Goal: Feedback & Contribution: Submit feedback/report problem

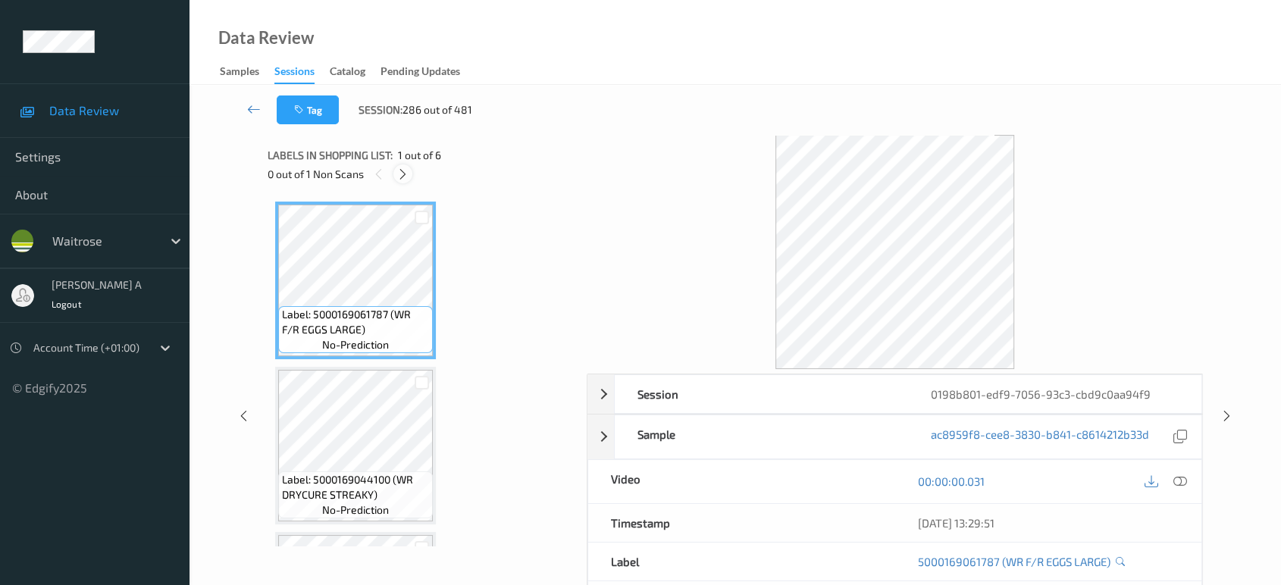
click at [398, 173] on icon at bounding box center [403, 175] width 13 height 14
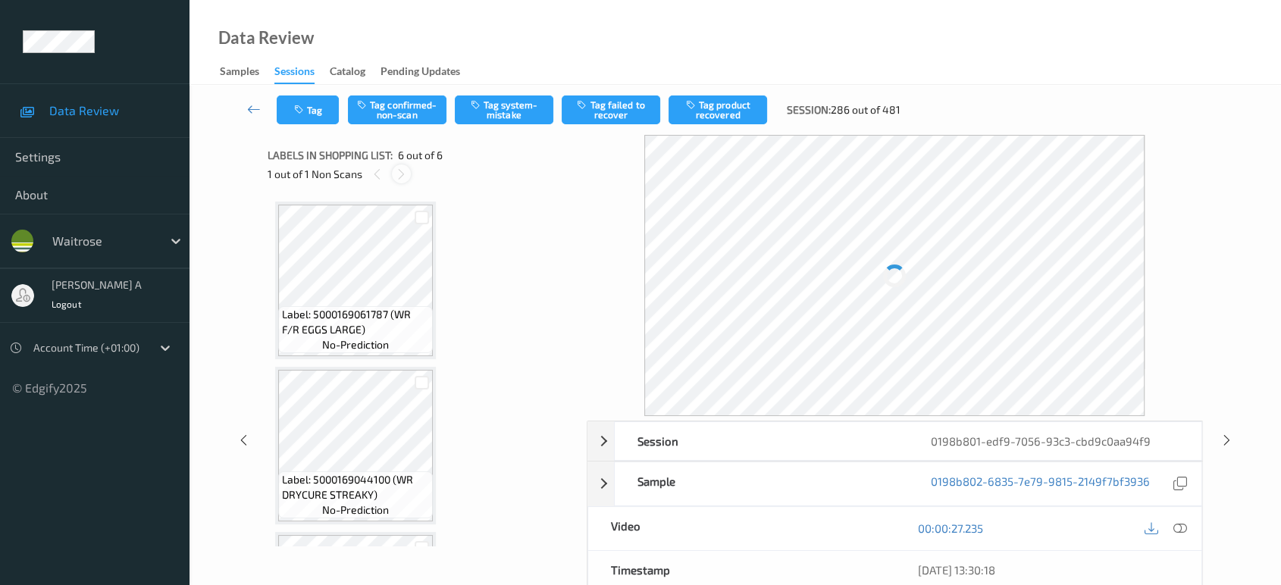
scroll to position [642, 0]
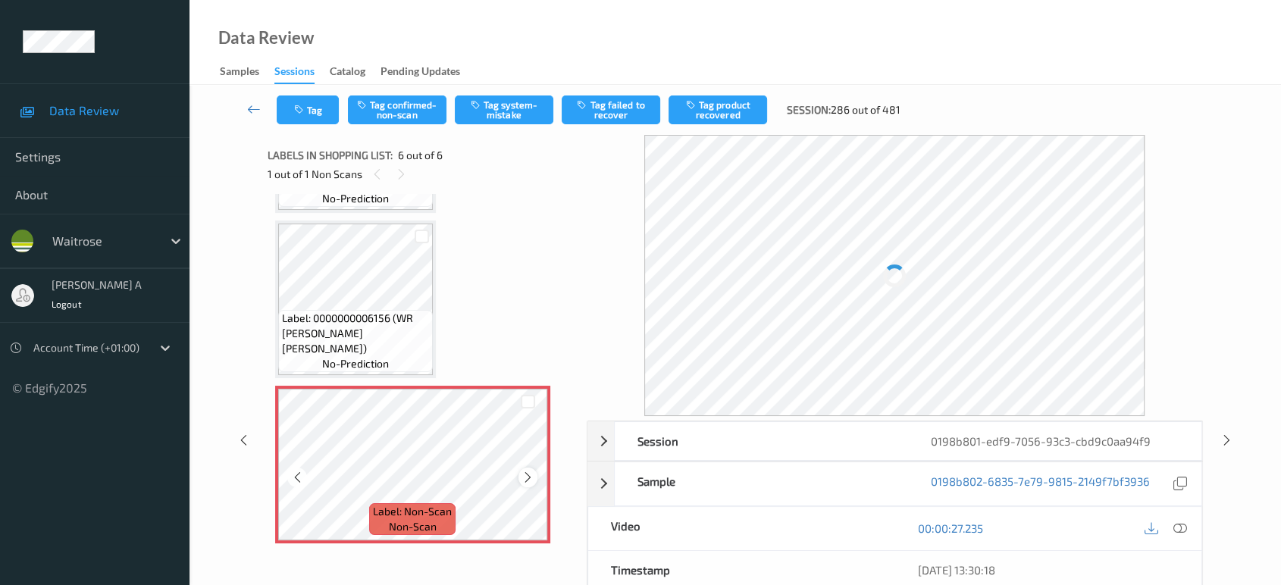
click at [525, 471] on icon at bounding box center [528, 478] width 13 height 14
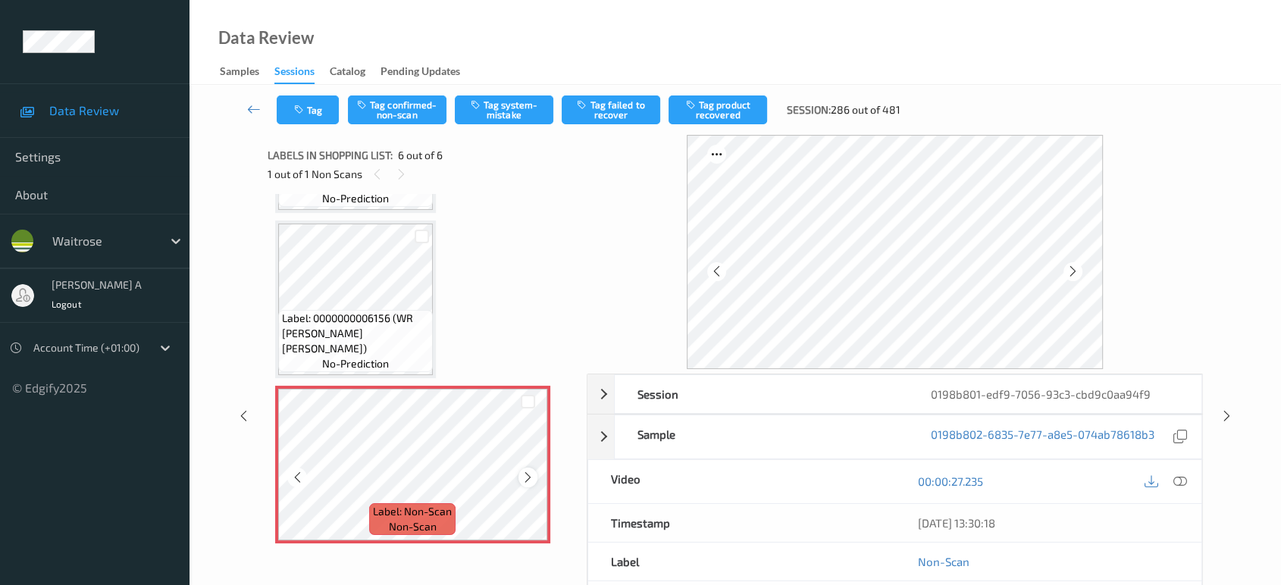
click at [528, 474] on icon at bounding box center [528, 478] width 13 height 14
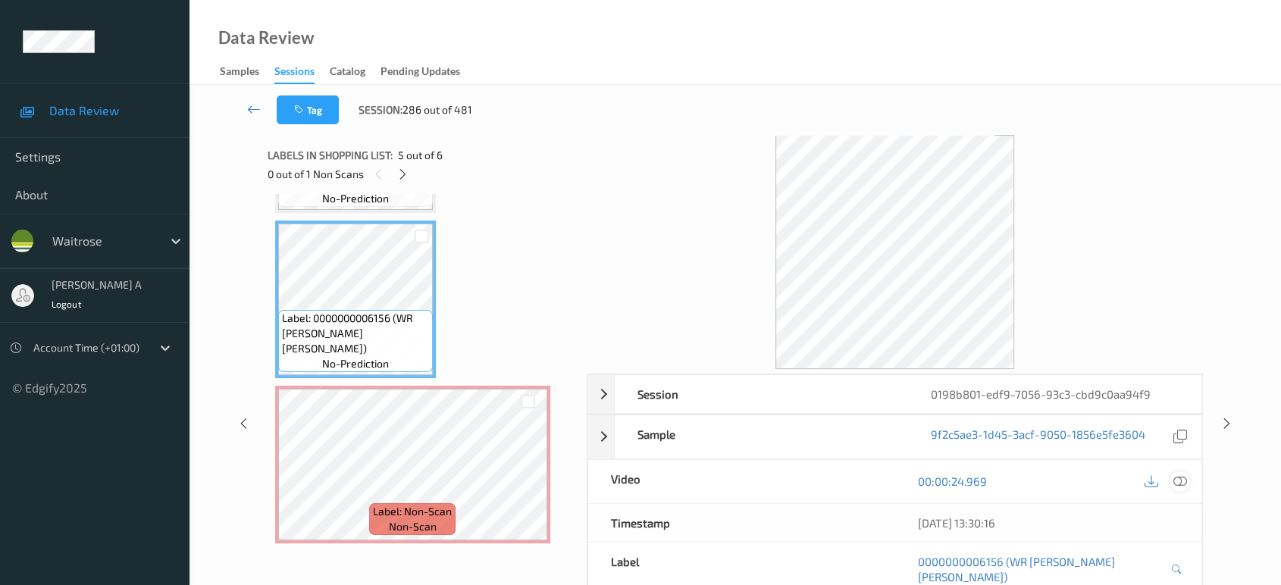
click at [1181, 484] on icon at bounding box center [1181, 482] width 14 height 14
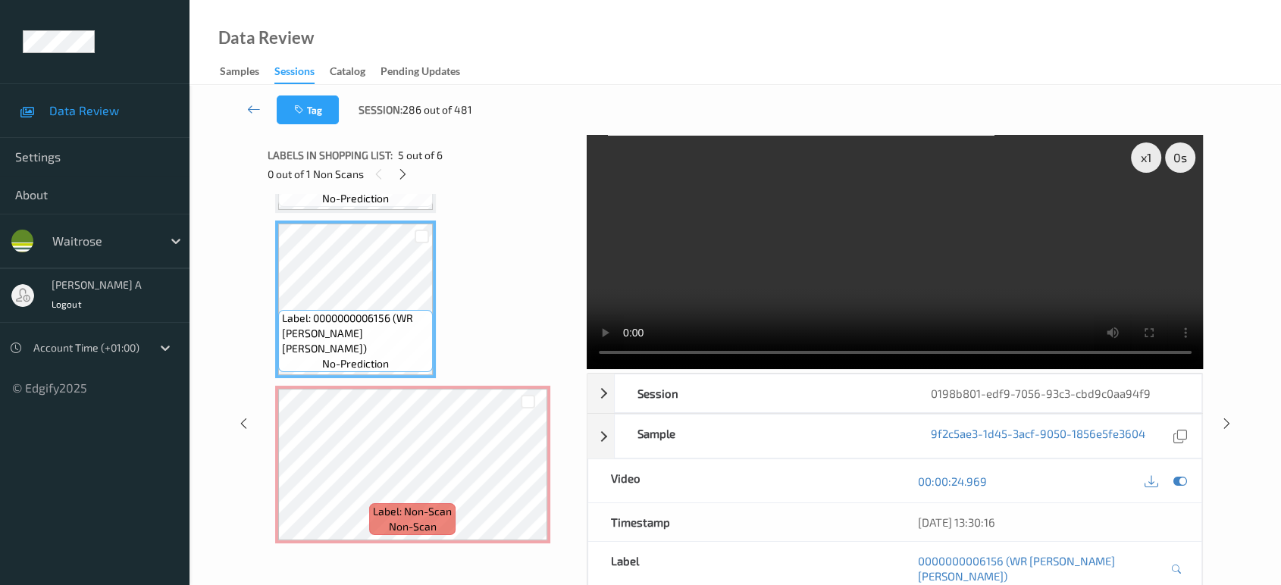
click at [893, 265] on video at bounding box center [895, 252] width 617 height 234
click at [917, 278] on video at bounding box center [895, 252] width 617 height 234
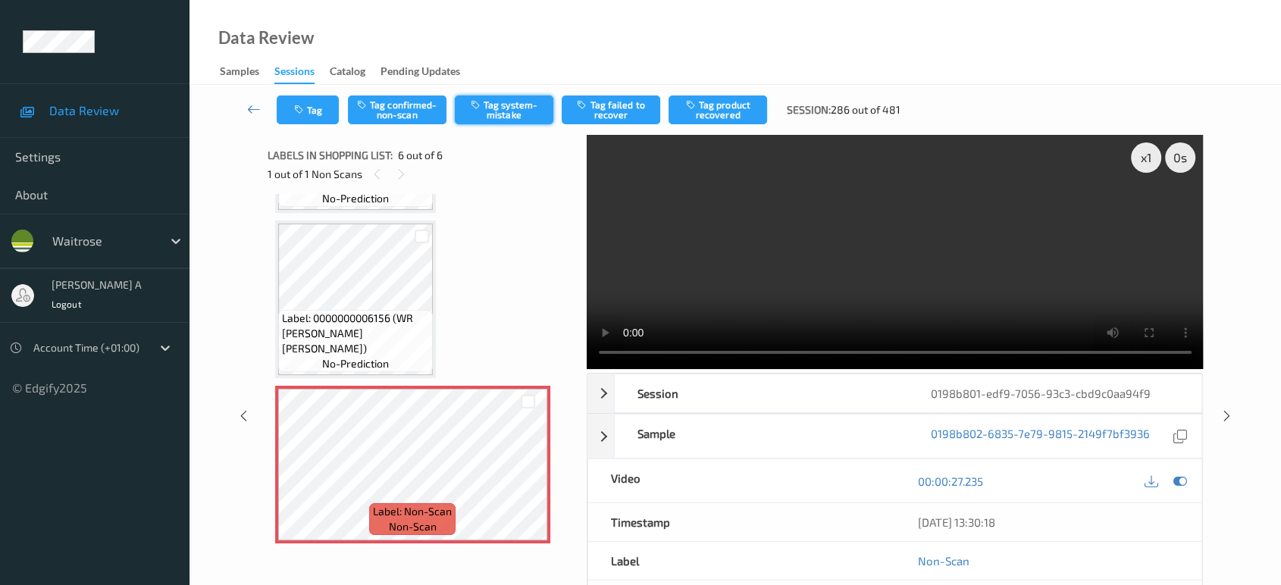
click at [509, 112] on button "Tag system-mistake" at bounding box center [504, 110] width 99 height 29
click at [312, 112] on button "Tag" at bounding box center [308, 110] width 62 height 29
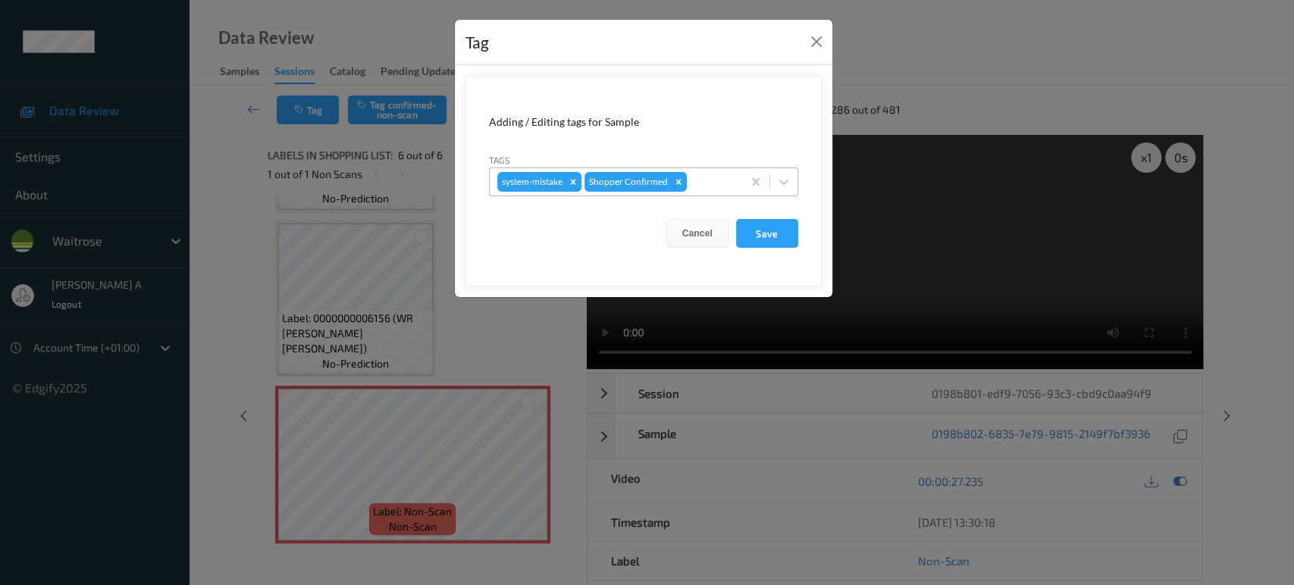
click at [708, 184] on div at bounding box center [712, 182] width 45 height 18
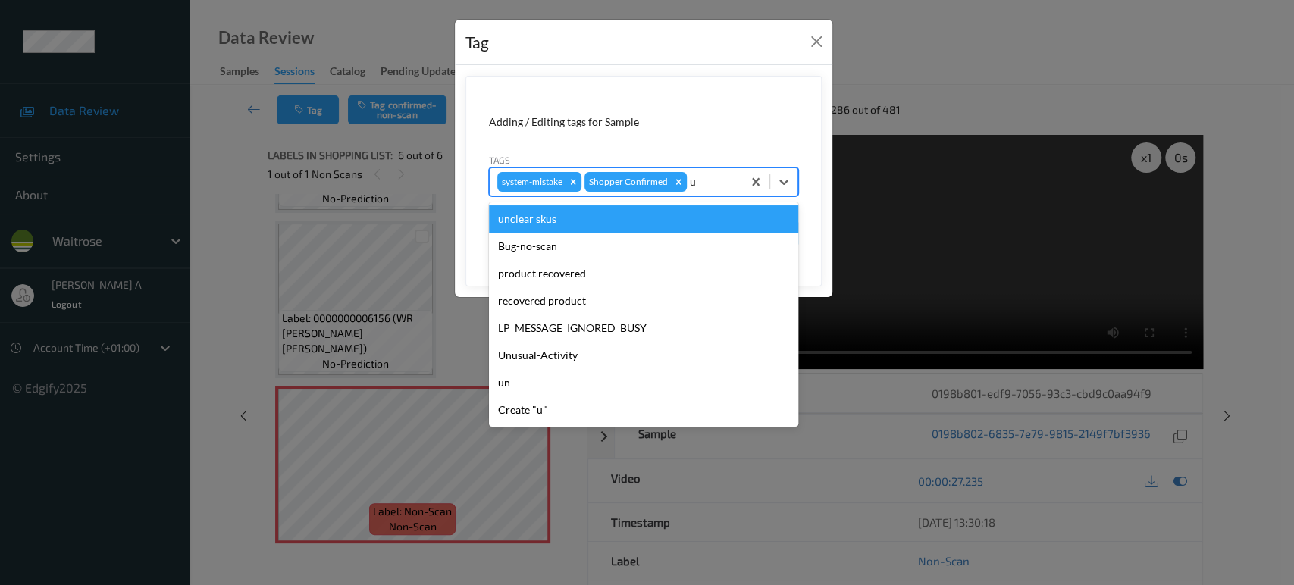
type input "un"
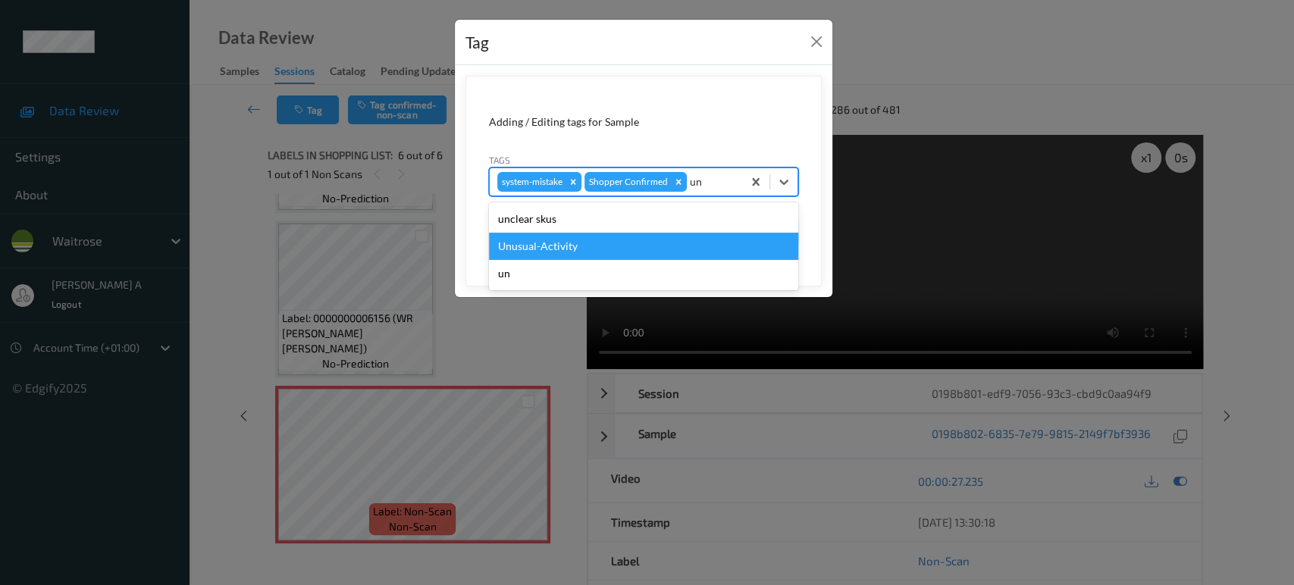
click at [610, 242] on div "Unusual-Activity" at bounding box center [643, 246] width 309 height 27
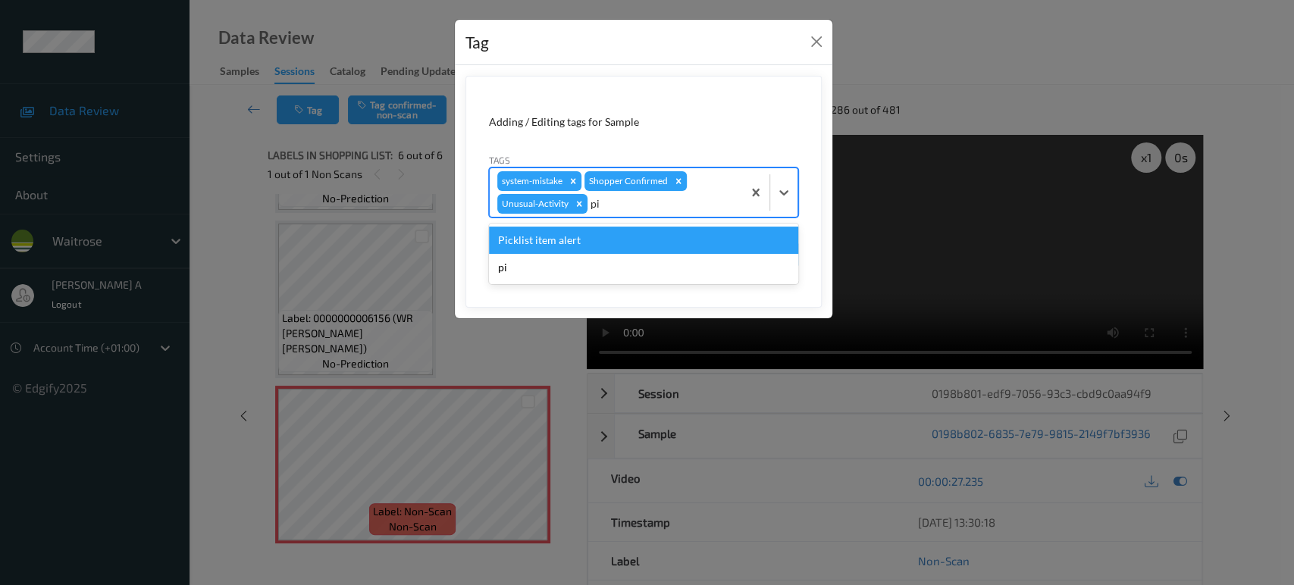
type input "pic"
click at [648, 249] on div "Picklist item alert" at bounding box center [643, 240] width 309 height 27
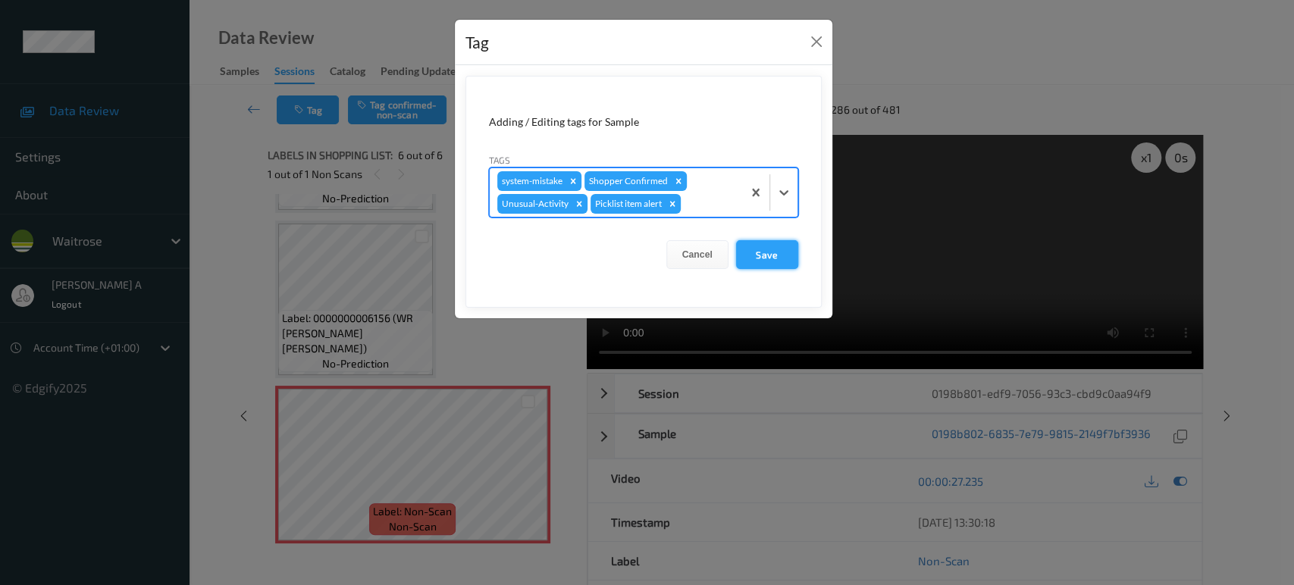
click at [764, 251] on button "Save" at bounding box center [767, 254] width 62 height 29
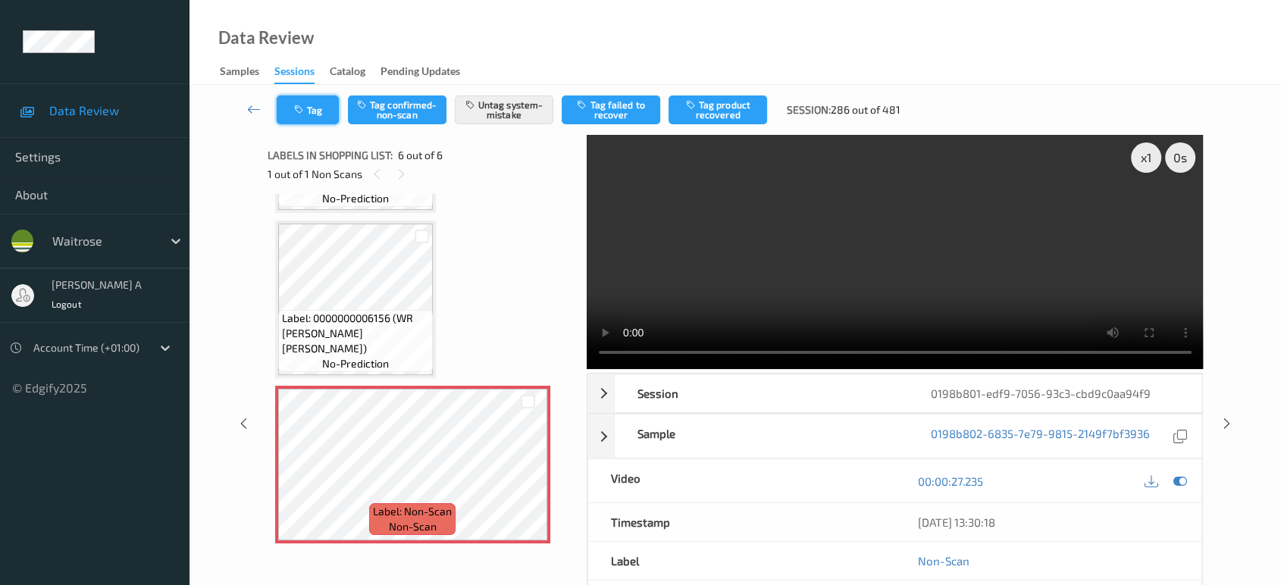
click at [312, 103] on button "Tag" at bounding box center [308, 110] width 62 height 29
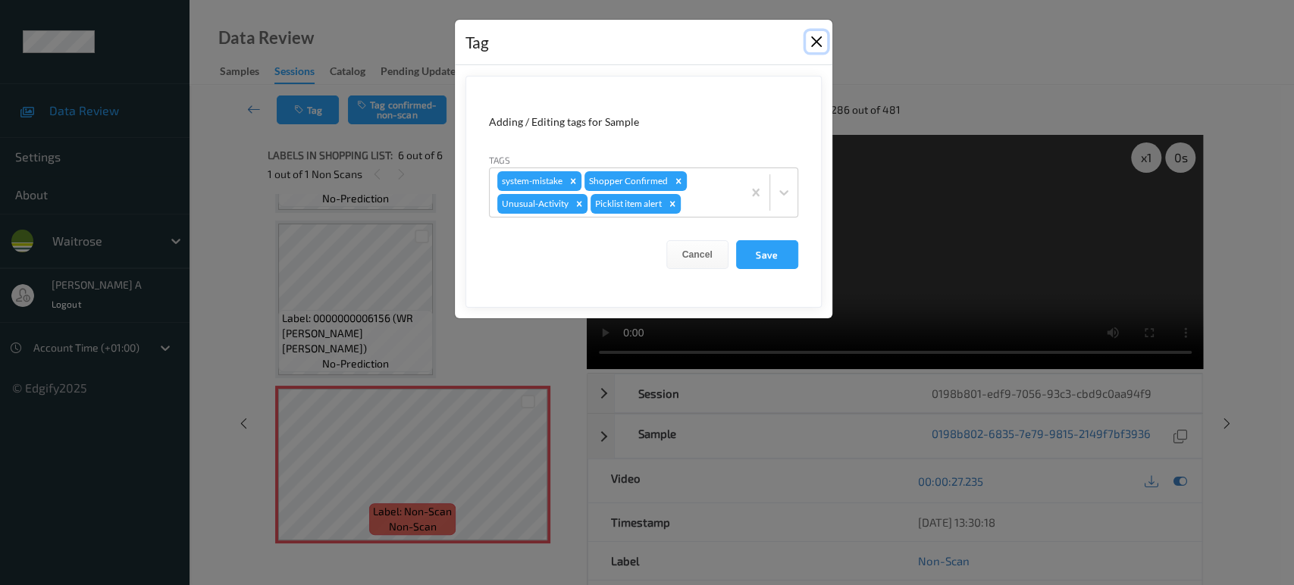
click at [817, 45] on button "Close" at bounding box center [816, 41] width 21 height 21
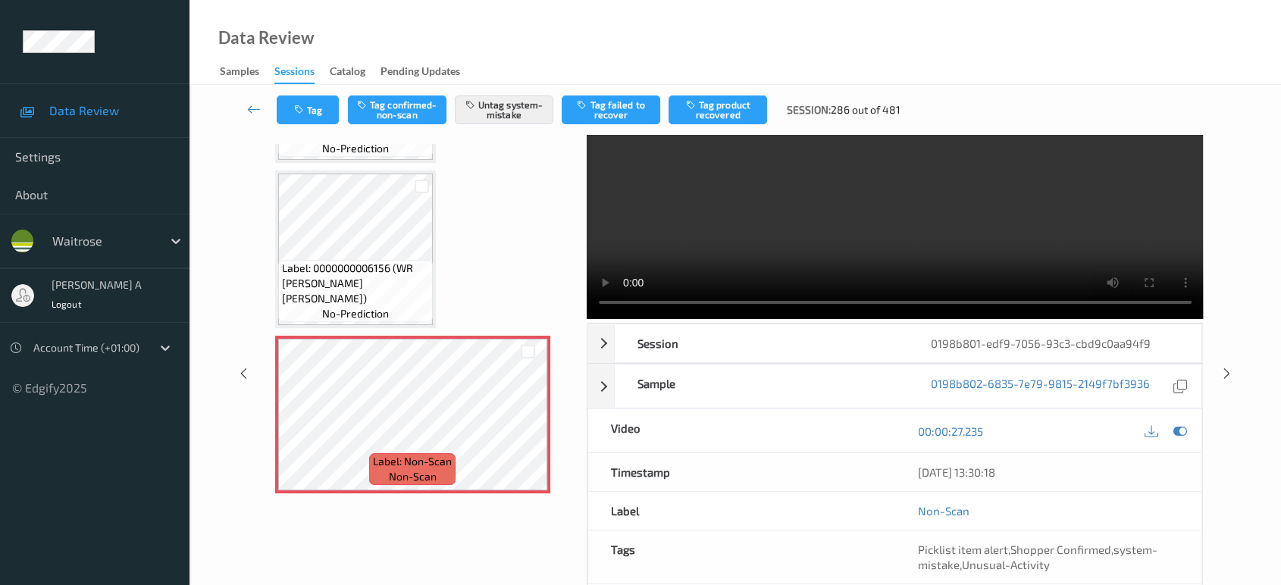
scroll to position [0, 0]
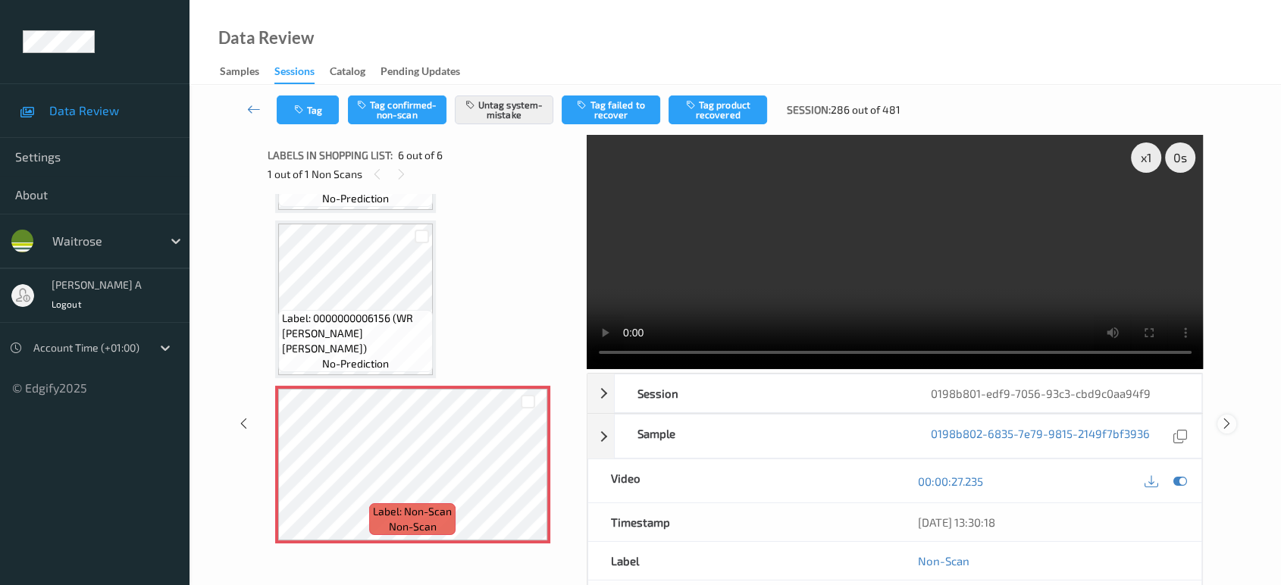
click at [1231, 425] on icon at bounding box center [1227, 424] width 13 height 14
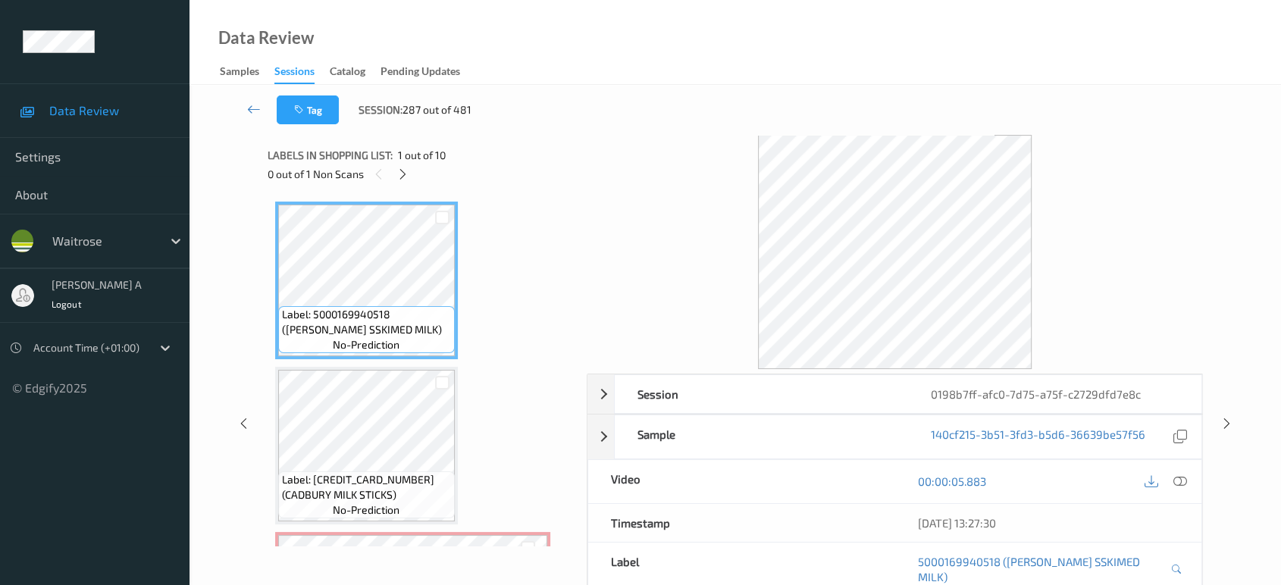
drag, startPoint x: 405, startPoint y: 175, endPoint x: 428, endPoint y: 211, distance: 42.7
click at [405, 175] on icon at bounding box center [403, 175] width 13 height 14
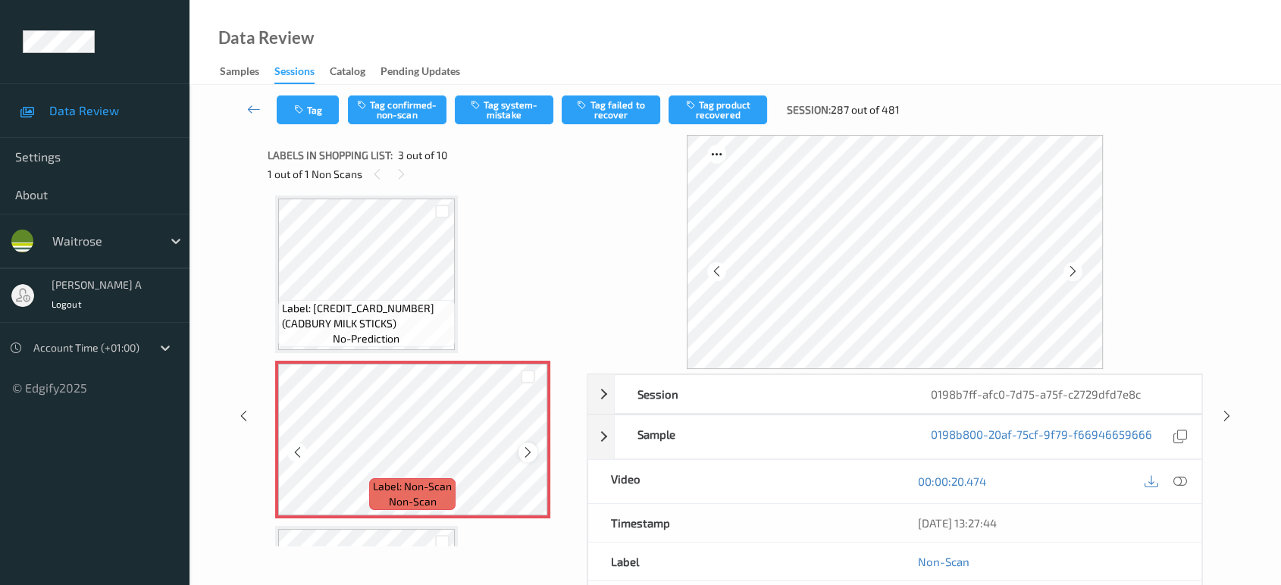
click at [529, 451] on icon at bounding box center [528, 453] width 13 height 14
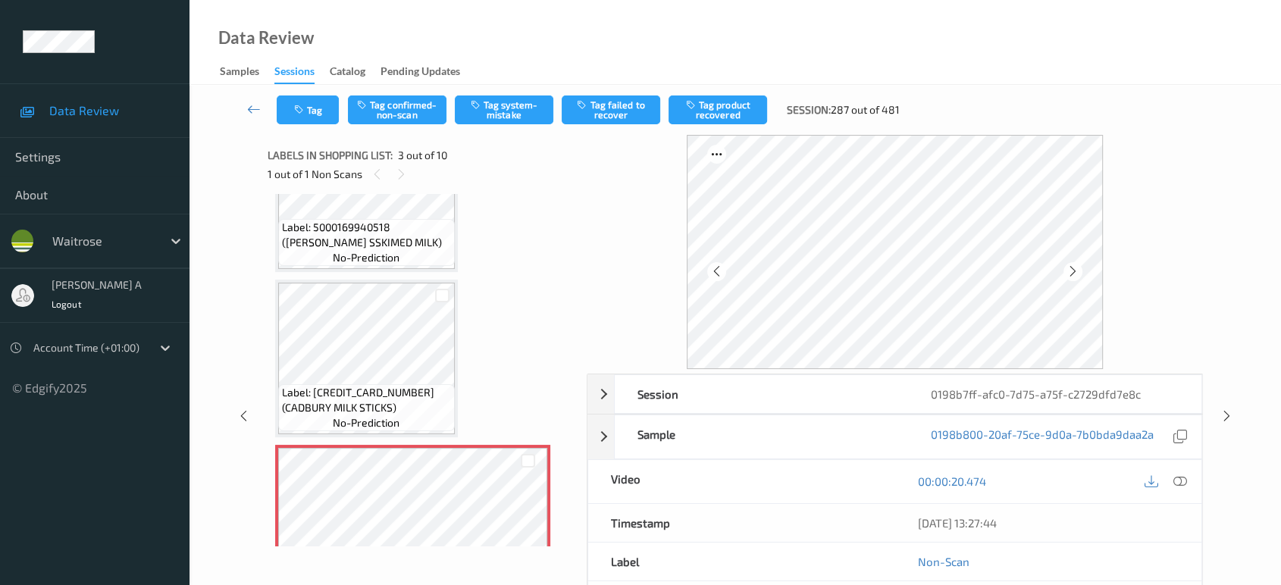
scroll to position [3, 0]
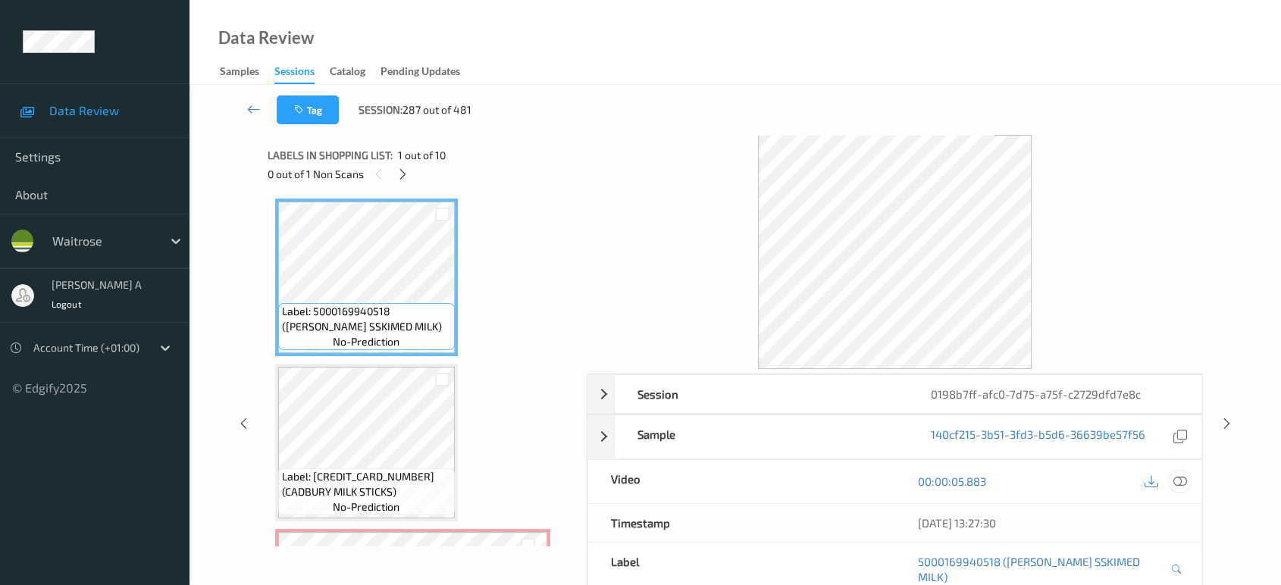
click at [1174, 475] on icon at bounding box center [1181, 482] width 14 height 14
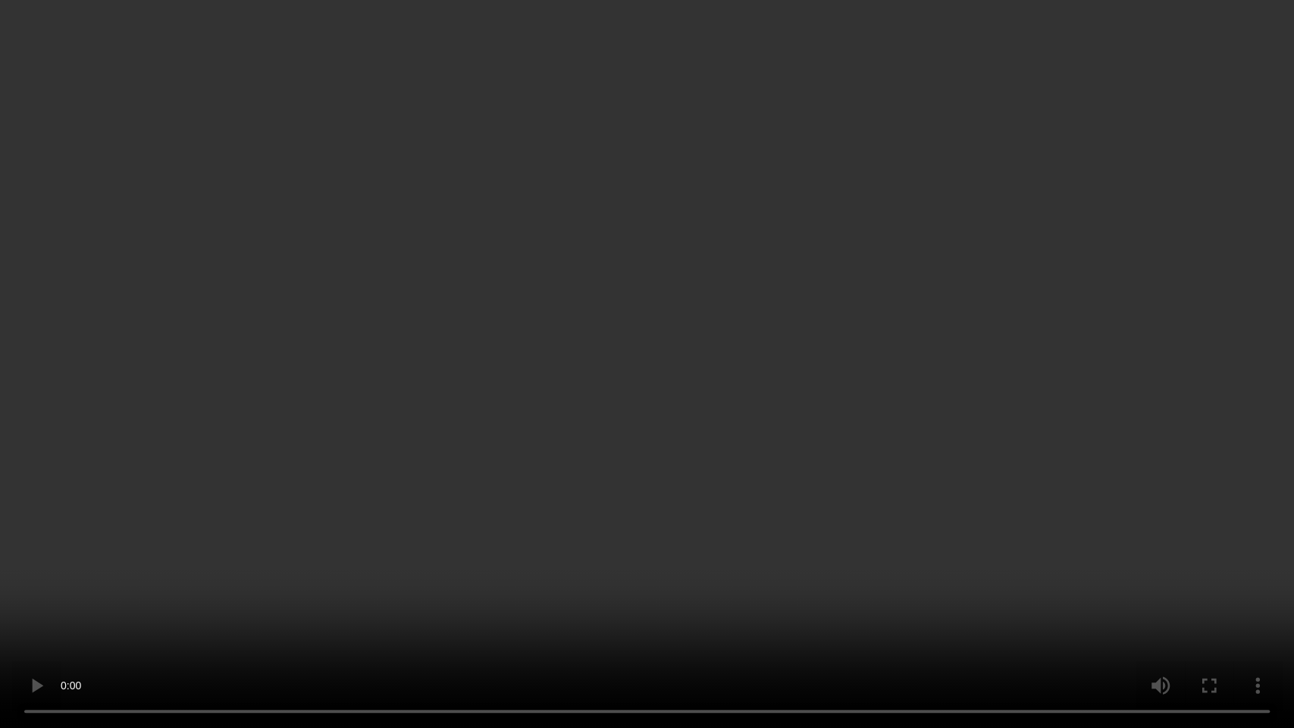
click at [674, 467] on video at bounding box center [647, 364] width 1294 height 728
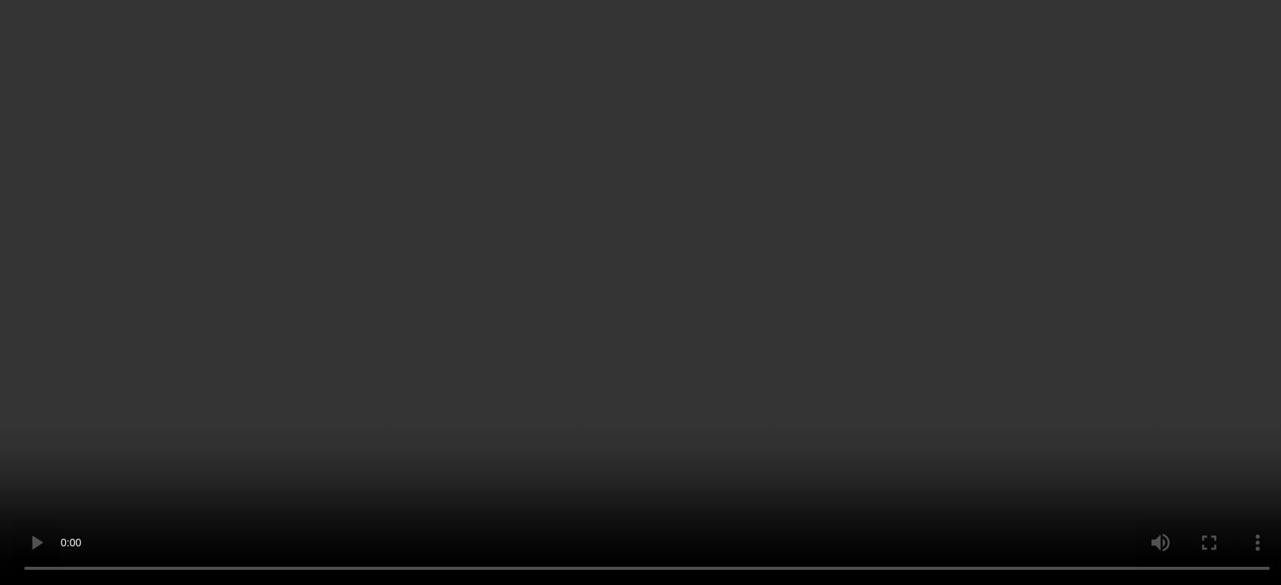
scroll to position [252, 0]
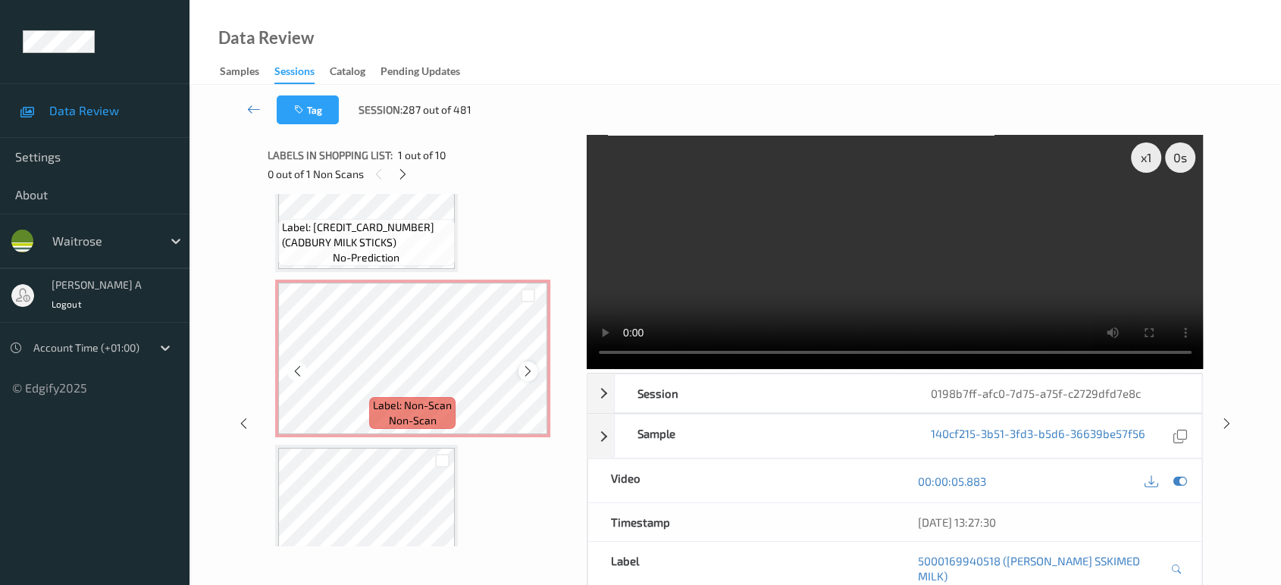
click at [522, 371] on icon at bounding box center [528, 372] width 13 height 14
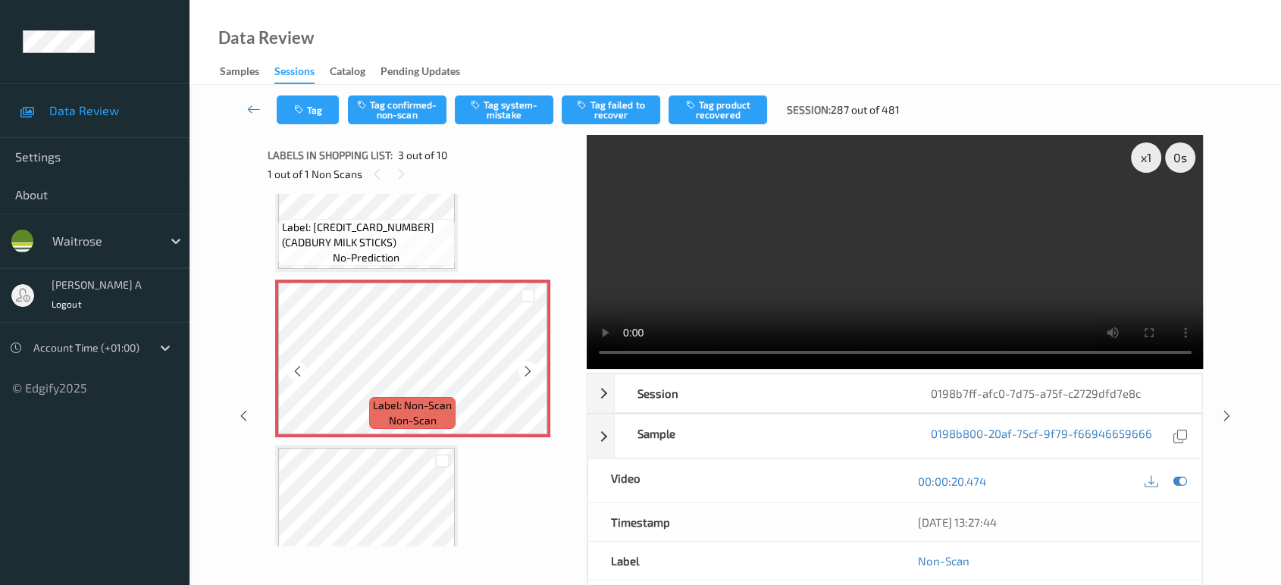
click at [522, 371] on icon at bounding box center [528, 372] width 13 height 14
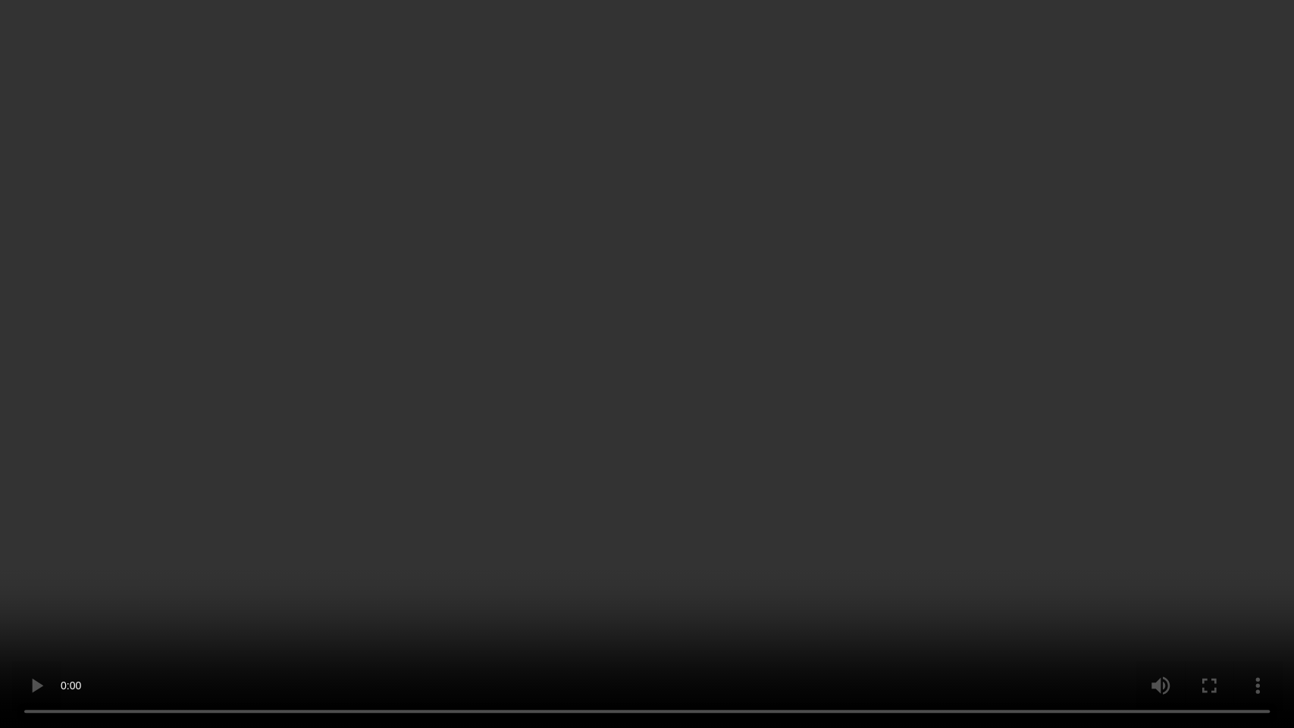
click at [466, 378] on video at bounding box center [647, 364] width 1294 height 728
click at [589, 488] on video at bounding box center [647, 364] width 1294 height 728
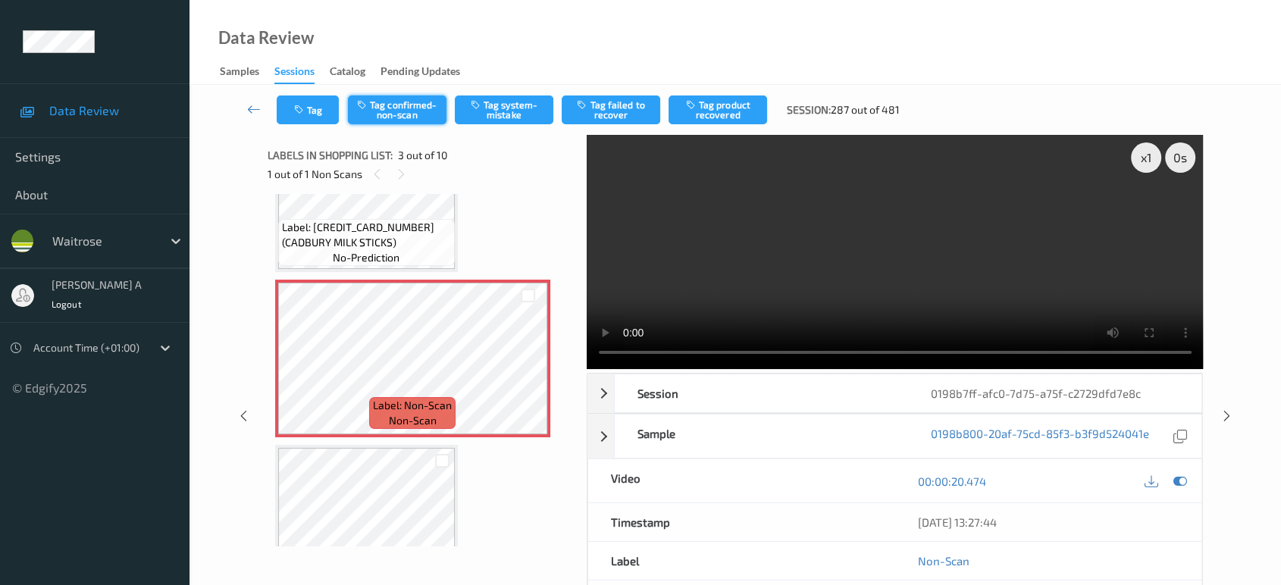
click at [363, 105] on icon "button" at bounding box center [363, 104] width 13 height 11
click at [738, 102] on button "Tag product recovered" at bounding box center [718, 110] width 99 height 29
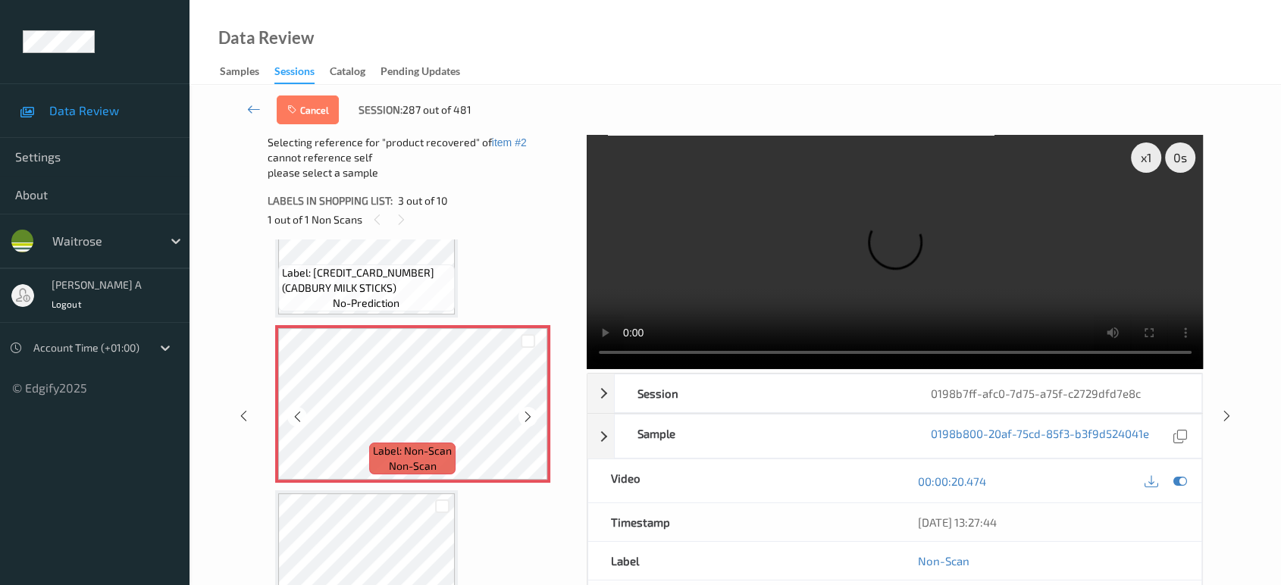
scroll to position [421, 0]
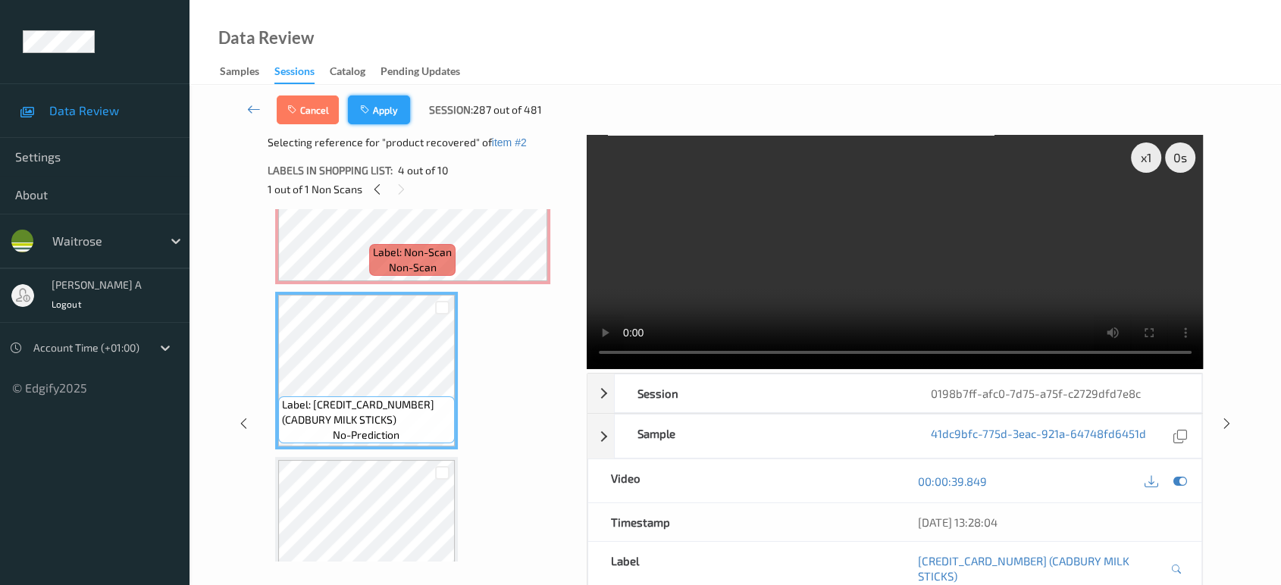
click at [381, 114] on button "Apply" at bounding box center [379, 110] width 62 height 29
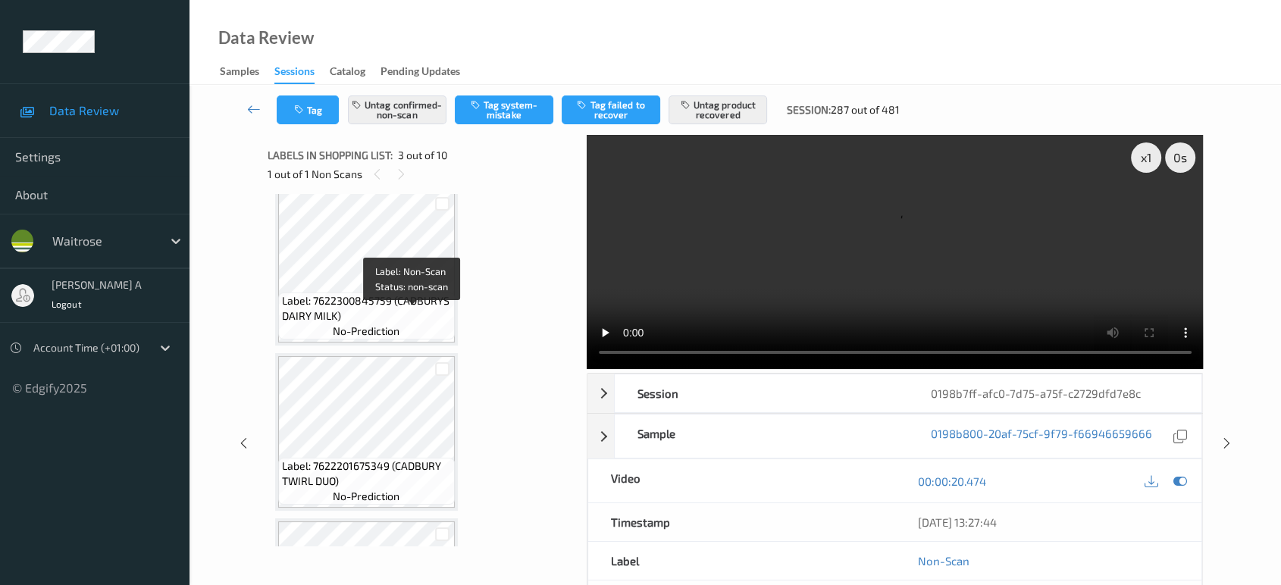
scroll to position [677, 0]
click at [398, 168] on icon at bounding box center [401, 175] width 13 height 14
click at [377, 173] on icon at bounding box center [377, 175] width 13 height 14
click at [1225, 449] on div at bounding box center [1227, 443] width 19 height 19
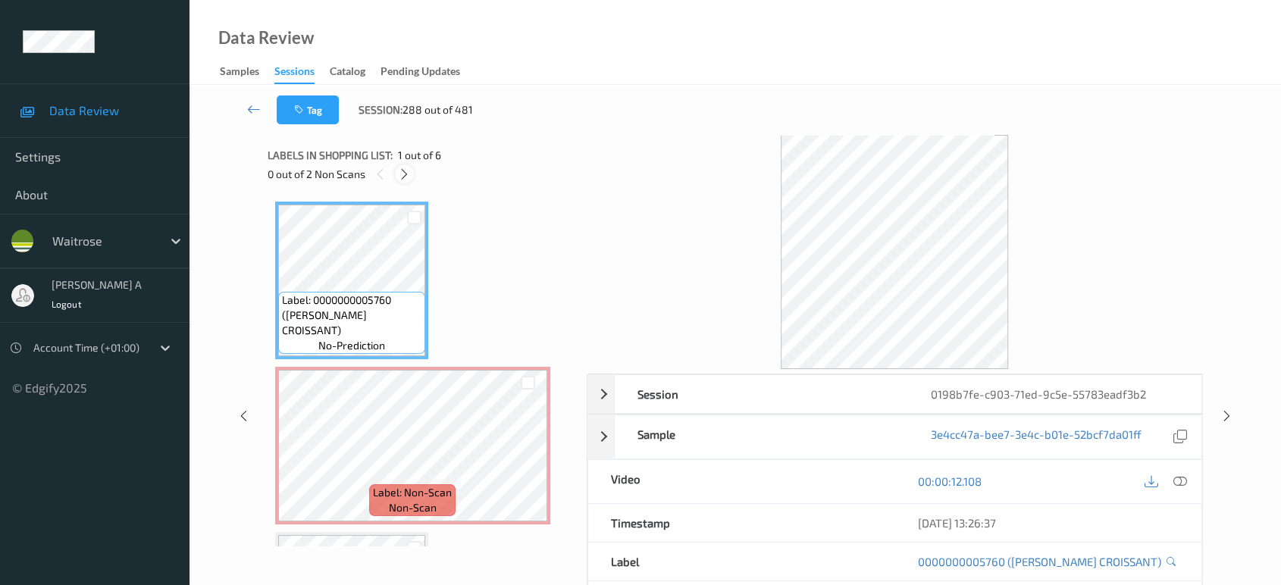
click at [401, 171] on icon at bounding box center [404, 175] width 13 height 14
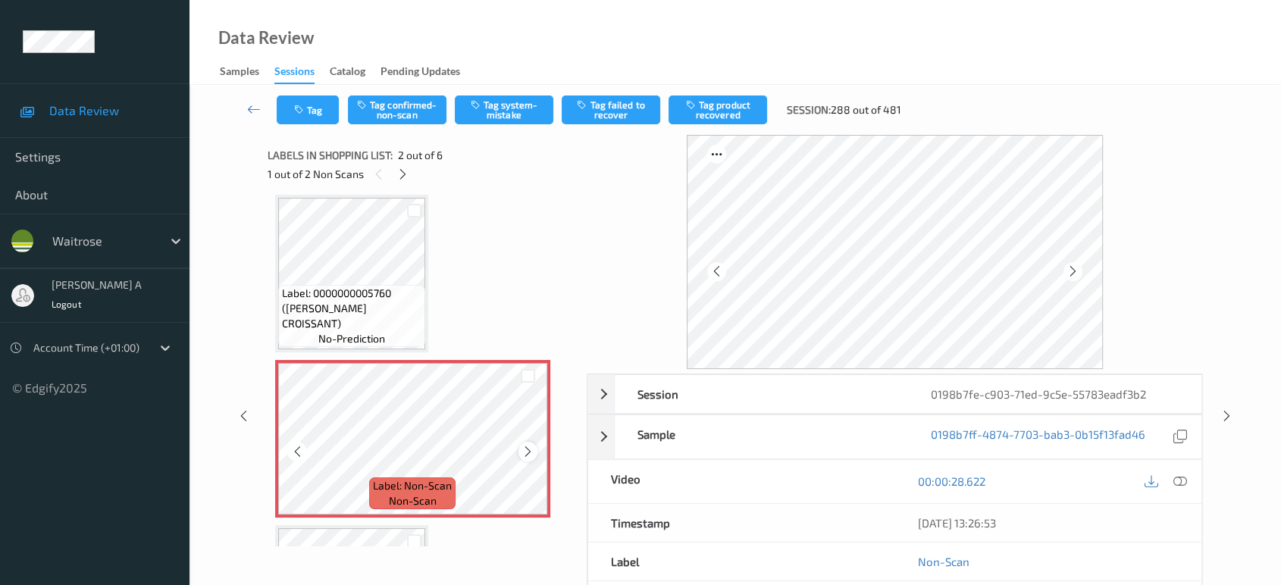
click at [532, 449] on icon at bounding box center [528, 452] width 13 height 14
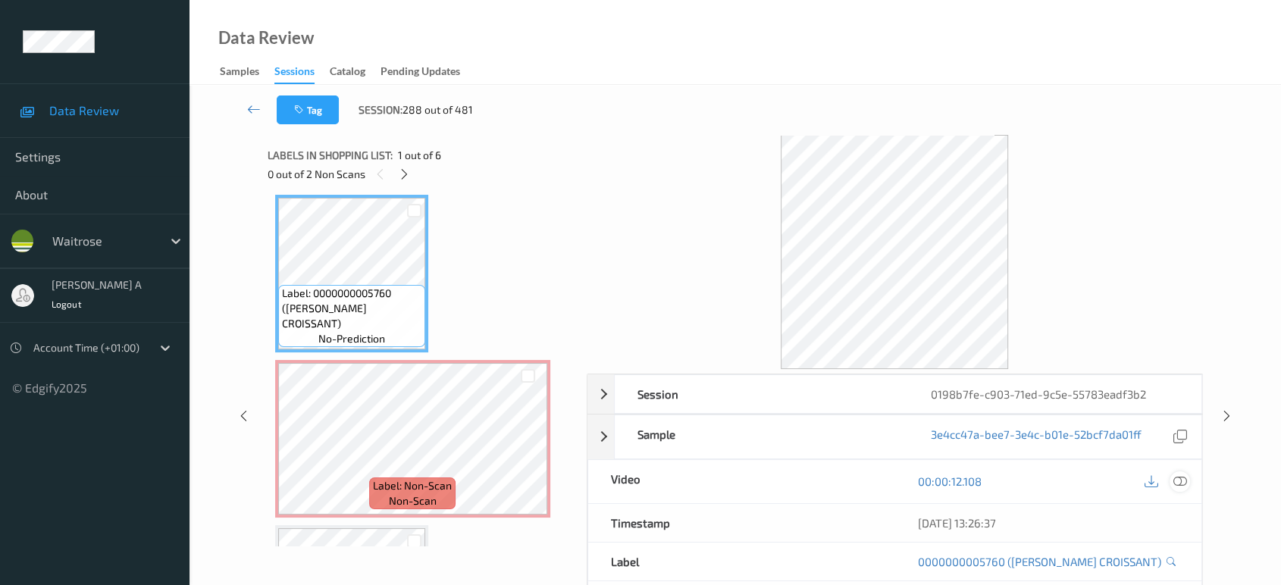
click at [1182, 481] on icon at bounding box center [1181, 482] width 14 height 14
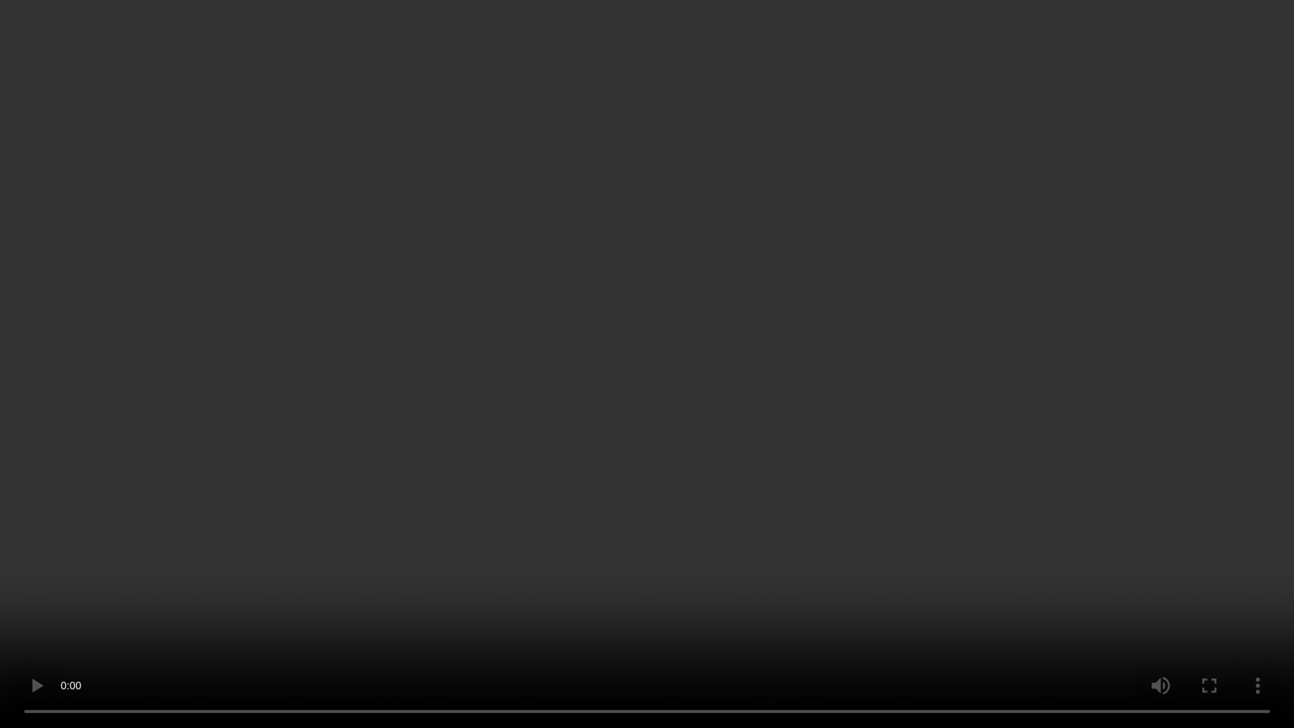
click at [710, 325] on video at bounding box center [647, 364] width 1294 height 728
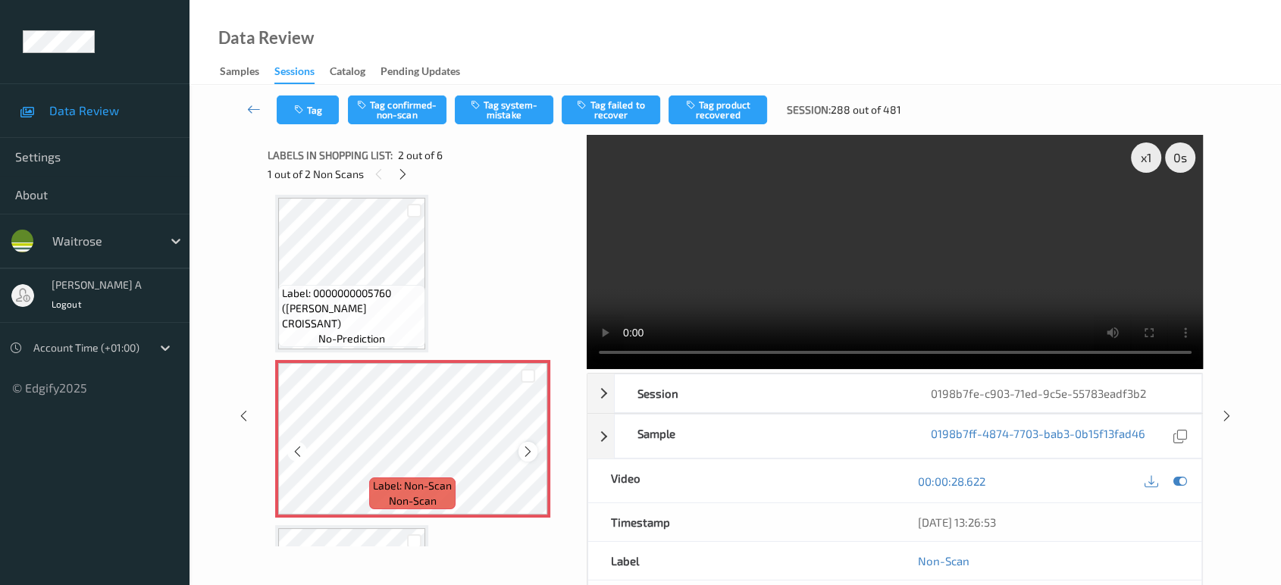
click at [532, 442] on div at bounding box center [528, 451] width 19 height 19
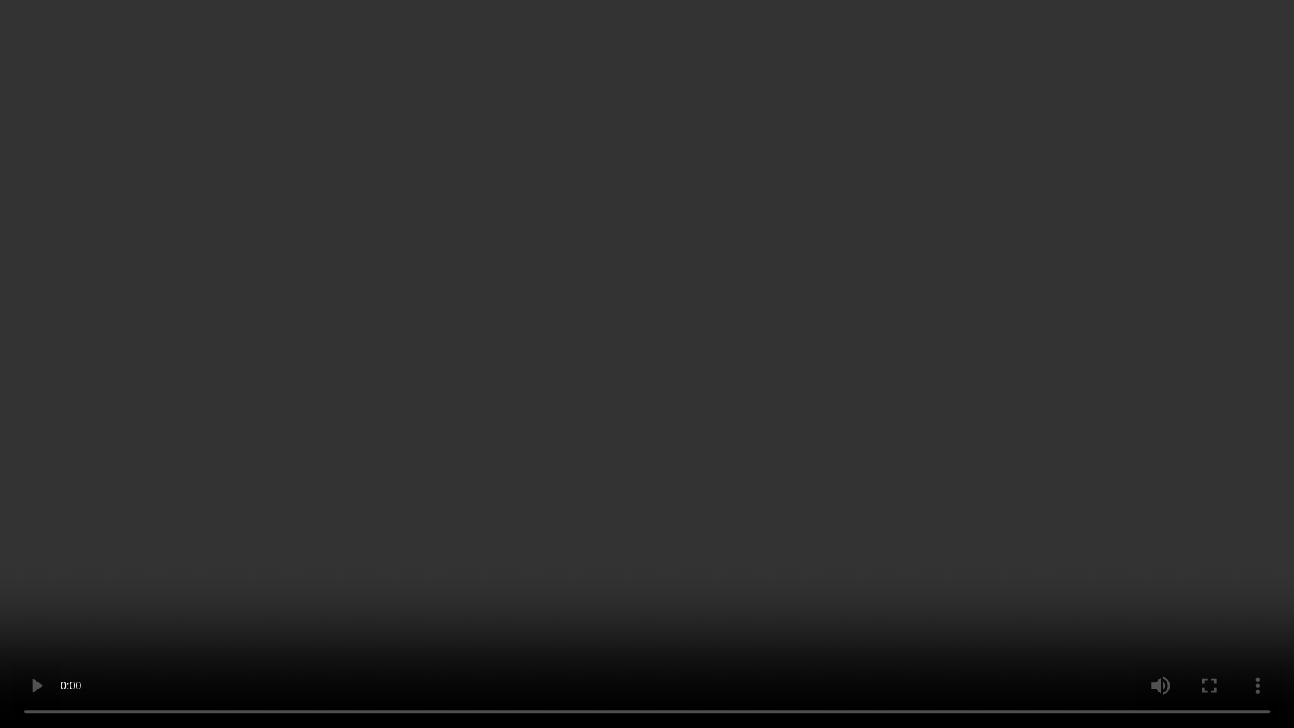
click at [649, 395] on video at bounding box center [647, 364] width 1294 height 728
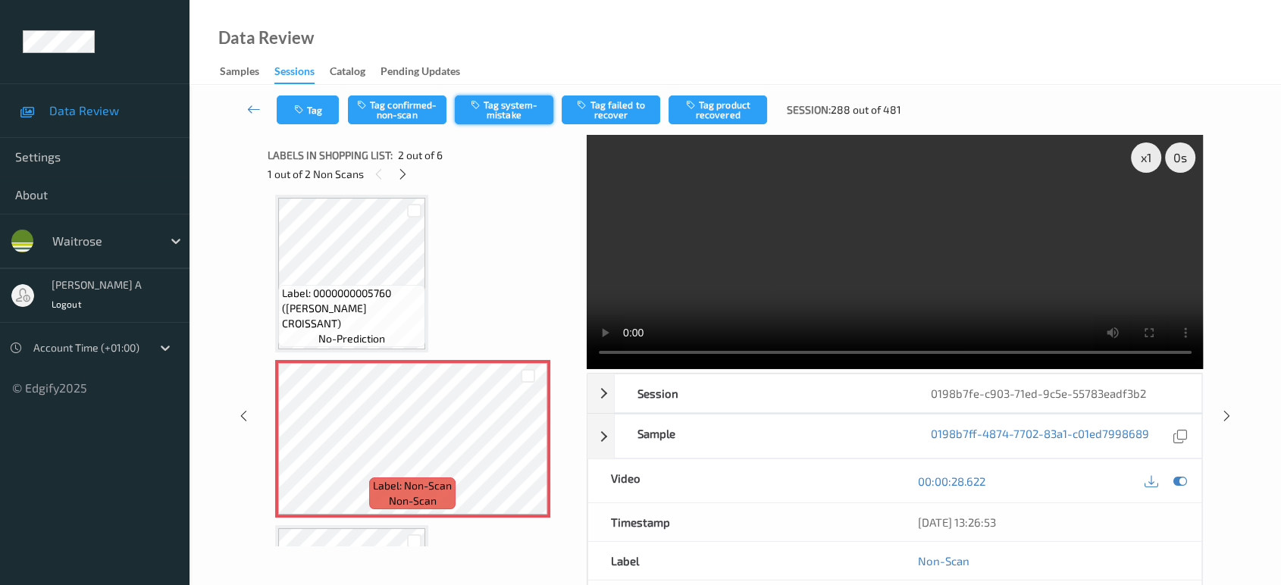
click at [510, 108] on button "Tag system-mistake" at bounding box center [504, 110] width 99 height 29
click at [309, 118] on button "Tag" at bounding box center [308, 110] width 62 height 29
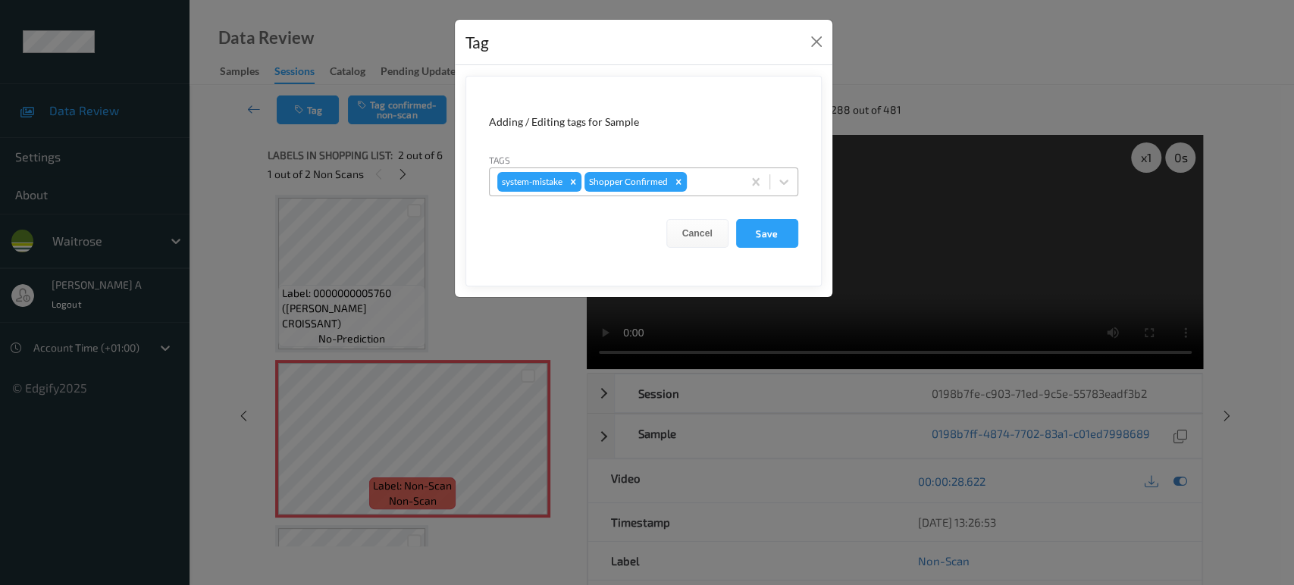
click at [698, 186] on div at bounding box center [712, 182] width 45 height 18
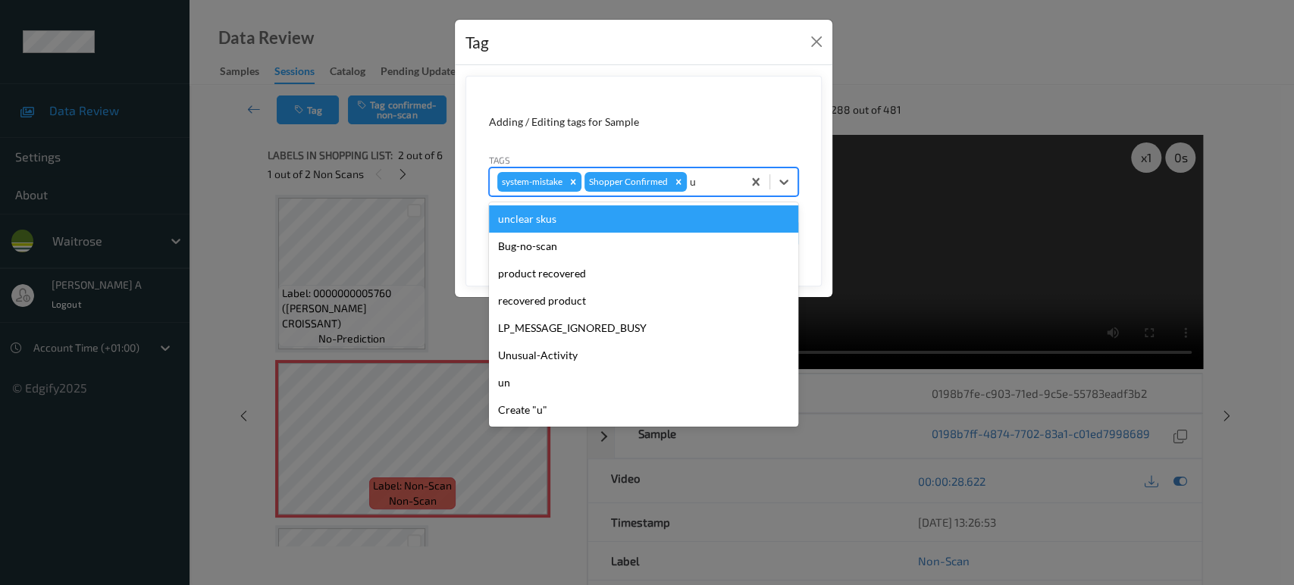
type input "un"
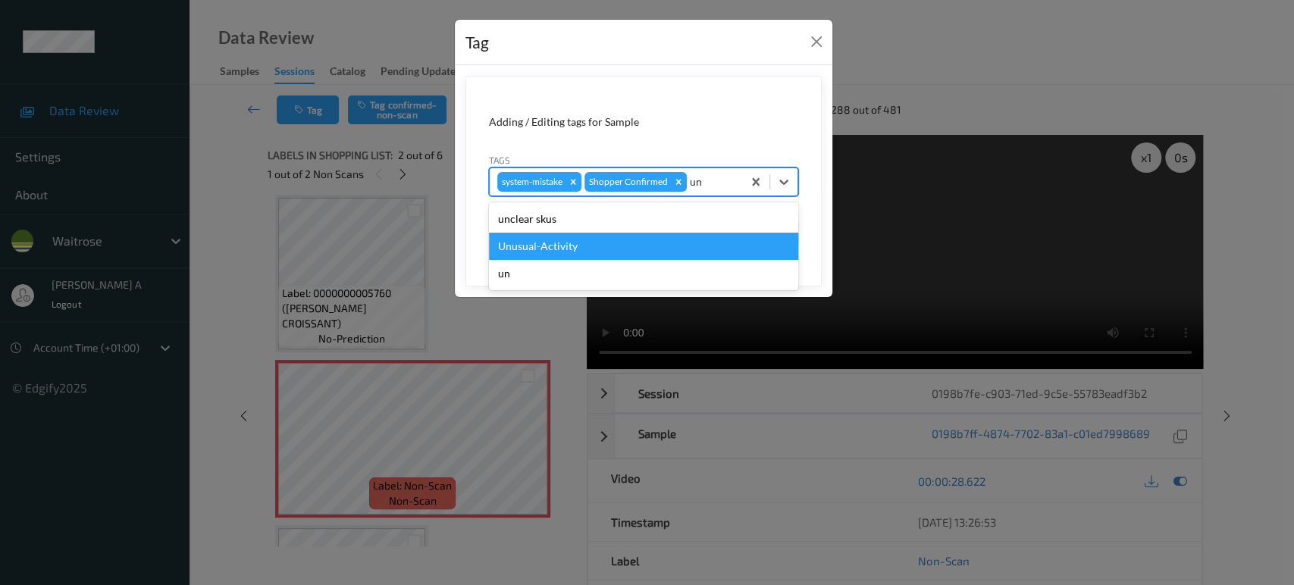
click at [620, 241] on div "Unusual-Activity" at bounding box center [643, 246] width 309 height 27
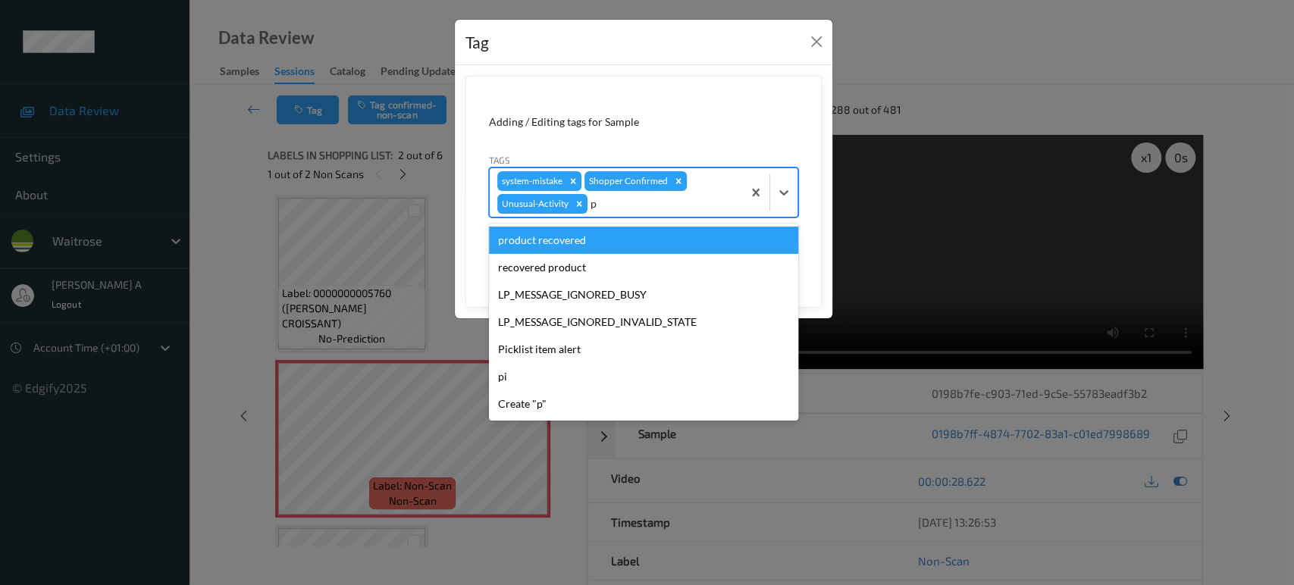
type input "pi"
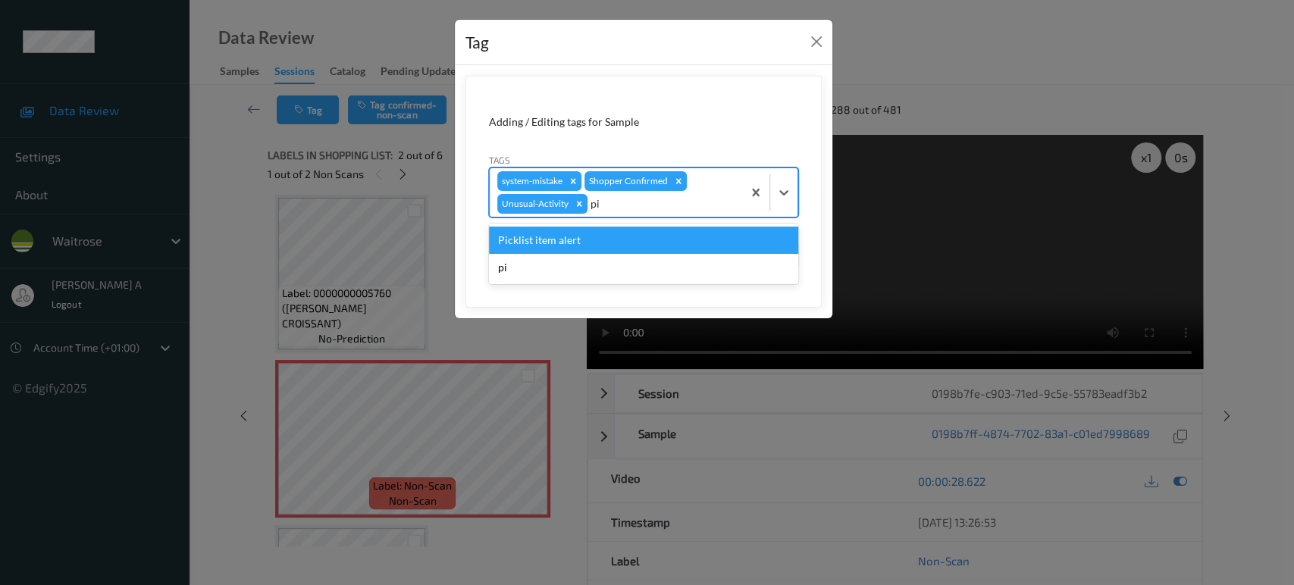
click at [666, 238] on div "Picklist item alert" at bounding box center [643, 240] width 309 height 27
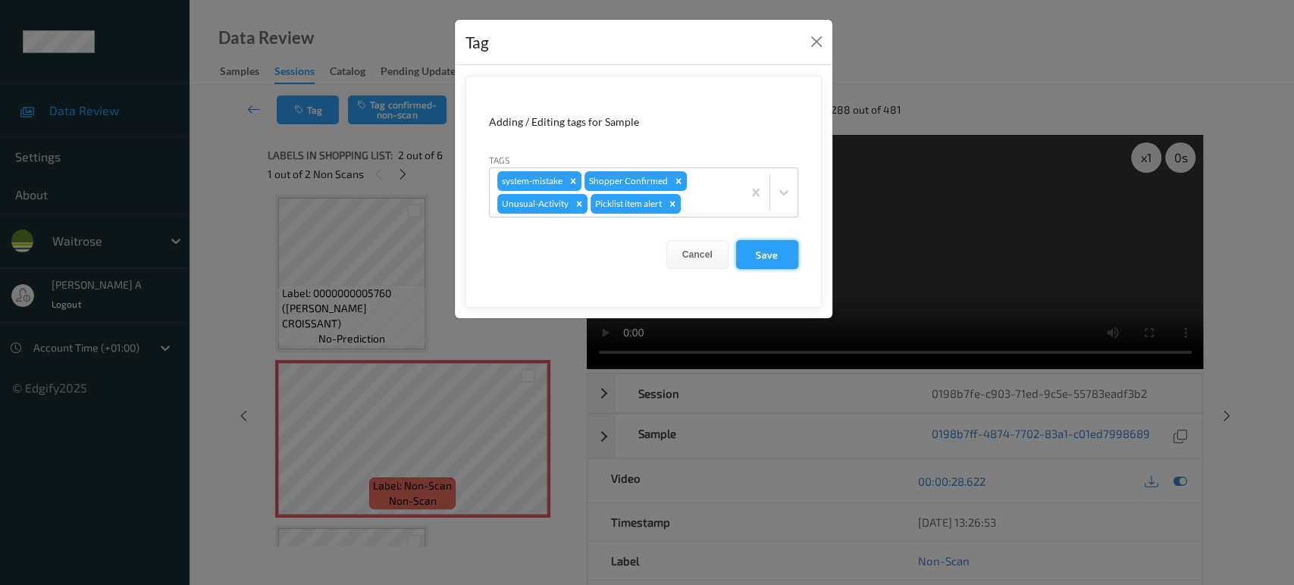
click at [770, 256] on button "Save" at bounding box center [767, 254] width 62 height 29
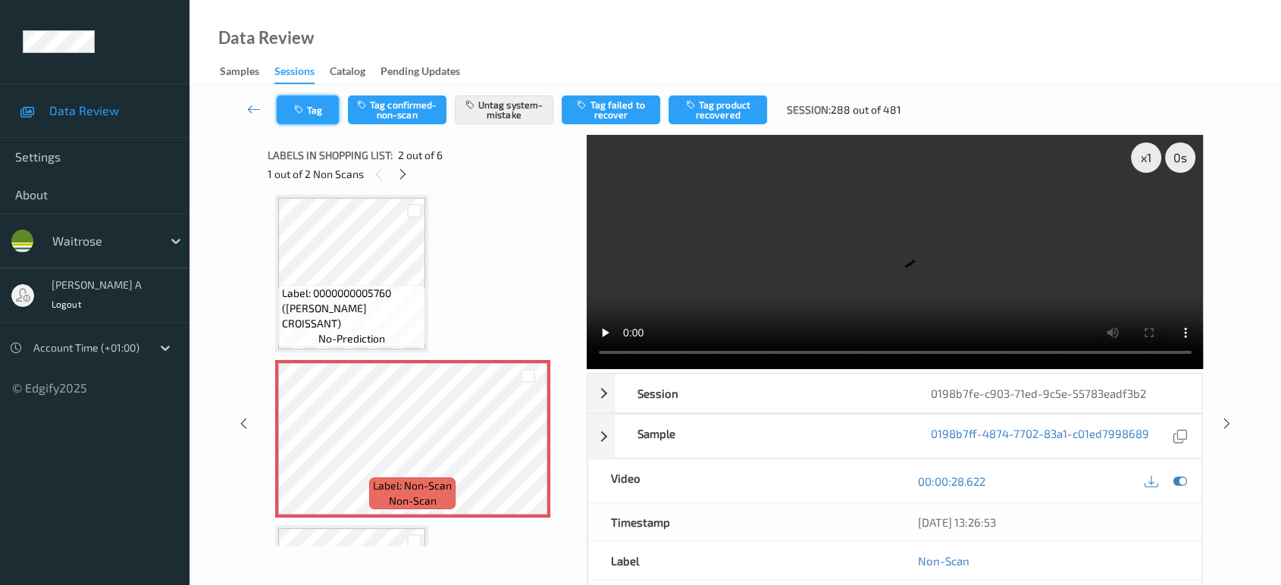
click at [315, 107] on button "Tag" at bounding box center [308, 110] width 62 height 29
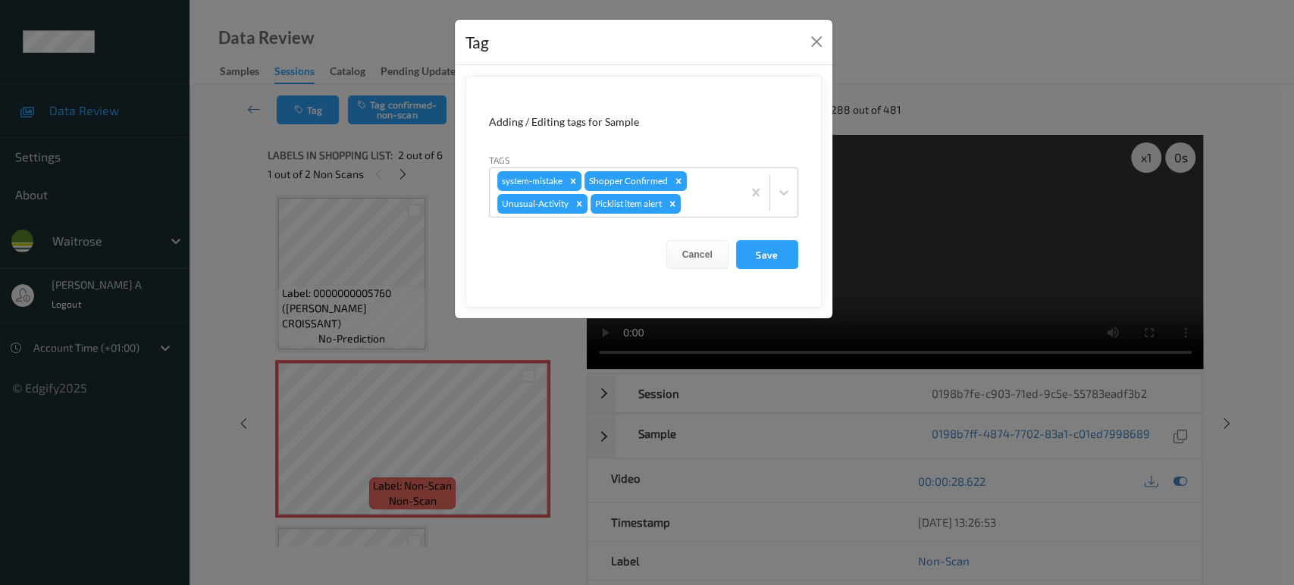
click at [815, 53] on div "Tag" at bounding box center [644, 43] width 378 height 46
click at [818, 44] on button "Close" at bounding box center [816, 41] width 21 height 21
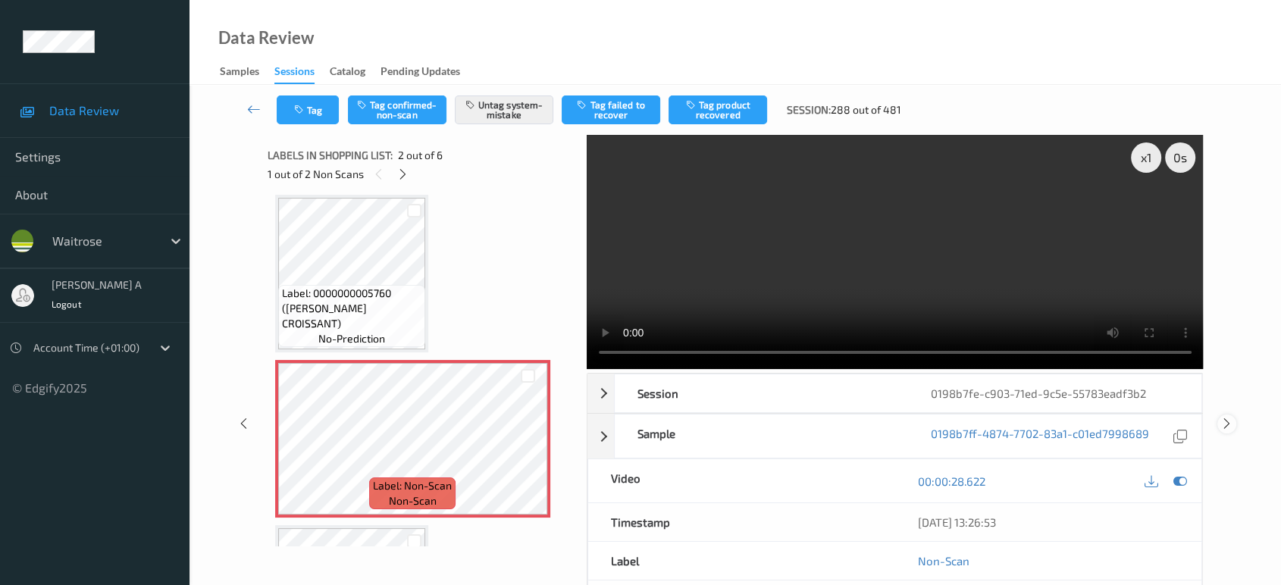
click at [1228, 417] on icon at bounding box center [1227, 424] width 13 height 14
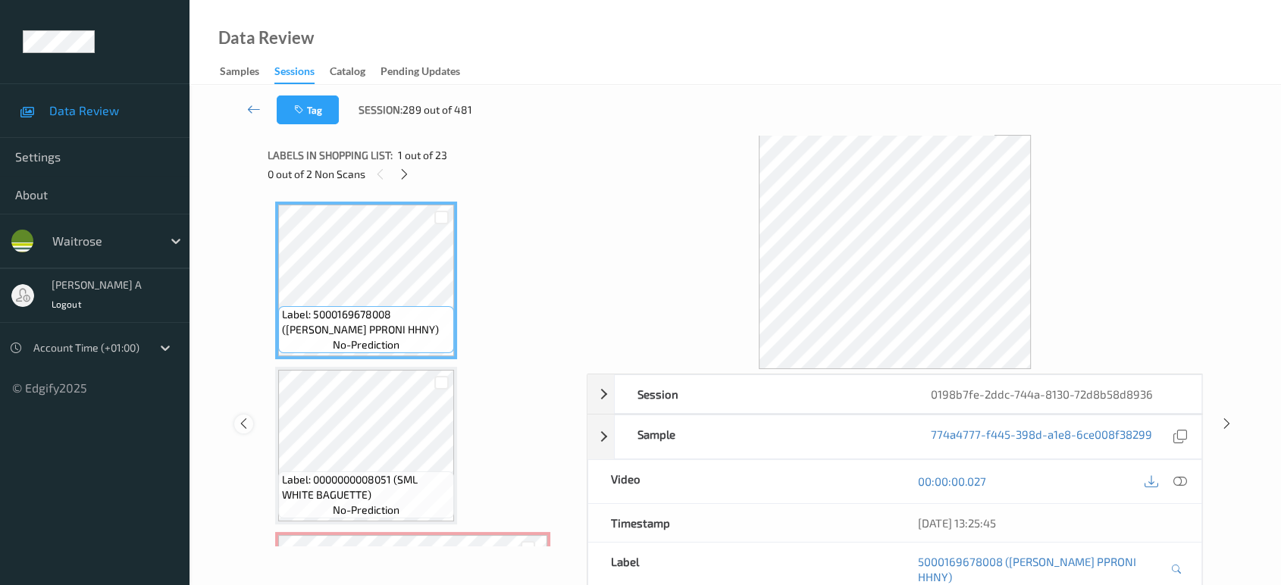
click at [248, 419] on icon at bounding box center [243, 424] width 13 height 14
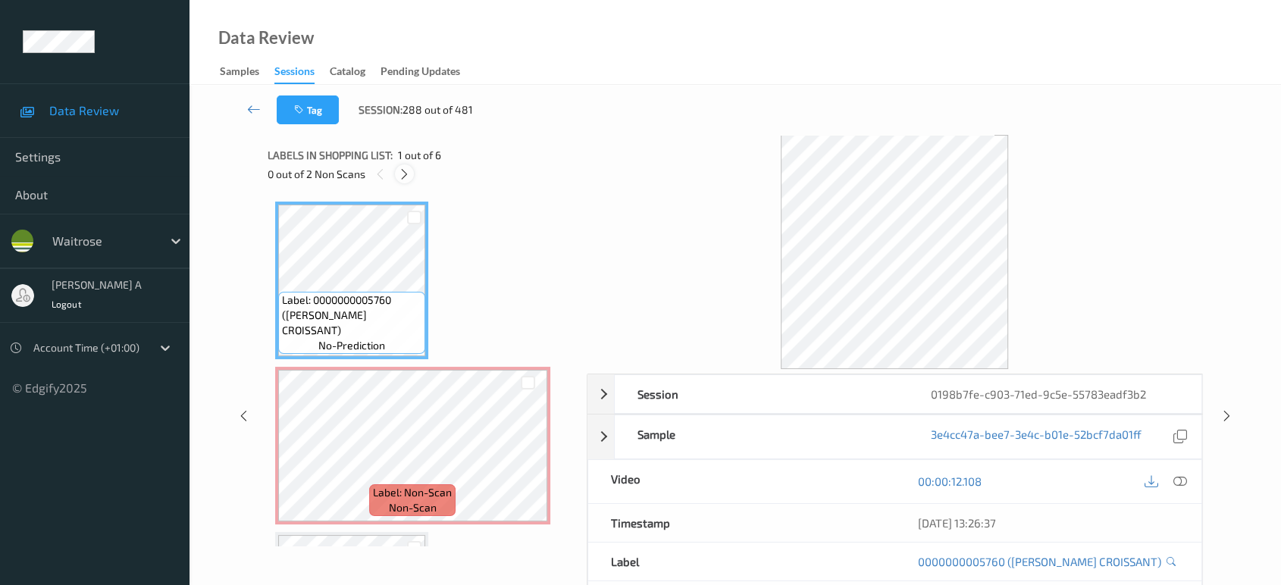
click at [407, 168] on icon at bounding box center [404, 175] width 13 height 14
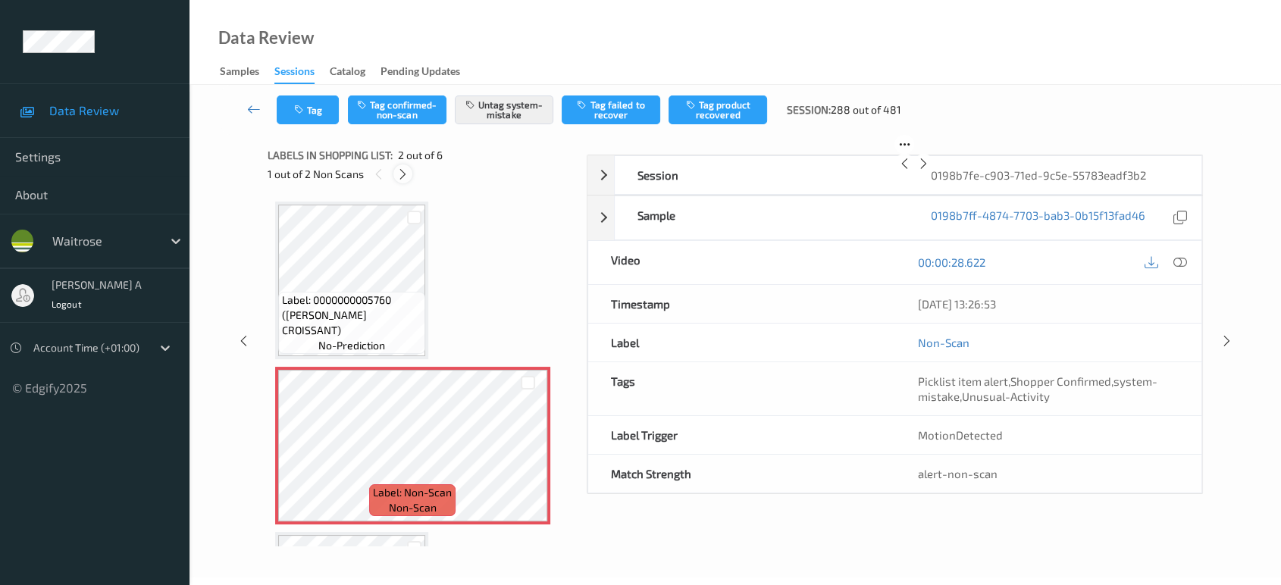
scroll to position [7, 0]
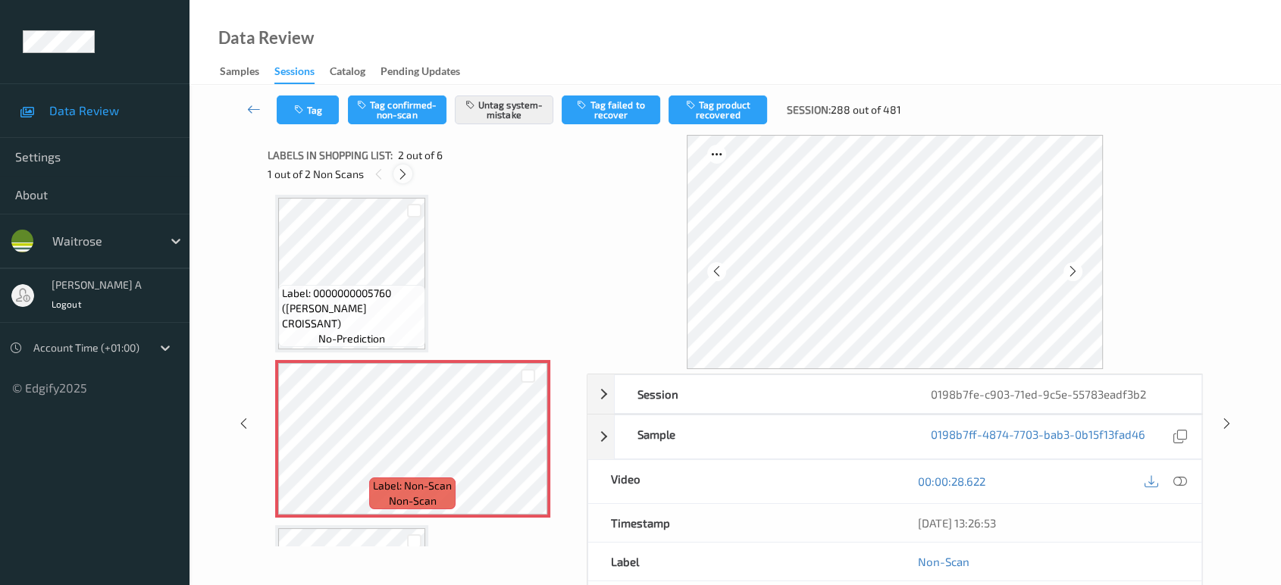
click at [407, 173] on icon at bounding box center [403, 175] width 13 height 14
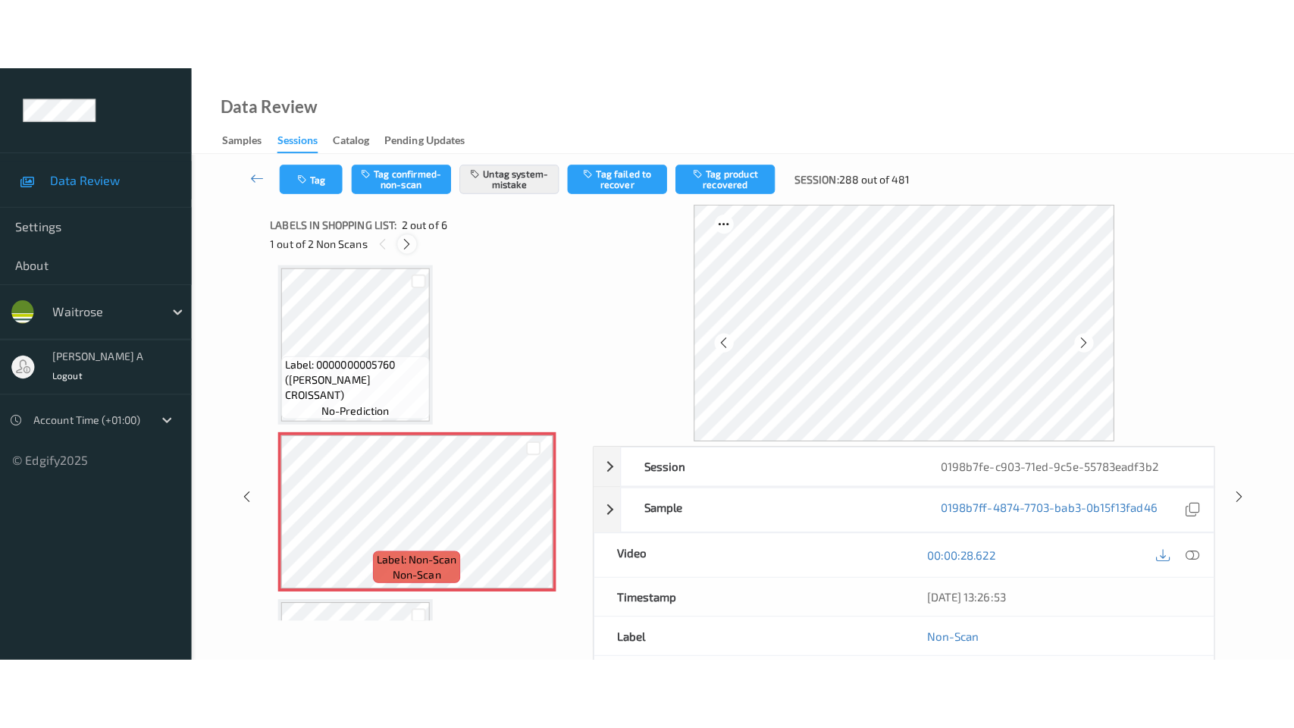
scroll to position [501, 0]
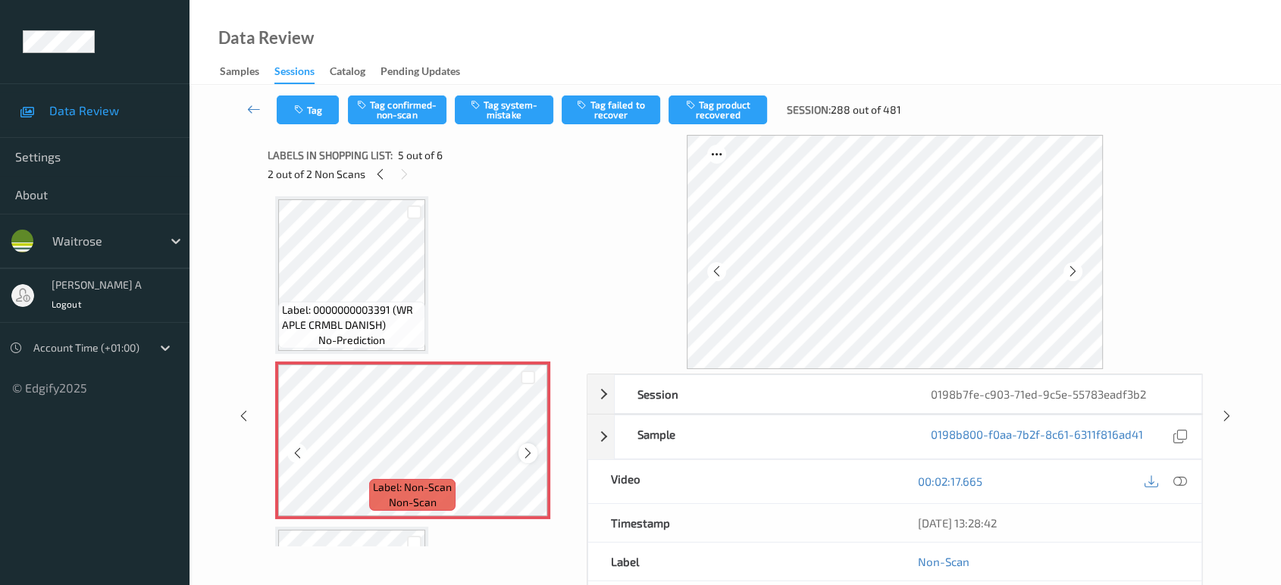
click at [528, 447] on icon at bounding box center [528, 454] width 13 height 14
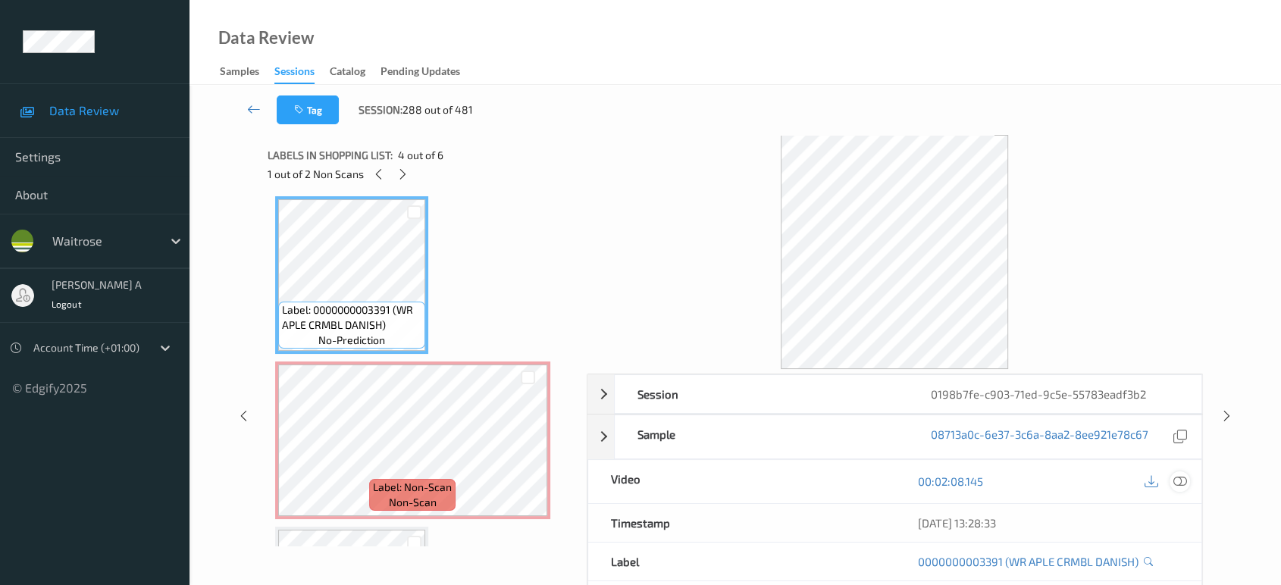
click at [1177, 478] on icon at bounding box center [1181, 482] width 14 height 14
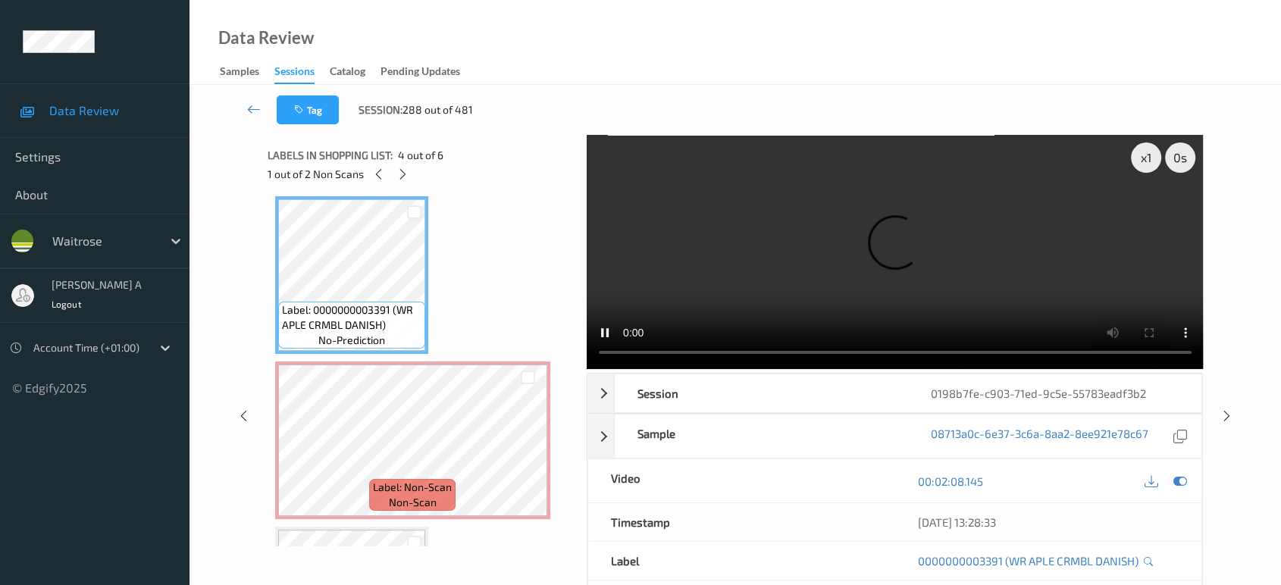
scroll to position [500, 0]
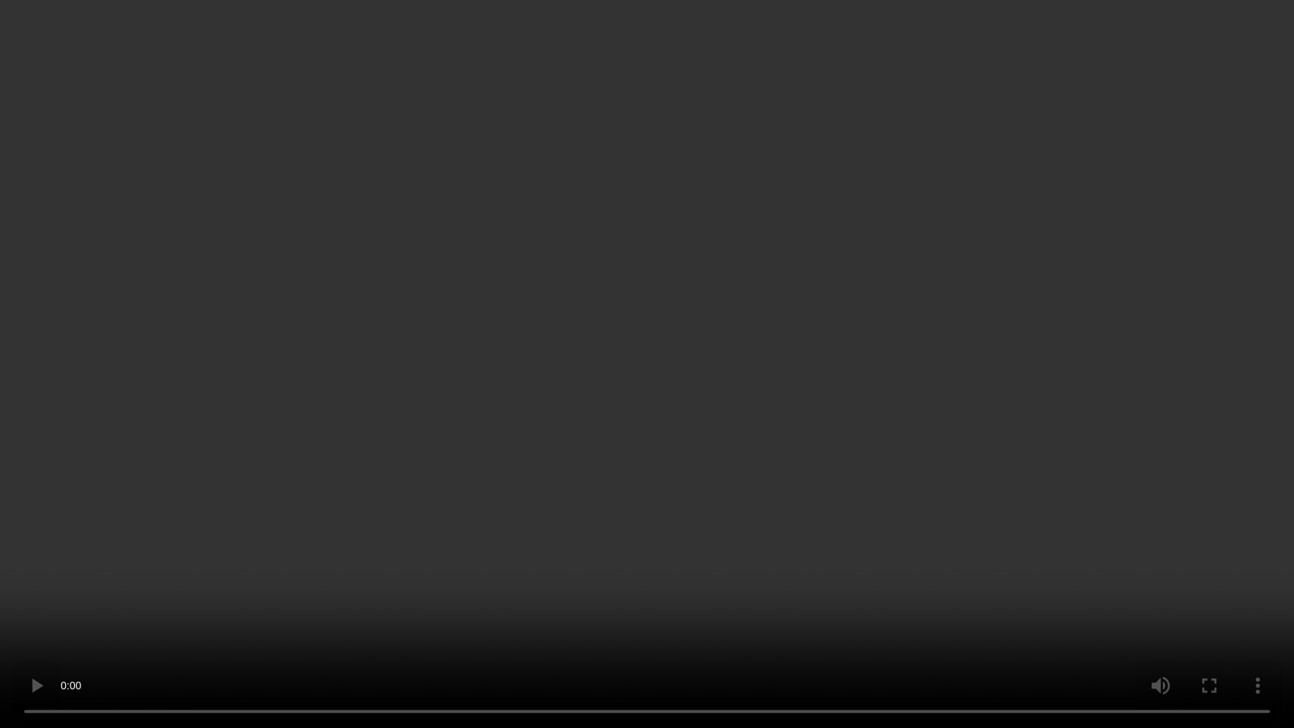
click at [661, 378] on video at bounding box center [647, 364] width 1294 height 728
click at [682, 405] on video at bounding box center [647, 364] width 1294 height 728
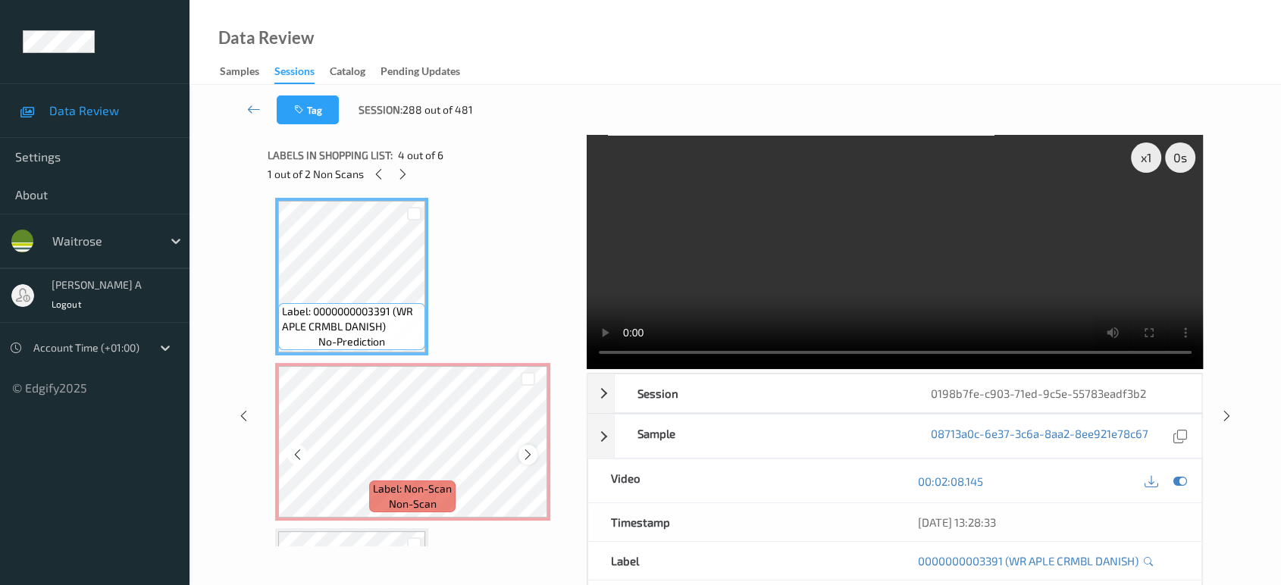
click at [532, 456] on icon at bounding box center [528, 455] width 13 height 14
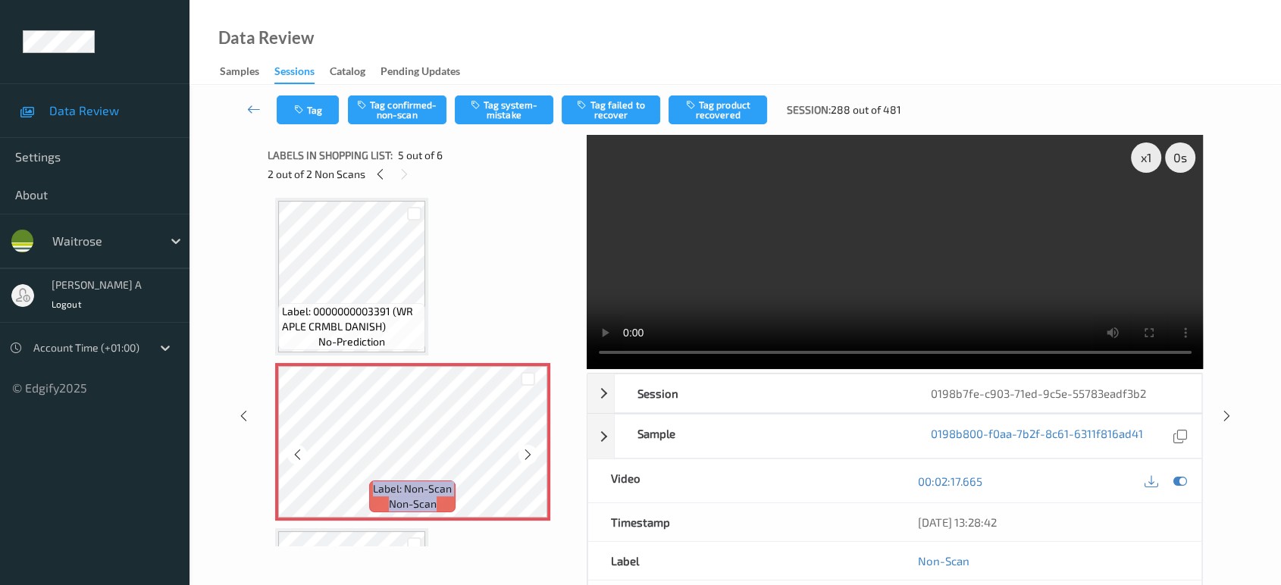
click at [532, 456] on icon at bounding box center [528, 455] width 13 height 14
click at [522, 118] on button "Tag system-mistake" at bounding box center [504, 110] width 99 height 29
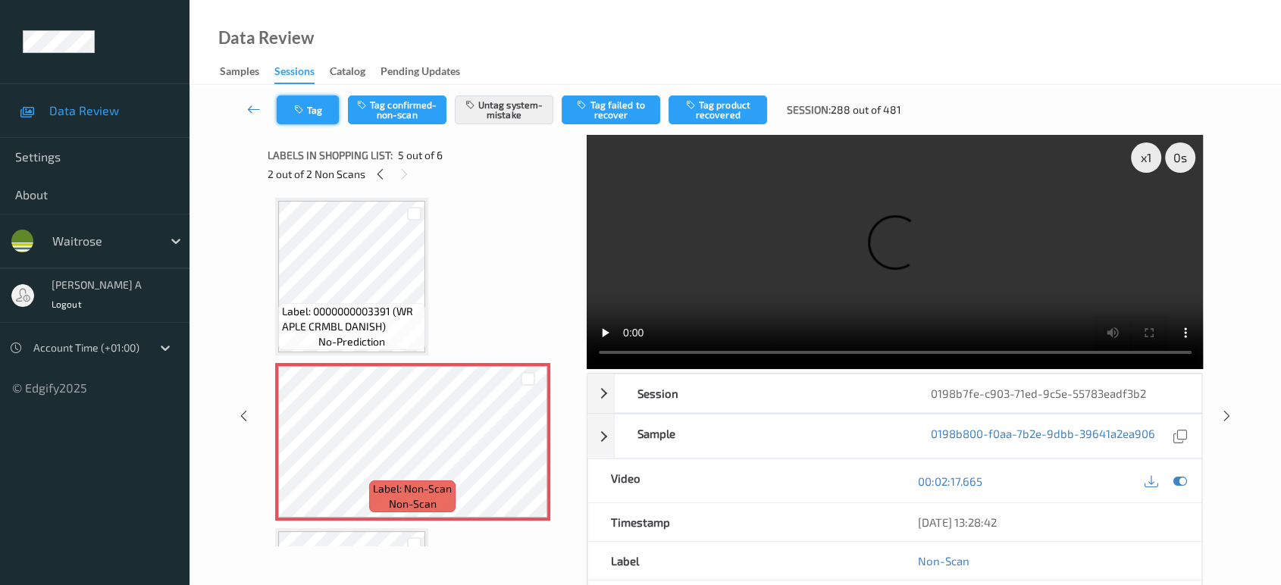
click at [315, 114] on button "Tag" at bounding box center [308, 110] width 62 height 29
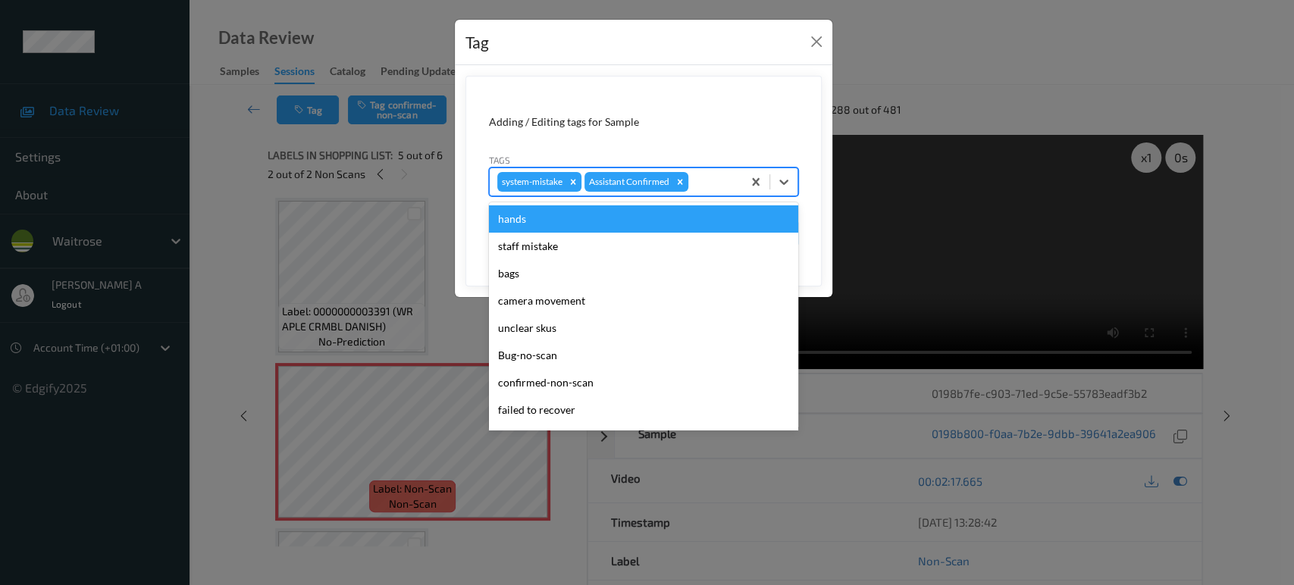
click at [709, 176] on div at bounding box center [713, 182] width 43 height 18
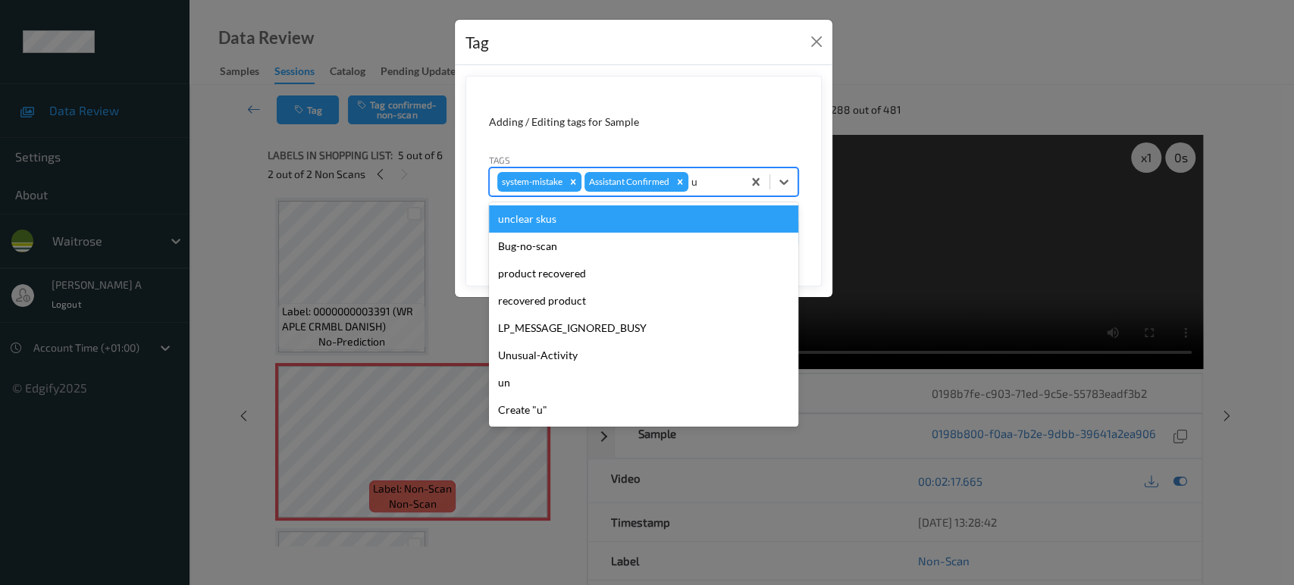
type input "un"
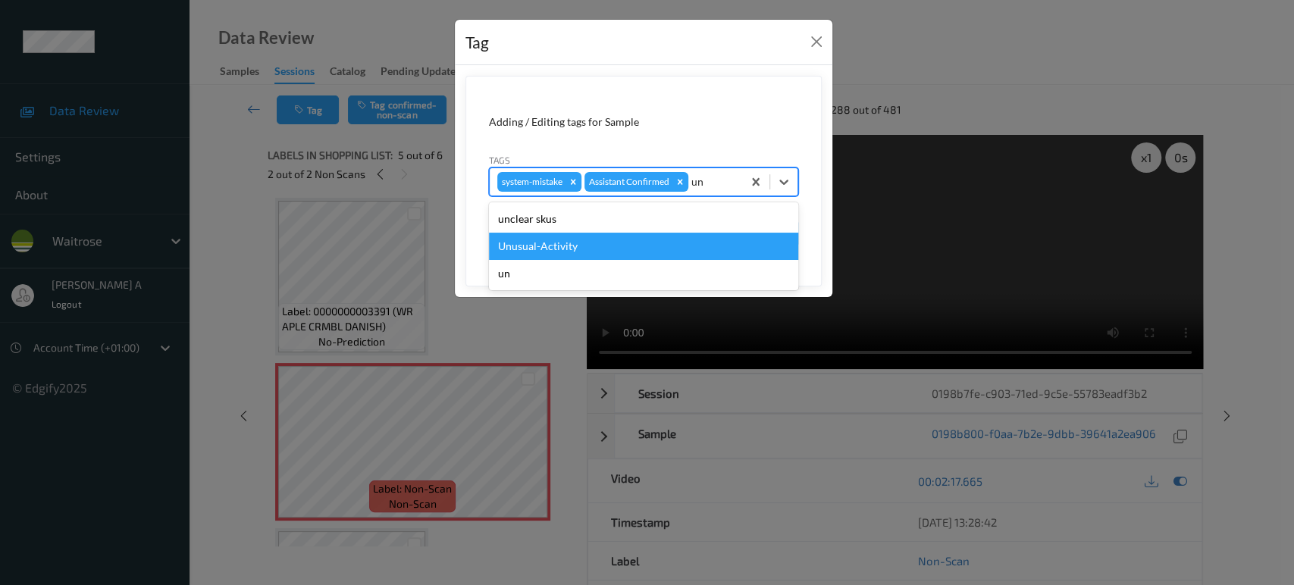
click at [630, 241] on div "Unusual-Activity" at bounding box center [643, 246] width 309 height 27
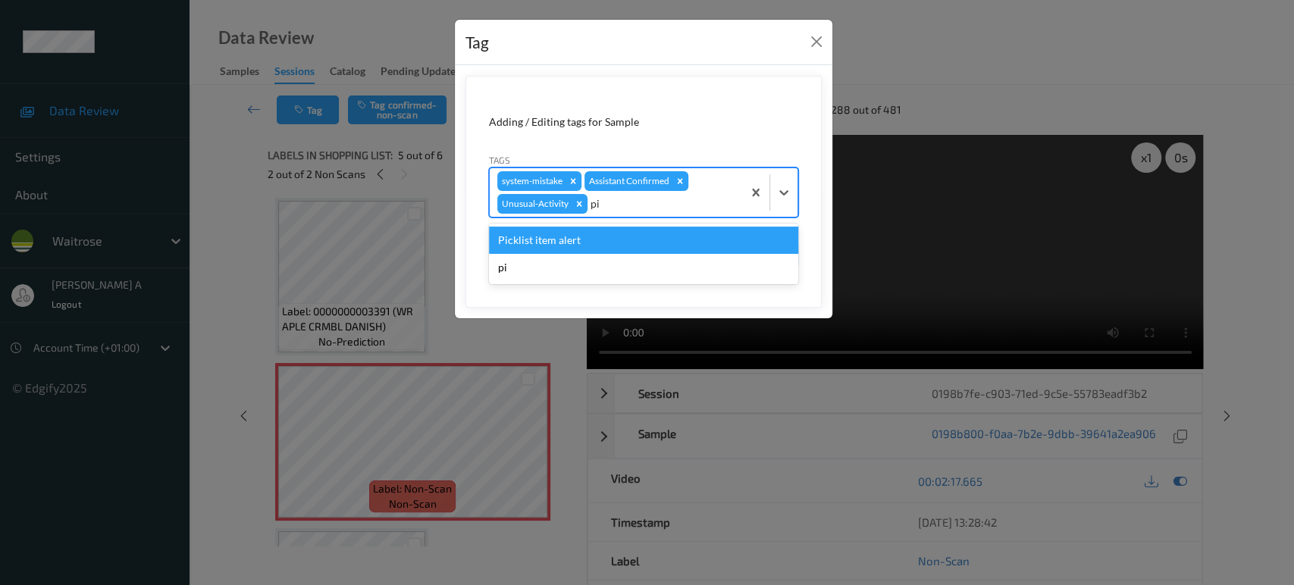
type input "pic"
click at [630, 241] on div "Picklist item alert" at bounding box center [643, 240] width 309 height 27
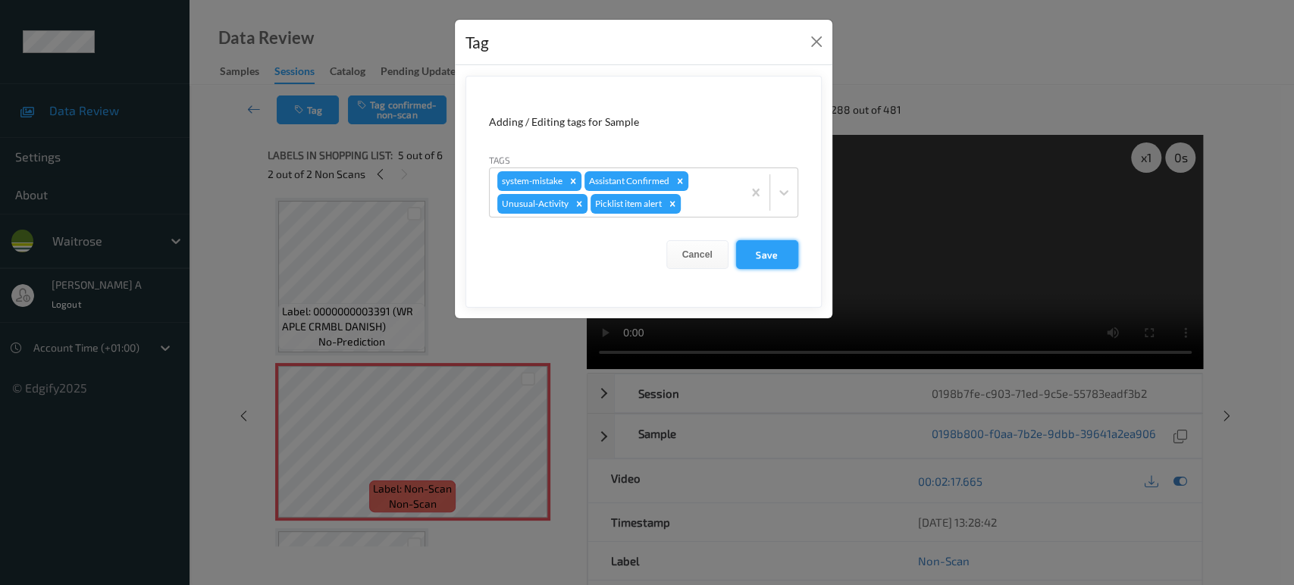
click at [756, 246] on button "Save" at bounding box center [767, 254] width 62 height 29
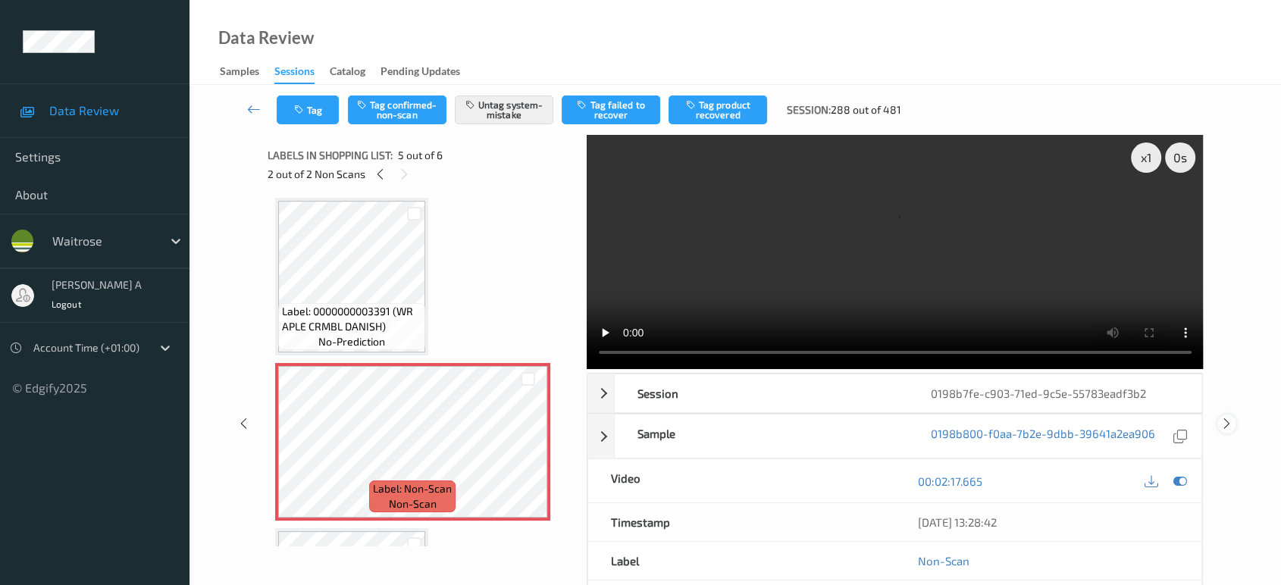
click at [1228, 417] on icon at bounding box center [1227, 424] width 13 height 14
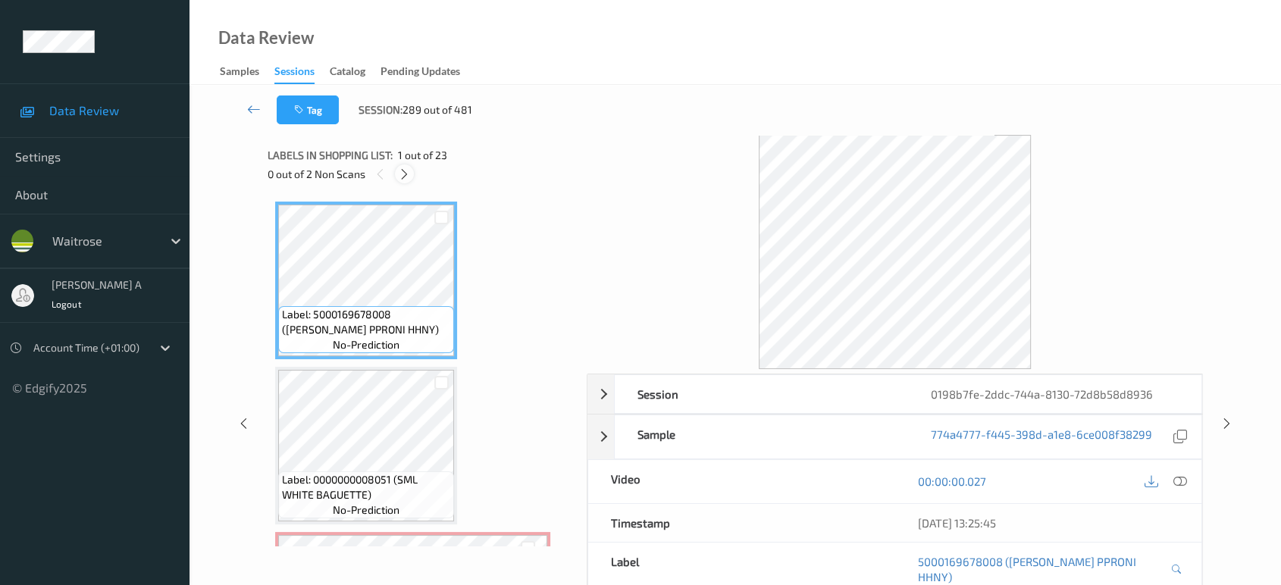
click at [399, 173] on icon at bounding box center [404, 175] width 13 height 14
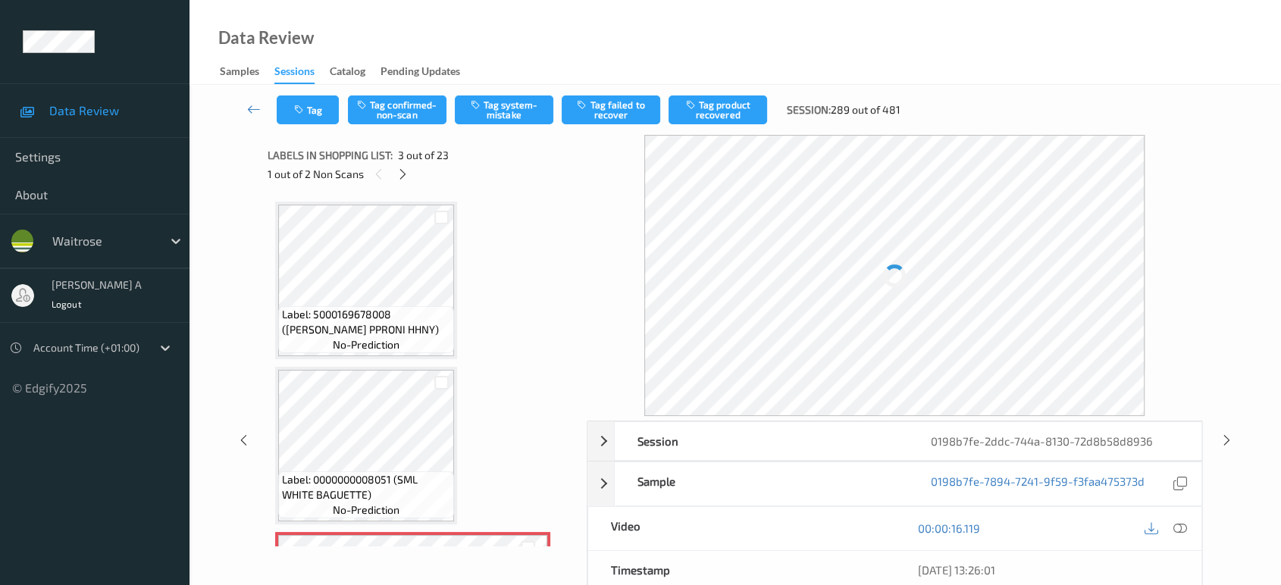
scroll to position [171, 0]
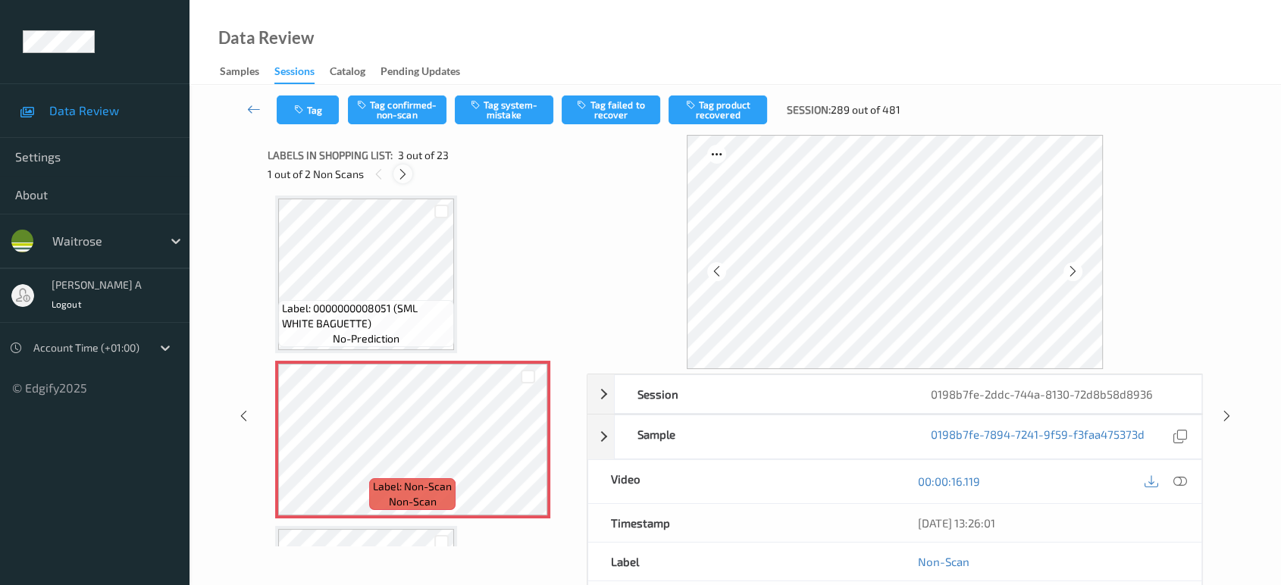
click at [408, 171] on icon at bounding box center [403, 175] width 13 height 14
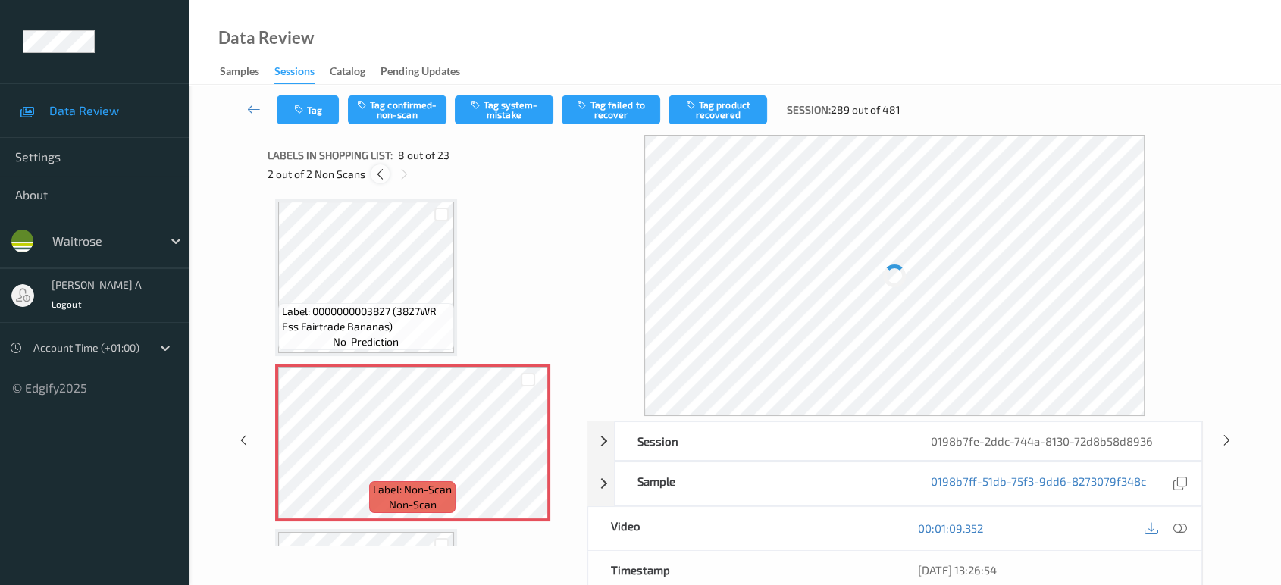
click at [371, 176] on div at bounding box center [380, 174] width 19 height 19
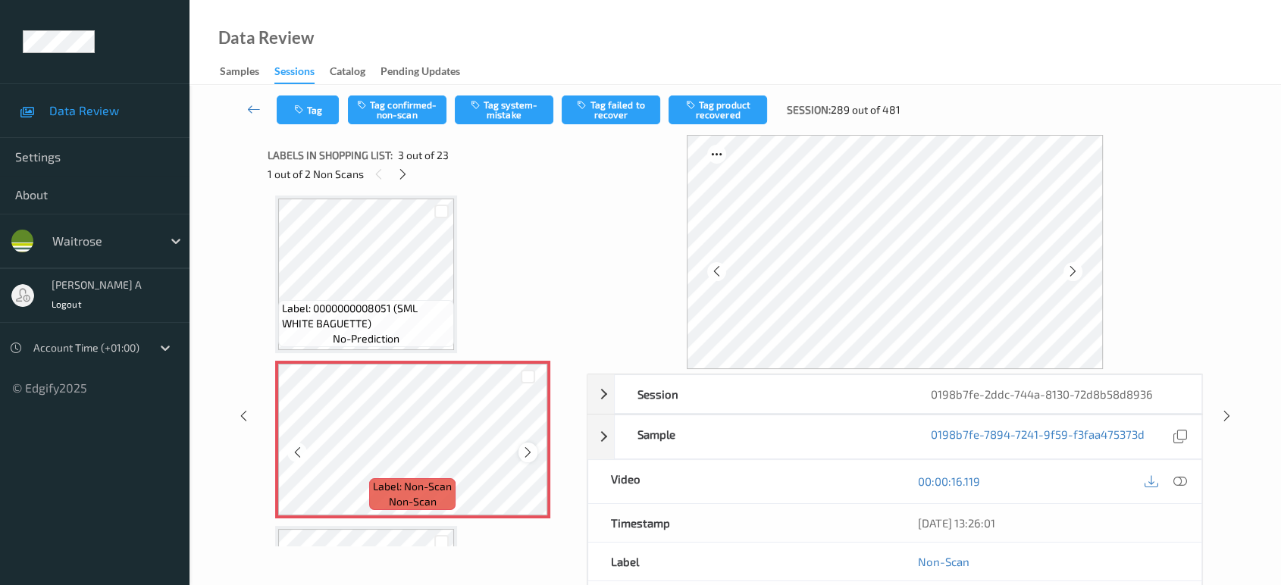
click at [528, 447] on icon at bounding box center [528, 453] width 13 height 14
click at [1177, 478] on icon at bounding box center [1181, 482] width 14 height 14
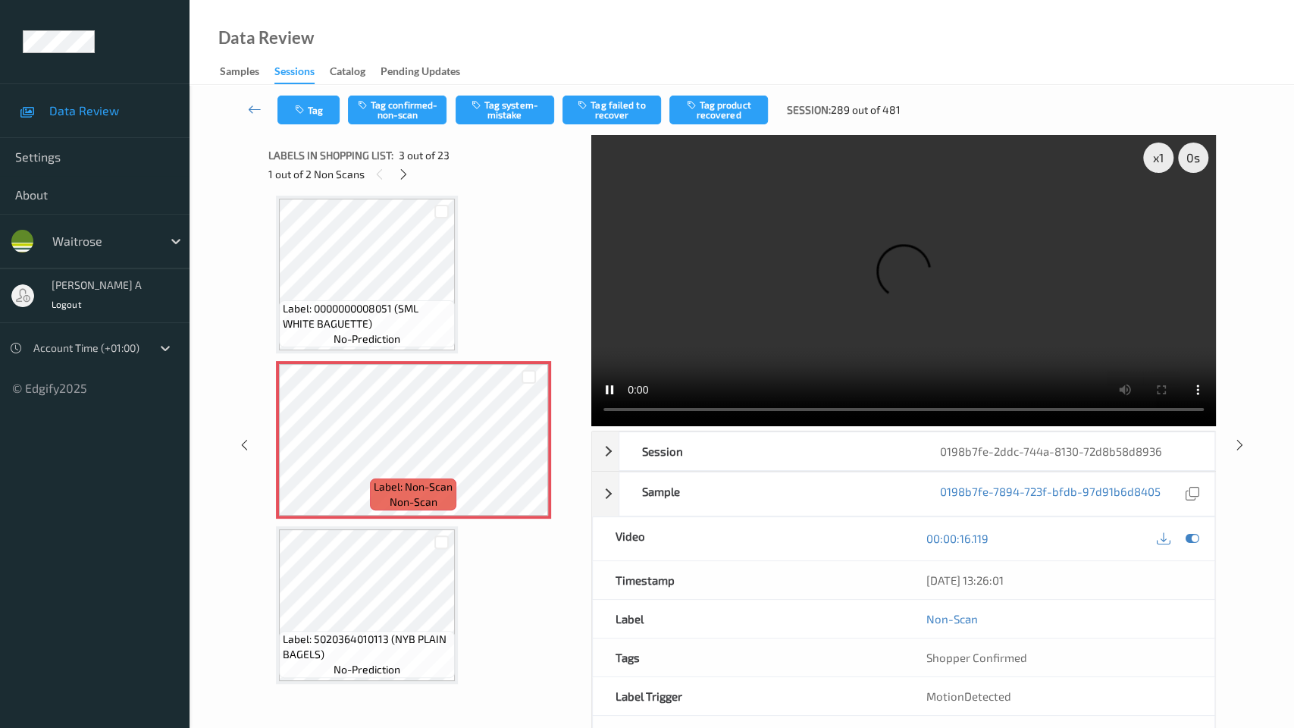
click at [591, 426] on video at bounding box center [903, 280] width 625 height 291
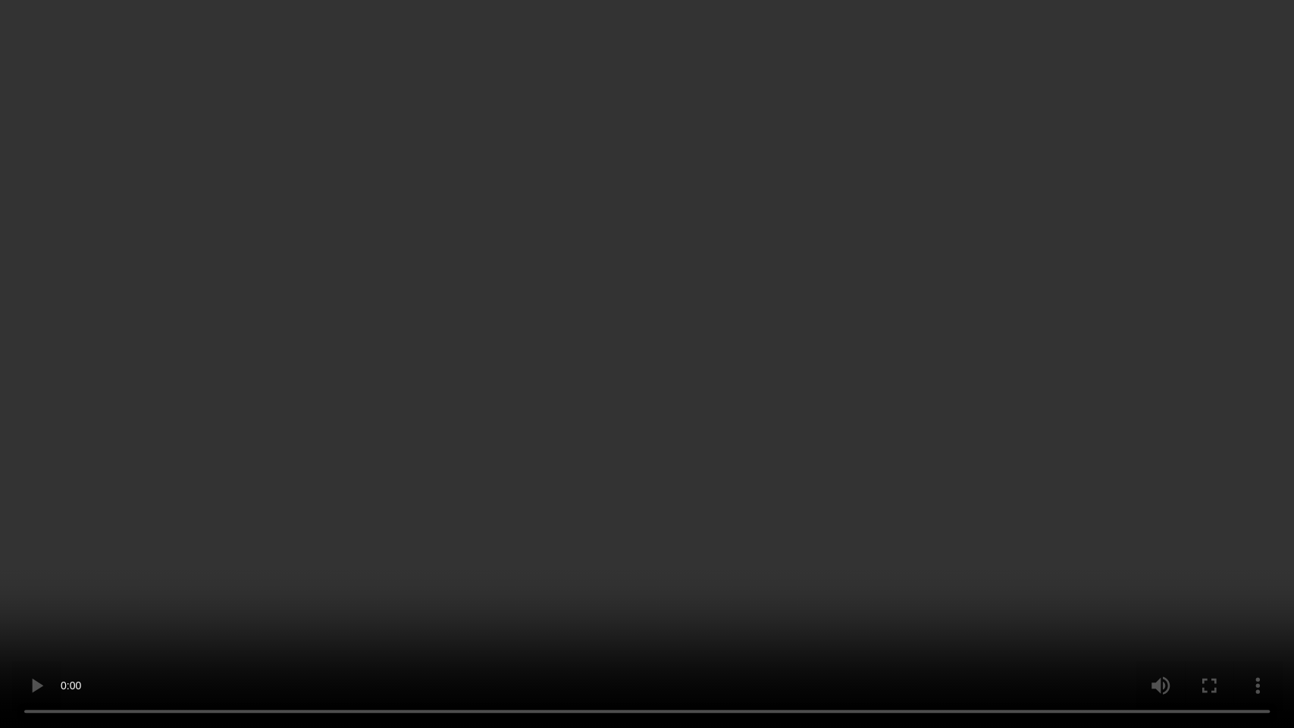
click at [540, 440] on video at bounding box center [647, 364] width 1294 height 728
click at [683, 340] on video at bounding box center [647, 364] width 1294 height 728
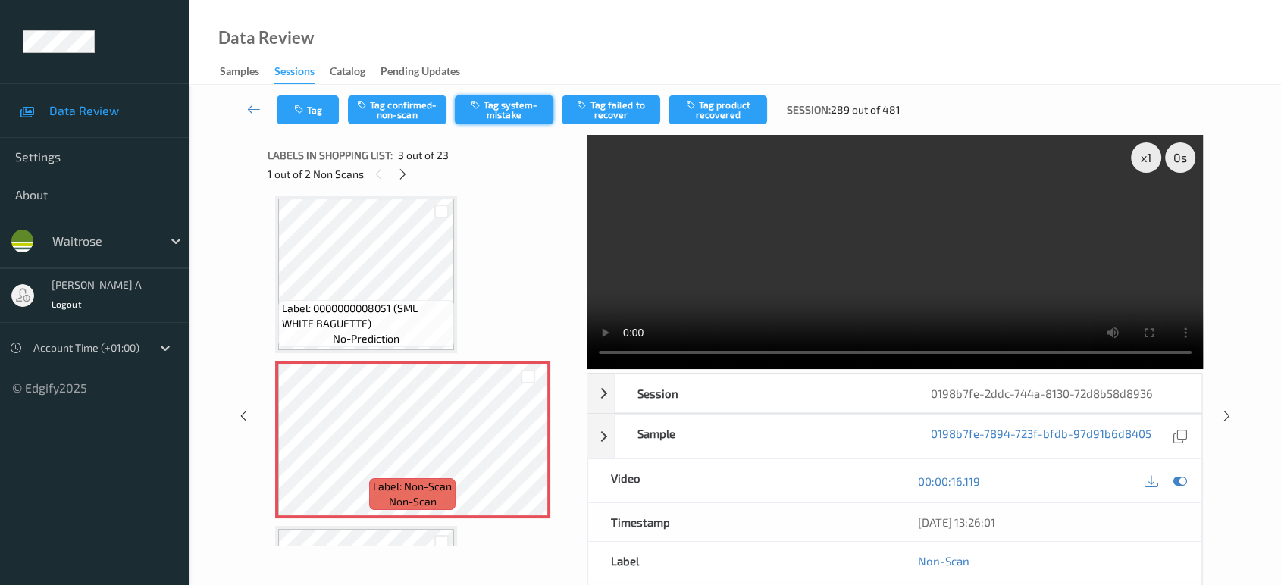
click at [498, 114] on button "Tag system-mistake" at bounding box center [504, 110] width 99 height 29
click at [318, 119] on button "Tag" at bounding box center [308, 110] width 62 height 29
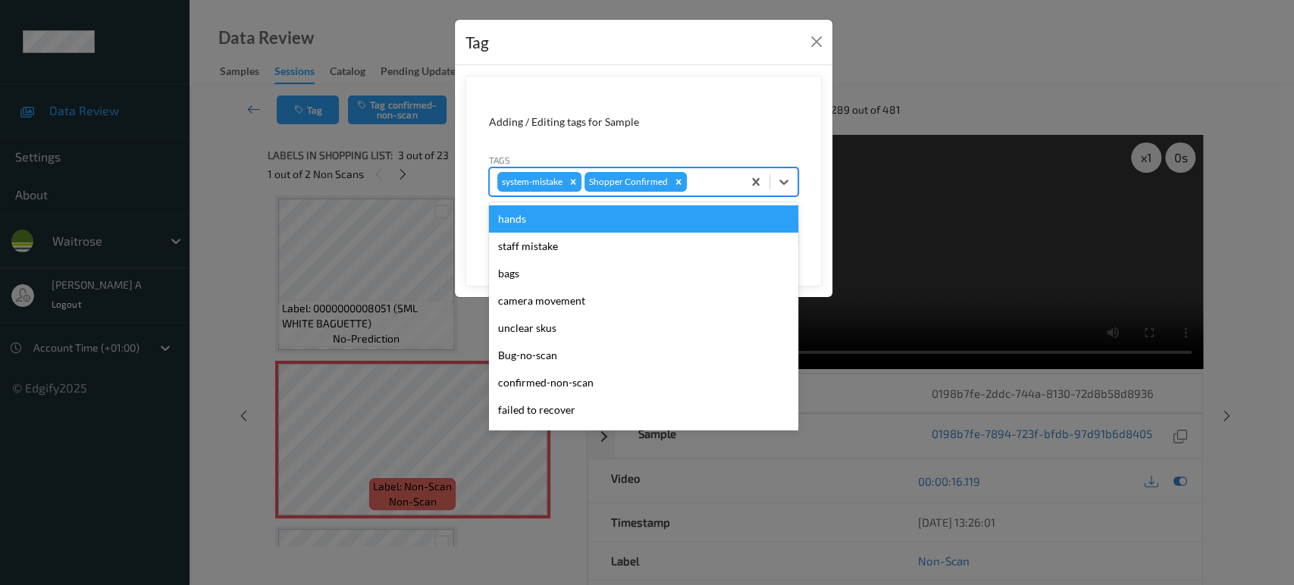
click at [697, 181] on div at bounding box center [712, 182] width 45 height 18
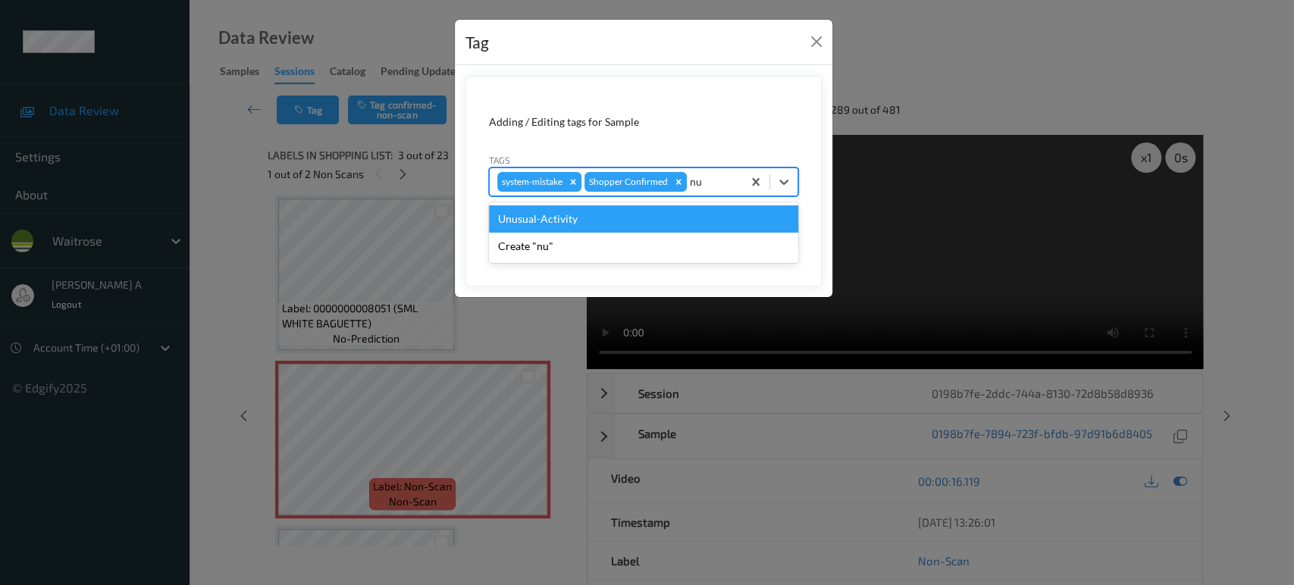
type input "n"
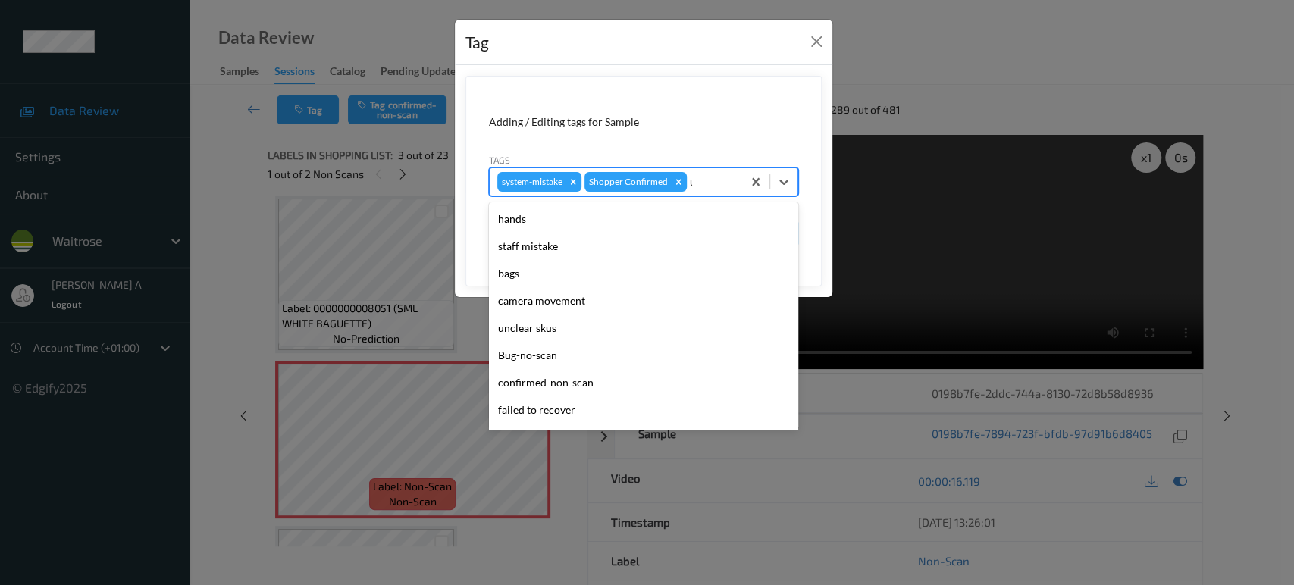
type input "un"
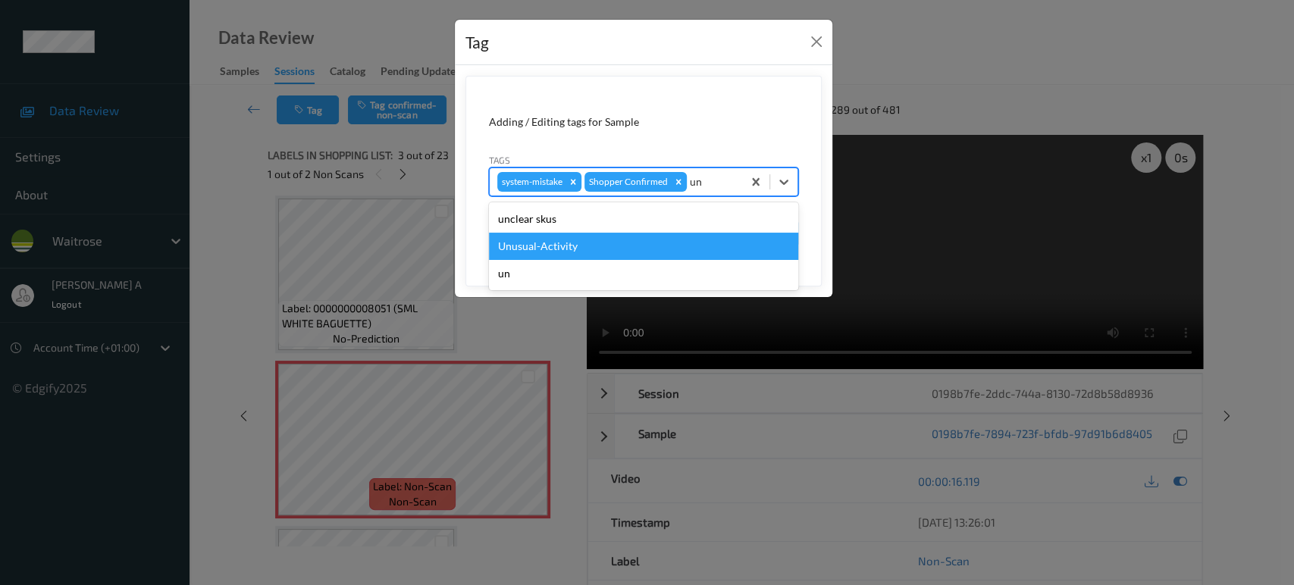
click at [570, 240] on div "Unusual-Activity" at bounding box center [643, 246] width 309 height 27
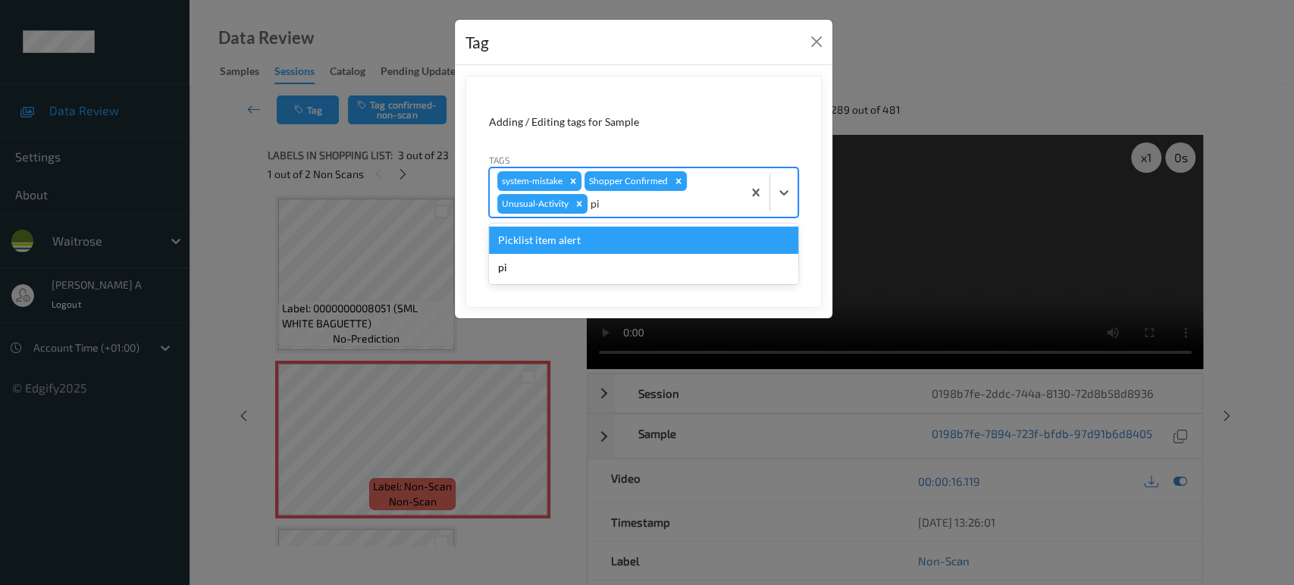
type input "pic"
click at [570, 240] on div "Picklist item alert" at bounding box center [643, 240] width 309 height 27
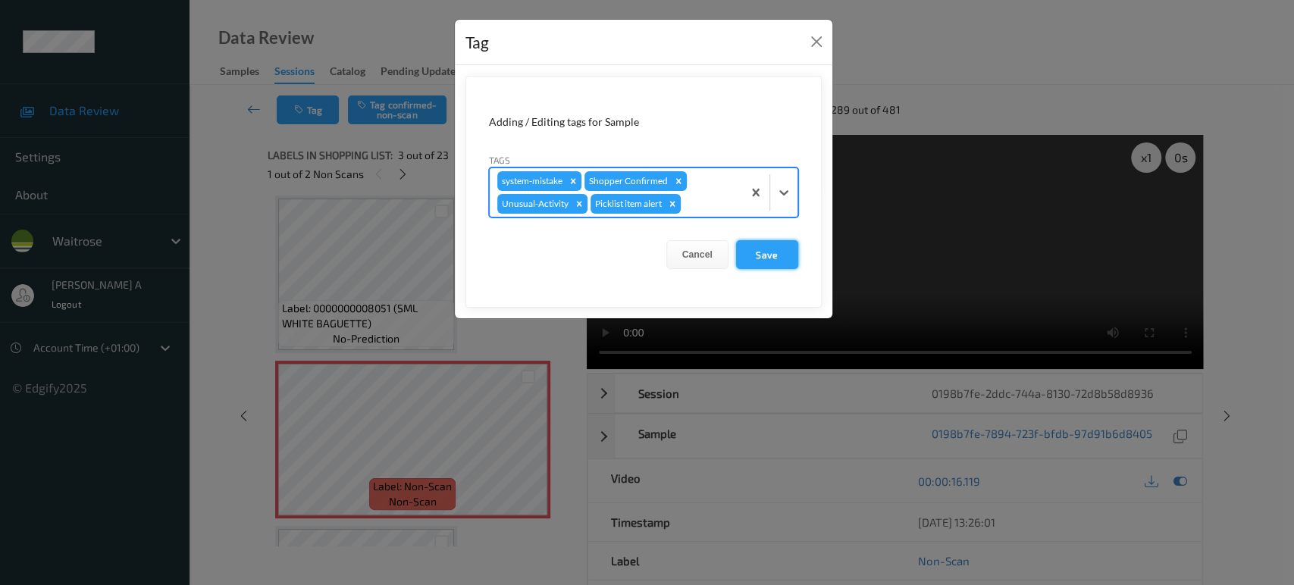
click at [782, 253] on button "Save" at bounding box center [767, 254] width 62 height 29
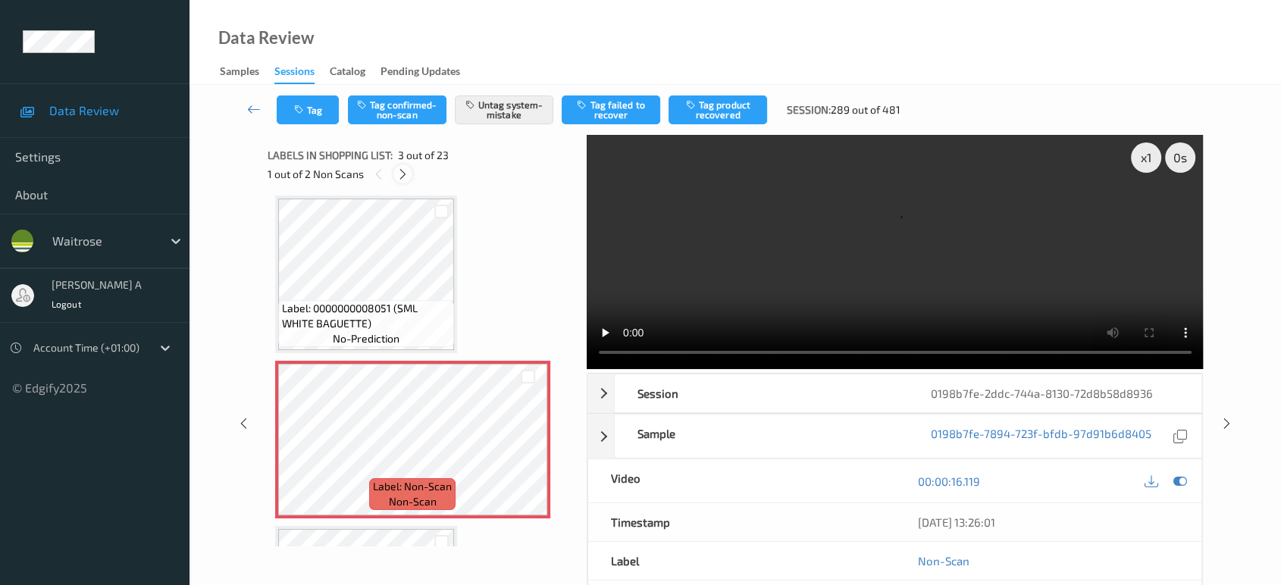
click at [397, 173] on icon at bounding box center [403, 175] width 13 height 14
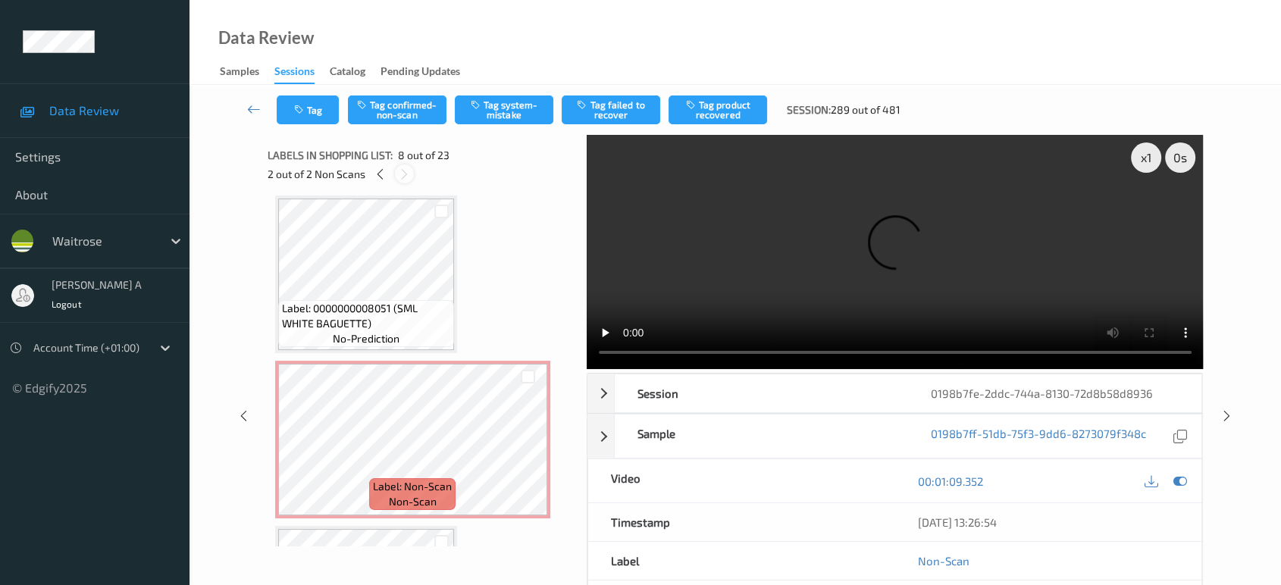
scroll to position [995, 0]
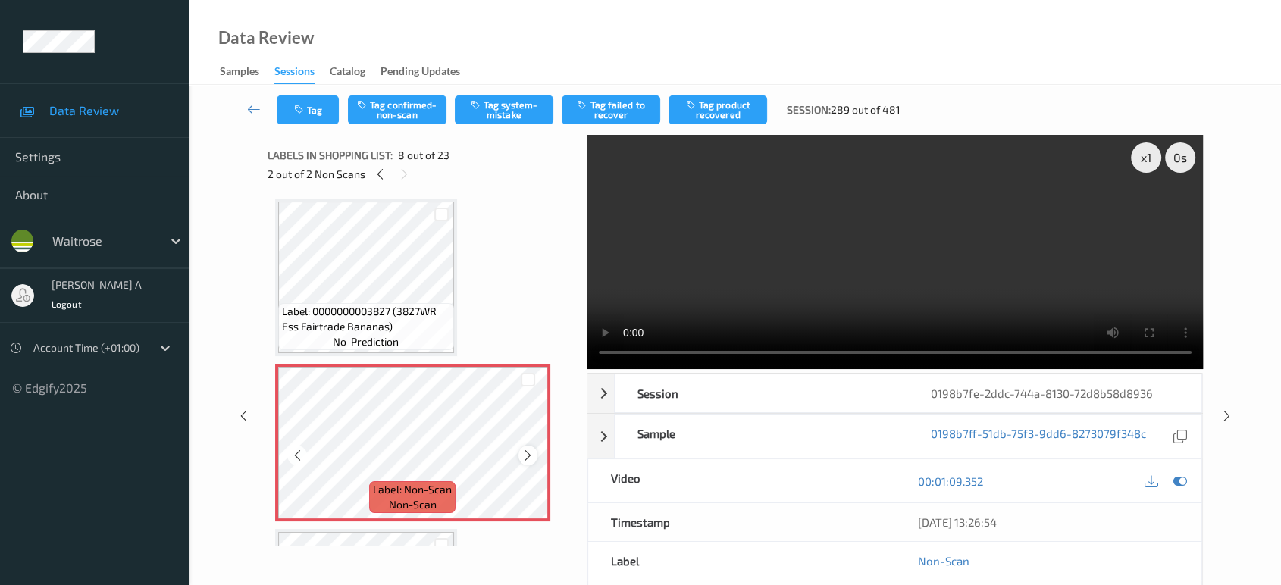
click at [527, 453] on icon at bounding box center [528, 456] width 13 height 14
click at [602, 211] on video at bounding box center [895, 252] width 617 height 234
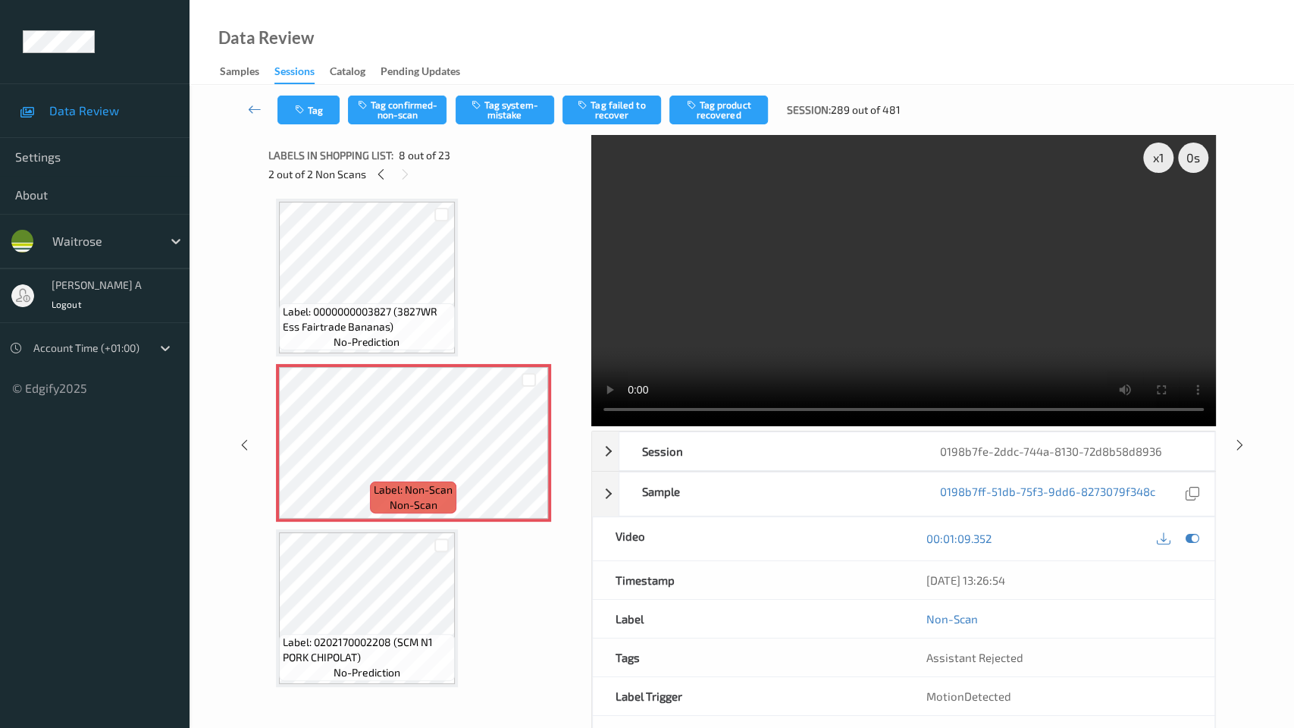
click at [679, 411] on video at bounding box center [903, 280] width 625 height 291
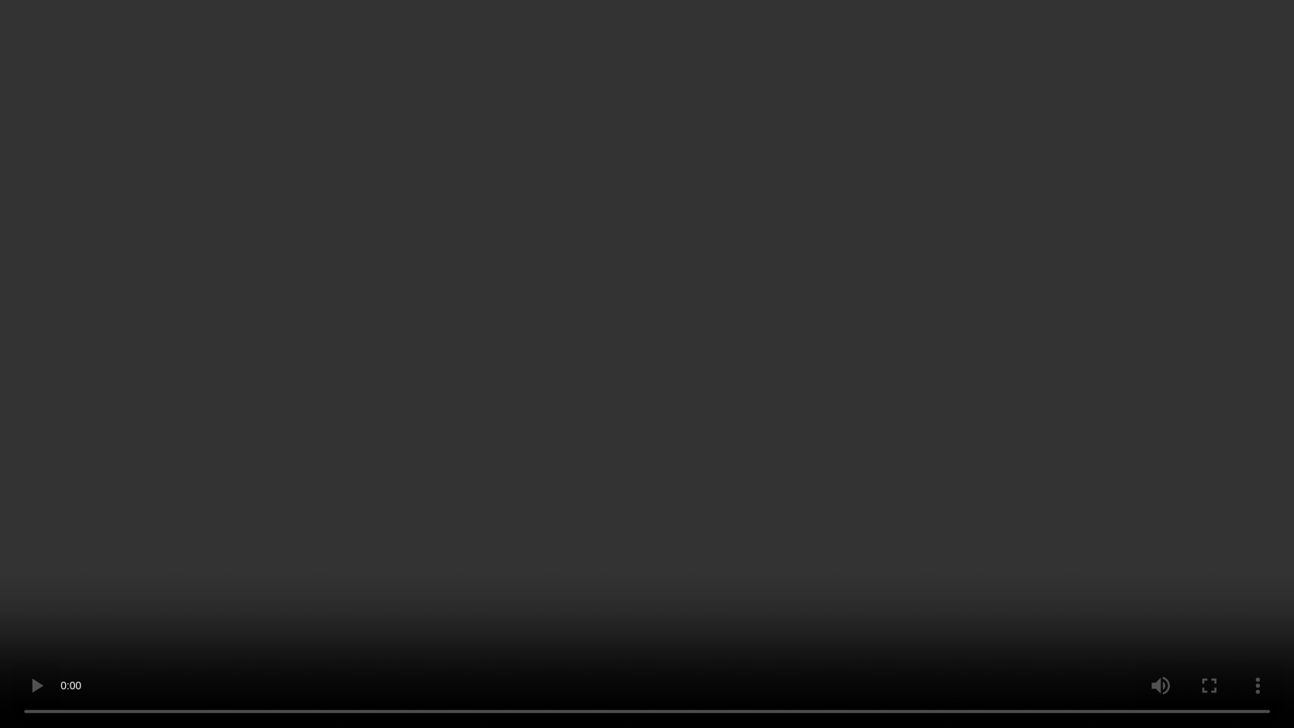
click at [679, 411] on video at bounding box center [647, 364] width 1294 height 728
click at [581, 404] on video at bounding box center [647, 364] width 1294 height 728
click at [744, 409] on video at bounding box center [647, 364] width 1294 height 728
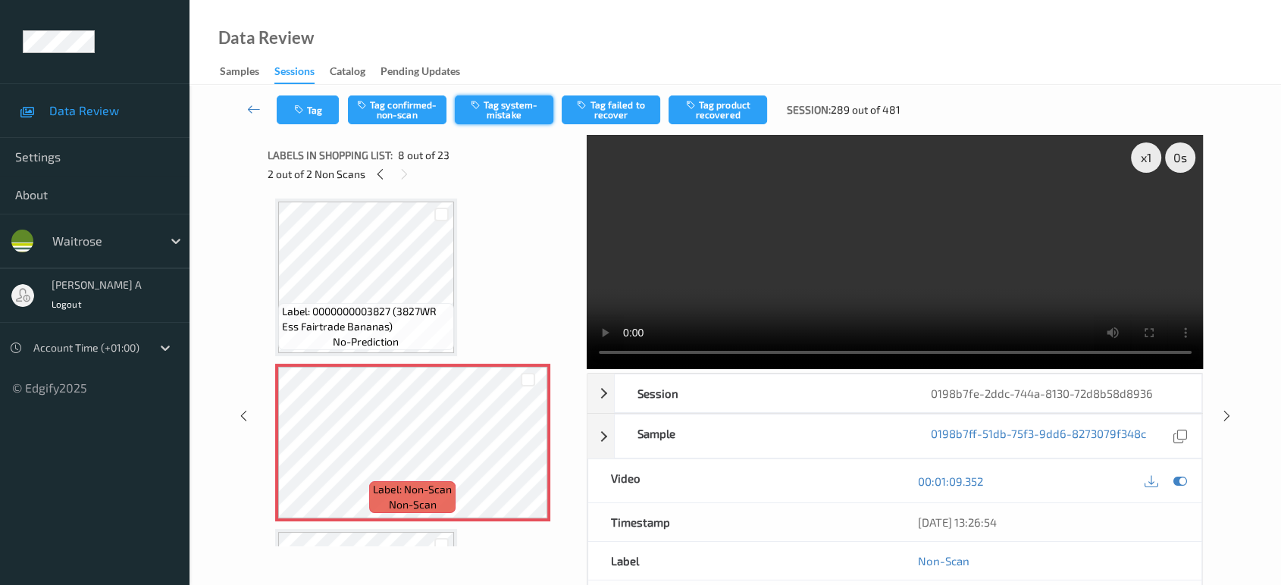
click at [499, 108] on button "Tag system-mistake" at bounding box center [504, 110] width 99 height 29
click at [307, 117] on button "Tag" at bounding box center [308, 110] width 62 height 29
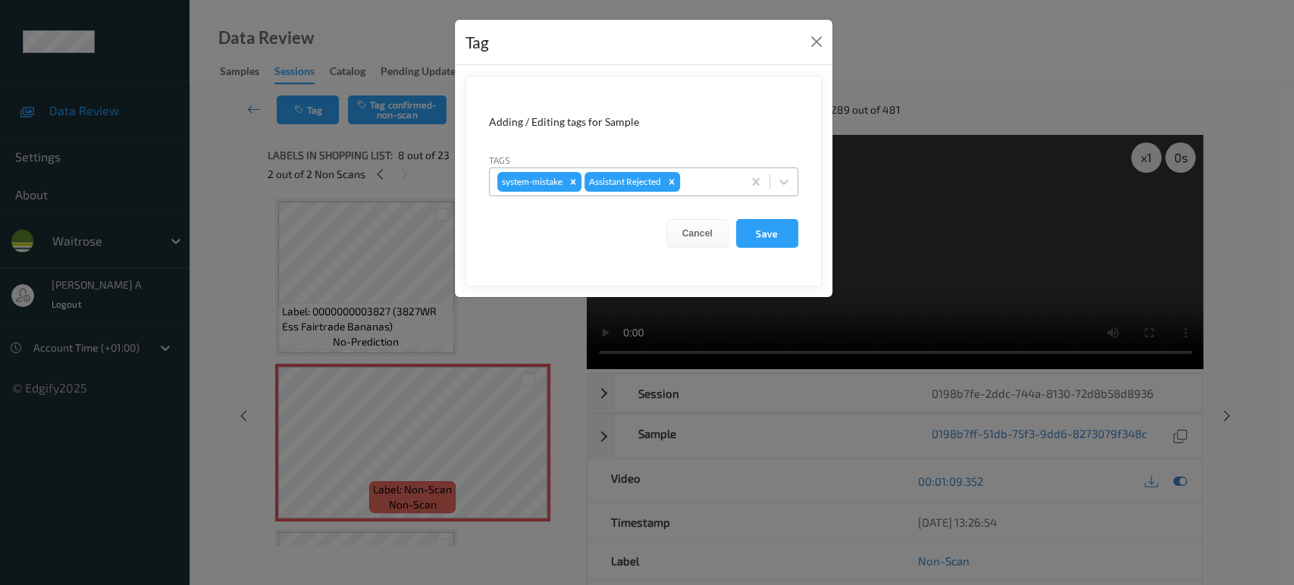
click at [695, 182] on div at bounding box center [709, 182] width 52 height 18
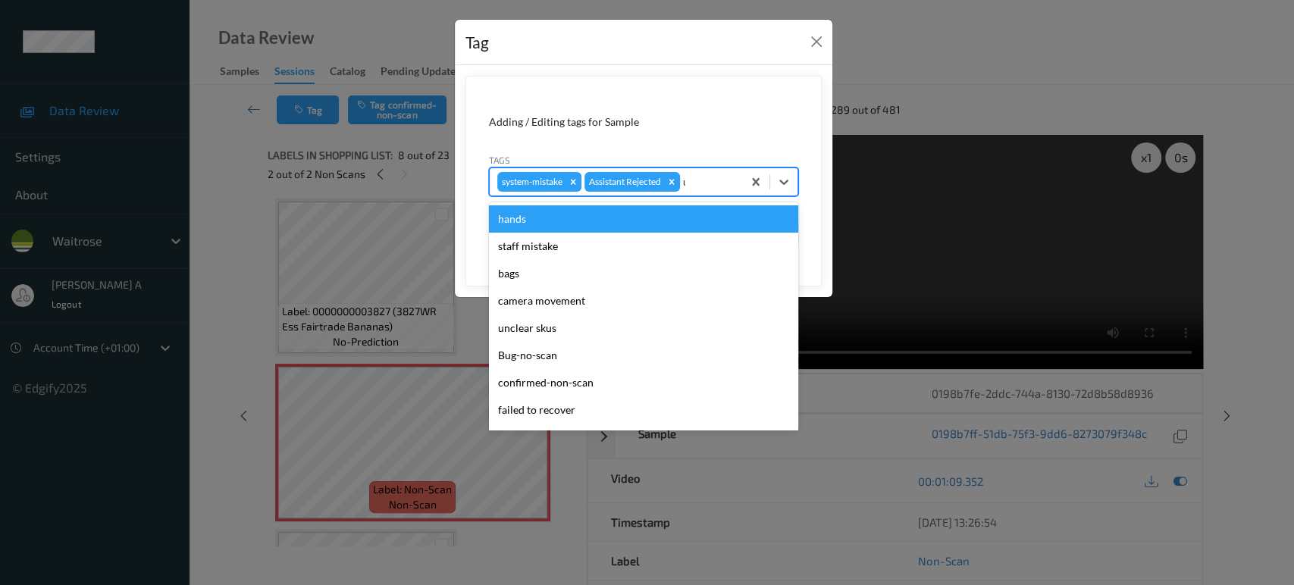
type input "un"
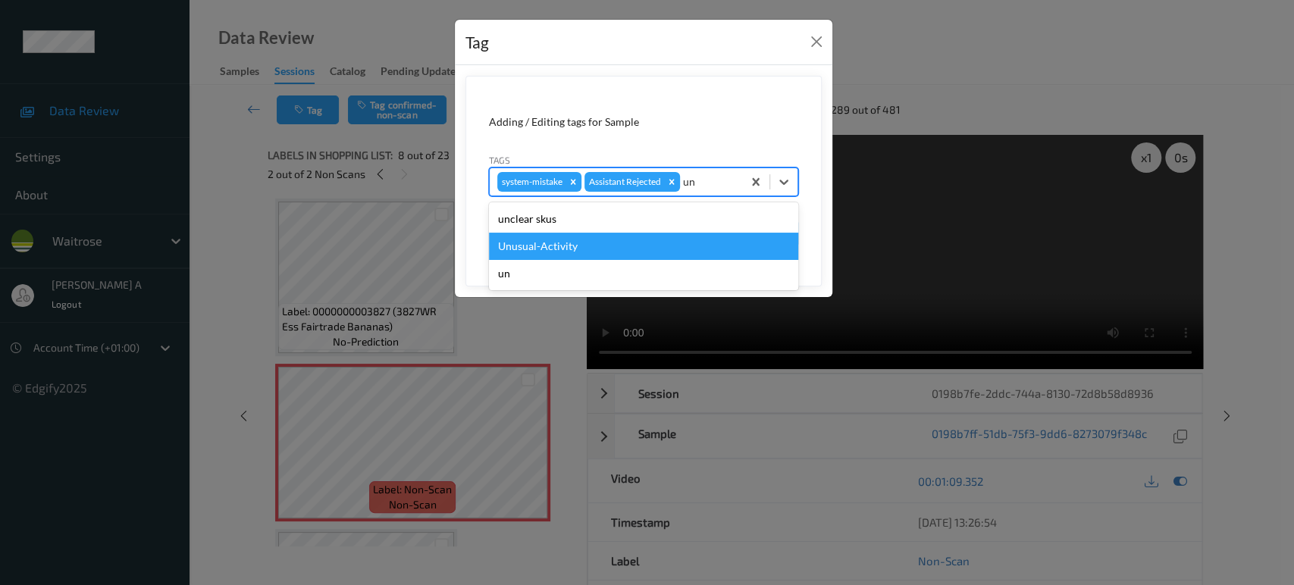
click at [561, 234] on div "Unusual-Activity" at bounding box center [643, 246] width 309 height 27
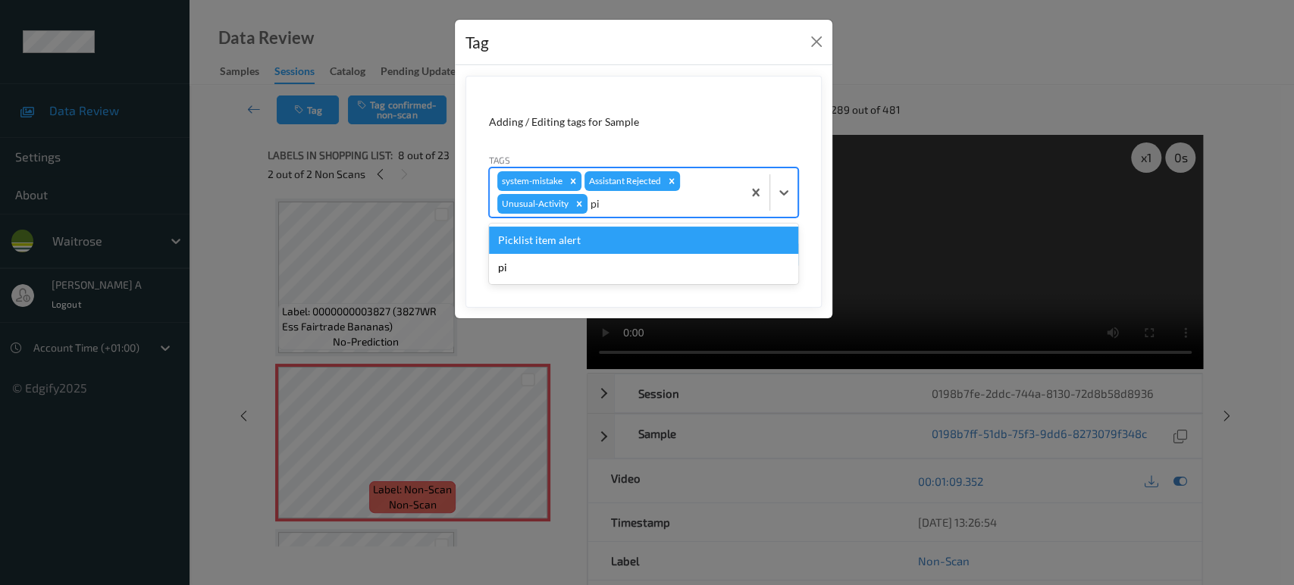
type input "pic"
click at [561, 234] on div "Picklist item alert" at bounding box center [643, 240] width 309 height 27
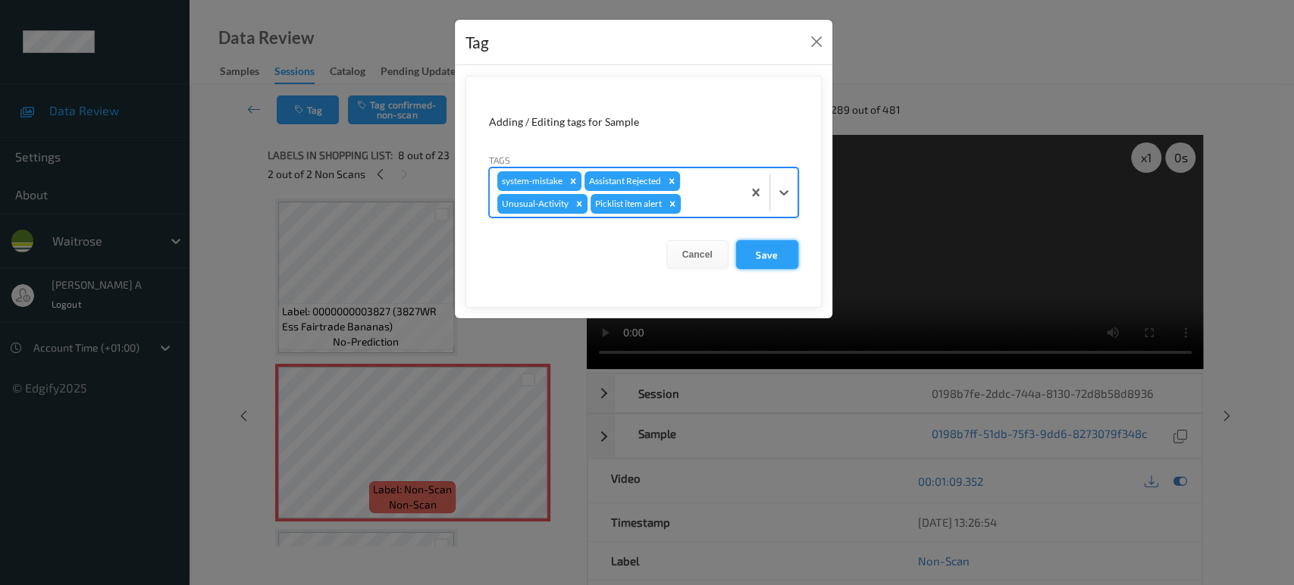
click at [758, 258] on button "Save" at bounding box center [767, 254] width 62 height 29
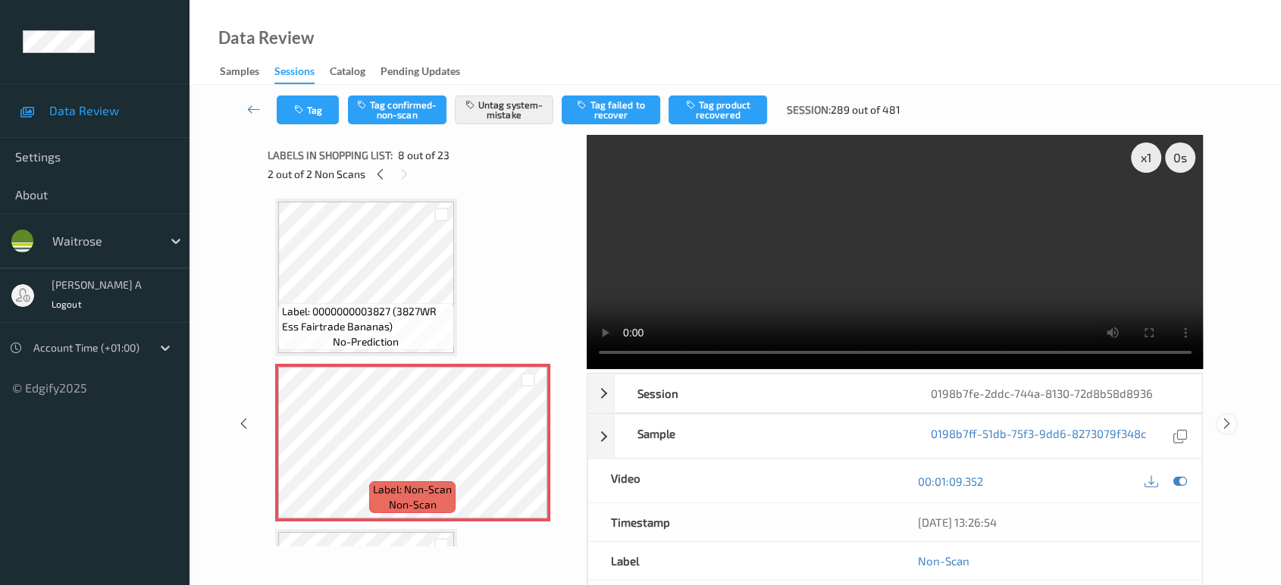
click at [1228, 423] on icon at bounding box center [1227, 424] width 13 height 14
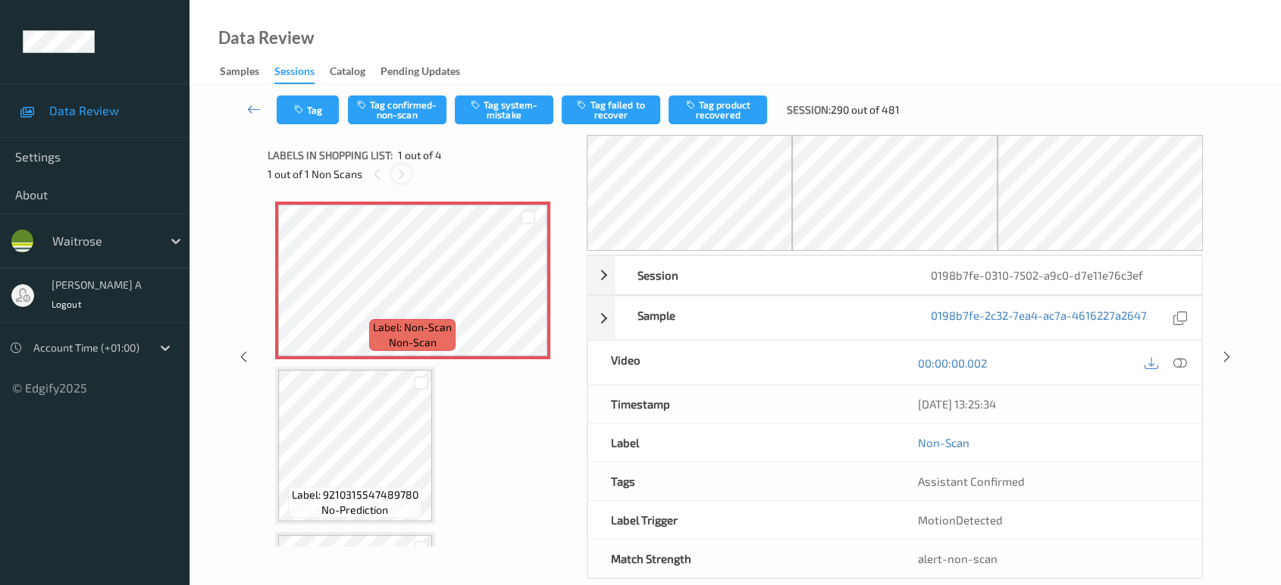
click at [403, 170] on icon at bounding box center [401, 175] width 13 height 14
click at [534, 296] on icon at bounding box center [528, 294] width 13 height 14
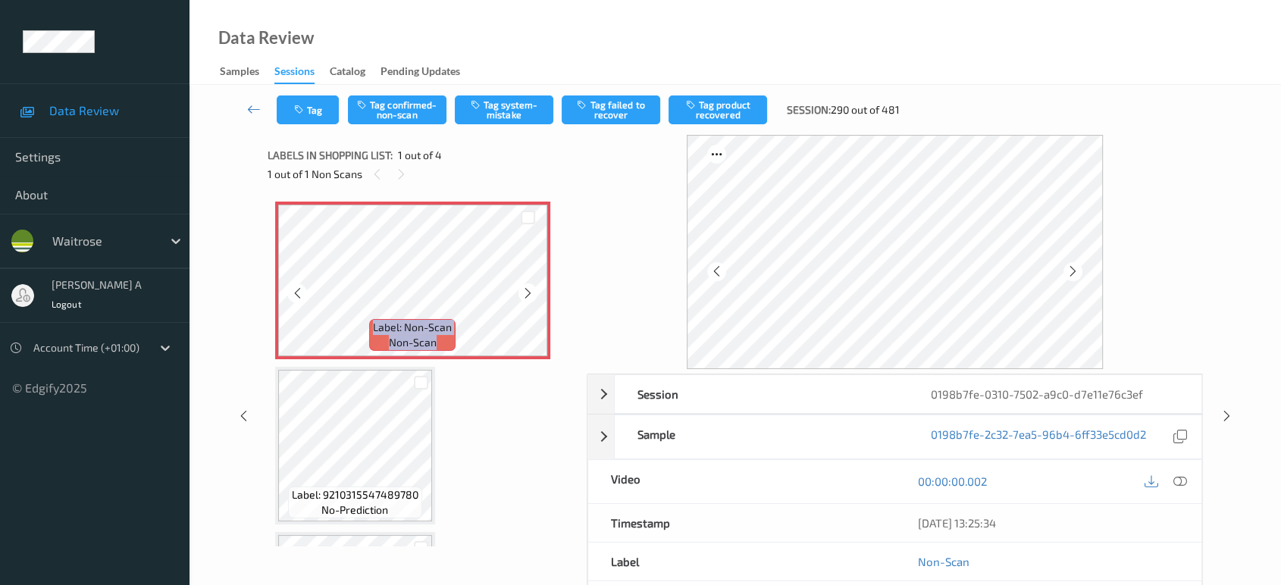
click at [534, 296] on icon at bounding box center [528, 294] width 13 height 14
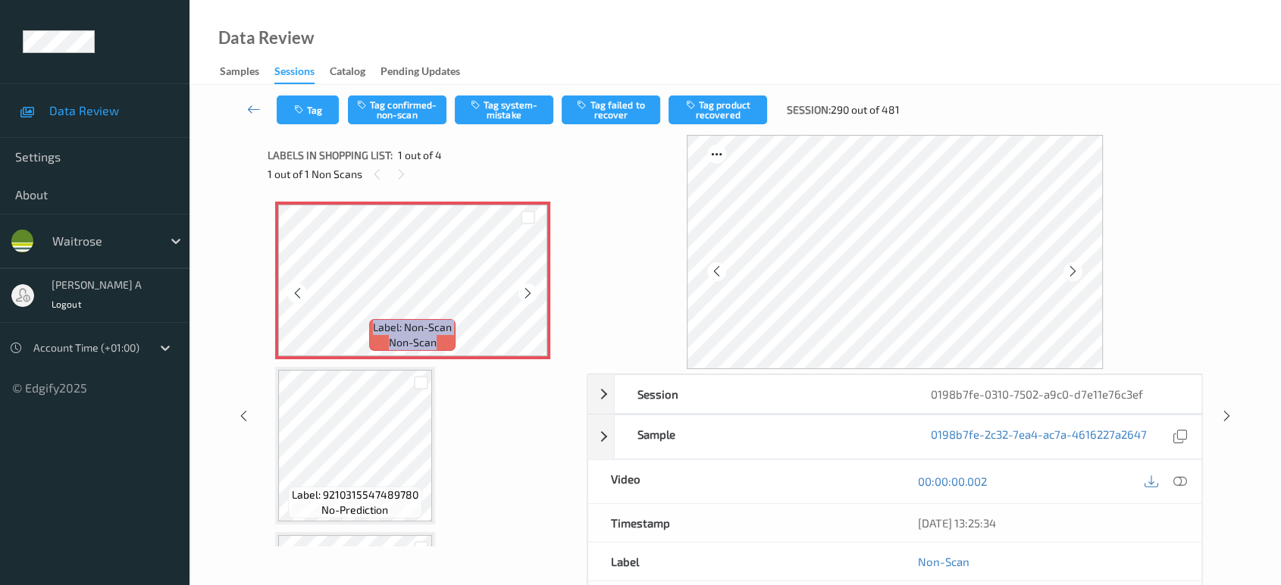
click at [534, 296] on icon at bounding box center [528, 294] width 13 height 14
click at [1183, 482] on icon at bounding box center [1181, 482] width 14 height 14
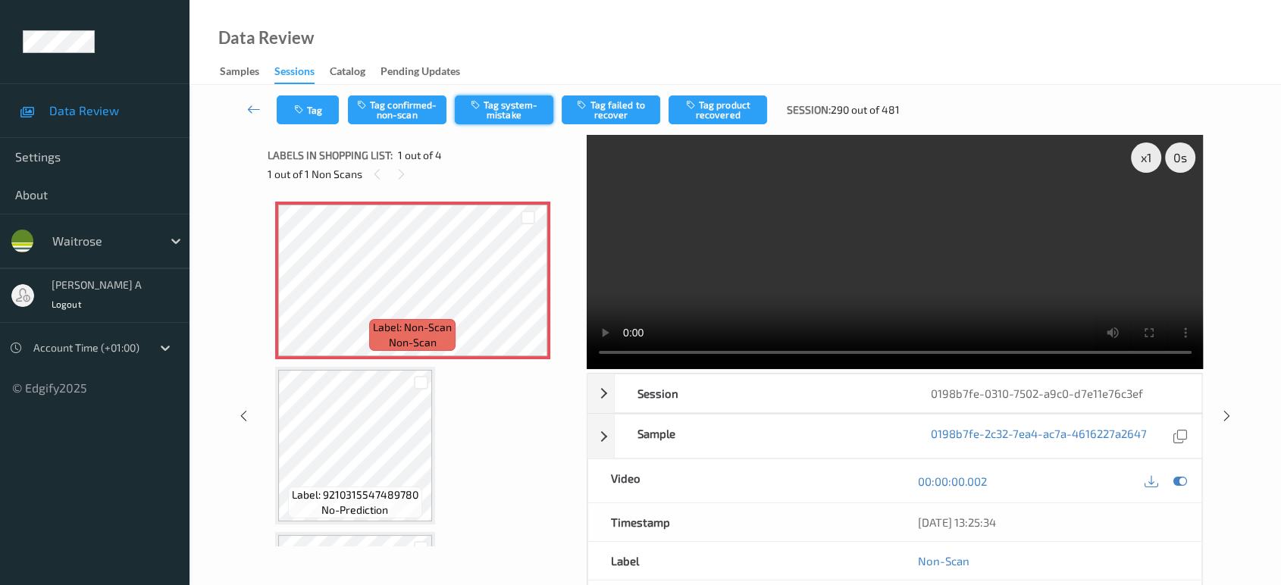
click at [503, 105] on button "Tag system-mistake" at bounding box center [504, 110] width 99 height 29
click at [307, 110] on button "Tag" at bounding box center [308, 110] width 62 height 29
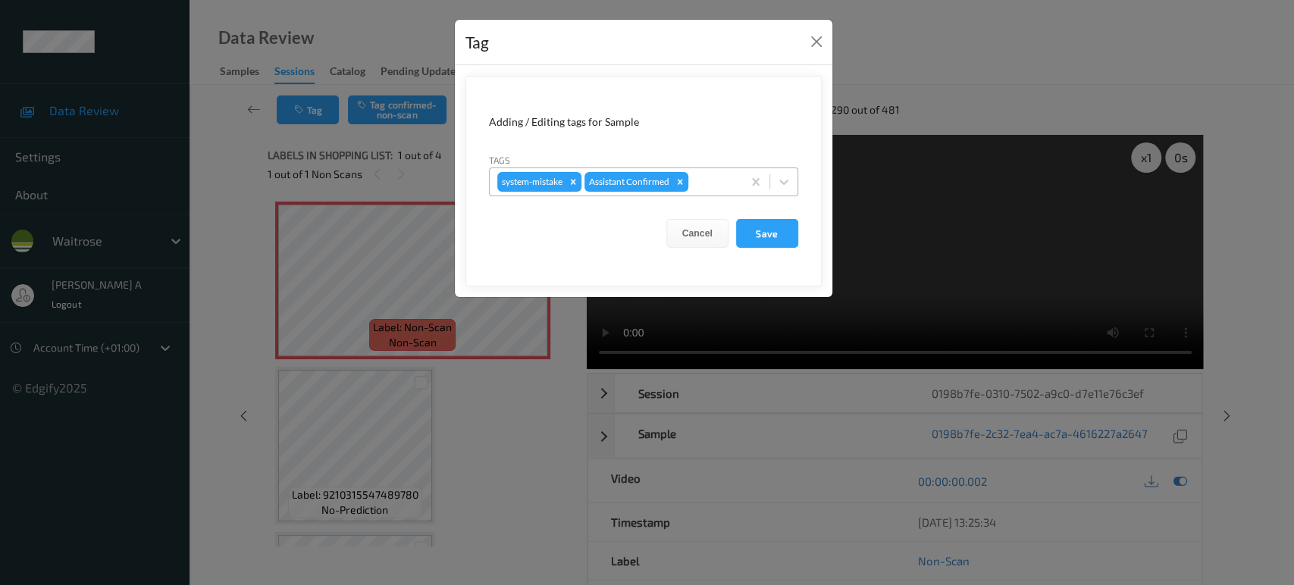
click at [702, 183] on div at bounding box center [713, 182] width 43 height 18
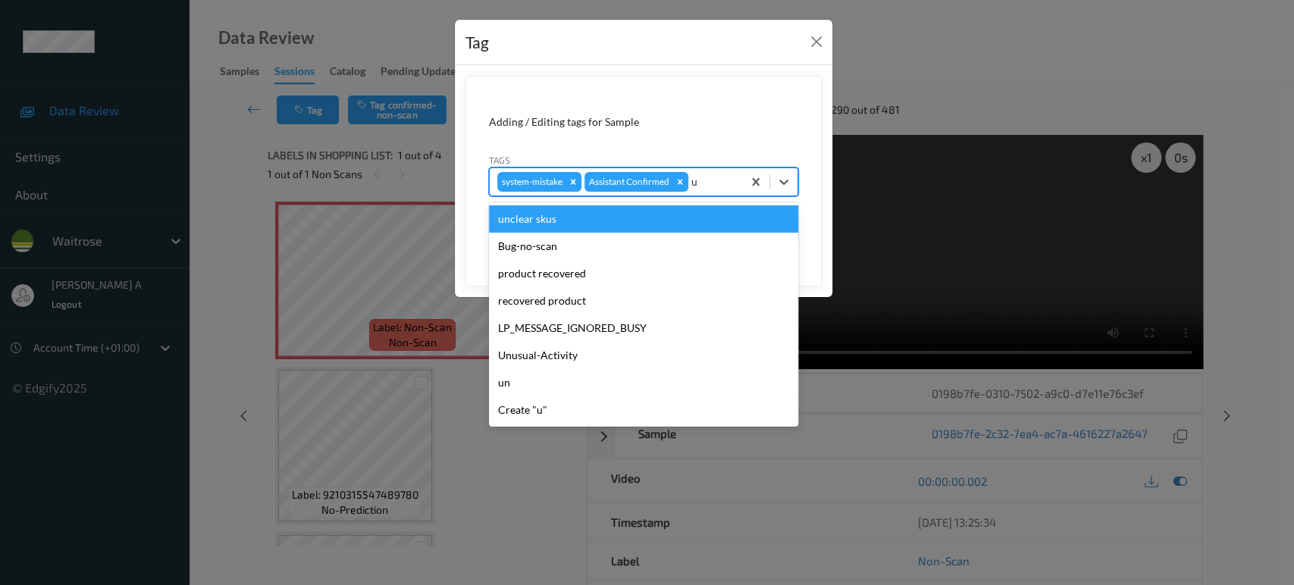
type input "un"
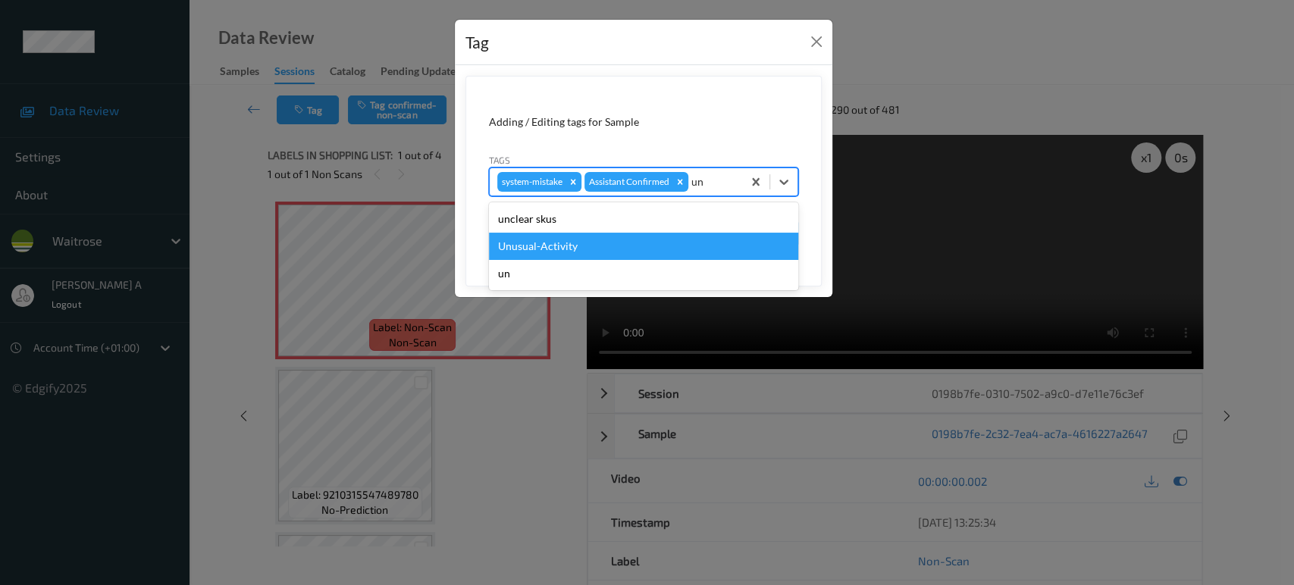
click at [615, 237] on div "Unusual-Activity" at bounding box center [643, 246] width 309 height 27
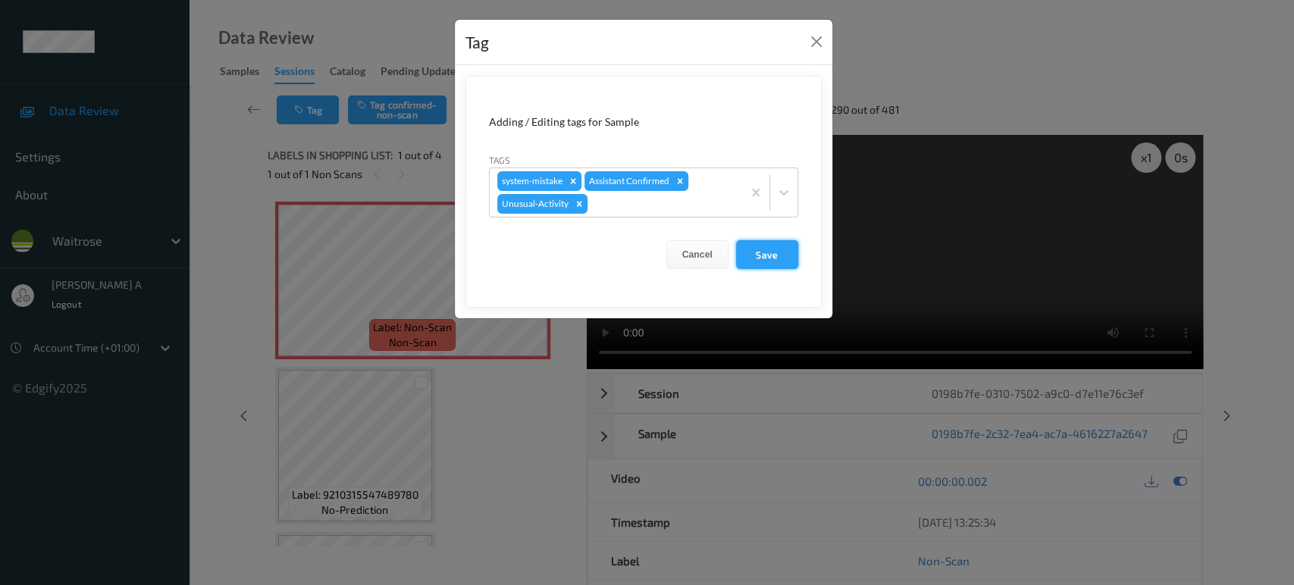
click at [754, 258] on button "Save" at bounding box center [767, 254] width 62 height 29
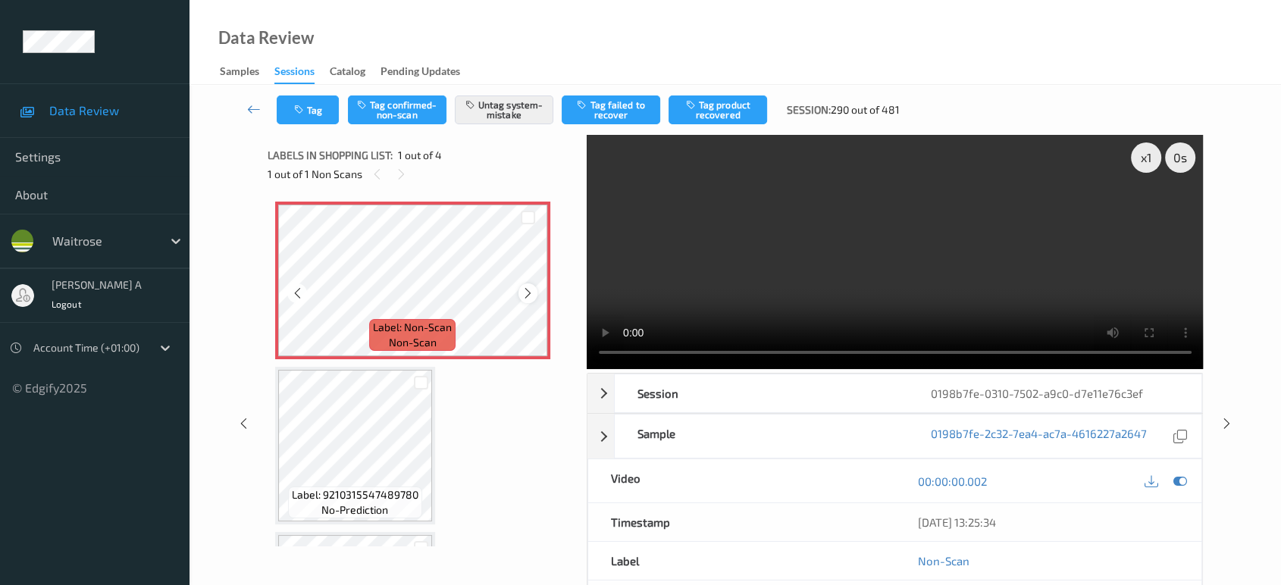
click at [525, 294] on icon at bounding box center [528, 294] width 13 height 14
click at [311, 103] on button "Tag" at bounding box center [308, 110] width 62 height 29
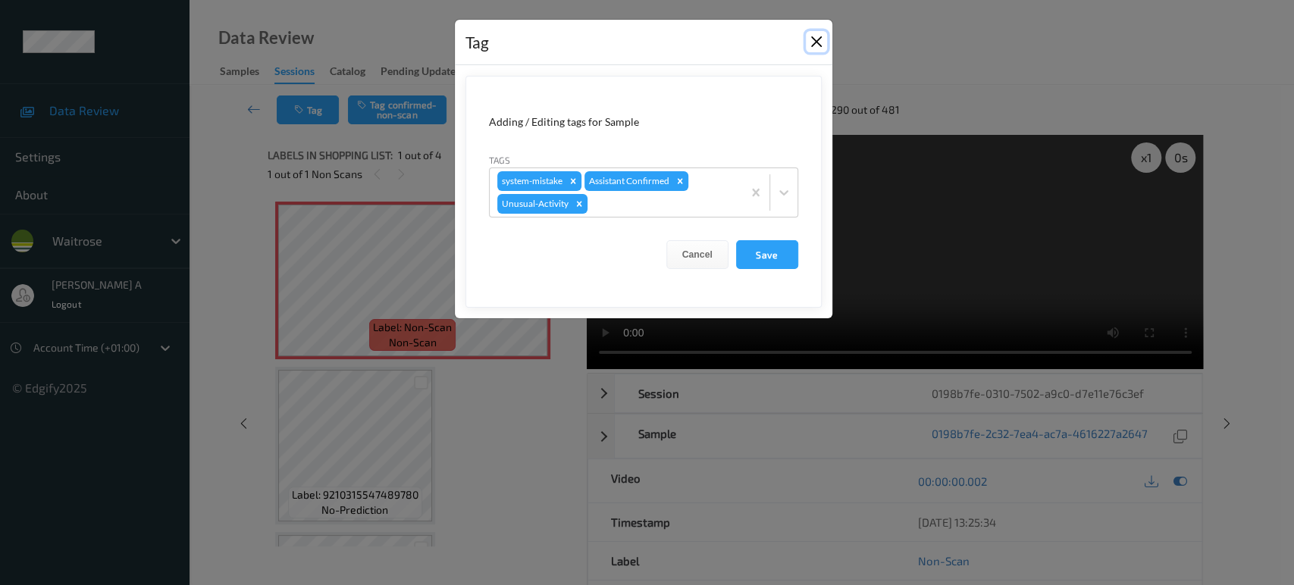
click at [818, 42] on button "Close" at bounding box center [816, 41] width 21 height 21
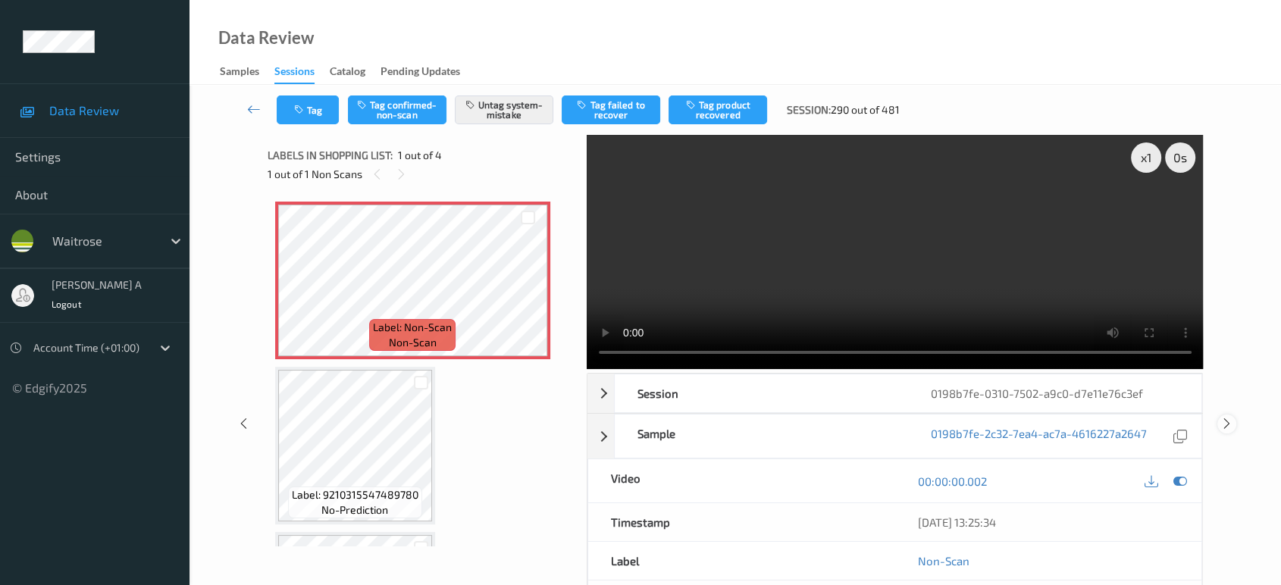
click at [1228, 429] on icon at bounding box center [1227, 424] width 13 height 14
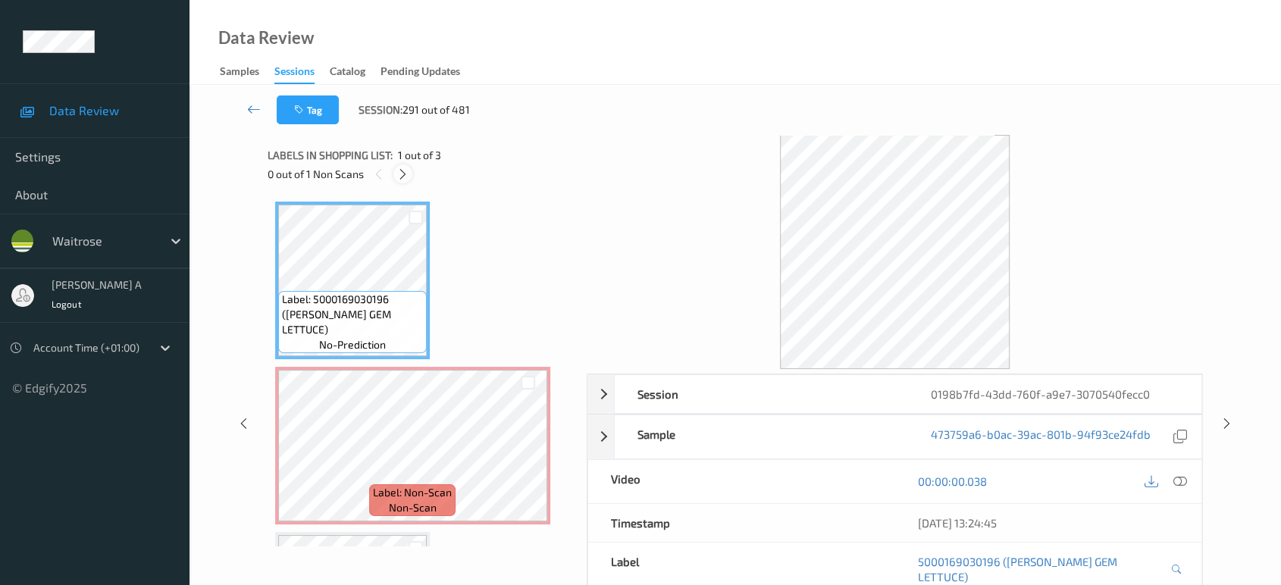
click at [397, 175] on icon at bounding box center [403, 175] width 13 height 14
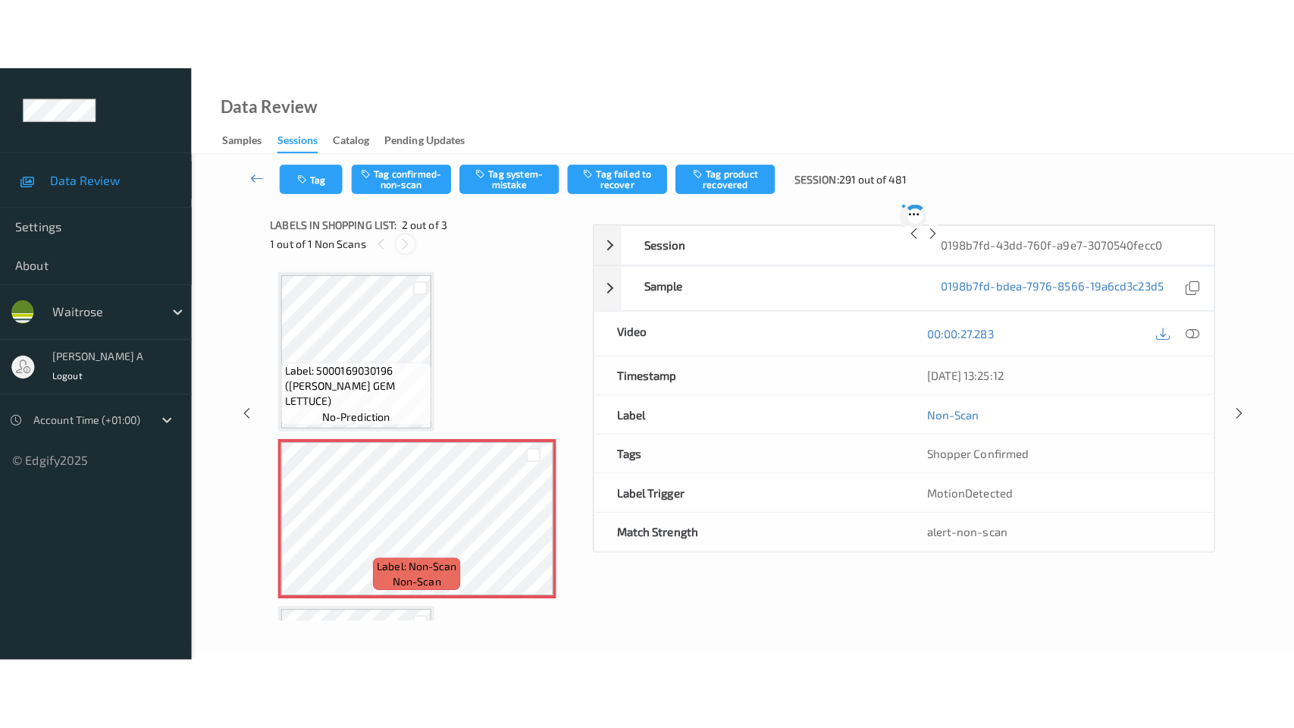
scroll to position [7, 0]
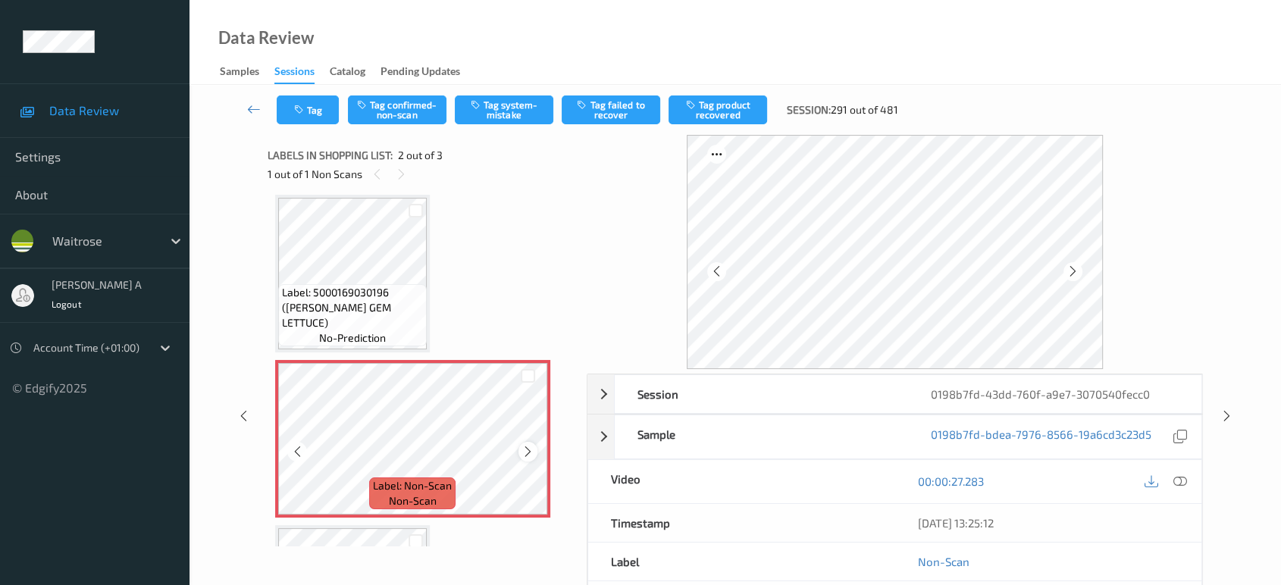
click at [528, 453] on icon at bounding box center [528, 452] width 13 height 14
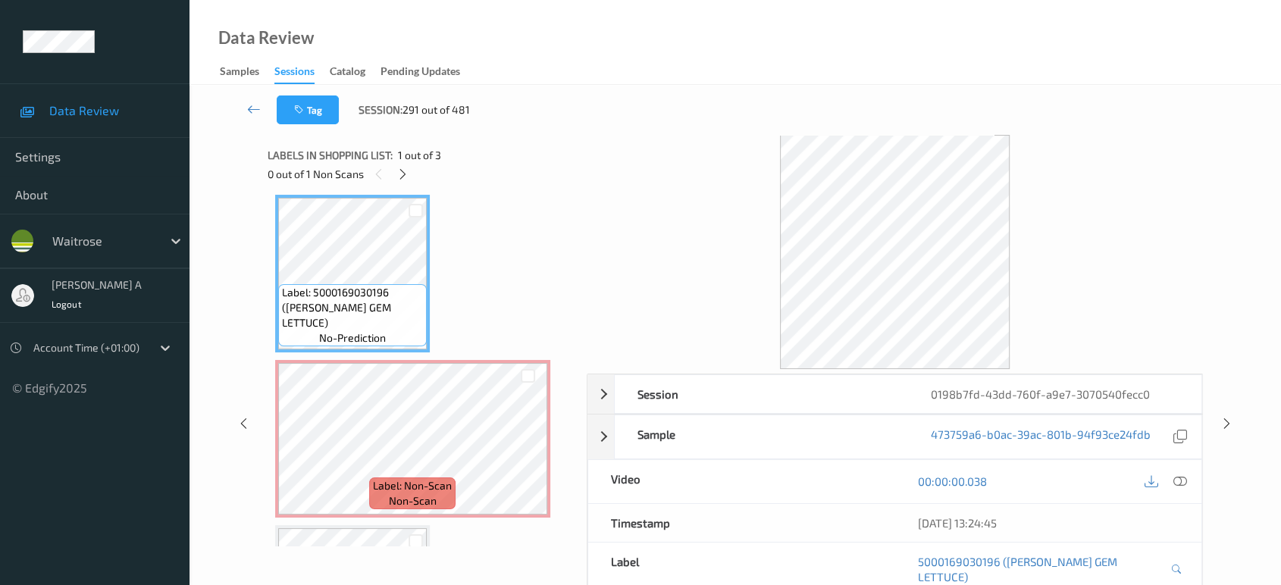
drag, startPoint x: 1177, startPoint y: 485, endPoint x: 1146, endPoint y: 462, distance: 39.0
click at [1177, 485] on icon at bounding box center [1181, 482] width 14 height 14
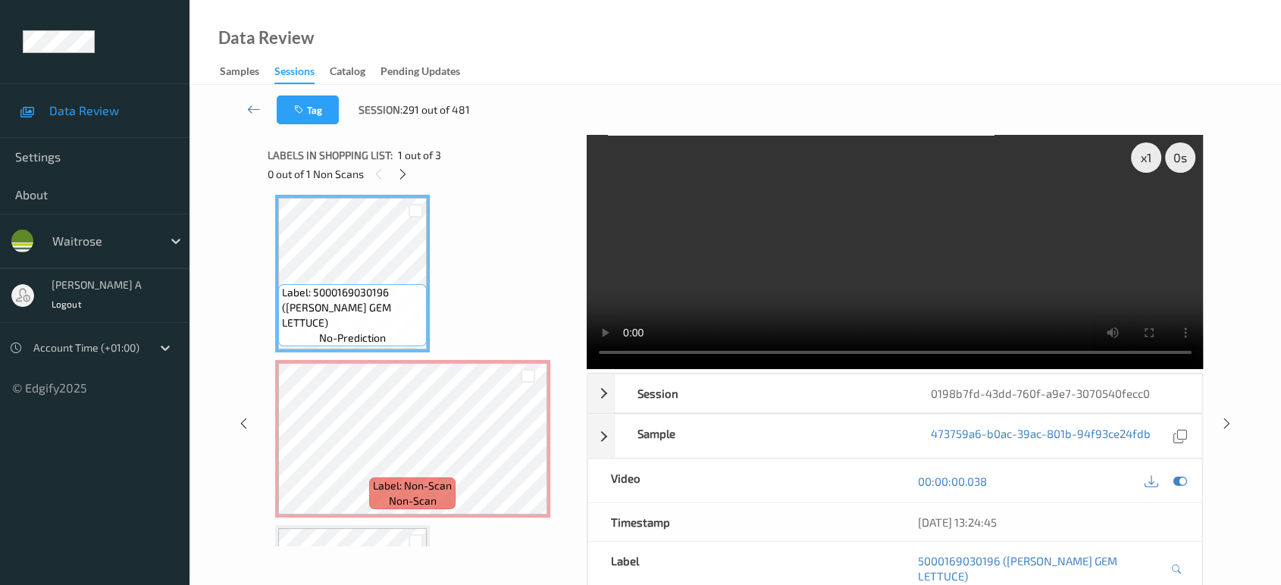
scroll to position [6, 0]
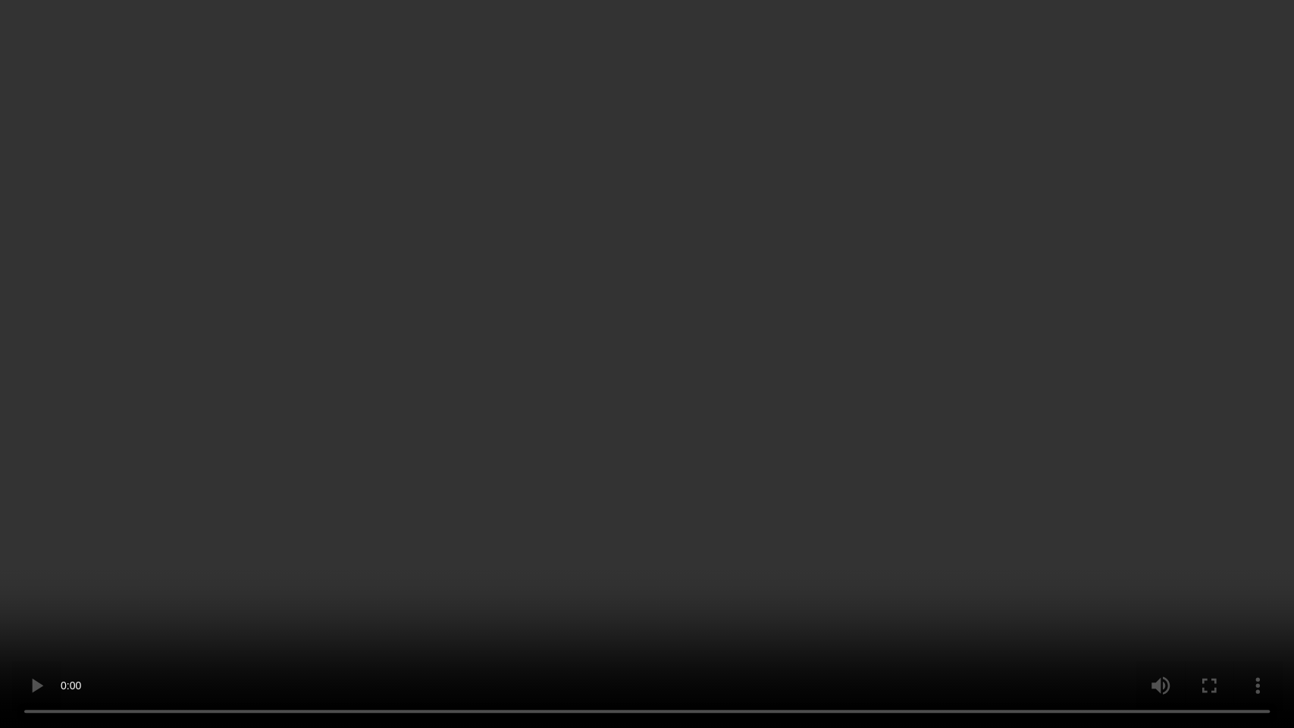
click at [670, 469] on video at bounding box center [647, 364] width 1294 height 728
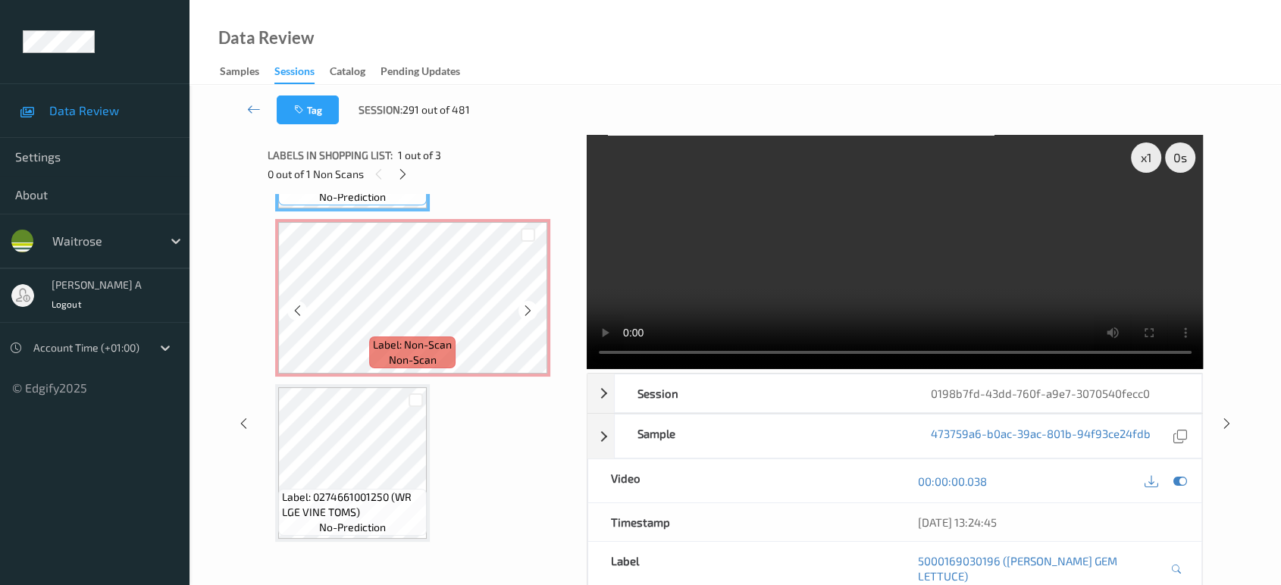
scroll to position [84, 0]
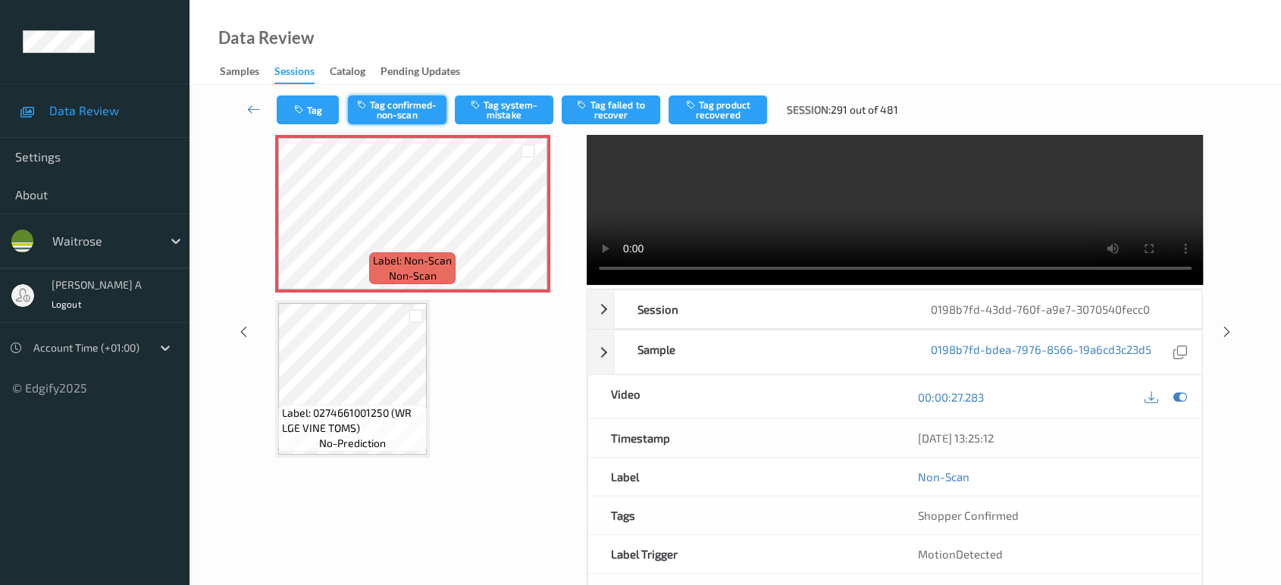
click at [397, 112] on button "Tag confirmed-non-scan" at bounding box center [397, 110] width 99 height 29
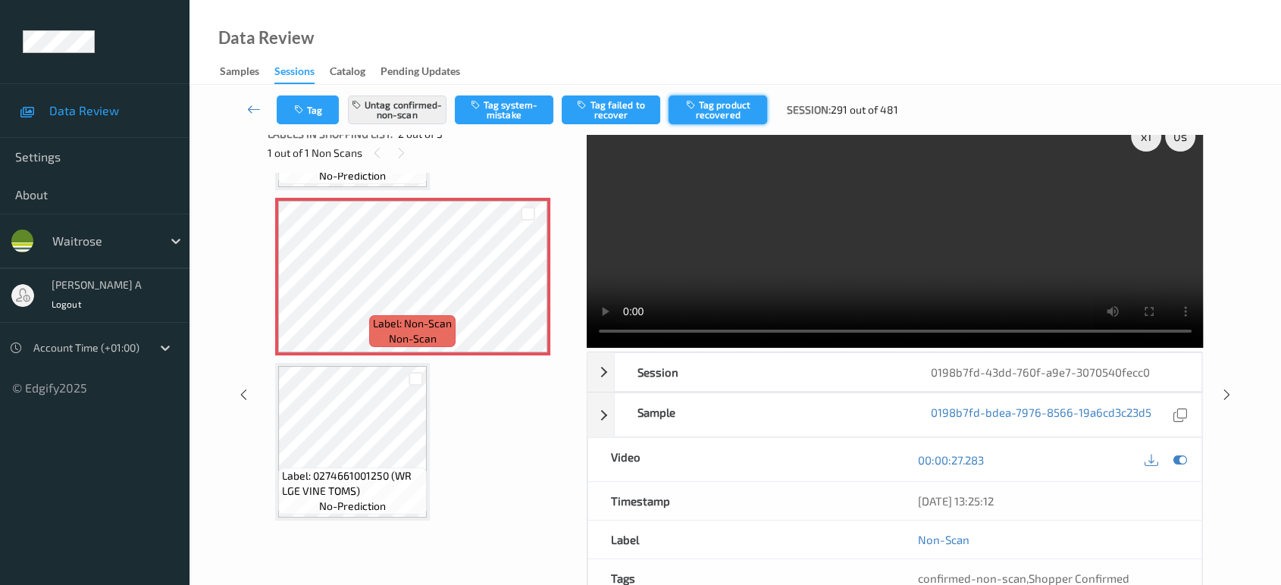
click at [704, 114] on button "Tag product recovered" at bounding box center [718, 110] width 99 height 29
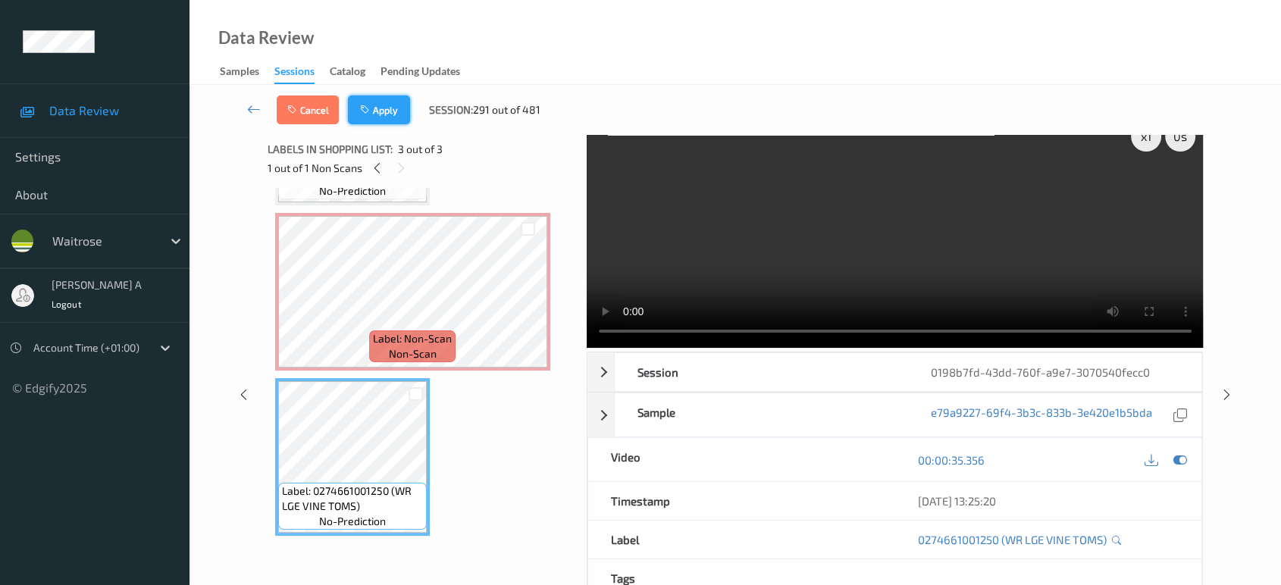
click at [360, 105] on icon "button" at bounding box center [366, 110] width 13 height 11
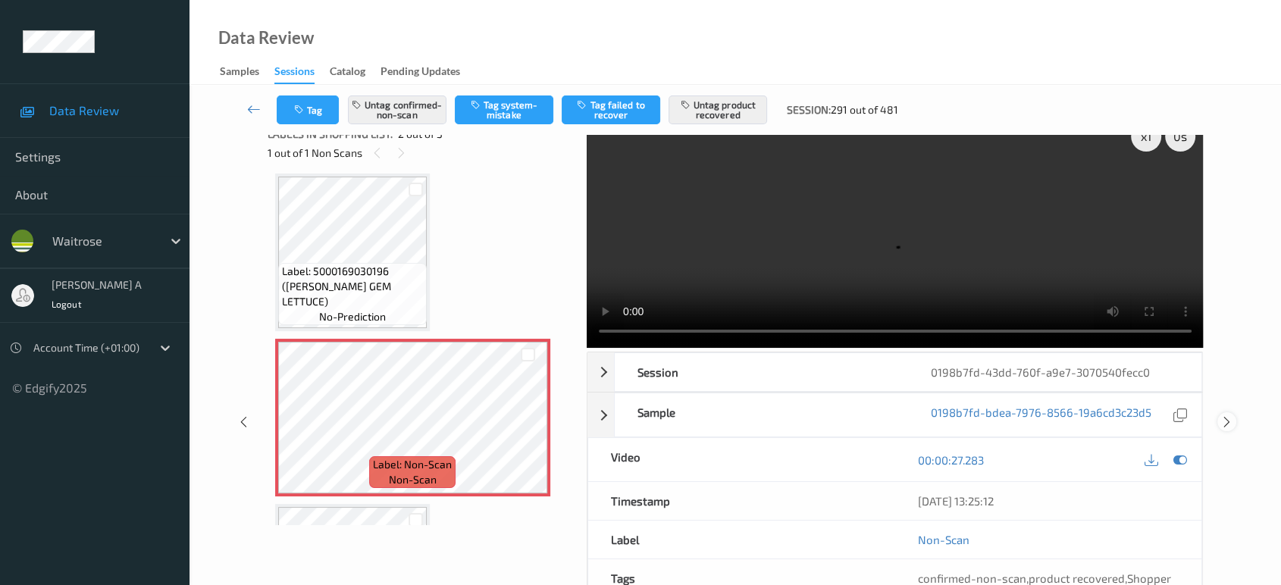
click at [1224, 416] on icon at bounding box center [1227, 423] width 13 height 14
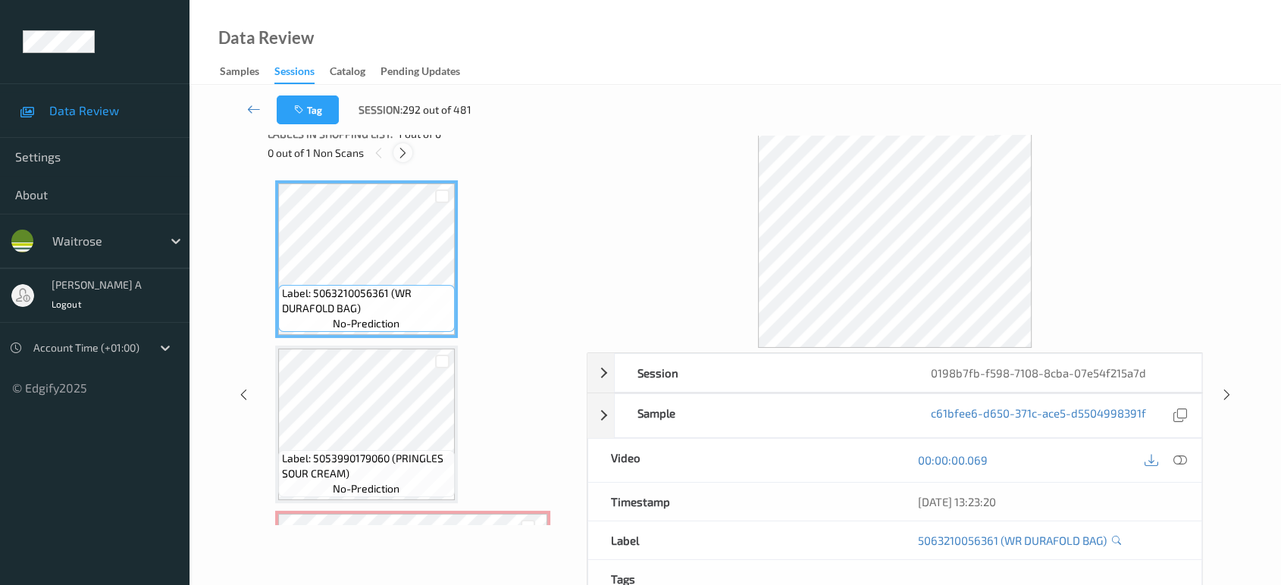
click at [406, 155] on icon at bounding box center [403, 153] width 13 height 14
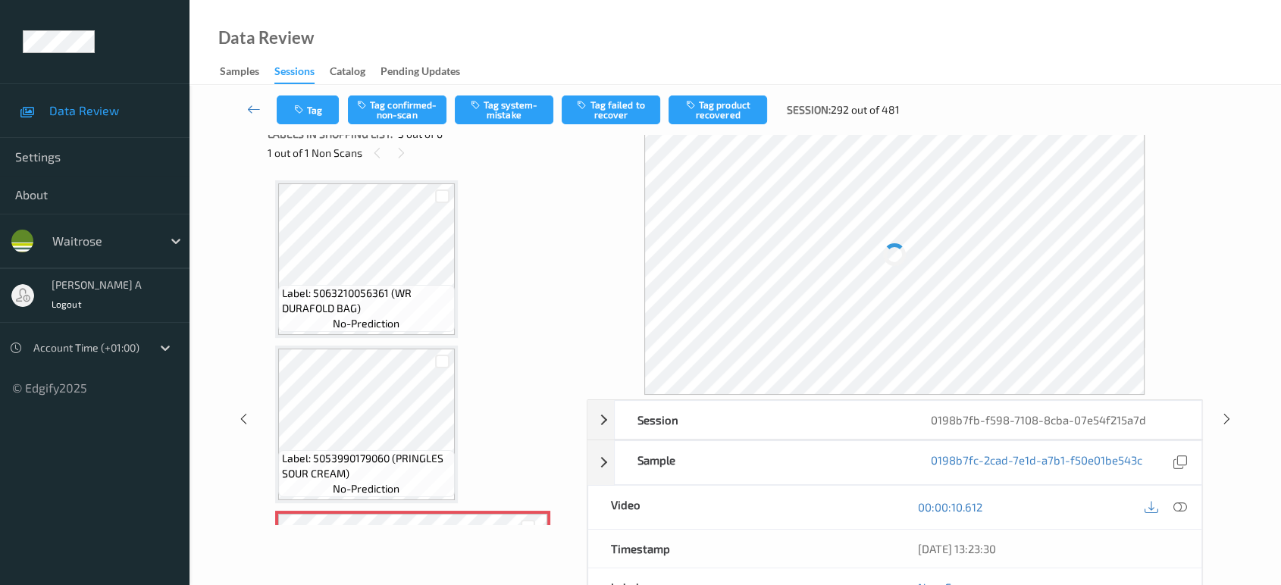
scroll to position [171, 0]
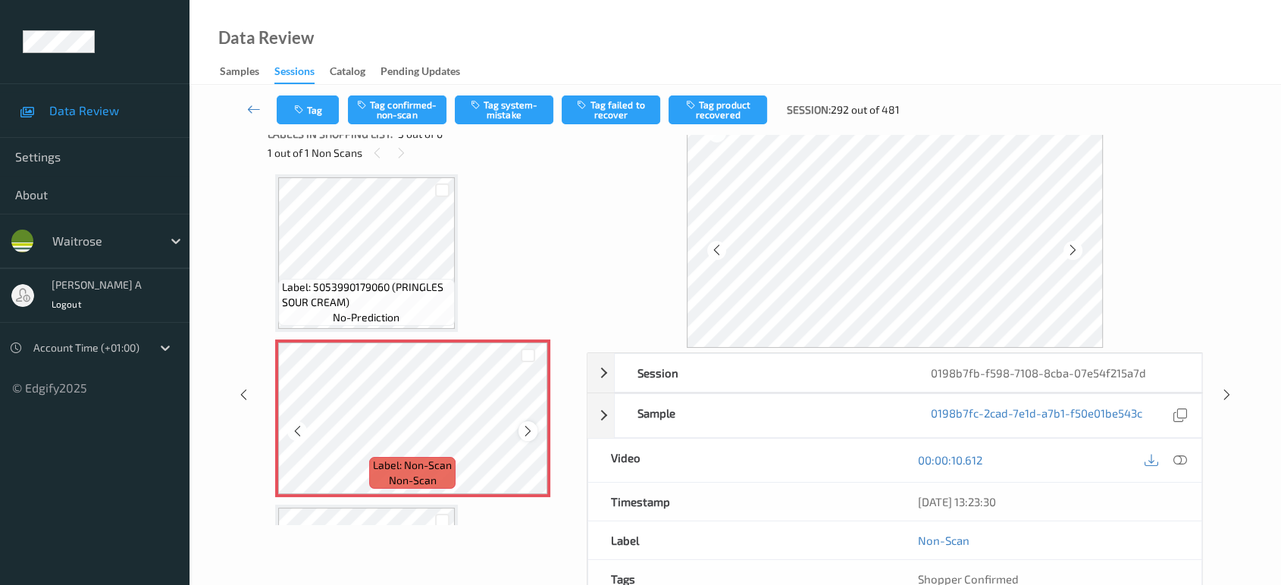
click at [528, 428] on icon at bounding box center [528, 432] width 13 height 14
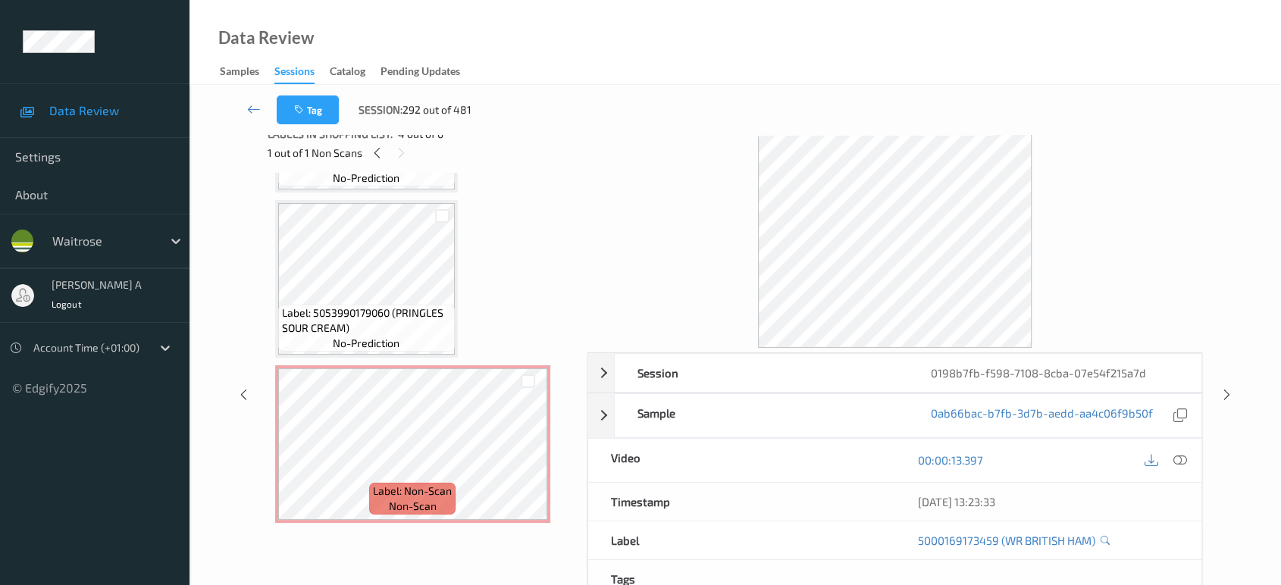
scroll to position [168, 0]
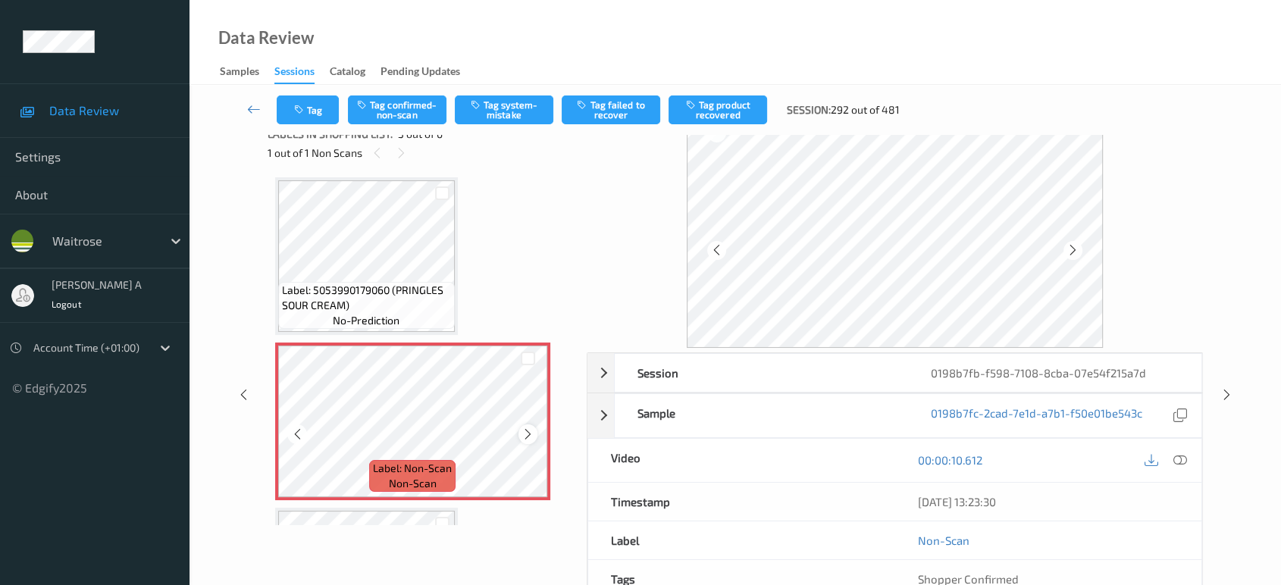
click at [522, 434] on icon at bounding box center [528, 435] width 13 height 14
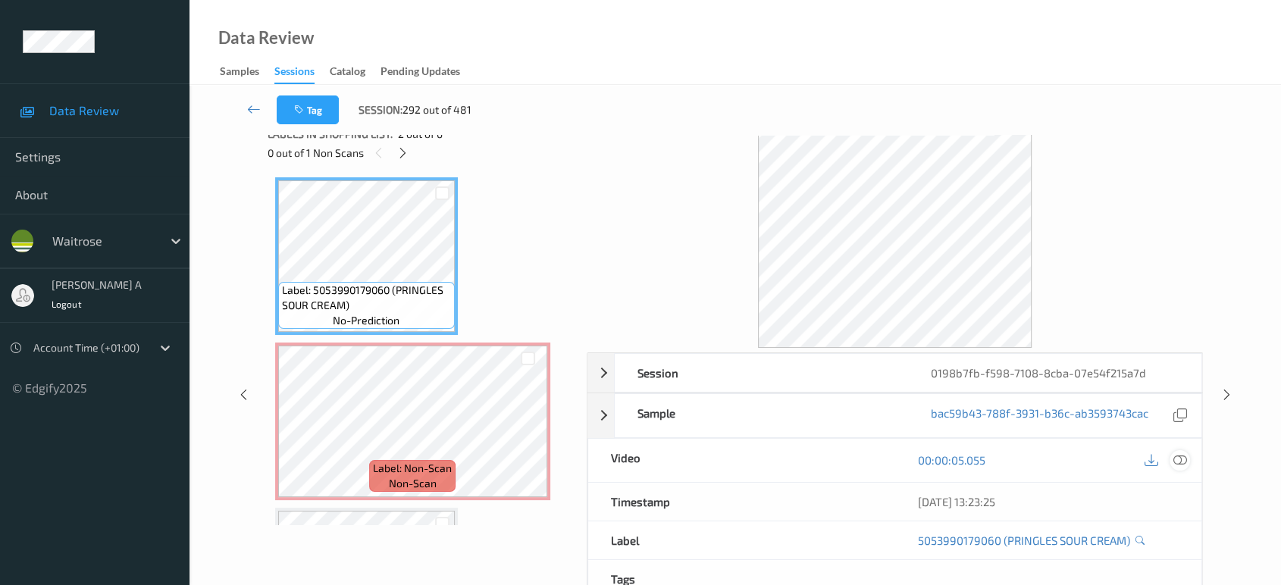
click at [1182, 466] on icon at bounding box center [1181, 460] width 14 height 14
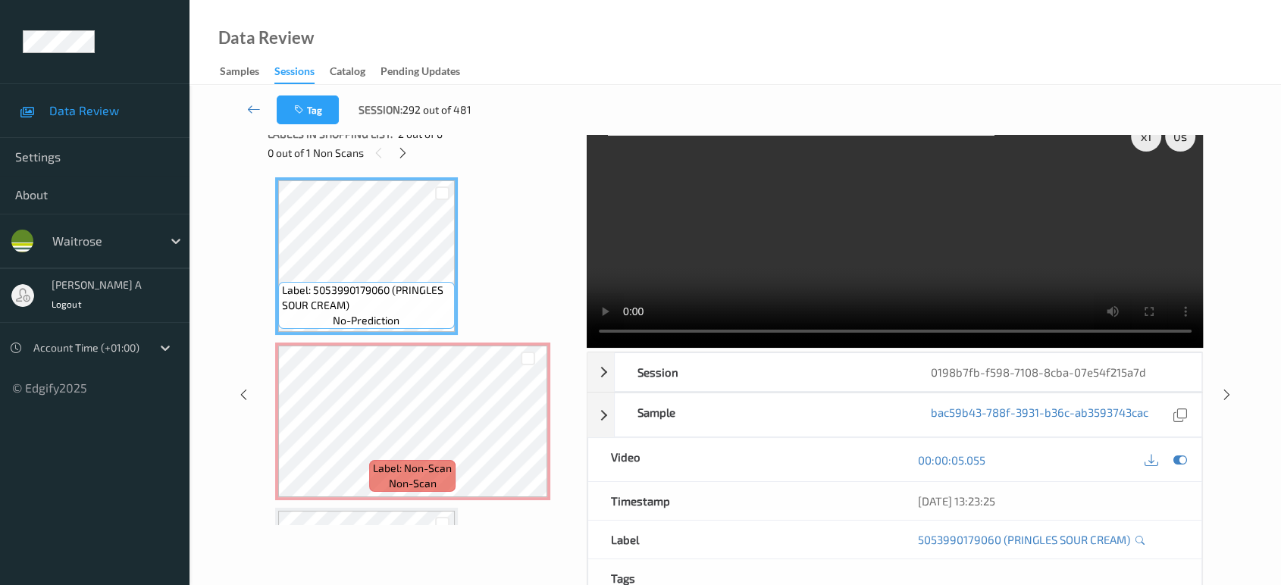
scroll to position [0, 0]
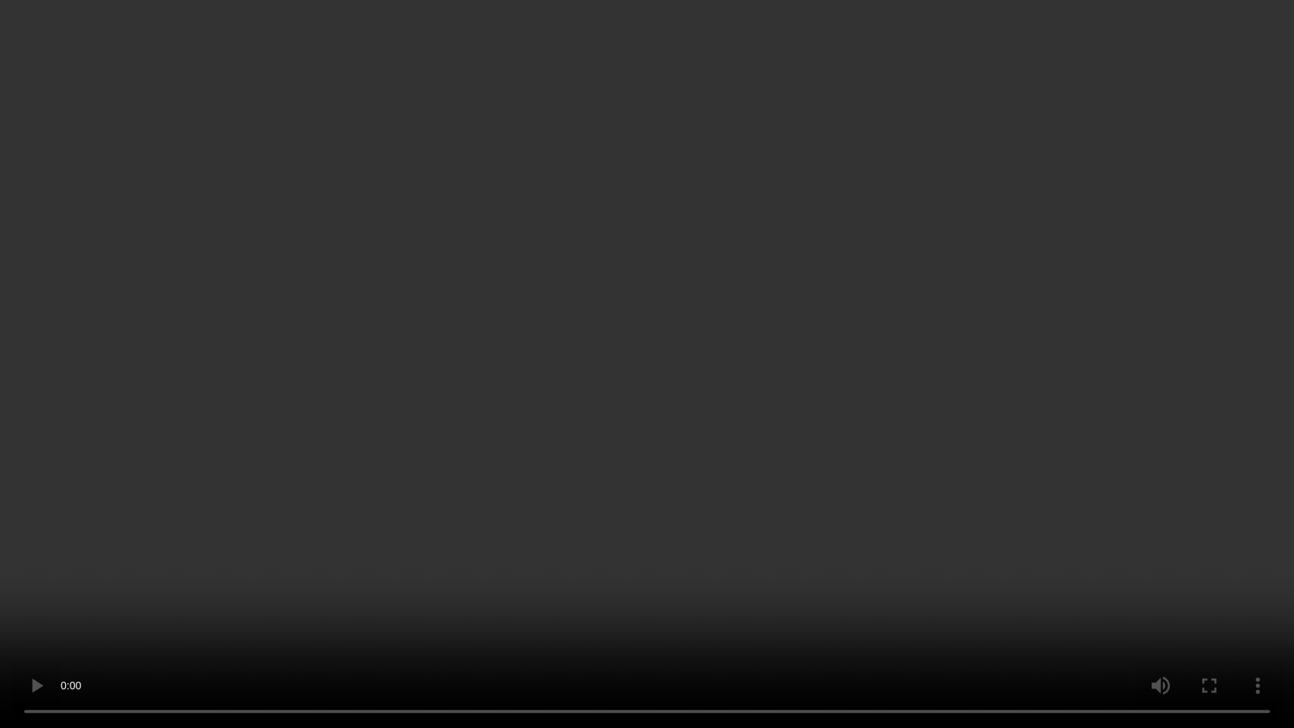
click at [936, 403] on video at bounding box center [647, 364] width 1294 height 728
click at [757, 426] on video at bounding box center [647, 364] width 1294 height 728
click at [547, 287] on video at bounding box center [647, 364] width 1294 height 728
click at [758, 528] on video at bounding box center [647, 364] width 1294 height 728
click at [722, 476] on video at bounding box center [647, 364] width 1294 height 728
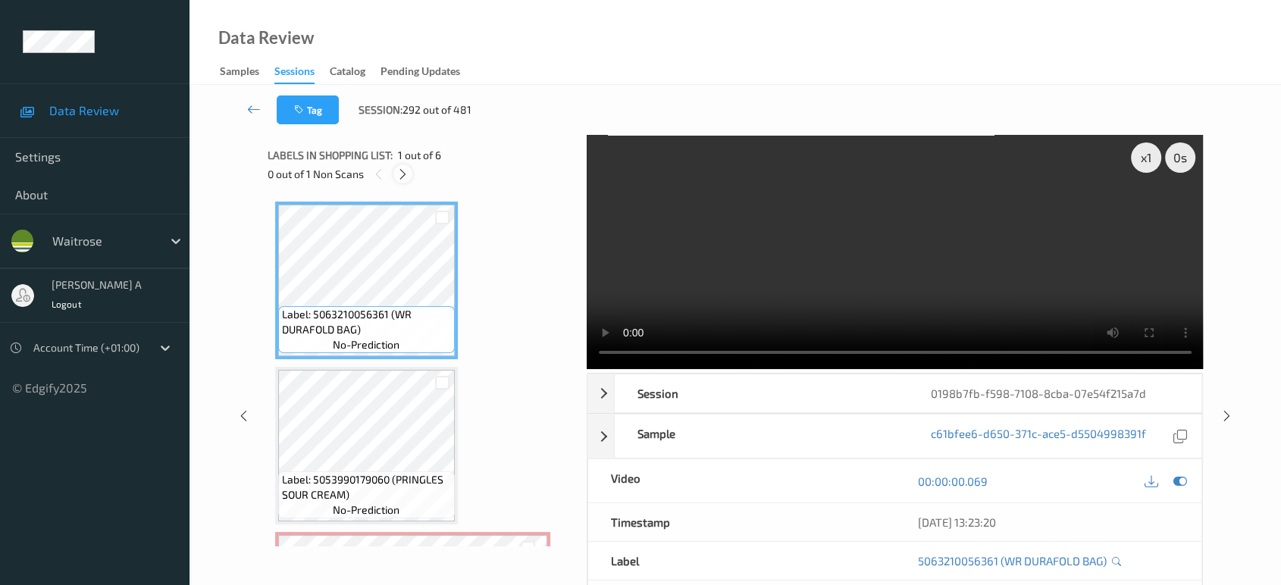
click at [406, 171] on icon at bounding box center [403, 175] width 13 height 14
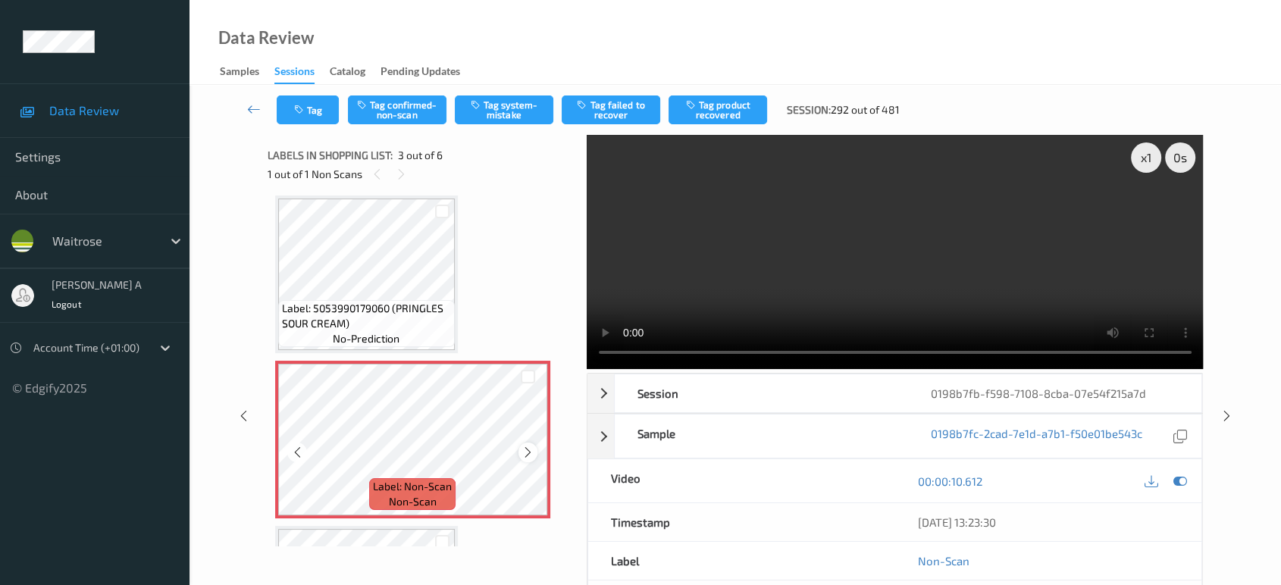
click at [528, 446] on icon at bounding box center [528, 453] width 13 height 14
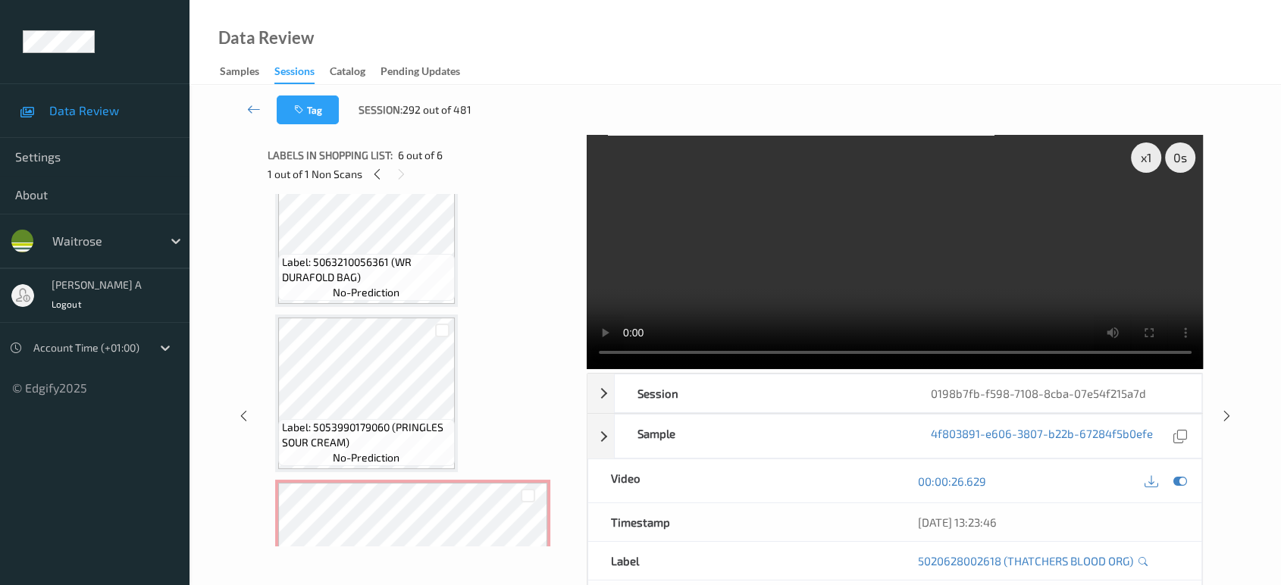
scroll to position [0, 0]
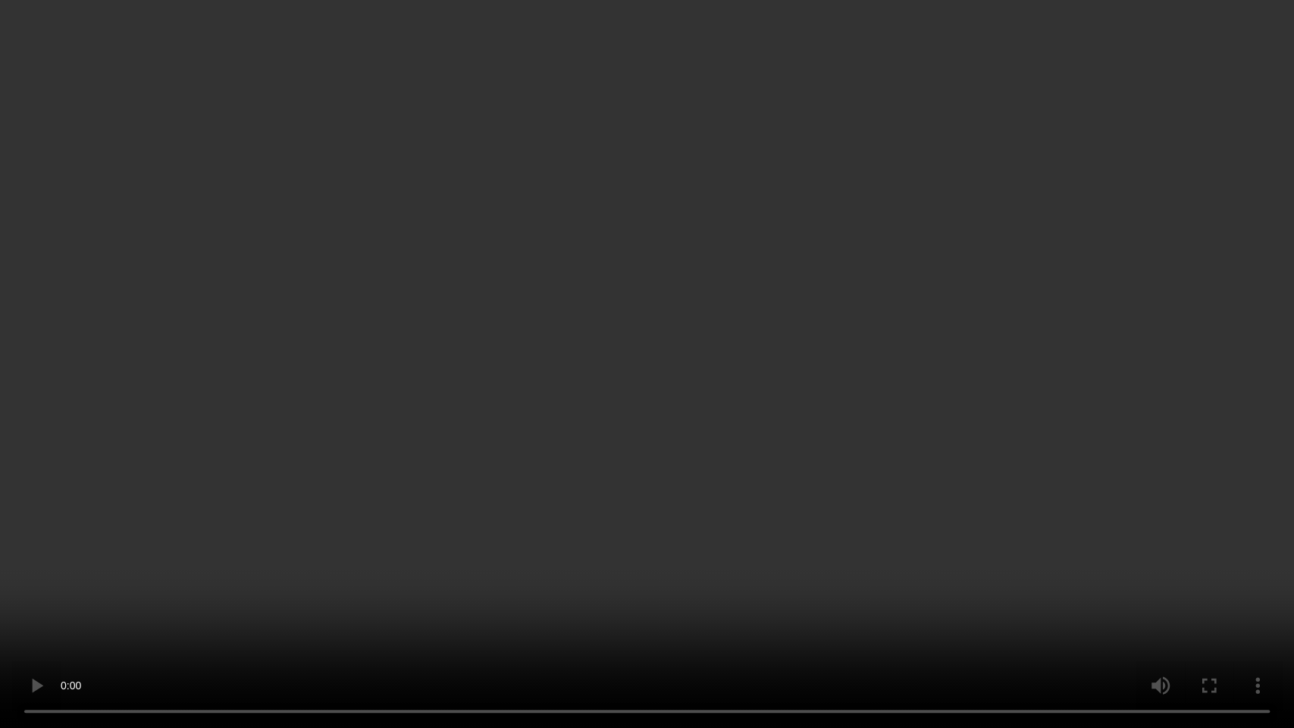
click at [558, 291] on video at bounding box center [647, 364] width 1294 height 728
click at [678, 397] on video at bounding box center [647, 364] width 1294 height 728
click at [658, 416] on video at bounding box center [647, 364] width 1294 height 728
click at [640, 383] on video at bounding box center [647, 364] width 1294 height 728
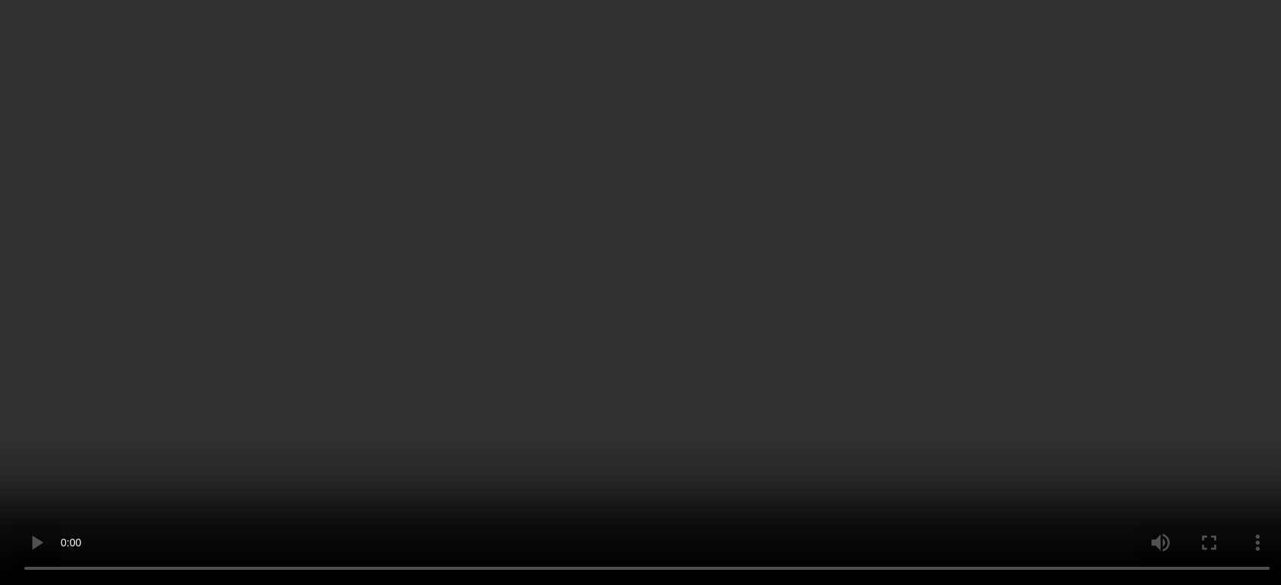
scroll to position [252, 0]
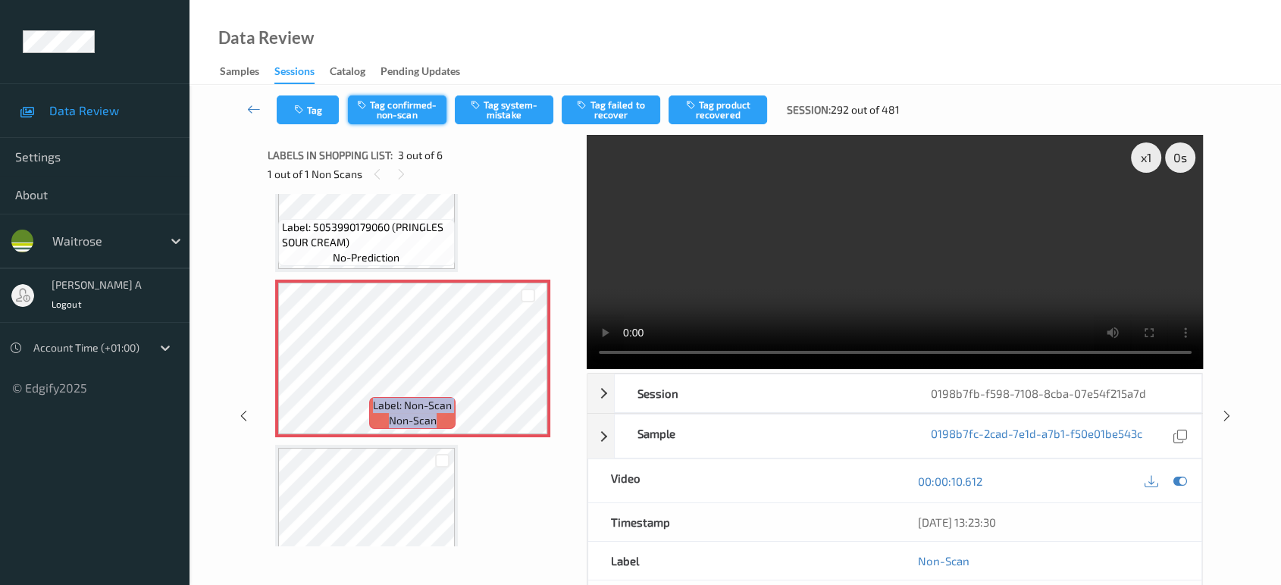
click at [391, 116] on button "Tag confirmed-non-scan" at bounding box center [397, 110] width 99 height 29
click at [722, 115] on button "Tag product recovered" at bounding box center [718, 110] width 99 height 29
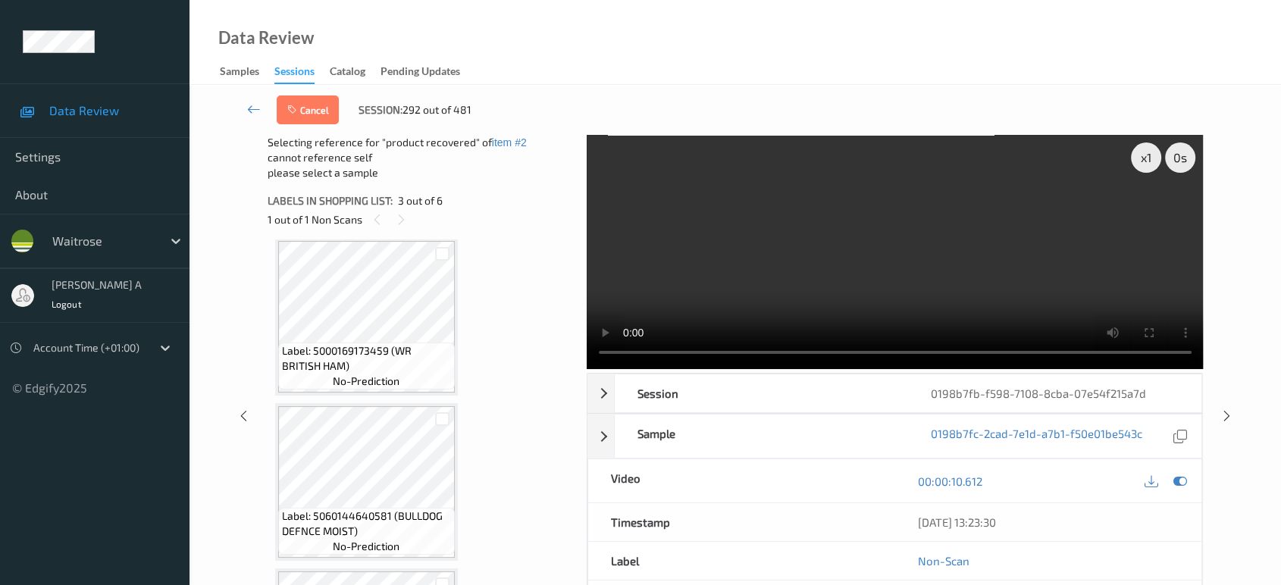
scroll to position [642, 0]
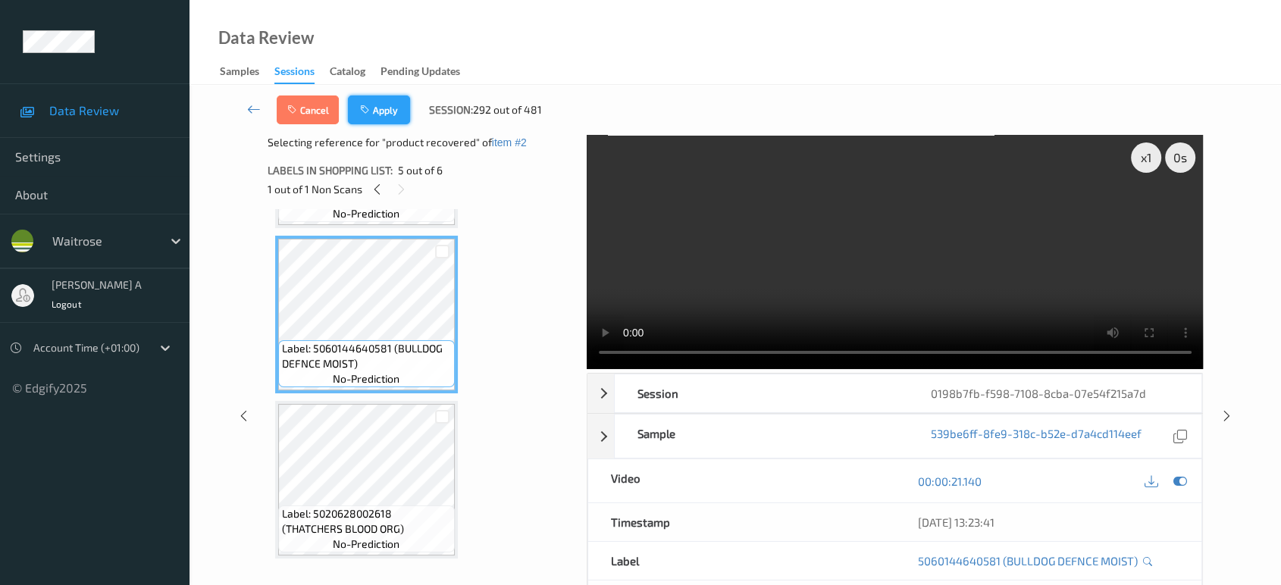
click at [397, 99] on button "Apply" at bounding box center [379, 110] width 62 height 29
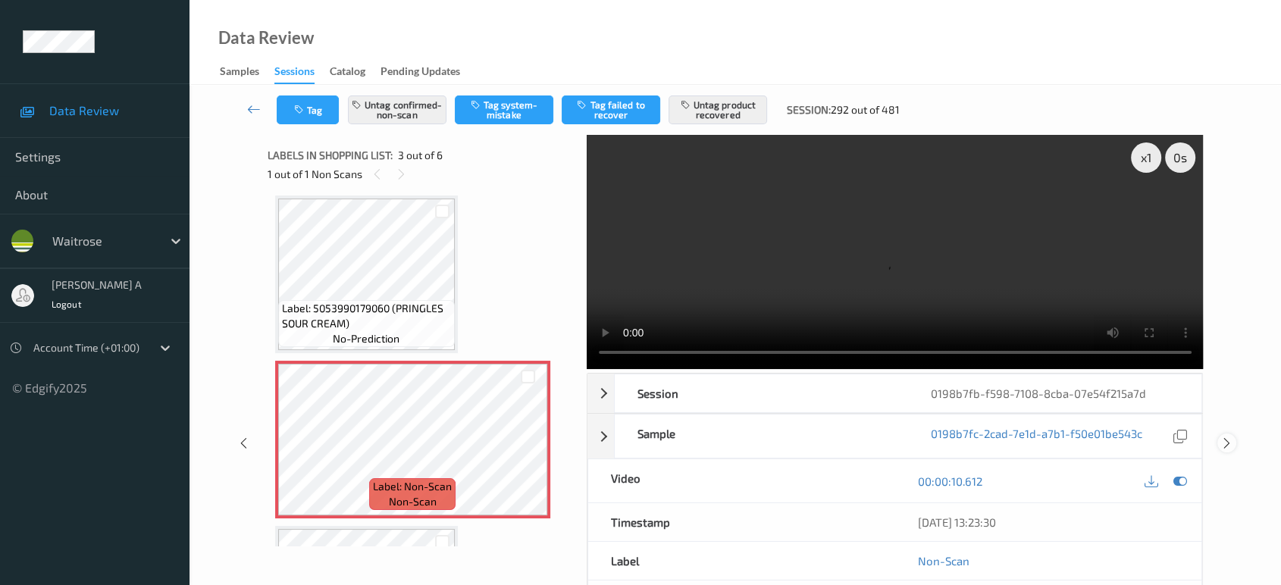
click at [1228, 437] on icon at bounding box center [1227, 444] width 13 height 14
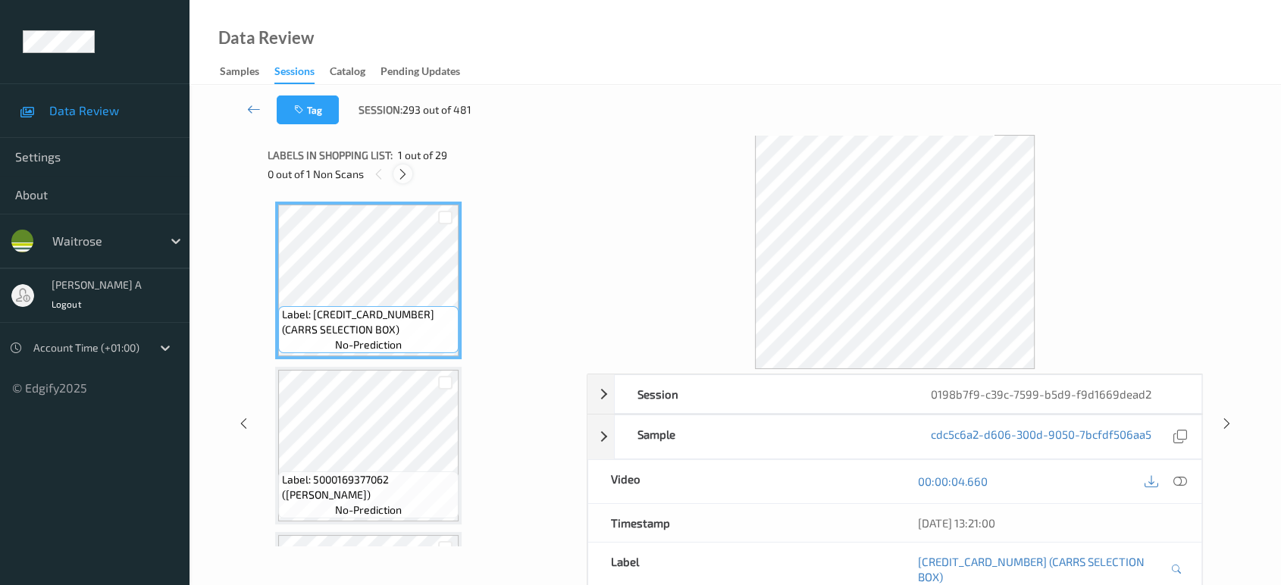
click at [403, 176] on icon at bounding box center [403, 175] width 13 height 14
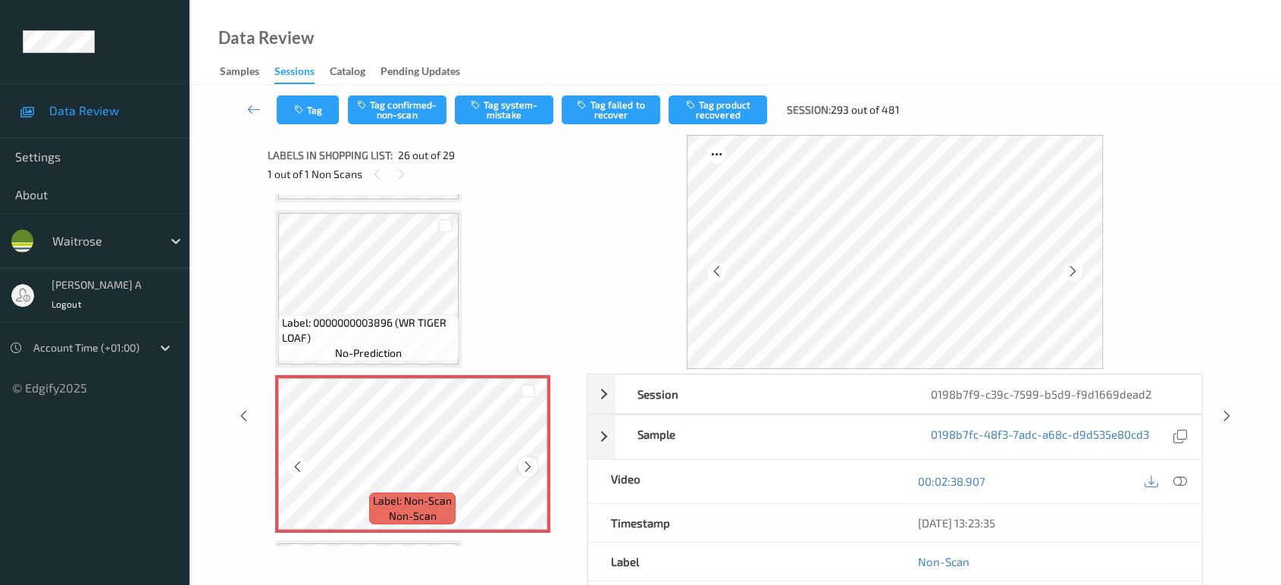
click at [529, 460] on icon at bounding box center [528, 467] width 13 height 14
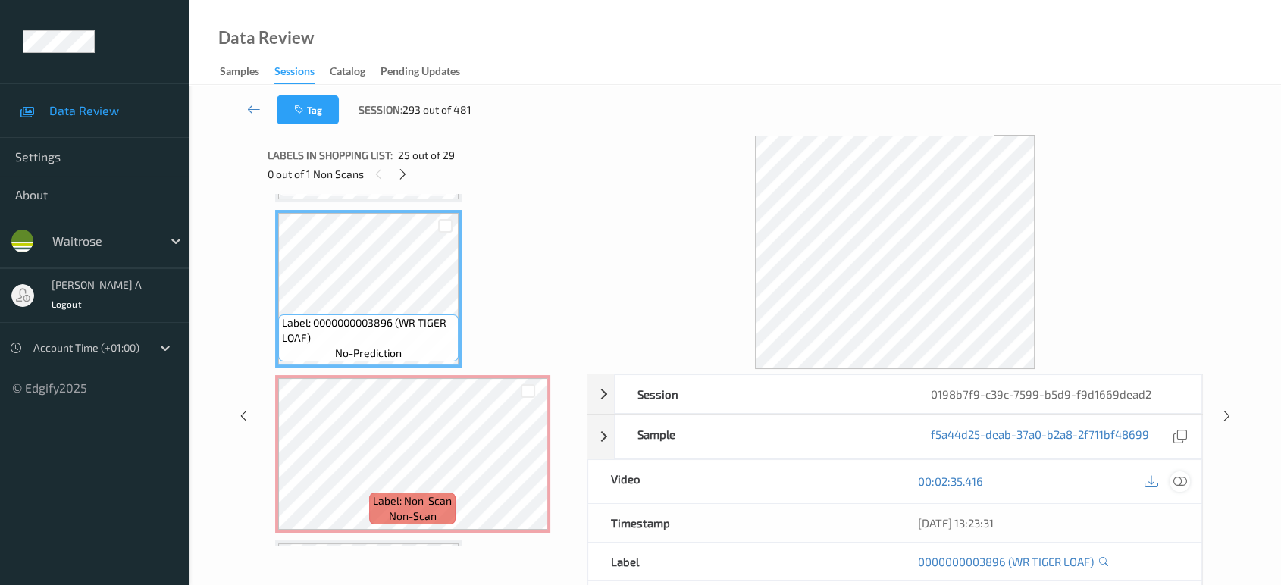
click at [1181, 485] on icon at bounding box center [1181, 482] width 14 height 14
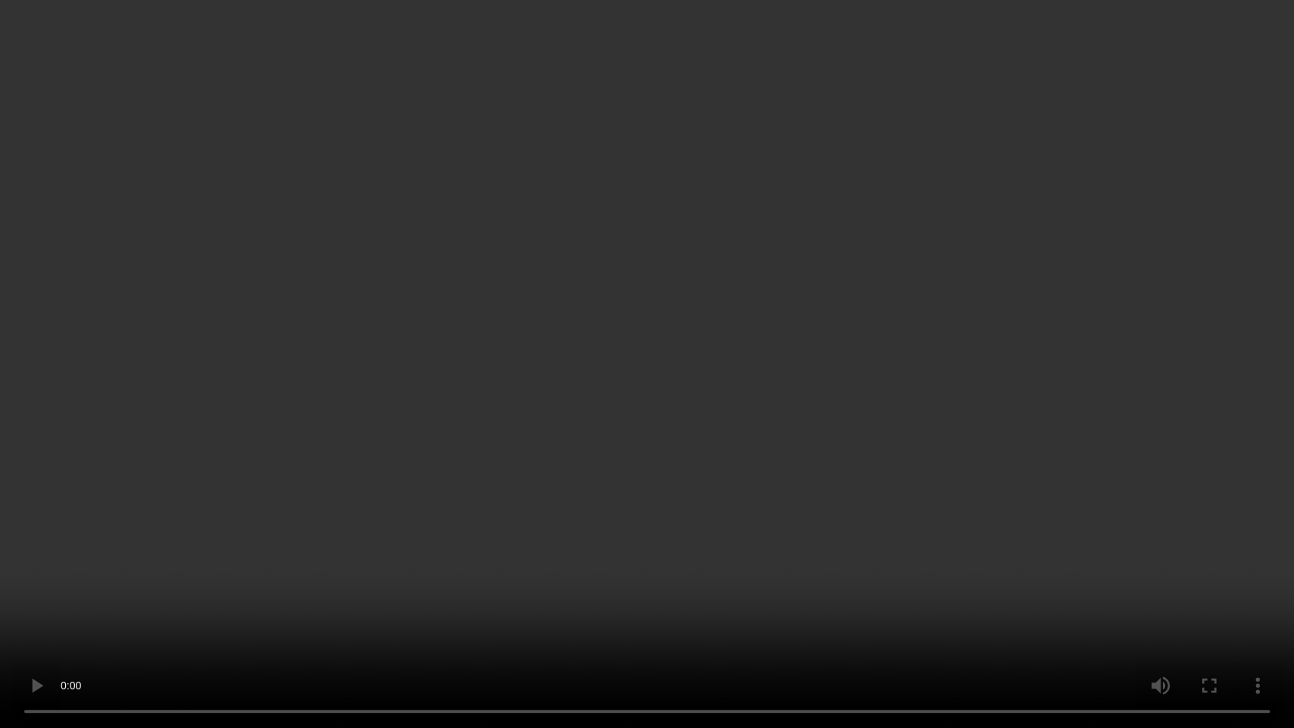
click at [691, 385] on video at bounding box center [647, 364] width 1294 height 728
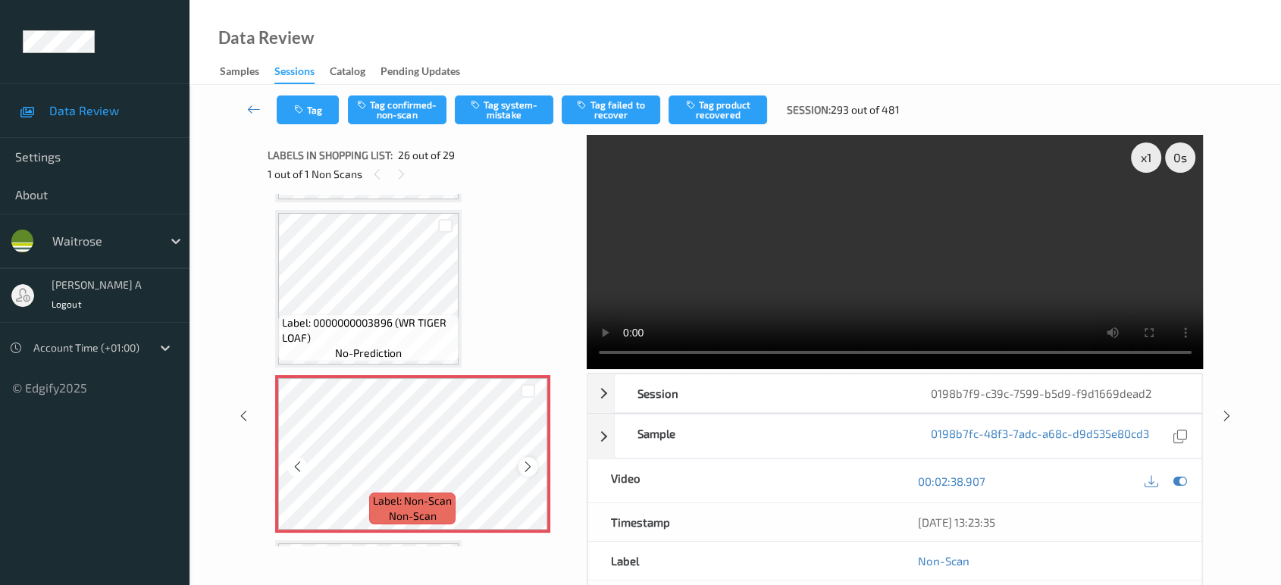
click at [527, 460] on icon at bounding box center [528, 467] width 13 height 14
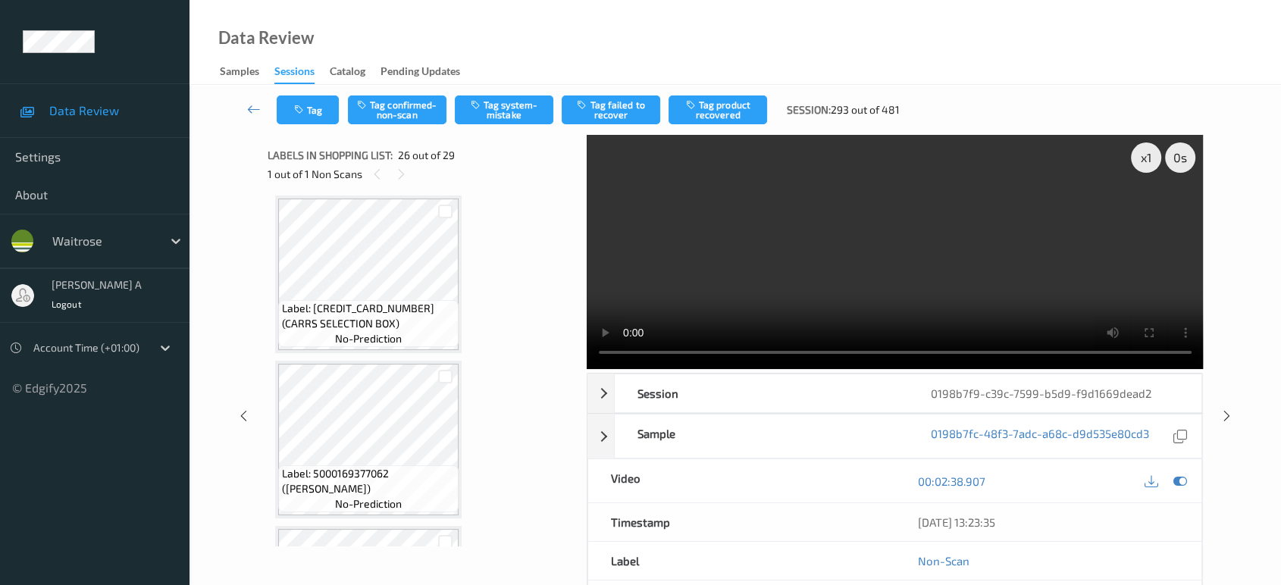
scroll to position [0, 0]
click at [381, 175] on icon at bounding box center [377, 175] width 13 height 14
click at [401, 174] on icon at bounding box center [401, 175] width 13 height 14
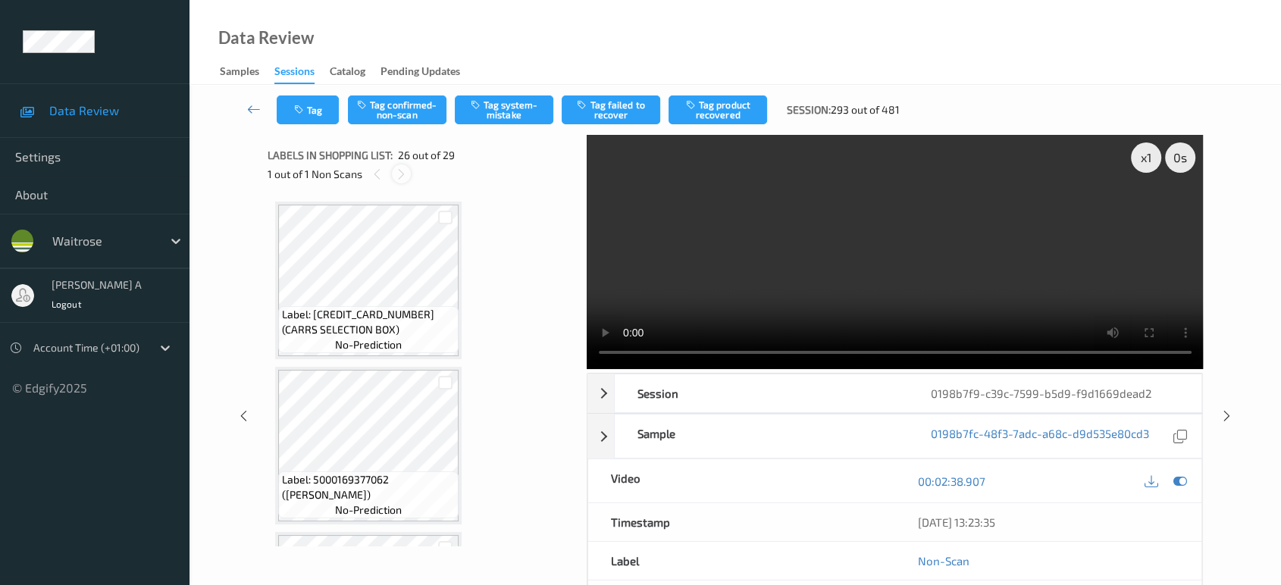
click at [401, 174] on icon at bounding box center [401, 175] width 13 height 14
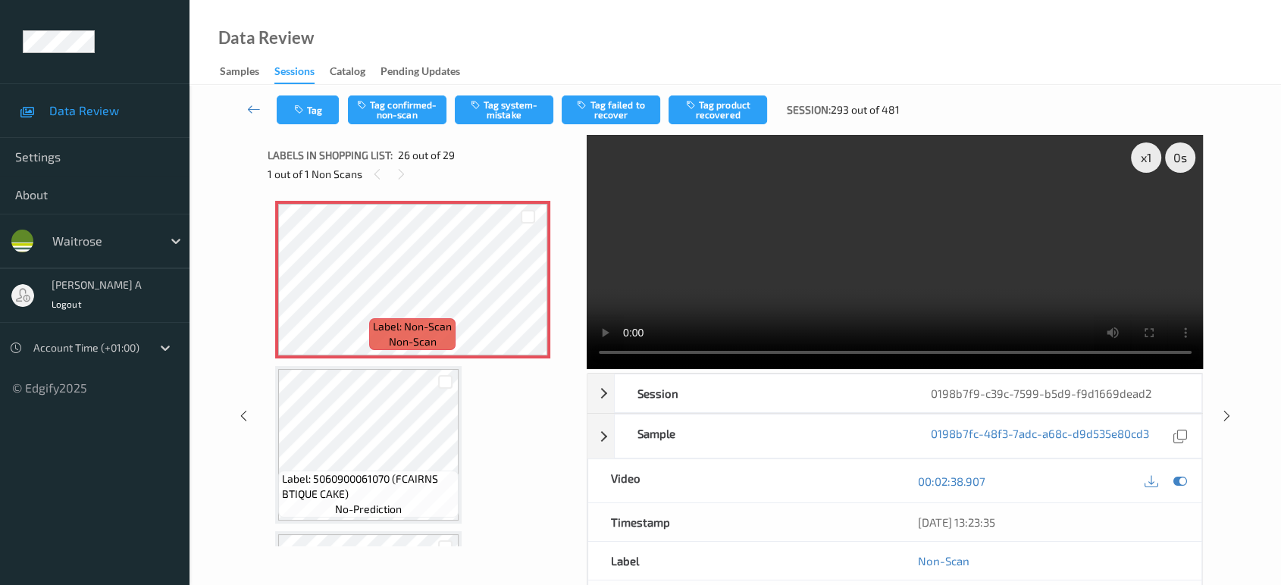
scroll to position [4091, 0]
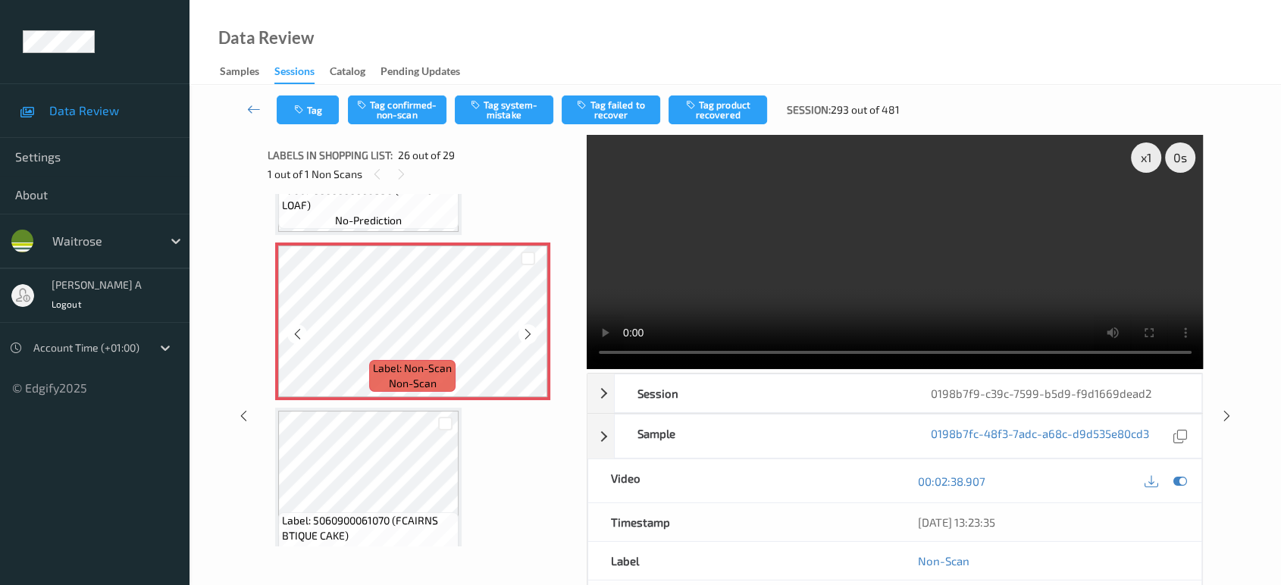
click at [523, 328] on icon at bounding box center [528, 335] width 13 height 14
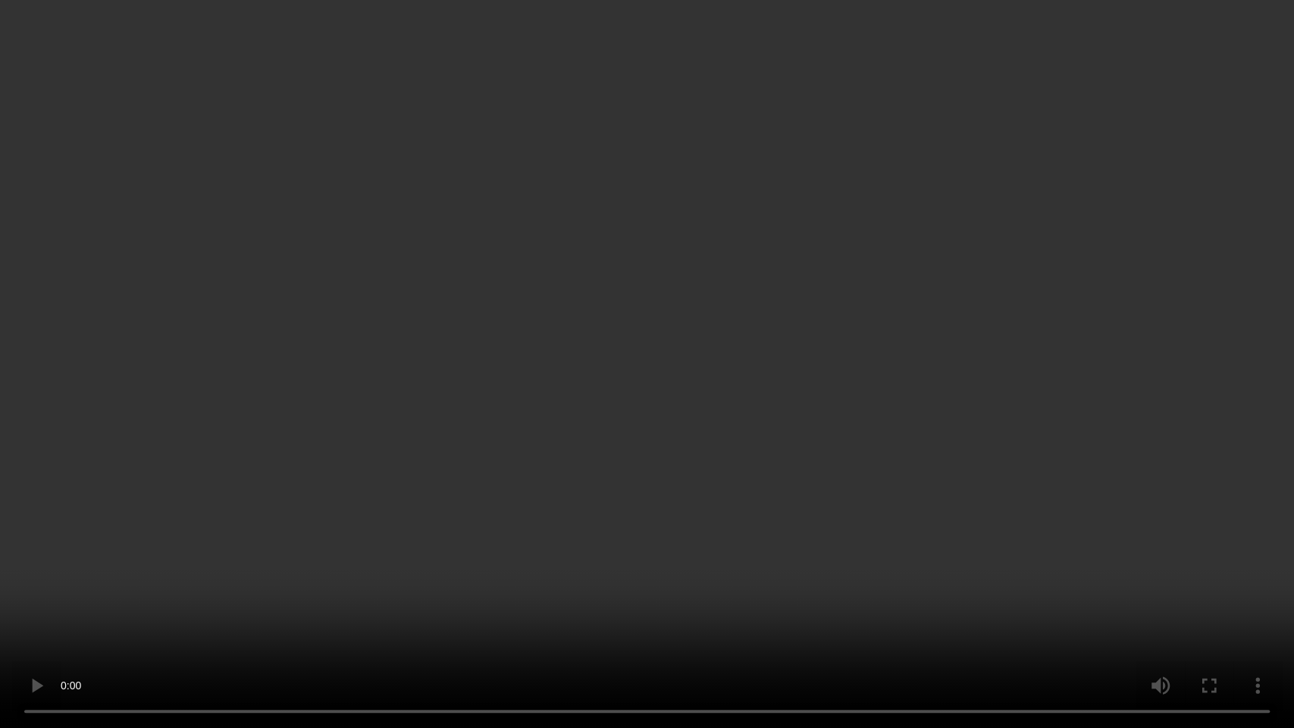
click at [437, 458] on video at bounding box center [647, 364] width 1294 height 728
click at [787, 430] on video at bounding box center [647, 364] width 1294 height 728
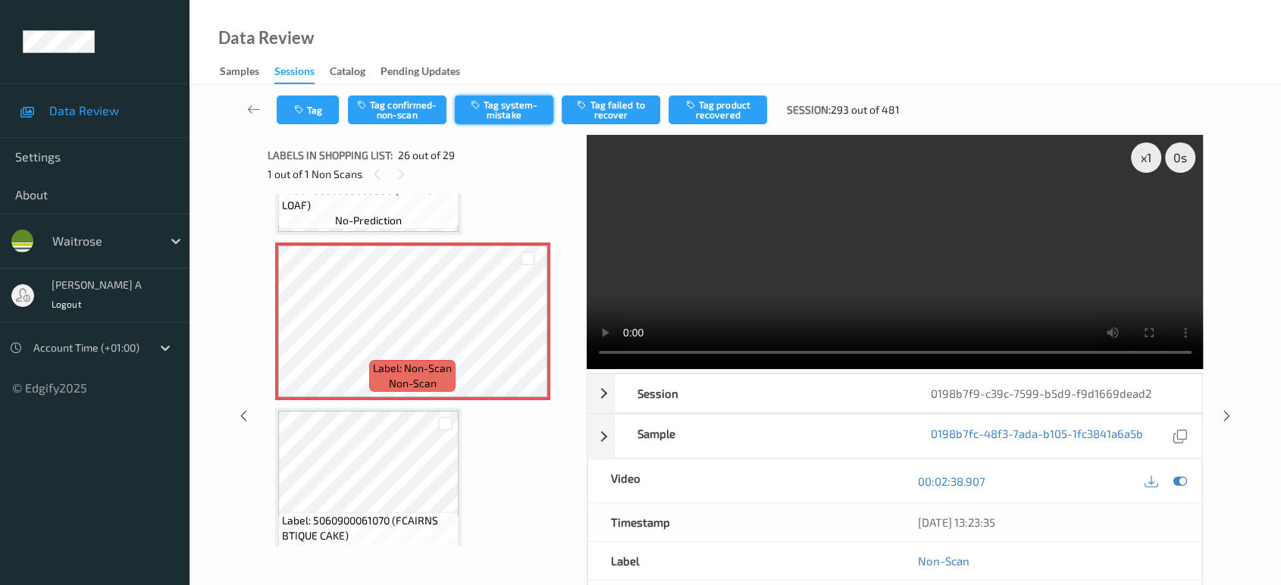
click at [520, 114] on button "Tag system-mistake" at bounding box center [504, 110] width 99 height 29
click at [298, 111] on icon "button" at bounding box center [300, 110] width 13 height 11
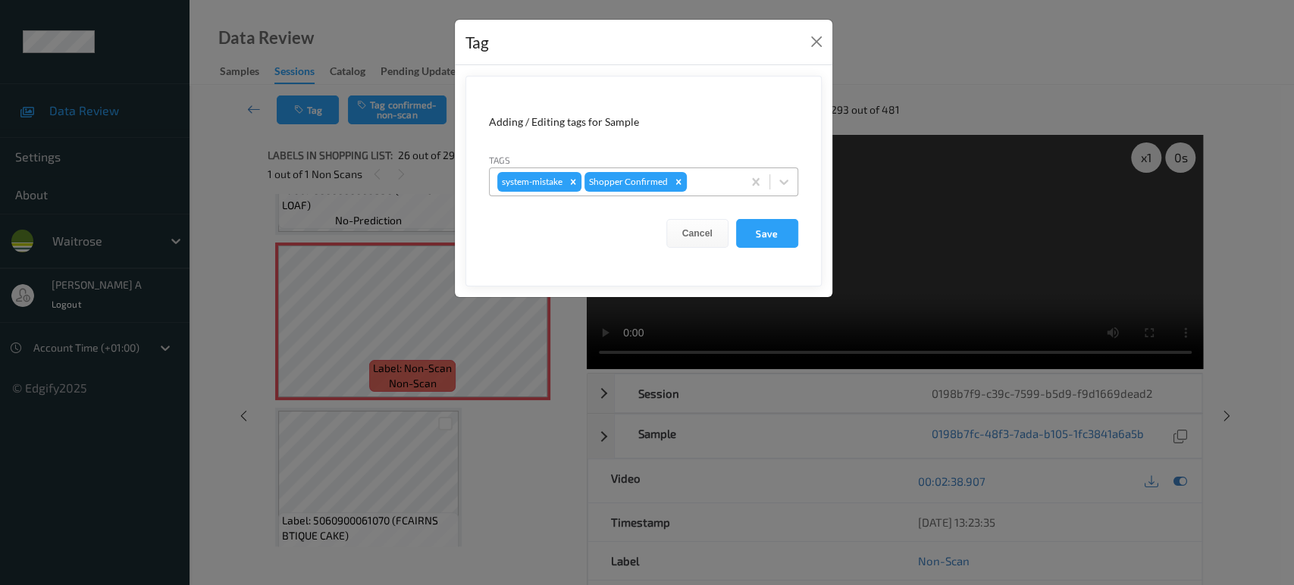
click at [699, 181] on div at bounding box center [712, 182] width 45 height 18
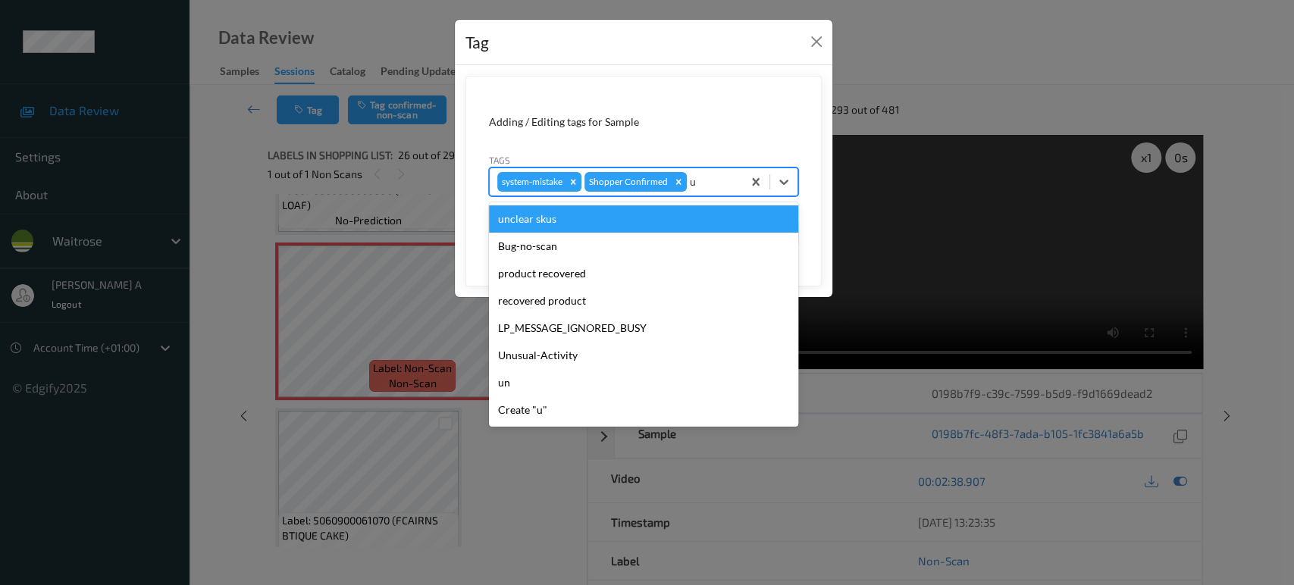
type input "un"
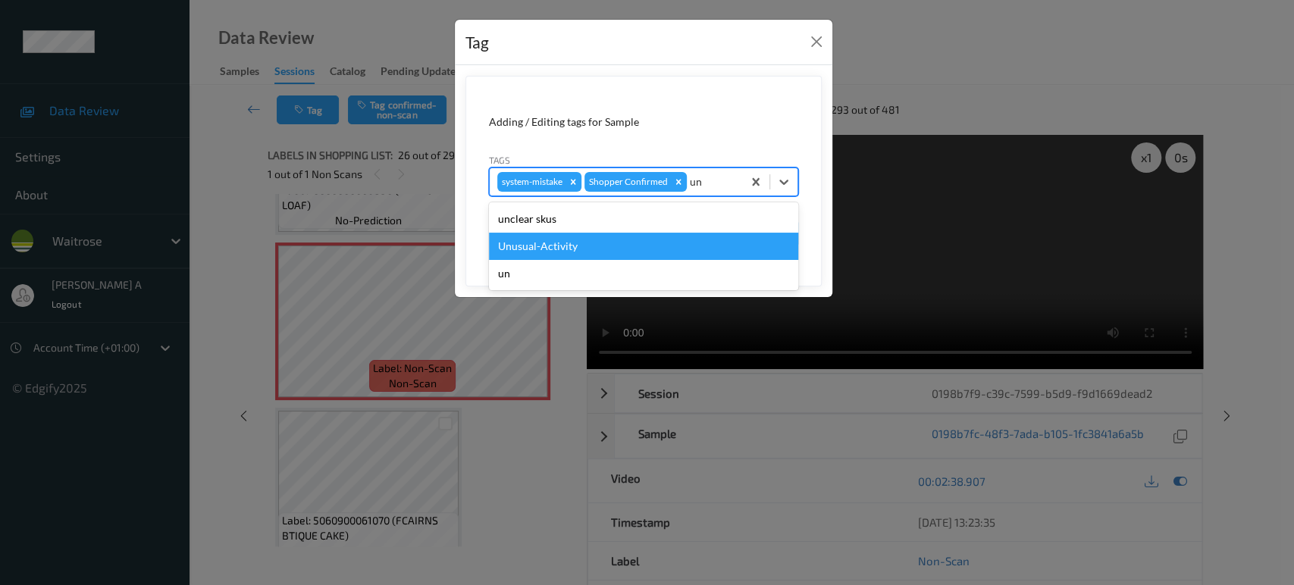
click at [597, 242] on div "Unusual-Activity" at bounding box center [643, 246] width 309 height 27
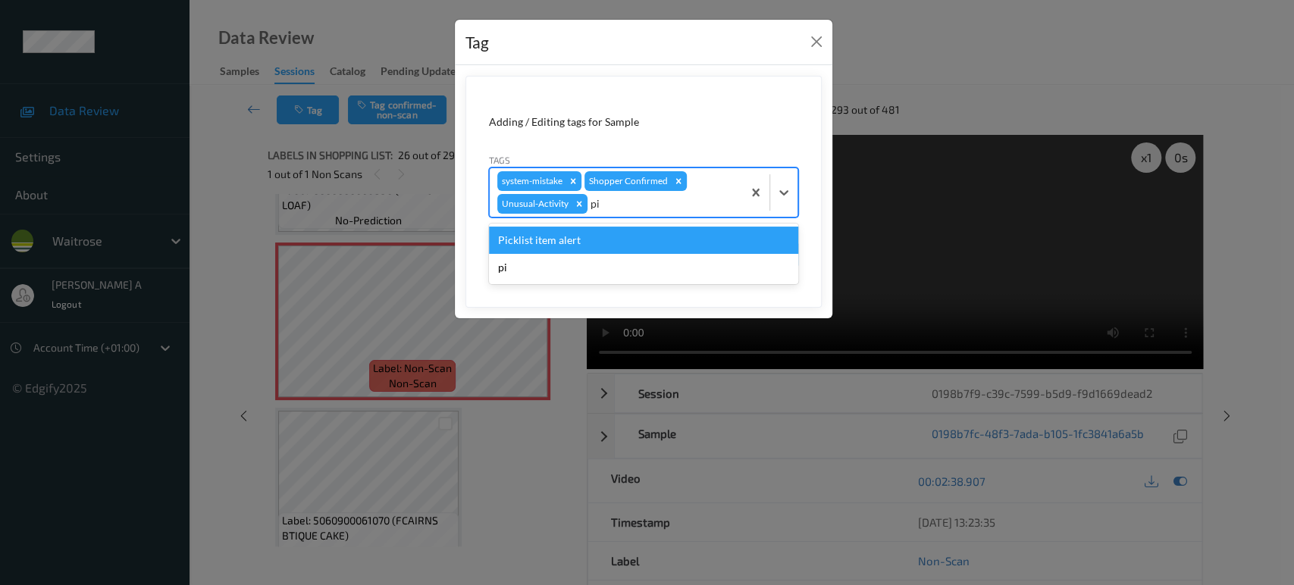
type input "pic"
click at [557, 236] on div "Picklist item alert" at bounding box center [643, 240] width 309 height 27
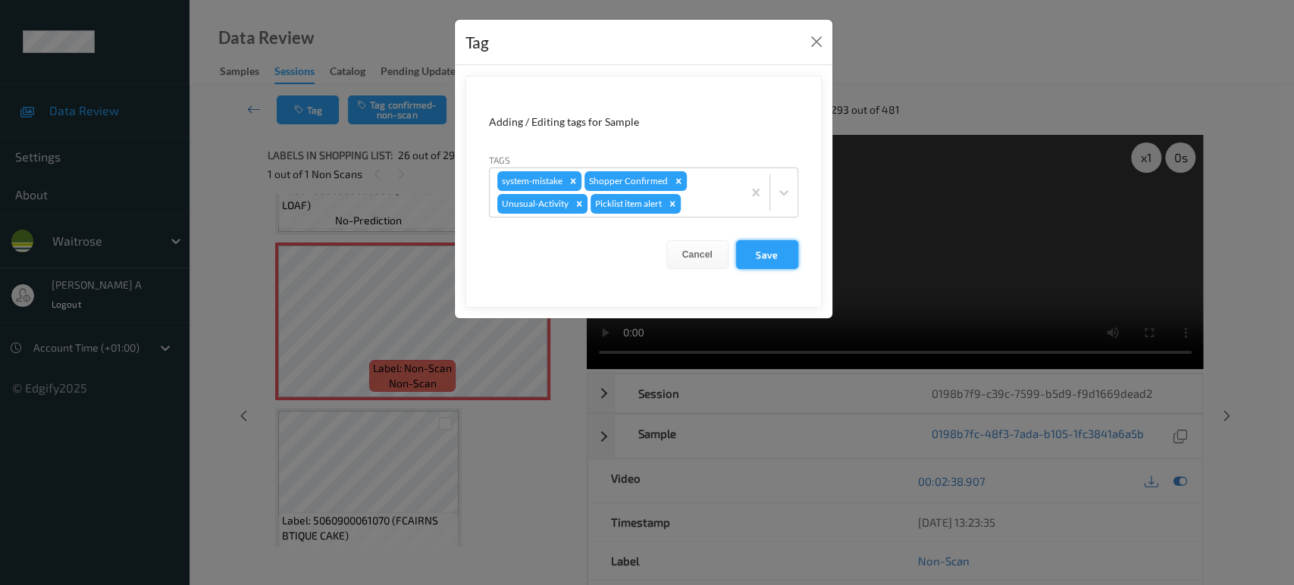
click at [776, 248] on button "Save" at bounding box center [767, 254] width 62 height 29
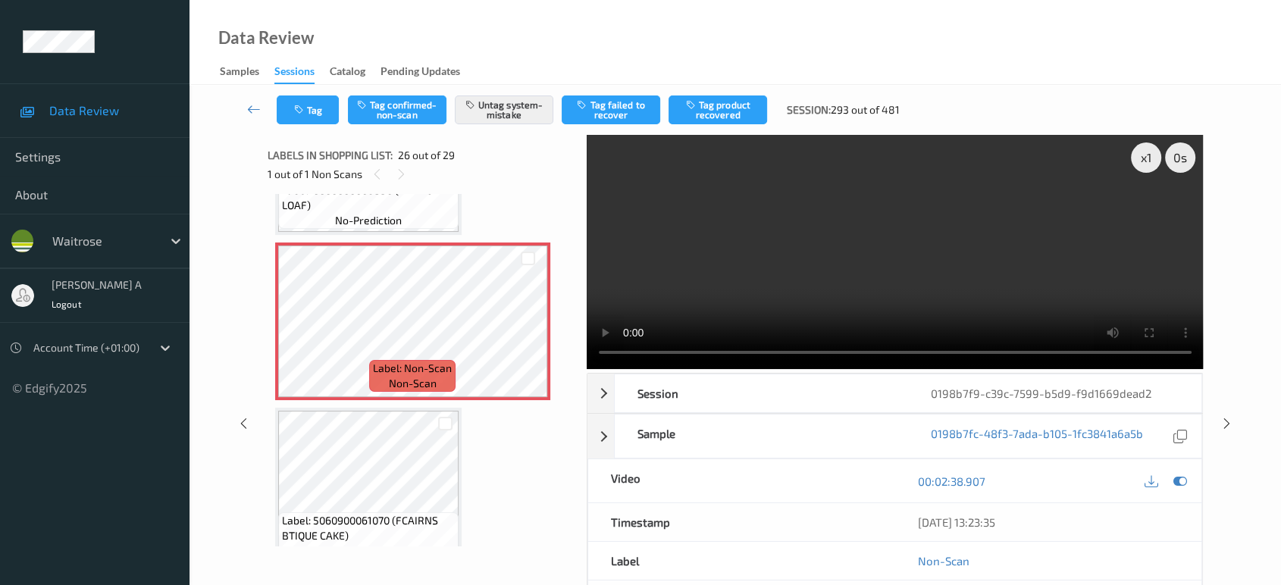
click at [318, 93] on div "Tag Tag confirmed-non-scan Untag system-mistake Tag failed to recover Tag produ…" at bounding box center [736, 110] width 1030 height 50
click at [316, 104] on button "Tag" at bounding box center [308, 110] width 62 height 29
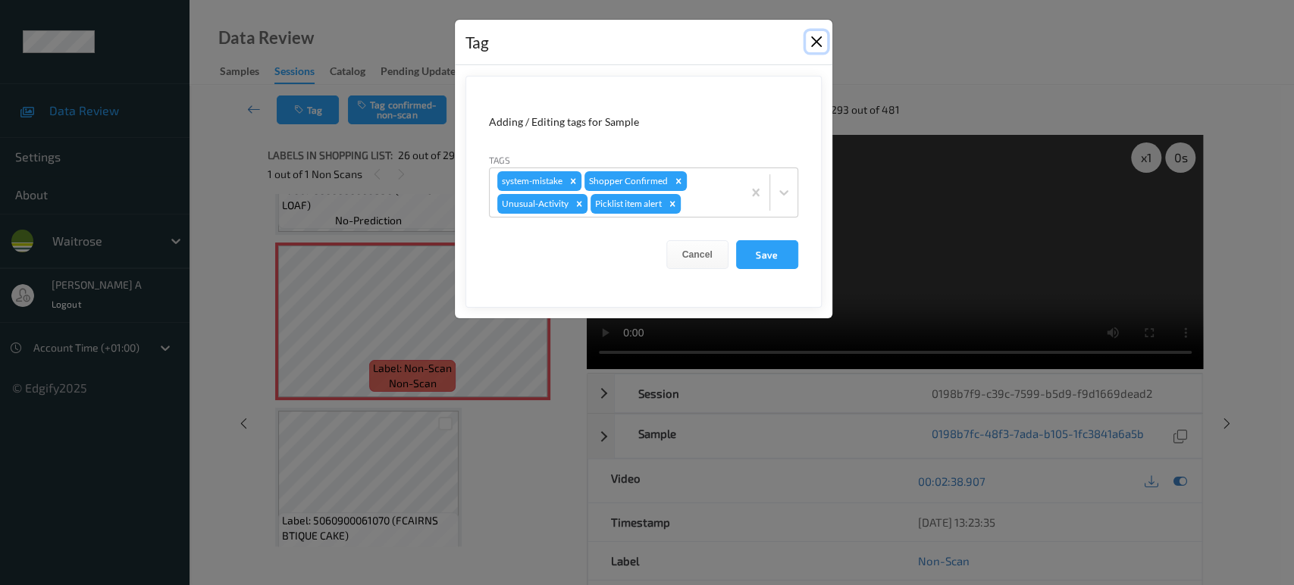
click at [821, 44] on button "Close" at bounding box center [816, 41] width 21 height 21
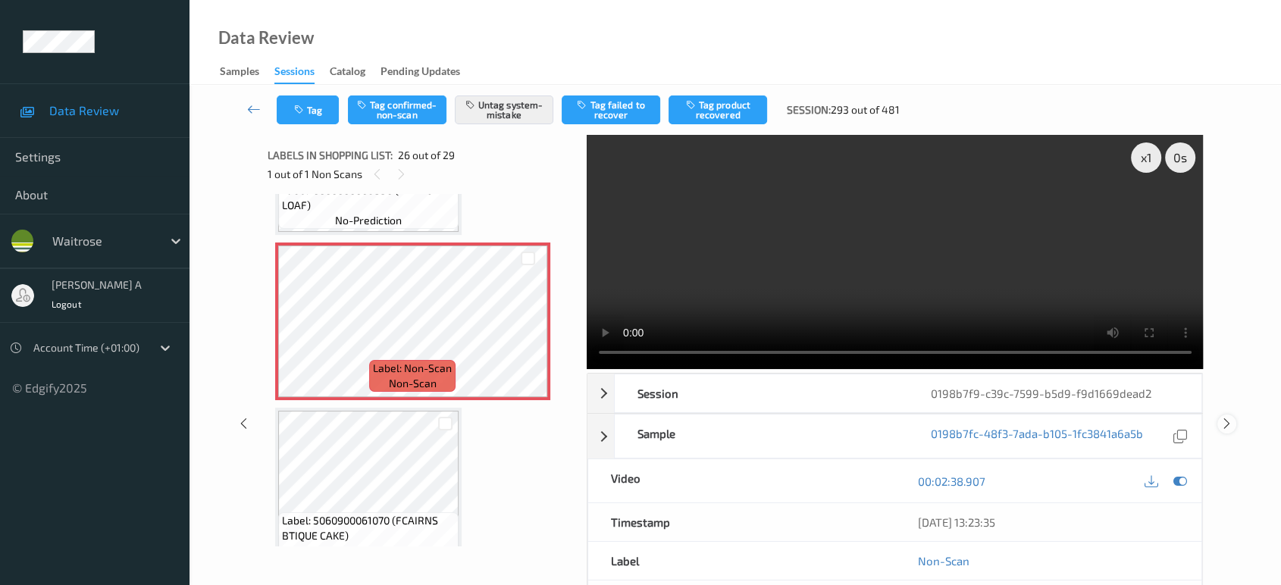
click at [1225, 422] on icon at bounding box center [1227, 424] width 13 height 14
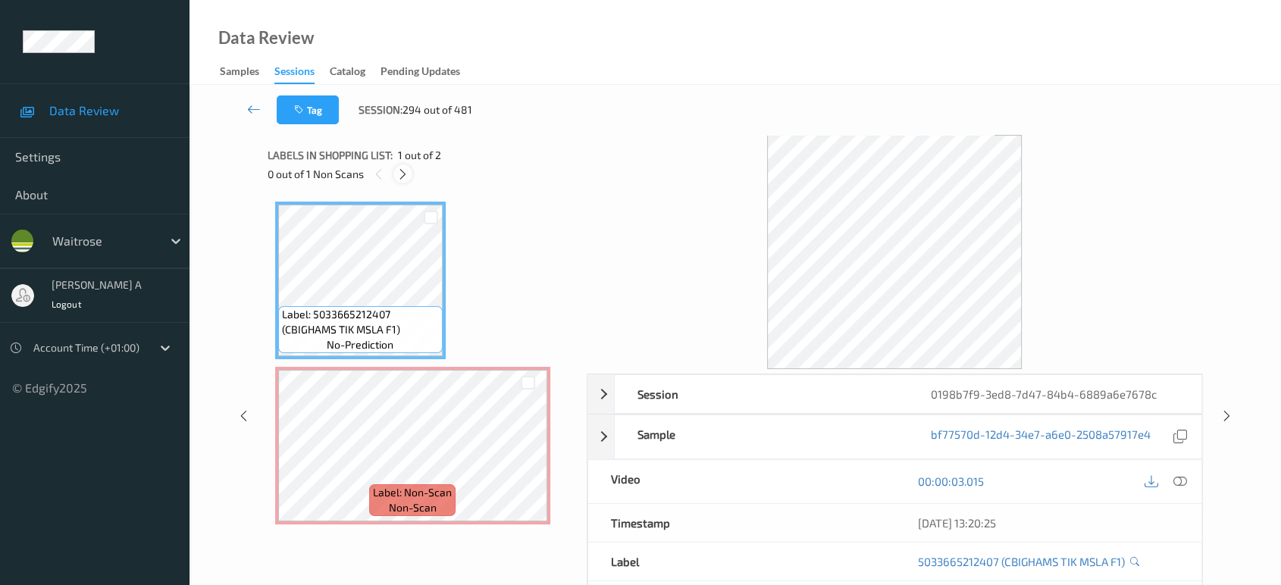
click at [400, 165] on div at bounding box center [403, 174] width 19 height 19
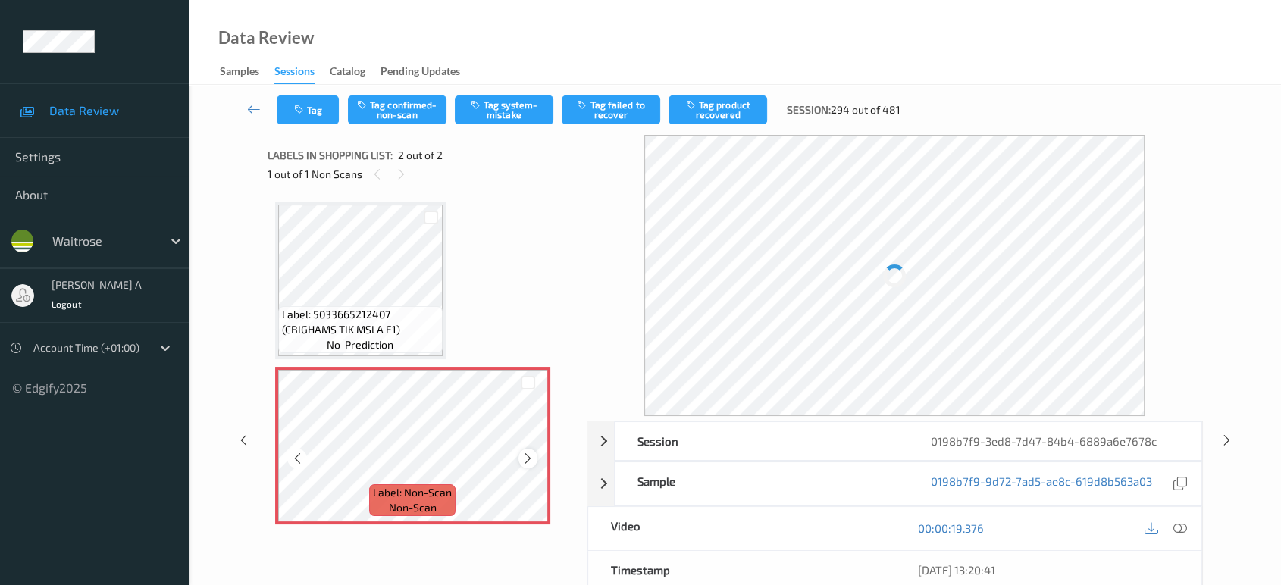
click at [530, 456] on icon at bounding box center [528, 459] width 13 height 14
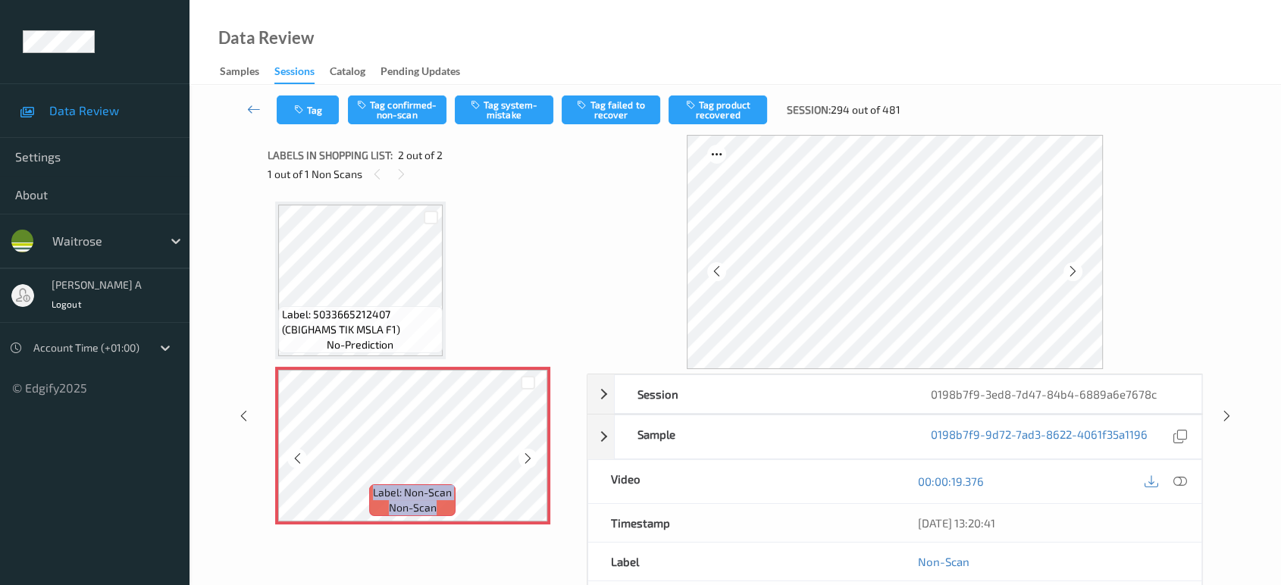
click at [530, 456] on icon at bounding box center [528, 459] width 13 height 14
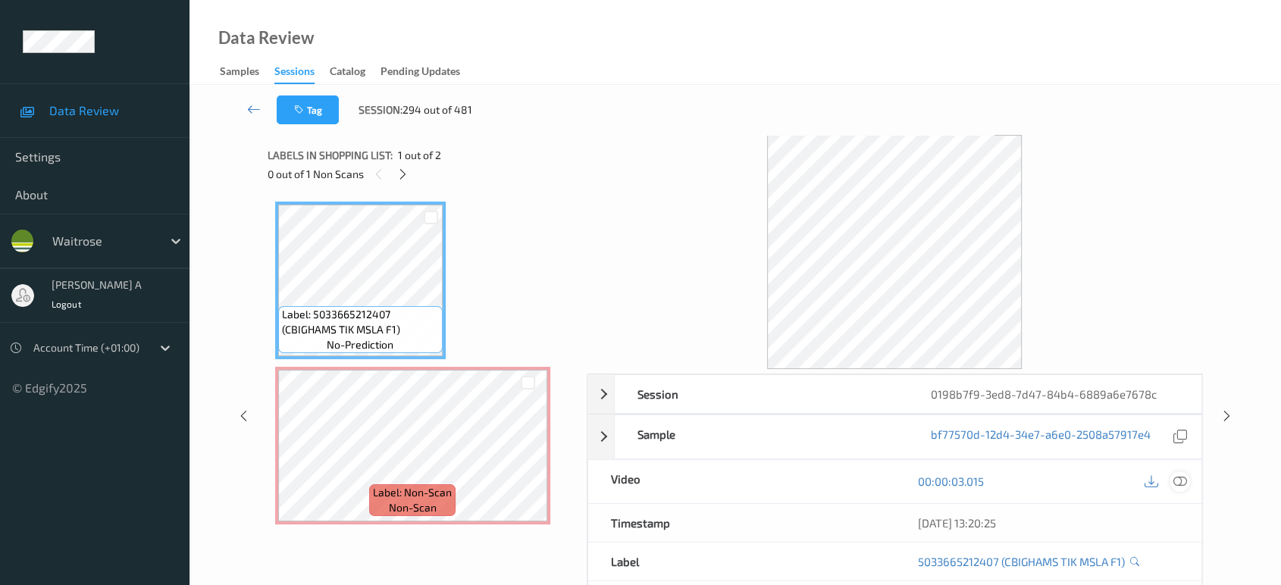
click at [1186, 482] on icon at bounding box center [1181, 482] width 14 height 14
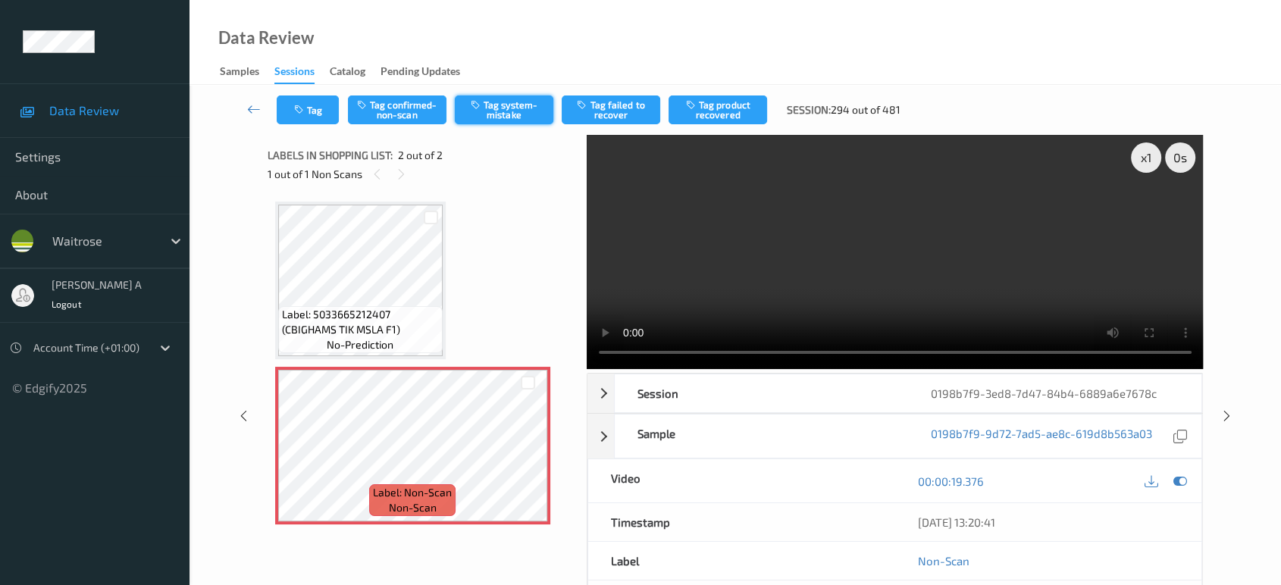
click at [513, 111] on button "Tag system-mistake" at bounding box center [504, 110] width 99 height 29
click at [324, 118] on button "Tag" at bounding box center [308, 110] width 62 height 29
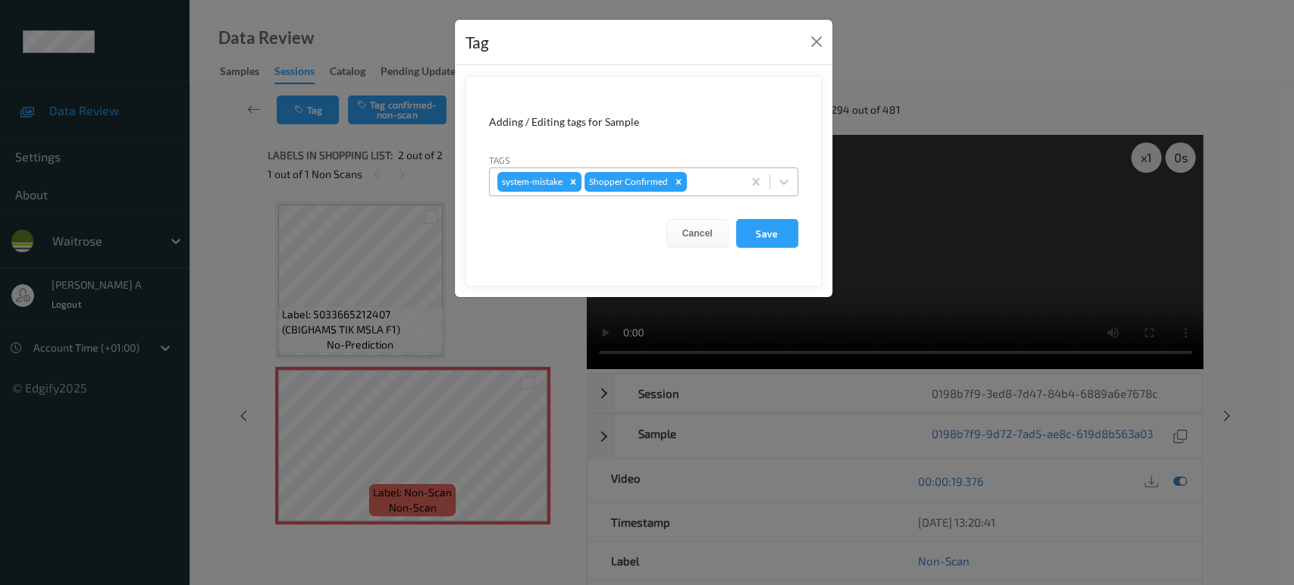
click at [722, 181] on div at bounding box center [712, 182] width 45 height 18
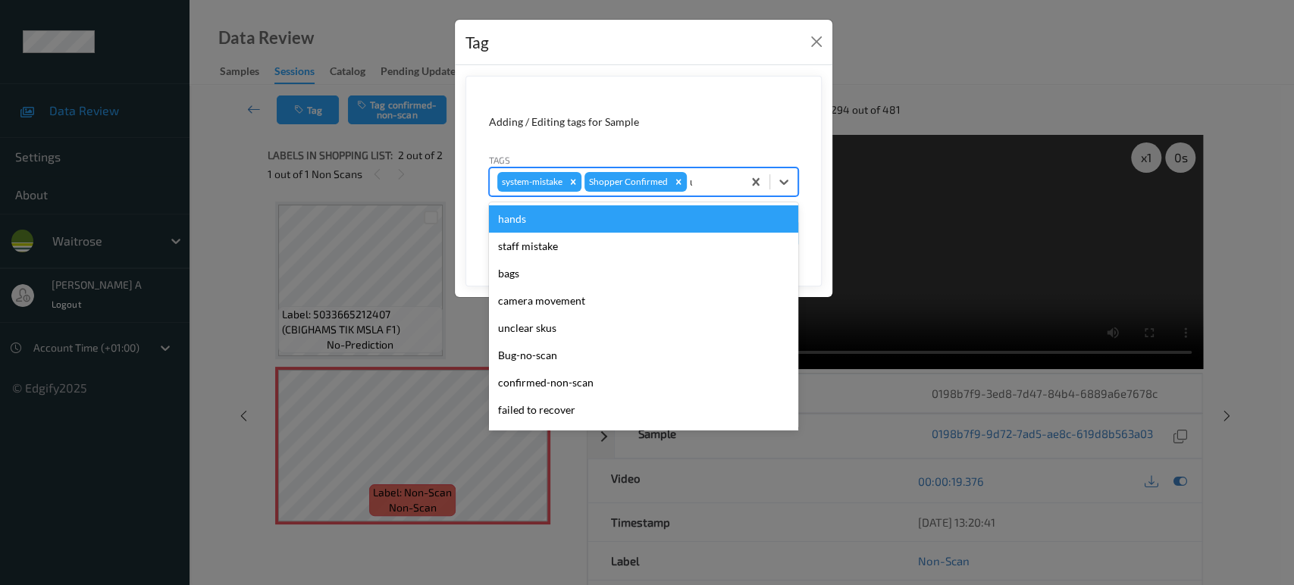
type input "un"
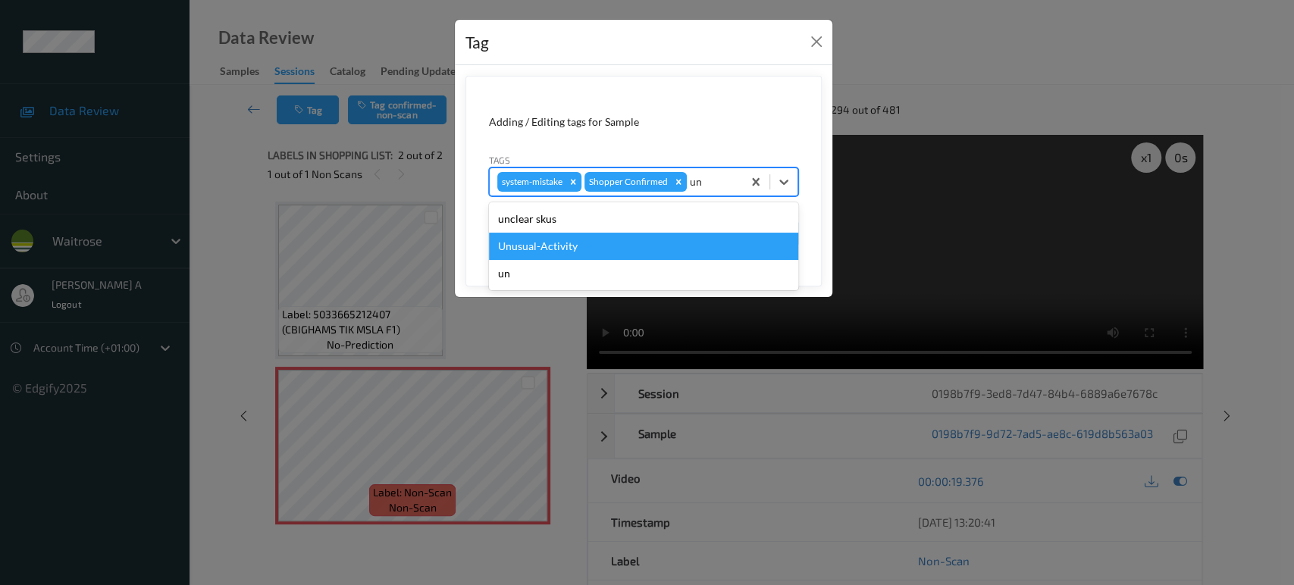
click at [568, 249] on div "Unusual-Activity" at bounding box center [643, 246] width 309 height 27
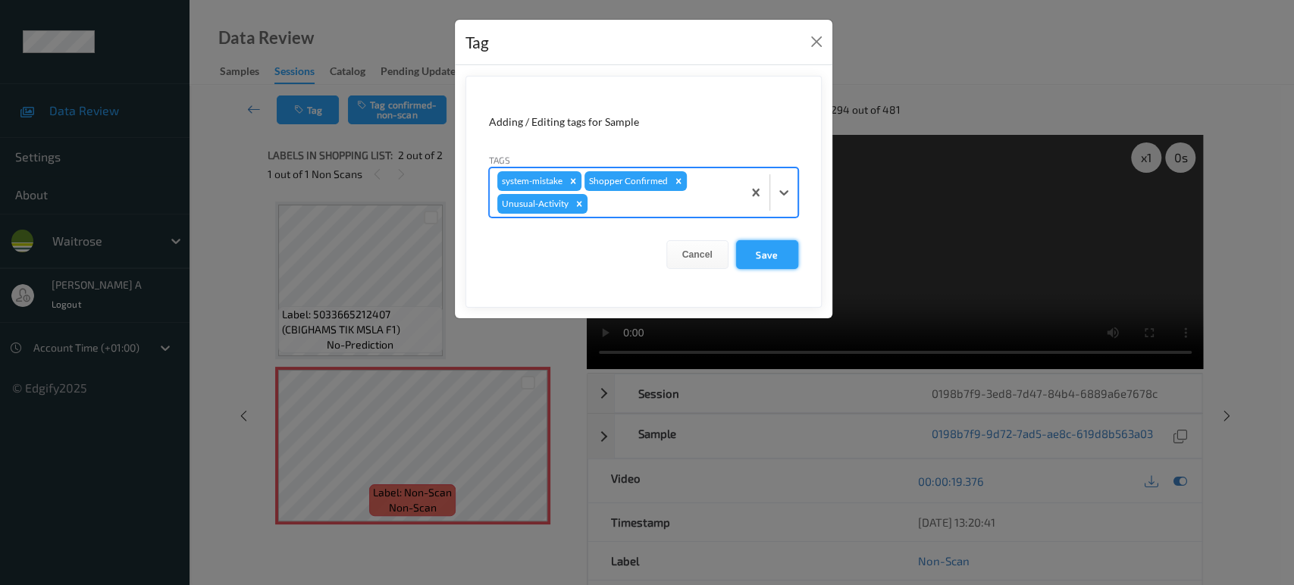
click at [779, 243] on button "Save" at bounding box center [767, 254] width 62 height 29
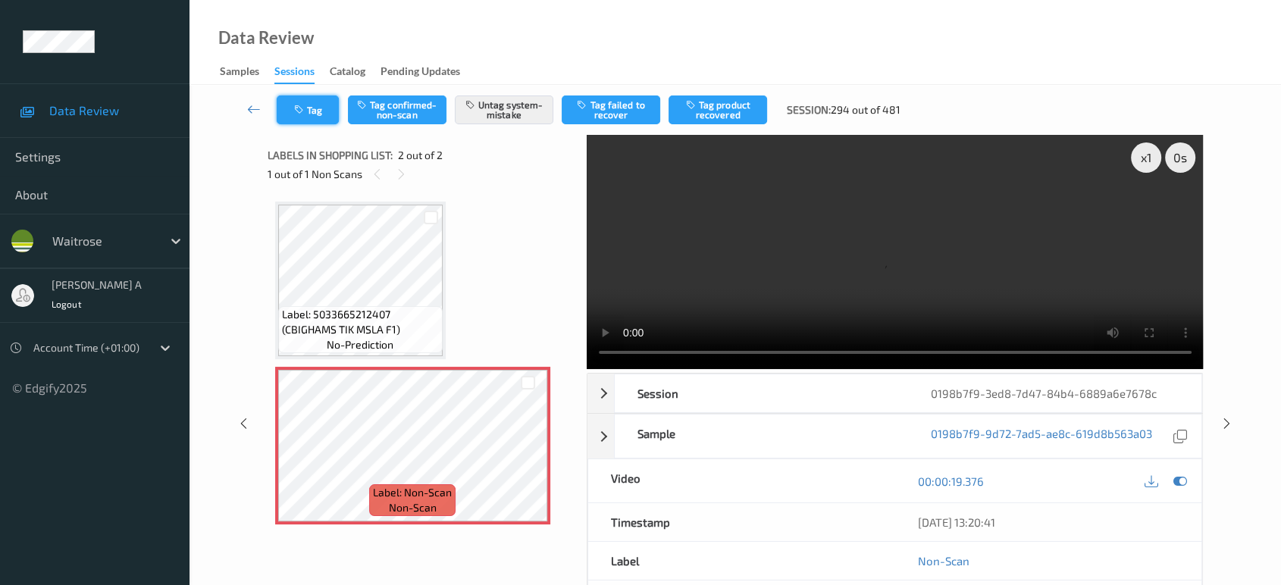
click at [327, 106] on button "Tag" at bounding box center [308, 110] width 62 height 29
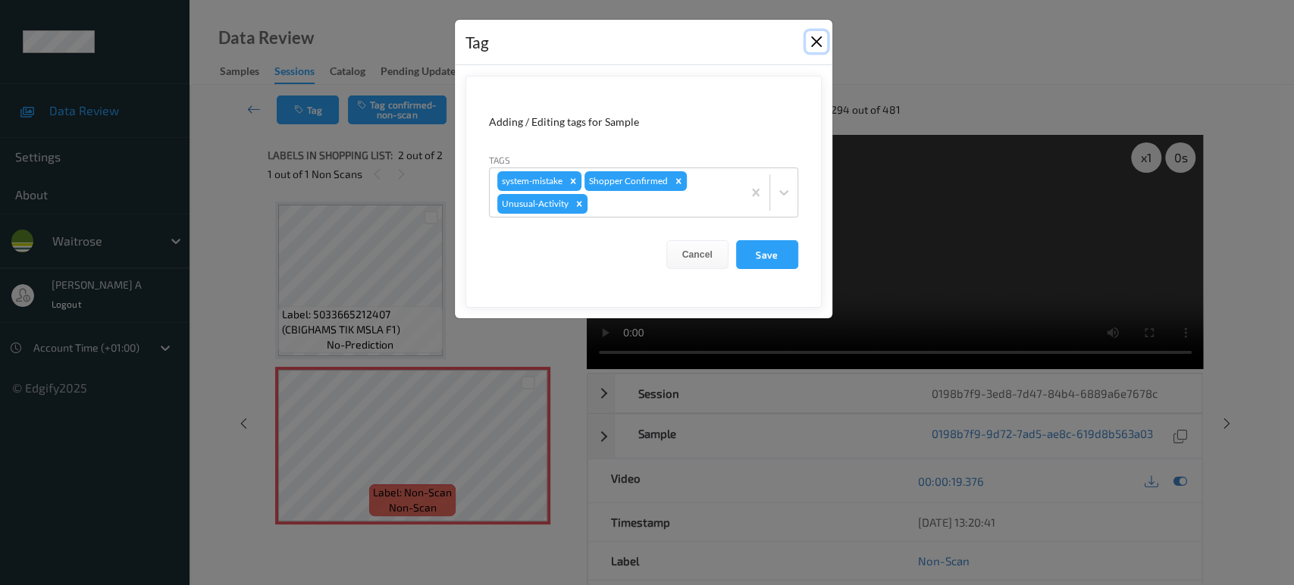
click at [820, 43] on button "Close" at bounding box center [816, 41] width 21 height 21
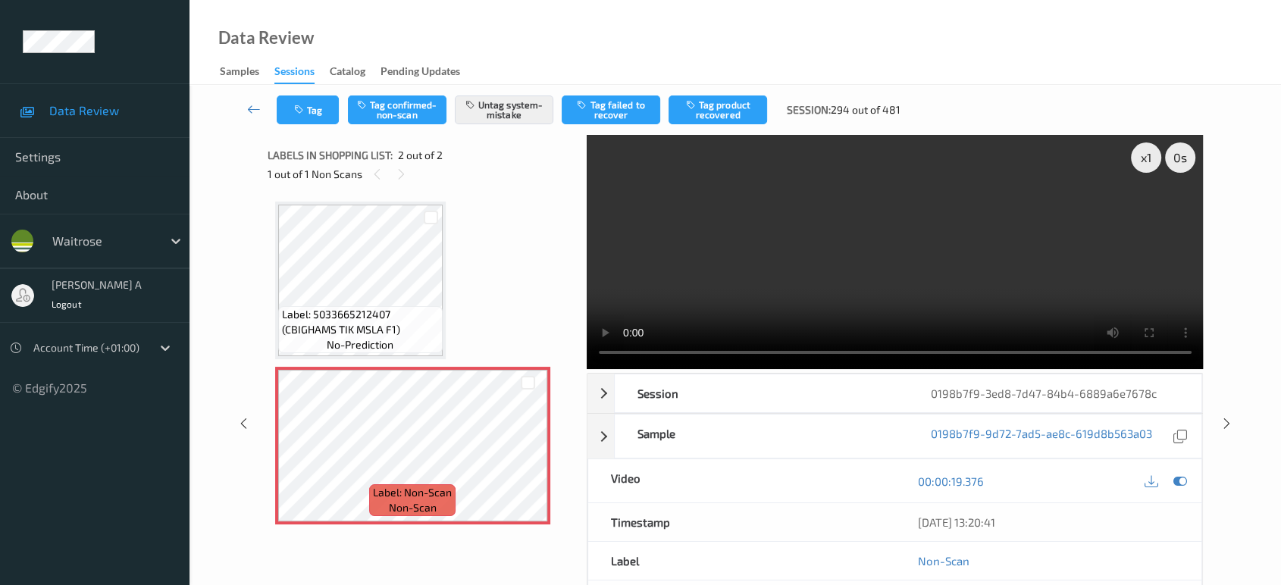
drag, startPoint x: 1223, startPoint y: 419, endPoint x: 668, endPoint y: 4, distance: 692.9
click at [1223, 419] on icon at bounding box center [1227, 424] width 13 height 14
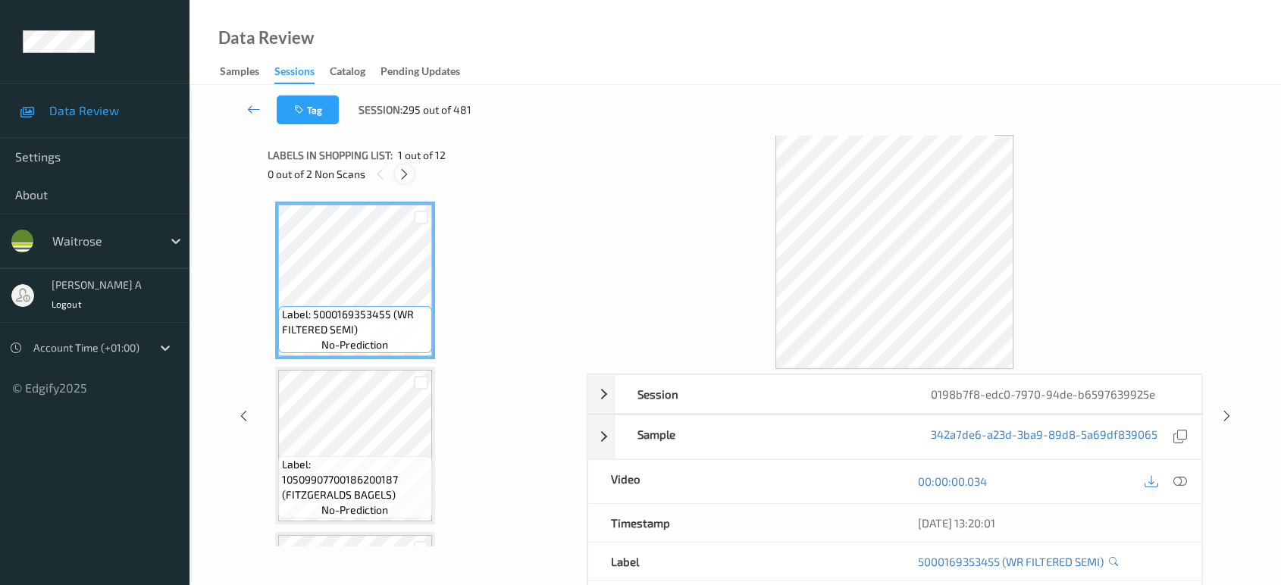
click at [409, 178] on icon at bounding box center [404, 175] width 13 height 14
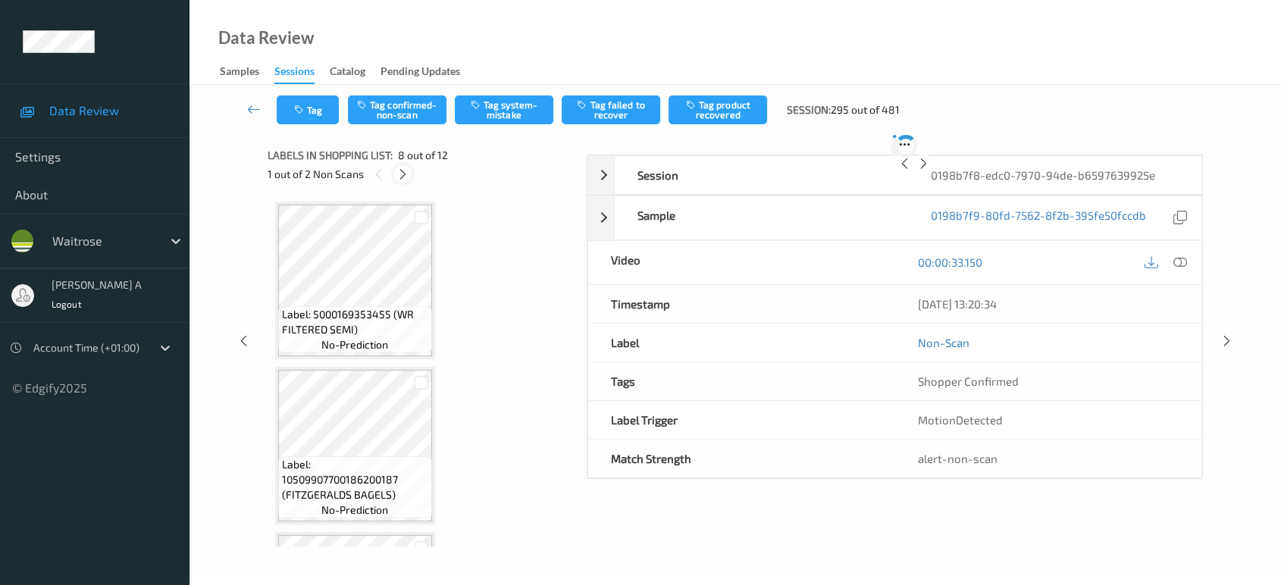
scroll to position [995, 0]
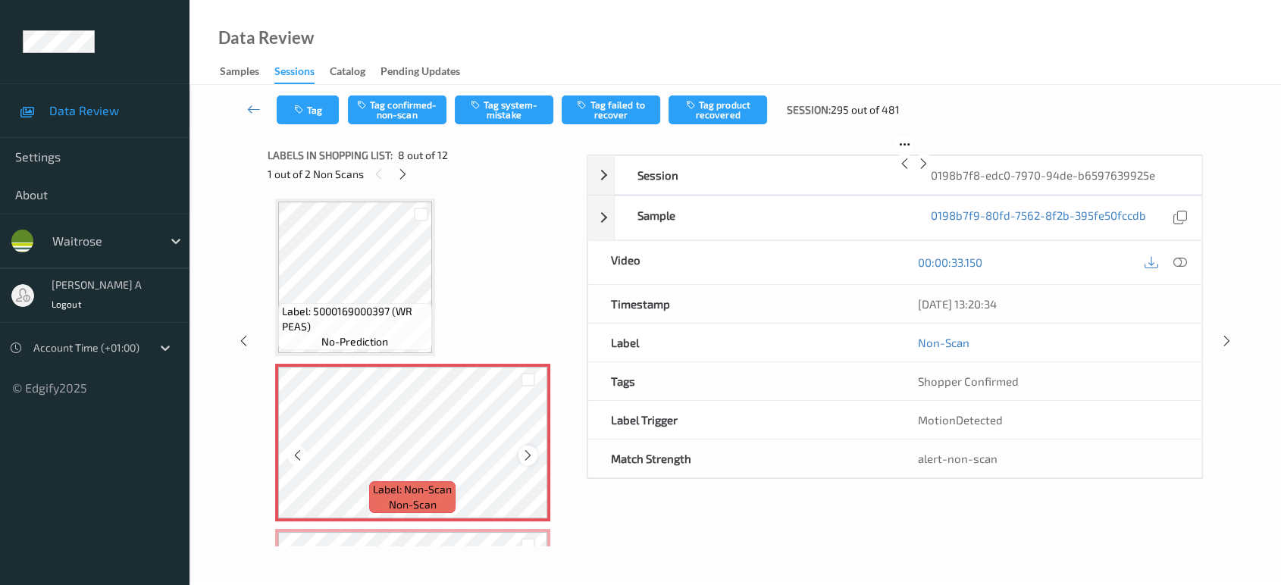
click at [528, 453] on icon at bounding box center [528, 456] width 13 height 14
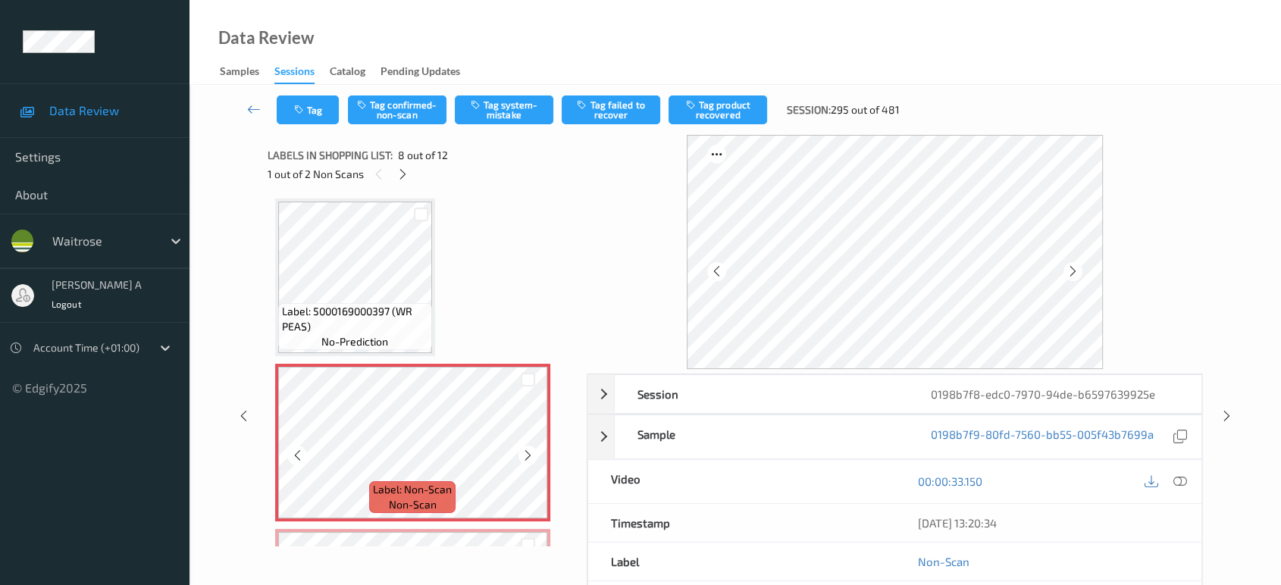
click at [528, 453] on icon at bounding box center [528, 456] width 13 height 14
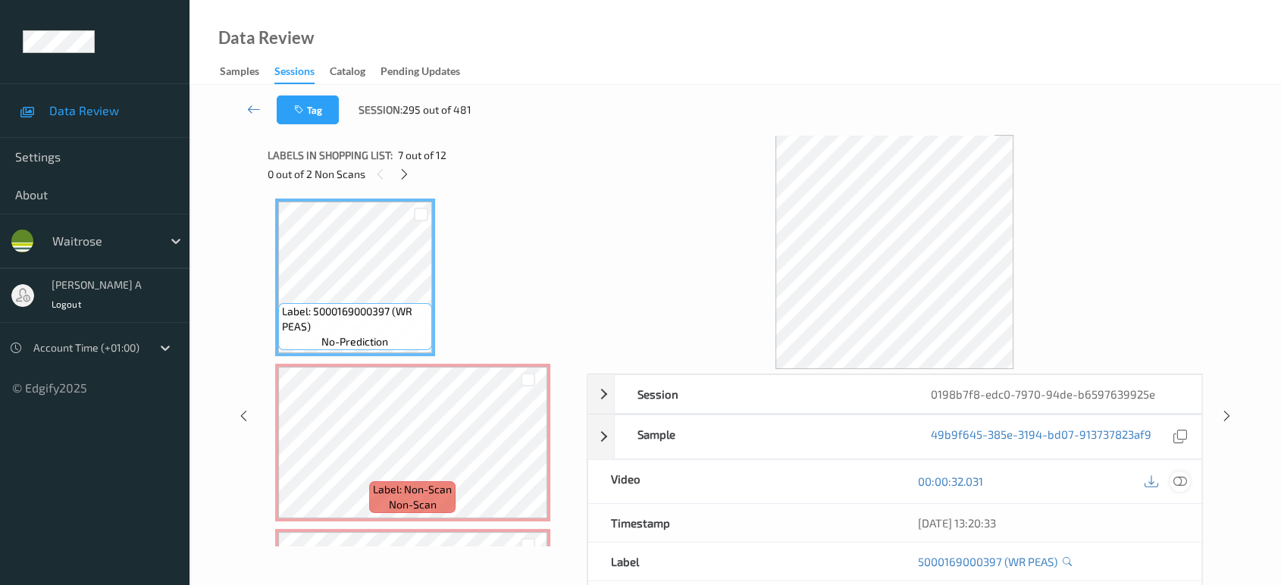
click at [1181, 485] on icon at bounding box center [1181, 482] width 14 height 14
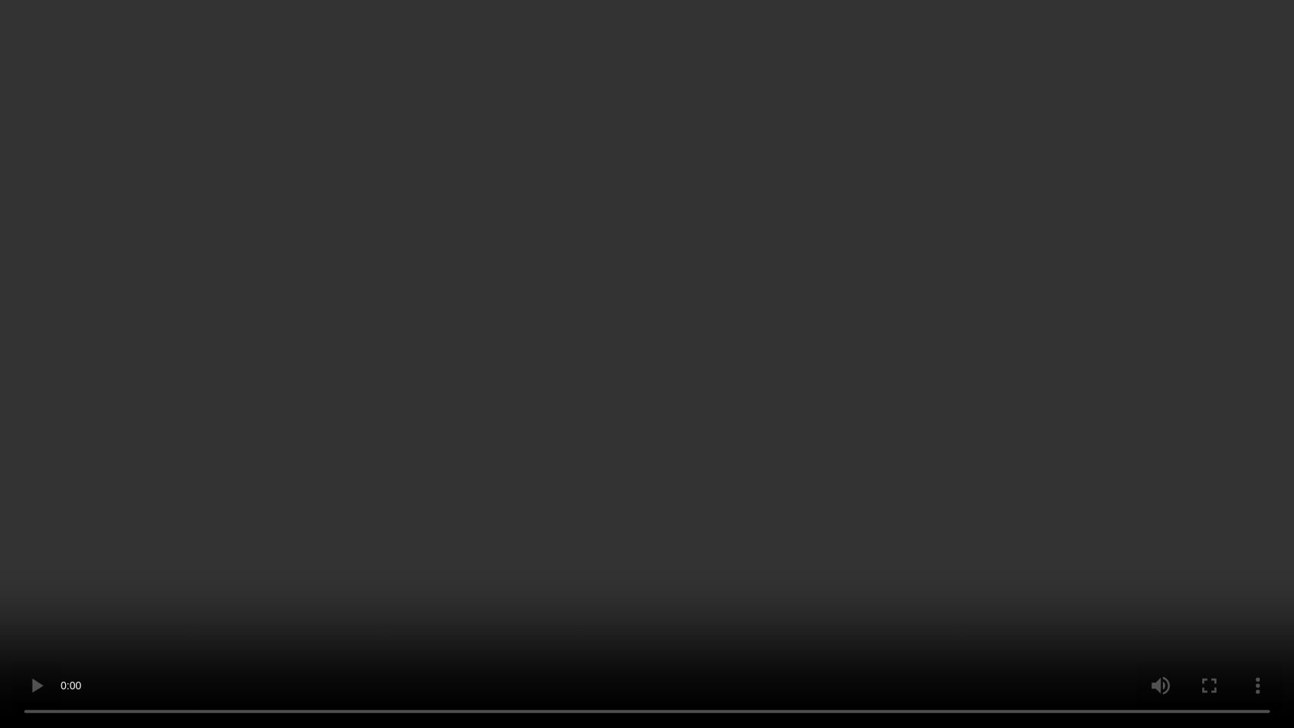
click at [763, 389] on video at bounding box center [647, 364] width 1294 height 728
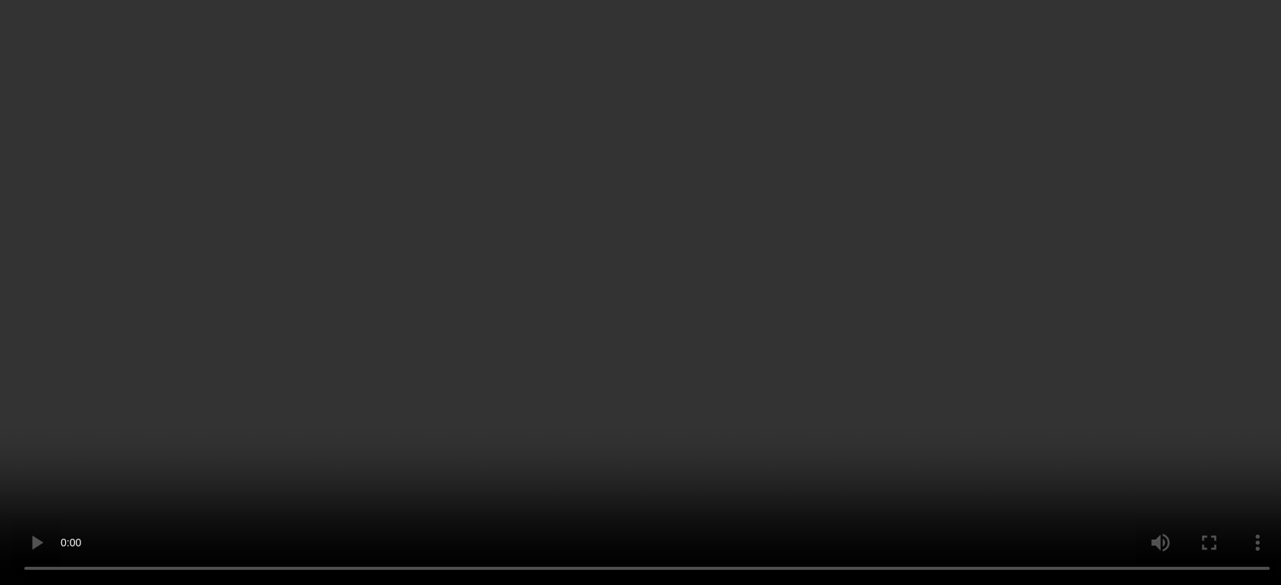
scroll to position [1095, 0]
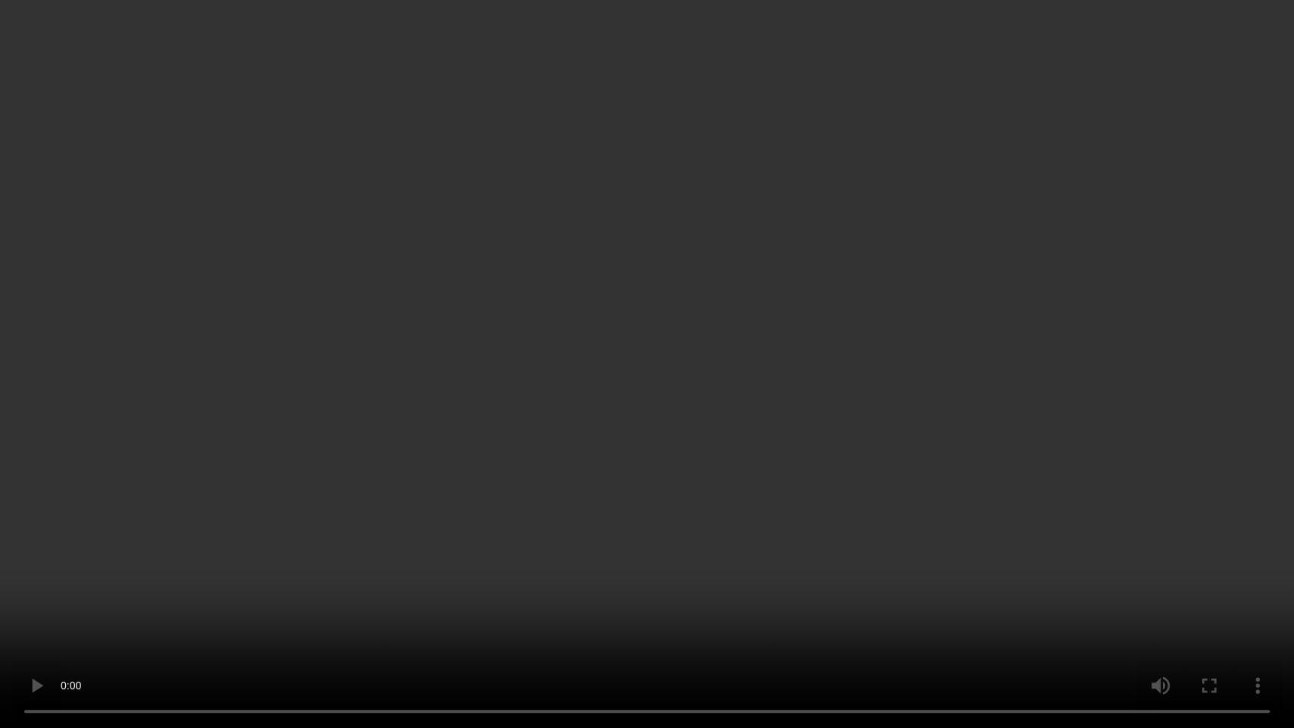
click at [327, 423] on video at bounding box center [647, 364] width 1294 height 728
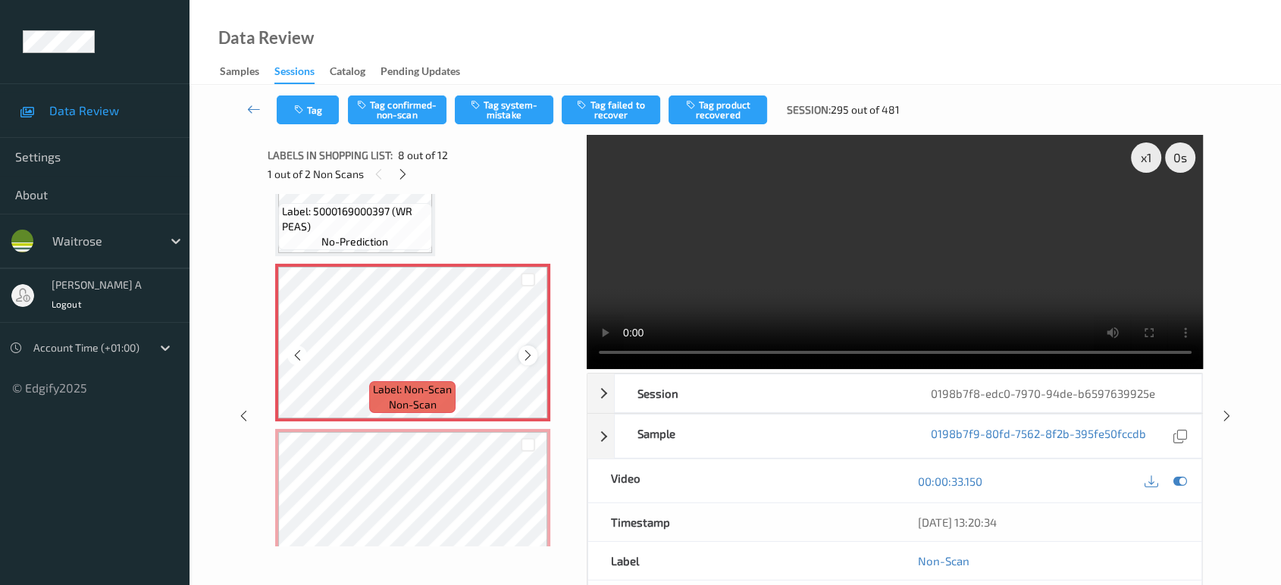
click at [528, 346] on div at bounding box center [528, 355] width 19 height 19
click at [523, 350] on icon at bounding box center [528, 356] width 13 height 14
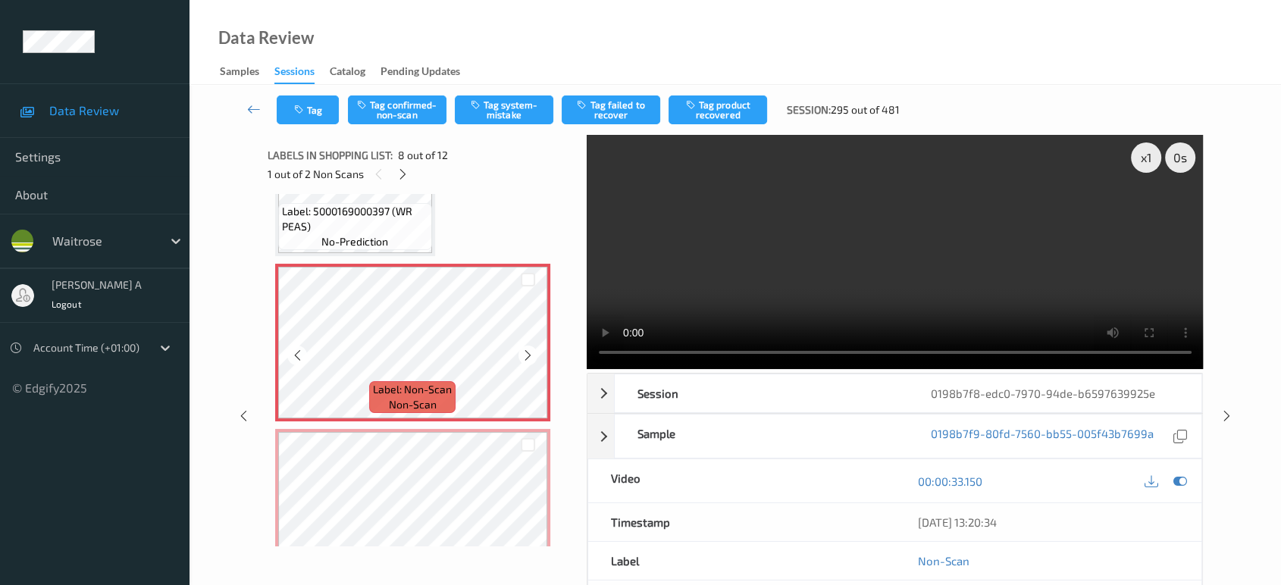
click at [523, 350] on icon at bounding box center [528, 356] width 13 height 14
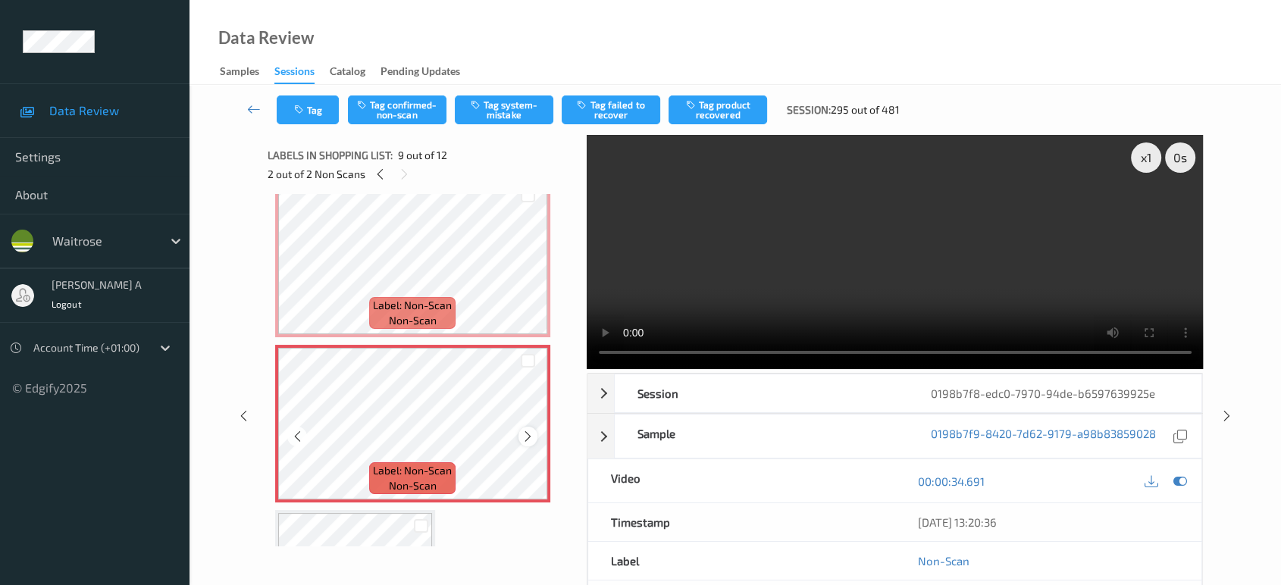
click at [524, 431] on icon at bounding box center [528, 437] width 13 height 14
click at [1185, 477] on icon at bounding box center [1181, 482] width 14 height 14
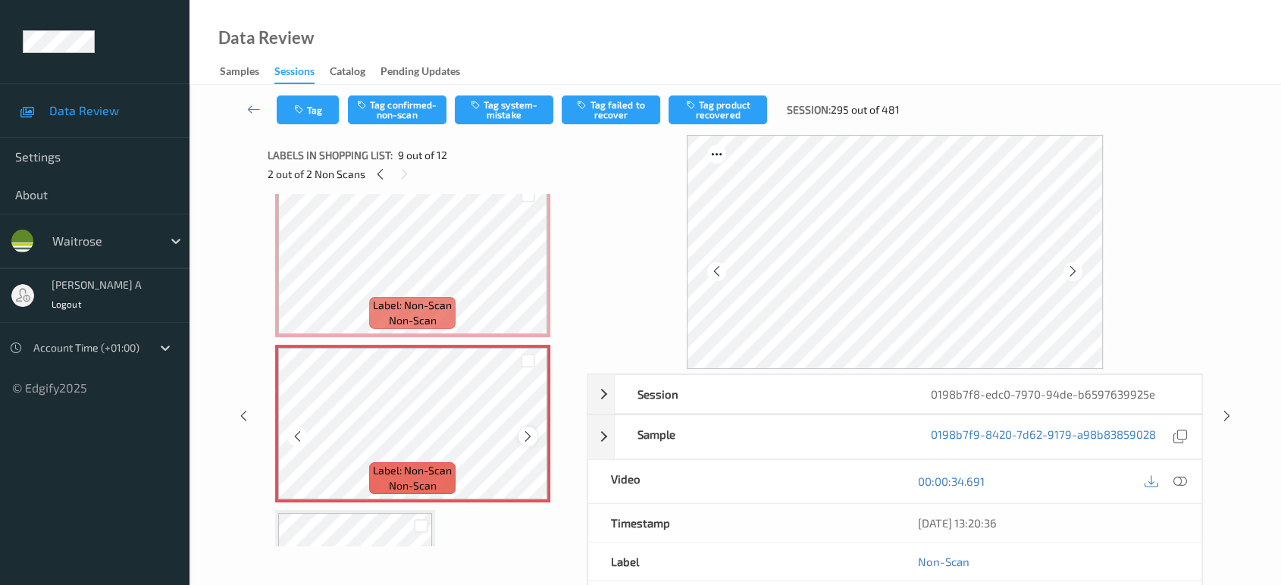
click at [525, 430] on icon at bounding box center [528, 437] width 13 height 14
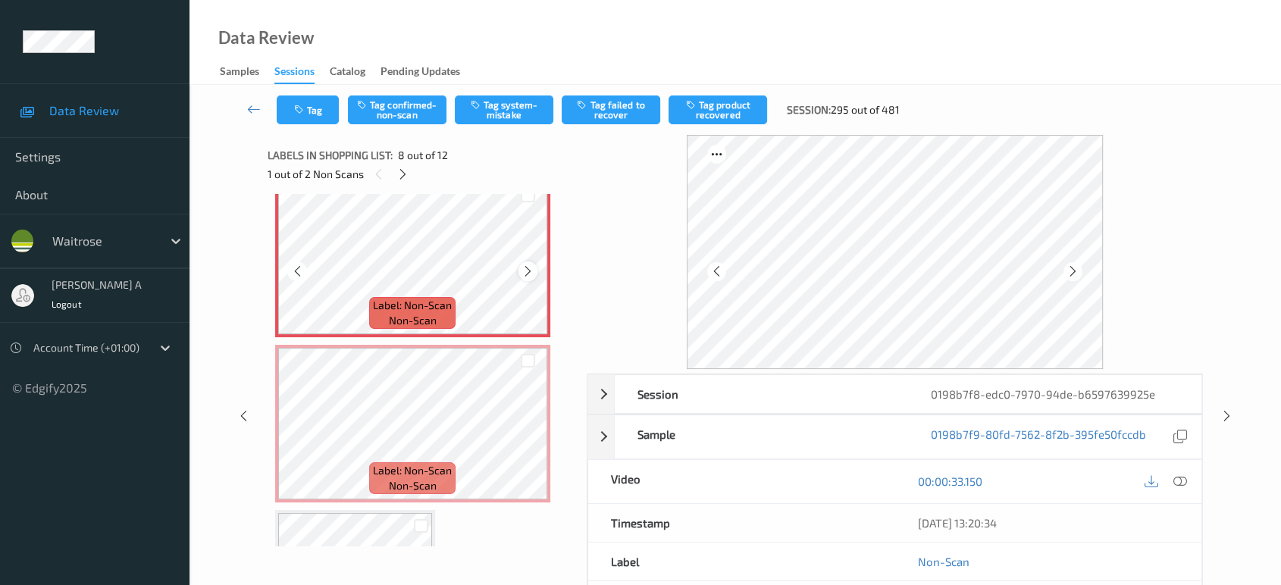
click at [528, 267] on icon at bounding box center [528, 272] width 13 height 14
click at [499, 114] on button "Tag system-mistake" at bounding box center [504, 110] width 99 height 29
click at [306, 113] on icon "button" at bounding box center [300, 110] width 13 height 11
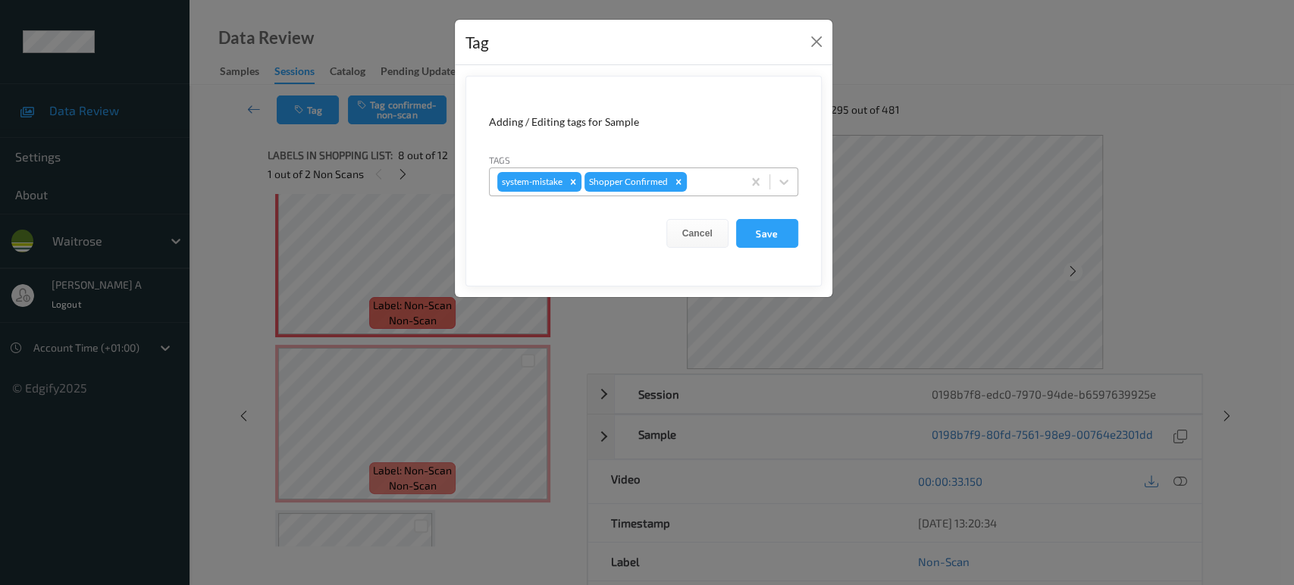
click at [703, 187] on div at bounding box center [712, 182] width 45 height 18
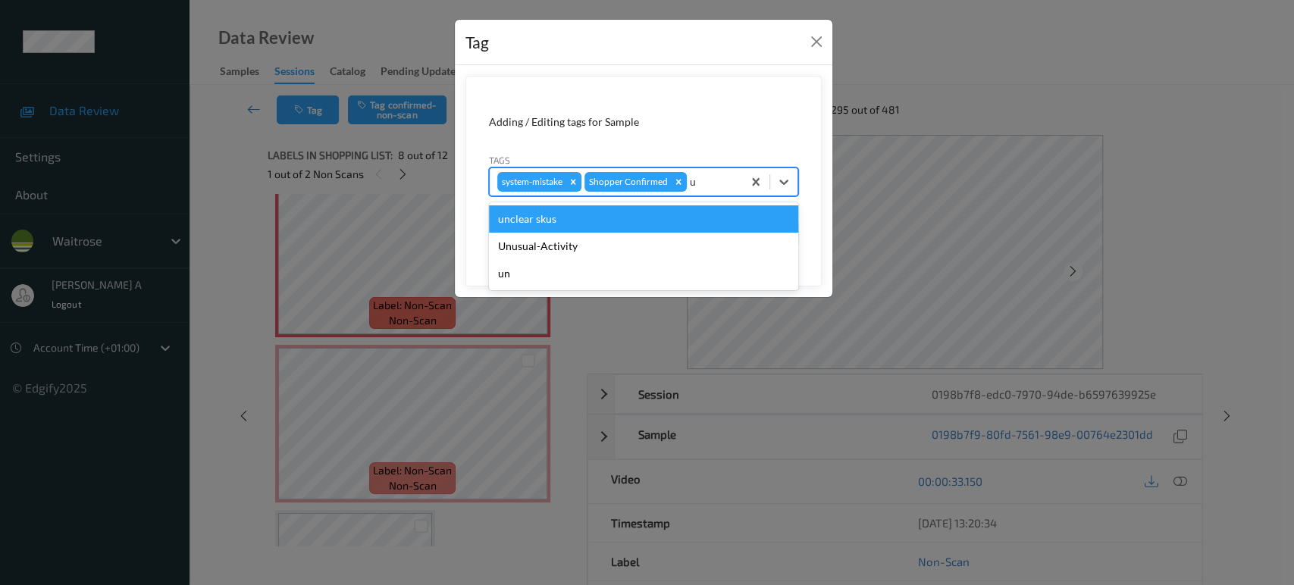
type input "un"
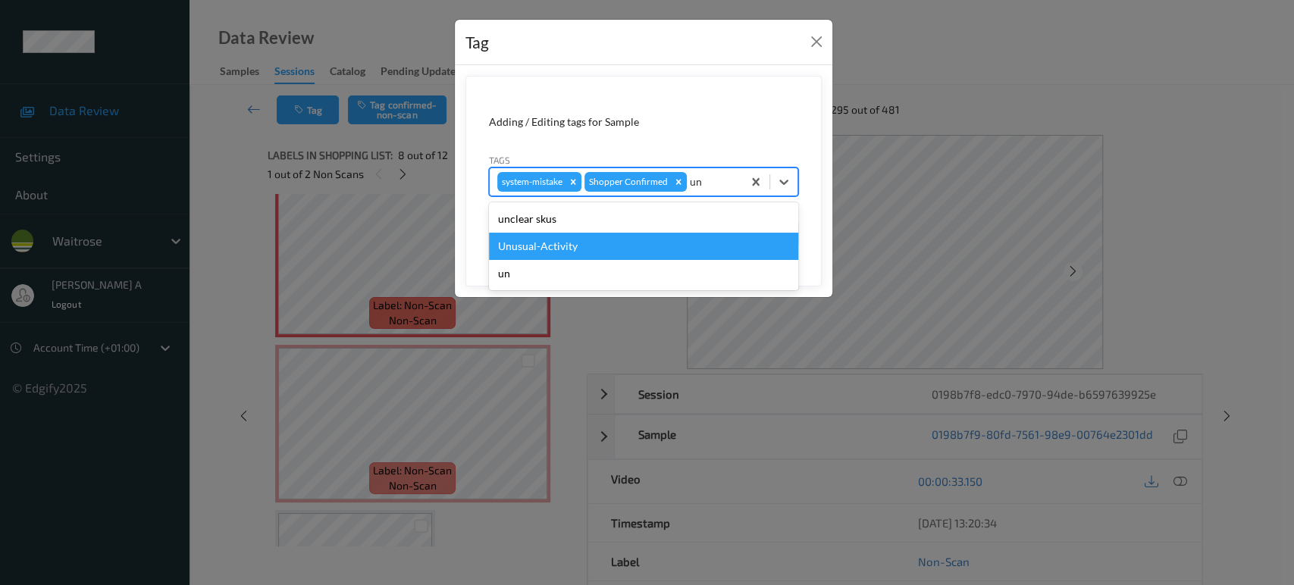
click at [600, 251] on div "Unusual-Activity" at bounding box center [643, 246] width 309 height 27
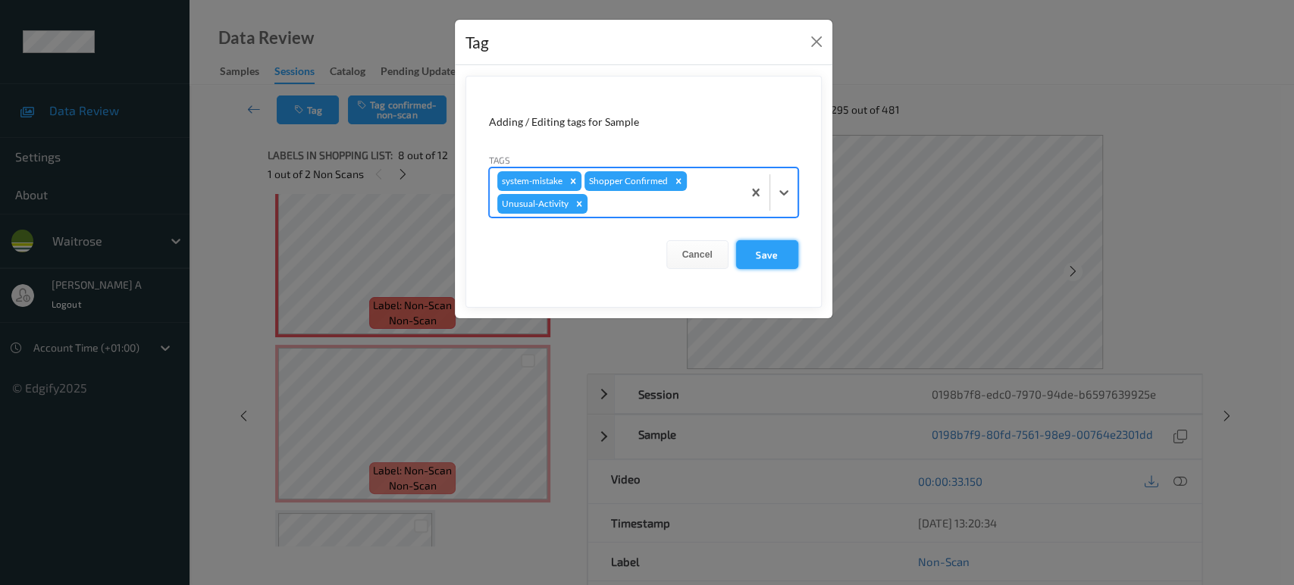
click at [764, 253] on button "Save" at bounding box center [767, 254] width 62 height 29
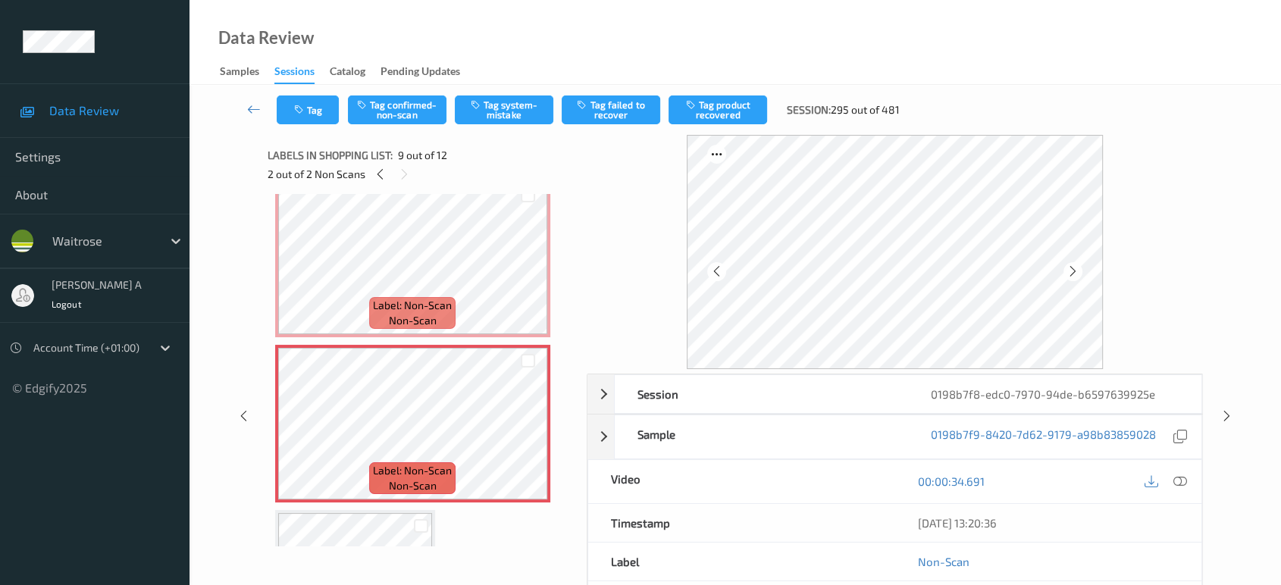
click at [517, 106] on button "Tag system-mistake" at bounding box center [504, 110] width 99 height 29
click at [315, 121] on button "Tag" at bounding box center [308, 110] width 62 height 29
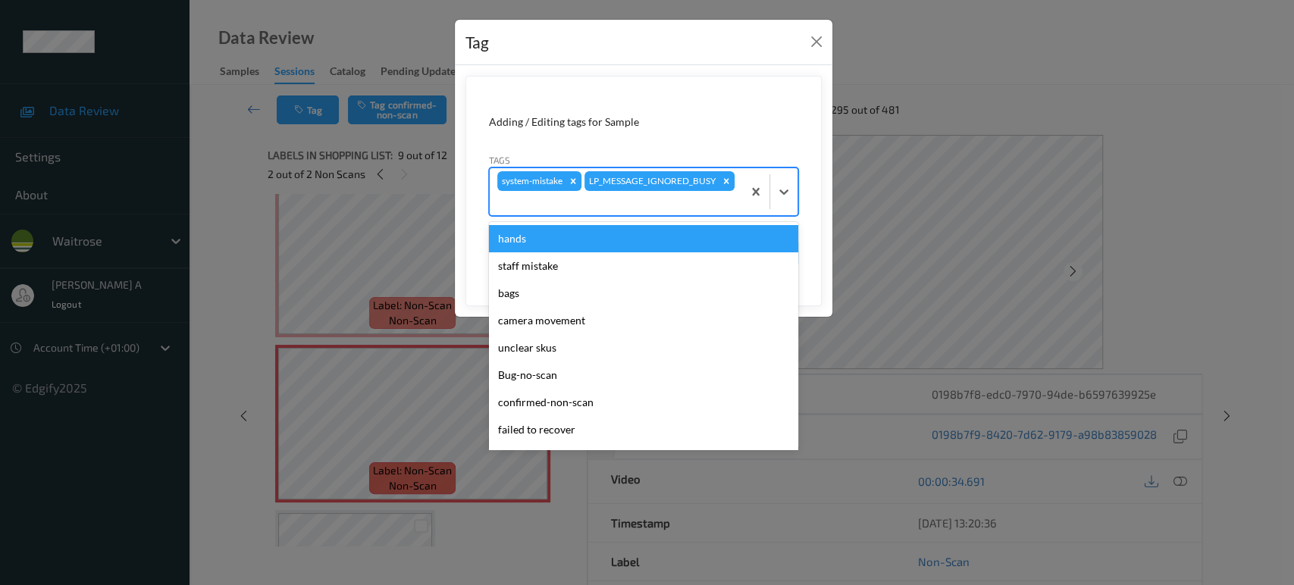
click at [645, 210] on div at bounding box center [615, 203] width 237 height 18
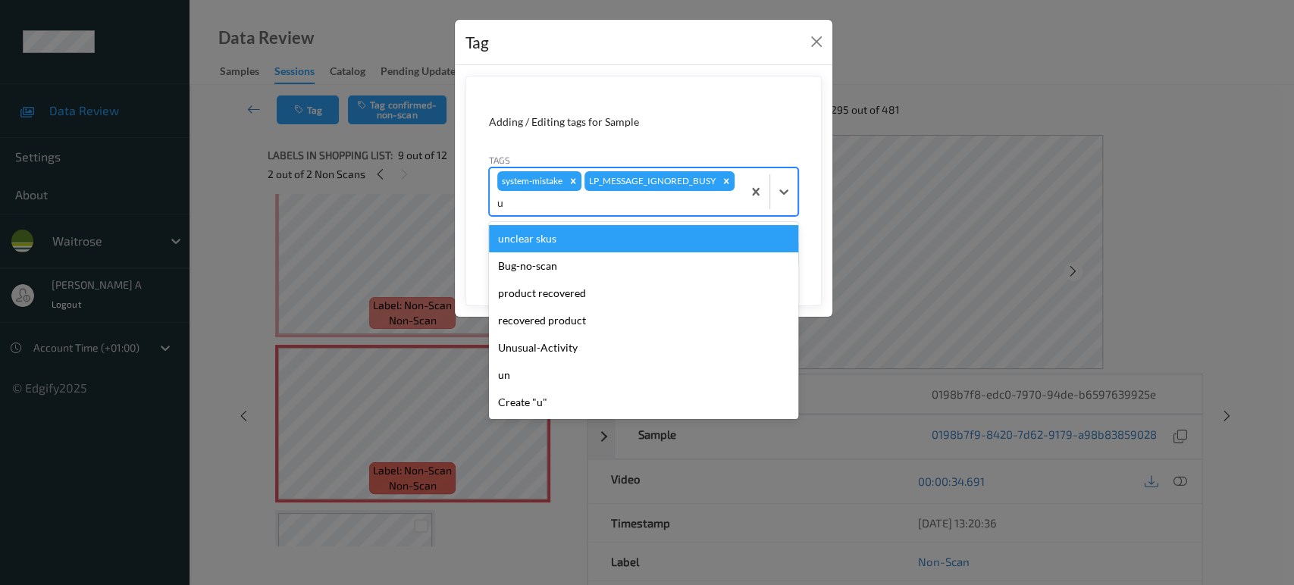
type input "un"
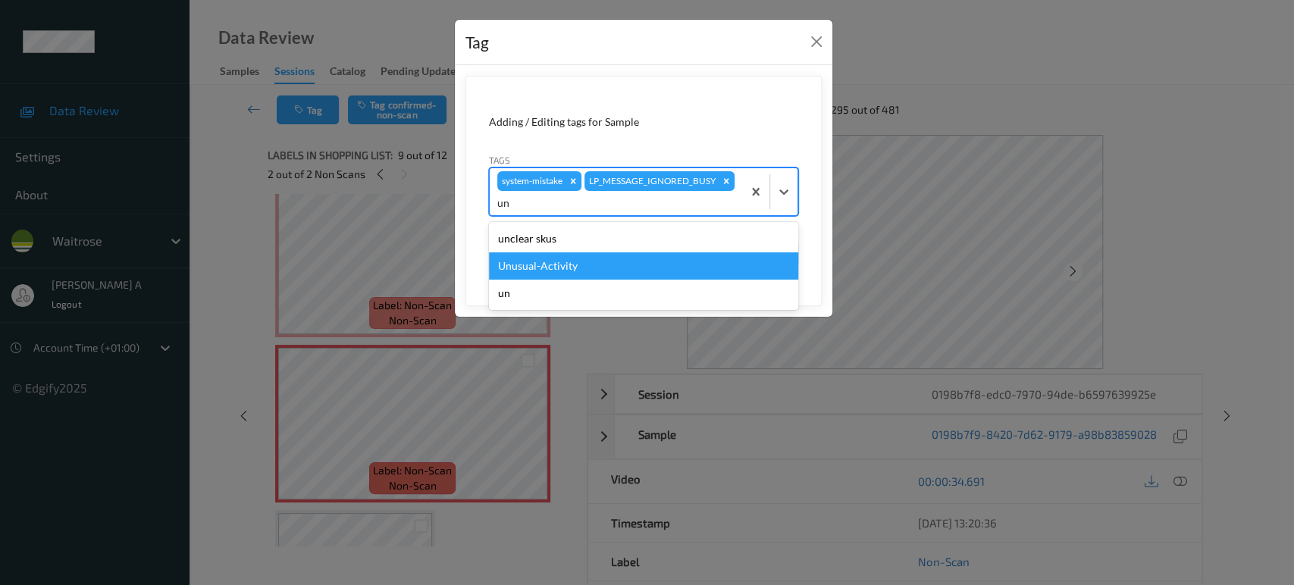
click at [548, 265] on div "Unusual-Activity" at bounding box center [643, 265] width 309 height 27
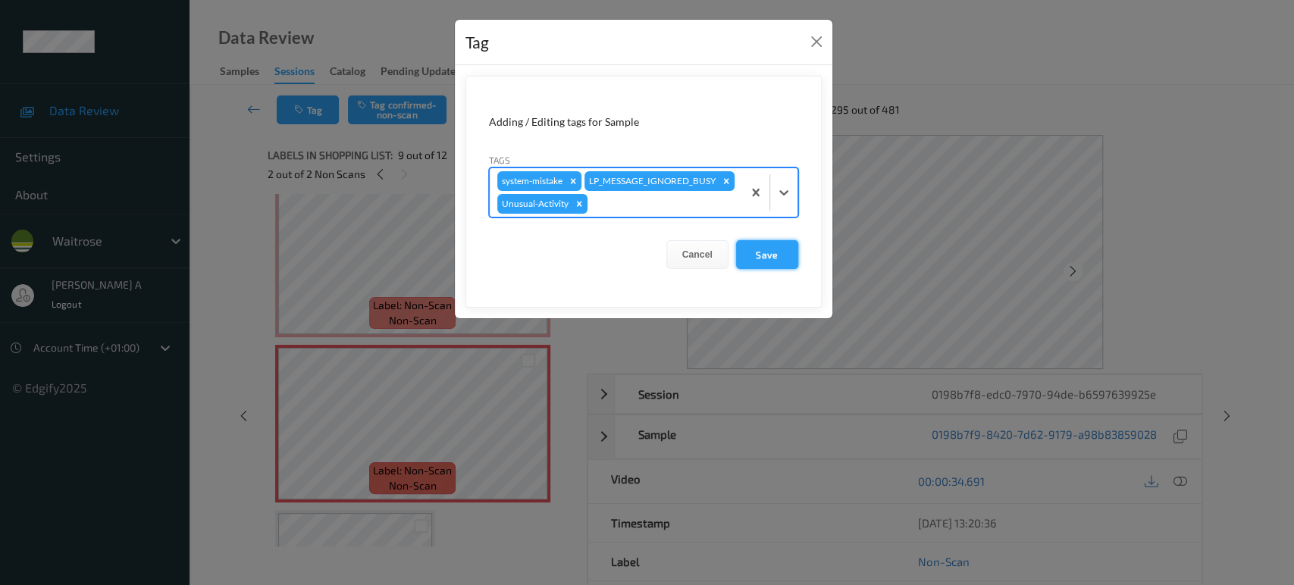
click at [770, 246] on button "Save" at bounding box center [767, 254] width 62 height 29
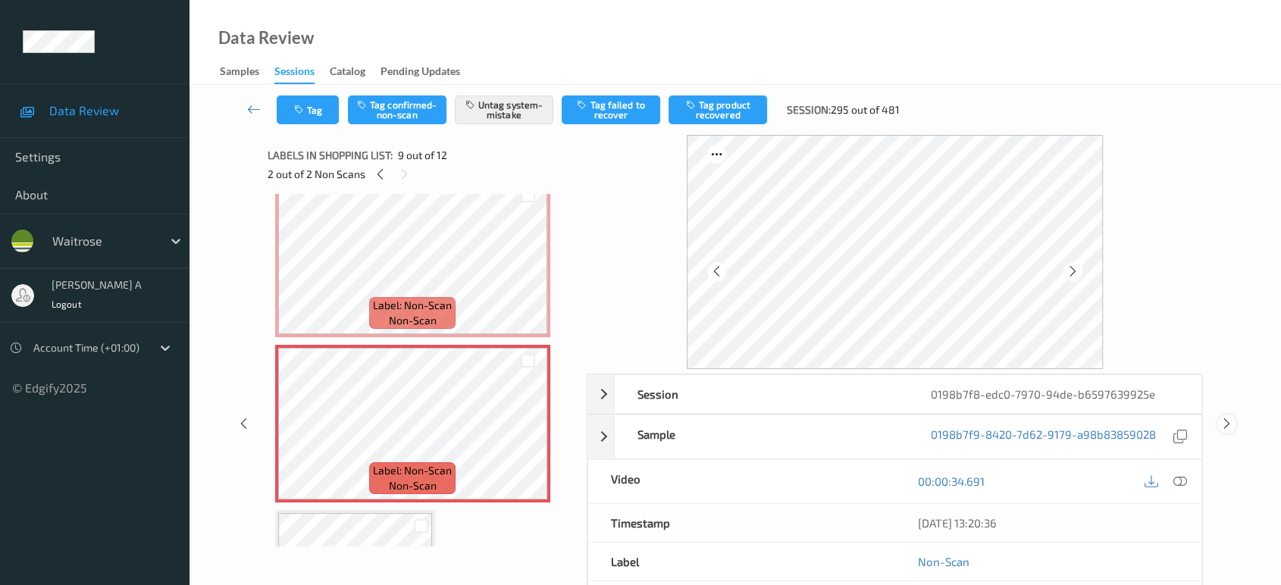
click at [1233, 422] on div at bounding box center [1227, 424] width 19 height 19
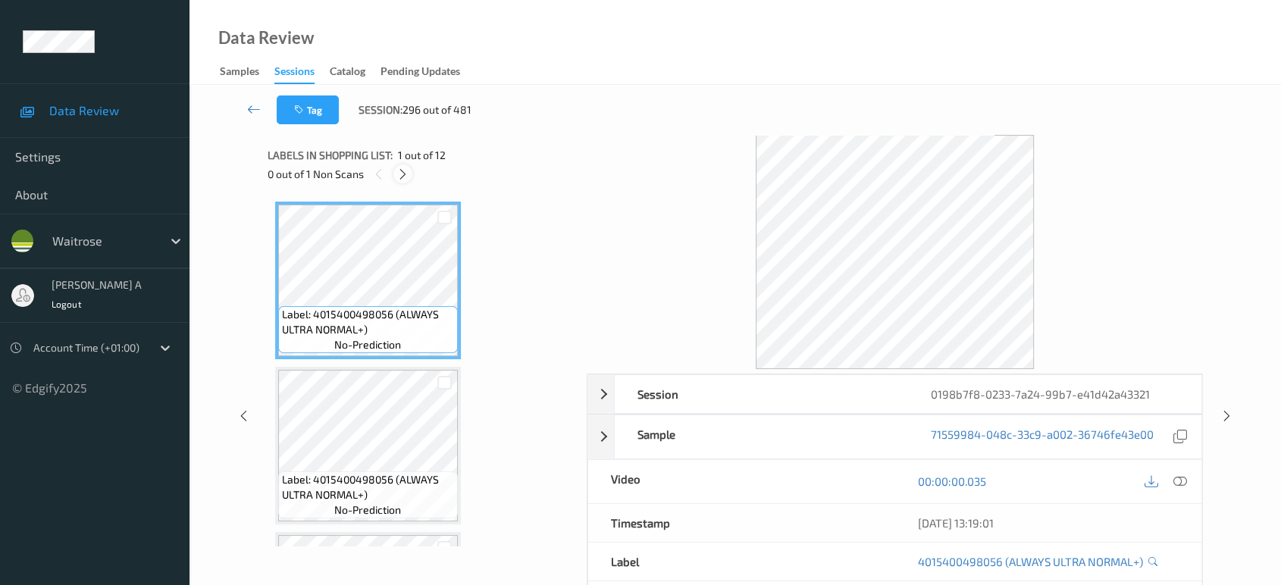
click at [399, 171] on icon at bounding box center [403, 175] width 13 height 14
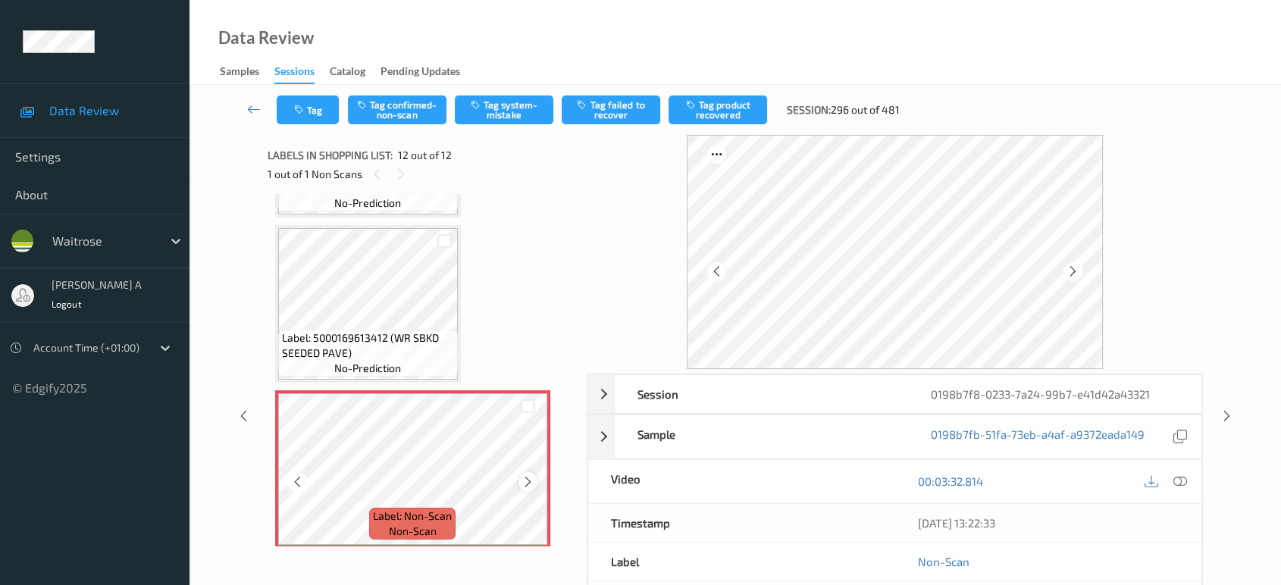
click at [525, 475] on icon at bounding box center [528, 482] width 13 height 14
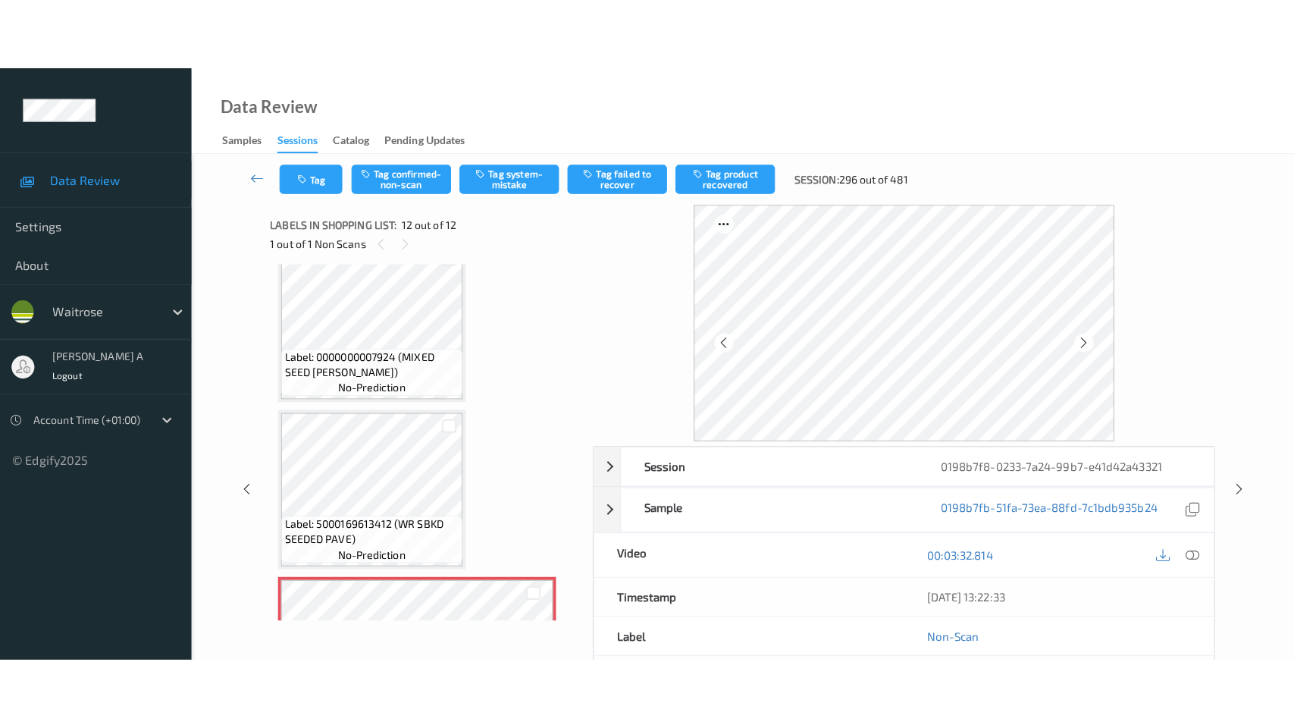
scroll to position [1545, 0]
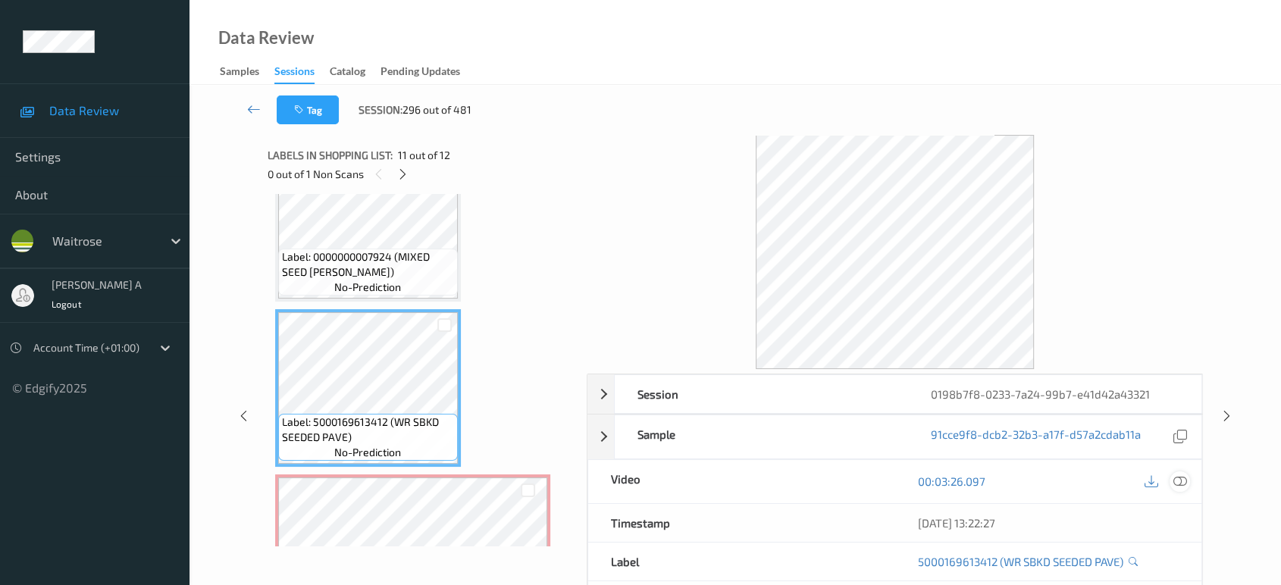
click at [1180, 478] on icon at bounding box center [1181, 482] width 14 height 14
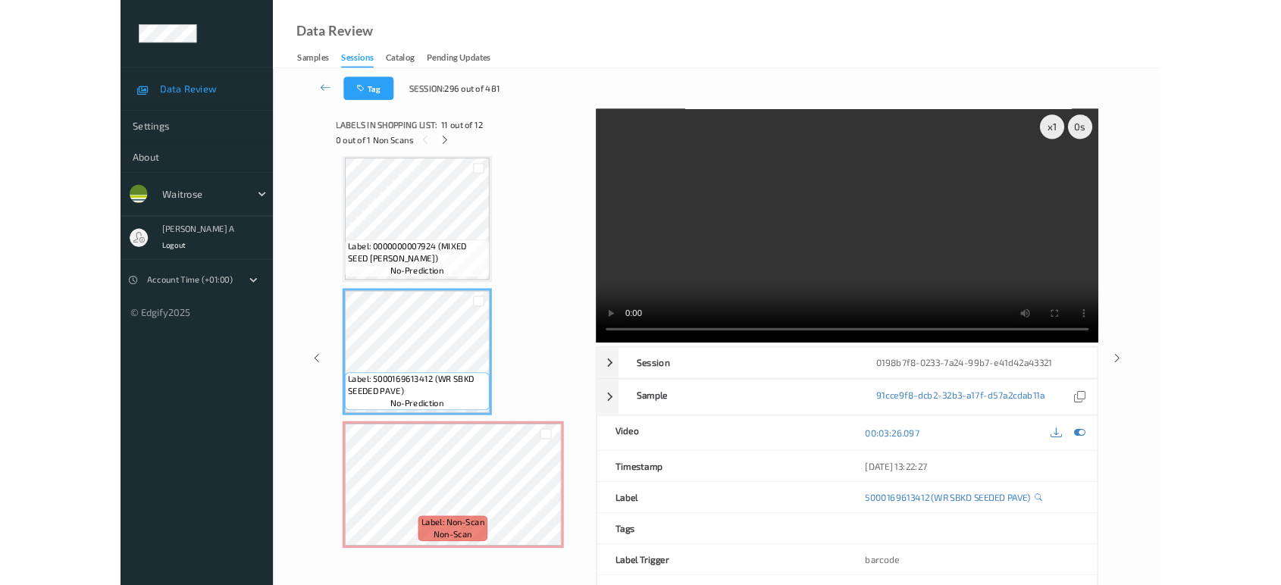
scroll to position [1487, 0]
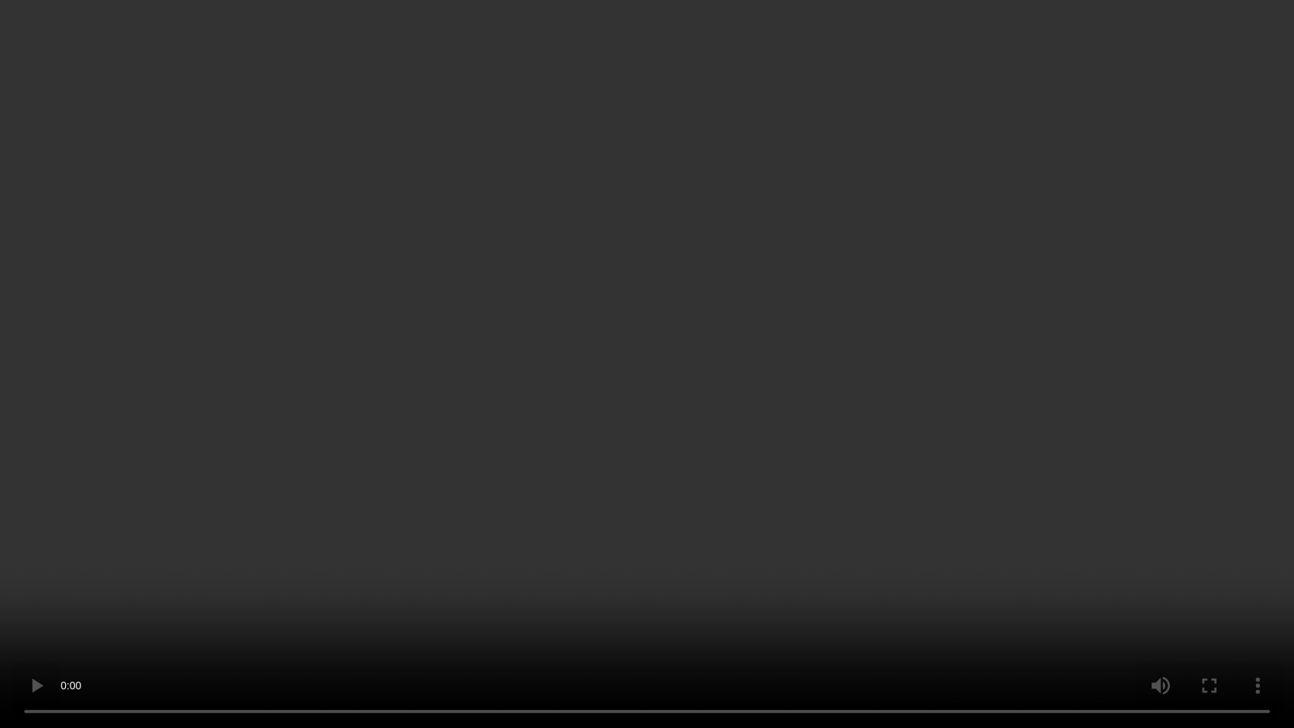
click at [421, 409] on video at bounding box center [647, 364] width 1294 height 728
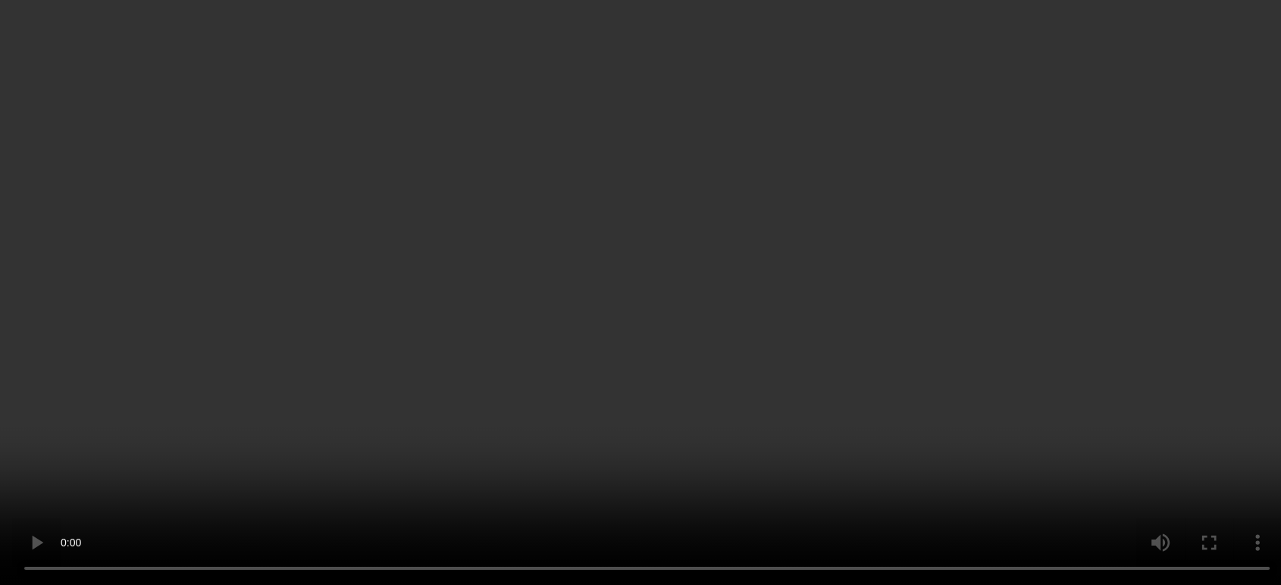
scroll to position [1629, 0]
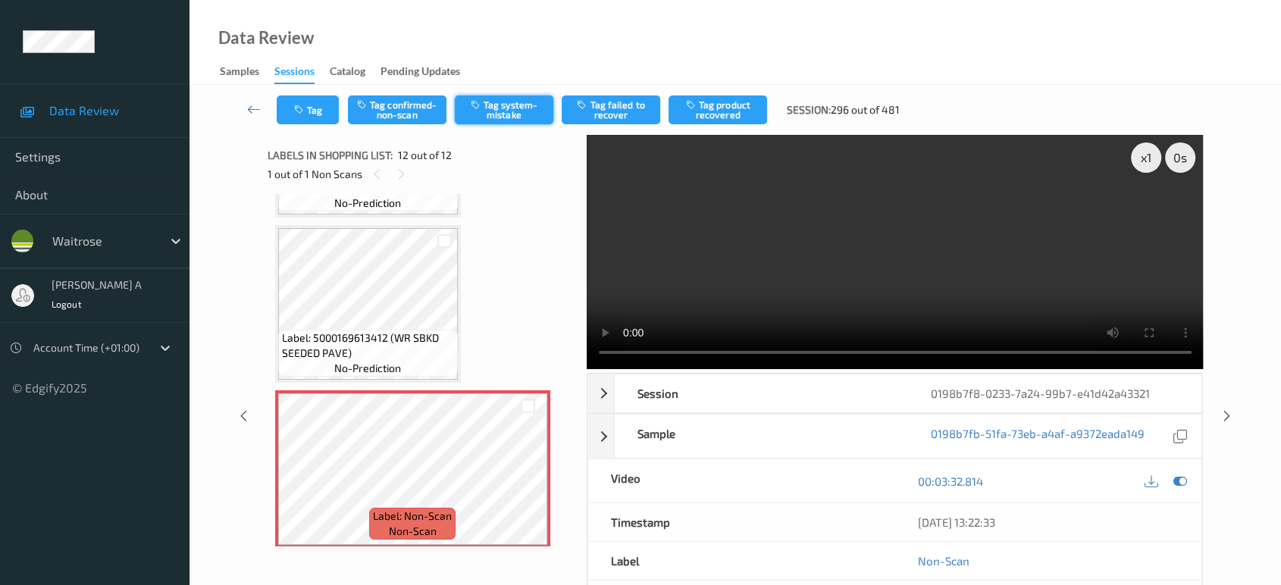
click at [487, 108] on button "Tag system-mistake" at bounding box center [504, 110] width 99 height 29
click at [297, 108] on icon "button" at bounding box center [300, 110] width 13 height 11
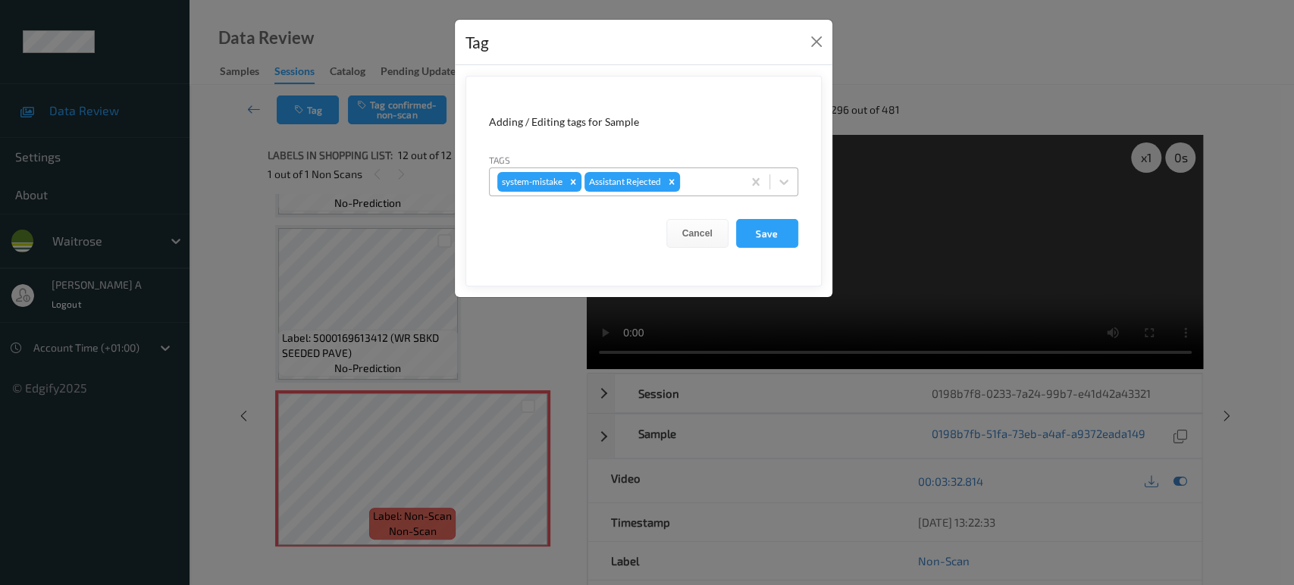
click at [711, 186] on div at bounding box center [709, 182] width 52 height 18
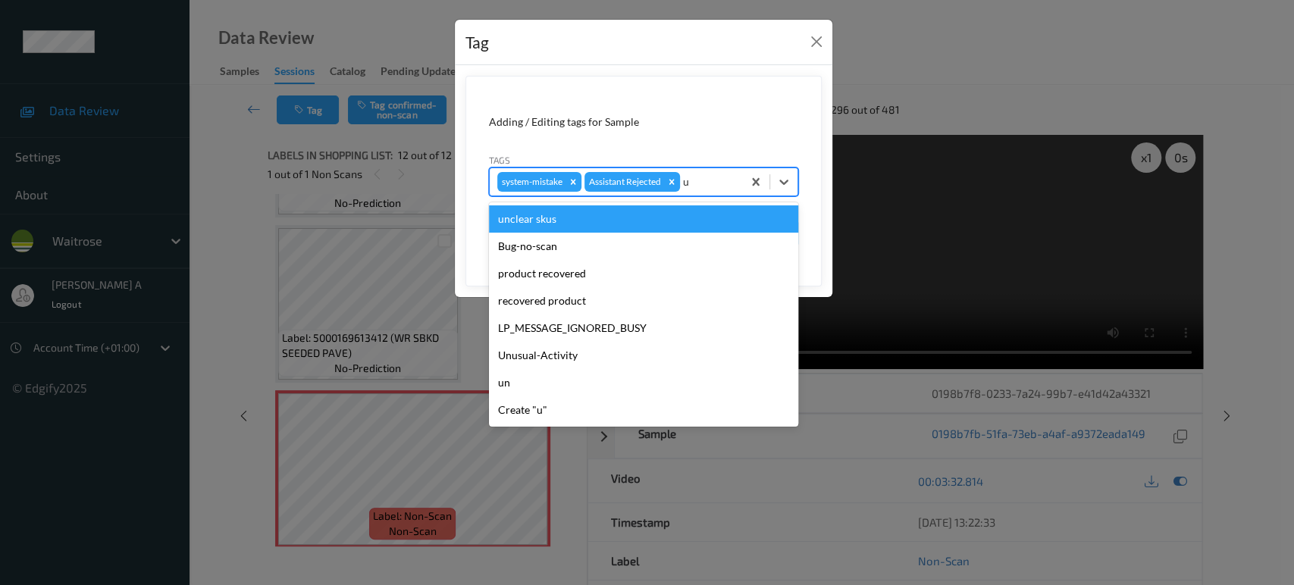
type input "un"
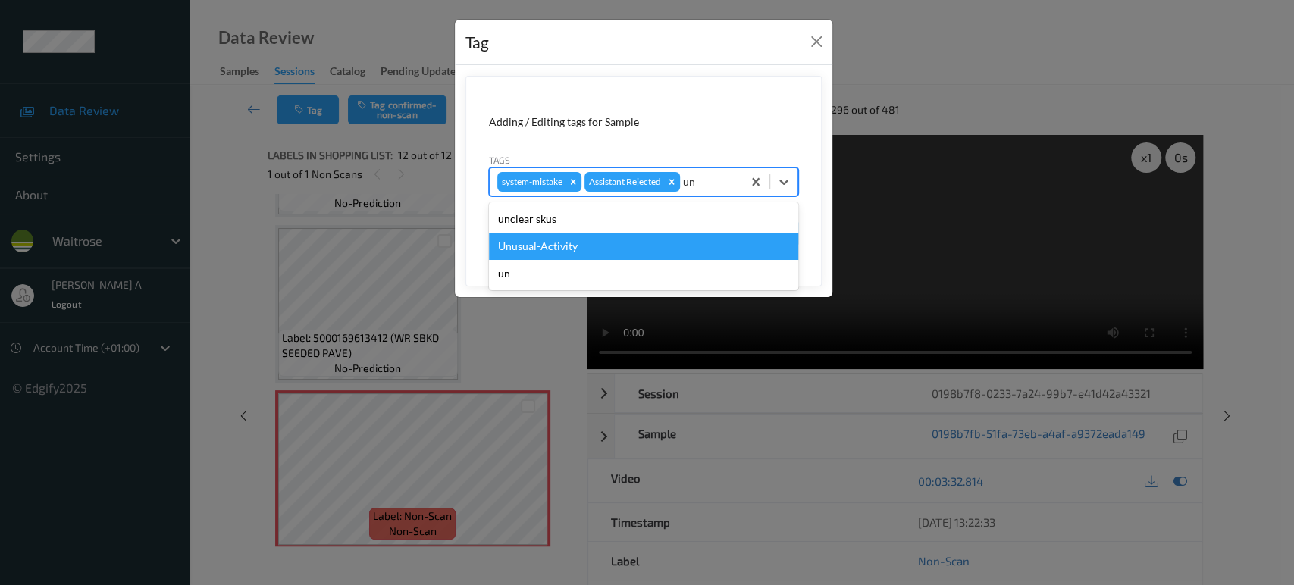
click at [631, 249] on div "Unusual-Activity" at bounding box center [643, 246] width 309 height 27
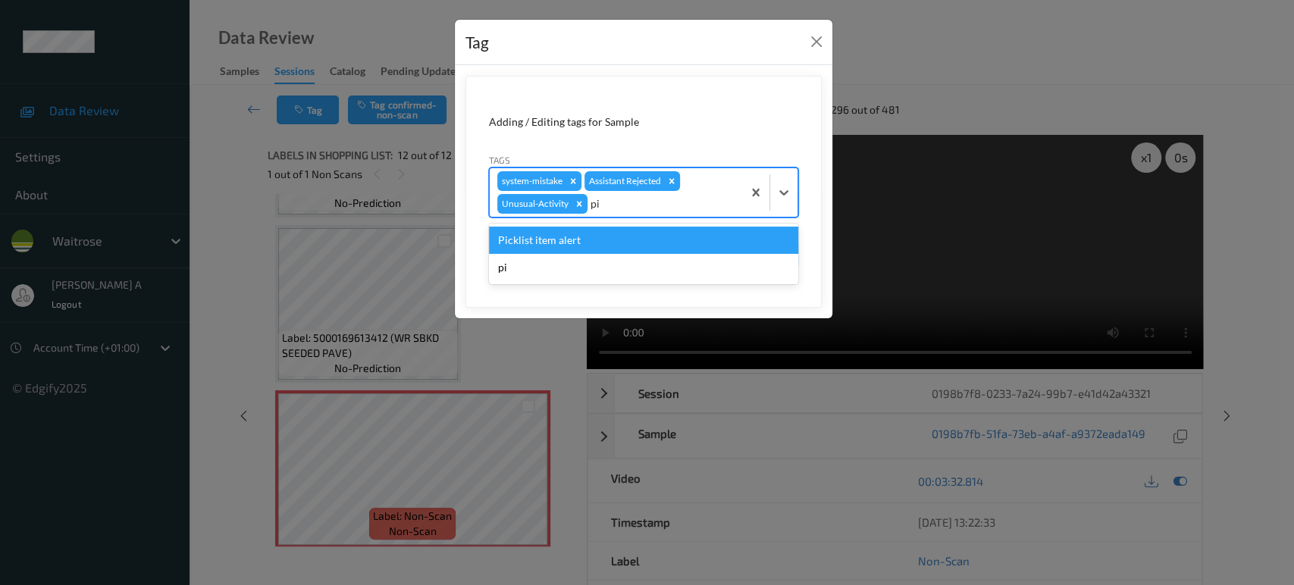
type input "pic"
click at [631, 249] on div "Picklist item alert" at bounding box center [643, 240] width 309 height 27
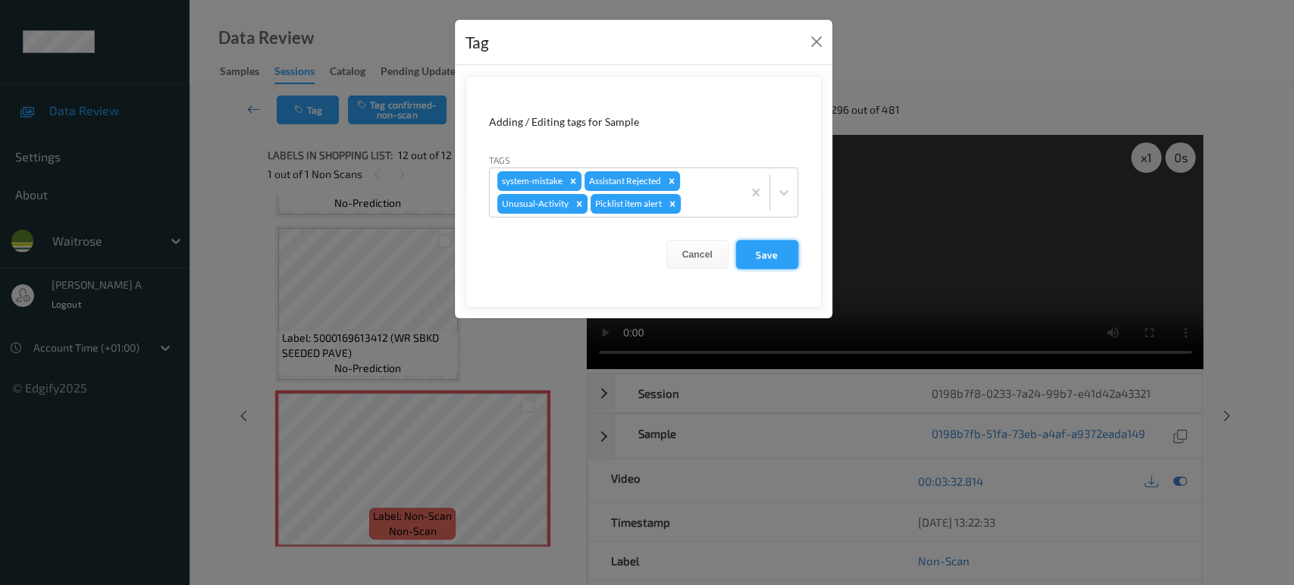
click at [771, 255] on button "Save" at bounding box center [767, 254] width 62 height 29
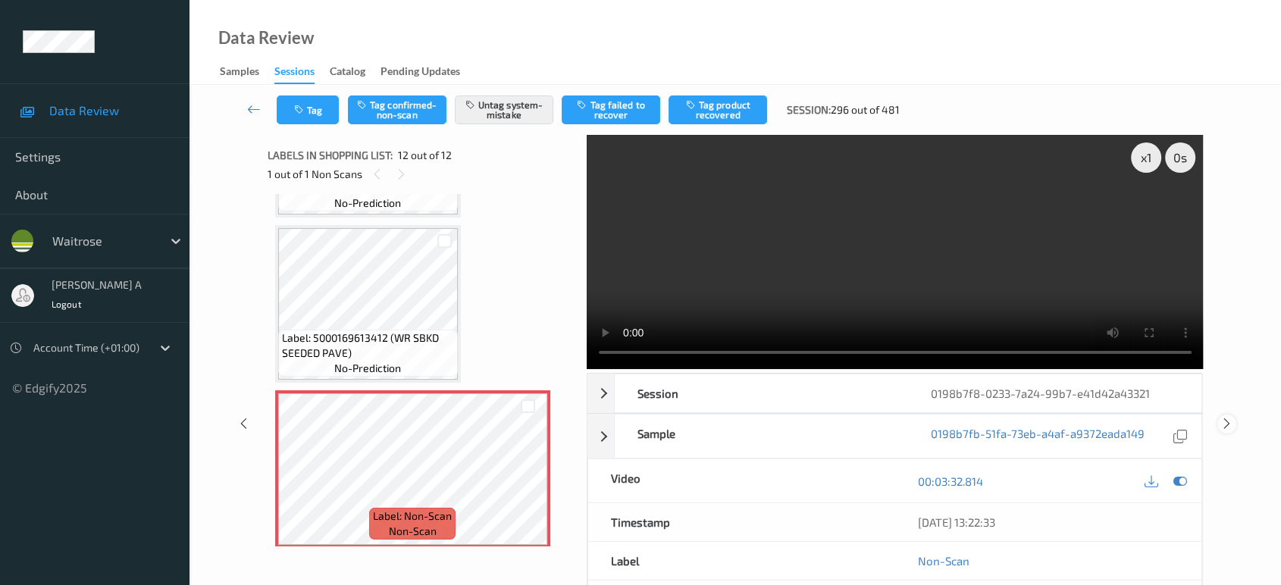
click at [1225, 417] on icon at bounding box center [1227, 424] width 13 height 14
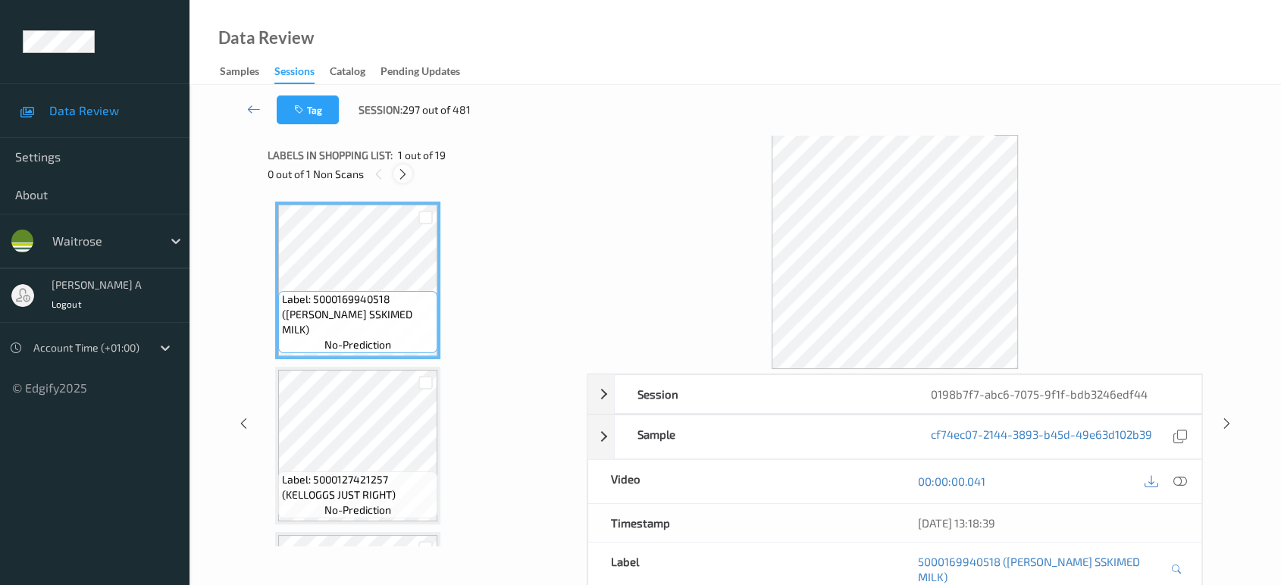
click at [400, 177] on icon at bounding box center [403, 175] width 13 height 14
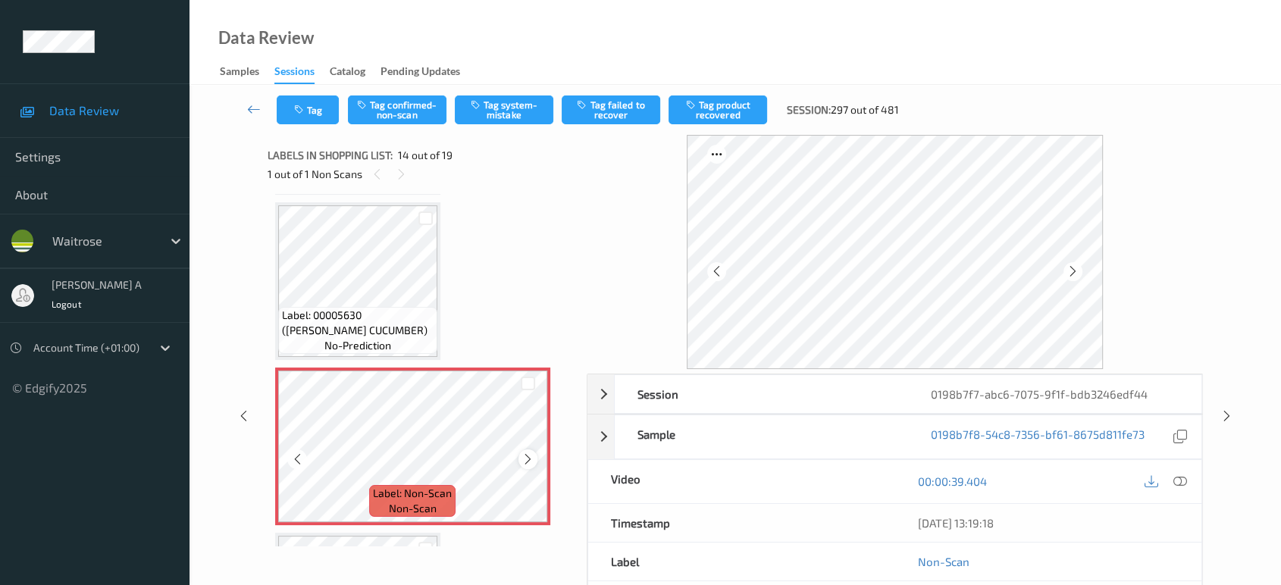
click at [529, 453] on icon at bounding box center [528, 460] width 13 height 14
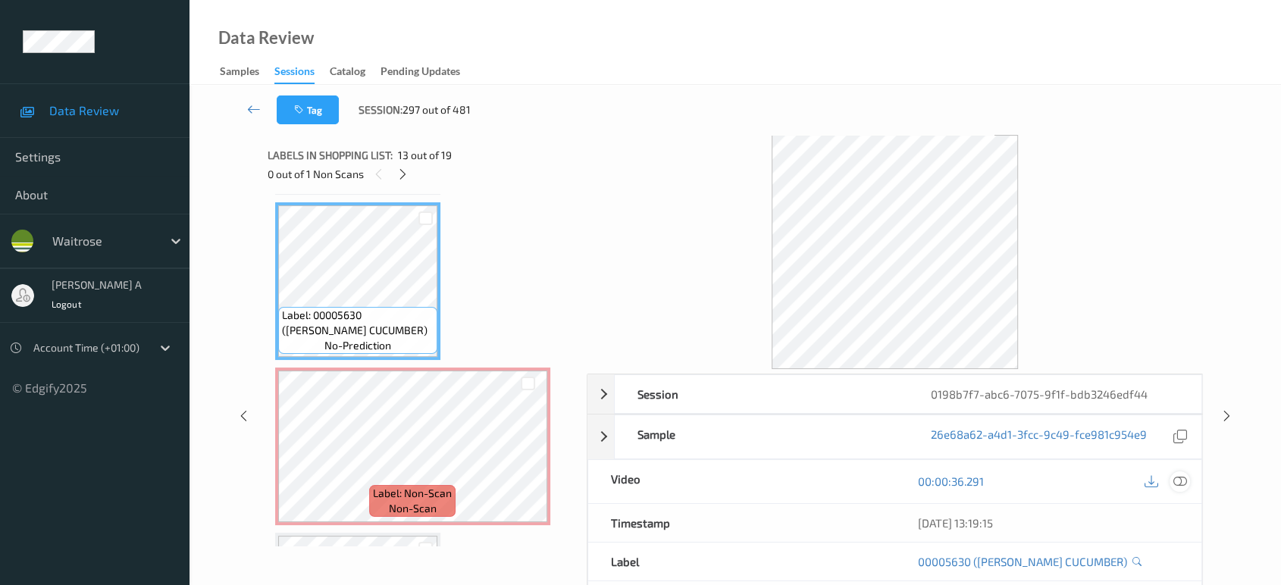
click at [1183, 479] on icon at bounding box center [1181, 482] width 14 height 14
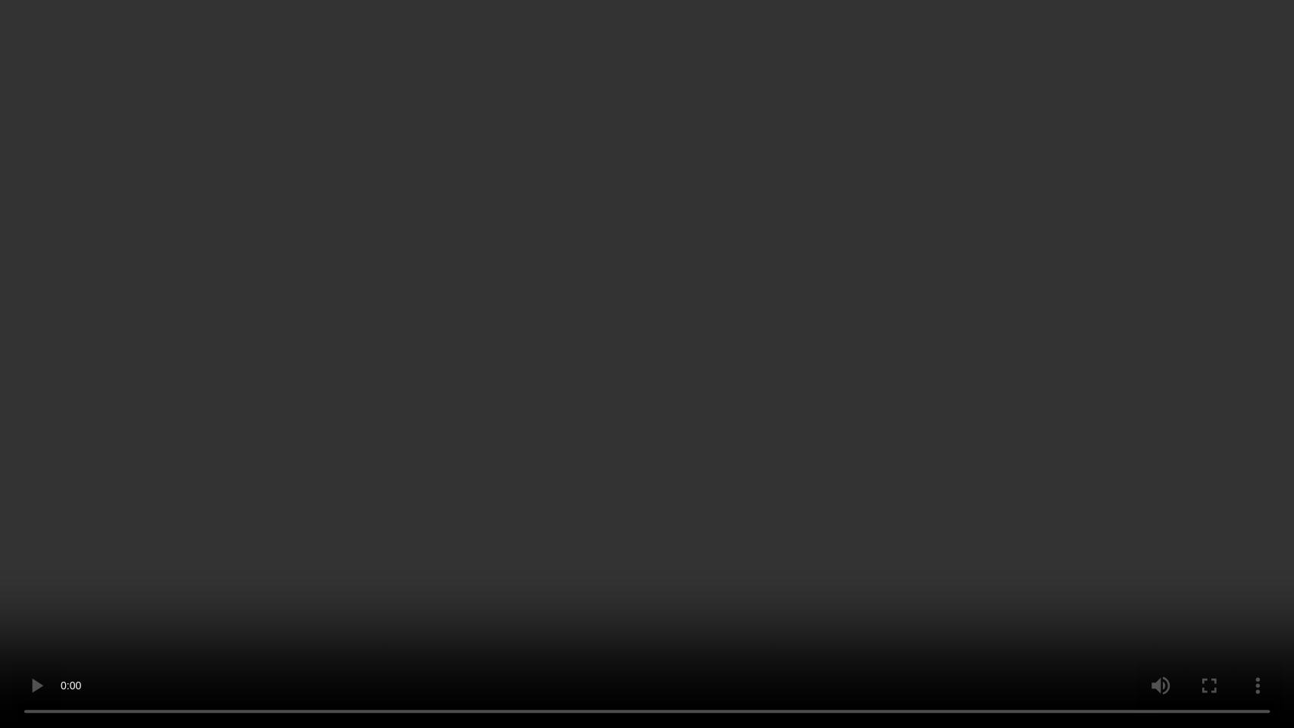
click at [409, 372] on video at bounding box center [647, 364] width 1294 height 728
click at [537, 563] on video at bounding box center [647, 364] width 1294 height 728
click at [399, 474] on video at bounding box center [647, 364] width 1294 height 728
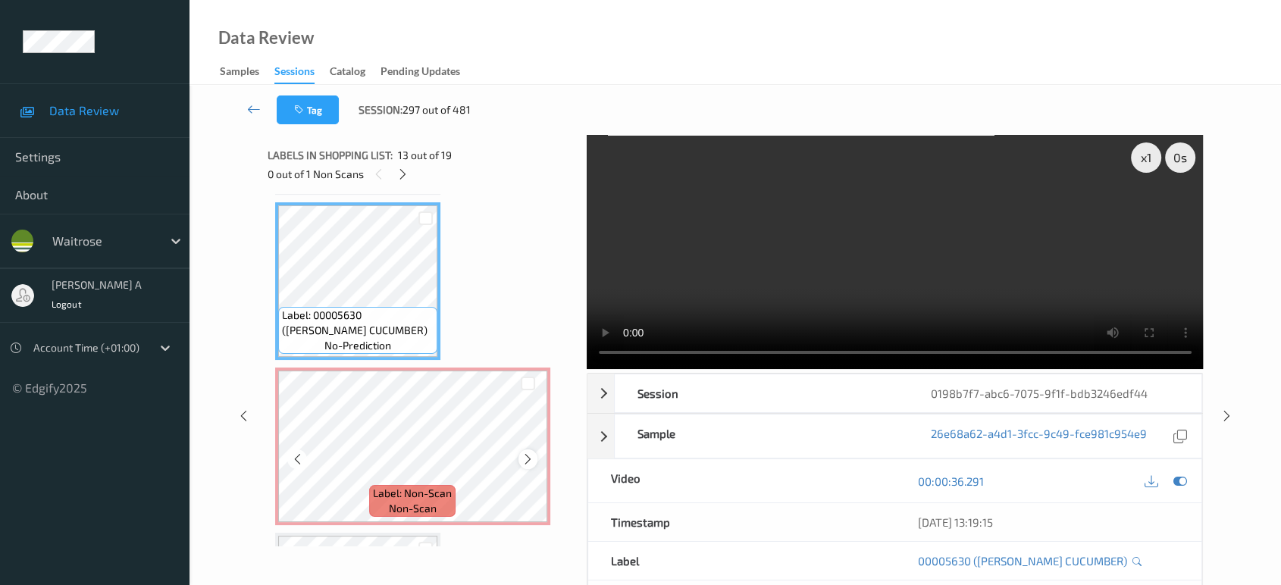
click at [526, 453] on icon at bounding box center [528, 460] width 13 height 14
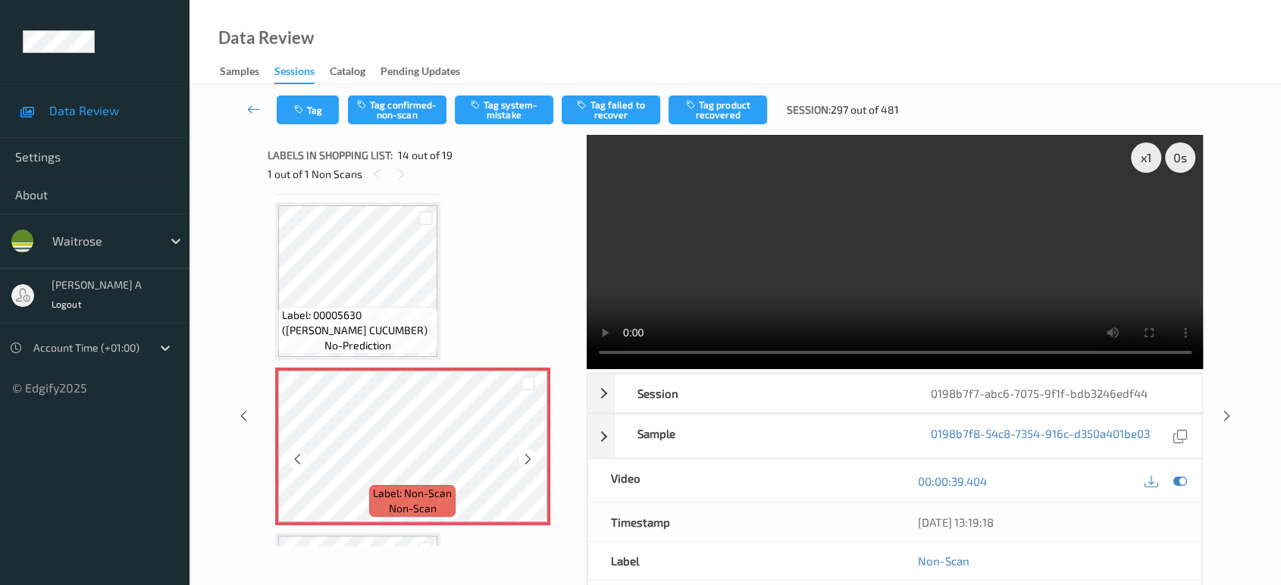
click at [526, 453] on icon at bounding box center [528, 460] width 13 height 14
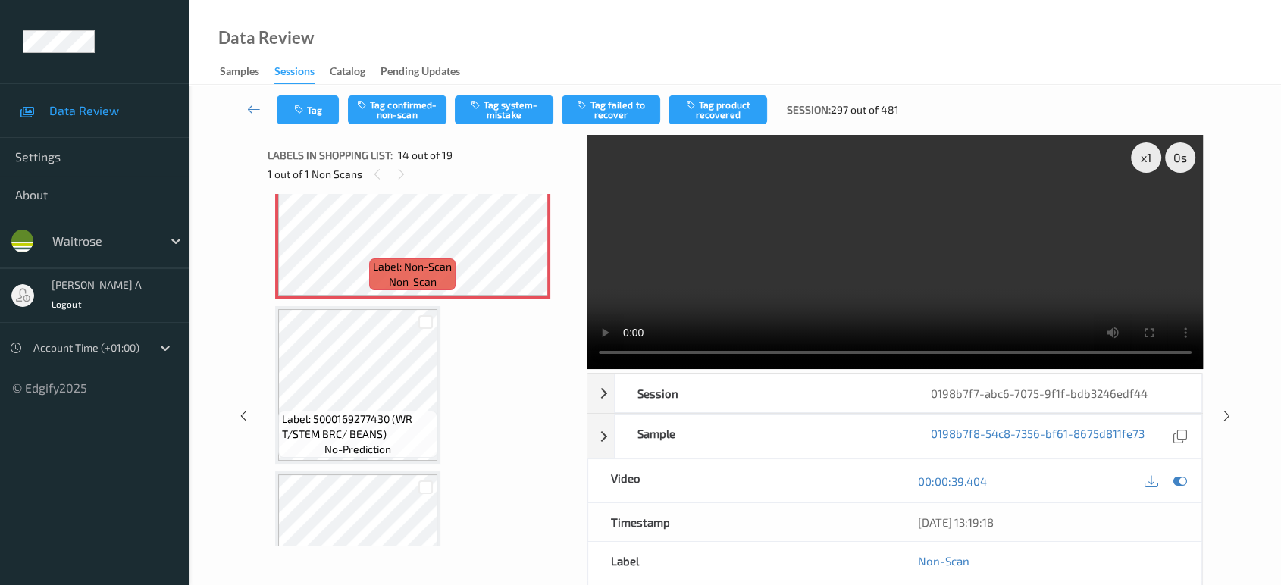
scroll to position [2235, 0]
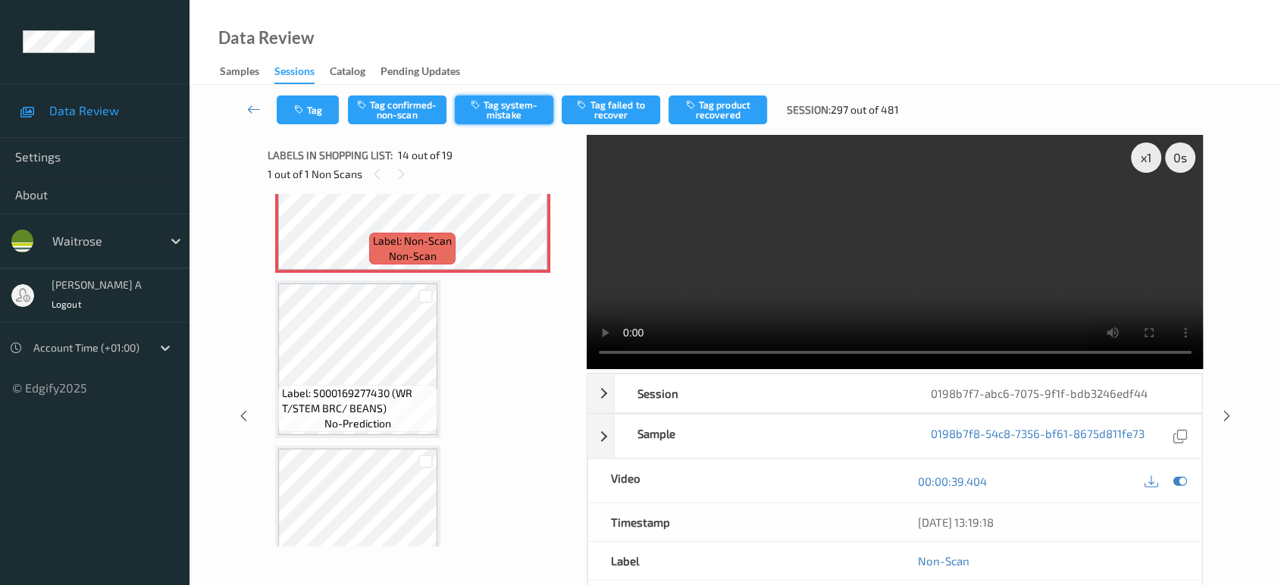
click at [494, 117] on button "Tag system-mistake" at bounding box center [504, 110] width 99 height 29
click at [315, 116] on button "Tag" at bounding box center [308, 110] width 62 height 29
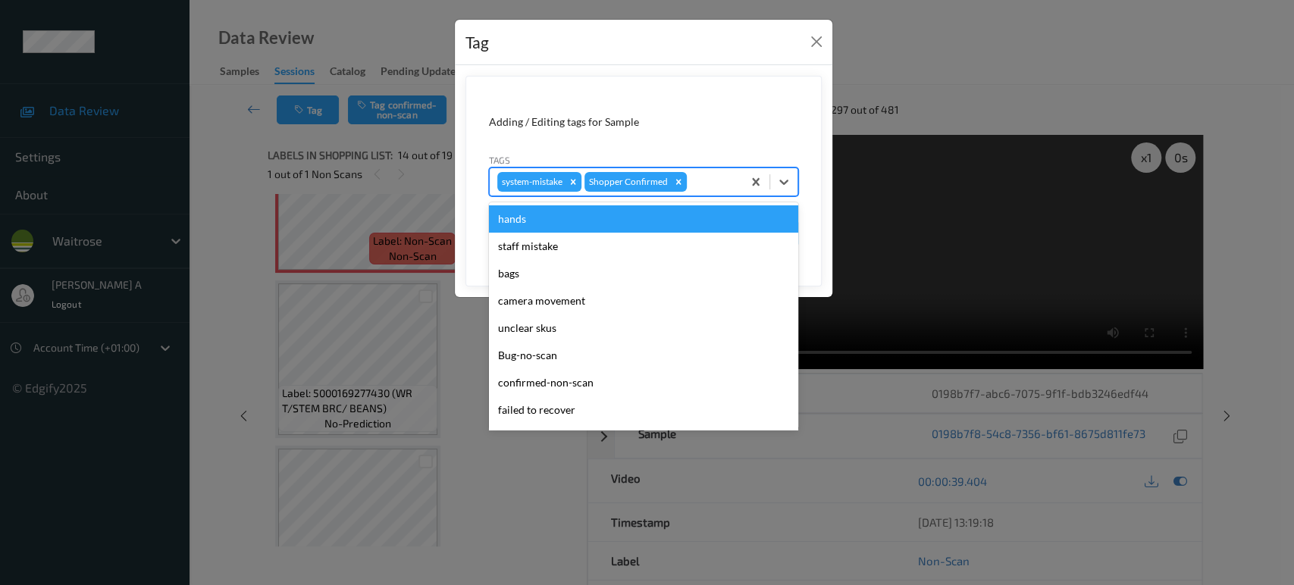
click at [713, 183] on div at bounding box center [712, 182] width 45 height 18
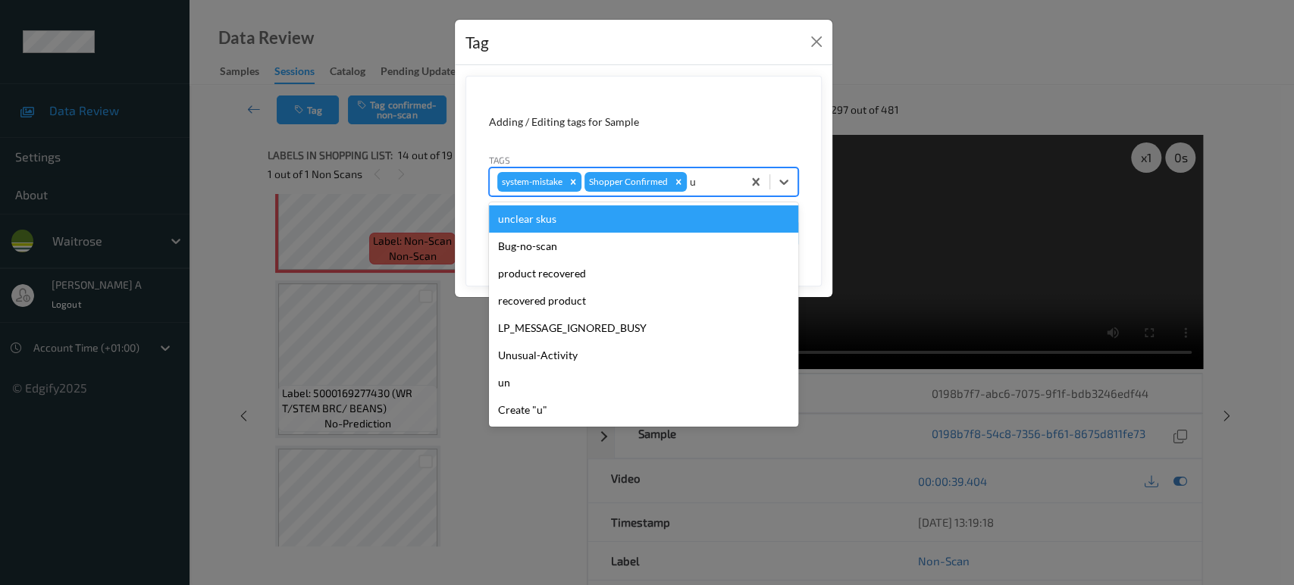
type input "un"
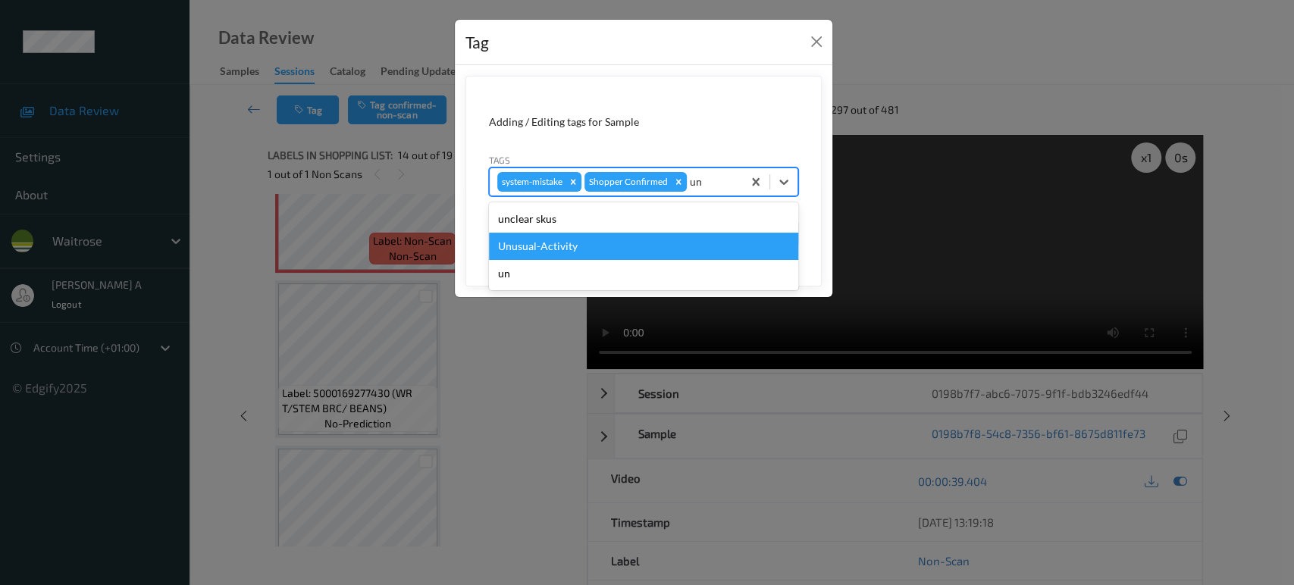
click at [585, 247] on div "Unusual-Activity" at bounding box center [643, 246] width 309 height 27
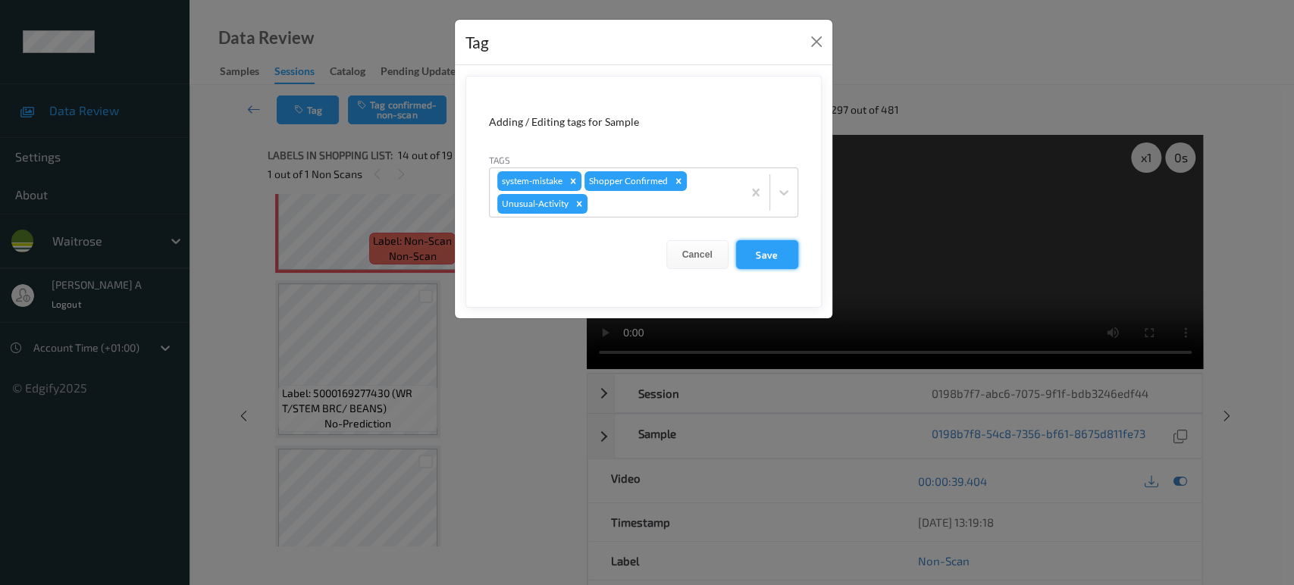
click at [756, 253] on button "Save" at bounding box center [767, 254] width 62 height 29
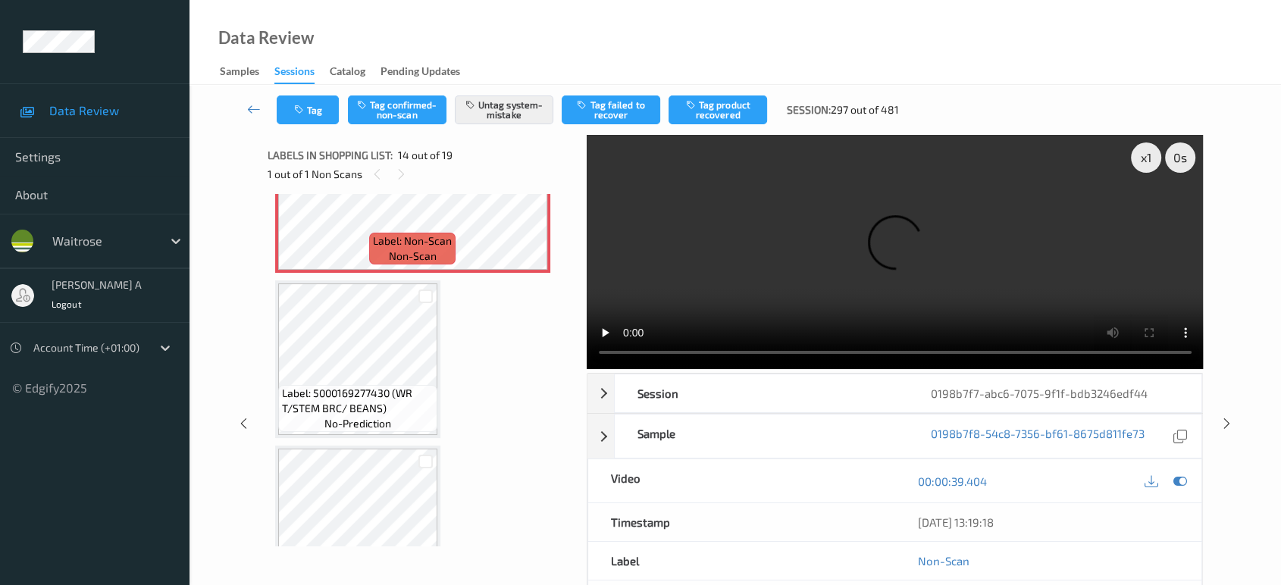
drag, startPoint x: 1227, startPoint y: 419, endPoint x: 905, endPoint y: 80, distance: 467.7
click at [1228, 419] on icon at bounding box center [1227, 424] width 13 height 14
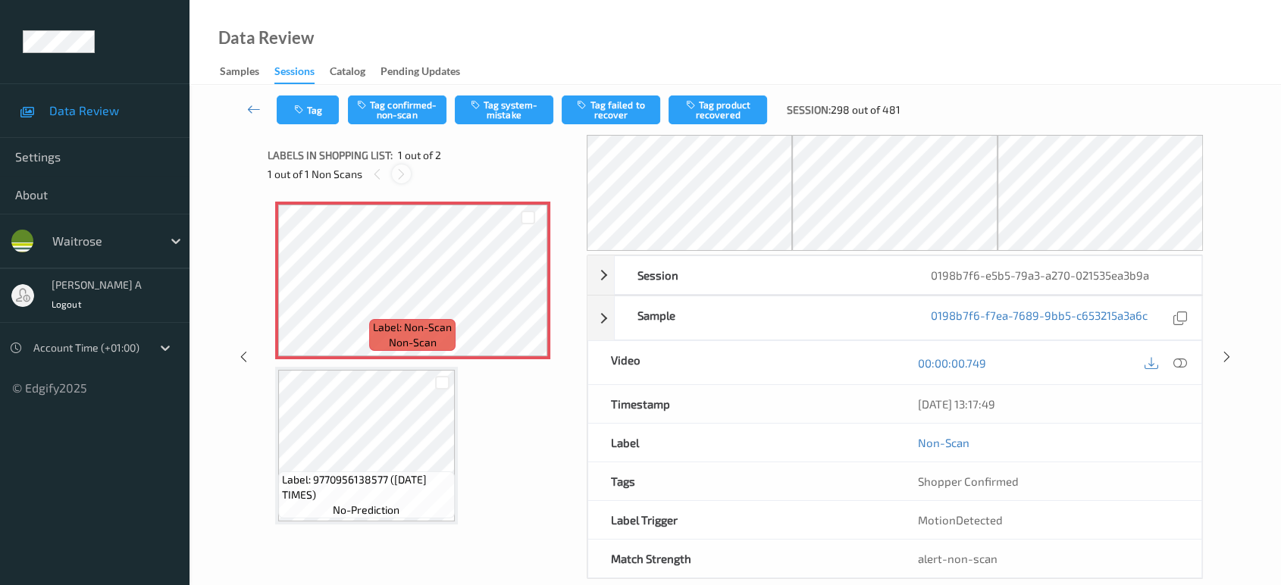
click at [408, 174] on div at bounding box center [401, 174] width 19 height 19
click at [527, 290] on icon at bounding box center [528, 294] width 13 height 14
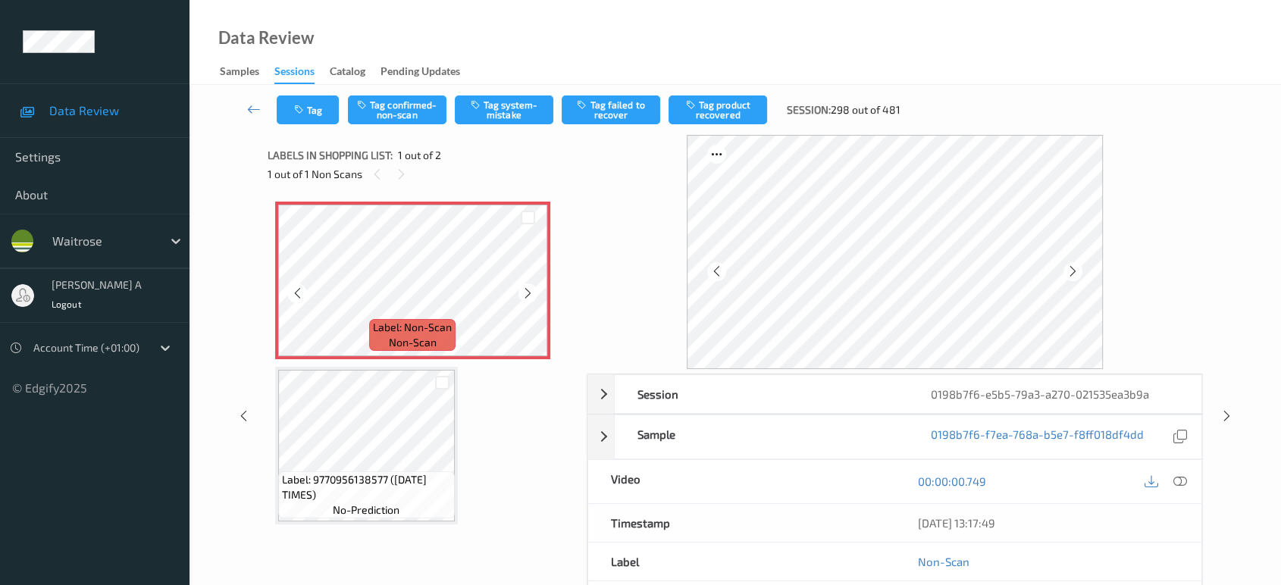
click at [527, 290] on icon at bounding box center [528, 294] width 13 height 14
drag, startPoint x: 1180, startPoint y: 475, endPoint x: 1119, endPoint y: 426, distance: 78.2
click at [1180, 475] on icon at bounding box center [1181, 482] width 14 height 14
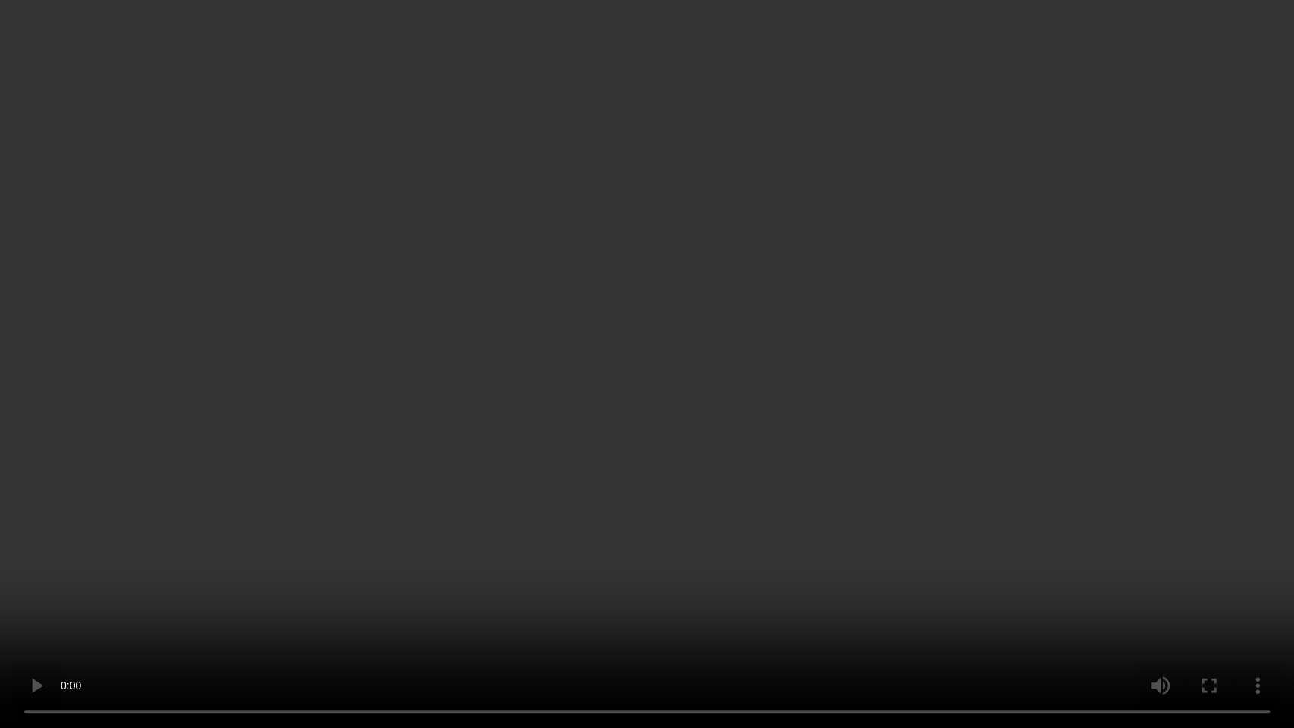
click at [626, 462] on video at bounding box center [647, 364] width 1294 height 728
click at [848, 400] on video at bounding box center [647, 364] width 1294 height 728
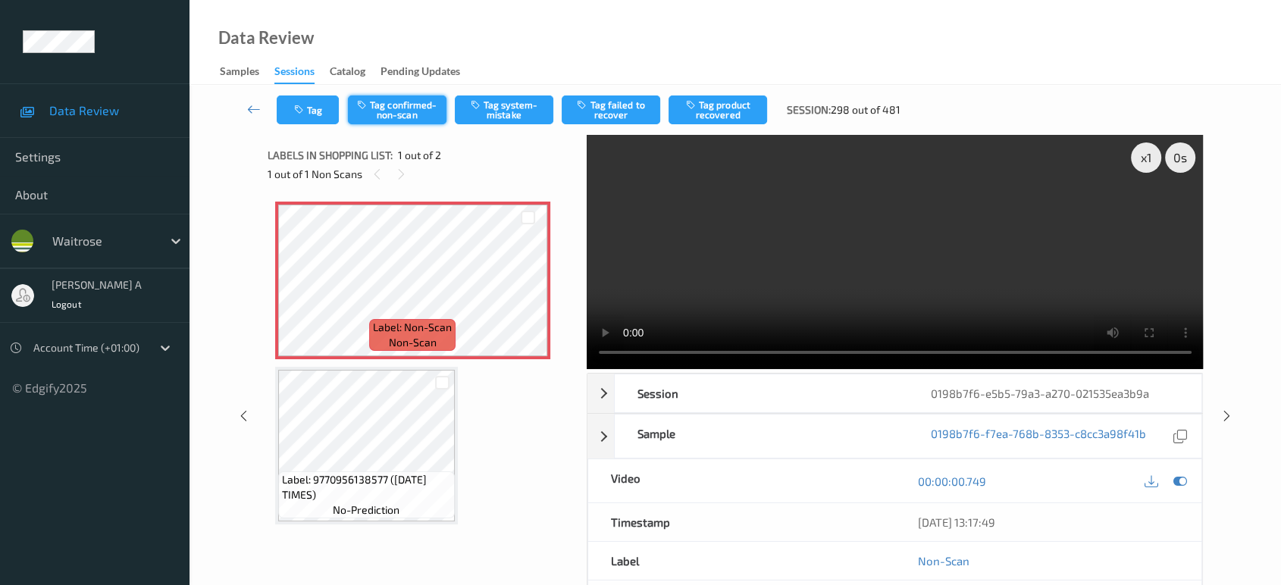
click at [391, 106] on button "Tag confirmed-non-scan" at bounding box center [397, 110] width 99 height 29
click at [726, 108] on button "Tag product recovered" at bounding box center [718, 110] width 99 height 29
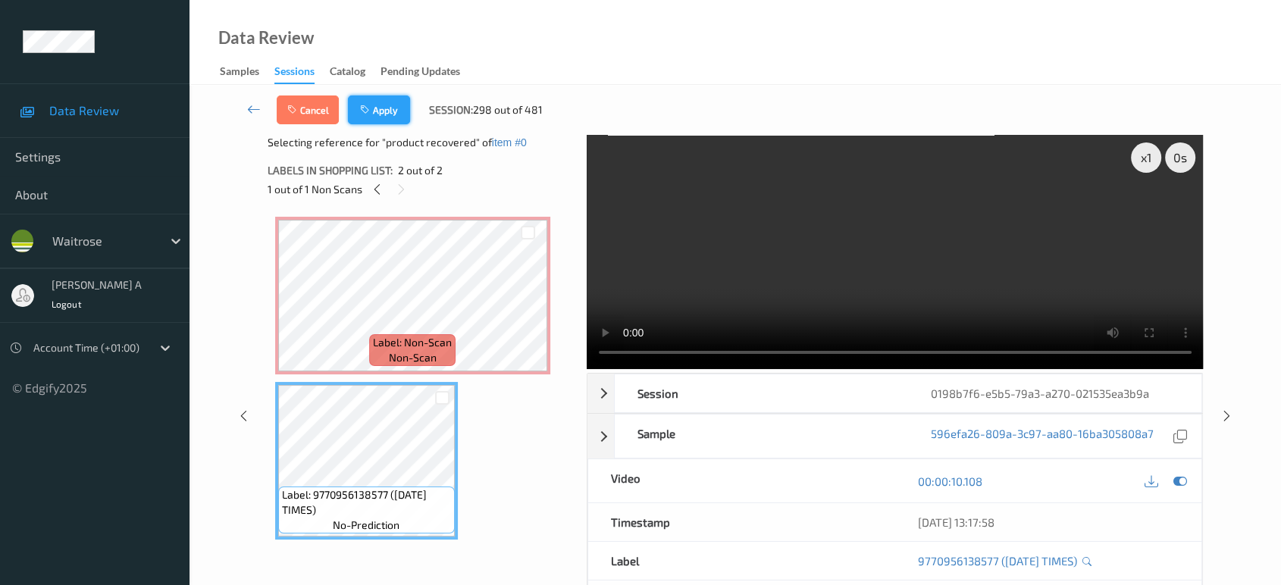
click at [394, 111] on button "Apply" at bounding box center [379, 110] width 62 height 29
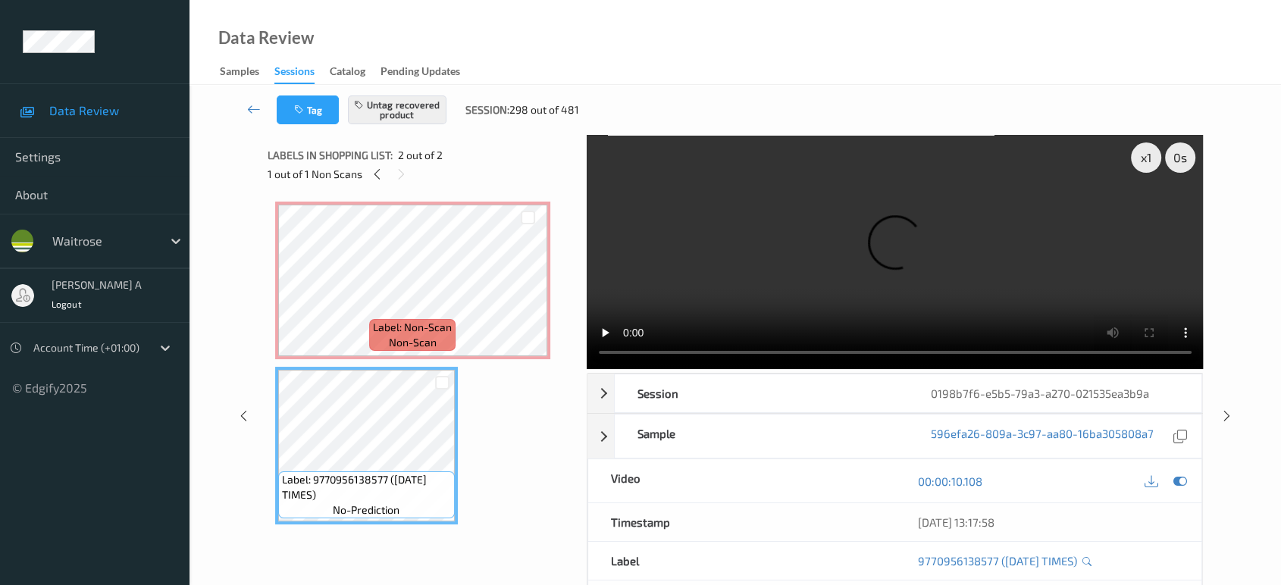
drag, startPoint x: 1222, startPoint y: 359, endPoint x: 1216, endPoint y: 331, distance: 28.6
click at [1222, 409] on icon at bounding box center [1227, 416] width 13 height 14
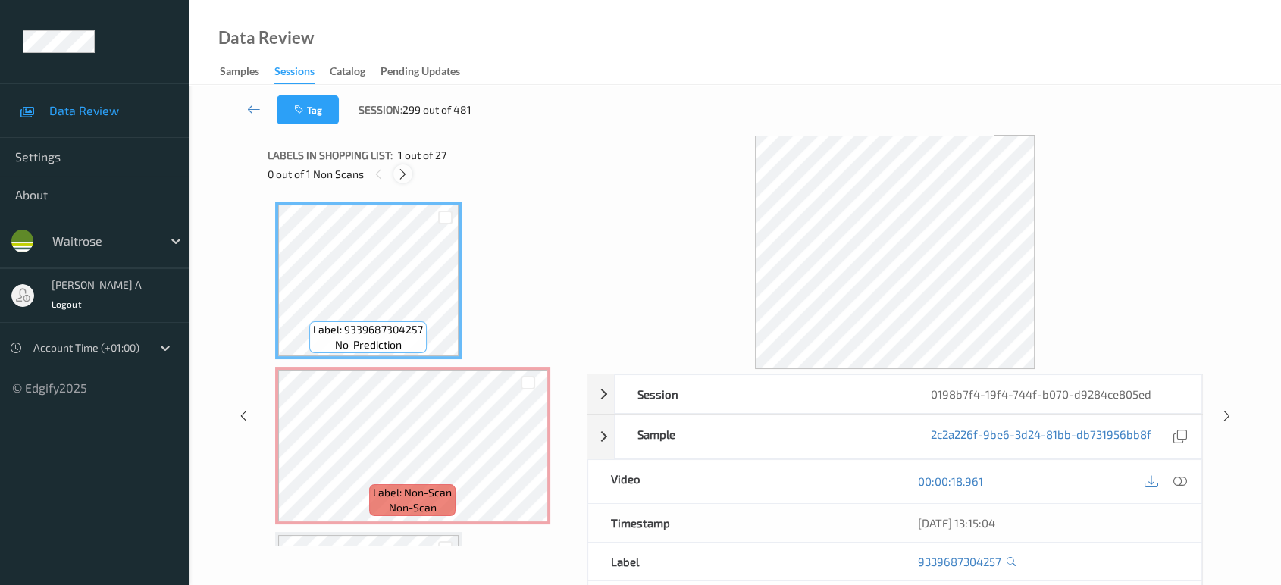
click at [400, 175] on icon at bounding box center [403, 175] width 13 height 14
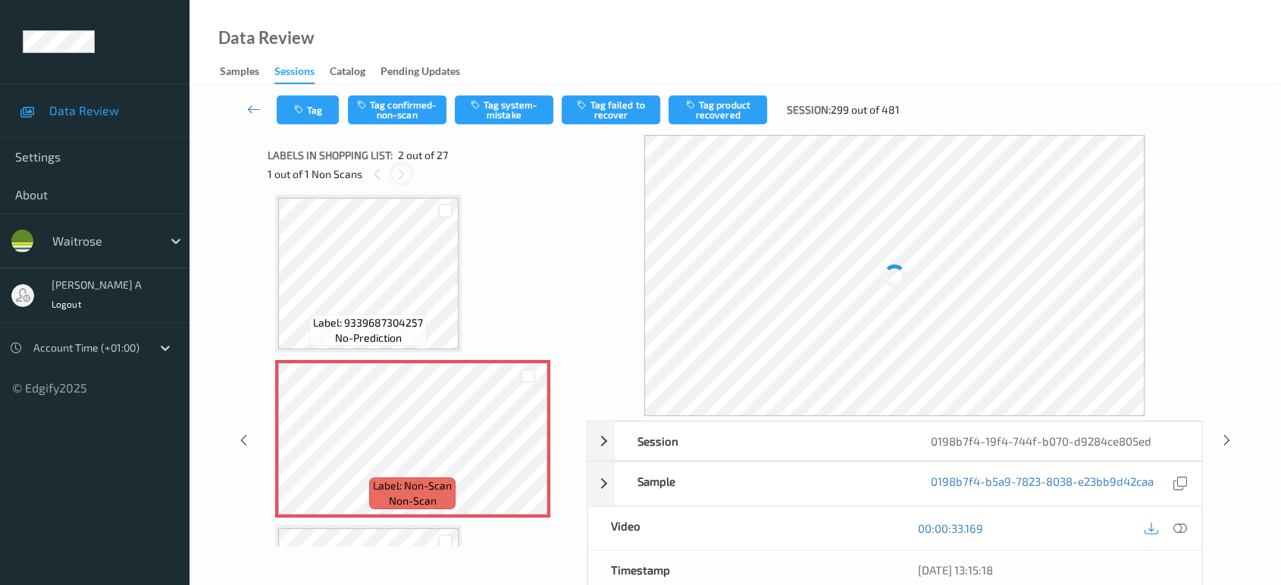
click at [400, 175] on icon at bounding box center [401, 175] width 13 height 14
click at [377, 176] on icon at bounding box center [377, 175] width 13 height 14
click at [528, 452] on icon at bounding box center [528, 452] width 13 height 14
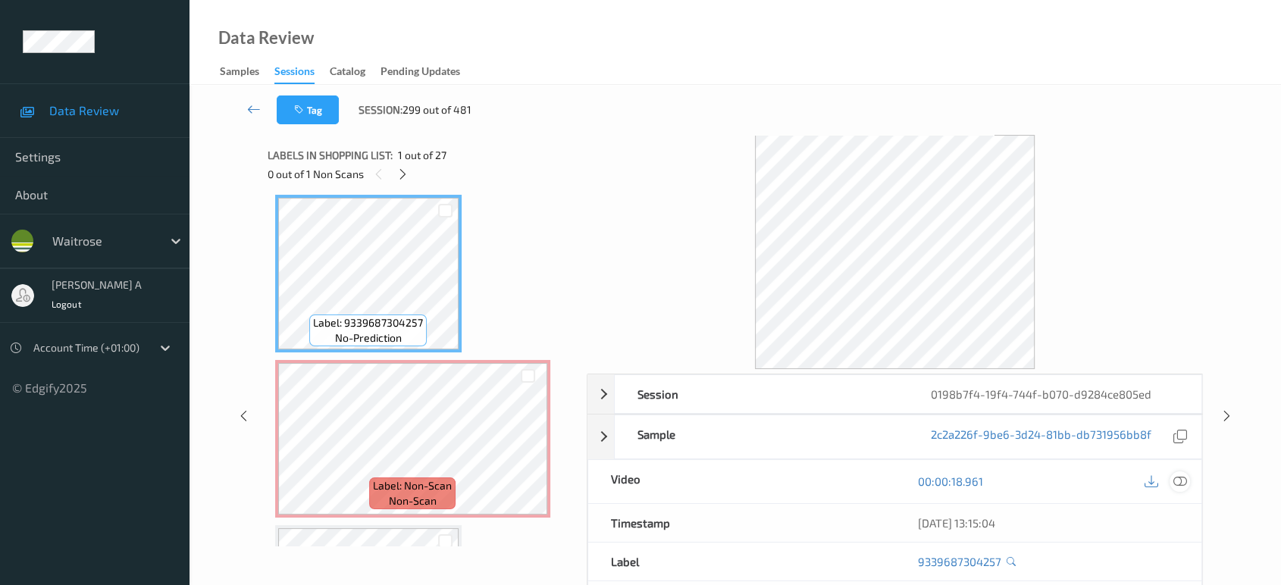
click at [1183, 482] on icon at bounding box center [1181, 482] width 14 height 14
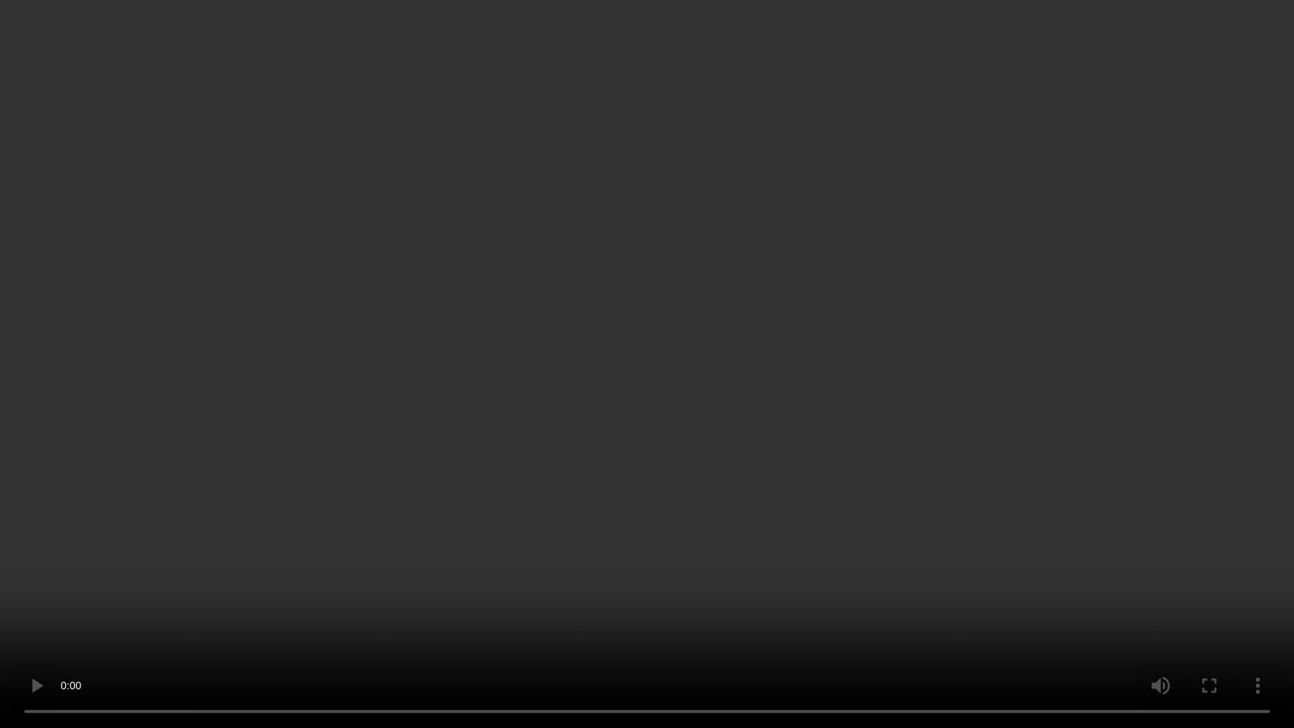
drag, startPoint x: 519, startPoint y: 443, endPoint x: 552, endPoint y: 266, distance: 179.8
click at [519, 443] on video at bounding box center [647, 364] width 1294 height 728
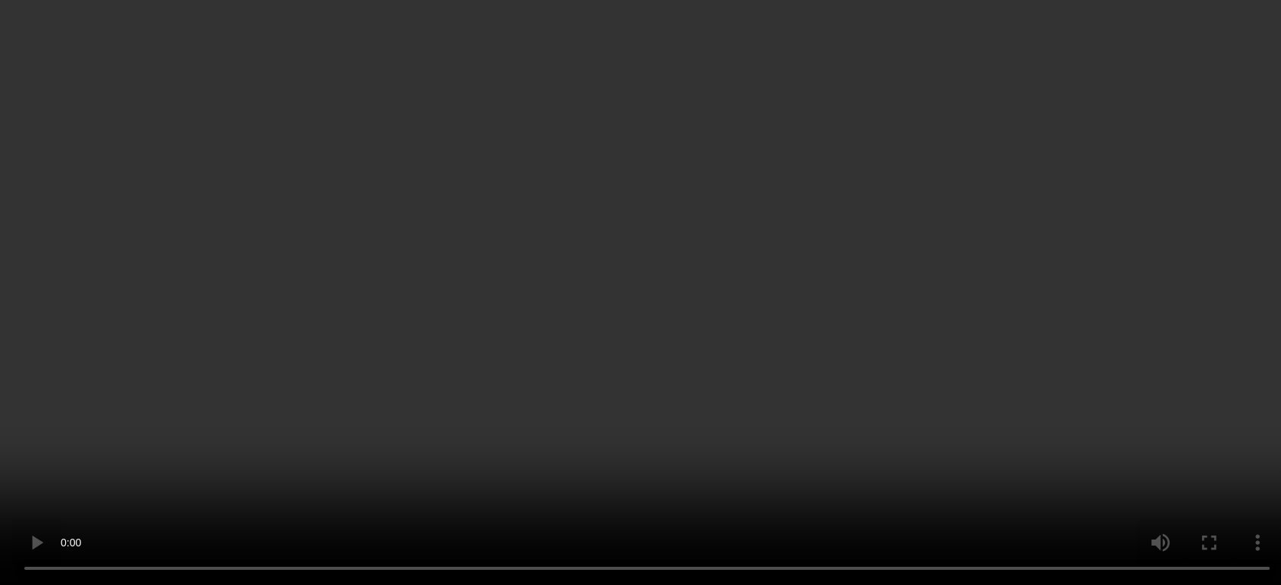
scroll to position [91, 0]
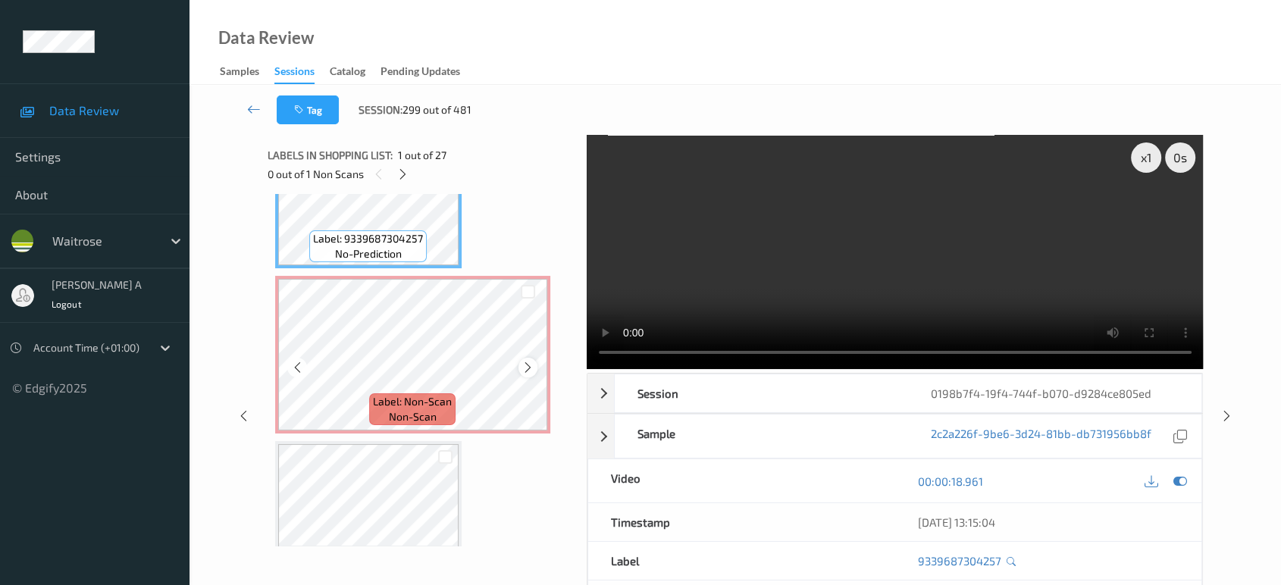
click at [528, 368] on icon at bounding box center [528, 368] width 13 height 14
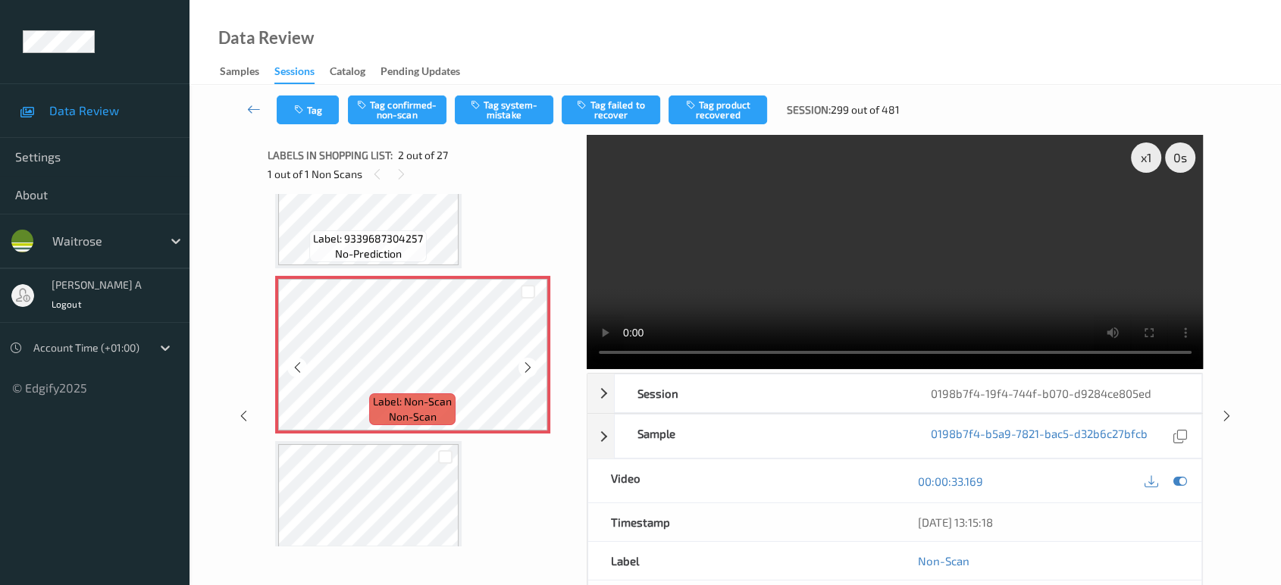
click at [528, 368] on icon at bounding box center [528, 368] width 13 height 14
click at [503, 115] on button "Tag system-mistake" at bounding box center [504, 110] width 99 height 29
click at [319, 120] on button "Tag" at bounding box center [308, 110] width 62 height 29
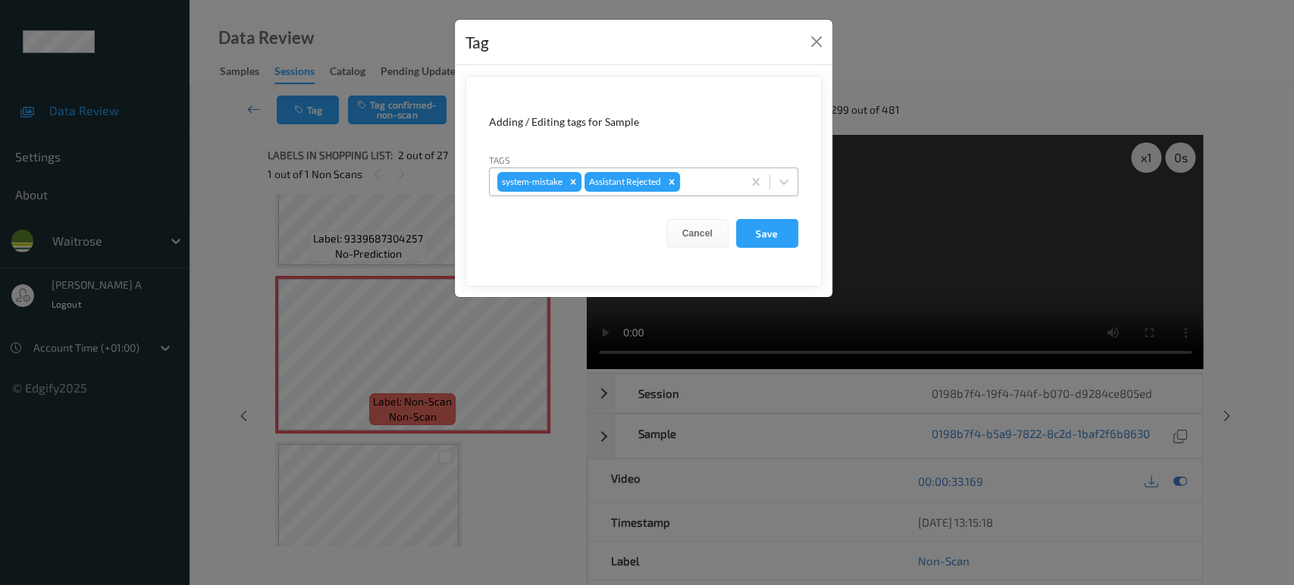
click at [692, 179] on div at bounding box center [709, 182] width 52 height 18
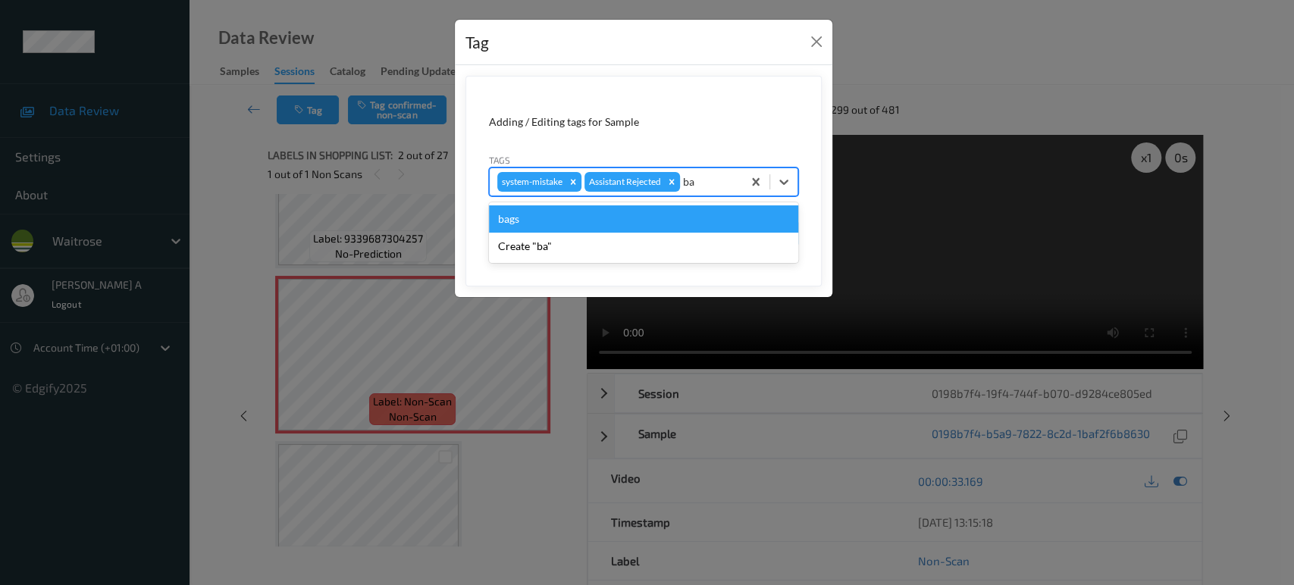
type input "bag"
click at [626, 228] on div "bags" at bounding box center [643, 218] width 309 height 27
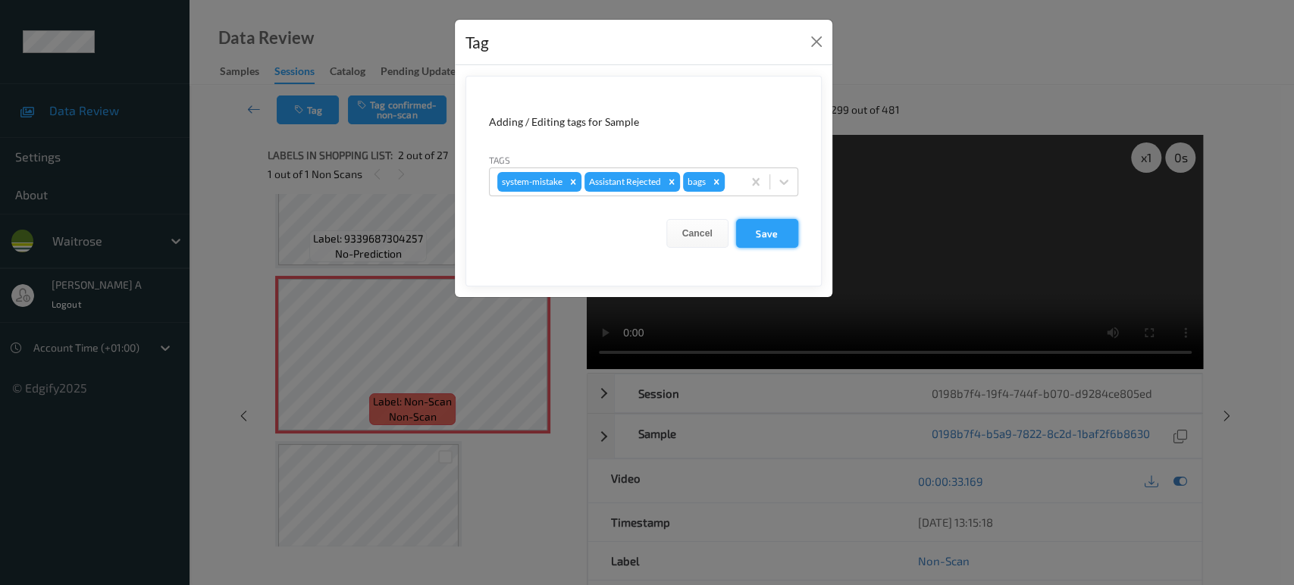
click at [790, 239] on button "Save" at bounding box center [767, 233] width 62 height 29
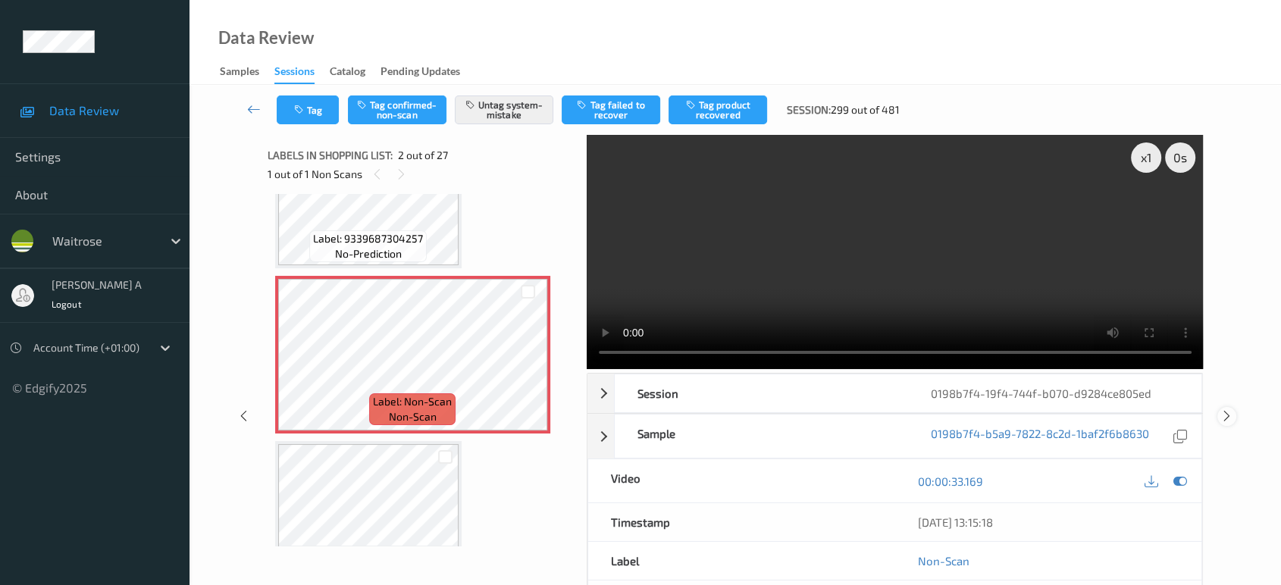
click at [1229, 409] on icon at bounding box center [1227, 416] width 13 height 14
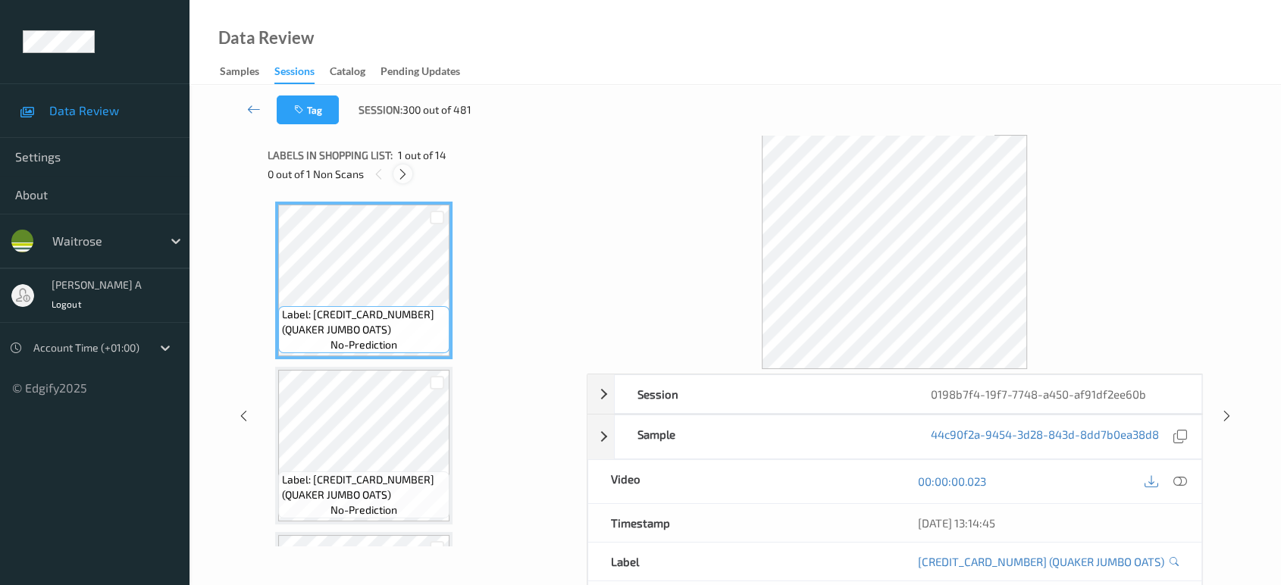
click at [405, 178] on icon at bounding box center [403, 175] width 13 height 14
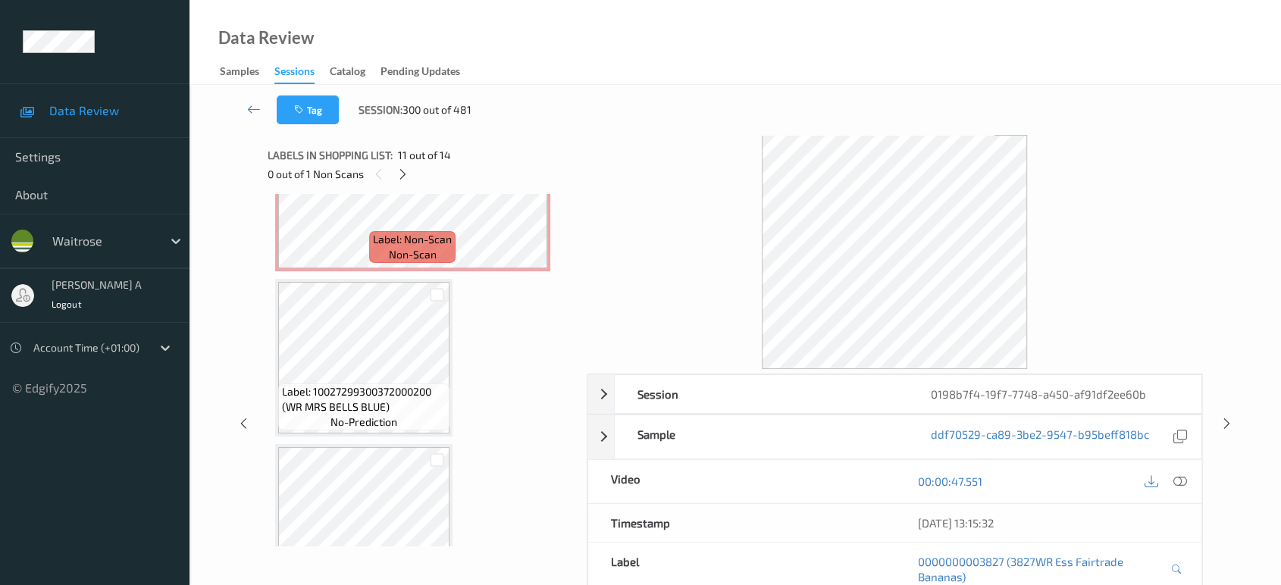
scroll to position [1738, 0]
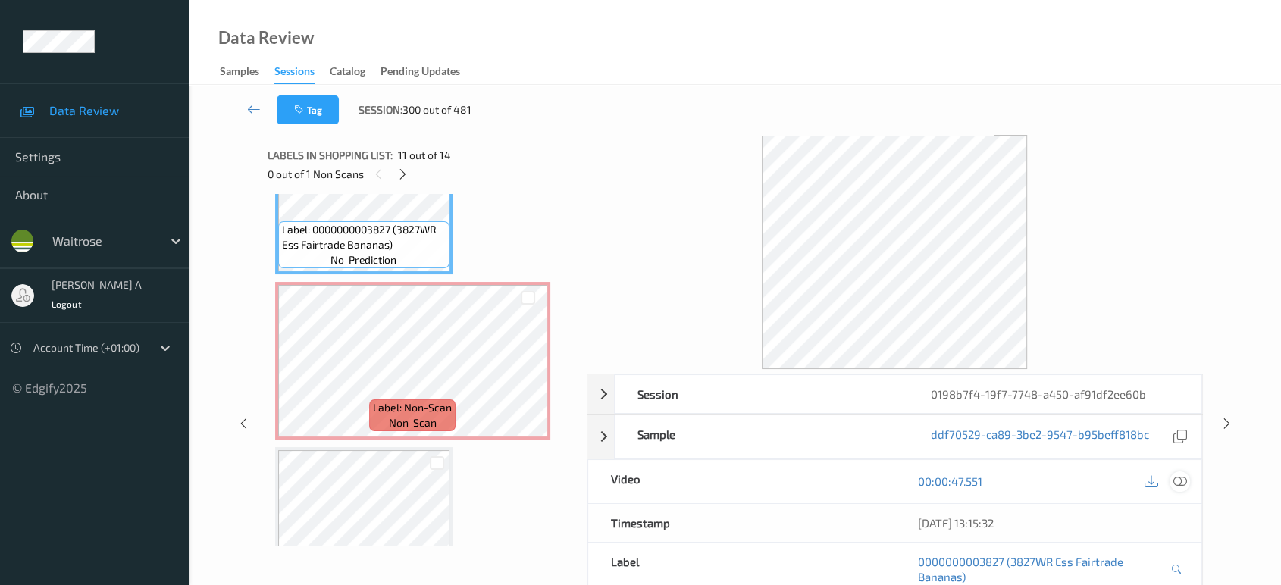
click at [1181, 486] on icon at bounding box center [1181, 482] width 14 height 14
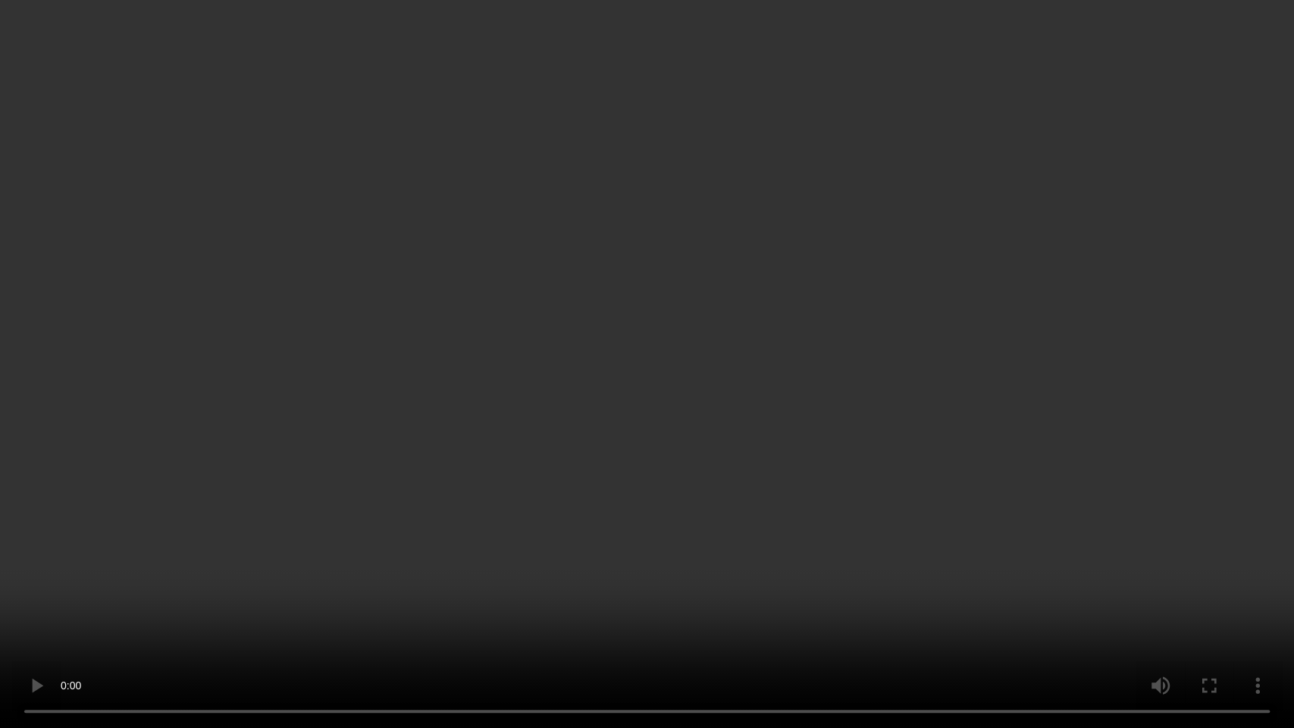
click at [553, 447] on video at bounding box center [647, 364] width 1294 height 728
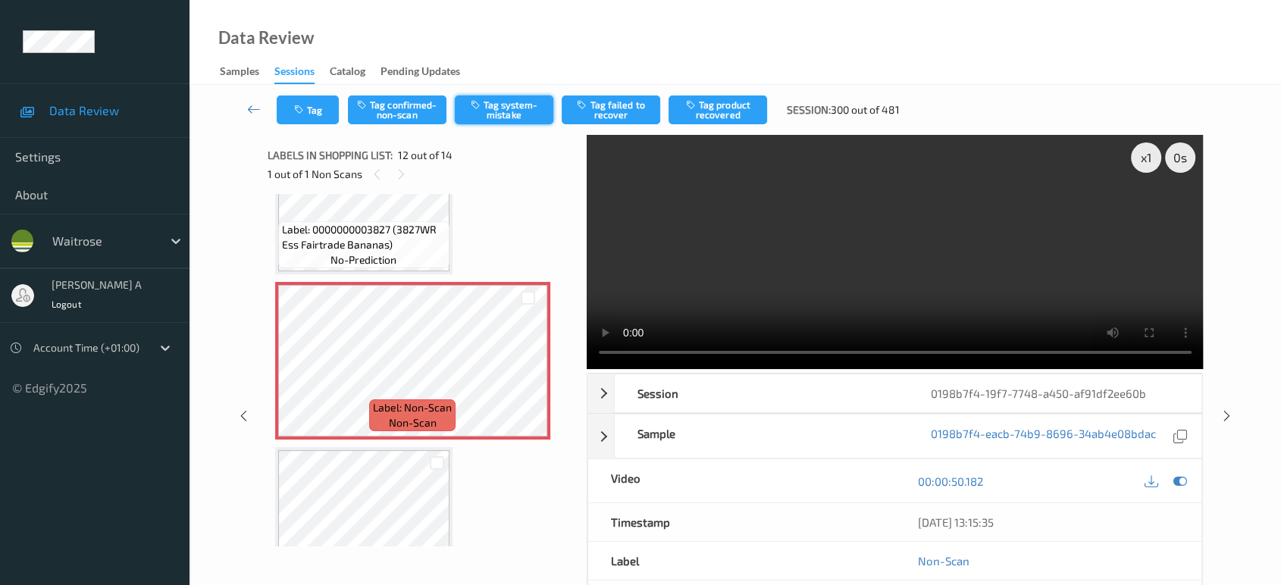
click at [519, 109] on button "Tag system-mistake" at bounding box center [504, 110] width 99 height 29
click at [321, 108] on button "Tag" at bounding box center [308, 110] width 62 height 29
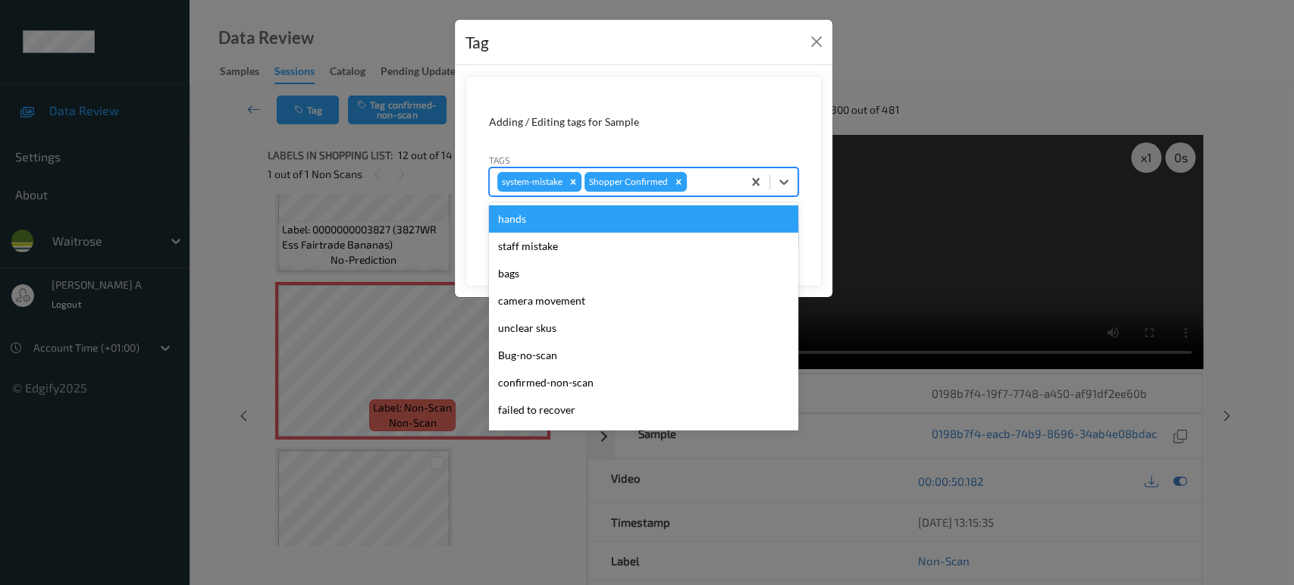
click at [704, 179] on div at bounding box center [712, 182] width 45 height 18
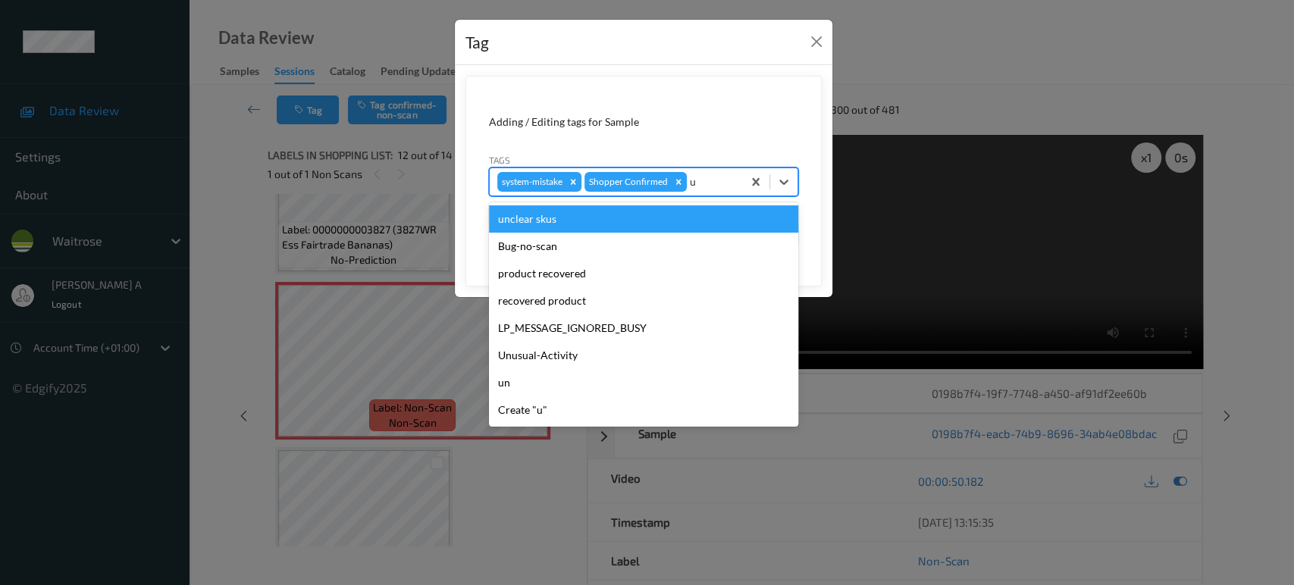
type input "un"
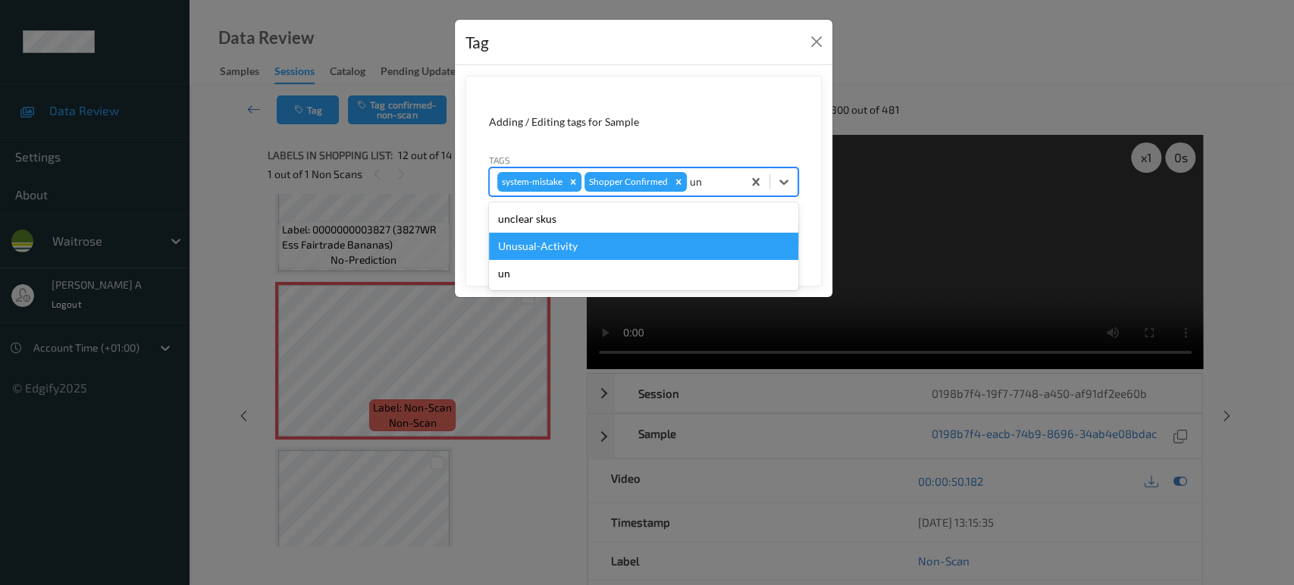
click at [625, 238] on div "Unusual-Activity" at bounding box center [643, 246] width 309 height 27
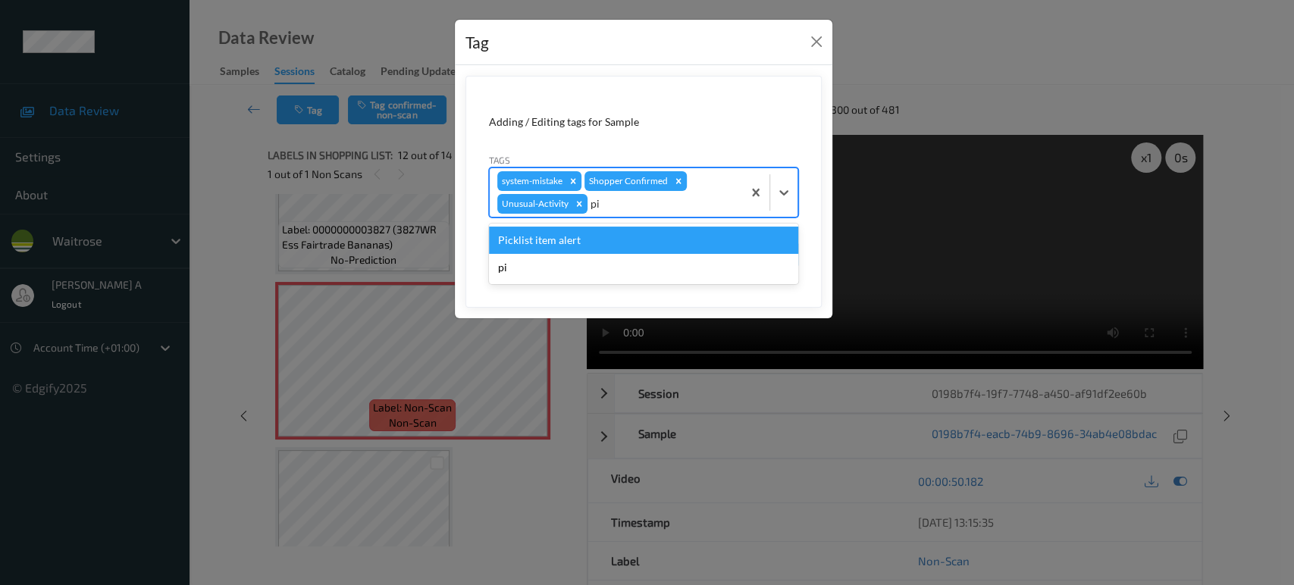
type input "pic"
click at [680, 244] on div "Picklist item alert" at bounding box center [643, 240] width 309 height 27
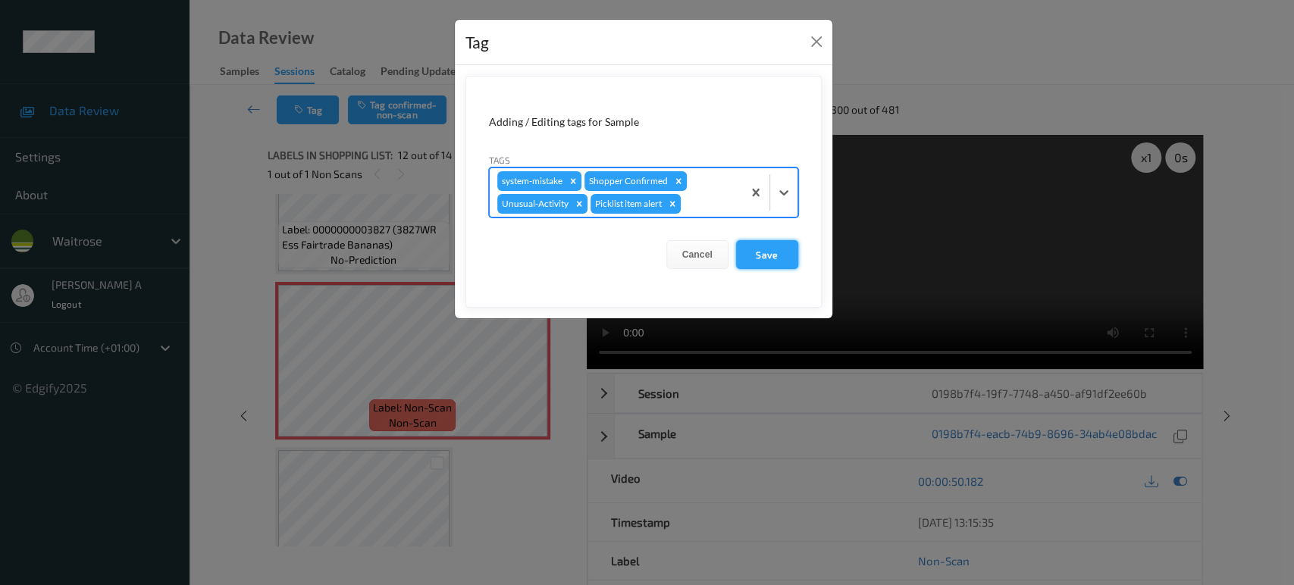
click at [757, 243] on button "Save" at bounding box center [767, 254] width 62 height 29
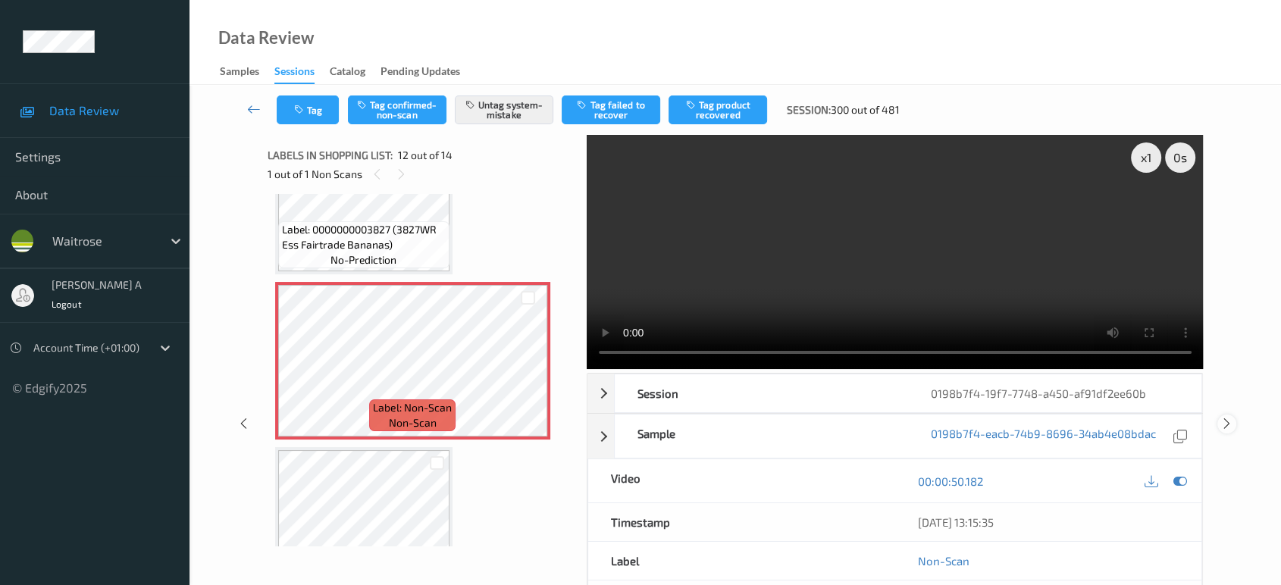
click at [1222, 417] on icon at bounding box center [1227, 424] width 13 height 14
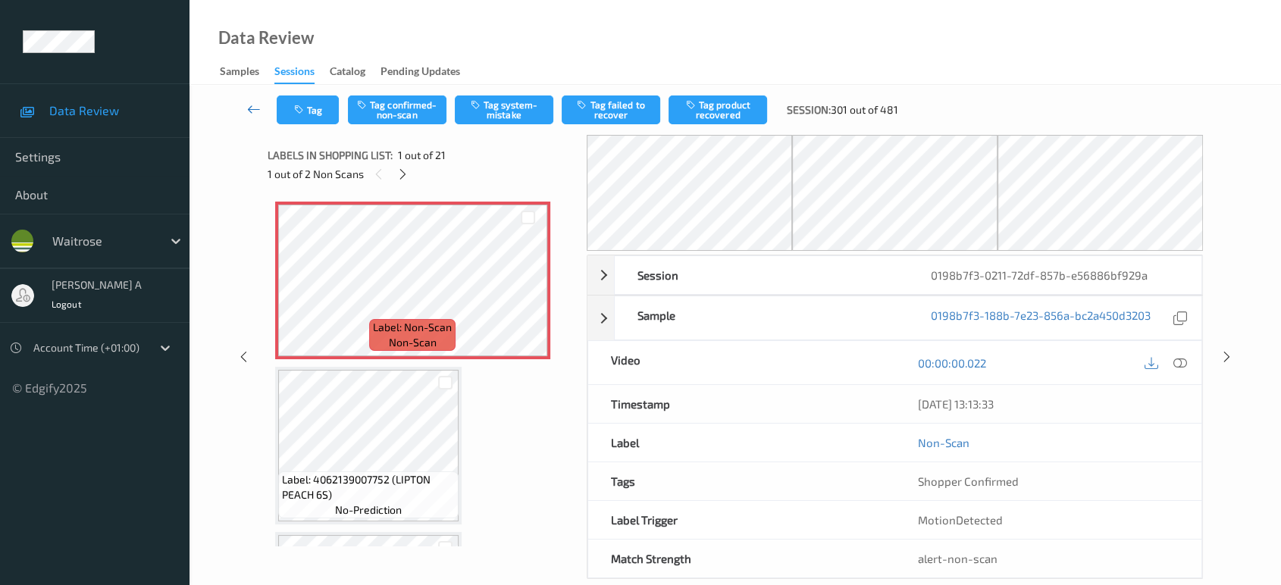
click at [252, 108] on icon at bounding box center [254, 109] width 14 height 15
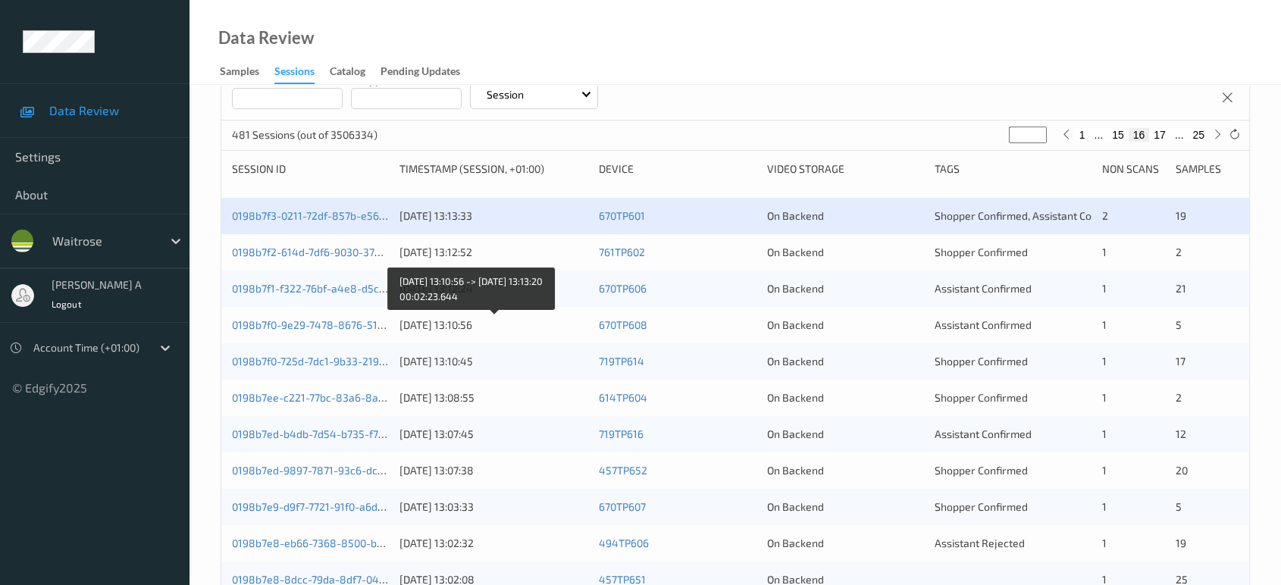
scroll to position [186, 0]
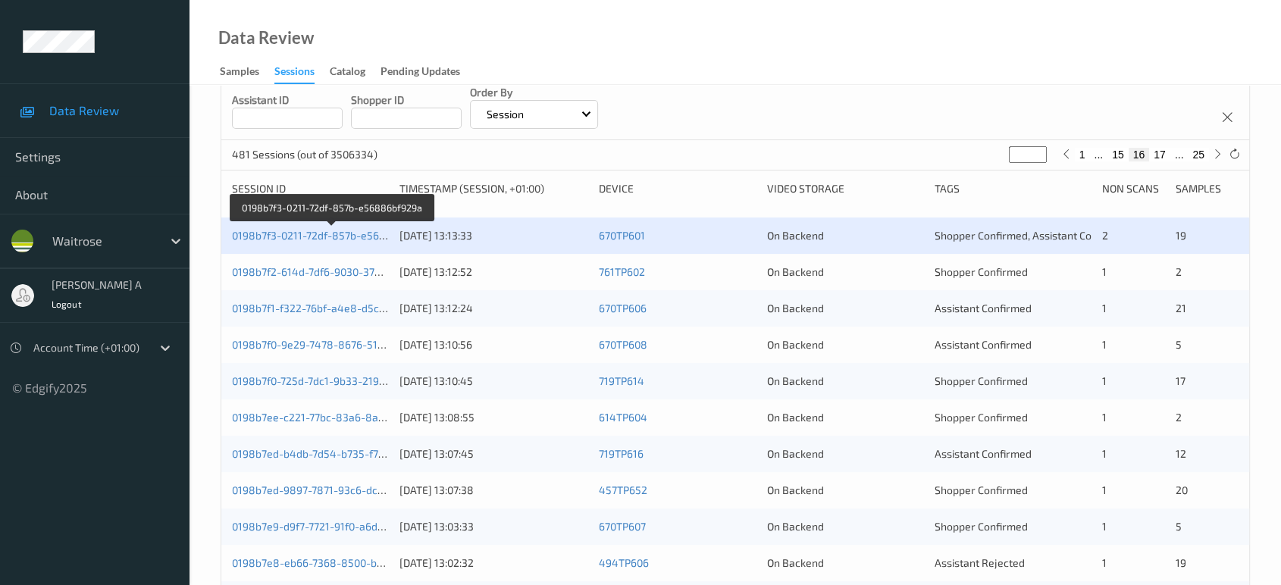
drag, startPoint x: 331, startPoint y: 234, endPoint x: 343, endPoint y: 0, distance: 234.6
click at [331, 234] on link "0198b7f3-0211-72df-857b-e56886bf929a" at bounding box center [332, 235] width 201 height 13
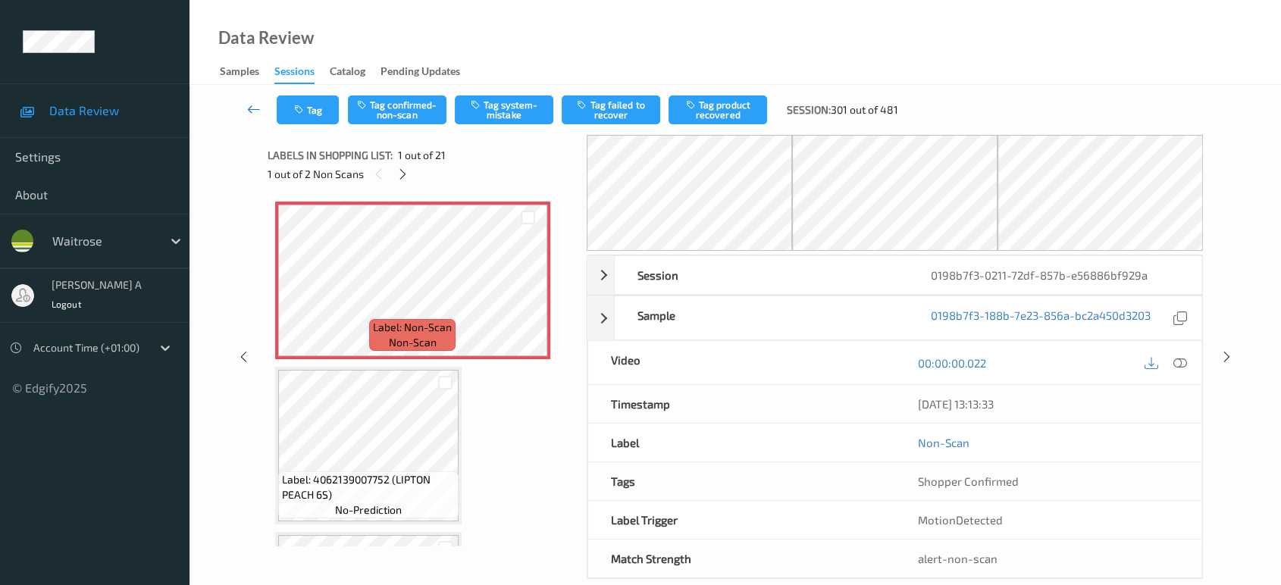
click at [253, 114] on icon at bounding box center [254, 109] width 14 height 15
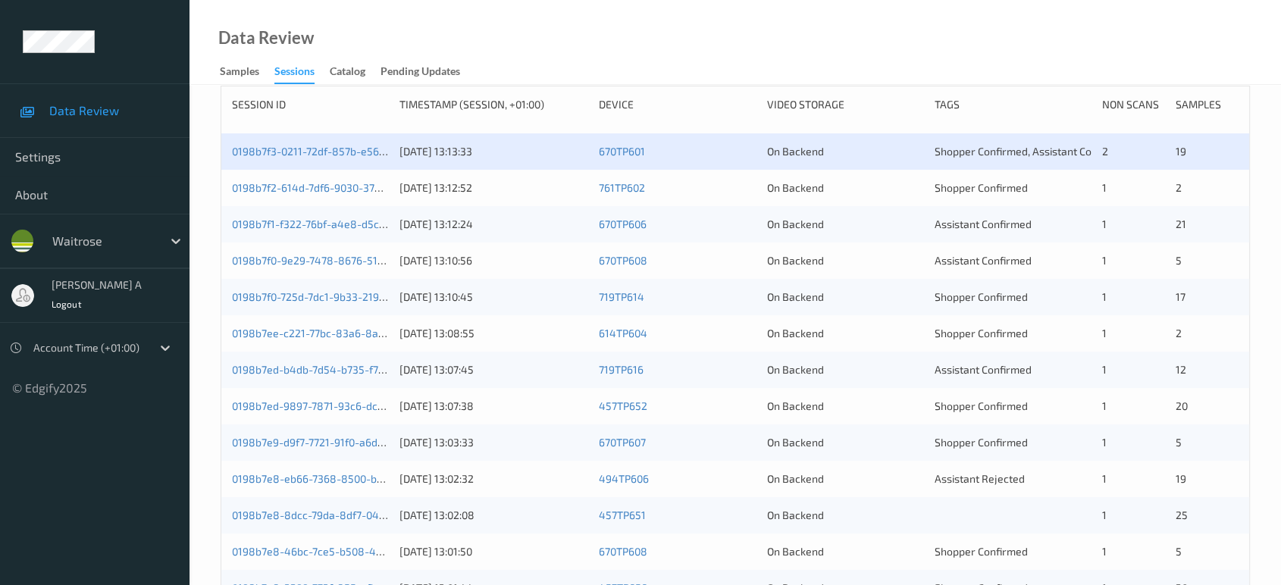
scroll to position [186, 0]
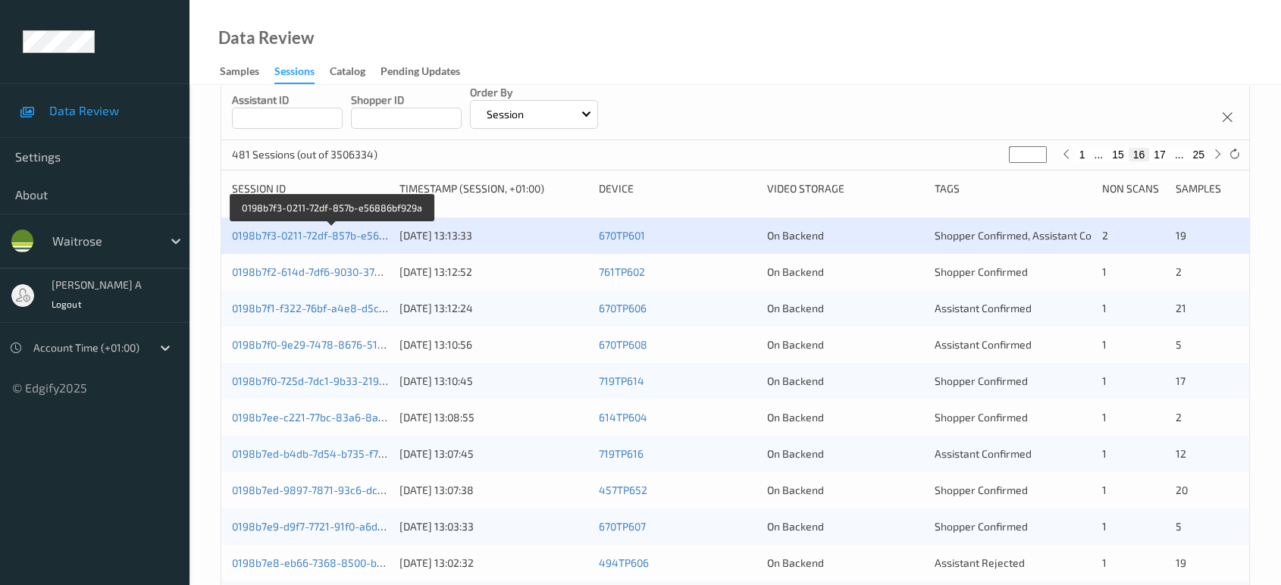
drag, startPoint x: 351, startPoint y: 231, endPoint x: 382, endPoint y: 53, distance: 180.9
click at [351, 231] on link "0198b7f3-0211-72df-857b-e56886bf929a" at bounding box center [332, 235] width 201 height 13
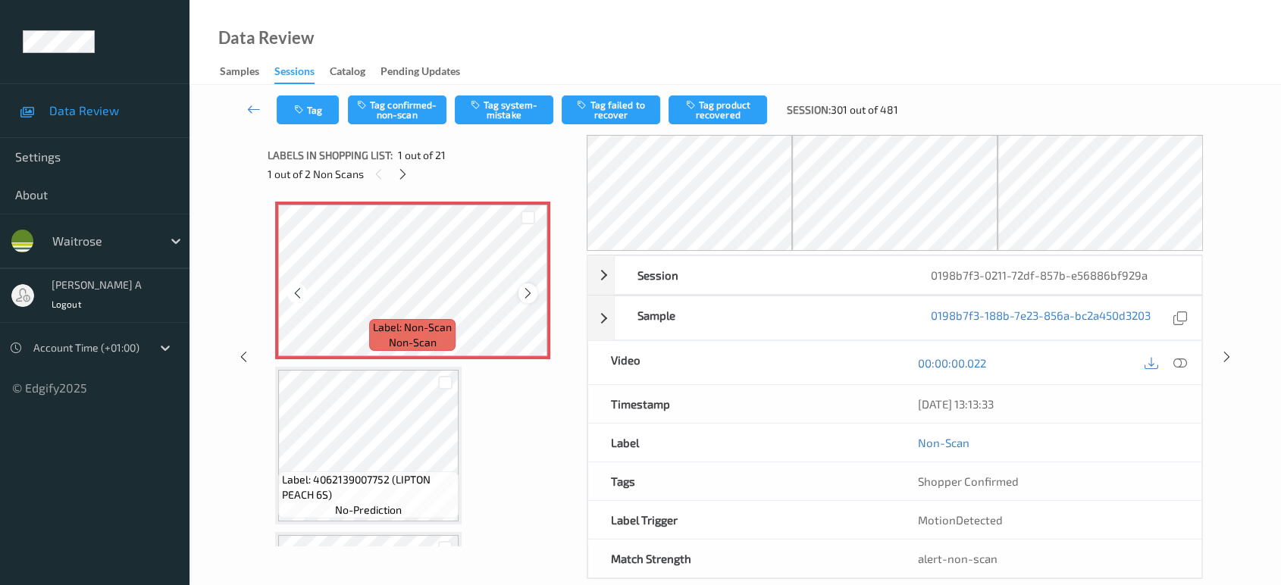
click at [524, 292] on icon at bounding box center [528, 294] width 13 height 14
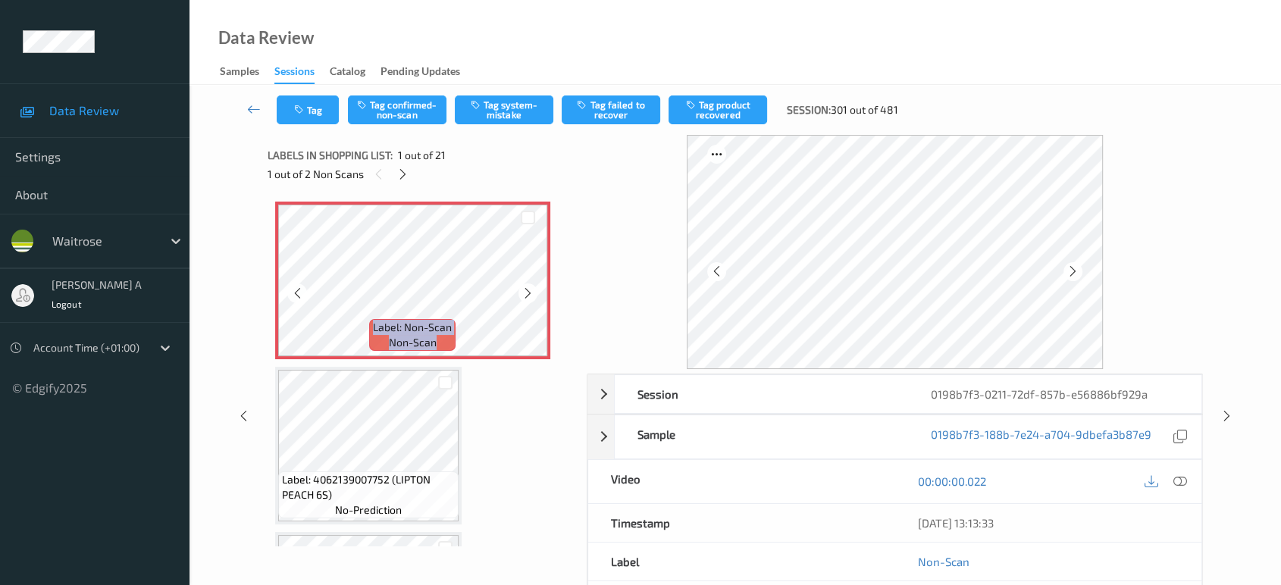
click at [524, 292] on icon at bounding box center [528, 294] width 13 height 14
click at [1179, 477] on icon at bounding box center [1181, 482] width 14 height 14
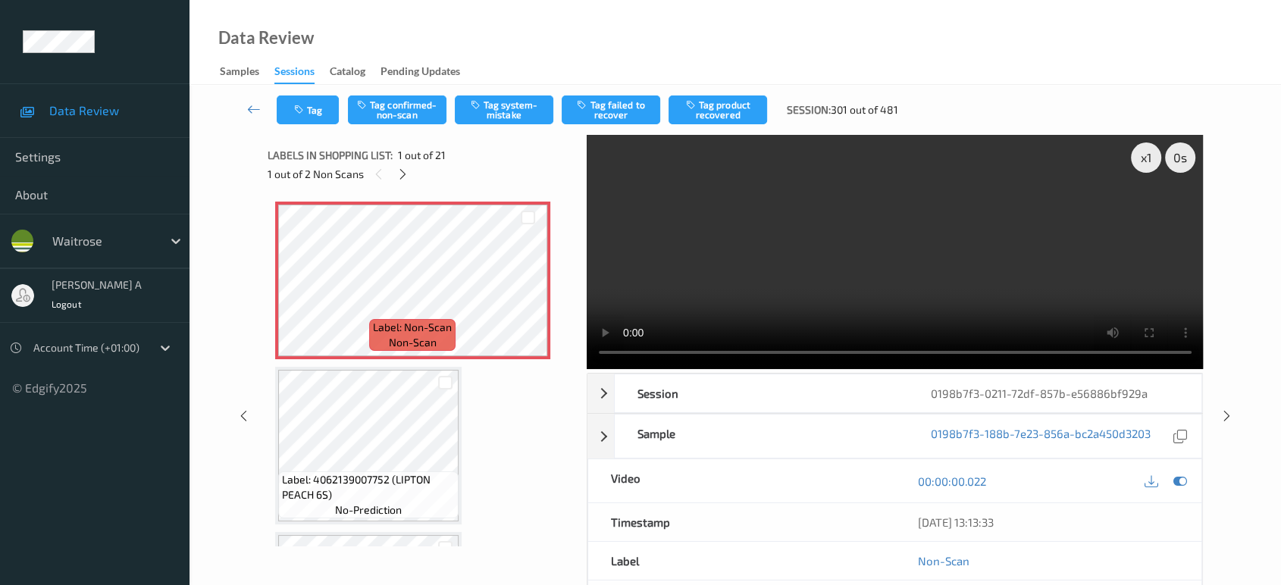
click at [978, 184] on video at bounding box center [895, 252] width 617 height 234
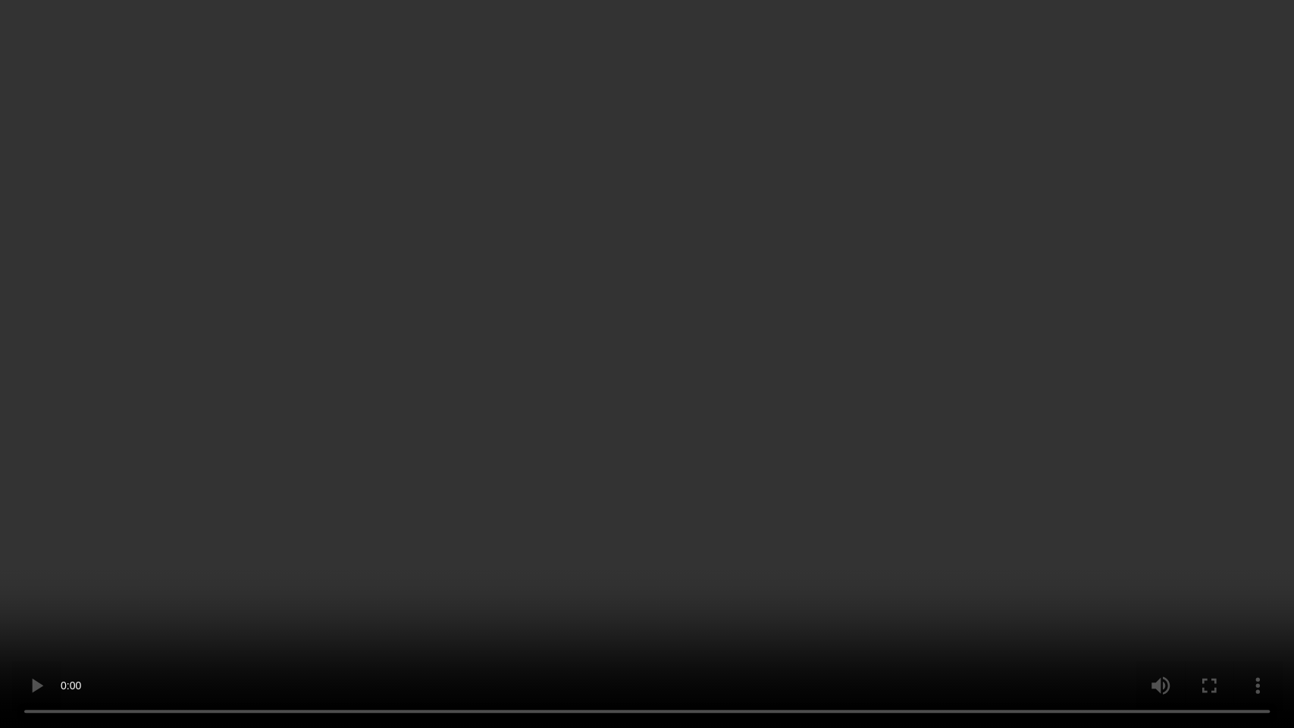
click at [807, 354] on video at bounding box center [647, 364] width 1294 height 728
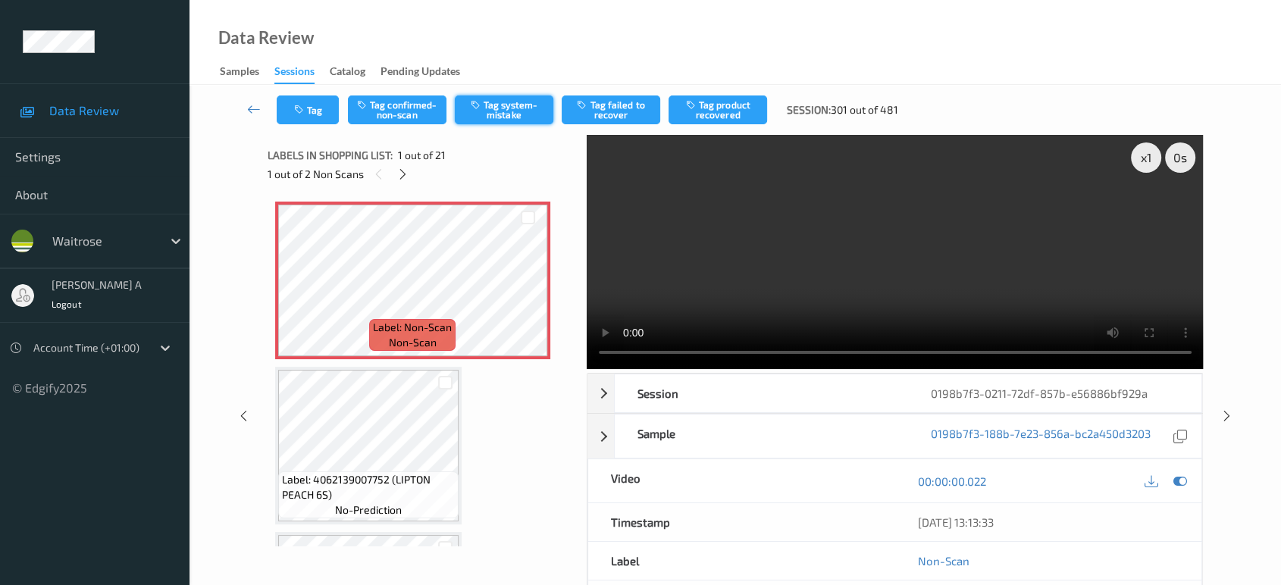
click at [494, 108] on button "Tag system-mistake" at bounding box center [504, 110] width 99 height 29
click at [291, 105] on button "Tag" at bounding box center [308, 110] width 62 height 29
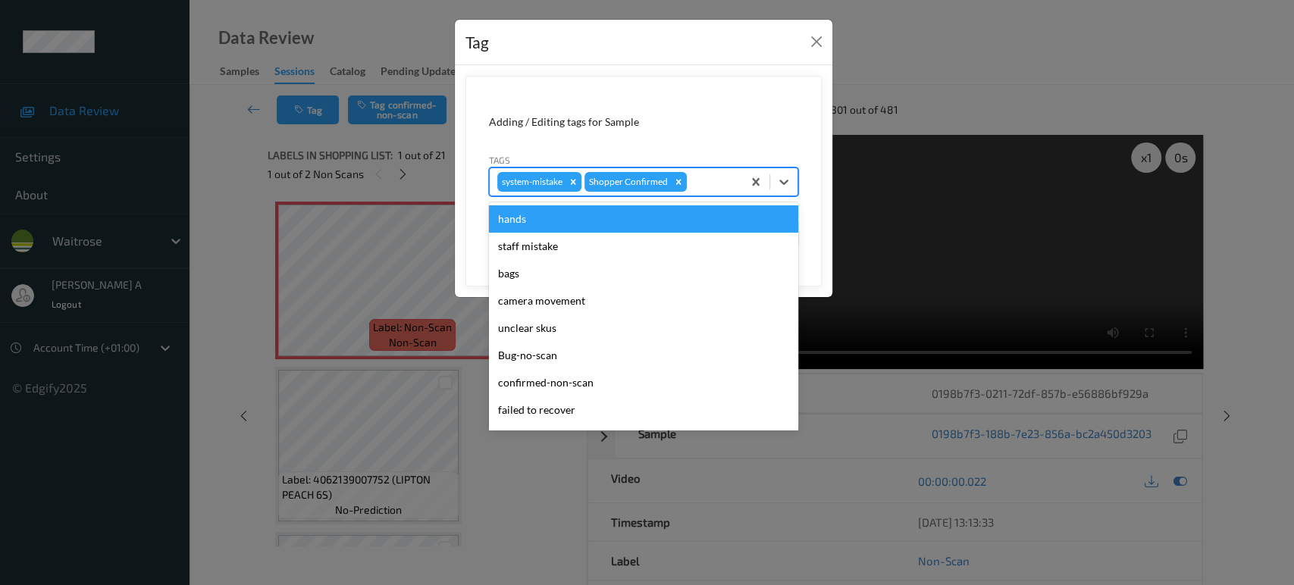
click at [698, 178] on div at bounding box center [712, 182] width 45 height 18
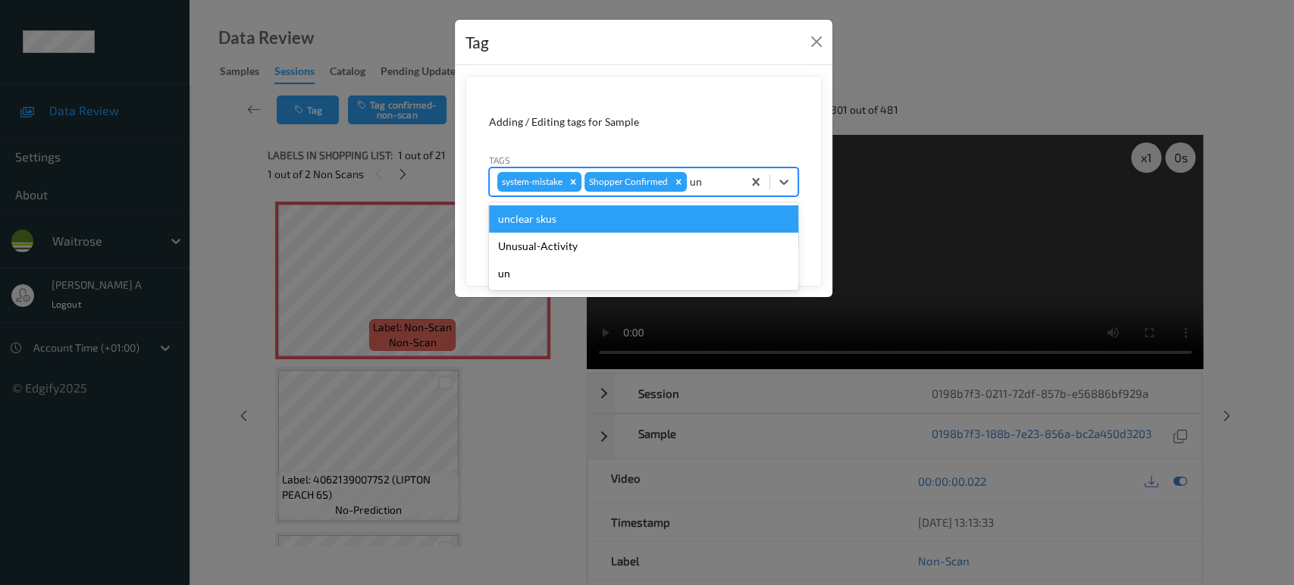
type input "u"
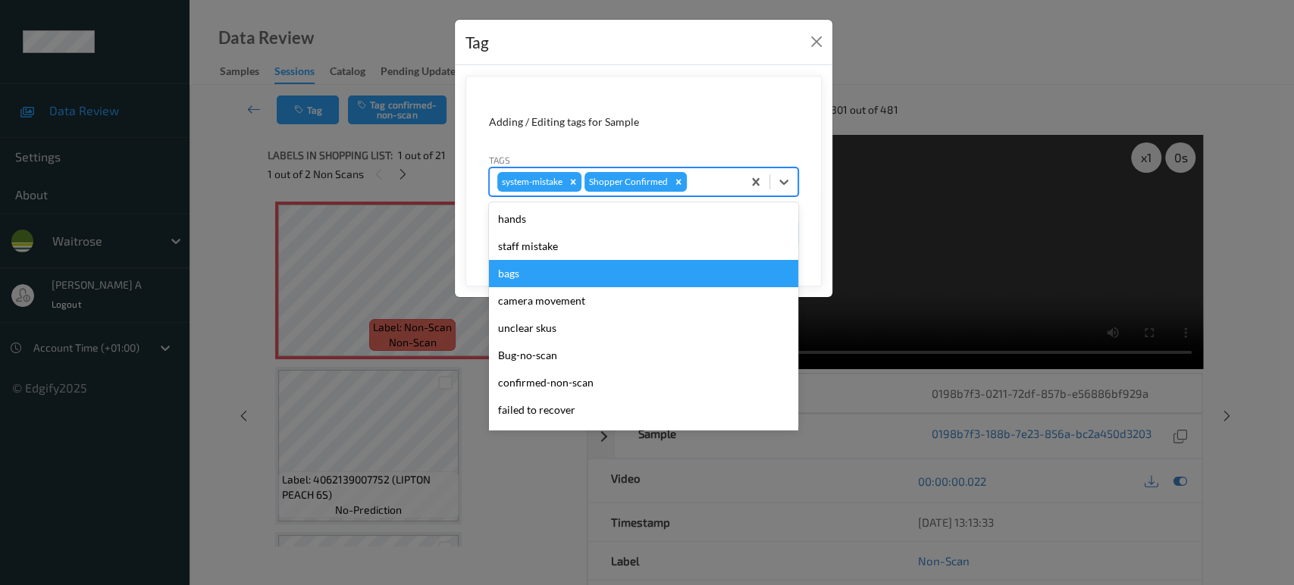
click at [521, 278] on div "bags" at bounding box center [643, 273] width 309 height 27
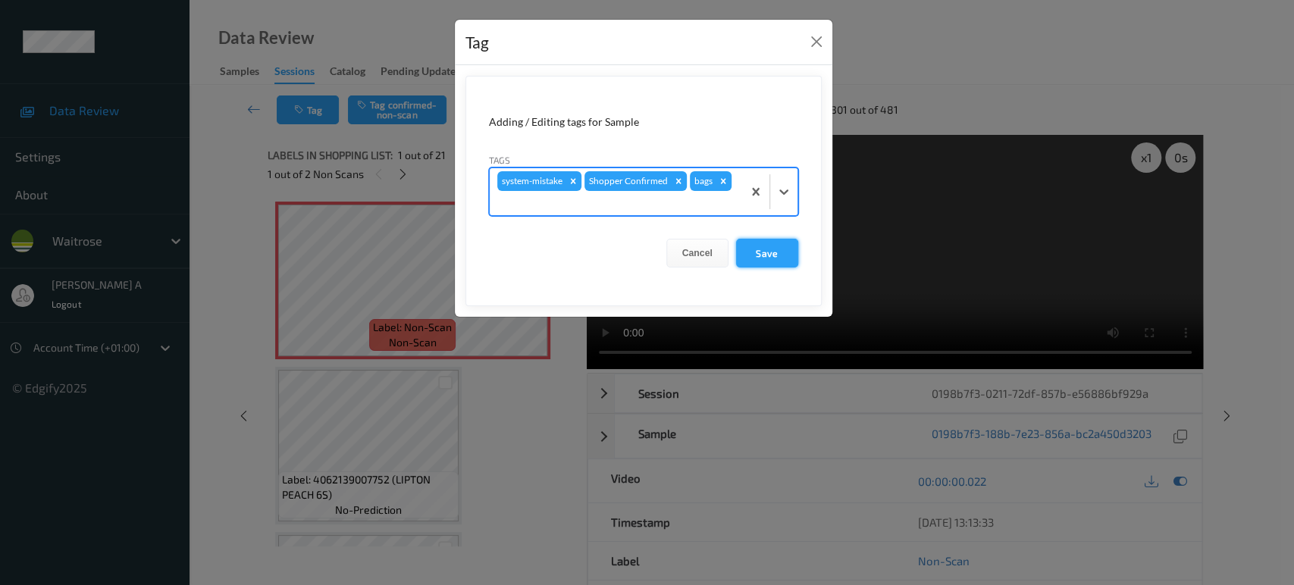
click at [776, 252] on button "Save" at bounding box center [767, 253] width 62 height 29
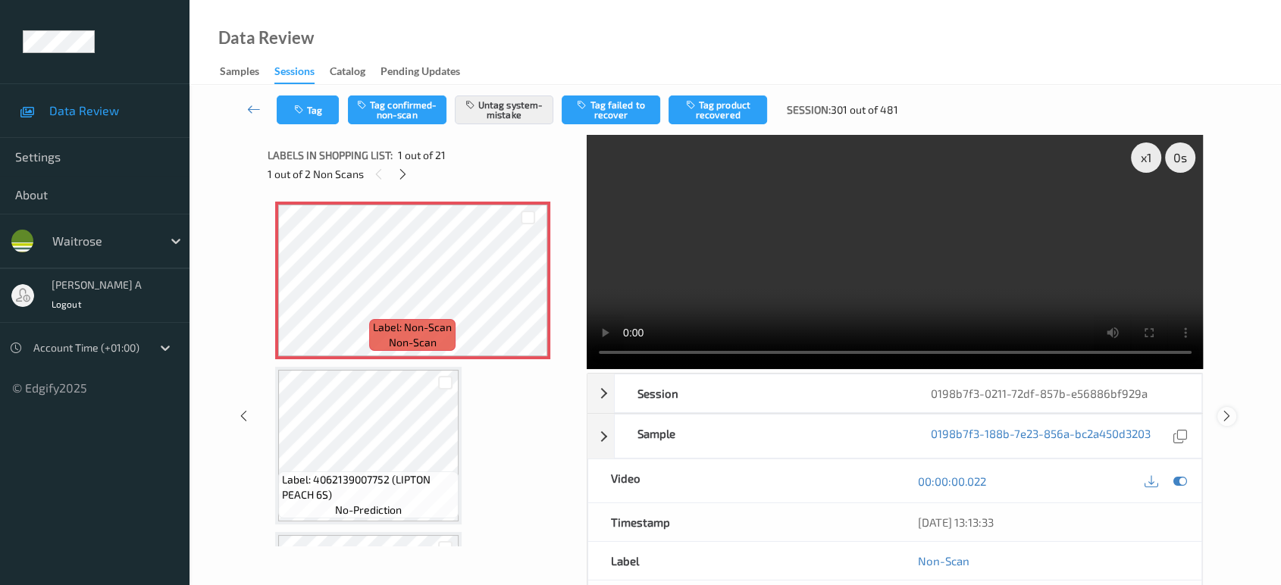
click at [1228, 409] on icon at bounding box center [1227, 416] width 13 height 14
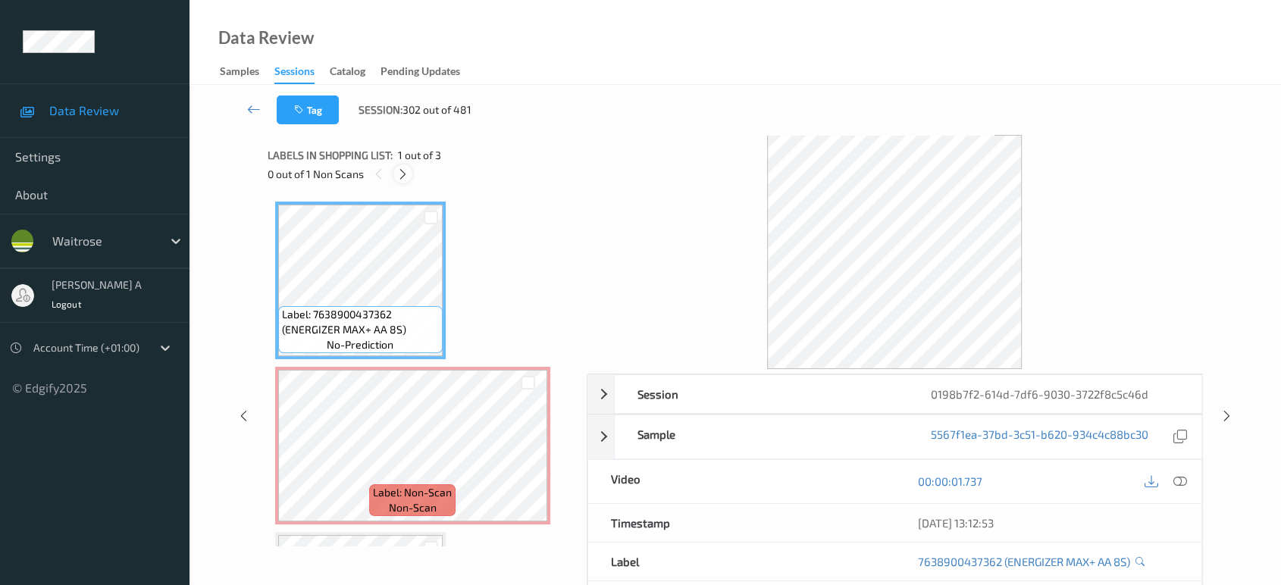
click at [401, 172] on icon at bounding box center [403, 175] width 13 height 14
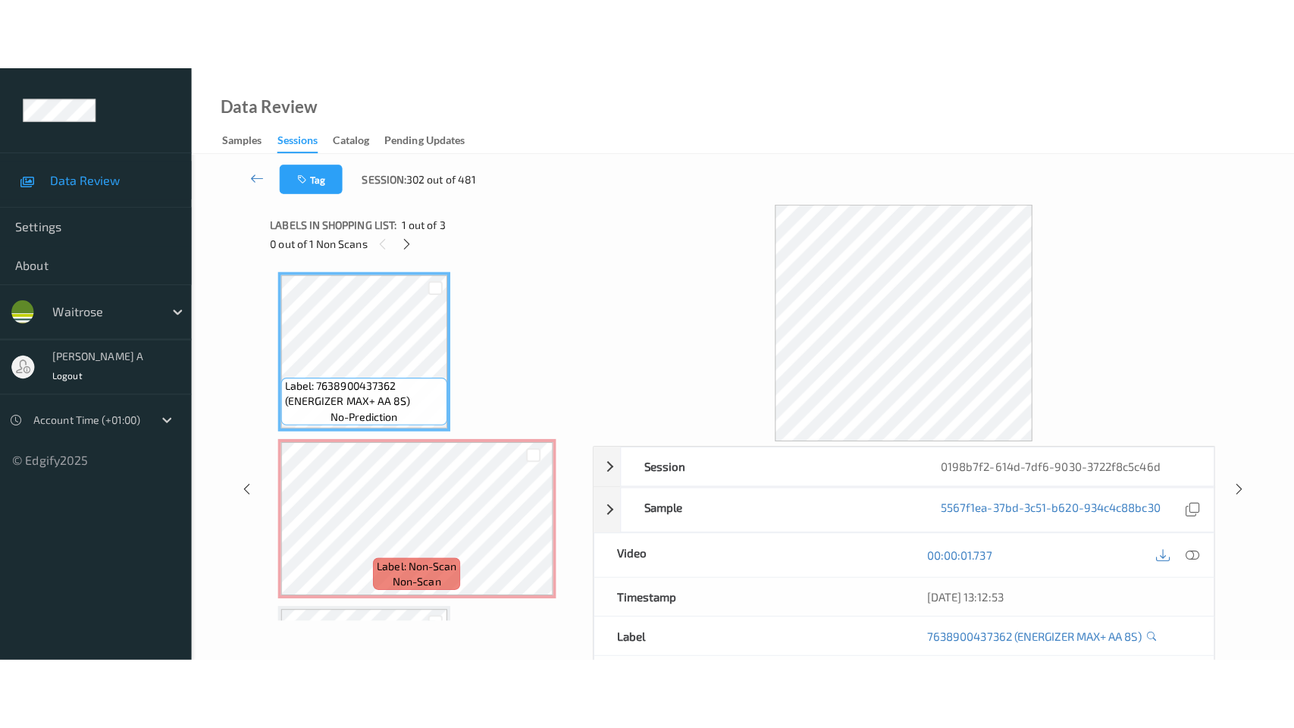
scroll to position [7, 0]
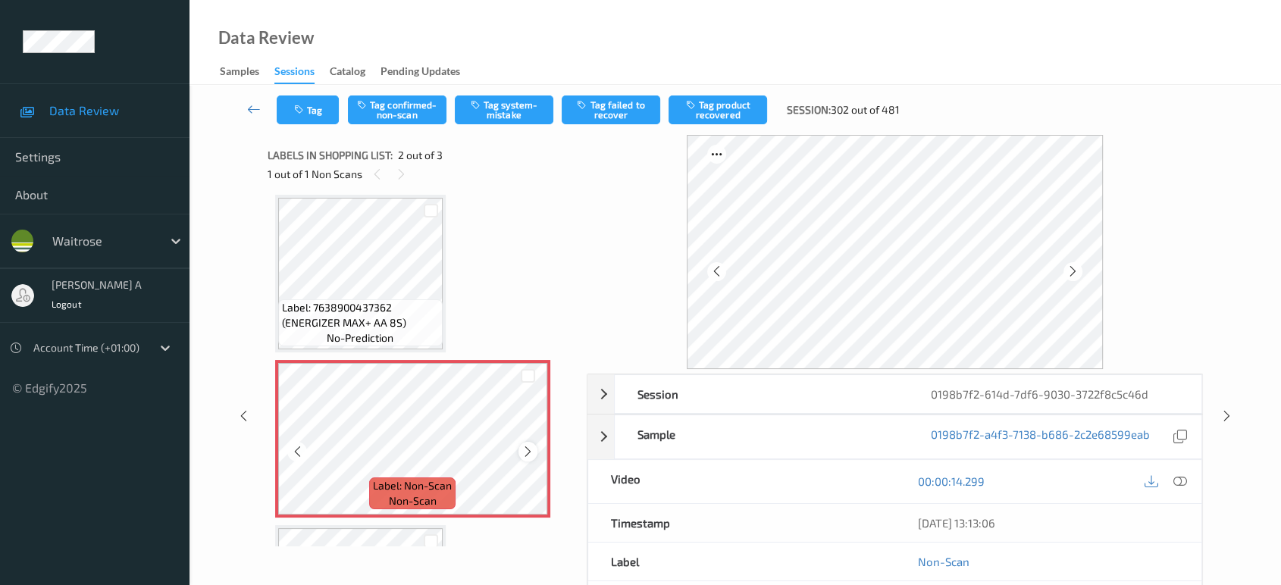
click at [534, 452] on div at bounding box center [528, 451] width 19 height 19
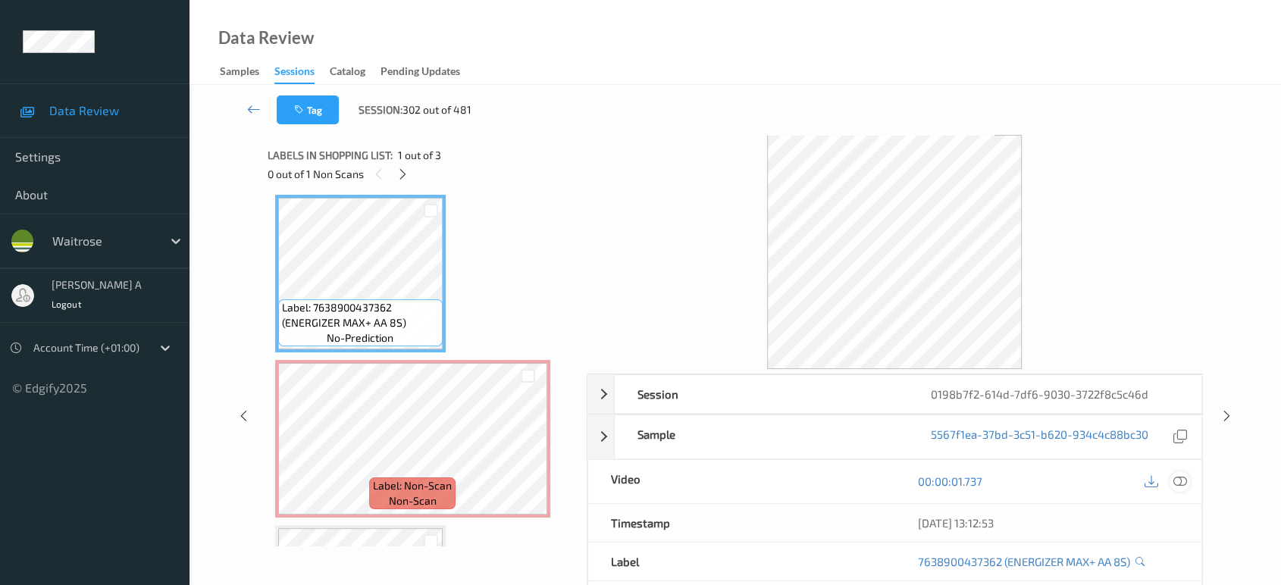
click at [1181, 478] on icon at bounding box center [1181, 482] width 14 height 14
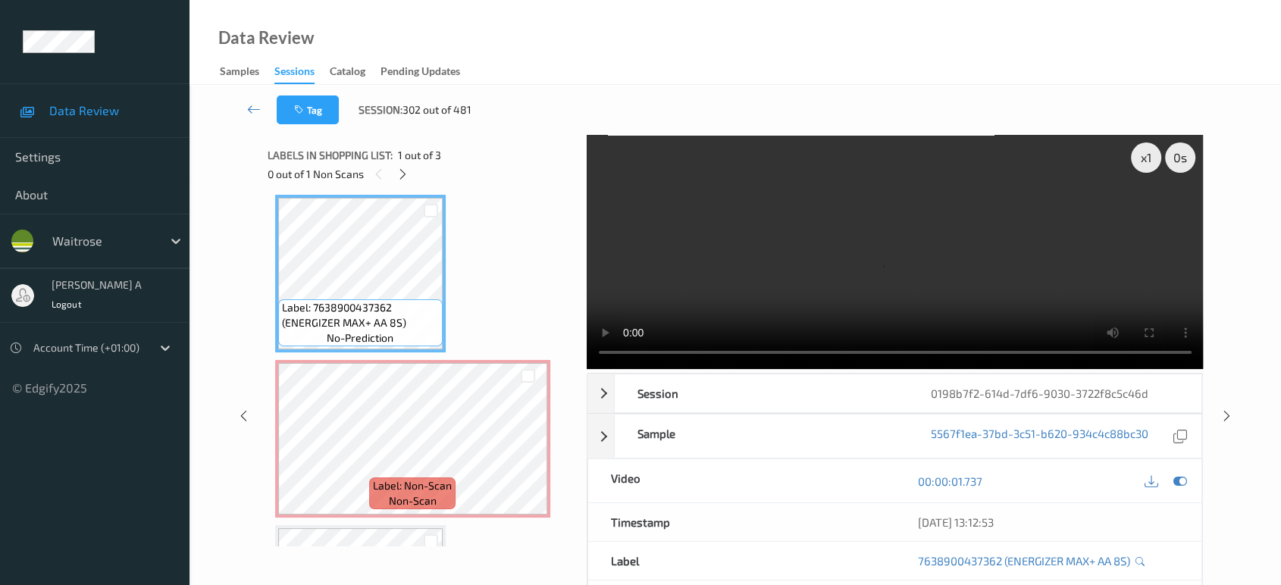
scroll to position [6, 0]
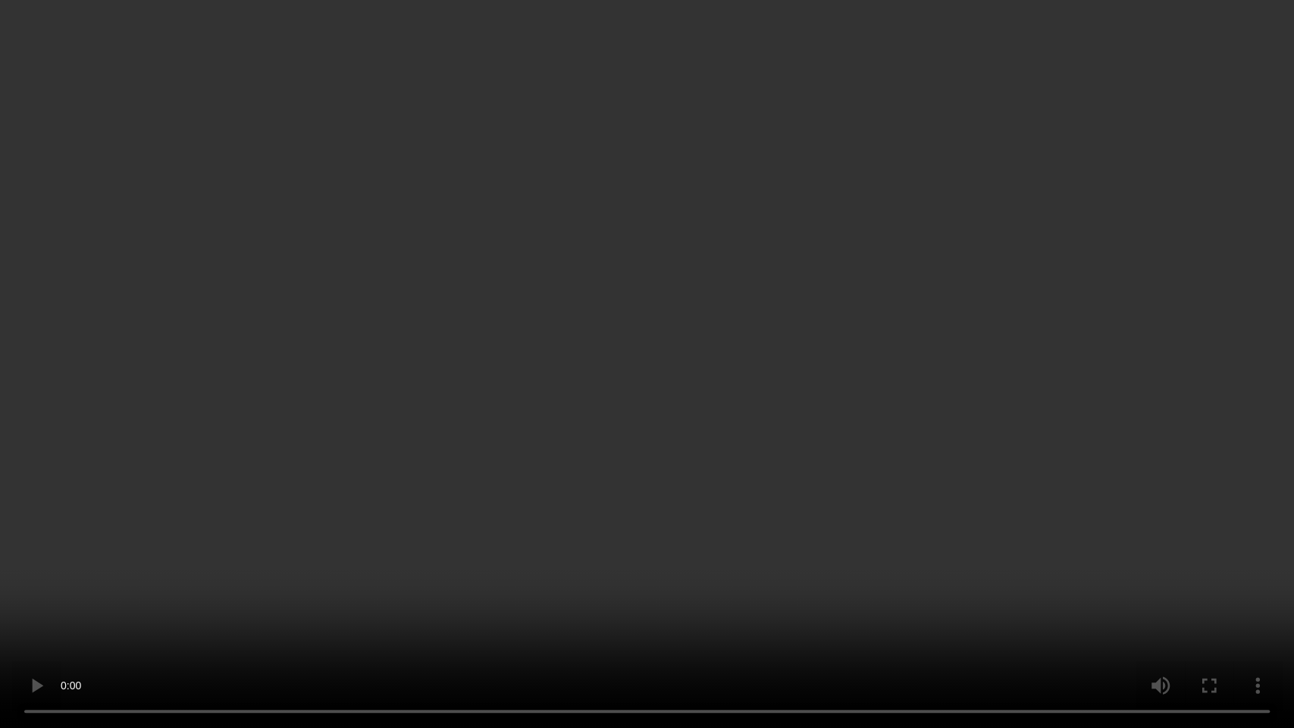
click at [550, 444] on video at bounding box center [647, 364] width 1294 height 728
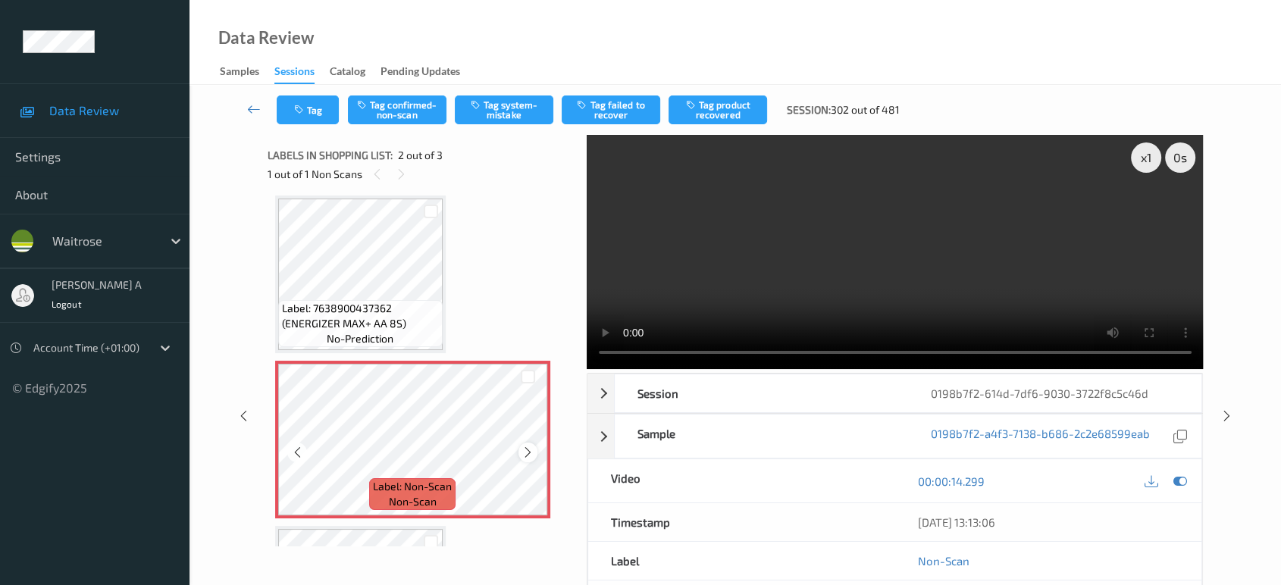
click at [528, 447] on icon at bounding box center [528, 453] width 13 height 14
click at [479, 113] on button "Tag system-mistake" at bounding box center [504, 110] width 99 height 29
click at [319, 108] on button "Tag" at bounding box center [308, 110] width 62 height 29
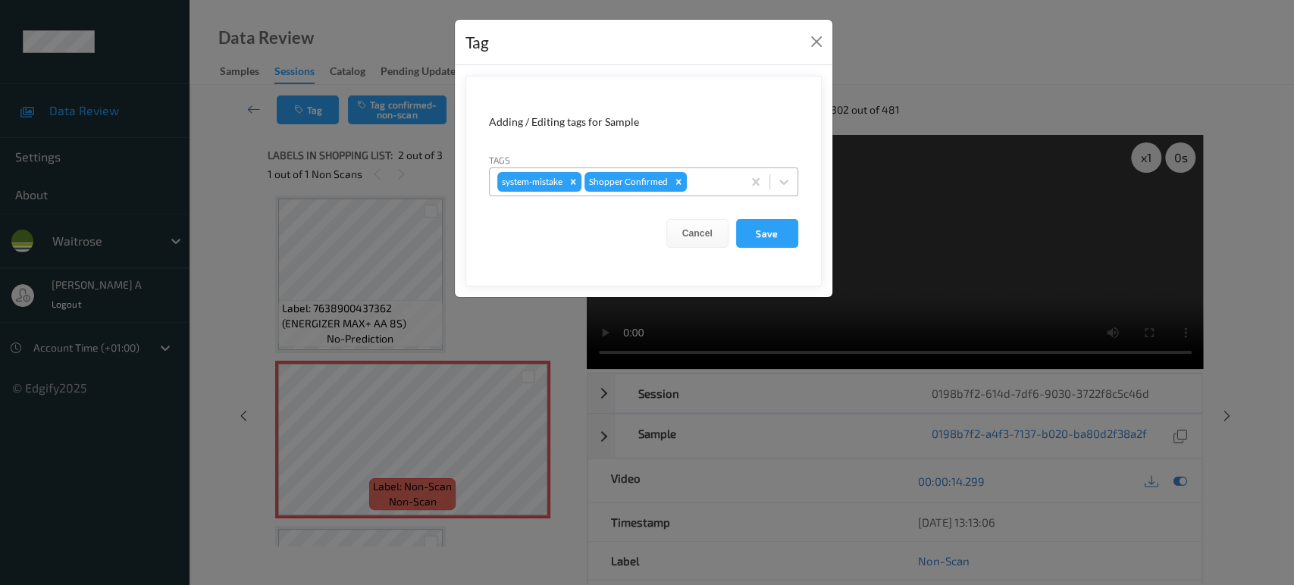
click at [726, 187] on div at bounding box center [712, 182] width 45 height 18
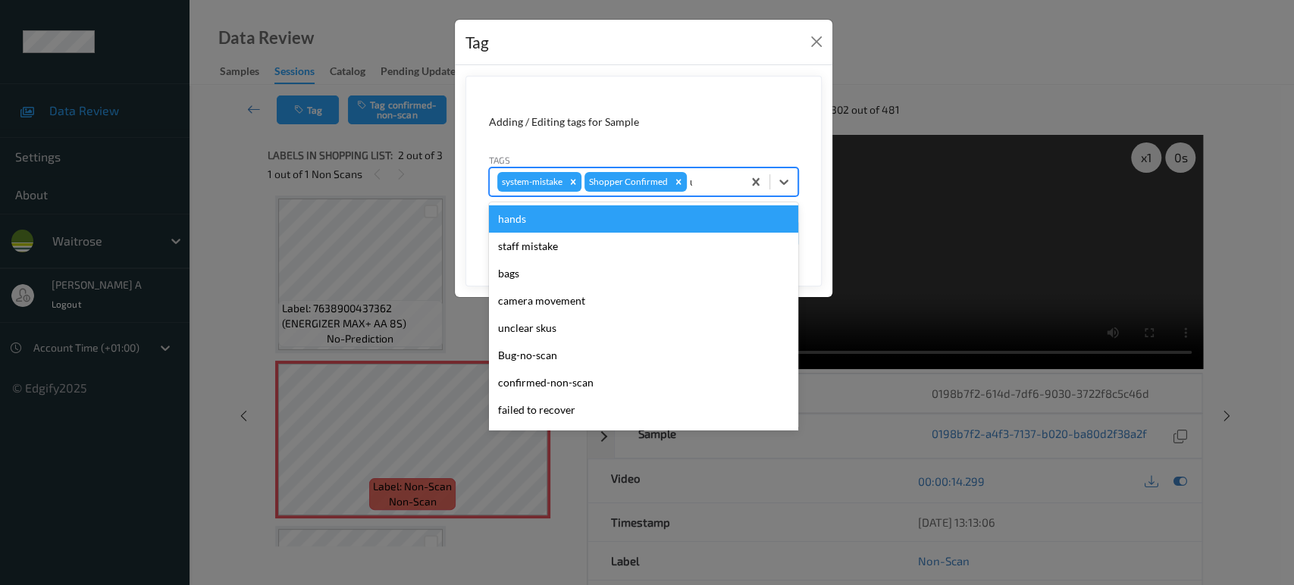
type input "un"
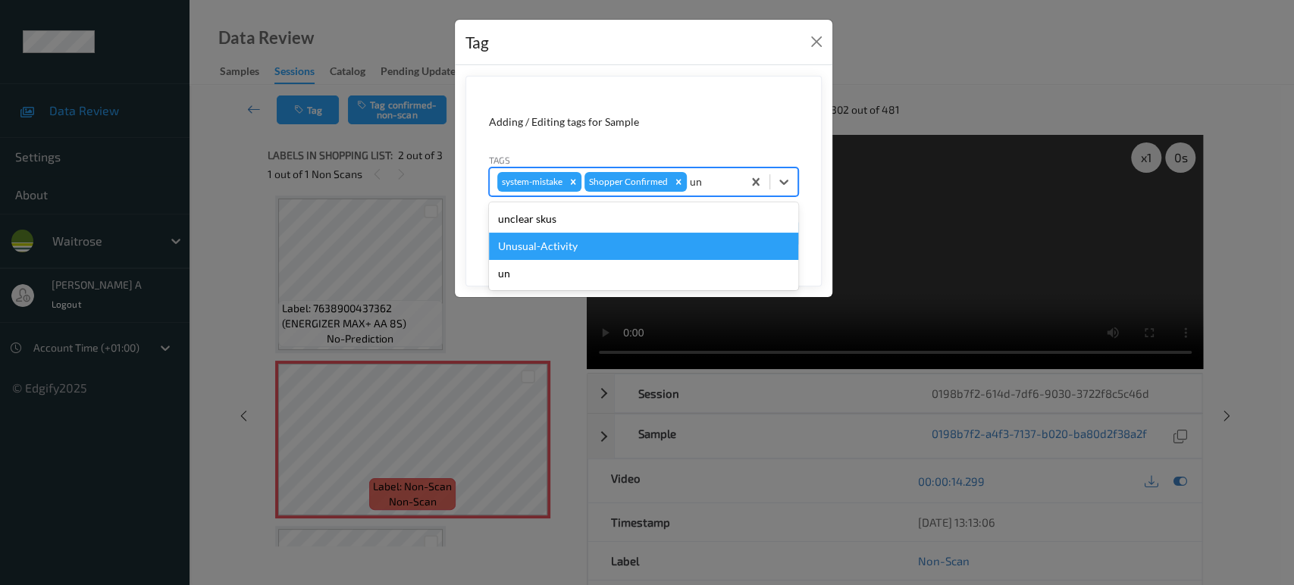
click at [618, 242] on div "Unusual-Activity" at bounding box center [643, 246] width 309 height 27
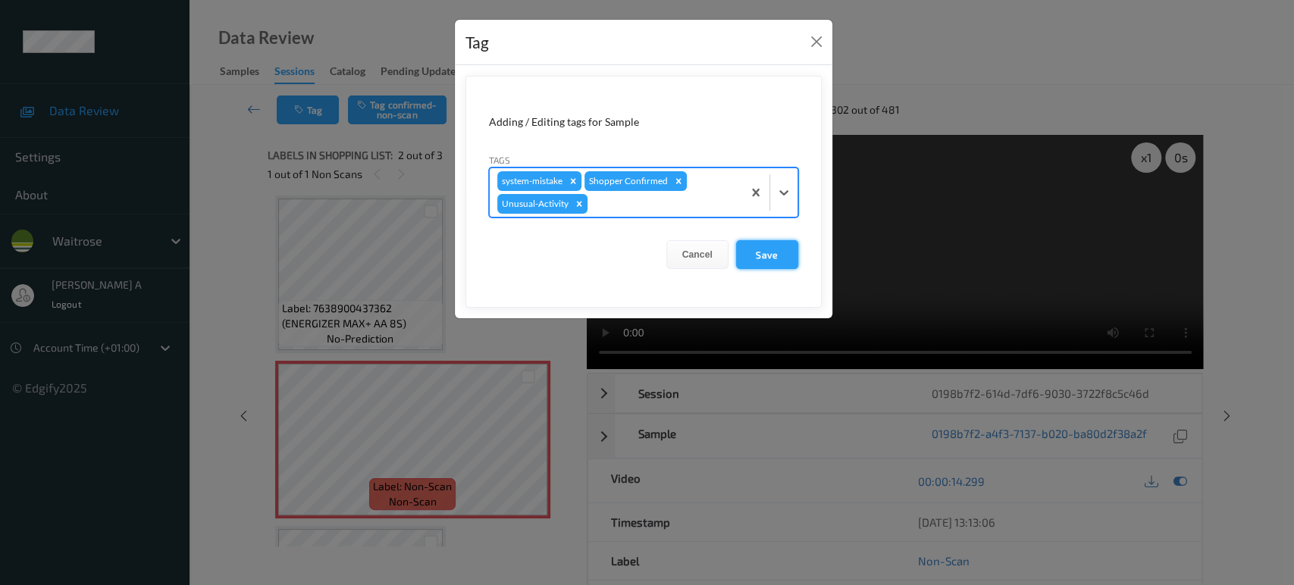
click at [763, 247] on button "Save" at bounding box center [767, 254] width 62 height 29
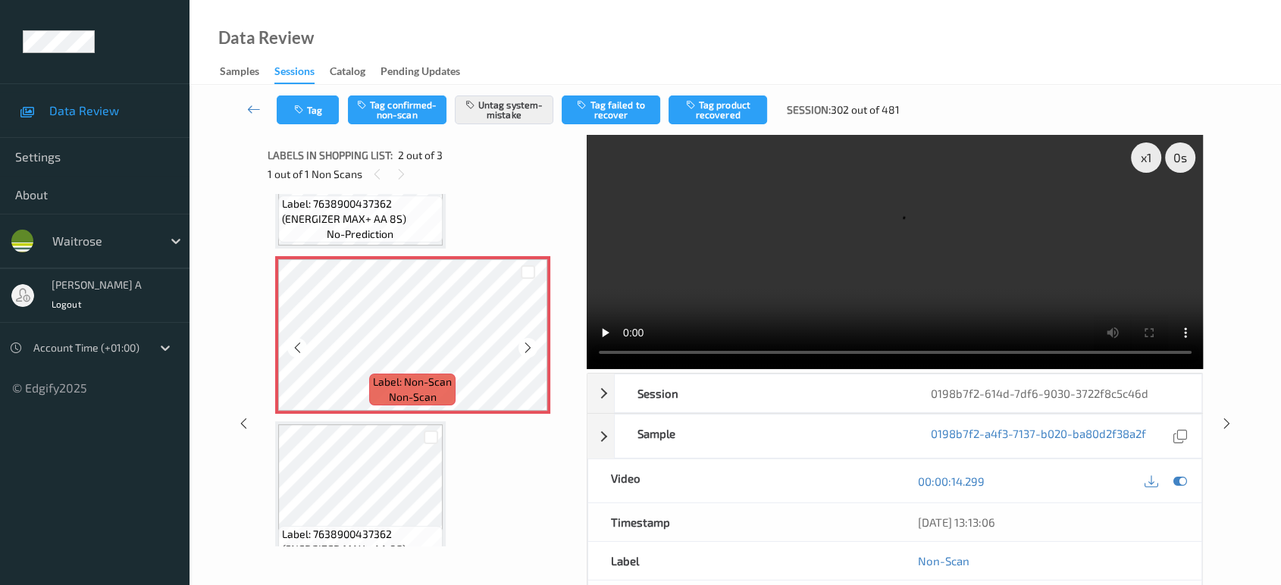
scroll to position [148, 0]
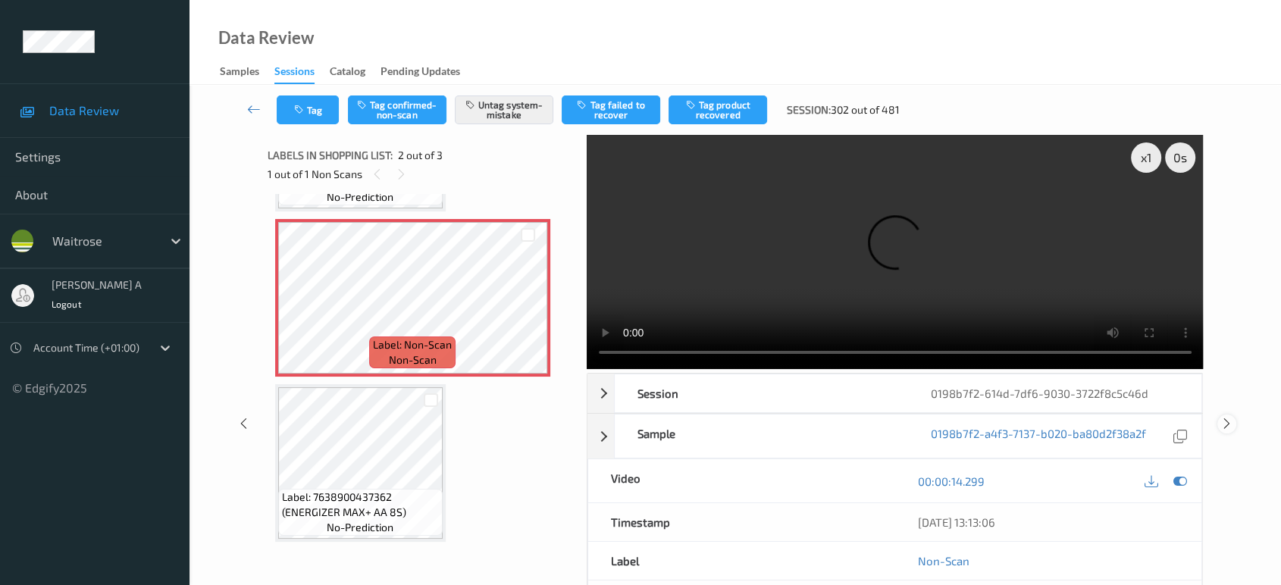
click at [1231, 417] on icon at bounding box center [1227, 424] width 13 height 14
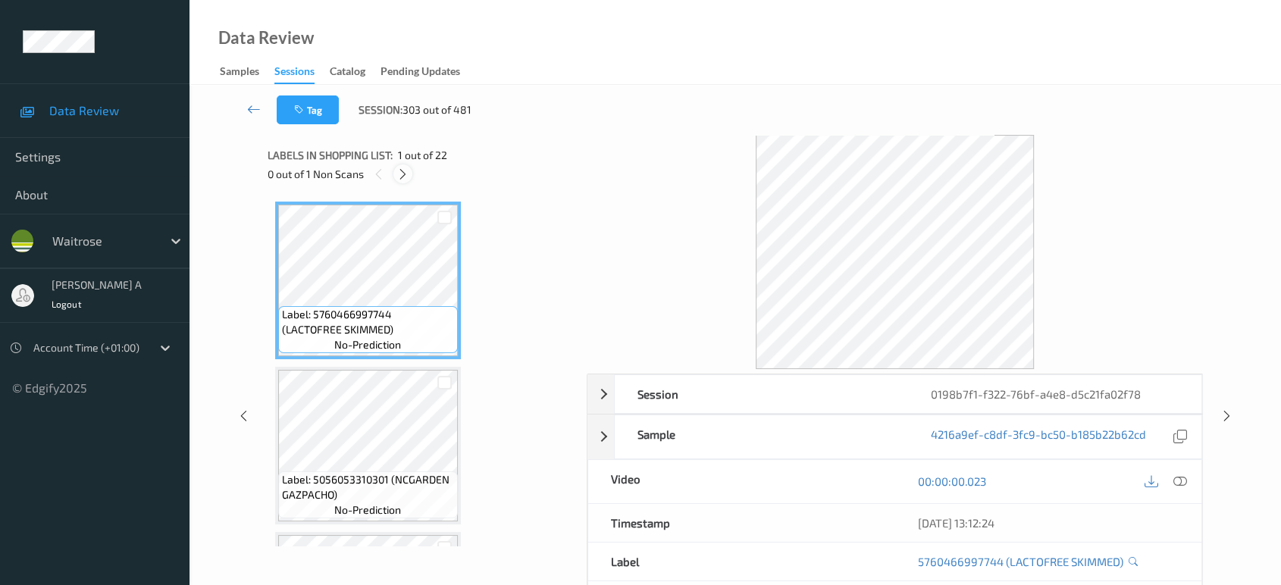
click at [404, 174] on icon at bounding box center [403, 175] width 13 height 14
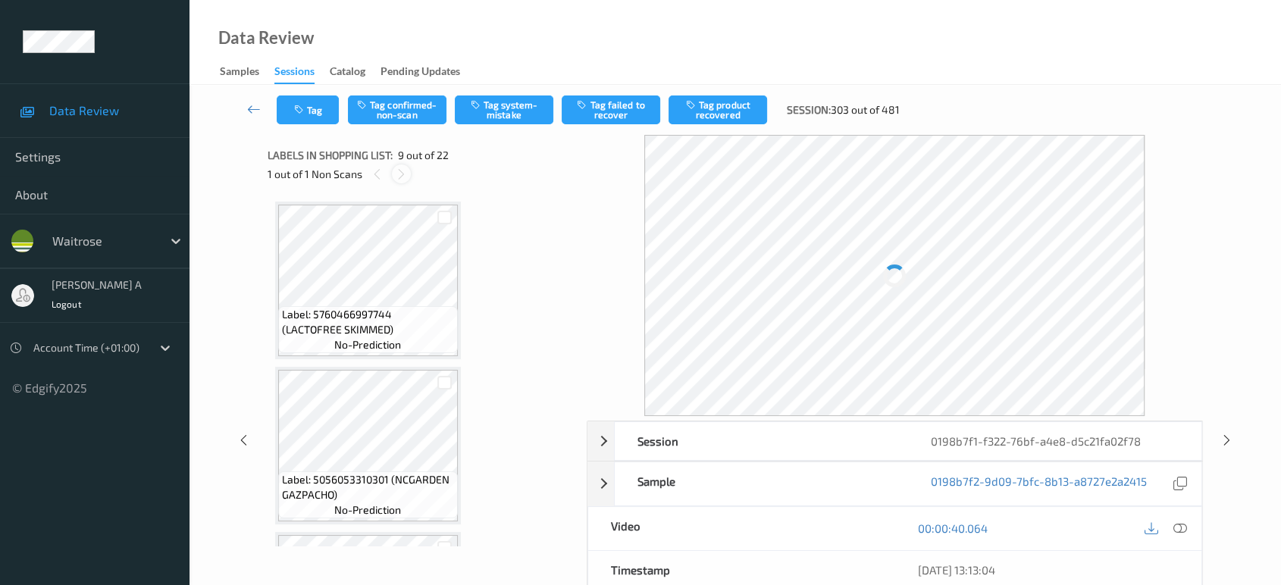
scroll to position [1159, 0]
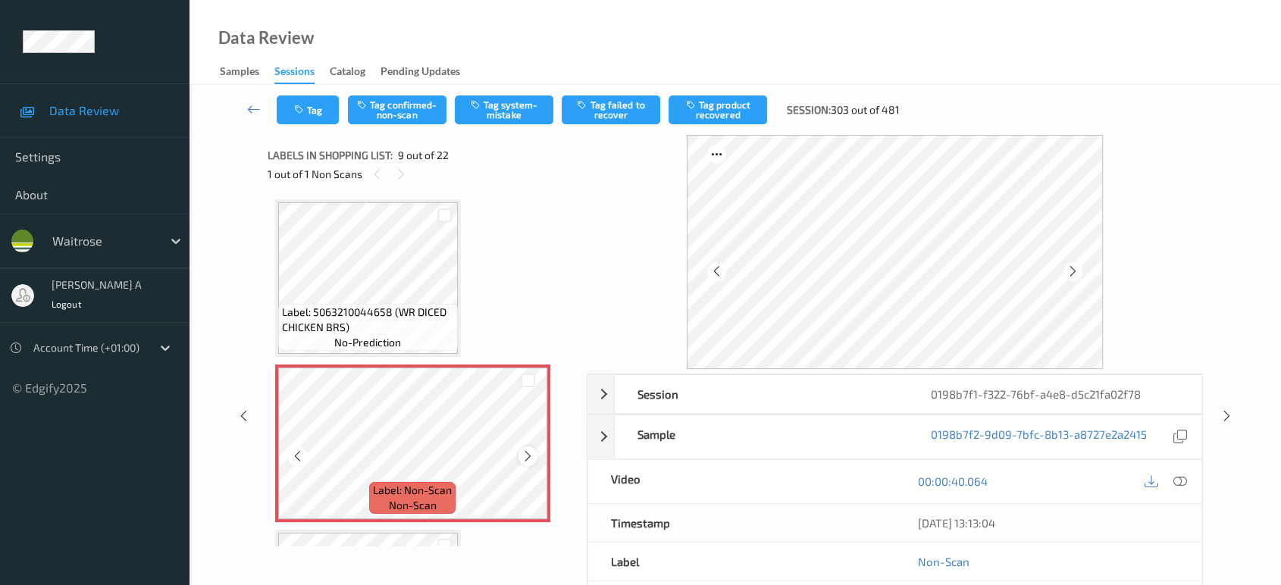
click at [528, 453] on icon at bounding box center [528, 457] width 13 height 14
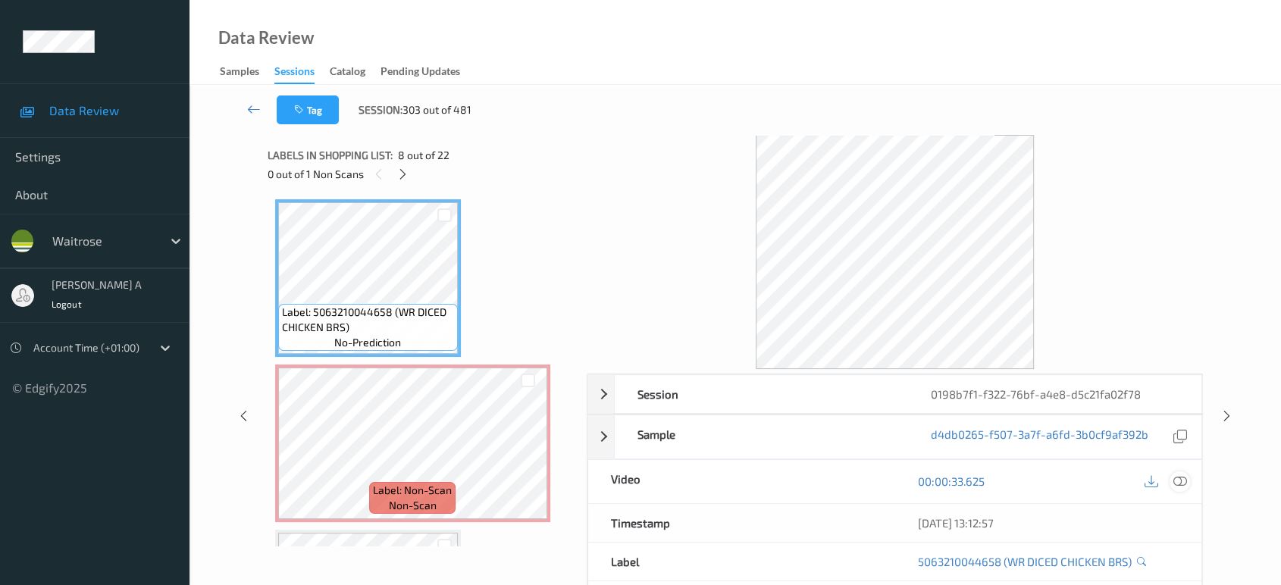
click at [1183, 481] on icon at bounding box center [1181, 482] width 14 height 14
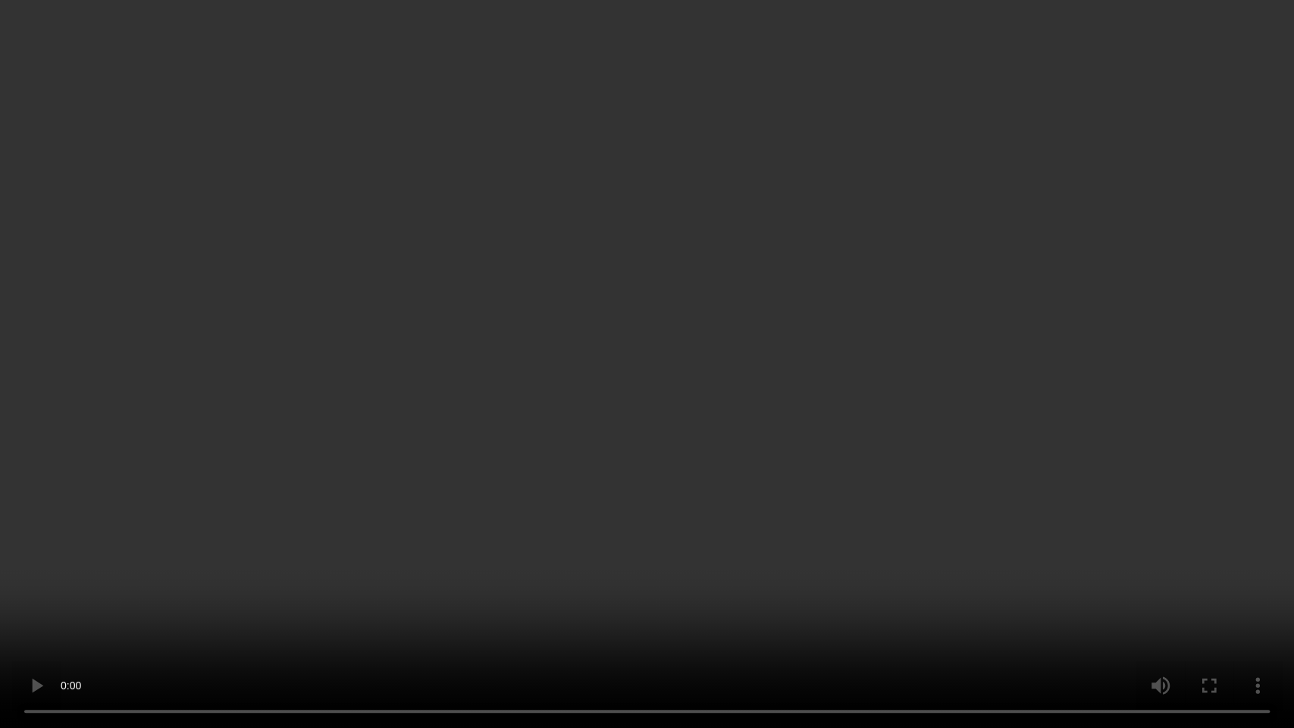
click at [364, 542] on video at bounding box center [647, 364] width 1294 height 728
click at [261, 585] on video at bounding box center [647, 364] width 1294 height 728
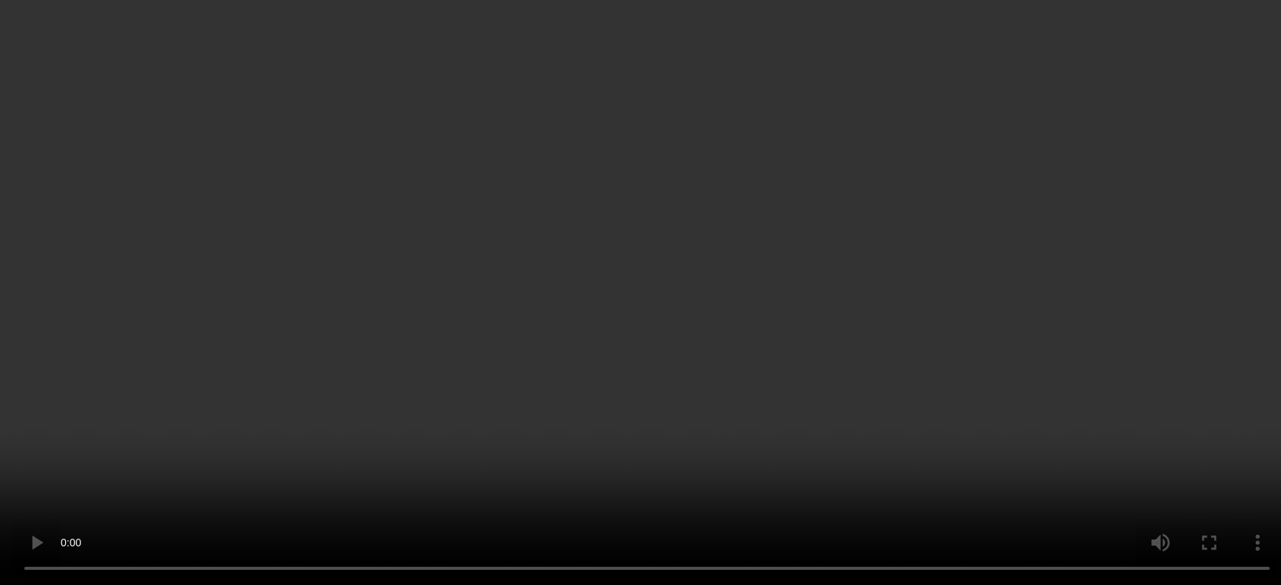
scroll to position [1243, 0]
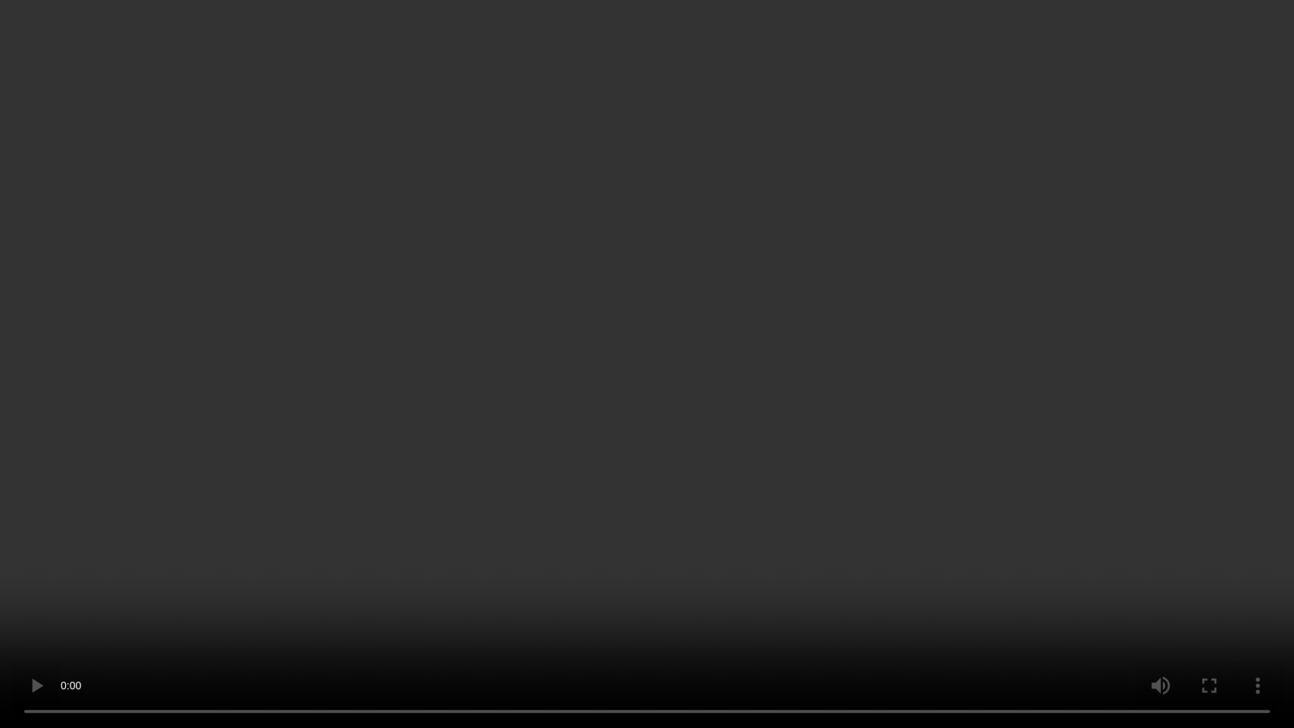
click at [760, 375] on video at bounding box center [647, 364] width 1294 height 728
click at [747, 532] on video at bounding box center [647, 364] width 1294 height 728
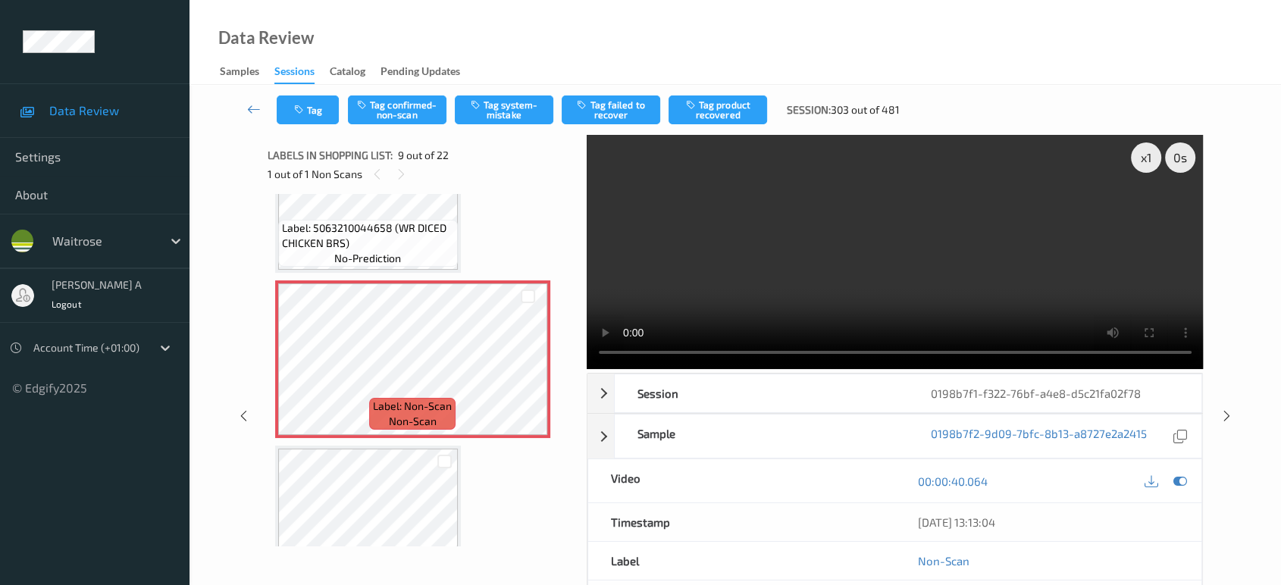
click at [501, 95] on div "Tag Tag confirmed-non-scan Tag system-mistake Tag failed to recover Tag product…" at bounding box center [736, 110] width 1030 height 50
click at [500, 110] on button "Tag system-mistake" at bounding box center [504, 110] width 99 height 29
click at [300, 116] on button "Tag" at bounding box center [308, 110] width 62 height 29
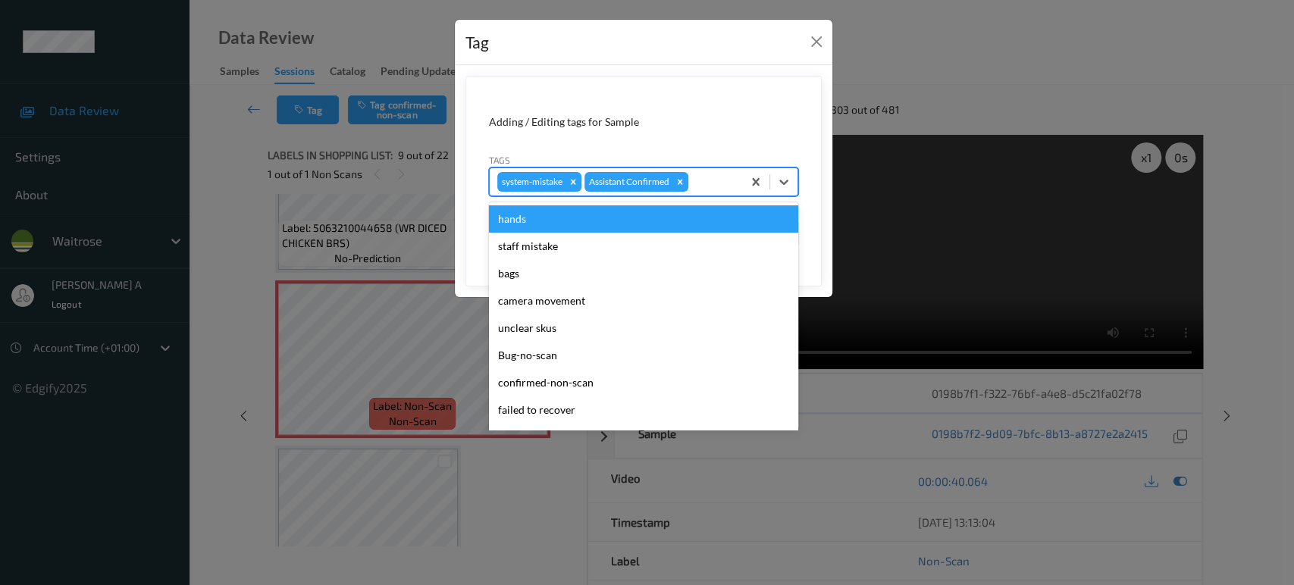
click at [717, 189] on div at bounding box center [713, 182] width 43 height 18
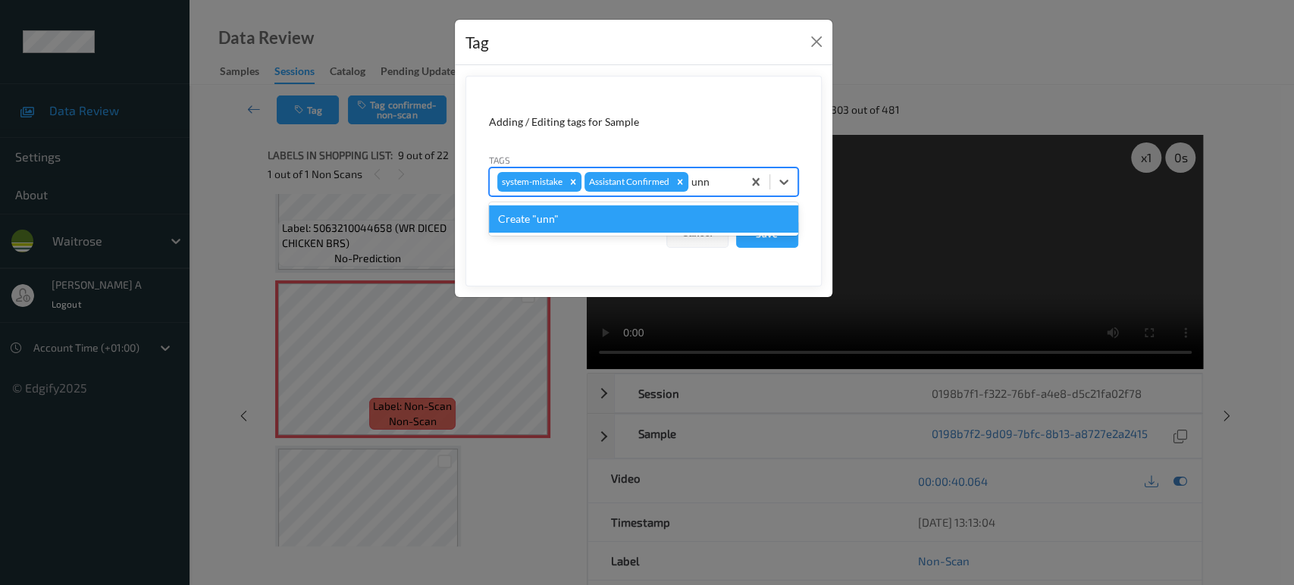
type input "un"
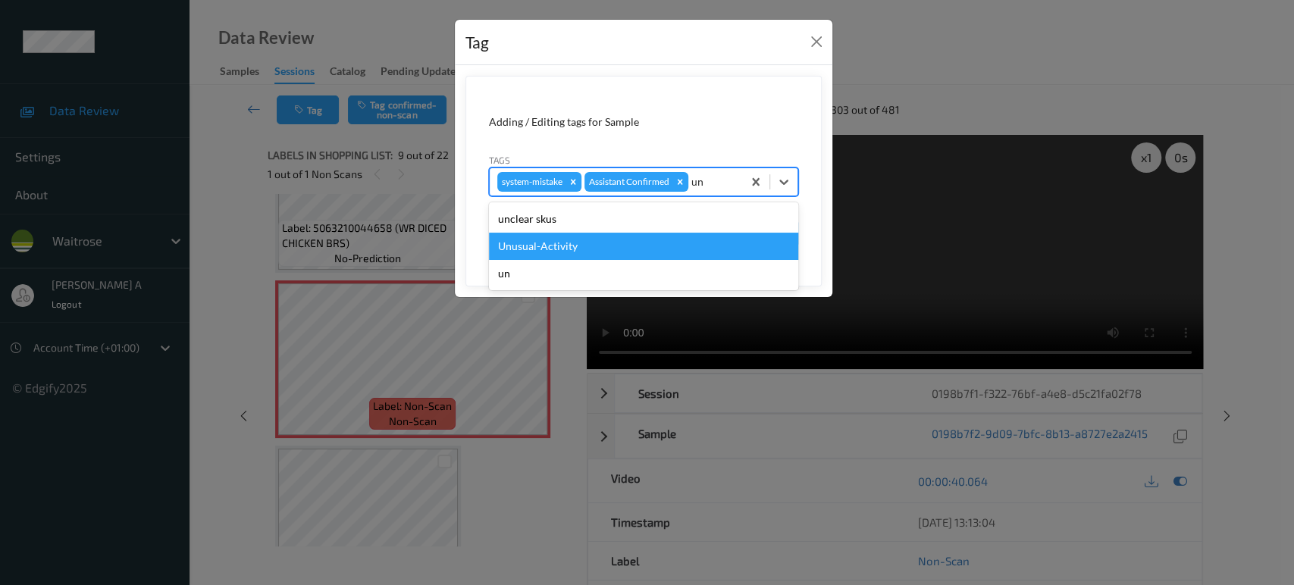
click at [663, 243] on div "Unusual-Activity" at bounding box center [643, 246] width 309 height 27
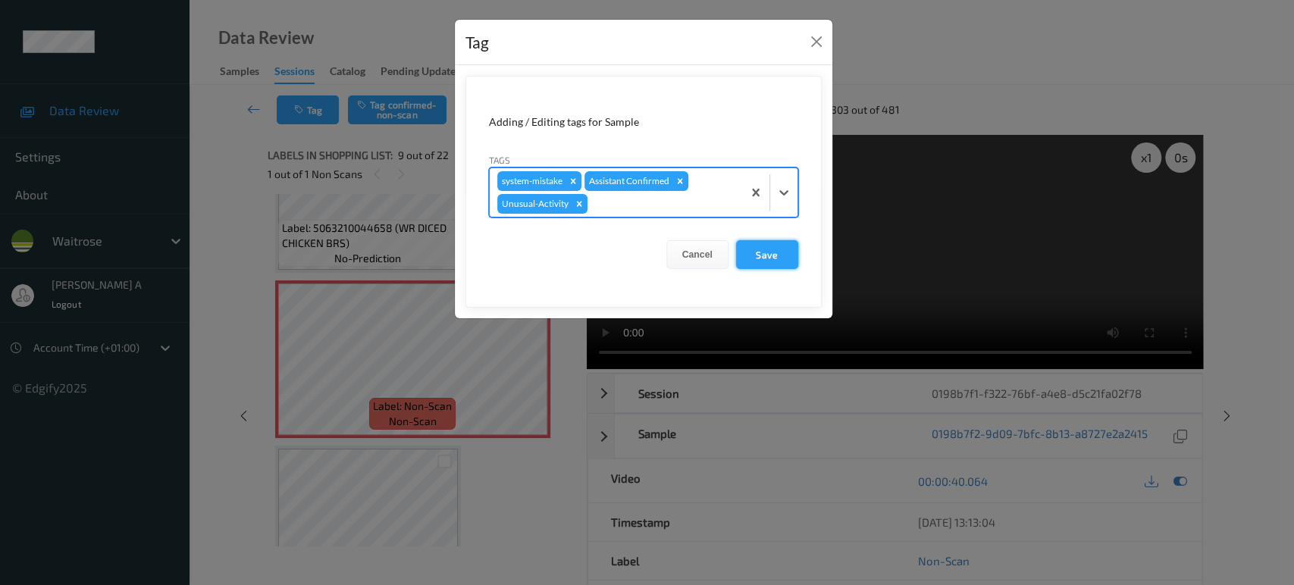
click at [772, 252] on button "Save" at bounding box center [767, 254] width 62 height 29
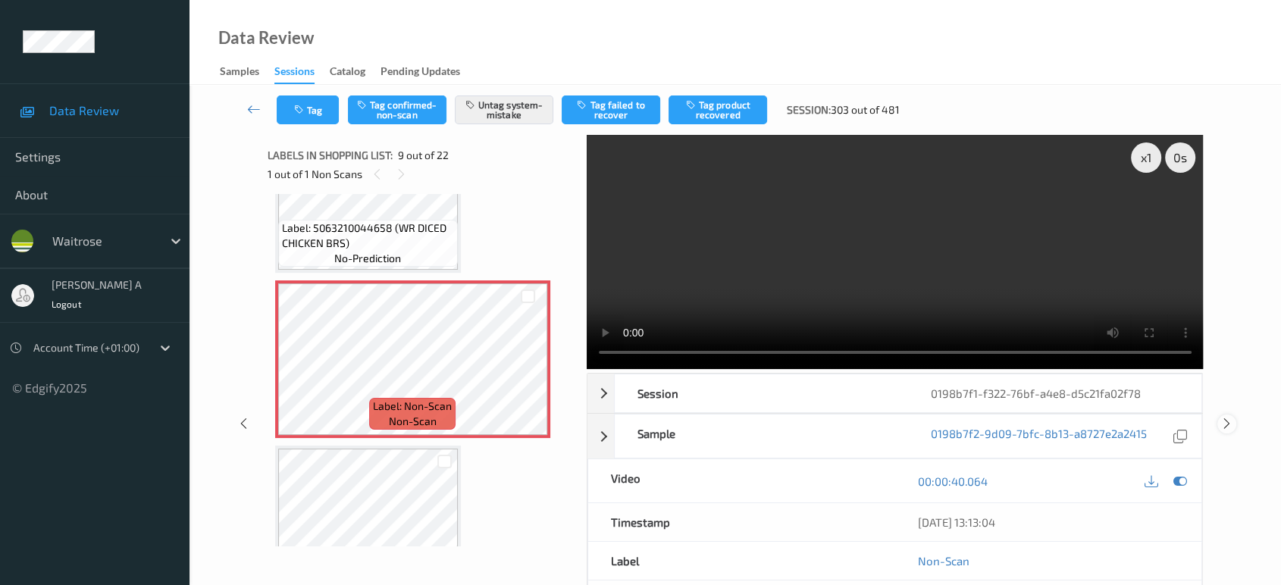
click at [1231, 417] on icon at bounding box center [1227, 424] width 13 height 14
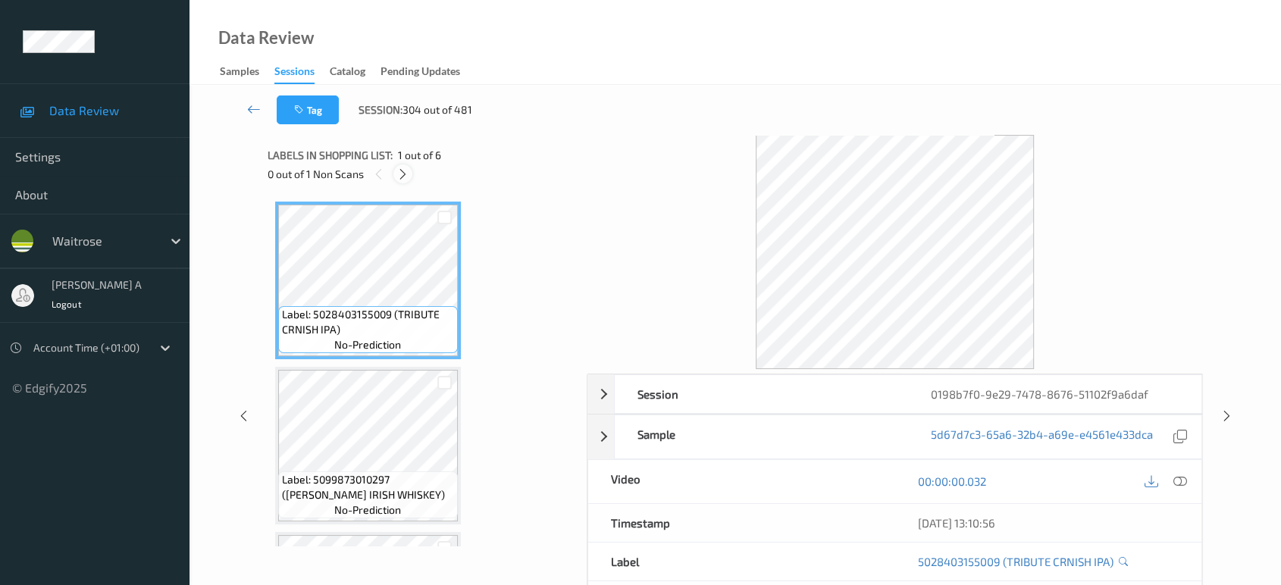
click at [400, 171] on icon at bounding box center [403, 175] width 13 height 14
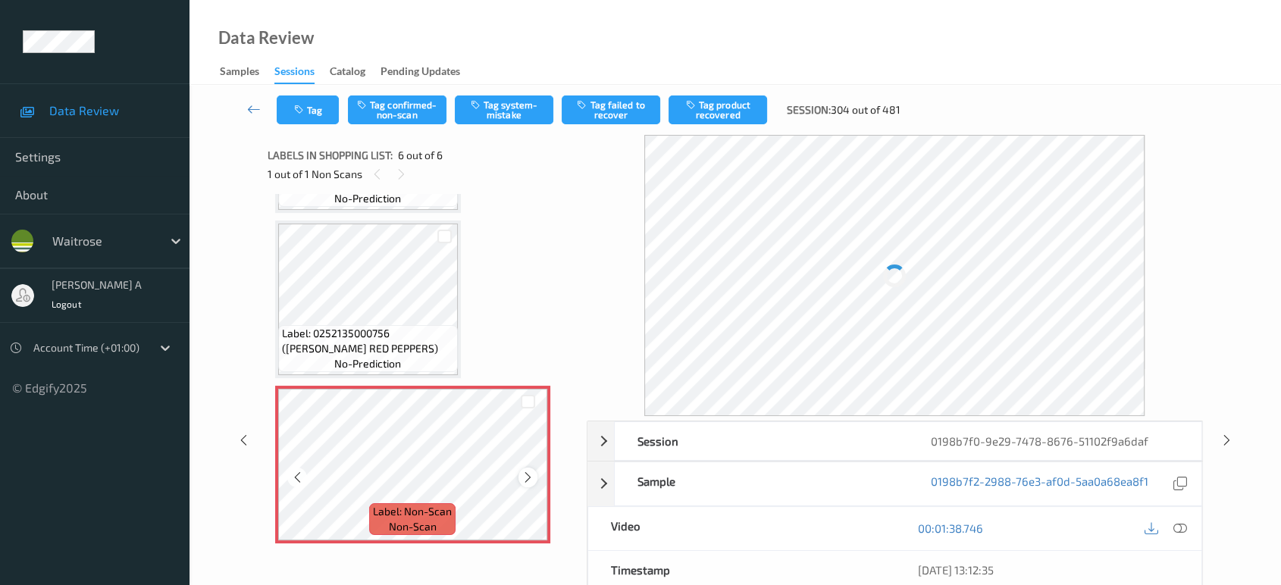
click at [531, 478] on icon at bounding box center [528, 478] width 13 height 14
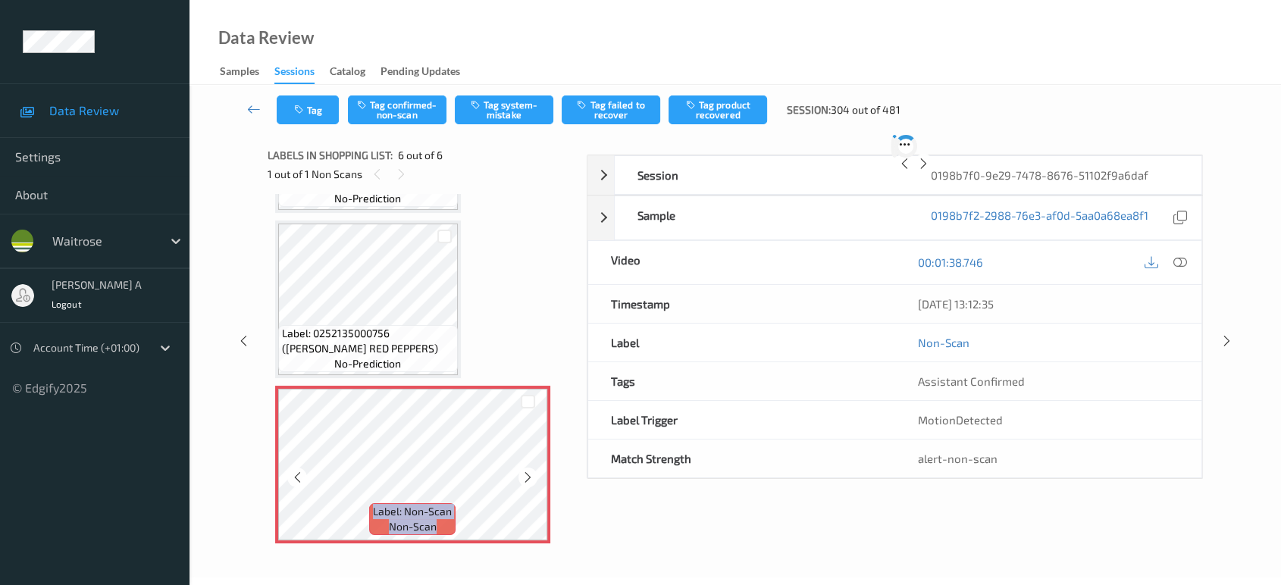
click at [531, 478] on icon at bounding box center [528, 478] width 13 height 14
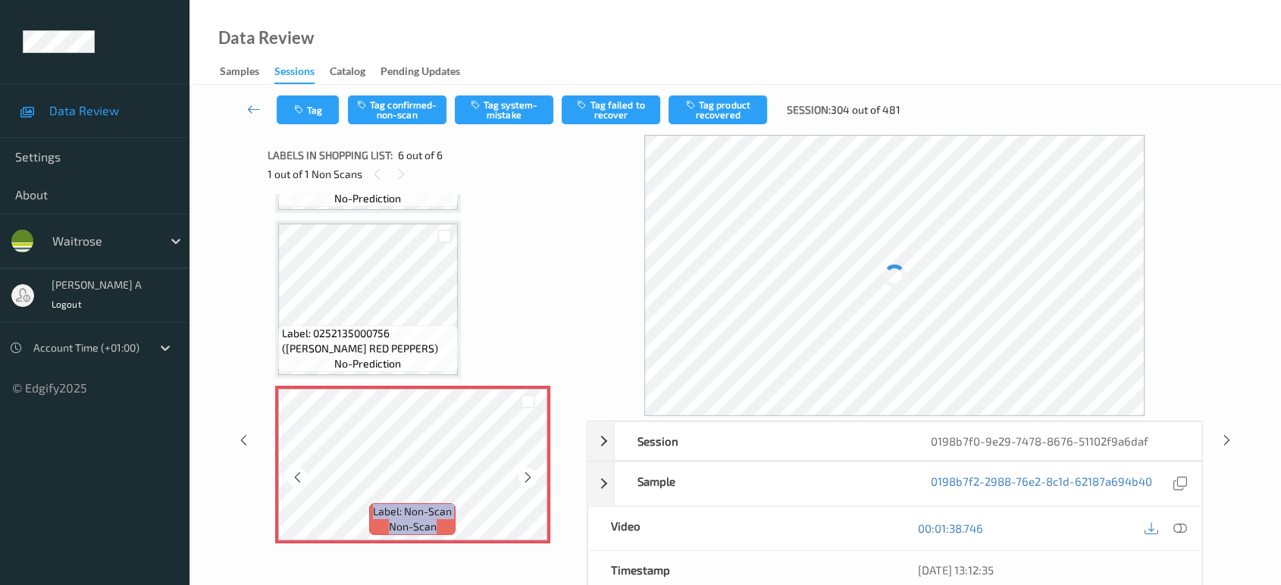
click at [531, 478] on icon at bounding box center [528, 478] width 13 height 14
click at [530, 478] on icon at bounding box center [528, 478] width 13 height 14
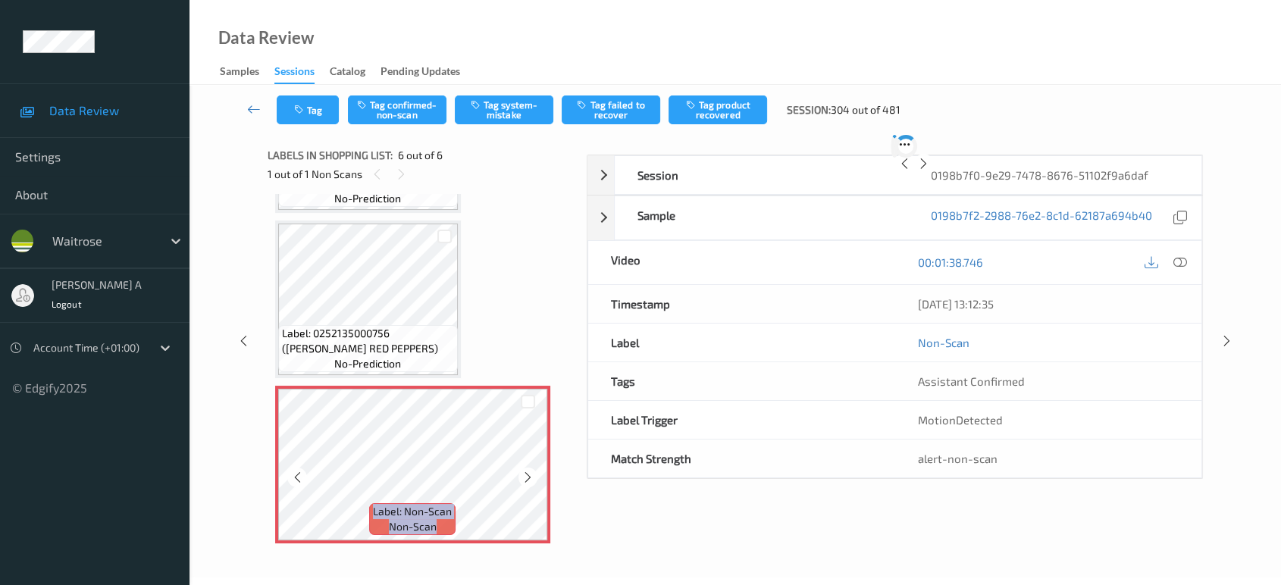
click at [530, 478] on icon at bounding box center [528, 478] width 13 height 14
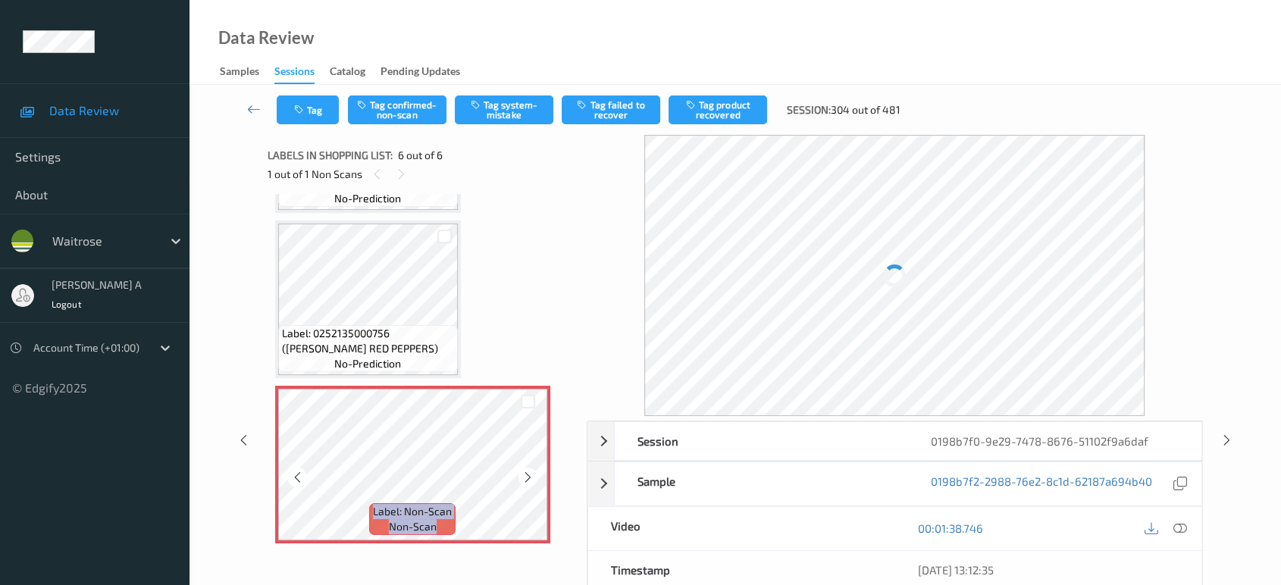
click at [530, 478] on icon at bounding box center [528, 478] width 13 height 14
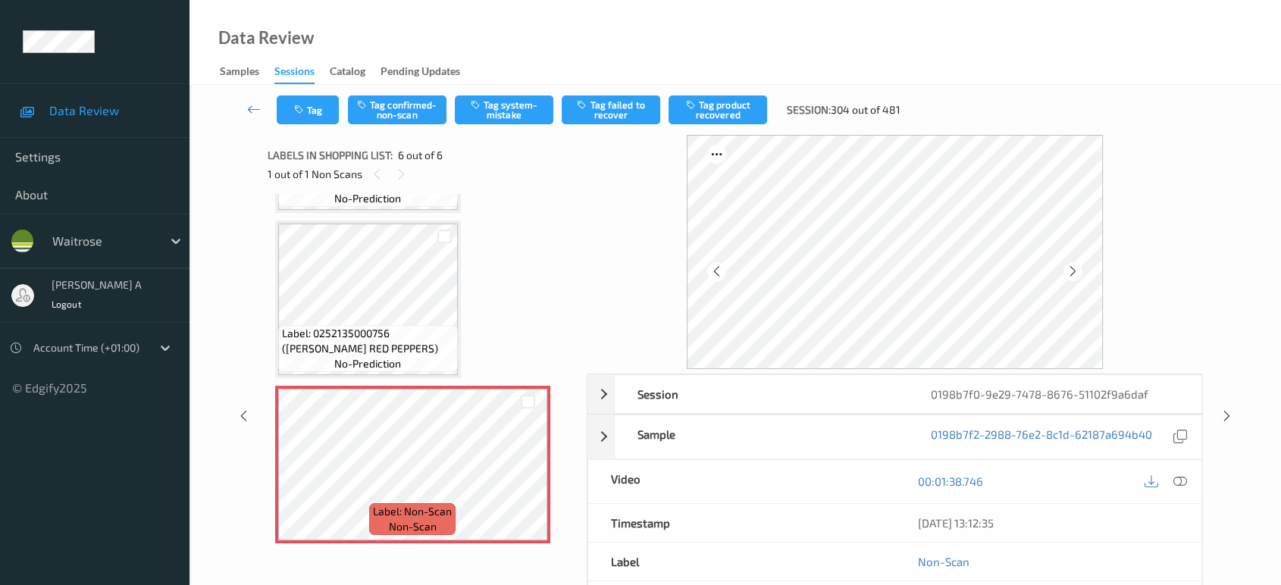
scroll to position [473, 0]
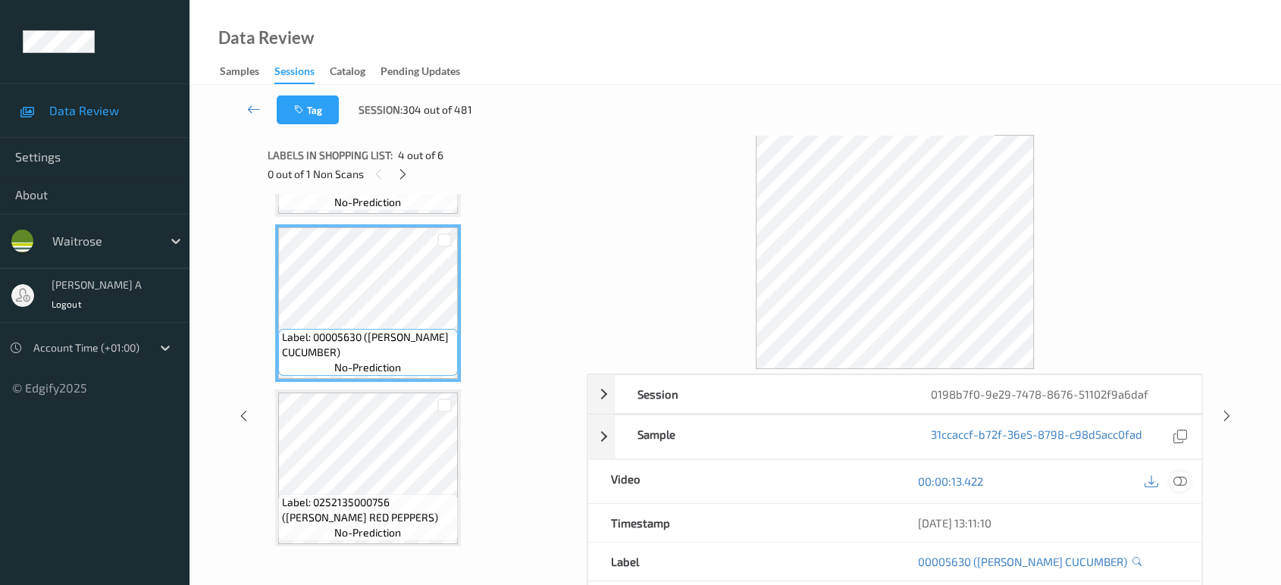
click at [1184, 484] on icon at bounding box center [1181, 482] width 14 height 14
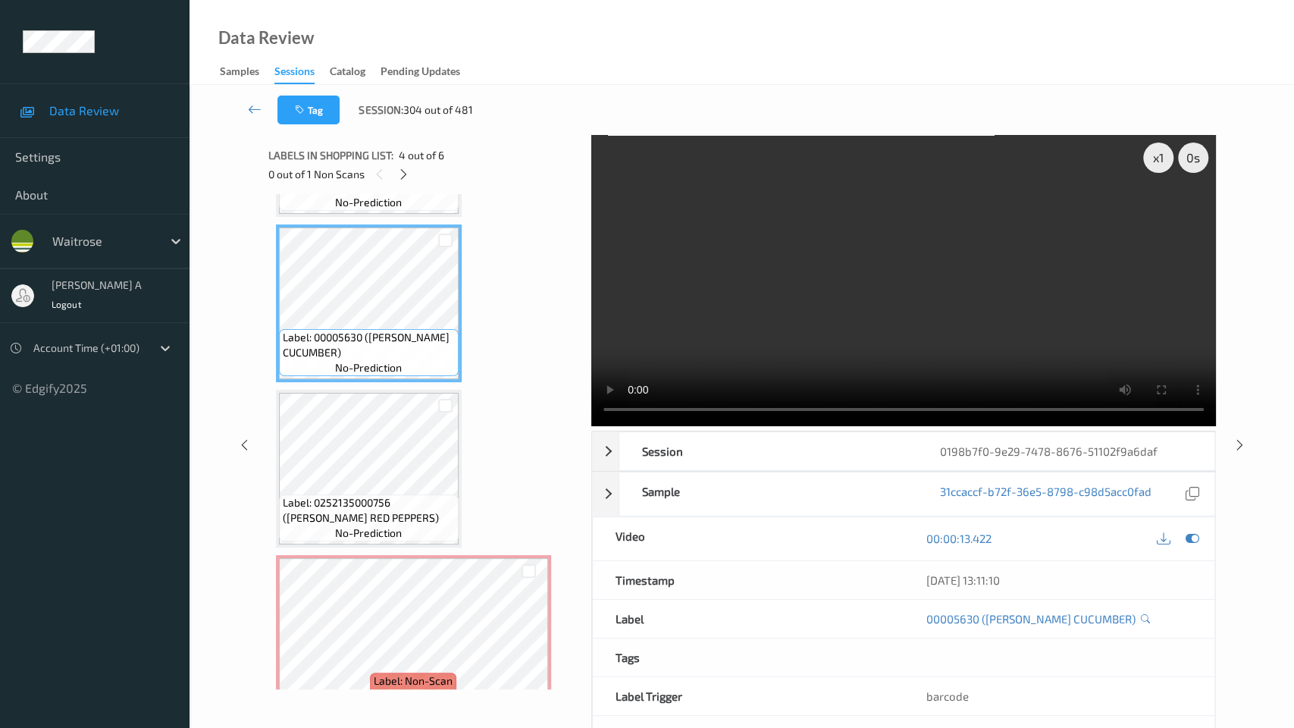
click at [648, 426] on video at bounding box center [903, 280] width 625 height 291
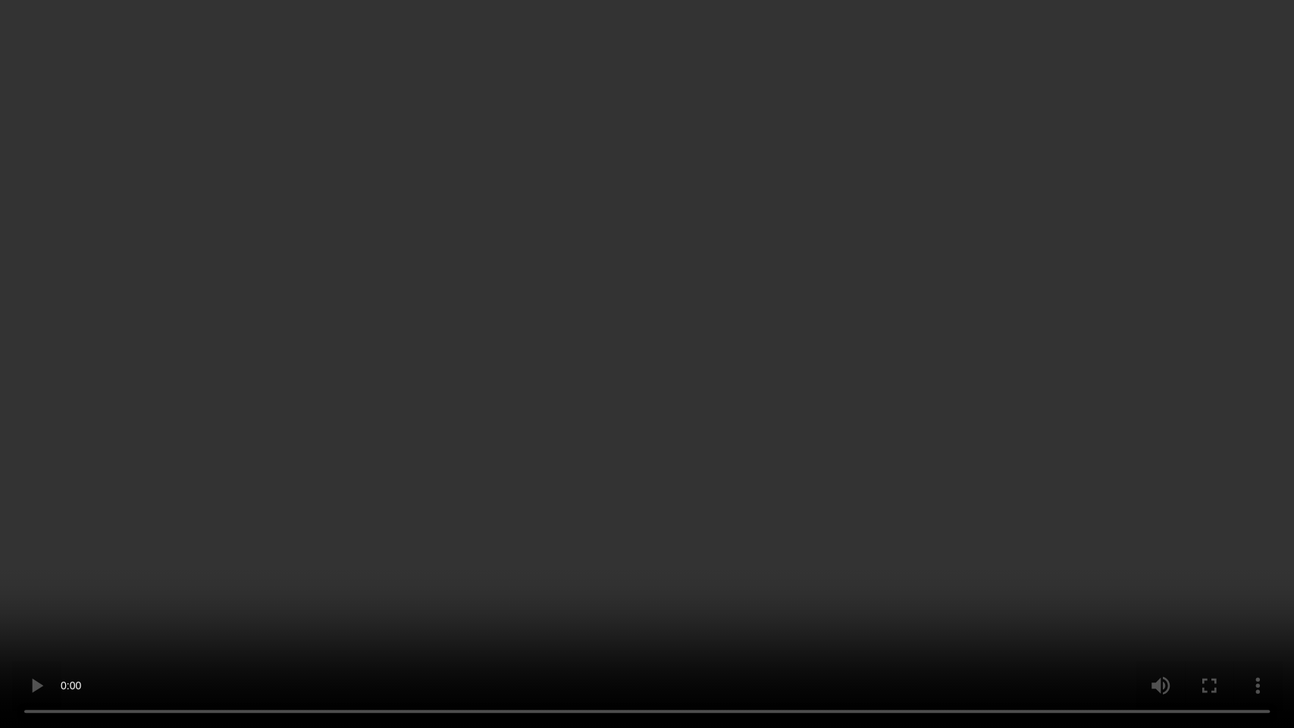
click at [600, 356] on video at bounding box center [647, 364] width 1294 height 728
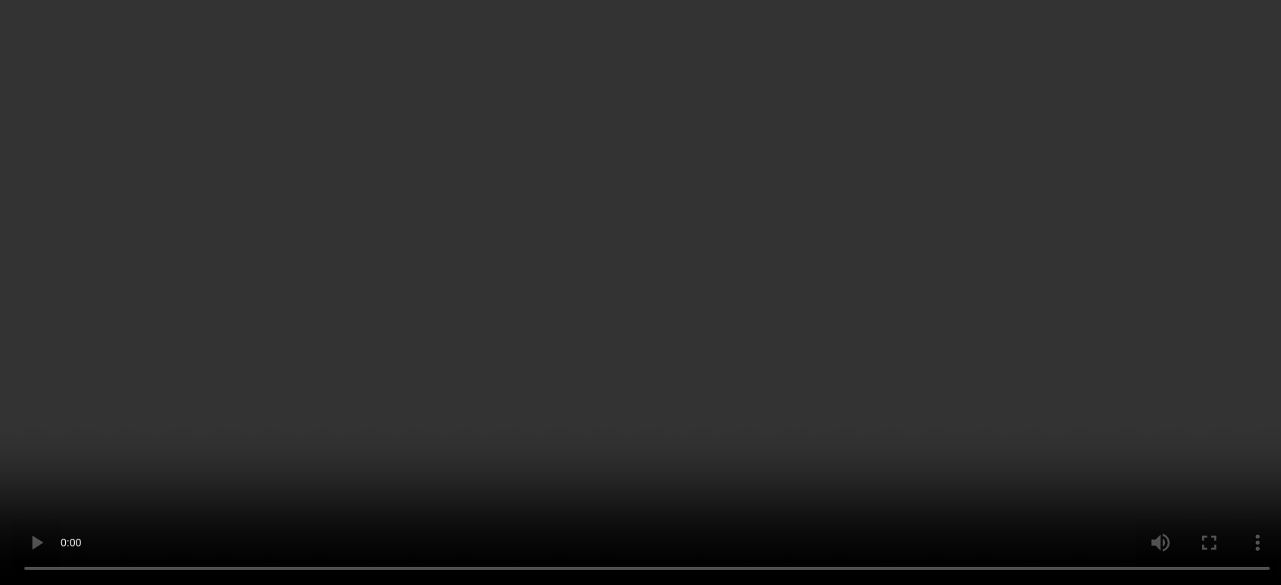
scroll to position [500, 0]
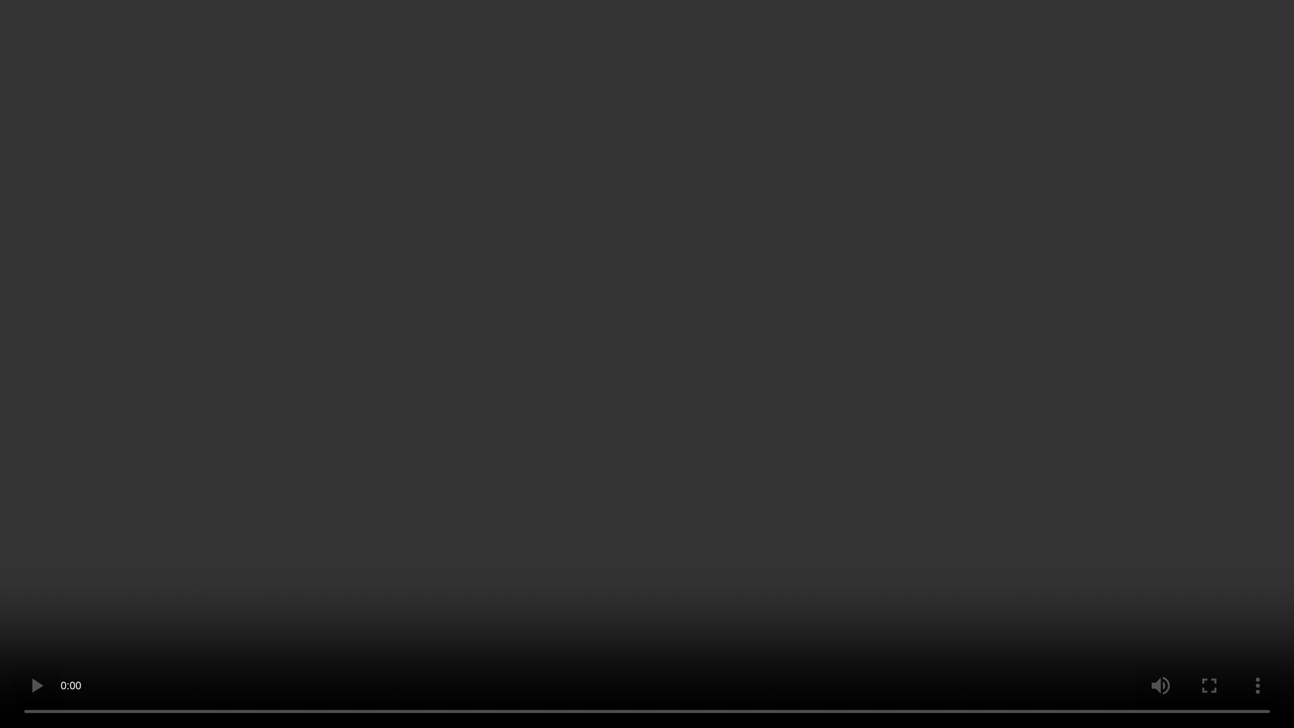
click at [786, 424] on video at bounding box center [647, 364] width 1294 height 728
click at [783, 416] on video at bounding box center [647, 364] width 1294 height 728
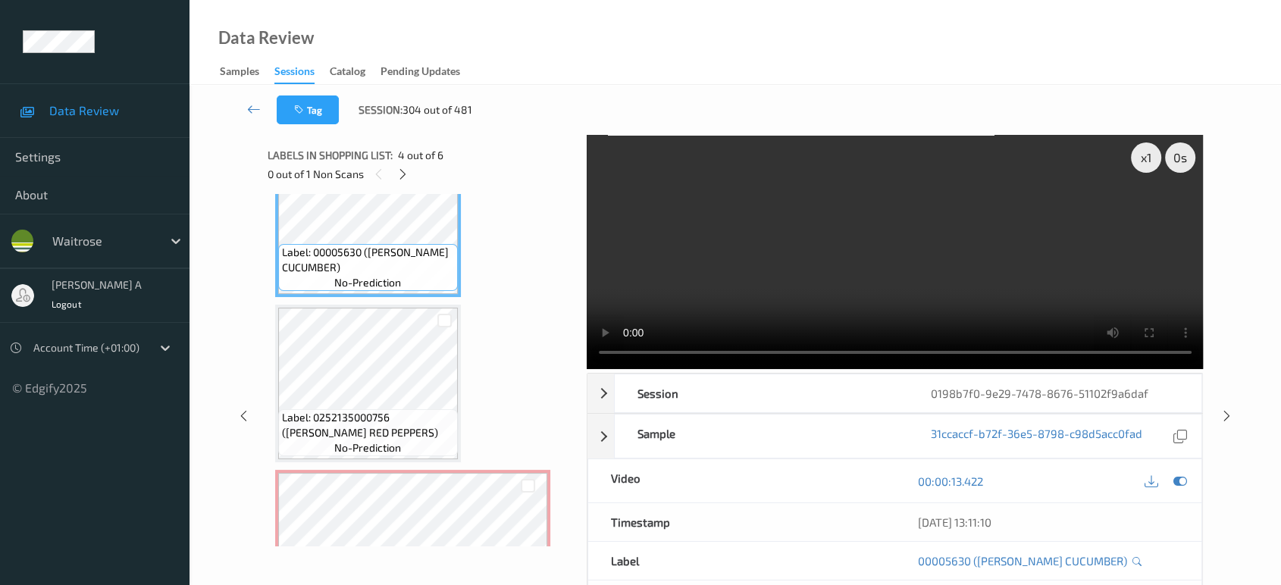
click at [441, 432] on span "Label: 0252135000756 (WR ESS RED PEPPERS)" at bounding box center [368, 425] width 172 height 30
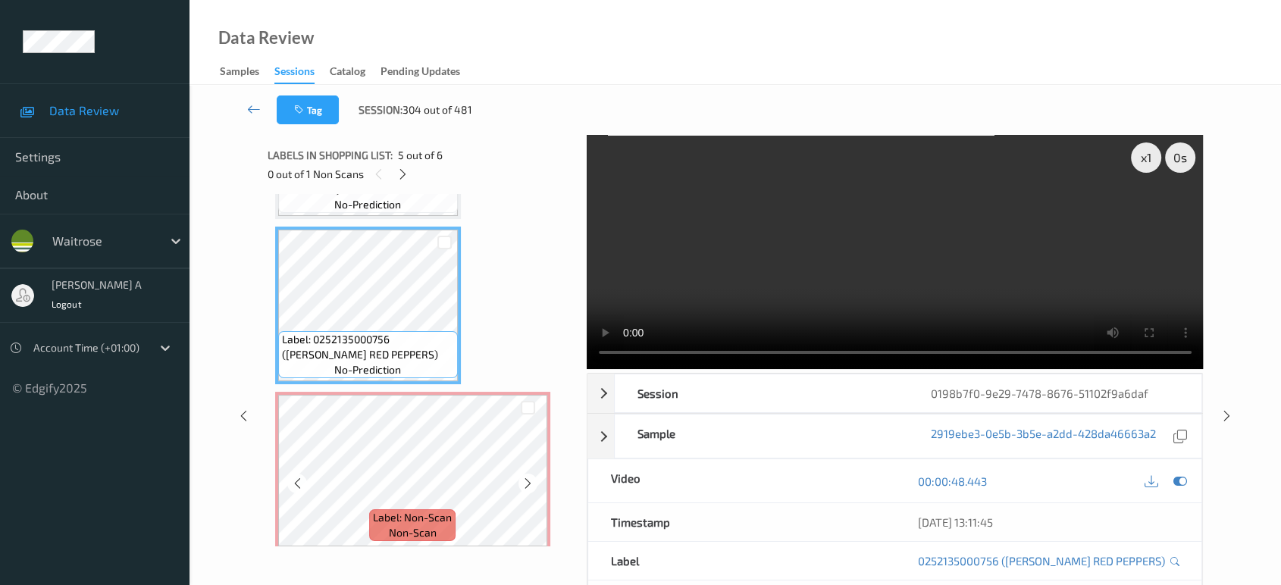
scroll to position [642, 0]
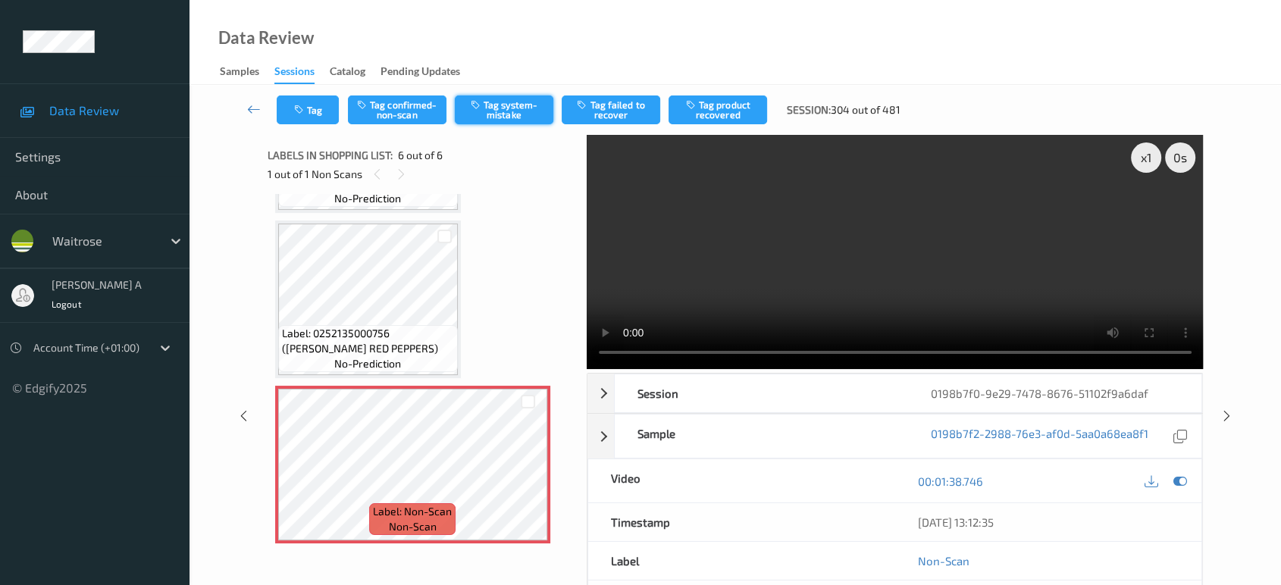
click at [517, 98] on button "Tag system-mistake" at bounding box center [504, 110] width 99 height 29
click at [1223, 409] on icon at bounding box center [1227, 416] width 13 height 14
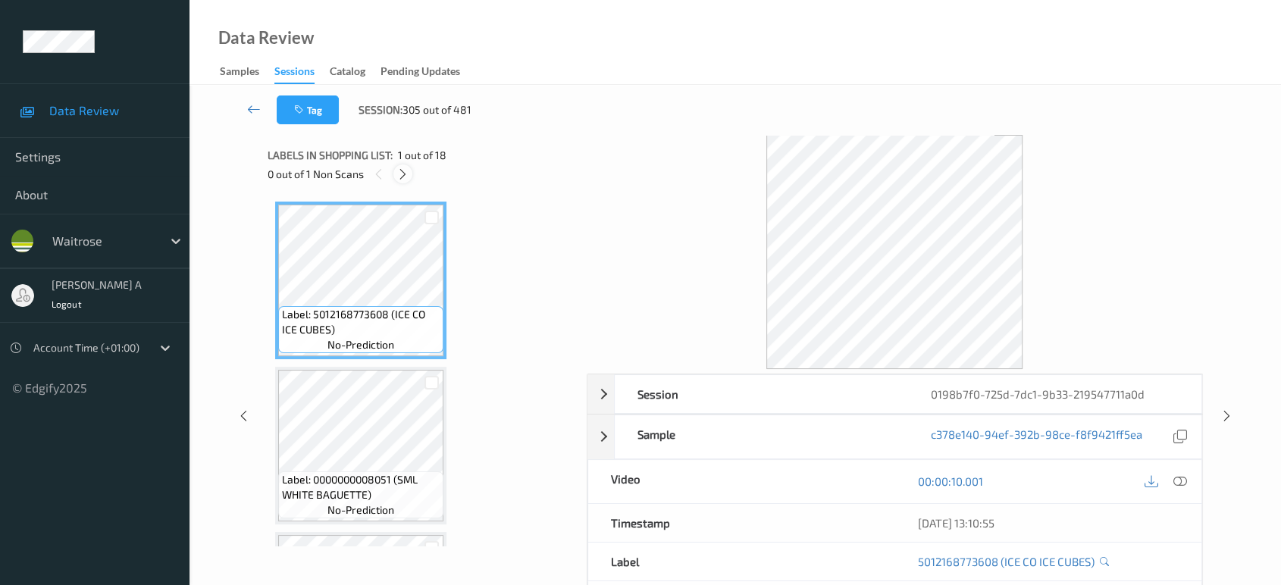
click at [400, 174] on icon at bounding box center [403, 175] width 13 height 14
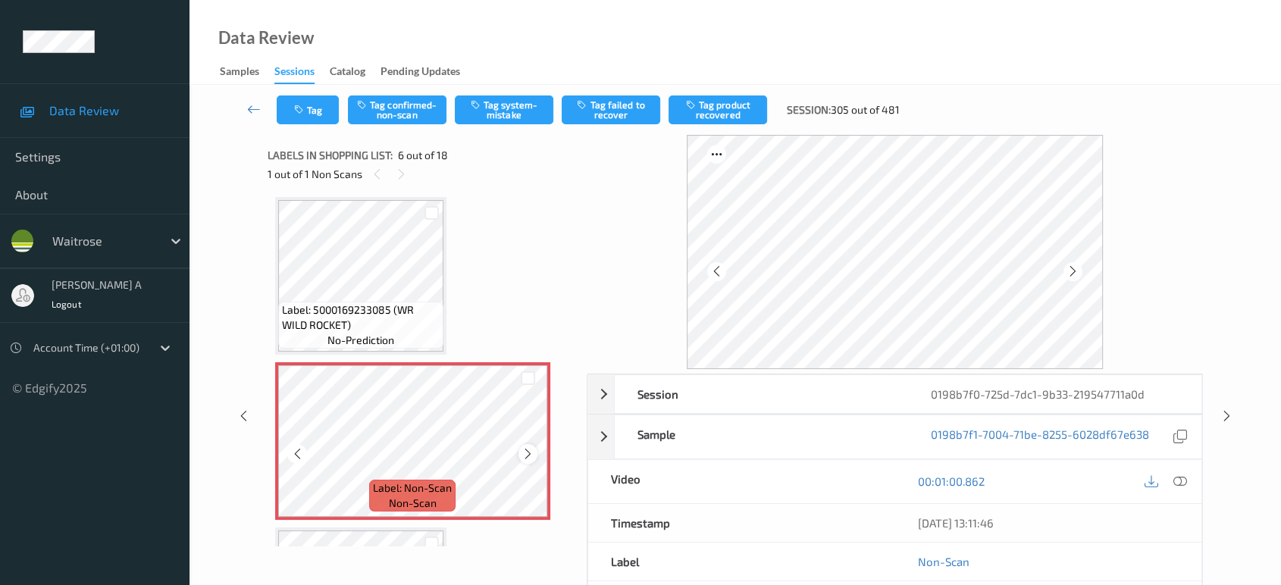
click at [522, 447] on icon at bounding box center [528, 454] width 13 height 14
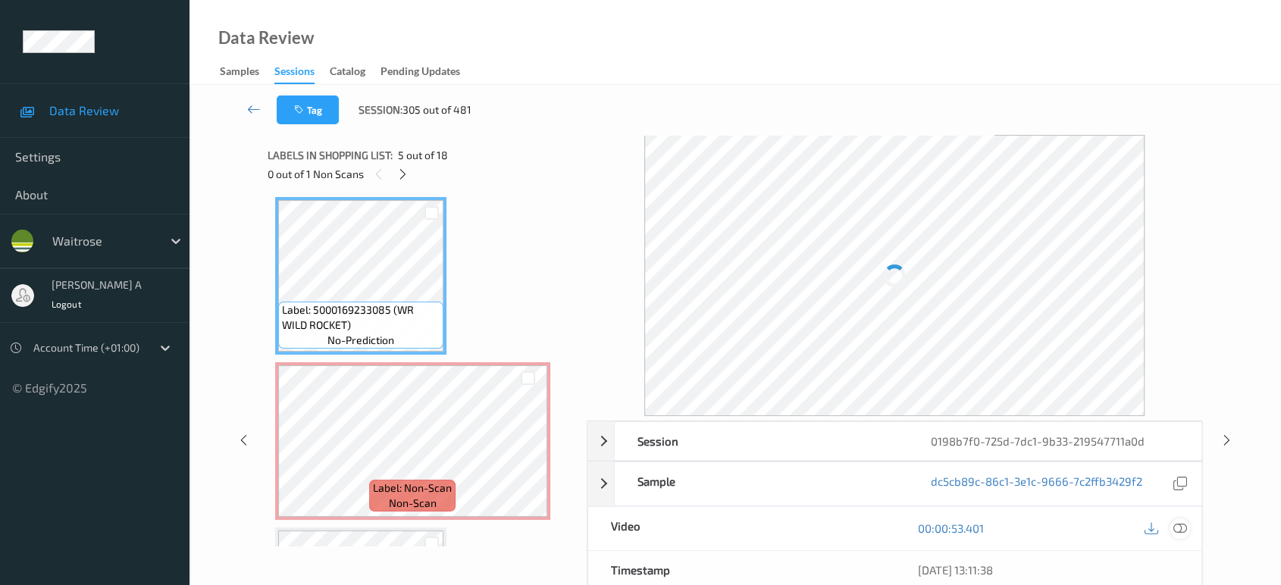
click at [1184, 520] on div at bounding box center [1180, 529] width 20 height 20
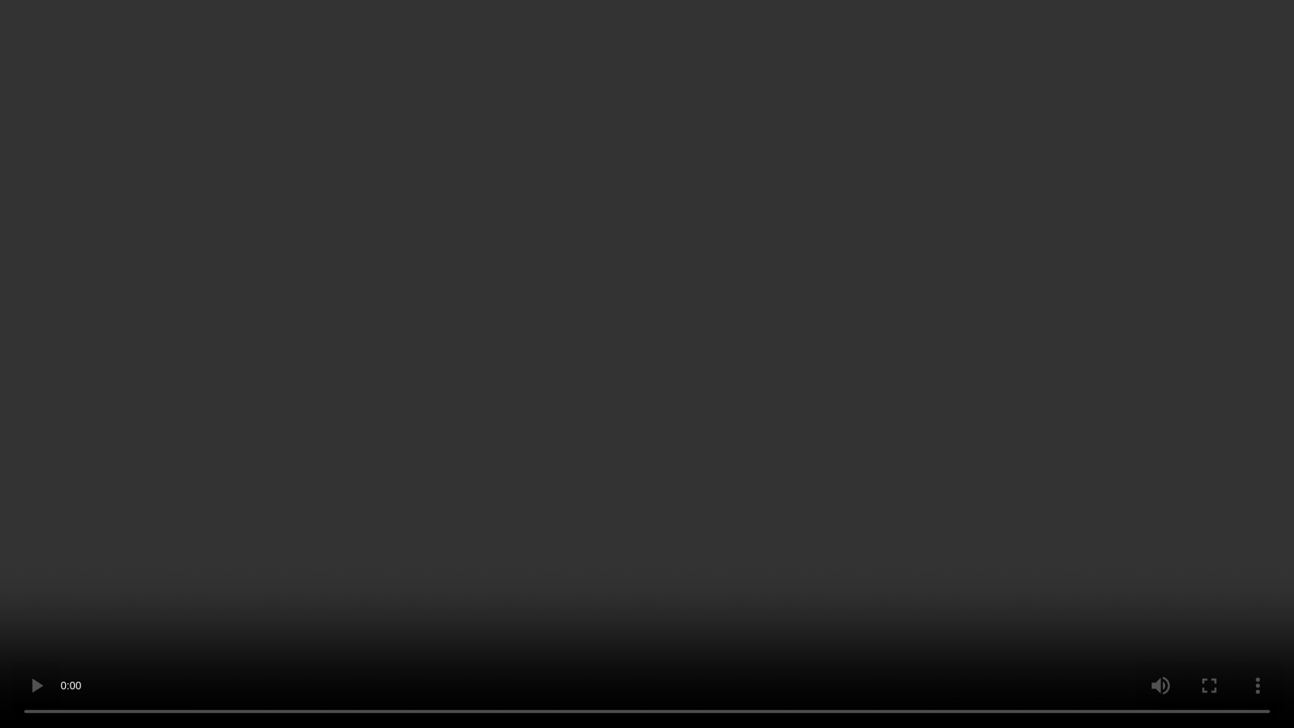
click at [432, 400] on video at bounding box center [647, 364] width 1294 height 728
click at [431, 400] on video at bounding box center [647, 364] width 1294 height 728
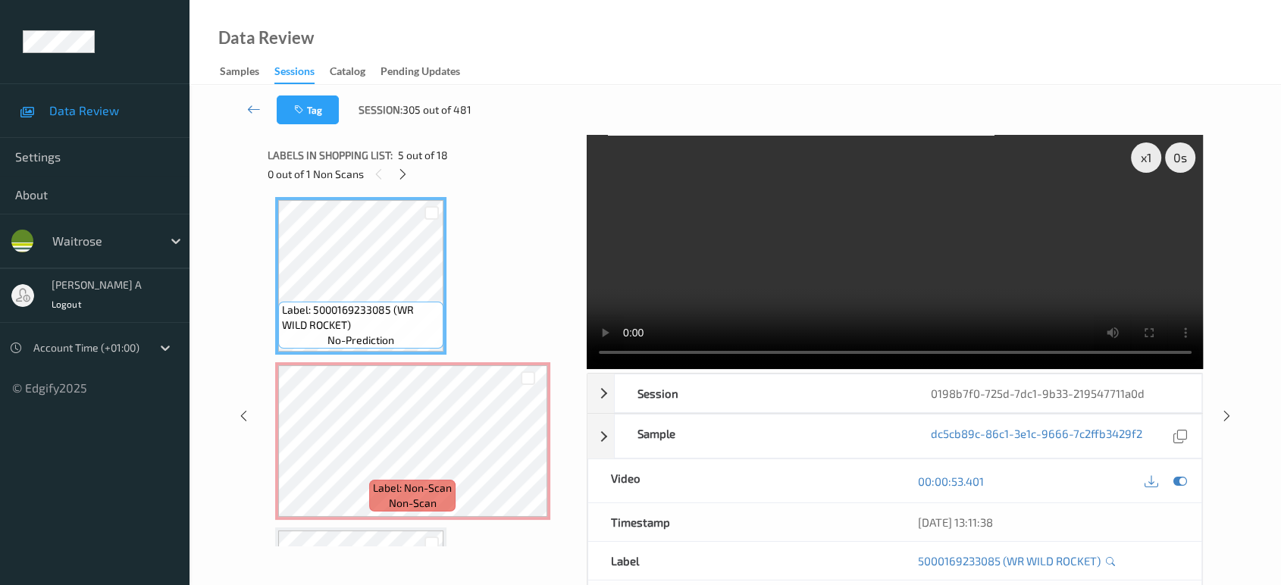
click at [782, 286] on video at bounding box center [895, 252] width 617 height 234
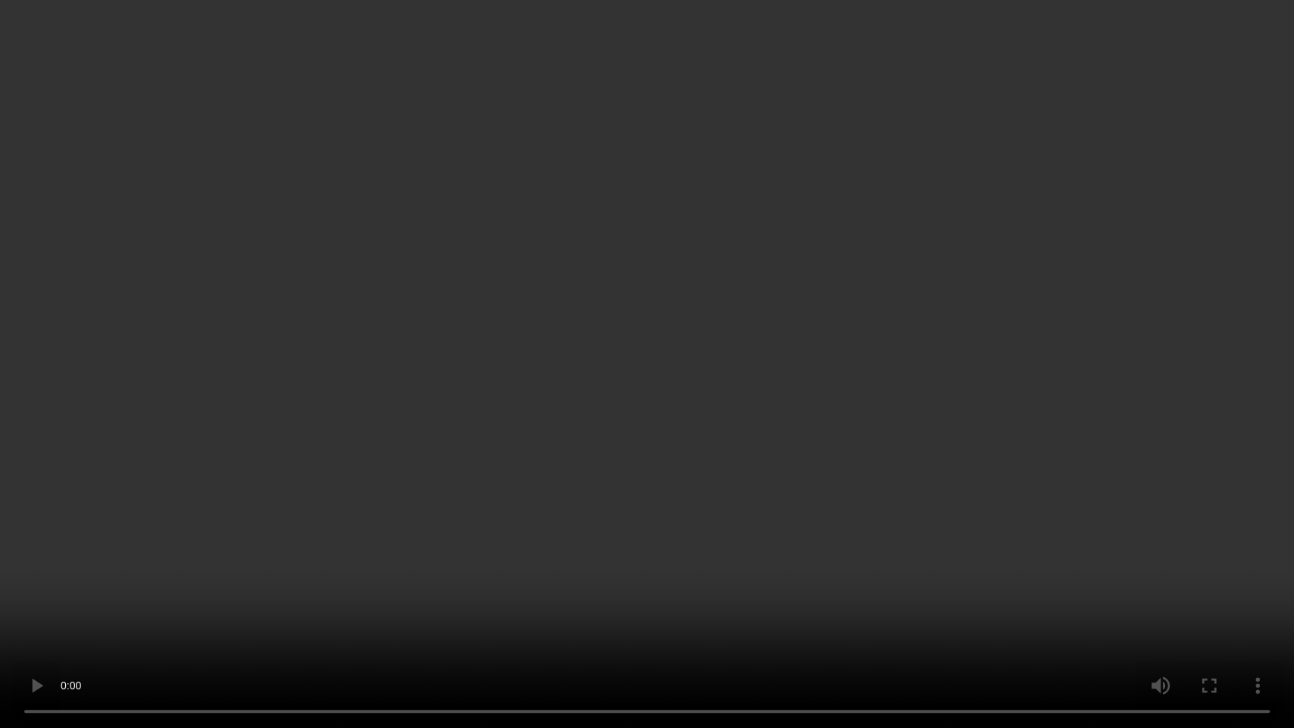
click at [381, 570] on video at bounding box center [647, 364] width 1294 height 728
click at [611, 60] on video at bounding box center [647, 364] width 1294 height 728
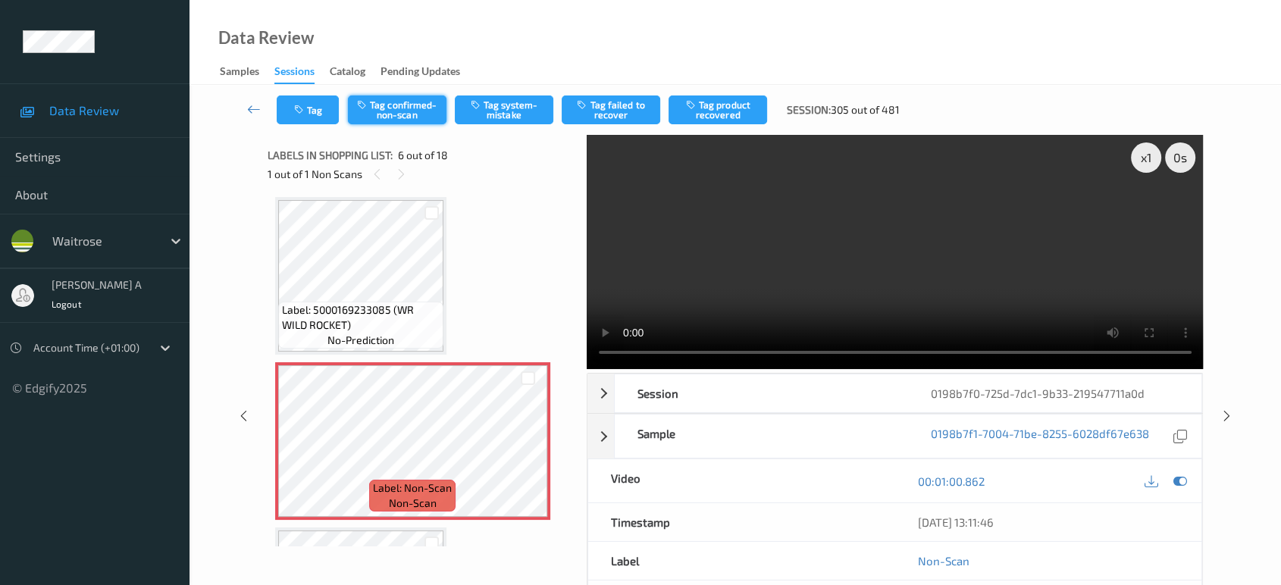
click at [389, 114] on button "Tag confirmed-non-scan" at bounding box center [397, 110] width 99 height 29
click at [610, 113] on button "Tag failed to recover" at bounding box center [611, 110] width 99 height 29
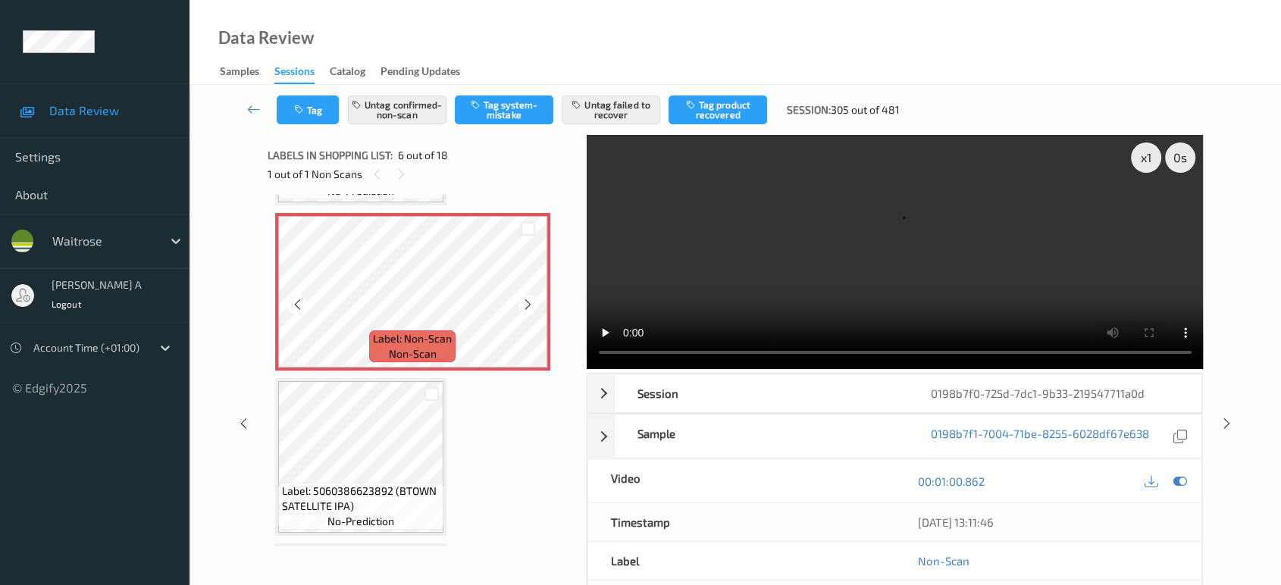
scroll to position [834, 0]
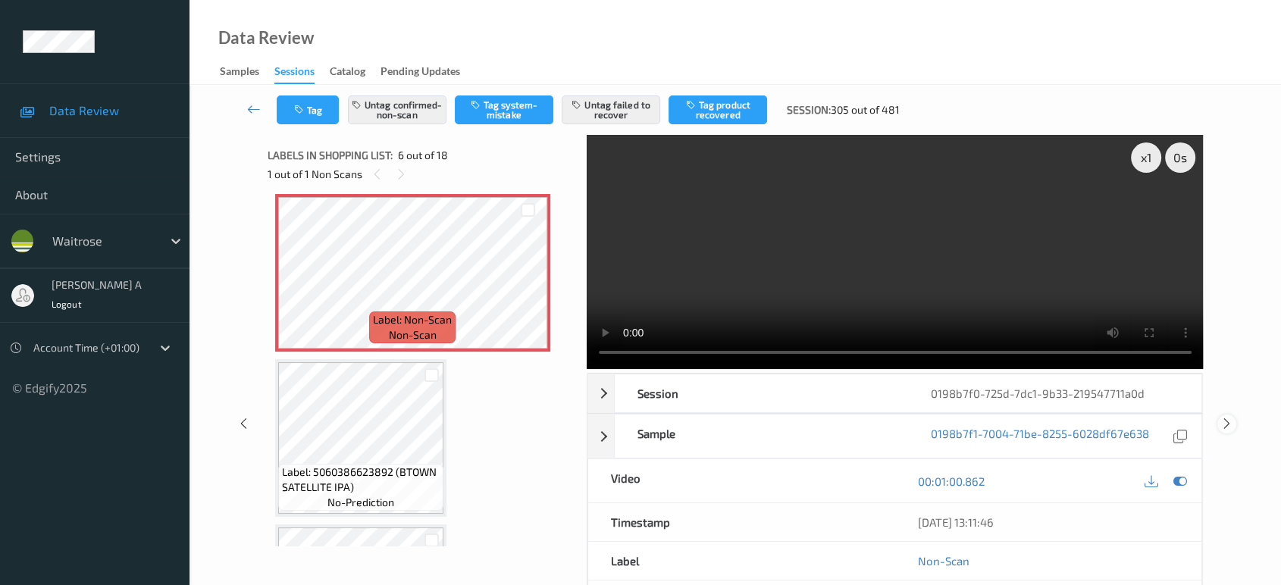
click at [1221, 429] on icon at bounding box center [1227, 424] width 13 height 14
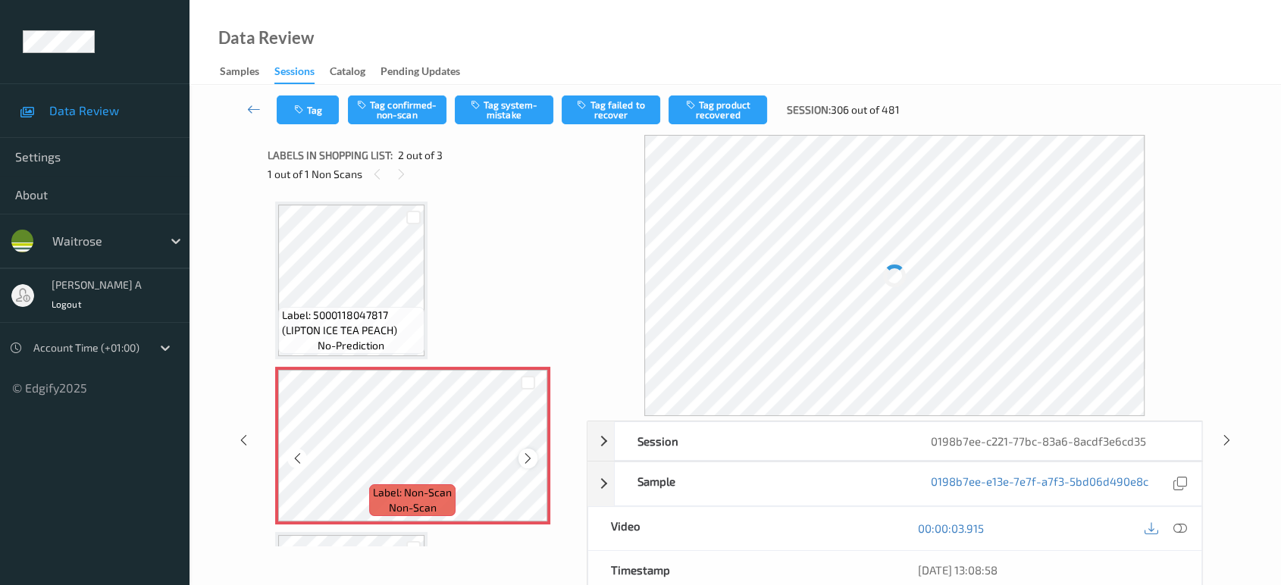
click at [527, 459] on icon at bounding box center [528, 459] width 13 height 14
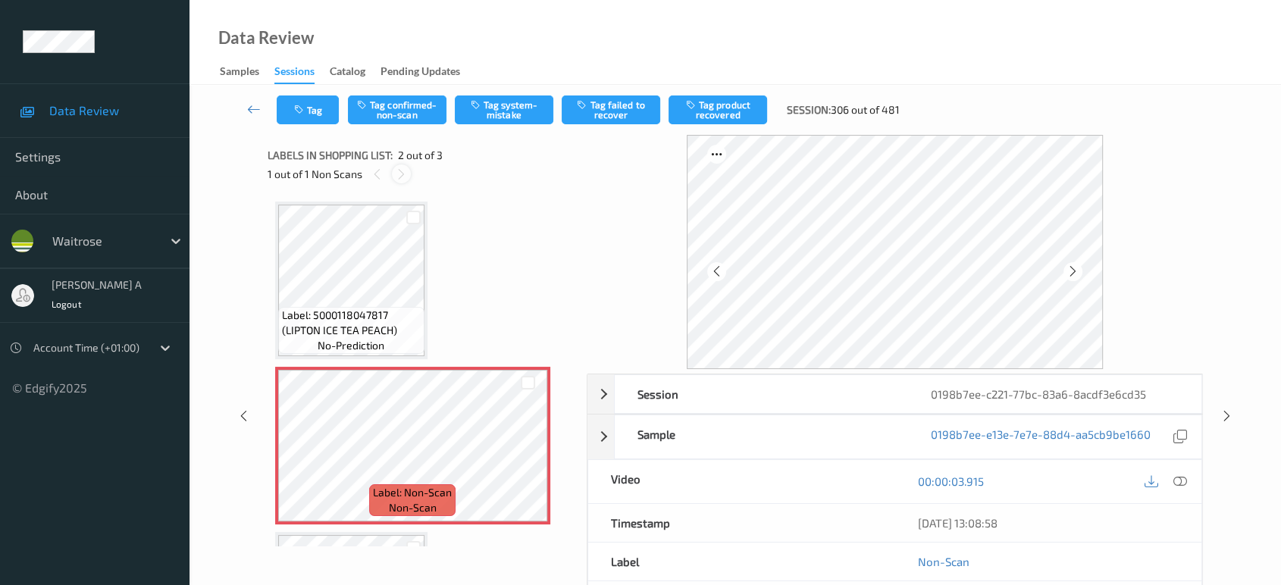
click at [403, 180] on icon at bounding box center [401, 175] width 13 height 14
click at [370, 165] on div "1 out of 1 Non Scans" at bounding box center [422, 174] width 309 height 19
click at [519, 452] on div at bounding box center [528, 458] width 19 height 19
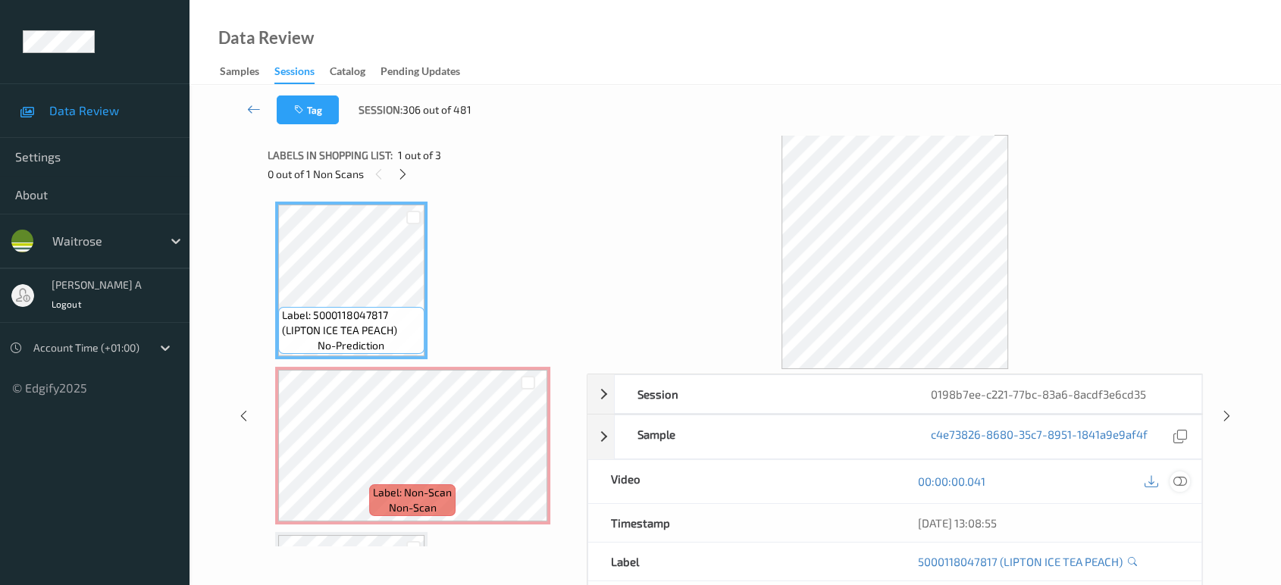
click at [1174, 481] on icon at bounding box center [1181, 482] width 14 height 14
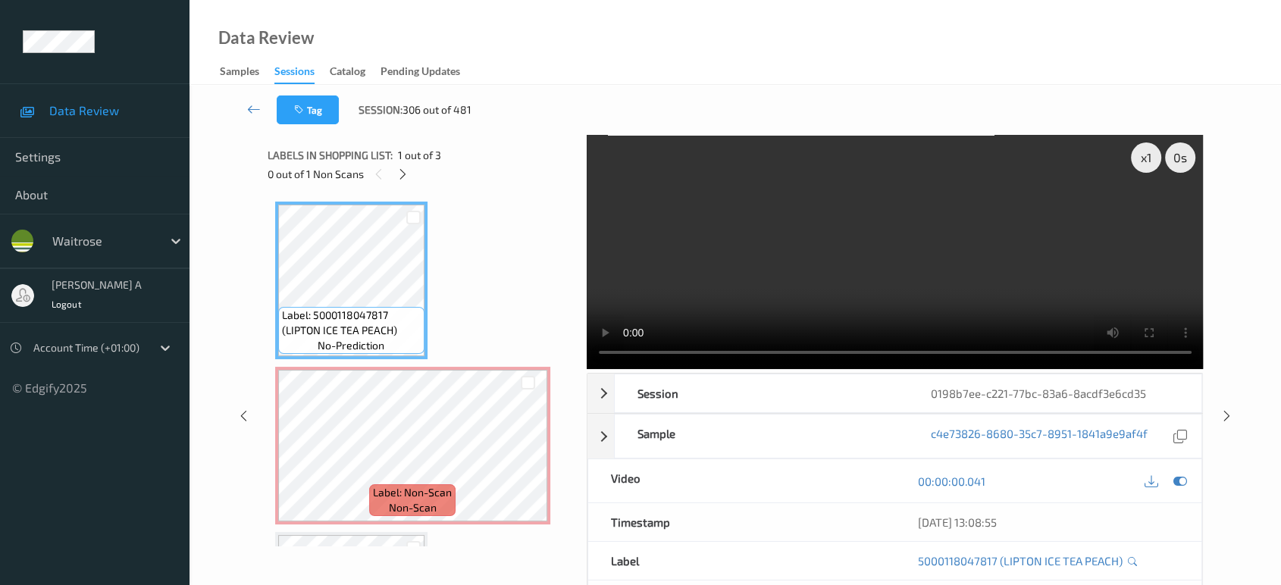
click at [977, 268] on video at bounding box center [895, 252] width 617 height 234
click at [921, 235] on video at bounding box center [895, 252] width 617 height 234
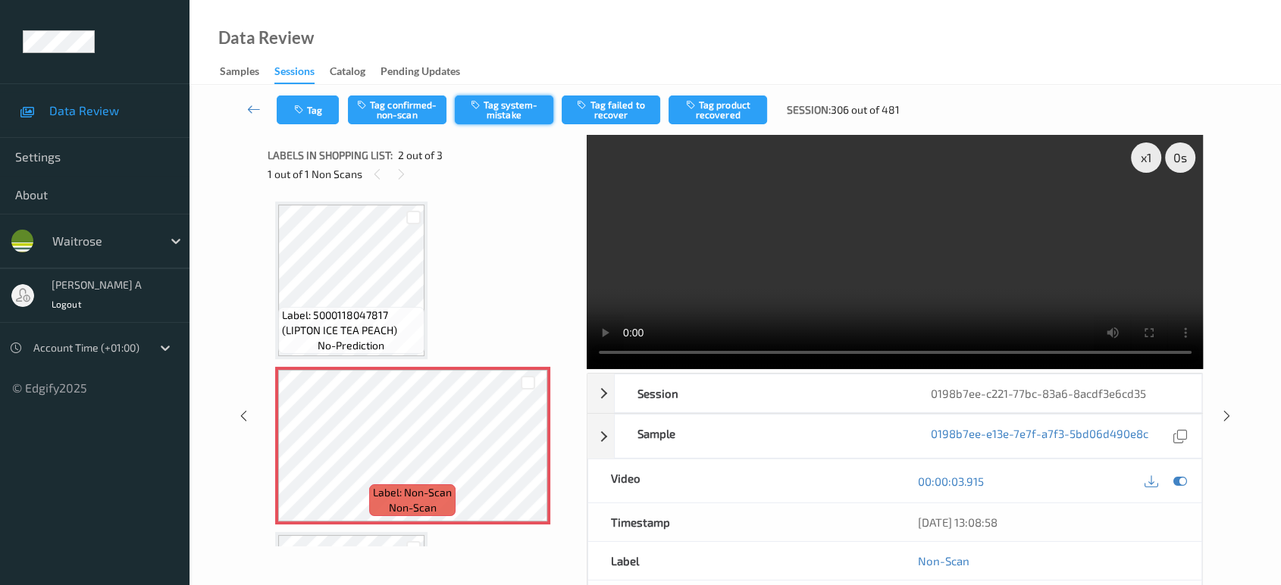
click at [512, 109] on button "Tag system-mistake" at bounding box center [504, 110] width 99 height 29
click at [315, 114] on button "Tag" at bounding box center [308, 110] width 62 height 29
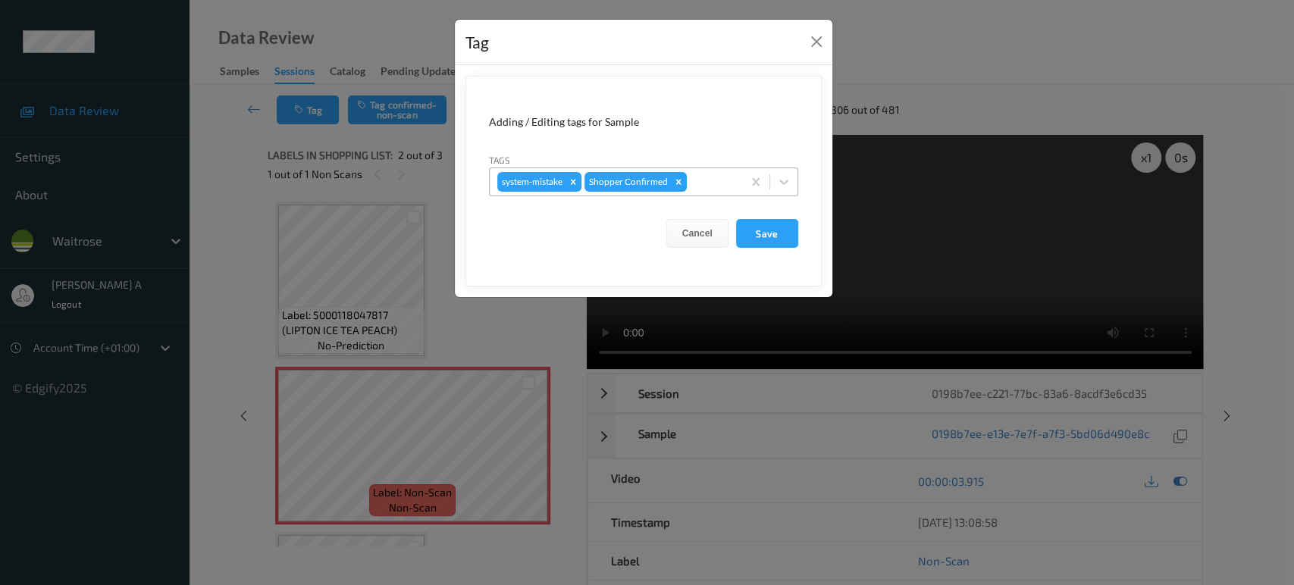
click at [731, 186] on div at bounding box center [712, 182] width 45 height 18
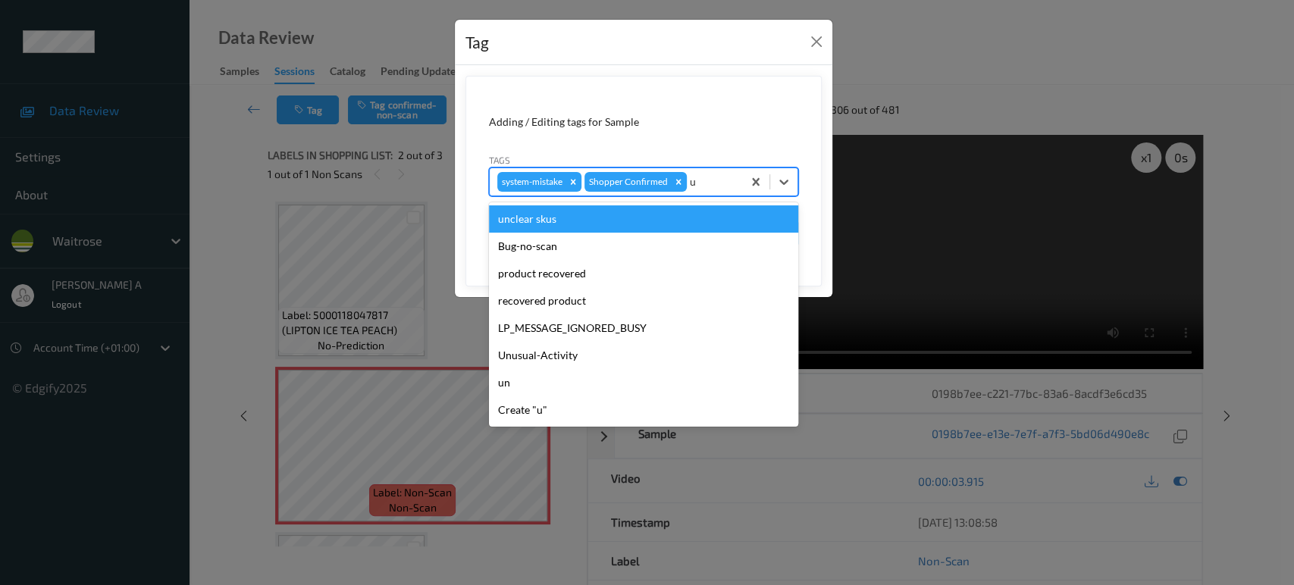
type input "un"
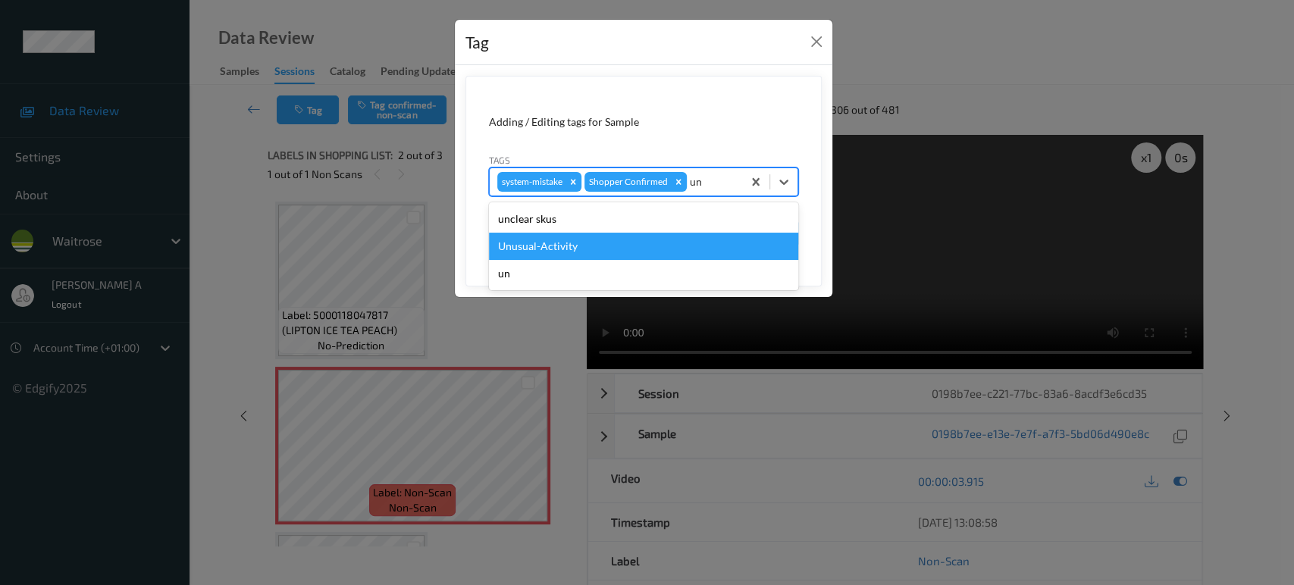
click at [579, 242] on div "Unusual-Activity" at bounding box center [643, 246] width 309 height 27
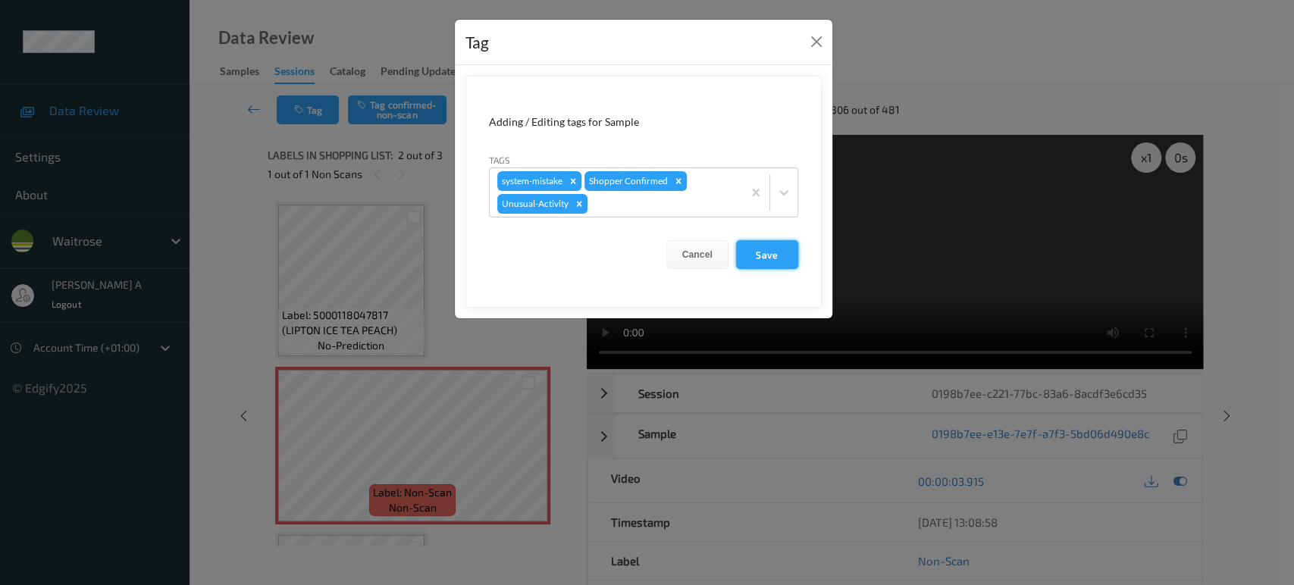
click at [757, 252] on button "Save" at bounding box center [767, 254] width 62 height 29
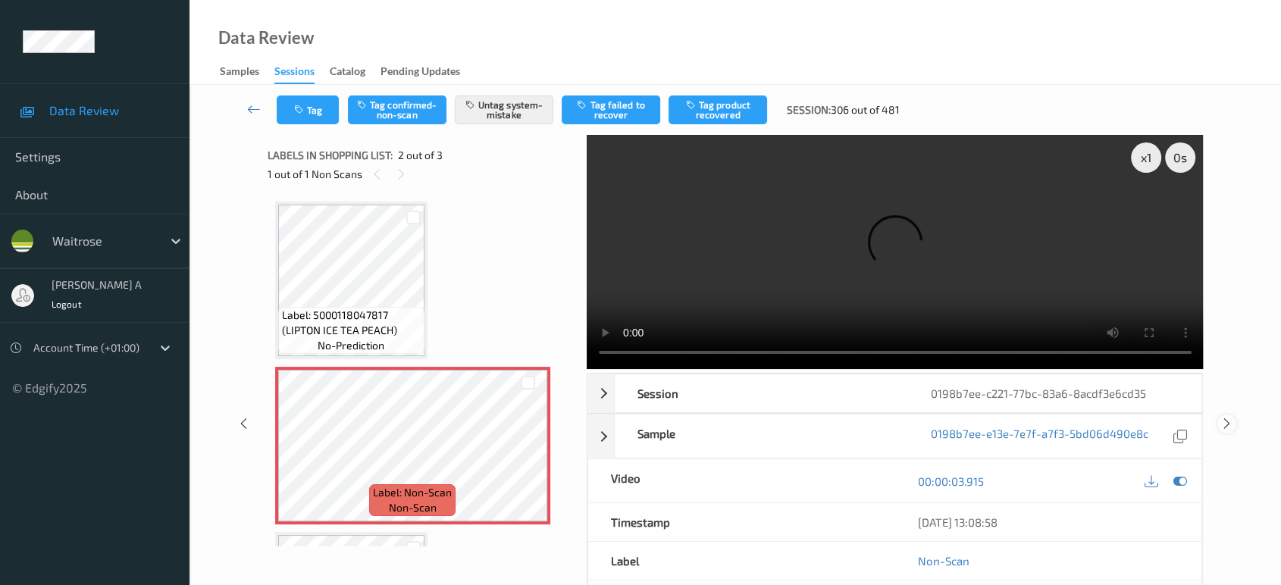
click at [1225, 417] on icon at bounding box center [1227, 424] width 13 height 14
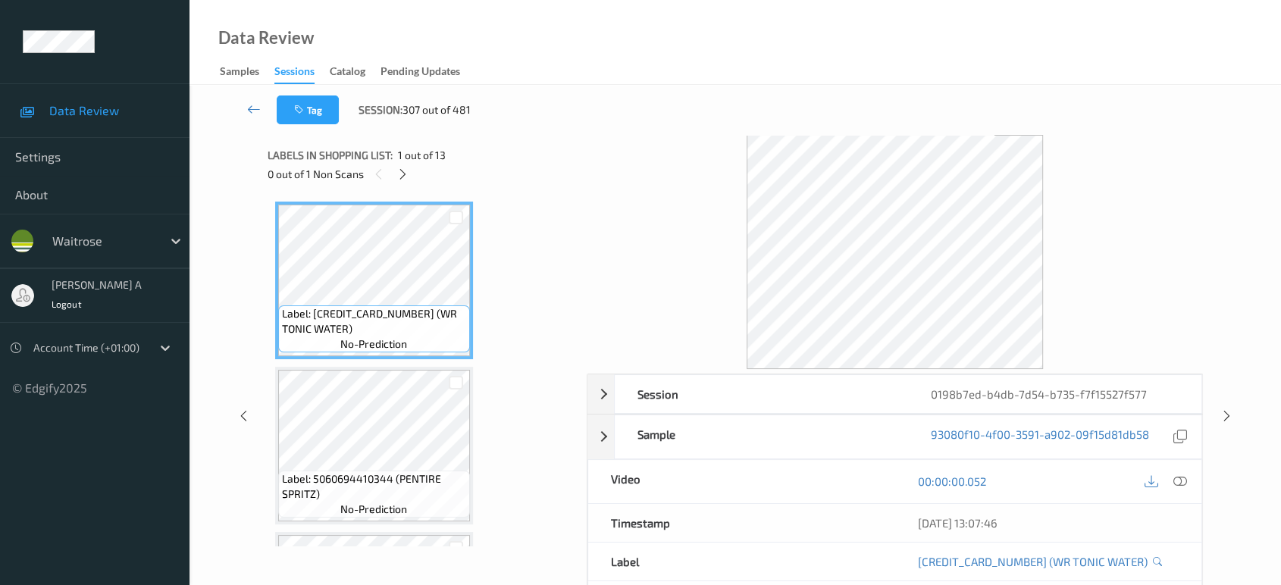
click at [406, 155] on span "1 out of 13" at bounding box center [422, 155] width 48 height 15
click at [403, 166] on div at bounding box center [403, 174] width 19 height 19
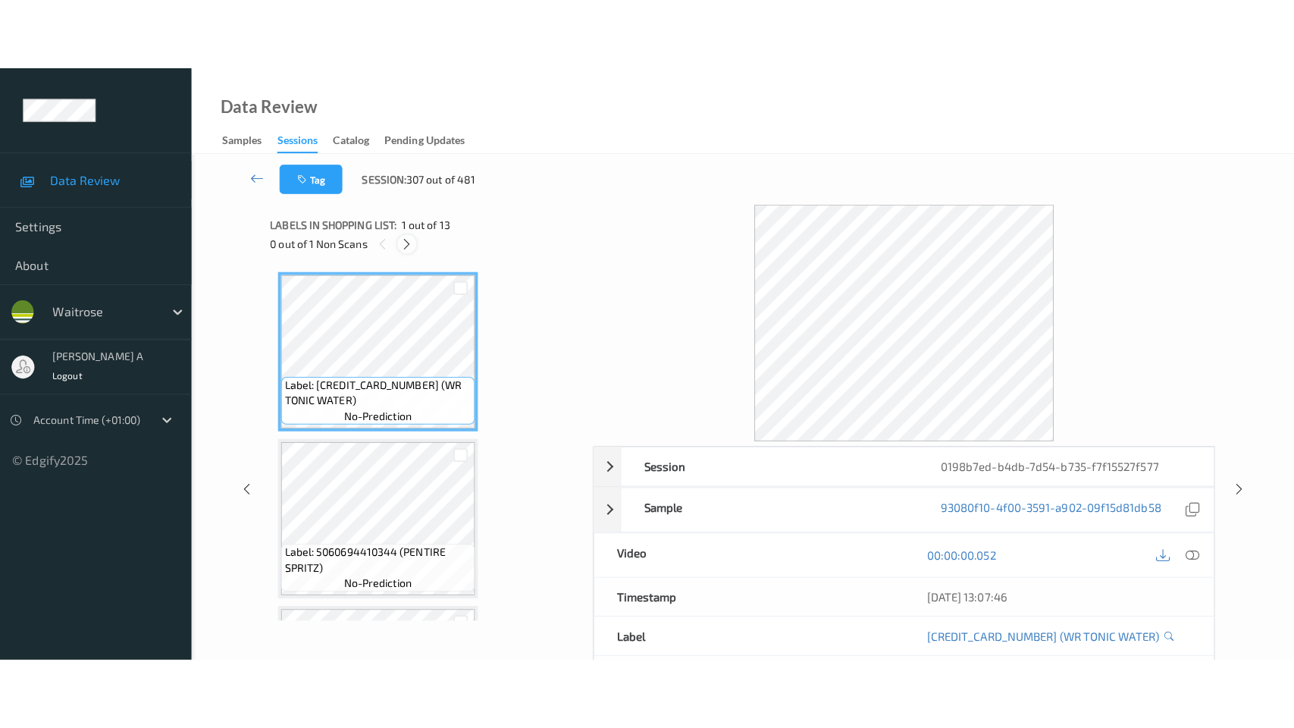
scroll to position [1795, 0]
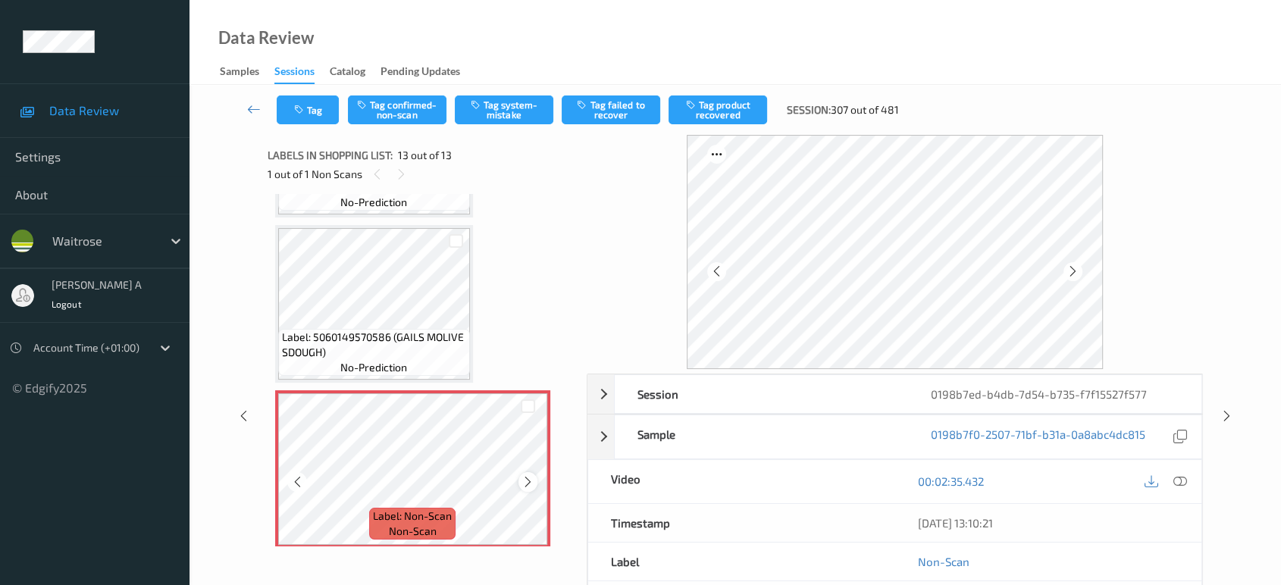
click at [528, 476] on icon at bounding box center [528, 482] width 13 height 14
click at [524, 475] on icon at bounding box center [528, 482] width 13 height 14
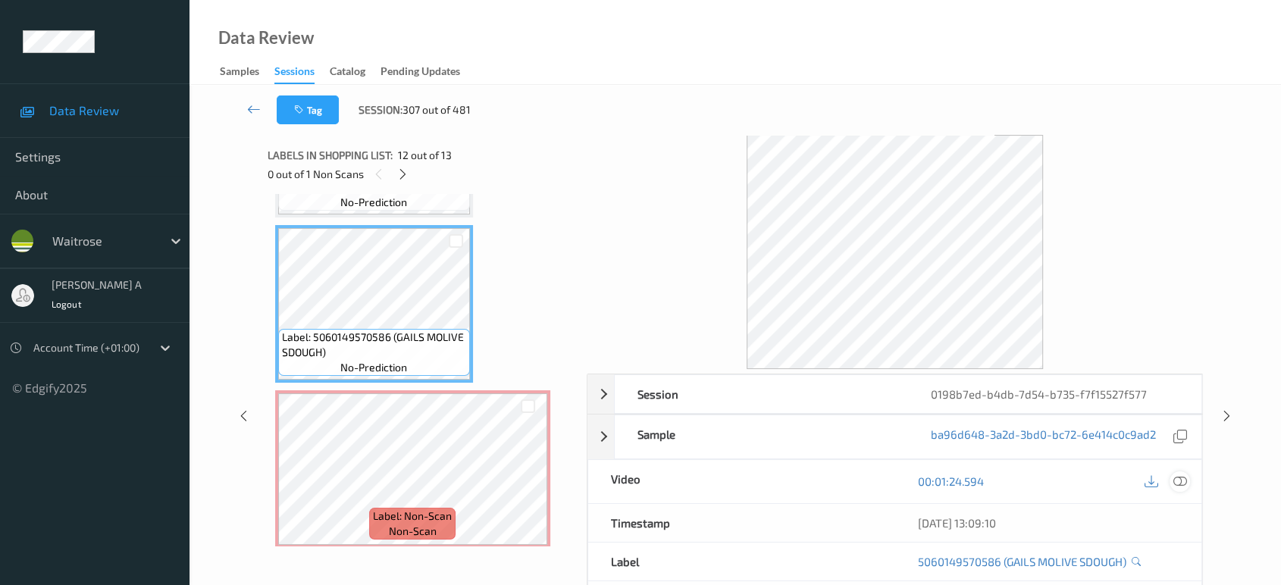
click at [1179, 484] on icon at bounding box center [1181, 482] width 14 height 14
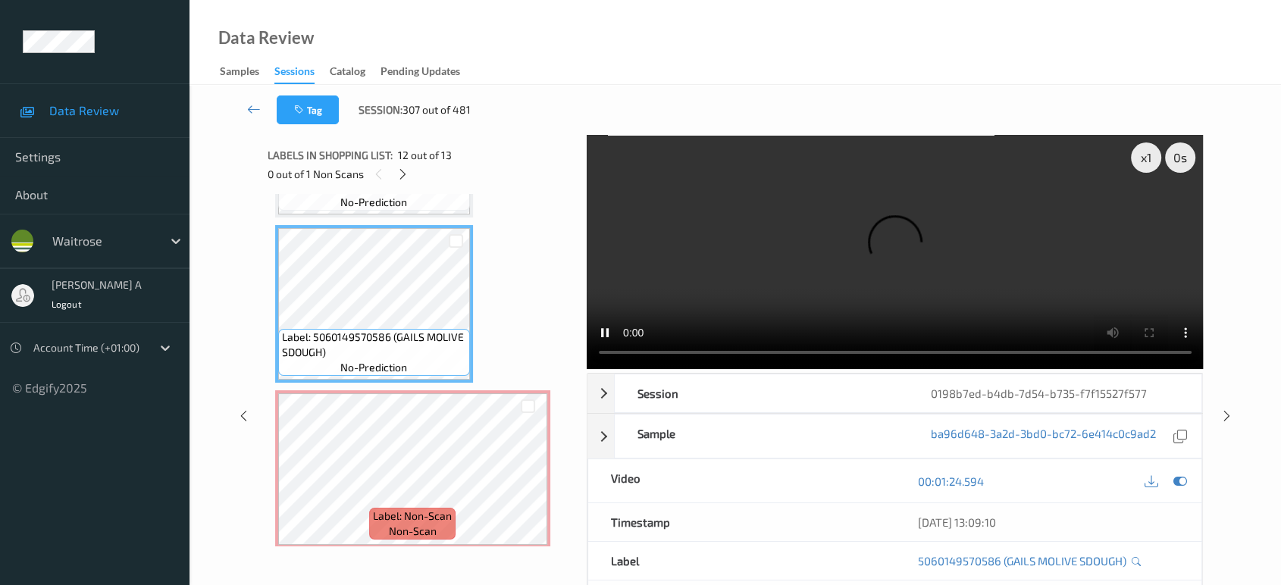
scroll to position [1652, 0]
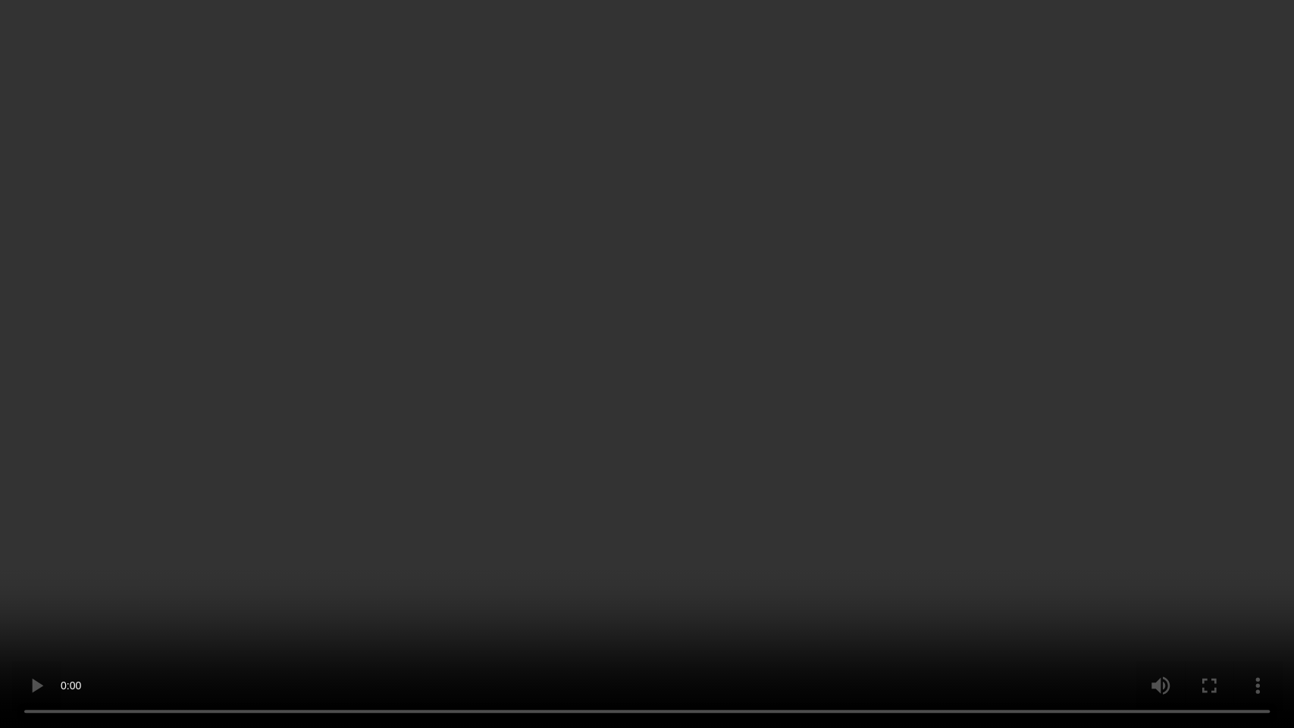
click at [728, 468] on video at bounding box center [647, 364] width 1294 height 728
click at [728, 467] on video at bounding box center [647, 364] width 1294 height 728
click at [480, 585] on video at bounding box center [647, 364] width 1294 height 728
click at [474, 585] on video at bounding box center [647, 364] width 1294 height 728
click at [846, 391] on video at bounding box center [647, 364] width 1294 height 728
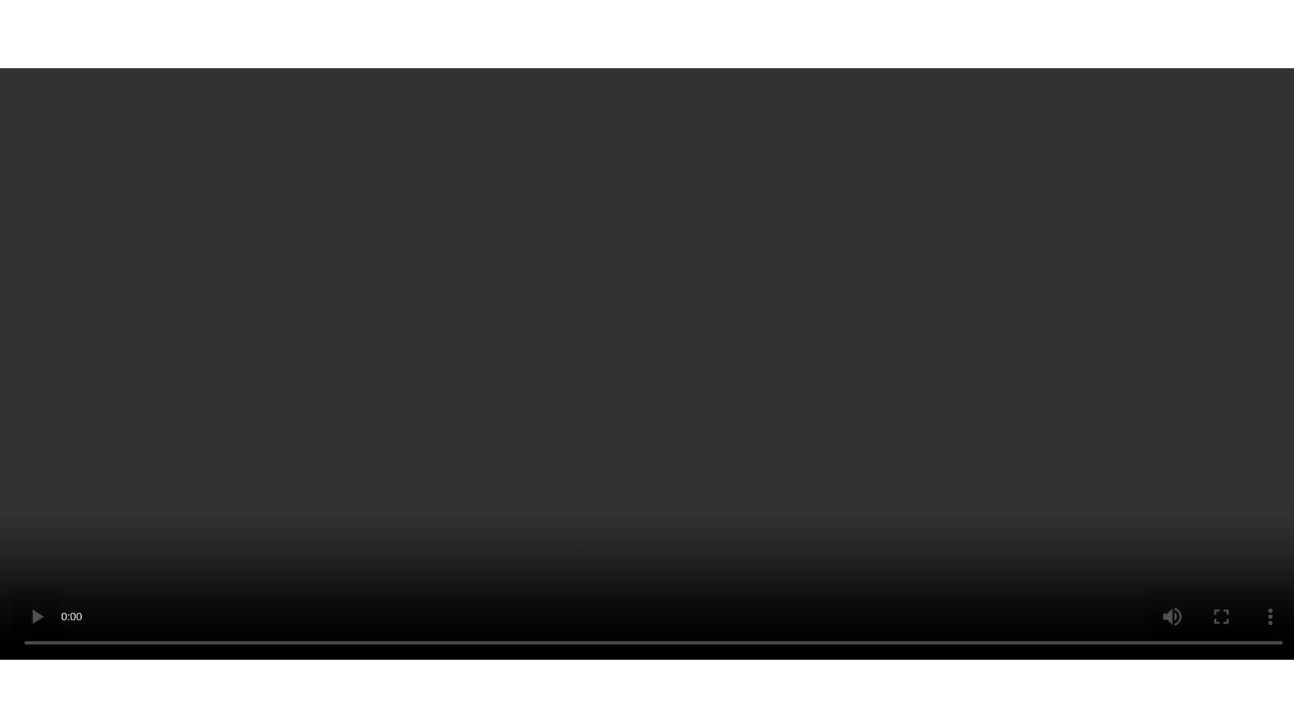
scroll to position [1795, 0]
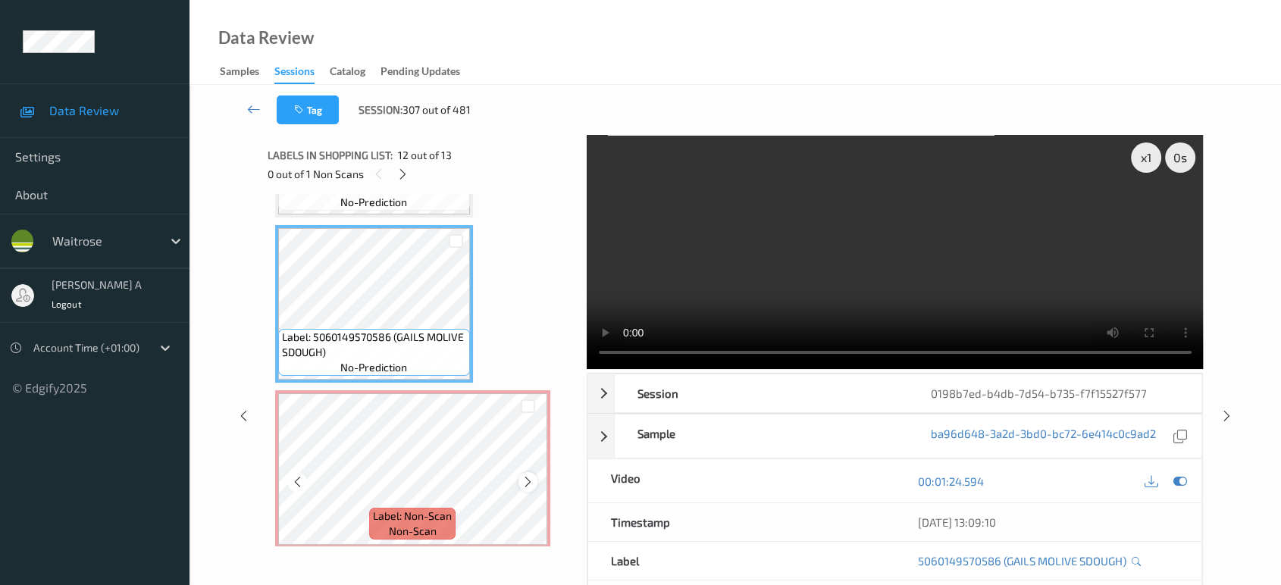
click at [528, 478] on icon at bounding box center [528, 482] width 13 height 14
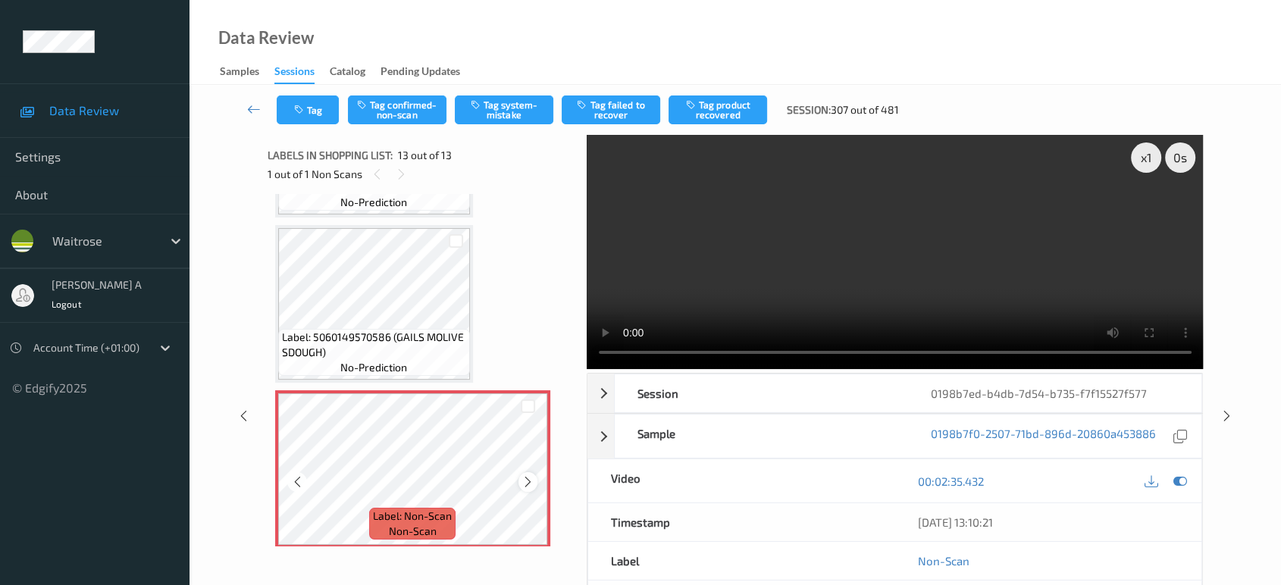
click at [532, 475] on icon at bounding box center [528, 482] width 13 height 14
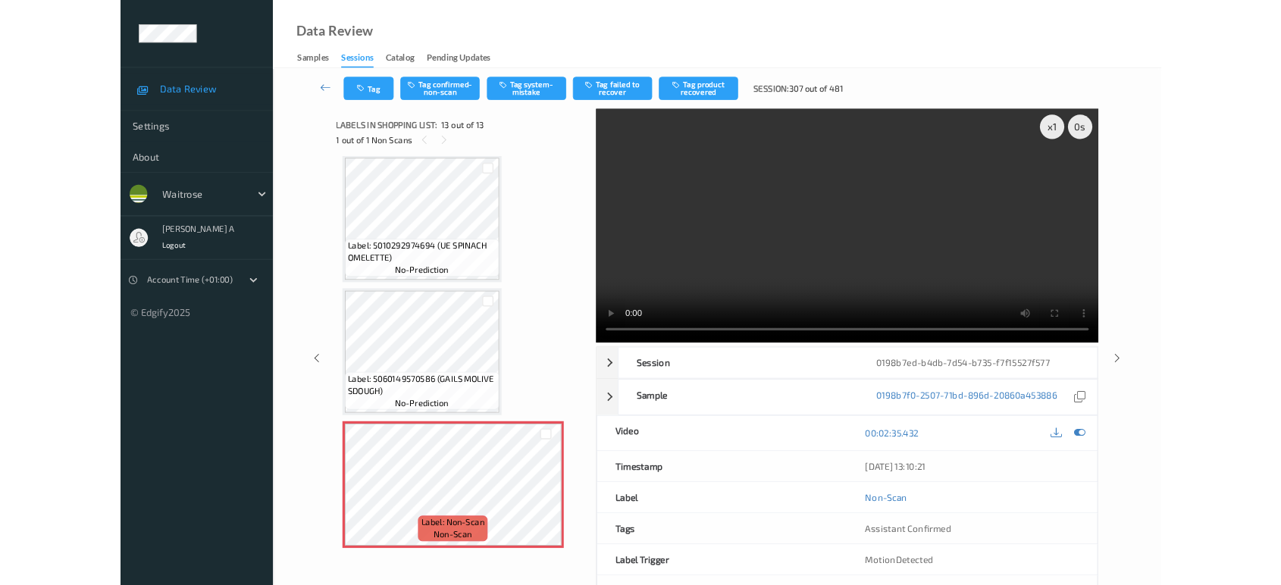
scroll to position [1652, 0]
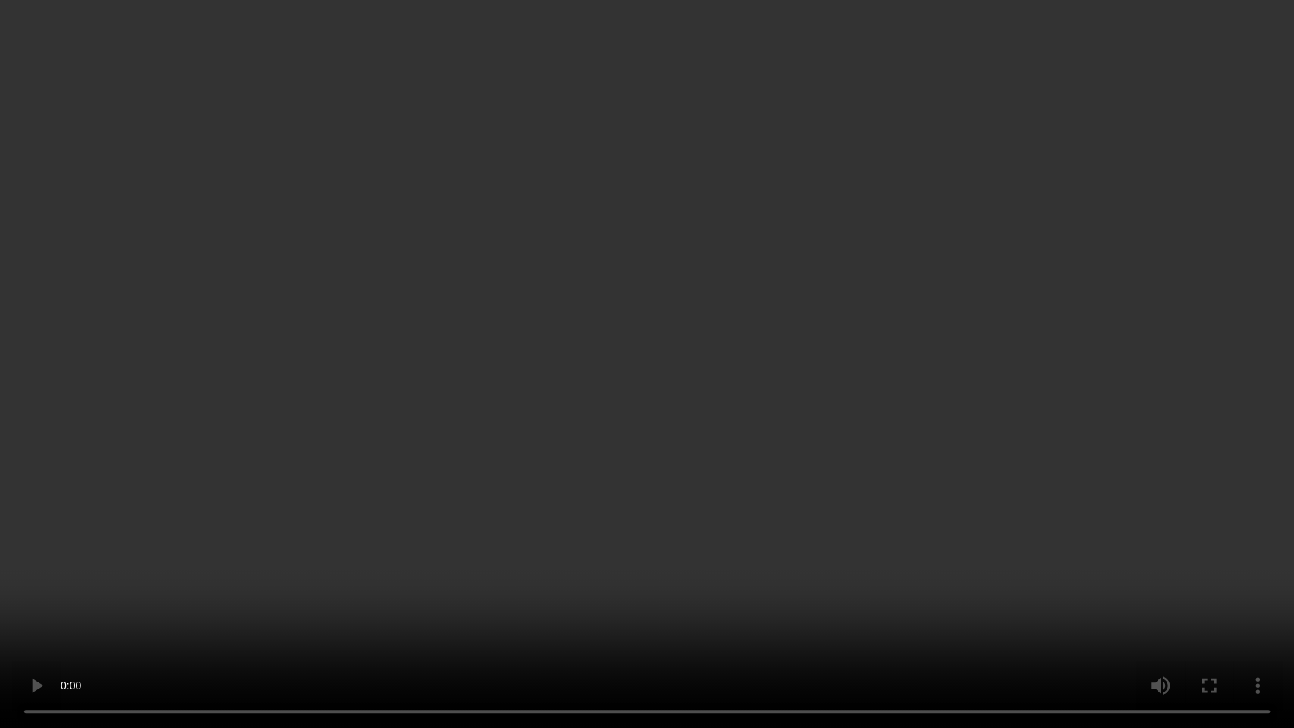
click at [500, 575] on video at bounding box center [647, 364] width 1294 height 728
click at [757, 446] on video at bounding box center [647, 364] width 1294 height 728
click at [748, 461] on video at bounding box center [647, 364] width 1294 height 728
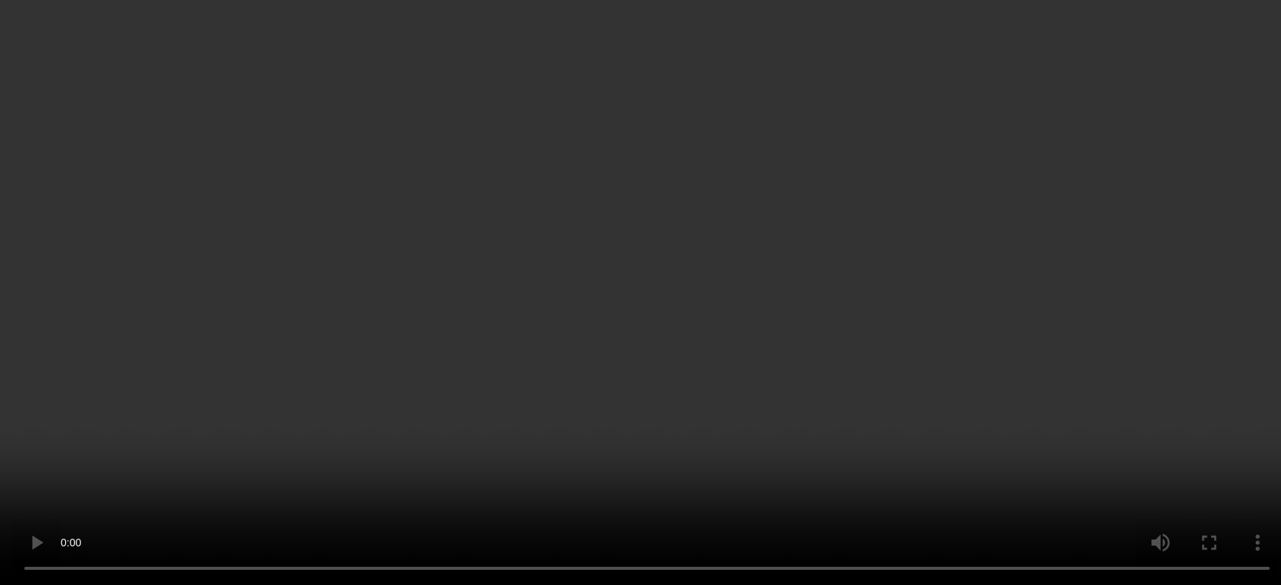
scroll to position [1795, 0]
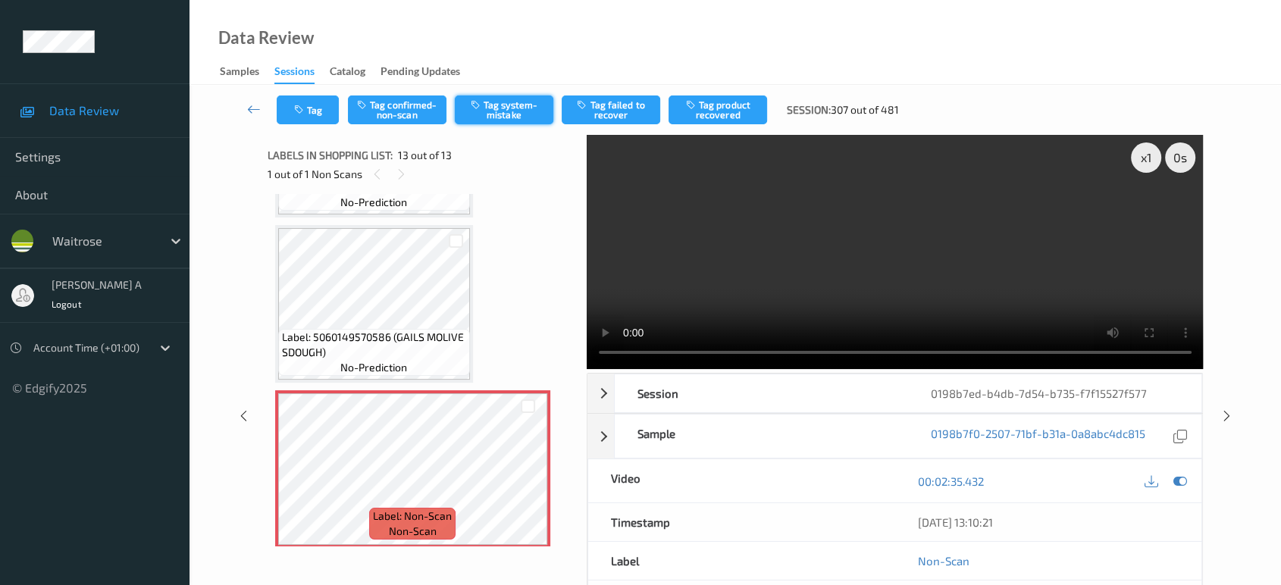
click at [496, 104] on button "Tag system-mistake" at bounding box center [504, 110] width 99 height 29
click at [303, 114] on icon "button" at bounding box center [300, 110] width 13 height 11
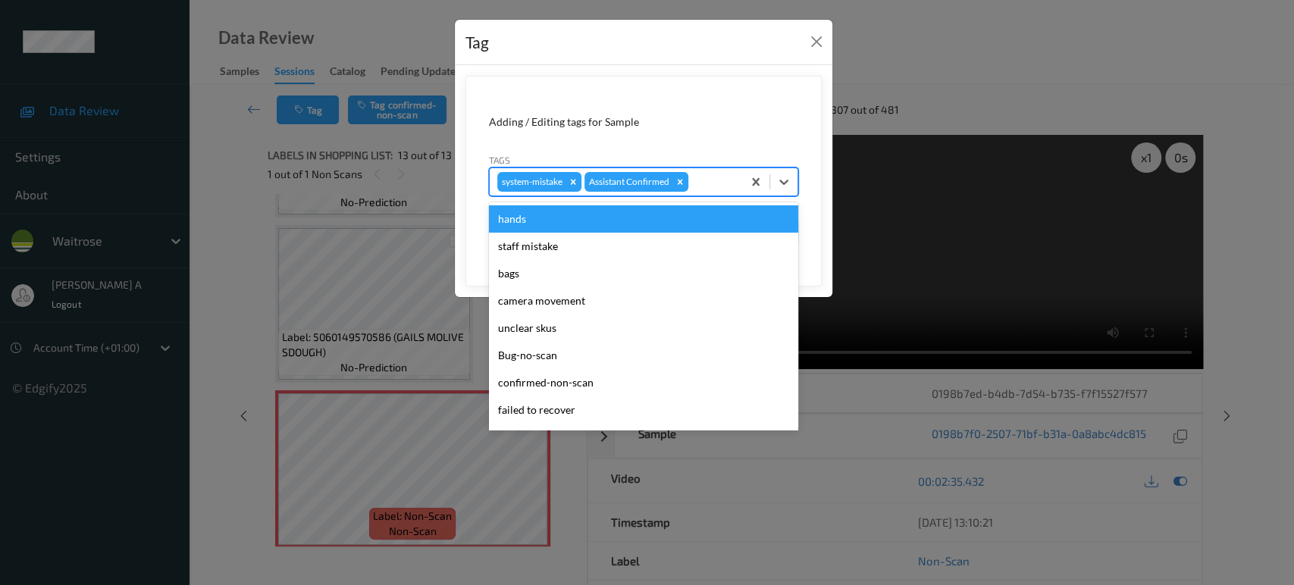
click at [702, 182] on div at bounding box center [713, 182] width 43 height 18
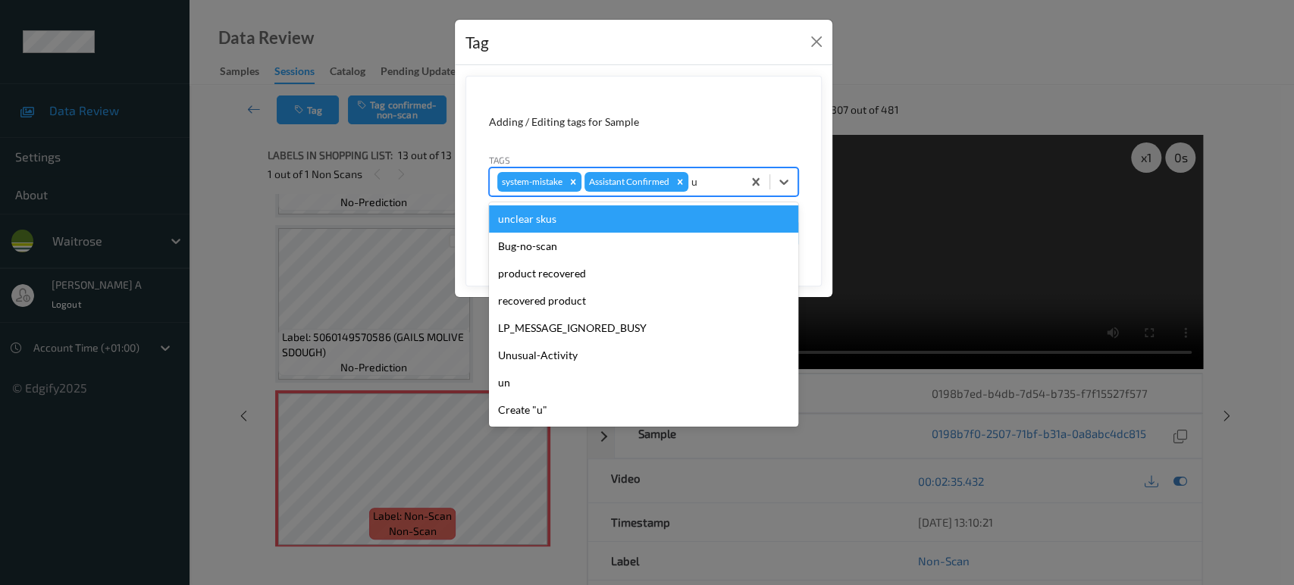
type input "un"
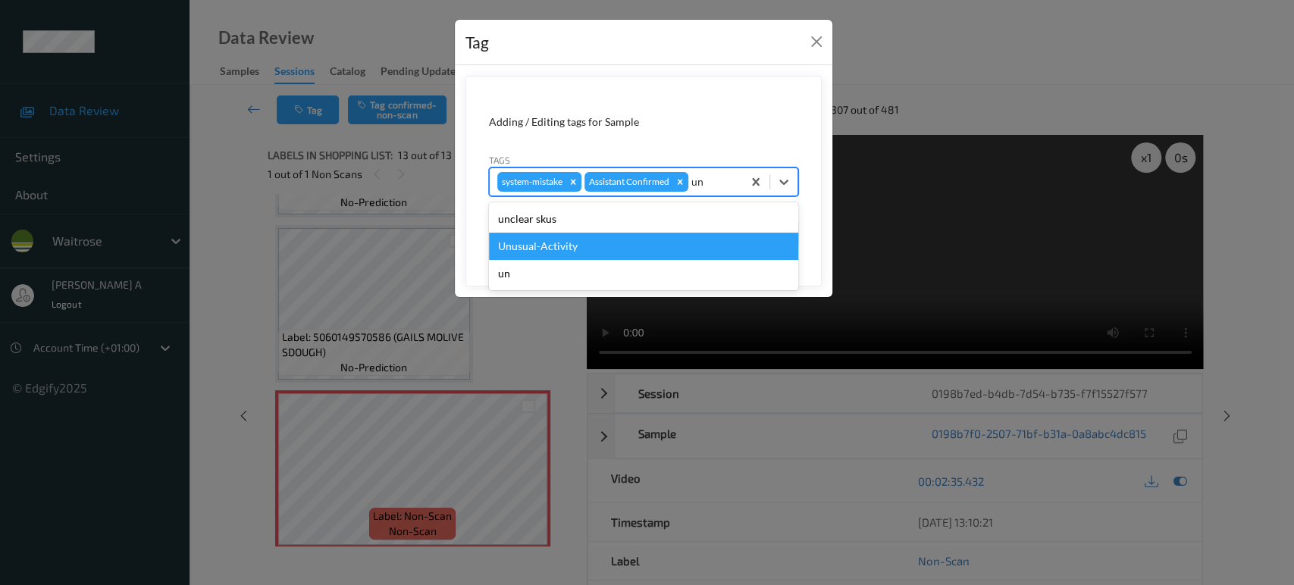
click at [580, 243] on div "Unusual-Activity" at bounding box center [643, 246] width 309 height 27
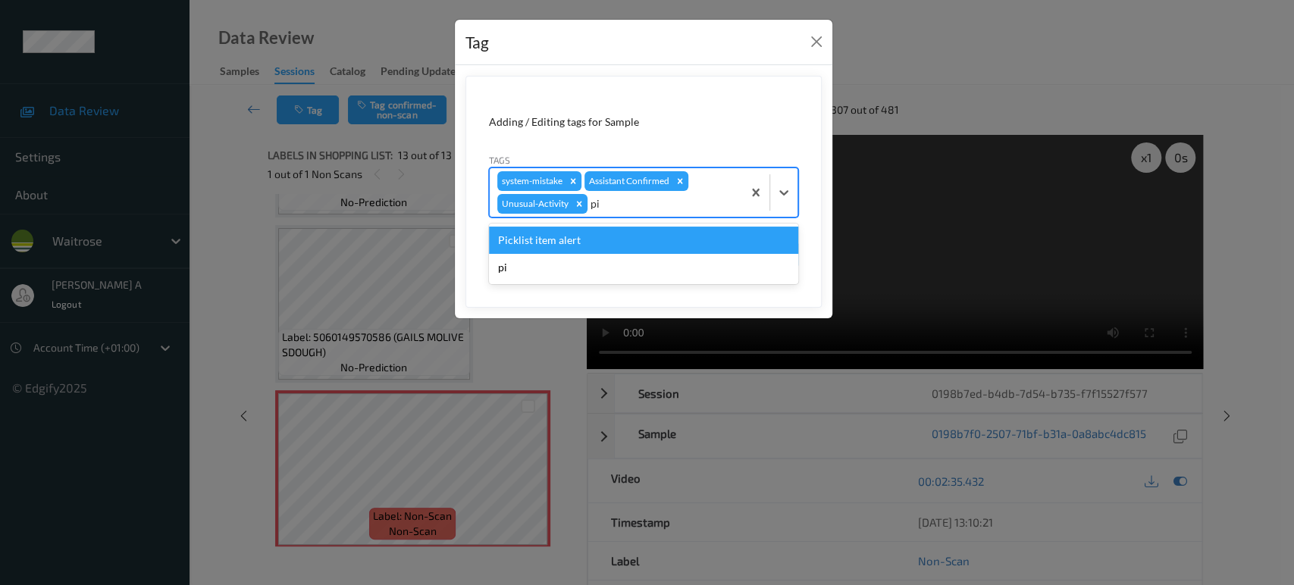
type input "pic"
click at [580, 243] on div "Picklist item alert" at bounding box center [643, 240] width 309 height 27
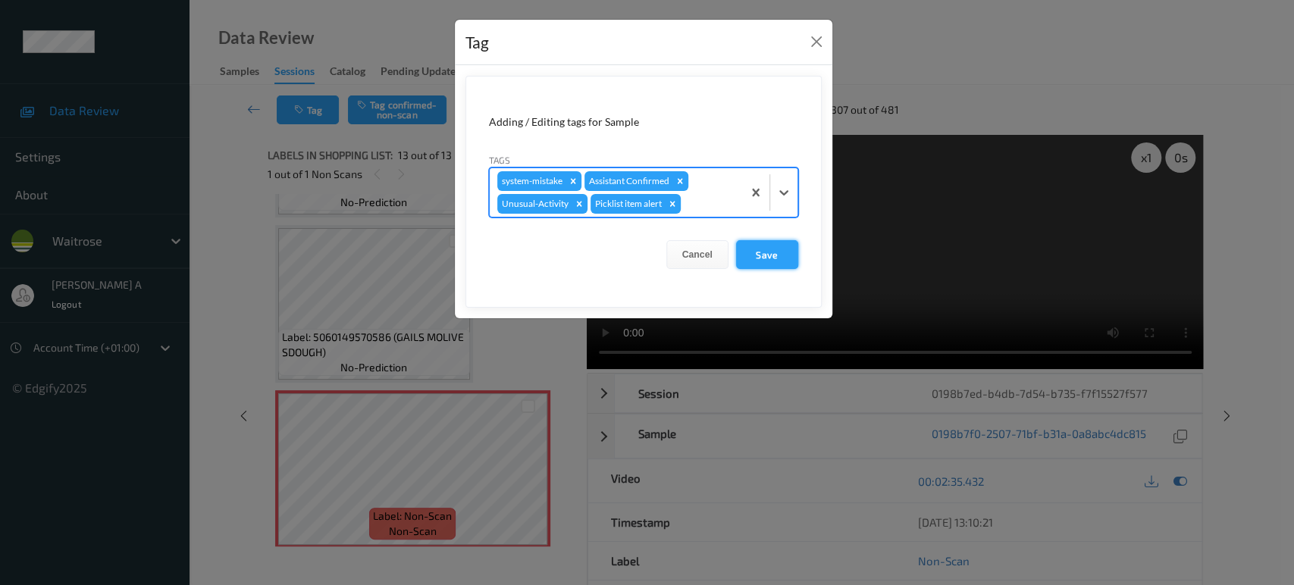
click at [757, 250] on button "Save" at bounding box center [767, 254] width 62 height 29
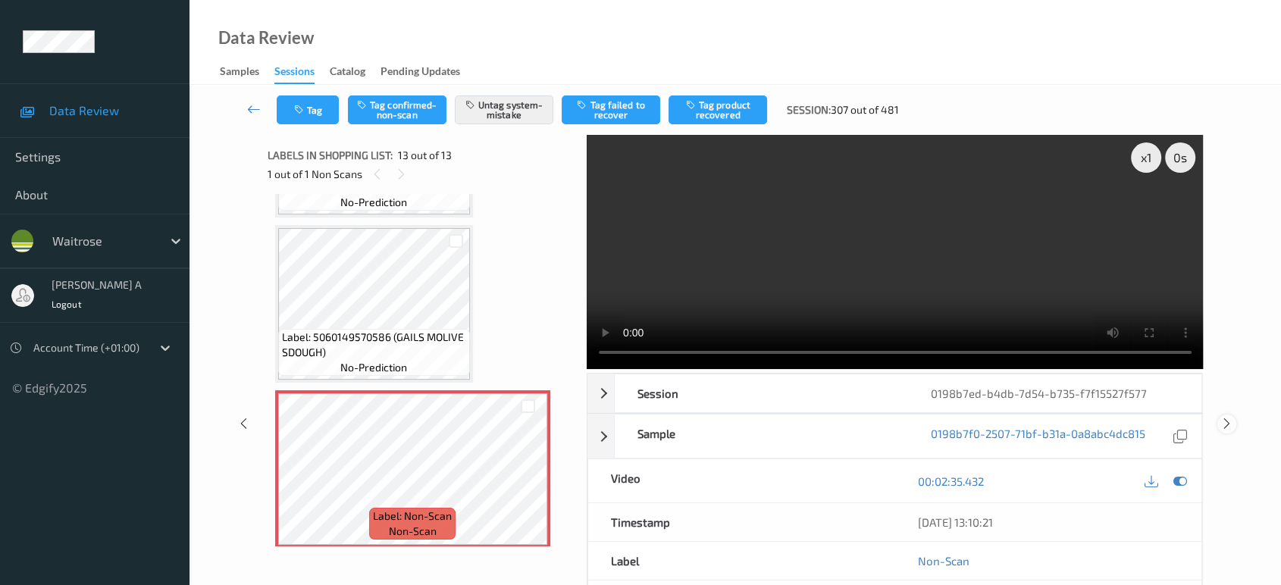
click at [1234, 415] on div at bounding box center [1227, 424] width 19 height 19
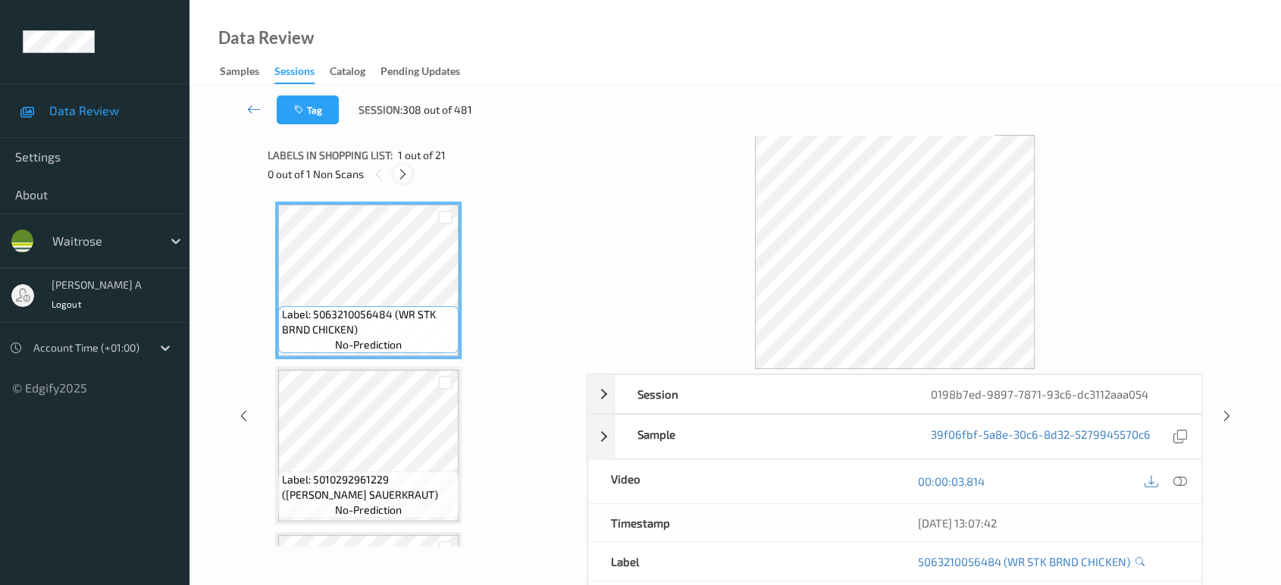
click at [400, 177] on icon at bounding box center [403, 175] width 13 height 14
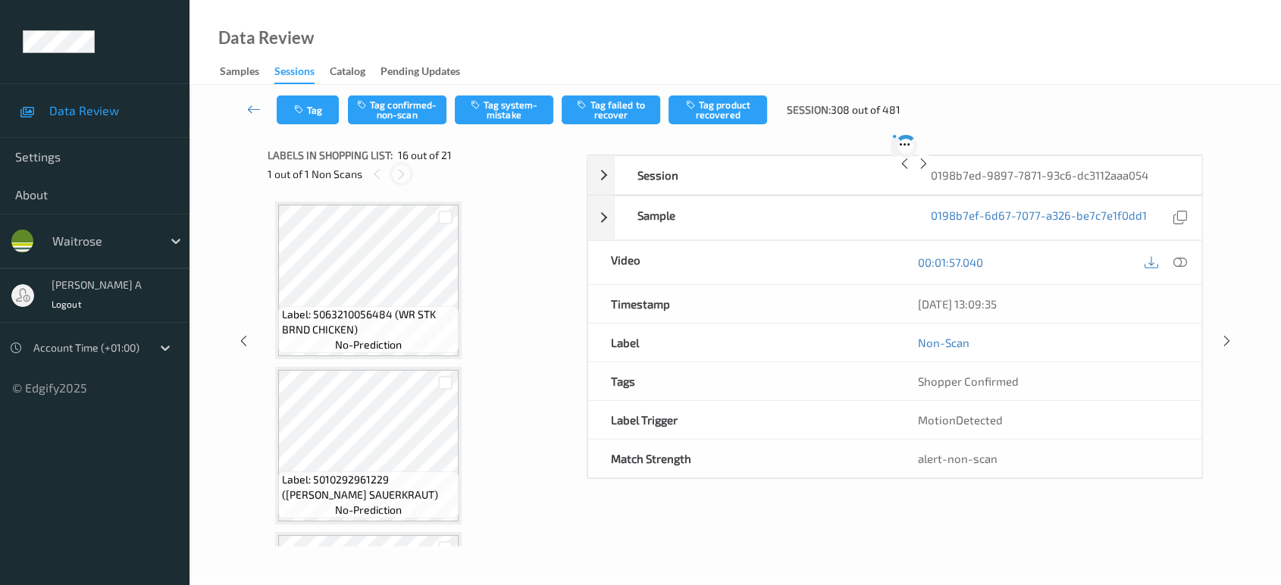
scroll to position [2312, 0]
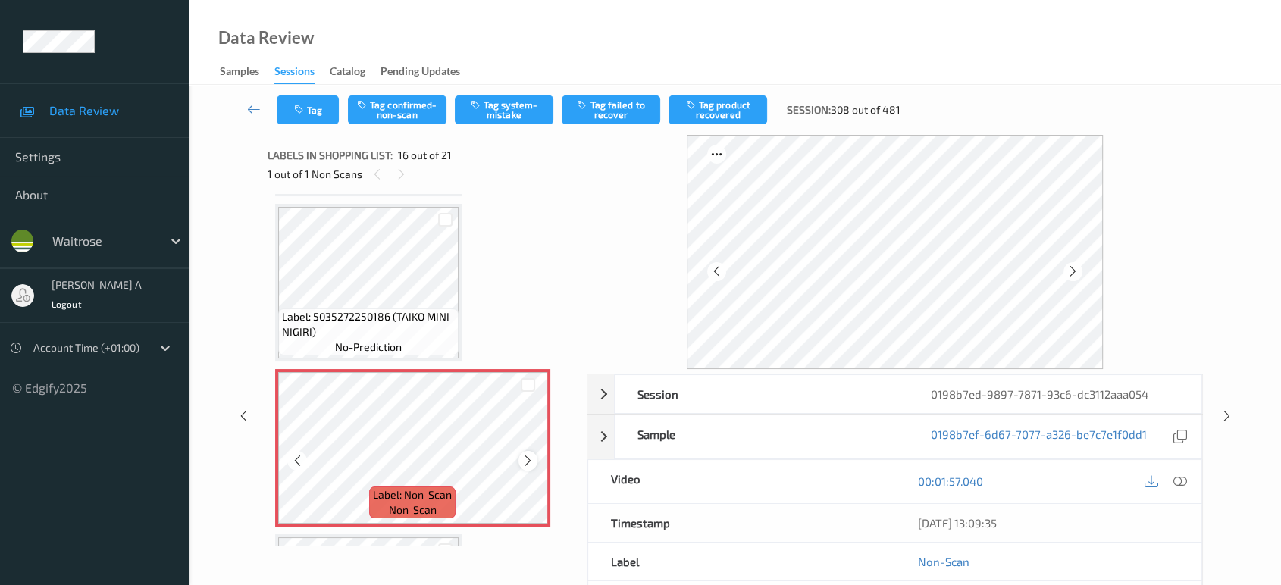
click at [527, 454] on icon at bounding box center [528, 461] width 13 height 14
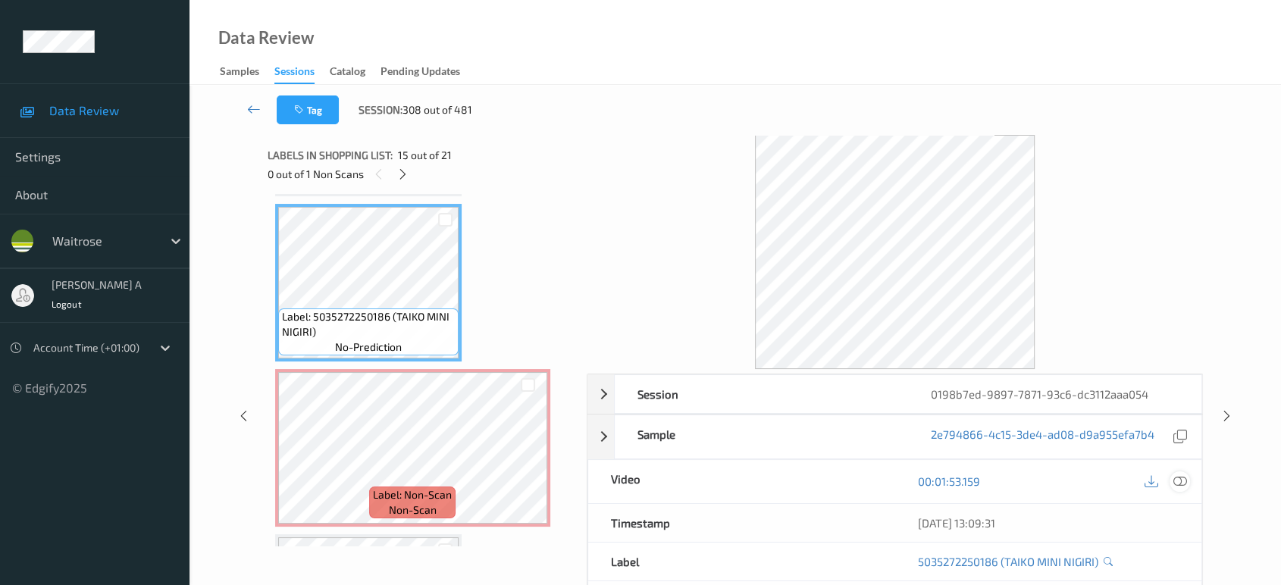
click at [1181, 479] on icon at bounding box center [1181, 482] width 14 height 14
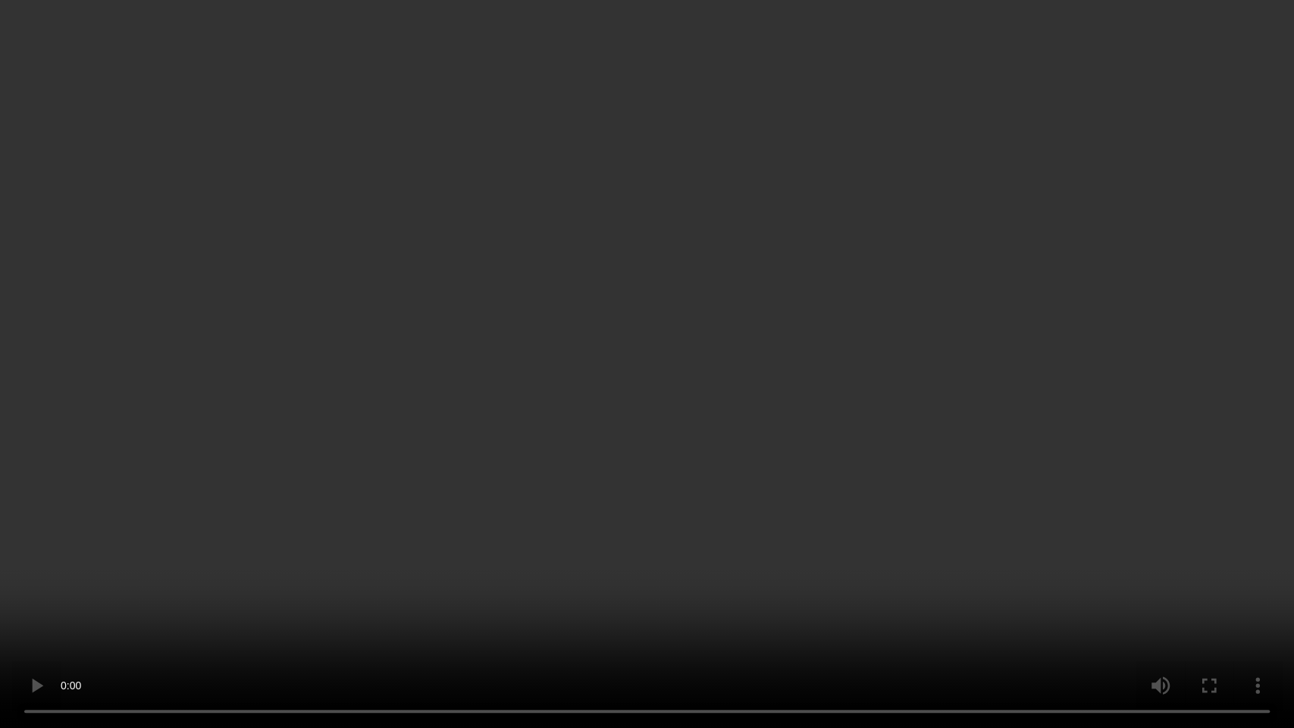
click at [710, 400] on video at bounding box center [647, 364] width 1294 height 728
click at [746, 340] on video at bounding box center [647, 364] width 1294 height 728
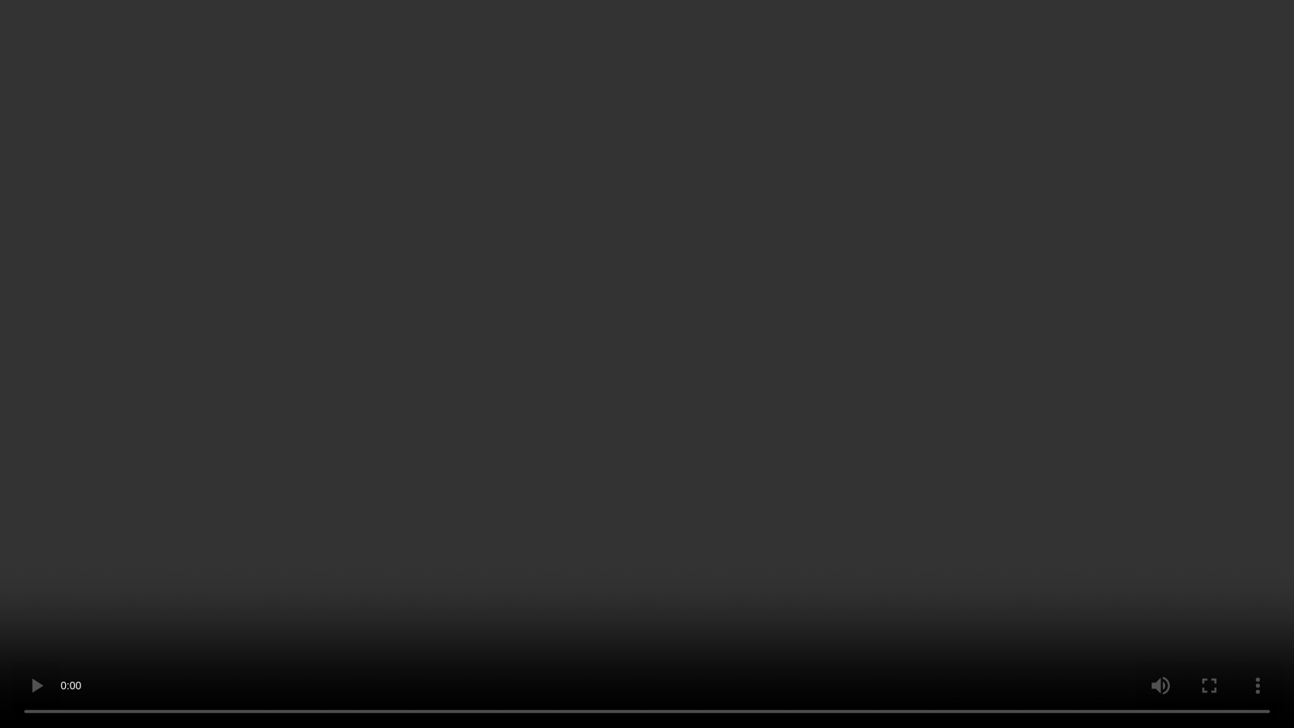
click at [754, 495] on video at bounding box center [647, 364] width 1294 height 728
click at [644, 464] on video at bounding box center [647, 364] width 1294 height 728
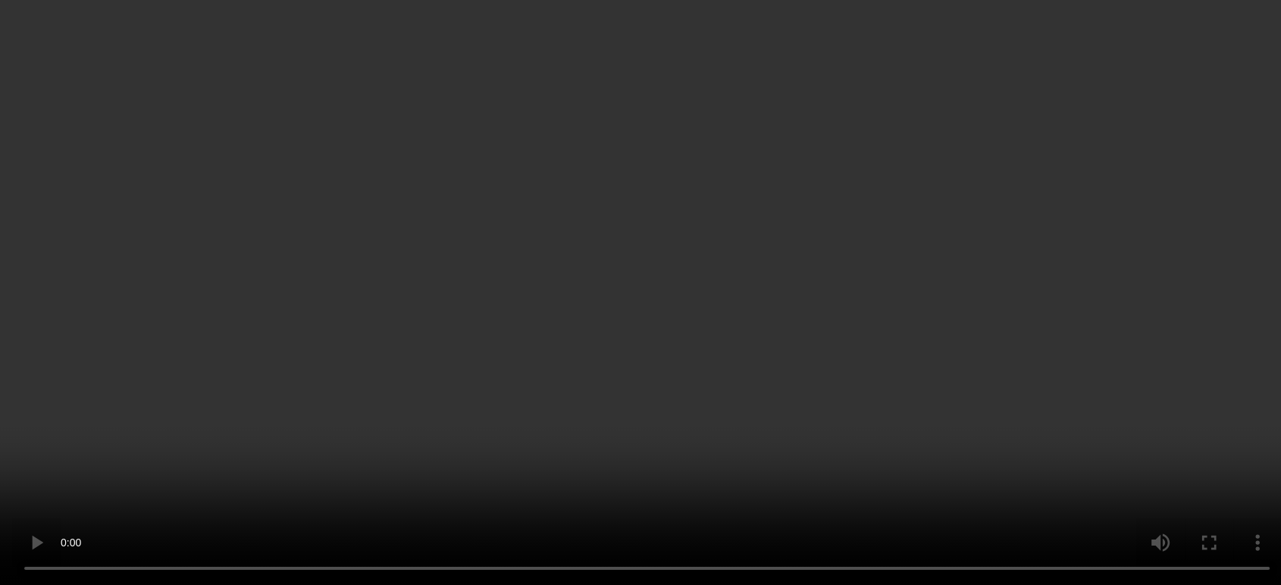
scroll to position [2059, 0]
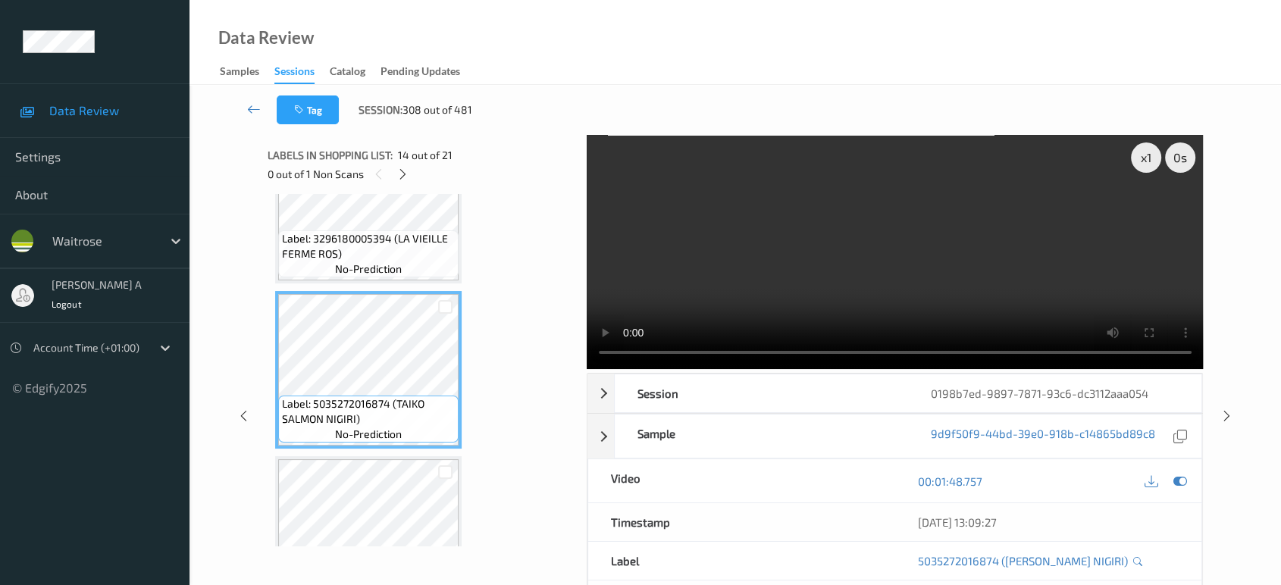
click at [884, 272] on video at bounding box center [895, 252] width 617 height 234
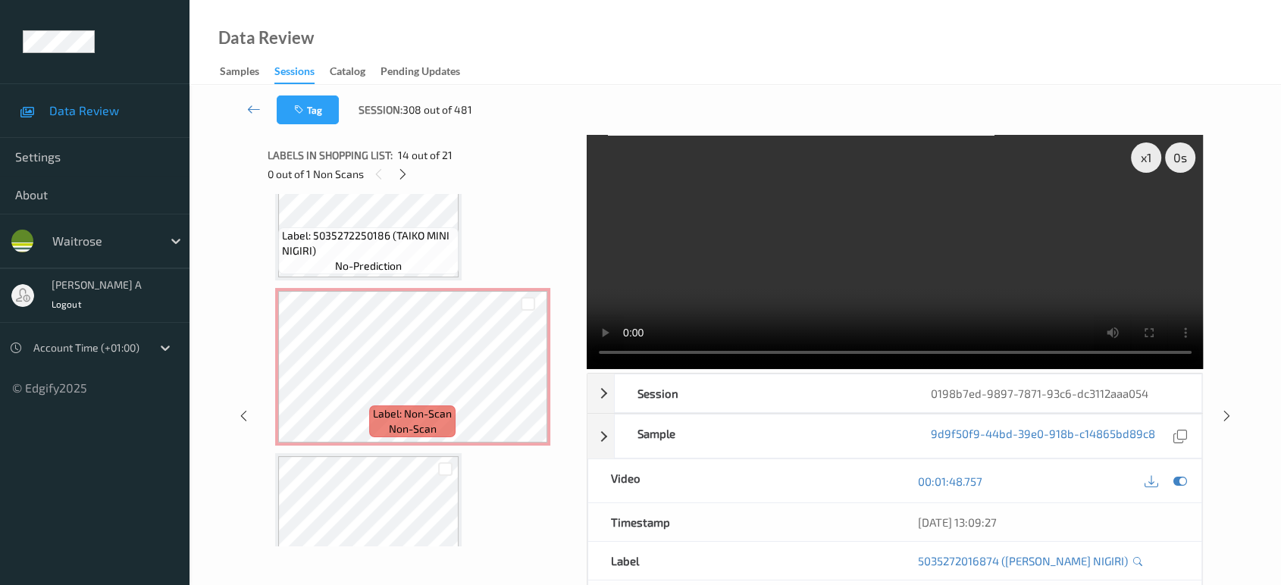
scroll to position [2396, 0]
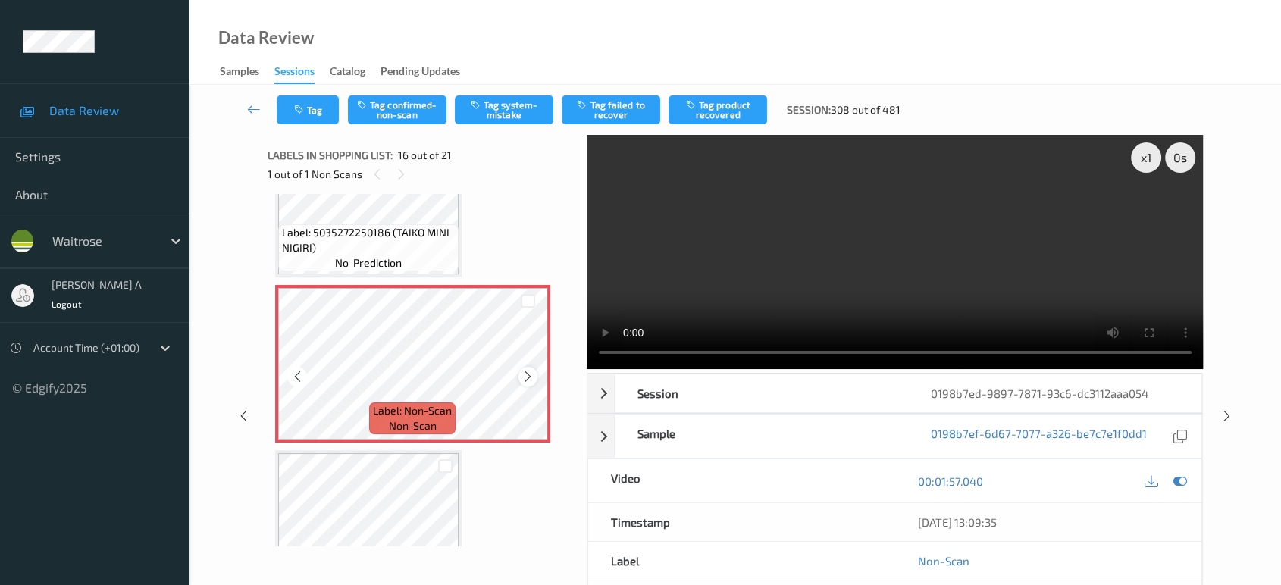
click at [520, 367] on div at bounding box center [528, 376] width 19 height 19
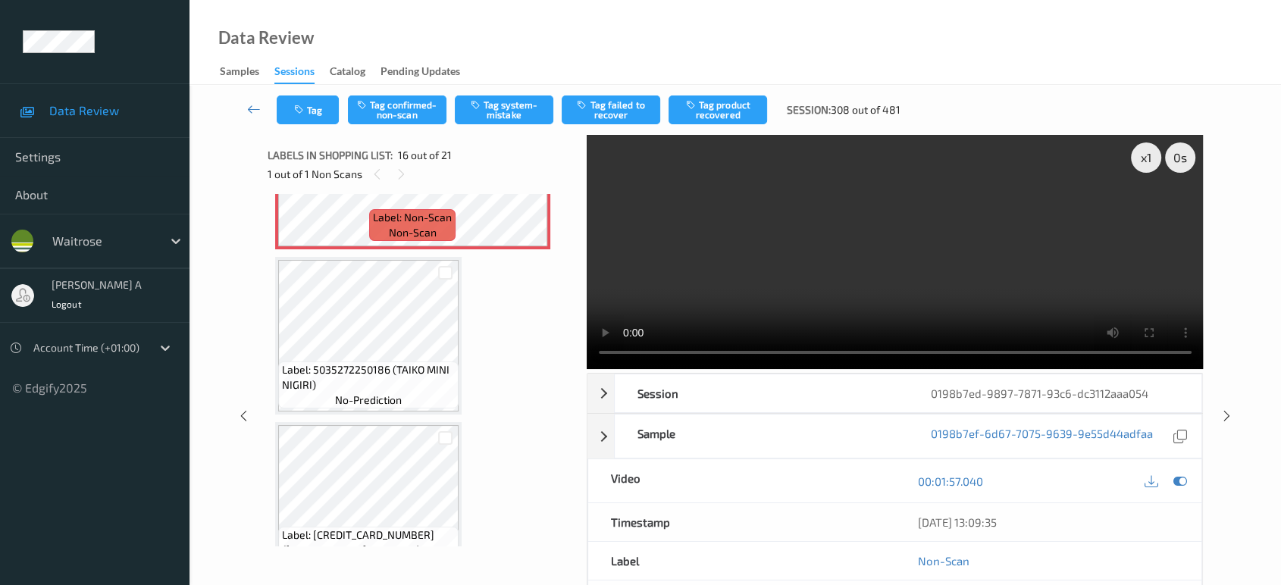
scroll to position [2565, 0]
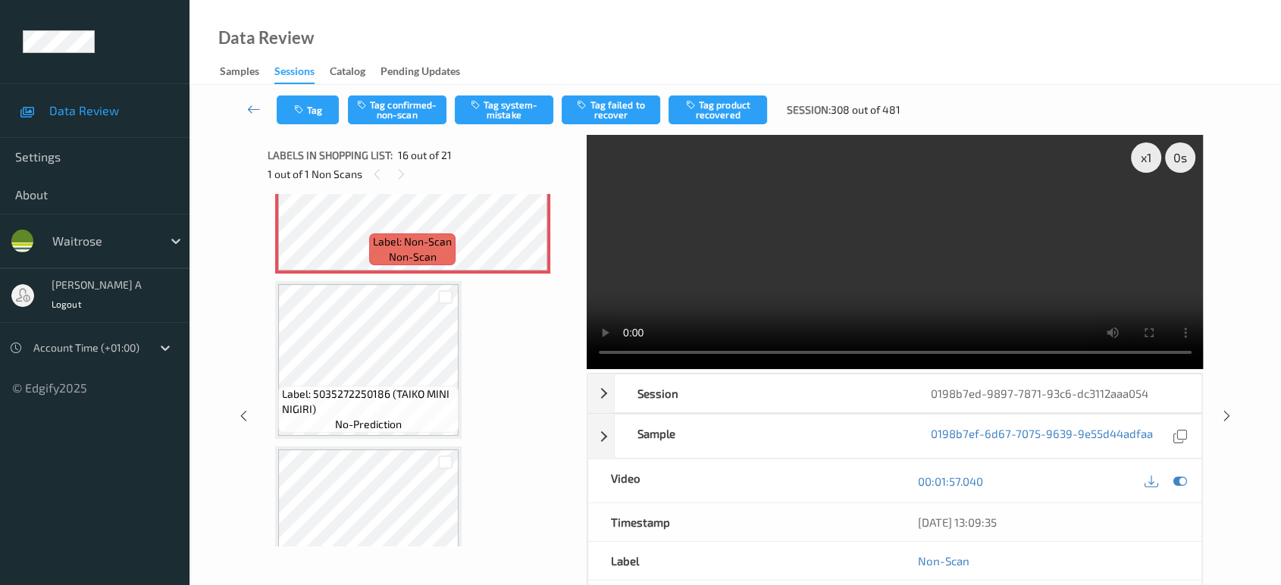
click at [826, 262] on video at bounding box center [895, 252] width 617 height 234
click at [519, 114] on button "Tag system-mistake" at bounding box center [504, 110] width 99 height 29
click at [313, 114] on button "Tag" at bounding box center [308, 110] width 62 height 29
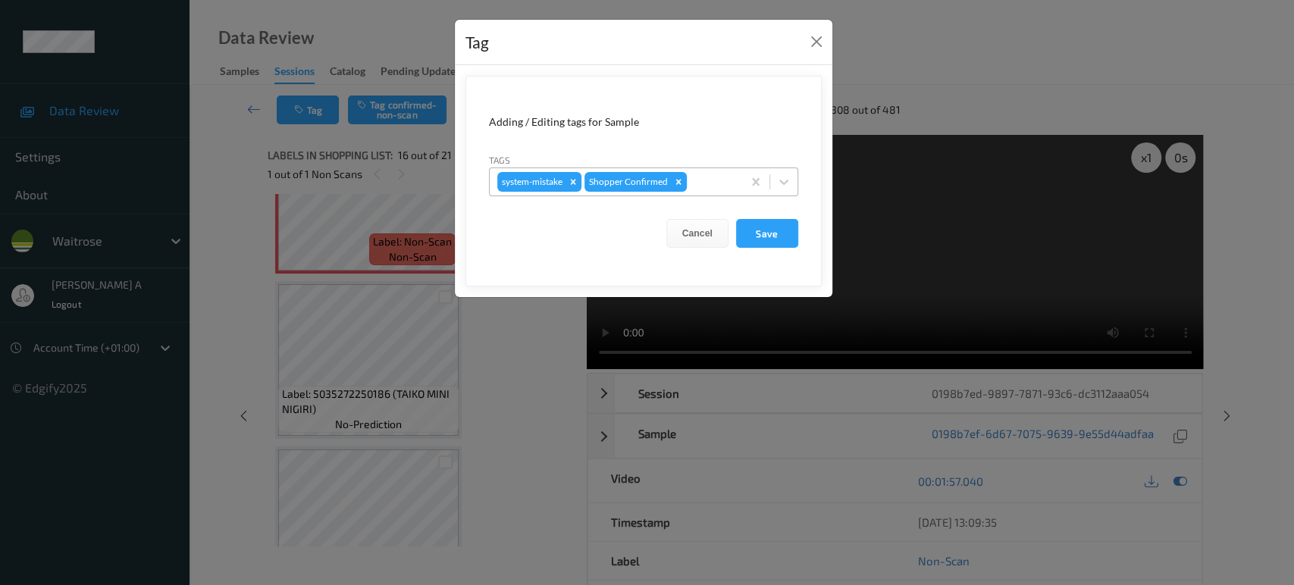
click at [708, 177] on div at bounding box center [712, 182] width 45 height 18
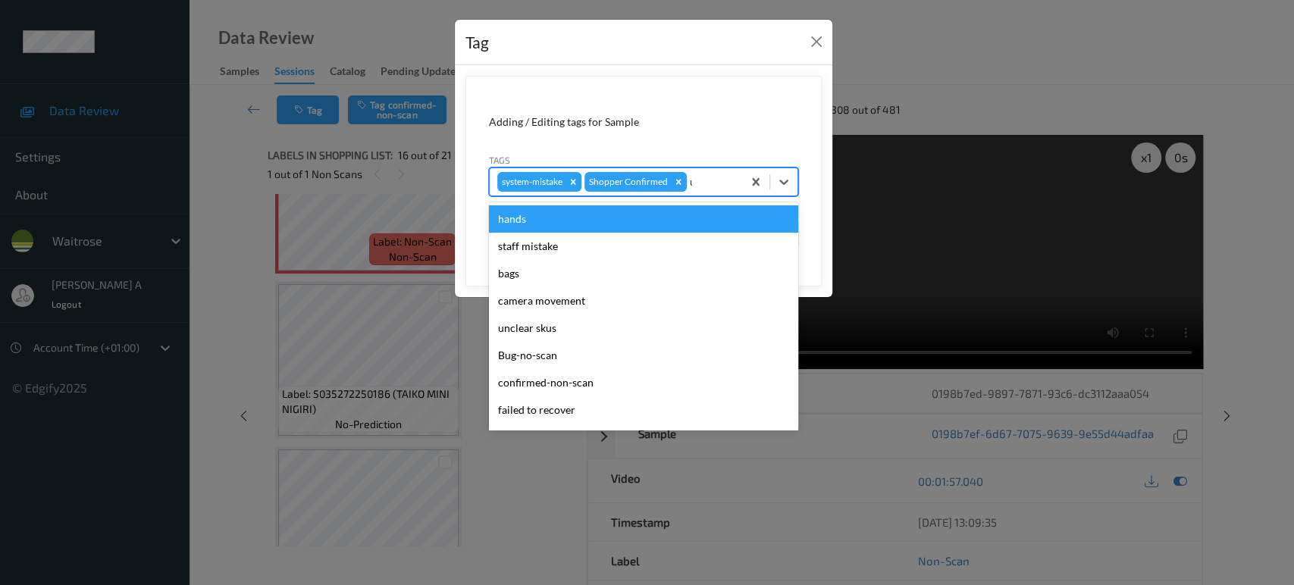
type input "un"
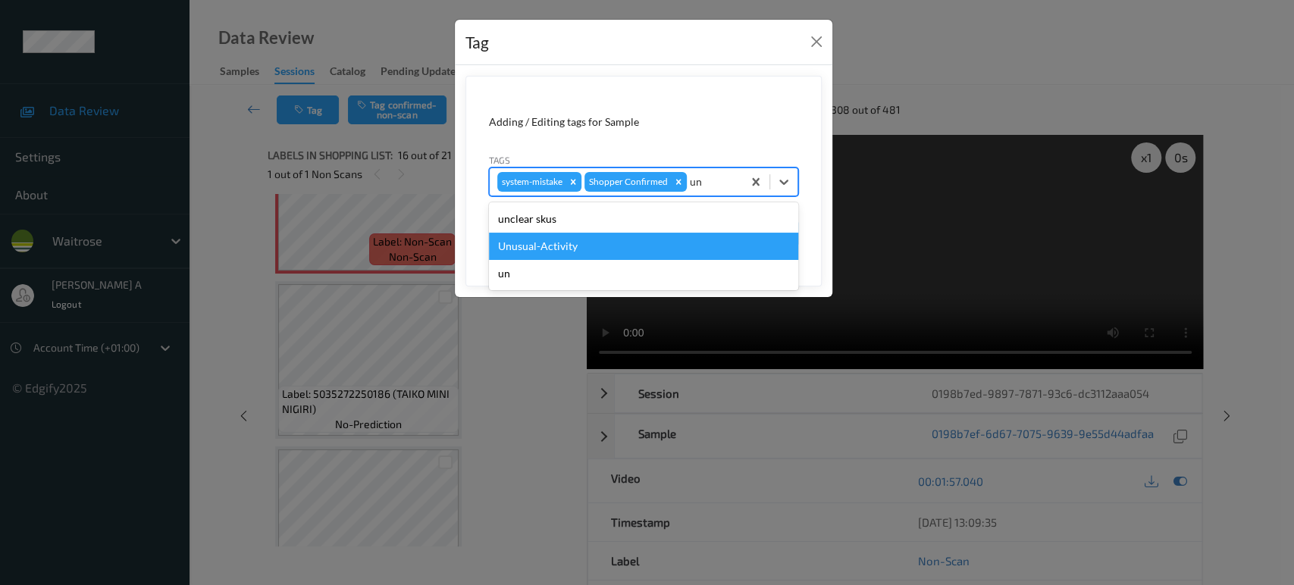
click at [579, 242] on div "Unusual-Activity" at bounding box center [643, 246] width 309 height 27
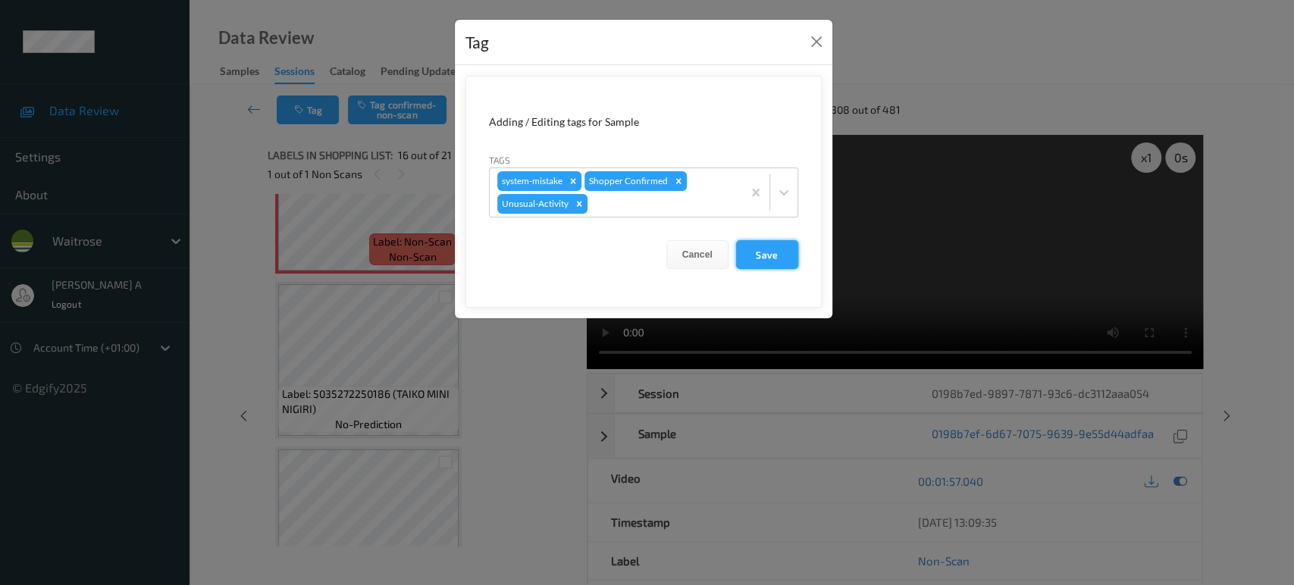
click at [776, 252] on button "Save" at bounding box center [767, 254] width 62 height 29
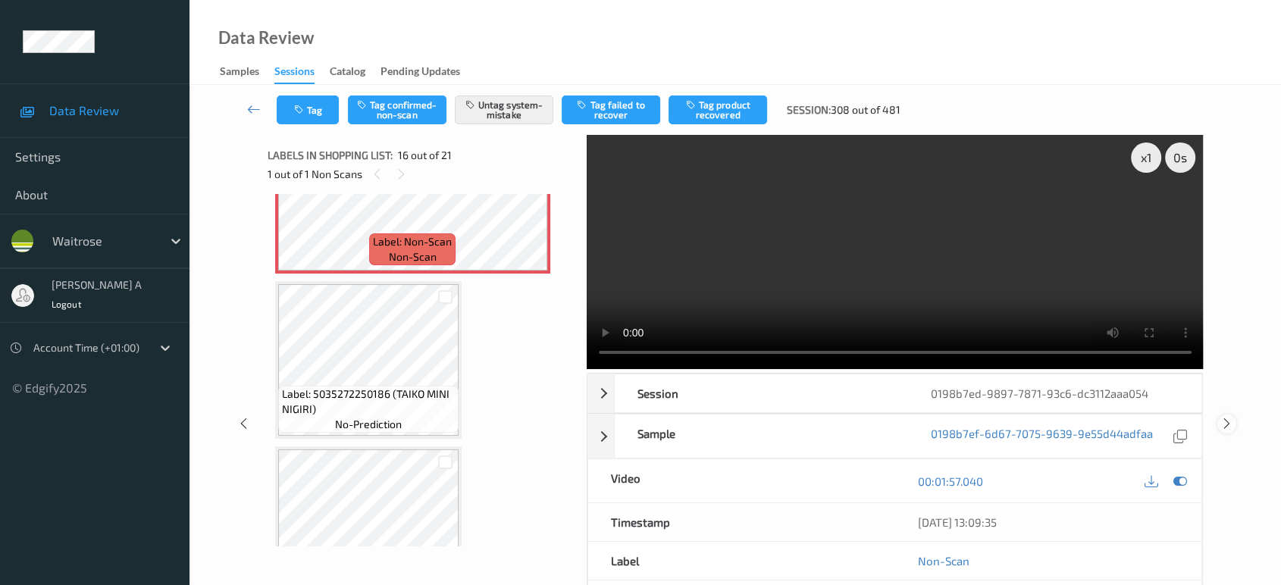
click at [1225, 417] on icon at bounding box center [1227, 424] width 13 height 14
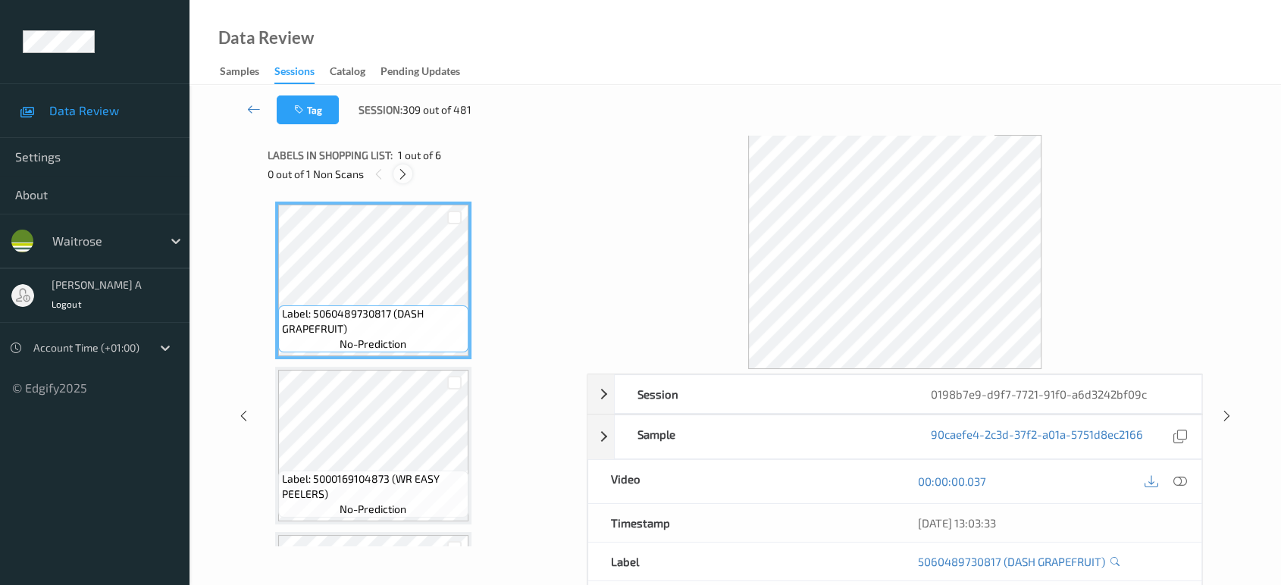
click at [399, 172] on icon at bounding box center [403, 175] width 13 height 14
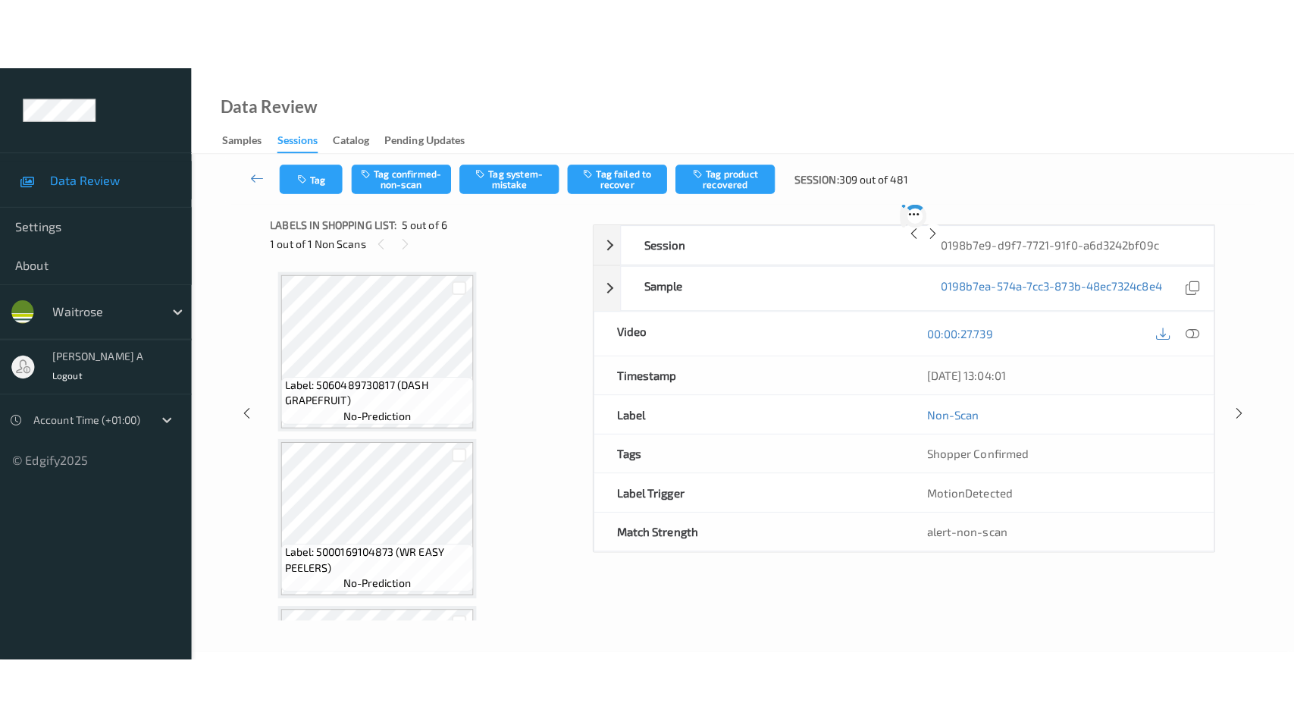
scroll to position [501, 0]
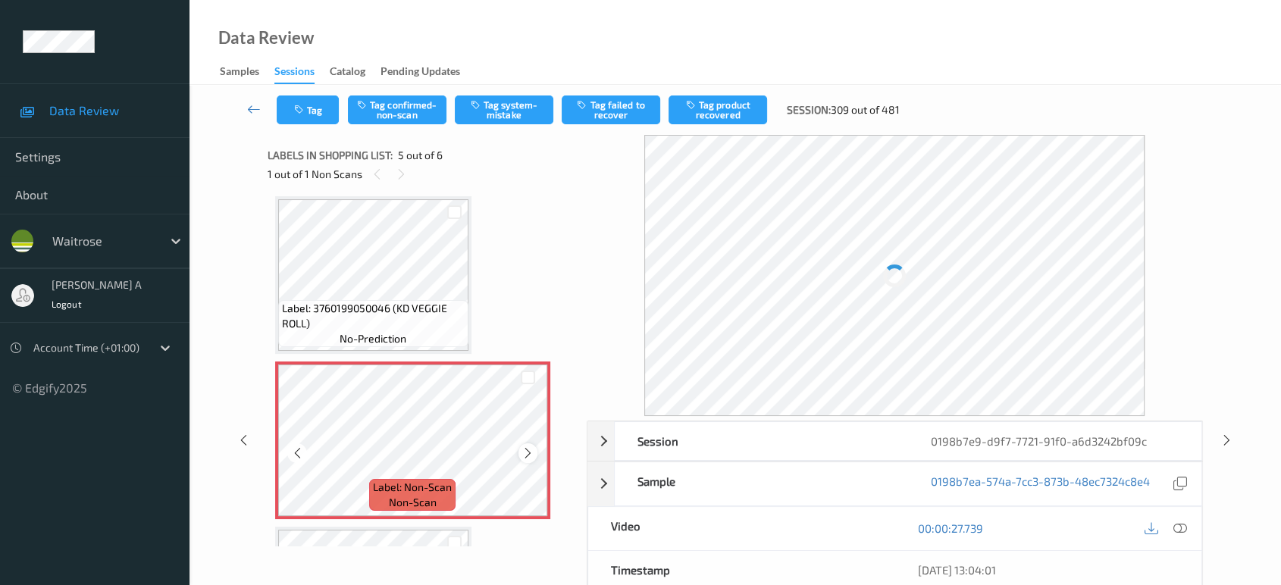
click at [528, 453] on icon at bounding box center [528, 454] width 13 height 14
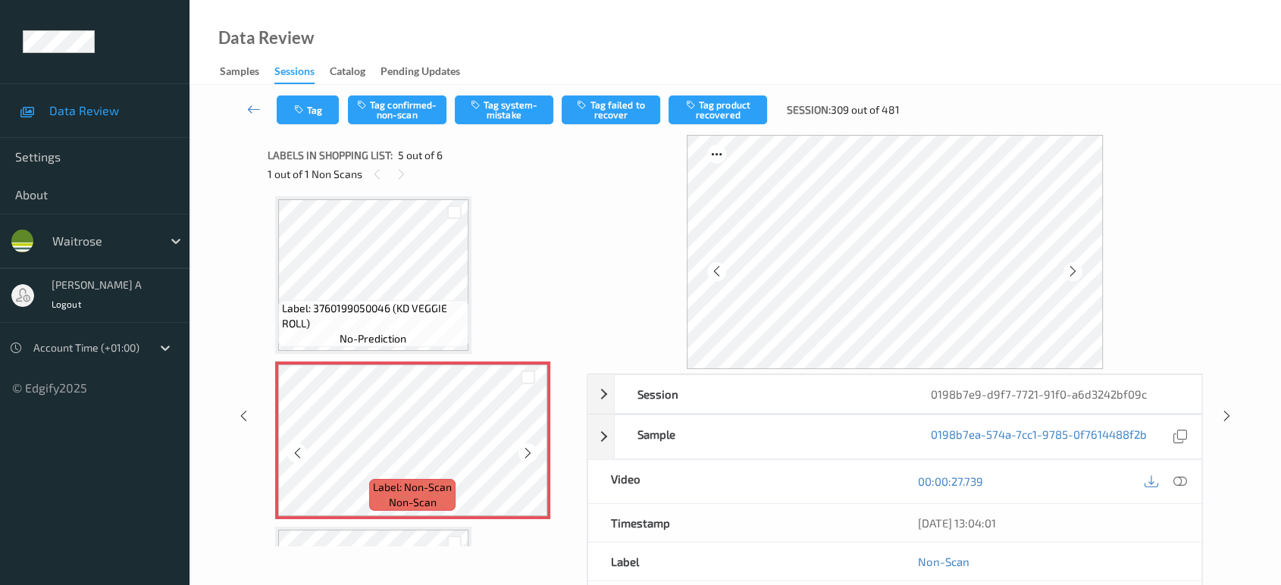
click at [528, 453] on icon at bounding box center [528, 454] width 13 height 14
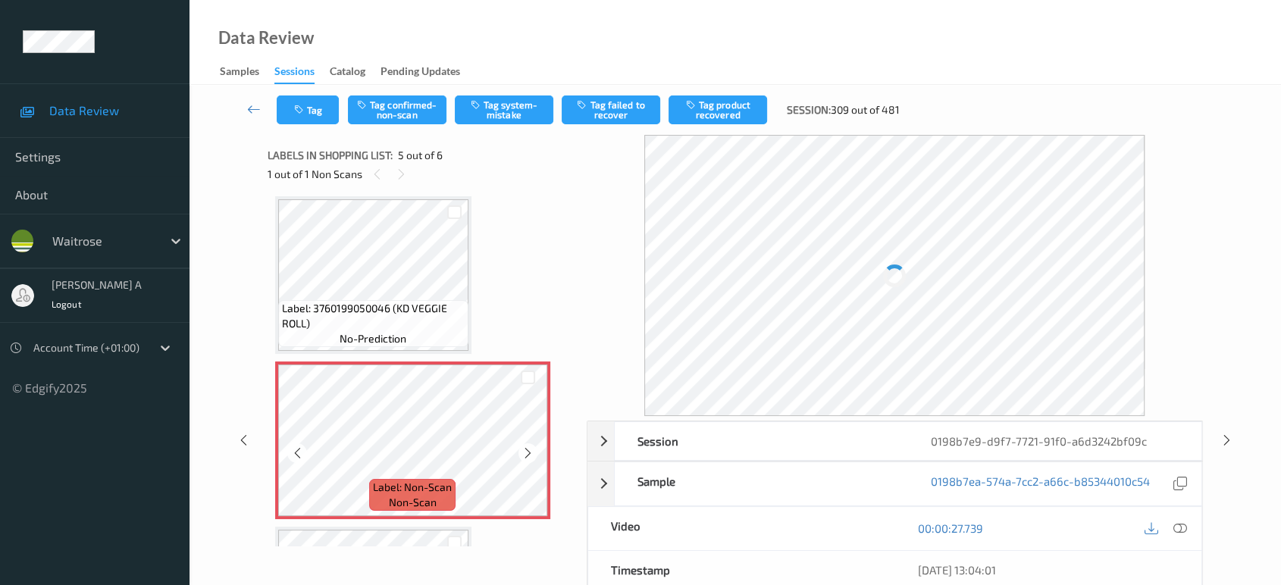
click at [528, 453] on icon at bounding box center [528, 454] width 13 height 14
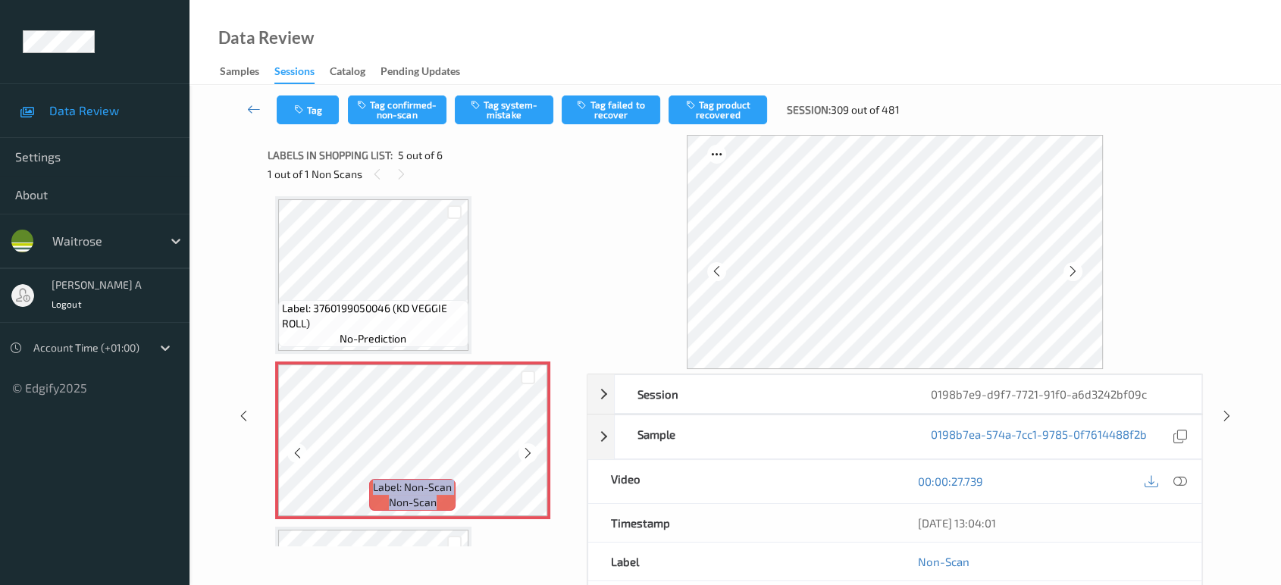
click at [528, 453] on icon at bounding box center [528, 454] width 13 height 14
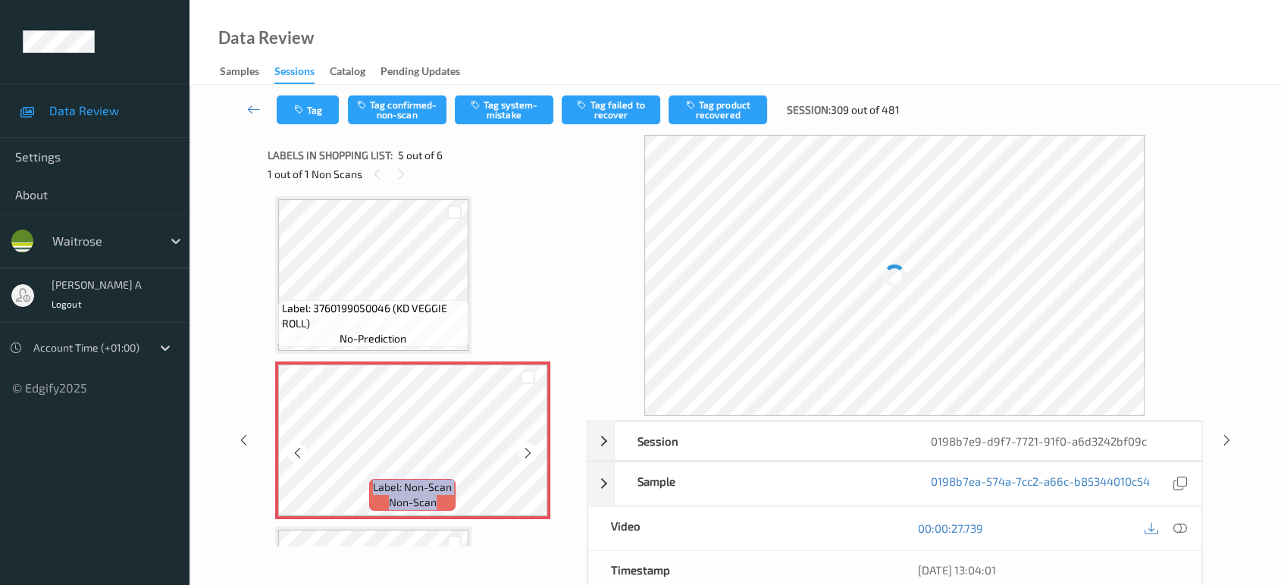
click at [528, 453] on icon at bounding box center [528, 454] width 13 height 14
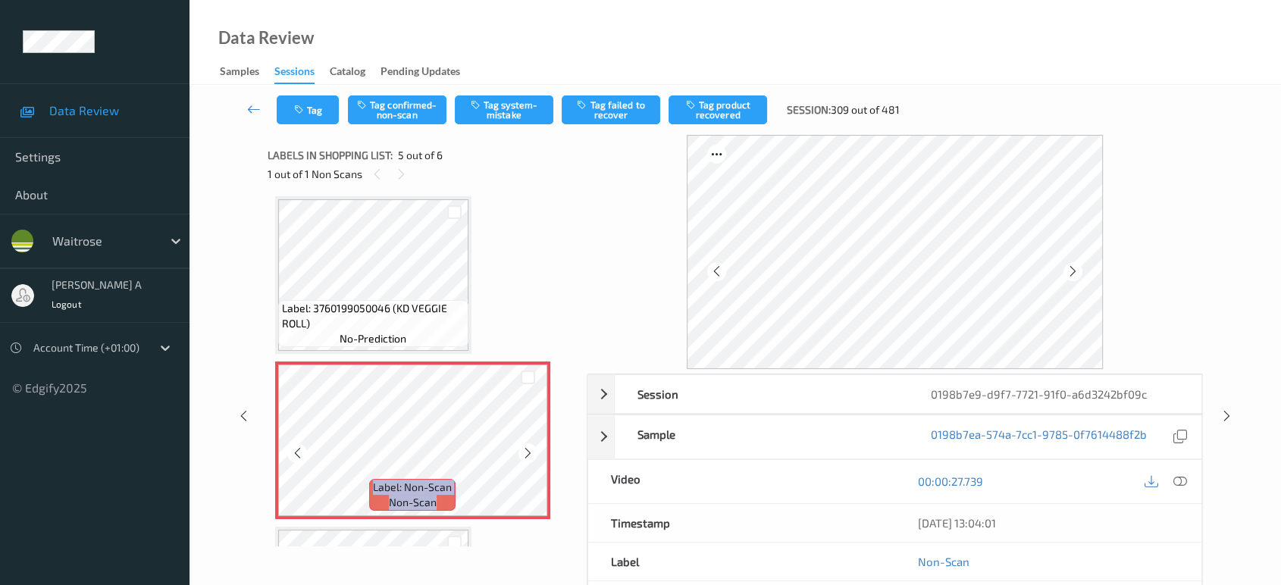
click at [528, 453] on icon at bounding box center [528, 454] width 13 height 14
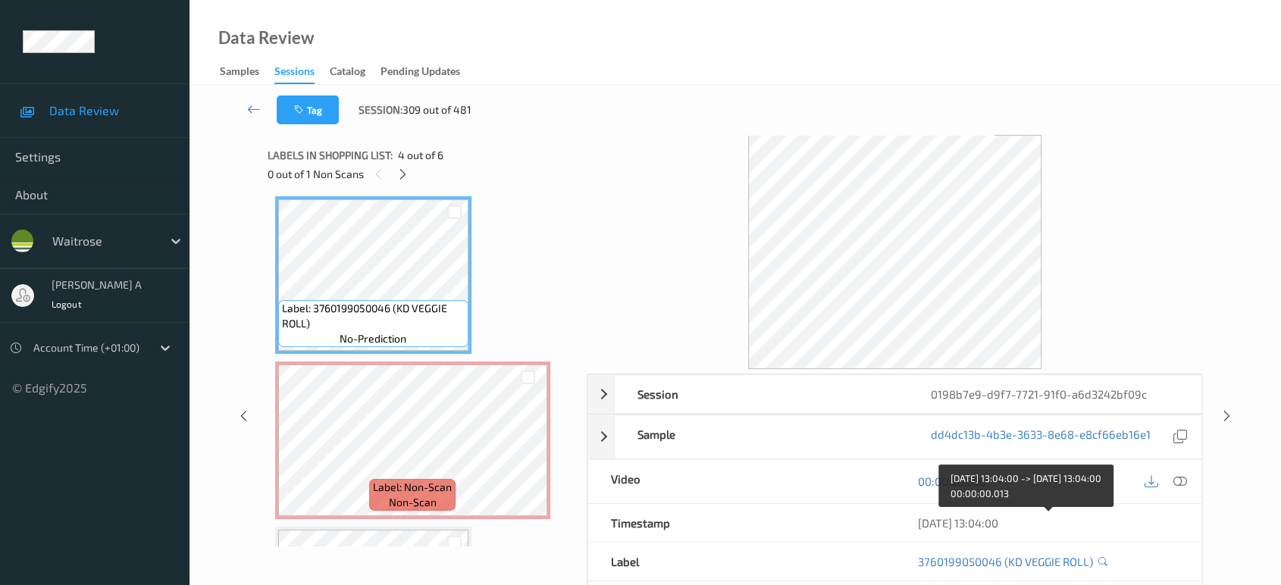
click at [1176, 521] on div "17/08/2025 13:04:00" at bounding box center [1048, 523] width 262 height 15
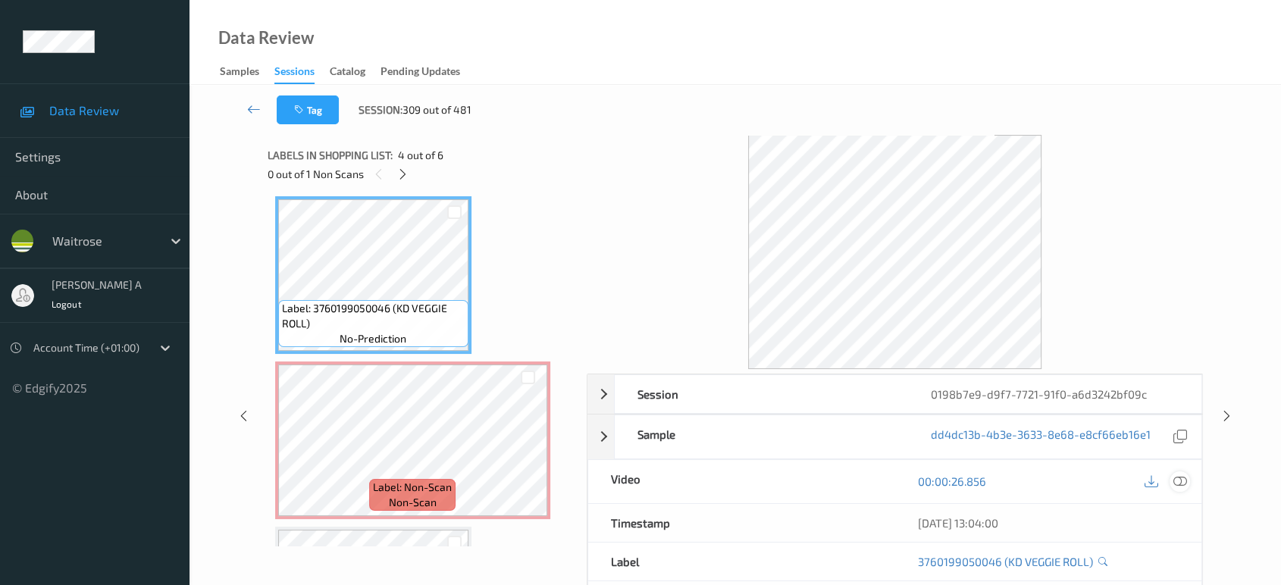
click at [1183, 488] on div at bounding box center [1180, 482] width 20 height 20
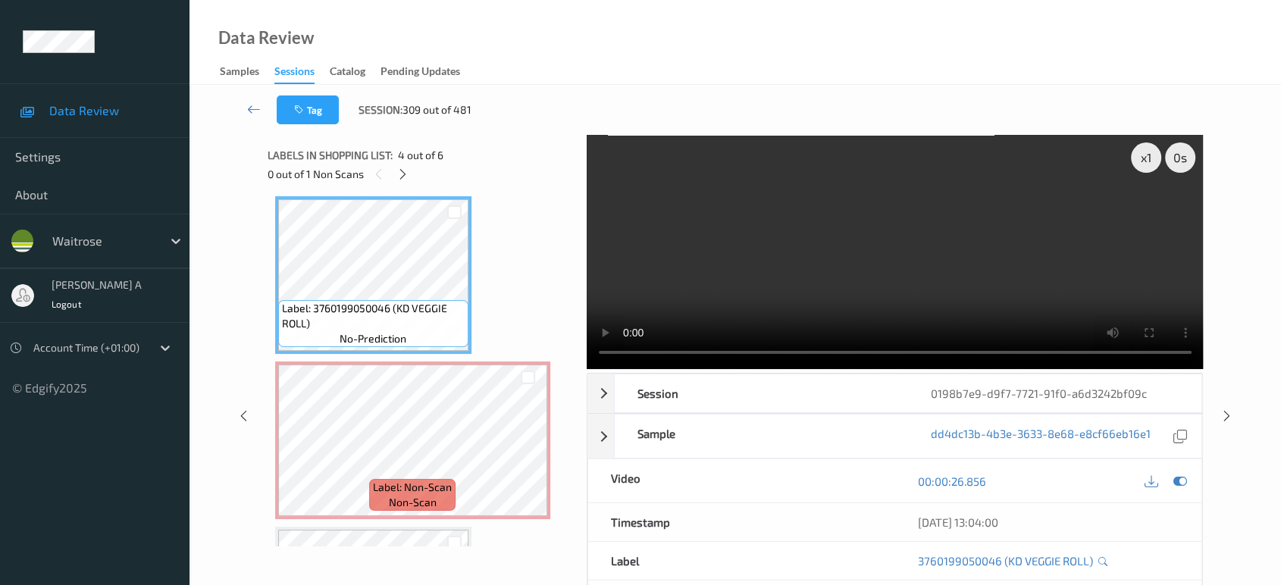
scroll to position [500, 0]
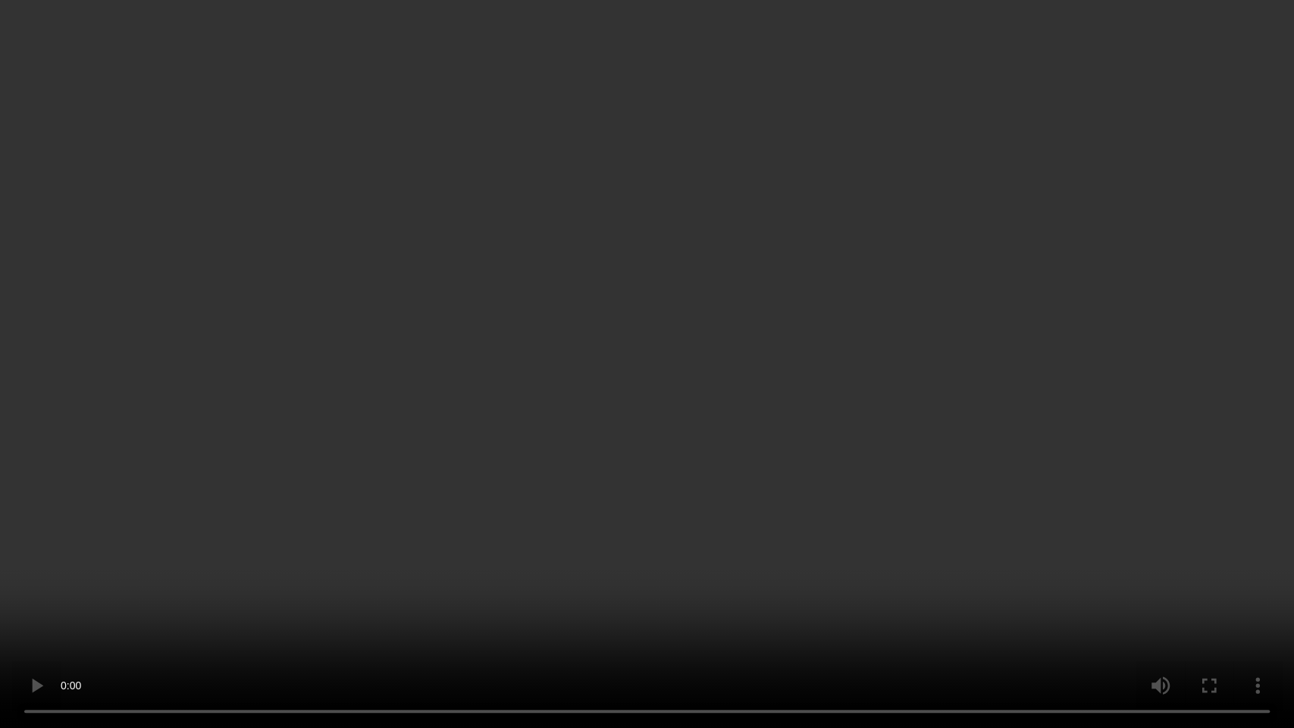
click at [764, 414] on video at bounding box center [647, 364] width 1294 height 728
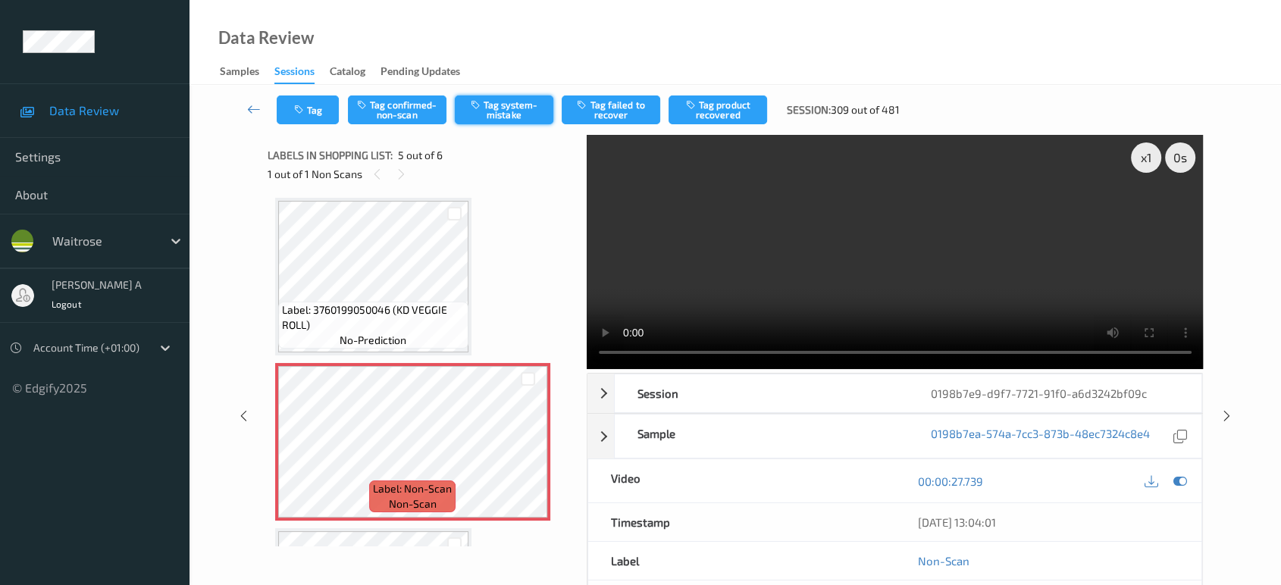
click at [522, 114] on button "Tag system-mistake" at bounding box center [504, 110] width 99 height 29
click at [291, 111] on button "Tag" at bounding box center [308, 110] width 62 height 29
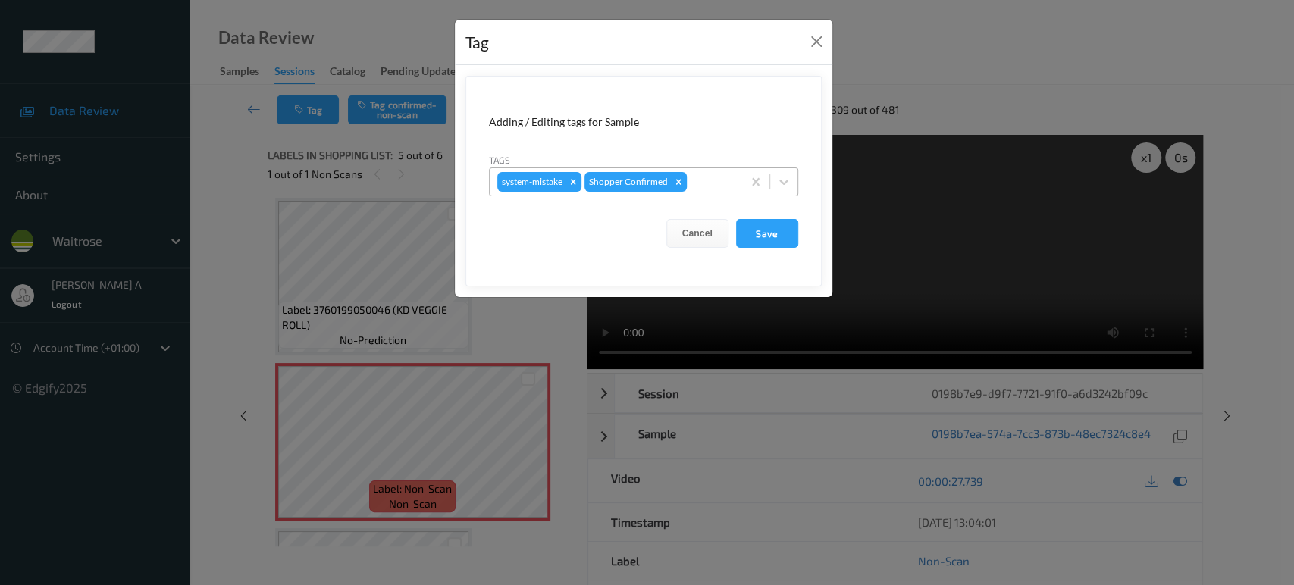
click at [726, 186] on div at bounding box center [712, 182] width 45 height 18
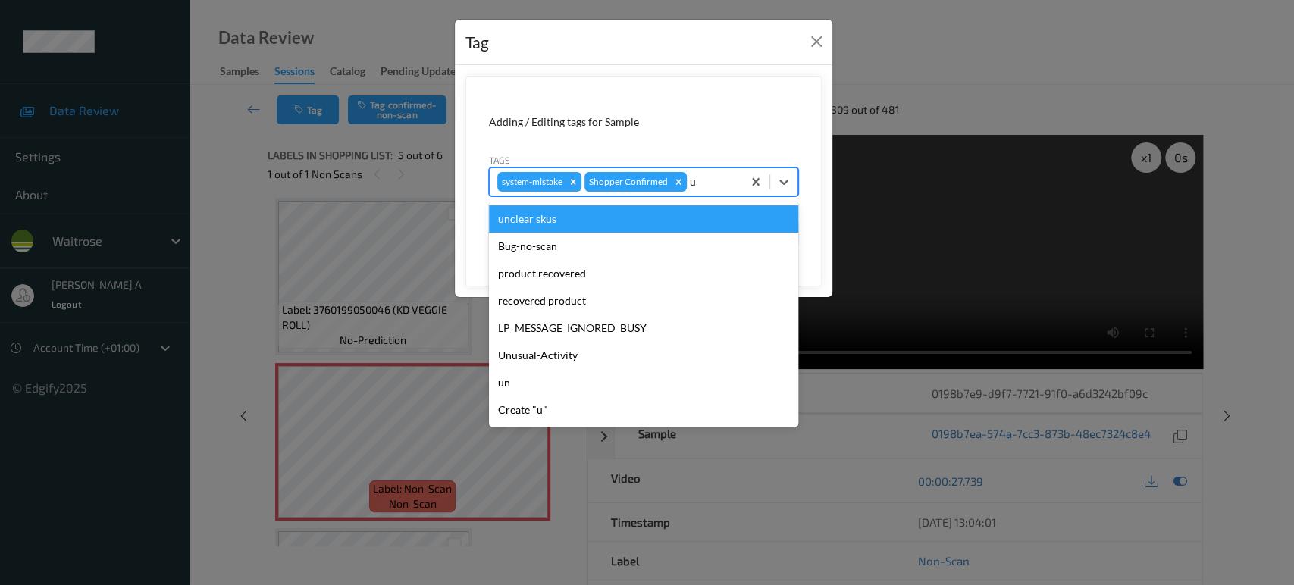
type input "un"
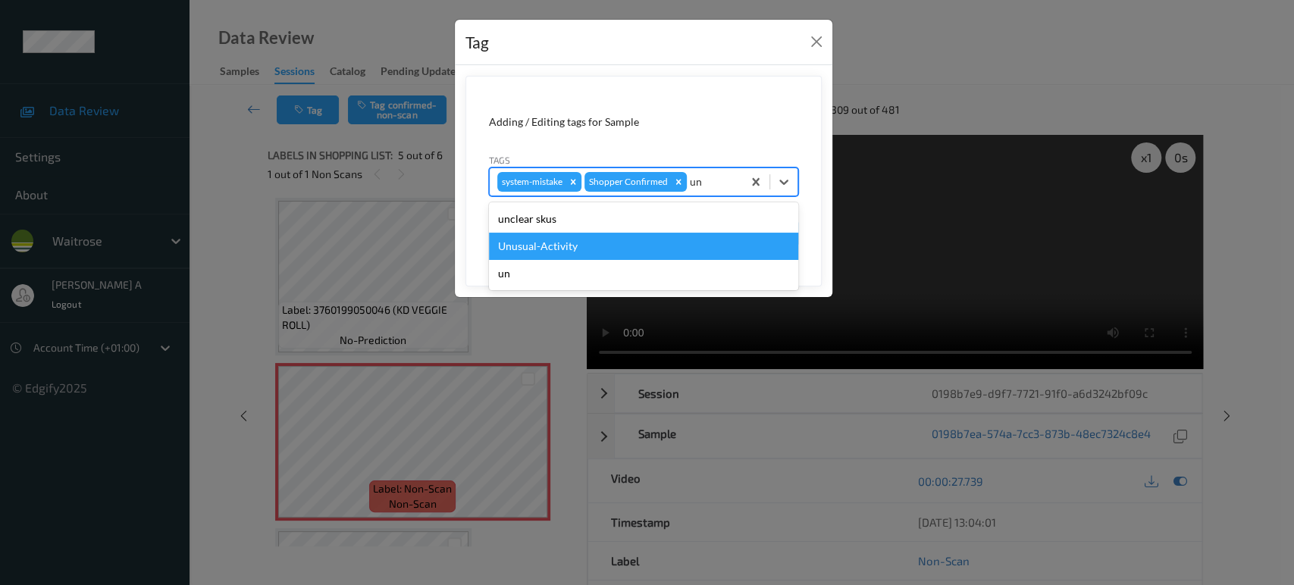
click at [584, 244] on div "Unusual-Activity" at bounding box center [643, 246] width 309 height 27
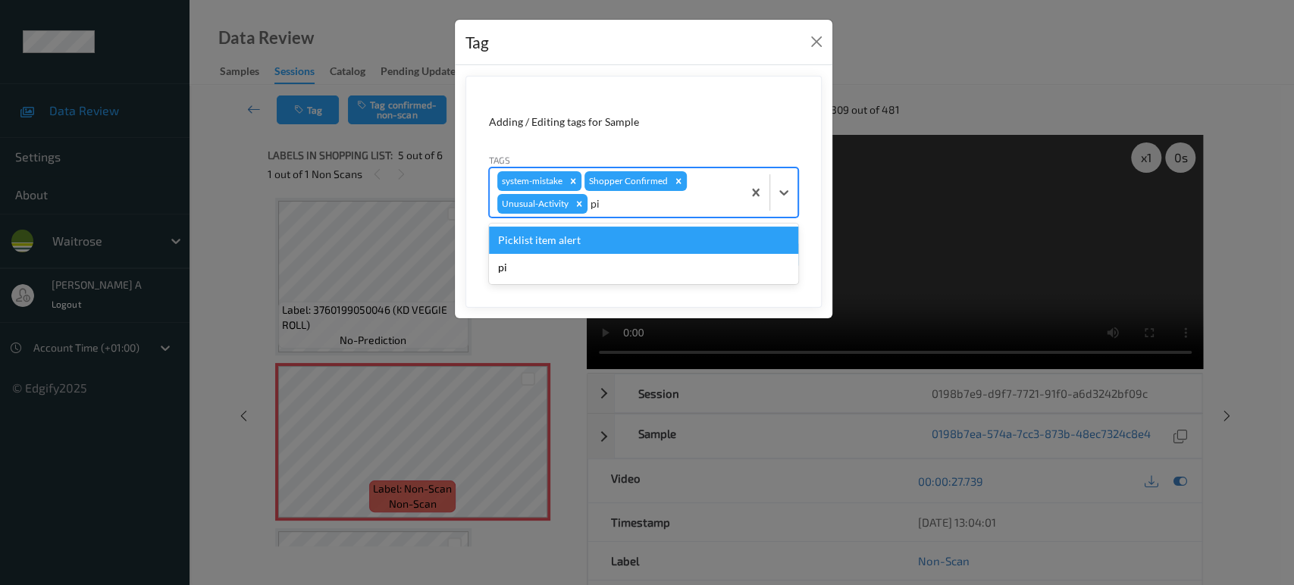
type input "pic"
click at [584, 244] on div "Picklist item alert" at bounding box center [643, 240] width 309 height 27
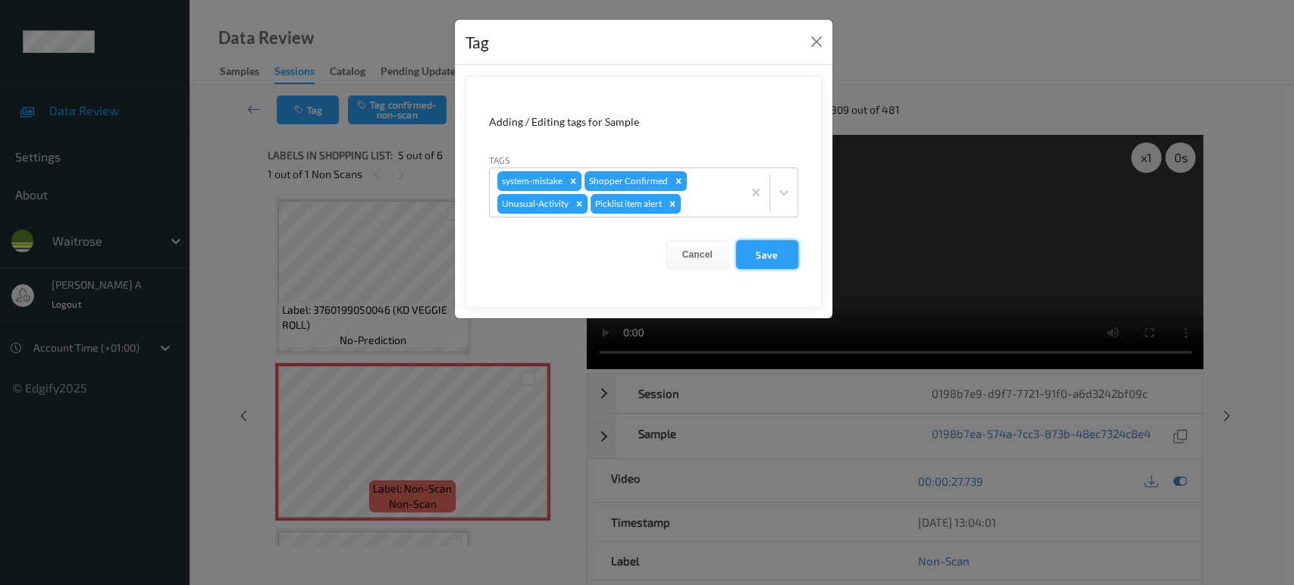
click at [770, 251] on button "Save" at bounding box center [767, 254] width 62 height 29
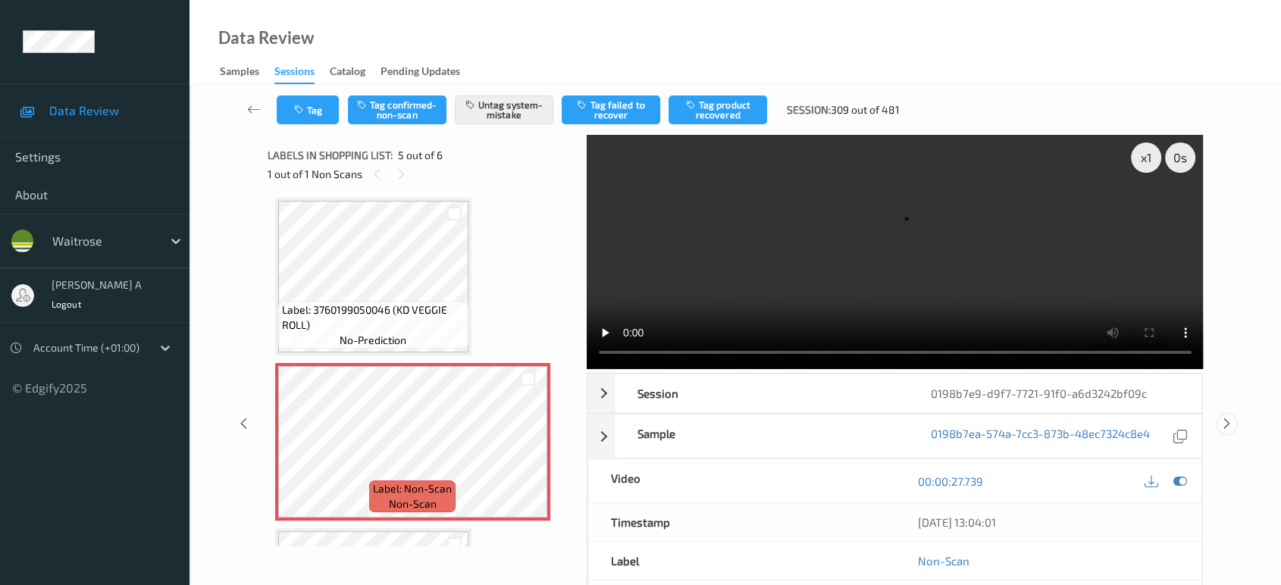
click at [1218, 415] on div at bounding box center [1227, 424] width 19 height 19
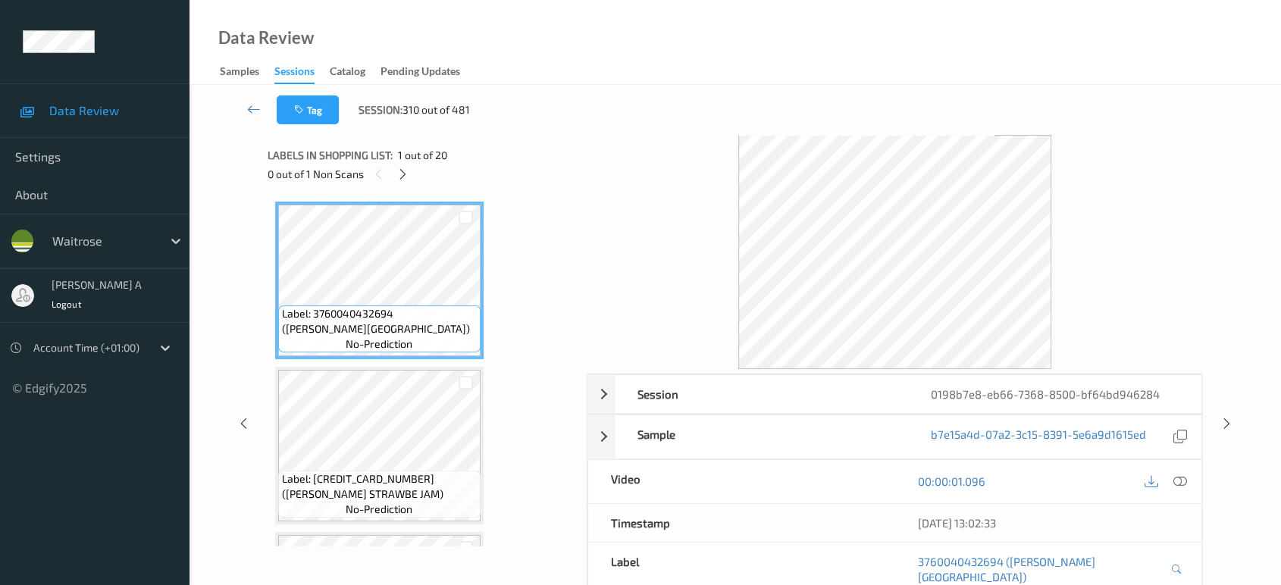
click at [400, 172] on icon at bounding box center [403, 175] width 13 height 14
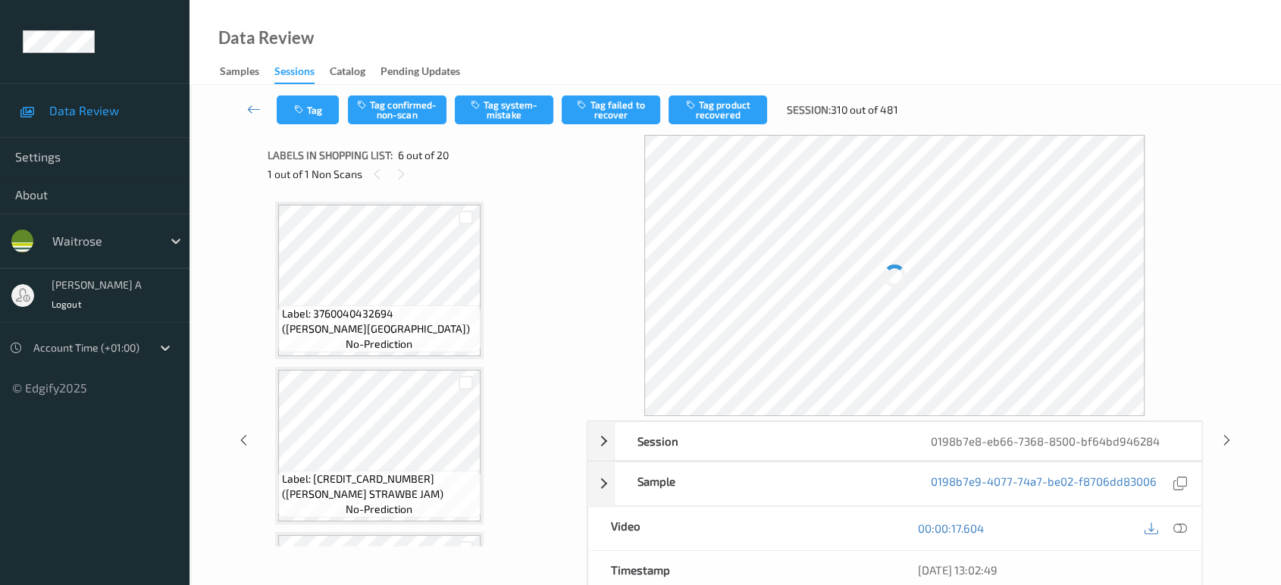
scroll to position [666, 0]
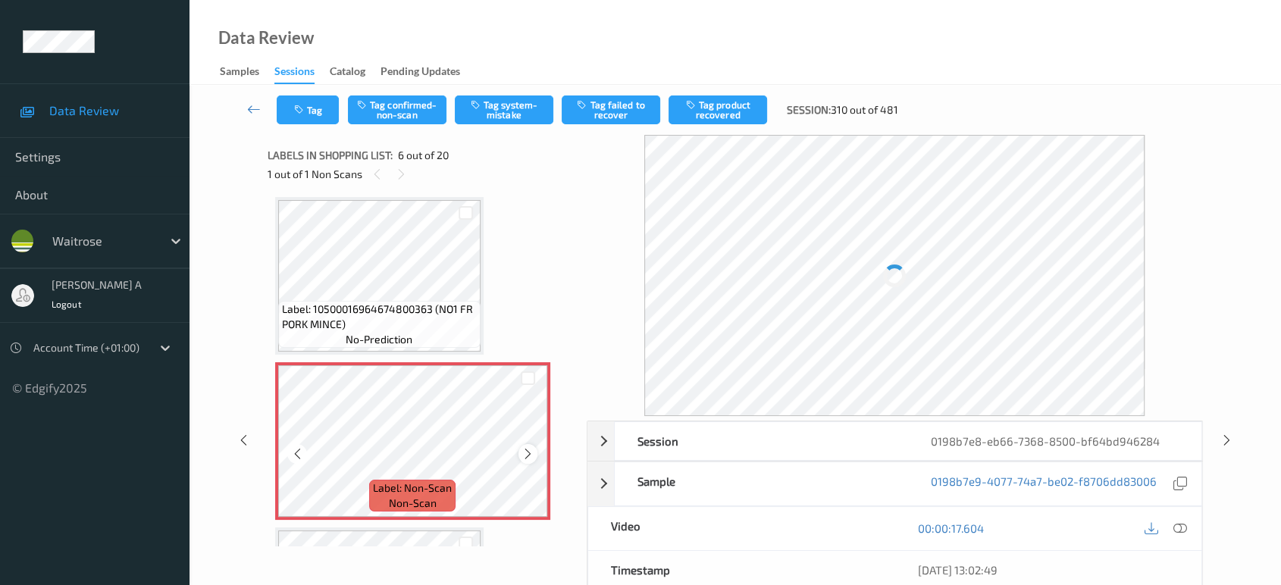
click at [532, 454] on icon at bounding box center [528, 454] width 13 height 14
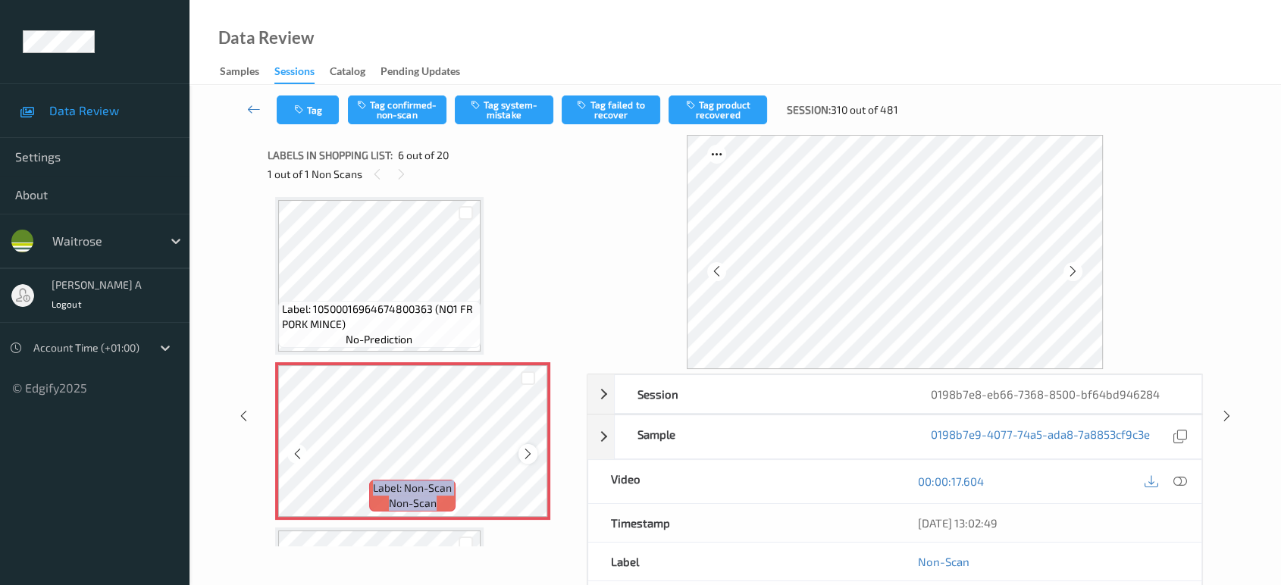
click at [532, 453] on icon at bounding box center [528, 454] width 13 height 14
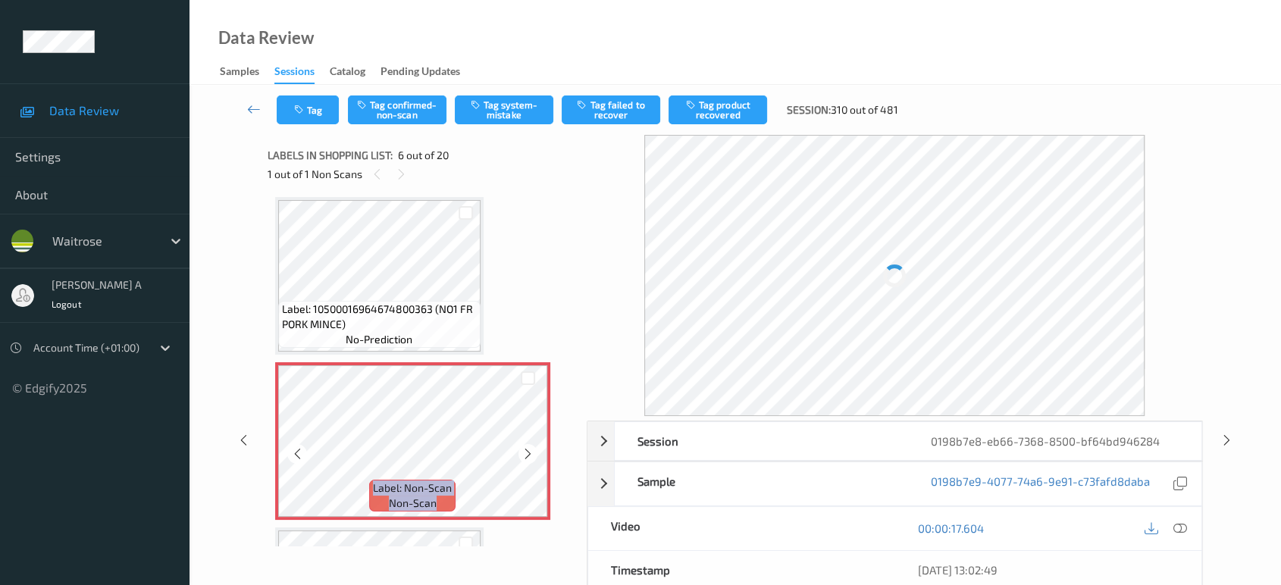
click at [532, 453] on icon at bounding box center [528, 454] width 13 height 14
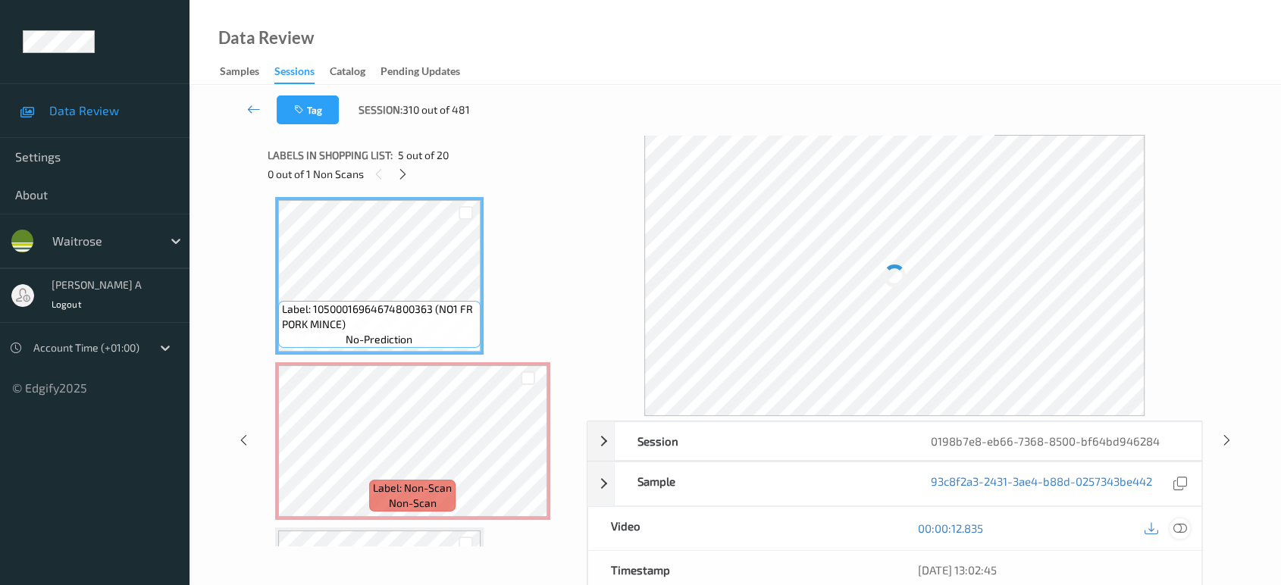
click at [1180, 519] on div at bounding box center [1180, 529] width 20 height 20
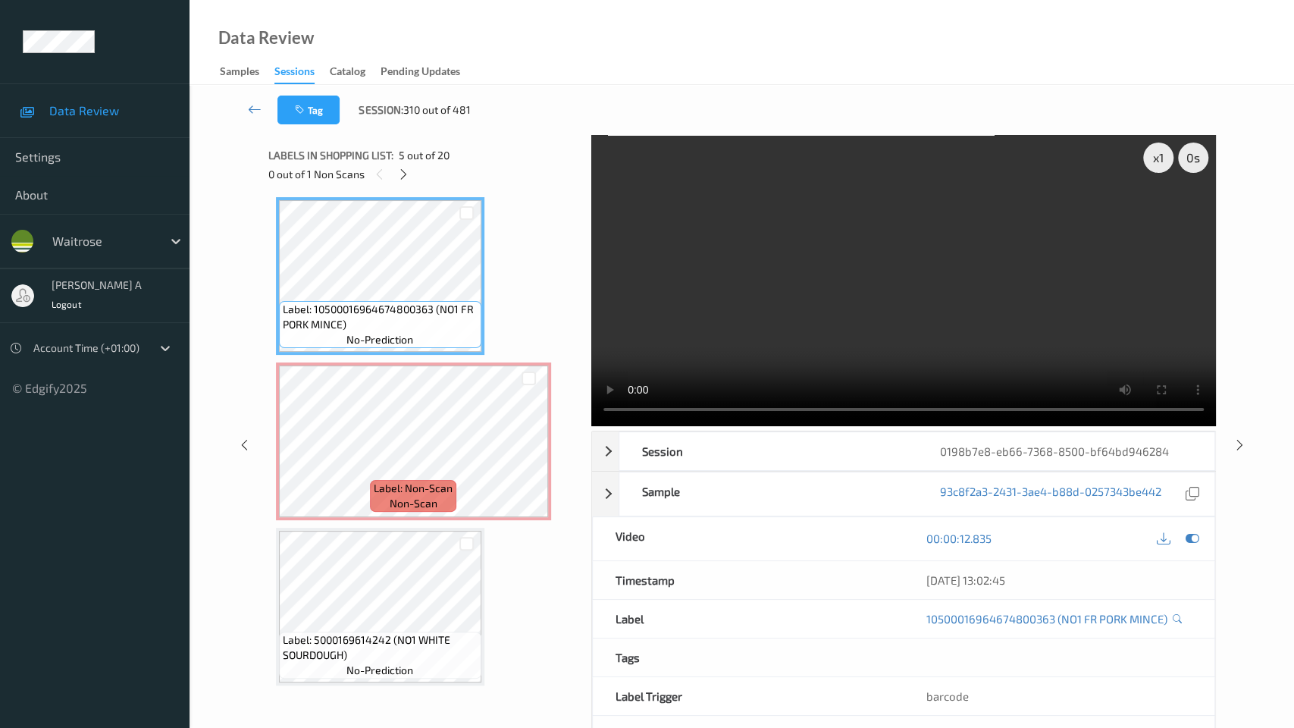
click at [591, 426] on video at bounding box center [903, 280] width 625 height 291
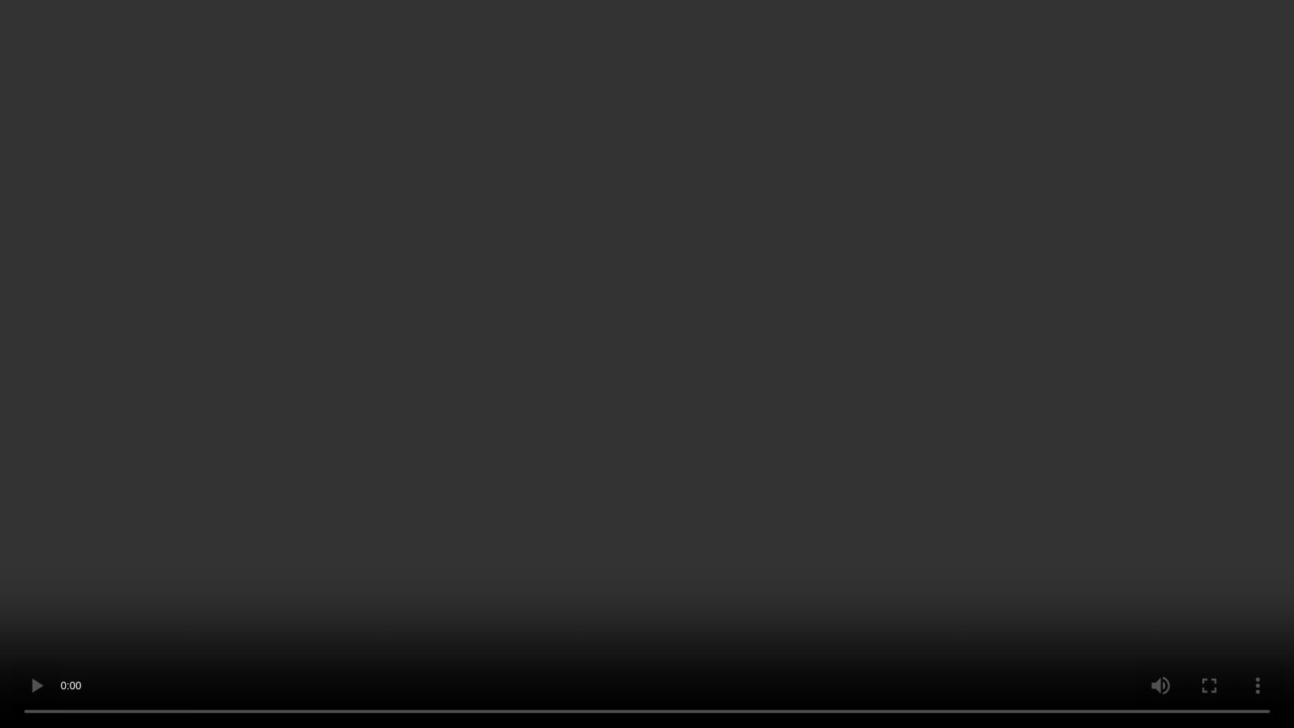
click at [627, 359] on video at bounding box center [647, 364] width 1294 height 728
click at [522, 384] on video at bounding box center [647, 364] width 1294 height 728
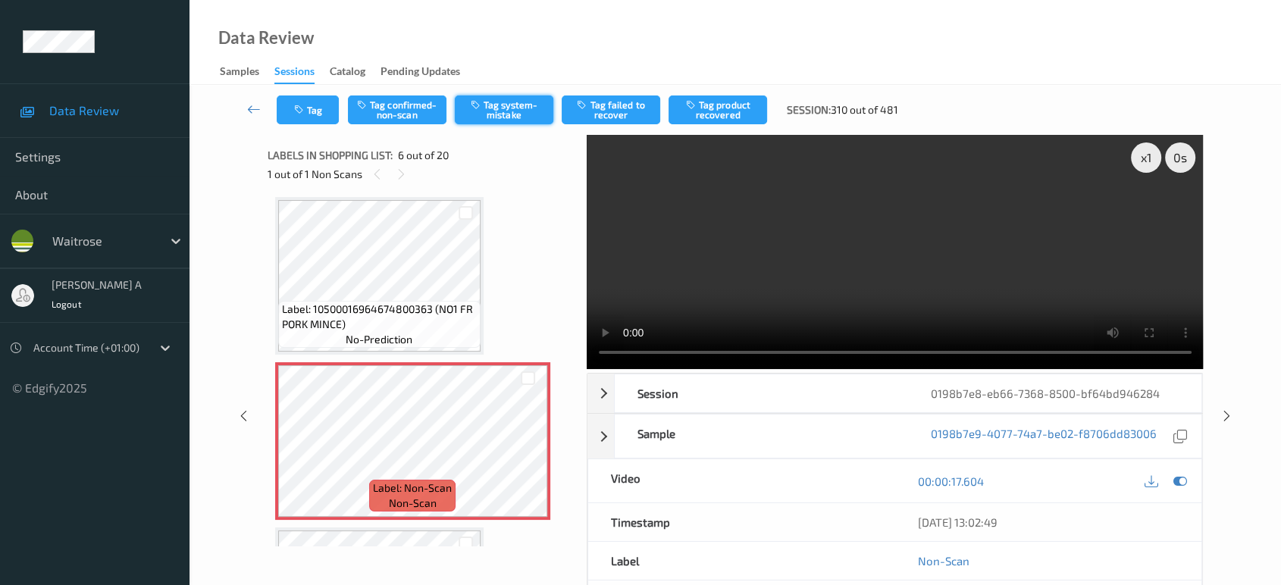
click at [490, 110] on button "Tag system-mistake" at bounding box center [504, 110] width 99 height 29
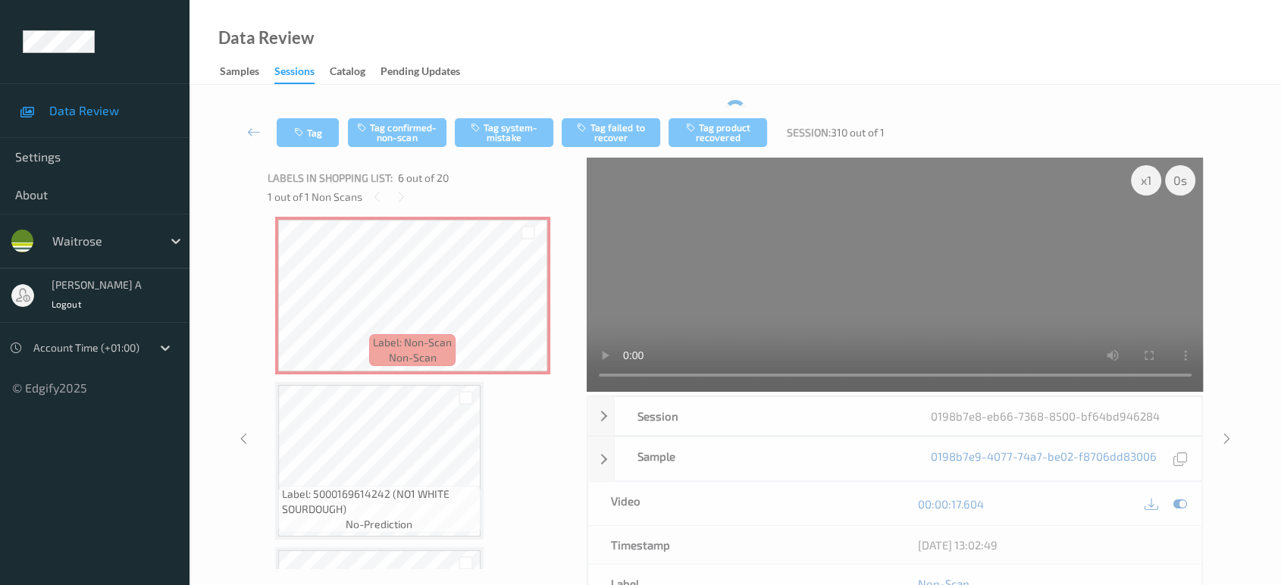
scroll to position [750, 0]
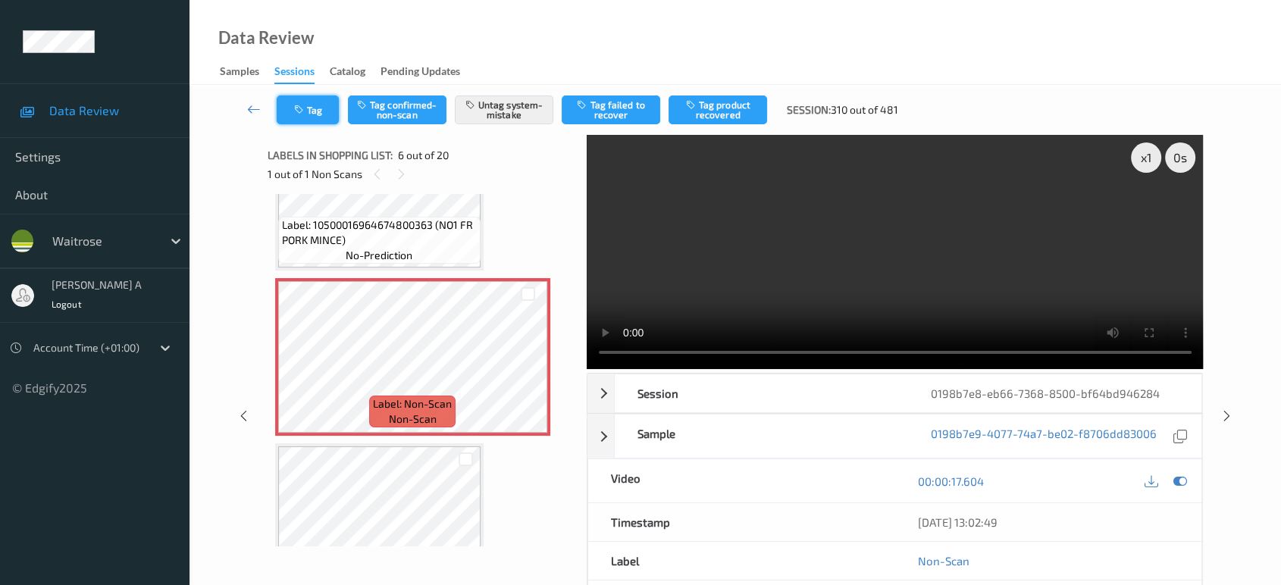
click at [314, 117] on button "Tag" at bounding box center [308, 110] width 62 height 29
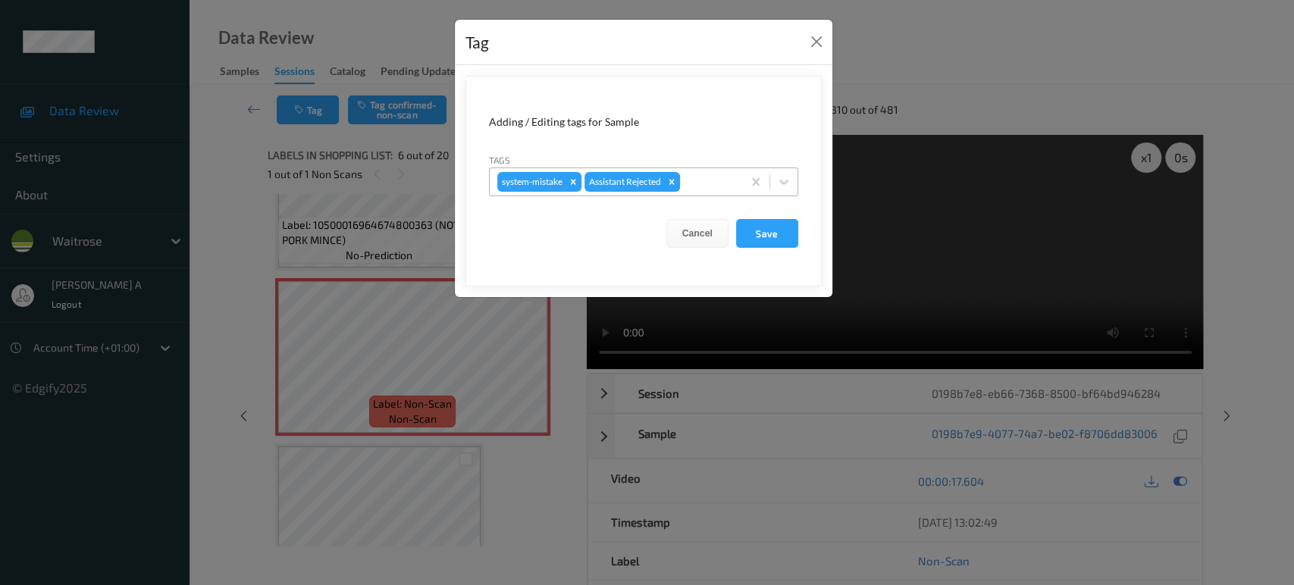
click at [713, 183] on div at bounding box center [709, 182] width 52 height 18
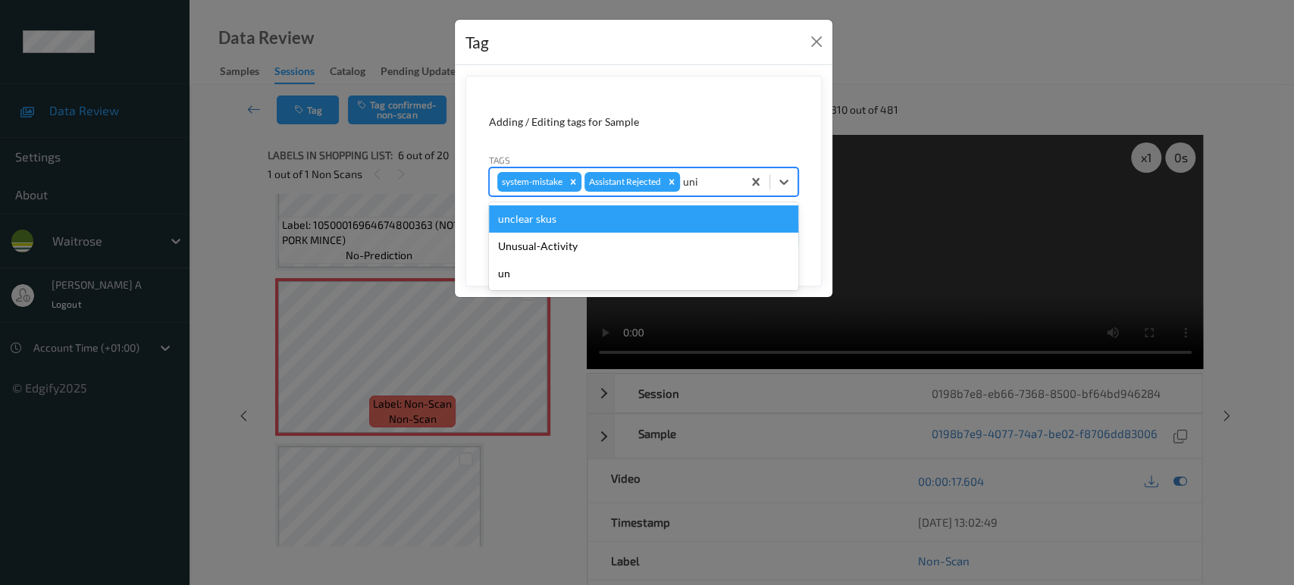
type input "un"
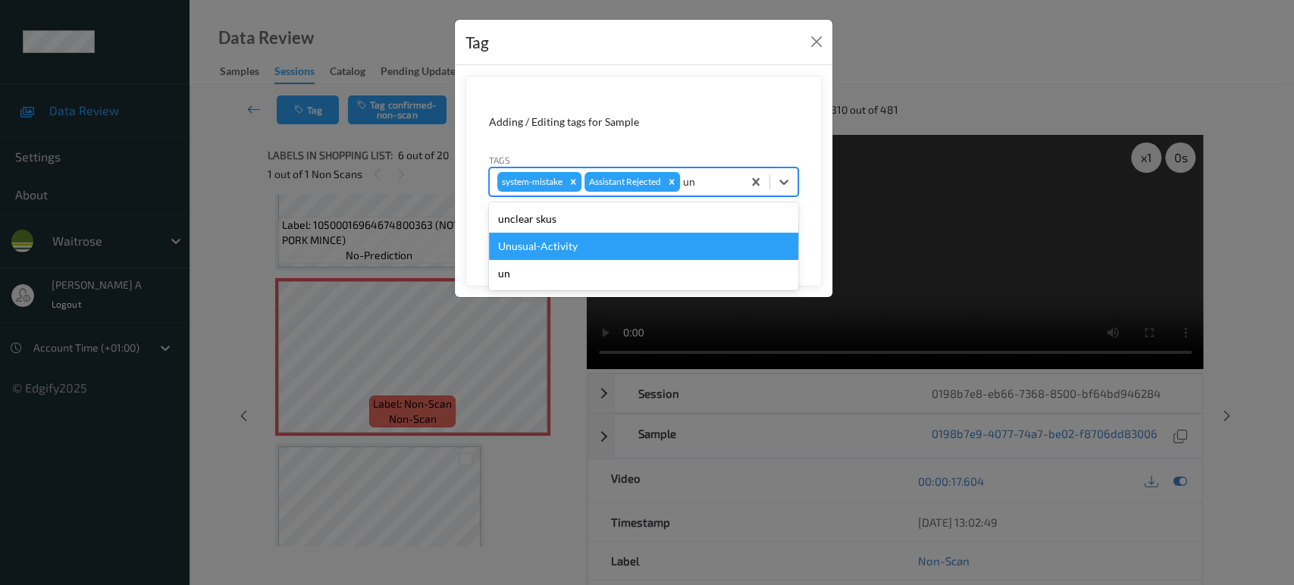
click at [576, 248] on div "Unusual-Activity" at bounding box center [643, 246] width 309 height 27
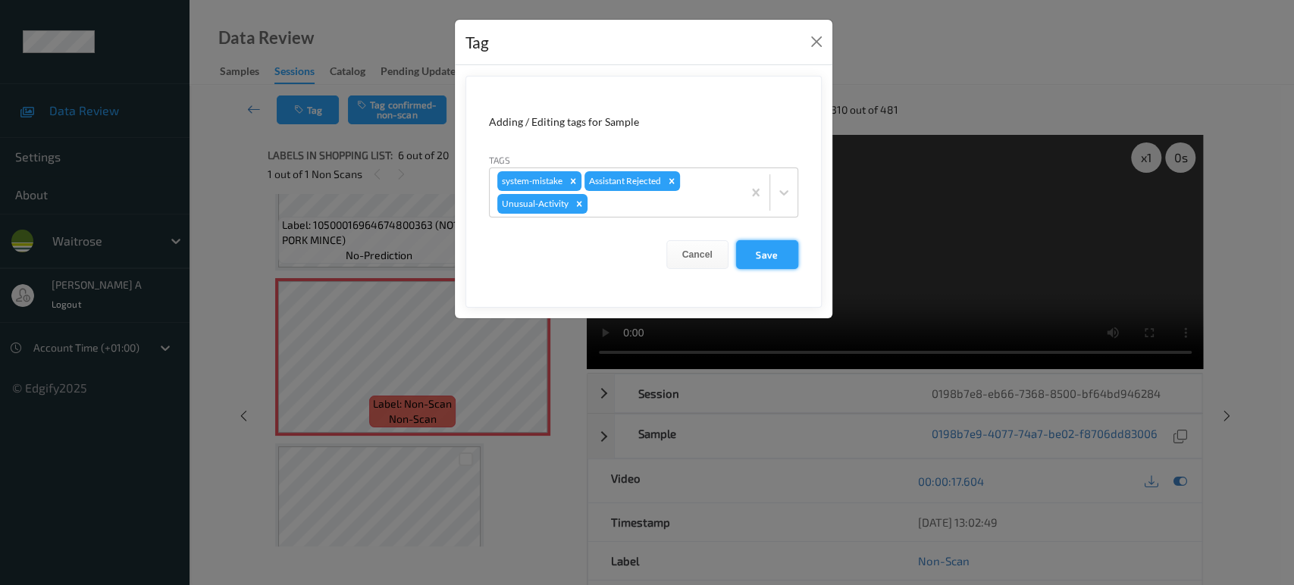
click at [770, 257] on button "Save" at bounding box center [767, 254] width 62 height 29
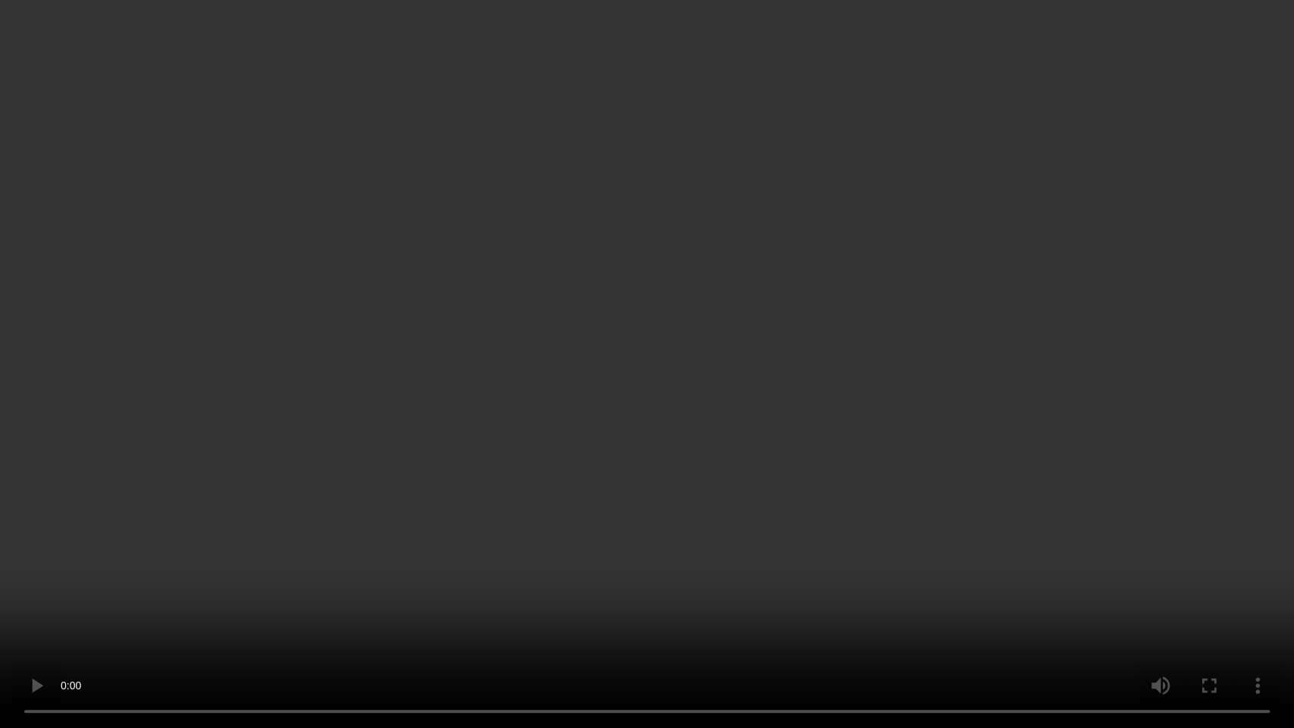
click at [529, 456] on video at bounding box center [647, 364] width 1294 height 728
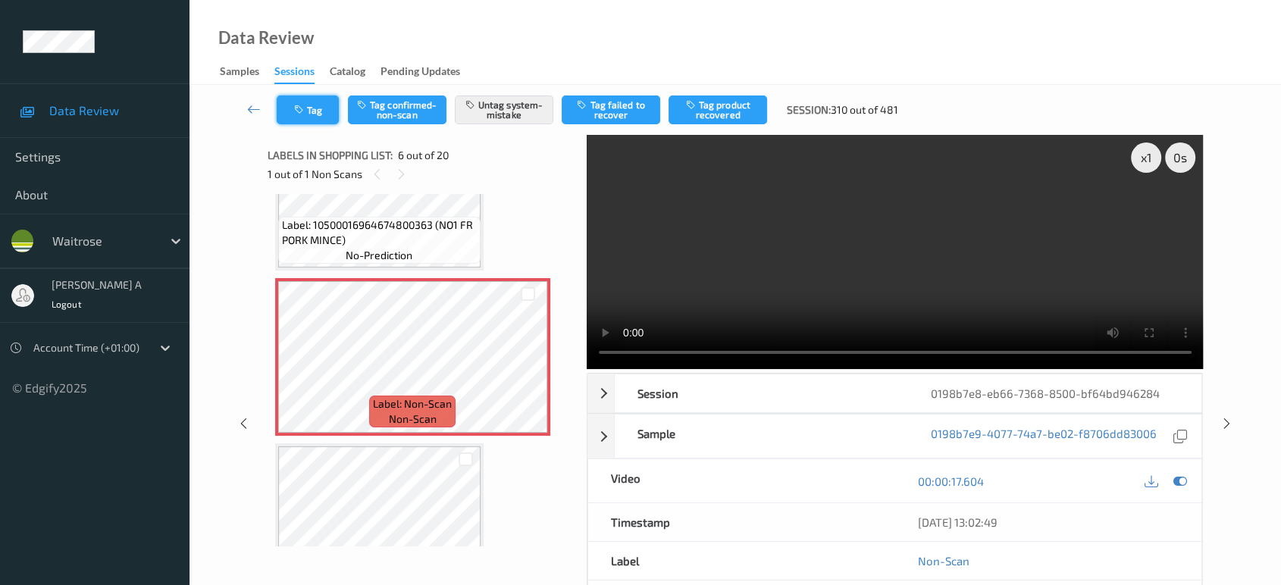
click at [328, 118] on button "Tag" at bounding box center [308, 110] width 62 height 29
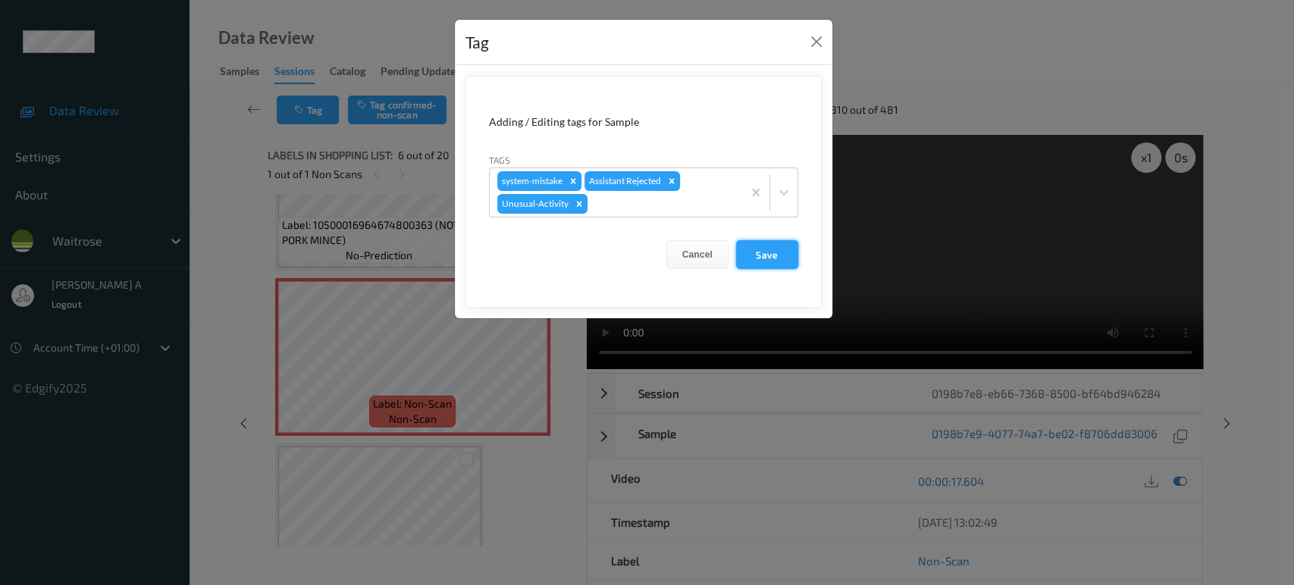
click at [776, 265] on button "Save" at bounding box center [767, 254] width 62 height 29
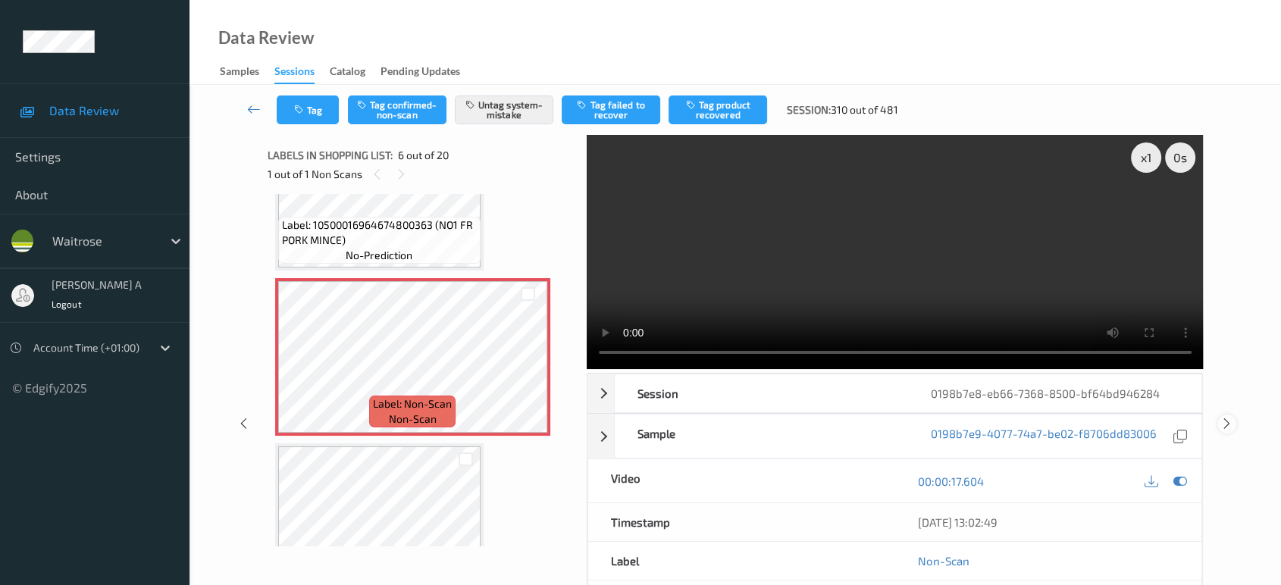
click at [1227, 423] on icon at bounding box center [1227, 424] width 13 height 14
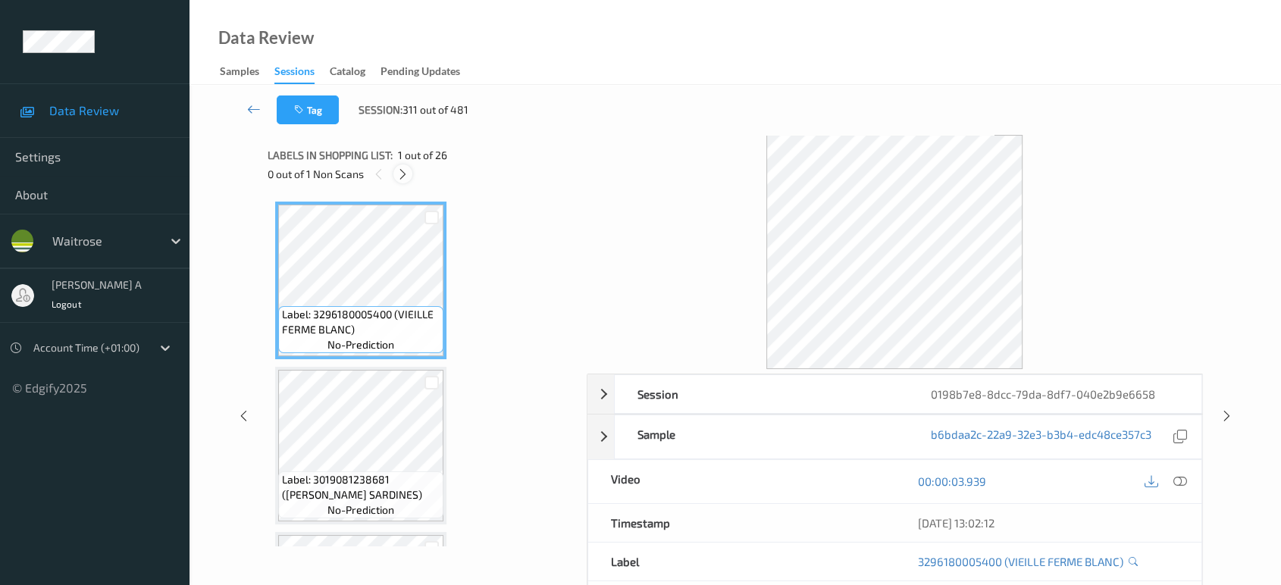
click at [401, 174] on icon at bounding box center [403, 175] width 13 height 14
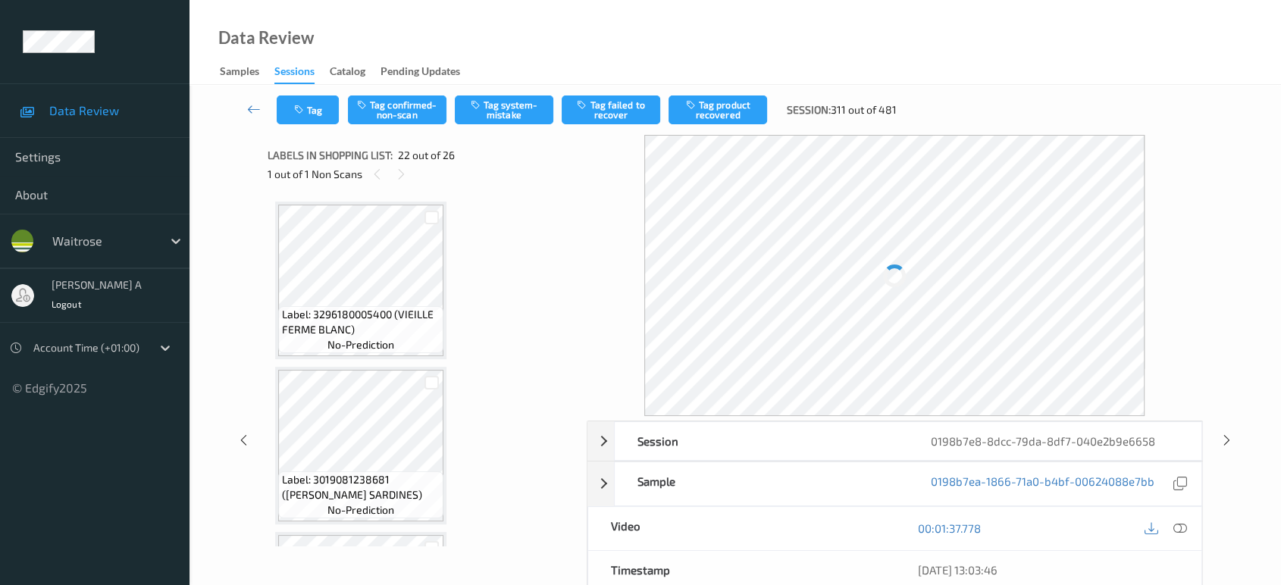
scroll to position [3300, 0]
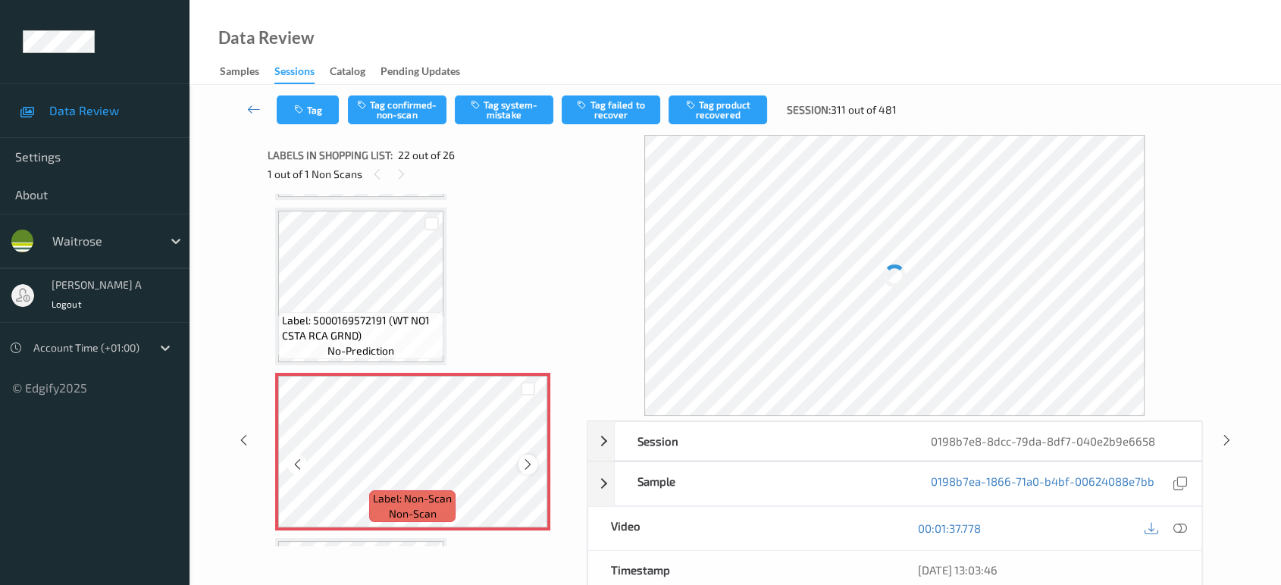
click at [529, 458] on icon at bounding box center [528, 465] width 13 height 14
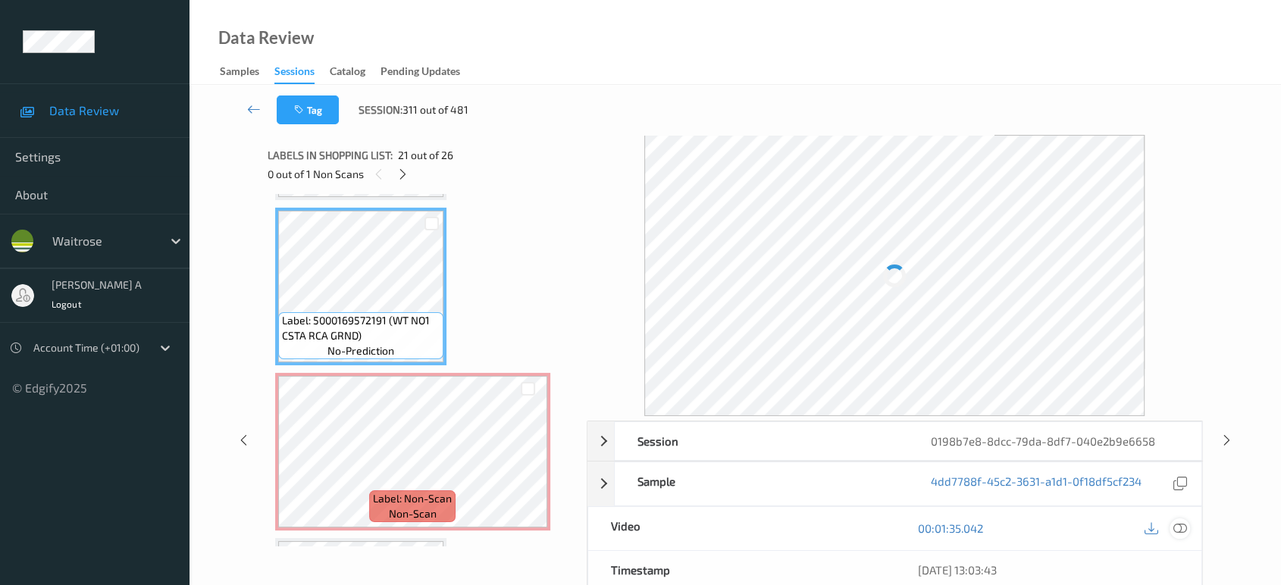
click at [1180, 527] on icon at bounding box center [1181, 529] width 14 height 14
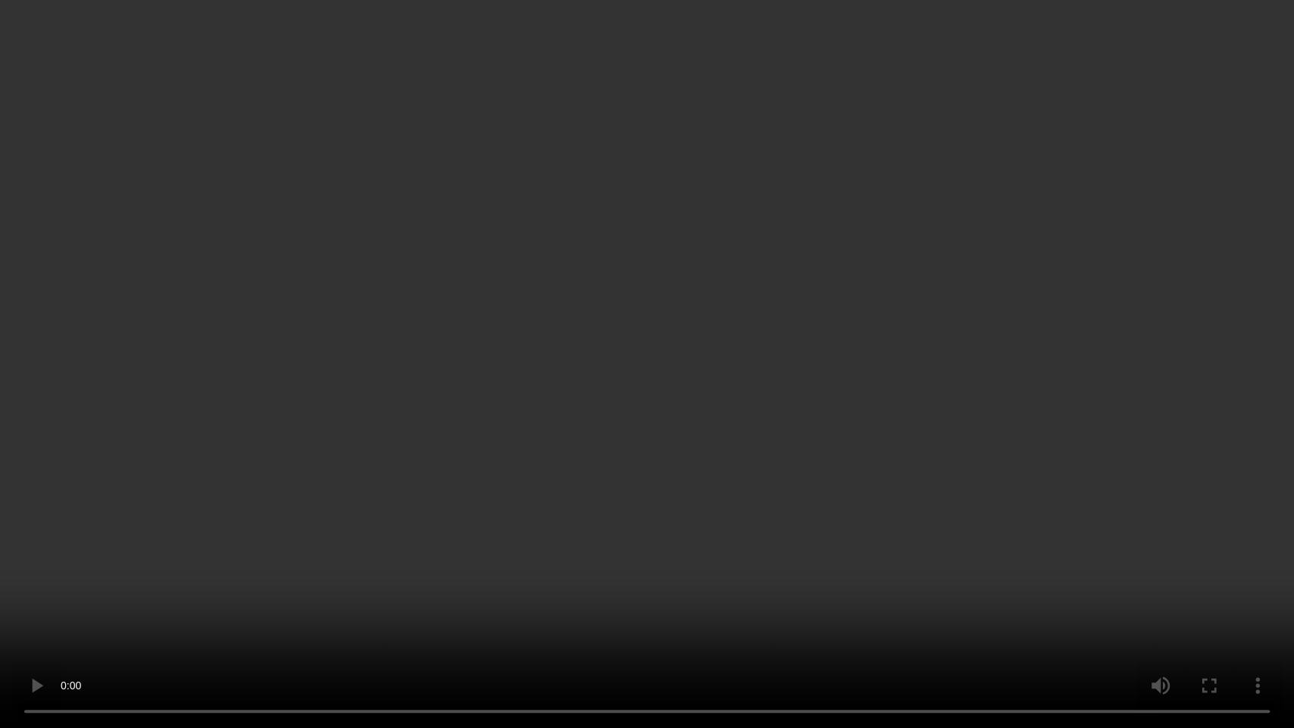
click at [670, 475] on video at bounding box center [647, 364] width 1294 height 728
click at [540, 522] on video at bounding box center [647, 364] width 1294 height 728
click at [734, 331] on video at bounding box center [647, 364] width 1294 height 728
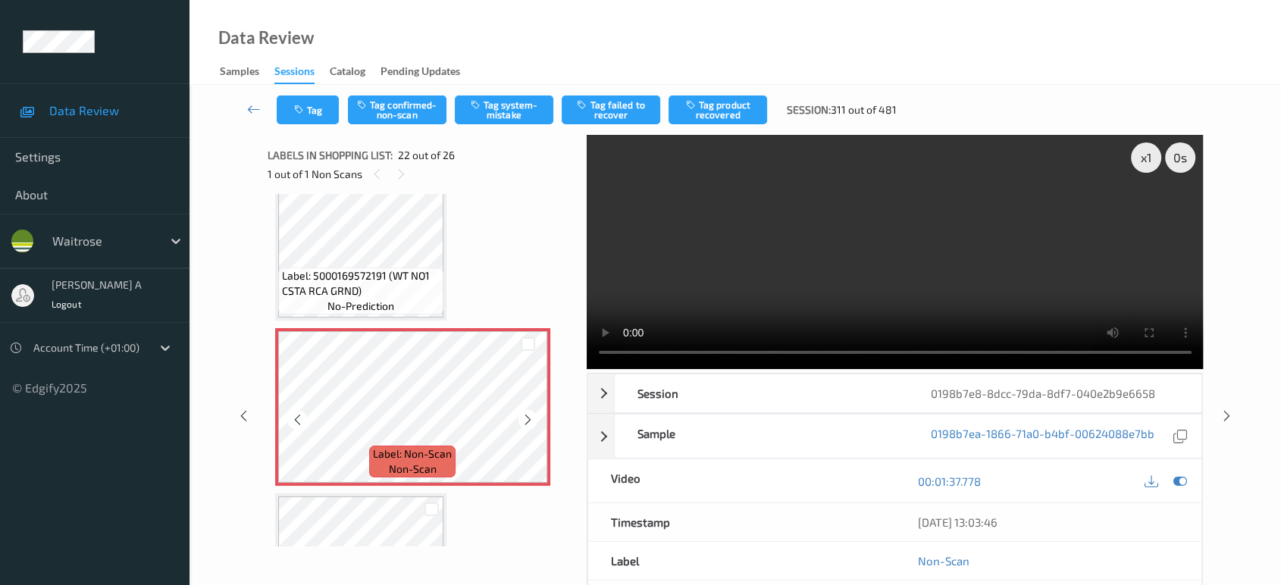
scroll to position [3429, 0]
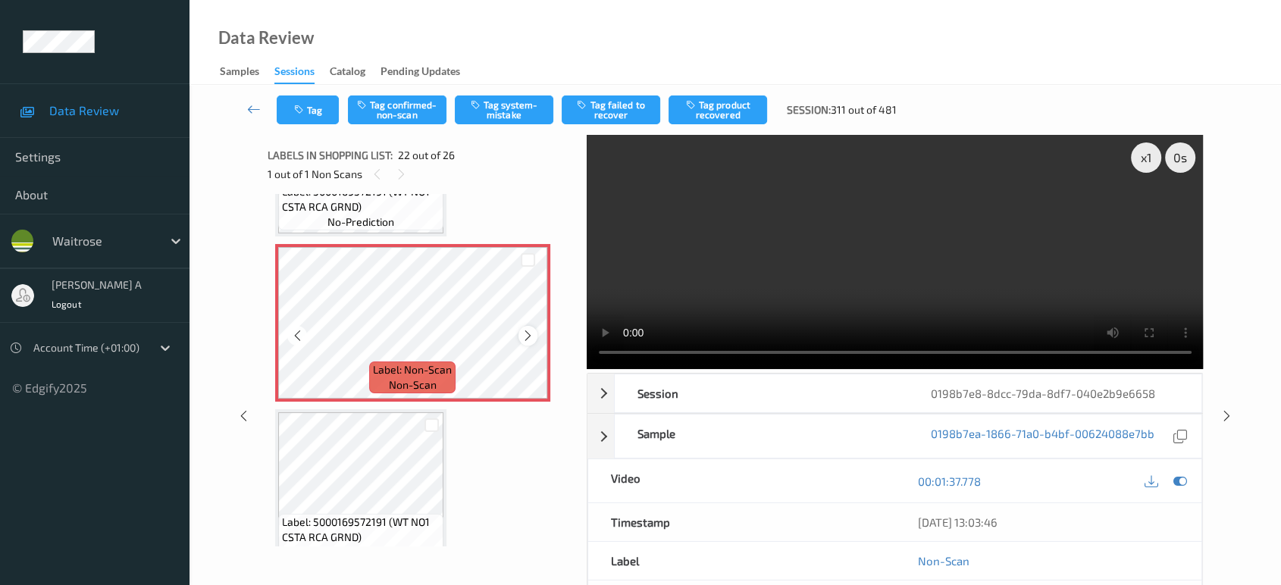
click at [528, 329] on icon at bounding box center [528, 336] width 13 height 14
click at [488, 118] on button "Tag system-mistake" at bounding box center [504, 110] width 99 height 29
click at [312, 95] on div "Tag Tag confirmed-non-scan Untag system-mistake Tag failed to recover Tag produ…" at bounding box center [736, 110] width 1030 height 50
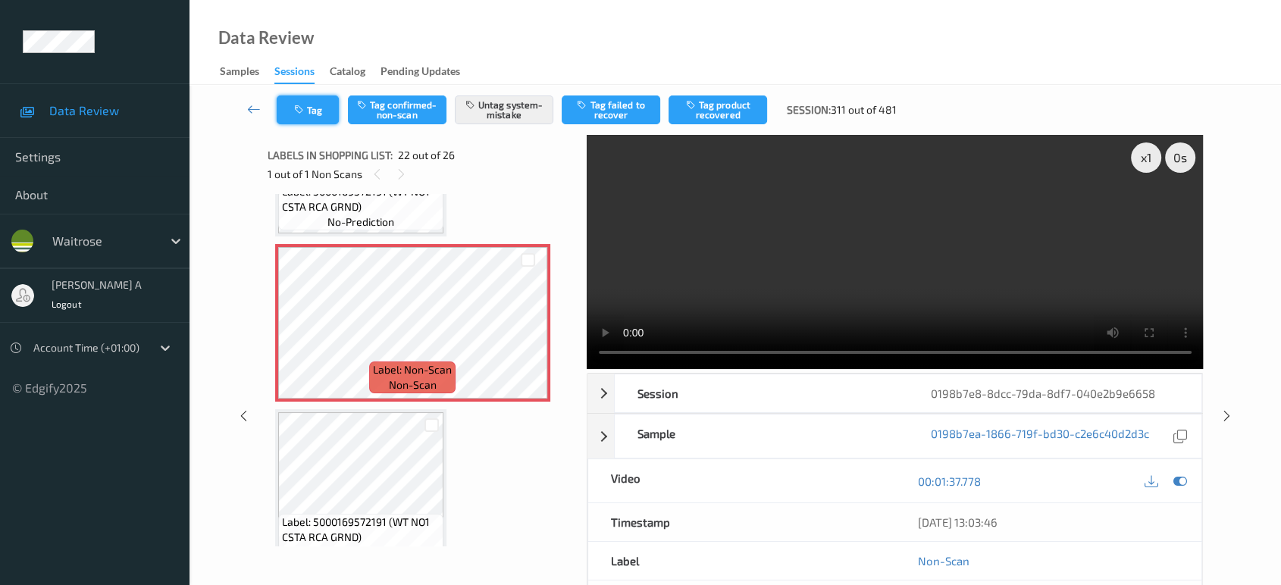
click at [294, 108] on icon "button" at bounding box center [300, 110] width 13 height 11
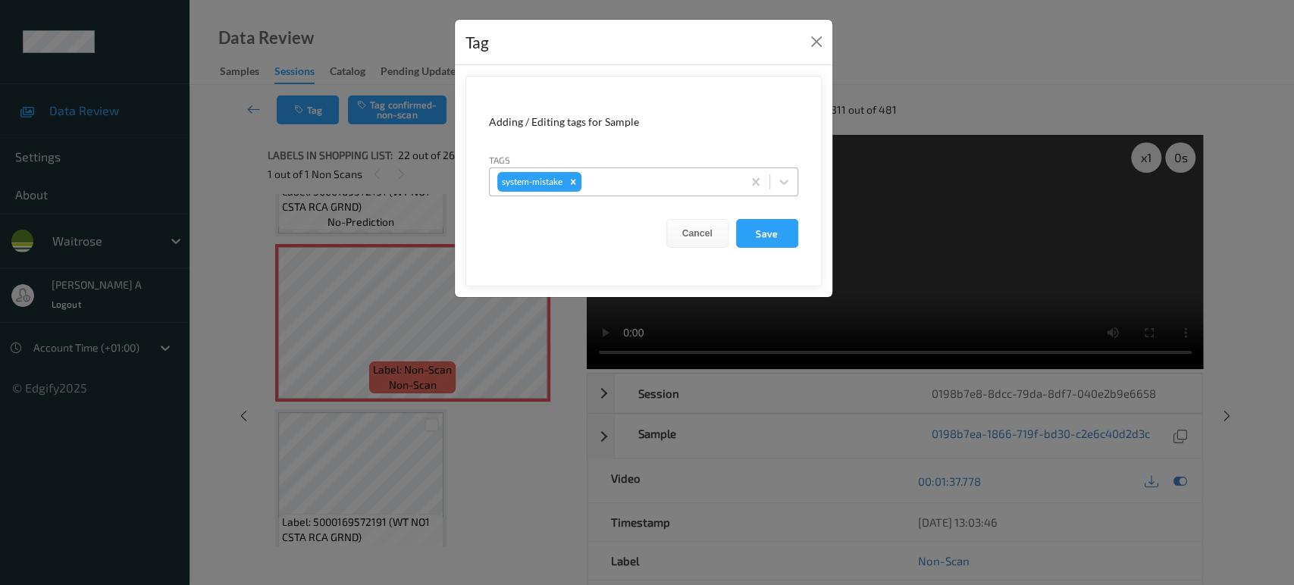
click at [654, 190] on div at bounding box center [660, 182] width 150 height 18
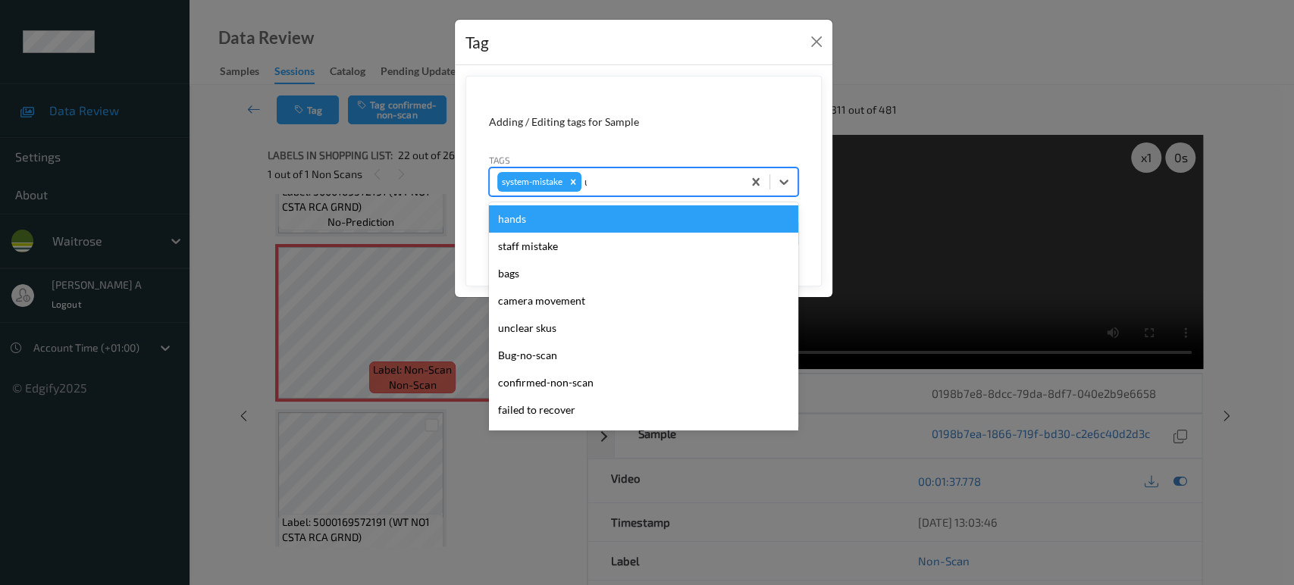
type input "un"
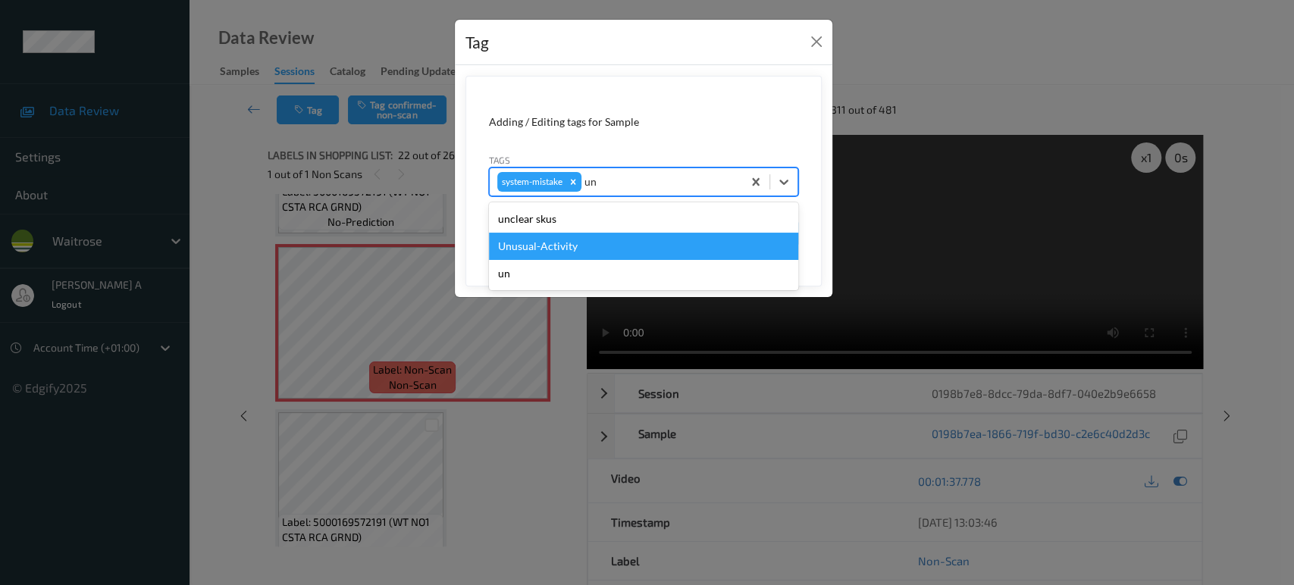
click at [601, 240] on div "Unusual-Activity" at bounding box center [643, 246] width 309 height 27
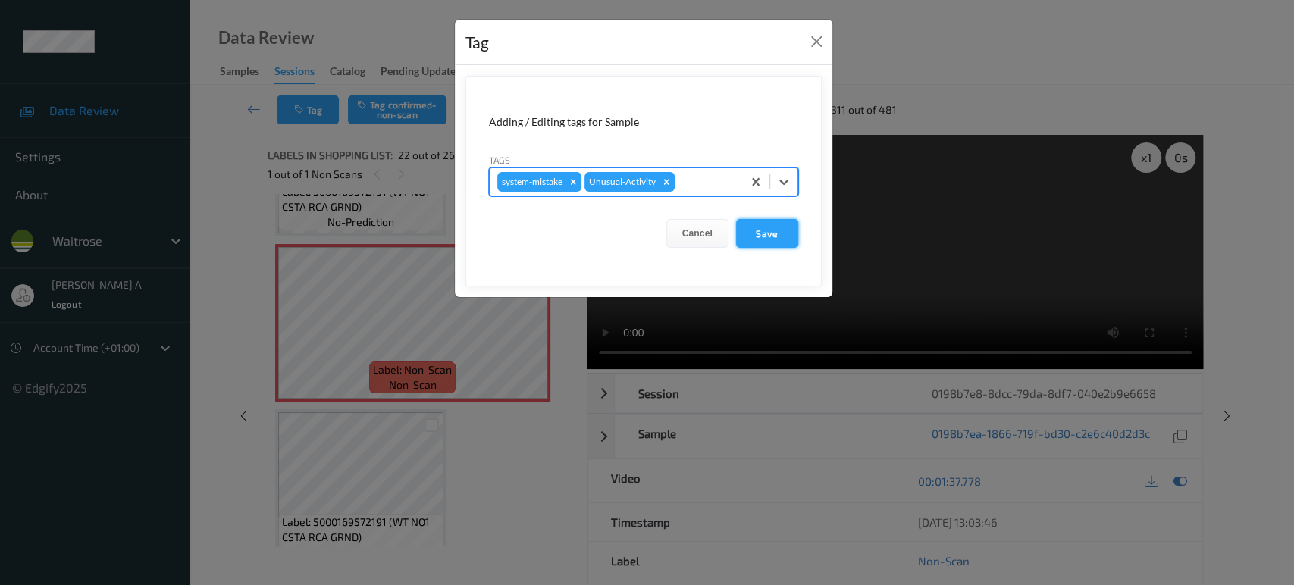
click at [767, 232] on button "Save" at bounding box center [767, 233] width 62 height 29
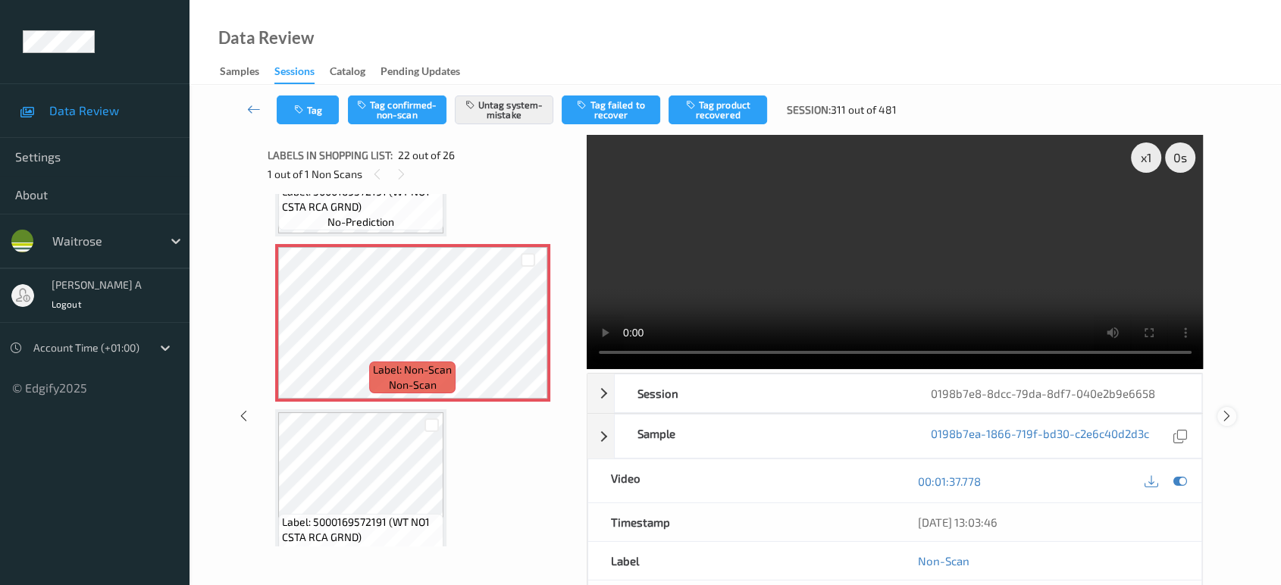
click at [1228, 409] on icon at bounding box center [1227, 416] width 13 height 14
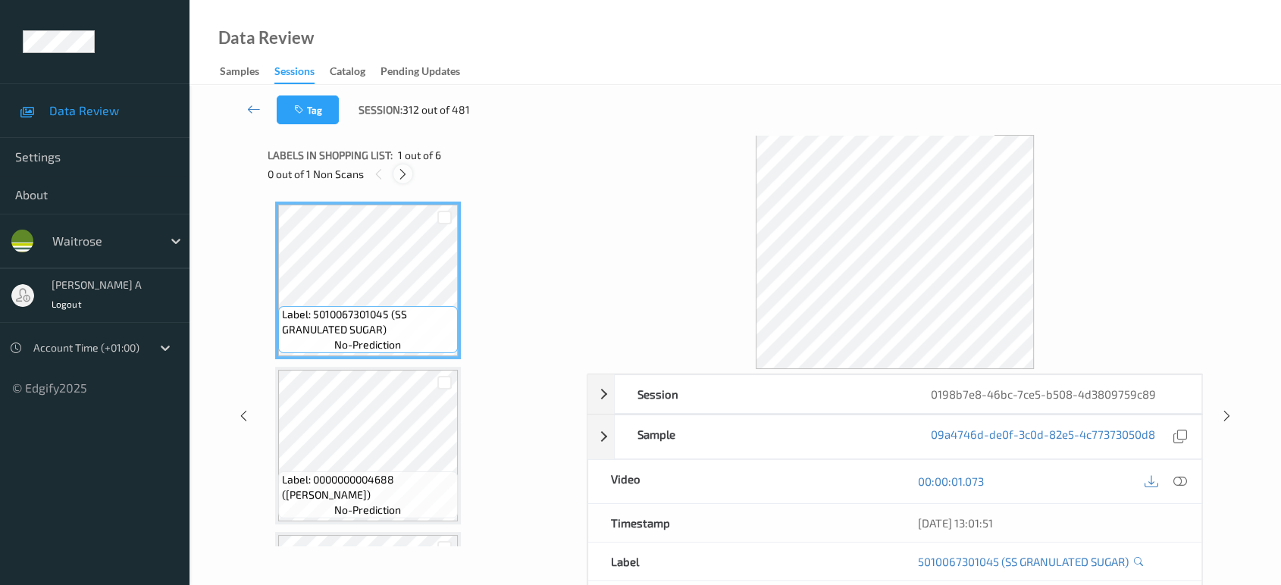
click at [406, 173] on icon at bounding box center [403, 175] width 13 height 14
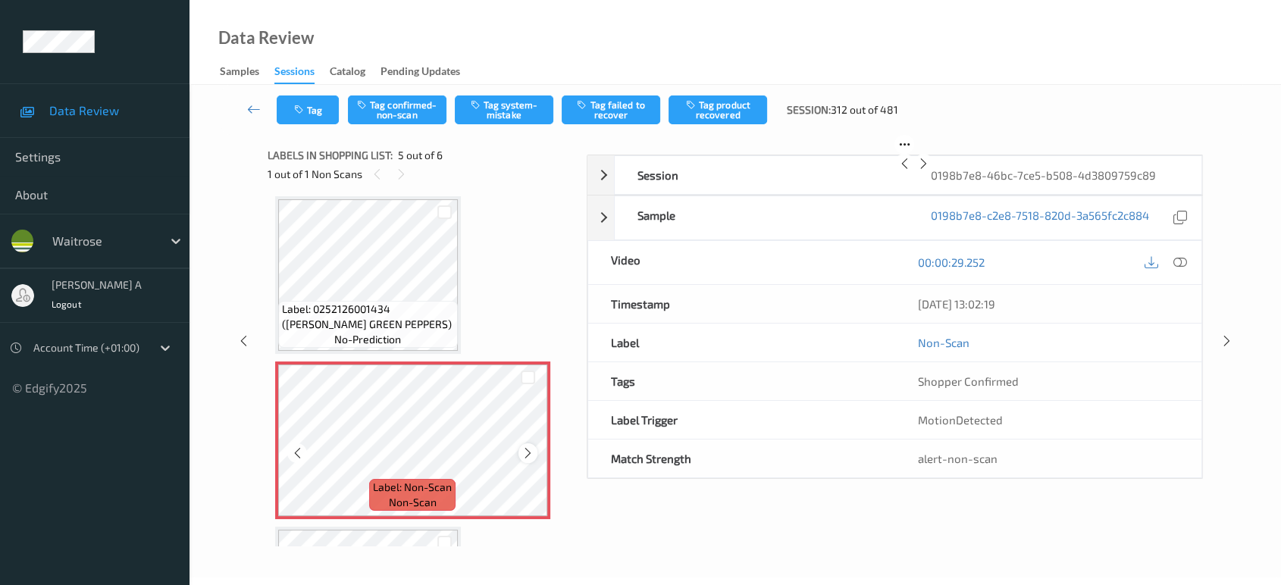
click at [527, 454] on icon at bounding box center [528, 454] width 13 height 14
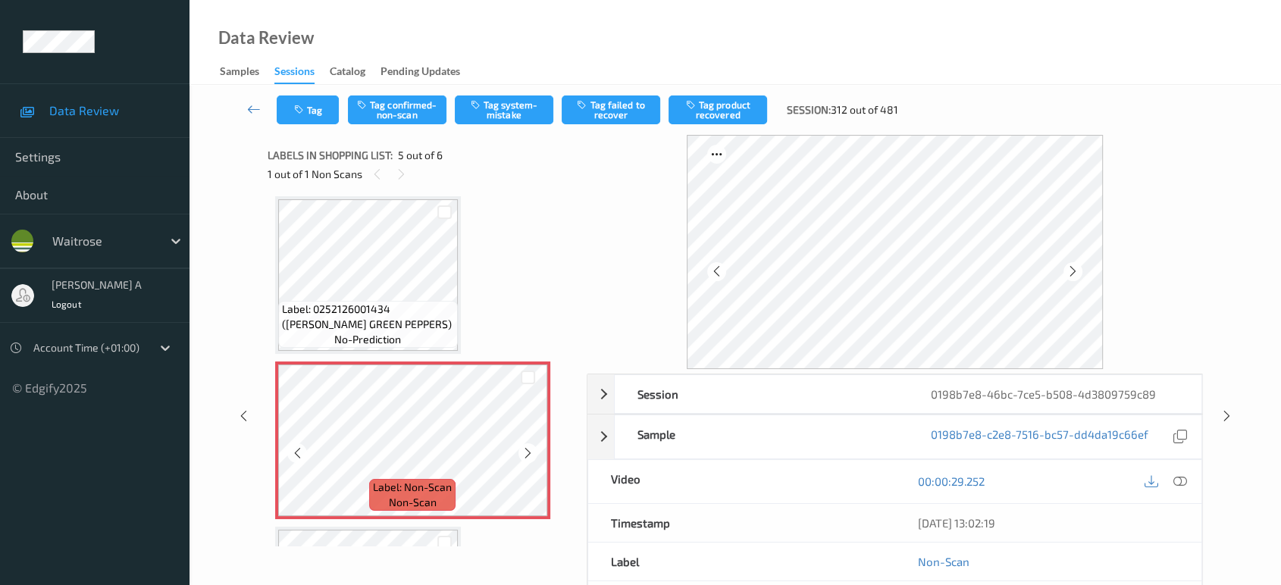
click at [527, 454] on icon at bounding box center [528, 454] width 13 height 14
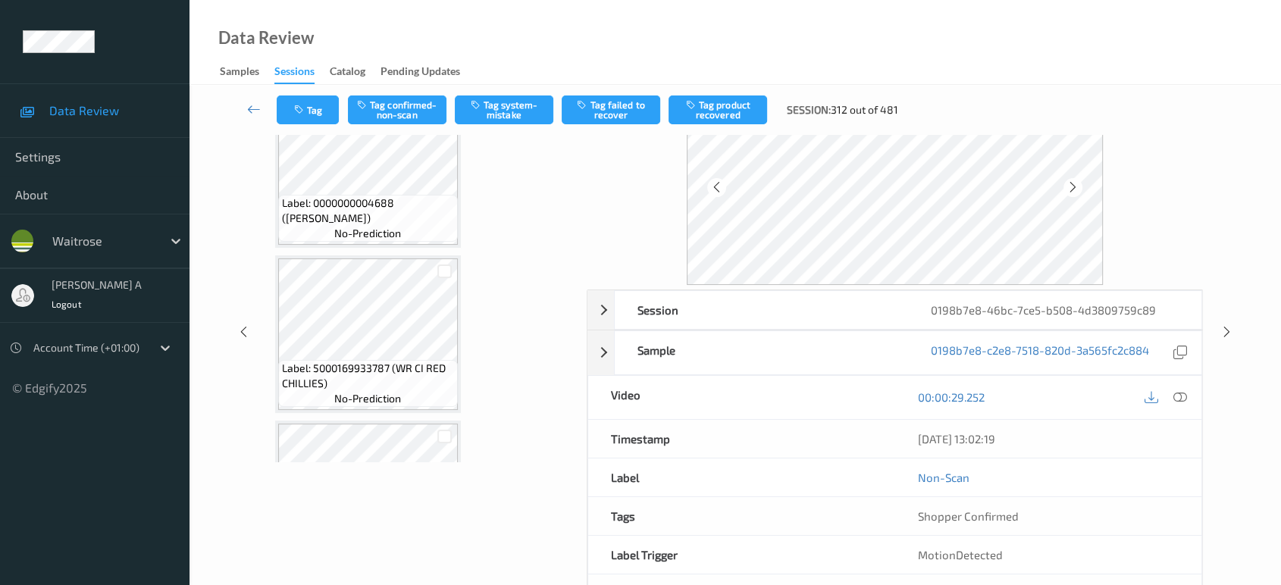
scroll to position [252, 0]
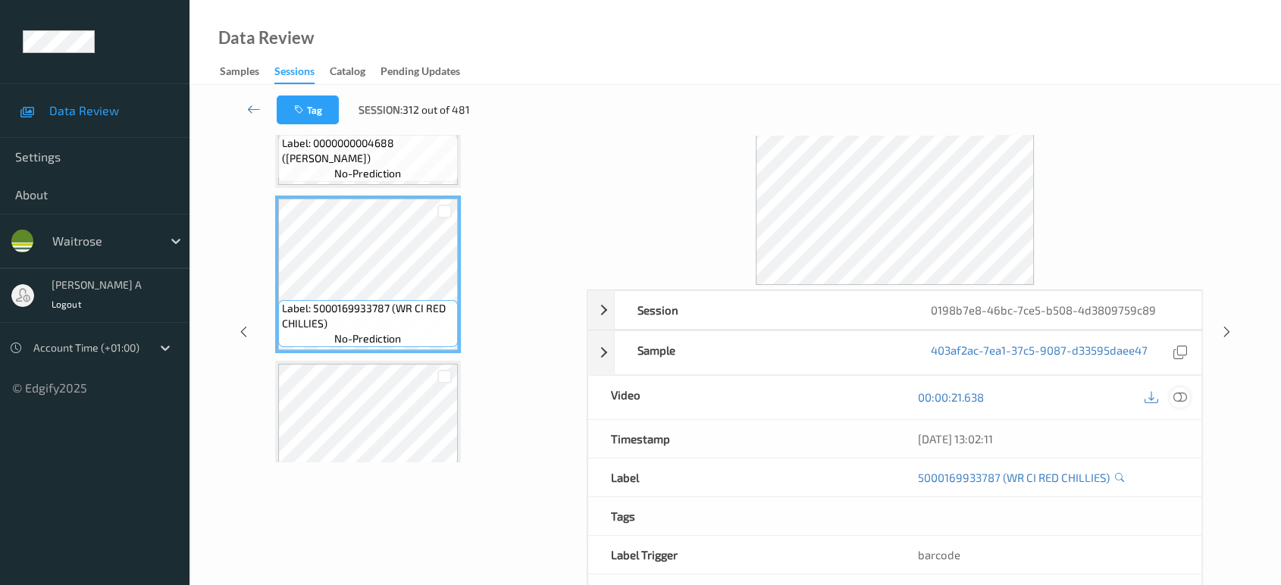
click at [1183, 394] on icon at bounding box center [1181, 397] width 14 height 14
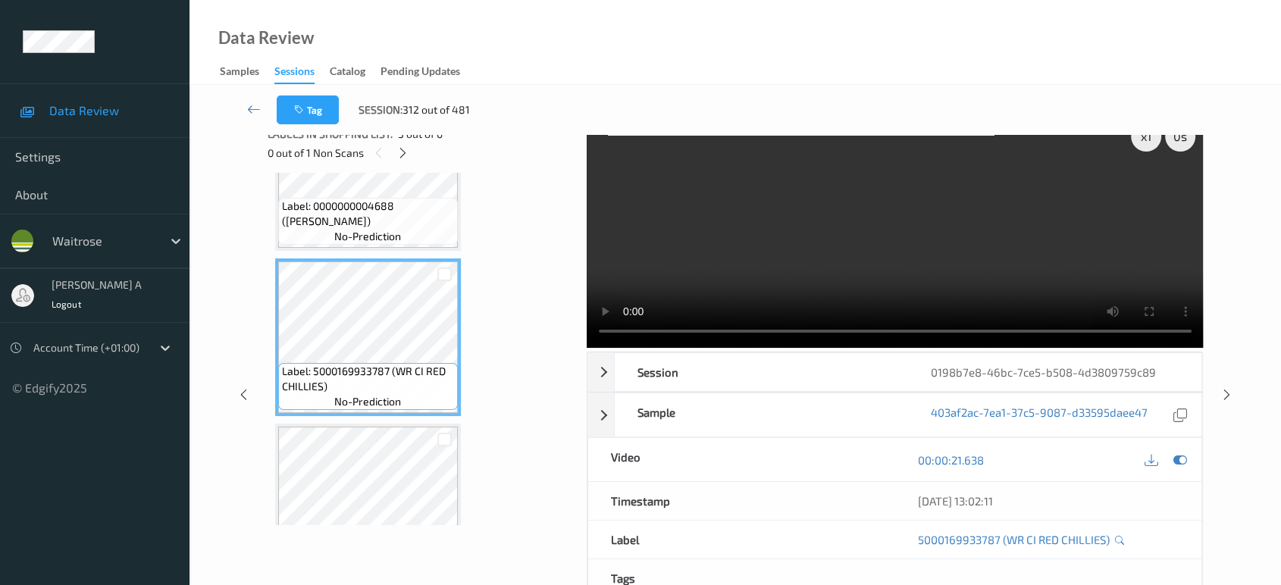
scroll to position [0, 0]
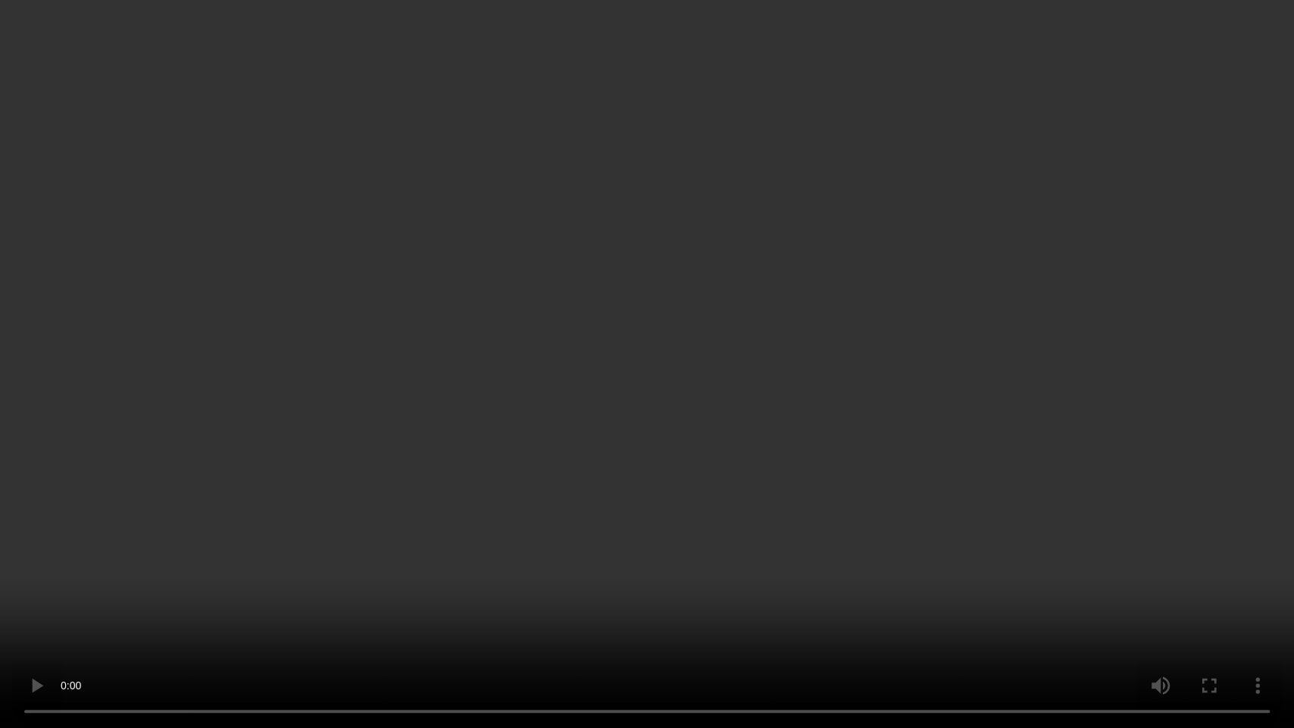
click at [963, 430] on video at bounding box center [647, 364] width 1294 height 728
click at [604, 303] on video at bounding box center [647, 364] width 1294 height 728
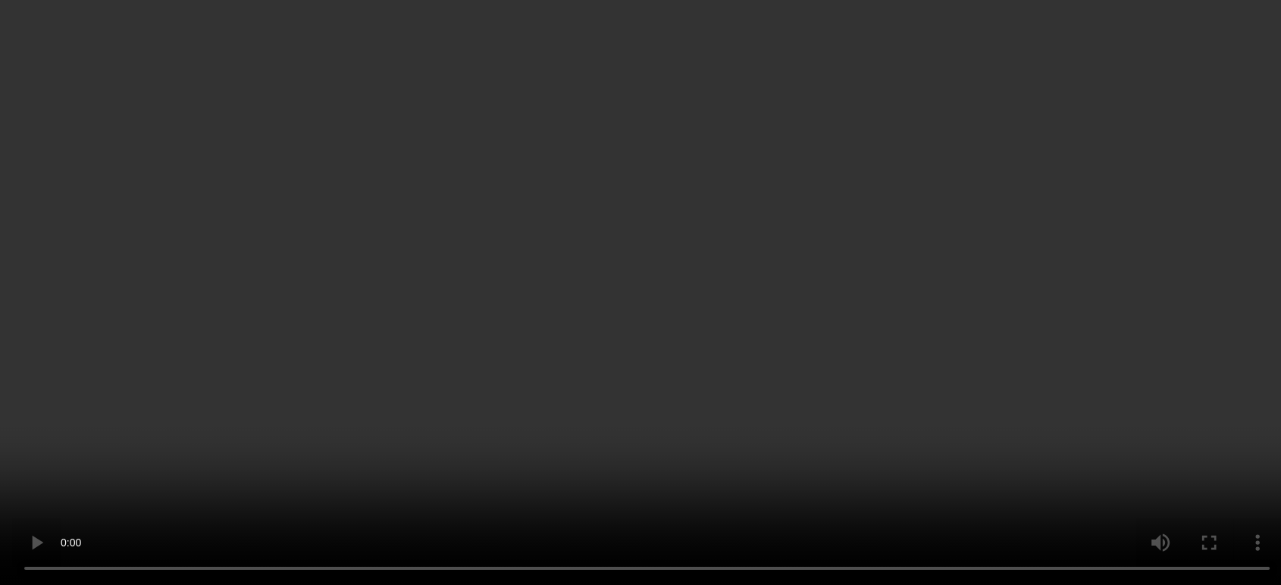
scroll to position [589, 0]
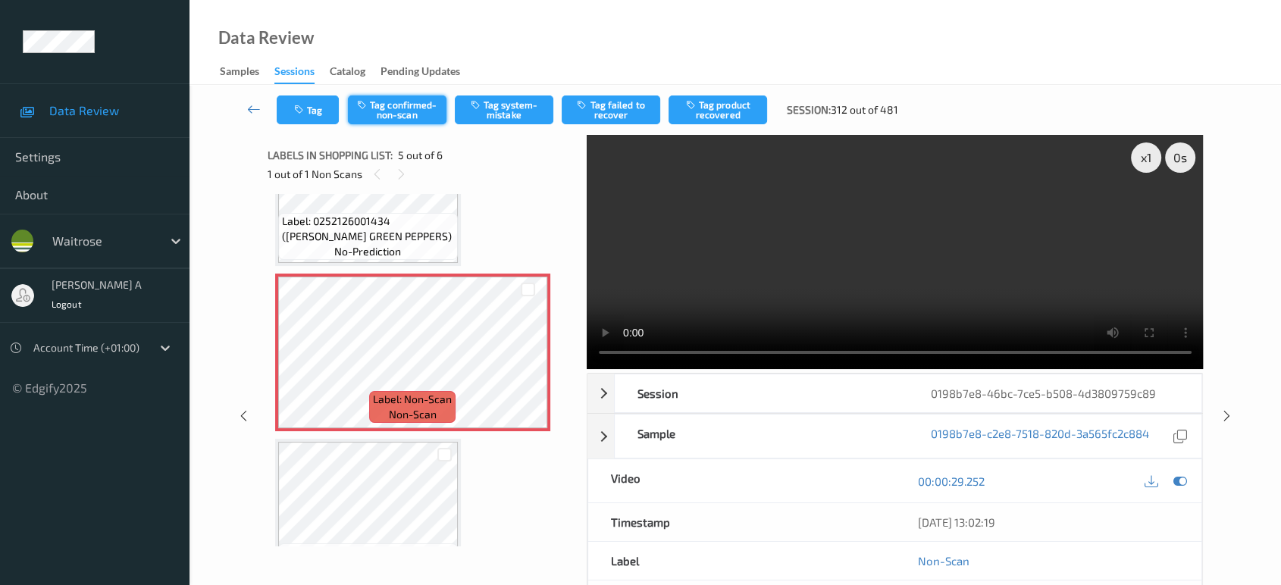
click at [405, 112] on button "Tag confirmed-non-scan" at bounding box center [397, 110] width 99 height 29
click at [600, 108] on button "Tag failed to recover" at bounding box center [611, 110] width 99 height 29
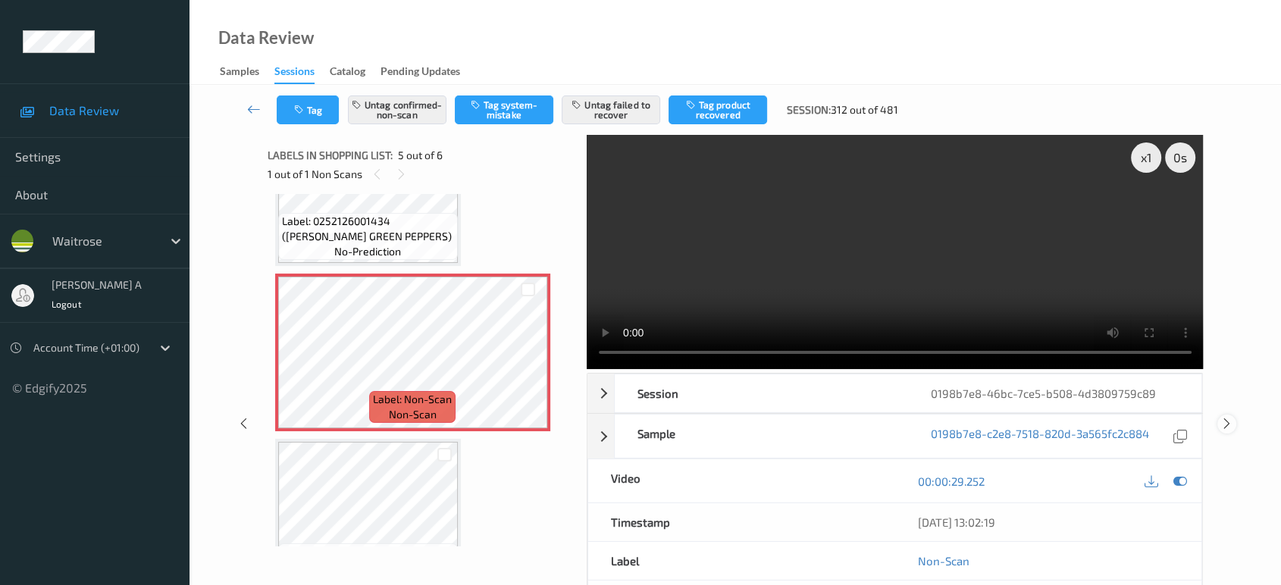
click at [1222, 415] on div at bounding box center [1227, 424] width 19 height 19
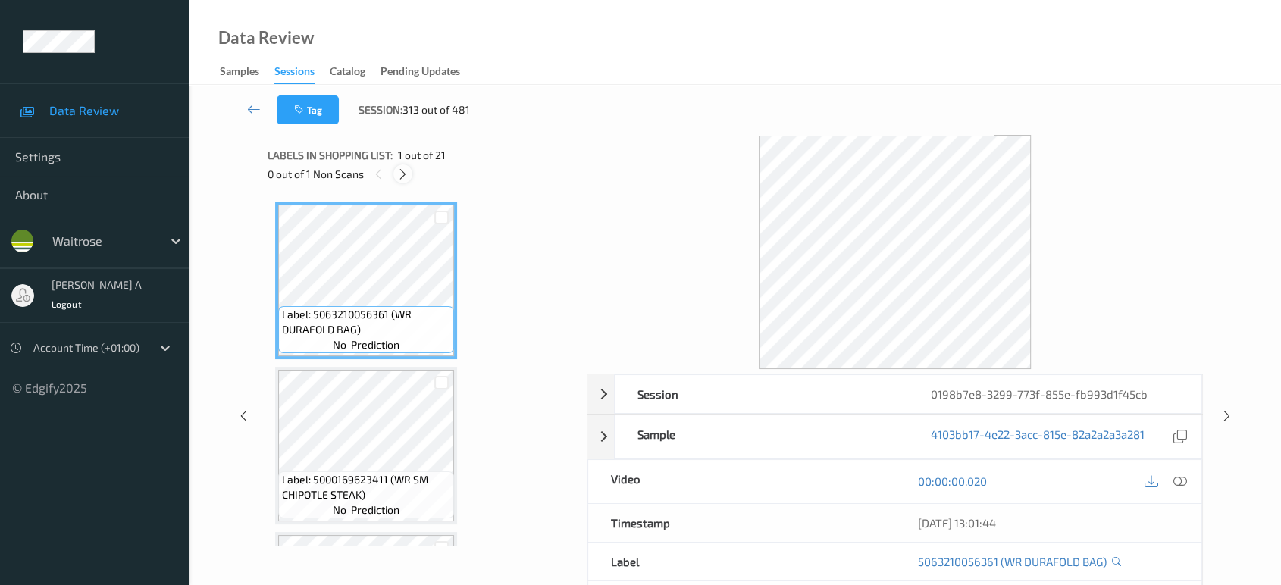
click at [403, 168] on icon at bounding box center [403, 175] width 13 height 14
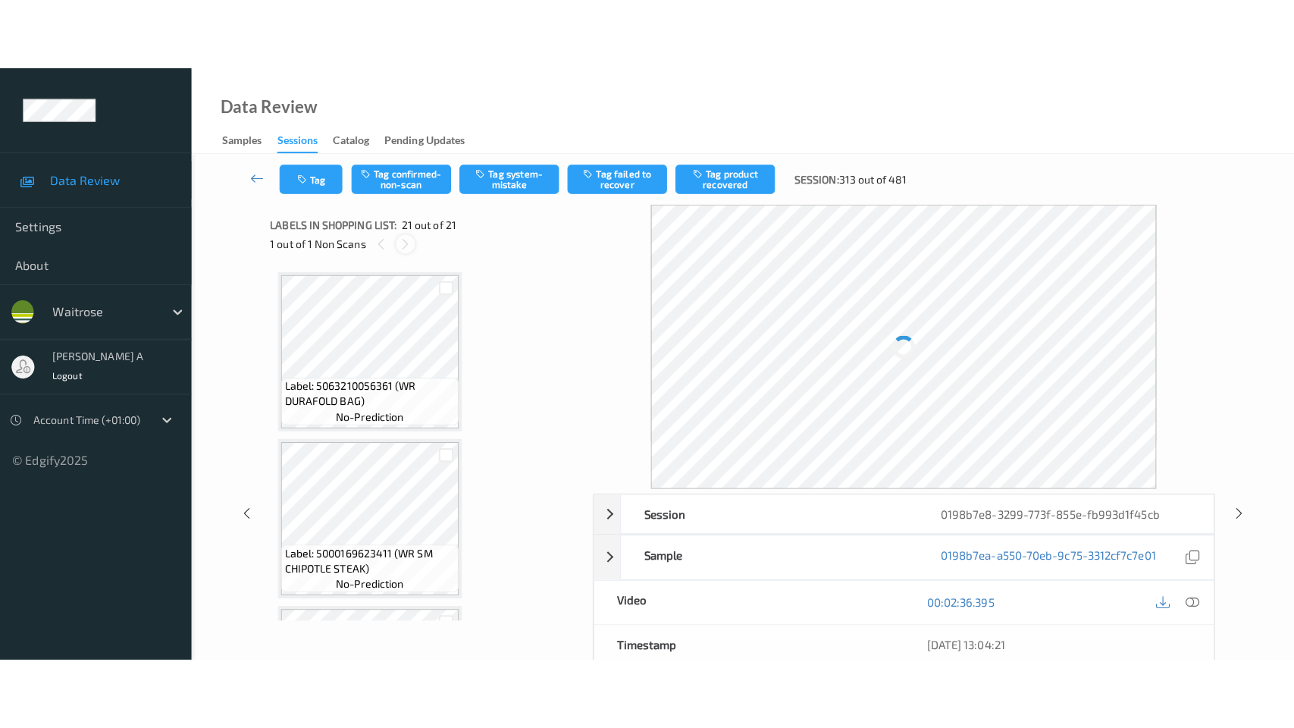
scroll to position [3112, 0]
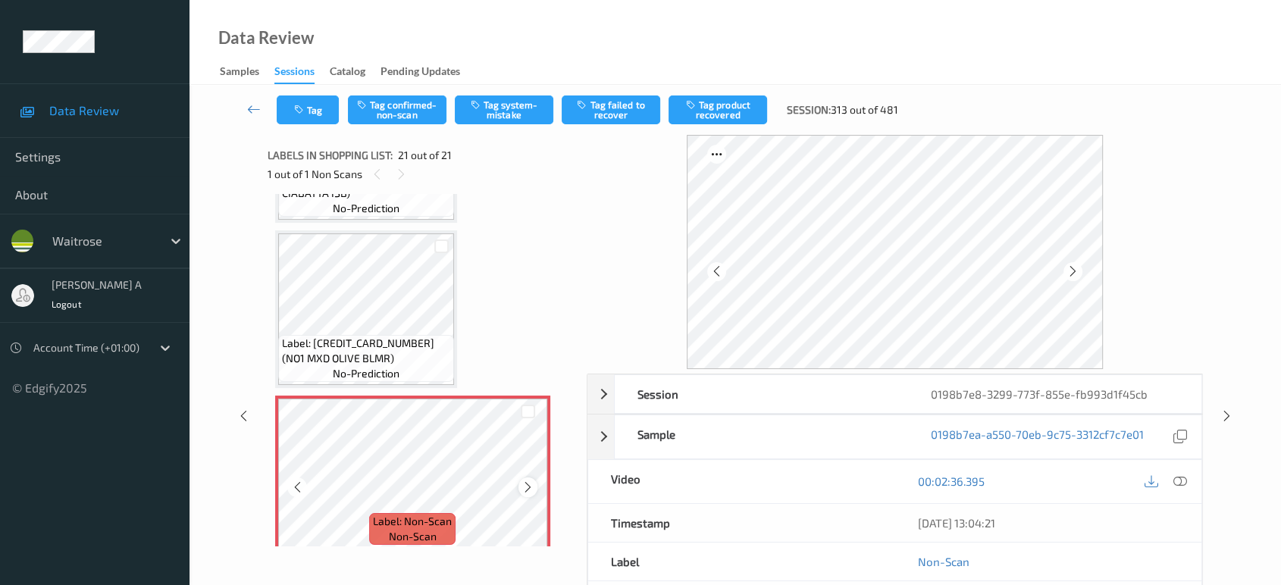
click at [526, 481] on icon at bounding box center [528, 488] width 13 height 14
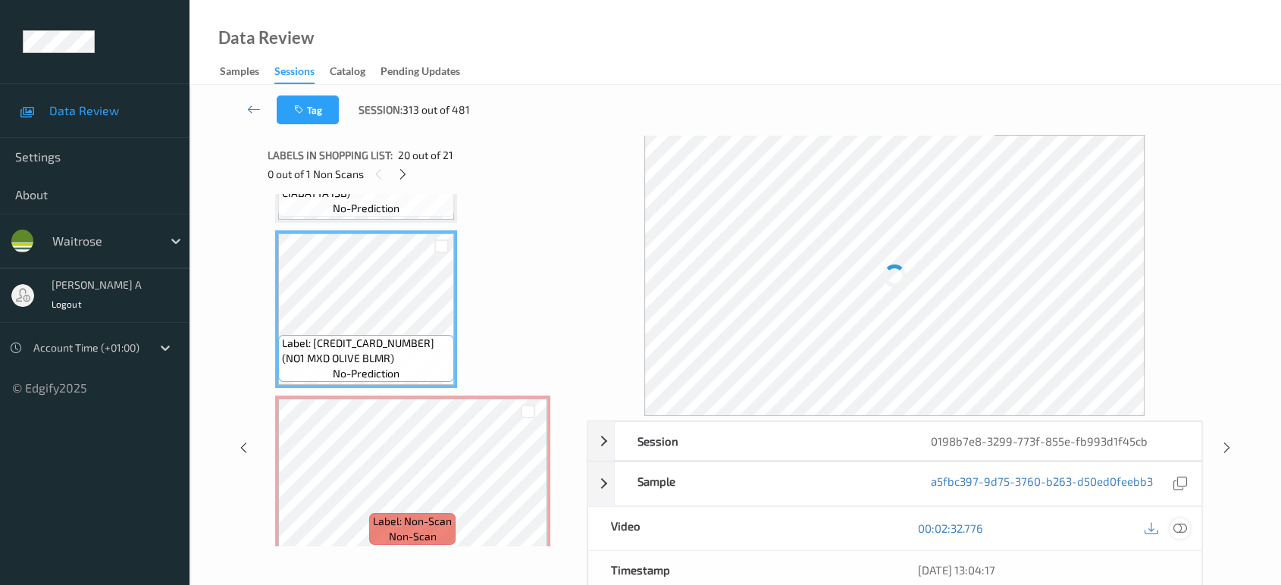
click at [1181, 523] on icon at bounding box center [1181, 529] width 14 height 14
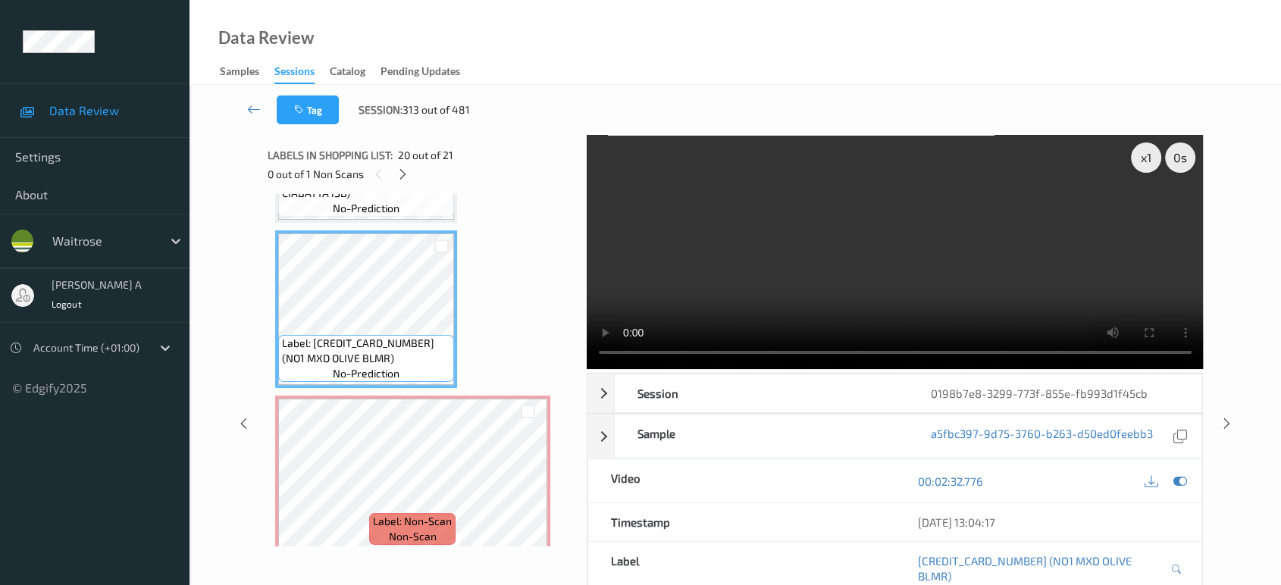
click at [959, 191] on video at bounding box center [895, 252] width 617 height 234
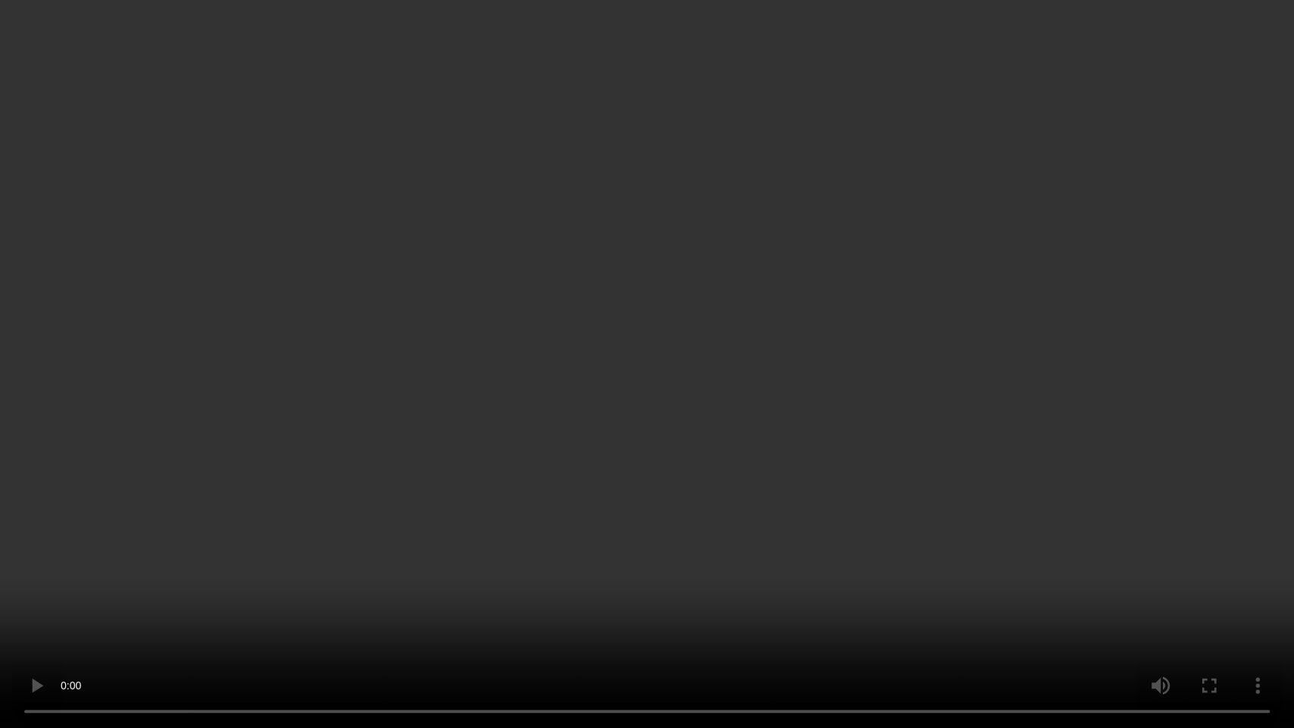
click at [594, 332] on video at bounding box center [647, 364] width 1294 height 728
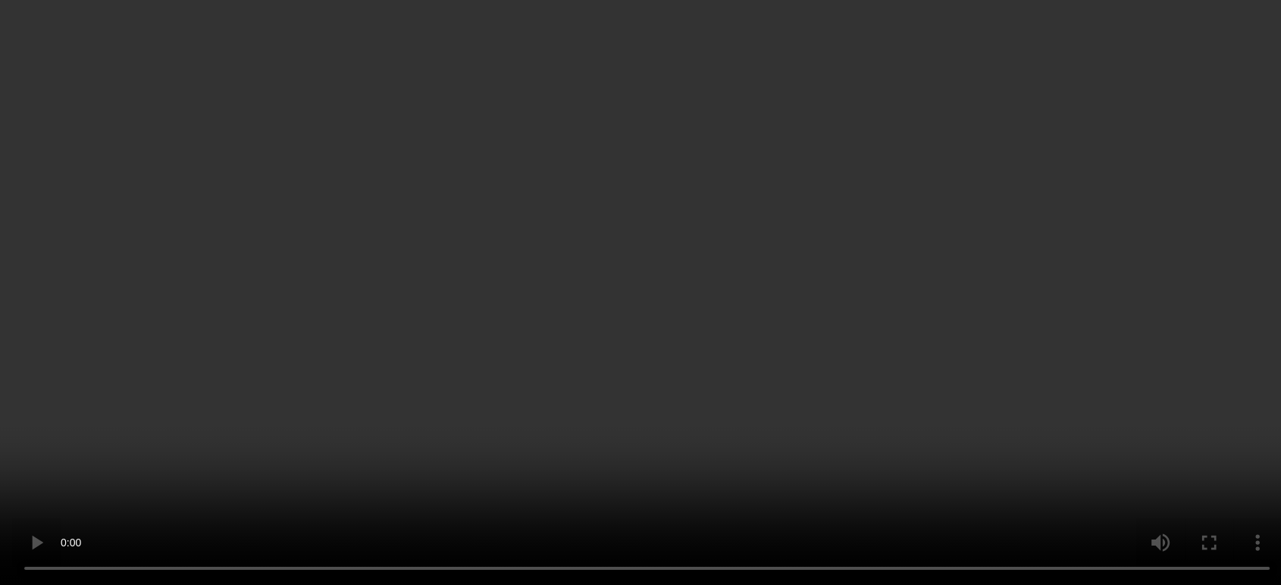
scroll to position [3112, 0]
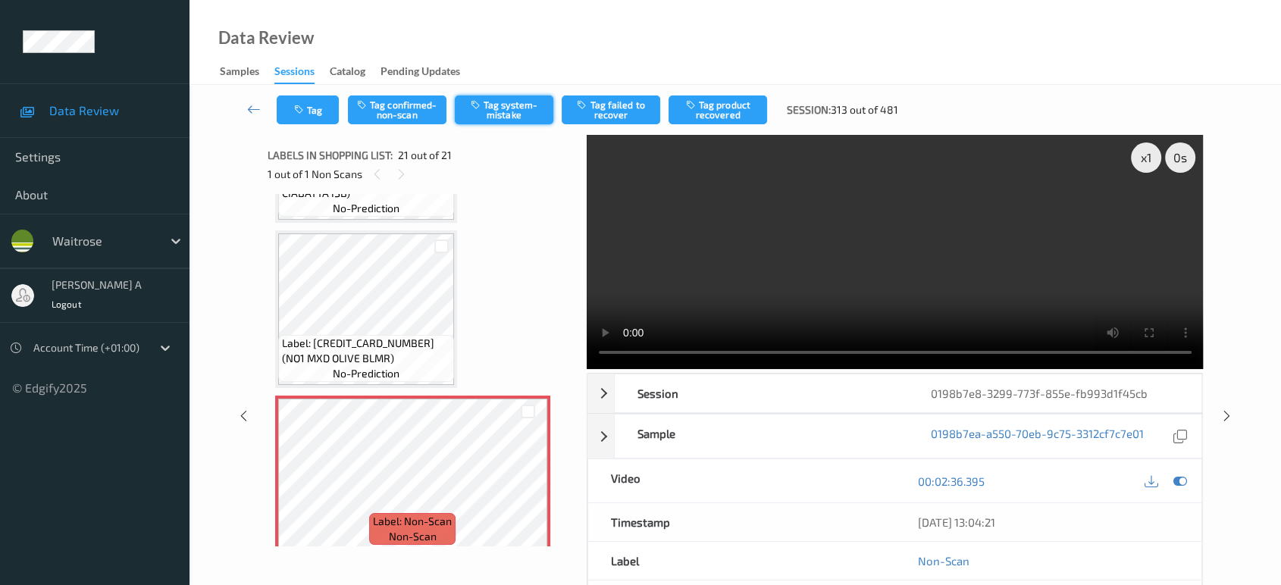
click at [498, 108] on button "Tag system-mistake" at bounding box center [504, 110] width 99 height 29
click at [314, 108] on button "Tag" at bounding box center [308, 110] width 62 height 29
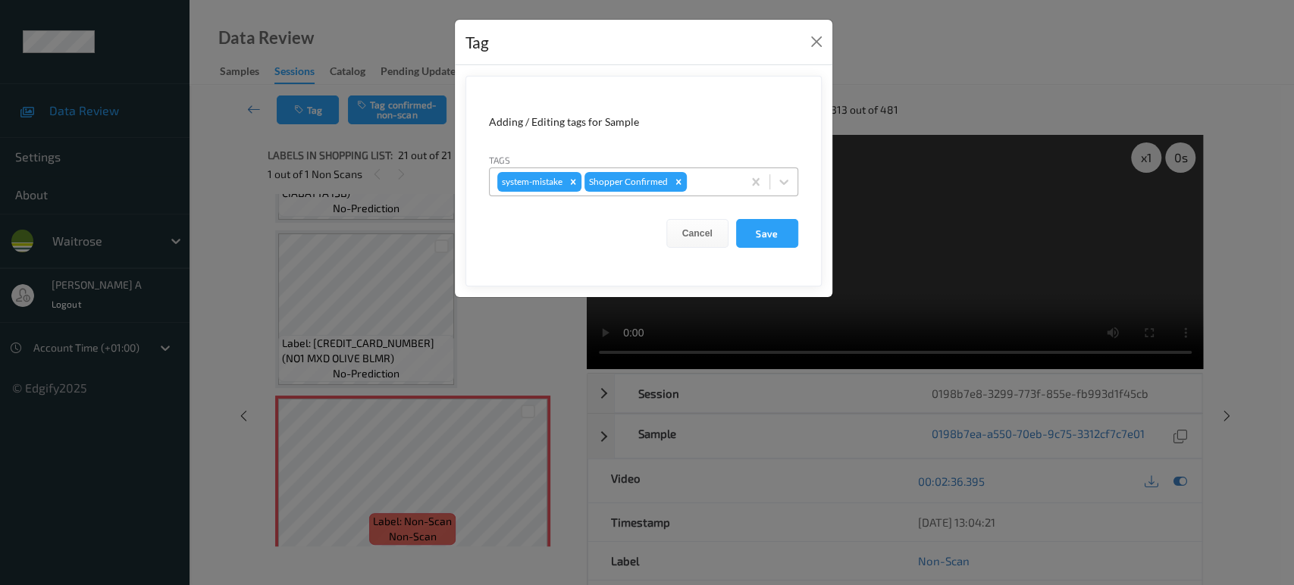
click at [698, 174] on div at bounding box center [712, 182] width 45 height 18
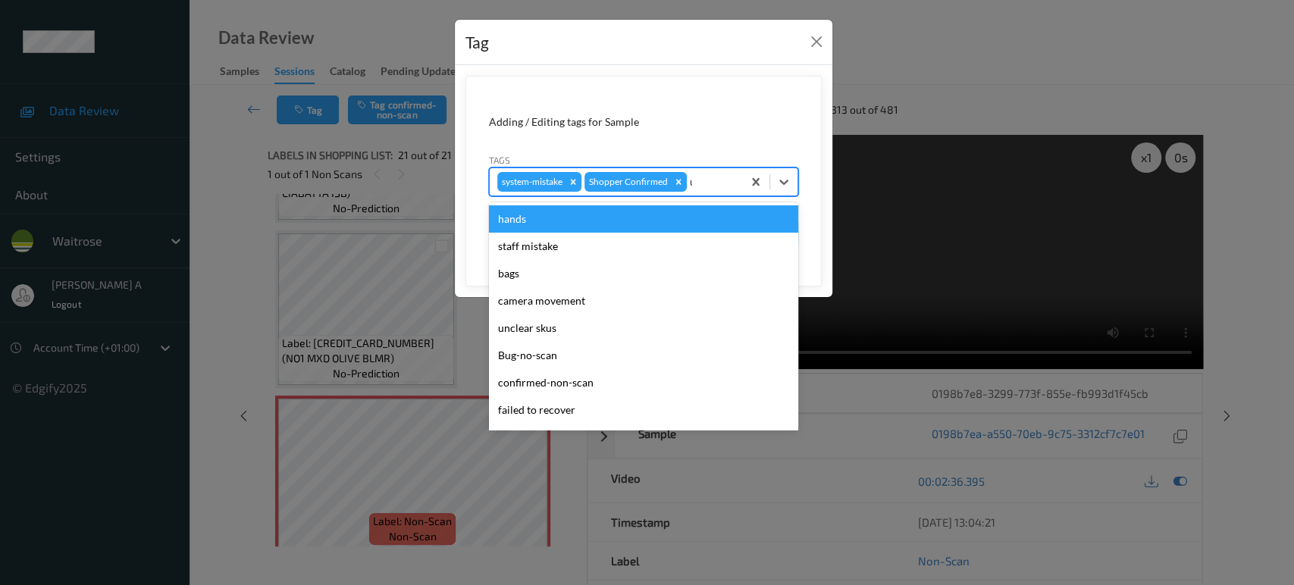
type input "un"
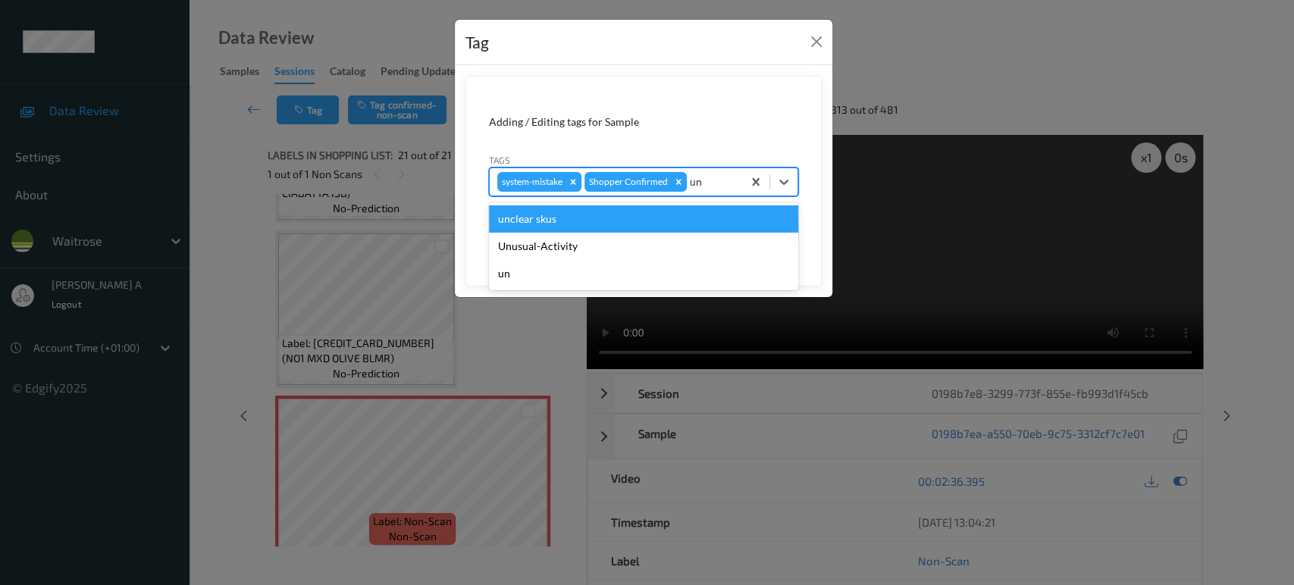
click at [662, 237] on div "Unusual-Activity" at bounding box center [643, 246] width 309 height 27
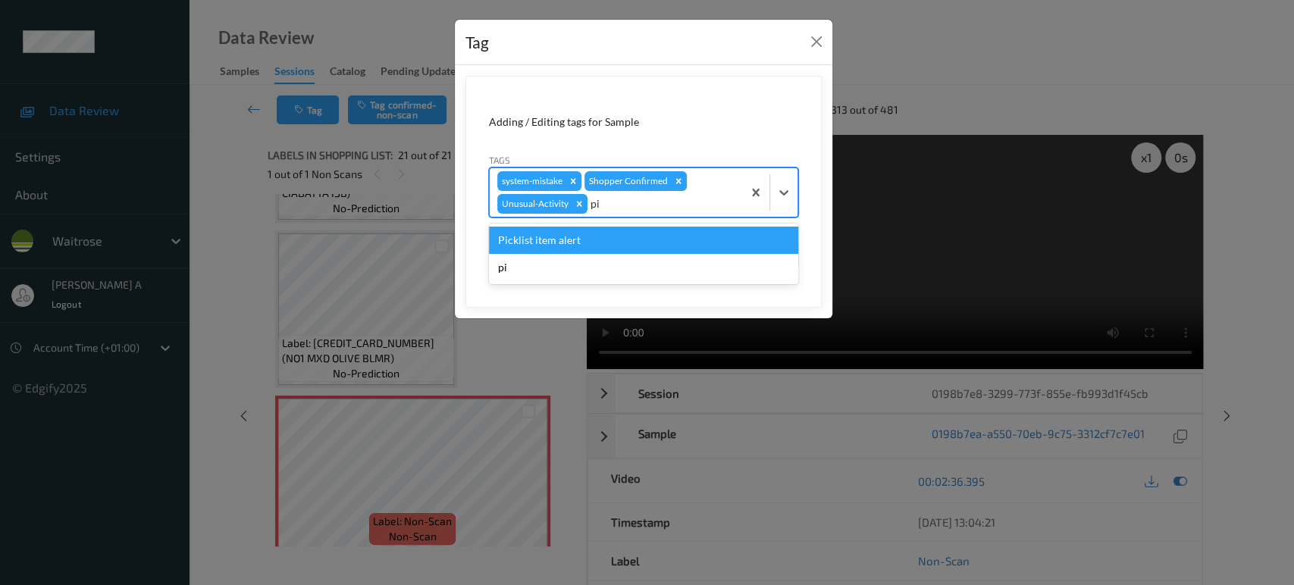
type input "pic"
click at [662, 237] on div "Picklist item alert" at bounding box center [643, 240] width 309 height 27
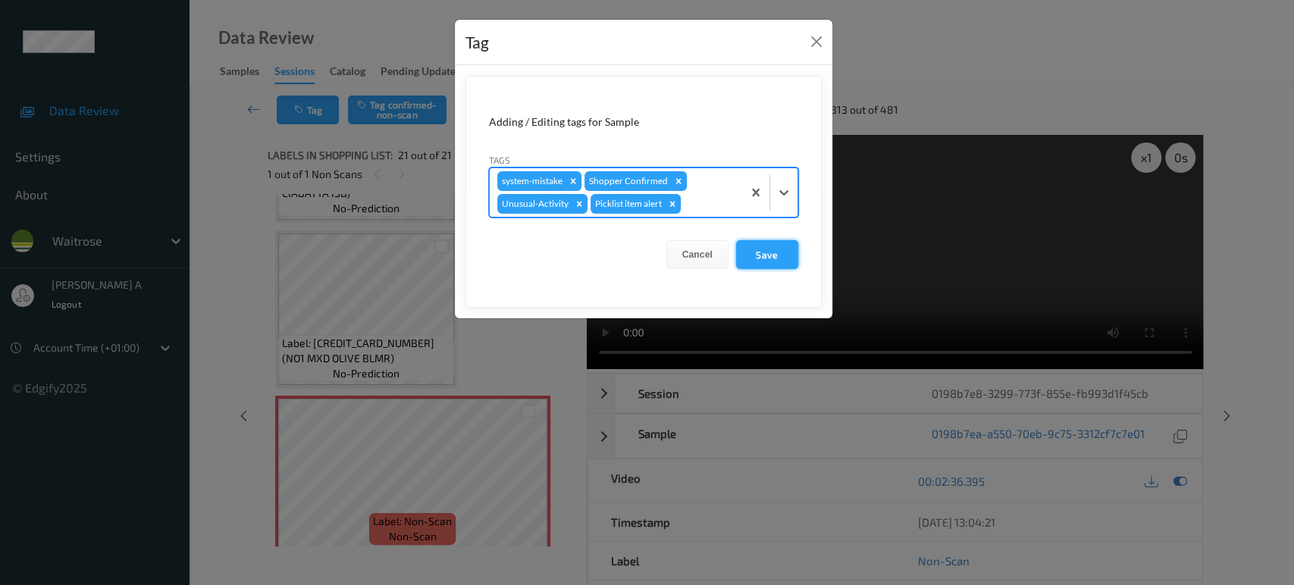
click at [745, 252] on button "Save" at bounding box center [767, 254] width 62 height 29
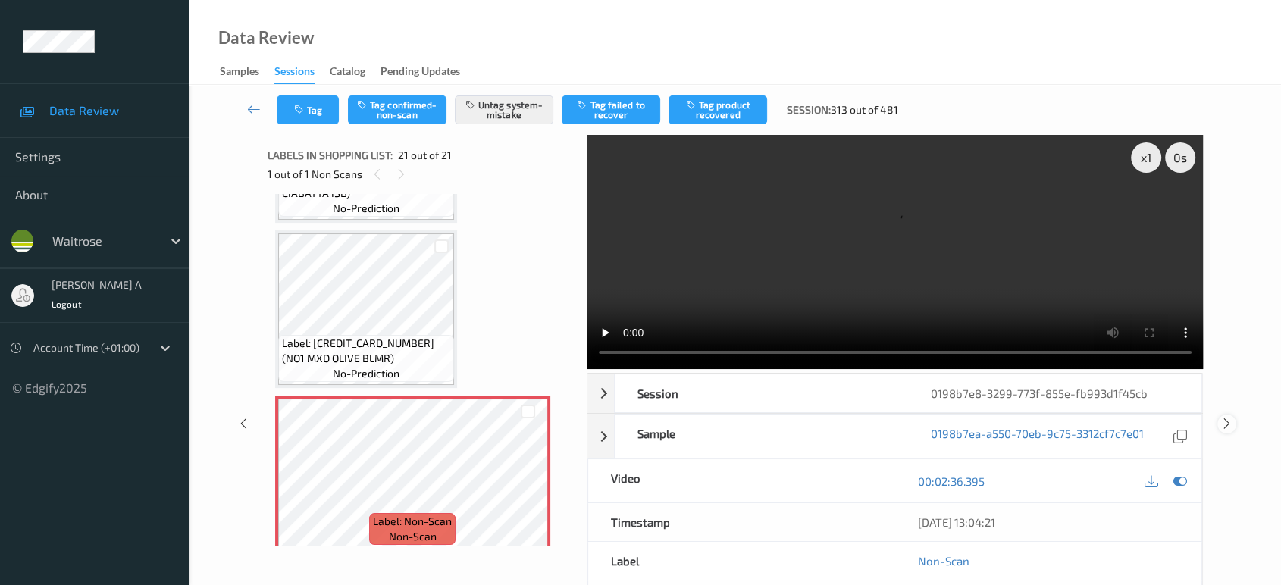
click at [1231, 417] on icon at bounding box center [1227, 424] width 13 height 14
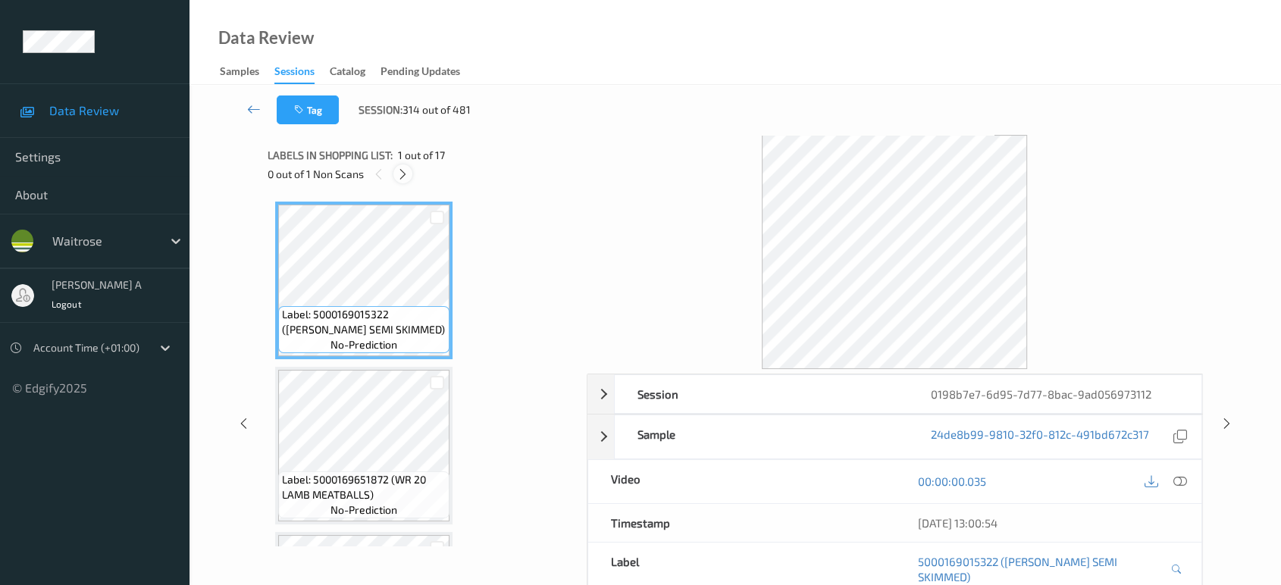
click at [398, 181] on div at bounding box center [403, 174] width 19 height 19
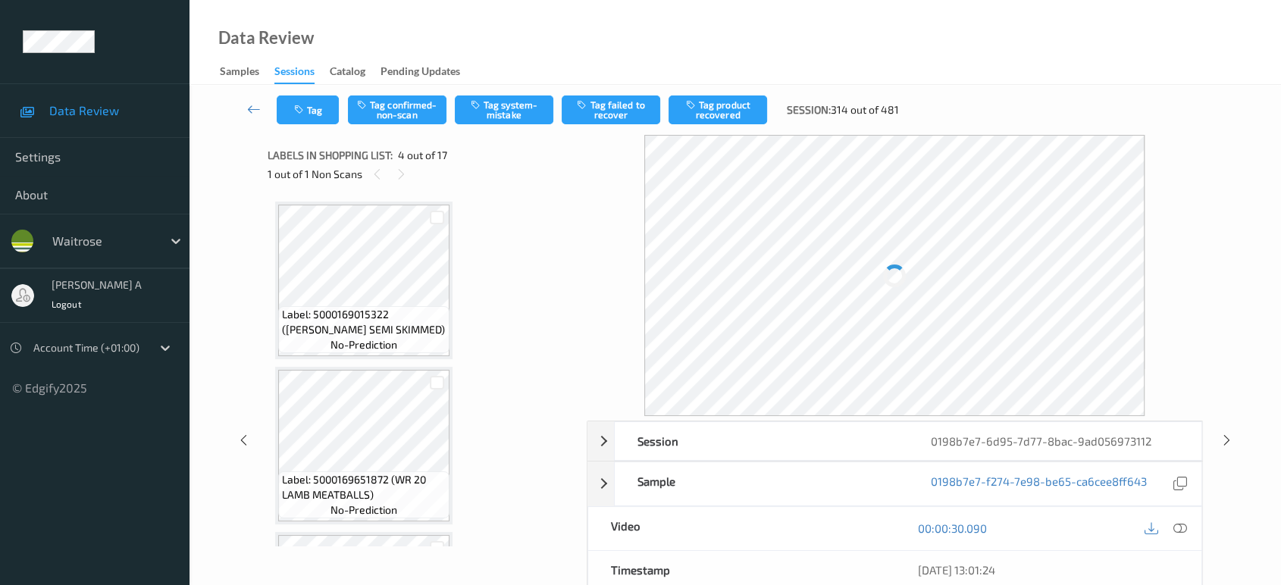
scroll to position [337, 0]
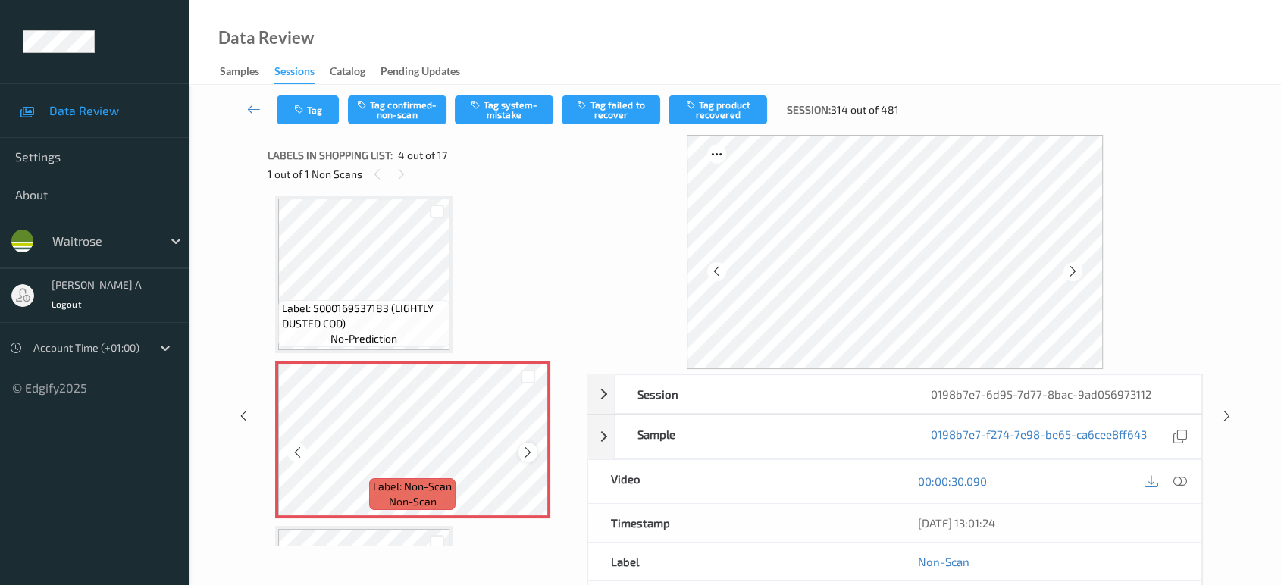
click at [525, 453] on icon at bounding box center [528, 453] width 13 height 14
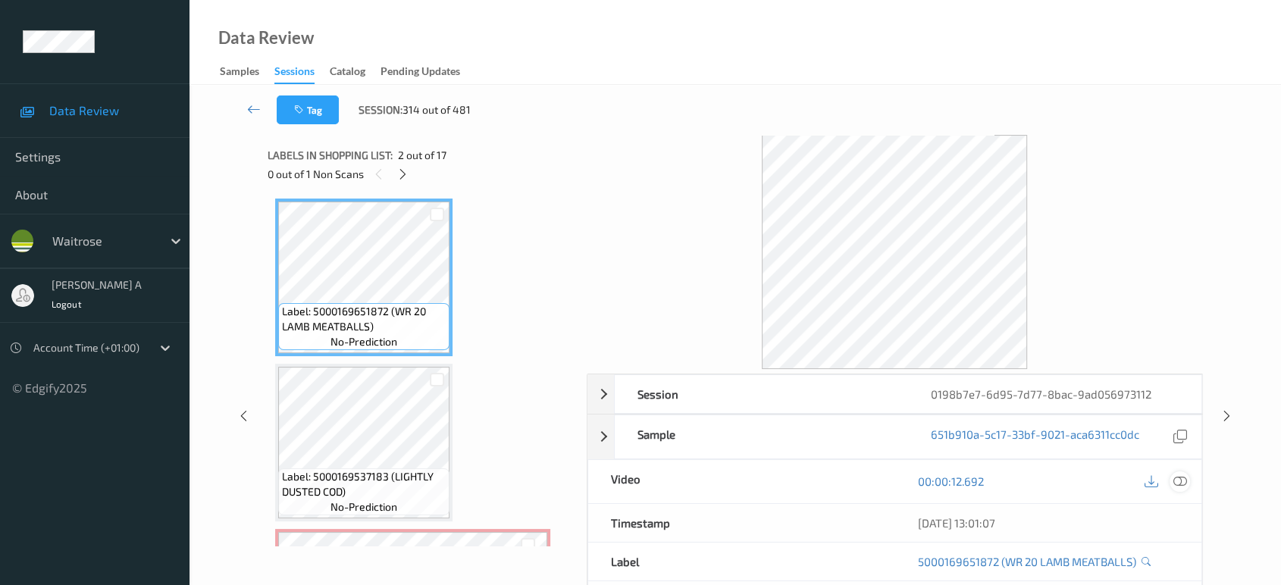
click at [1184, 478] on icon at bounding box center [1181, 482] width 14 height 14
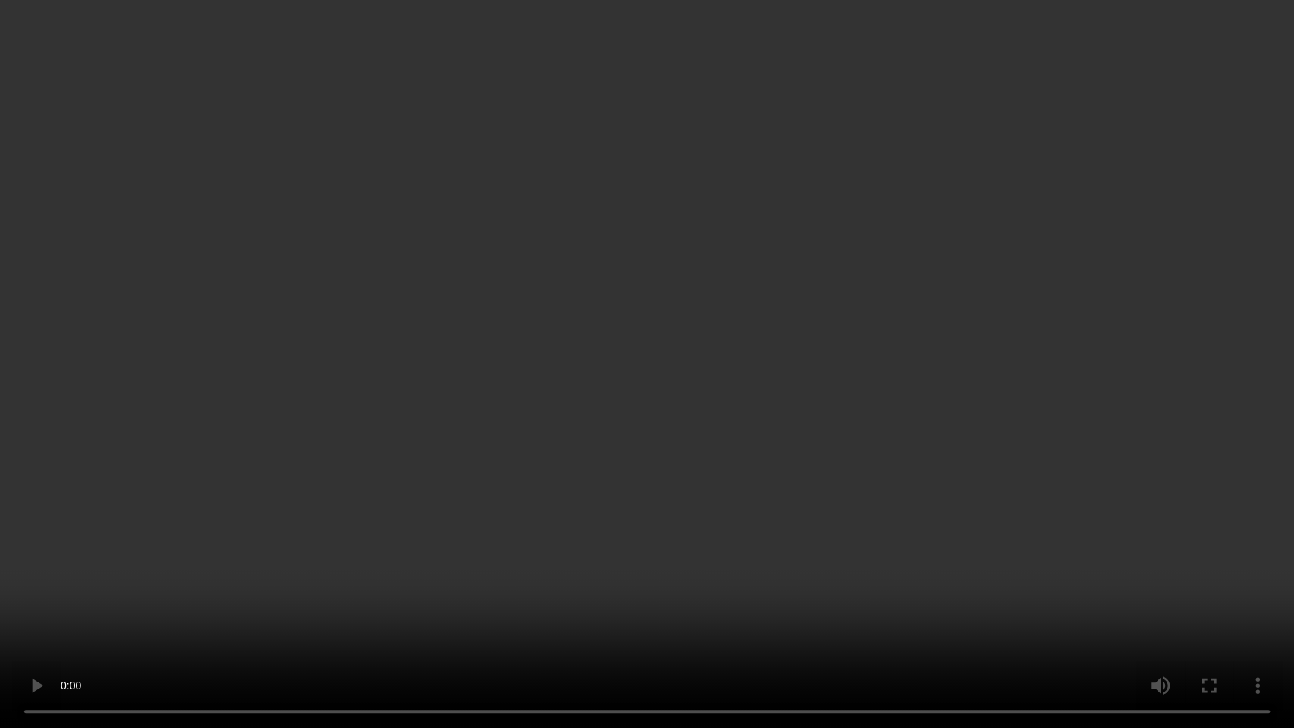
click at [610, 346] on video at bounding box center [647, 364] width 1294 height 728
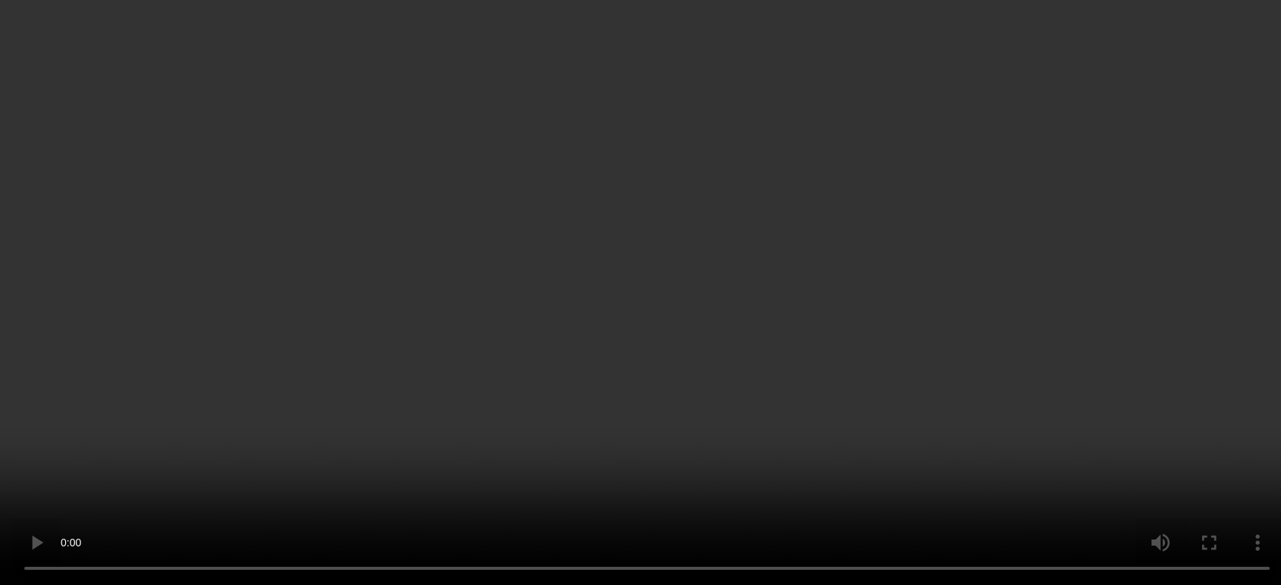
scroll to position [505, 0]
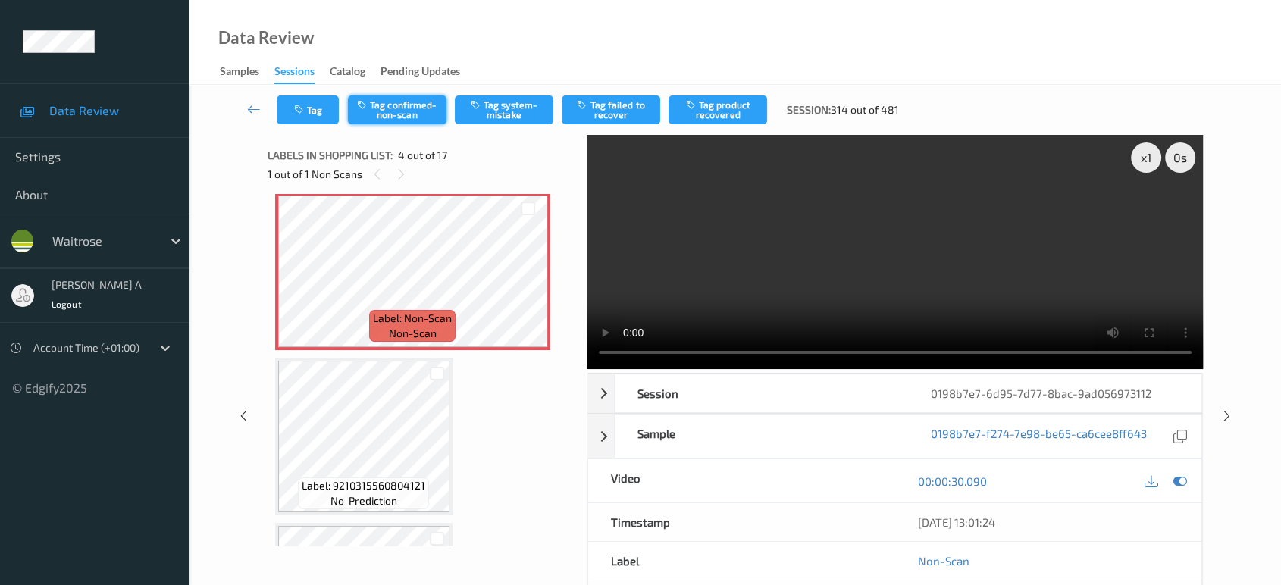
click at [402, 105] on button "Tag confirmed-non-scan" at bounding box center [397, 110] width 99 height 29
click at [732, 108] on button "Tag product recovered" at bounding box center [718, 110] width 99 height 29
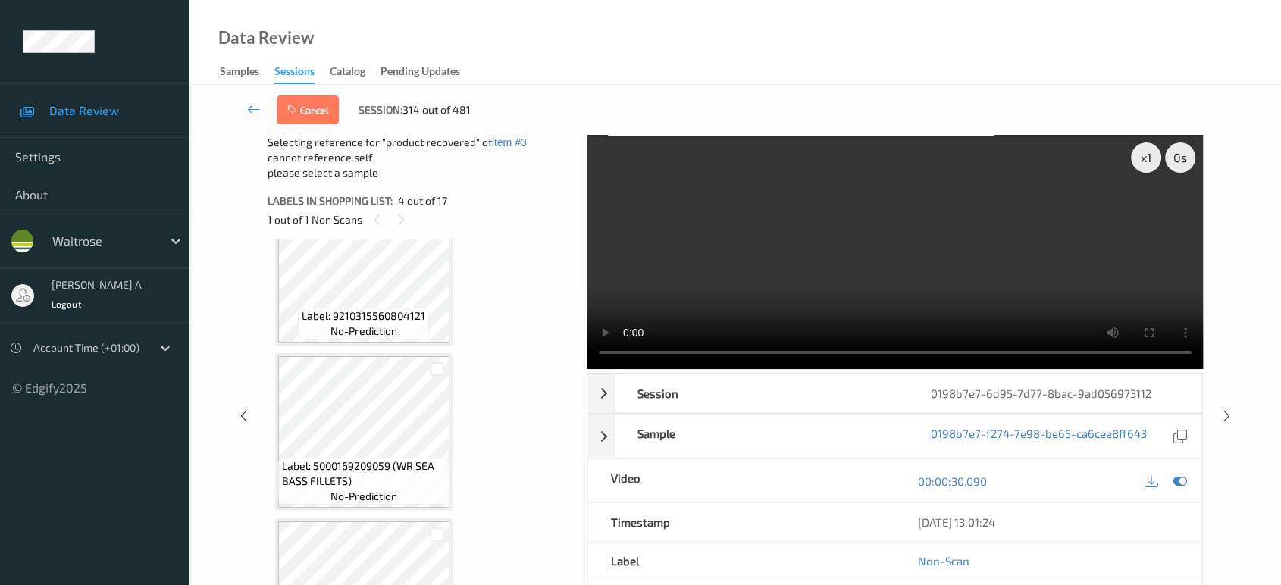
scroll to position [927, 0]
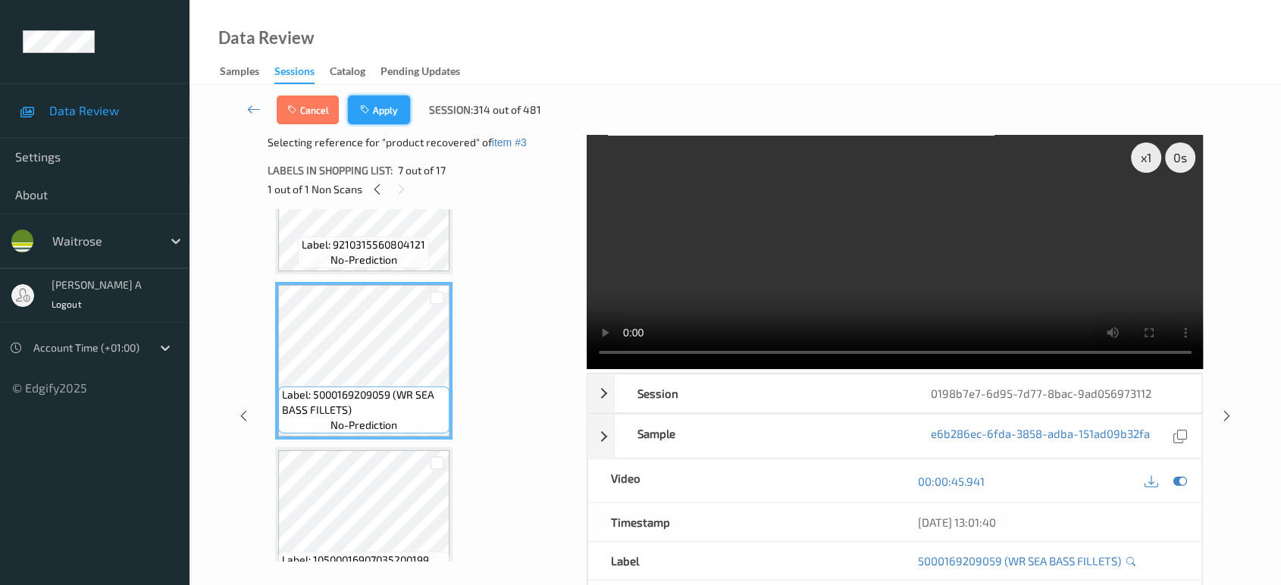
click at [385, 112] on button "Apply" at bounding box center [379, 110] width 62 height 29
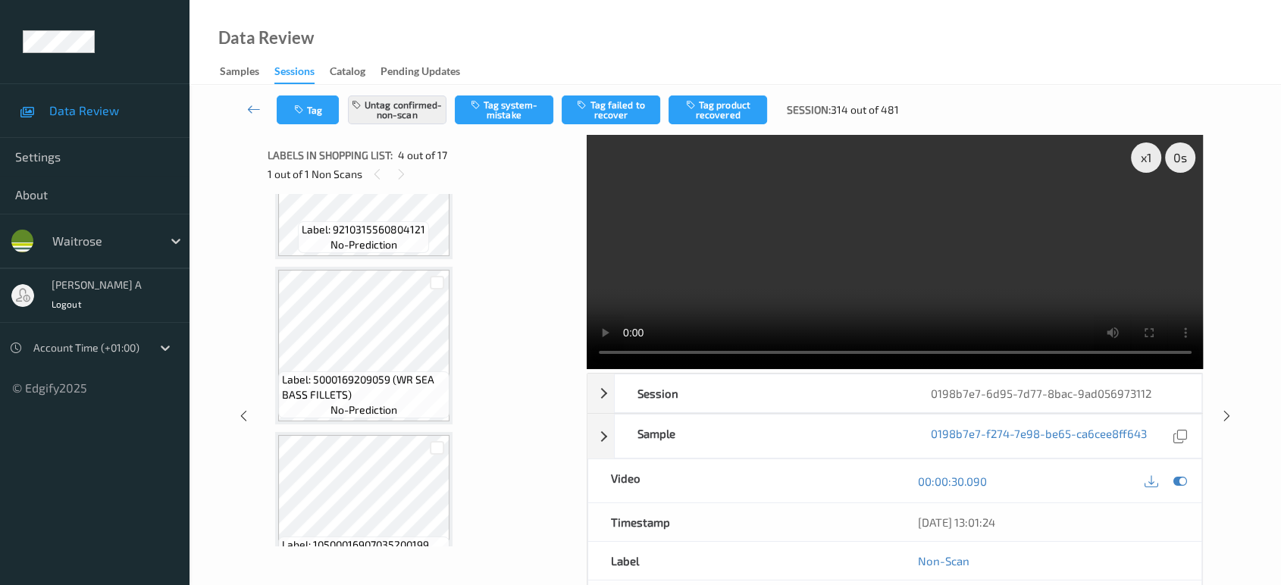
scroll to position [337, 0]
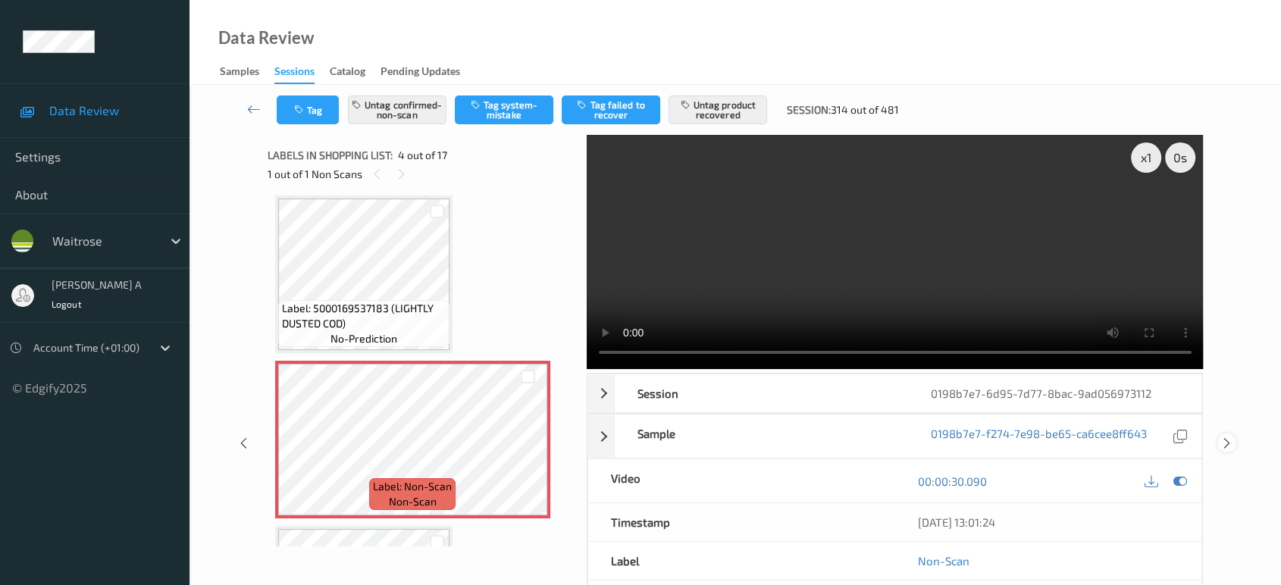
click at [1228, 357] on div "x 1 0 s Session 0198b7e7-6d95-7d77-8bac-9ad056973112 Session ID 0198b7e7-6d95-7…" at bounding box center [736, 443] width 1030 height 616
click at [1223, 438] on icon at bounding box center [1227, 444] width 13 height 14
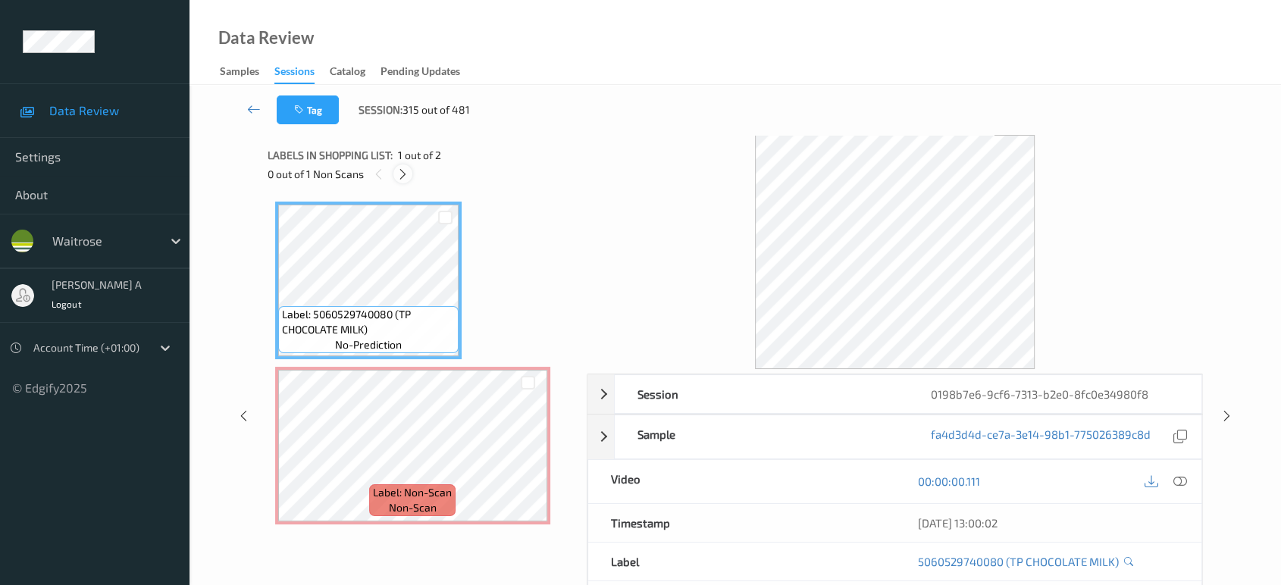
click at [405, 175] on icon at bounding box center [403, 175] width 13 height 14
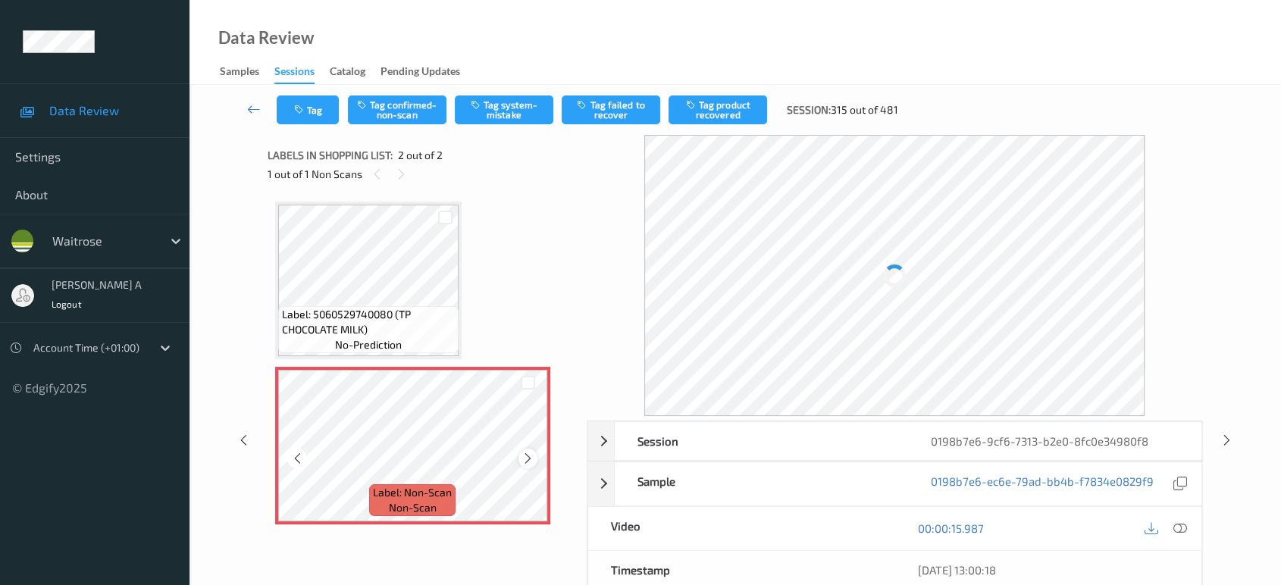
click at [523, 454] on icon at bounding box center [528, 459] width 13 height 14
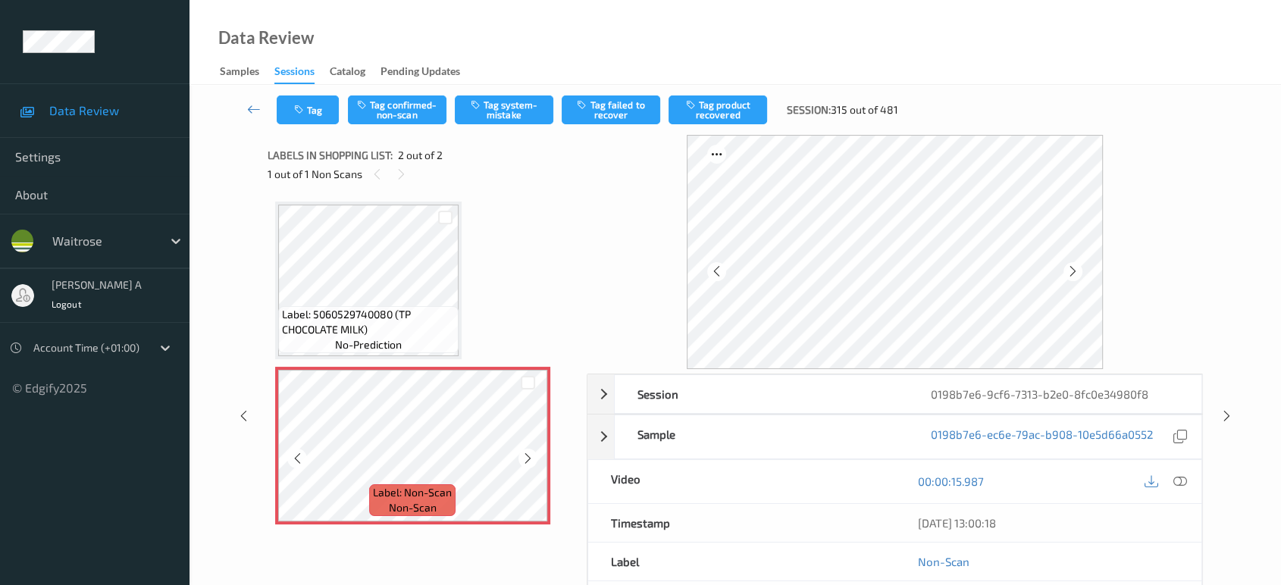
click at [523, 454] on icon at bounding box center [528, 459] width 13 height 14
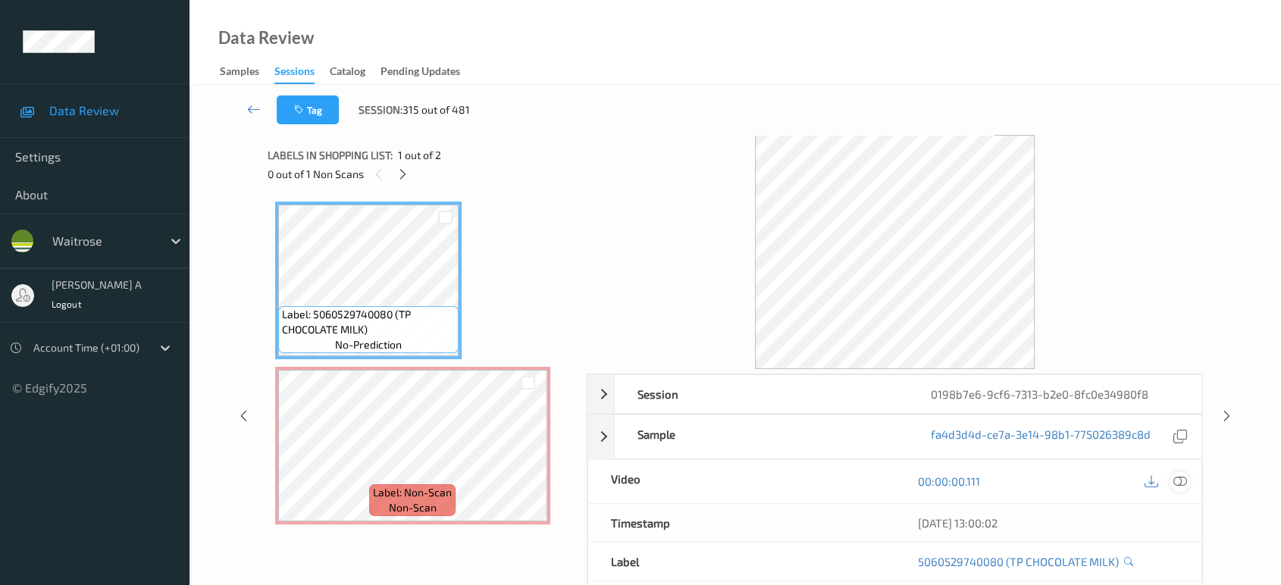
click at [1190, 484] on div at bounding box center [1180, 482] width 20 height 20
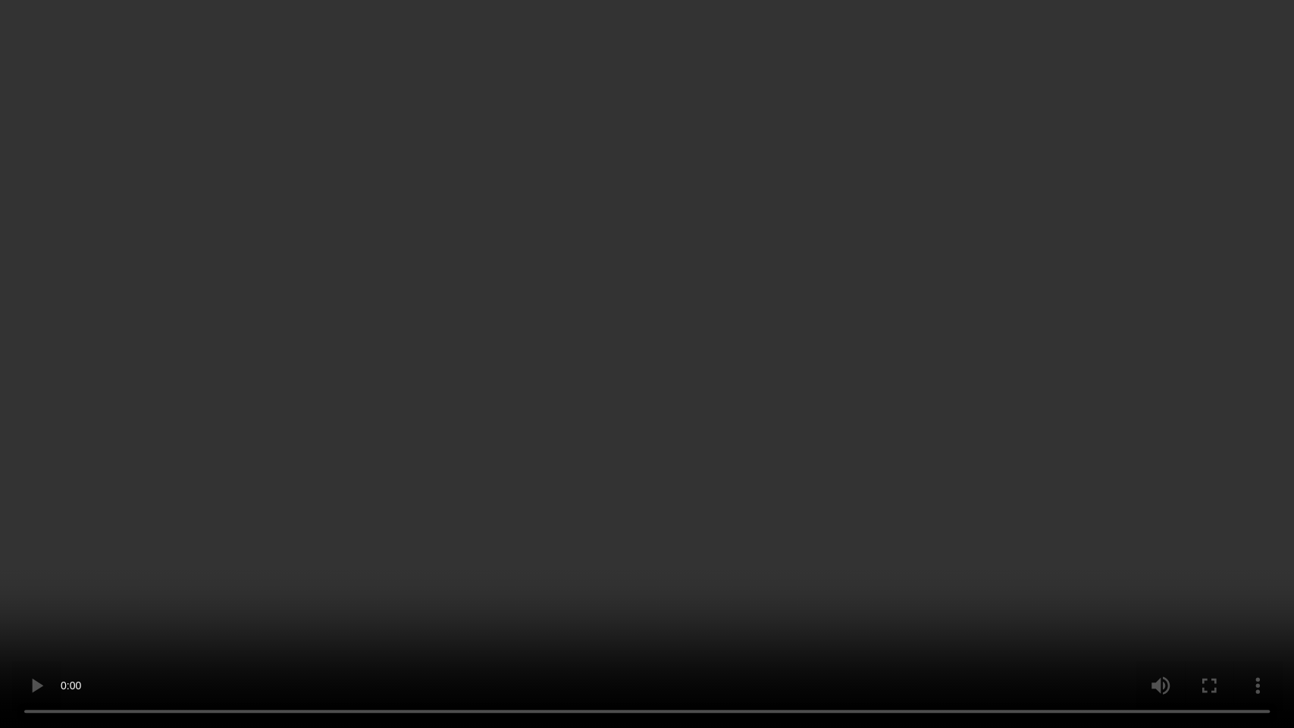
click at [526, 407] on video at bounding box center [647, 364] width 1294 height 728
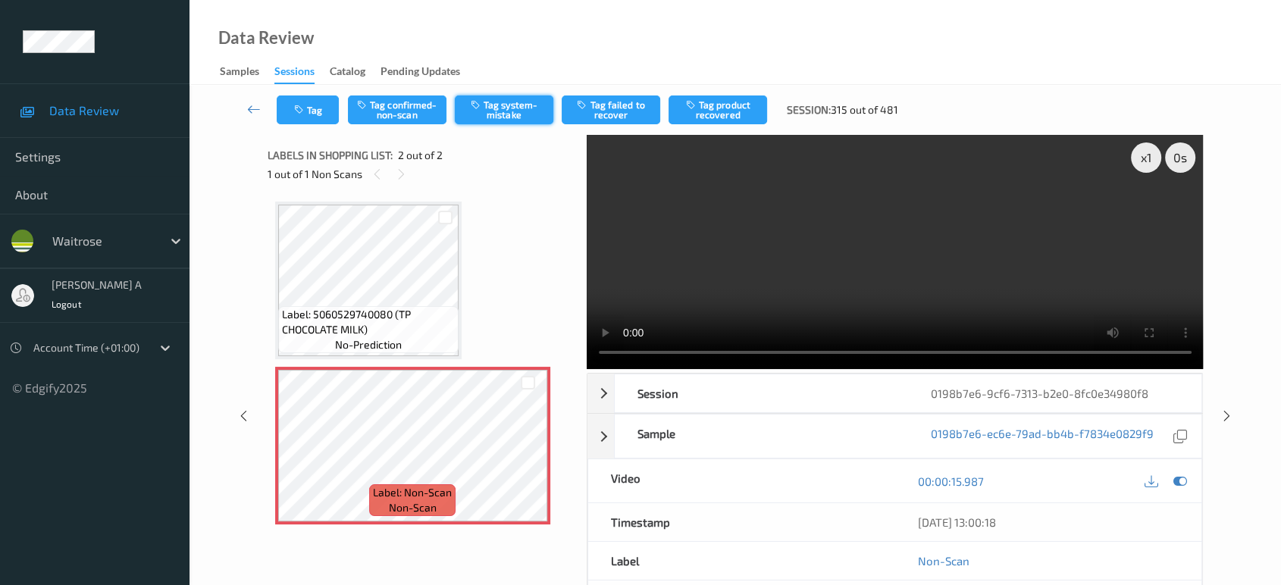
click at [510, 119] on button "Tag system-mistake" at bounding box center [504, 110] width 99 height 29
click at [313, 108] on button "Tag" at bounding box center [308, 110] width 62 height 29
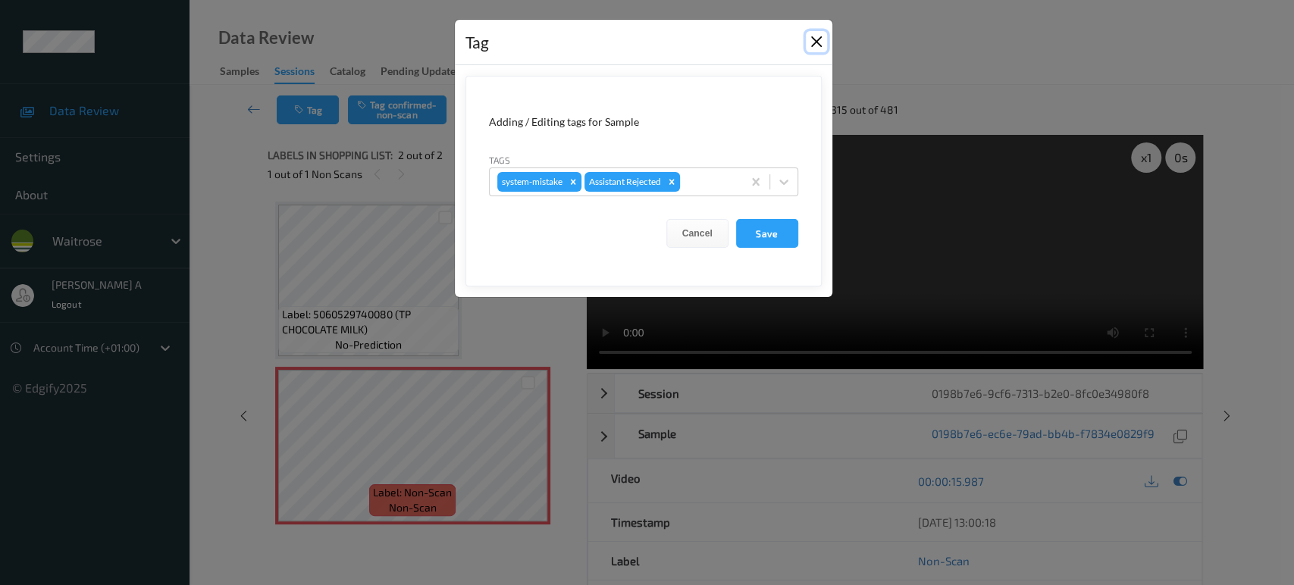
click at [814, 49] on button "Close" at bounding box center [816, 41] width 21 height 21
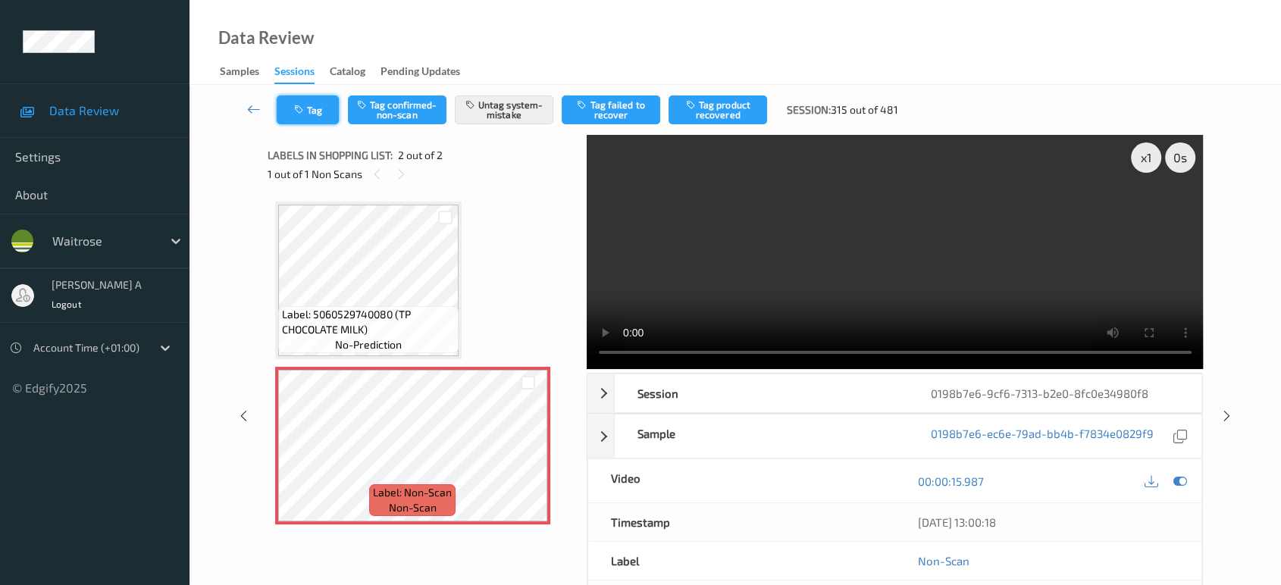
click at [303, 118] on button "Tag" at bounding box center [308, 110] width 62 height 29
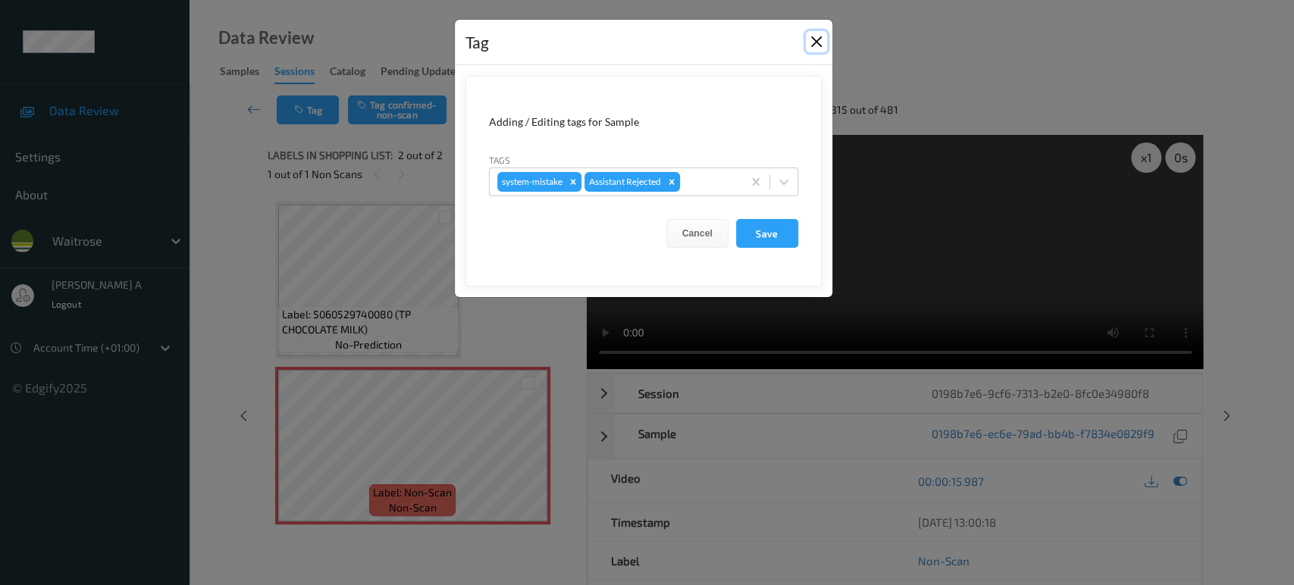
click at [815, 45] on button "Close" at bounding box center [816, 41] width 21 height 21
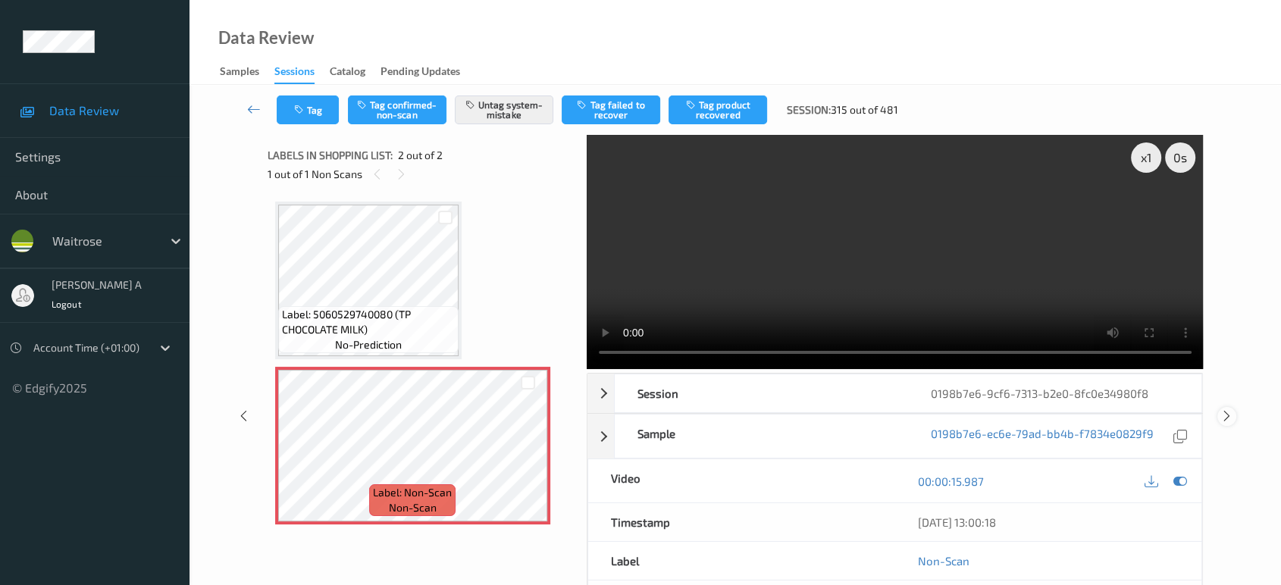
click at [1222, 412] on icon at bounding box center [1227, 416] width 13 height 14
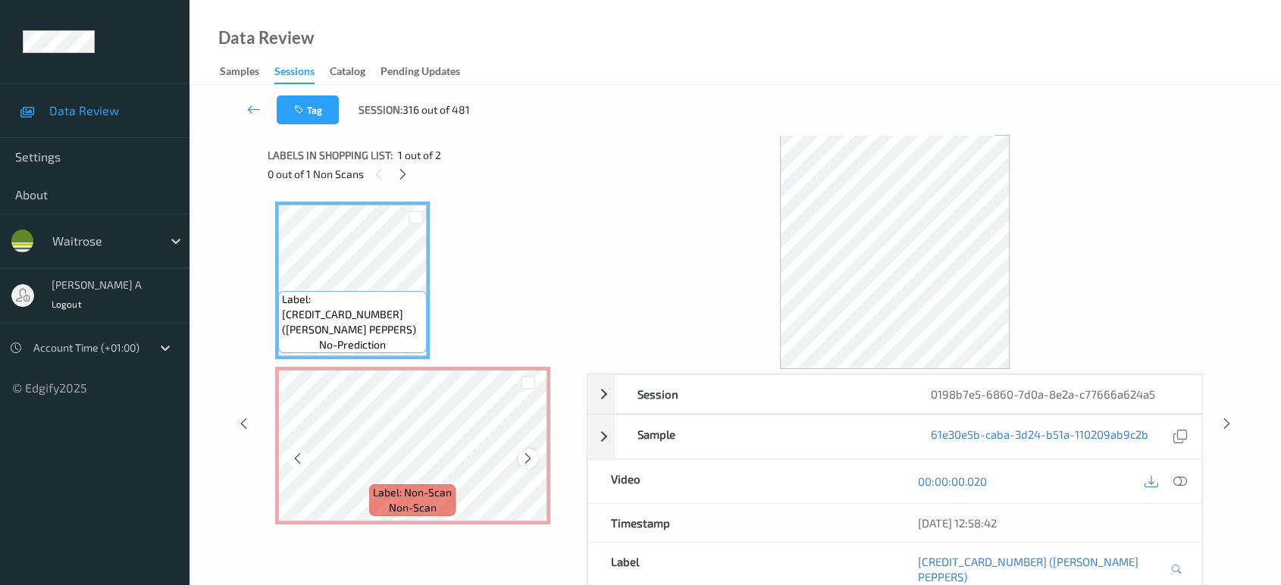
click at [532, 461] on icon at bounding box center [528, 459] width 13 height 14
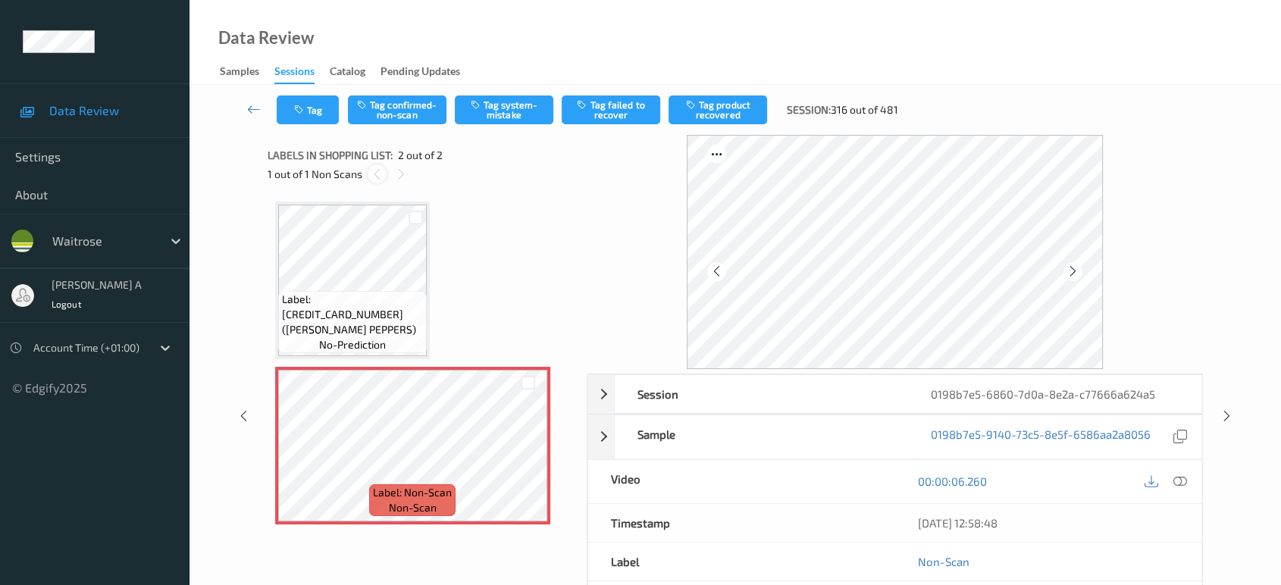
click at [381, 172] on icon at bounding box center [377, 175] width 13 height 14
click at [396, 174] on icon at bounding box center [401, 175] width 13 height 14
click at [529, 455] on icon at bounding box center [528, 459] width 13 height 14
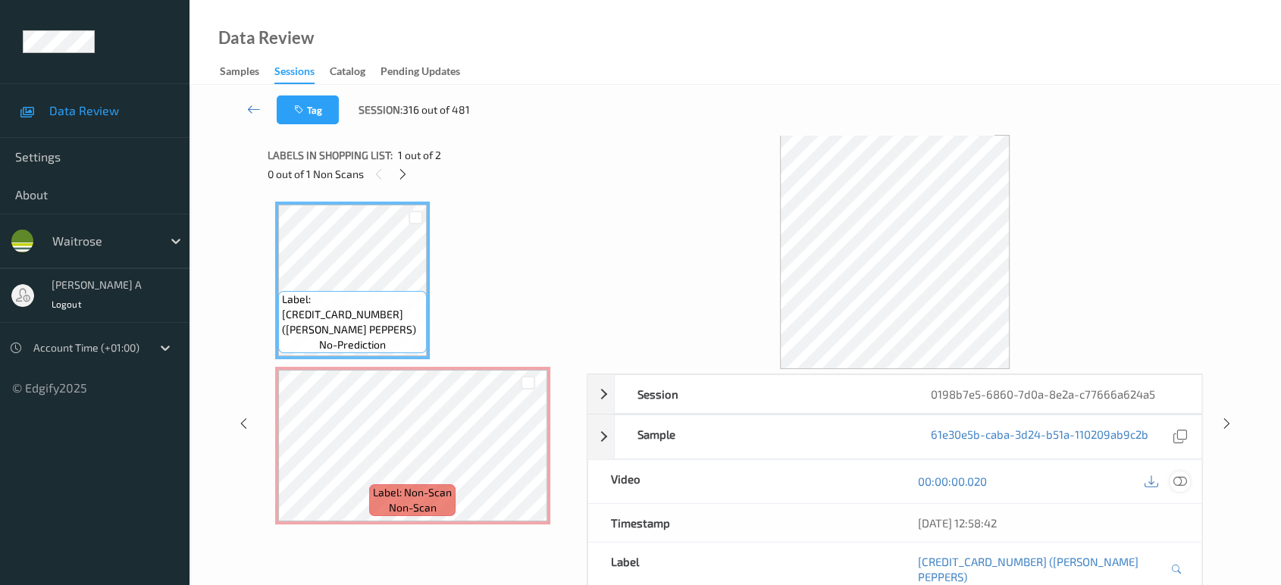
click at [1178, 478] on icon at bounding box center [1181, 482] width 14 height 14
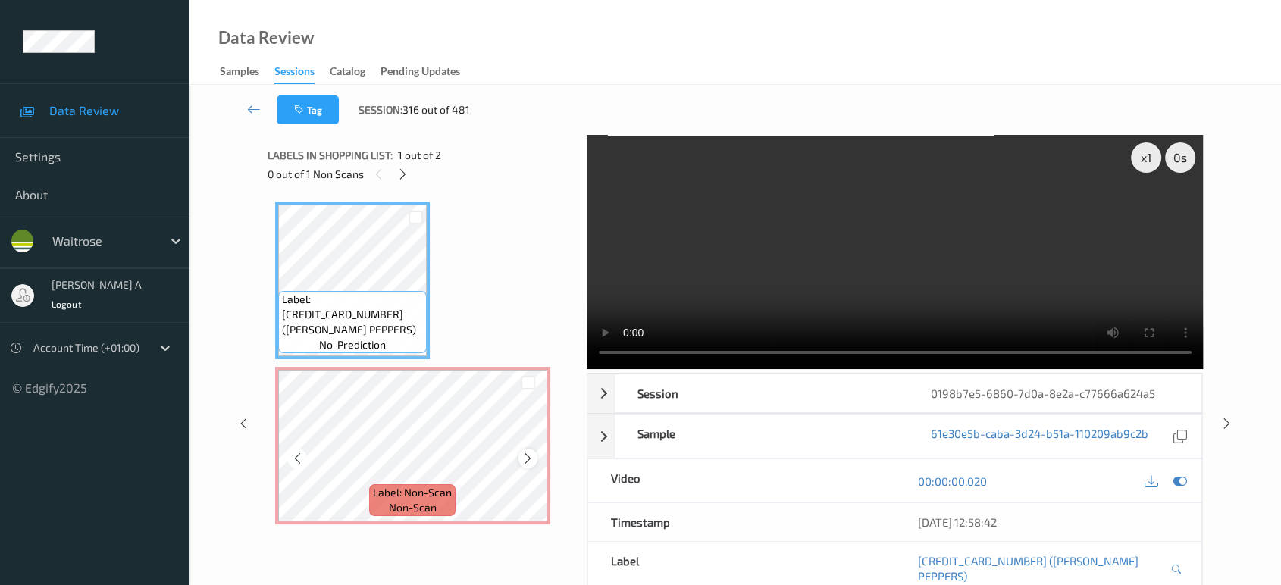
click at [522, 453] on icon at bounding box center [528, 459] width 13 height 14
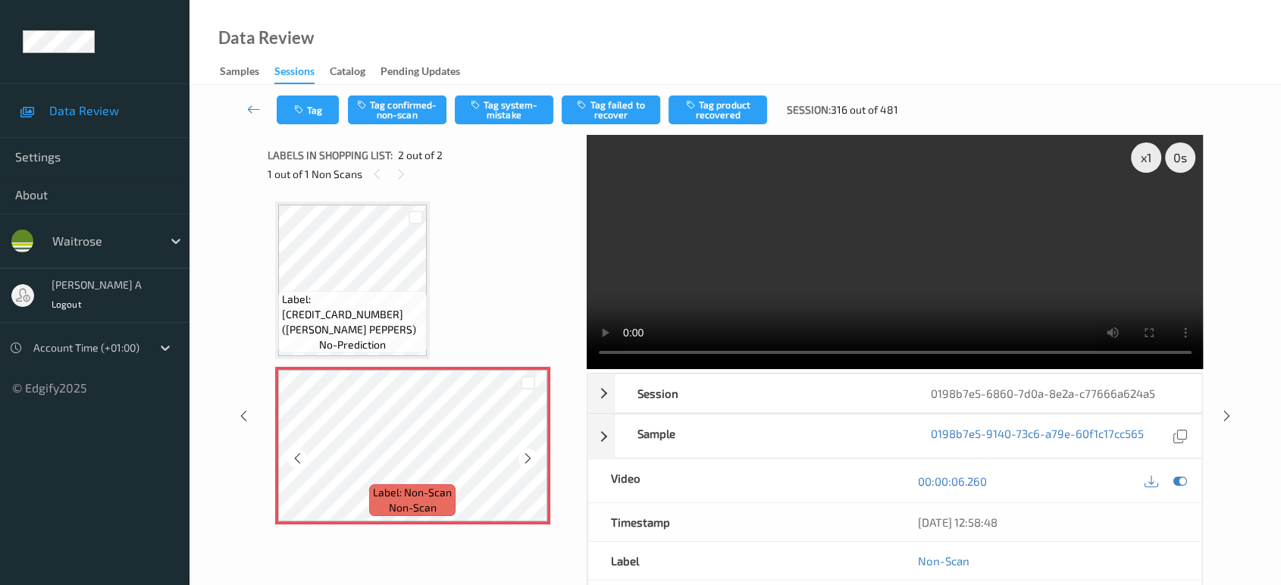
click at [522, 453] on icon at bounding box center [528, 459] width 13 height 14
click at [527, 459] on icon at bounding box center [528, 459] width 13 height 14
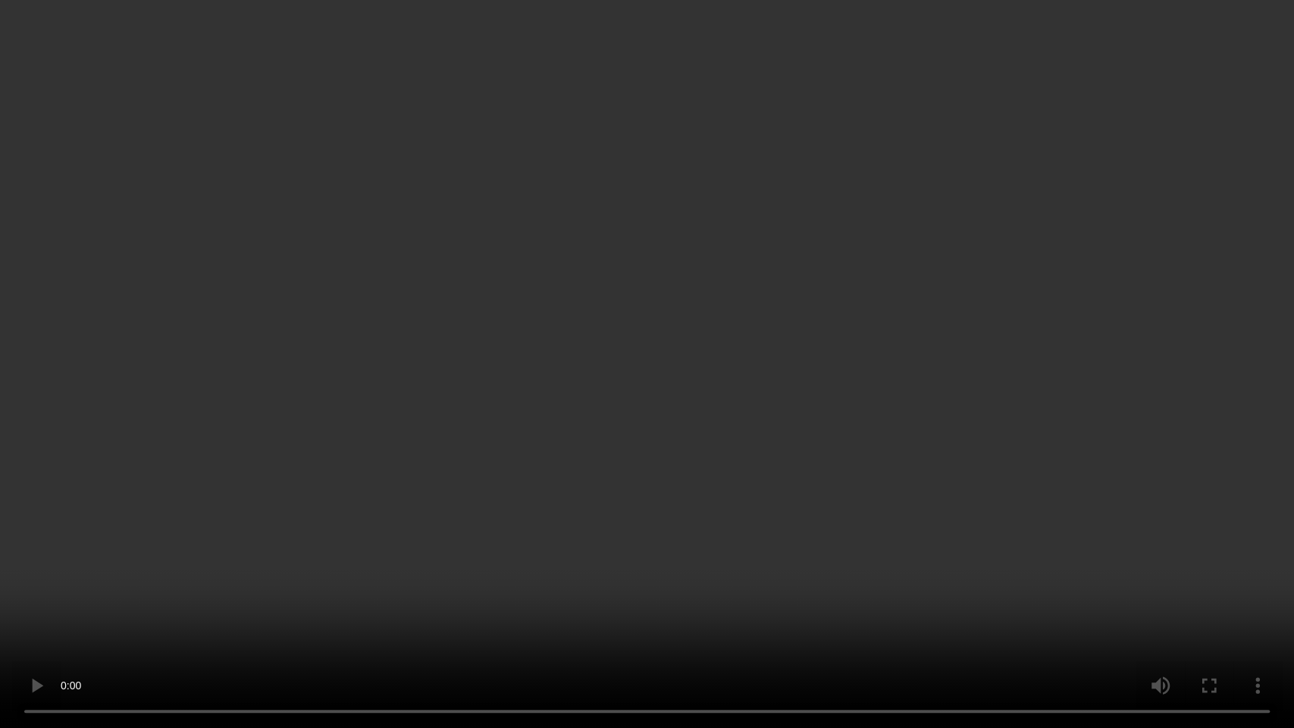
click at [673, 394] on video at bounding box center [647, 364] width 1294 height 728
click at [657, 464] on video at bounding box center [647, 364] width 1294 height 728
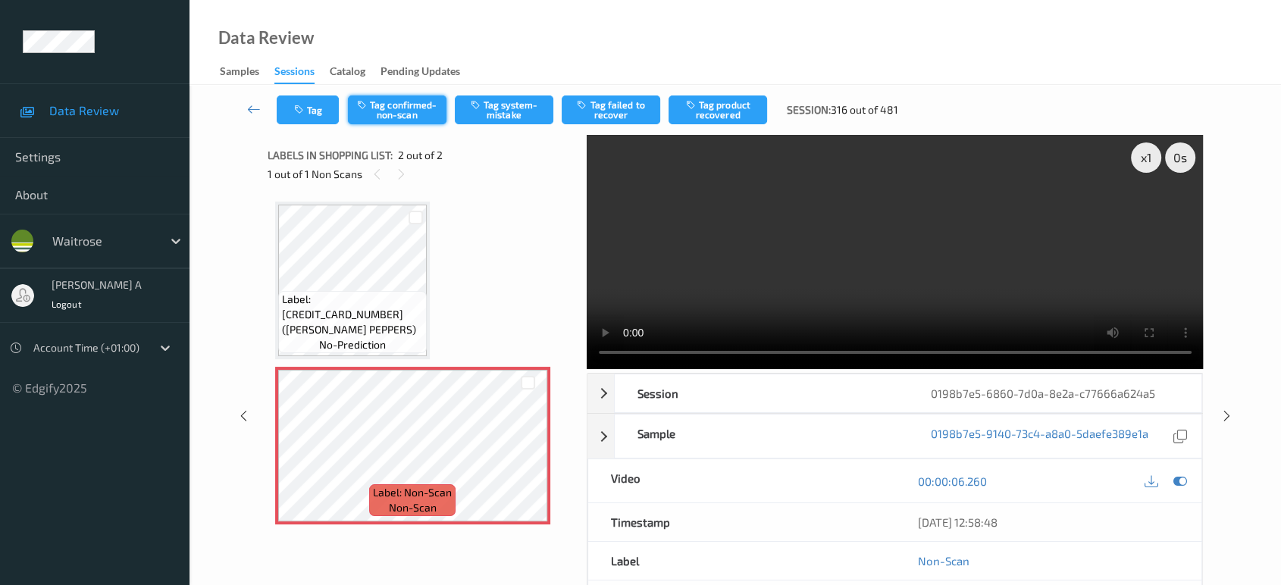
click at [425, 109] on button "Tag confirmed-non-scan" at bounding box center [397, 110] width 99 height 29
click at [609, 108] on button "Tag failed to recover" at bounding box center [611, 110] width 99 height 29
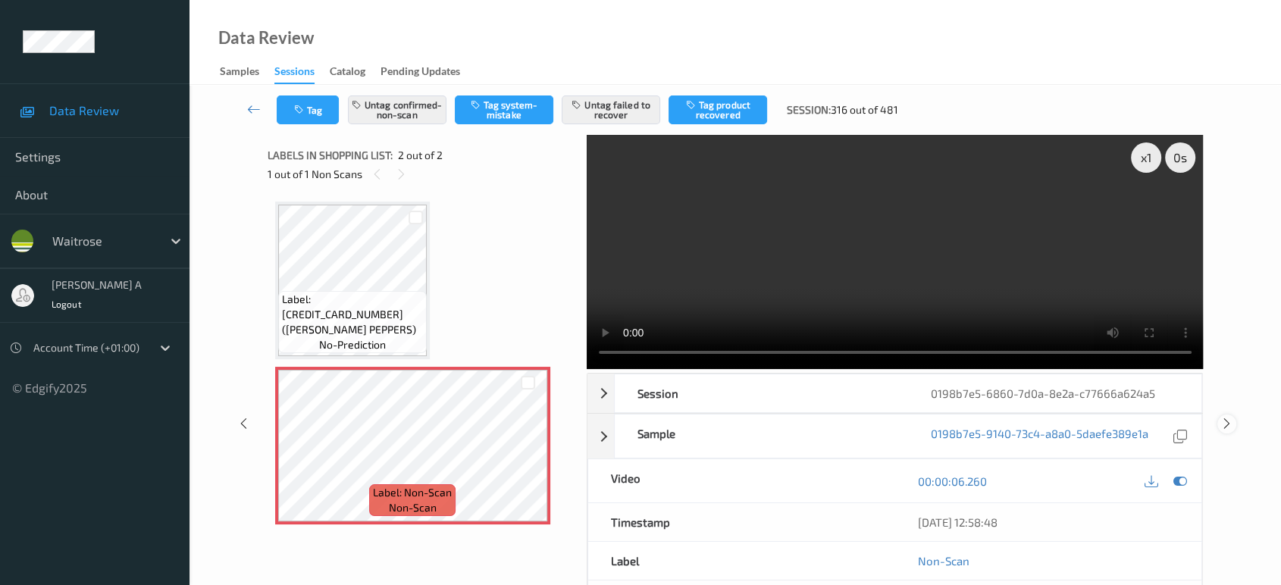
click at [1226, 417] on icon at bounding box center [1227, 424] width 13 height 14
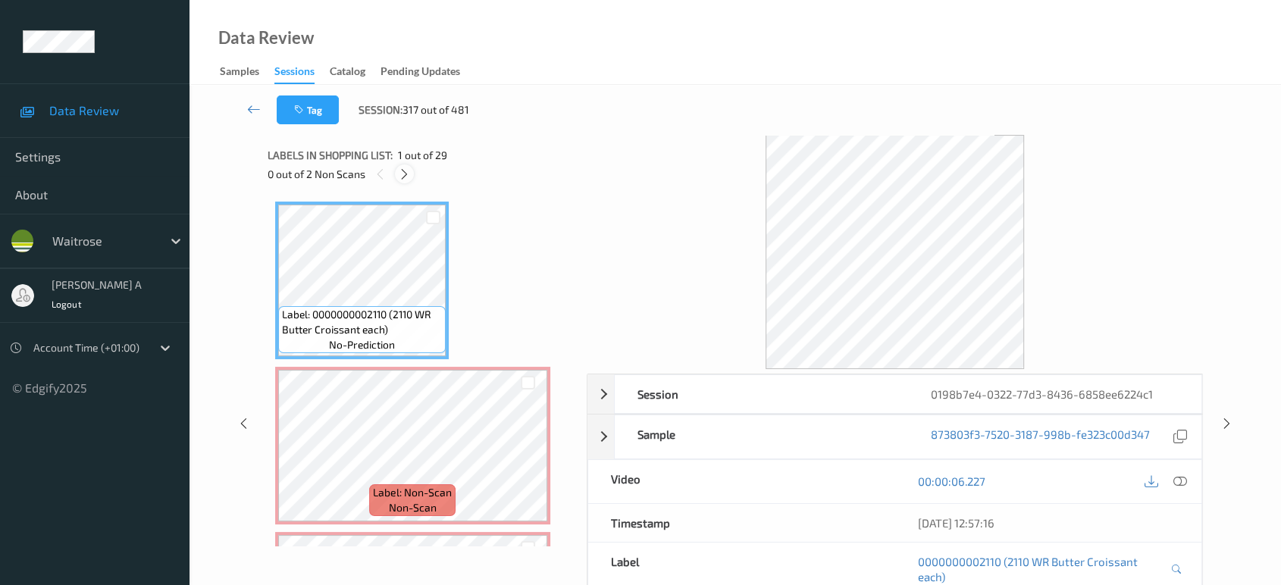
click at [402, 174] on icon at bounding box center [404, 175] width 13 height 14
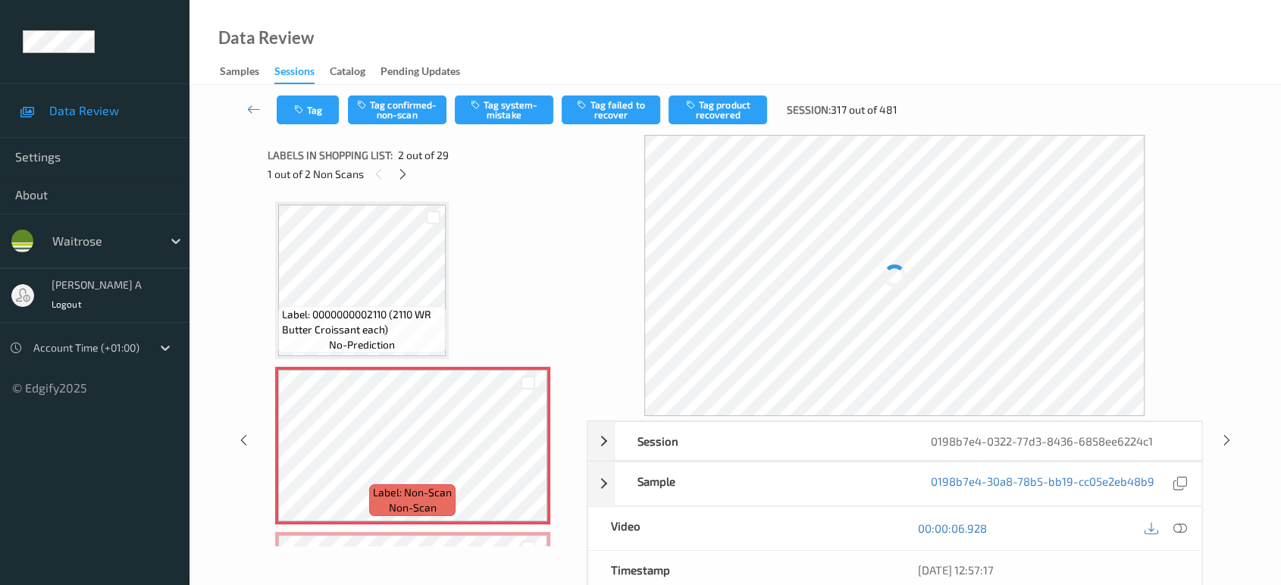
scroll to position [7, 0]
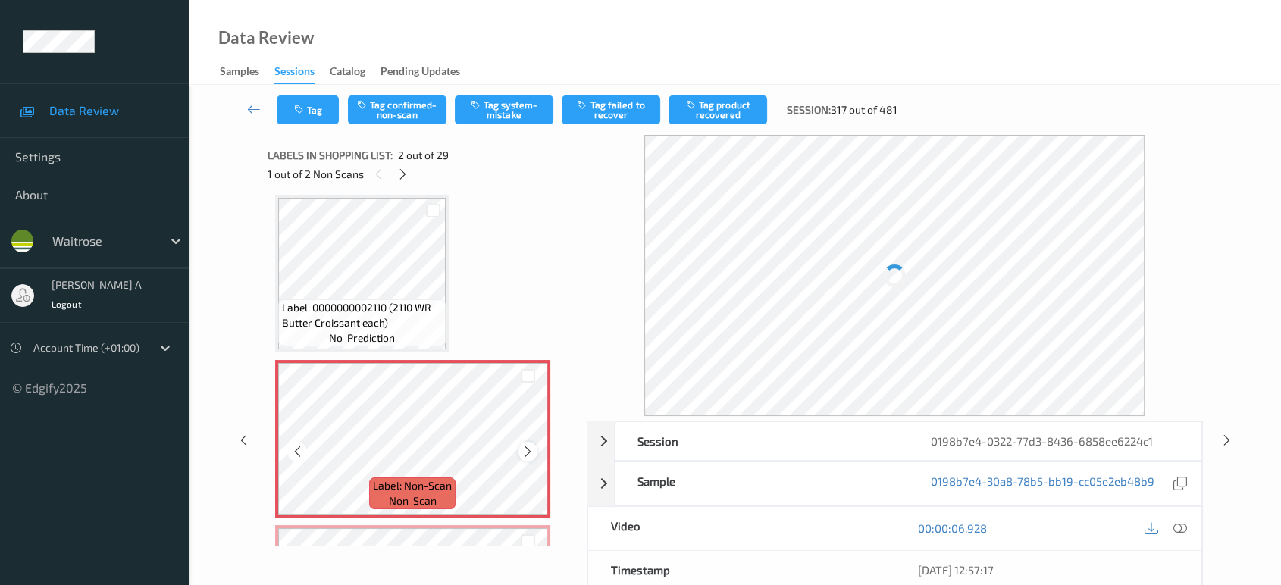
click at [528, 450] on icon at bounding box center [528, 452] width 13 height 14
click at [530, 445] on icon at bounding box center [528, 452] width 13 height 14
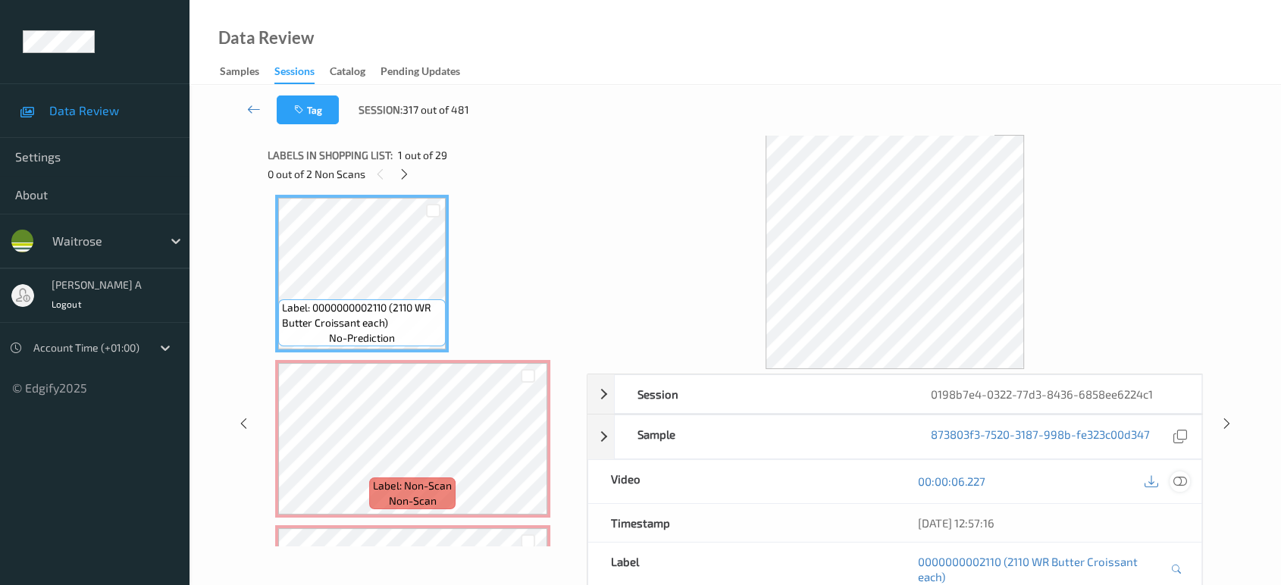
click at [1179, 484] on icon at bounding box center [1181, 482] width 14 height 14
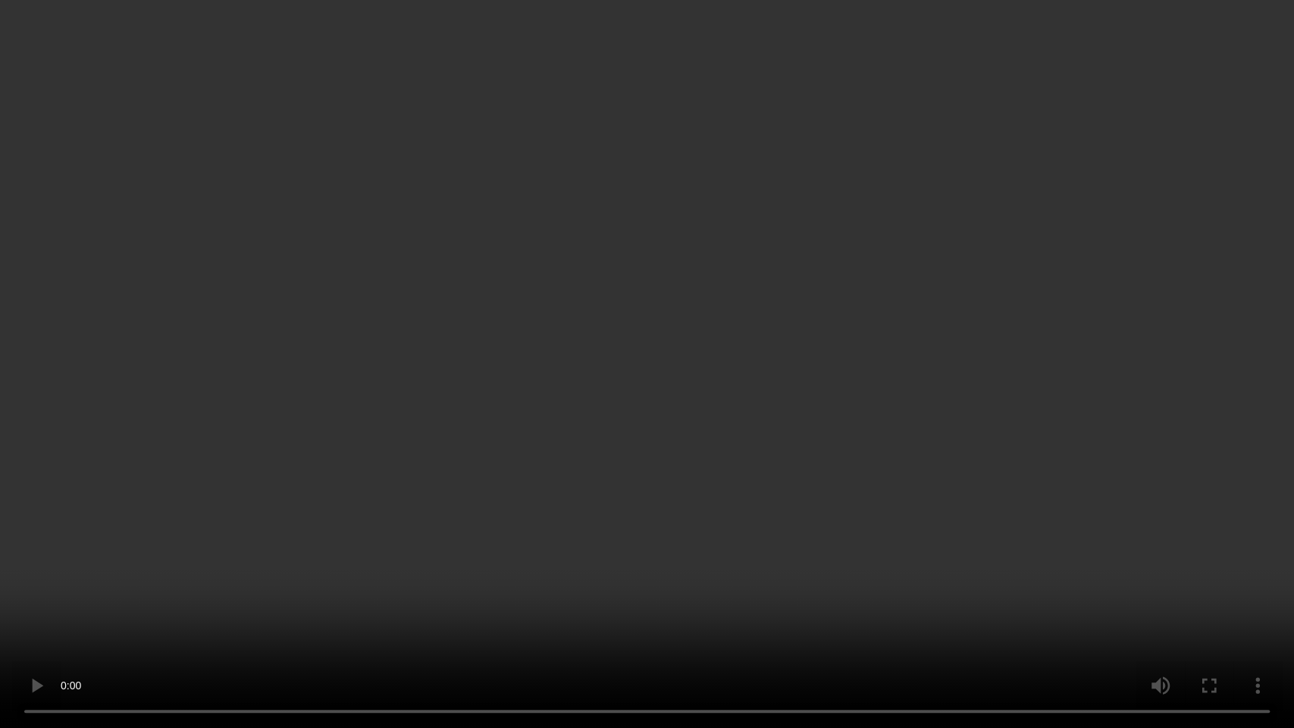
click at [499, 252] on video at bounding box center [647, 364] width 1294 height 728
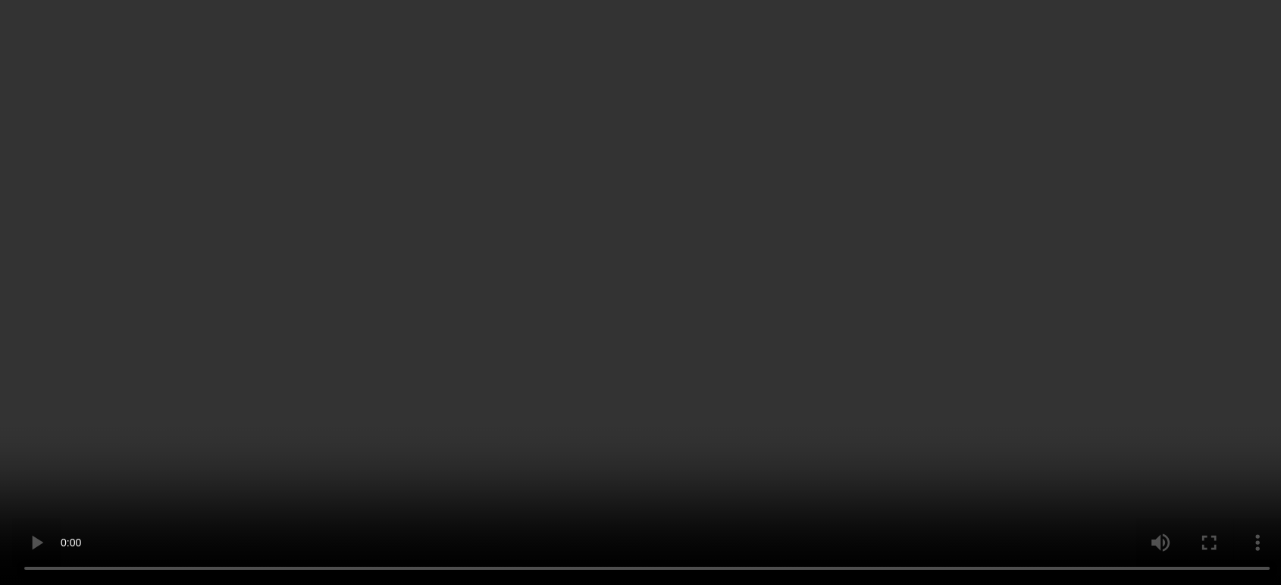
scroll to position [84, 0]
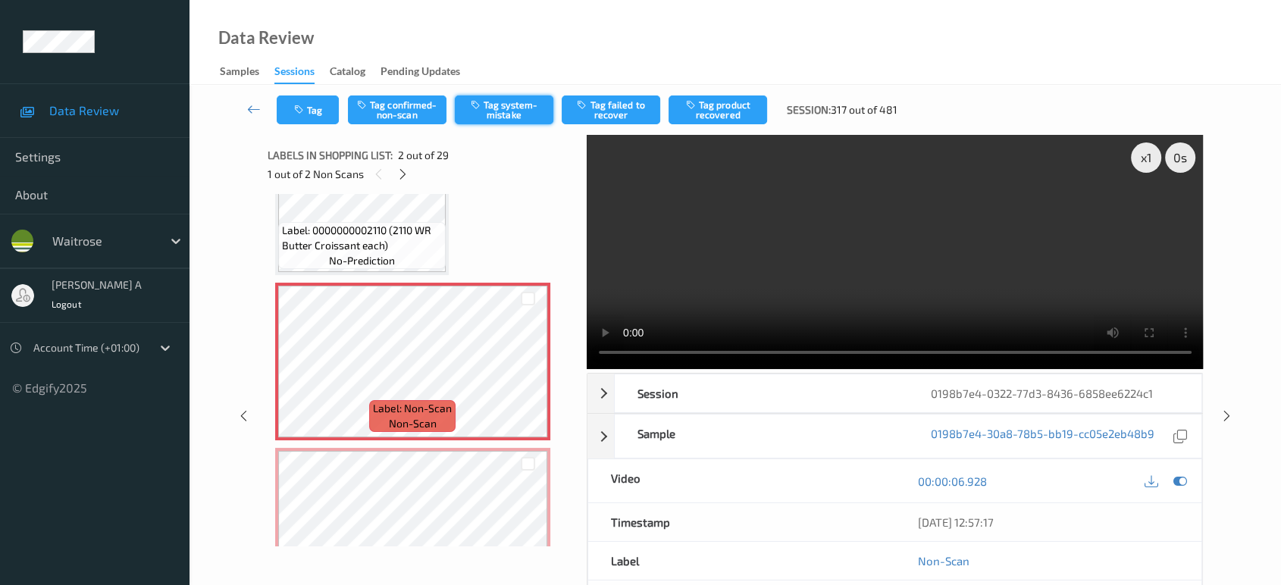
click at [508, 105] on button "Tag system-mistake" at bounding box center [504, 110] width 99 height 29
click at [308, 105] on button "Tag" at bounding box center [308, 110] width 62 height 29
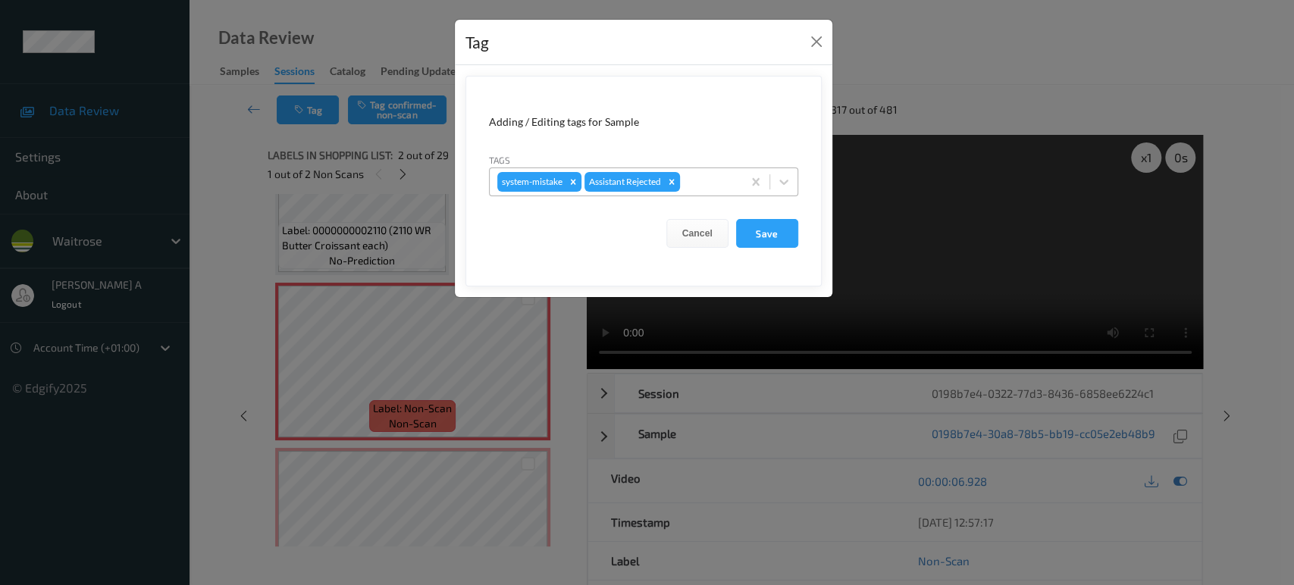
click at [692, 180] on div at bounding box center [709, 182] width 52 height 18
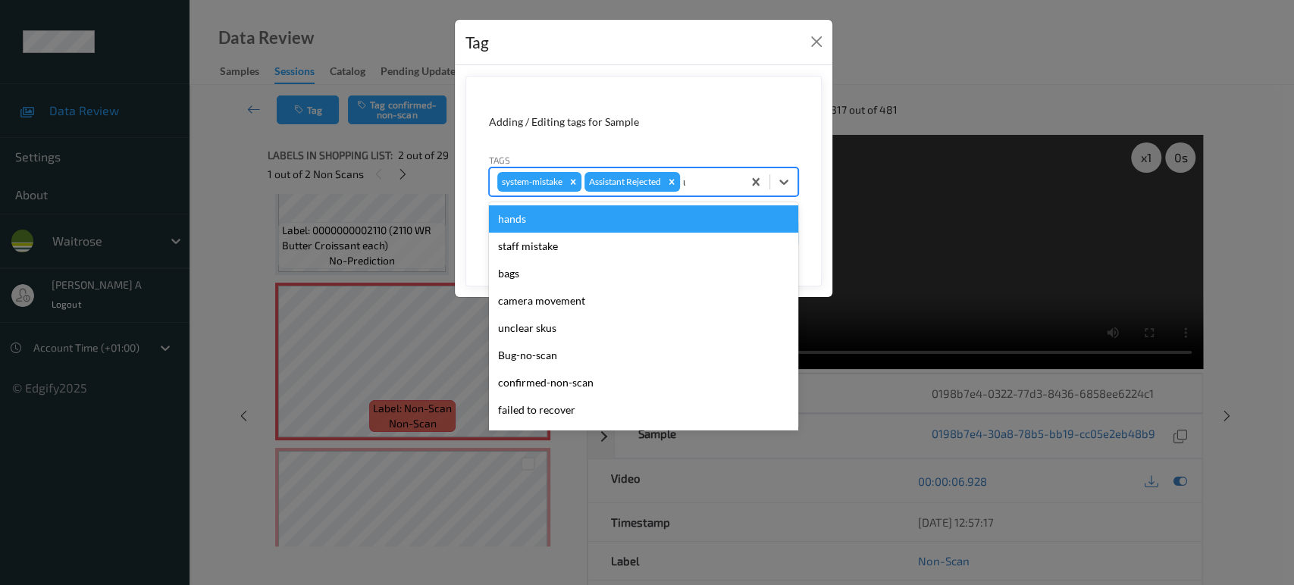
type input "un"
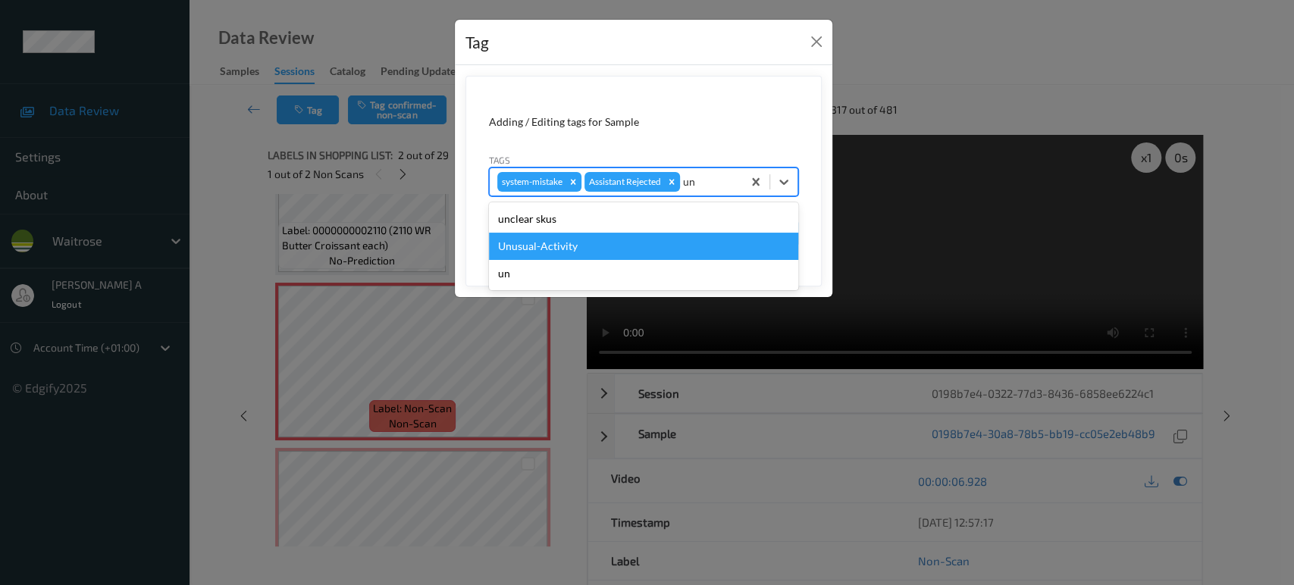
click at [534, 236] on div "Unusual-Activity" at bounding box center [643, 246] width 309 height 27
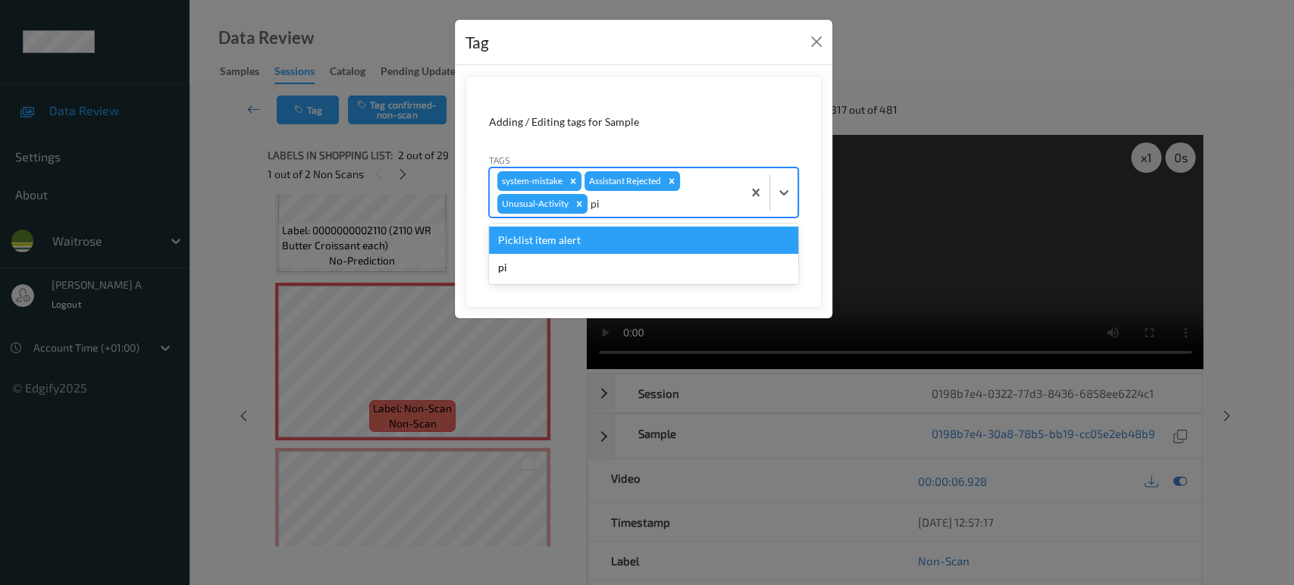
type input "pic"
click at [557, 245] on div "Picklist item alert" at bounding box center [643, 240] width 309 height 27
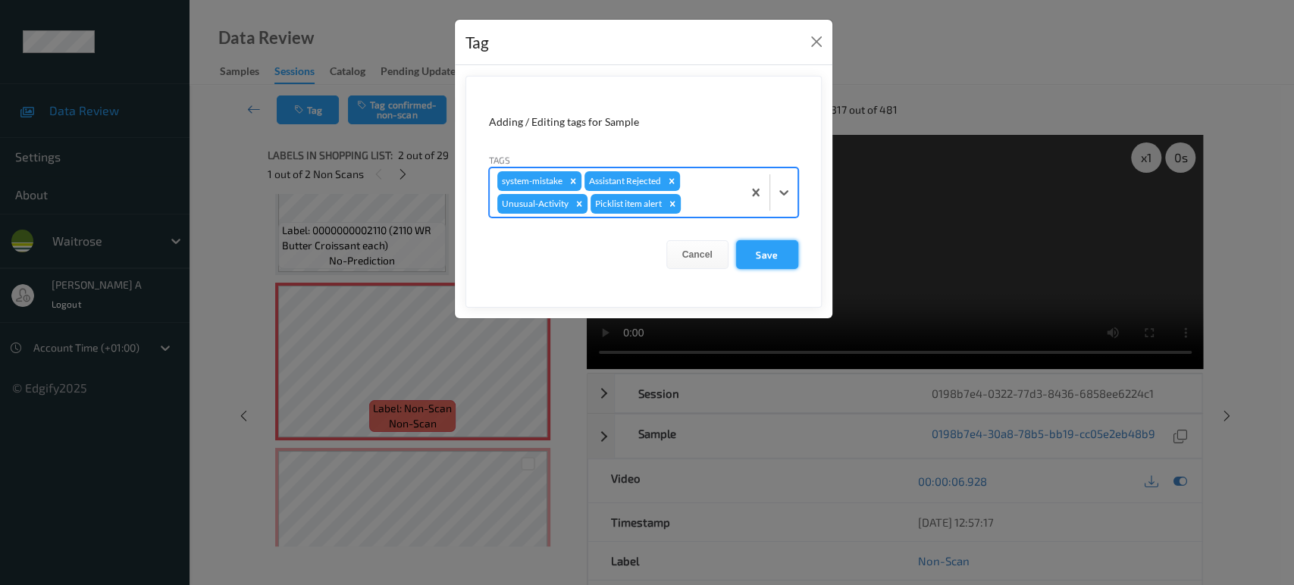
click at [773, 256] on button "Save" at bounding box center [767, 254] width 62 height 29
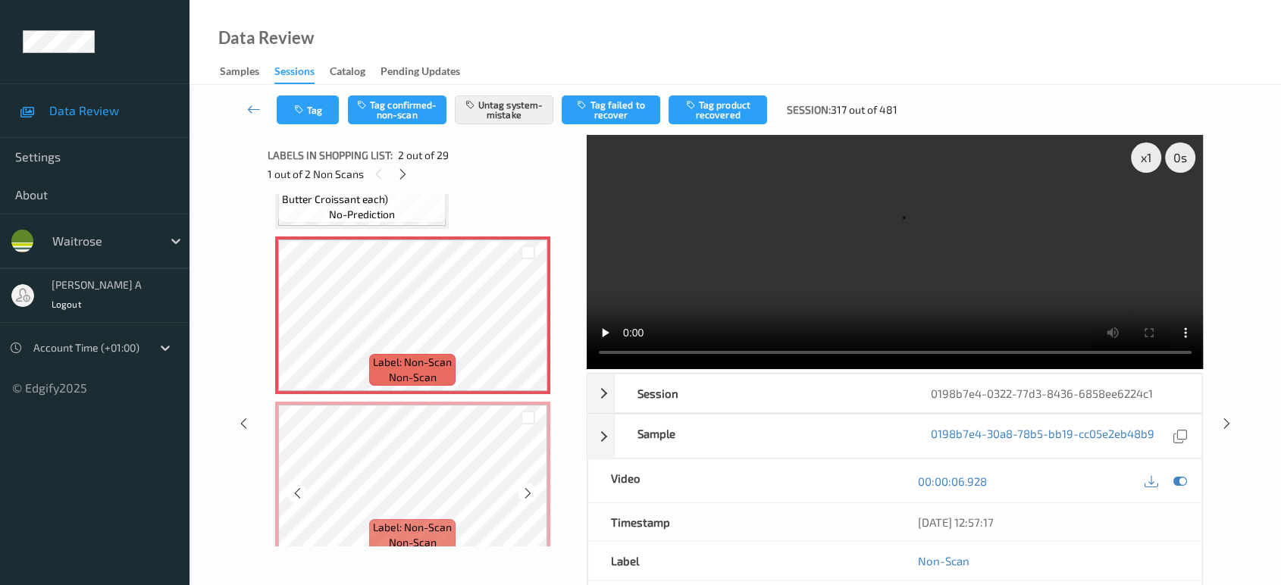
scroll to position [168, 0]
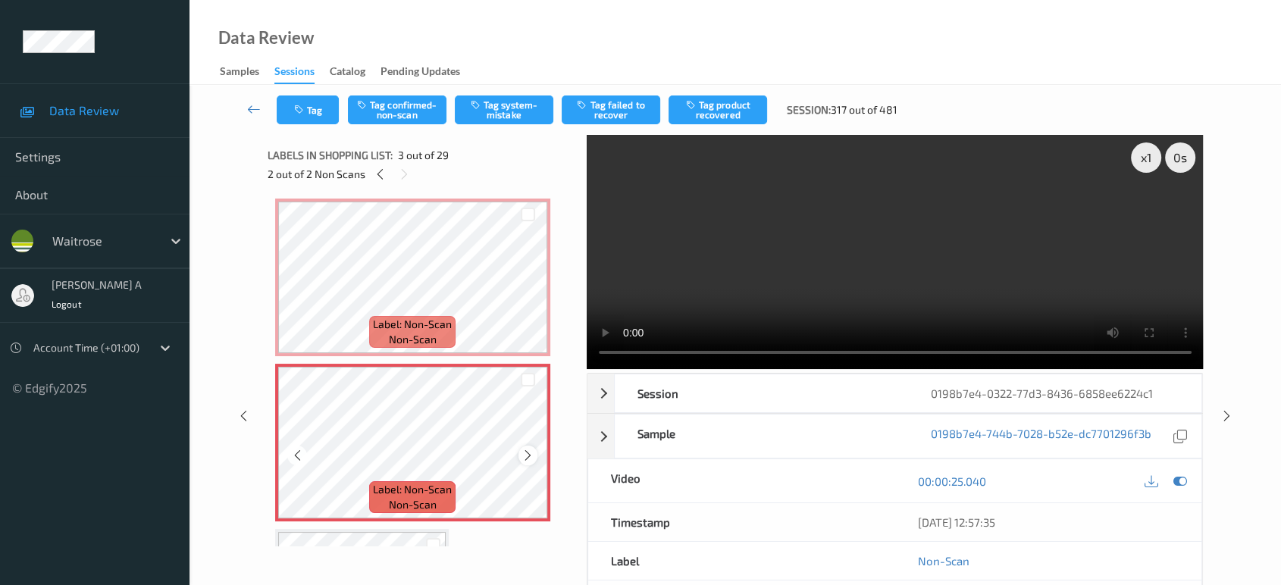
click at [530, 451] on icon at bounding box center [528, 456] width 13 height 14
click at [529, 450] on icon at bounding box center [528, 456] width 13 height 14
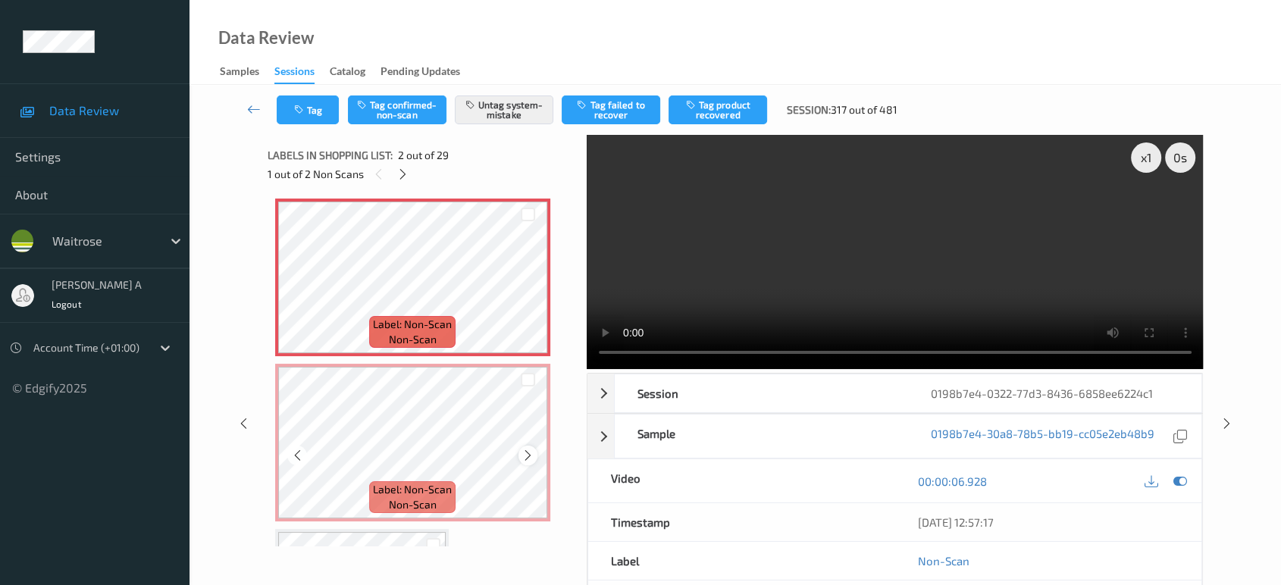
click at [526, 463] on div "Label: Non-Scan non-scan" at bounding box center [412, 443] width 275 height 158
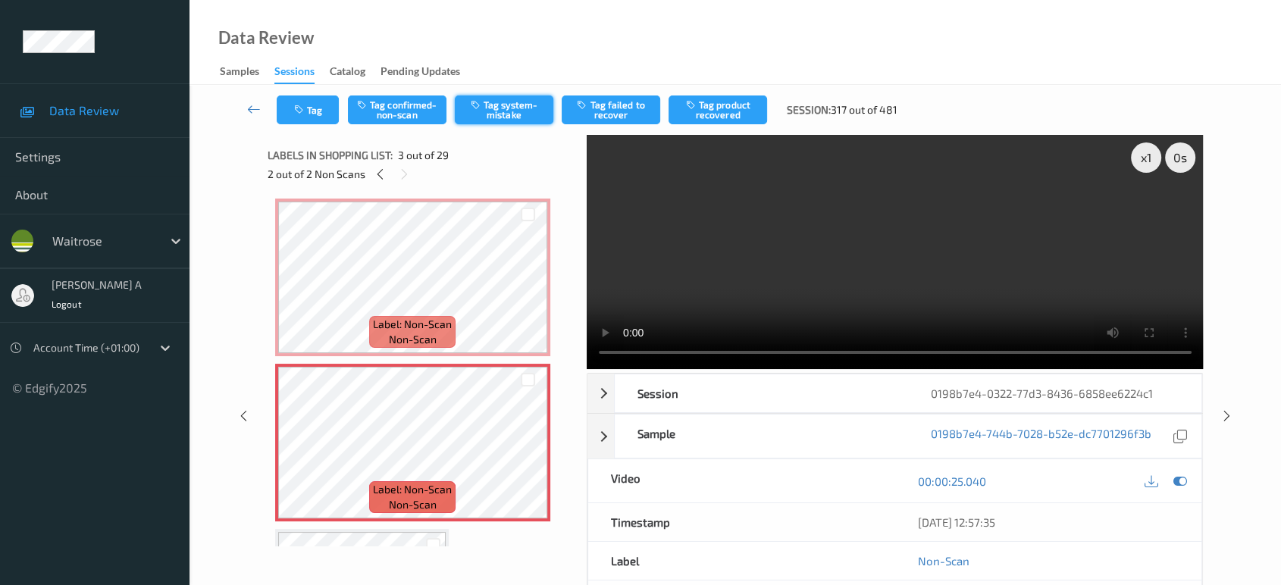
click at [519, 116] on button "Tag system-mistake" at bounding box center [504, 110] width 99 height 29
click at [305, 106] on icon "button" at bounding box center [300, 110] width 13 height 11
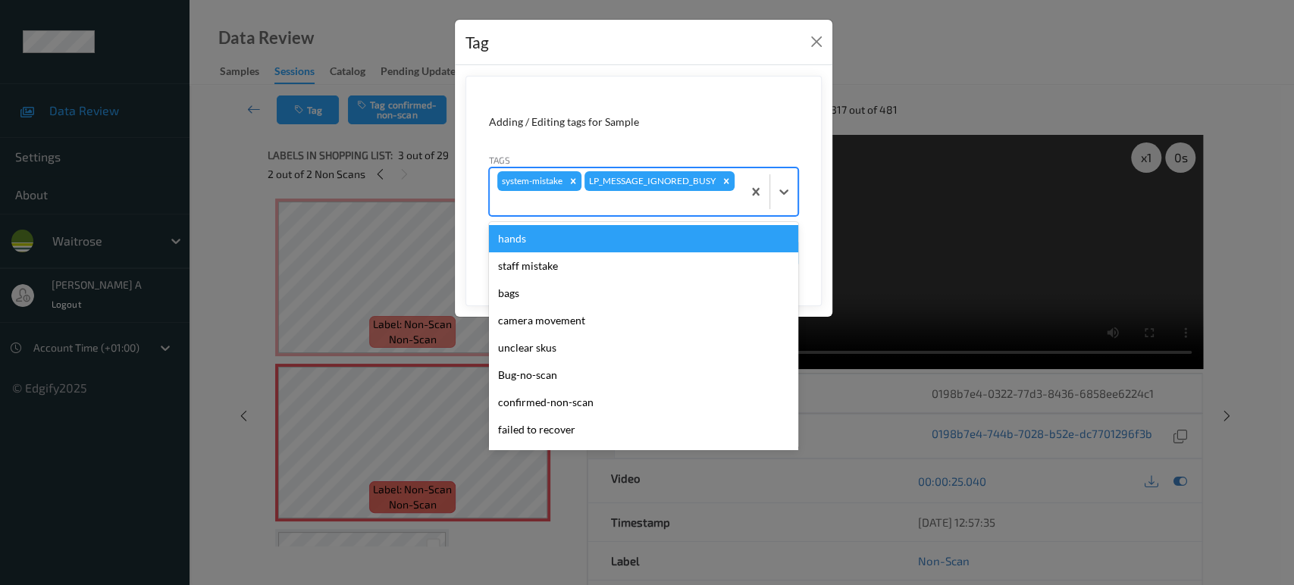
click at [710, 209] on div at bounding box center [615, 203] width 237 height 18
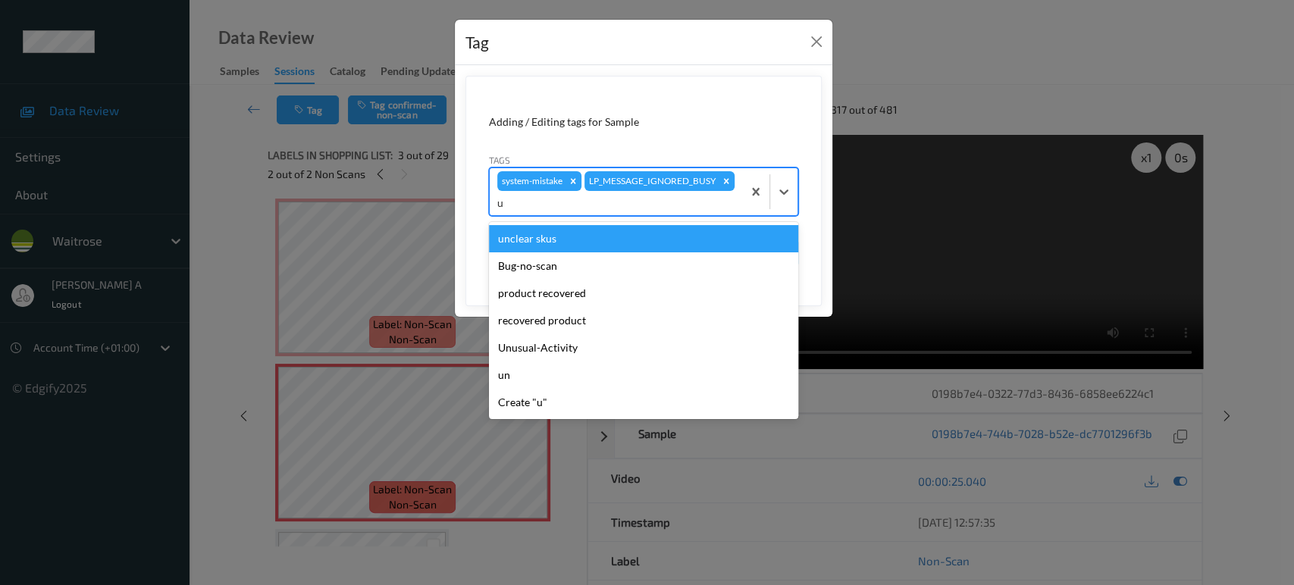
type input "un"
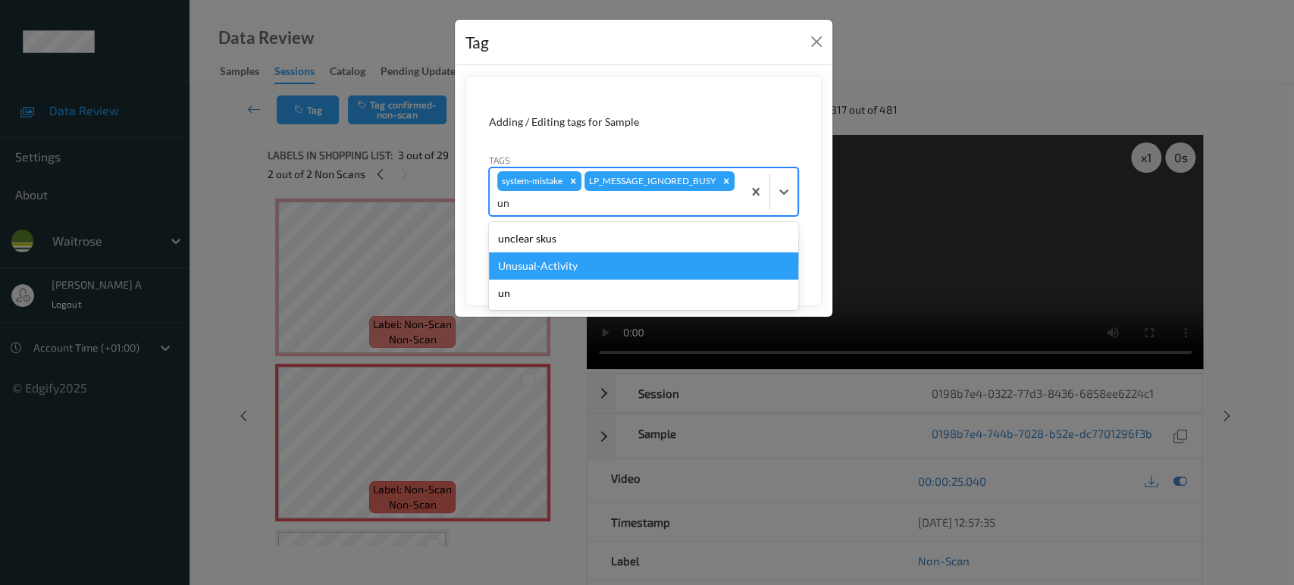
click at [553, 264] on div "Unusual-Activity" at bounding box center [643, 265] width 309 height 27
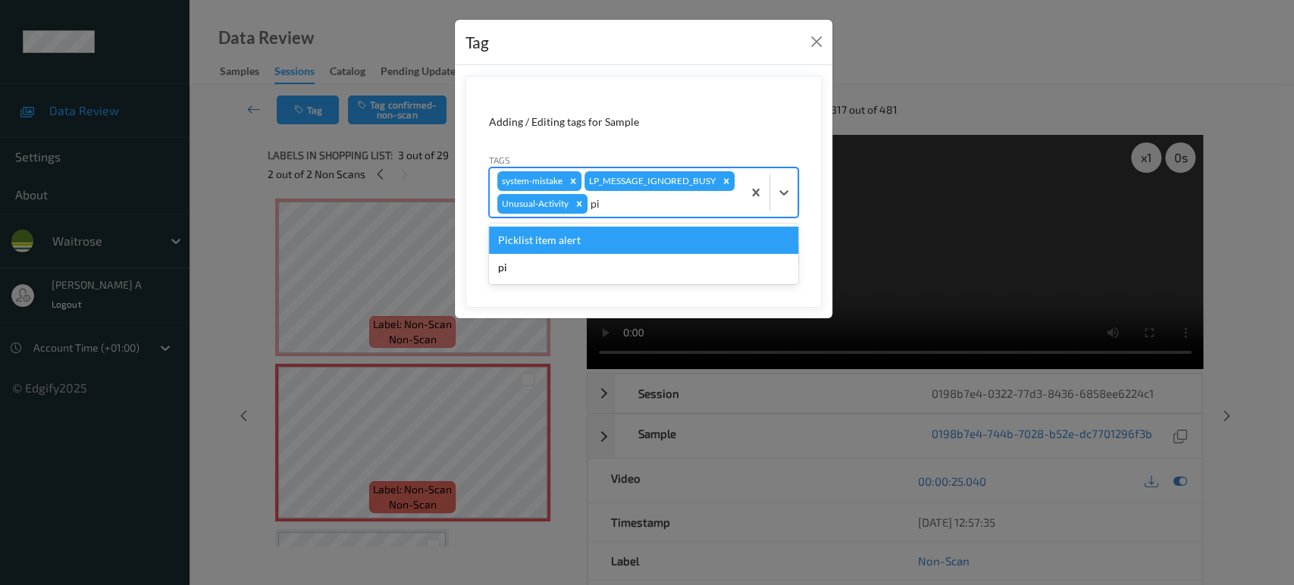
type input "pic"
click at [536, 233] on div "Picklist item alert" at bounding box center [643, 240] width 309 height 27
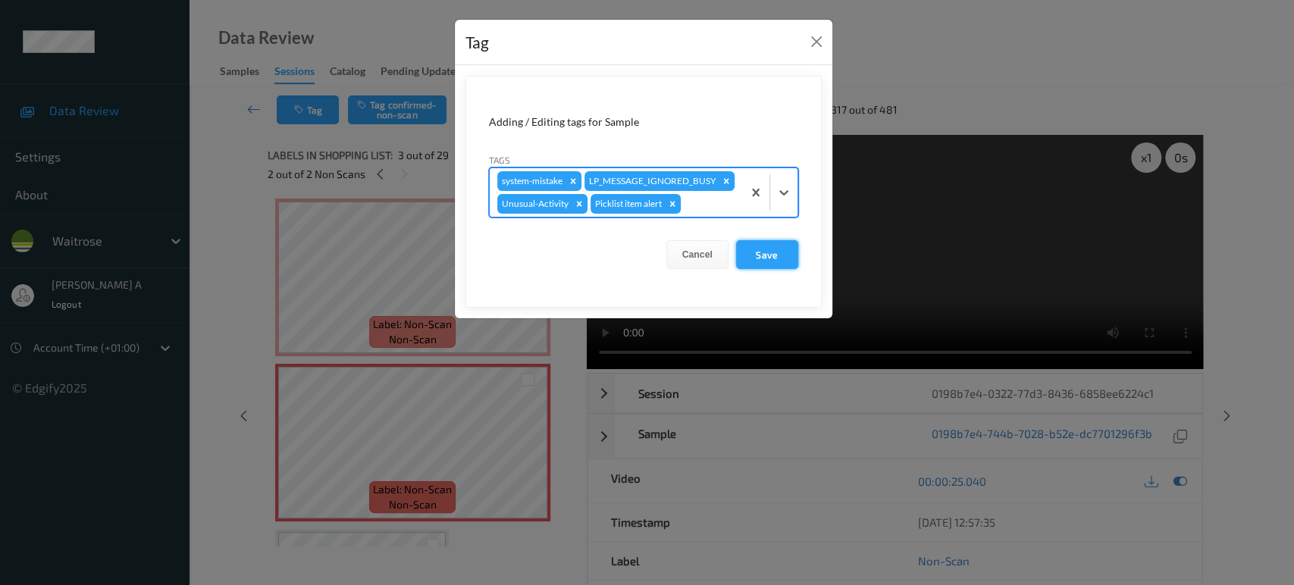
click at [773, 255] on button "Save" at bounding box center [767, 254] width 62 height 29
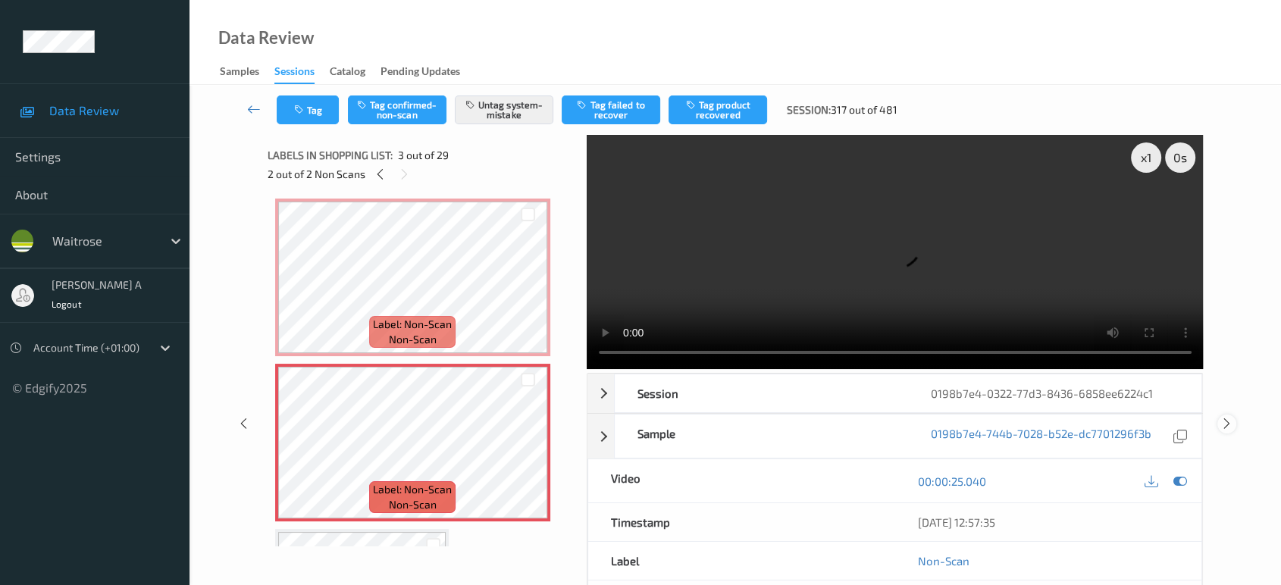
click at [1229, 417] on icon at bounding box center [1227, 424] width 13 height 14
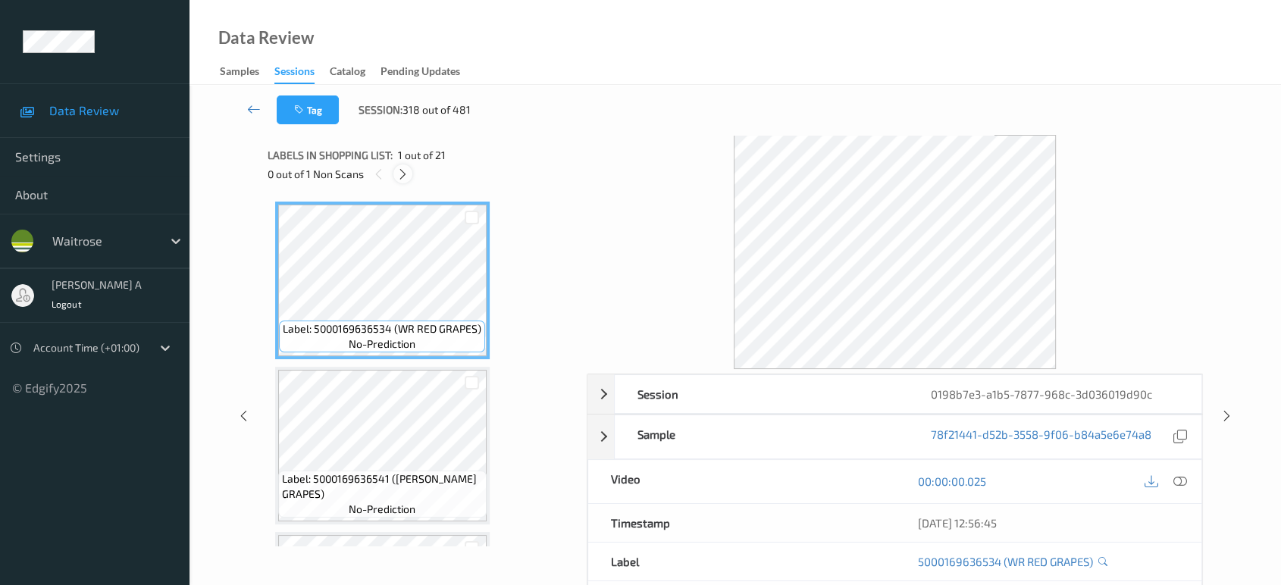
click at [400, 168] on icon at bounding box center [403, 175] width 13 height 14
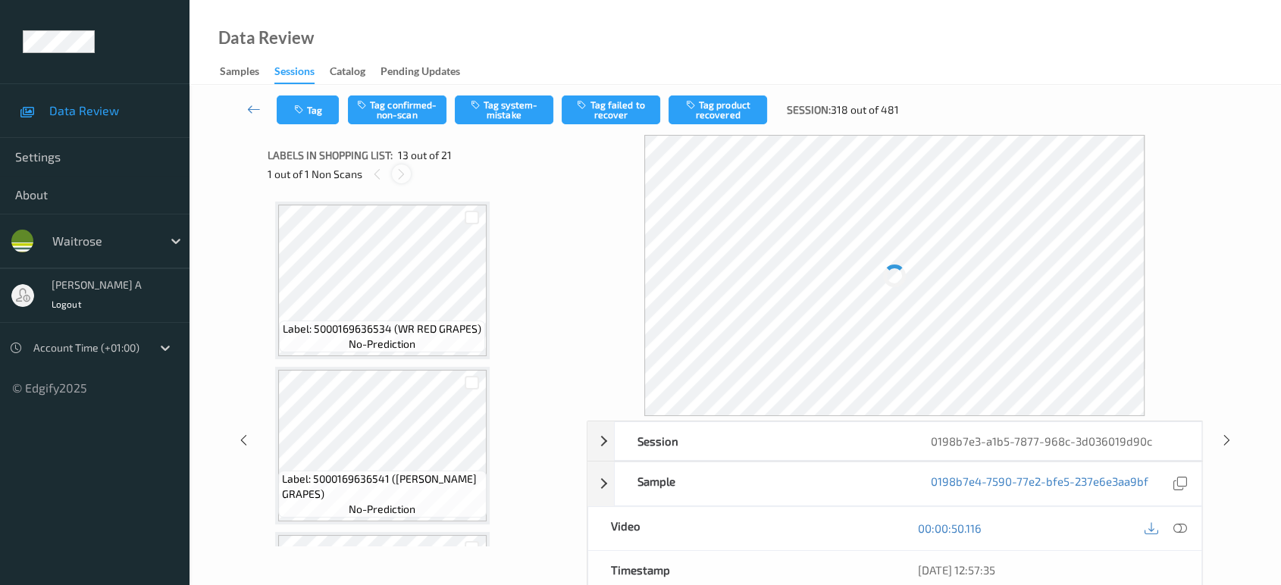
scroll to position [1818, 0]
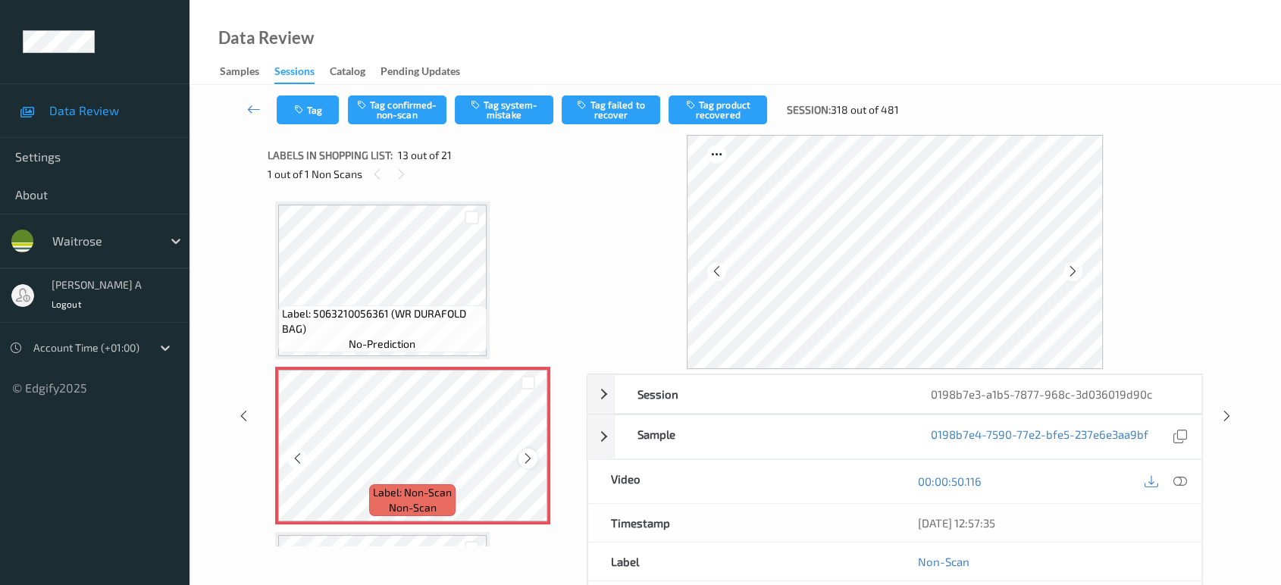
click at [523, 452] on icon at bounding box center [528, 459] width 13 height 14
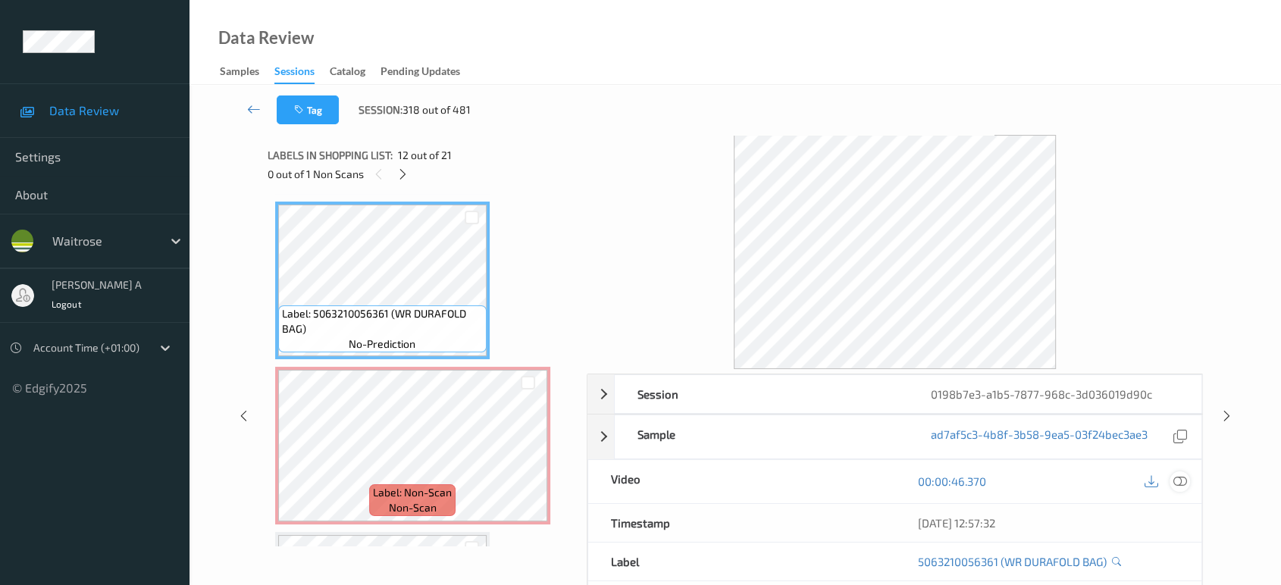
click at [1186, 481] on icon at bounding box center [1181, 482] width 14 height 14
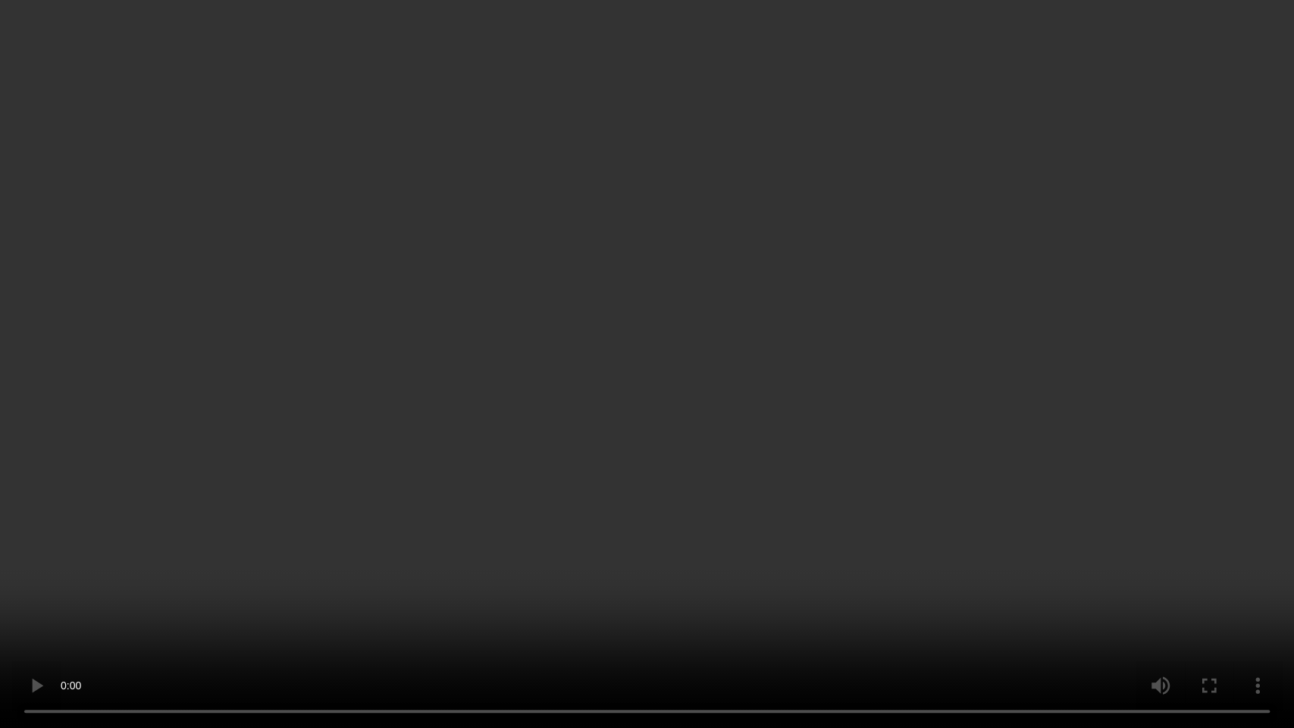
click at [710, 401] on video at bounding box center [647, 364] width 1294 height 728
click at [735, 416] on video at bounding box center [647, 364] width 1294 height 728
click at [720, 425] on video at bounding box center [647, 364] width 1294 height 728
click at [691, 353] on video at bounding box center [647, 364] width 1294 height 728
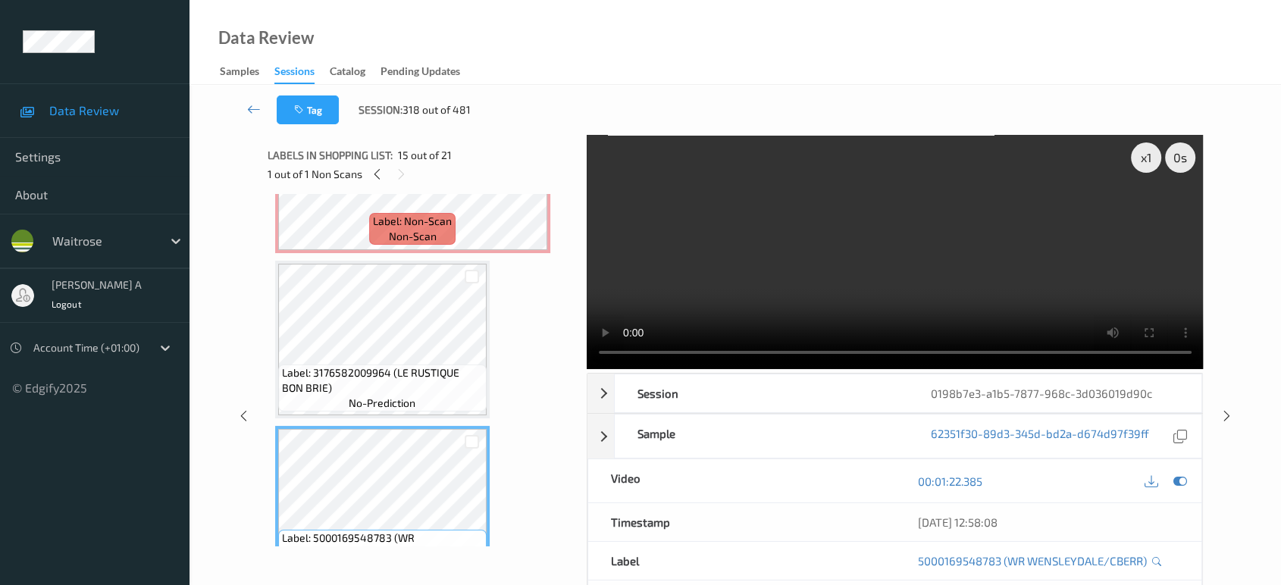
scroll to position [1987, 0]
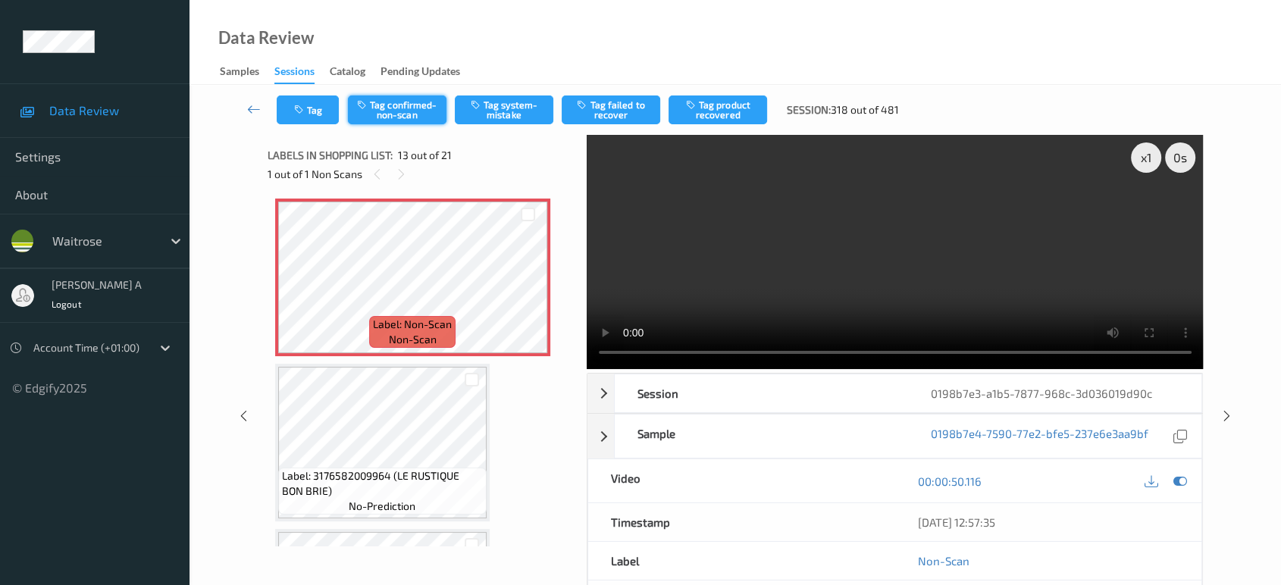
click at [394, 119] on button "Tag confirmed-non-scan" at bounding box center [397, 110] width 99 height 29
click at [738, 118] on button "Tag product recovered" at bounding box center [718, 110] width 99 height 29
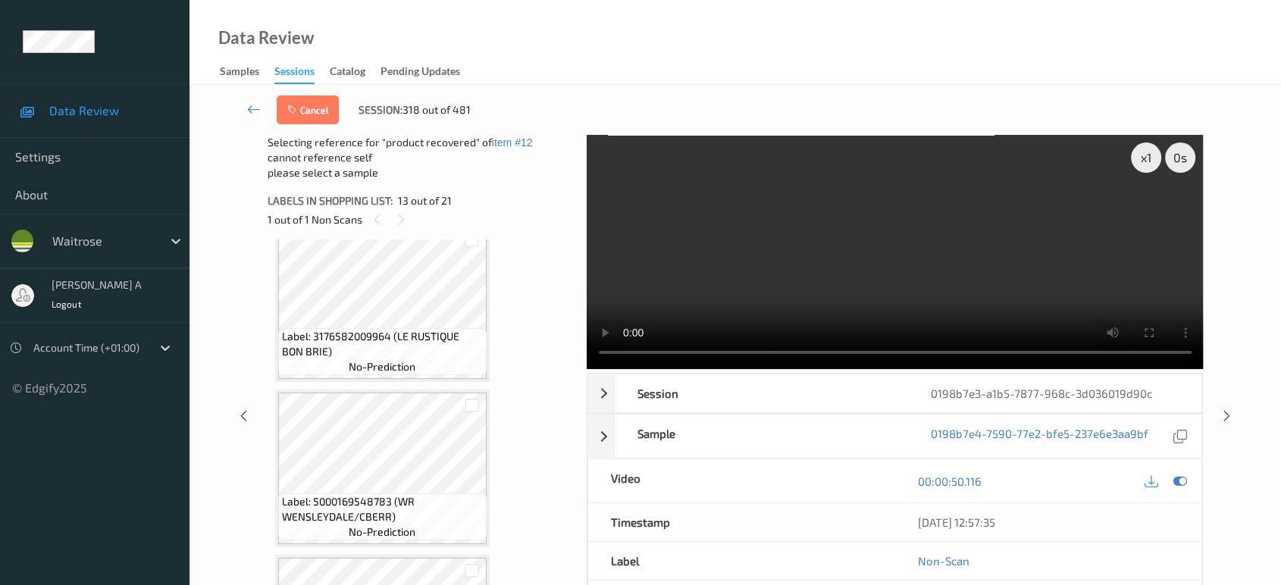
scroll to position [2239, 0]
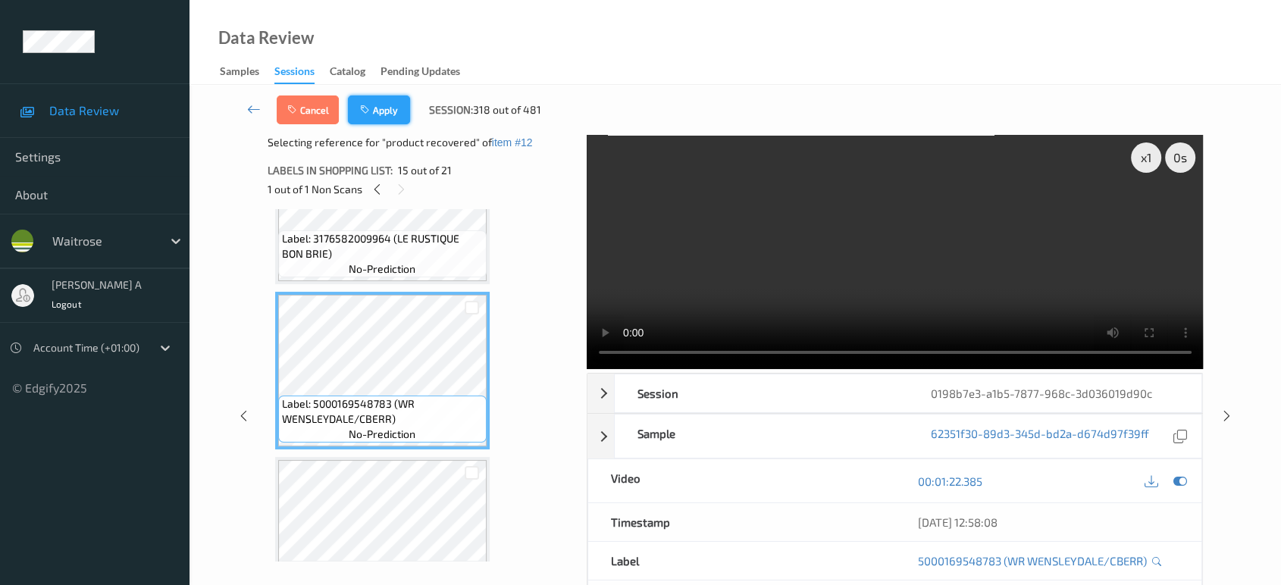
click at [387, 109] on button "Apply" at bounding box center [379, 110] width 62 height 29
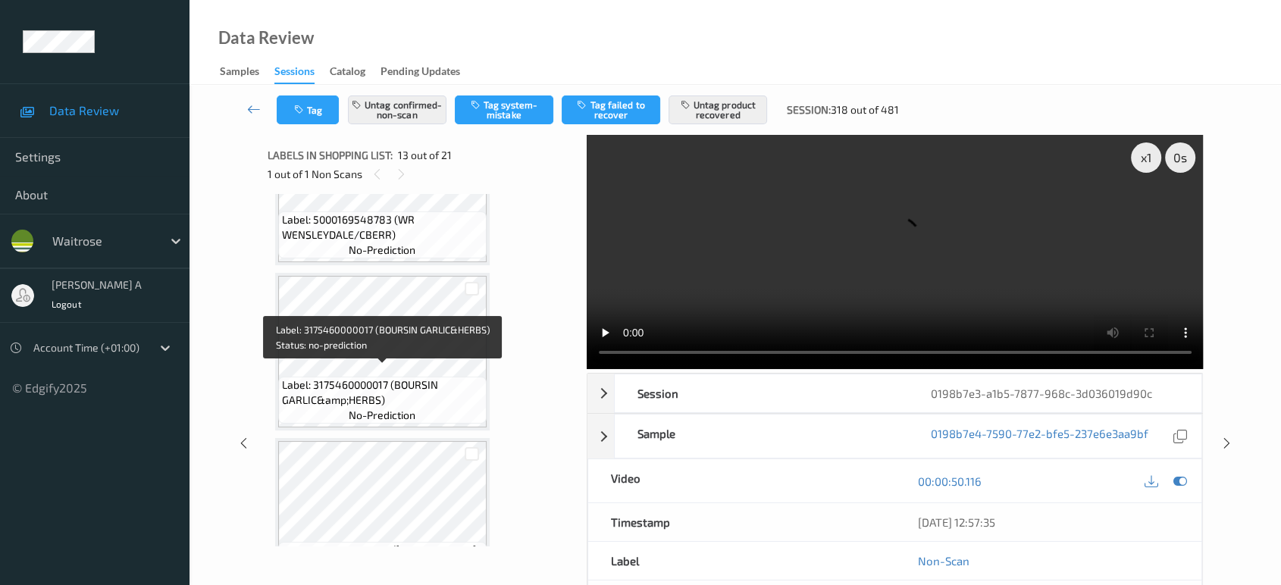
scroll to position [2071, 0]
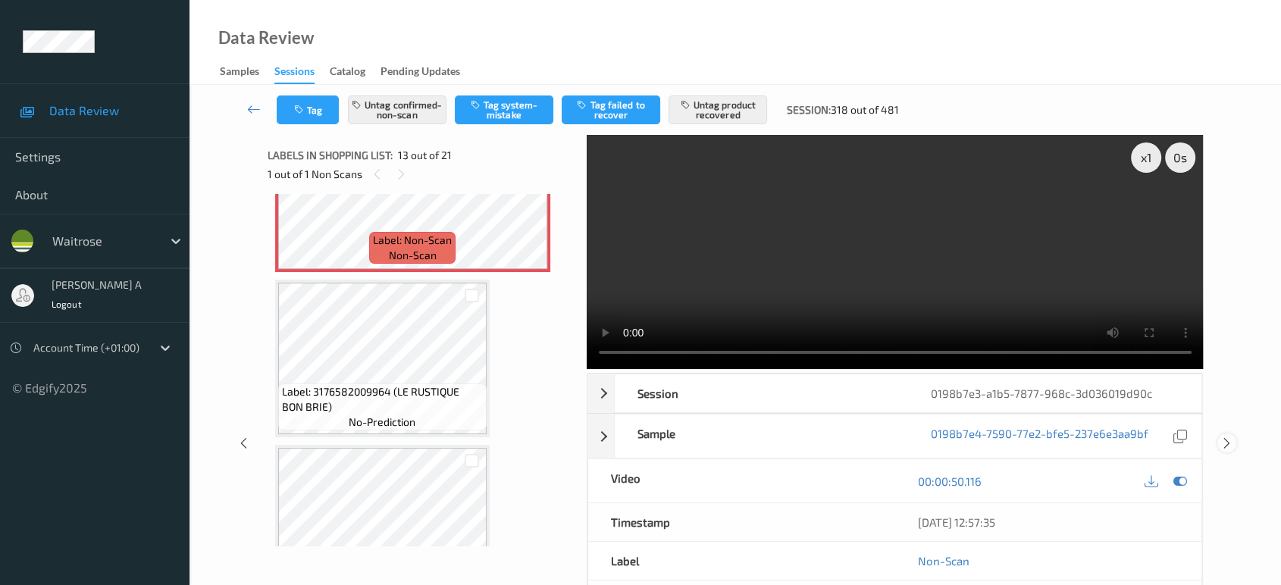
click at [1225, 437] on icon at bounding box center [1227, 444] width 13 height 14
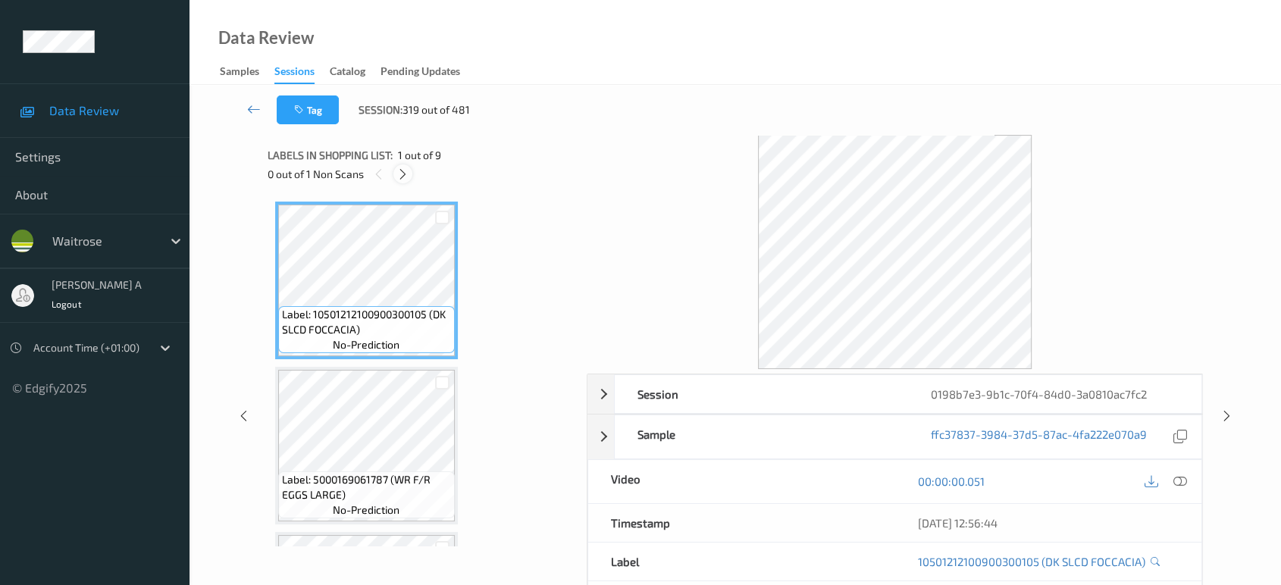
click at [406, 175] on icon at bounding box center [403, 175] width 13 height 14
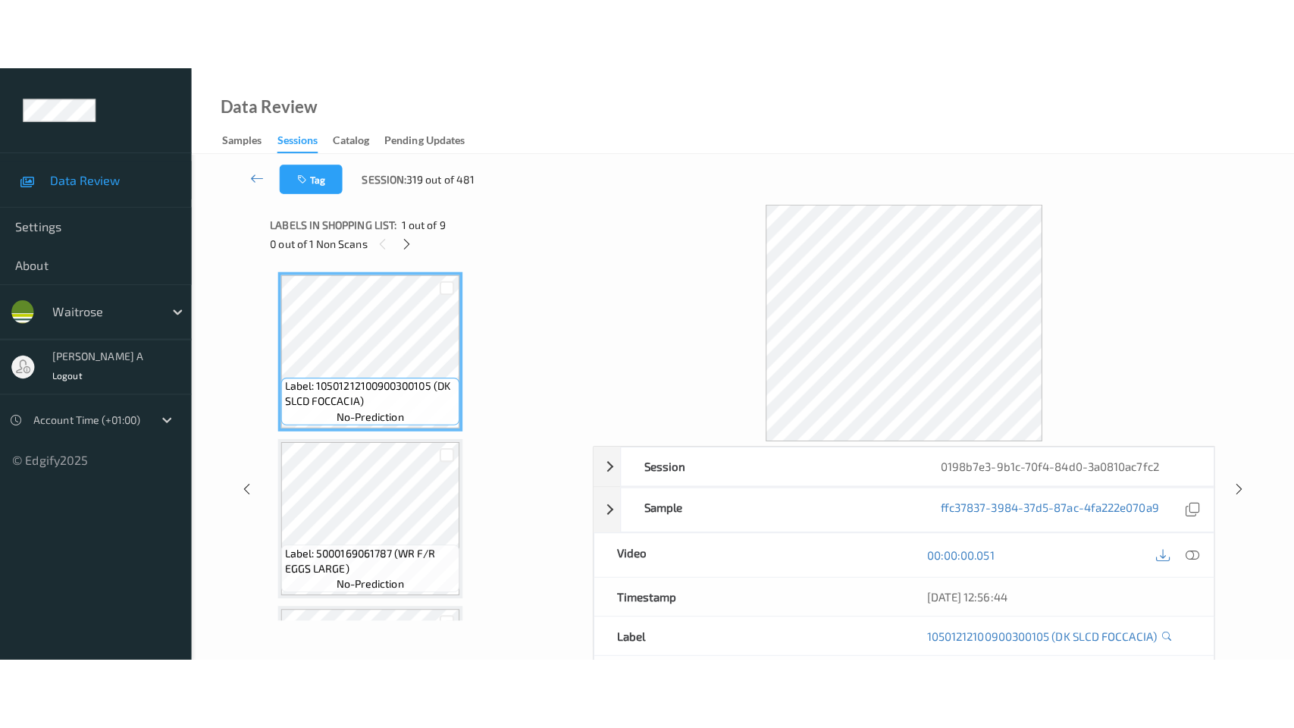
scroll to position [995, 0]
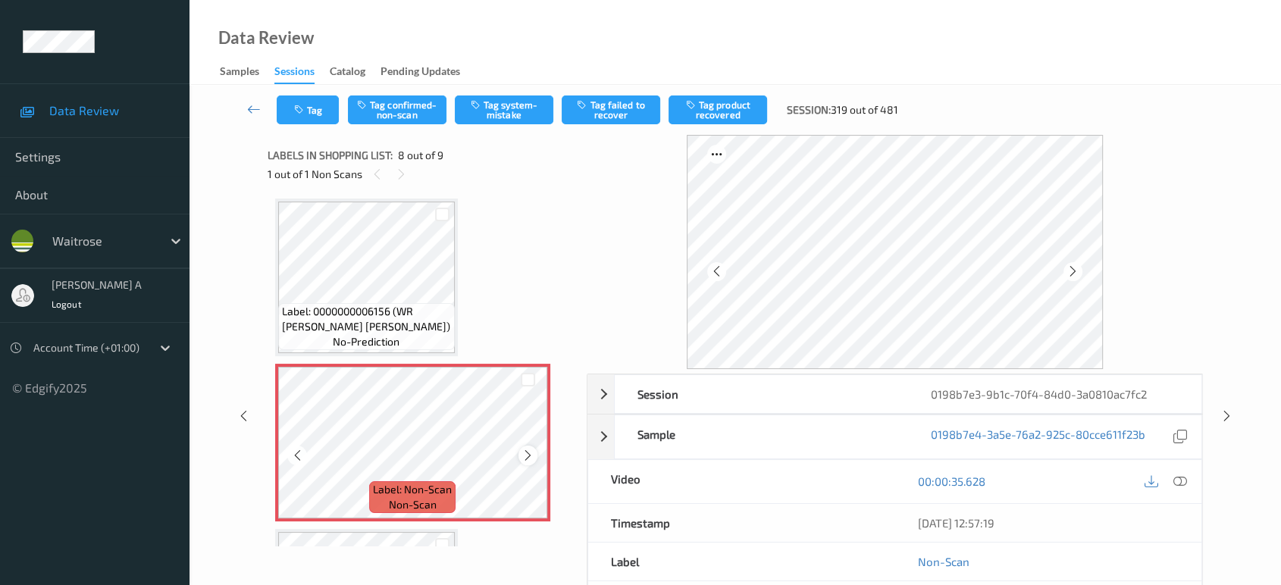
click at [522, 449] on icon at bounding box center [528, 456] width 13 height 14
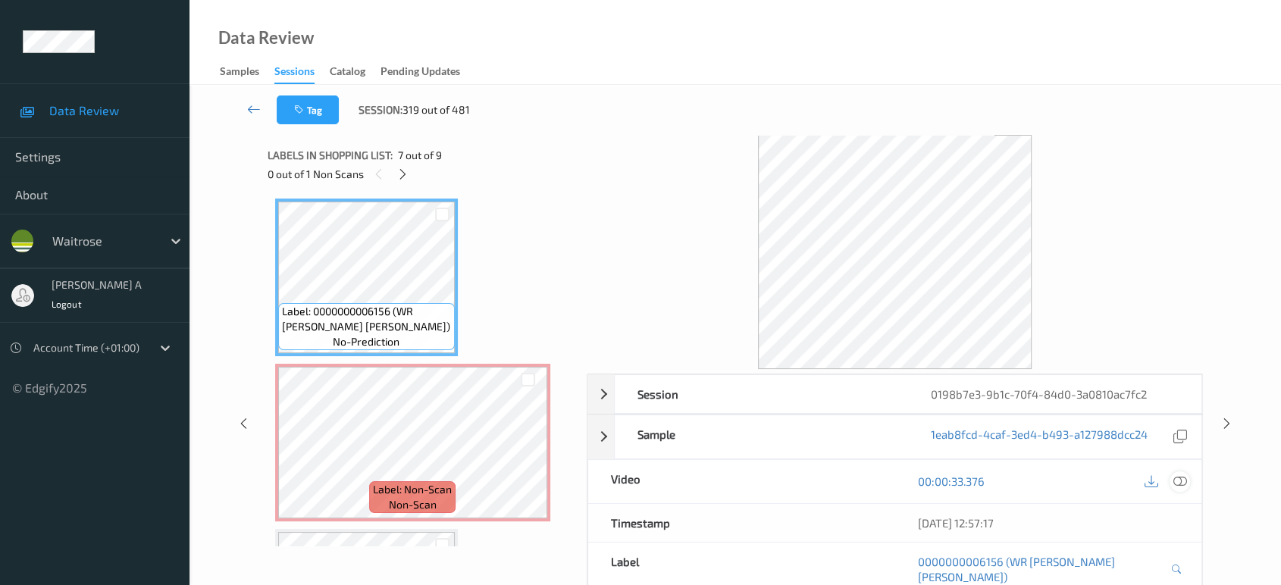
click at [1172, 475] on div at bounding box center [1180, 482] width 20 height 20
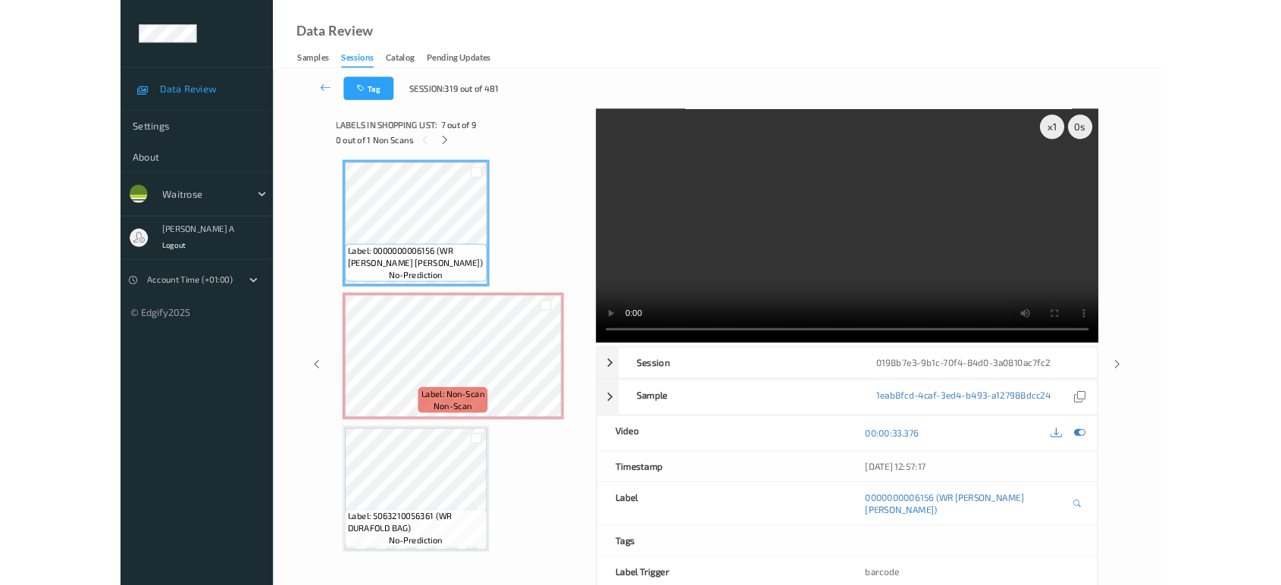
scroll to position [994, 0]
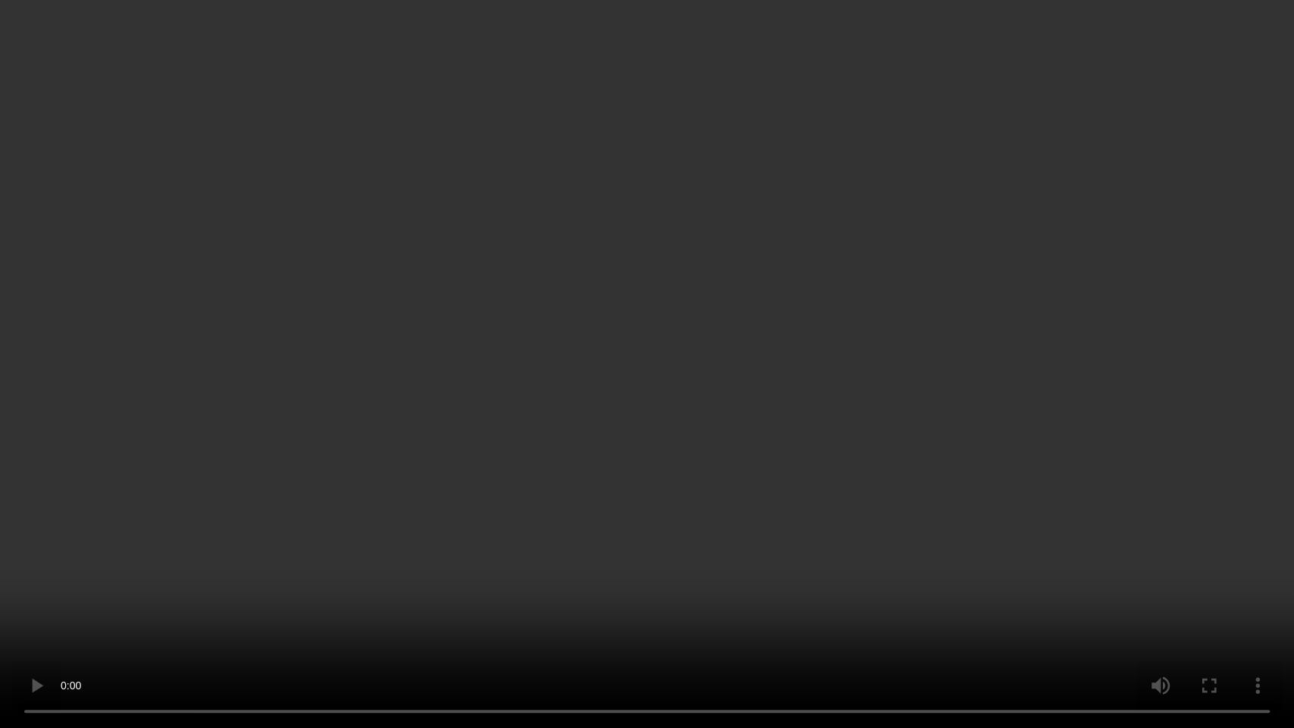
click at [425, 321] on video at bounding box center [647, 364] width 1294 height 728
click at [427, 320] on video at bounding box center [647, 364] width 1294 height 728
click at [550, 402] on video at bounding box center [647, 364] width 1294 height 728
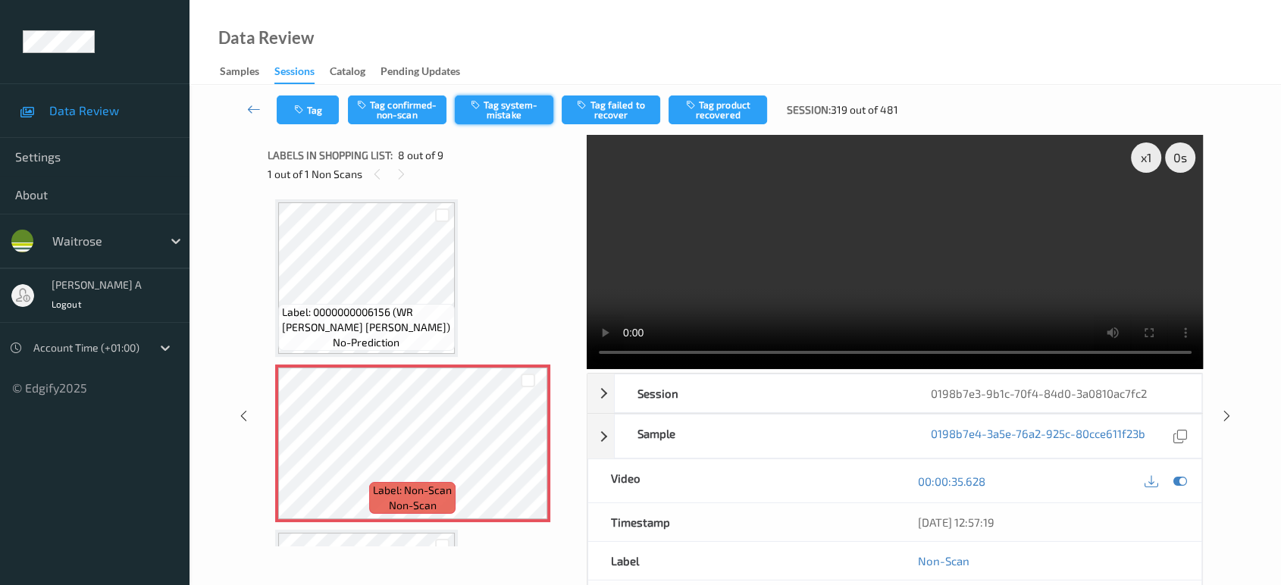
click at [485, 108] on button "Tag system-mistake" at bounding box center [504, 110] width 99 height 29
click at [300, 110] on icon "button" at bounding box center [300, 110] width 13 height 11
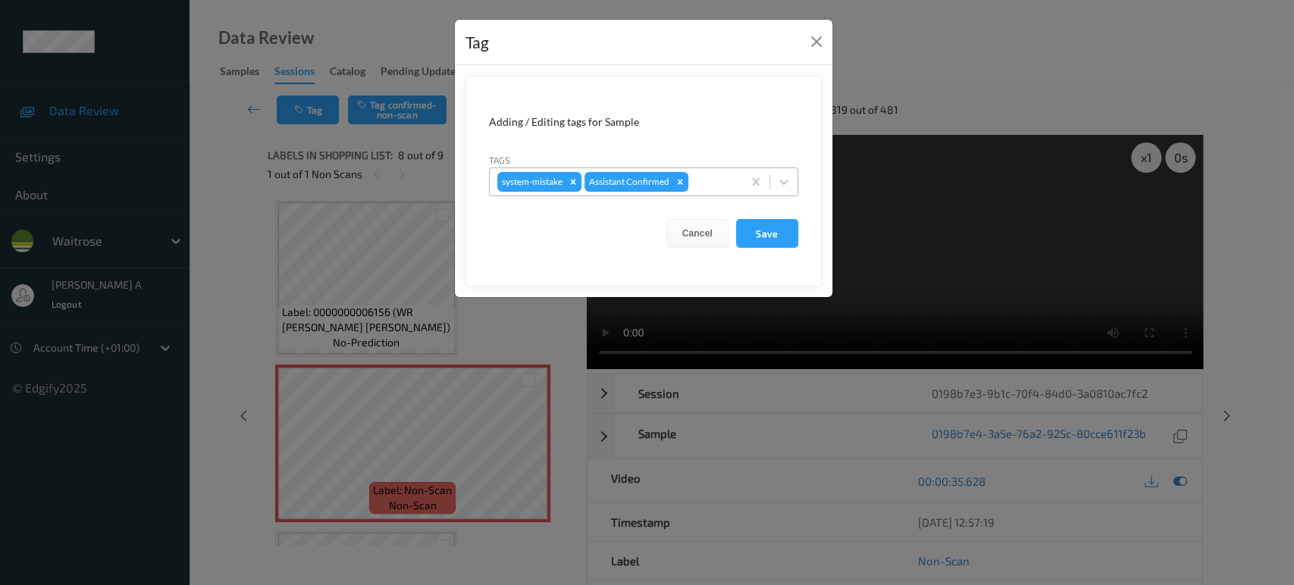
click at [701, 183] on div at bounding box center [713, 182] width 43 height 18
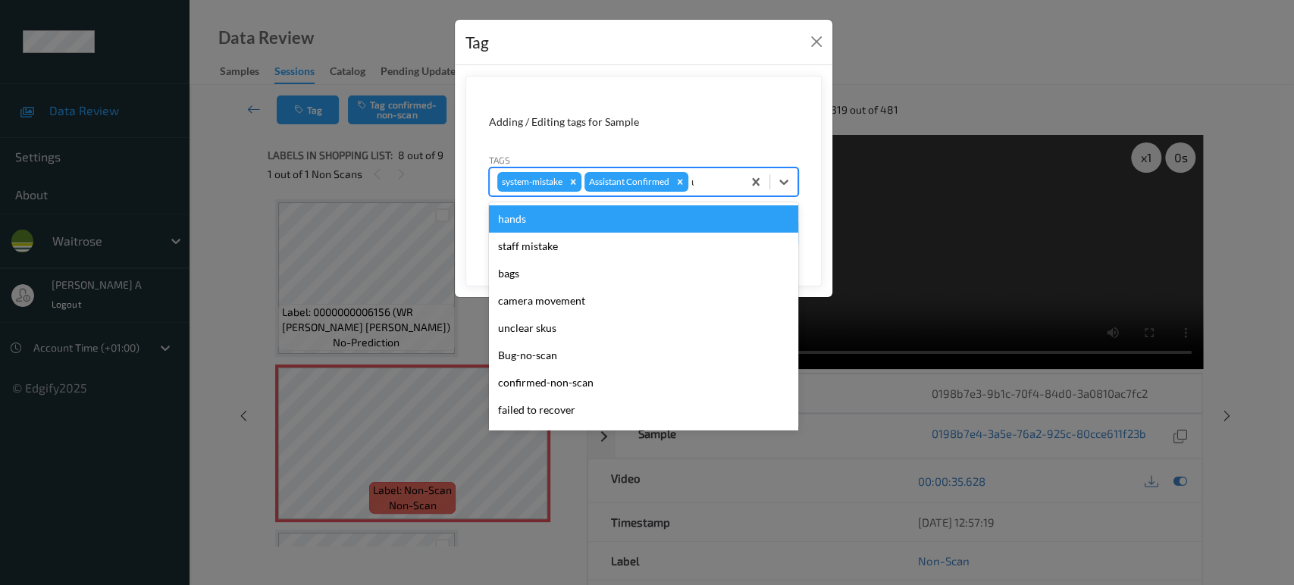
type input "un"
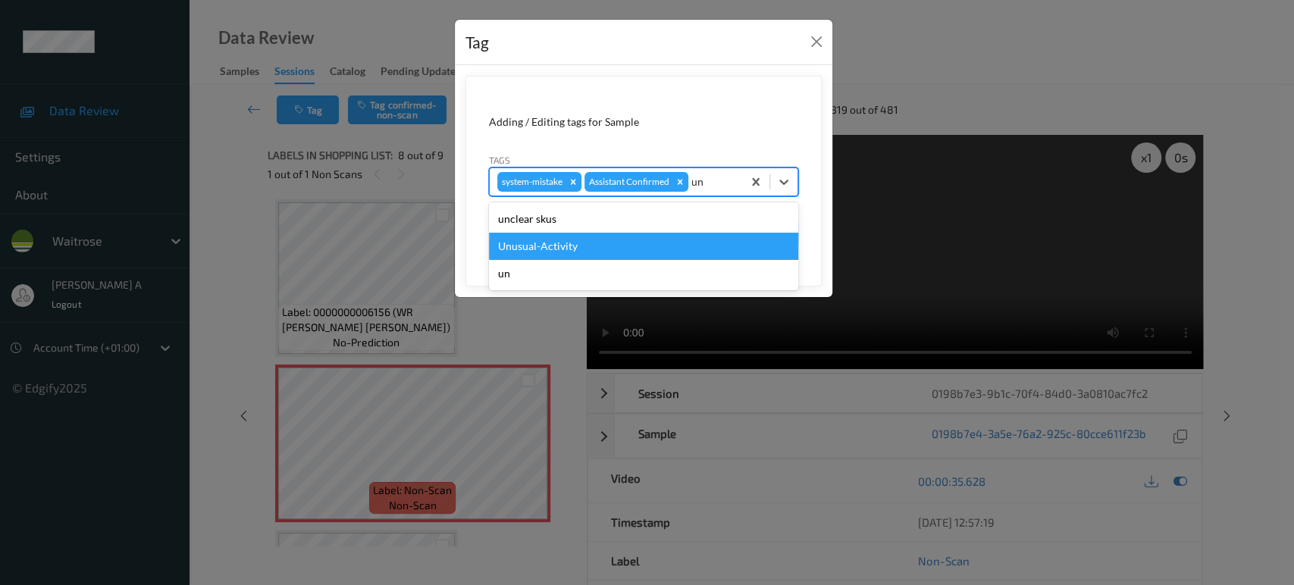
click at [601, 248] on div "Unusual-Activity" at bounding box center [643, 246] width 309 height 27
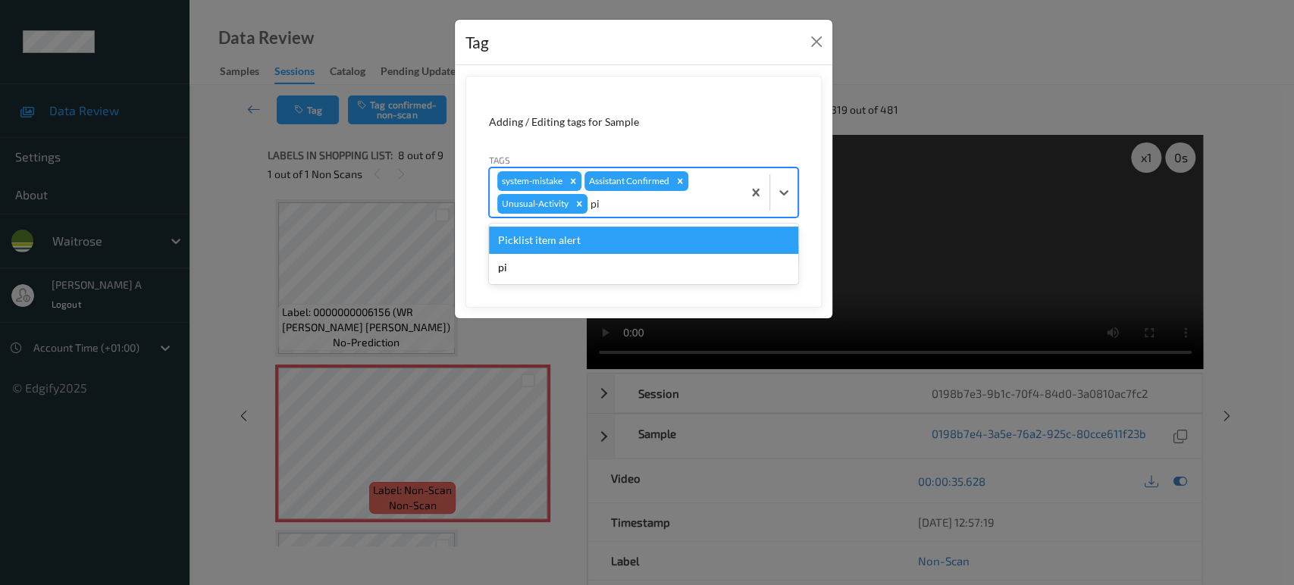
type input "pic"
click at [601, 248] on div "Picklist item alert" at bounding box center [643, 240] width 309 height 27
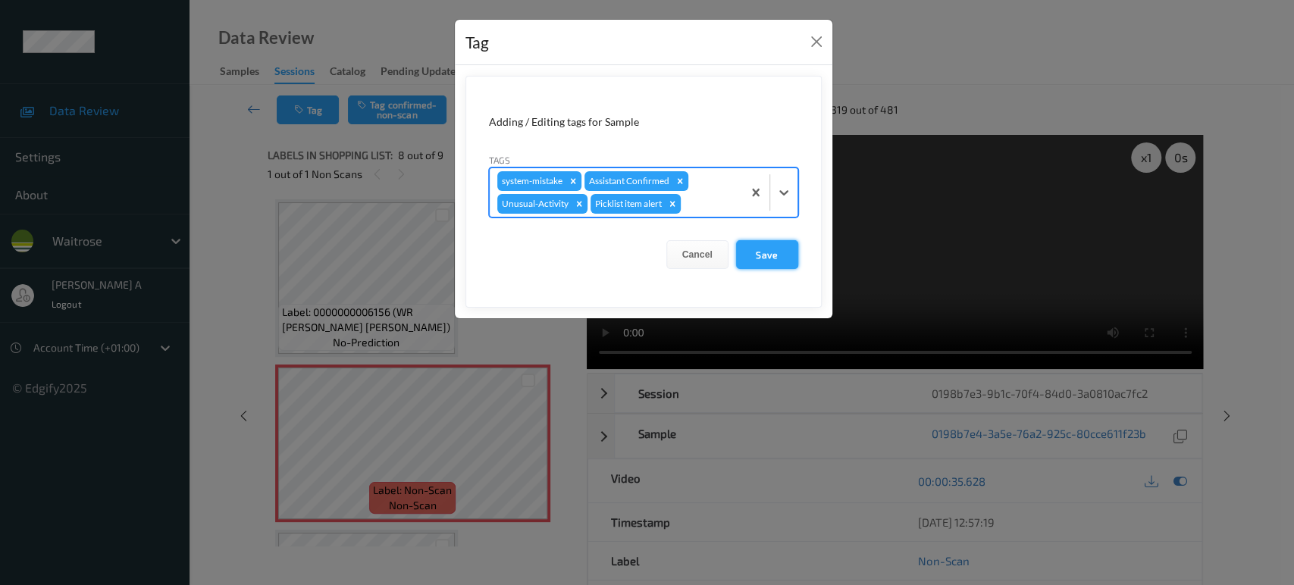
click at [773, 249] on button "Save" at bounding box center [767, 254] width 62 height 29
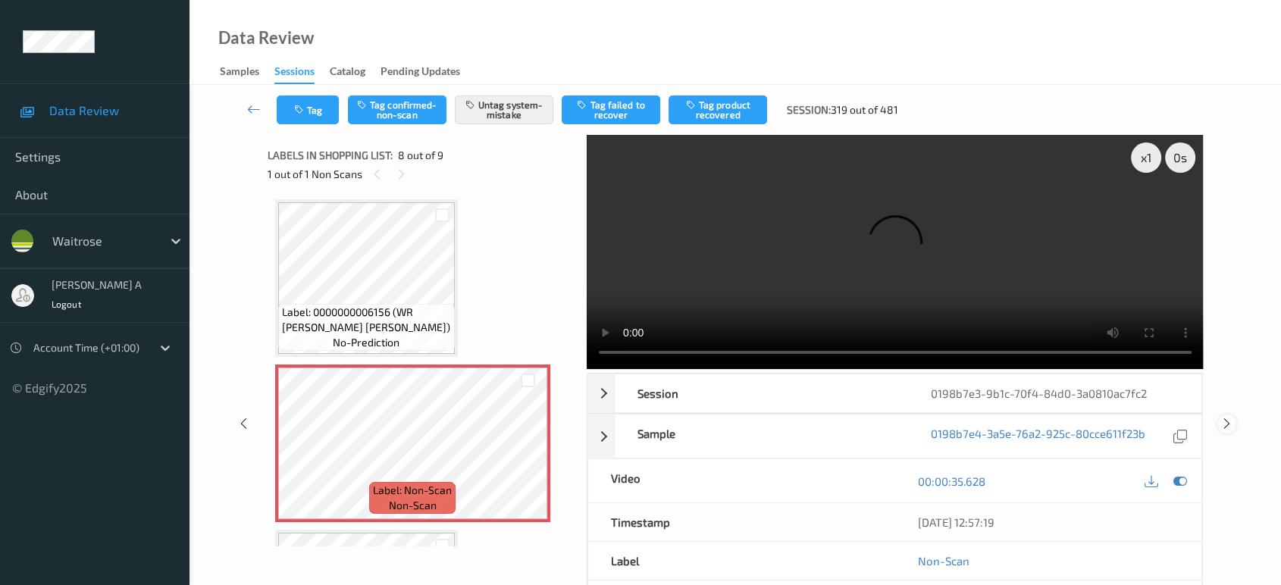
click at [1231, 417] on icon at bounding box center [1227, 424] width 13 height 14
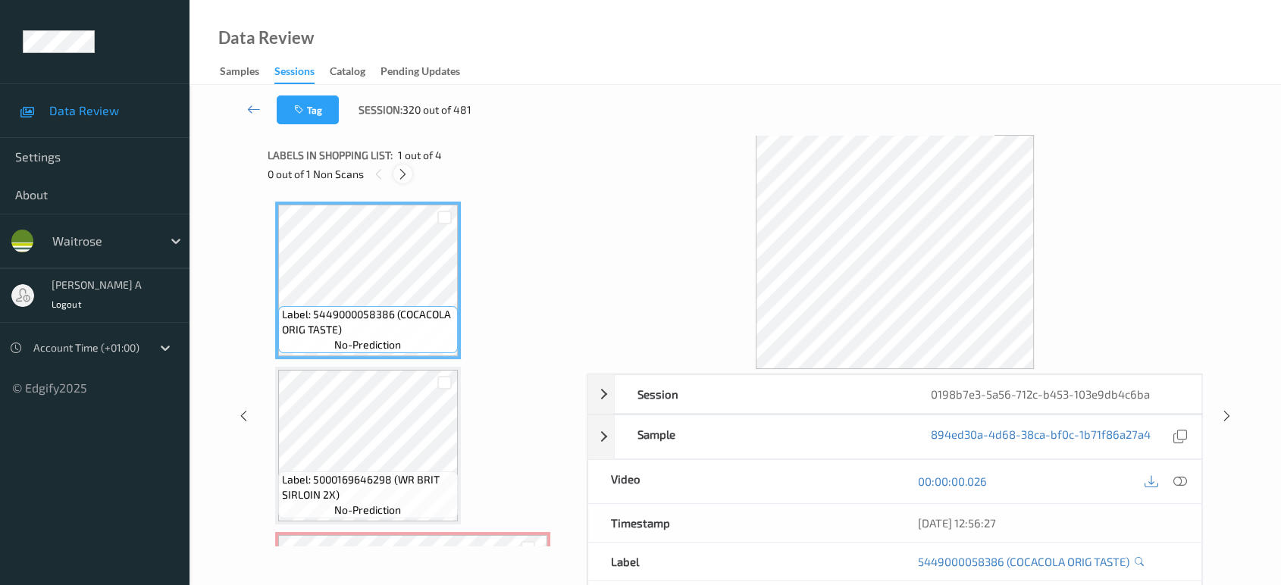
click at [406, 177] on icon at bounding box center [403, 175] width 13 height 14
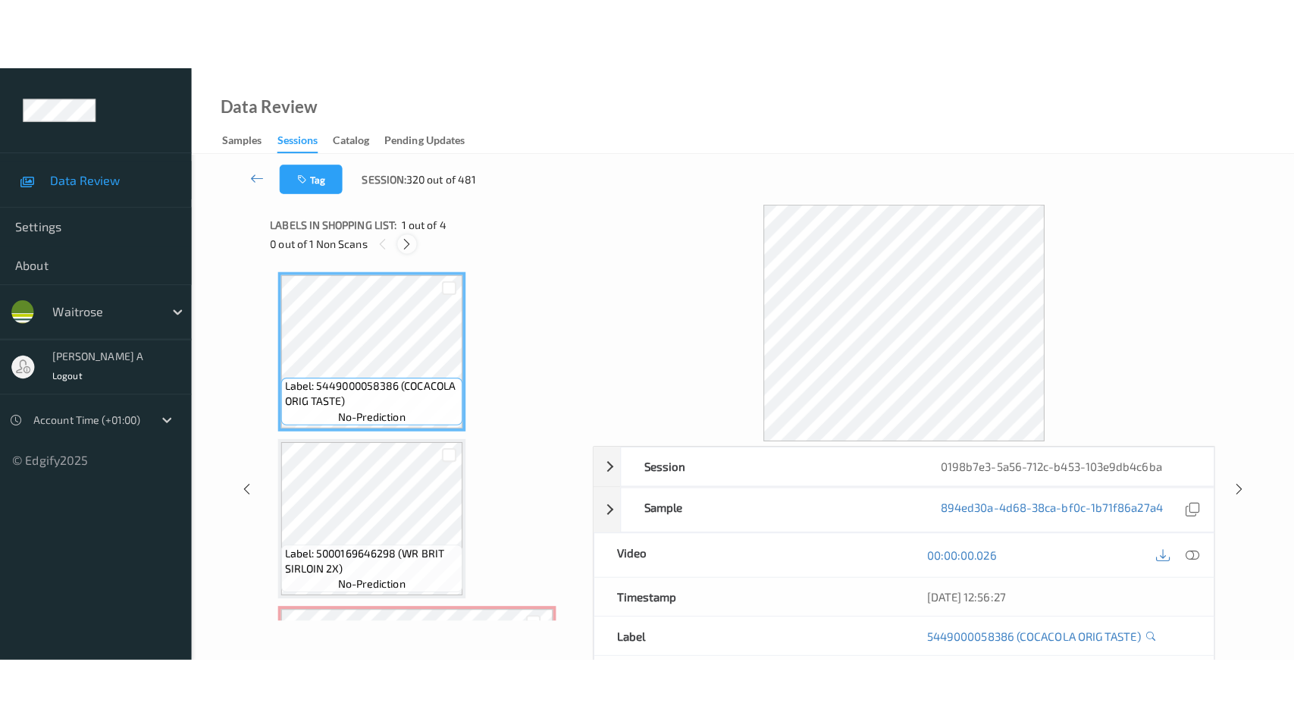
scroll to position [171, 0]
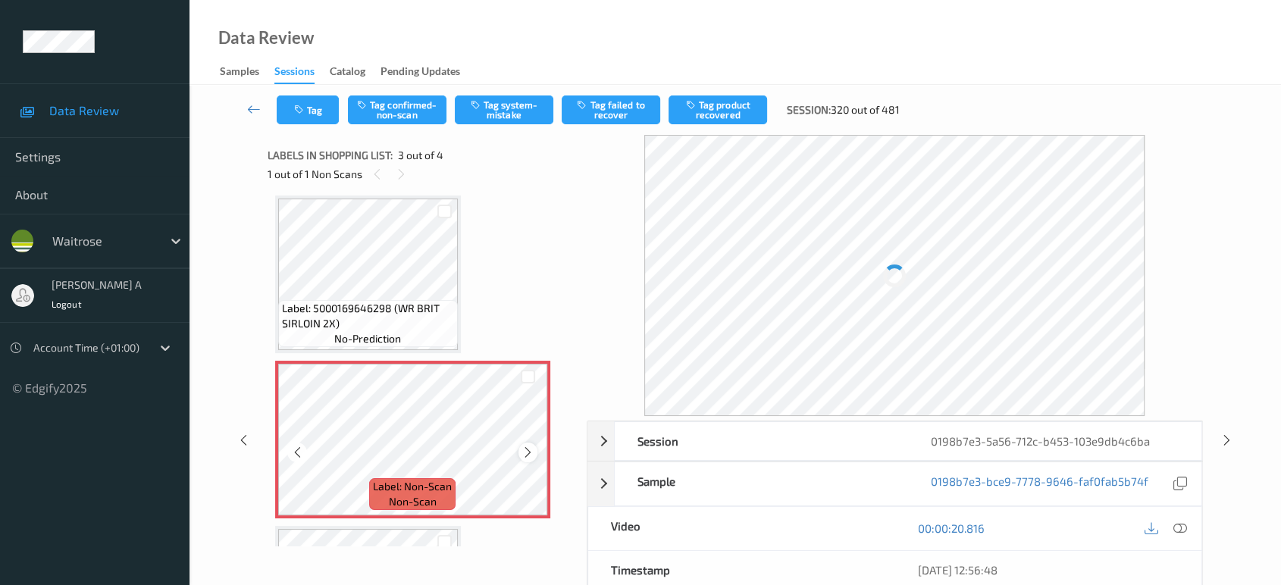
click at [525, 448] on icon at bounding box center [528, 453] width 13 height 14
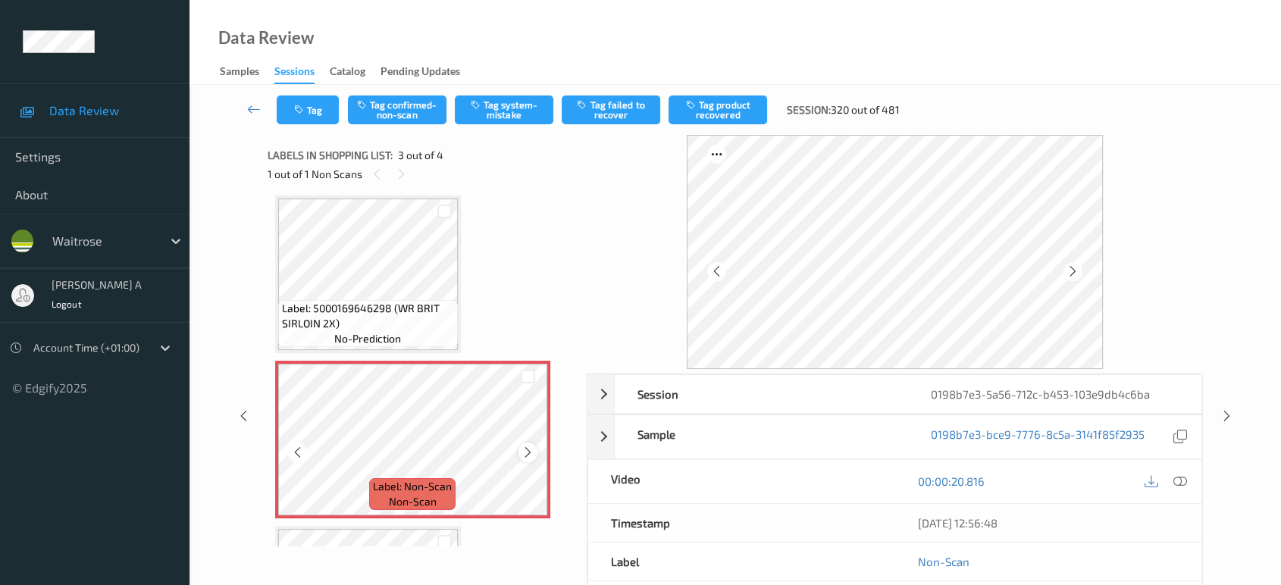
click at [525, 451] on icon at bounding box center [528, 453] width 13 height 14
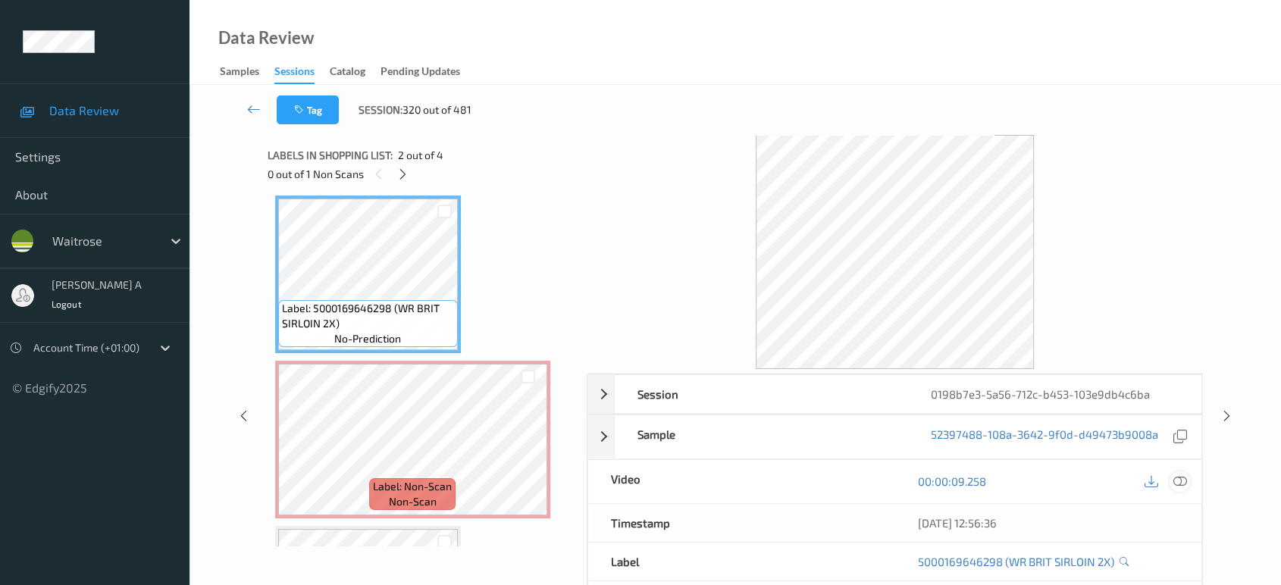
click at [1178, 479] on icon at bounding box center [1181, 482] width 14 height 14
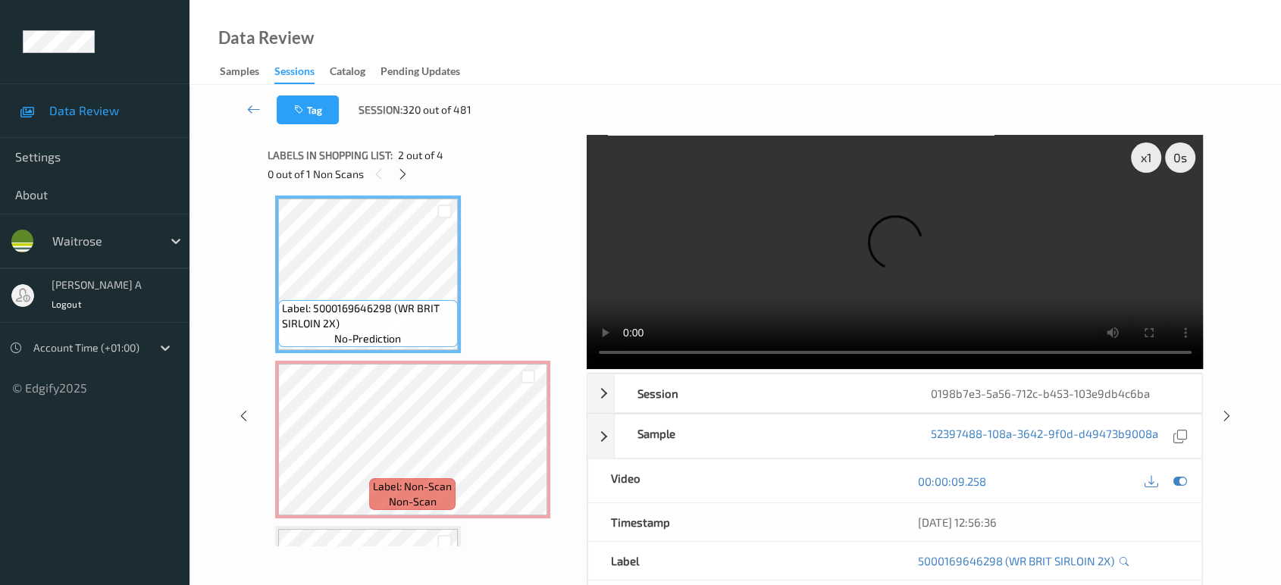
scroll to position [170, 0]
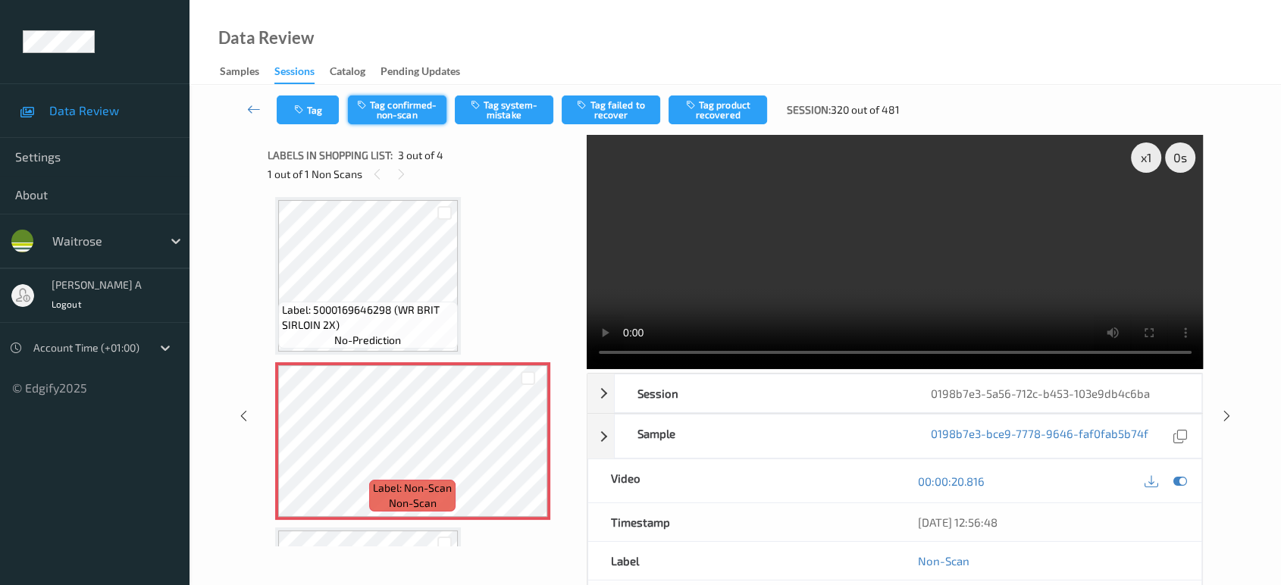
click at [424, 114] on button "Tag confirmed-non-scan" at bounding box center [397, 110] width 99 height 29
click at [729, 111] on button "Tag product recovered" at bounding box center [718, 110] width 99 height 29
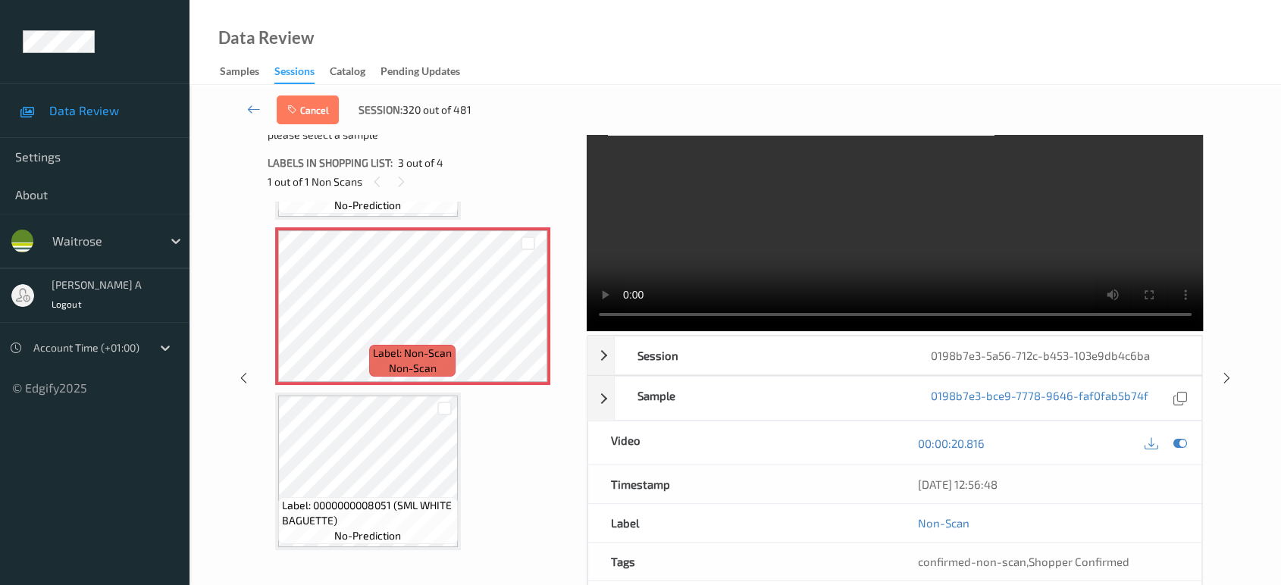
scroll to position [21, 0]
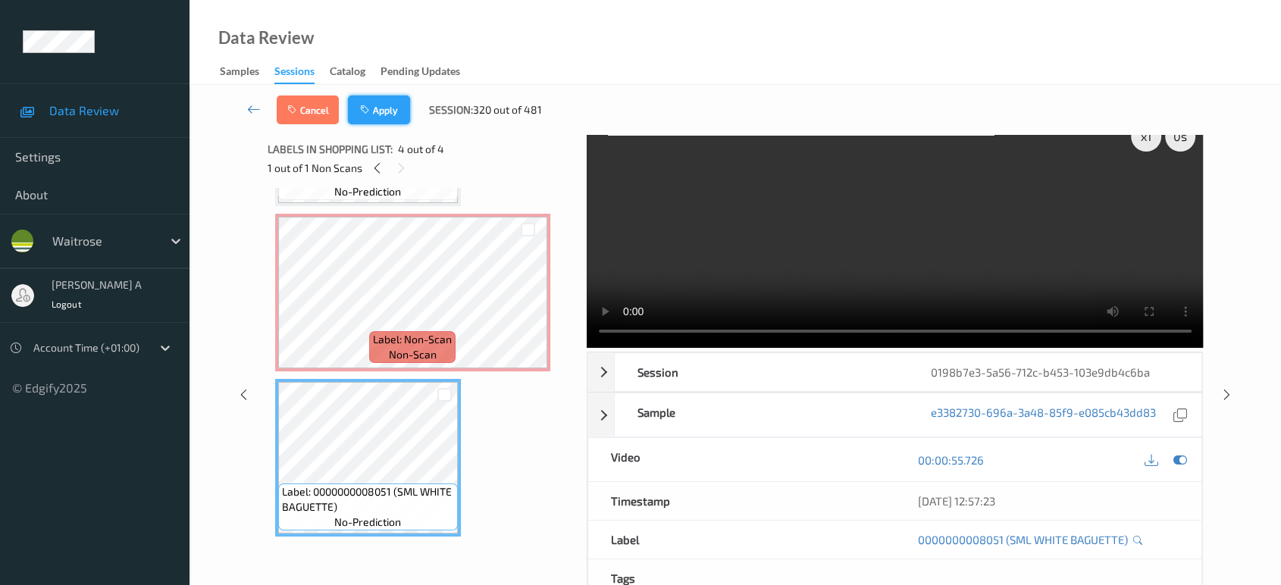
click at [382, 114] on button "Apply" at bounding box center [379, 110] width 62 height 29
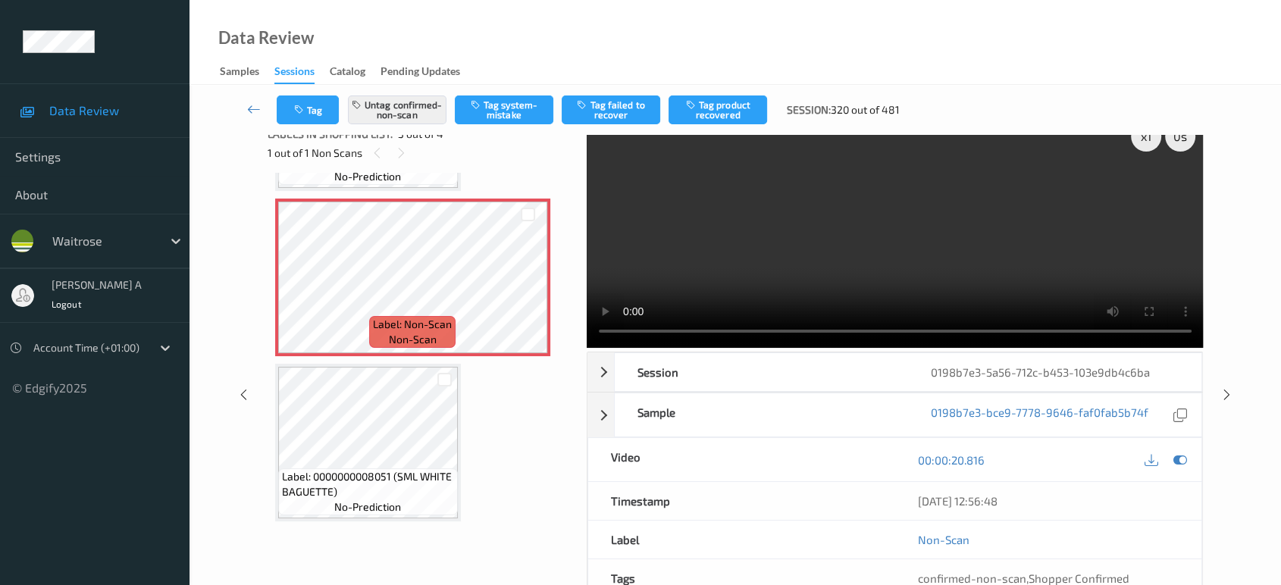
scroll to position [171, 0]
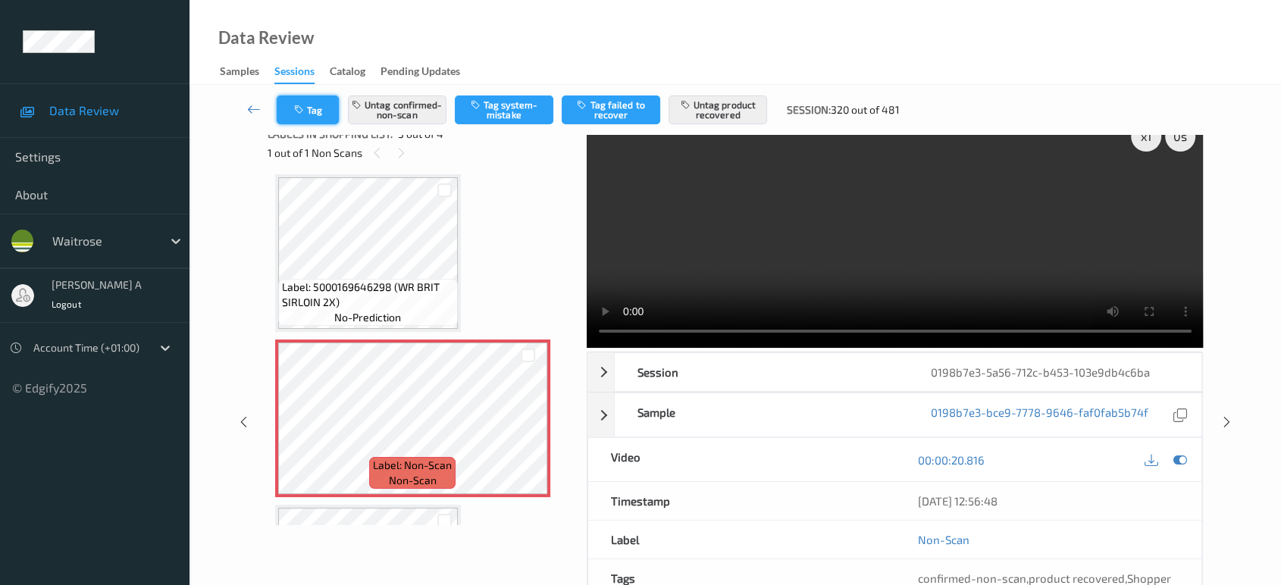
click at [290, 118] on button "Tag" at bounding box center [308, 110] width 62 height 29
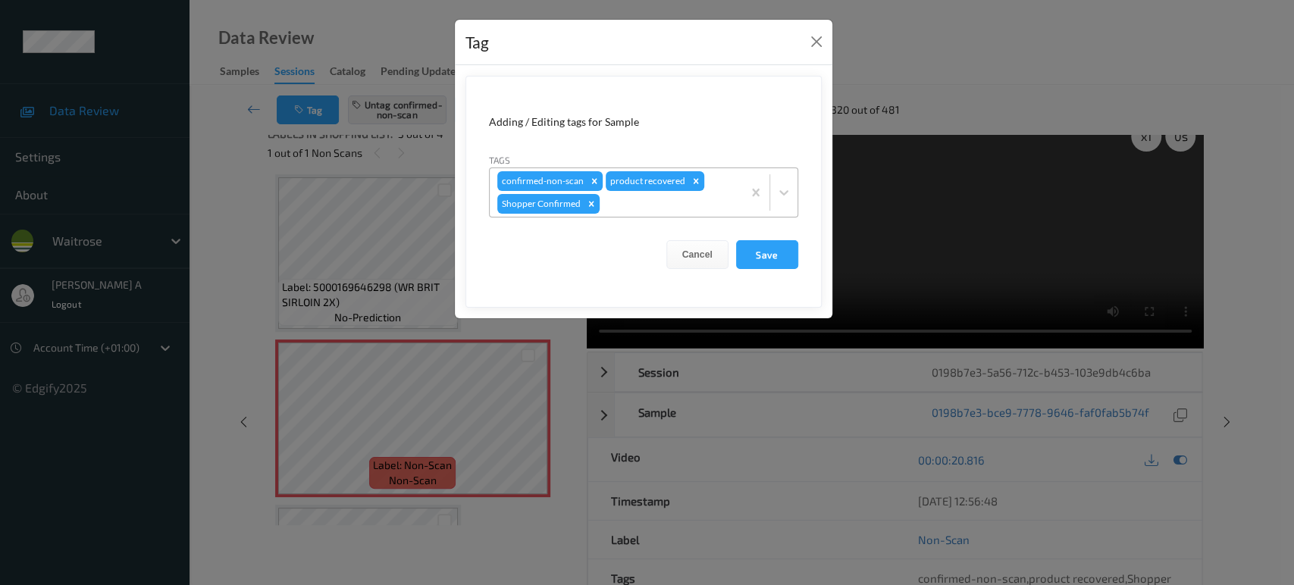
click at [647, 206] on div at bounding box center [669, 204] width 132 height 18
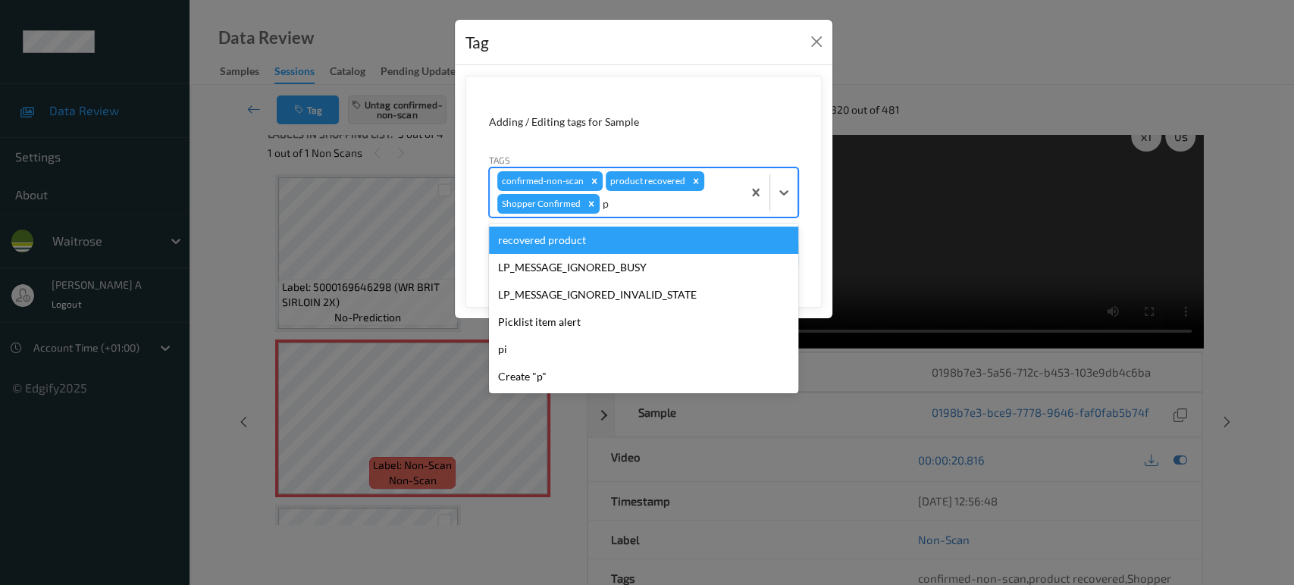
type input "pi"
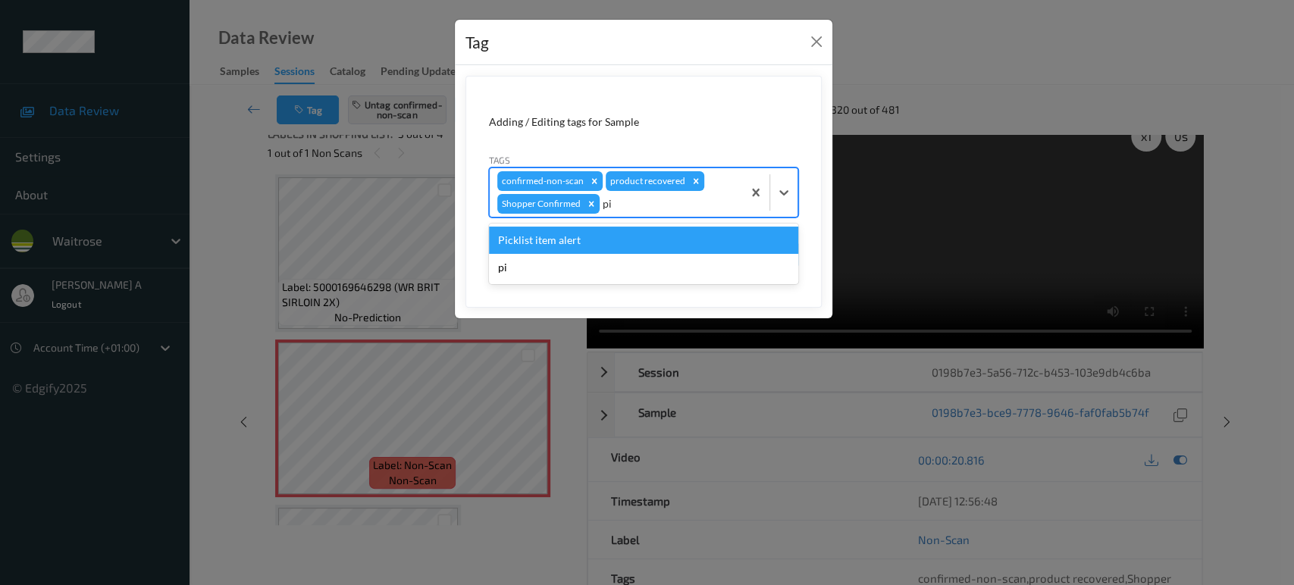
click at [603, 241] on div "Picklist item alert" at bounding box center [643, 240] width 309 height 27
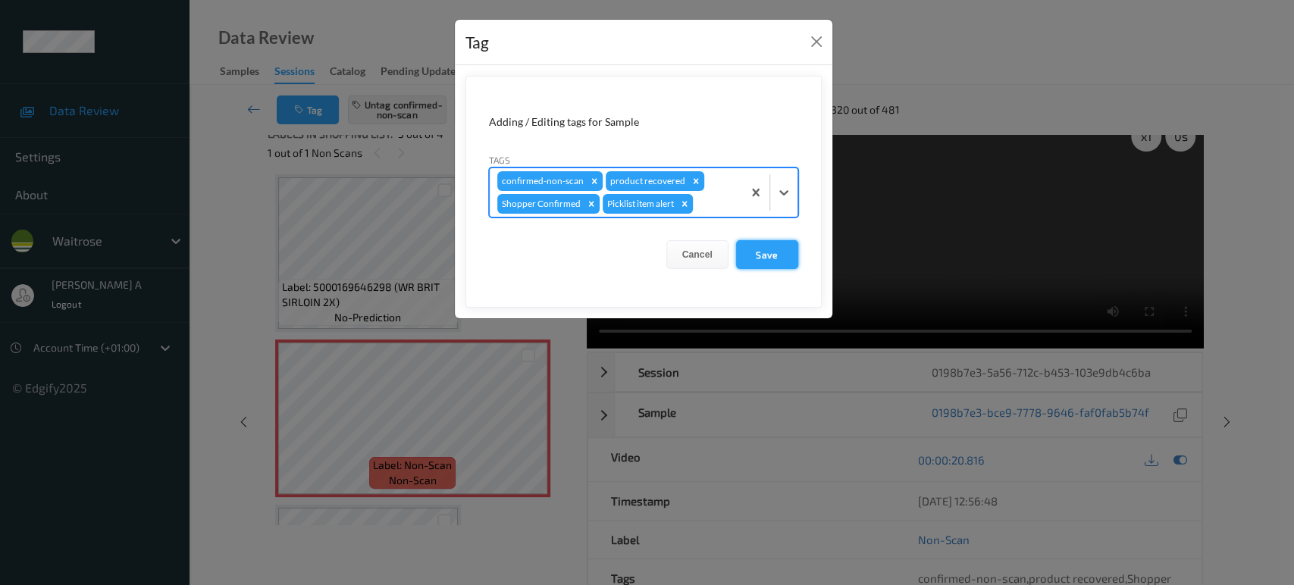
click at [795, 258] on button "Save" at bounding box center [767, 254] width 62 height 29
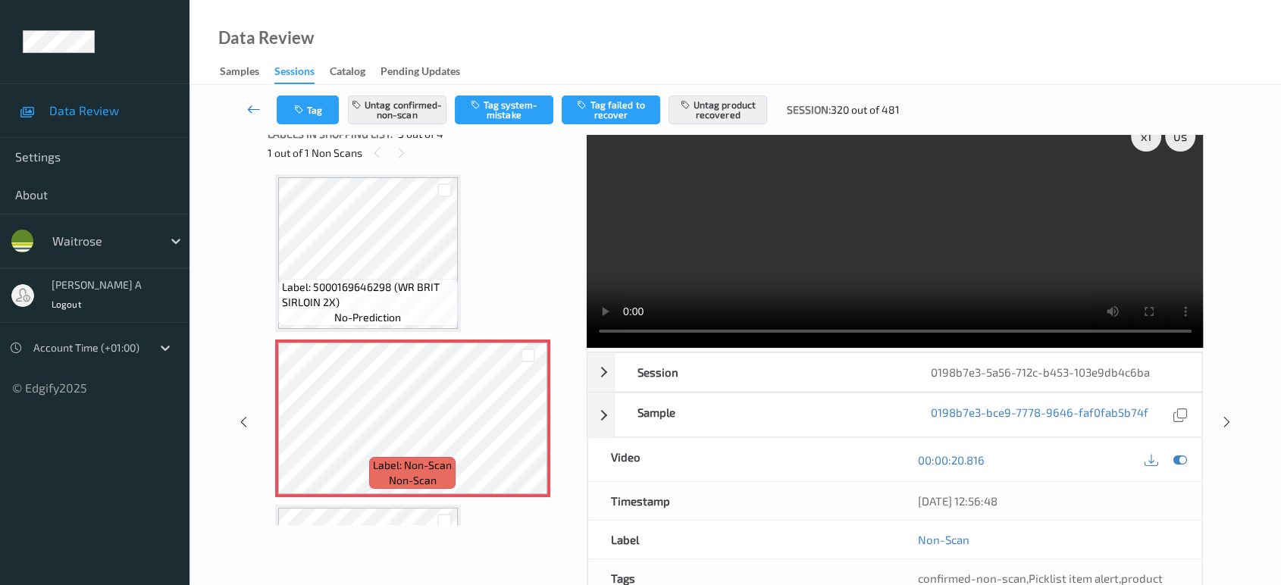
click at [254, 108] on icon at bounding box center [254, 109] width 14 height 15
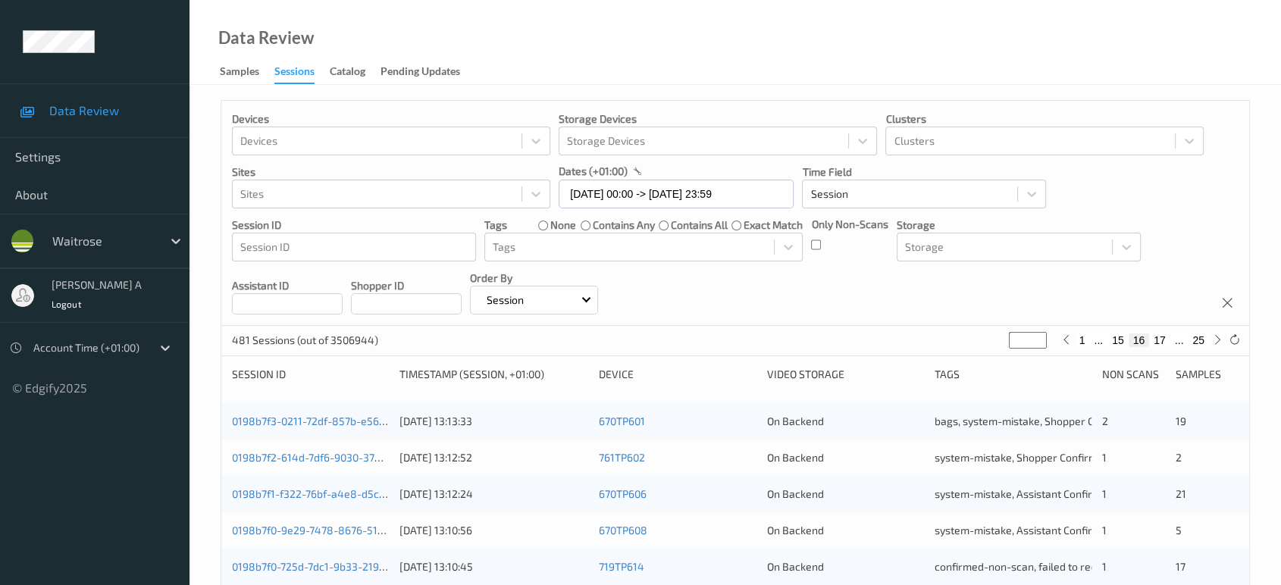
click at [1202, 337] on button "25" at bounding box center [1198, 341] width 21 height 14
type input "**"
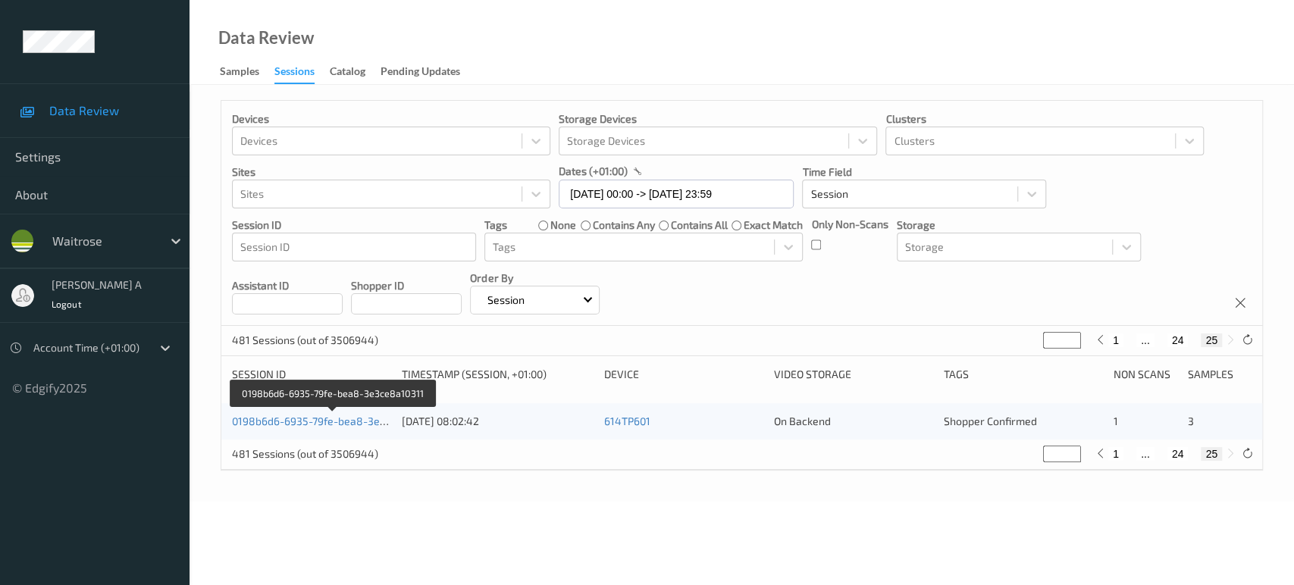
drag, startPoint x: 339, startPoint y: 420, endPoint x: 499, endPoint y: 45, distance: 408.0
click at [339, 420] on link "0198b6d6-6935-79fe-bea8-3e3ce8a10311" at bounding box center [334, 421] width 204 height 13
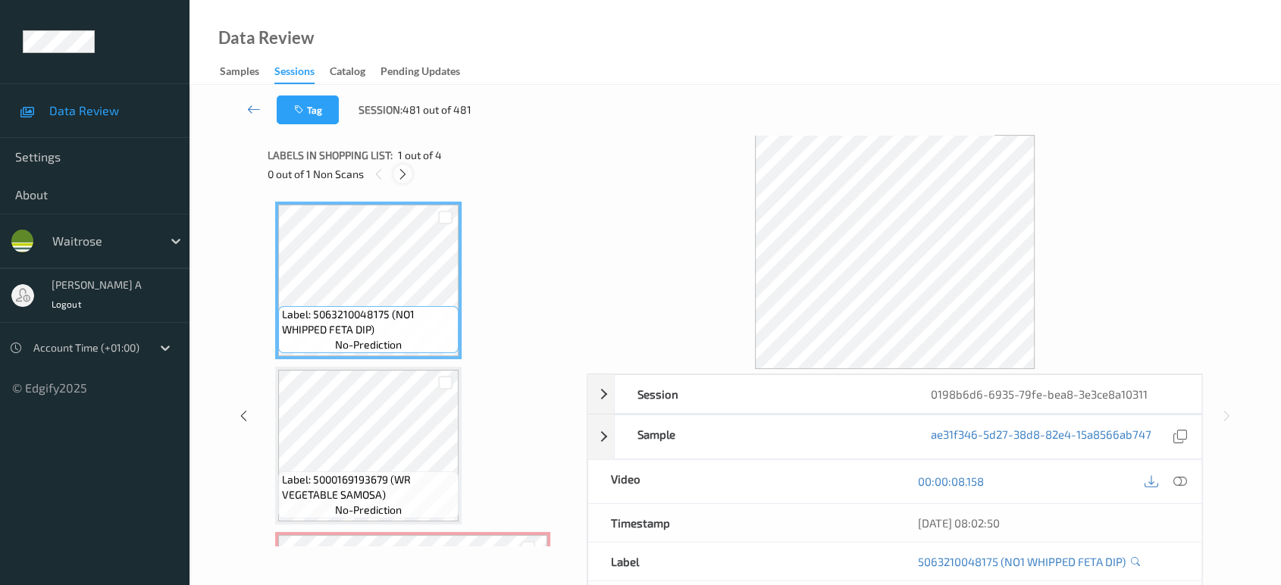
click at [410, 180] on div at bounding box center [403, 174] width 19 height 19
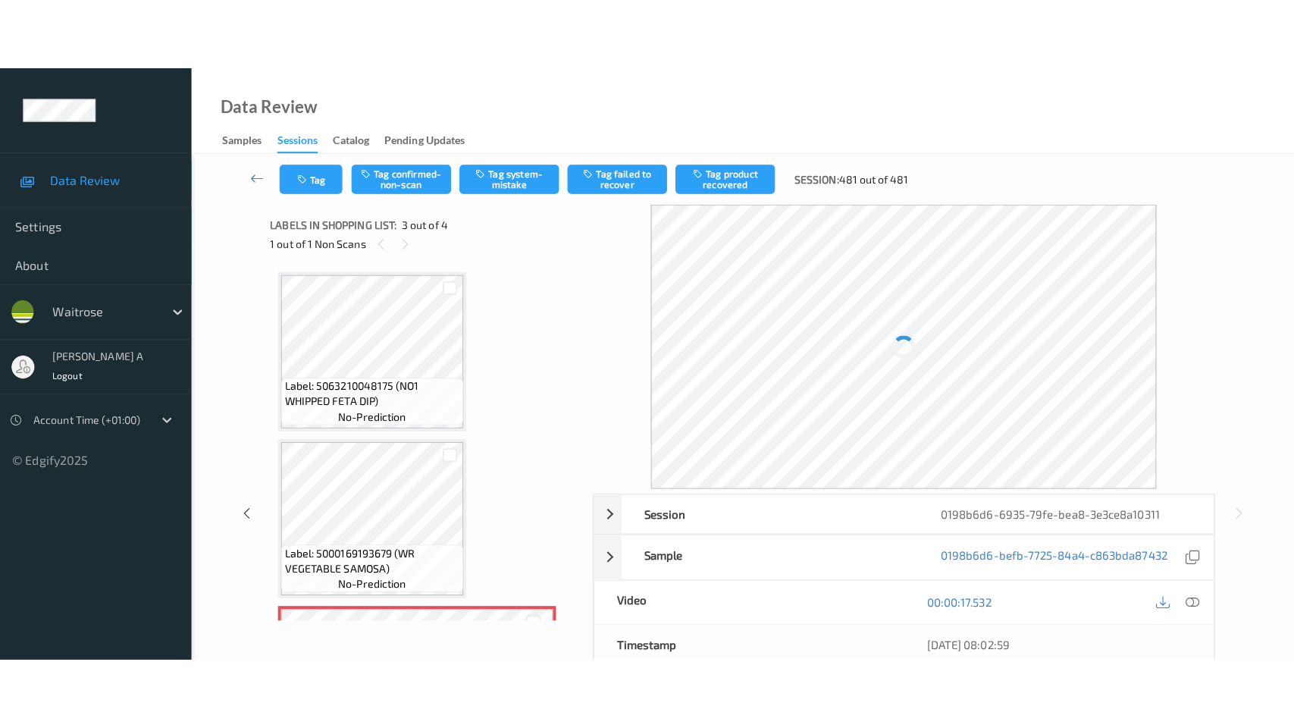
scroll to position [171, 0]
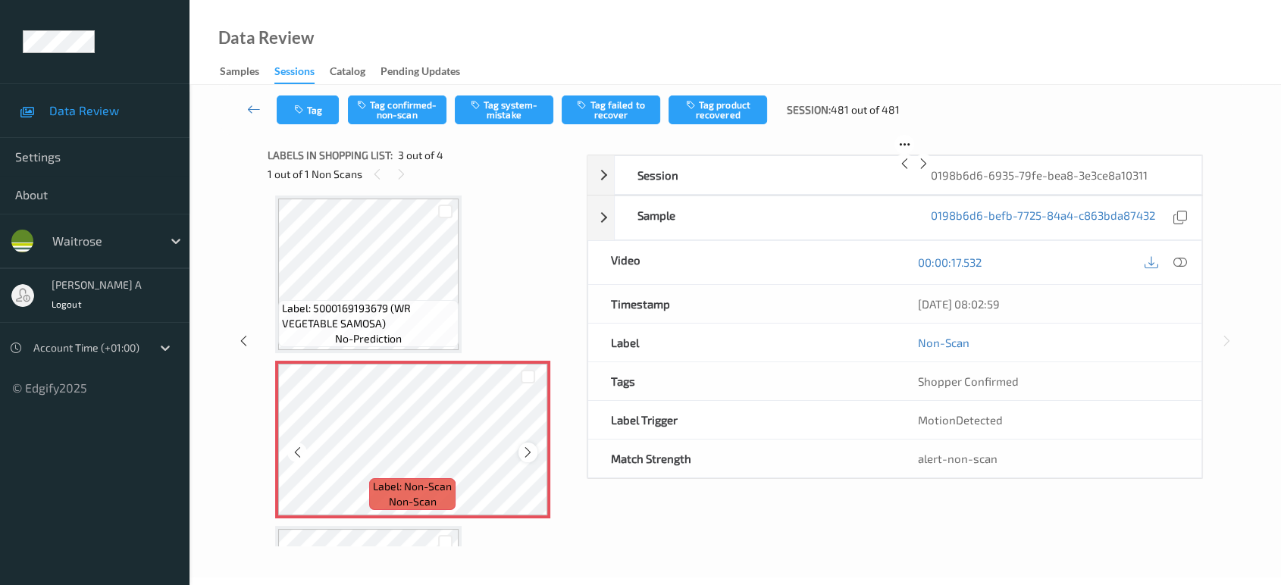
click at [529, 447] on icon at bounding box center [528, 453] width 13 height 14
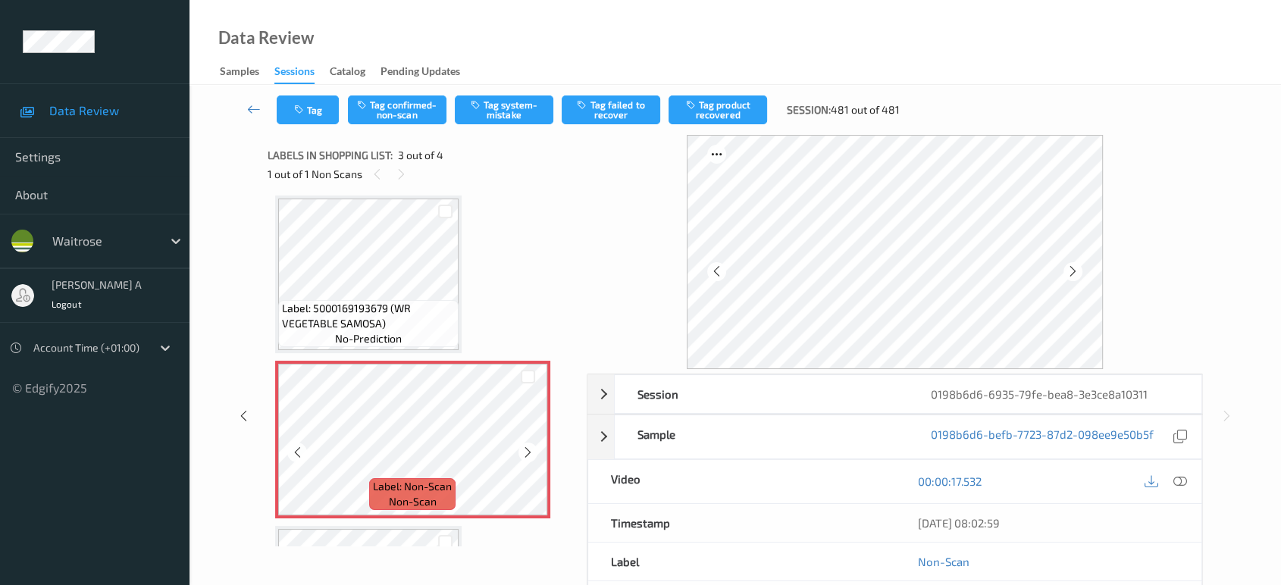
click at [529, 447] on icon at bounding box center [528, 453] width 13 height 14
click at [1183, 485] on icon at bounding box center [1181, 482] width 14 height 14
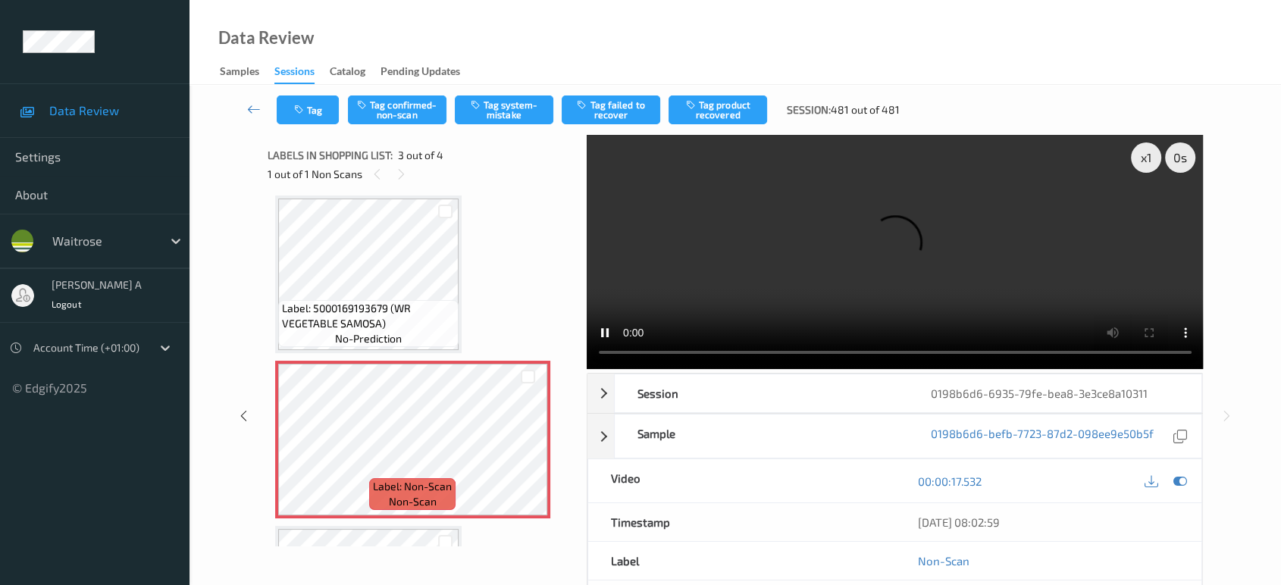
scroll to position [170, 0]
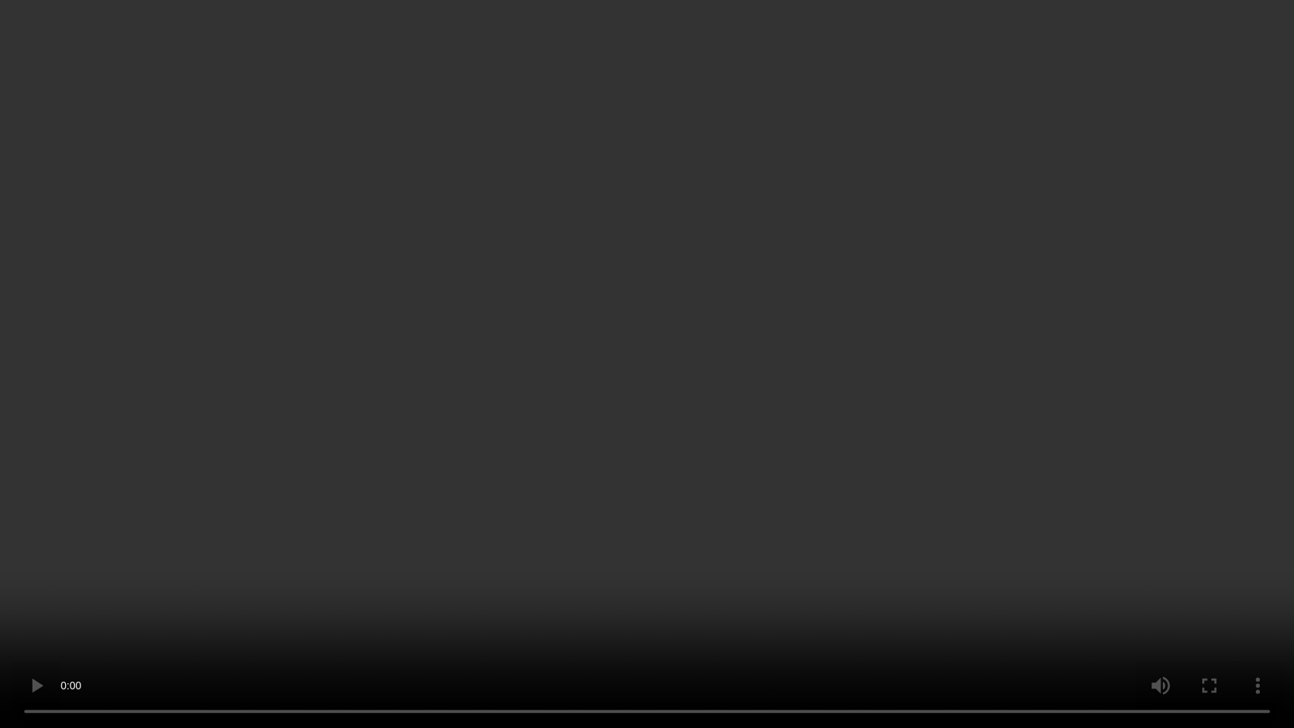
drag, startPoint x: 825, startPoint y: 396, endPoint x: 712, endPoint y: 451, distance: 125.8
click at [825, 396] on video at bounding box center [647, 364] width 1294 height 728
click at [514, 525] on video at bounding box center [647, 364] width 1294 height 728
click at [597, 382] on video at bounding box center [647, 364] width 1294 height 728
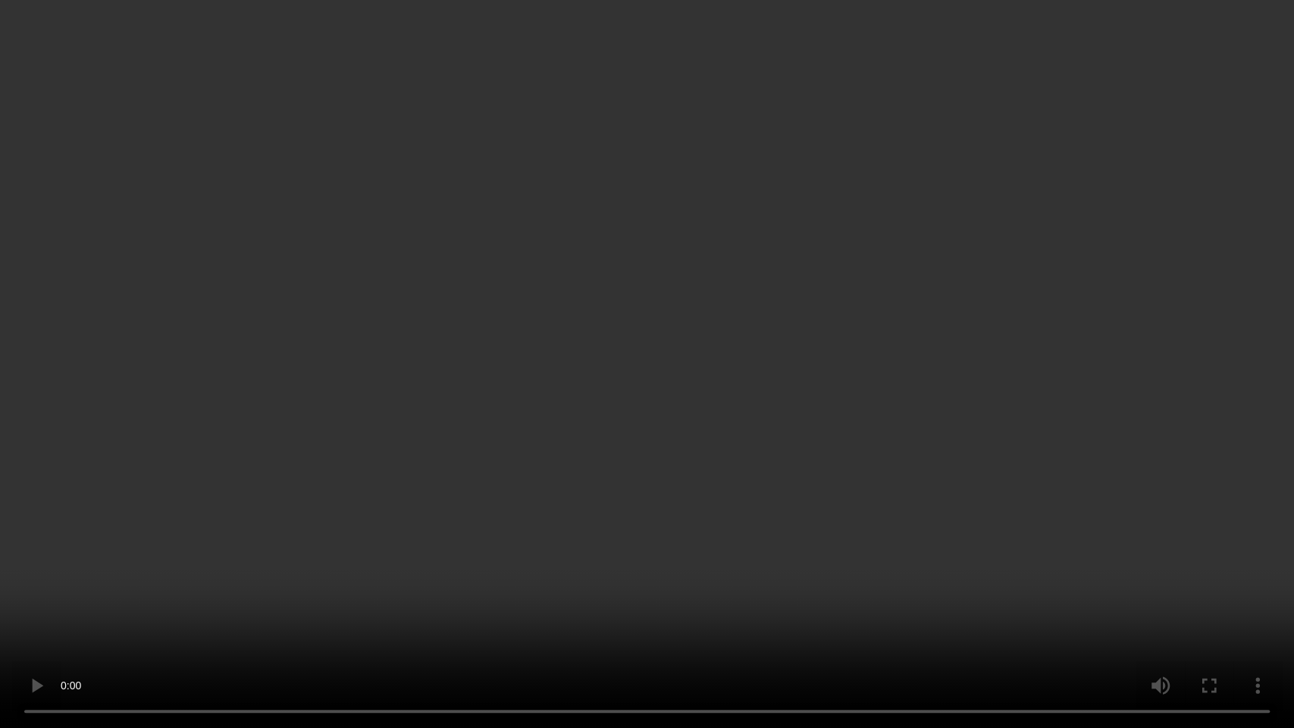
click at [675, 334] on video at bounding box center [647, 364] width 1294 height 728
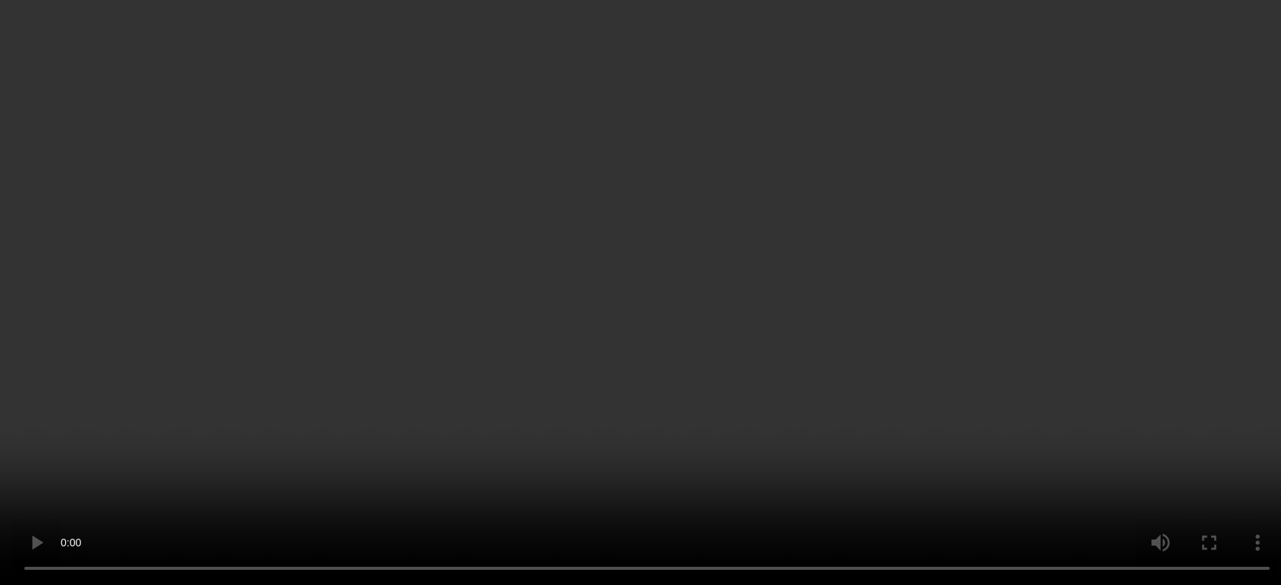
scroll to position [312, 0]
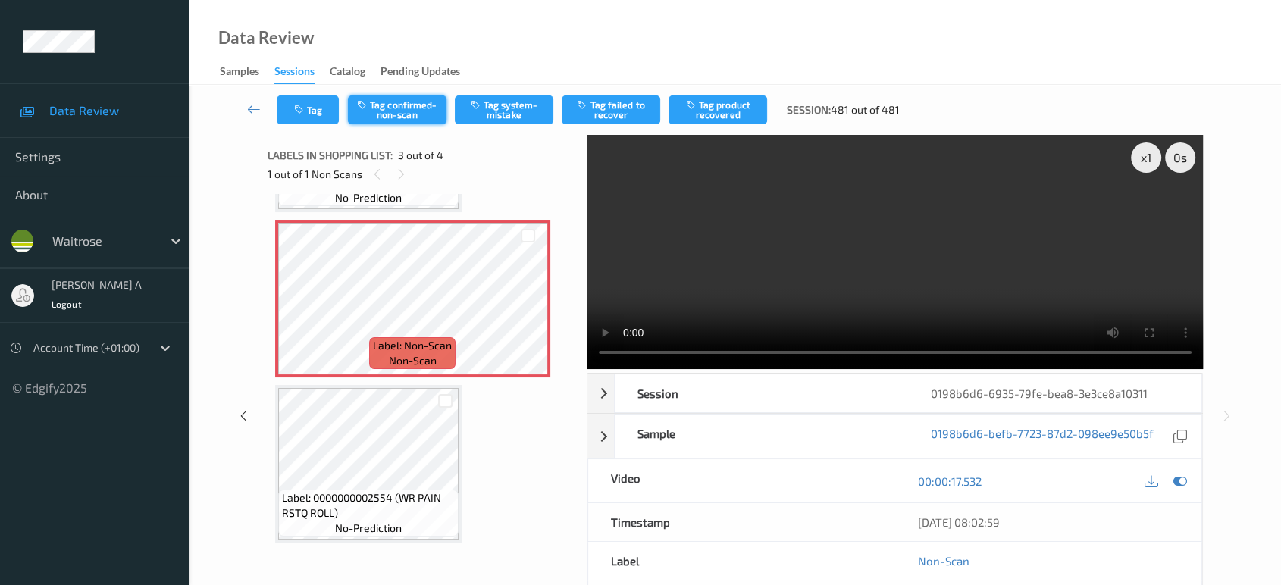
click at [391, 108] on button "Tag confirmed-non-scan" at bounding box center [397, 110] width 99 height 29
click at [704, 108] on button "Tag product recovered" at bounding box center [718, 110] width 99 height 29
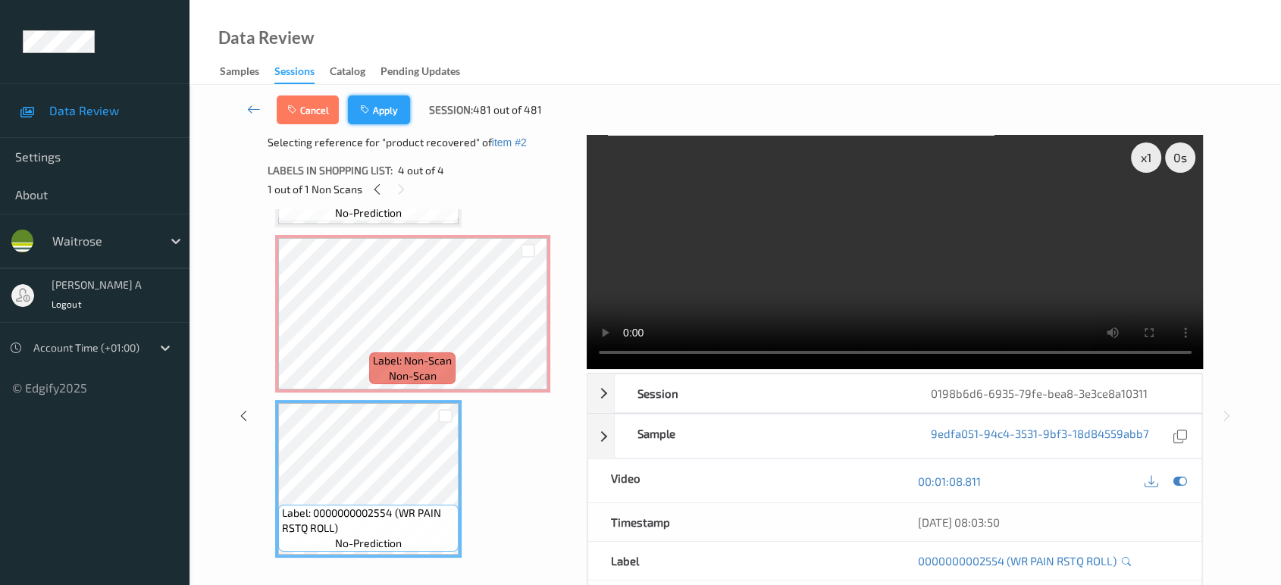
click at [365, 105] on icon "button" at bounding box center [366, 110] width 13 height 11
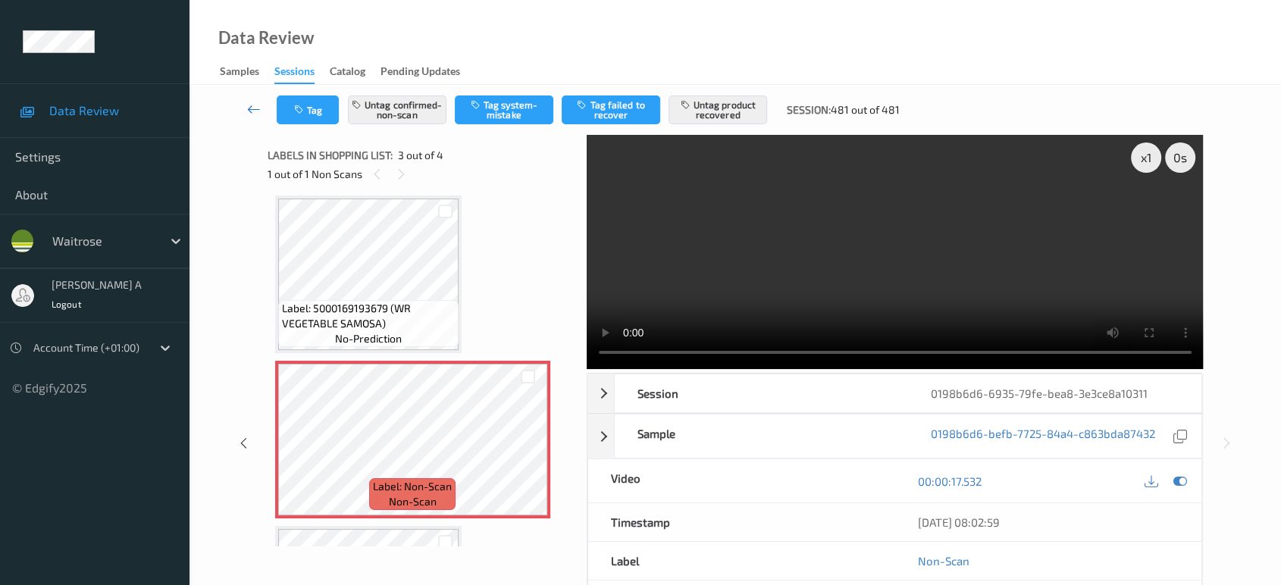
click at [261, 108] on icon at bounding box center [254, 109] width 14 height 15
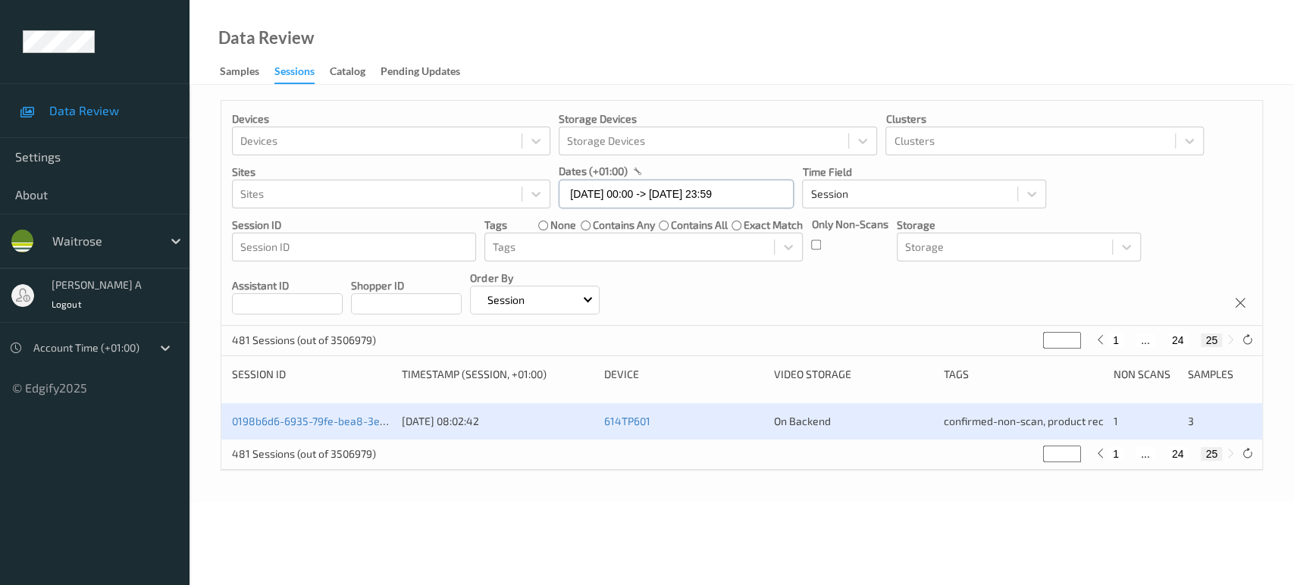
click at [692, 200] on input "17/08/2025 00:00 -> 17/08/2025 23:59" at bounding box center [676, 194] width 235 height 29
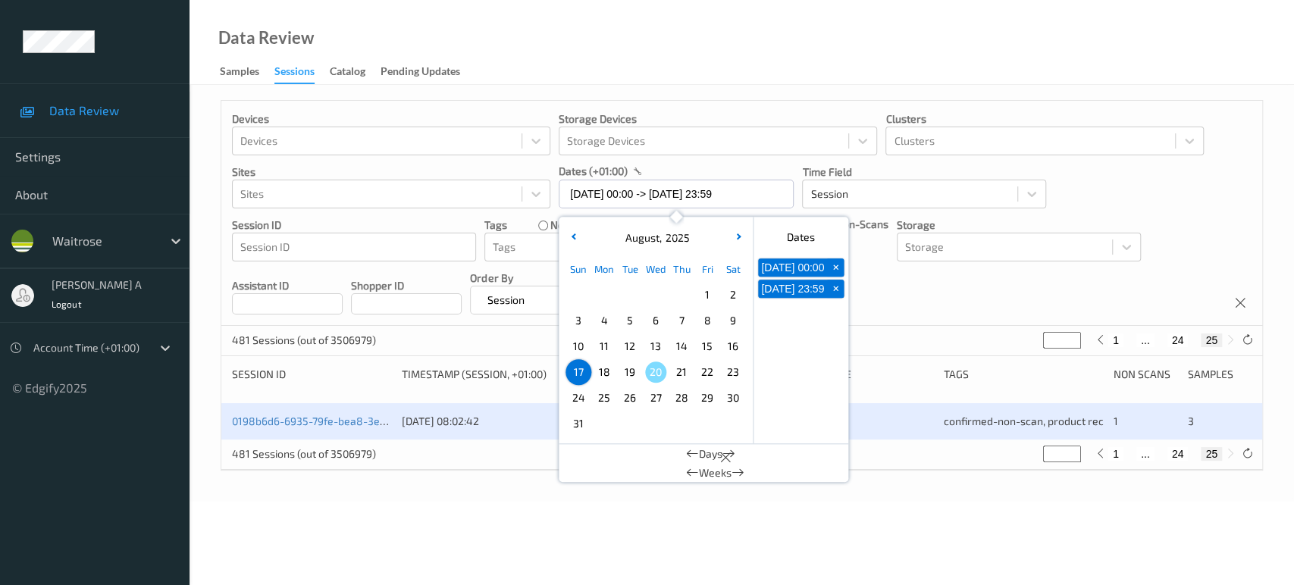
click at [601, 368] on span "18" at bounding box center [604, 372] width 21 height 21
type input "18/08/2025 00:00"
type input "*"
click at [601, 368] on span "18" at bounding box center [604, 372] width 21 height 21
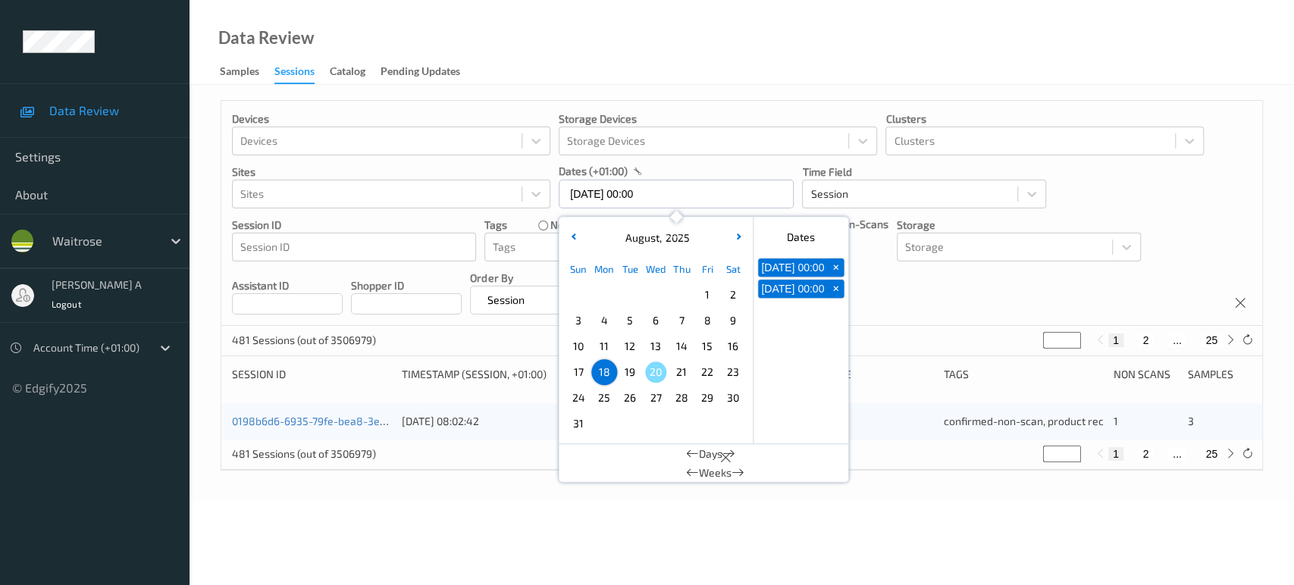
type input "[DATE] 00:00 -> [DATE] 23:59"
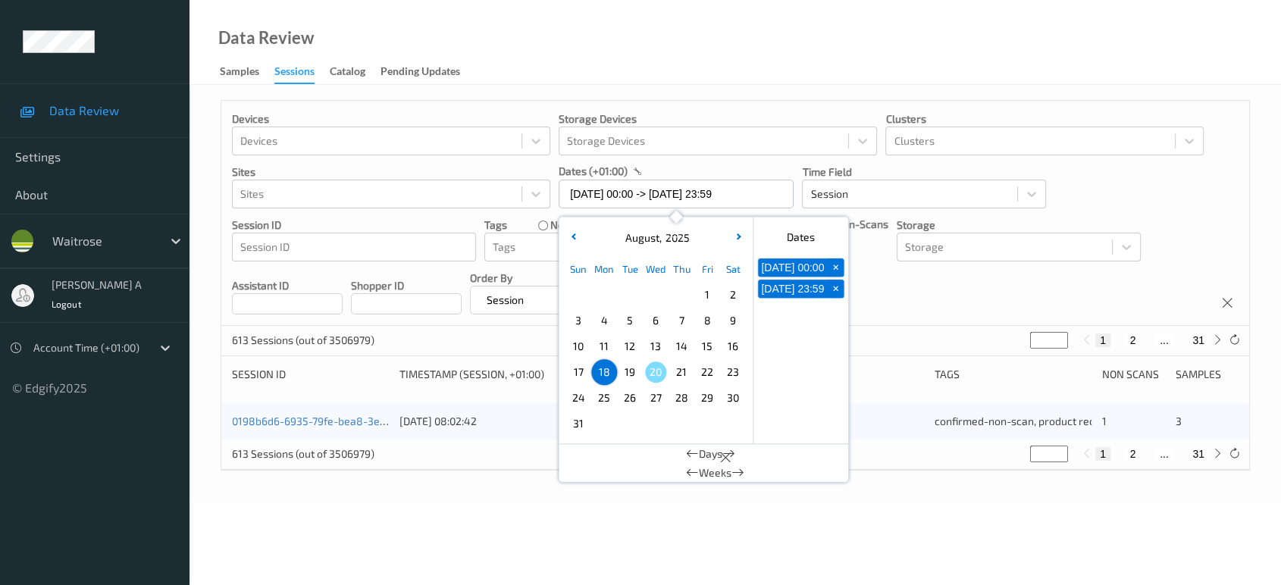
click at [977, 356] on div "613 Sessions (out of 3506979) * 1 2 ... 31" at bounding box center [735, 341] width 1028 height 30
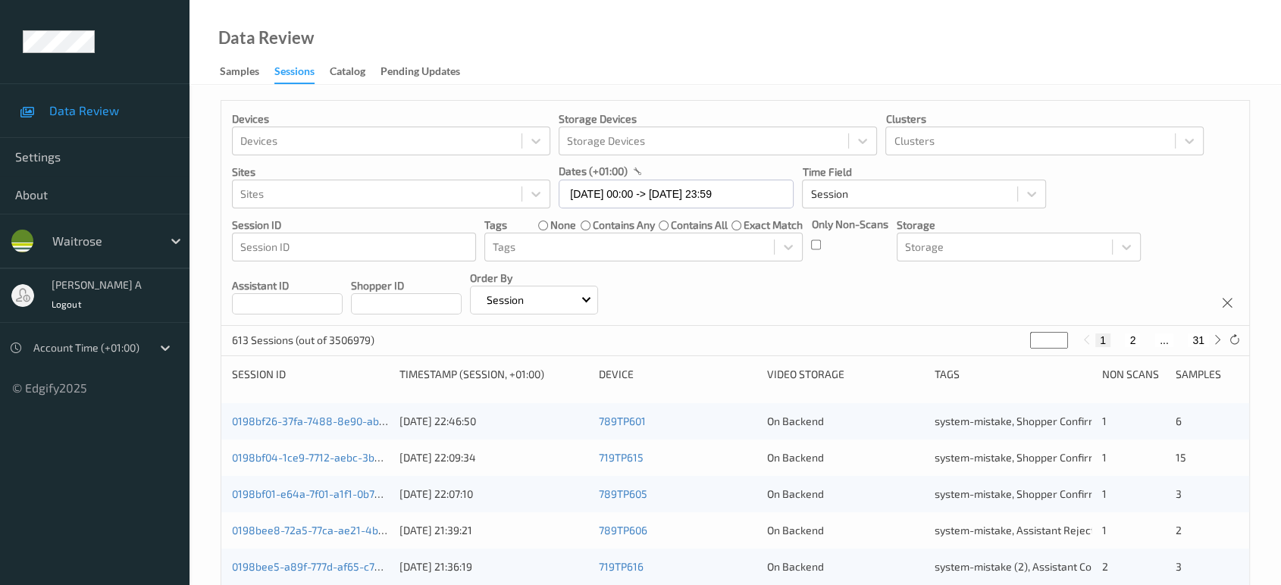
click at [1134, 340] on button "2" at bounding box center [1132, 341] width 15 height 14
type input "*"
click at [1146, 340] on button "3" at bounding box center [1147, 341] width 15 height 14
type input "*"
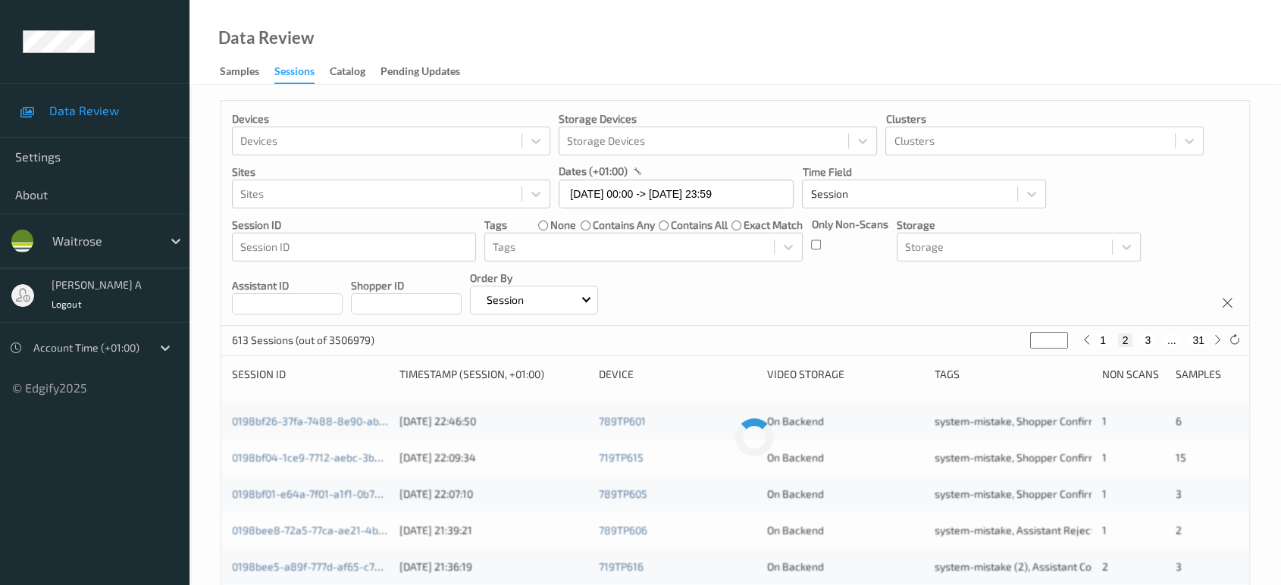
type input "*"
click at [1156, 344] on button "4" at bounding box center [1156, 341] width 15 height 14
type input "*"
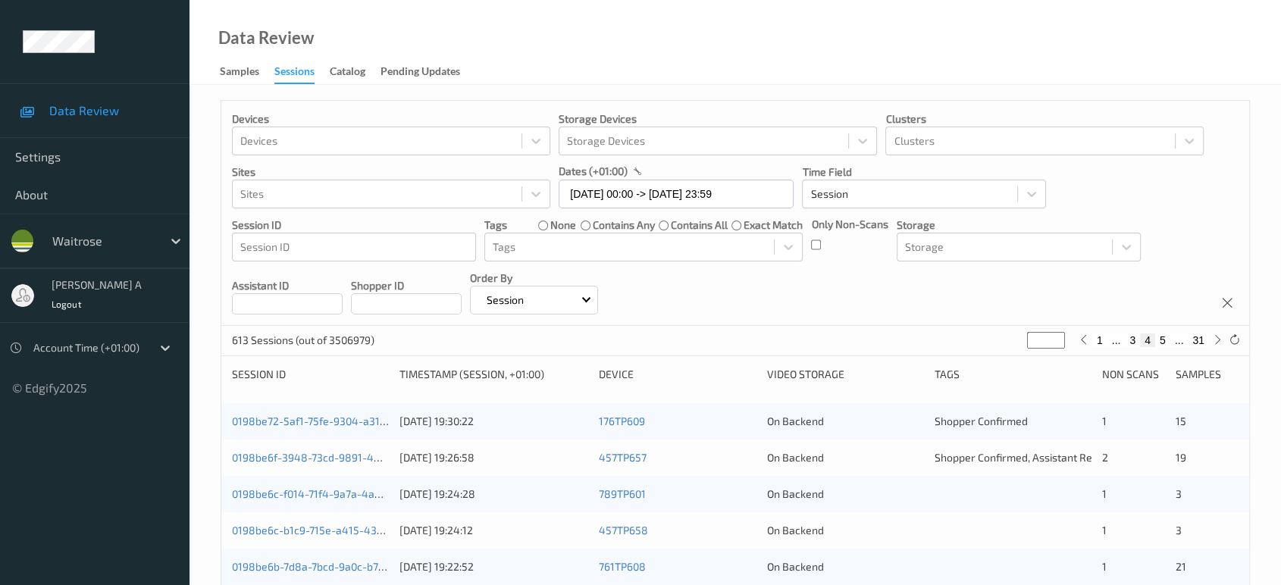
click at [1158, 344] on button "5" at bounding box center [1163, 341] width 15 height 14
type input "*"
click at [1160, 344] on button "6" at bounding box center [1163, 341] width 15 height 14
type input "*"
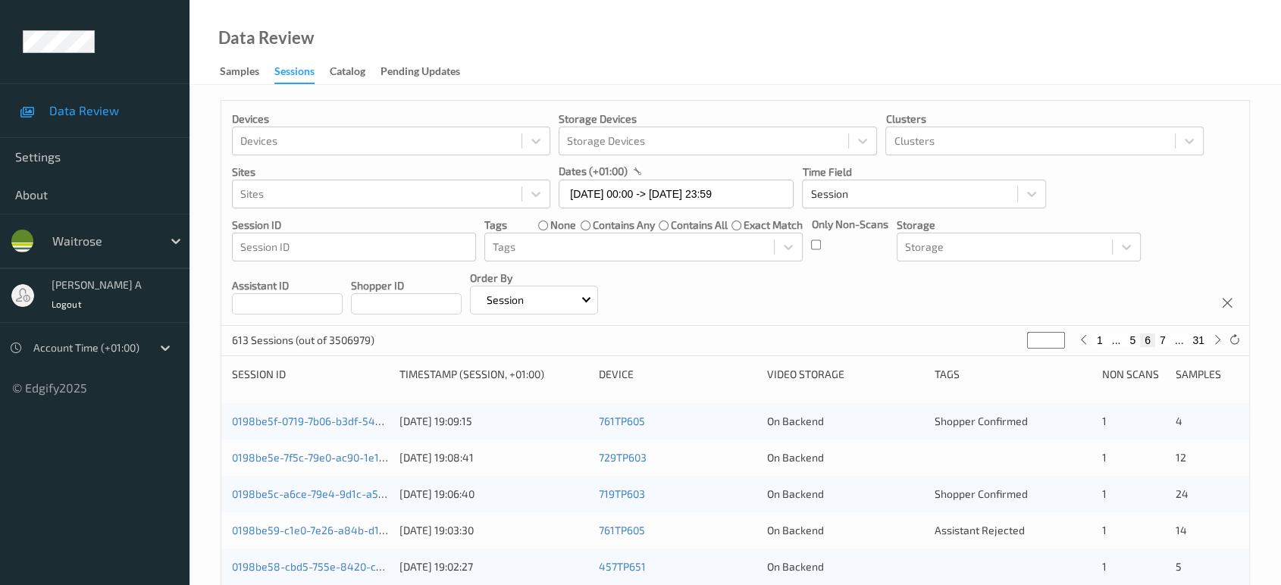
type input "*"
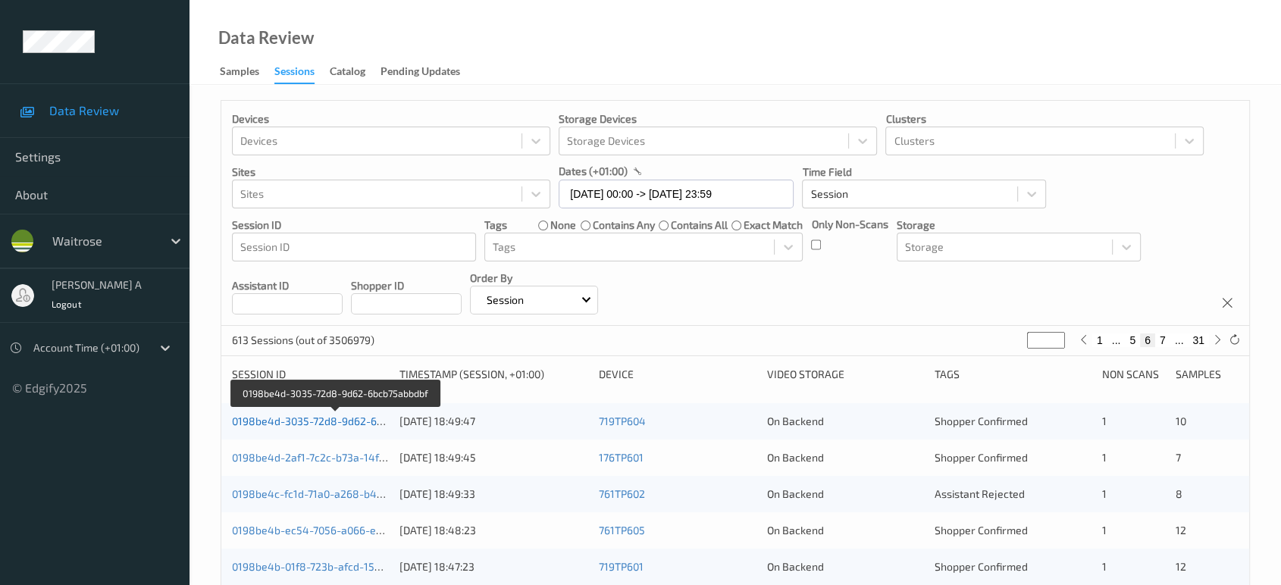
click at [337, 419] on link "0198be4d-3035-72d8-9d62-6bcb75abbdbf" at bounding box center [336, 421] width 208 height 13
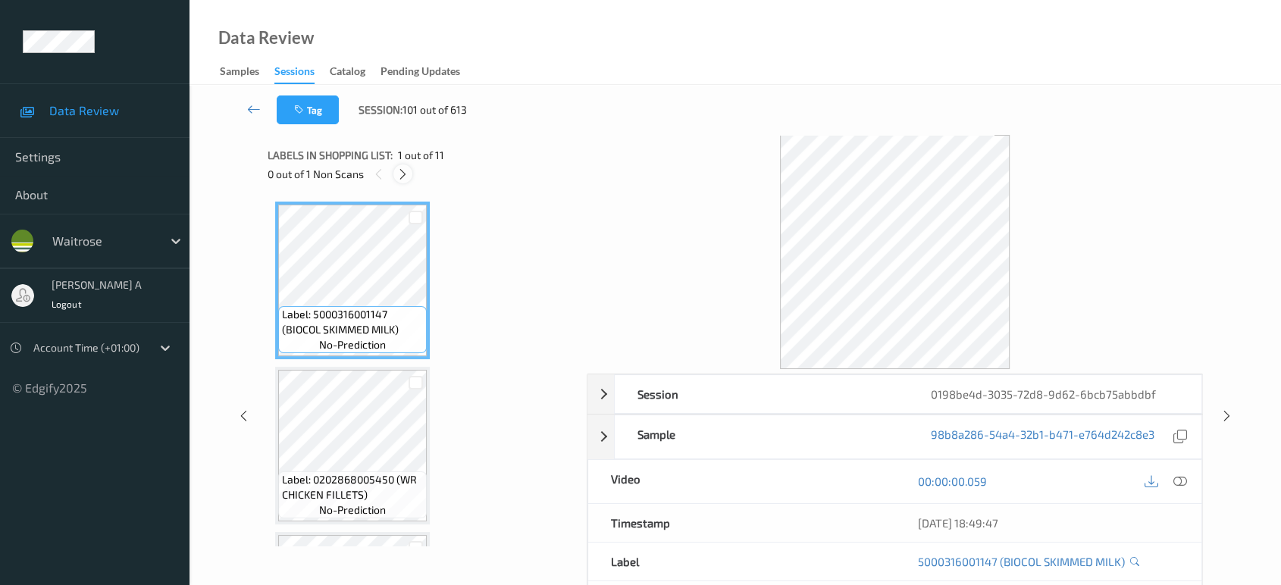
click at [403, 172] on icon at bounding box center [403, 175] width 13 height 14
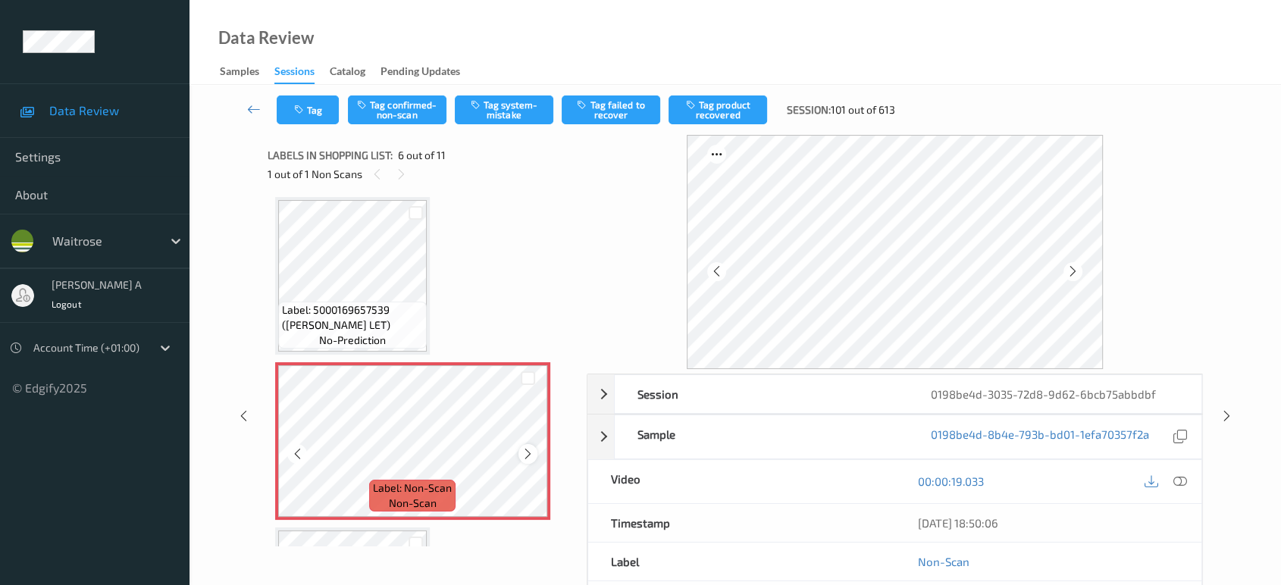
click at [524, 450] on icon at bounding box center [528, 454] width 13 height 14
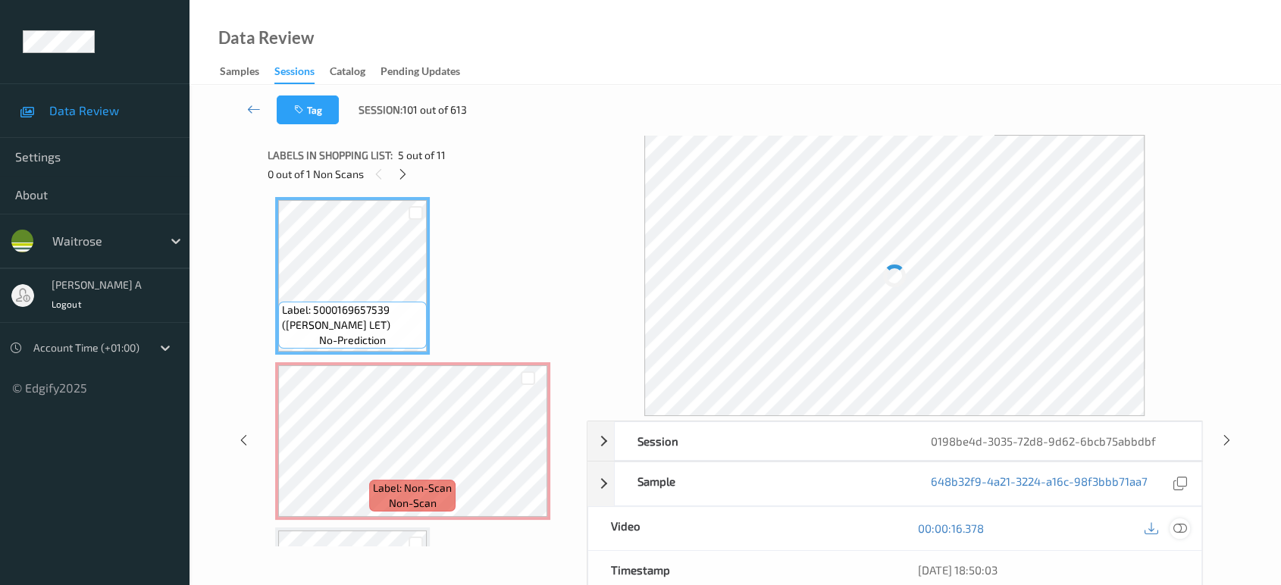
click at [1177, 526] on icon at bounding box center [1181, 529] width 14 height 14
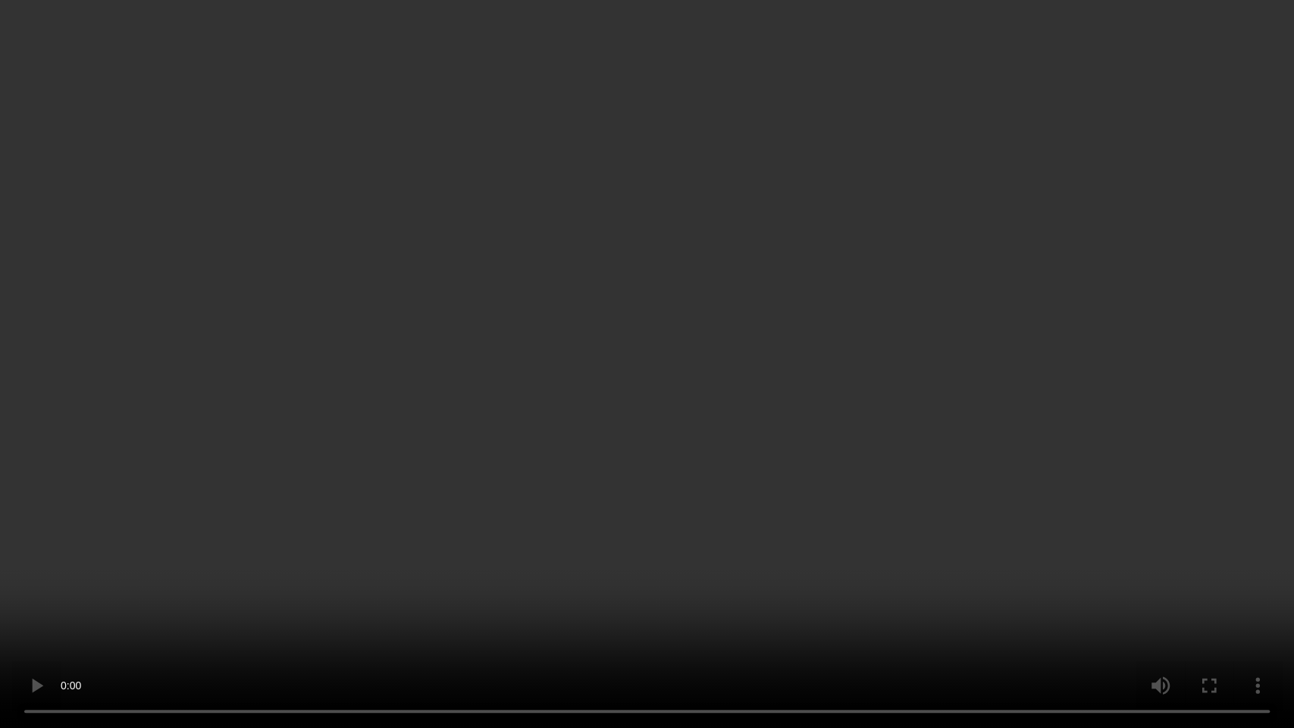
click at [431, 506] on video at bounding box center [647, 364] width 1294 height 728
click at [430, 507] on video at bounding box center [647, 364] width 1294 height 728
click at [454, 490] on video at bounding box center [647, 364] width 1294 height 728
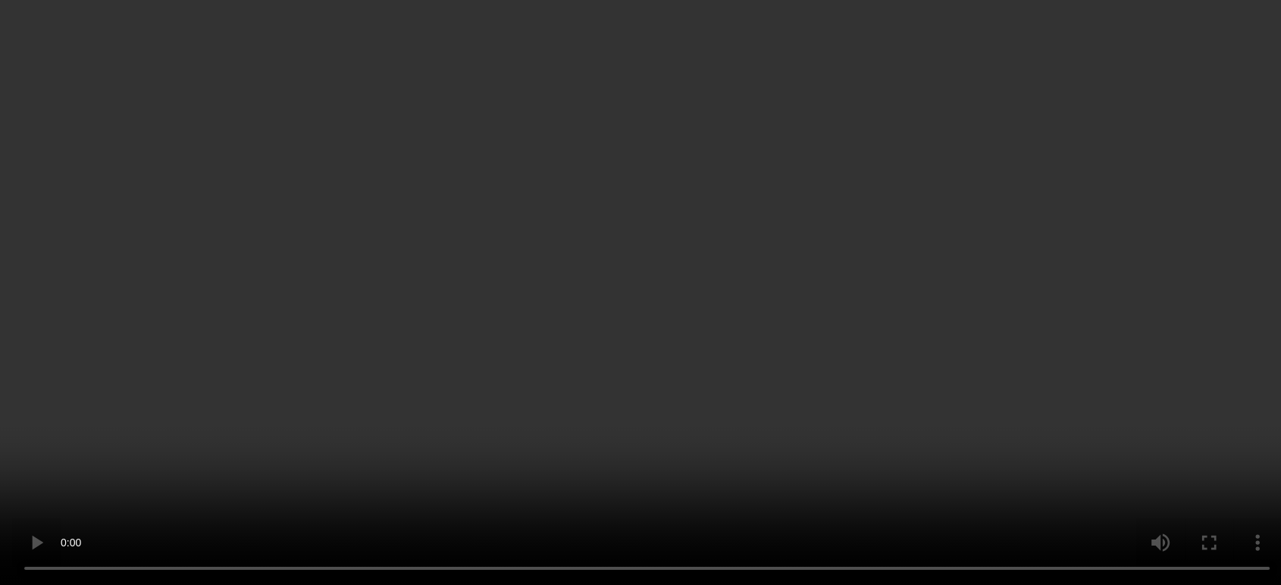
scroll to position [834, 0]
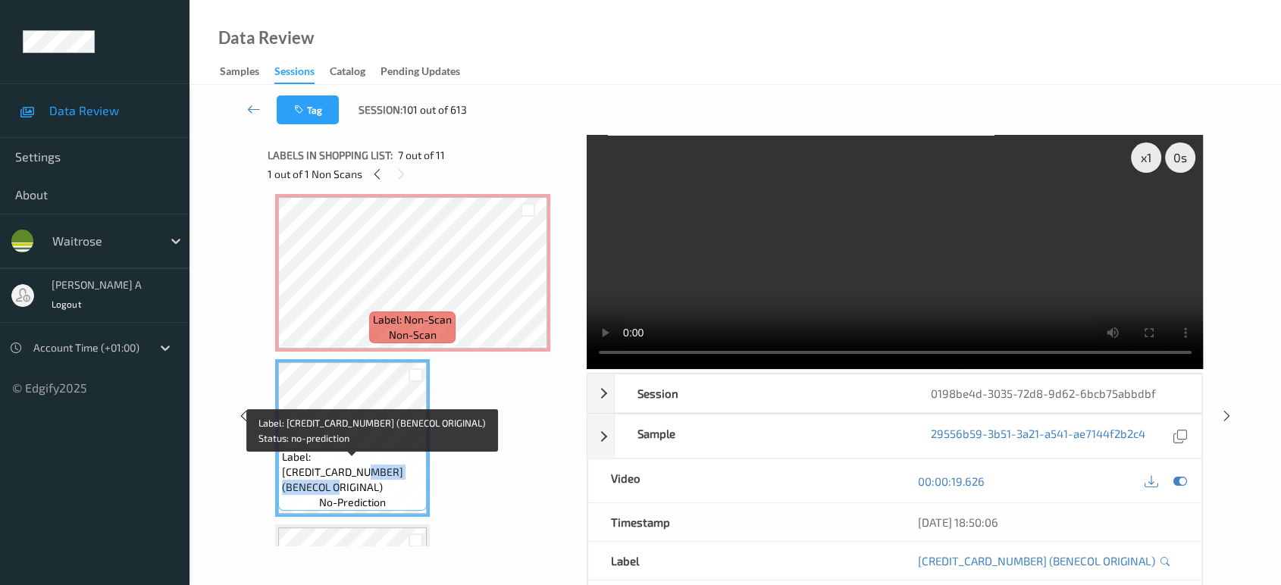
drag, startPoint x: 375, startPoint y: 485, endPoint x: 287, endPoint y: 484, distance: 88.7
click at [287, 484] on span "Label: 5055940100513 (BENECOL ORIGINAL)" at bounding box center [352, 472] width 141 height 45
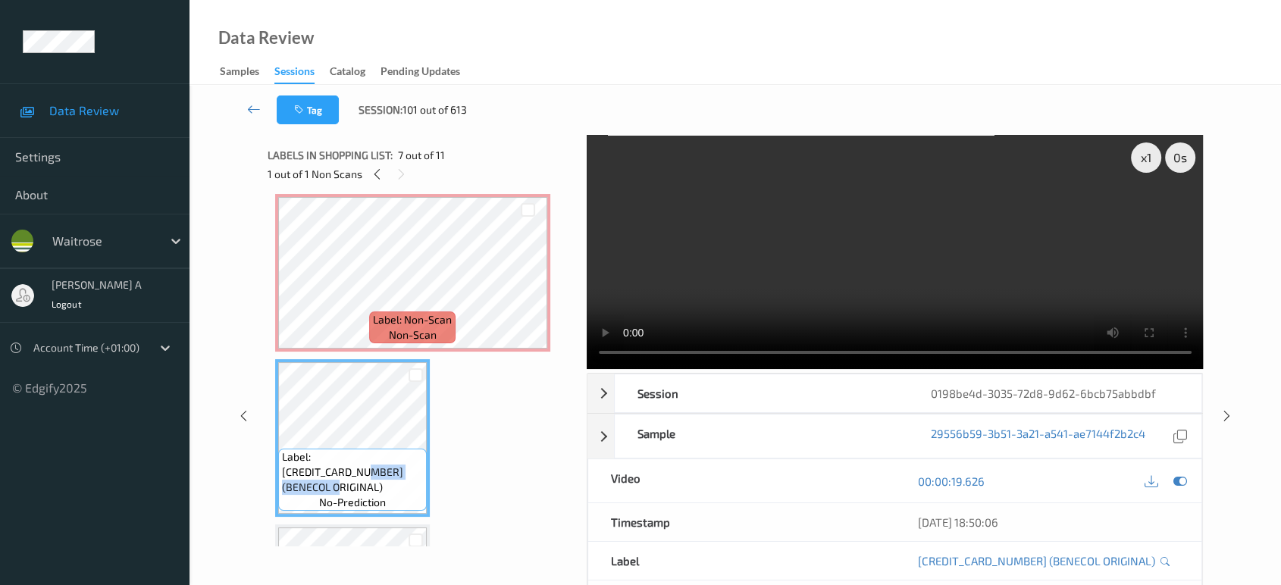
copy span "BENECOL ORIGINAL"
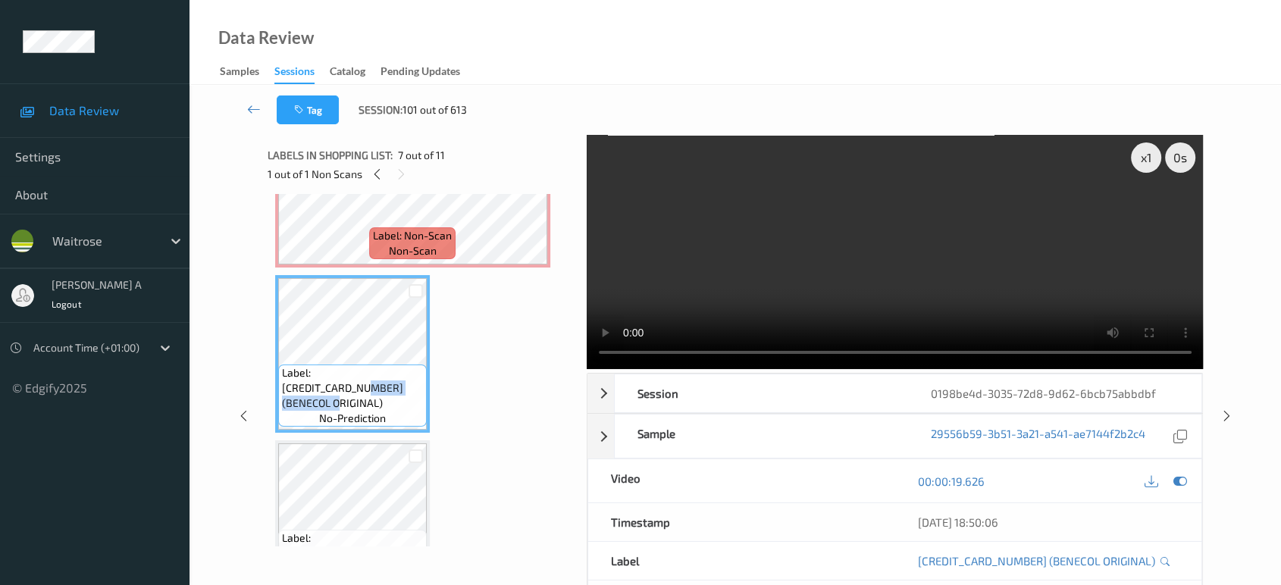
scroll to position [750, 0]
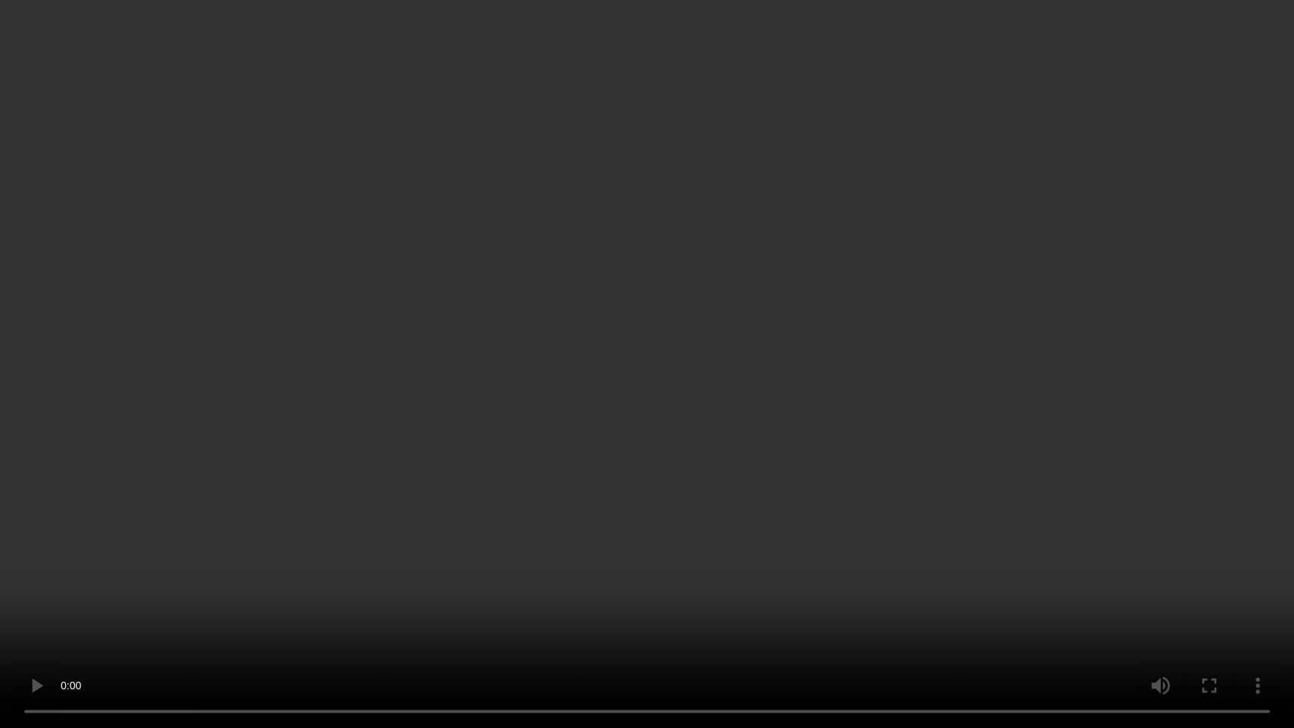
click at [660, 390] on video at bounding box center [647, 364] width 1294 height 728
click at [688, 497] on video at bounding box center [647, 364] width 1294 height 728
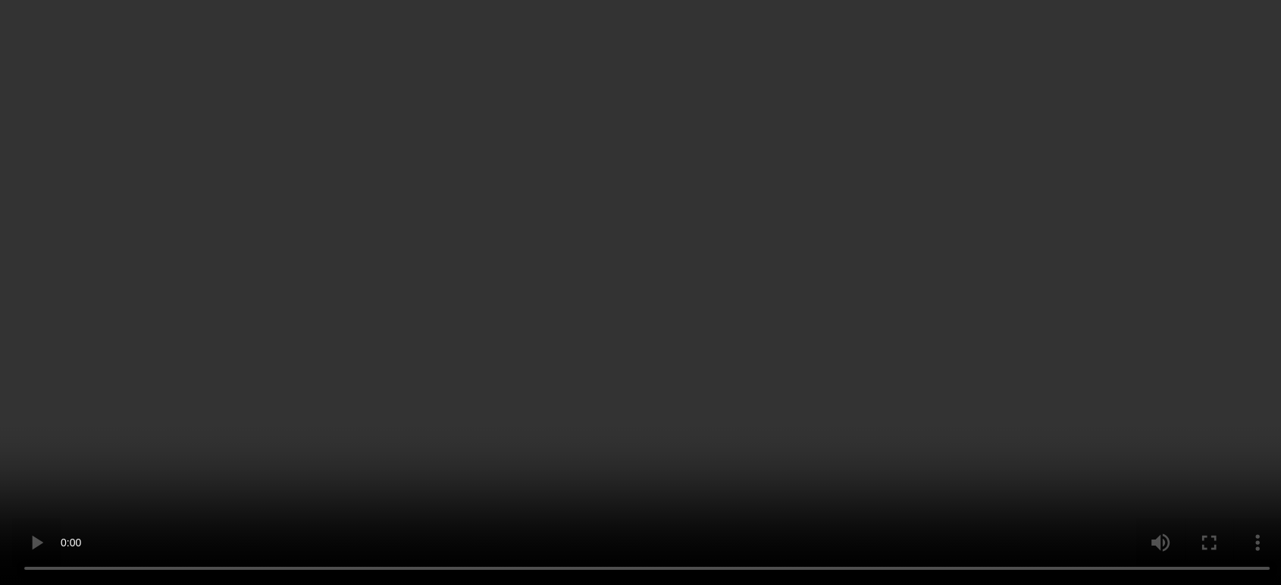
scroll to position [666, 0]
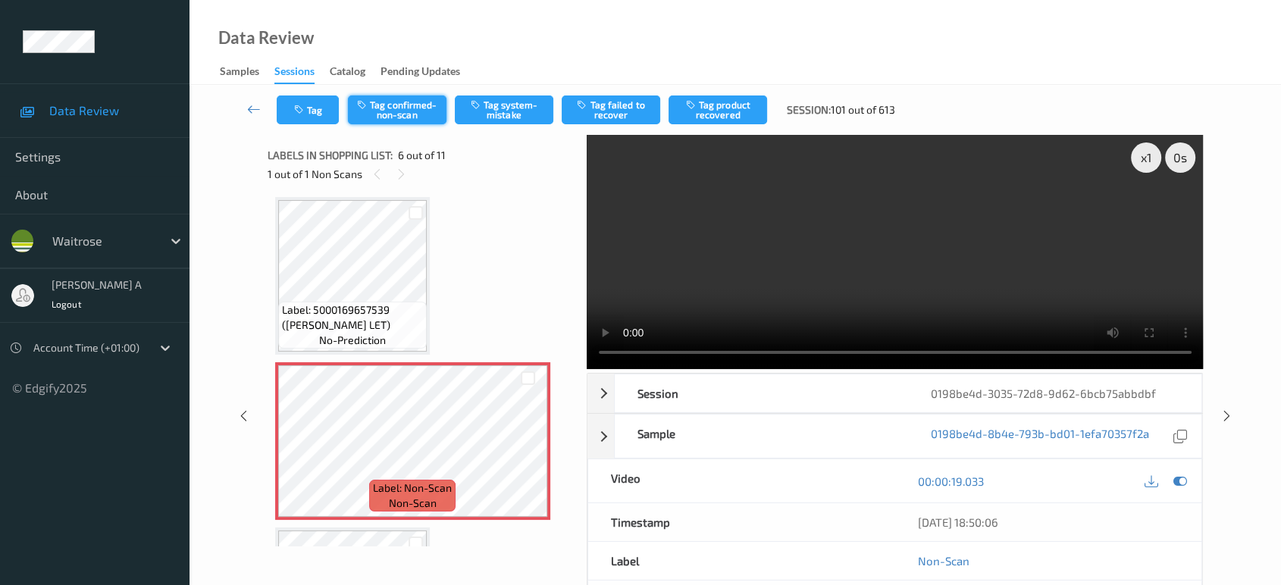
click at [386, 123] on button "Tag confirmed-non-scan" at bounding box center [397, 110] width 99 height 29
click at [732, 115] on button "Tag product recovered" at bounding box center [718, 110] width 99 height 29
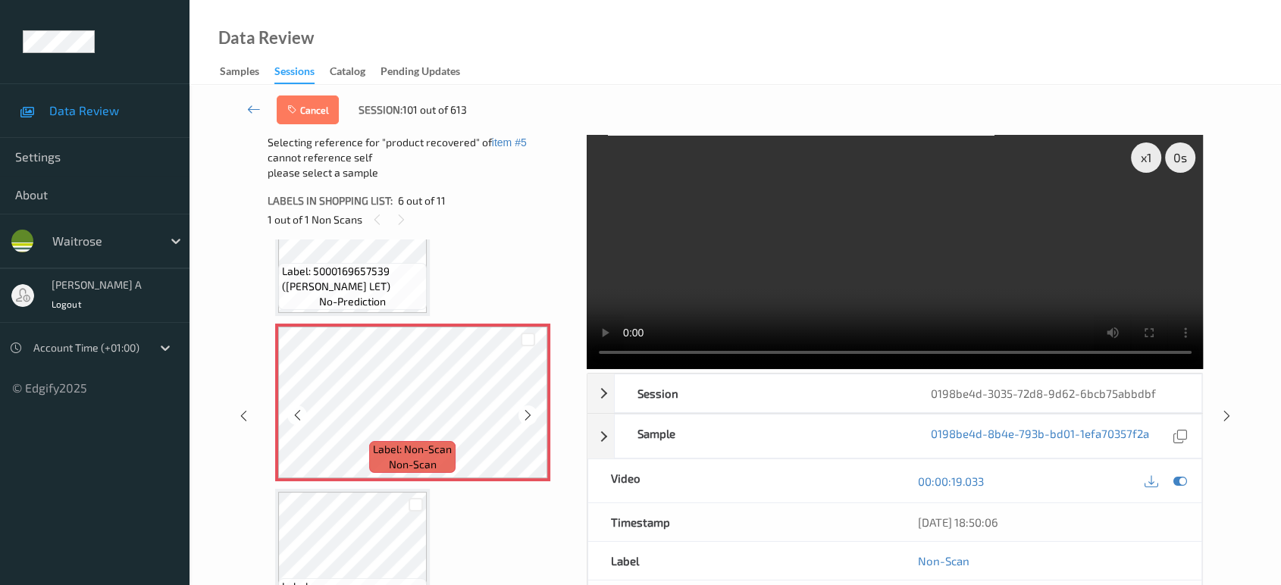
scroll to position [918, 0]
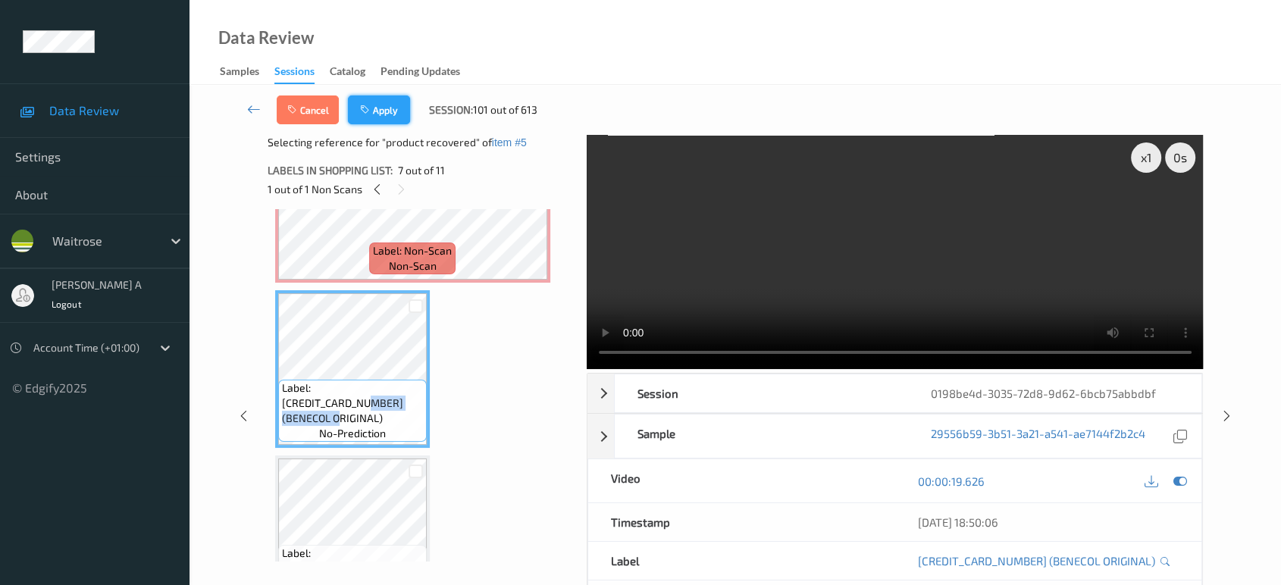
click at [390, 114] on button "Apply" at bounding box center [379, 110] width 62 height 29
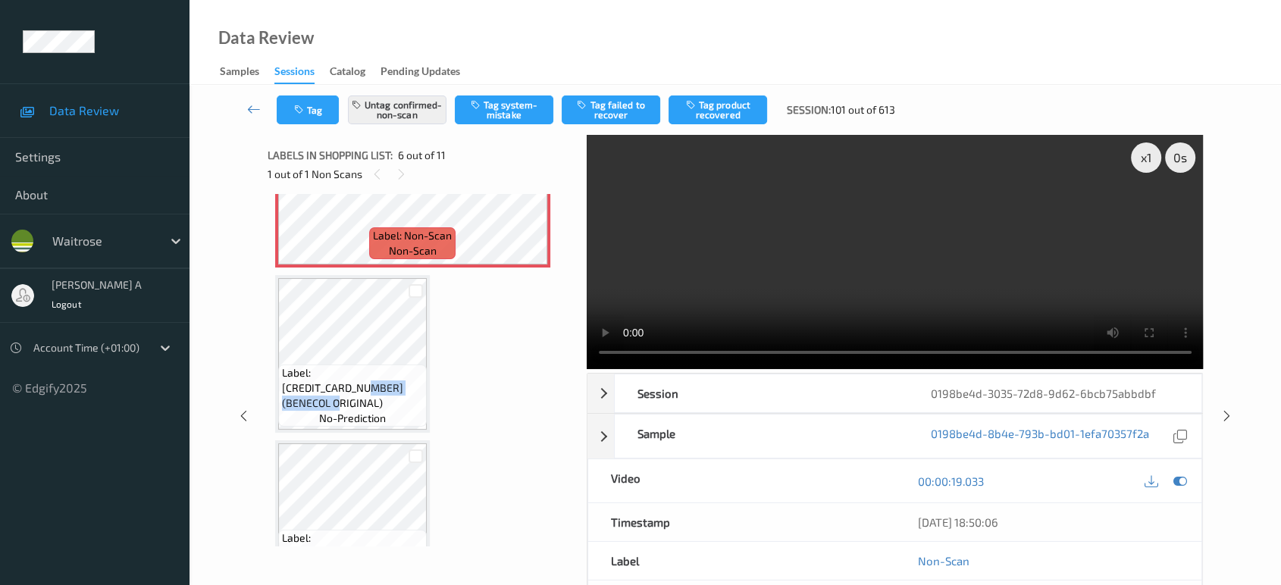
scroll to position [666, 0]
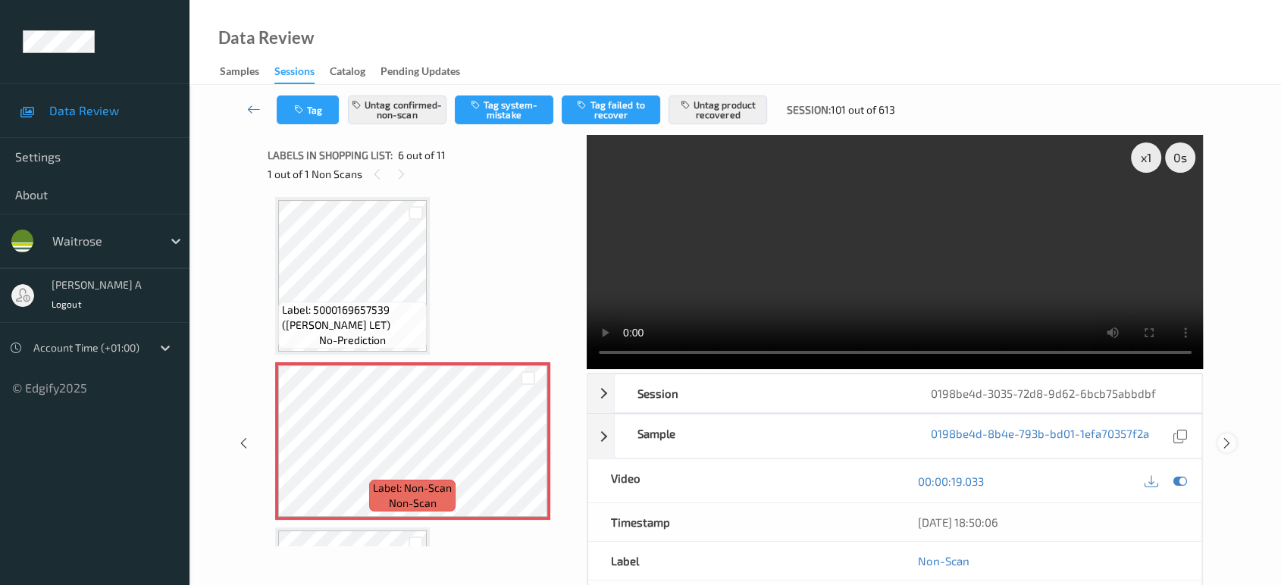
click at [1231, 437] on icon at bounding box center [1227, 444] width 13 height 14
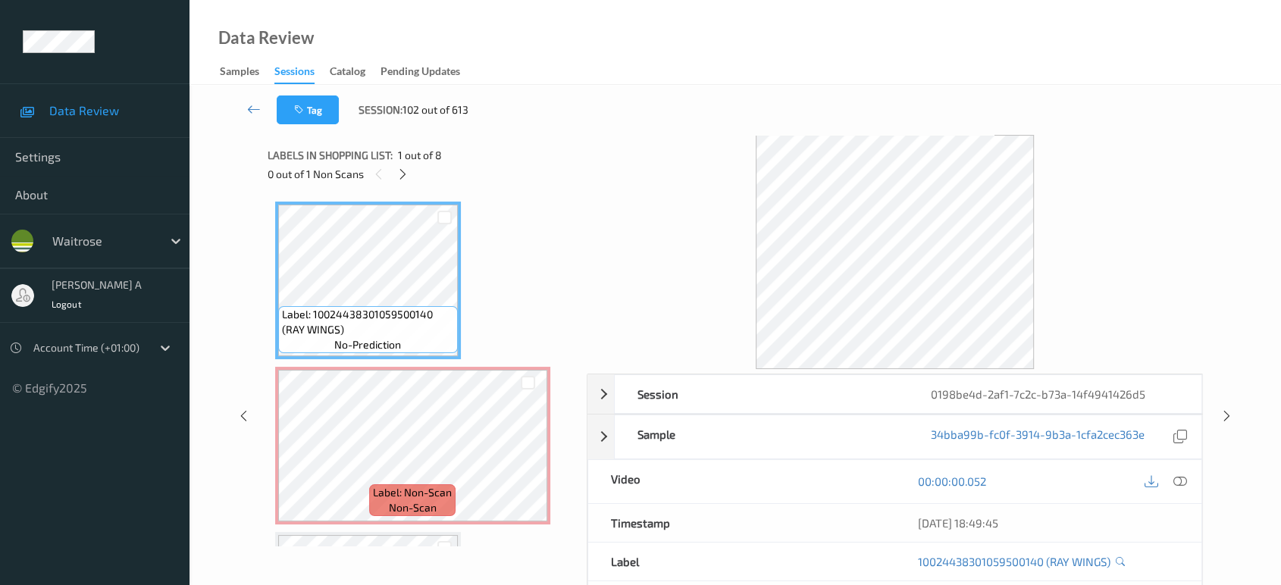
drag, startPoint x: 403, startPoint y: 176, endPoint x: 408, endPoint y: 194, distance: 18.8
click at [403, 176] on icon at bounding box center [403, 175] width 13 height 14
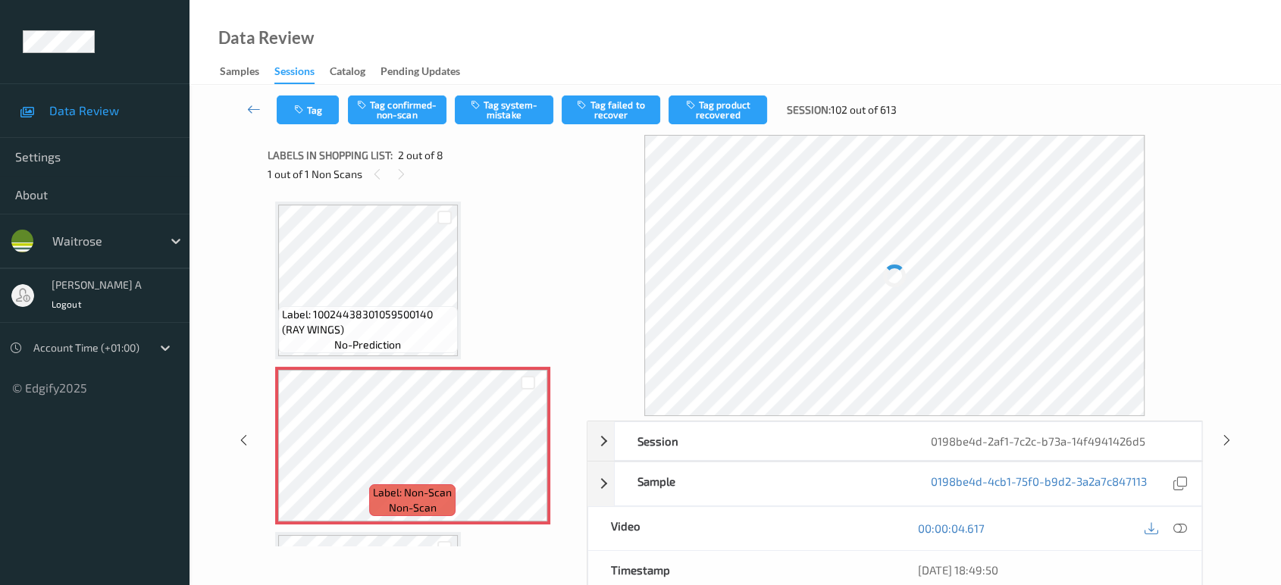
scroll to position [7, 0]
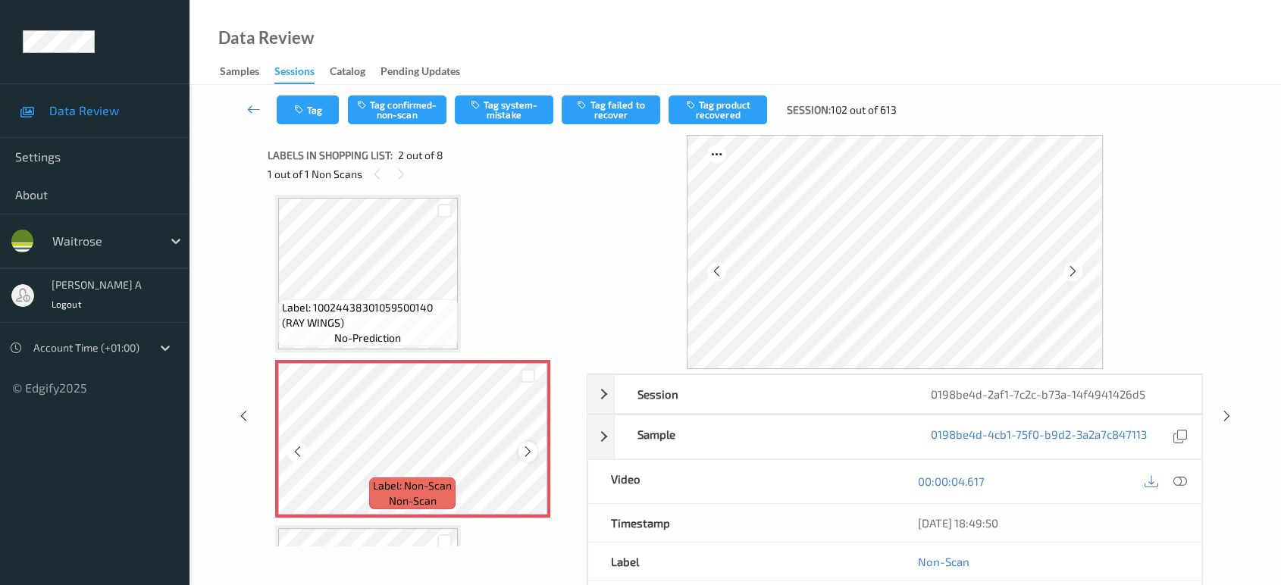
click at [529, 447] on icon at bounding box center [528, 452] width 13 height 14
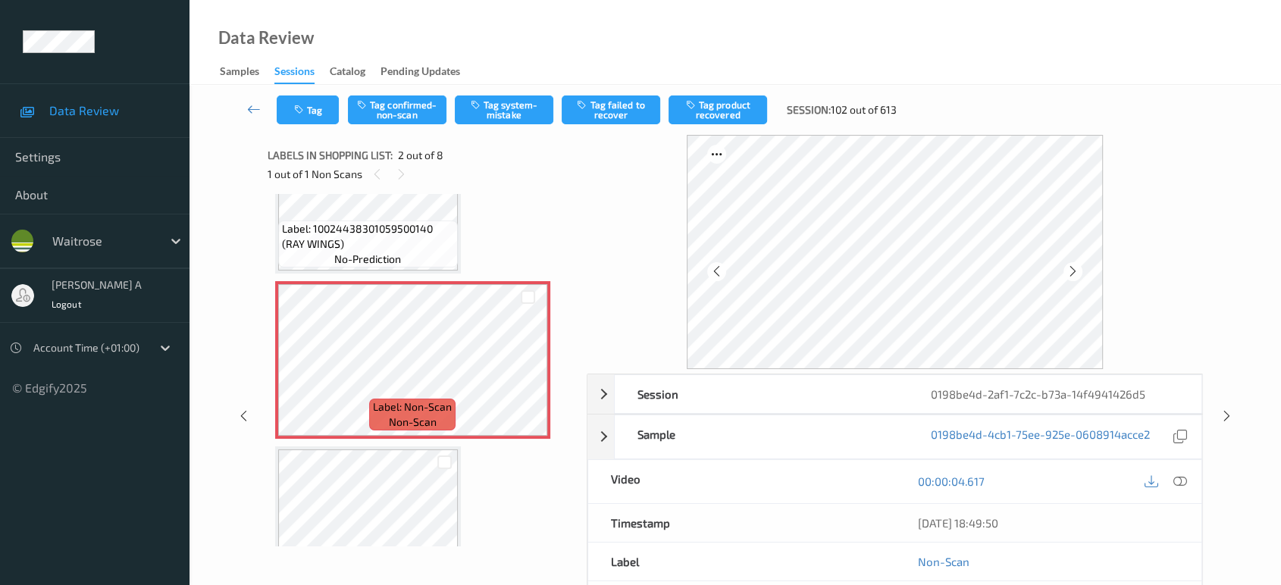
scroll to position [176, 0]
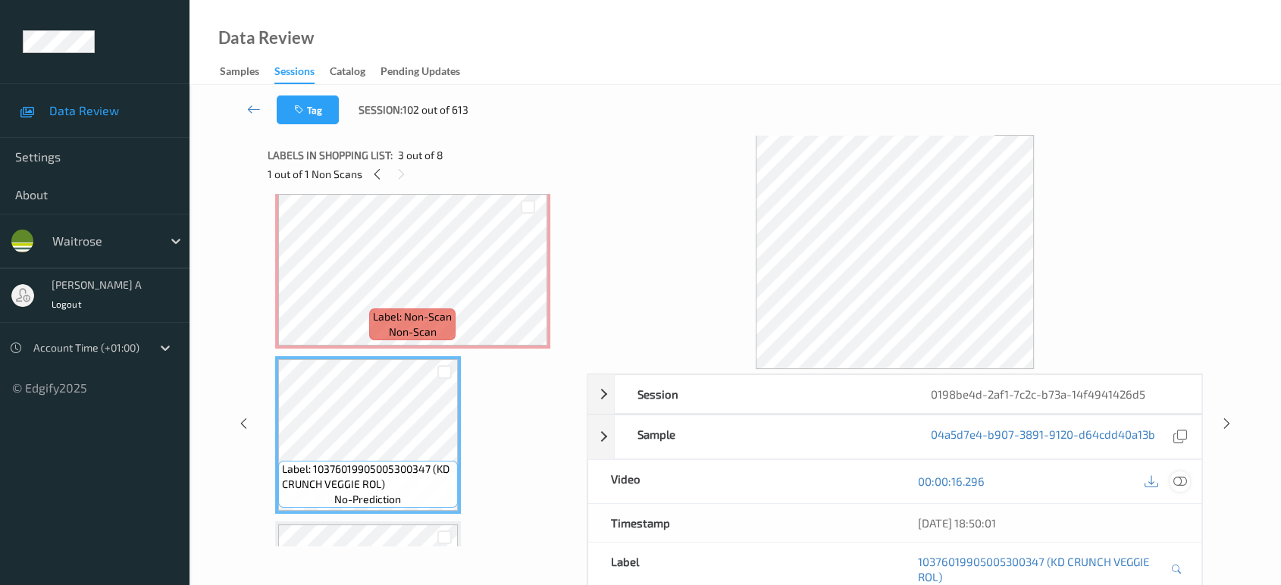
click at [1177, 485] on icon at bounding box center [1181, 482] width 14 height 14
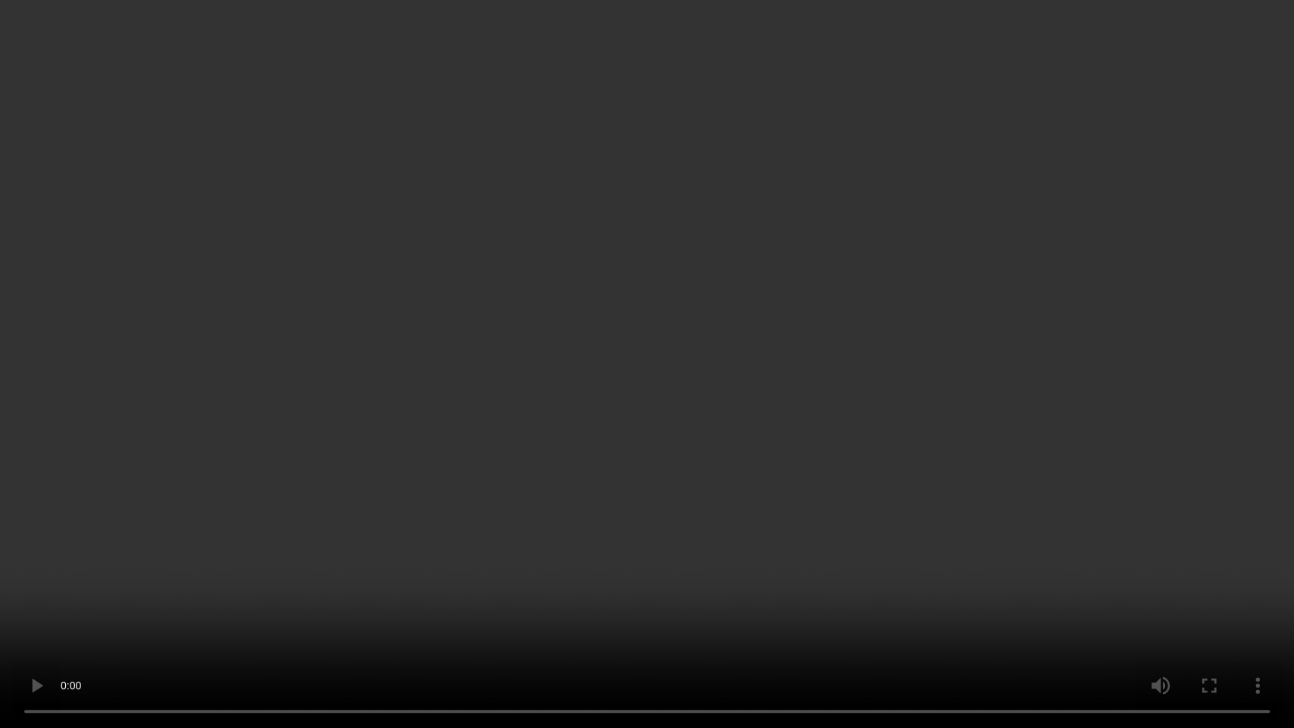
click at [576, 365] on video at bounding box center [647, 364] width 1294 height 728
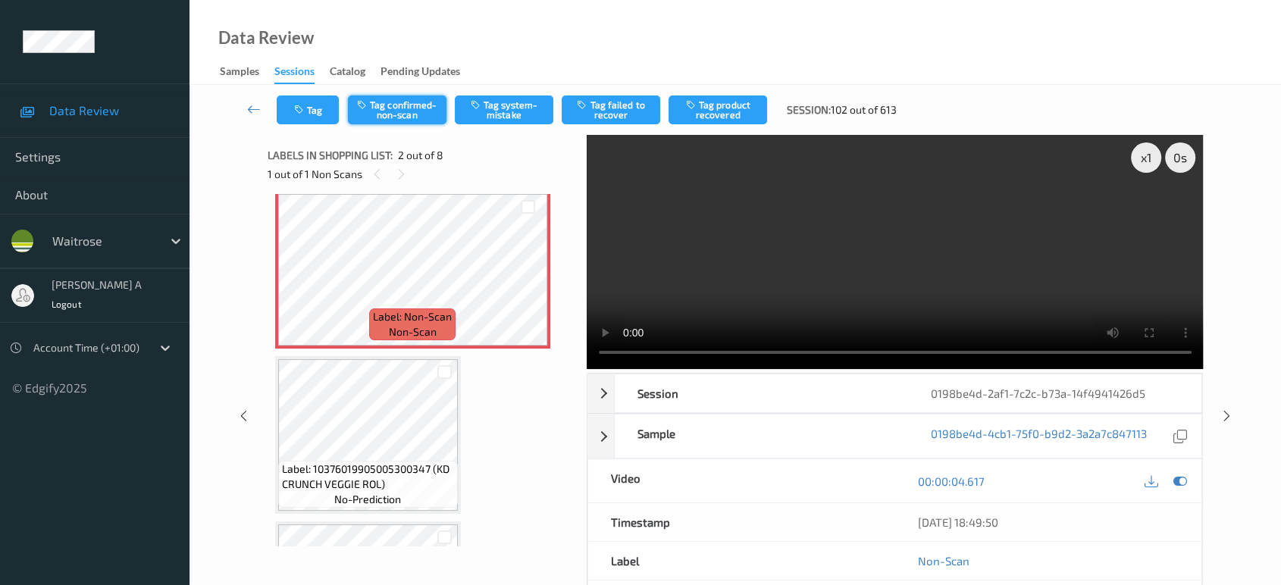
click at [389, 109] on button "Tag confirmed-non-scan" at bounding box center [397, 110] width 99 height 29
click at [714, 105] on button "Tag product recovered" at bounding box center [718, 110] width 99 height 29
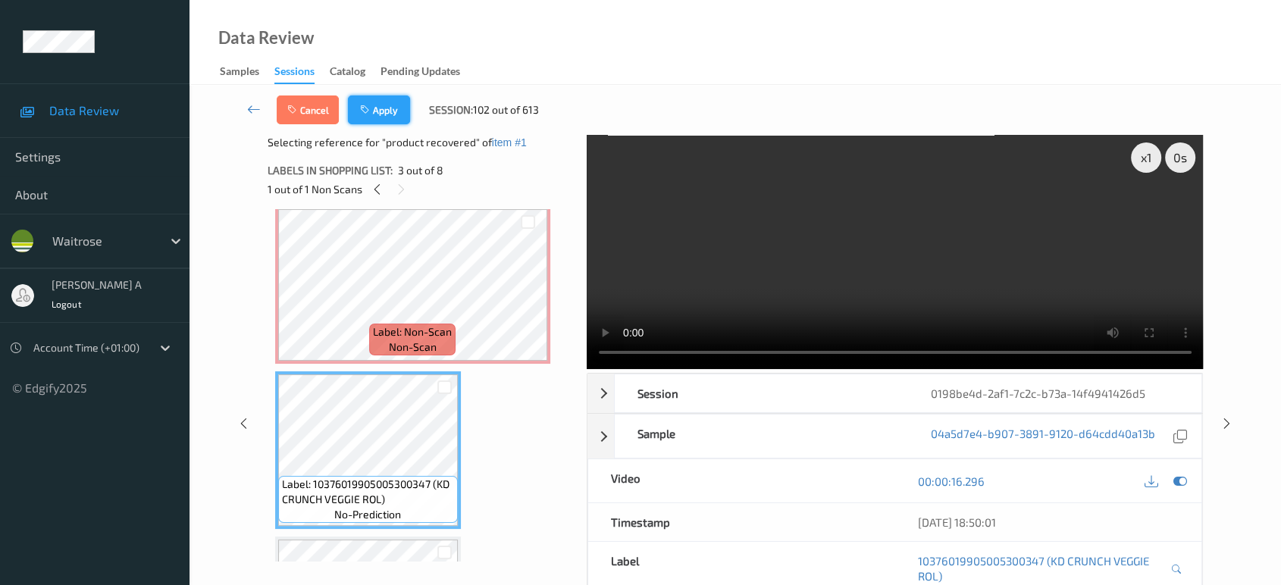
click at [378, 108] on button "Apply" at bounding box center [379, 110] width 62 height 29
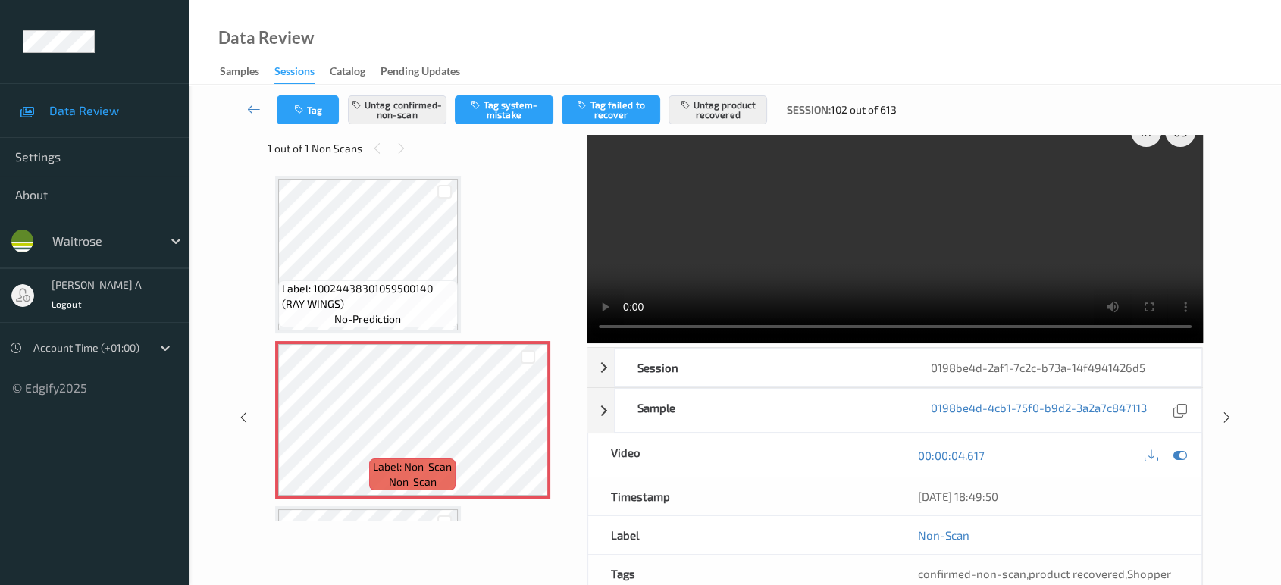
scroll to position [0, 0]
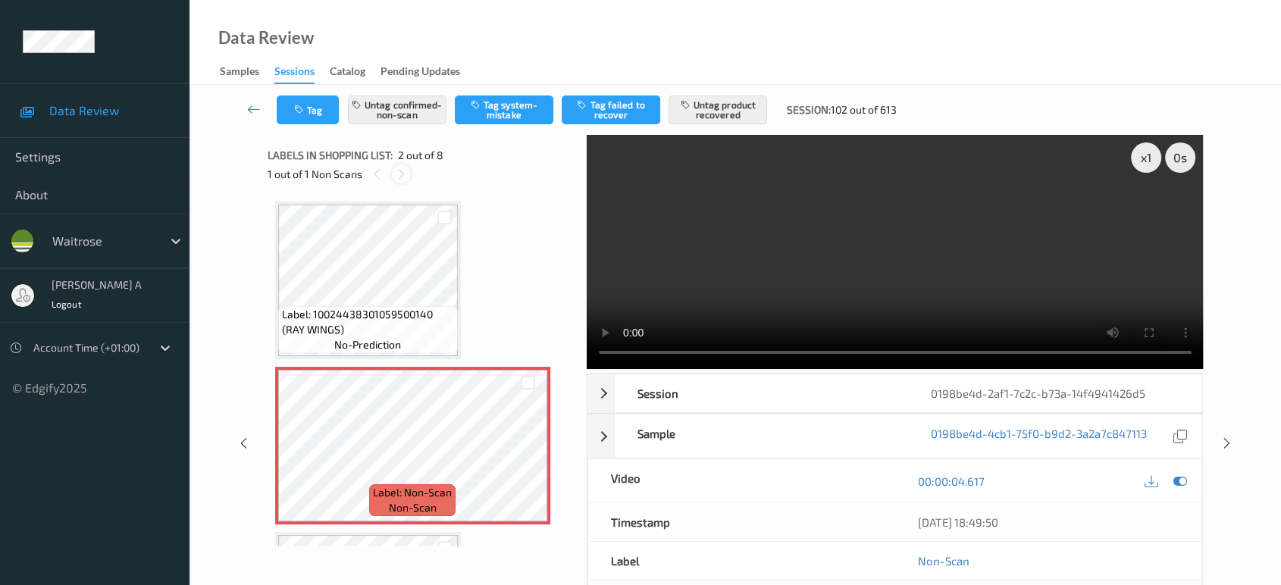
click at [404, 177] on icon at bounding box center [401, 175] width 13 height 14
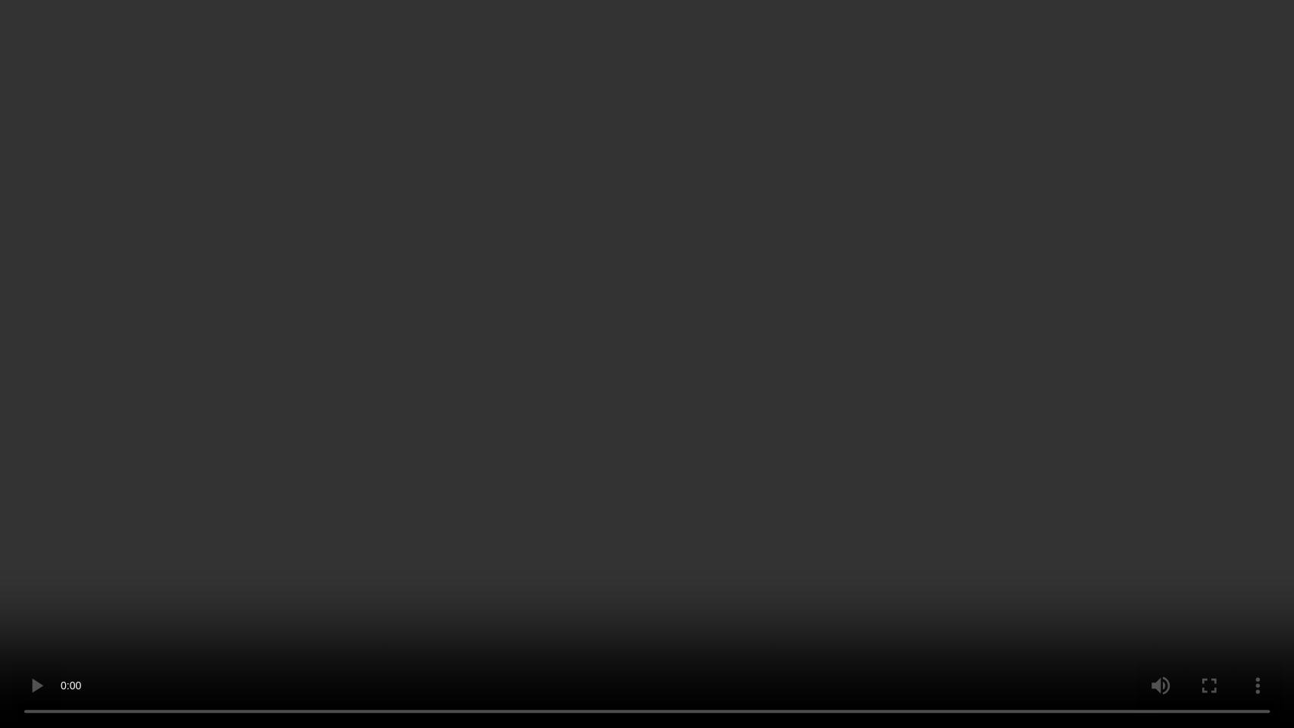
click at [487, 339] on video at bounding box center [647, 364] width 1294 height 728
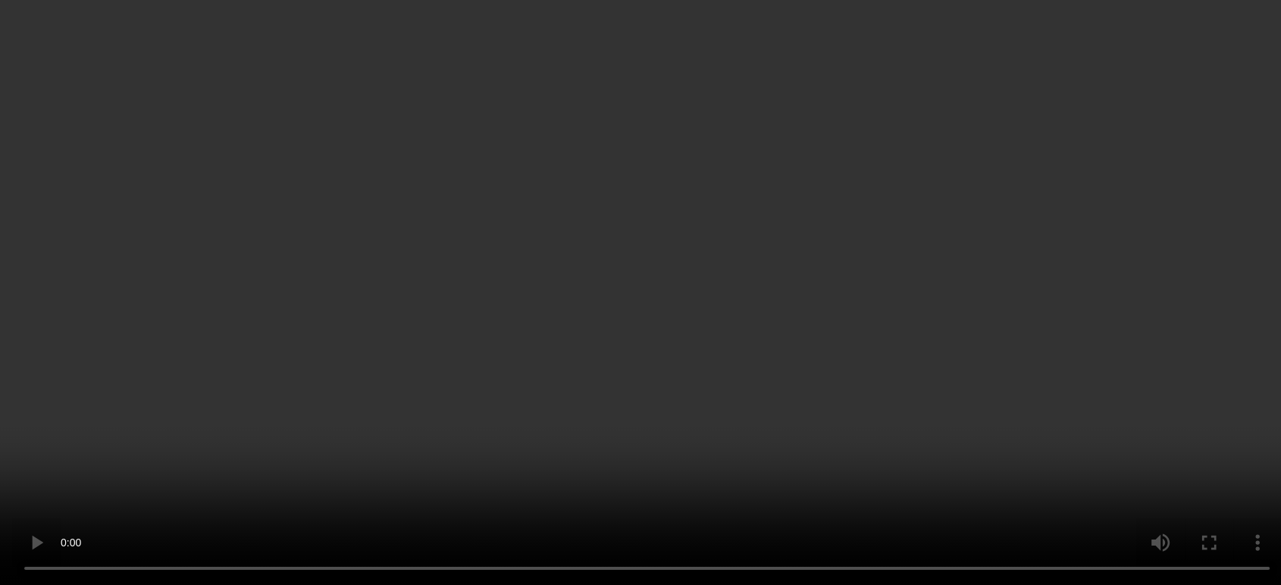
scroll to position [252, 0]
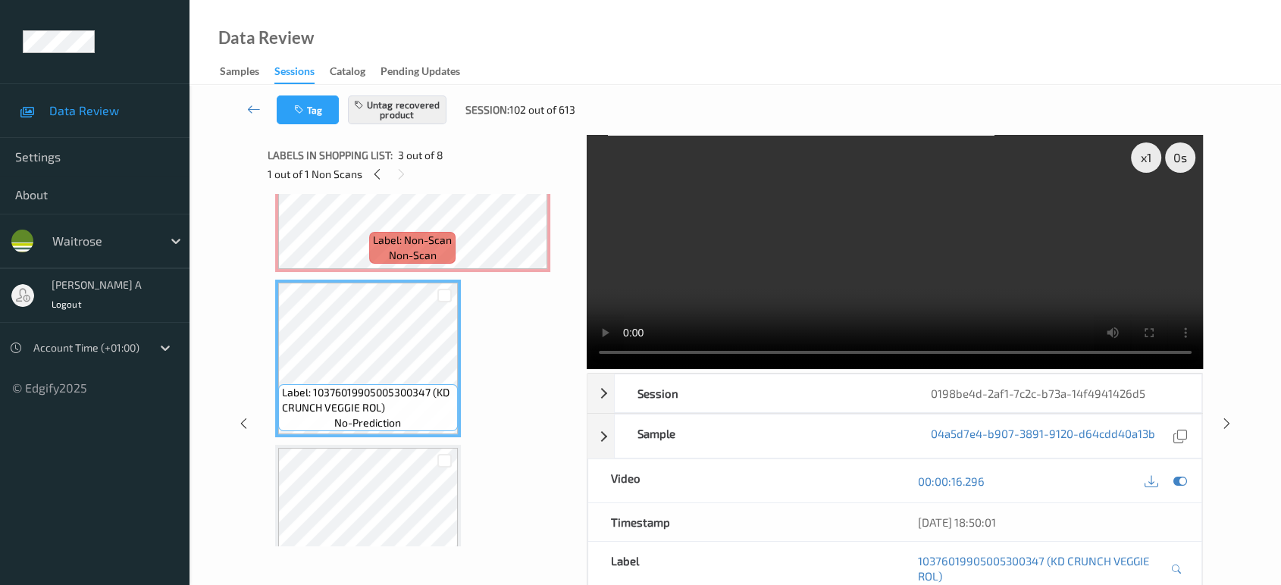
drag, startPoint x: 1225, startPoint y: 419, endPoint x: 682, endPoint y: 83, distance: 639.0
click at [1225, 419] on icon at bounding box center [1227, 424] width 13 height 14
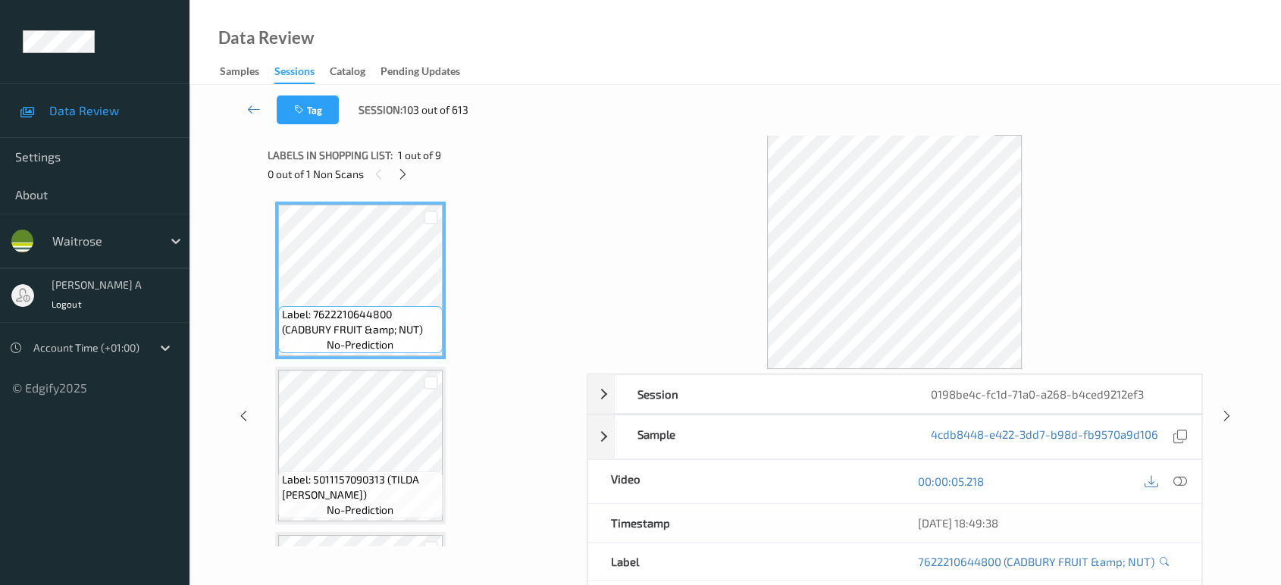
drag, startPoint x: 406, startPoint y: 174, endPoint x: 425, endPoint y: 226, distance: 54.7
click at [406, 174] on icon at bounding box center [403, 175] width 13 height 14
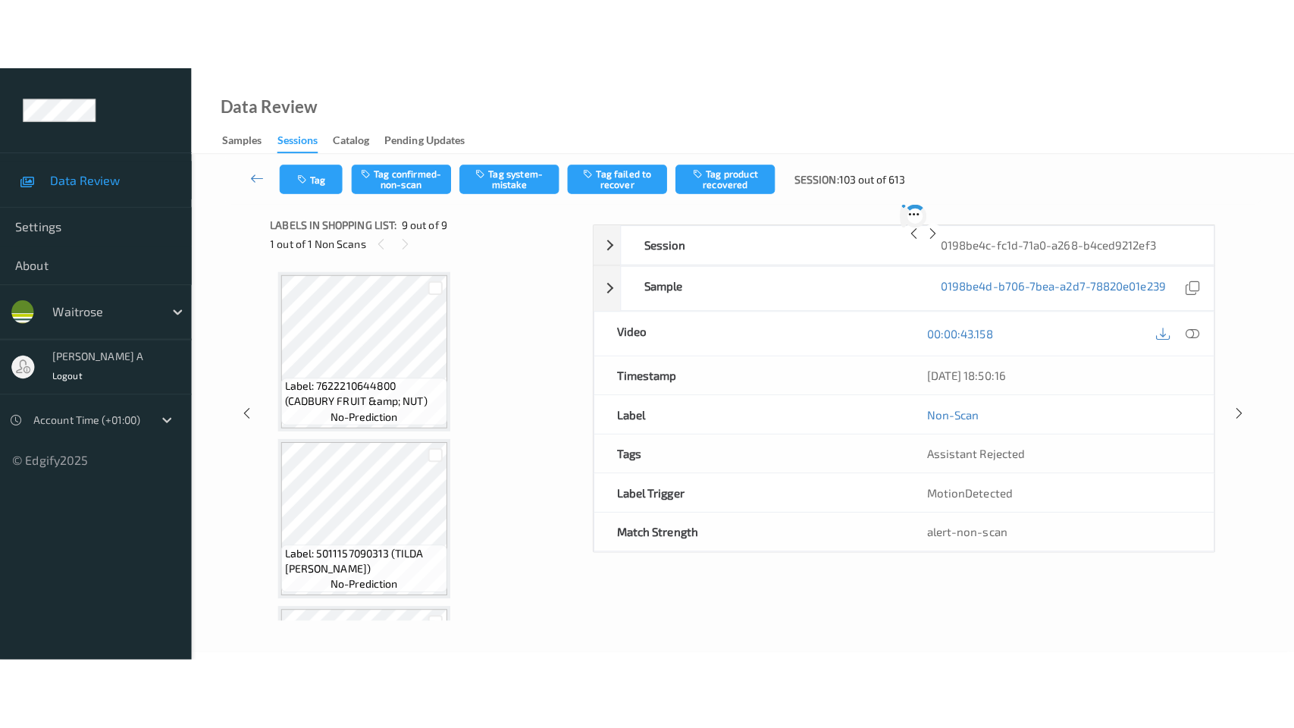
scroll to position [1136, 0]
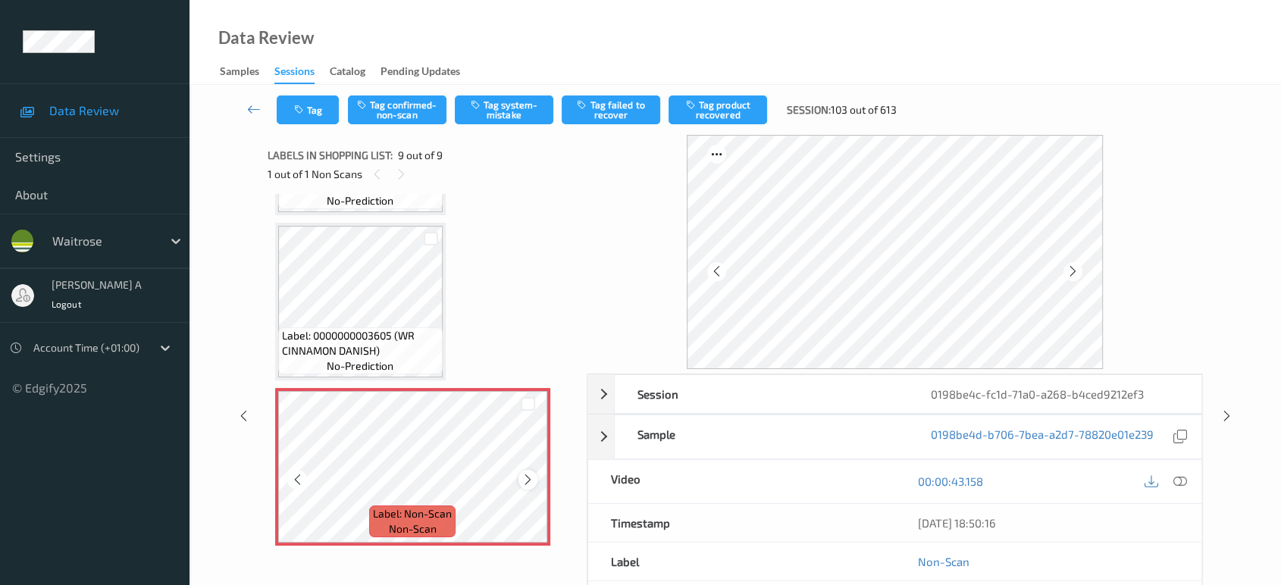
click at [528, 479] on icon at bounding box center [528, 480] width 13 height 14
click at [526, 478] on icon at bounding box center [528, 480] width 13 height 14
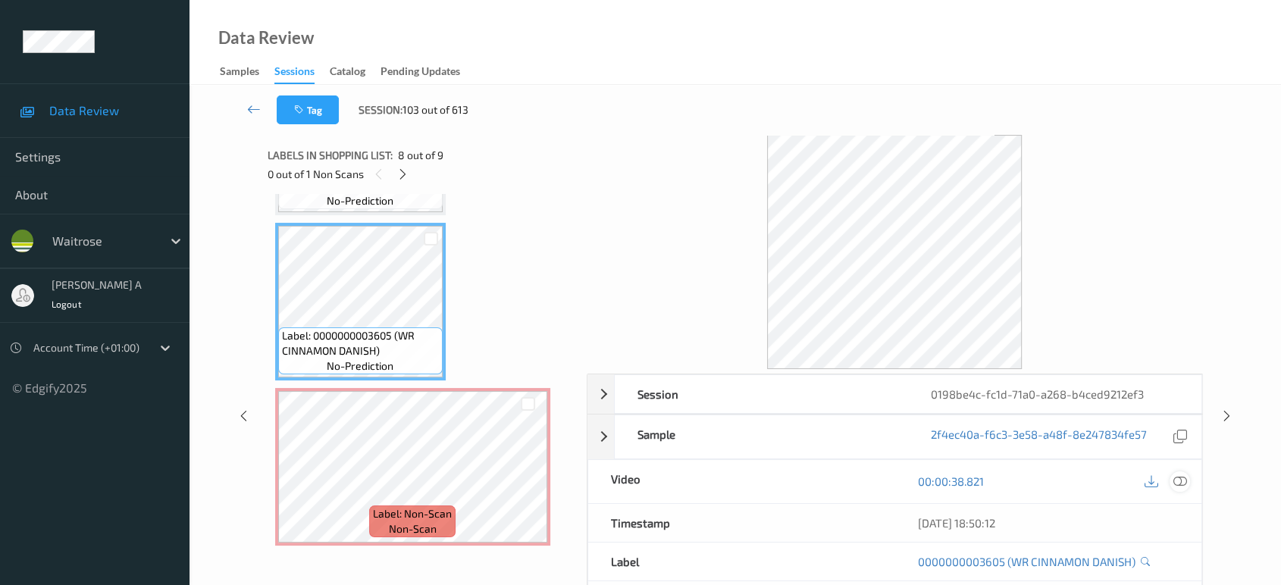
click at [1187, 475] on div at bounding box center [1180, 482] width 20 height 20
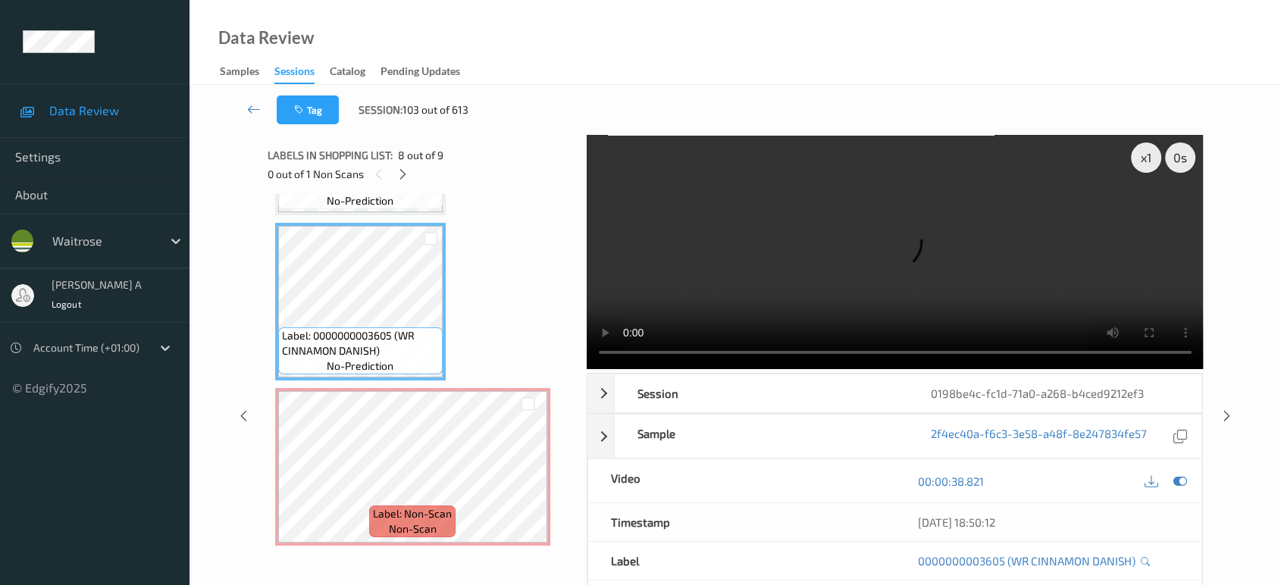
scroll to position [994, 0]
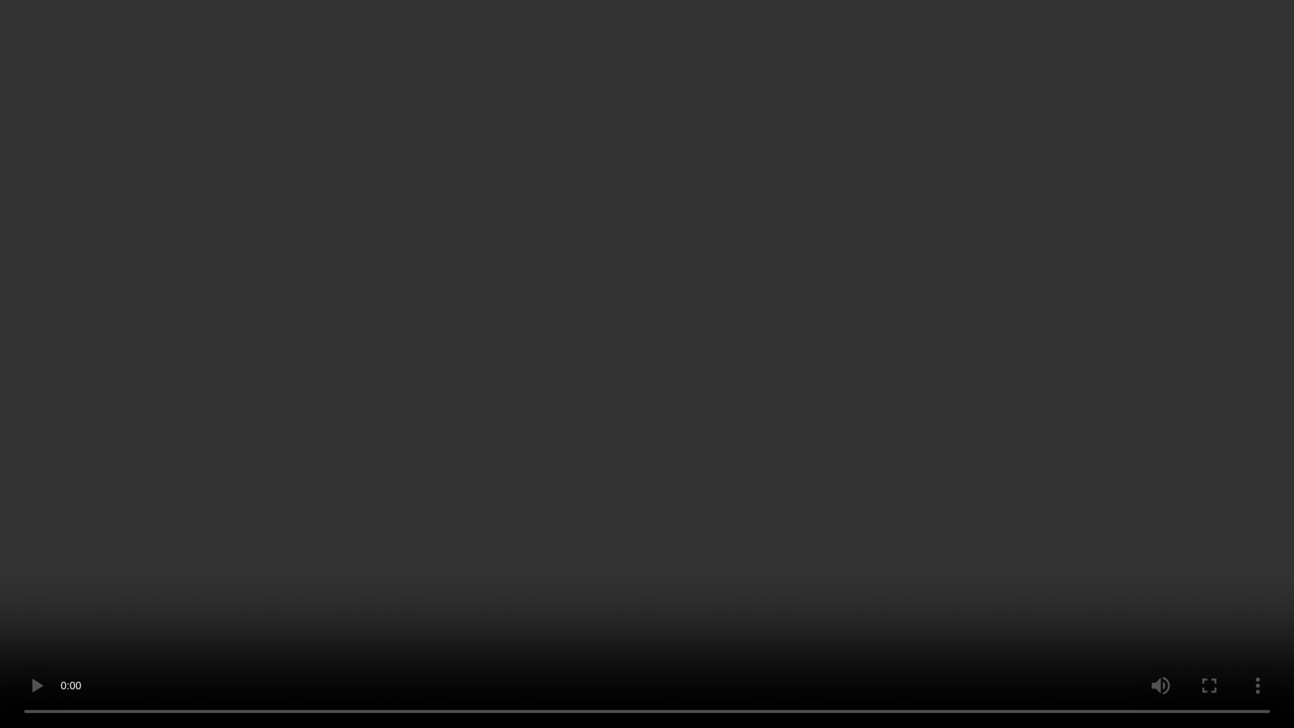
click at [467, 336] on video at bounding box center [647, 364] width 1294 height 728
click at [466, 336] on video at bounding box center [647, 364] width 1294 height 728
click at [741, 255] on video at bounding box center [647, 364] width 1294 height 728
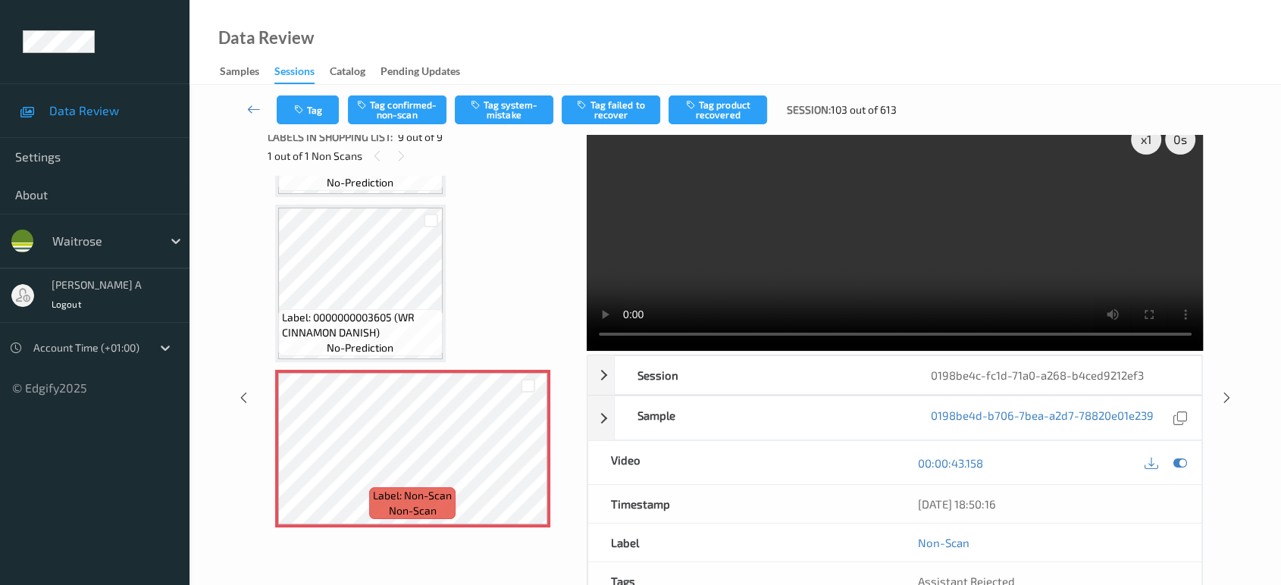
scroll to position [0, 0]
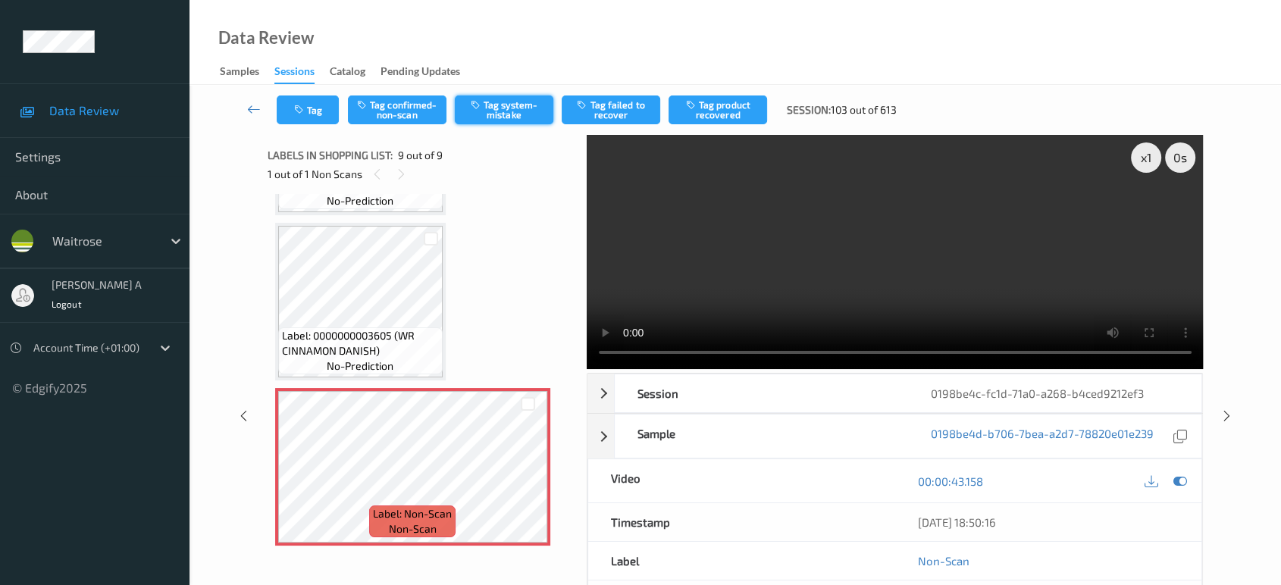
click at [514, 111] on button "Tag system-mistake" at bounding box center [504, 110] width 99 height 29
click at [320, 111] on button "Tag" at bounding box center [308, 110] width 62 height 29
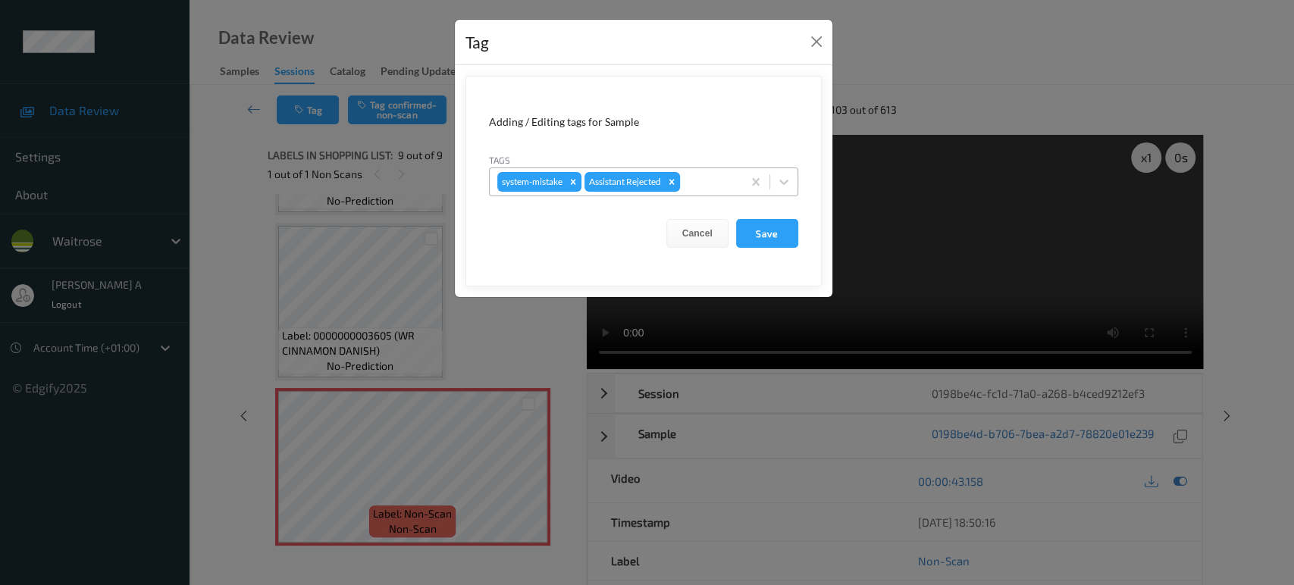
click at [716, 190] on div at bounding box center [709, 182] width 52 height 18
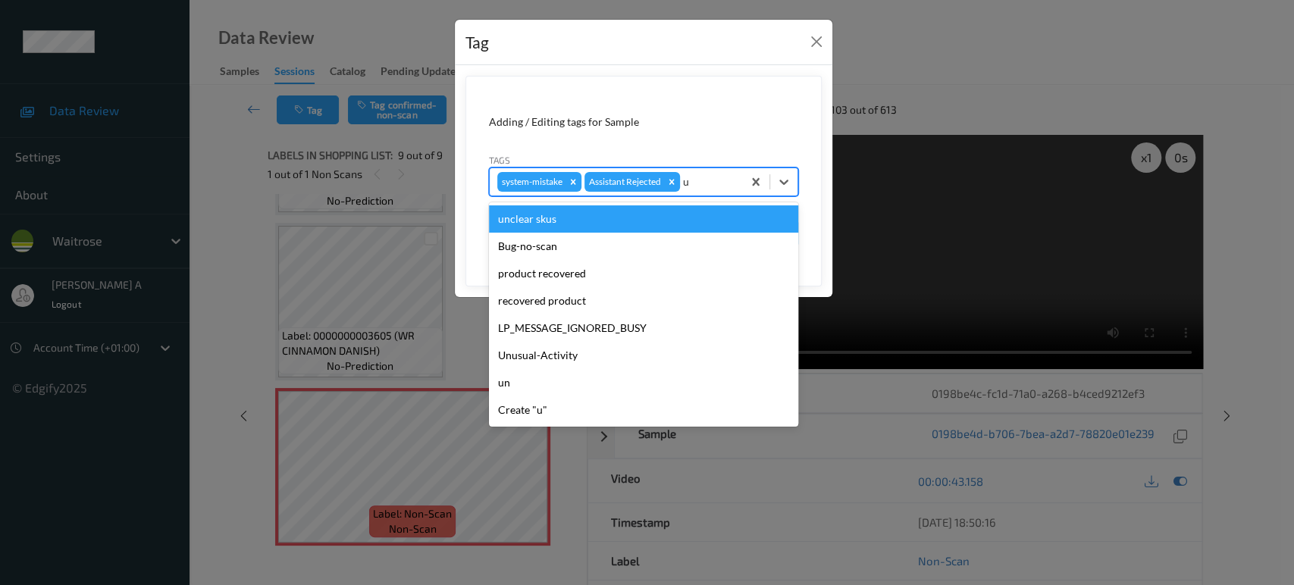
type input "un"
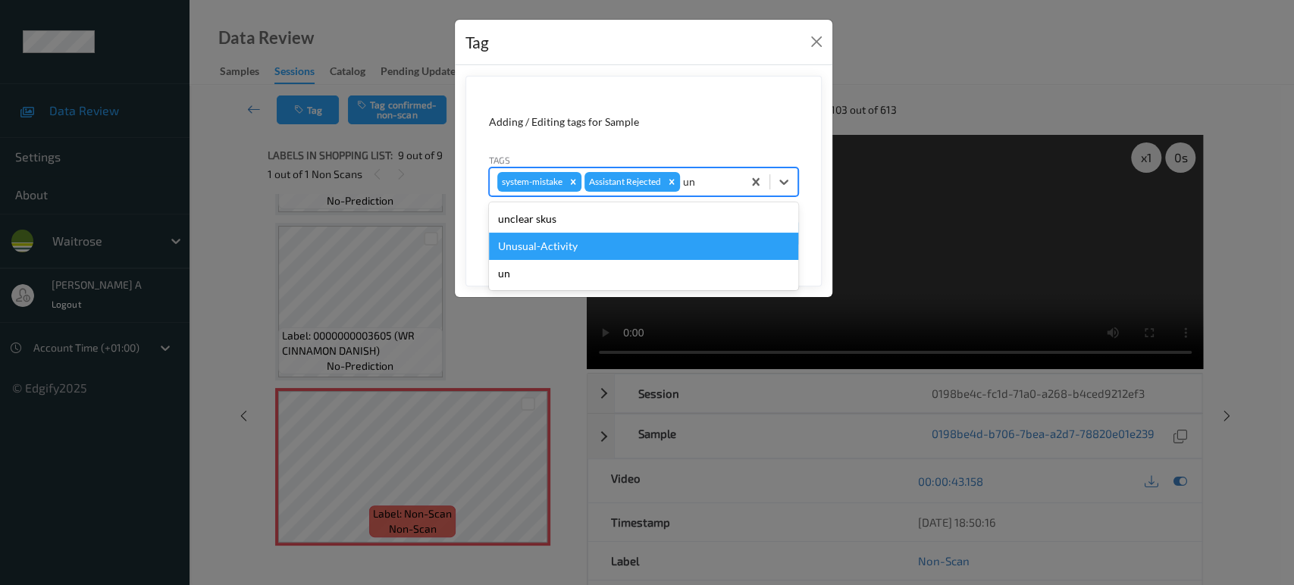
click at [629, 252] on div "Unusual-Activity" at bounding box center [643, 246] width 309 height 27
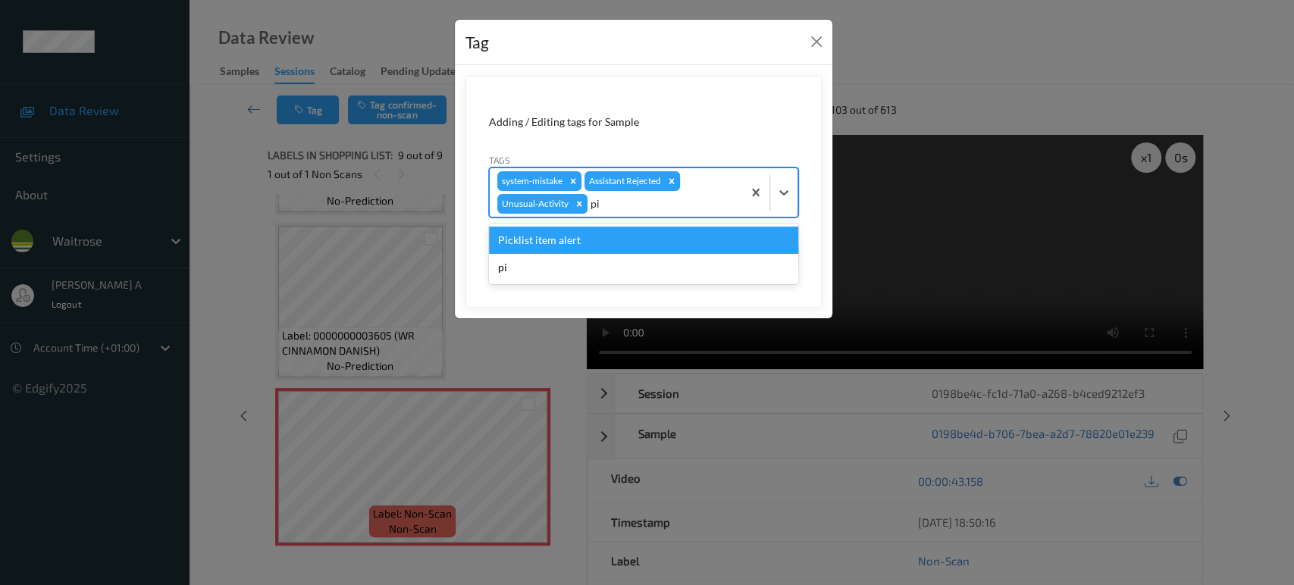
type input "pic"
click at [536, 243] on div "Picklist item alert" at bounding box center [643, 240] width 309 height 27
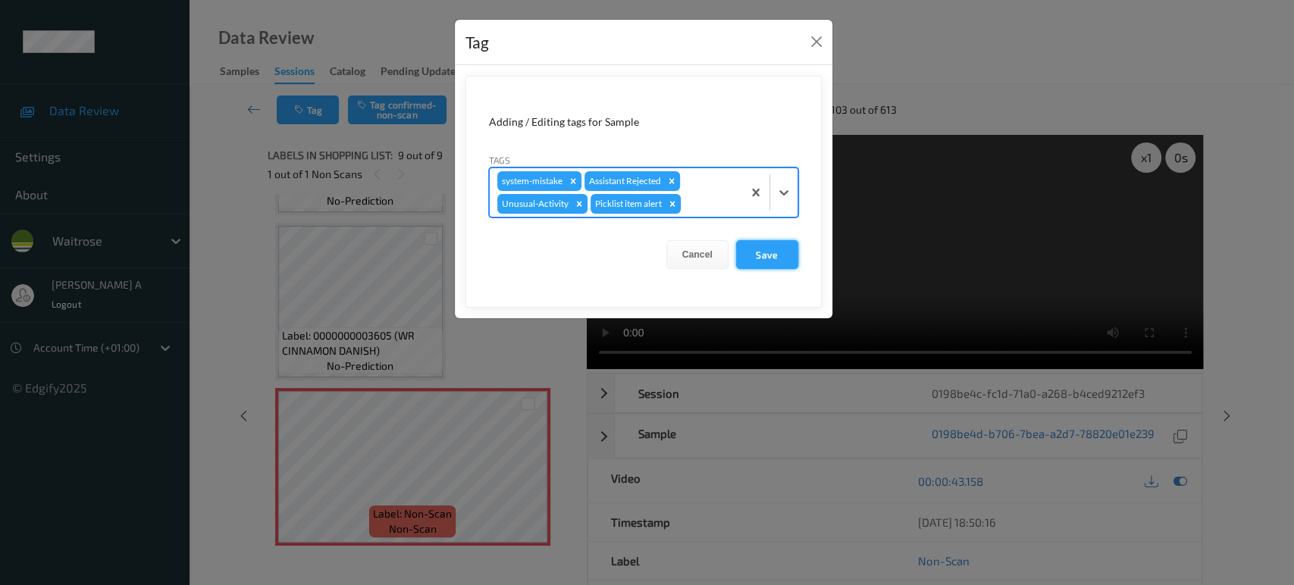
click at [759, 259] on button "Save" at bounding box center [767, 254] width 62 height 29
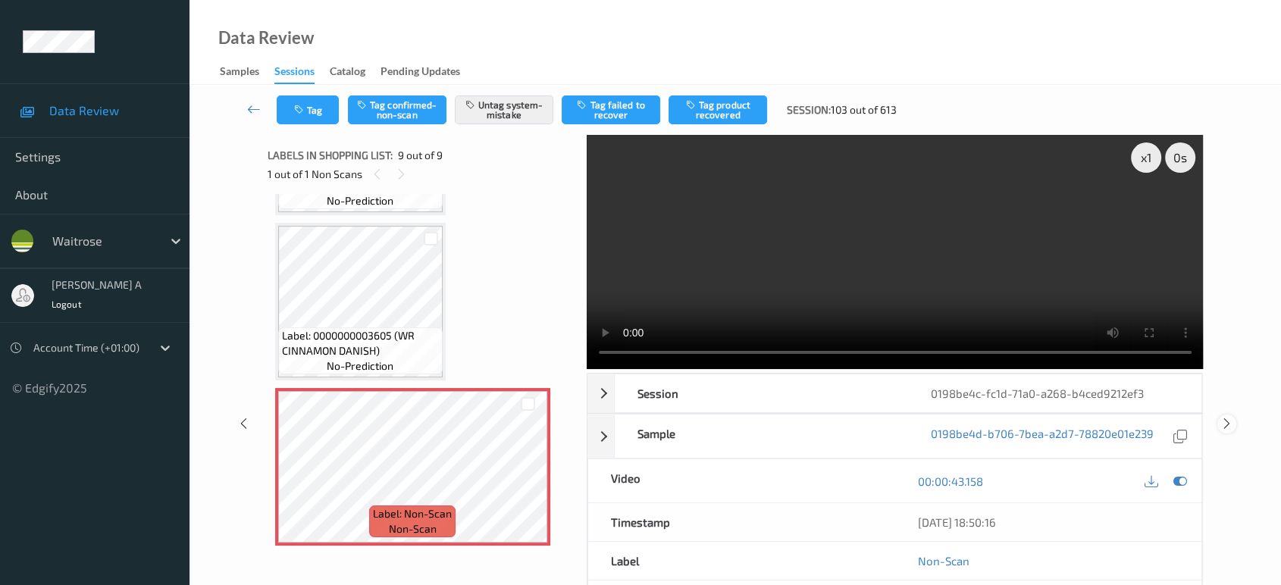
click at [1231, 417] on icon at bounding box center [1227, 424] width 13 height 14
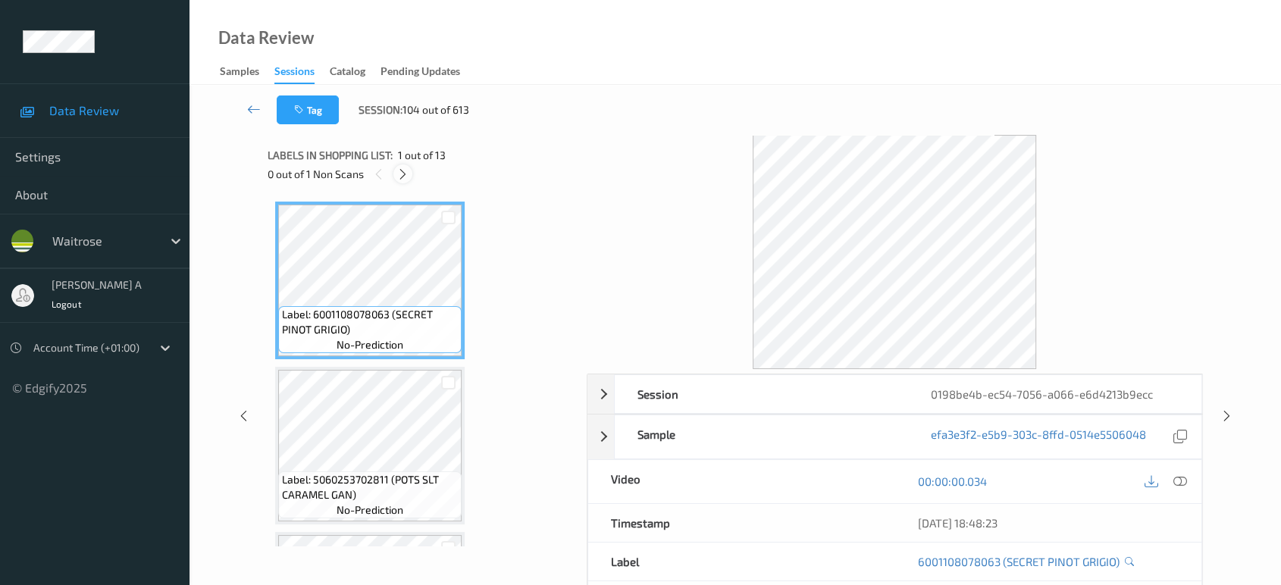
click at [406, 171] on icon at bounding box center [403, 175] width 13 height 14
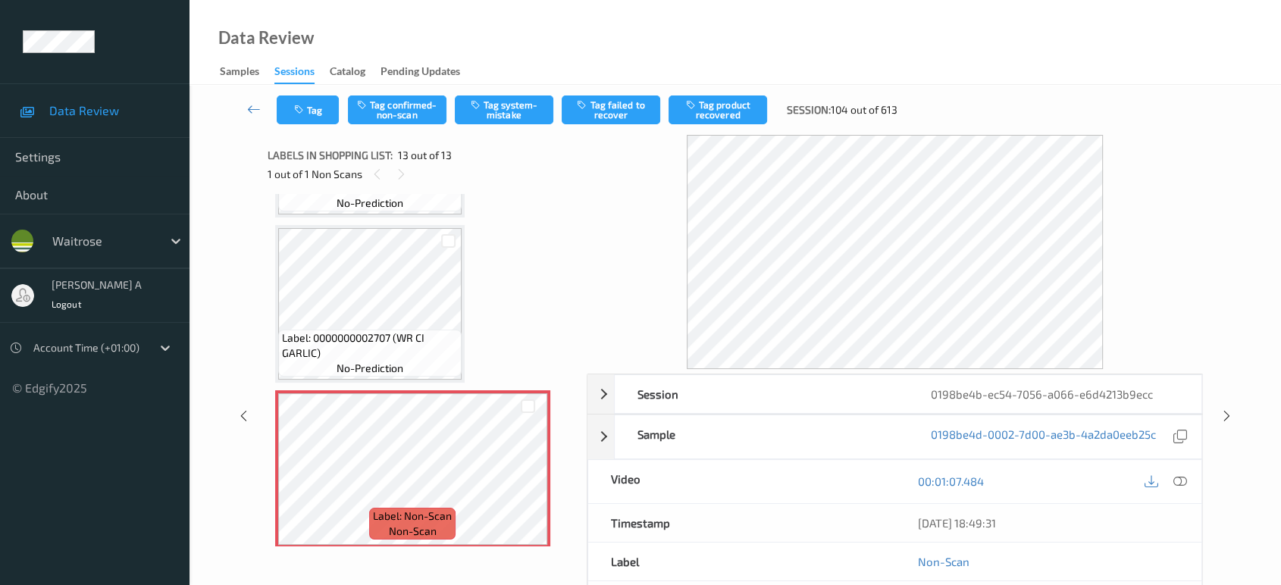
scroll to position [84, 0]
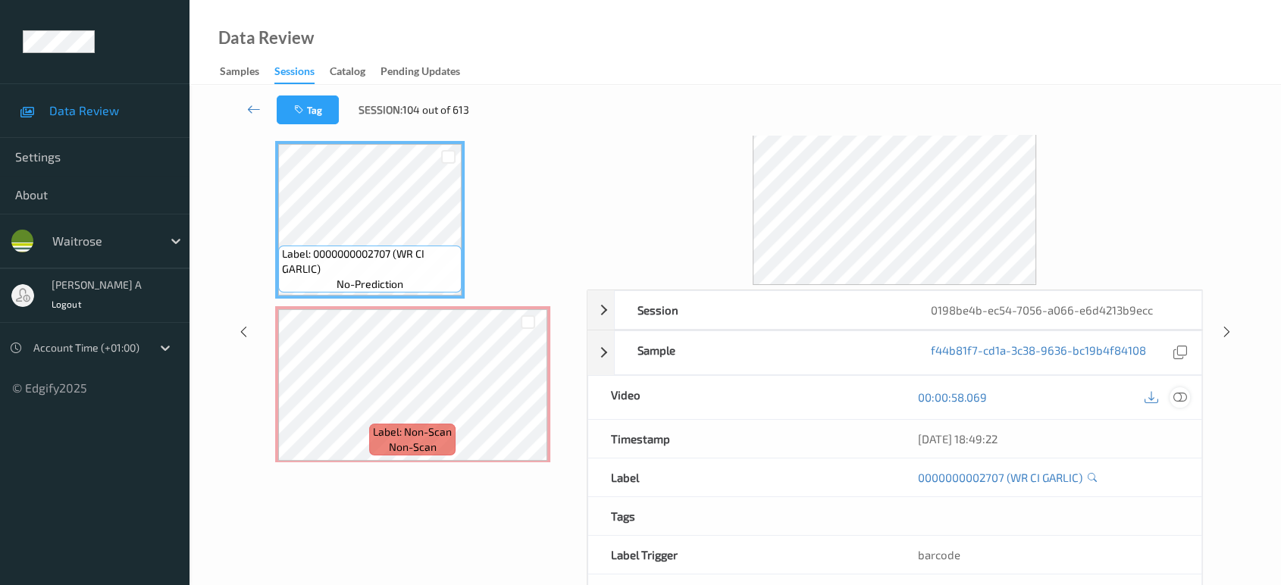
click at [1177, 391] on icon at bounding box center [1181, 397] width 14 height 14
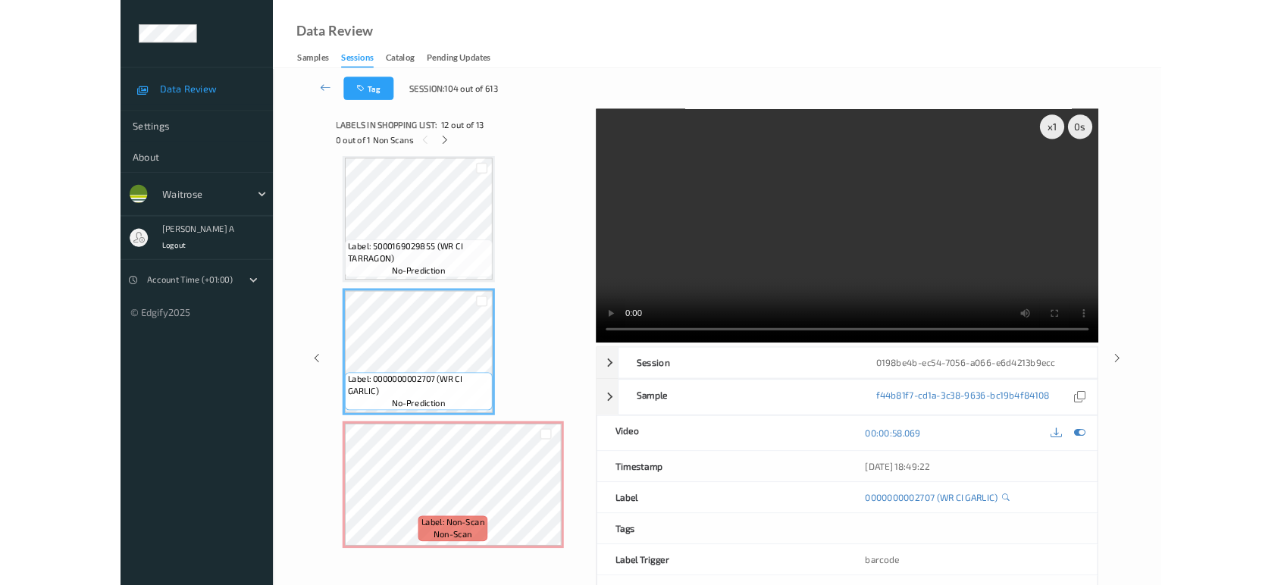
scroll to position [1652, 0]
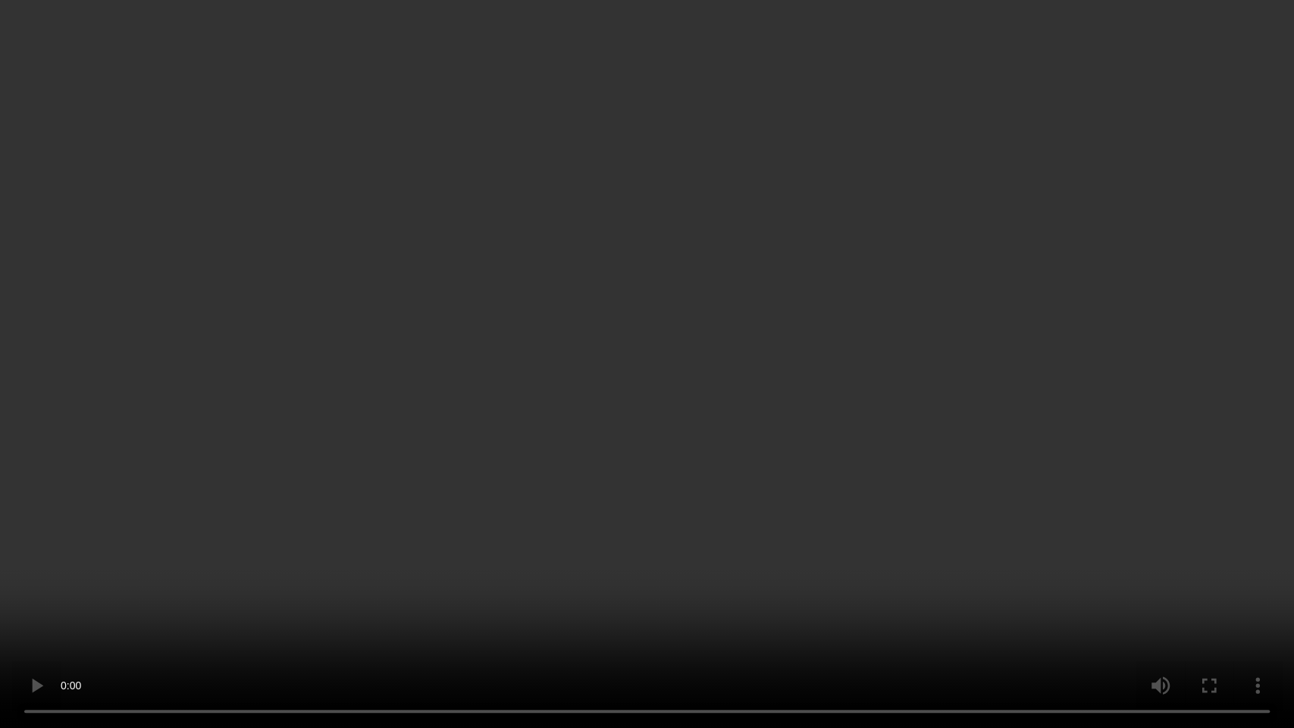
click at [546, 357] on video at bounding box center [647, 364] width 1294 height 728
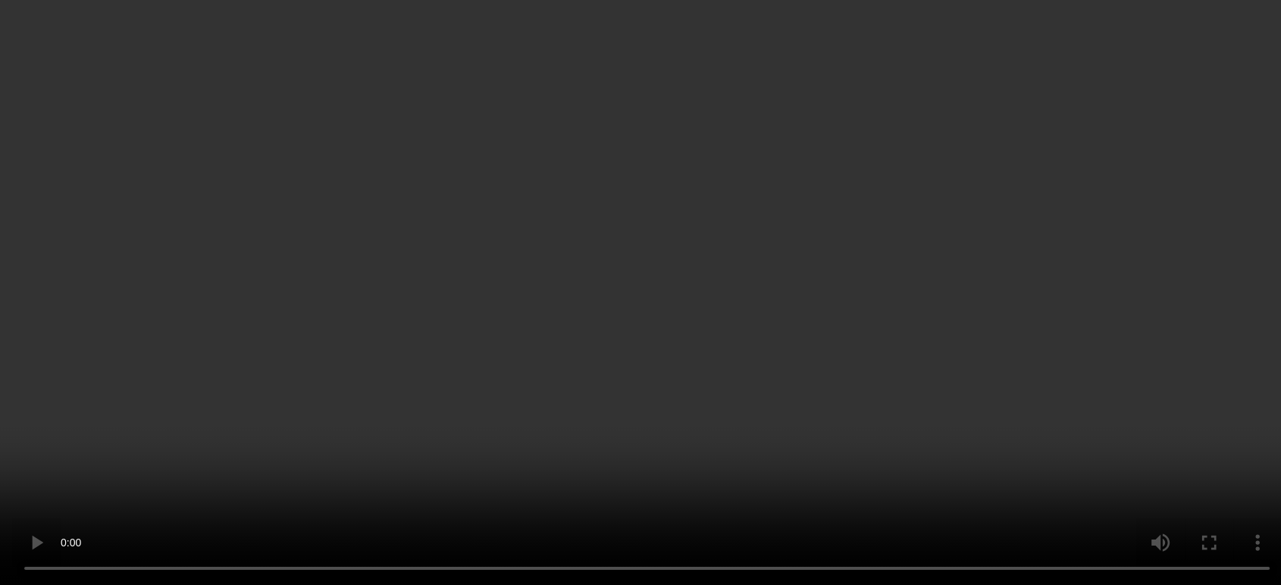
scroll to position [1795, 0]
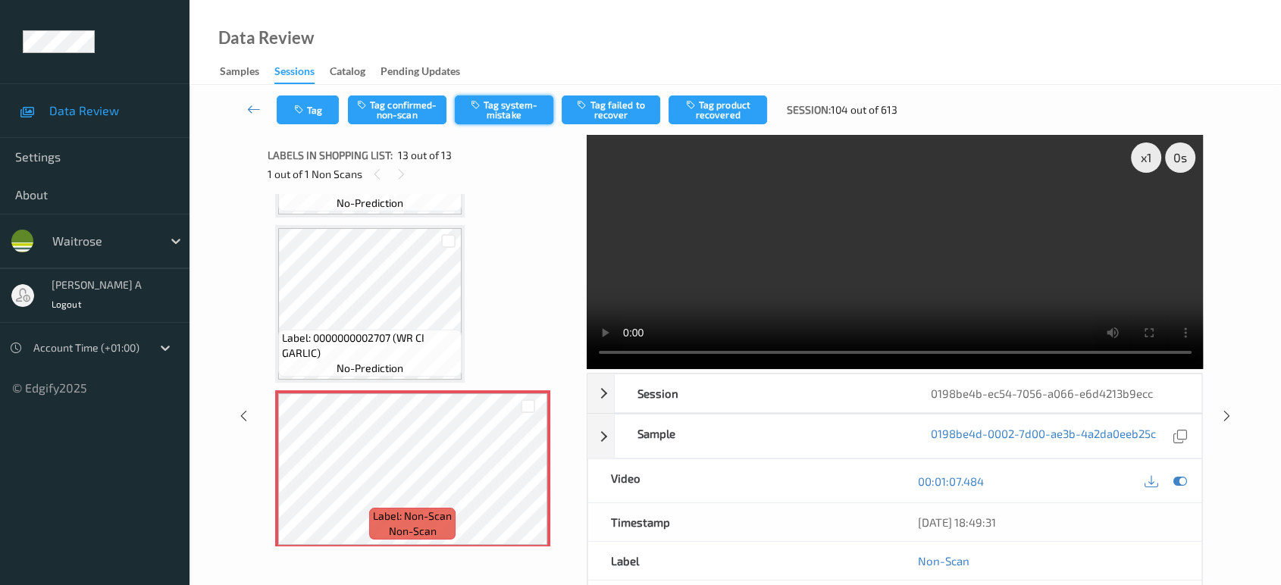
click at [513, 111] on button "Tag system-mistake" at bounding box center [504, 110] width 99 height 29
click at [394, 114] on button "Tag confirmed-non-scan" at bounding box center [397, 110] width 99 height 29
click at [421, 118] on button "Untag confirmed-non-scan" at bounding box center [397, 110] width 99 height 29
click at [323, 108] on button "Tag" at bounding box center [308, 110] width 62 height 29
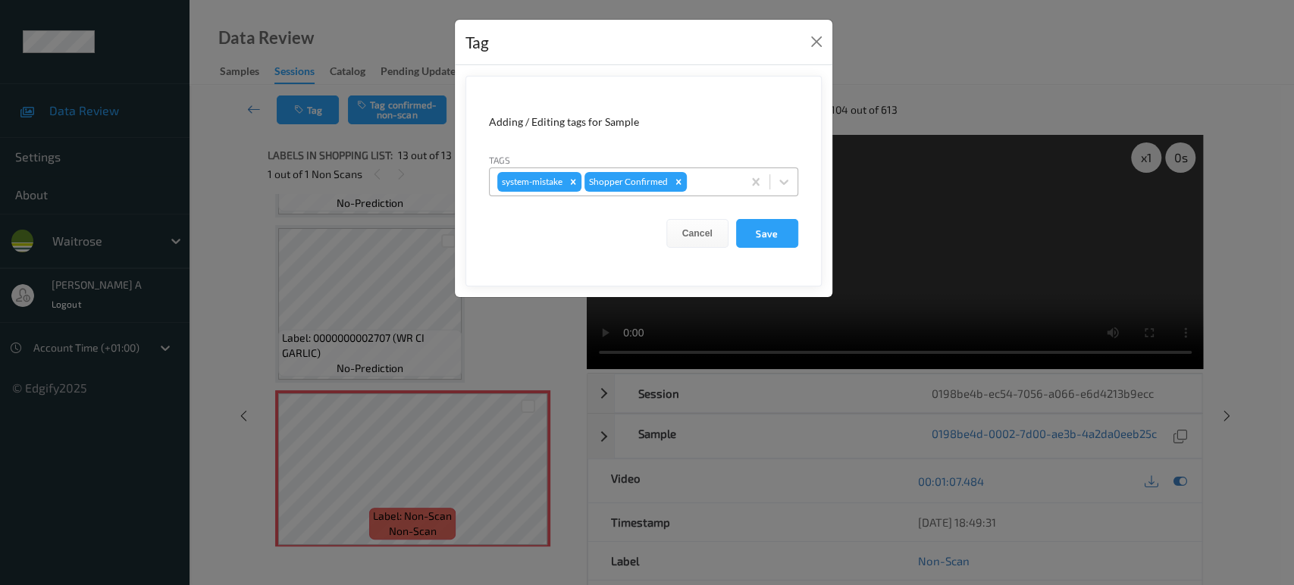
click at [704, 179] on div at bounding box center [712, 182] width 45 height 18
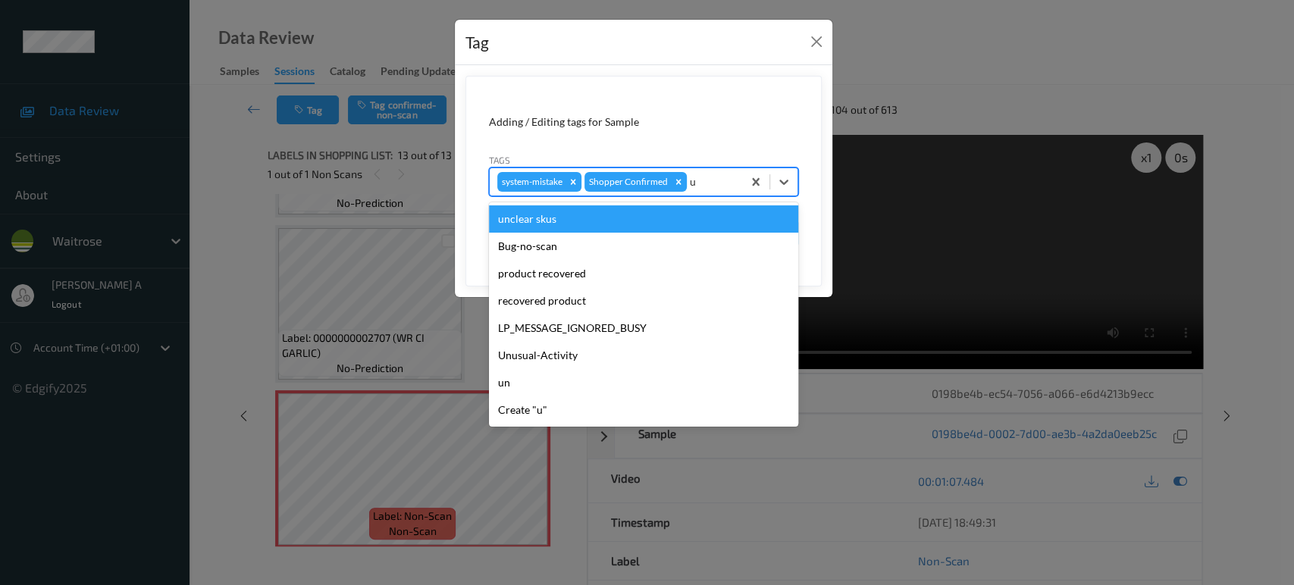
type input "un"
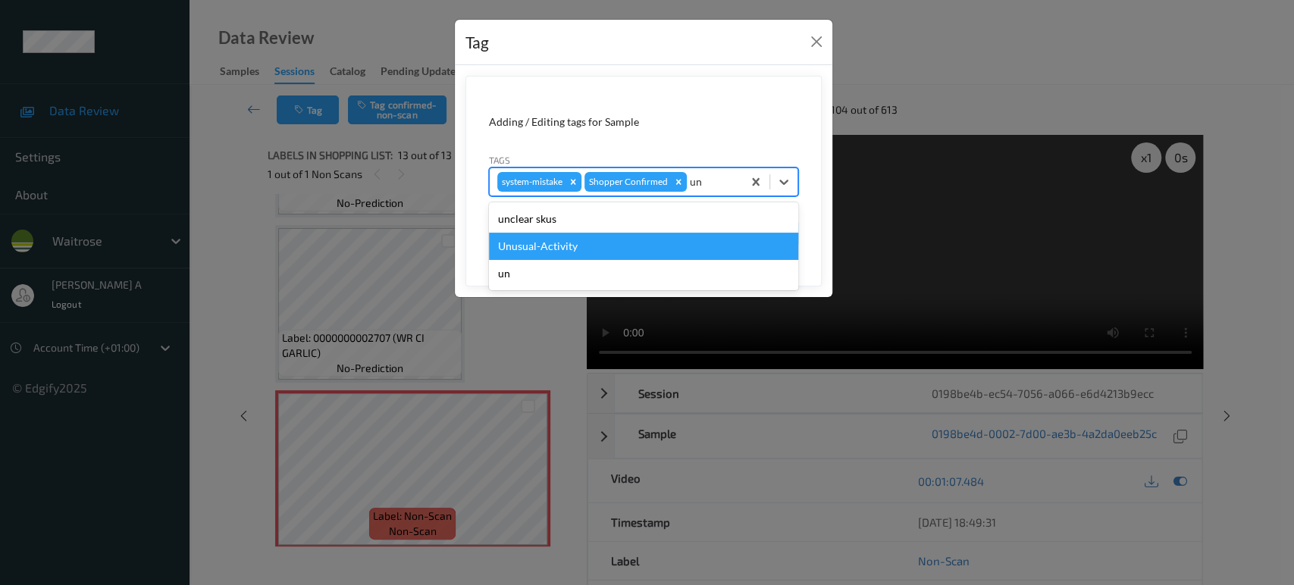
click at [654, 239] on div "Unusual-Activity" at bounding box center [643, 246] width 309 height 27
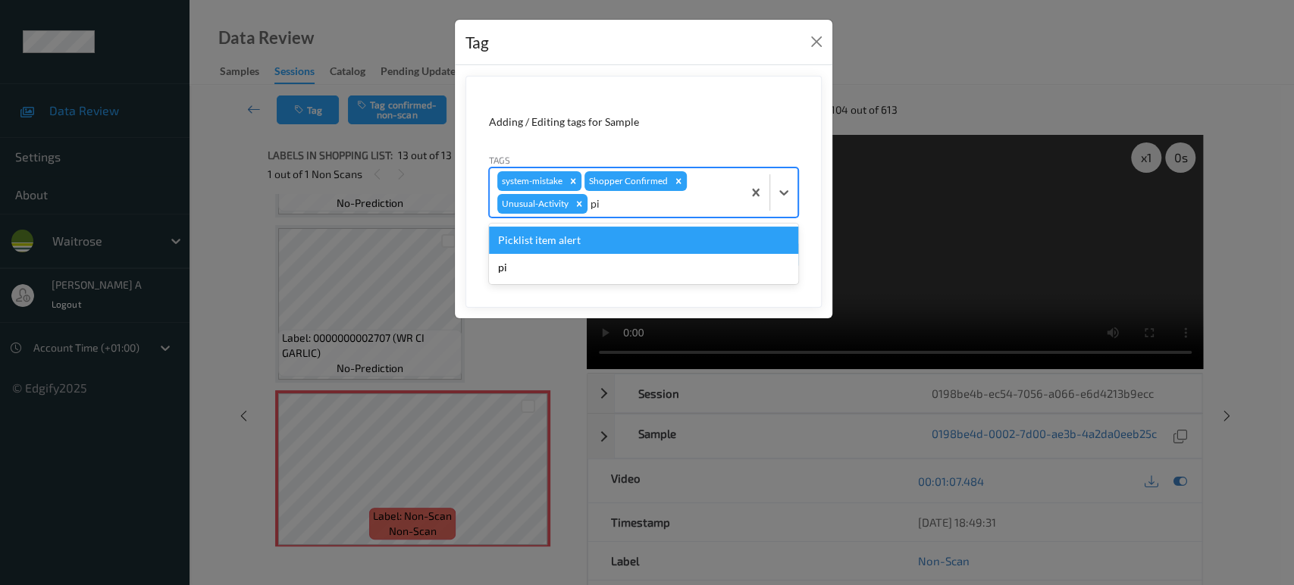
type input "pic"
click at [654, 239] on div "Picklist item alert" at bounding box center [643, 240] width 309 height 27
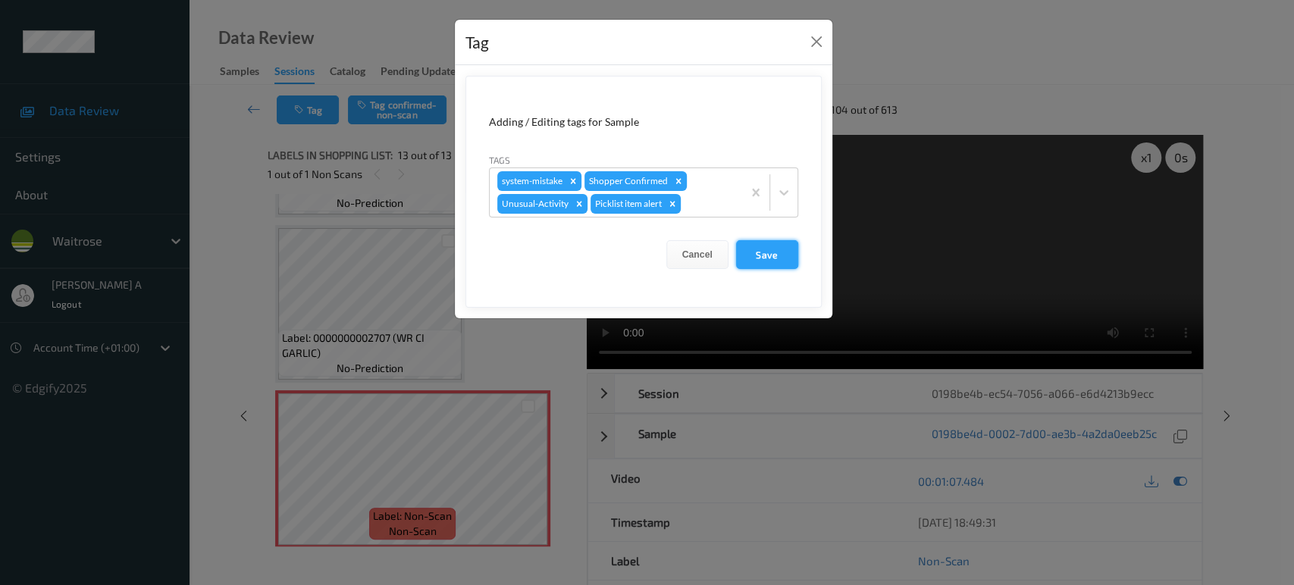
click at [747, 259] on button "Save" at bounding box center [767, 254] width 62 height 29
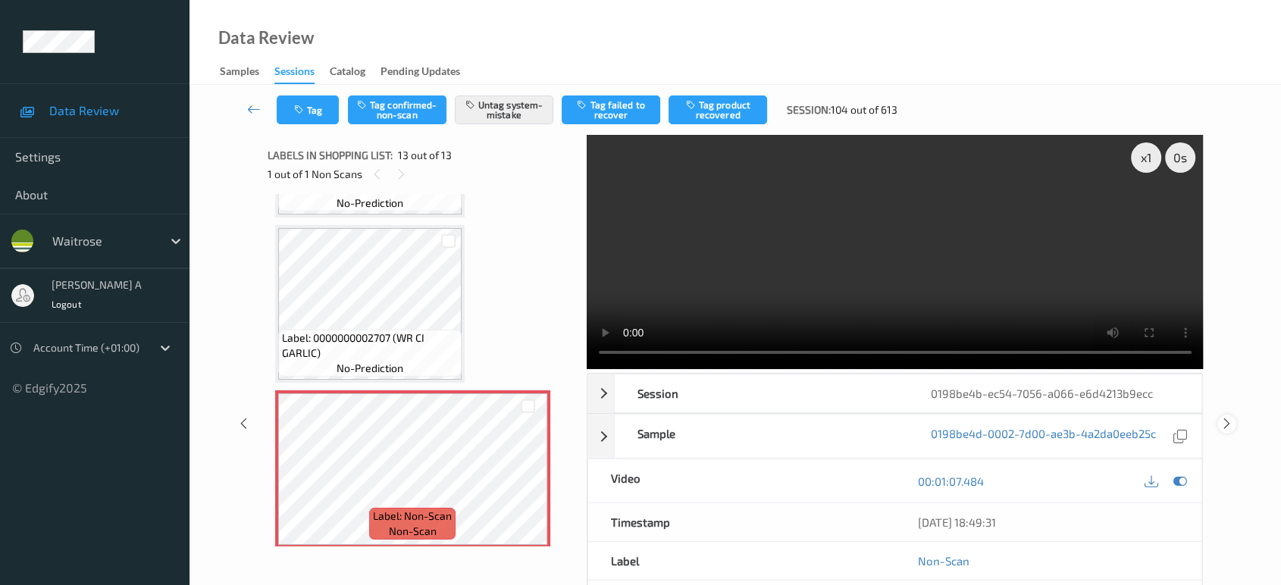
click at [1229, 417] on icon at bounding box center [1227, 424] width 13 height 14
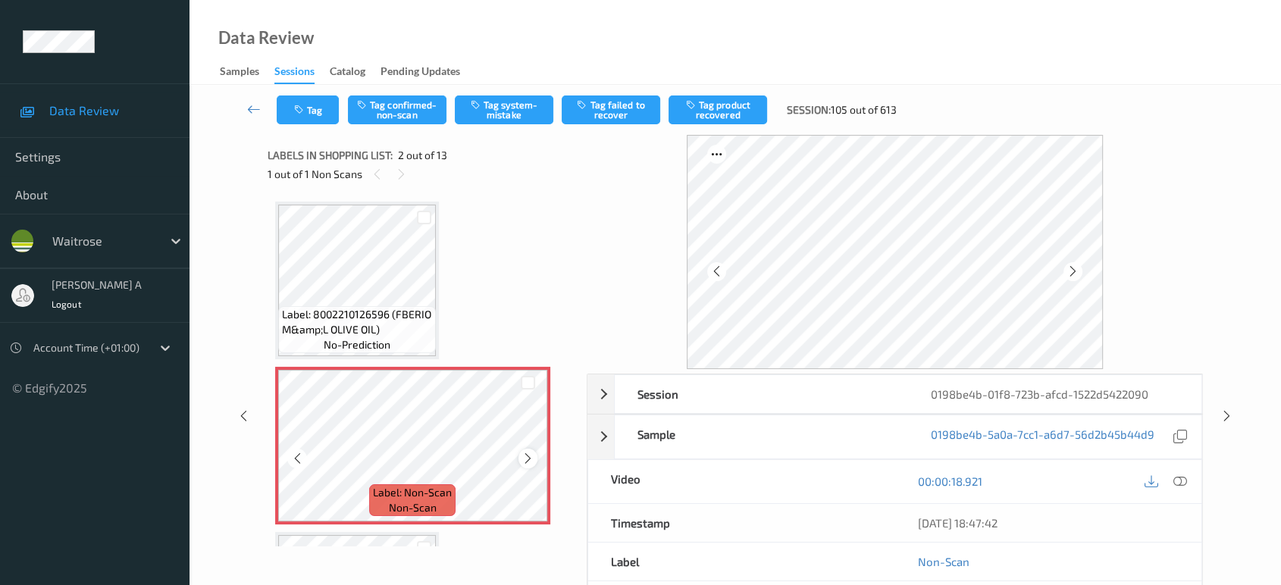
click at [530, 461] on icon at bounding box center [528, 459] width 13 height 14
click at [529, 459] on icon at bounding box center [528, 459] width 13 height 14
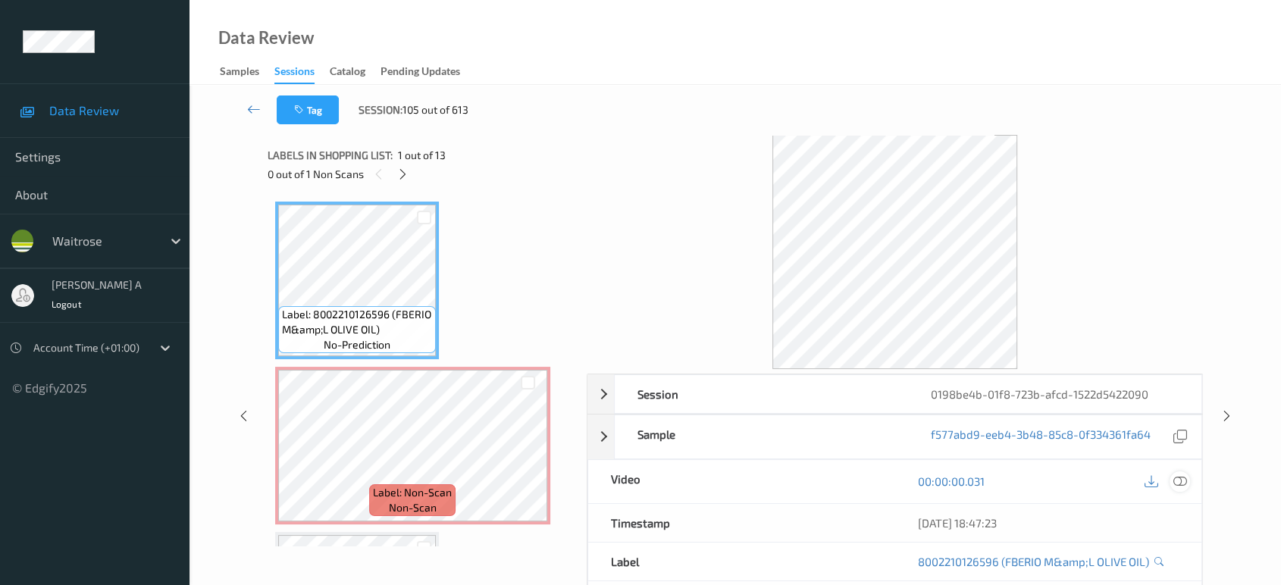
click at [1183, 477] on icon at bounding box center [1181, 482] width 14 height 14
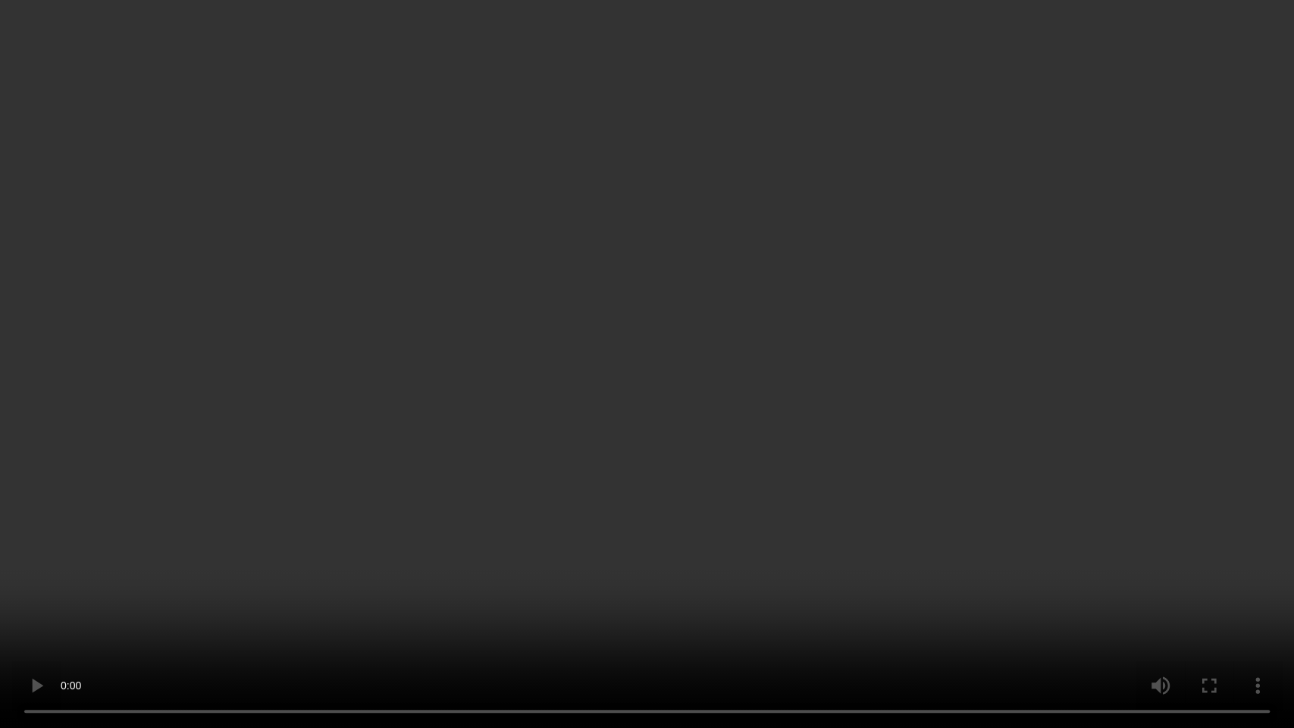
drag, startPoint x: 682, startPoint y: 516, endPoint x: 739, endPoint y: 328, distance: 196.5
click at [682, 516] on video at bounding box center [647, 364] width 1294 height 728
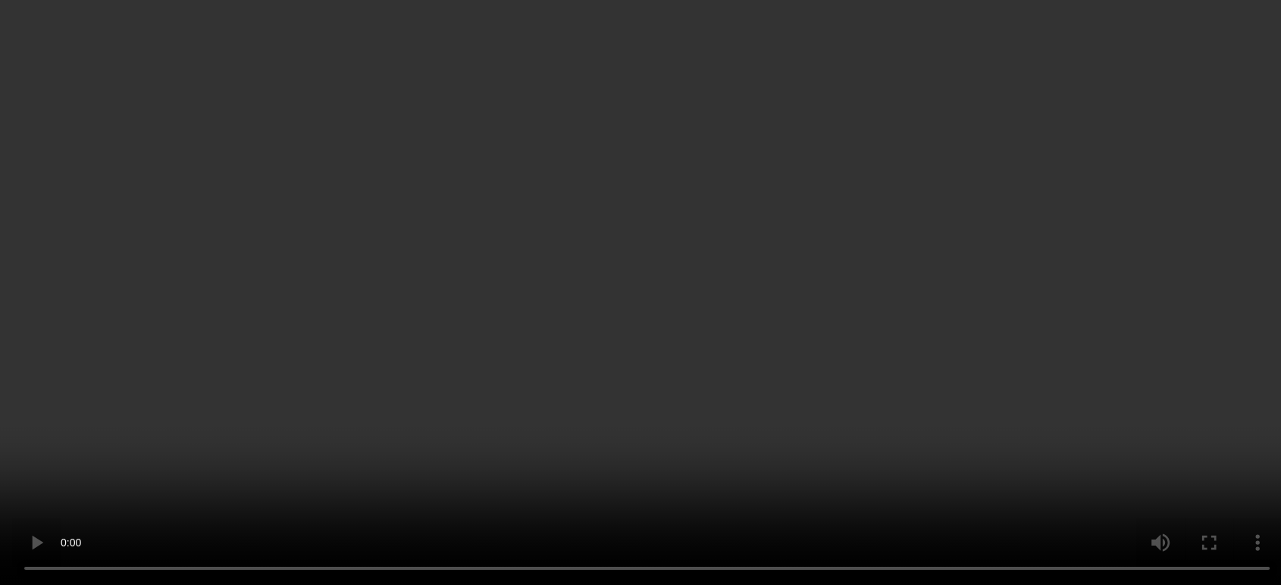
scroll to position [168, 0]
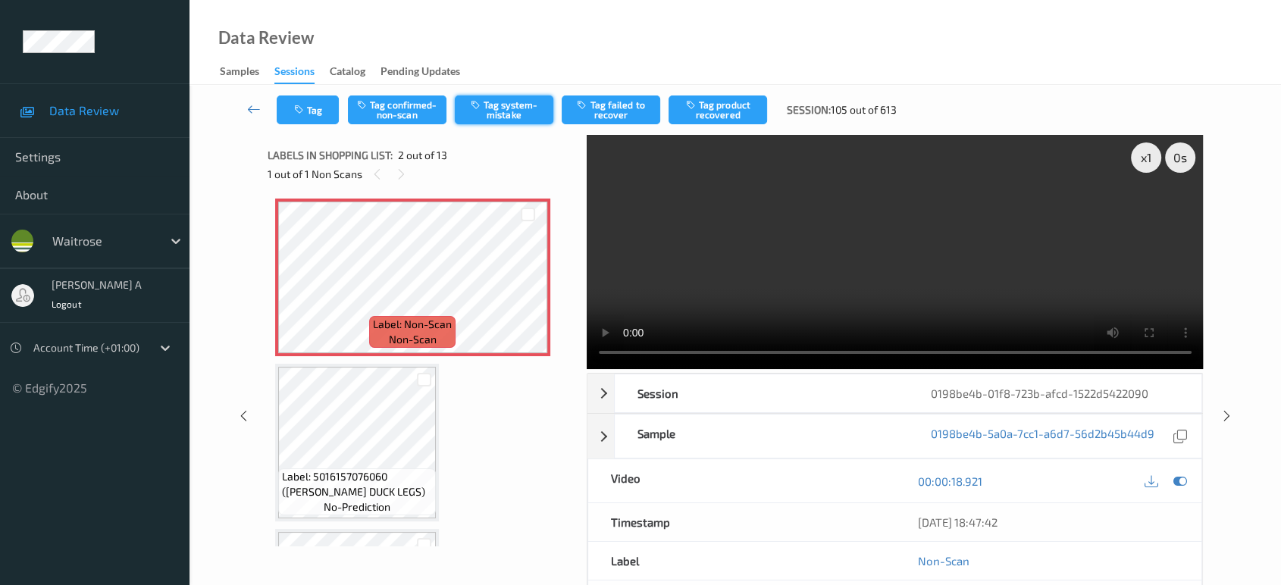
click at [487, 109] on button "Tag system-mistake" at bounding box center [504, 110] width 99 height 29
click at [331, 103] on button "Tag" at bounding box center [308, 110] width 62 height 29
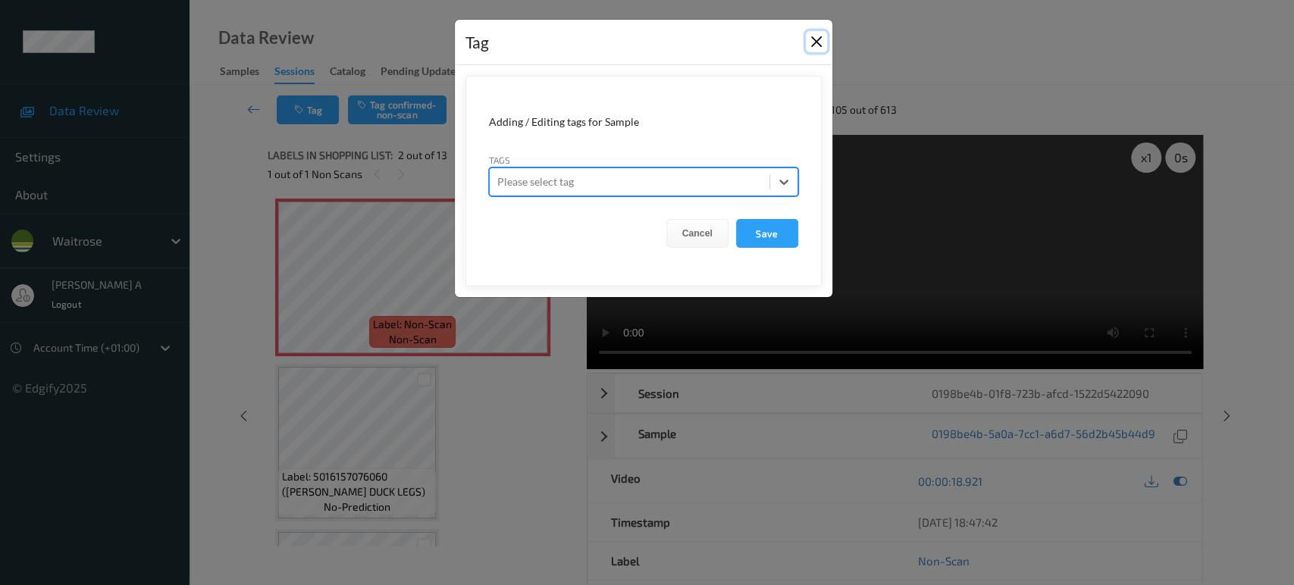
click at [823, 44] on button "Close" at bounding box center [816, 41] width 21 height 21
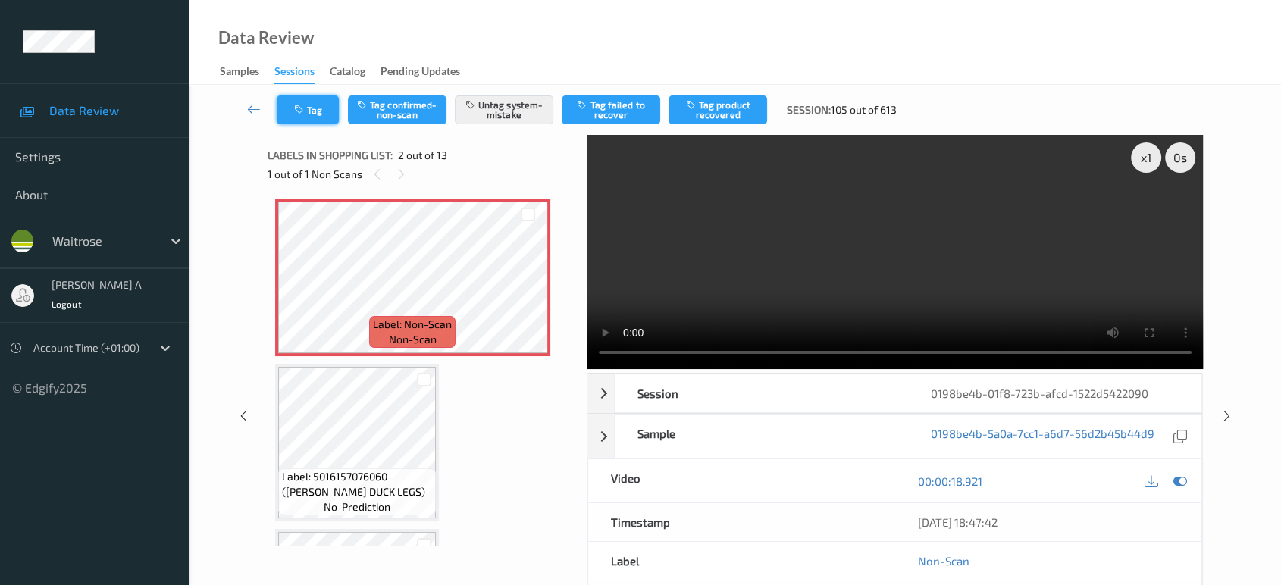
click at [295, 115] on button "Tag" at bounding box center [308, 110] width 62 height 29
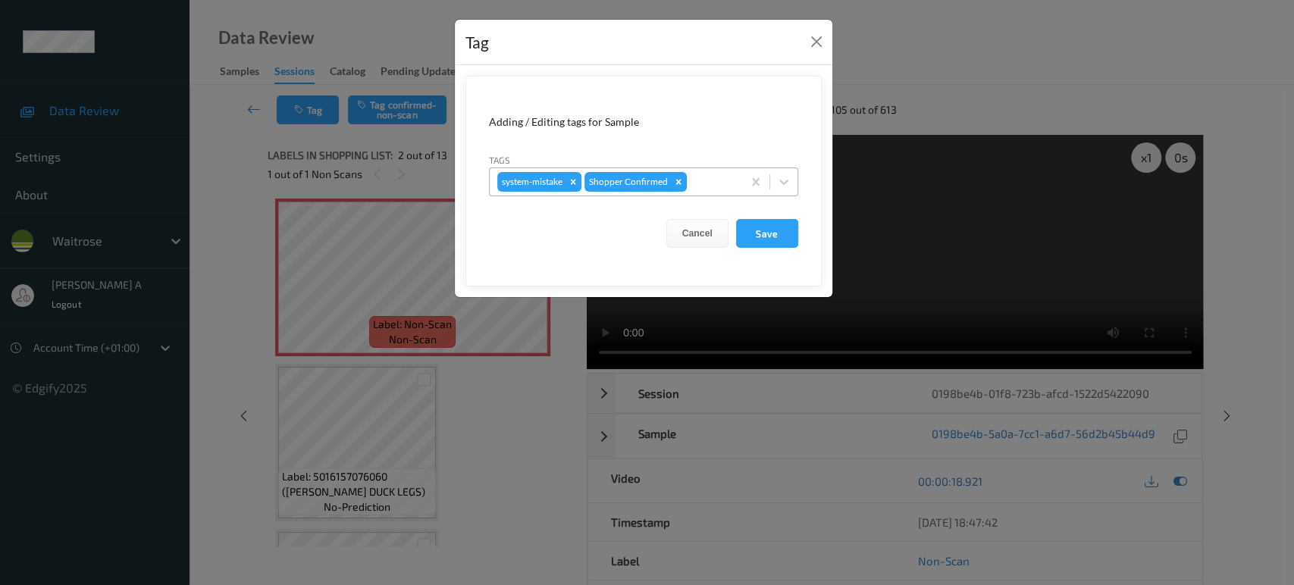
click at [701, 182] on div at bounding box center [712, 182] width 45 height 18
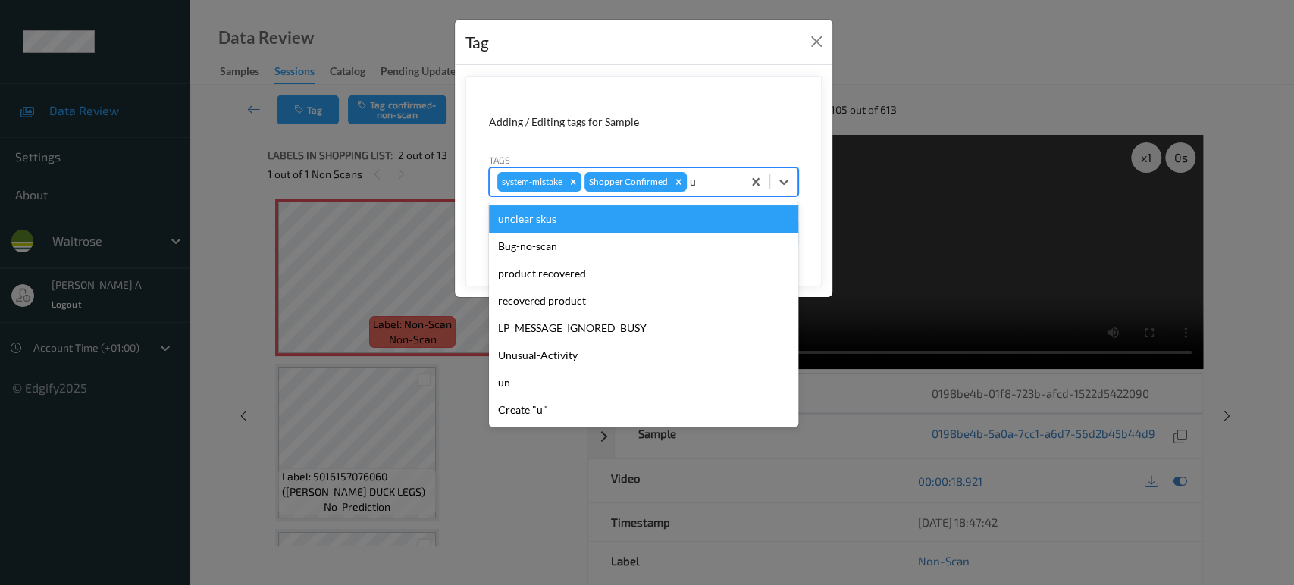
type input "un"
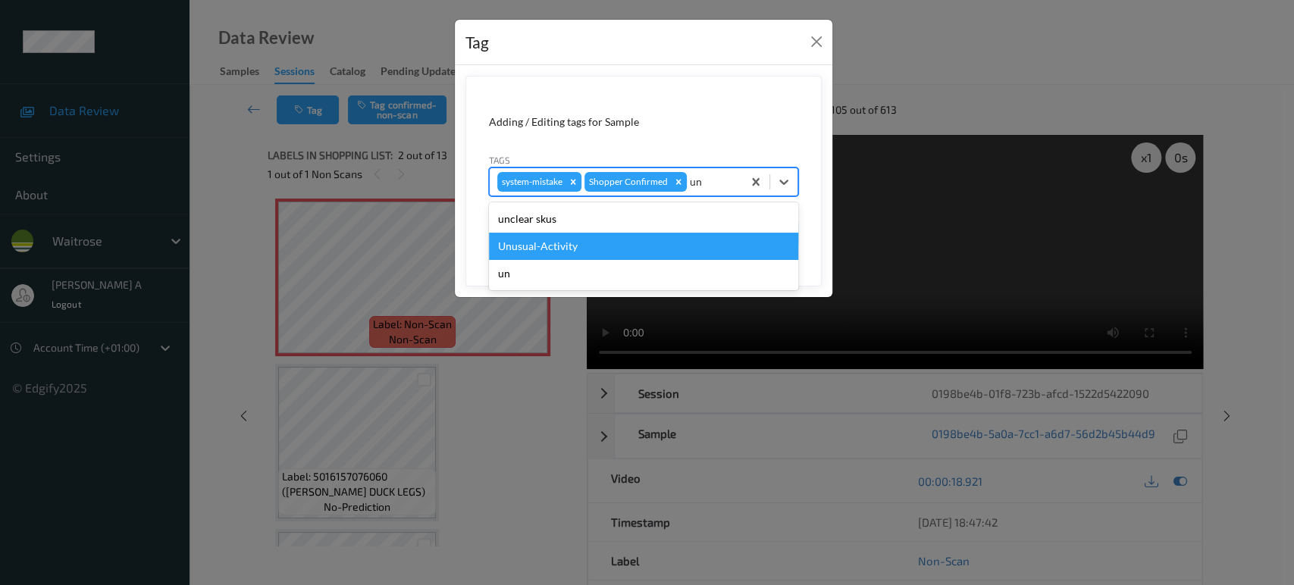
click at [648, 251] on div "Unusual-Activity" at bounding box center [643, 246] width 309 height 27
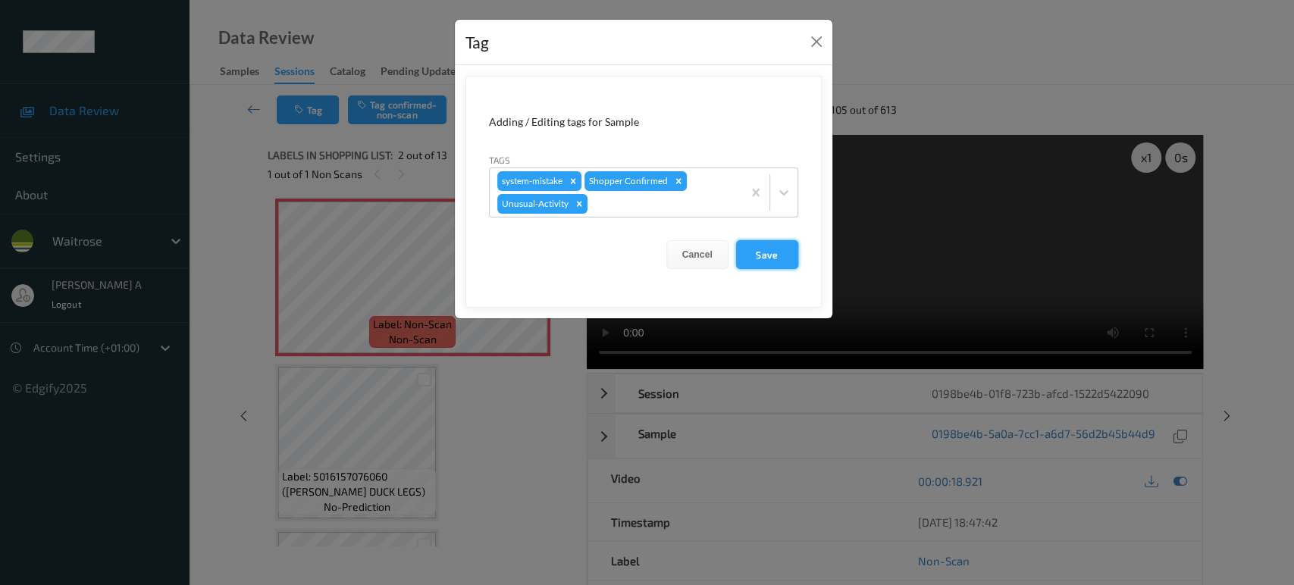
click at [767, 265] on button "Save" at bounding box center [767, 254] width 62 height 29
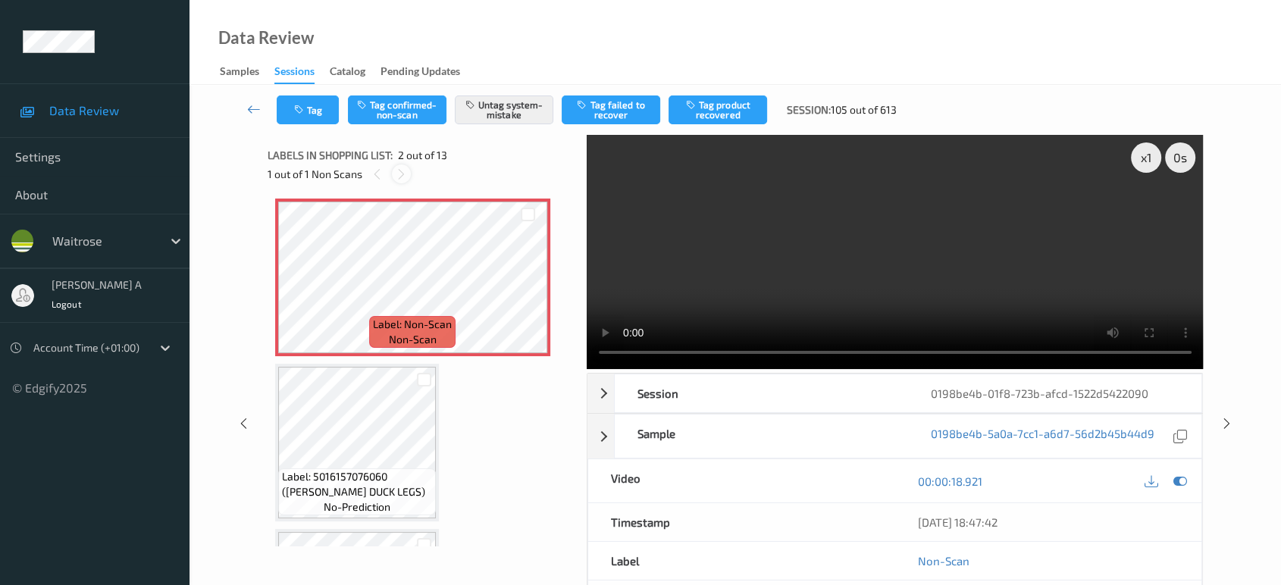
click at [405, 175] on icon at bounding box center [401, 175] width 13 height 14
click at [1228, 417] on icon at bounding box center [1227, 424] width 13 height 14
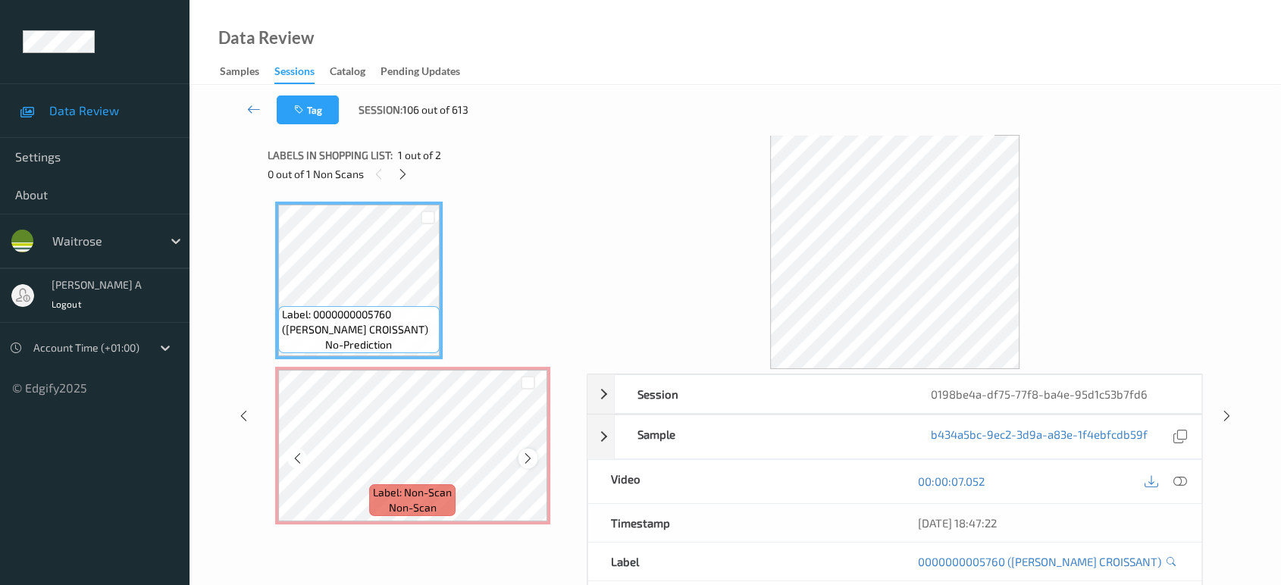
click at [525, 464] on icon at bounding box center [528, 459] width 13 height 14
click at [1181, 481] on icon at bounding box center [1181, 482] width 14 height 14
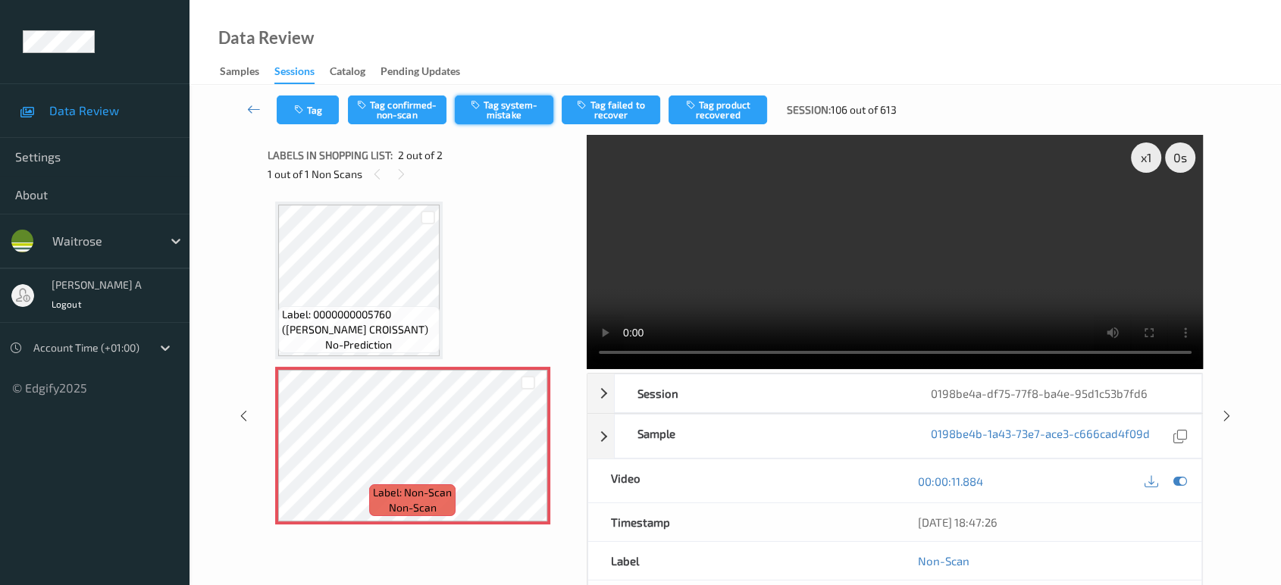
click at [497, 114] on button "Tag system-mistake" at bounding box center [504, 110] width 99 height 29
click at [301, 118] on button "Tag" at bounding box center [308, 110] width 62 height 29
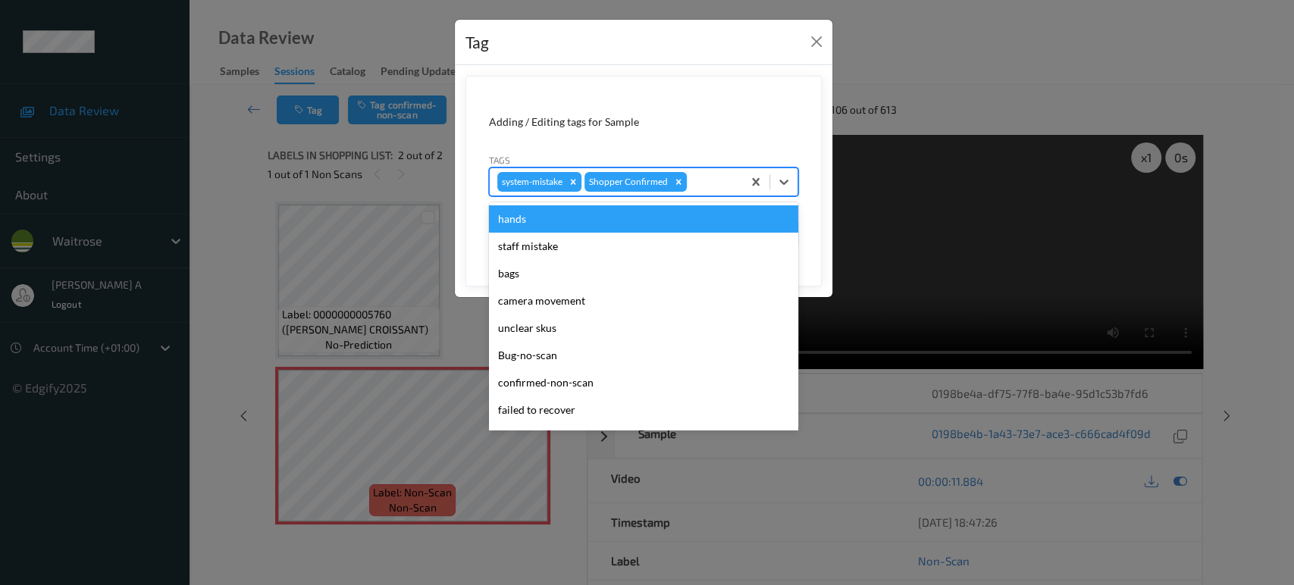
click at [703, 182] on div at bounding box center [712, 182] width 45 height 18
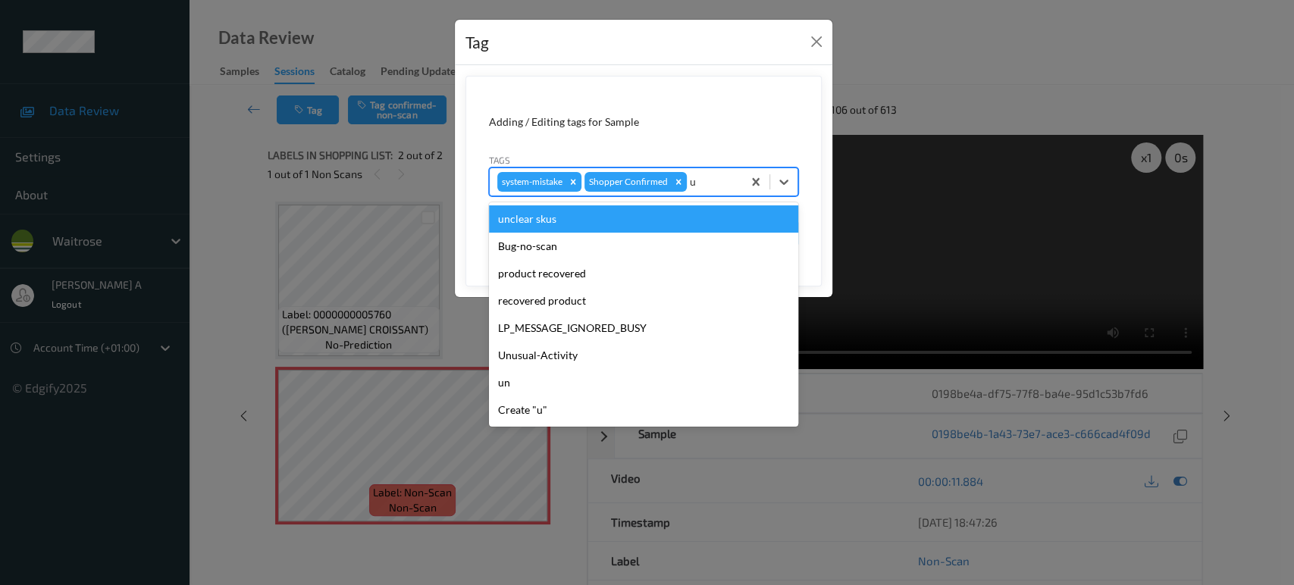
type input "un"
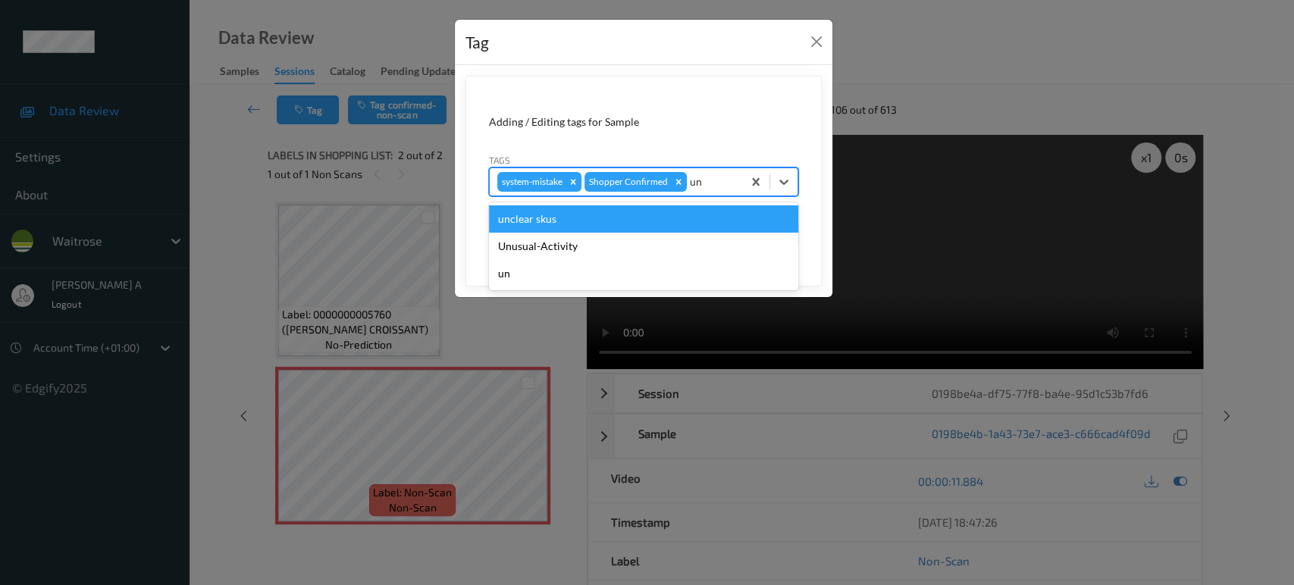
click at [679, 241] on div "Unusual-Activity" at bounding box center [643, 246] width 309 height 27
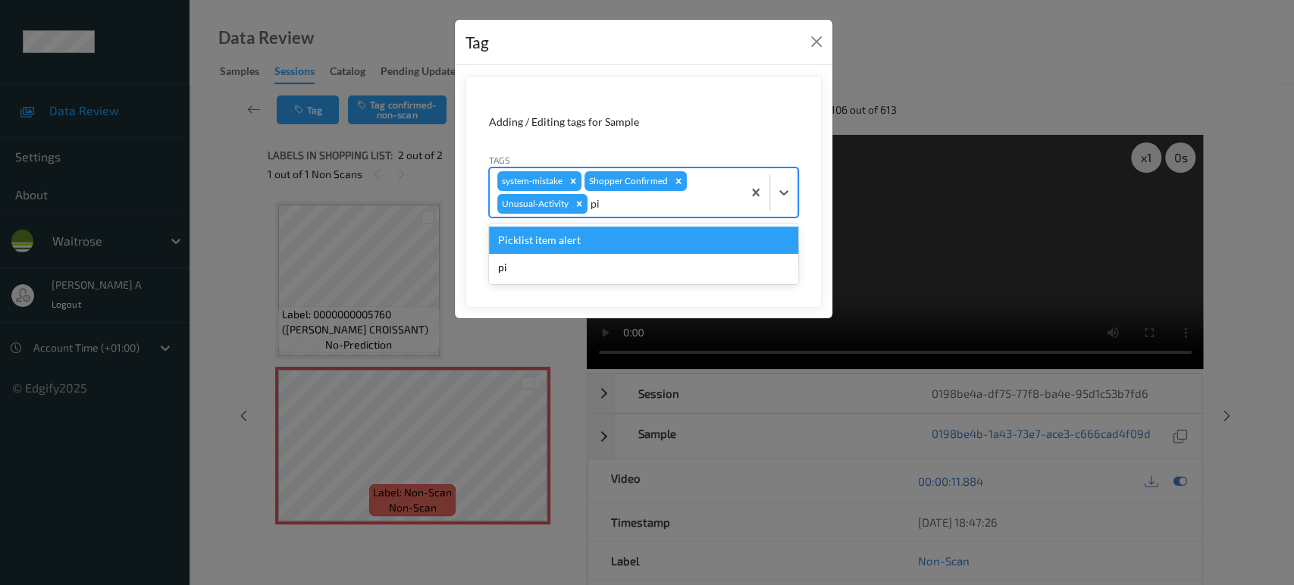
type input "pic"
click at [679, 241] on div "Picklist item alert" at bounding box center [643, 240] width 309 height 27
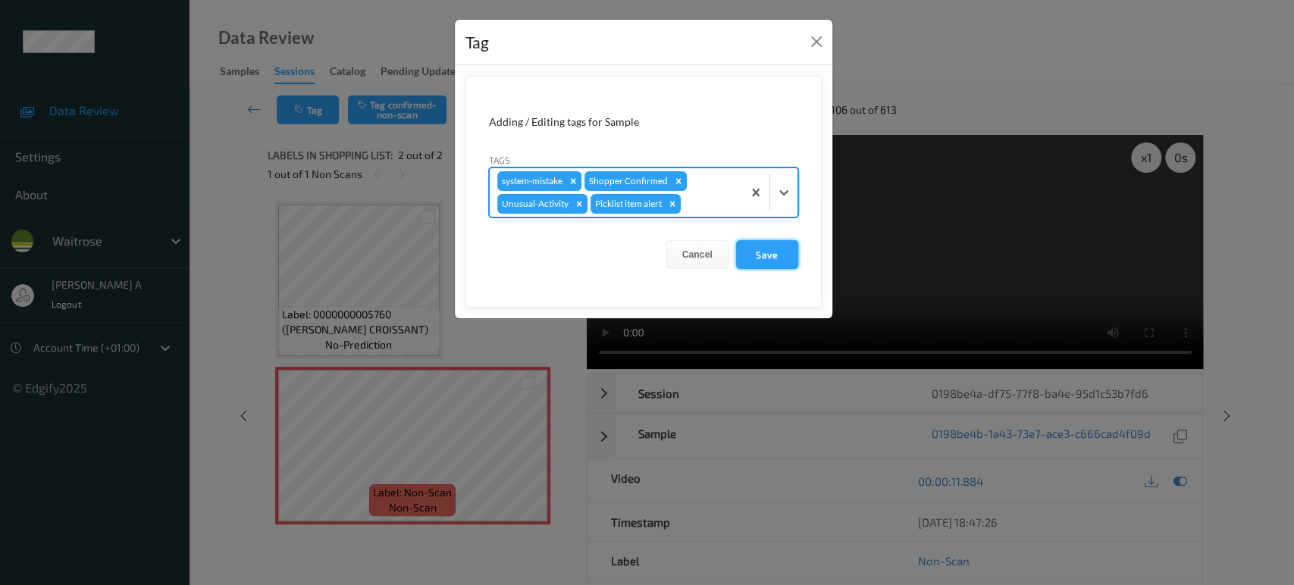
click at [766, 263] on button "Save" at bounding box center [767, 254] width 62 height 29
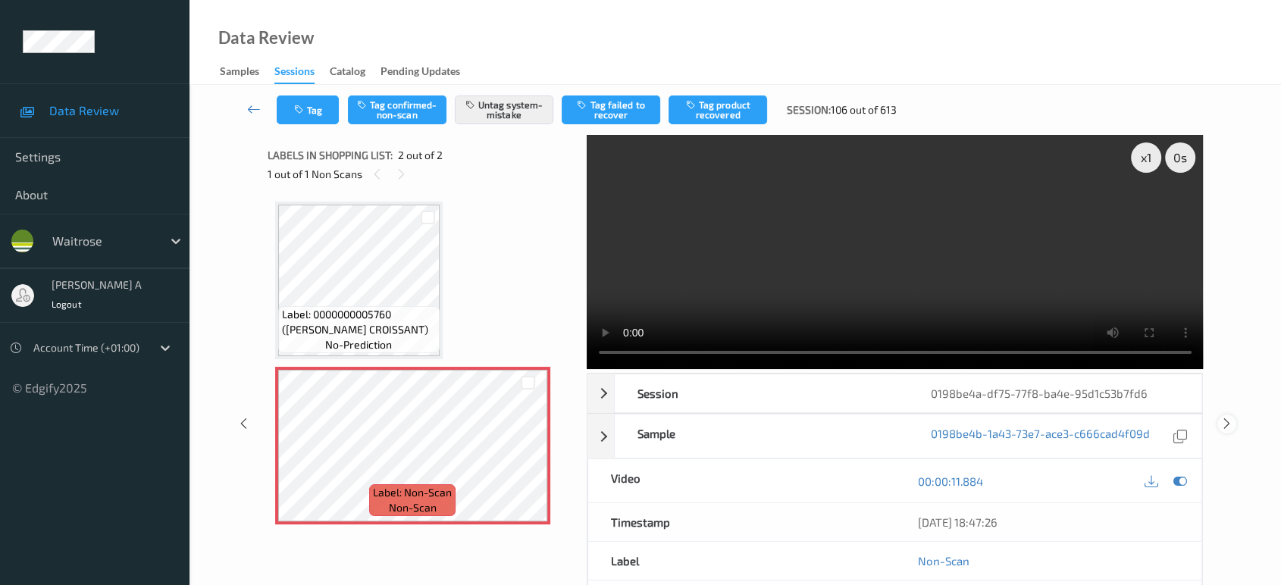
click at [1222, 417] on icon at bounding box center [1227, 424] width 13 height 14
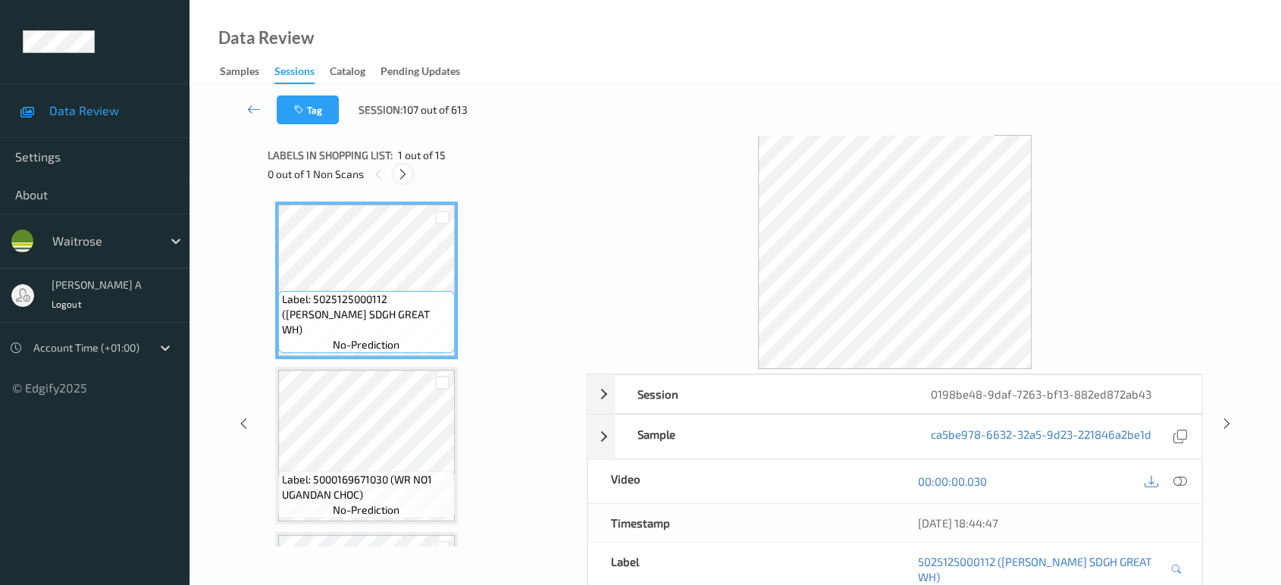
click at [410, 173] on div at bounding box center [403, 174] width 19 height 19
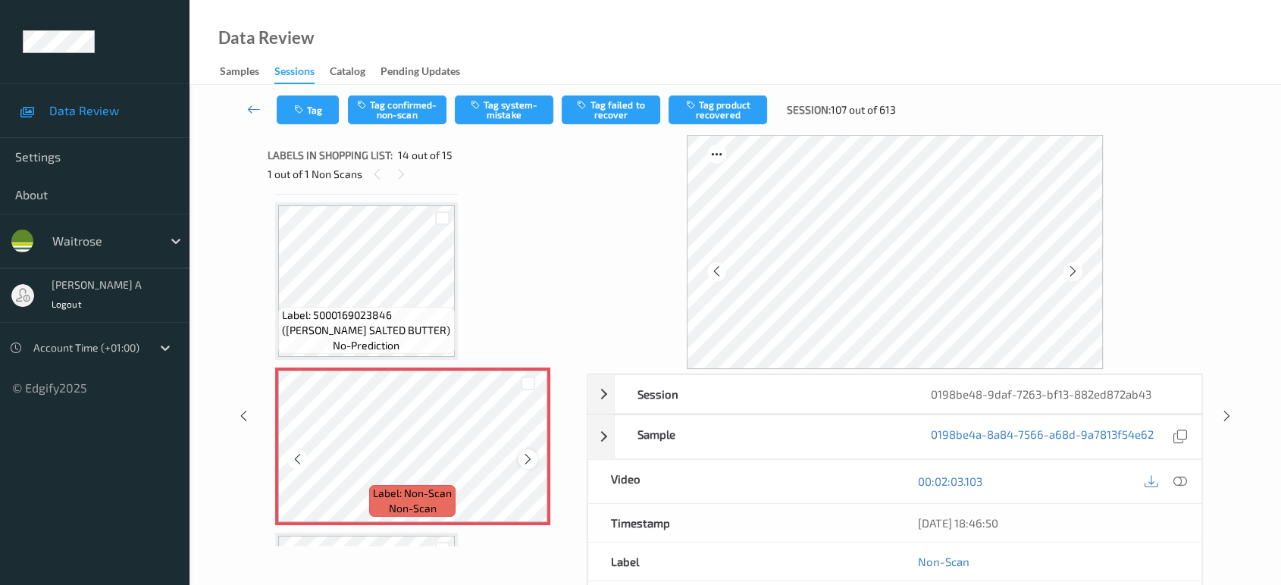
click at [522, 453] on icon at bounding box center [528, 460] width 13 height 14
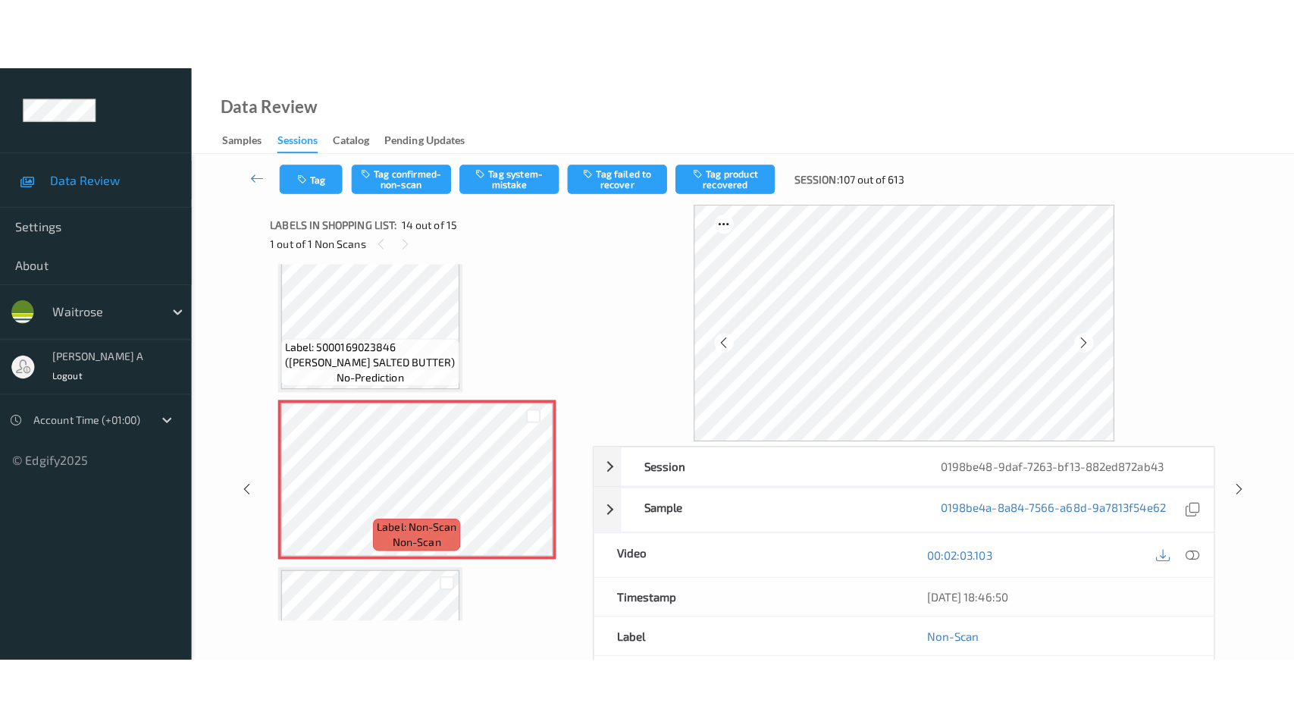
scroll to position [2039, 0]
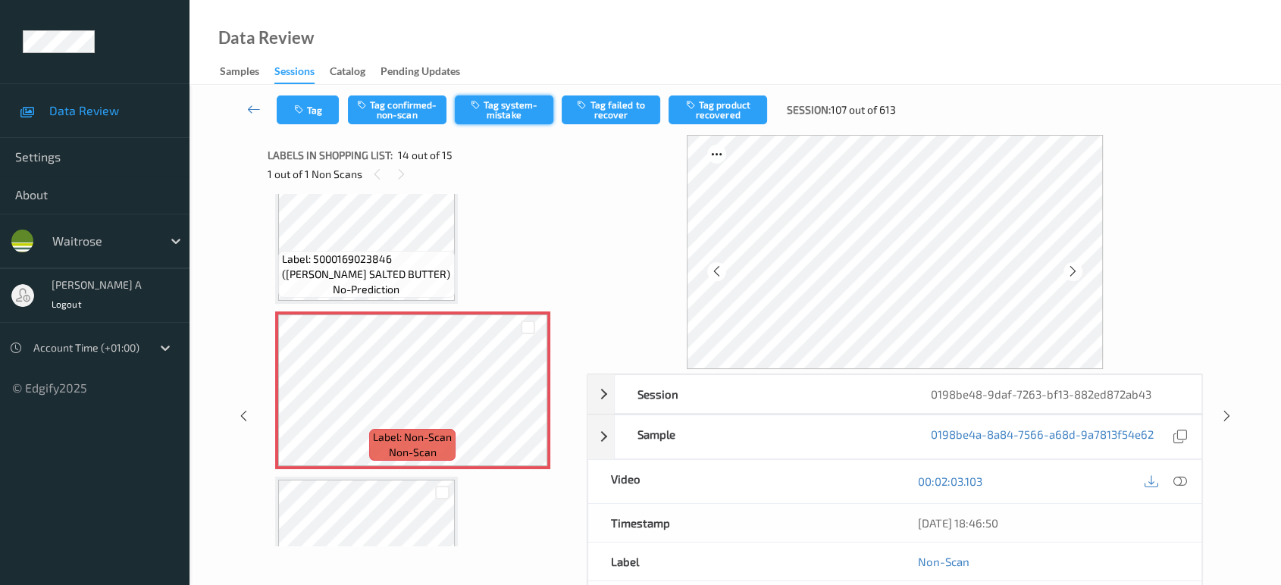
click at [499, 114] on button "Tag system-mistake" at bounding box center [504, 110] width 99 height 29
click at [1179, 478] on icon at bounding box center [1181, 482] width 14 height 14
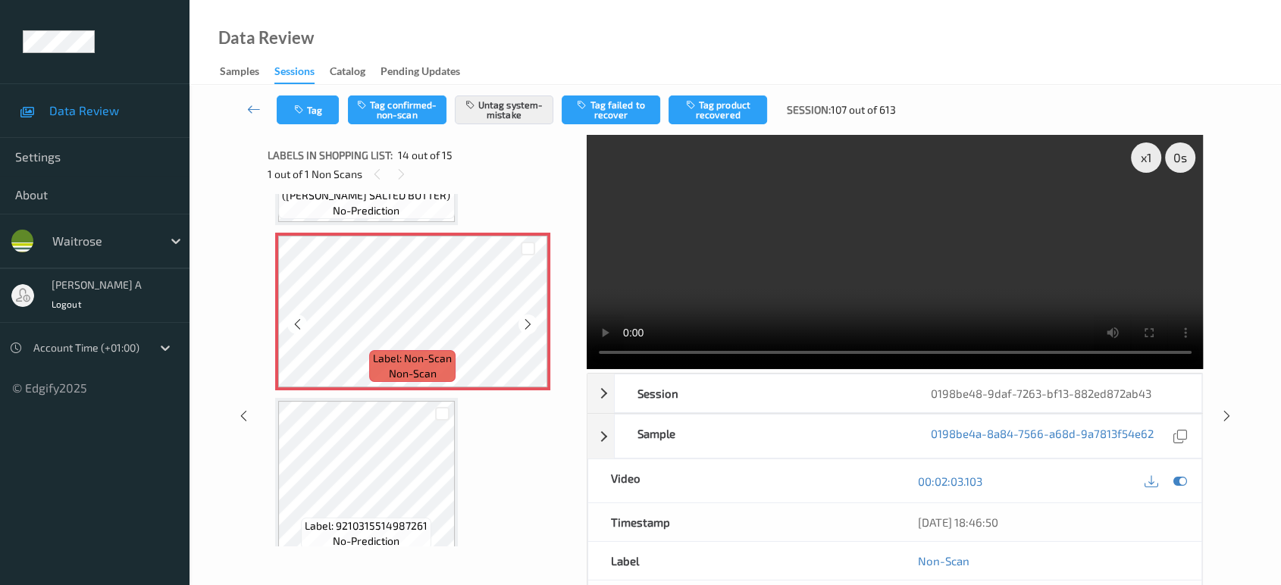
scroll to position [2123, 0]
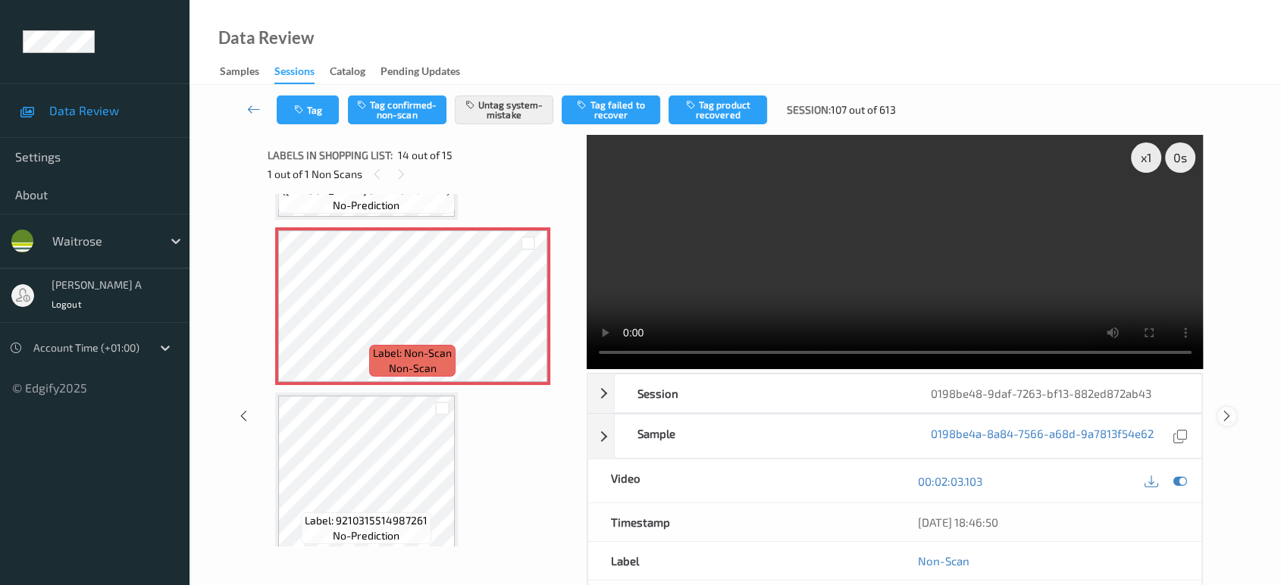
click at [1227, 417] on icon at bounding box center [1227, 416] width 13 height 14
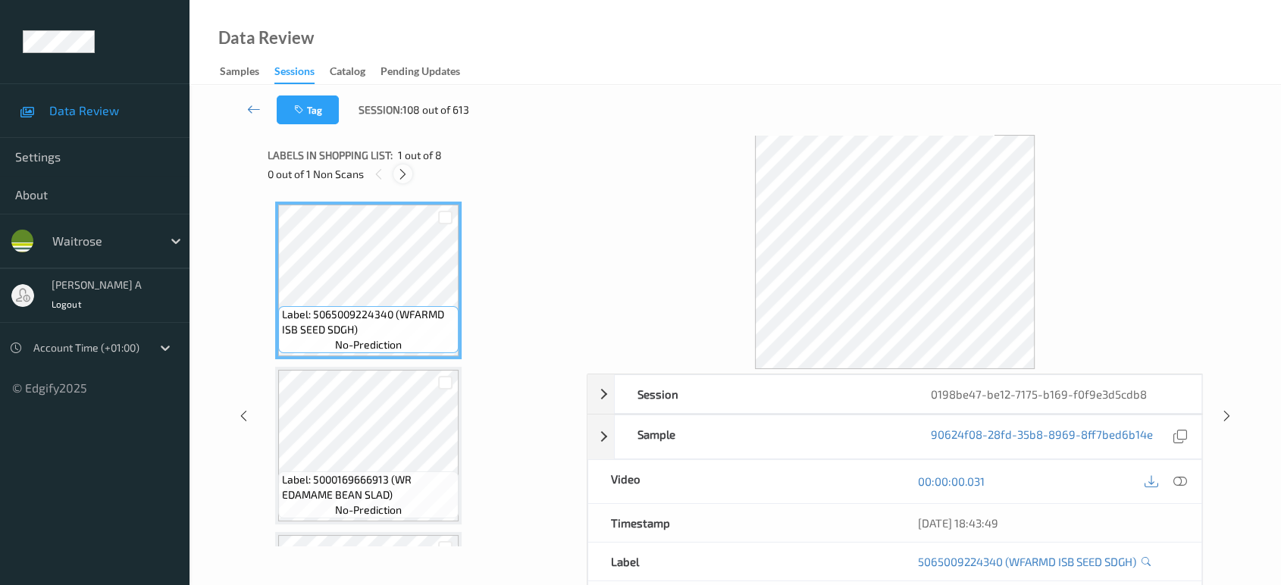
click at [401, 174] on icon at bounding box center [403, 175] width 13 height 14
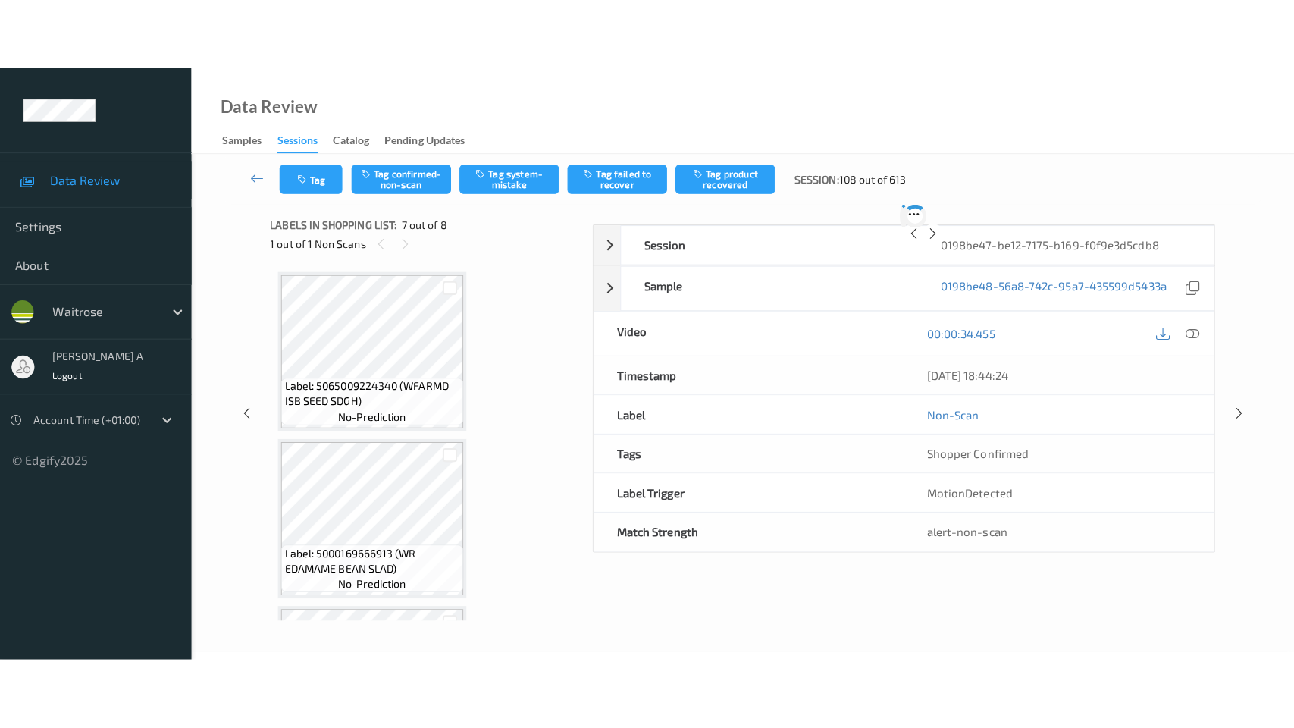
scroll to position [831, 0]
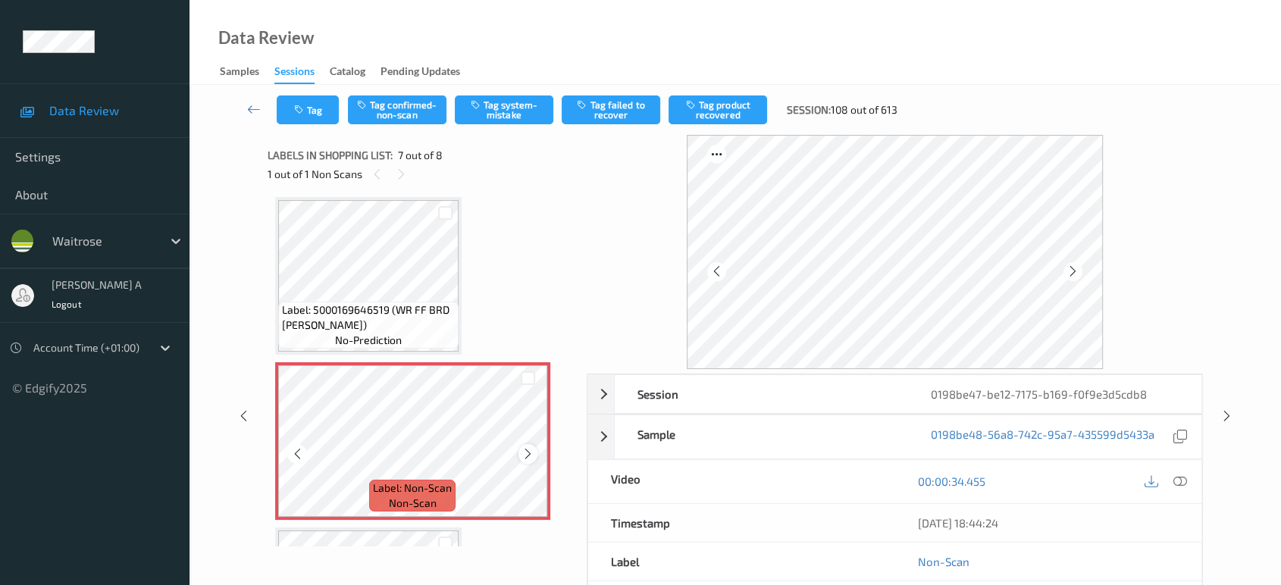
click at [528, 448] on icon at bounding box center [528, 454] width 13 height 14
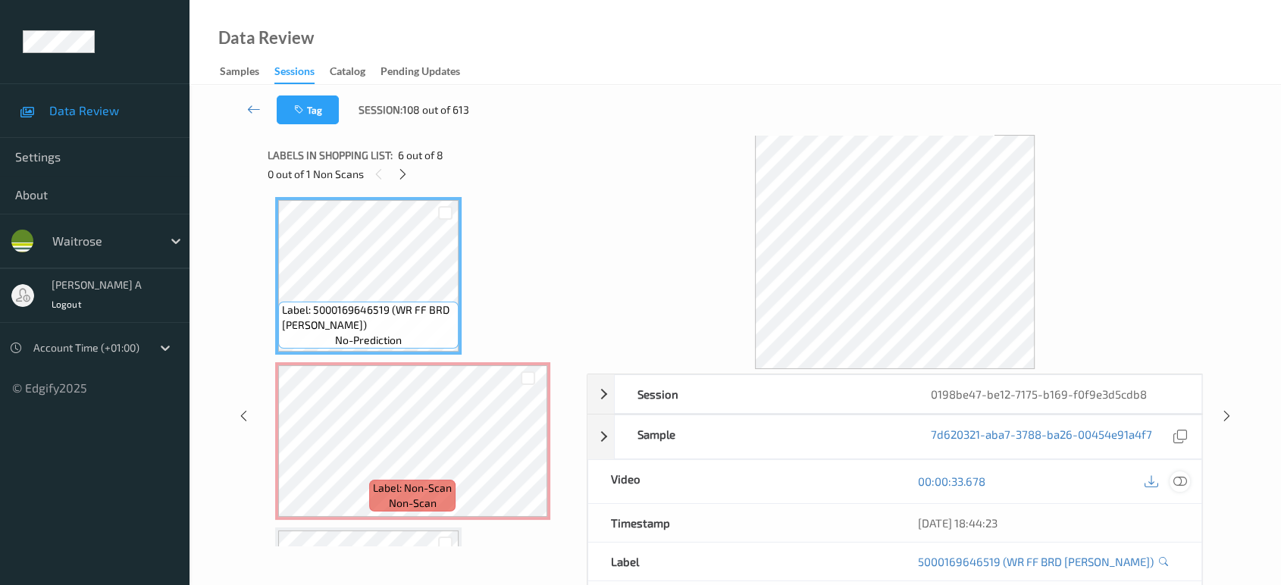
click at [1178, 482] on icon at bounding box center [1181, 482] width 14 height 14
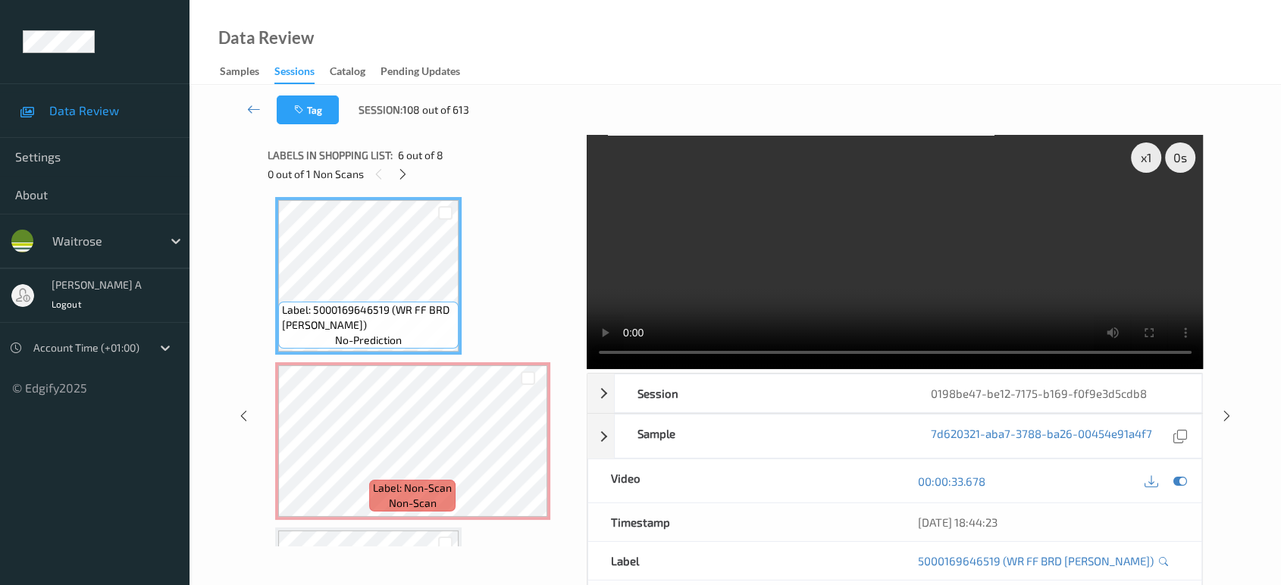
scroll to position [829, 0]
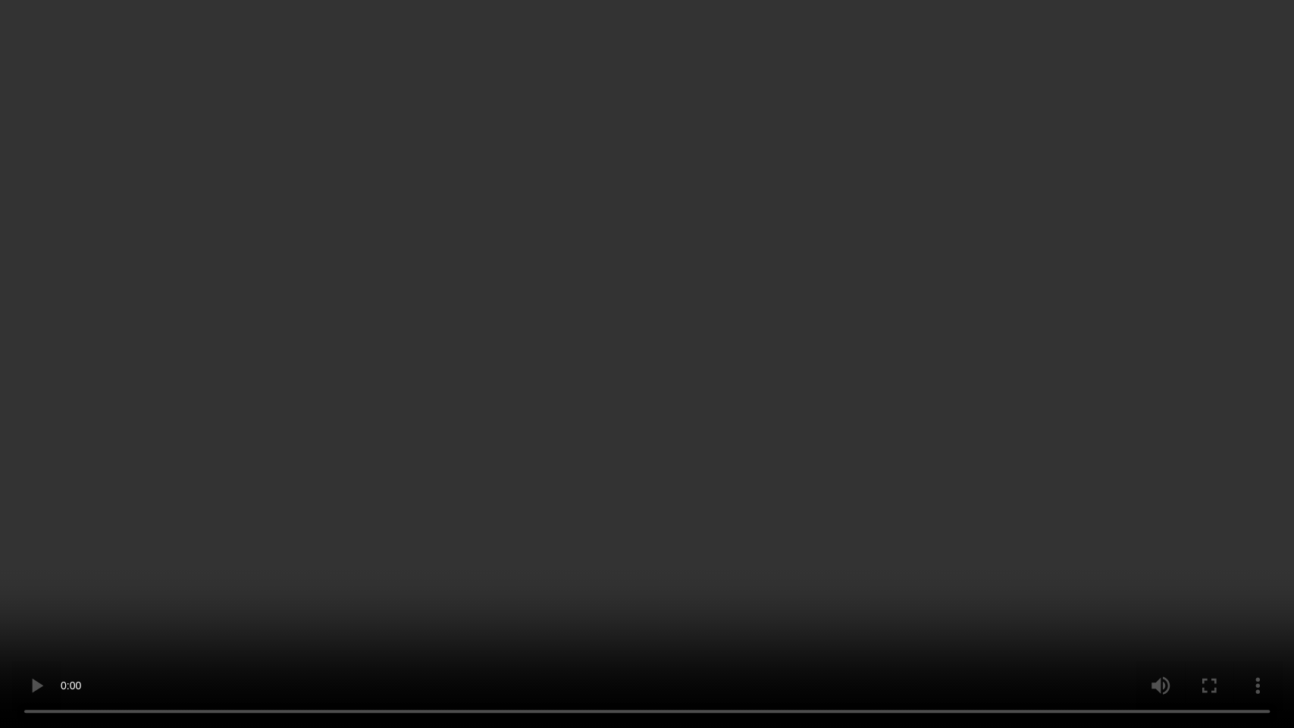
click at [681, 428] on video at bounding box center [647, 364] width 1294 height 728
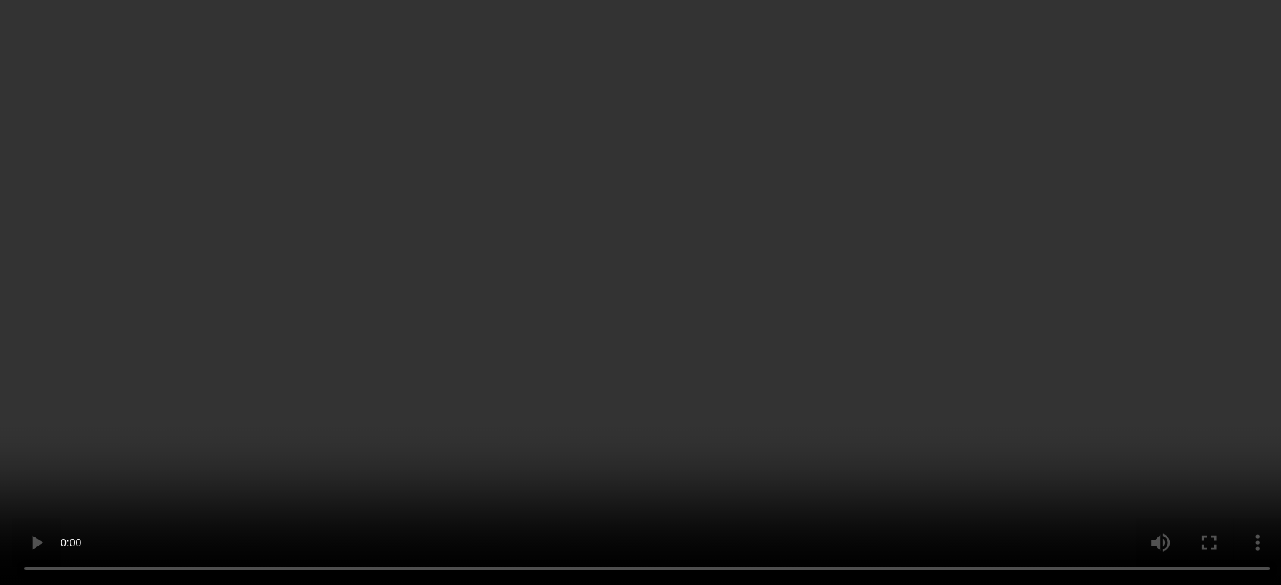
scroll to position [971, 0]
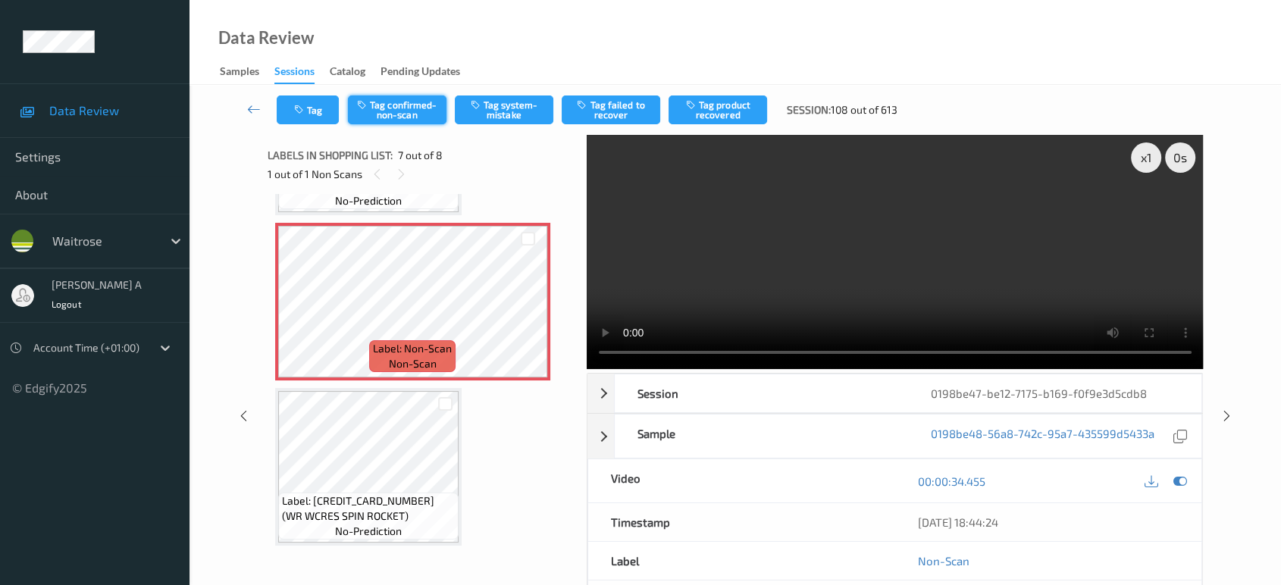
click at [399, 96] on button "Tag confirmed-non-scan" at bounding box center [397, 110] width 99 height 29
click at [739, 103] on button "Tag product recovered" at bounding box center [718, 110] width 99 height 29
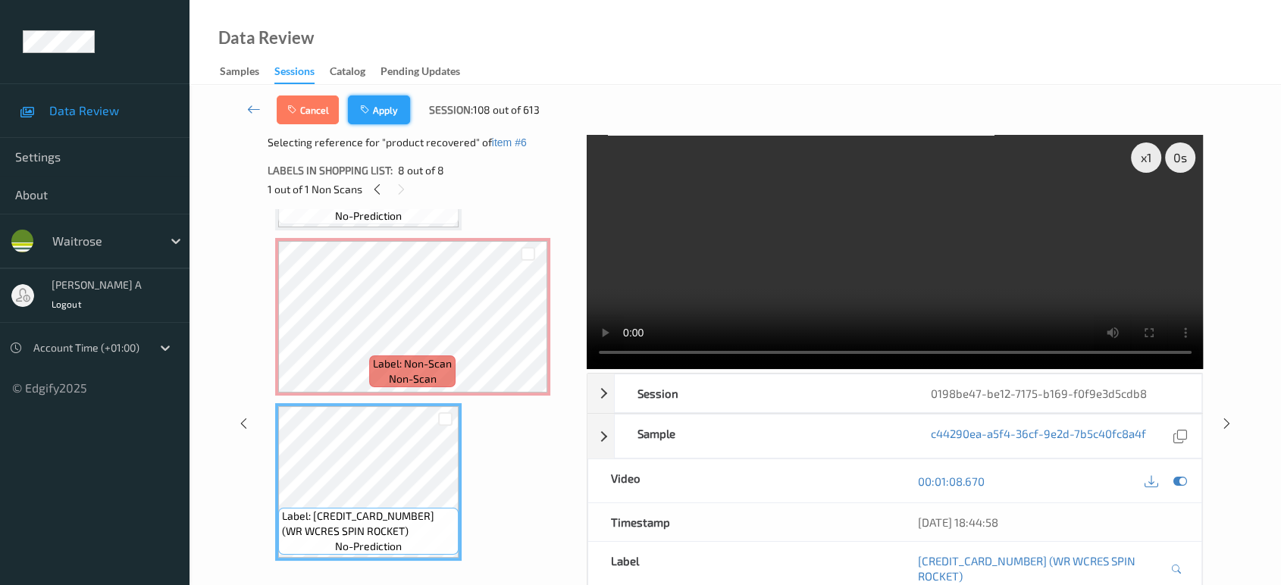
click at [383, 114] on button "Apply" at bounding box center [379, 110] width 62 height 29
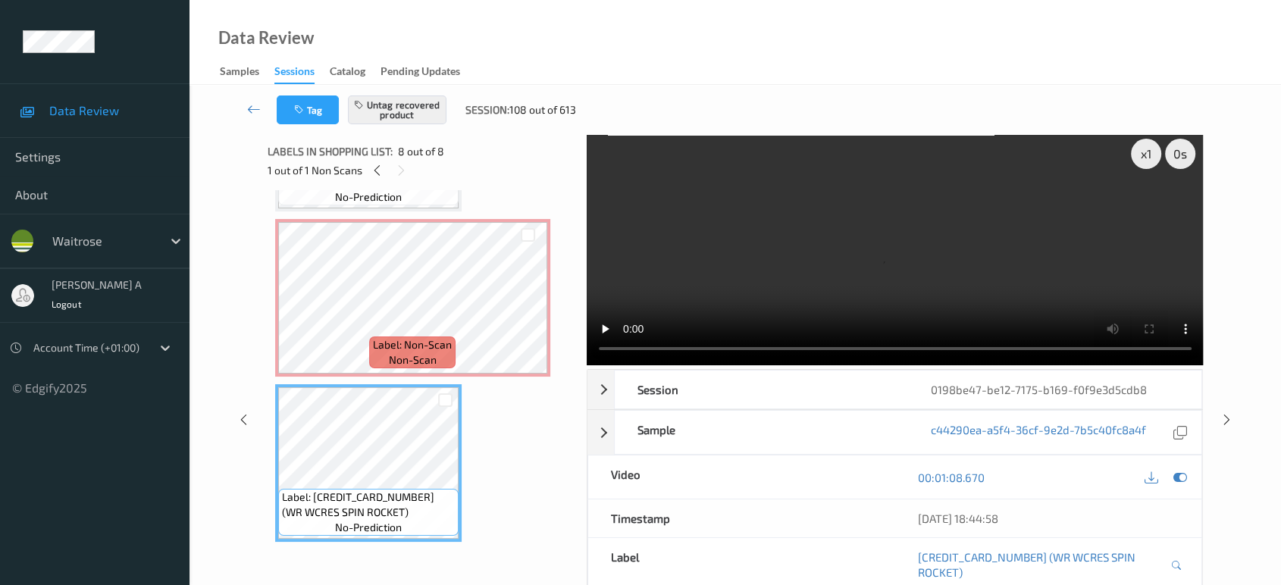
scroll to position [0, 0]
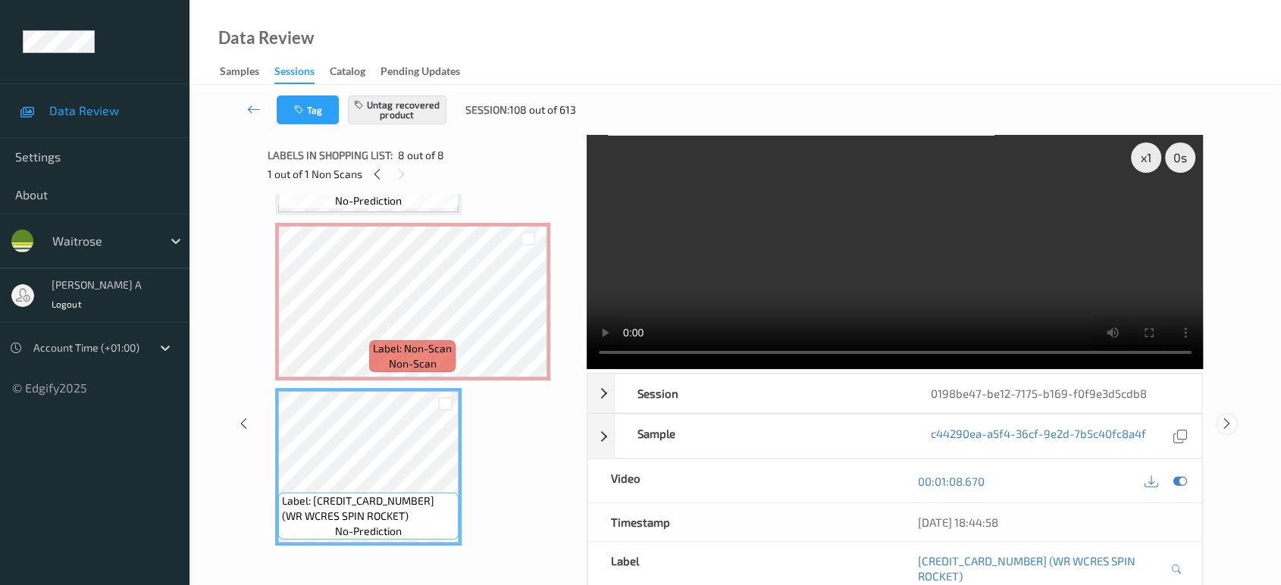
click at [1222, 419] on icon at bounding box center [1227, 424] width 13 height 14
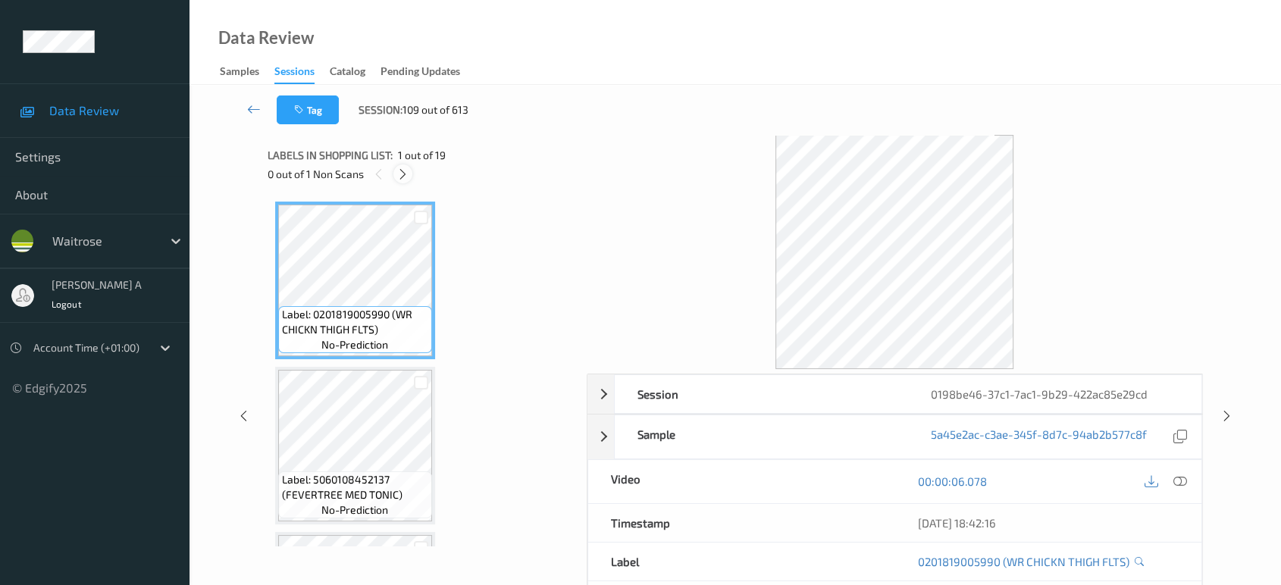
click at [402, 175] on icon at bounding box center [403, 175] width 13 height 14
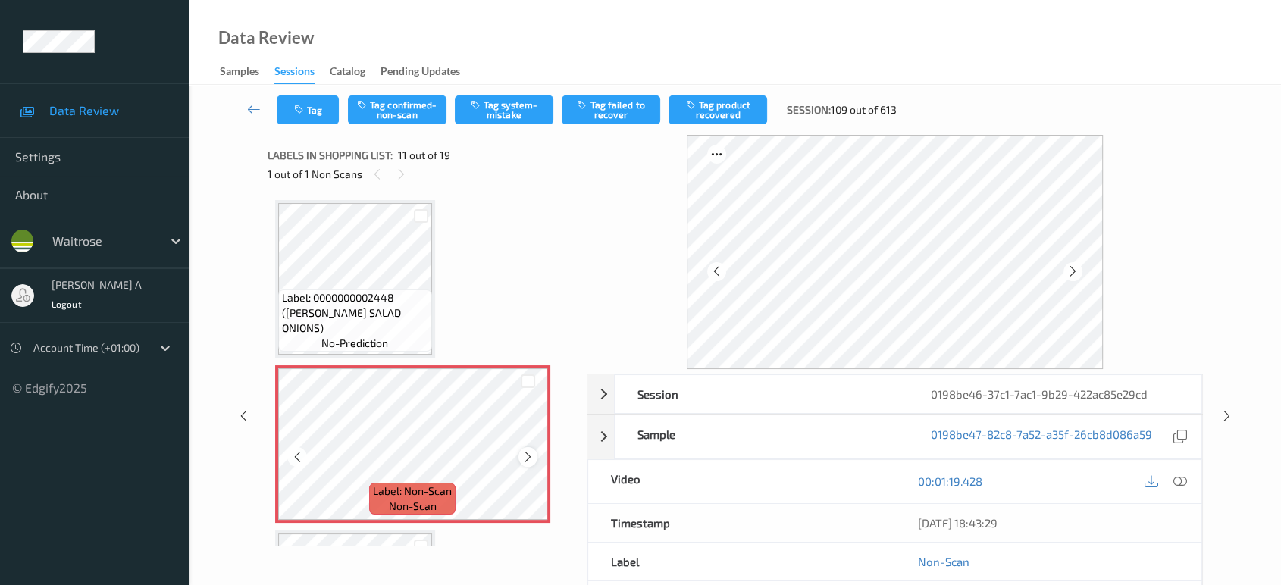
click at [523, 450] on icon at bounding box center [528, 457] width 13 height 14
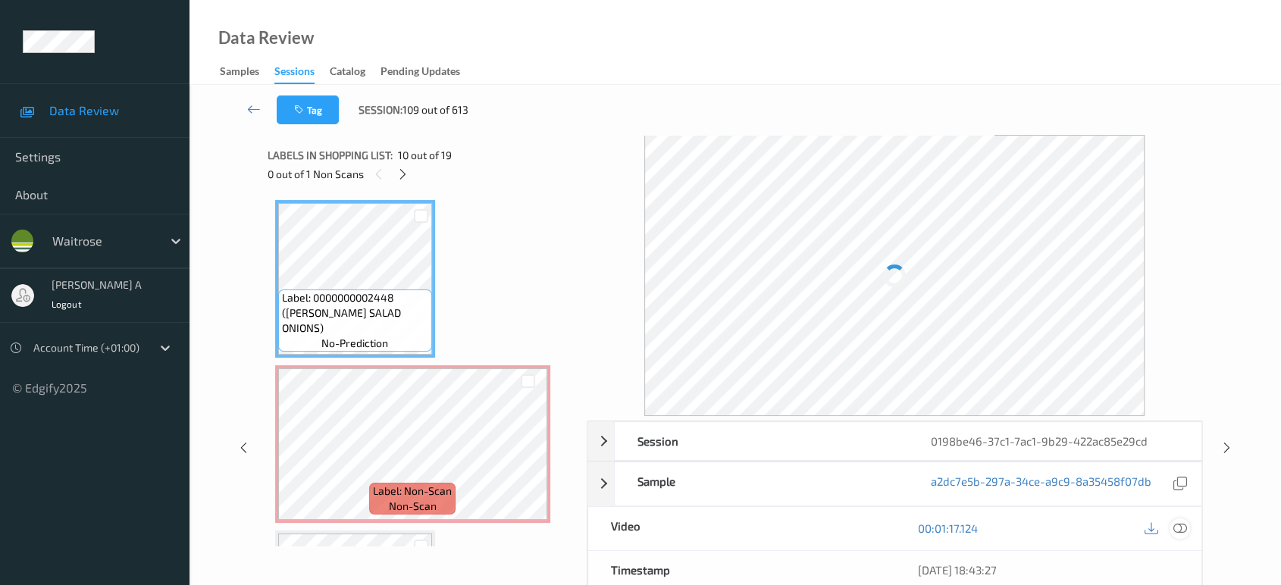
click at [1181, 525] on icon at bounding box center [1181, 529] width 14 height 14
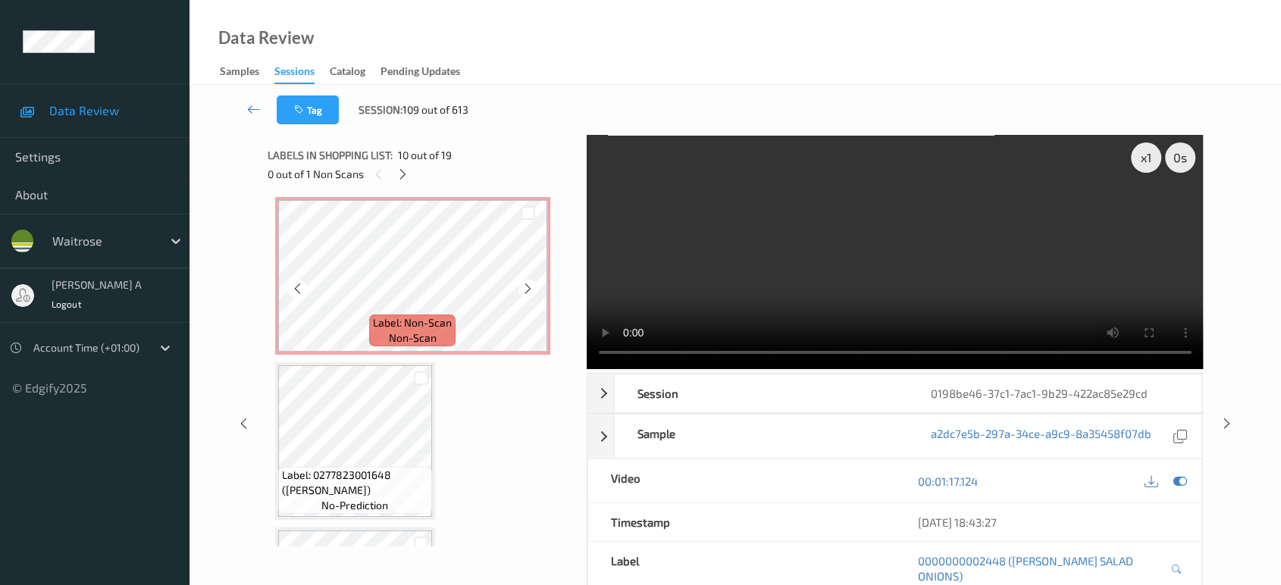
scroll to position [1405, 0]
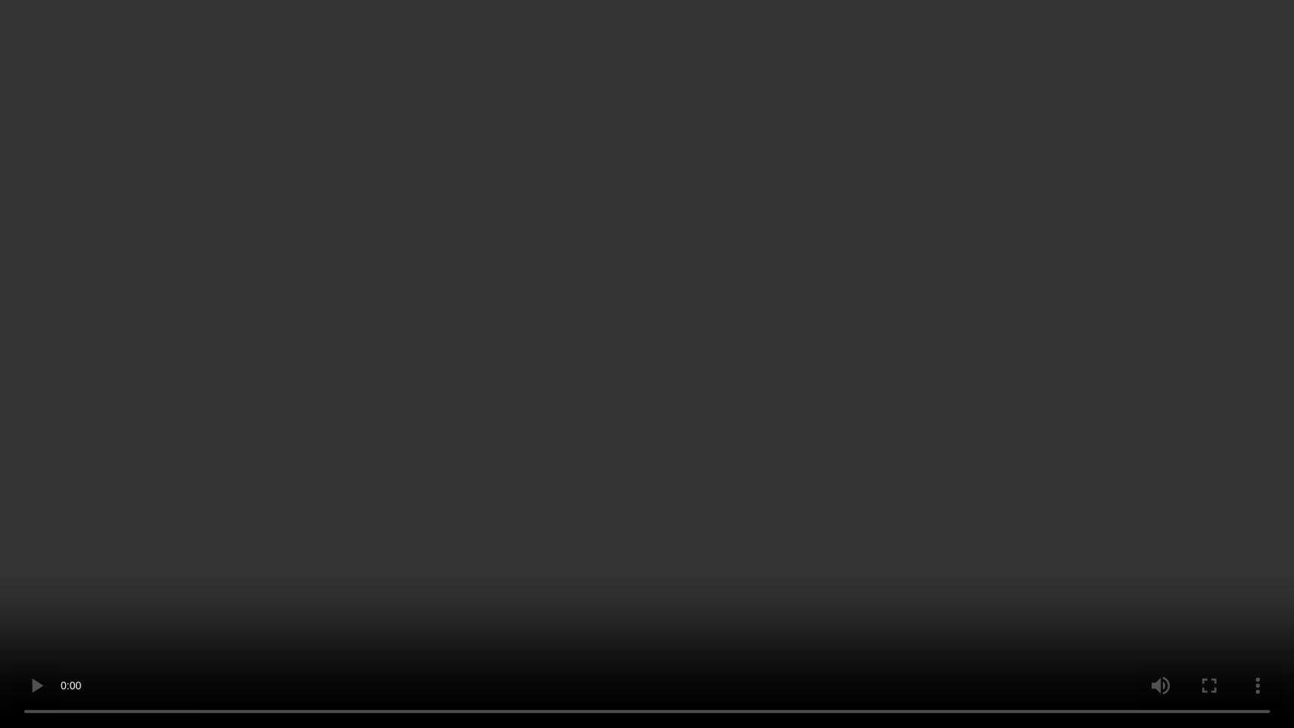
click at [739, 453] on video at bounding box center [647, 364] width 1294 height 728
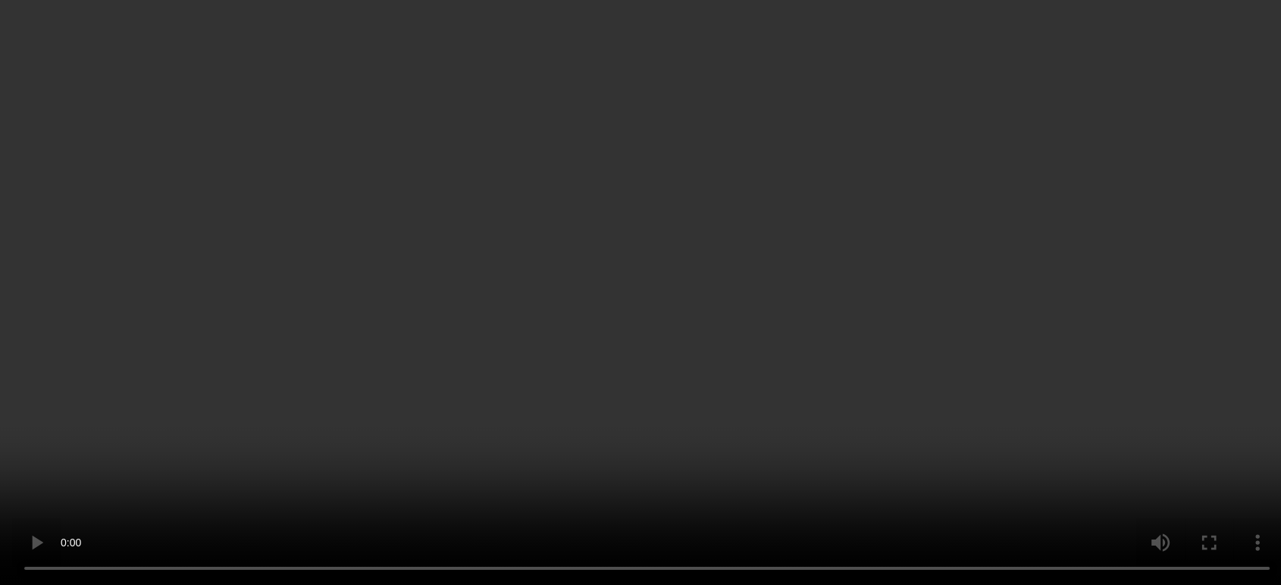
scroll to position [1489, 0]
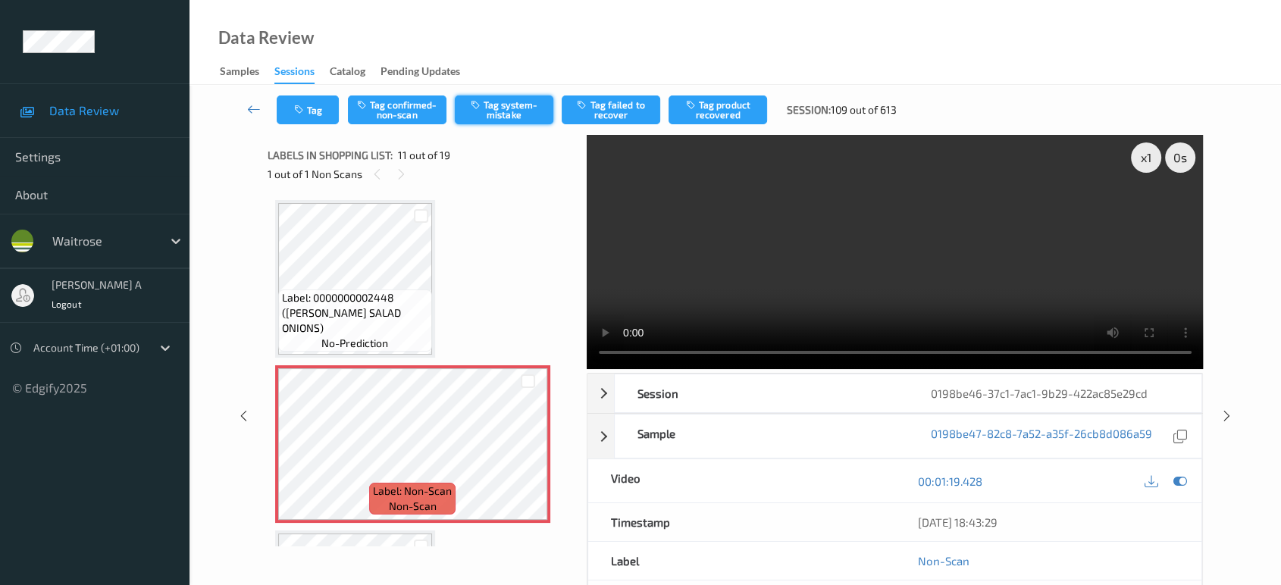
click at [497, 112] on button "Tag system-mistake" at bounding box center [504, 110] width 99 height 29
click at [320, 110] on button "Tag" at bounding box center [308, 110] width 62 height 29
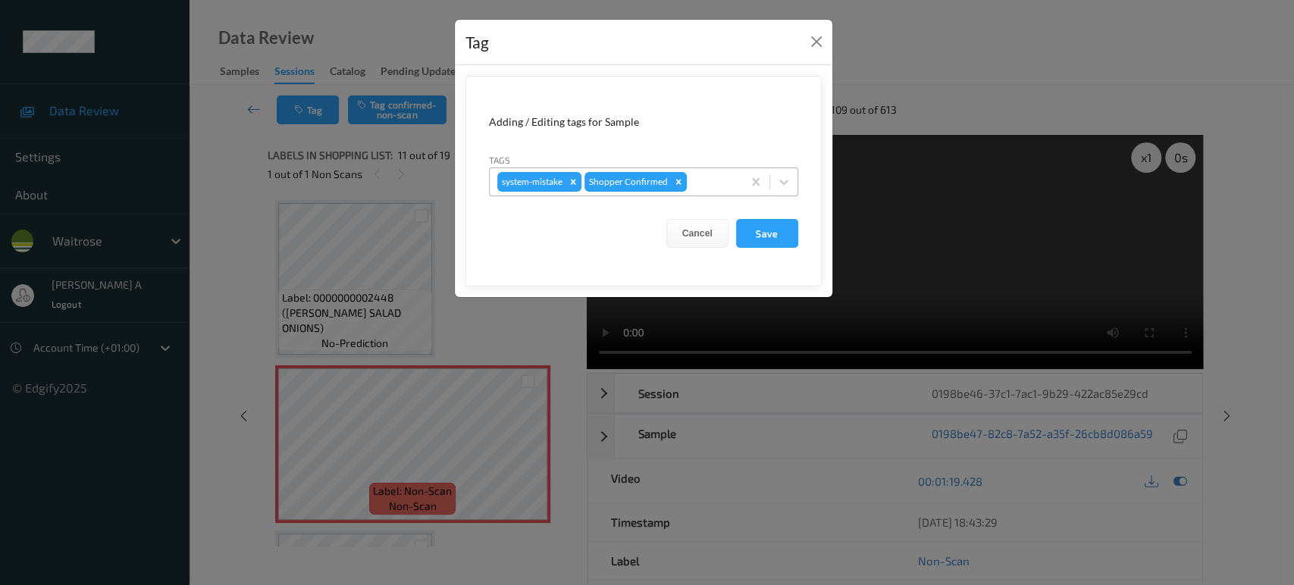
click at [705, 174] on div at bounding box center [712, 182] width 45 height 18
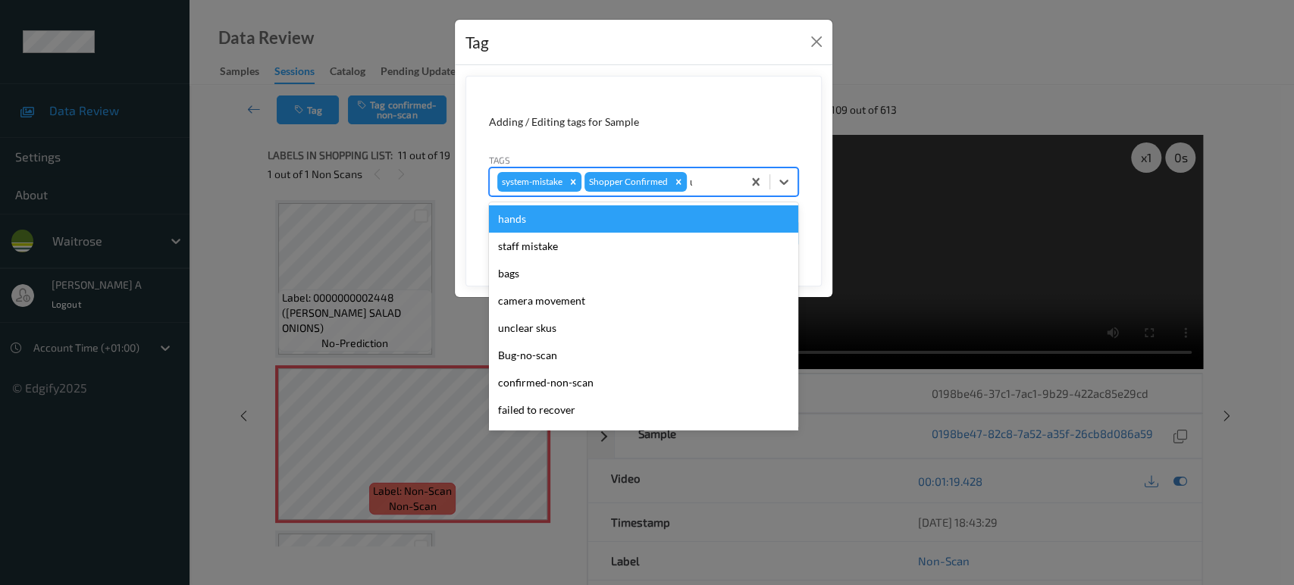
type input "un"
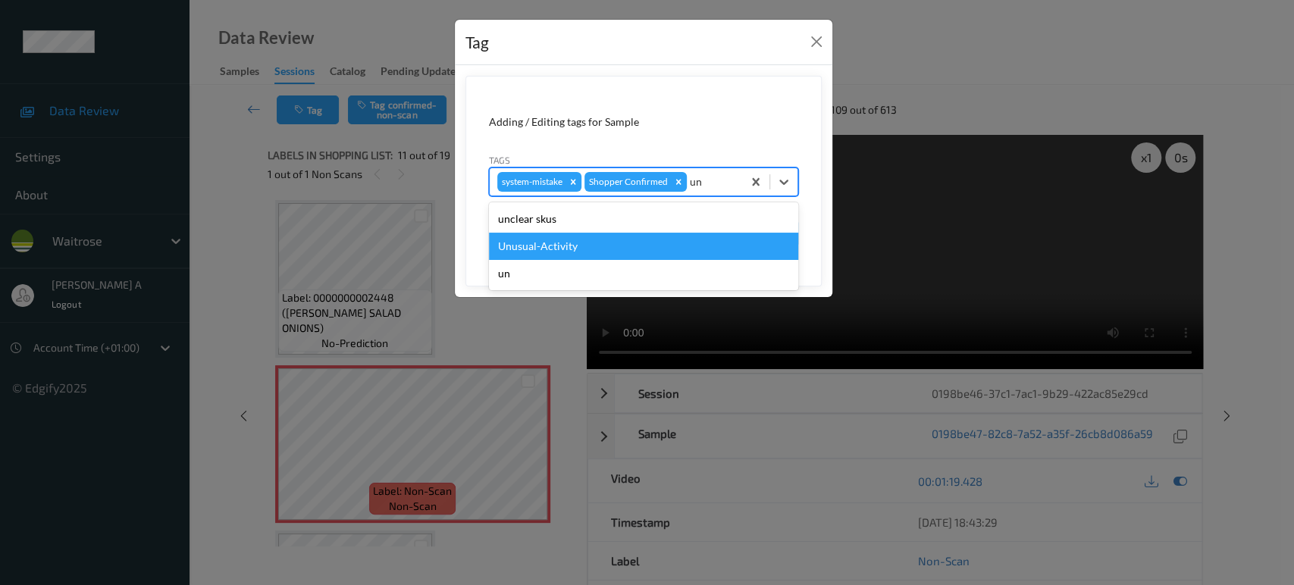
click at [641, 241] on div "Unusual-Activity" at bounding box center [643, 246] width 309 height 27
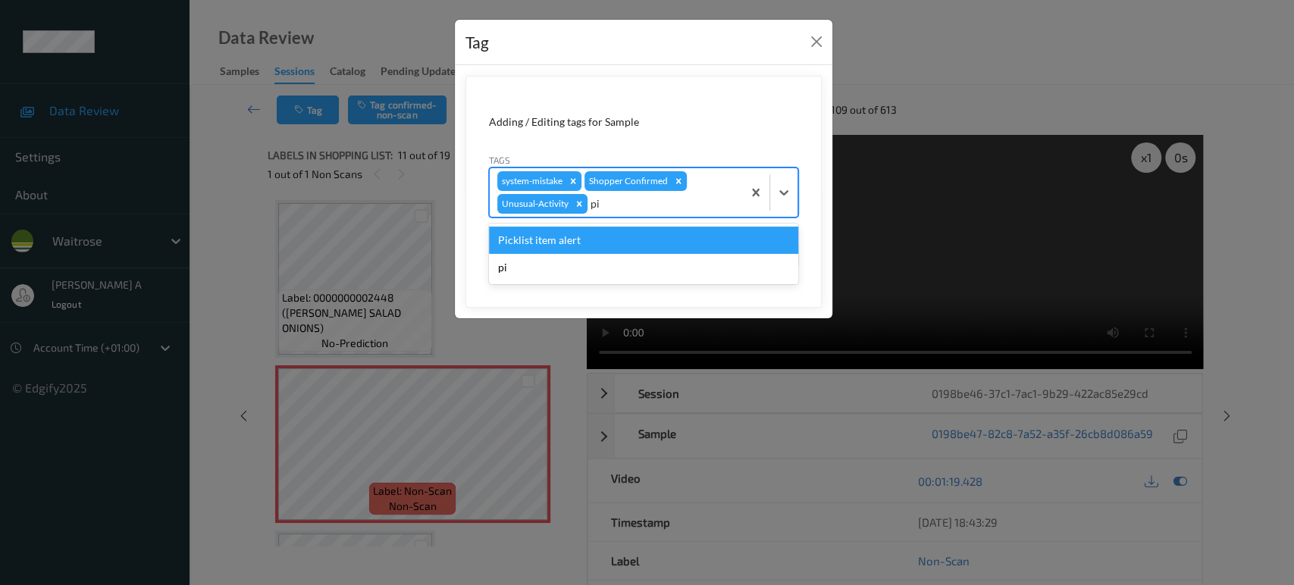
type input "pic"
click at [641, 241] on div "Picklist item alert" at bounding box center [643, 240] width 309 height 27
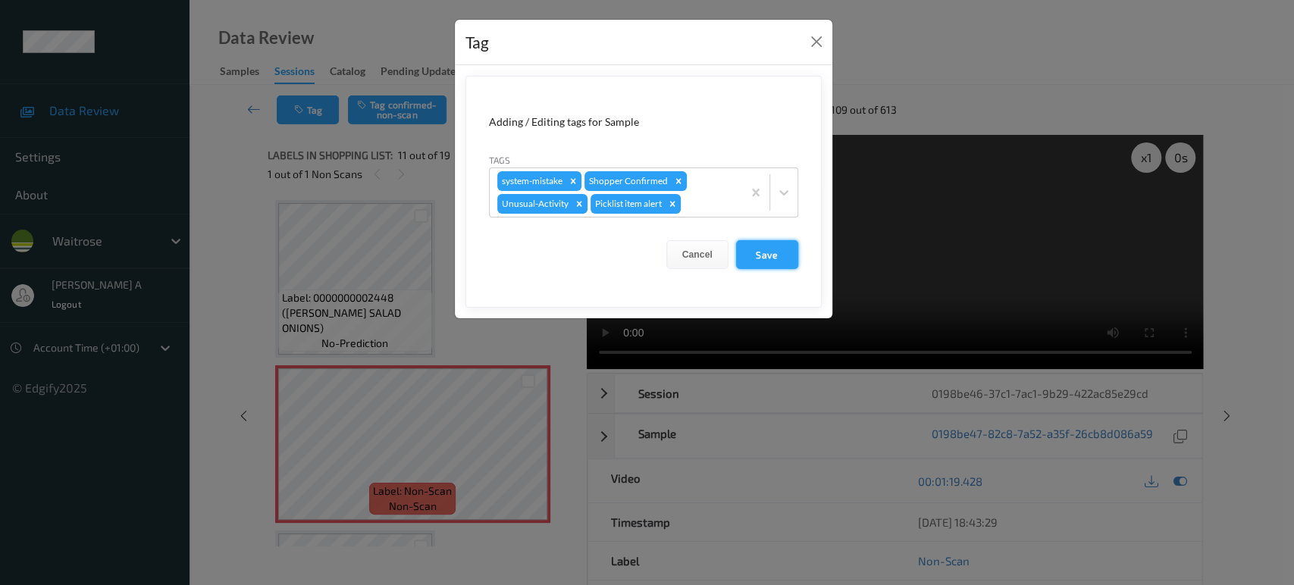
click at [755, 255] on button "Save" at bounding box center [767, 254] width 62 height 29
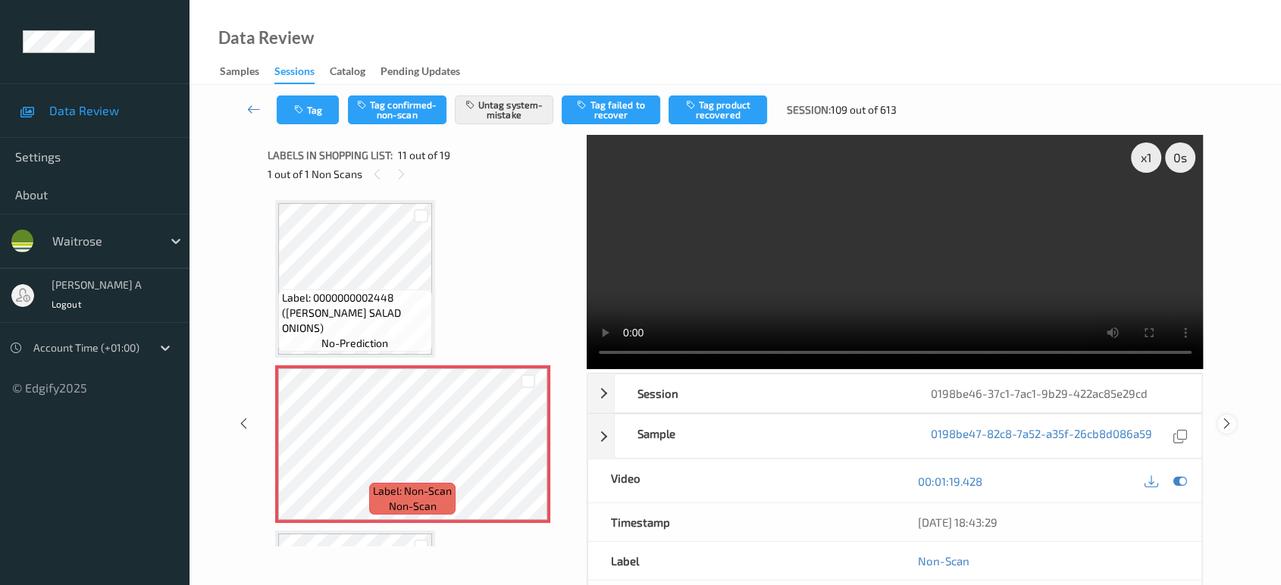
click at [1231, 417] on icon at bounding box center [1227, 424] width 13 height 14
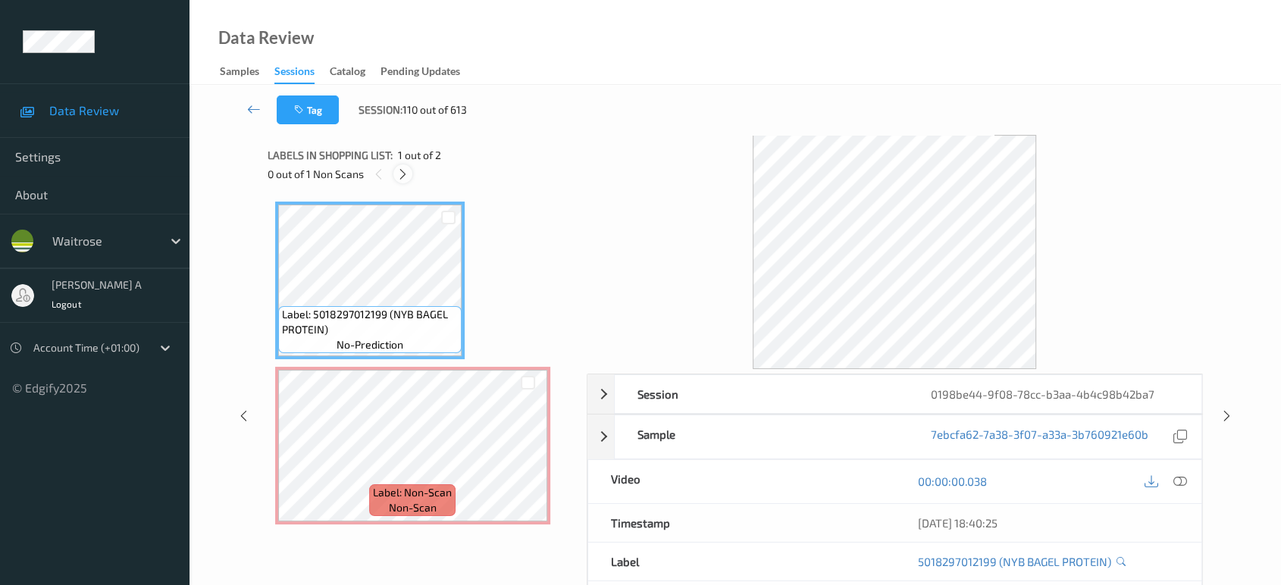
click at [404, 168] on icon at bounding box center [403, 175] width 13 height 14
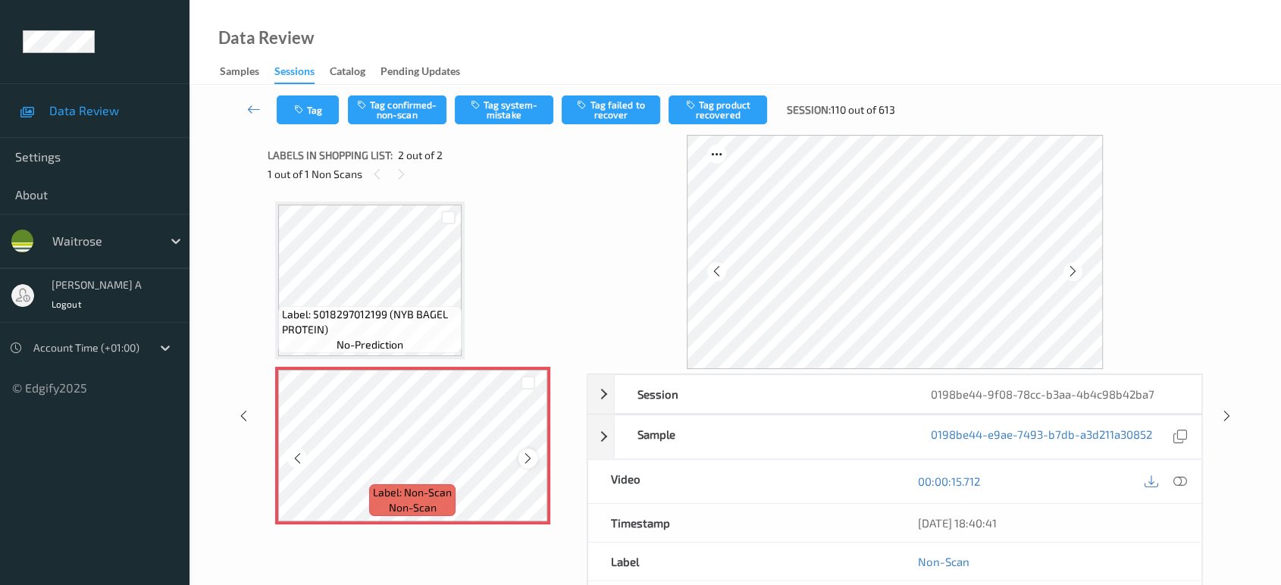
click at [525, 458] on icon at bounding box center [528, 459] width 13 height 14
click at [1183, 478] on icon at bounding box center [1181, 482] width 14 height 14
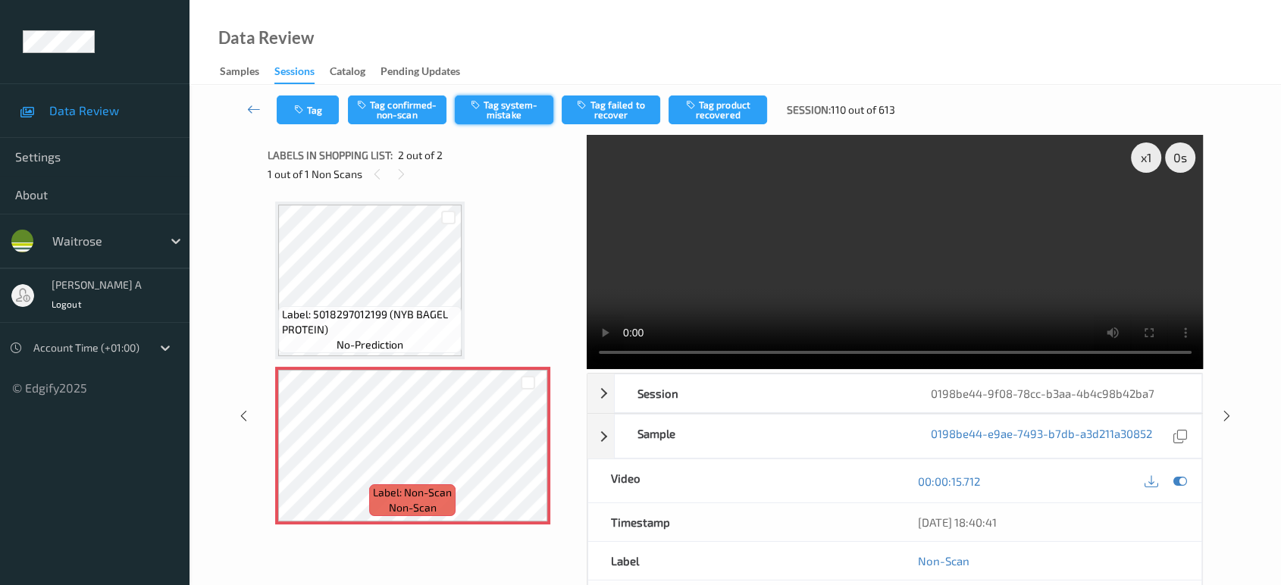
click at [500, 113] on button "Tag system-mistake" at bounding box center [504, 110] width 99 height 29
click at [308, 106] on button "Tag" at bounding box center [308, 110] width 62 height 29
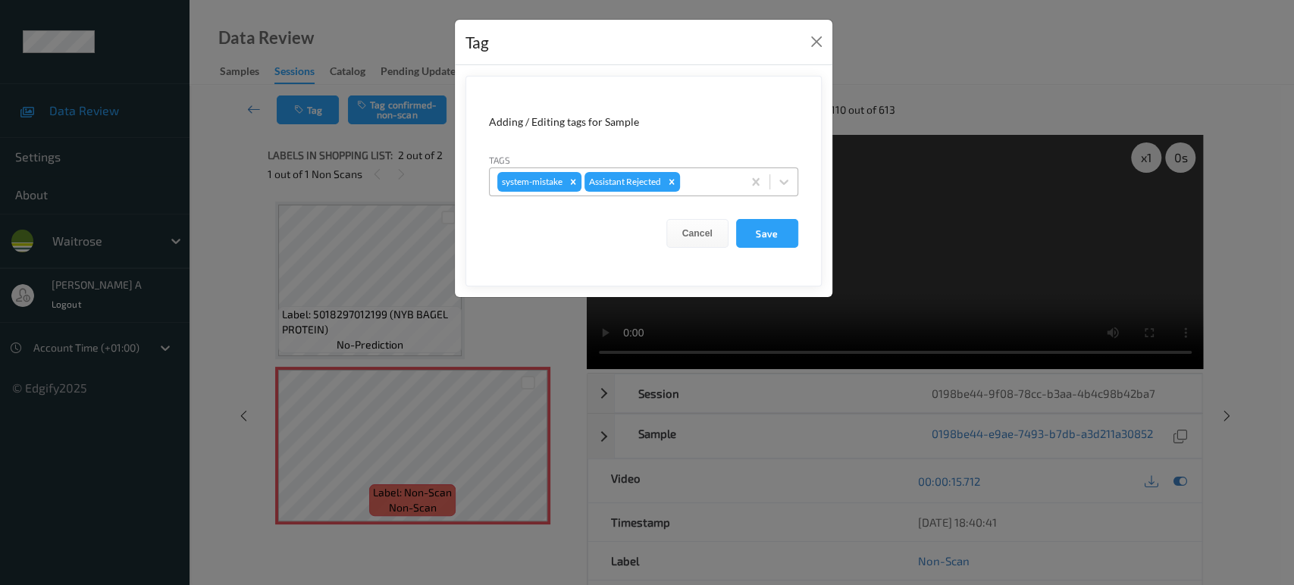
click at [699, 179] on div at bounding box center [709, 182] width 52 height 18
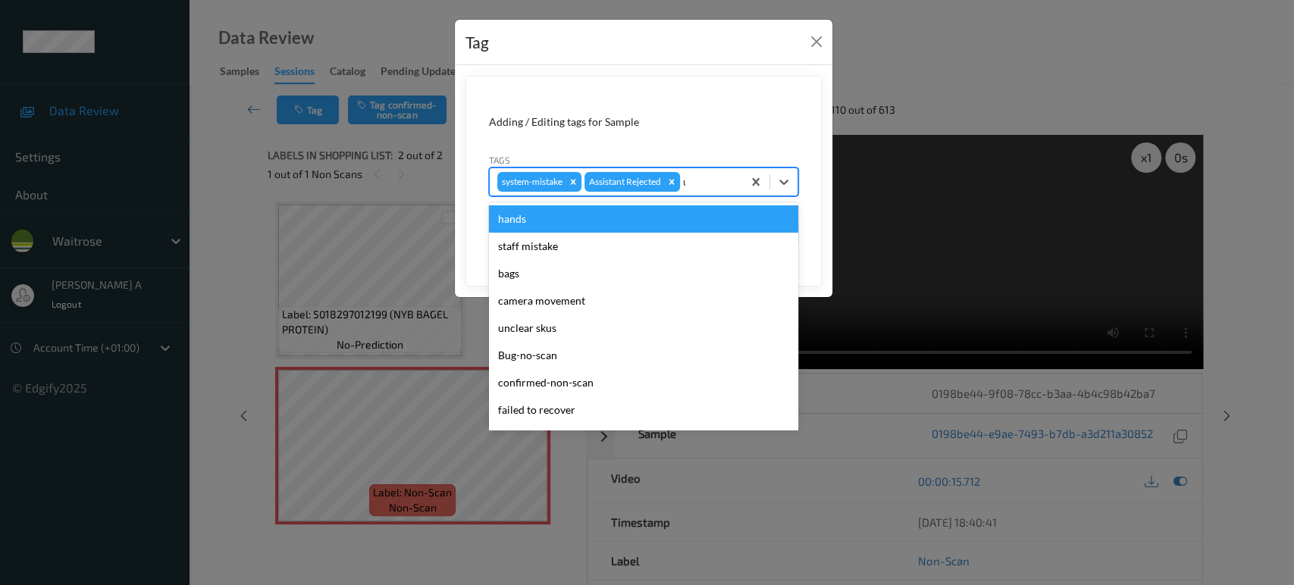
type input "un"
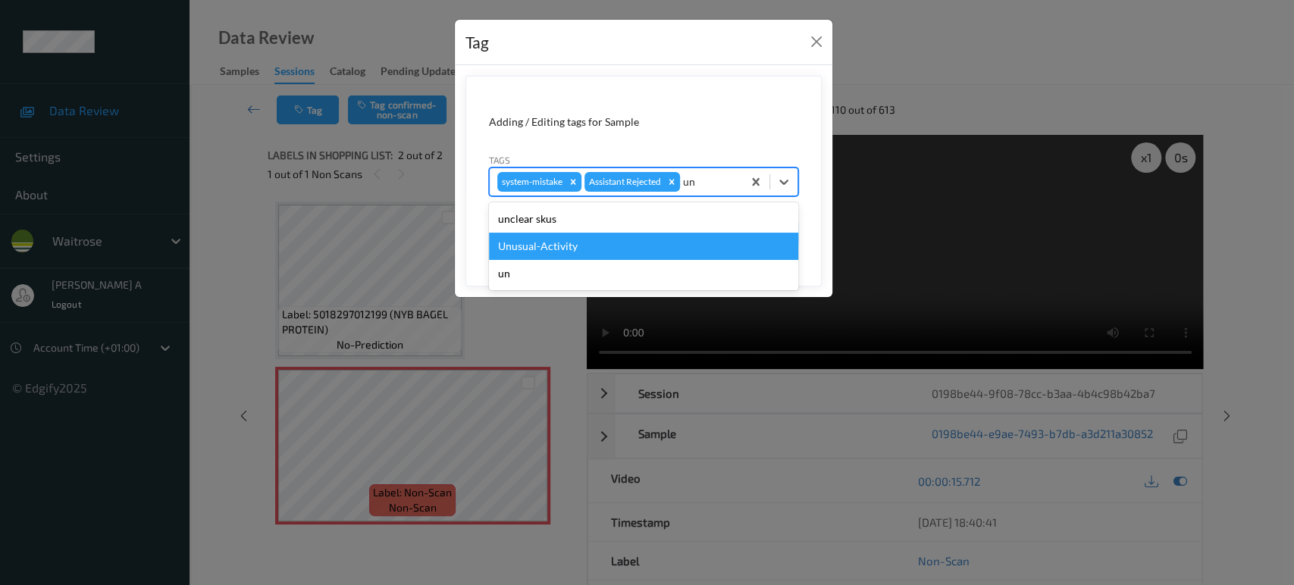
click at [638, 237] on div "Unusual-Activity" at bounding box center [643, 246] width 309 height 27
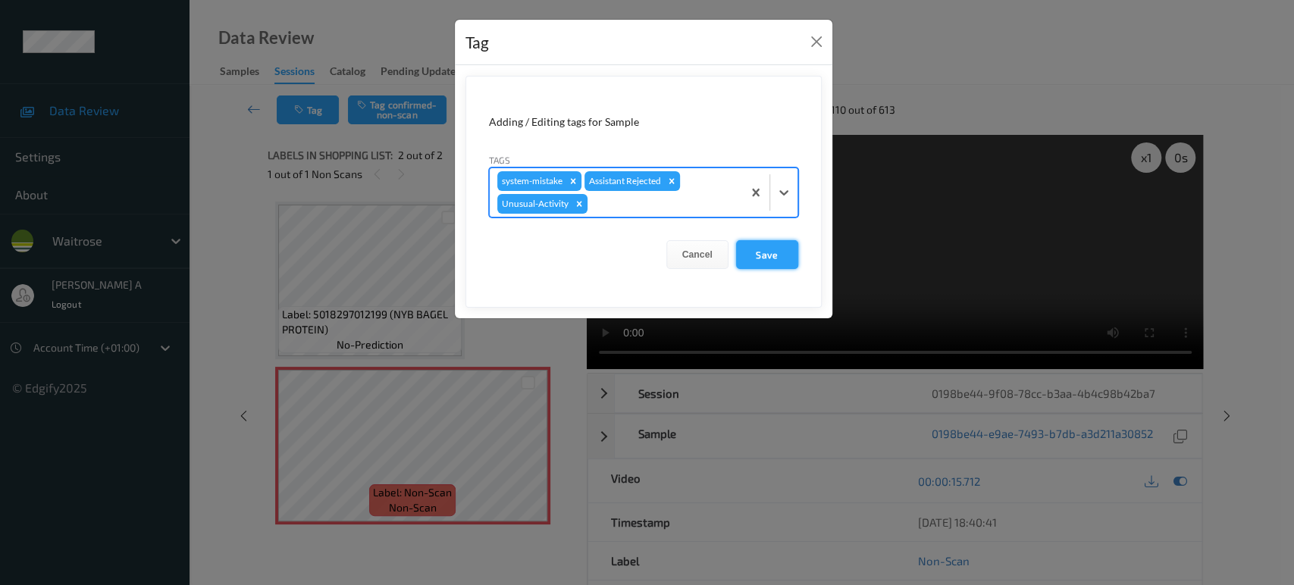
click at [782, 249] on button "Save" at bounding box center [767, 254] width 62 height 29
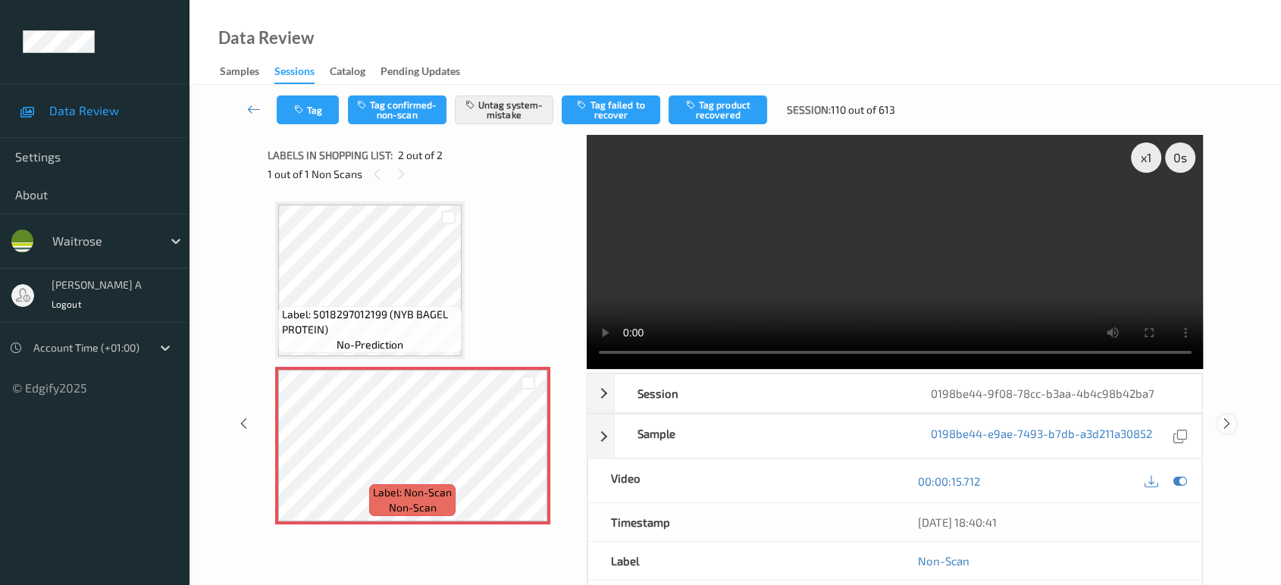
click at [1227, 417] on icon at bounding box center [1227, 424] width 13 height 14
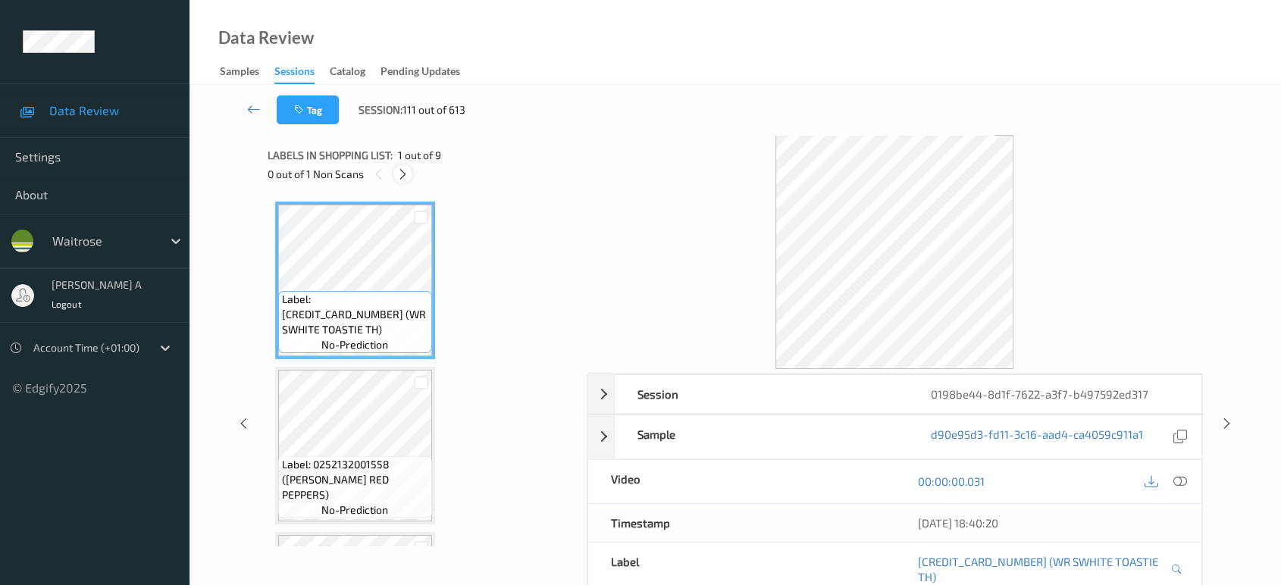
click at [403, 175] on icon at bounding box center [403, 175] width 13 height 14
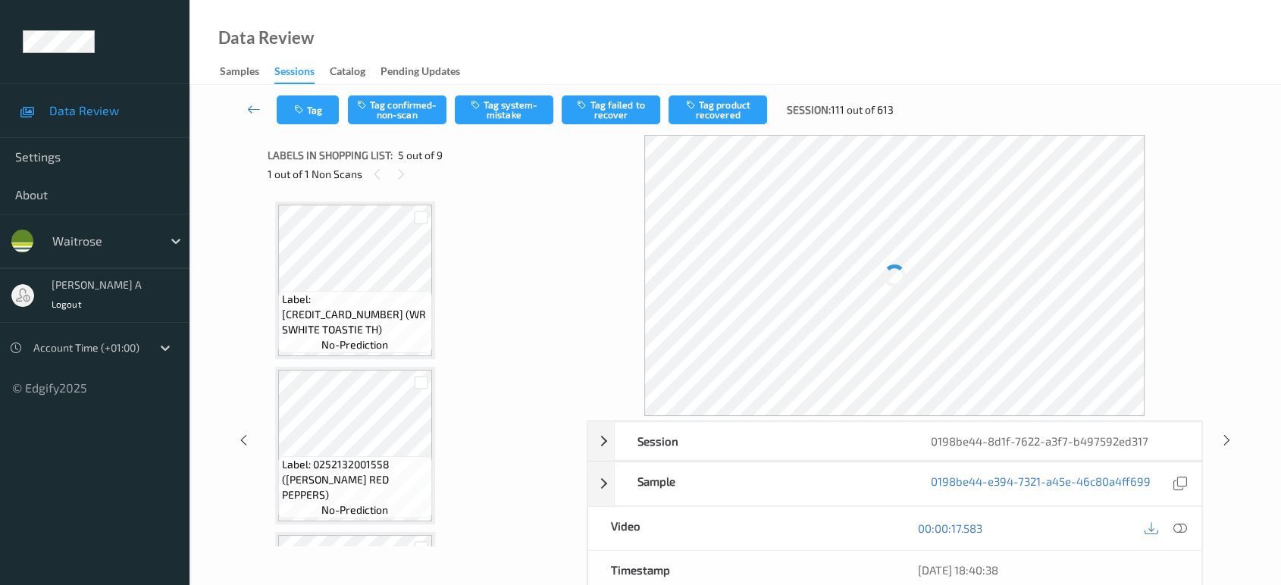
scroll to position [501, 0]
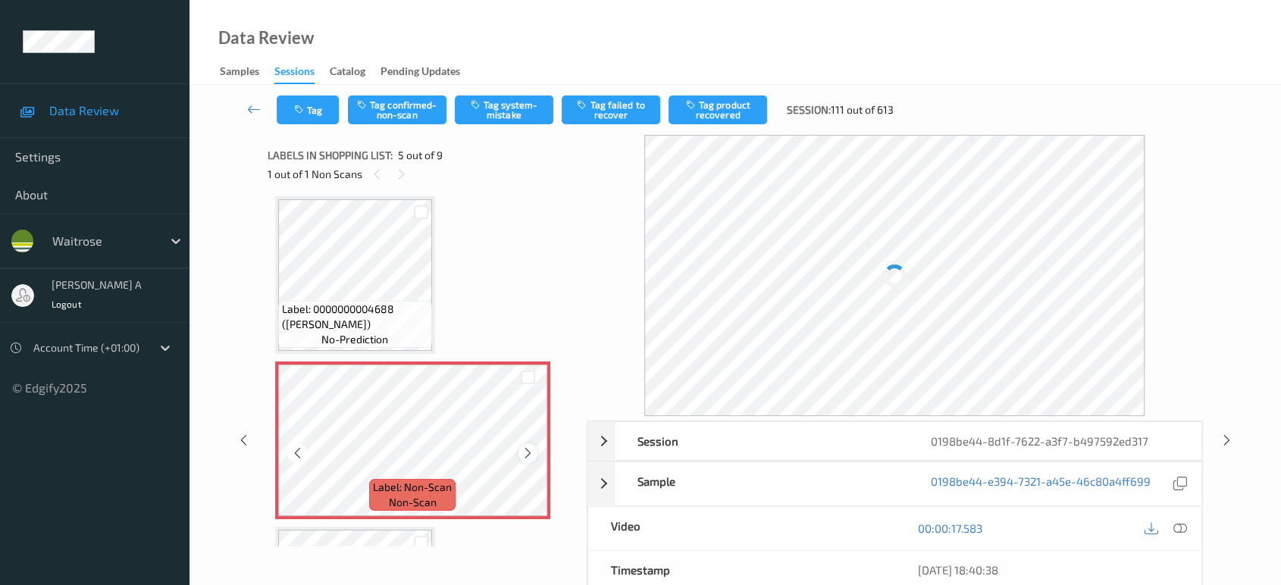
click at [529, 447] on icon at bounding box center [528, 454] width 13 height 14
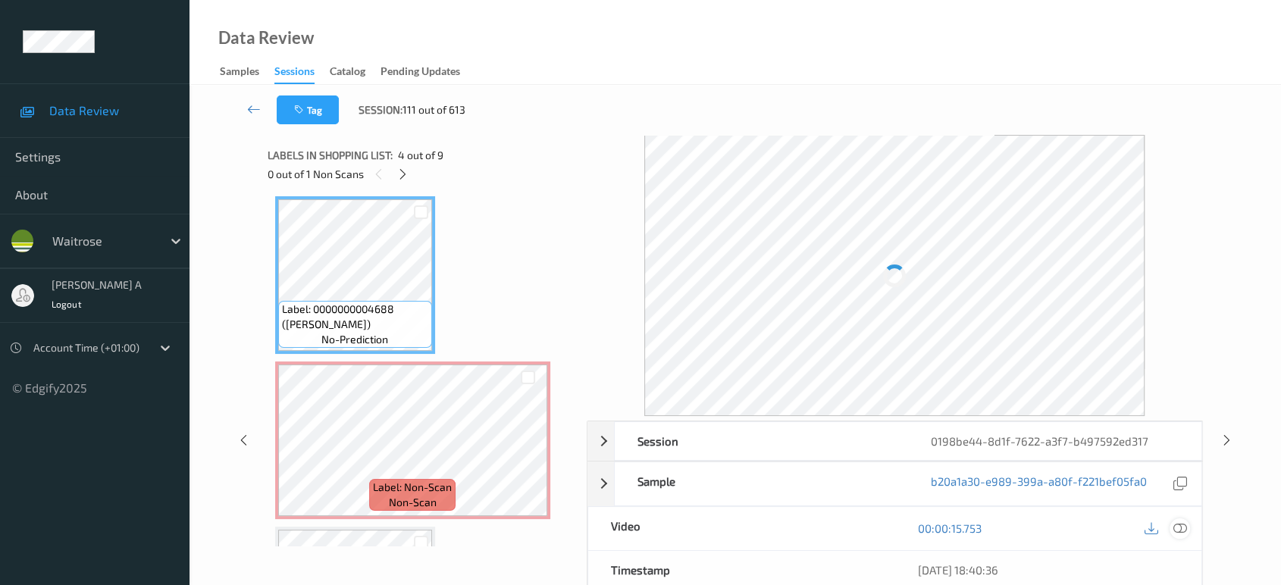
click at [1184, 526] on icon at bounding box center [1181, 529] width 14 height 14
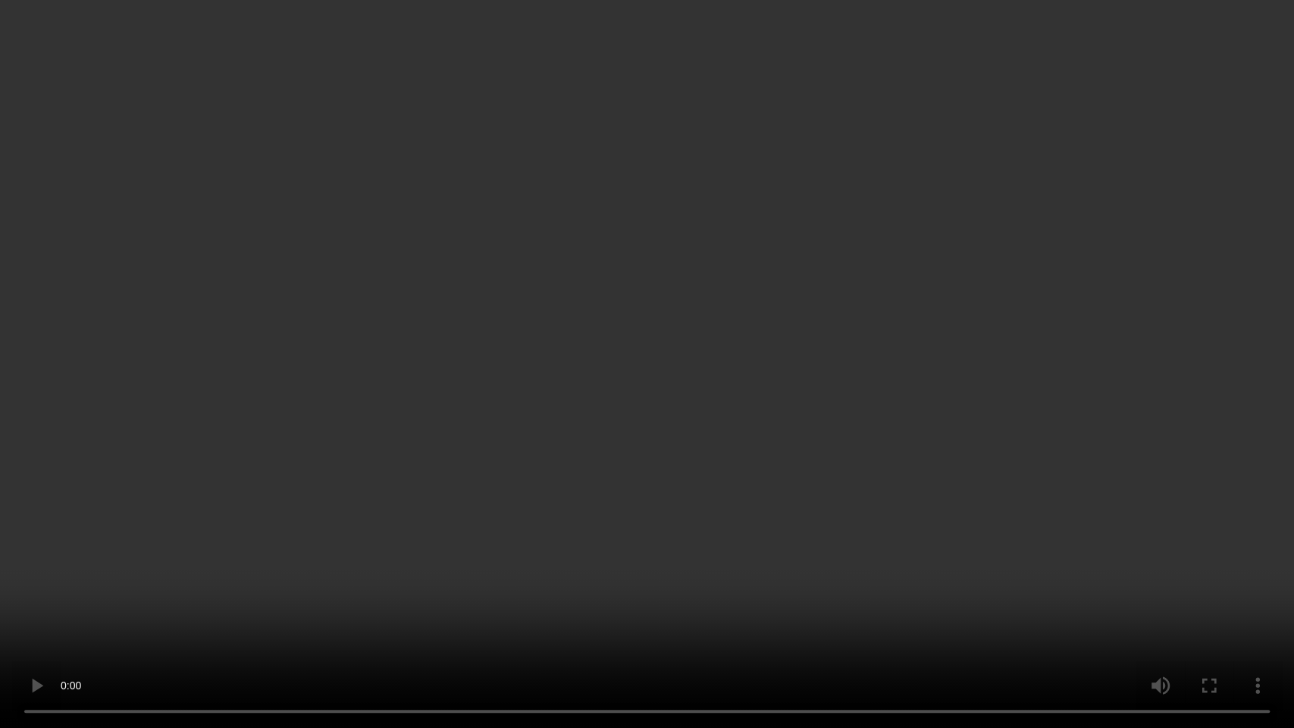
click at [633, 458] on video at bounding box center [647, 364] width 1294 height 728
click at [733, 499] on video at bounding box center [647, 364] width 1294 height 728
click at [525, 441] on video at bounding box center [647, 364] width 1294 height 728
click at [747, 300] on video at bounding box center [647, 364] width 1294 height 728
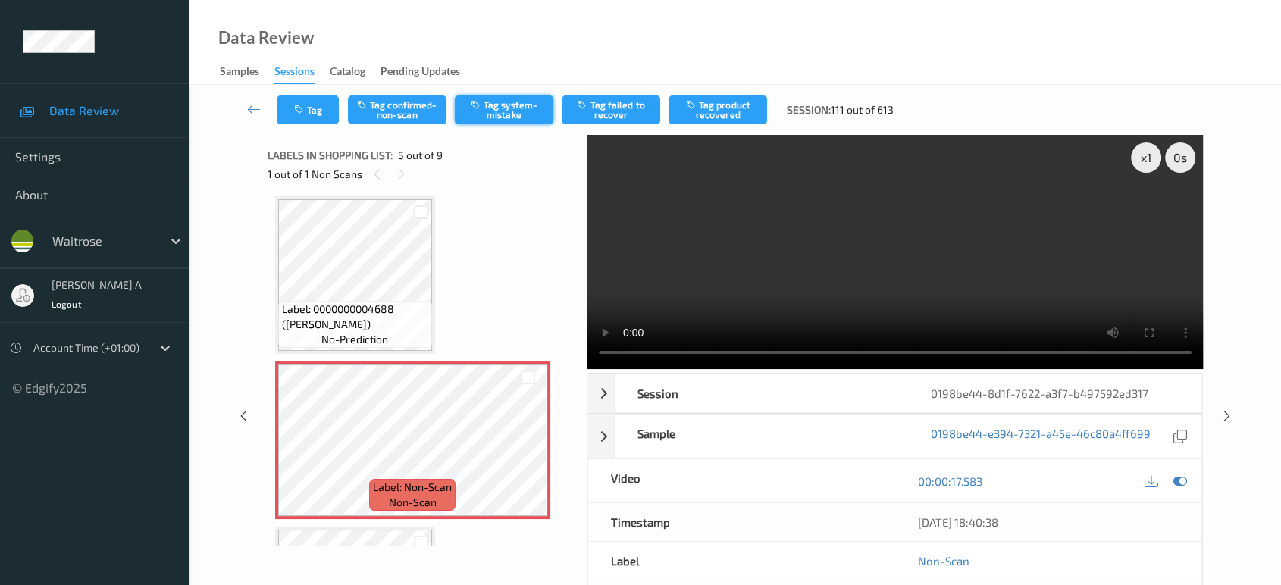
click at [507, 114] on button "Tag system-mistake" at bounding box center [504, 110] width 99 height 29
click at [291, 104] on button "Tag" at bounding box center [308, 110] width 62 height 29
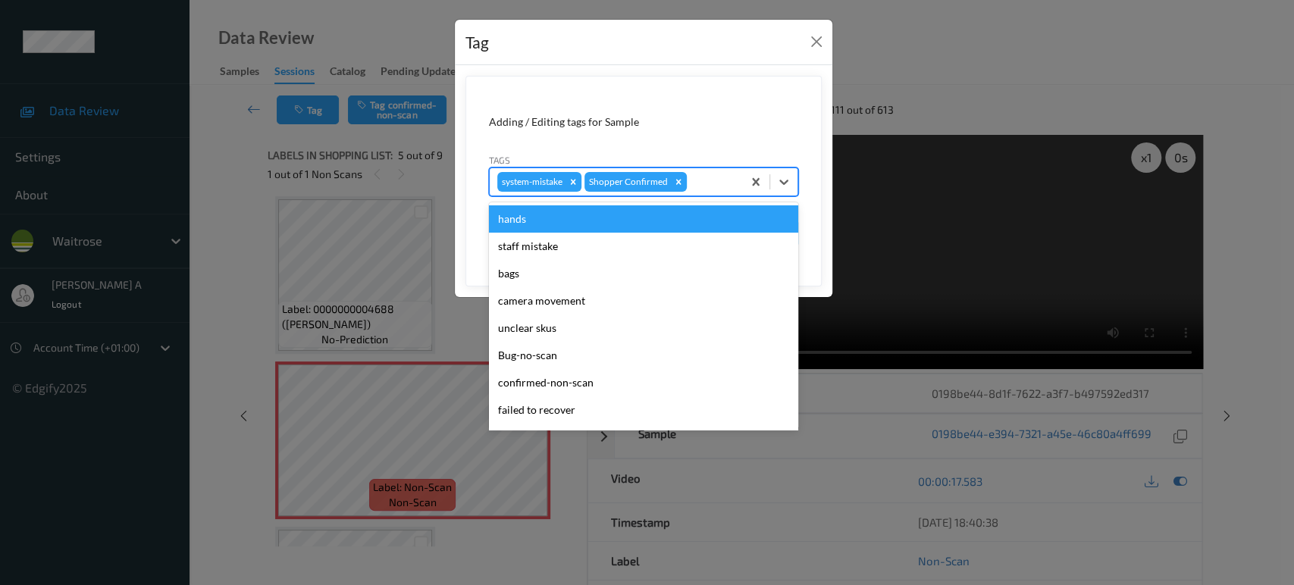
click at [700, 177] on div at bounding box center [712, 182] width 45 height 18
type input "un"
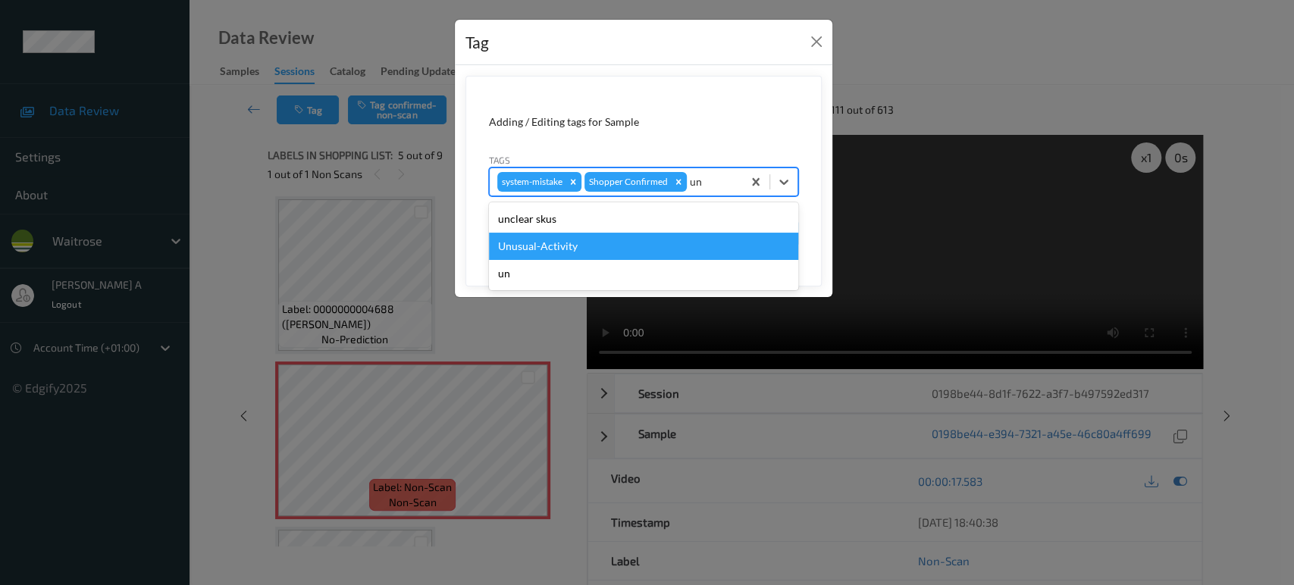
click at [588, 254] on div "Unusual-Activity" at bounding box center [643, 246] width 309 height 27
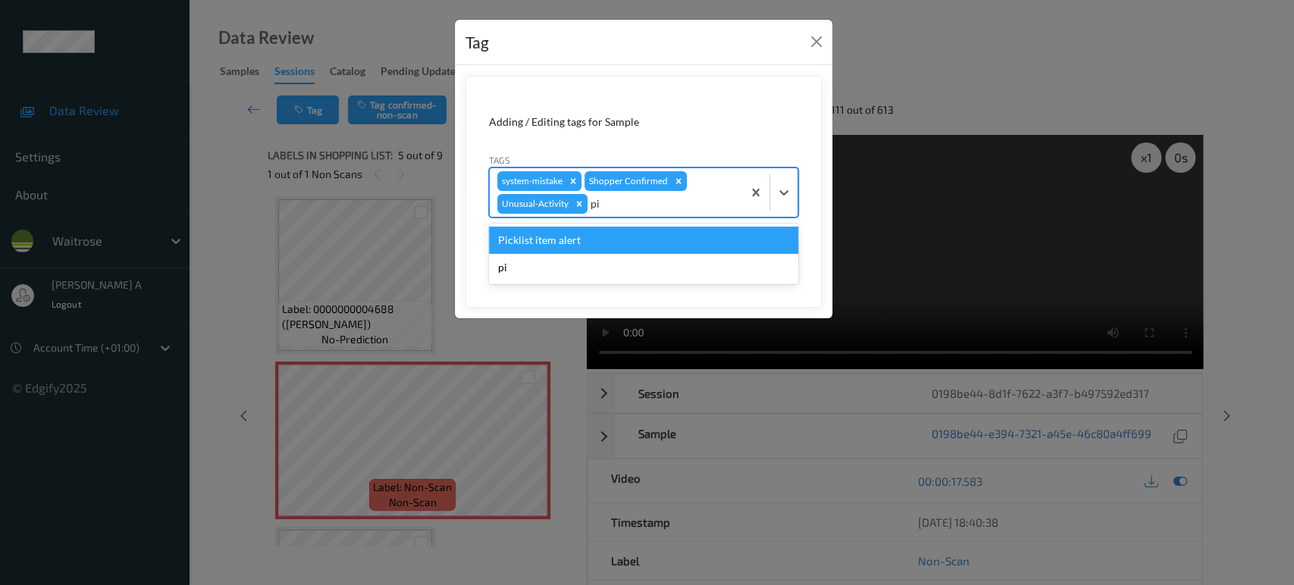
type input "pic"
click at [588, 244] on div "Picklist item alert" at bounding box center [643, 240] width 309 height 27
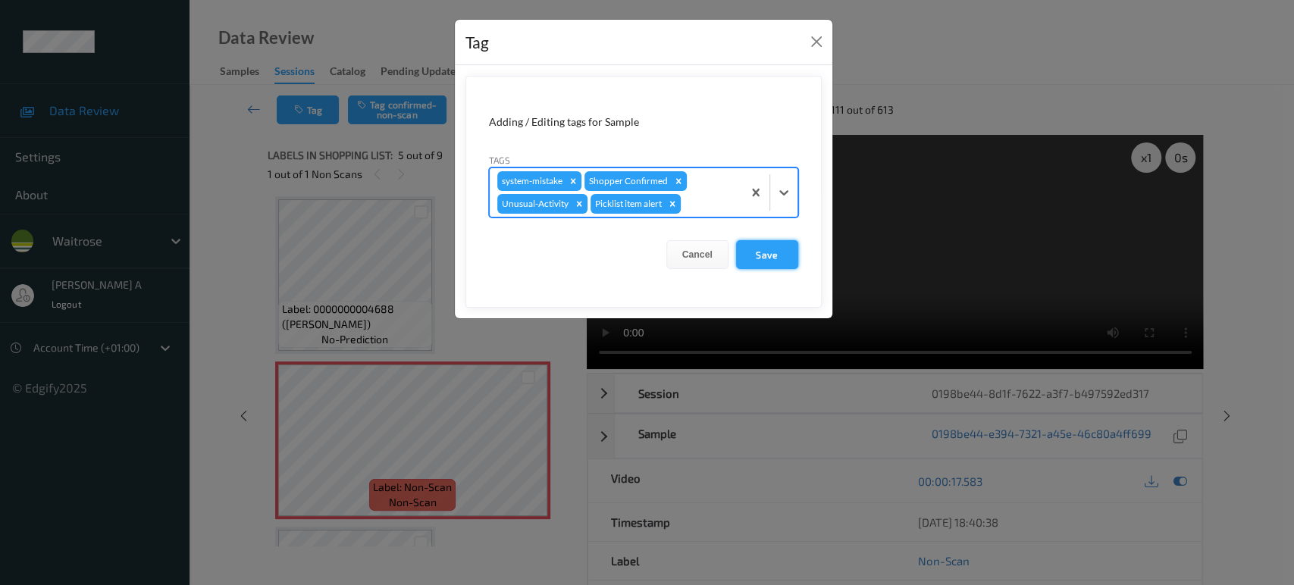
click at [761, 246] on button "Save" at bounding box center [767, 254] width 62 height 29
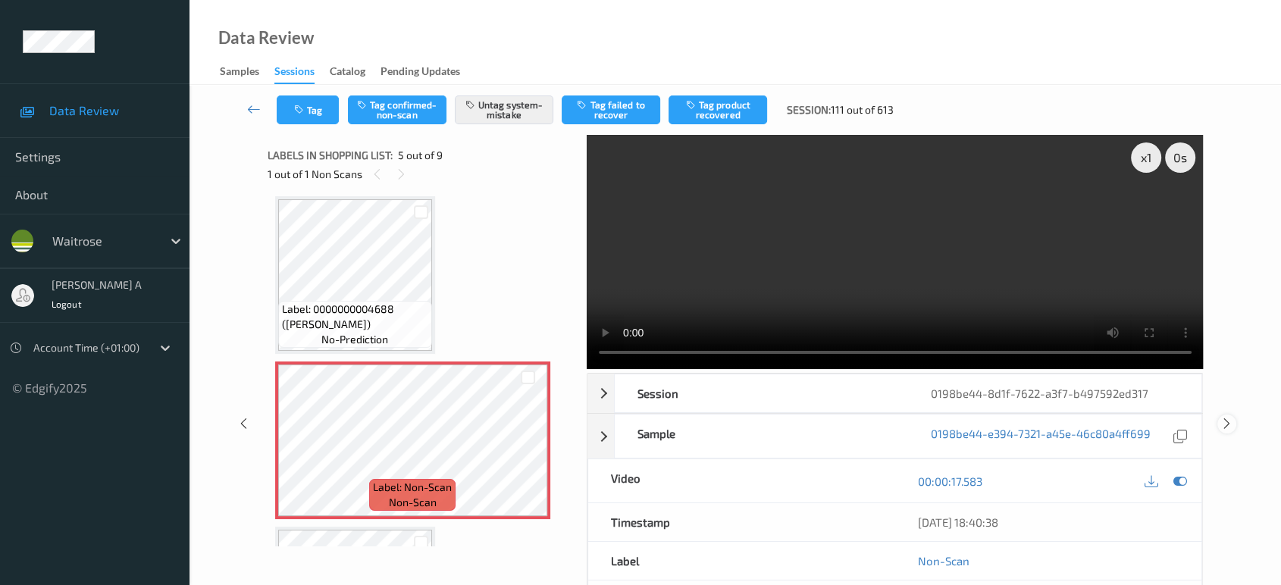
click at [1222, 417] on icon at bounding box center [1227, 424] width 13 height 14
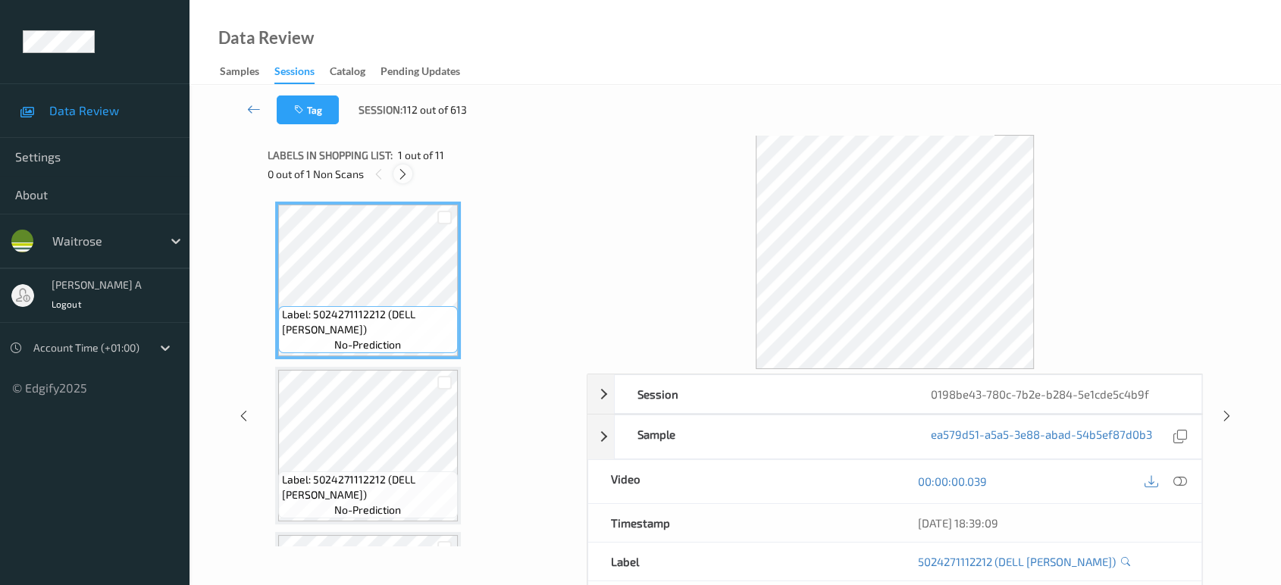
click at [400, 172] on icon at bounding box center [403, 175] width 13 height 14
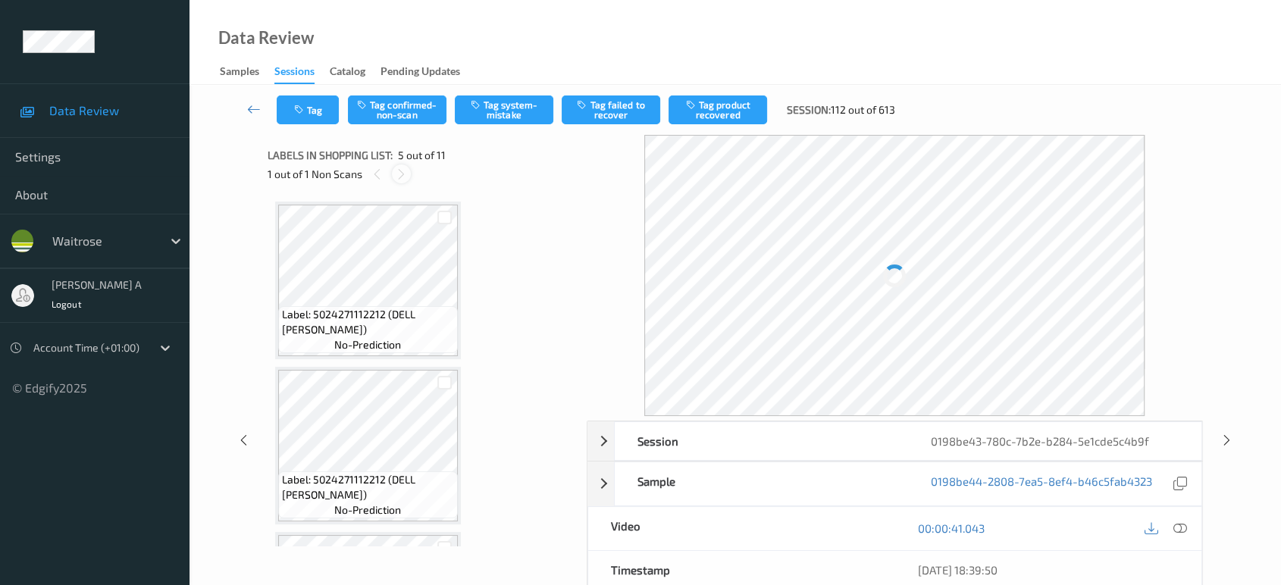
scroll to position [501, 0]
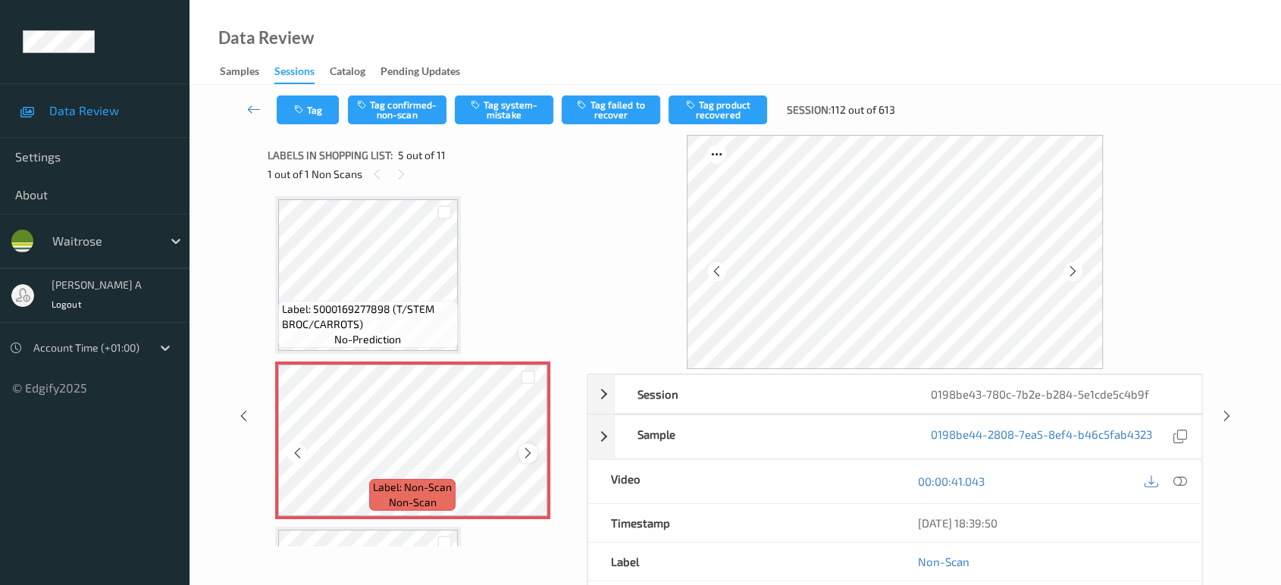
click at [532, 450] on icon at bounding box center [528, 454] width 13 height 14
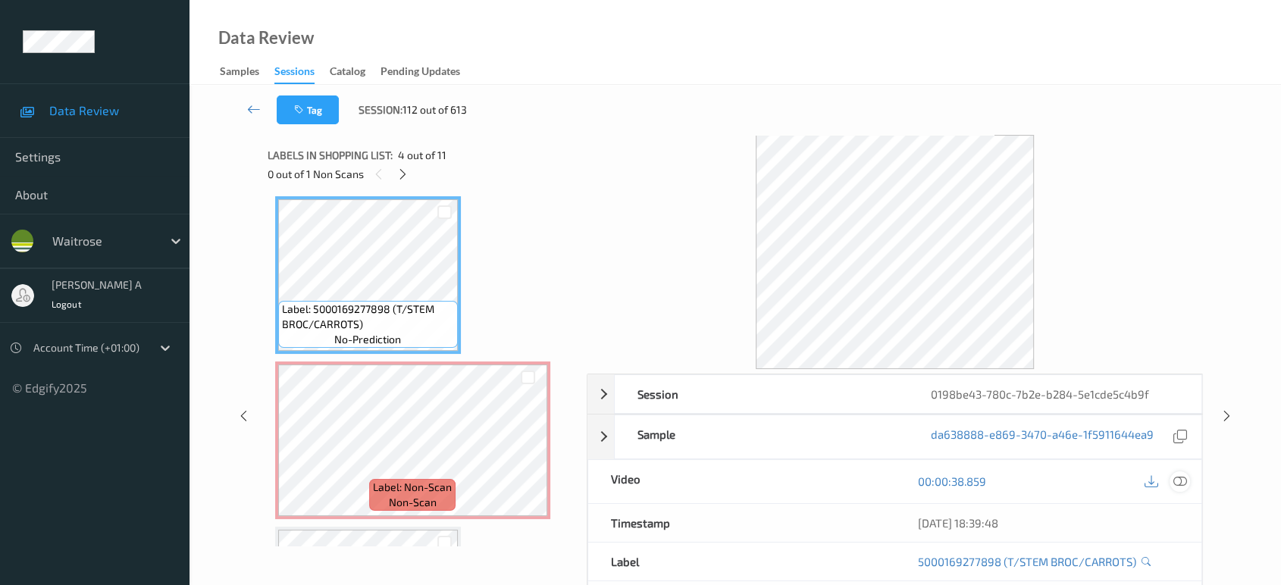
click at [1184, 478] on icon at bounding box center [1181, 482] width 14 height 14
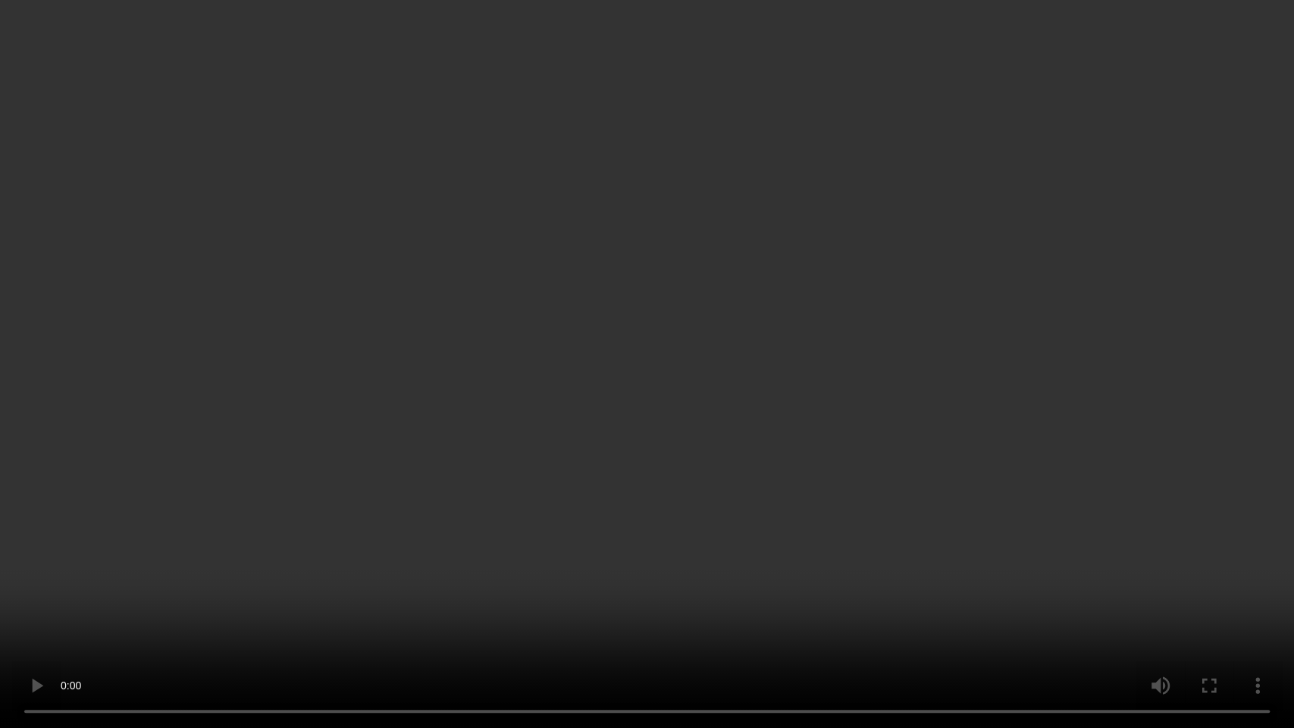
click at [601, 249] on video at bounding box center [647, 364] width 1294 height 728
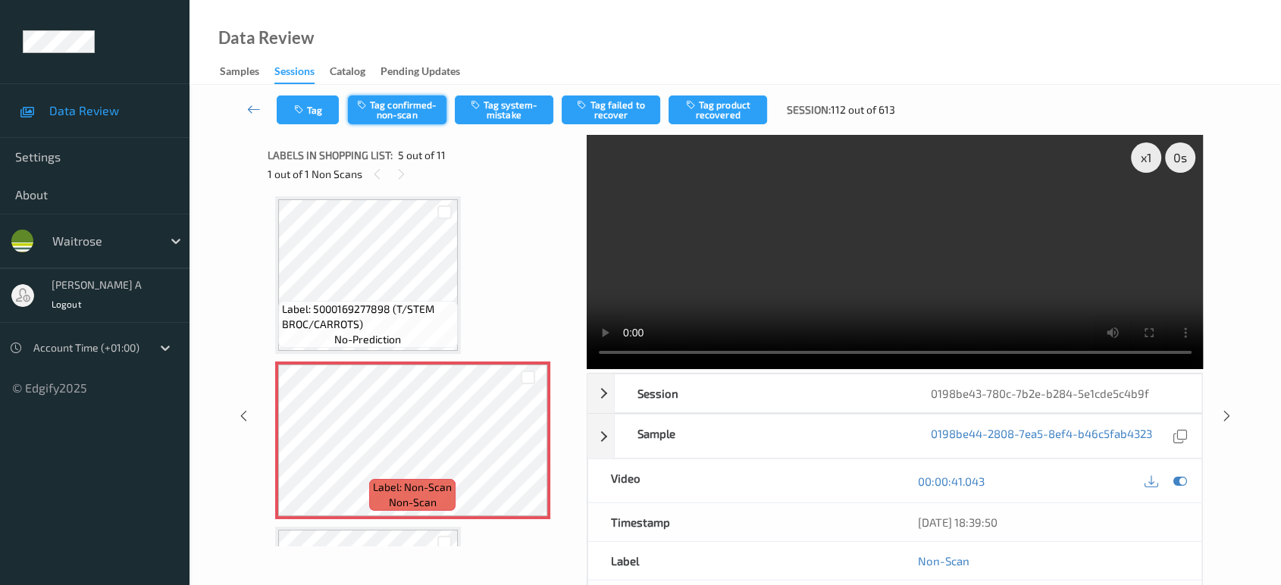
click at [397, 108] on button "Tag confirmed-non-scan" at bounding box center [397, 110] width 99 height 29
click at [722, 108] on button "Tag product recovered" at bounding box center [718, 110] width 99 height 29
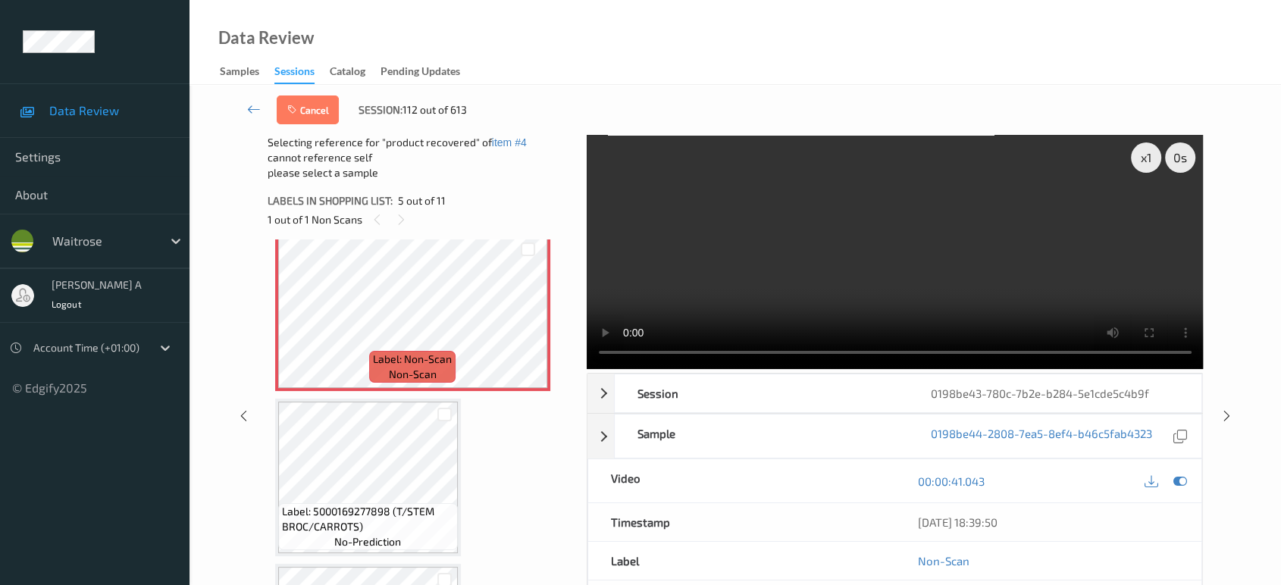
scroll to position [838, 0]
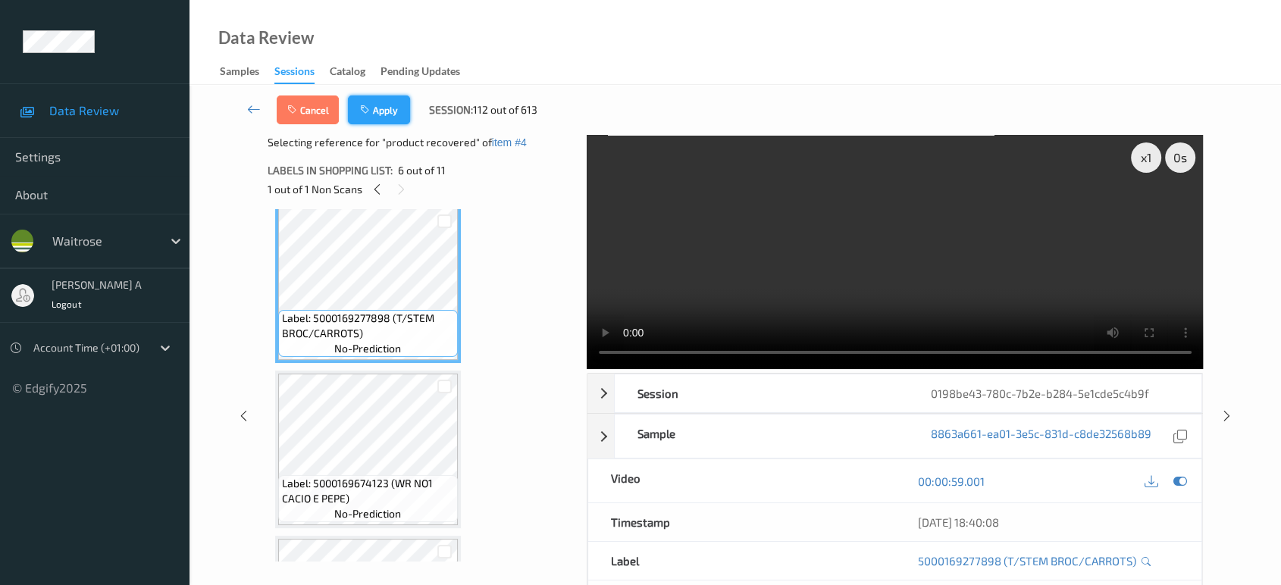
click at [381, 108] on button "Apply" at bounding box center [379, 110] width 62 height 29
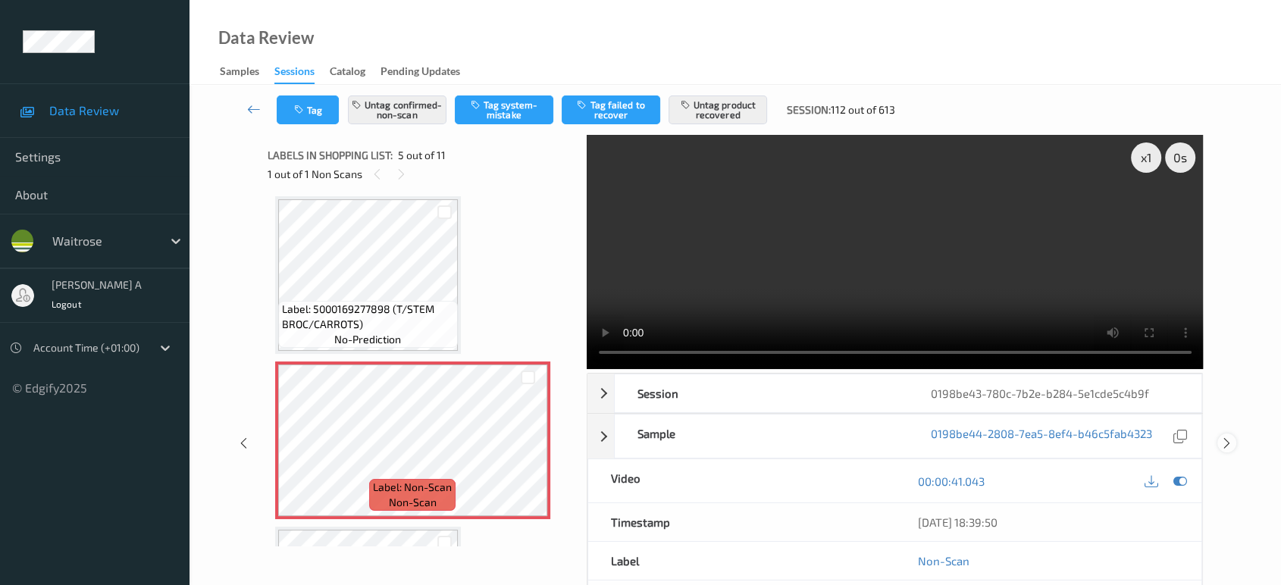
click at [1227, 437] on icon at bounding box center [1227, 444] width 13 height 14
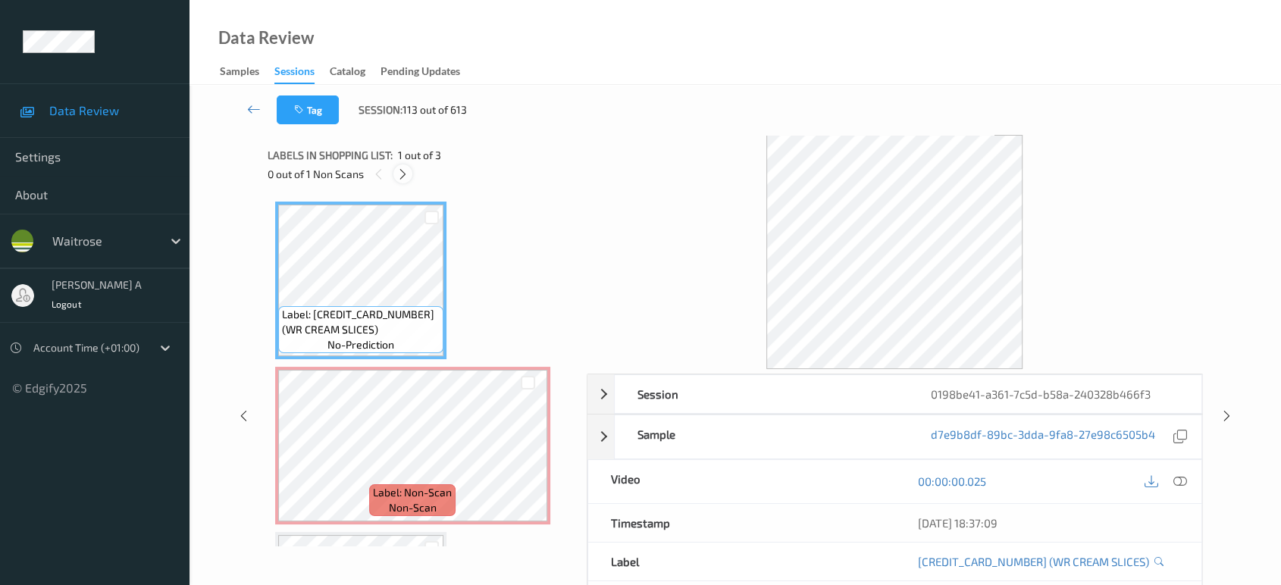
click at [406, 174] on icon at bounding box center [403, 175] width 13 height 14
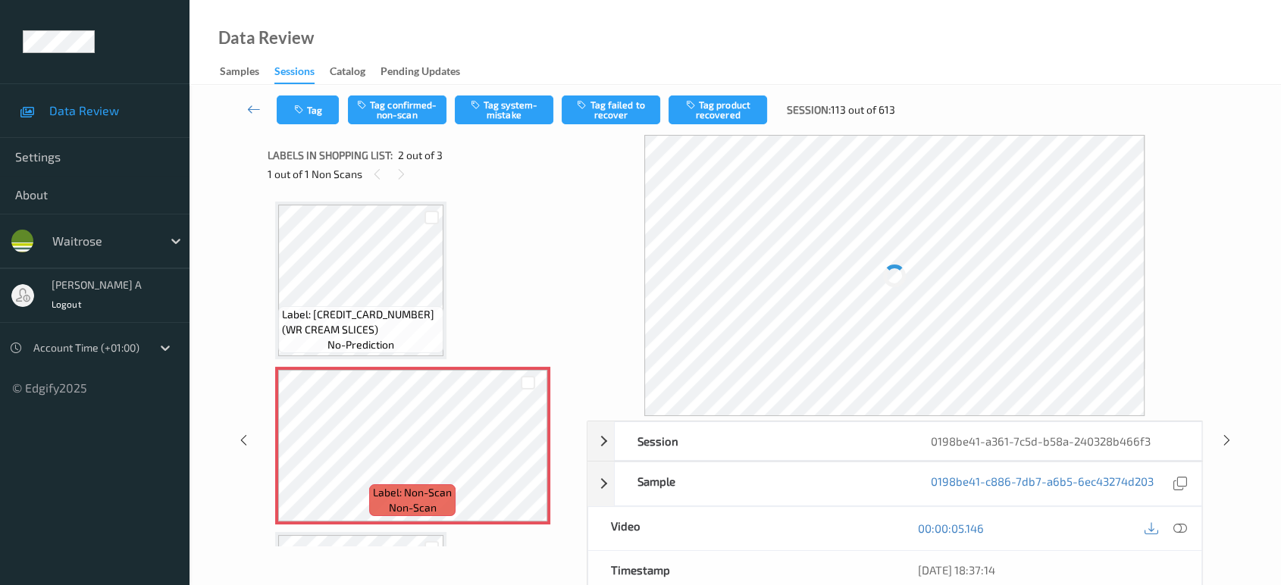
scroll to position [7, 0]
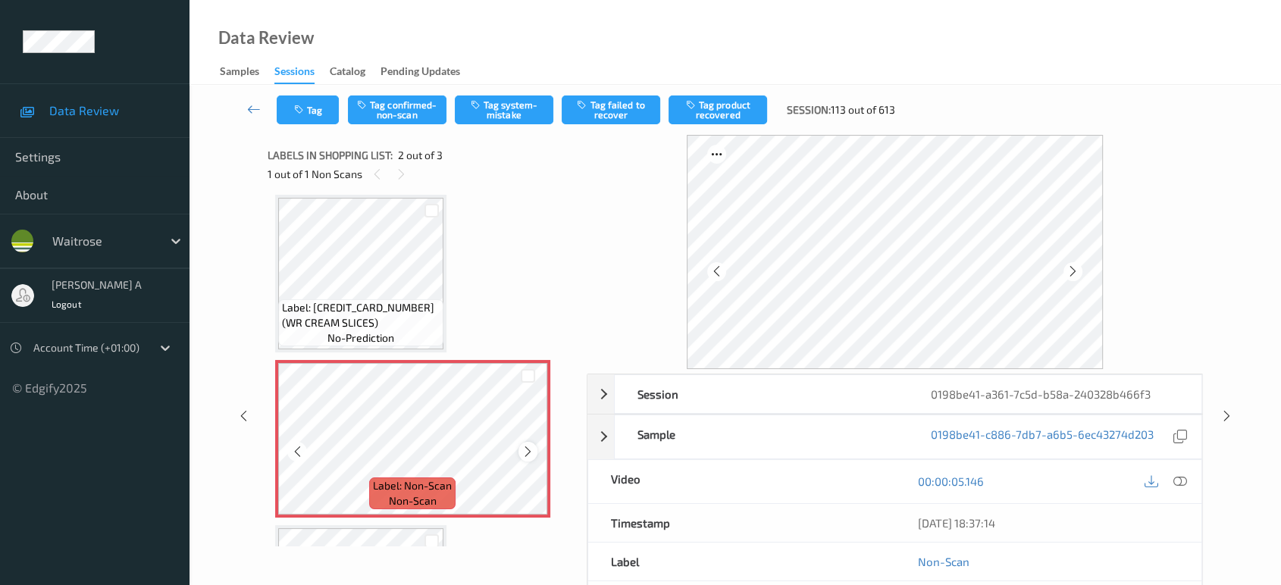
click at [525, 450] on icon at bounding box center [528, 452] width 13 height 14
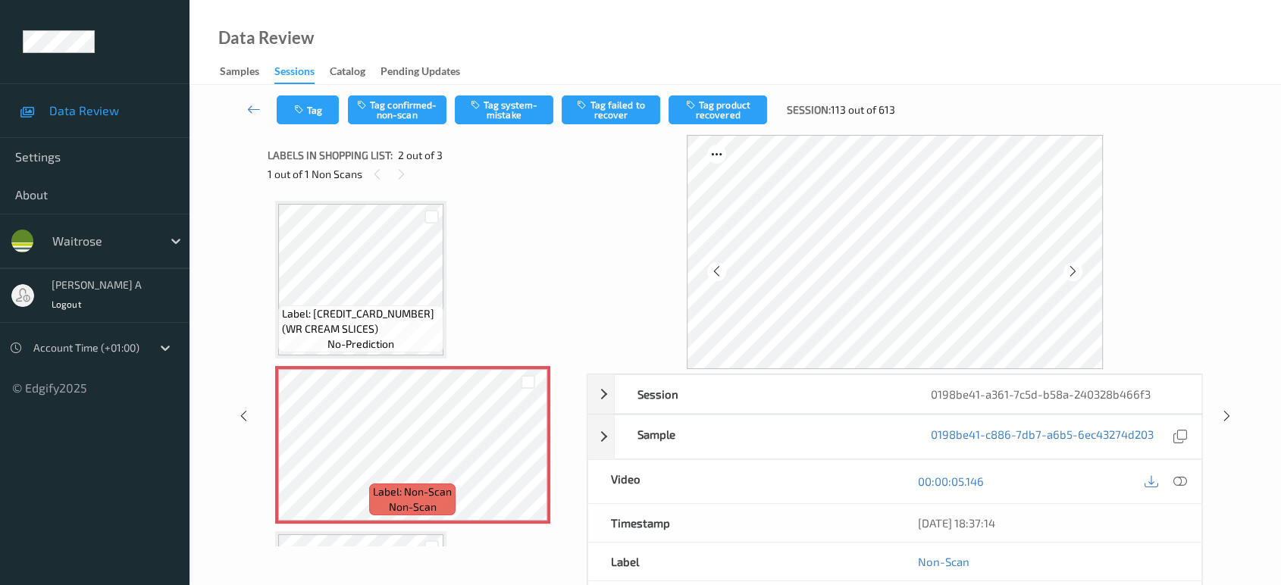
scroll to position [0, 0]
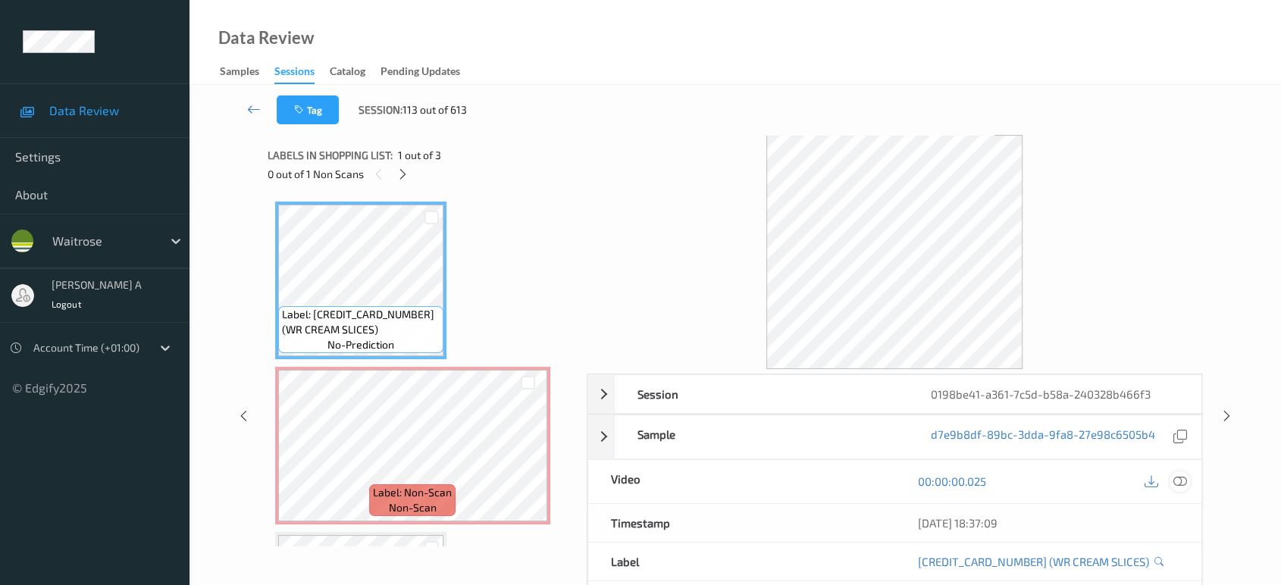
click at [1185, 481] on icon at bounding box center [1181, 482] width 14 height 14
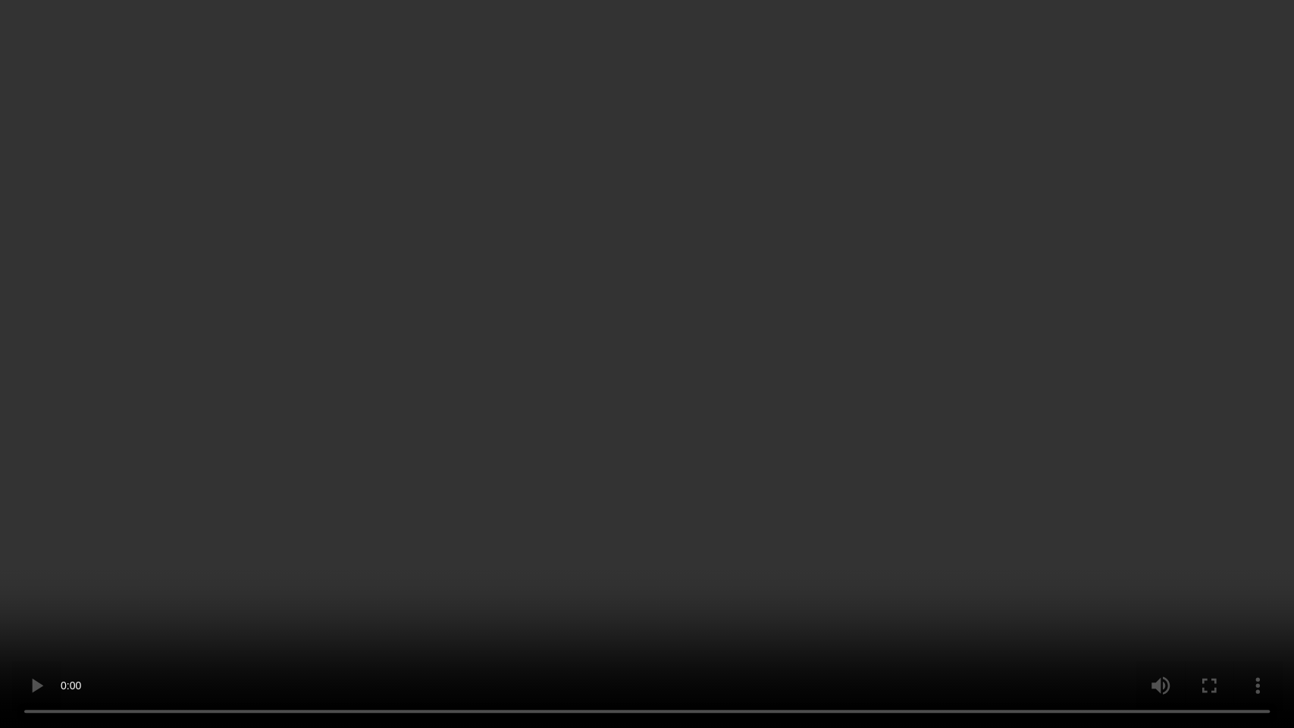
click at [654, 383] on video at bounding box center [647, 364] width 1294 height 728
click at [640, 321] on video at bounding box center [647, 364] width 1294 height 728
click at [591, 429] on video at bounding box center [647, 364] width 1294 height 728
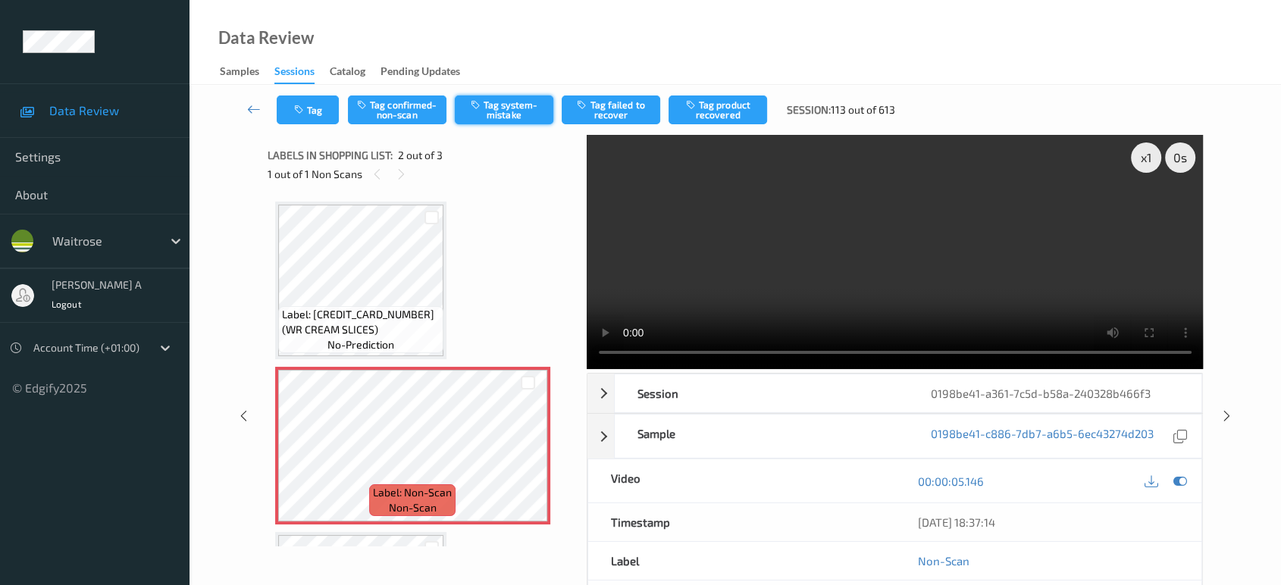
click at [500, 105] on button "Tag system-mistake" at bounding box center [504, 110] width 99 height 29
click at [309, 103] on button "Tag" at bounding box center [308, 110] width 62 height 29
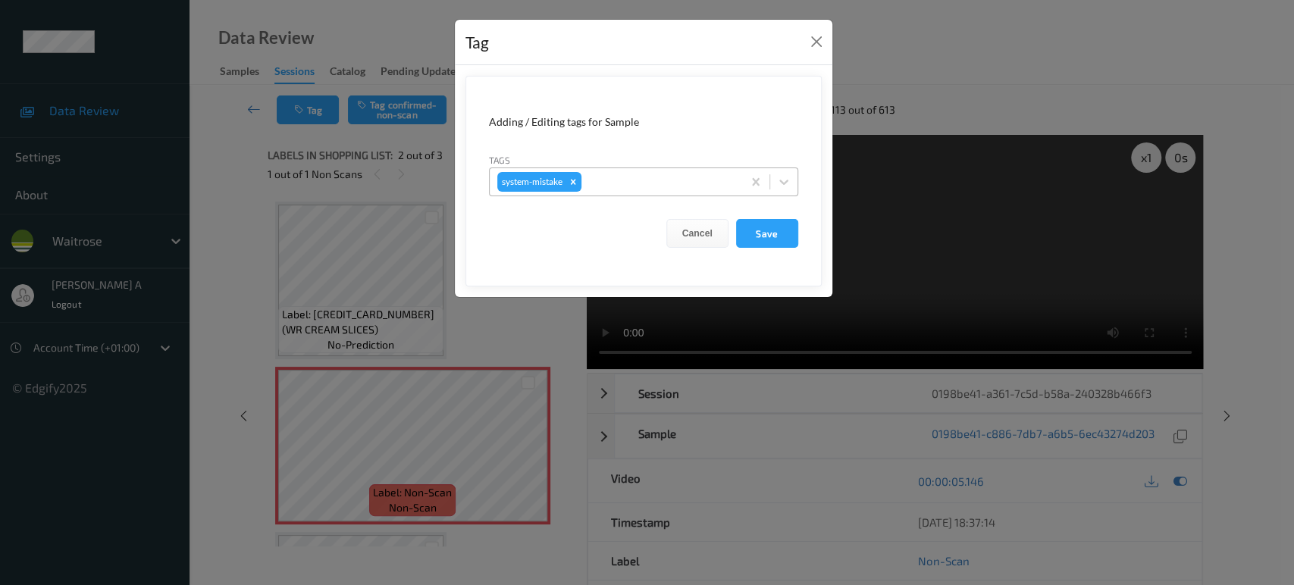
click at [619, 183] on div at bounding box center [660, 182] width 150 height 18
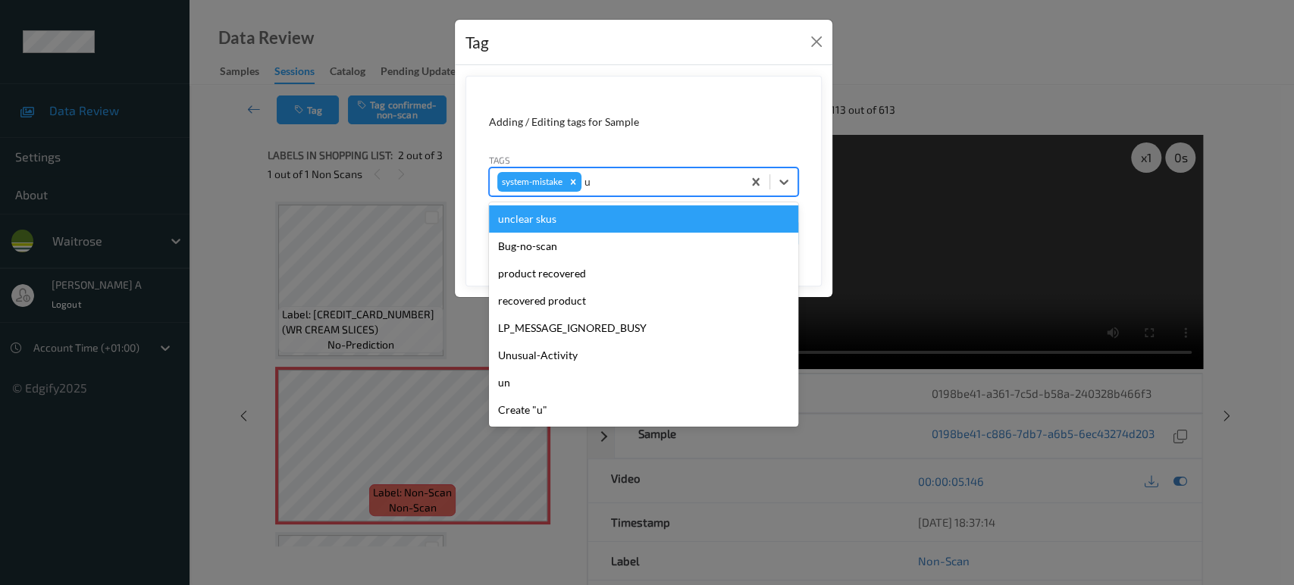
type input "un"
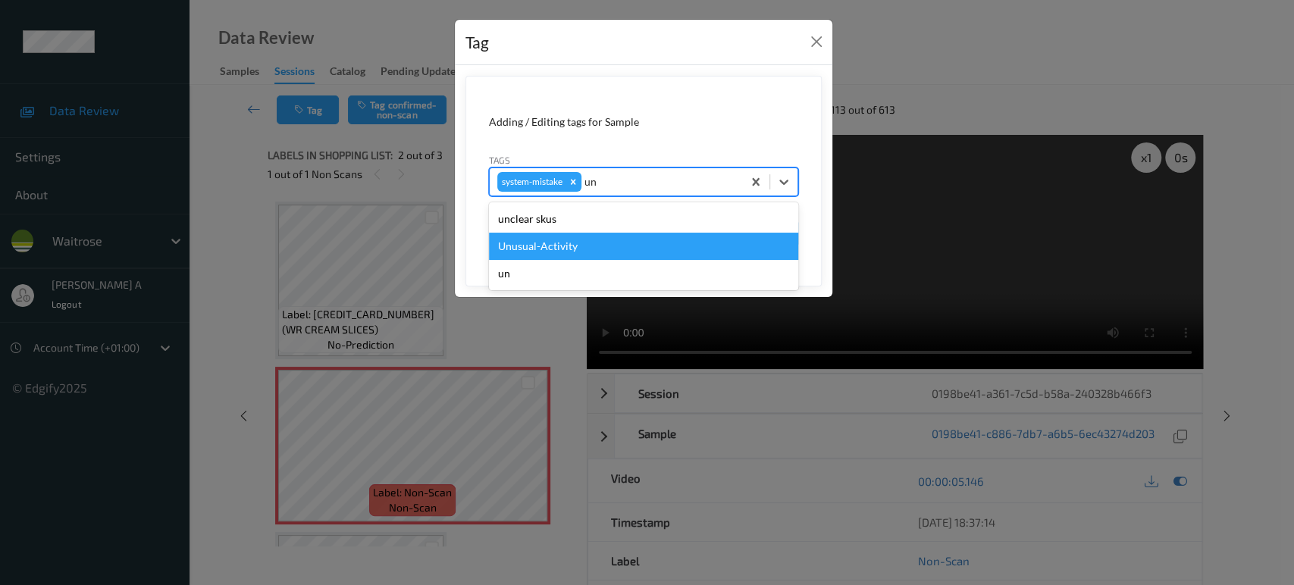
click at [606, 246] on div "Unusual-Activity" at bounding box center [643, 246] width 309 height 27
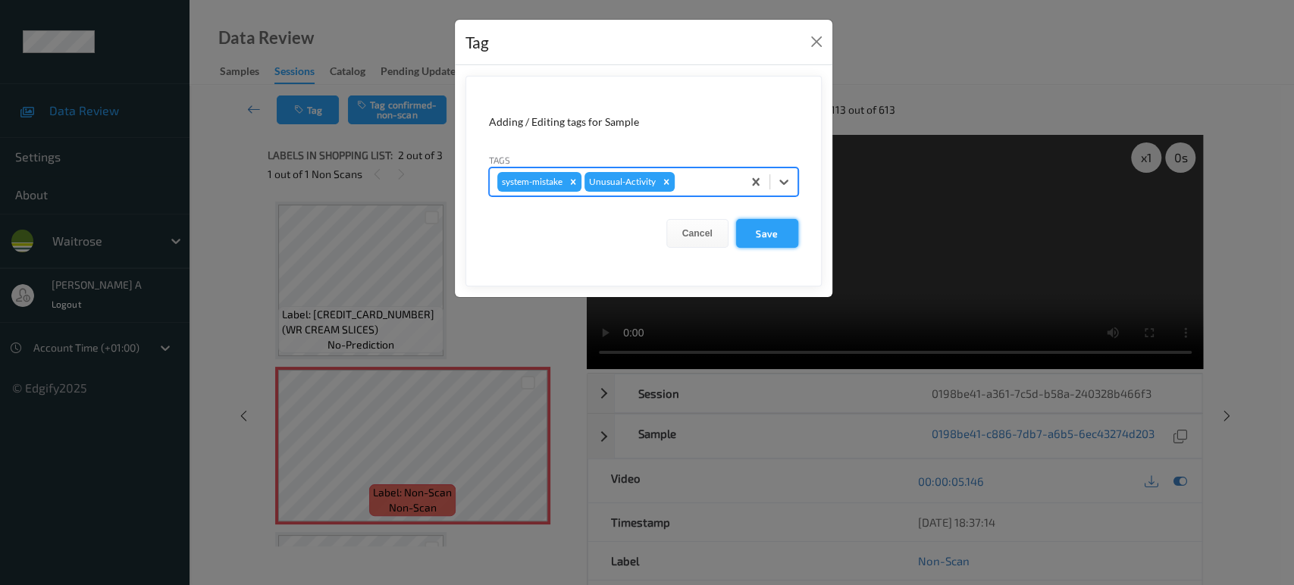
click at [782, 237] on button "Save" at bounding box center [767, 233] width 62 height 29
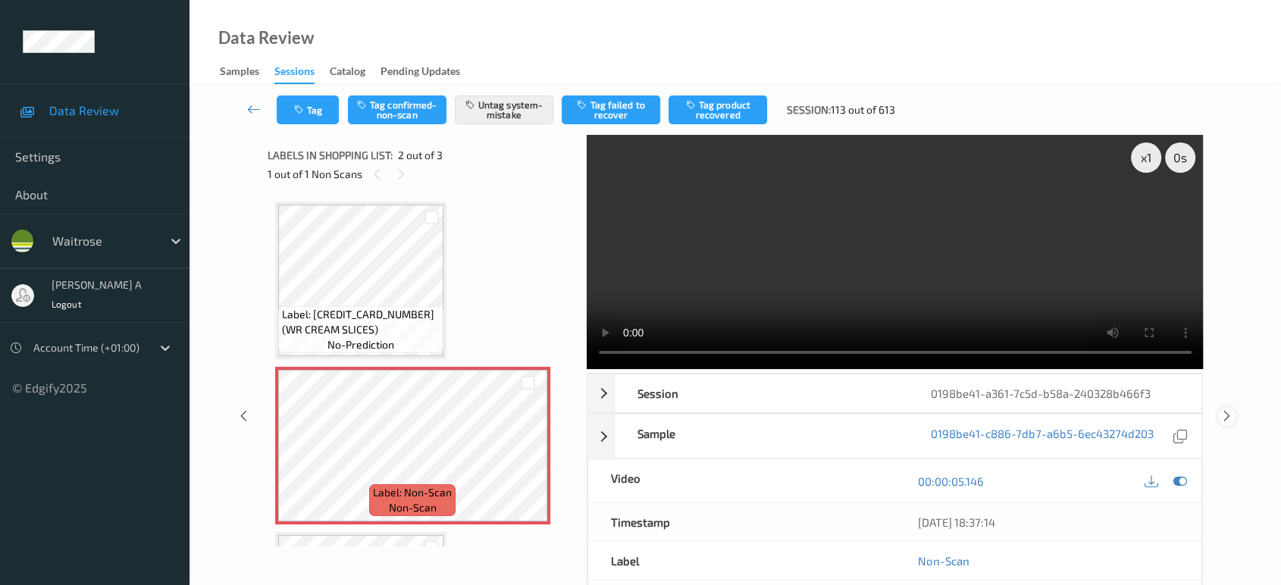
click at [1227, 409] on icon at bounding box center [1227, 416] width 13 height 14
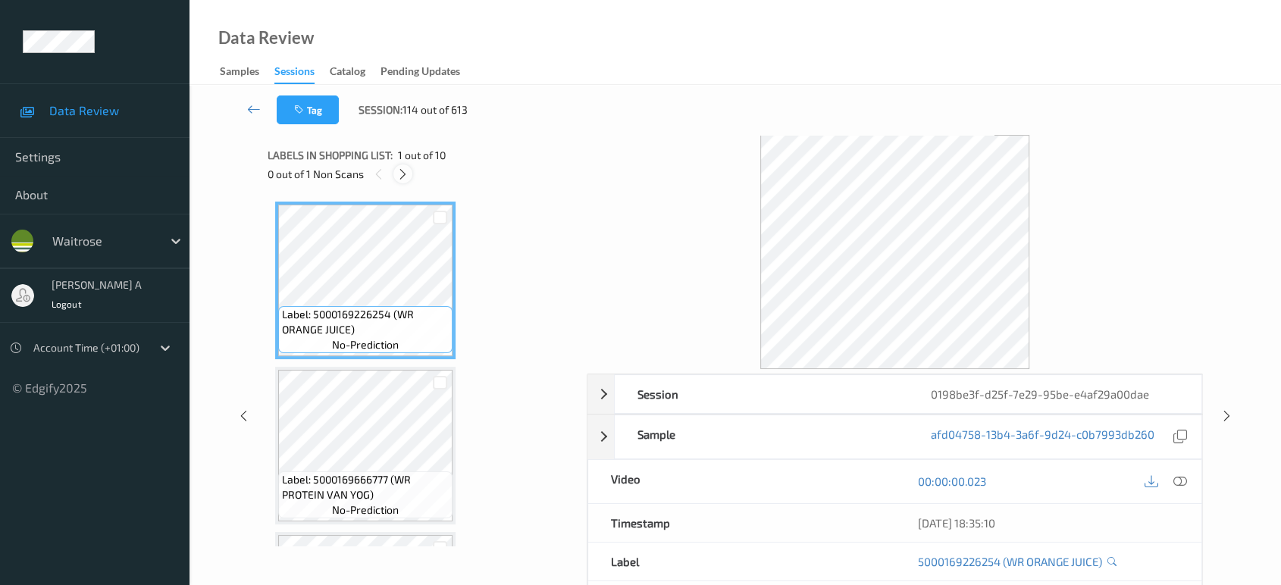
click at [404, 179] on icon at bounding box center [403, 175] width 13 height 14
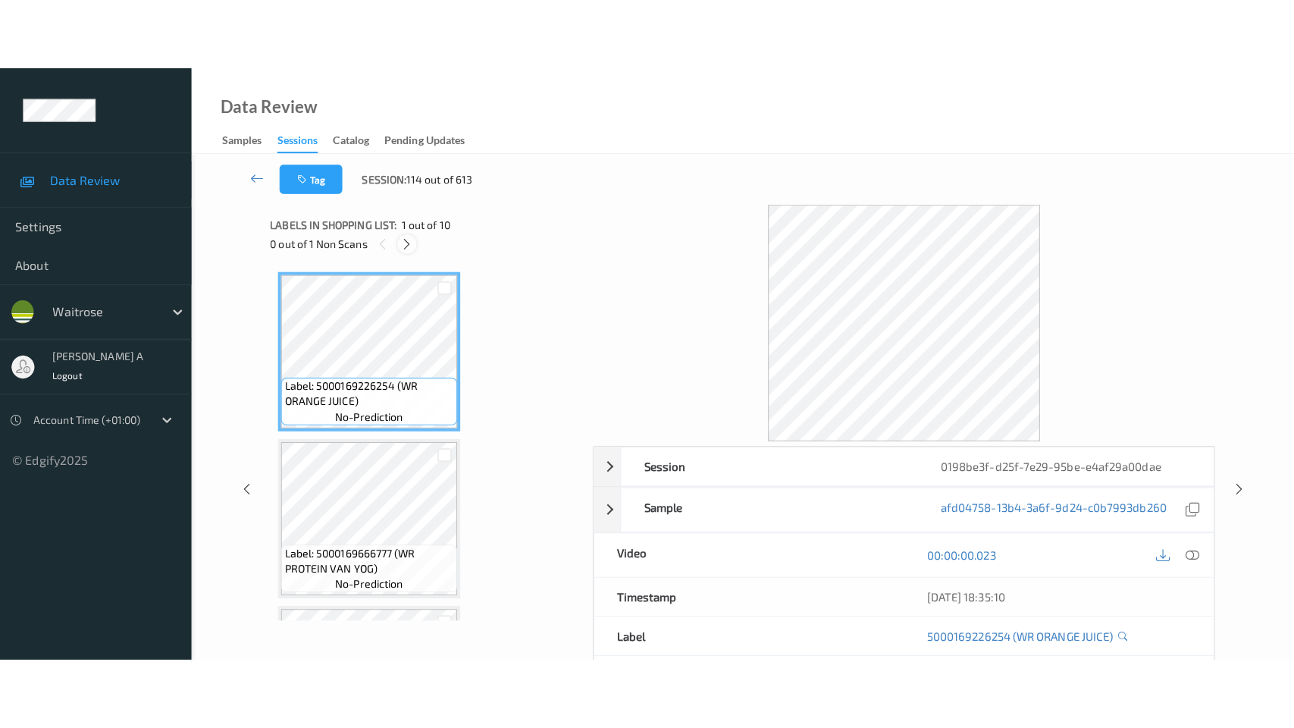
scroll to position [1300, 0]
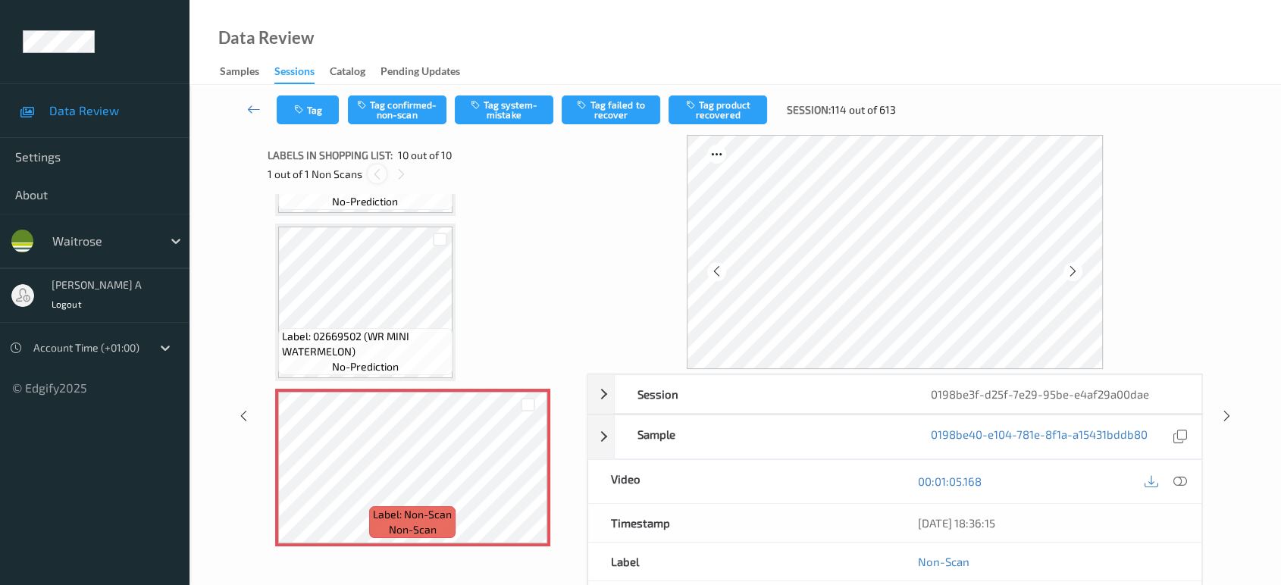
click at [375, 174] on icon at bounding box center [377, 175] width 13 height 14
click at [402, 171] on icon at bounding box center [401, 175] width 13 height 14
click at [528, 474] on icon at bounding box center [528, 481] width 13 height 14
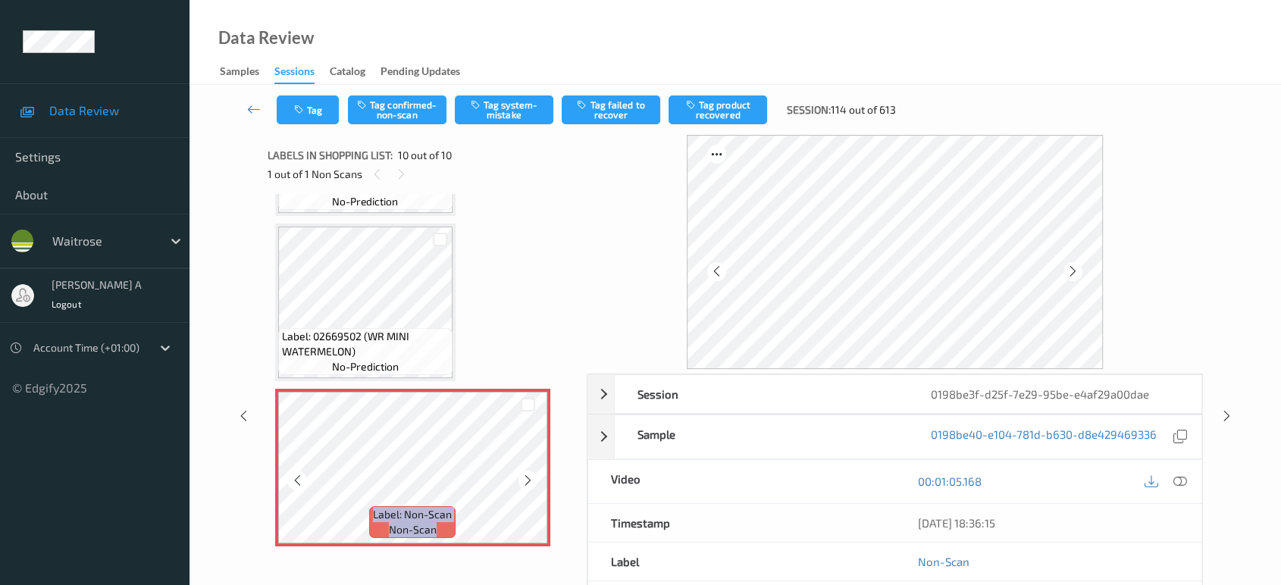
click at [528, 474] on icon at bounding box center [528, 481] width 13 height 14
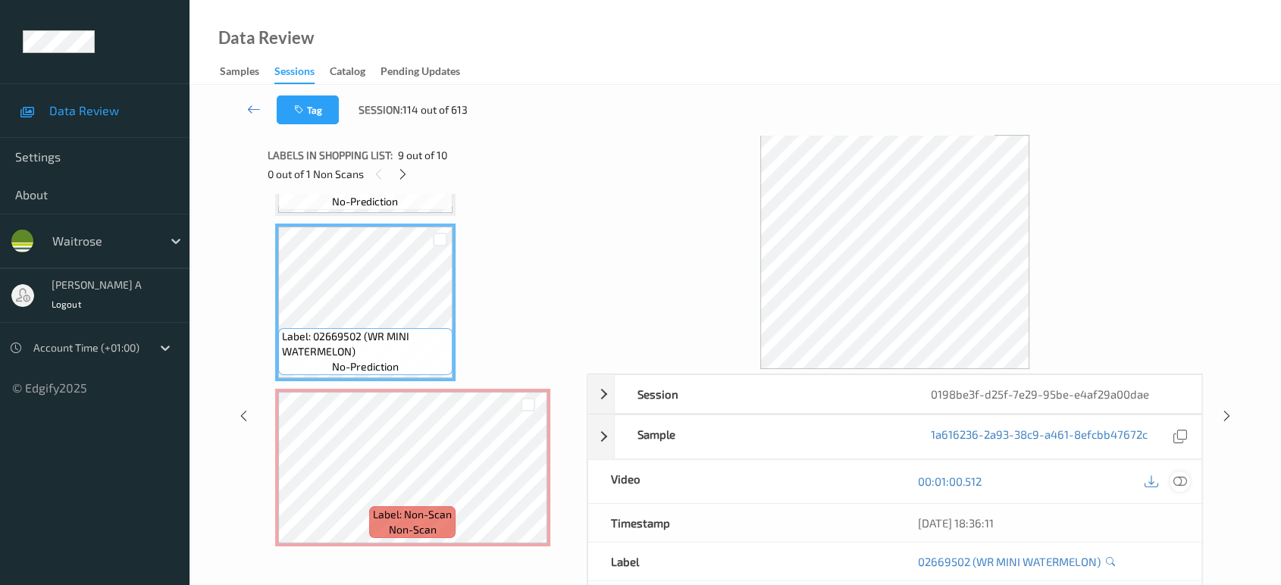
click at [1184, 488] on icon at bounding box center [1181, 482] width 14 height 14
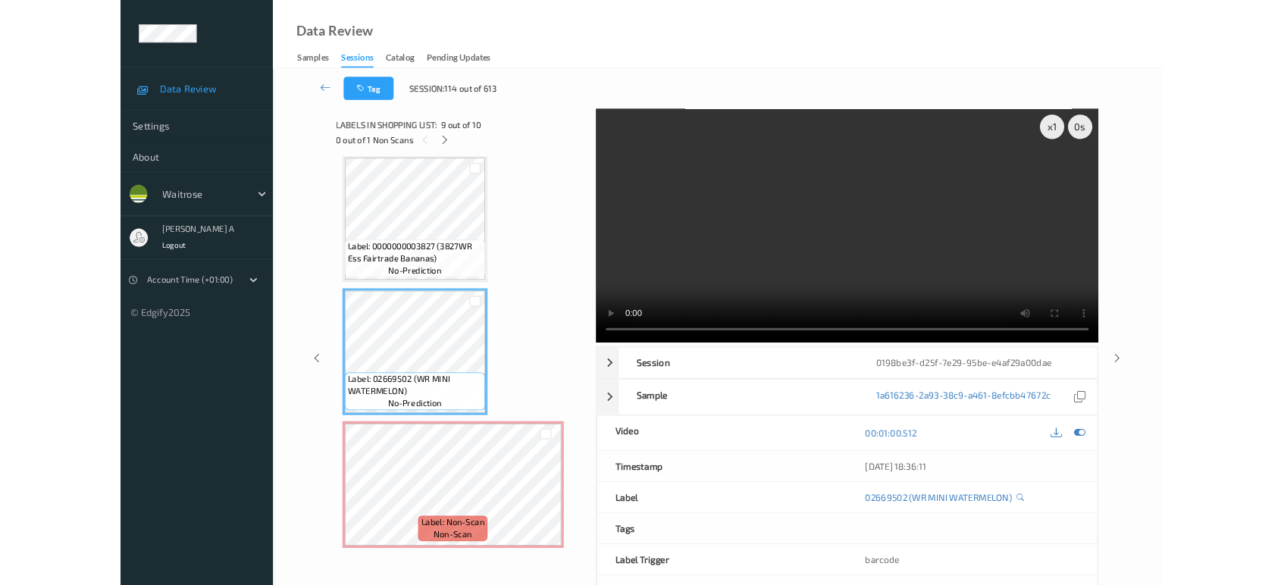
scroll to position [1159, 0]
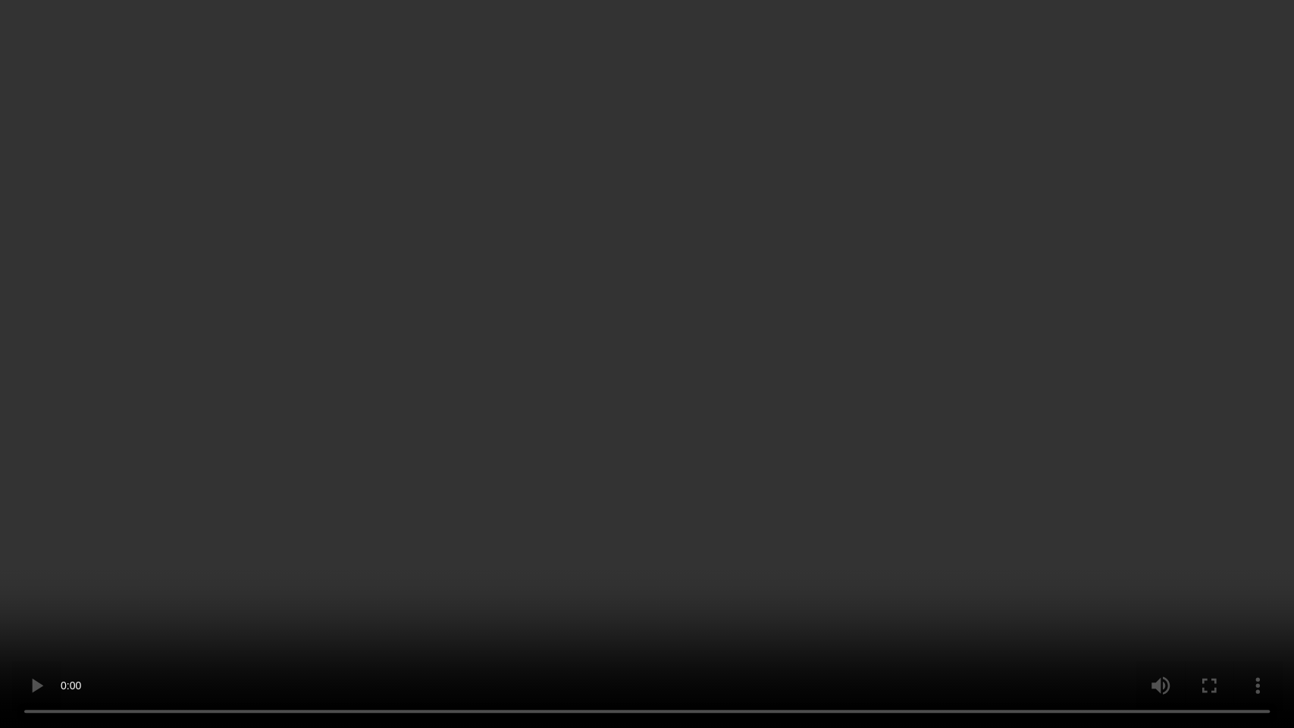
click at [764, 359] on video at bounding box center [647, 364] width 1294 height 728
click at [610, 399] on video at bounding box center [647, 364] width 1294 height 728
click at [722, 465] on video at bounding box center [647, 364] width 1294 height 728
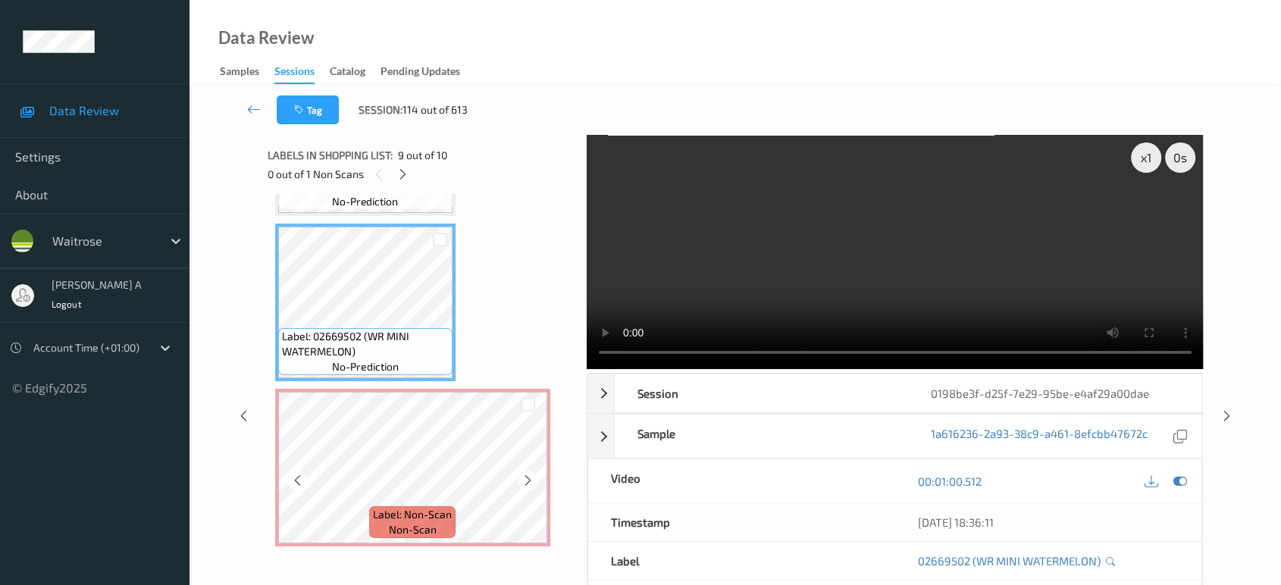
scroll to position [142, 0]
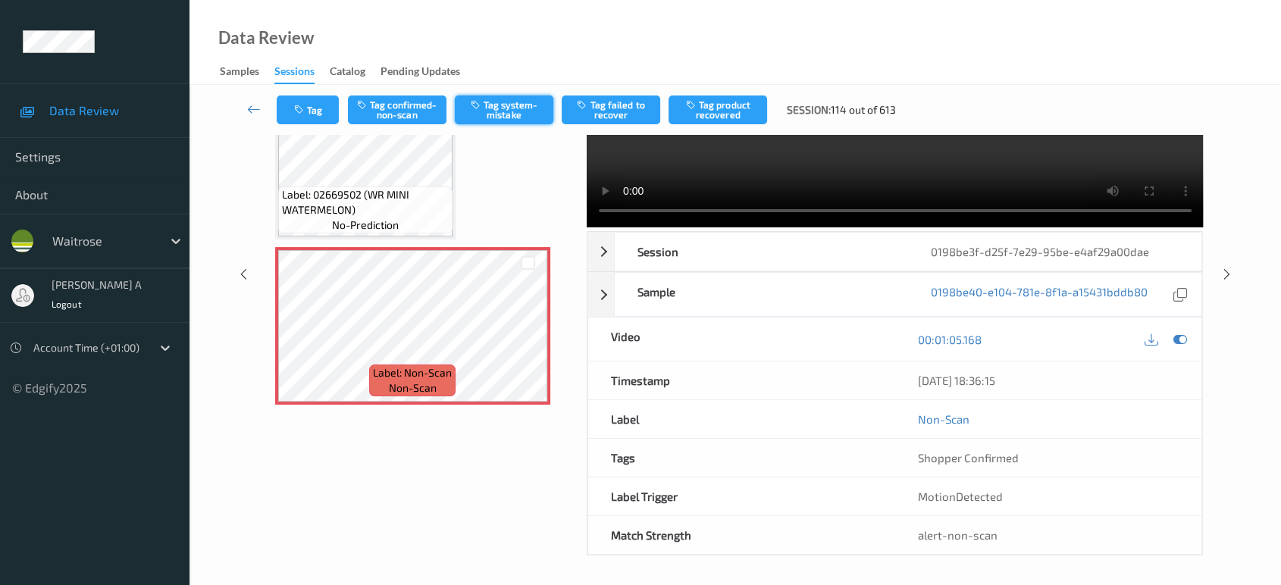
click at [529, 106] on button "Tag system-mistake" at bounding box center [504, 110] width 99 height 29
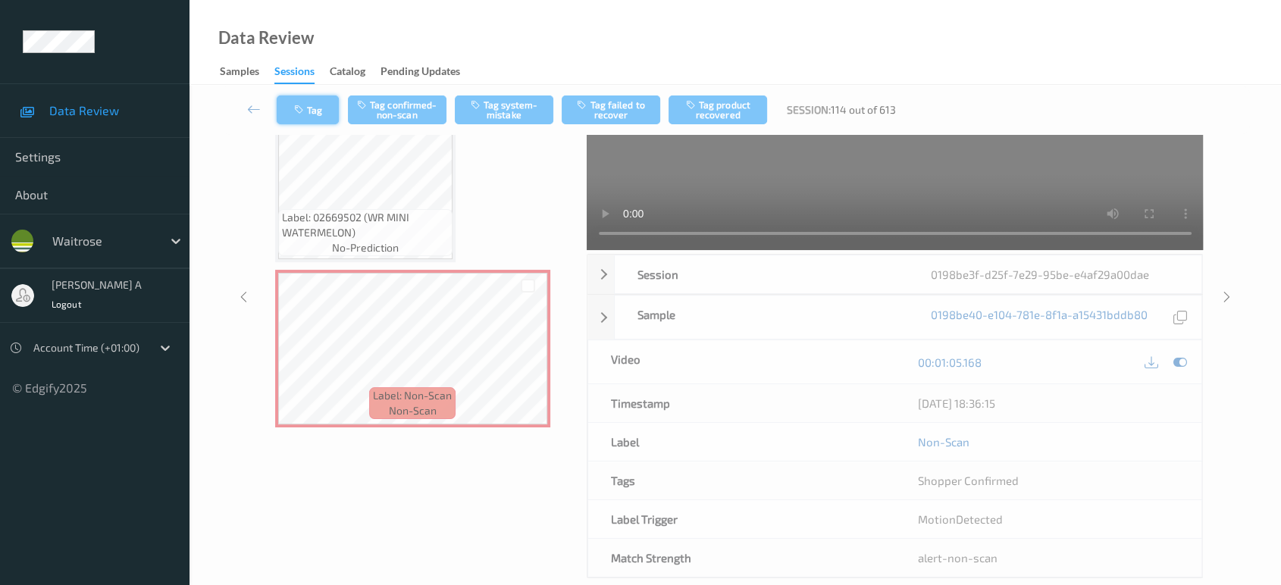
scroll to position [21, 0]
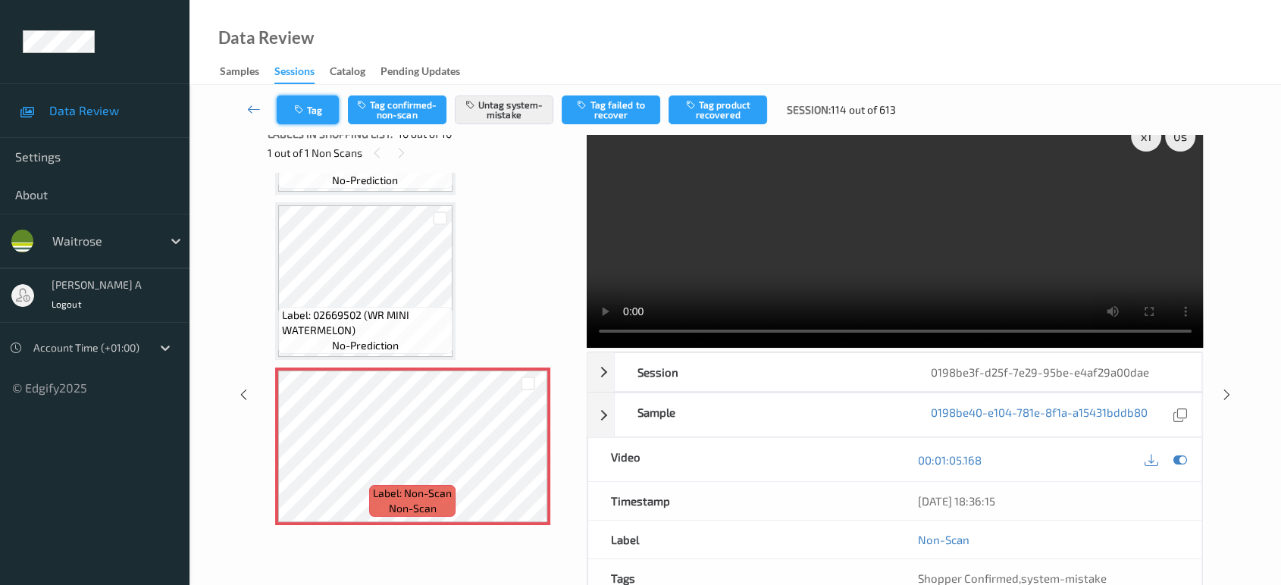
click at [309, 117] on button "Tag" at bounding box center [308, 110] width 62 height 29
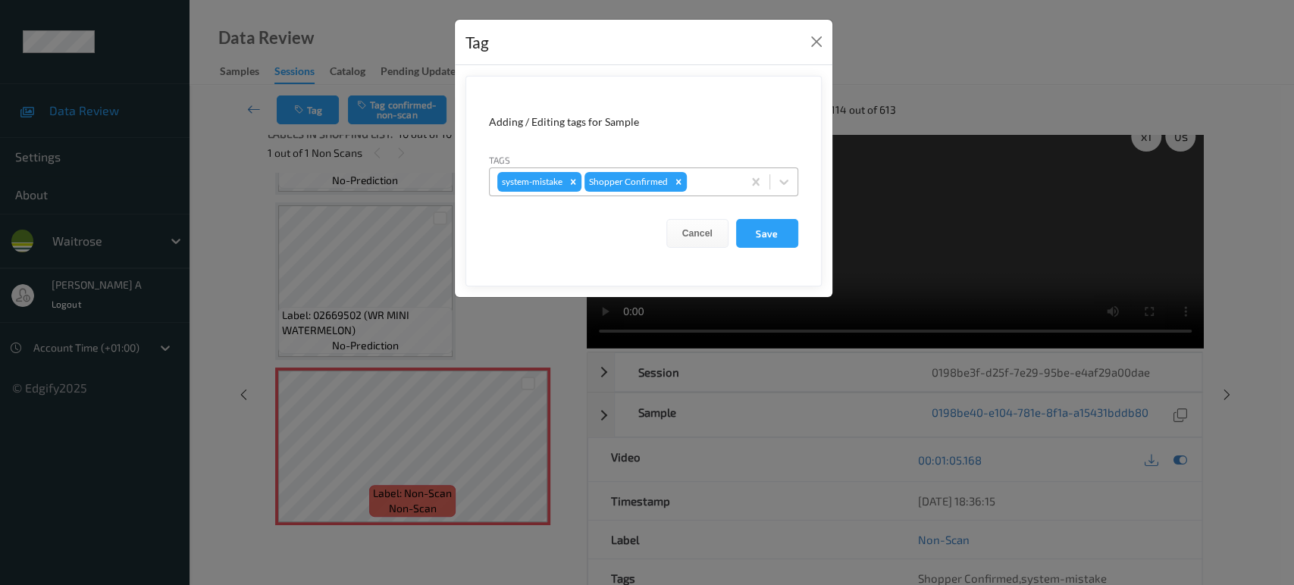
click at [716, 183] on div at bounding box center [712, 182] width 45 height 18
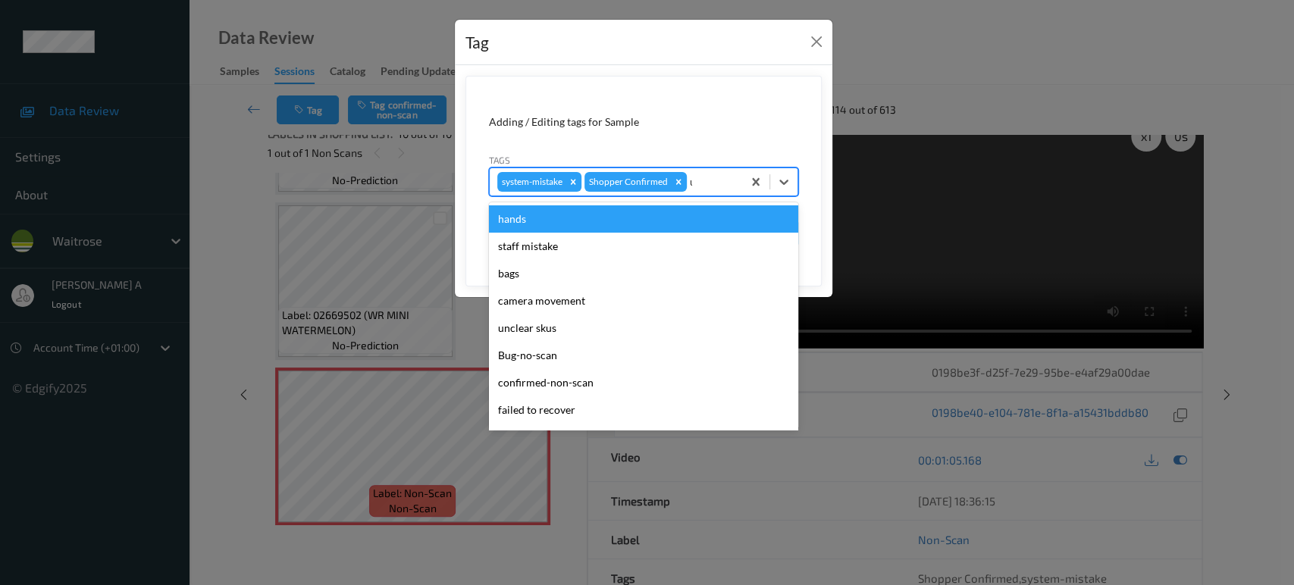
type input "un"
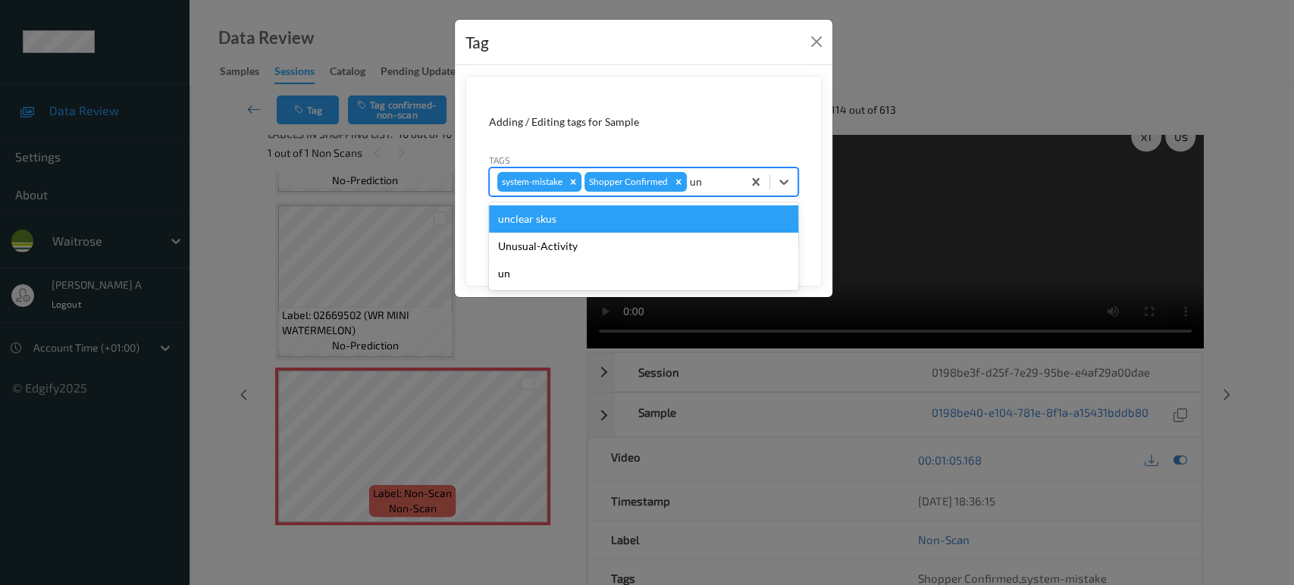
click at [663, 242] on div "Unusual-Activity" at bounding box center [643, 246] width 309 height 27
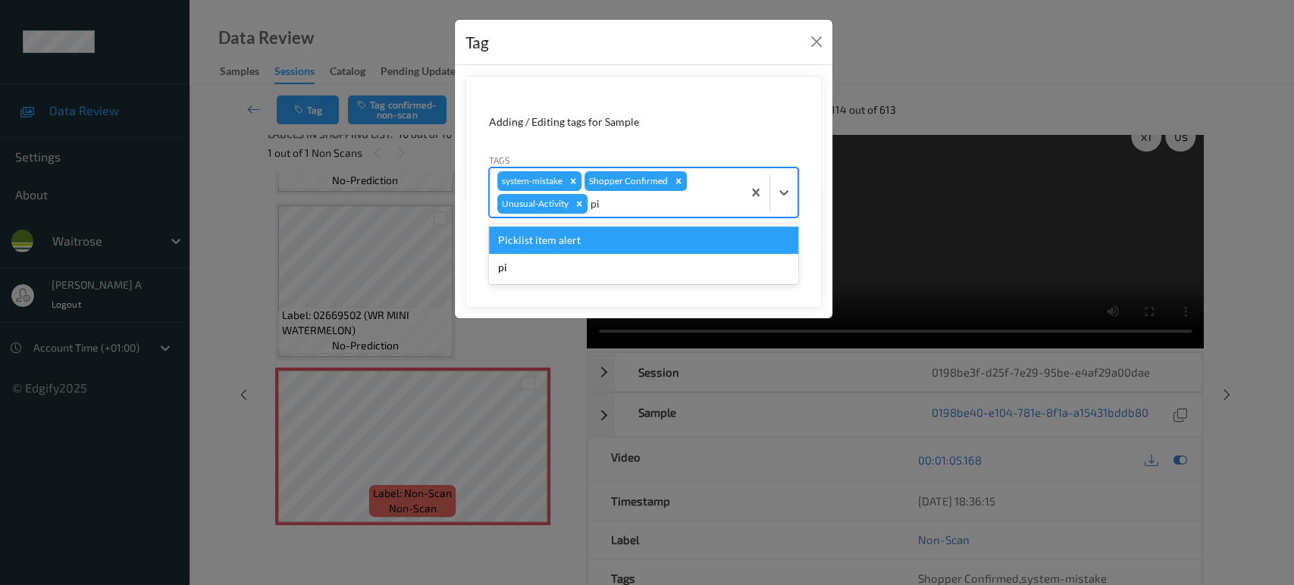
type input "pic"
click at [663, 242] on div "Picklist item alert" at bounding box center [643, 240] width 309 height 27
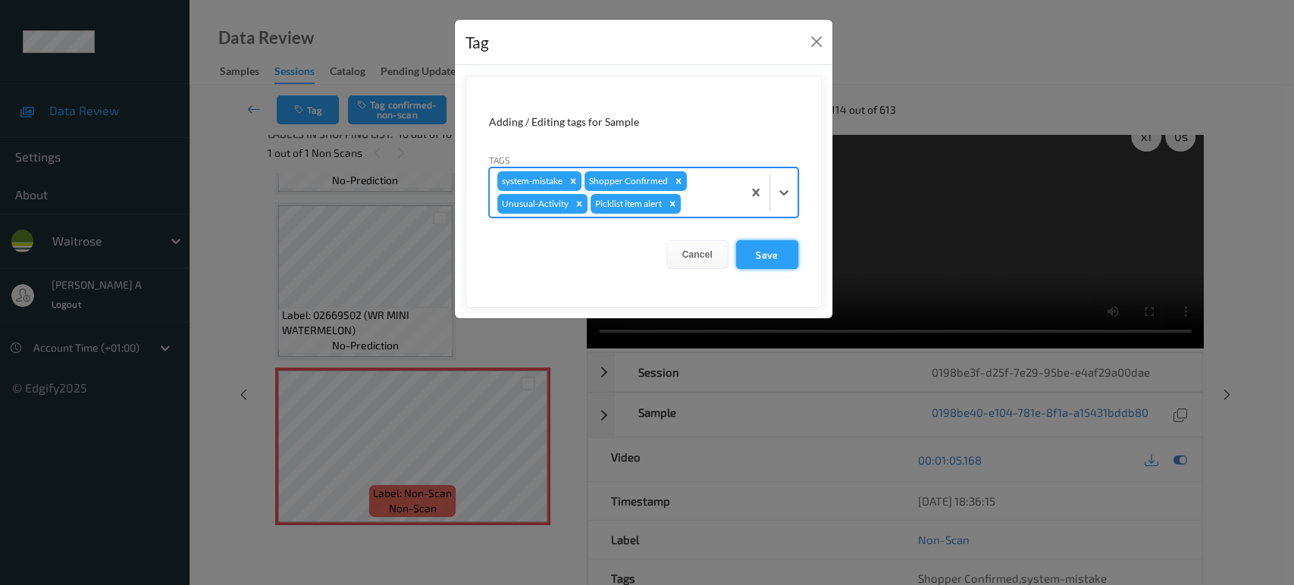
click at [772, 248] on button "Save" at bounding box center [767, 254] width 62 height 29
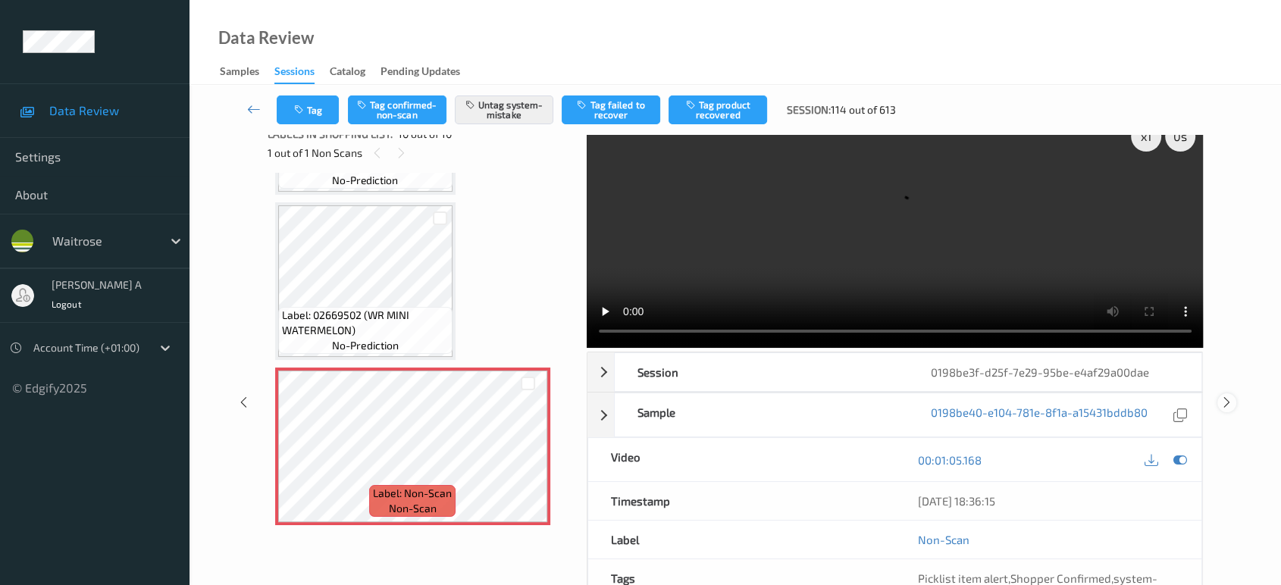
click at [1229, 396] on icon at bounding box center [1227, 403] width 13 height 14
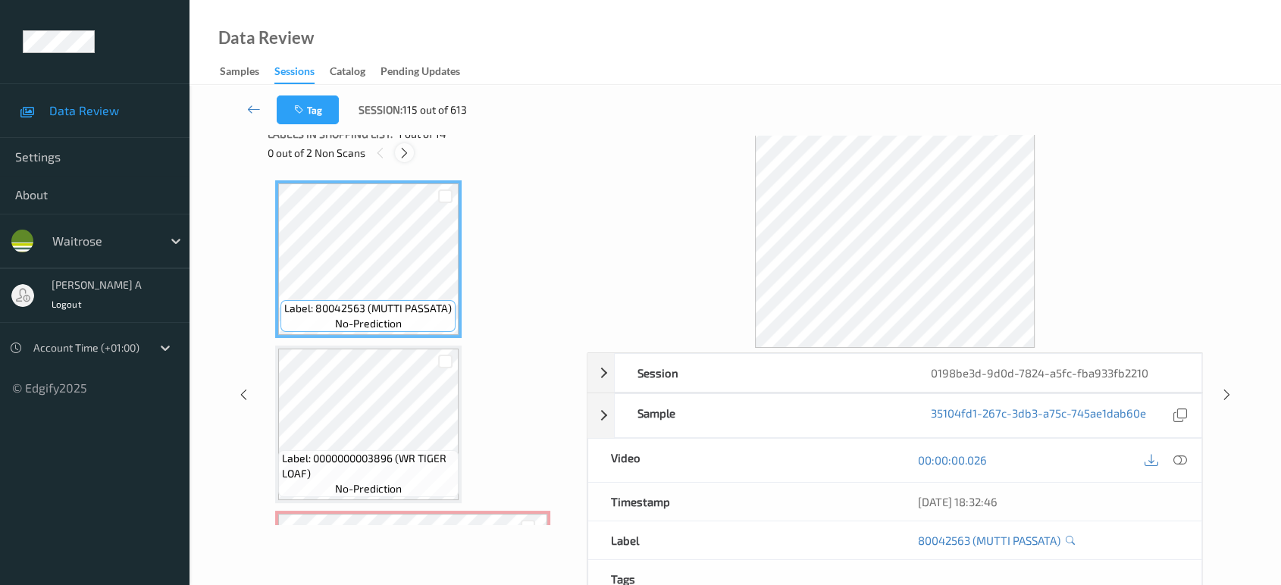
click at [412, 155] on div at bounding box center [404, 152] width 19 height 19
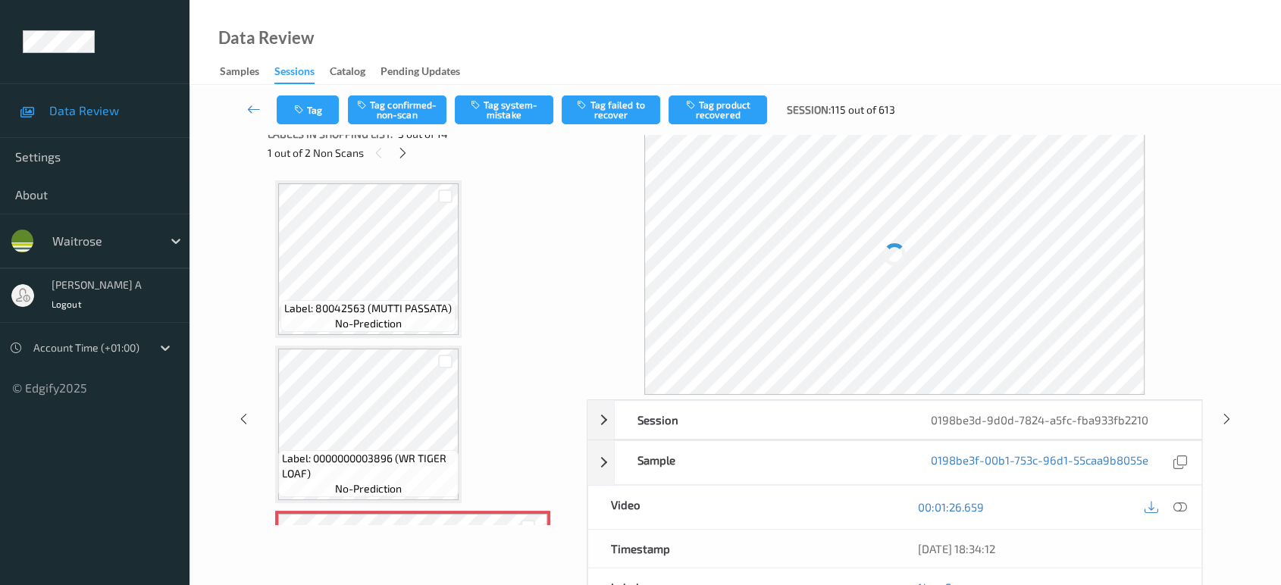
scroll to position [171, 0]
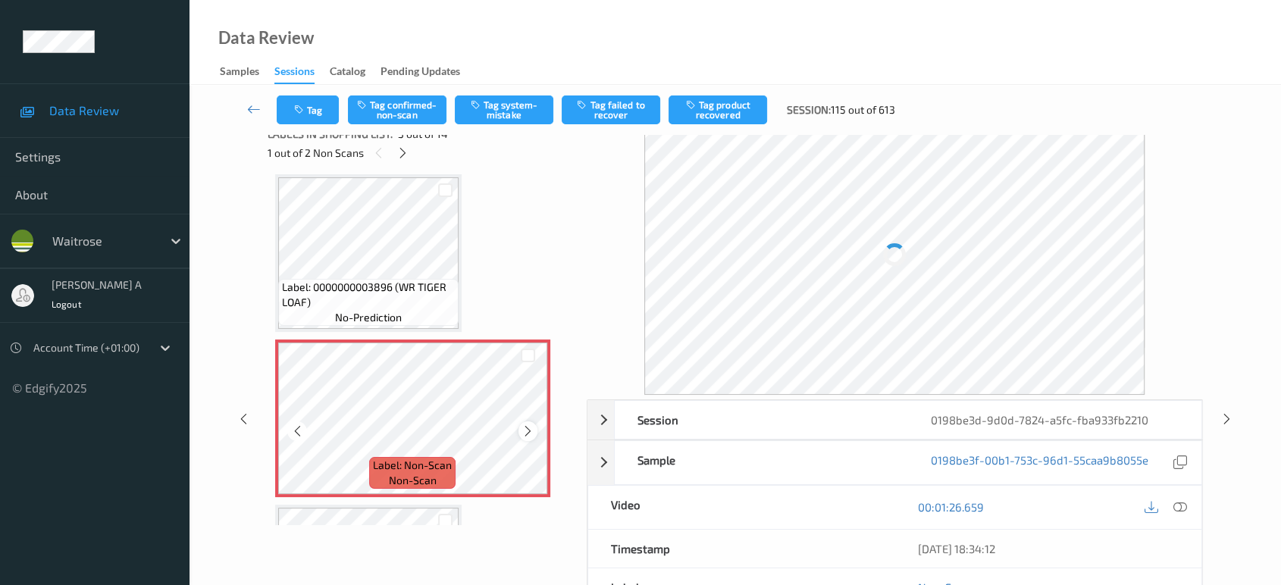
click at [532, 428] on icon at bounding box center [528, 432] width 13 height 14
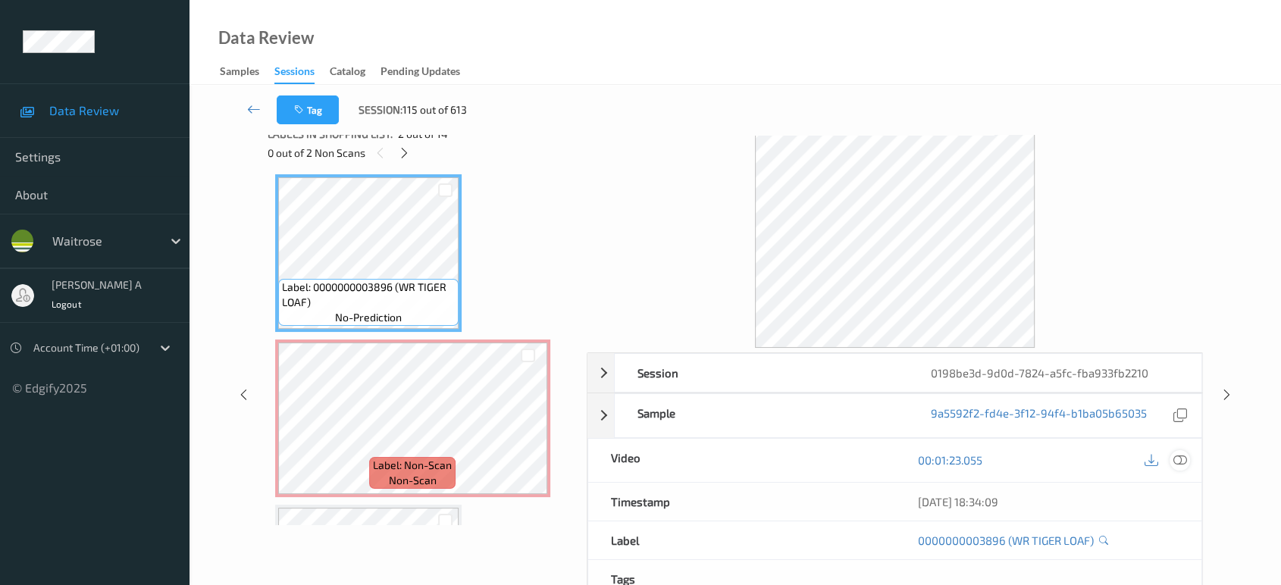
click at [1180, 463] on icon at bounding box center [1181, 460] width 14 height 14
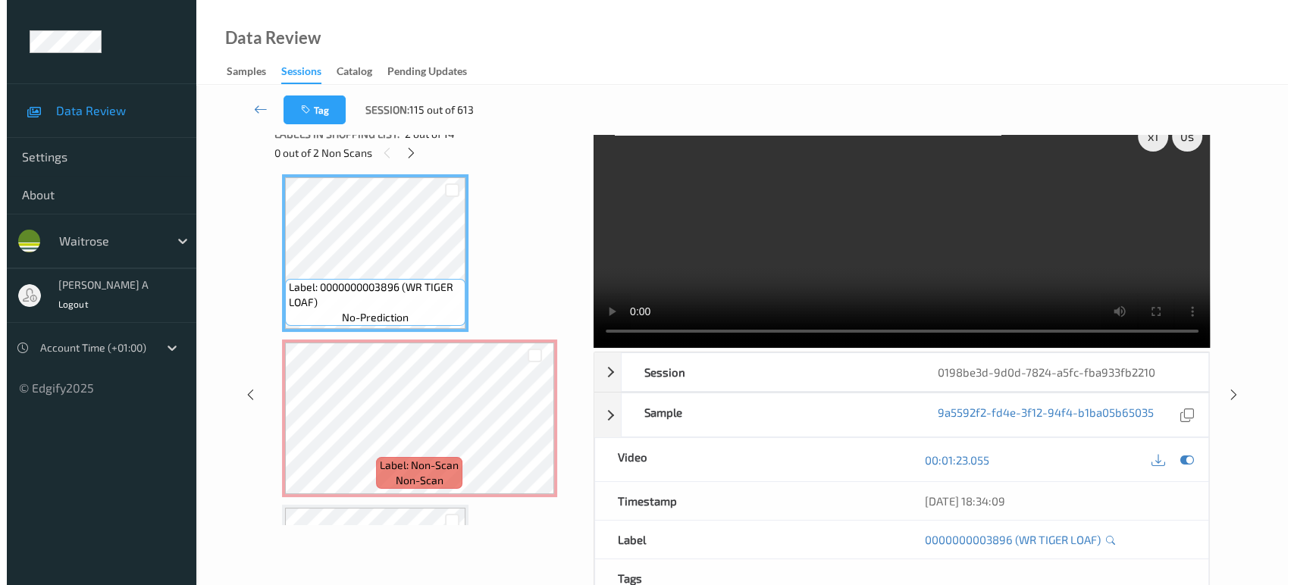
scroll to position [0, 0]
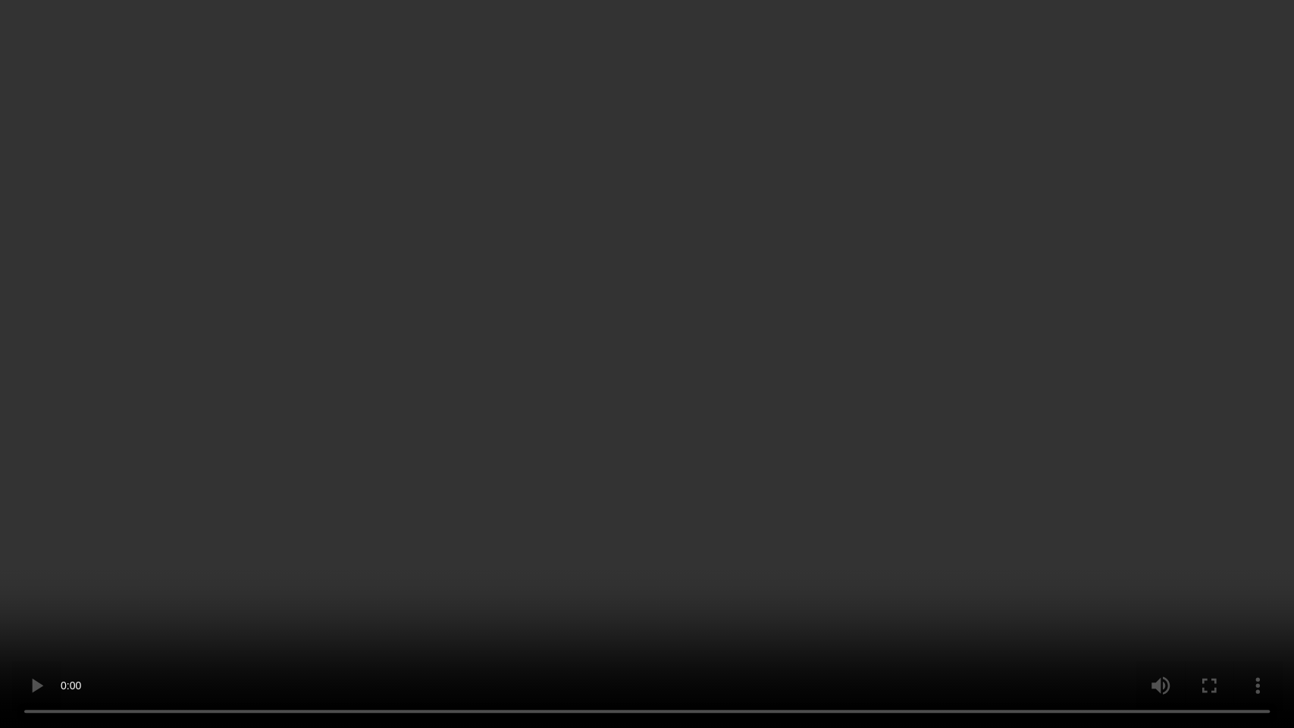
click at [625, 462] on video at bounding box center [647, 364] width 1294 height 728
click at [608, 562] on video at bounding box center [647, 364] width 1294 height 728
click at [696, 309] on video at bounding box center [647, 364] width 1294 height 728
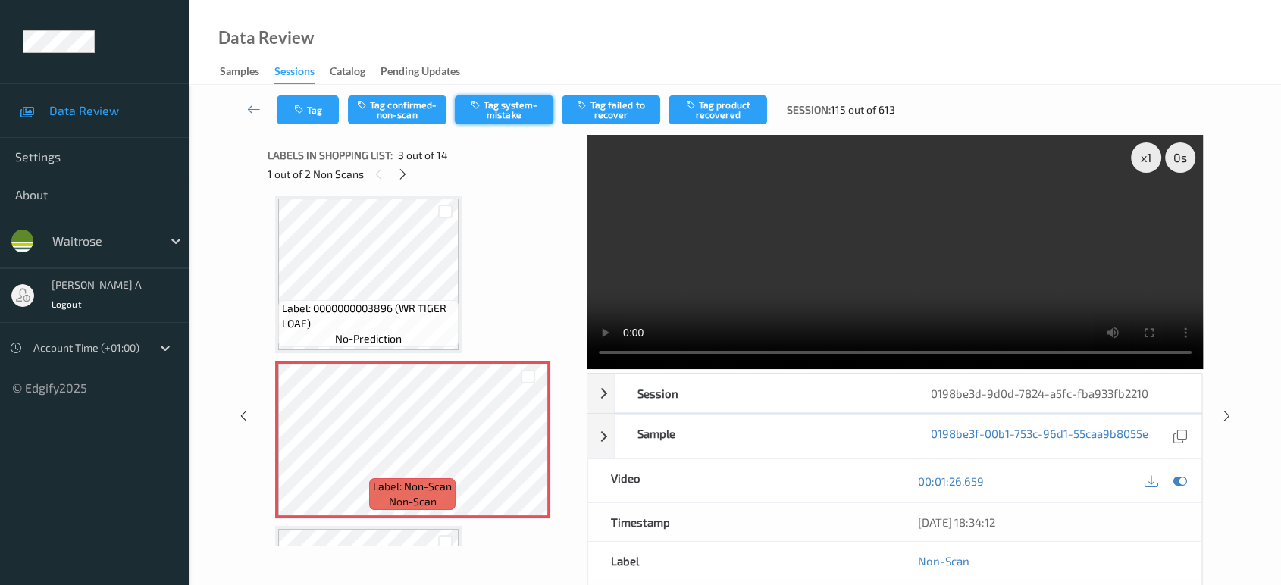
click at [506, 108] on button "Tag system-mistake" at bounding box center [504, 110] width 99 height 29
click at [318, 114] on button "Tag" at bounding box center [308, 110] width 62 height 29
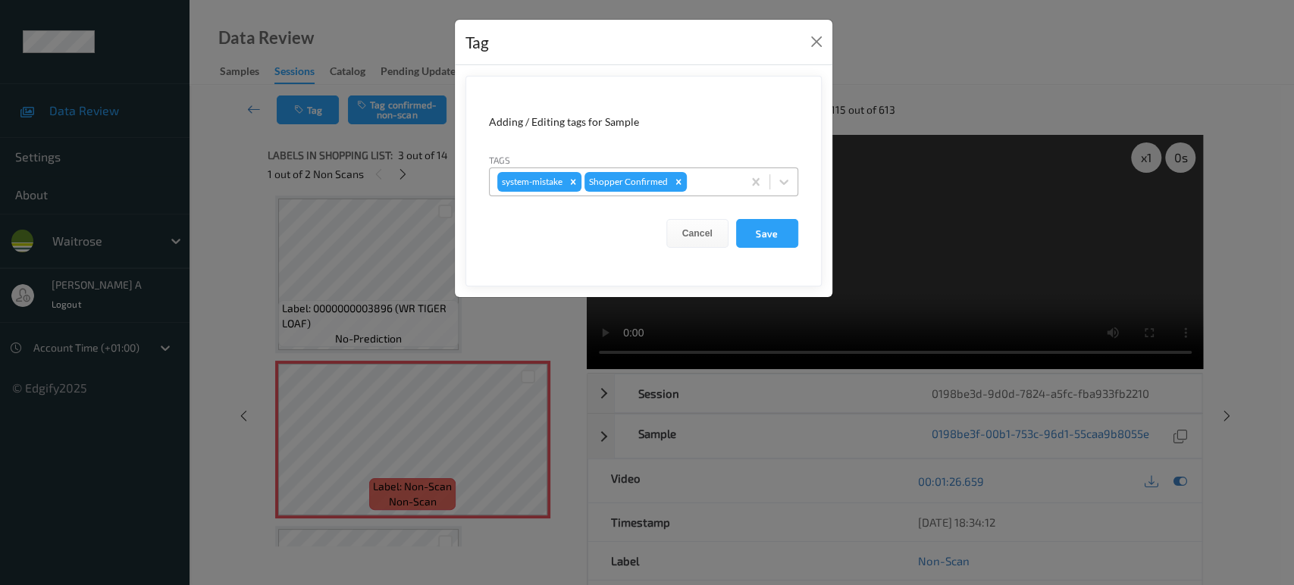
click at [719, 183] on div at bounding box center [712, 182] width 45 height 18
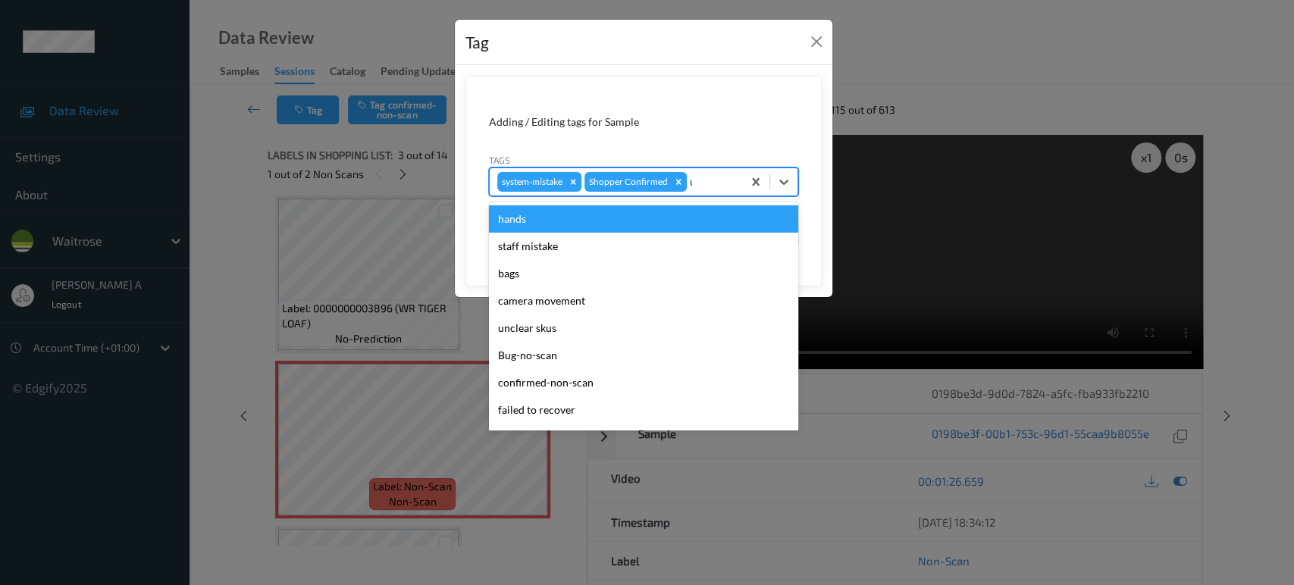
type input "un"
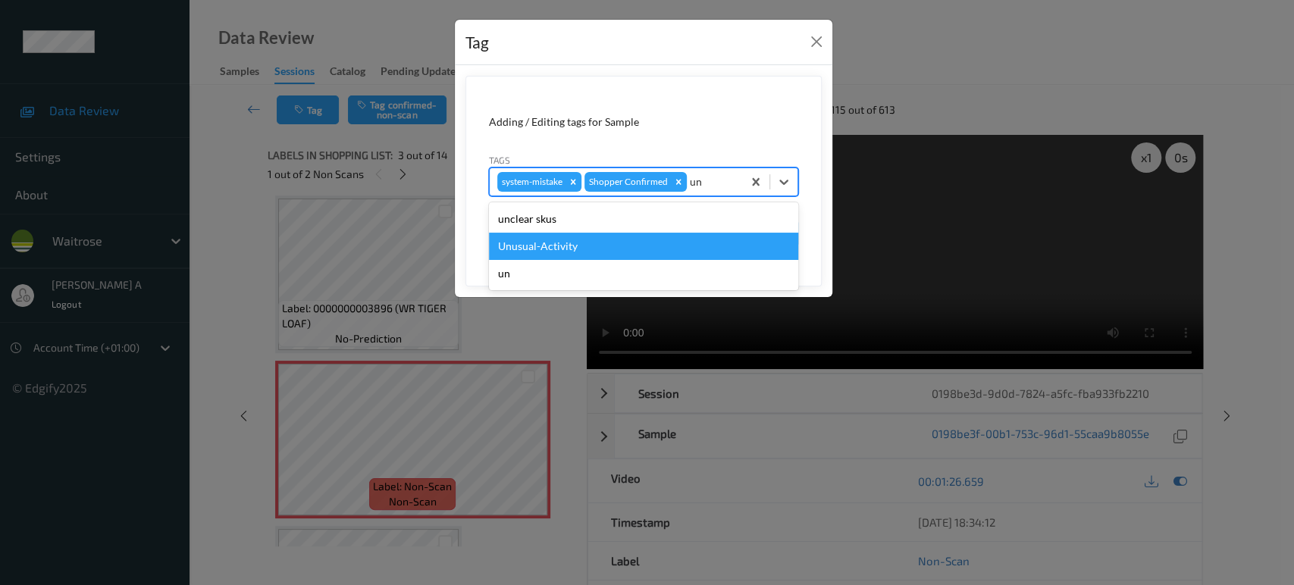
click at [627, 243] on div "Unusual-Activity" at bounding box center [643, 246] width 309 height 27
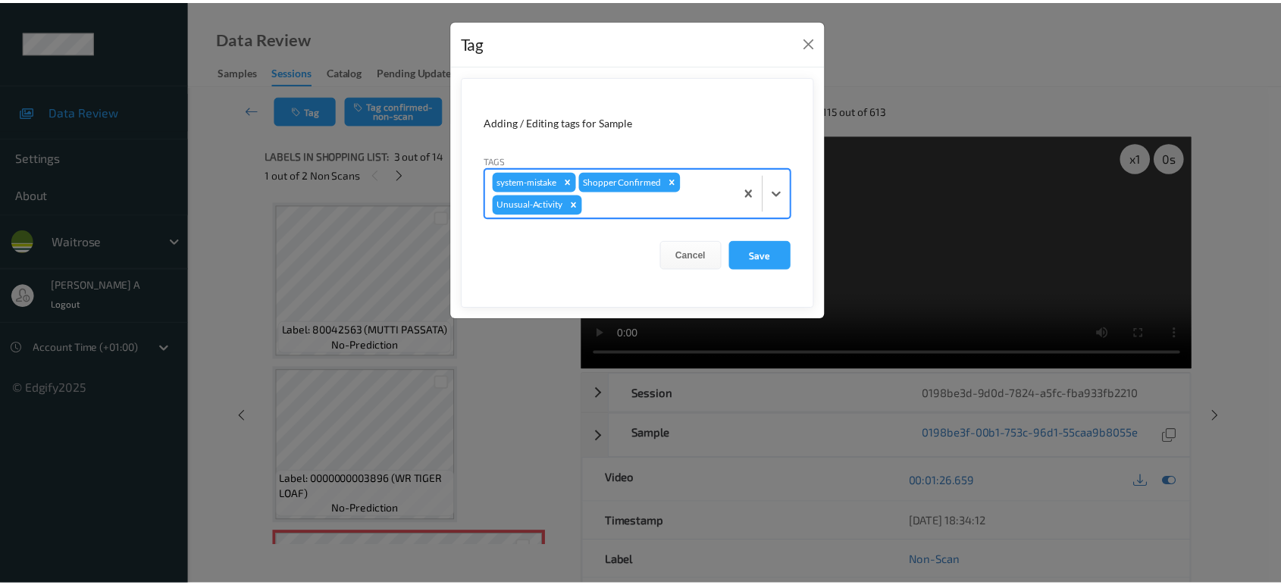
scroll to position [171, 0]
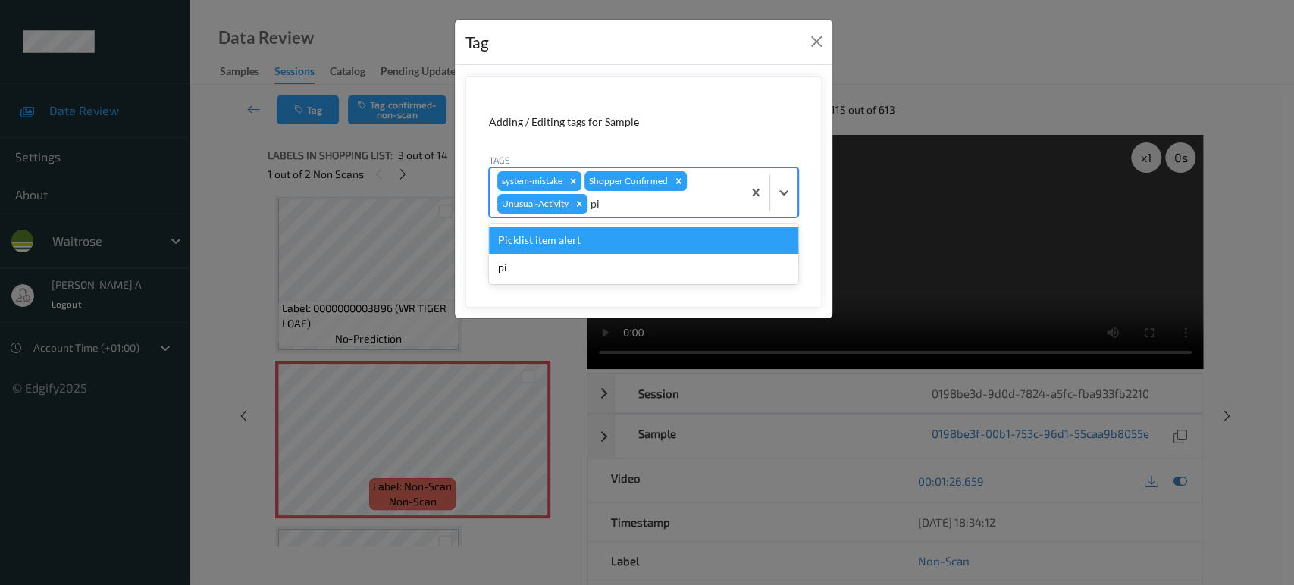
type input "pic"
click at [654, 247] on div "Picklist item alert" at bounding box center [643, 240] width 309 height 27
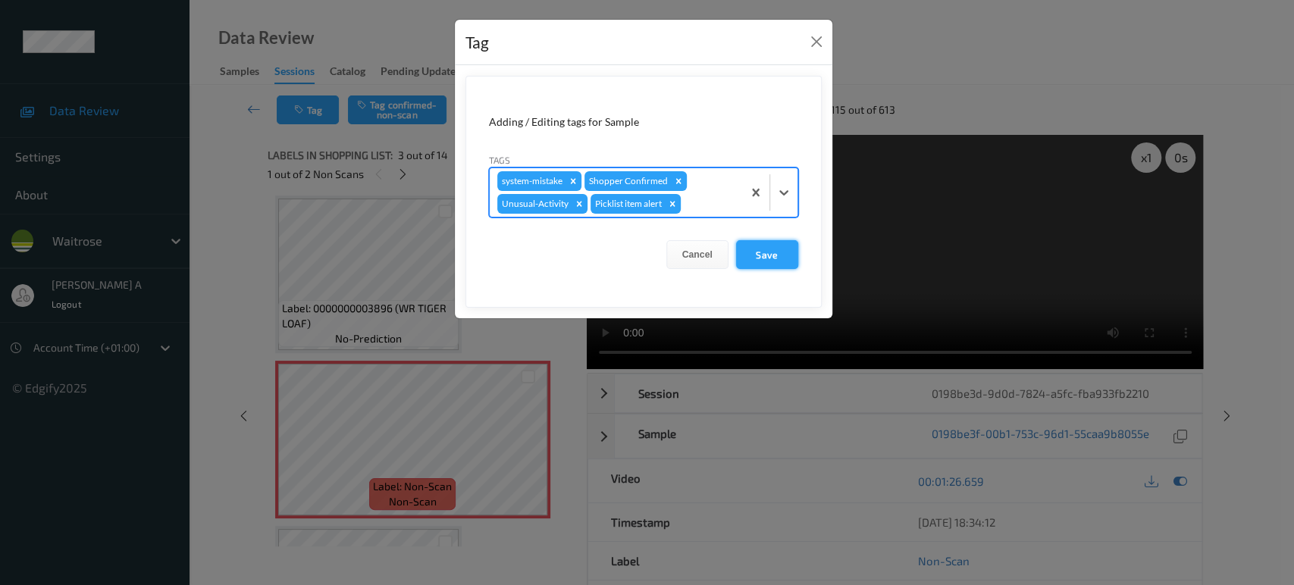
click at [761, 259] on button "Save" at bounding box center [767, 254] width 62 height 29
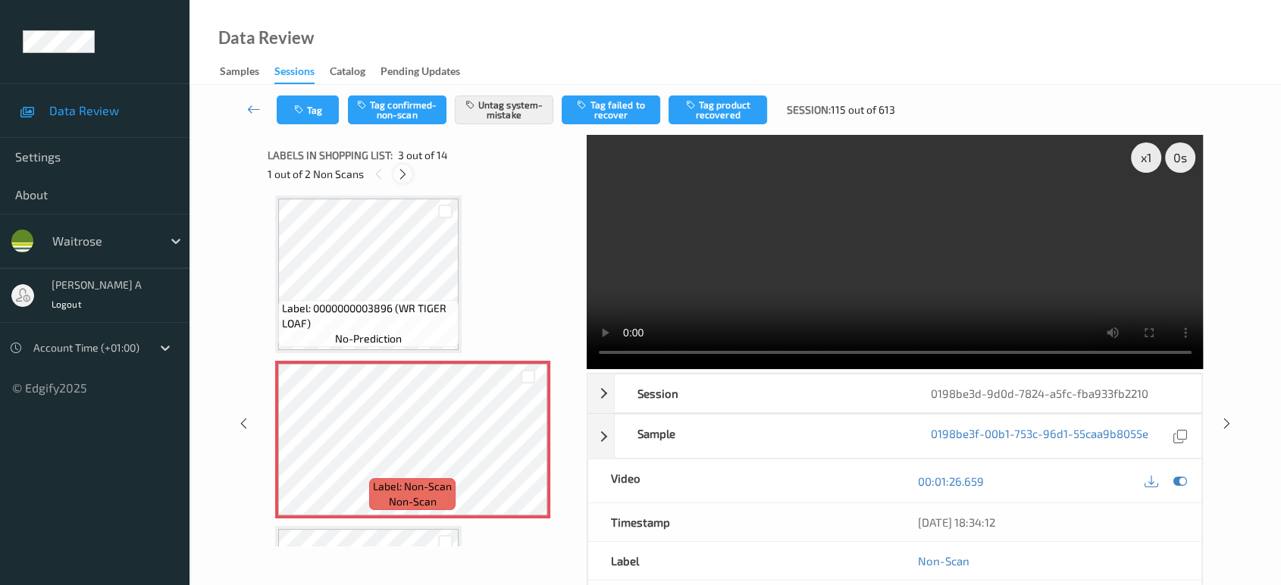
click at [406, 174] on icon at bounding box center [403, 175] width 13 height 14
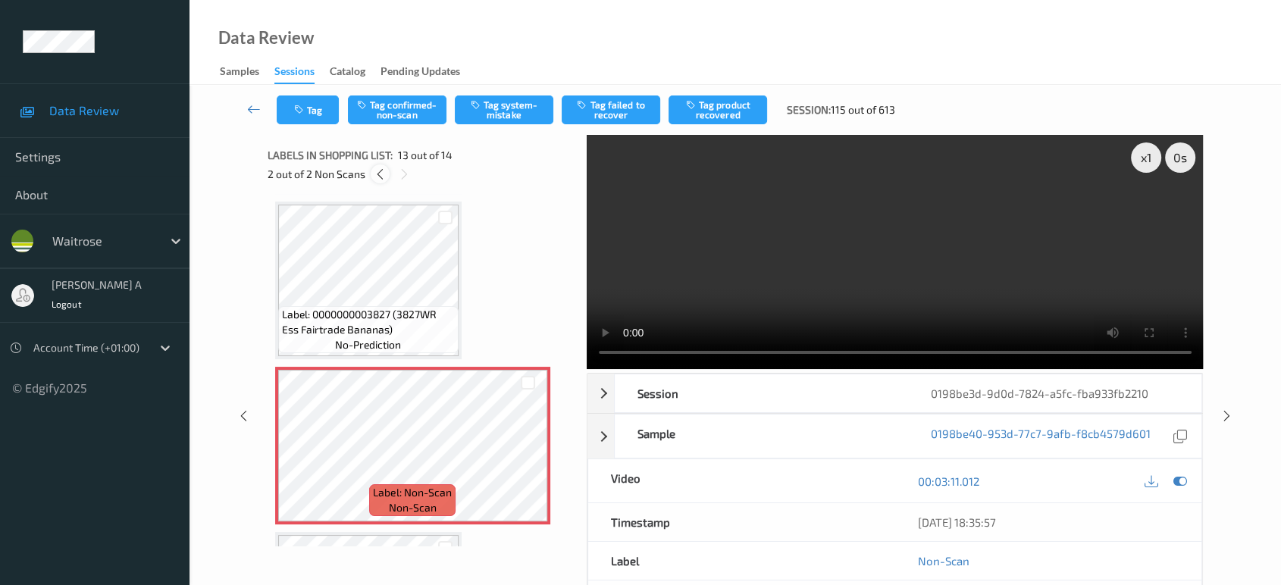
click at [384, 175] on icon at bounding box center [380, 175] width 13 height 14
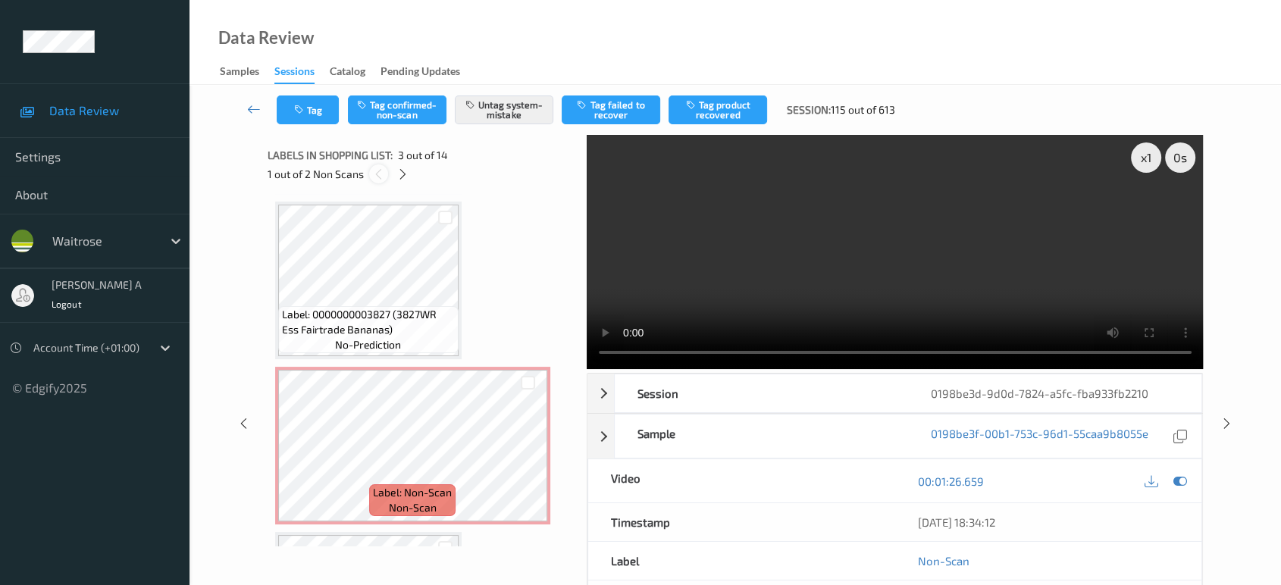
scroll to position [171, 0]
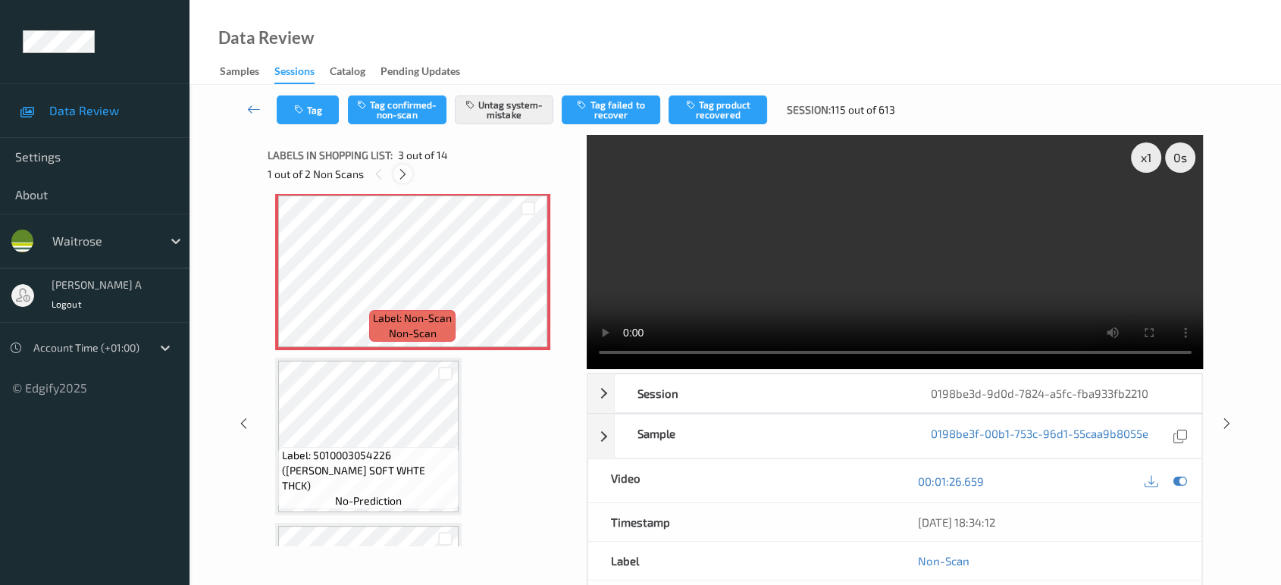
click at [401, 177] on icon at bounding box center [403, 175] width 13 height 14
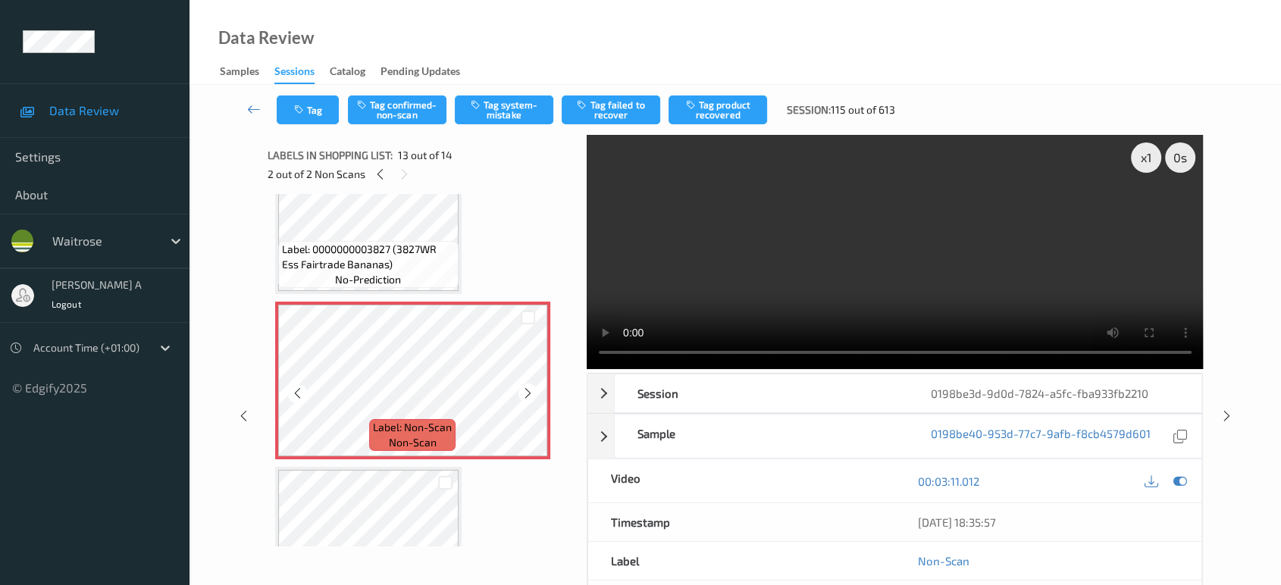
scroll to position [1959, 0]
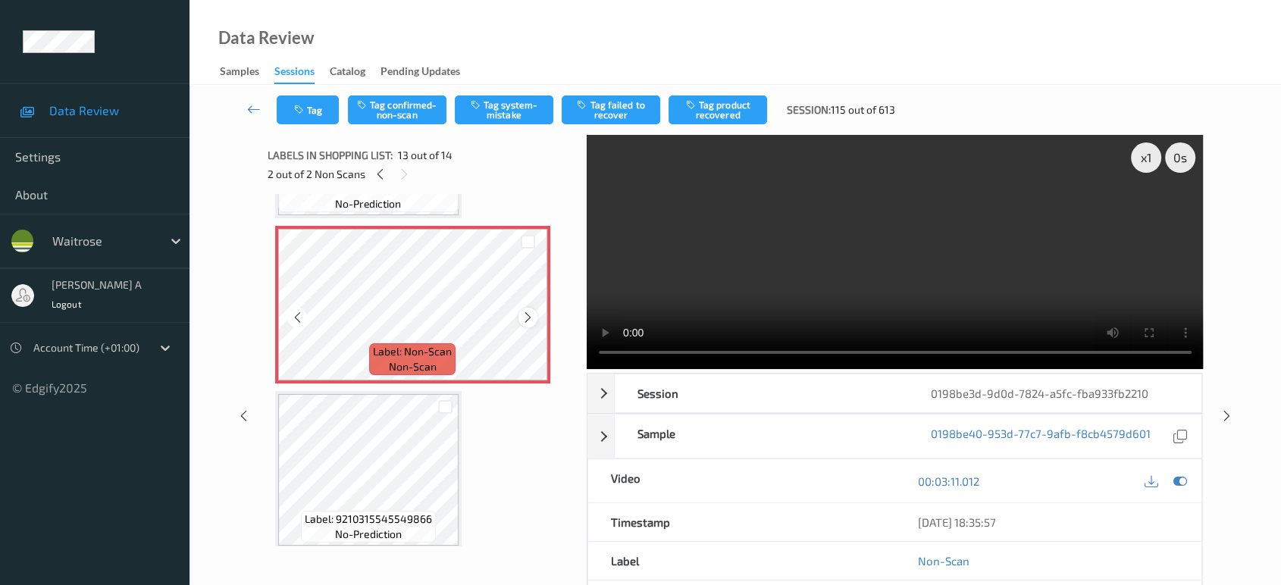
click at [529, 312] on icon at bounding box center [528, 318] width 13 height 14
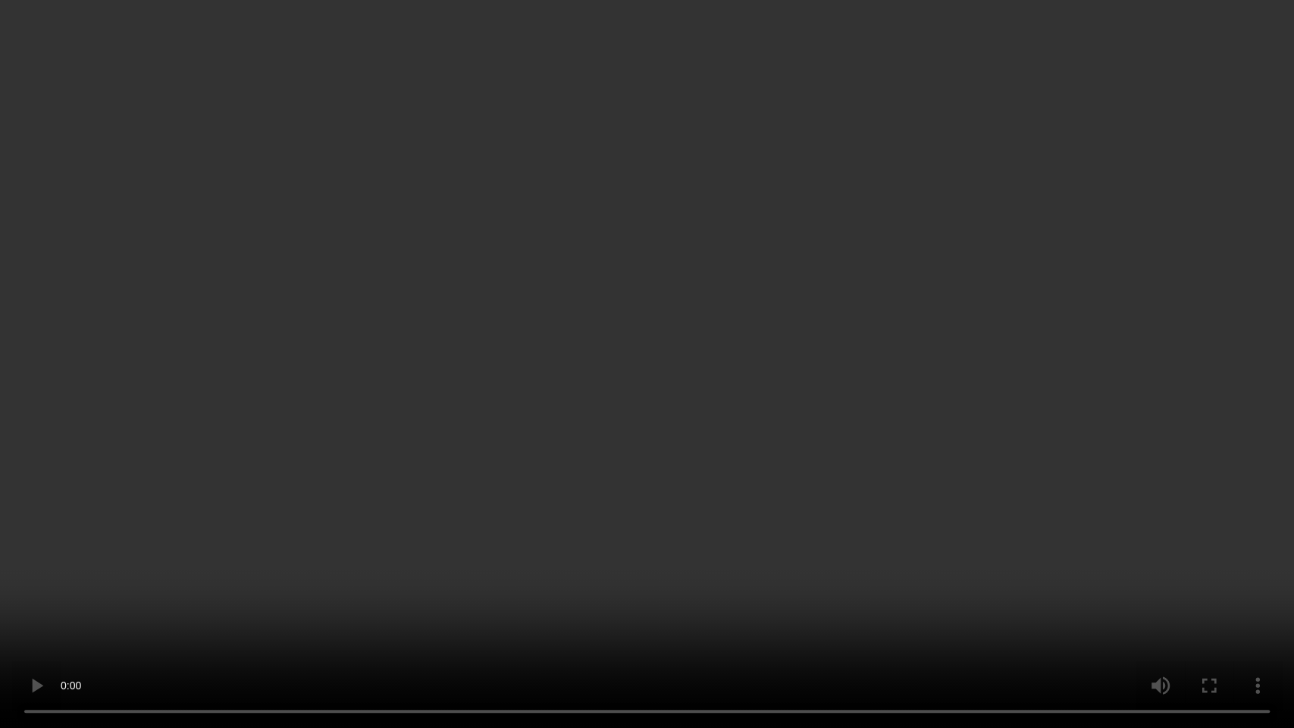
click at [618, 427] on video at bounding box center [647, 364] width 1294 height 728
click at [685, 467] on video at bounding box center [647, 364] width 1294 height 728
click at [667, 270] on video at bounding box center [647, 364] width 1294 height 728
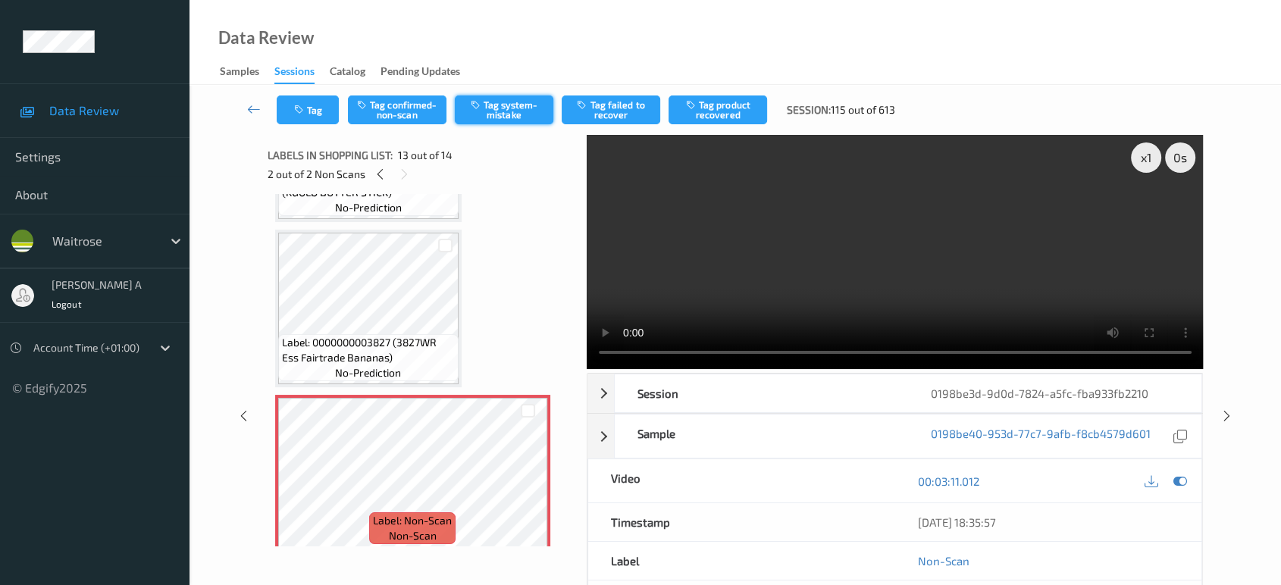
click at [513, 118] on button "Tag system-mistake" at bounding box center [504, 110] width 99 height 29
click at [316, 113] on button "Tag" at bounding box center [308, 110] width 62 height 29
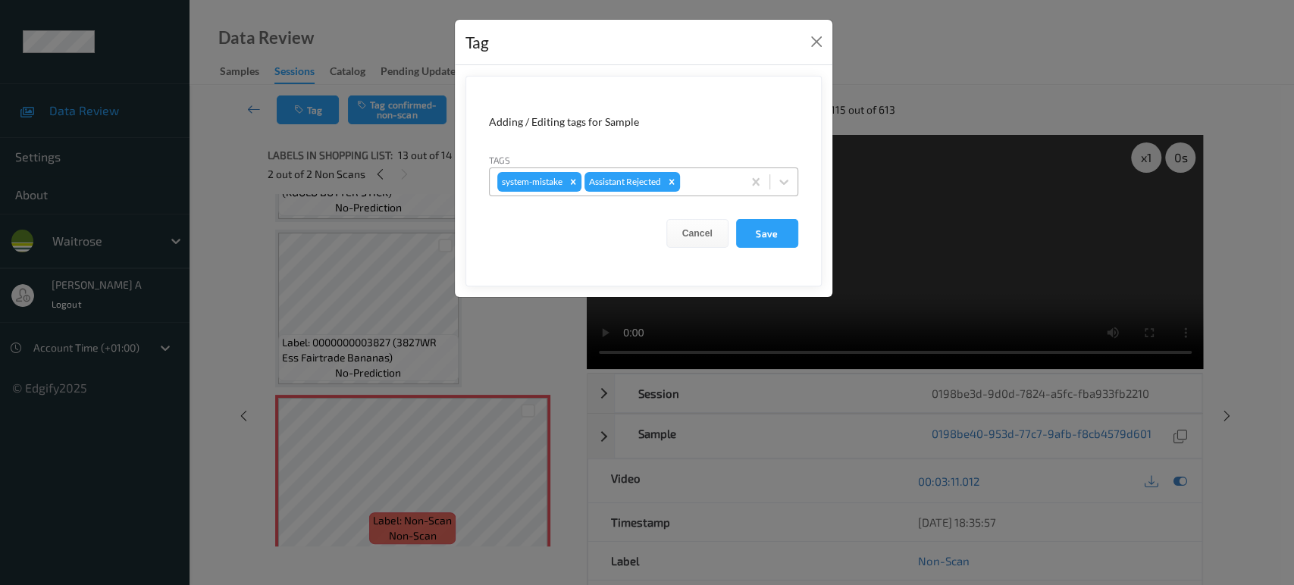
click at [693, 175] on div at bounding box center [709, 182] width 52 height 18
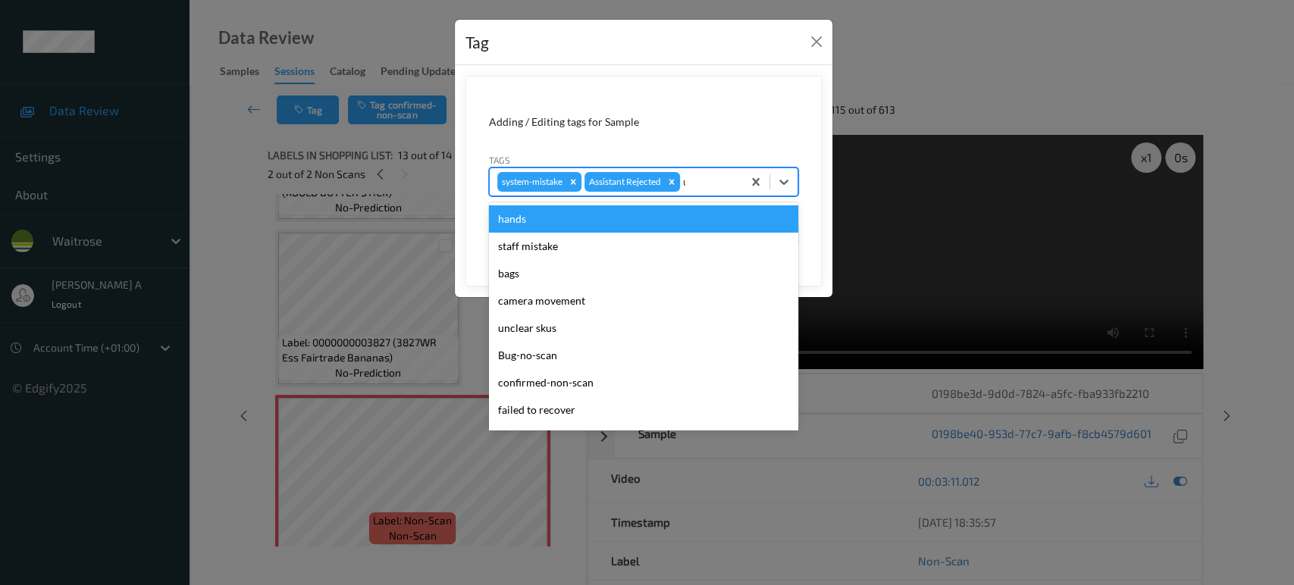
type input "un"
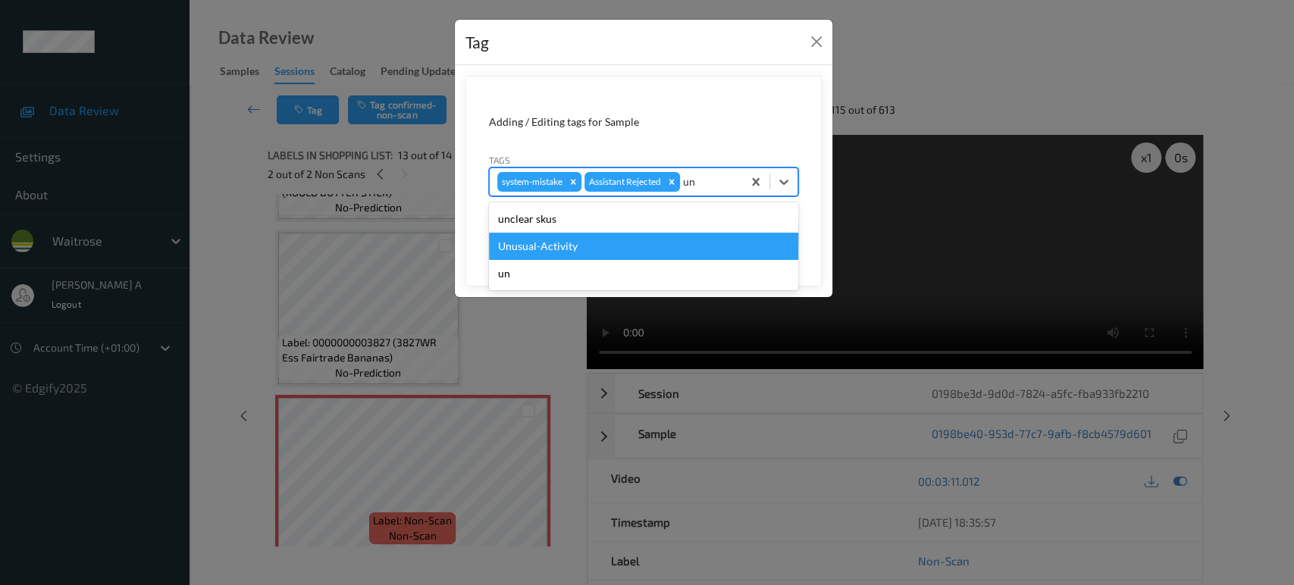
click at [623, 247] on div "Unusual-Activity" at bounding box center [643, 246] width 309 height 27
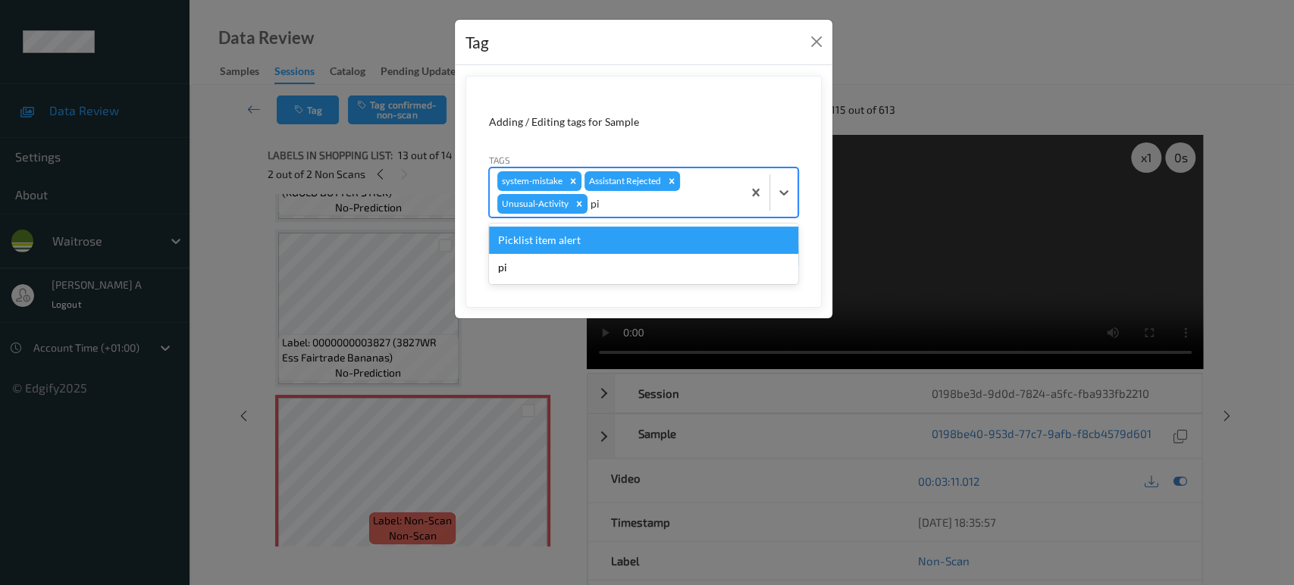
type input "pic"
click at [643, 241] on div "Picklist item alert" at bounding box center [643, 240] width 309 height 27
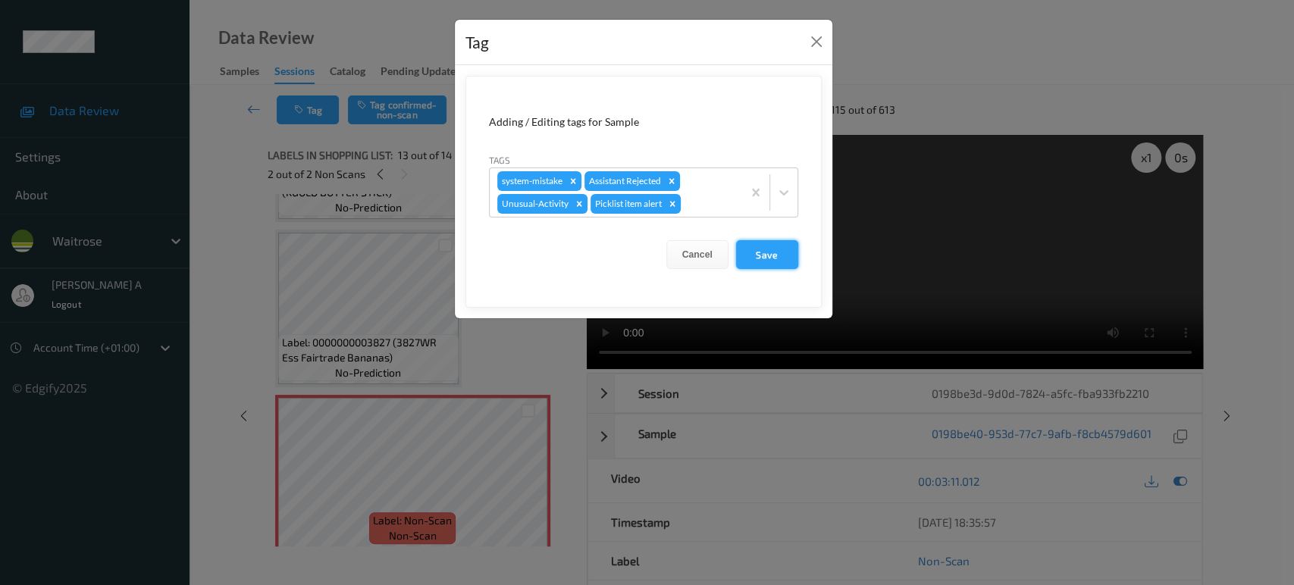
click at [782, 249] on button "Save" at bounding box center [767, 254] width 62 height 29
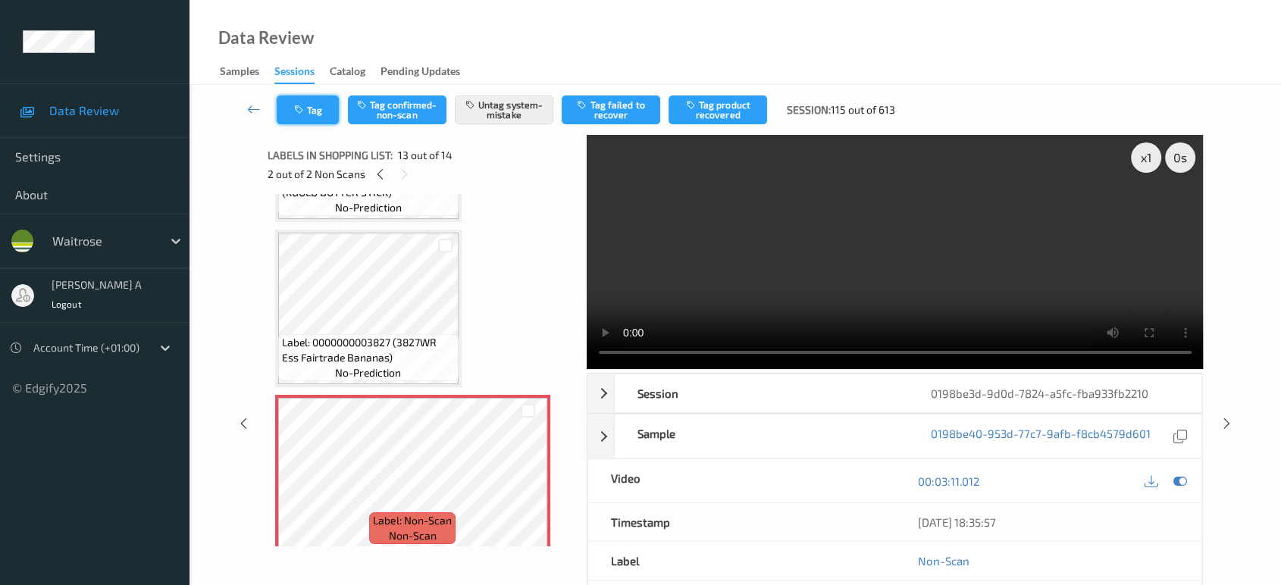
click at [305, 110] on icon "button" at bounding box center [300, 110] width 13 height 11
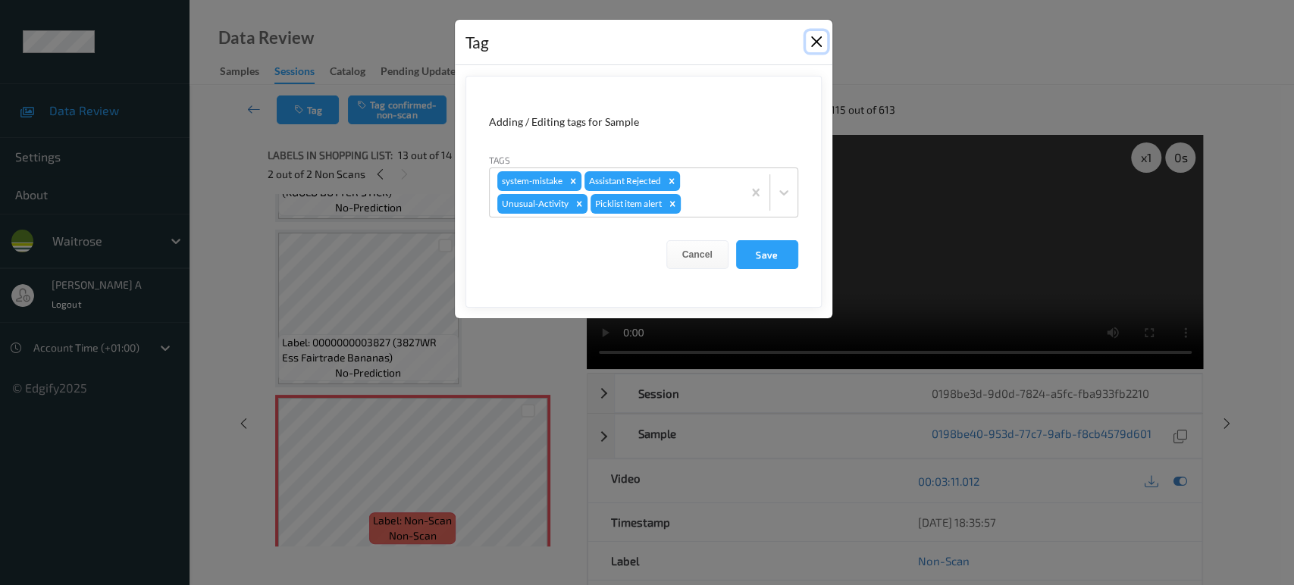
click at [810, 41] on button "Close" at bounding box center [816, 41] width 21 height 21
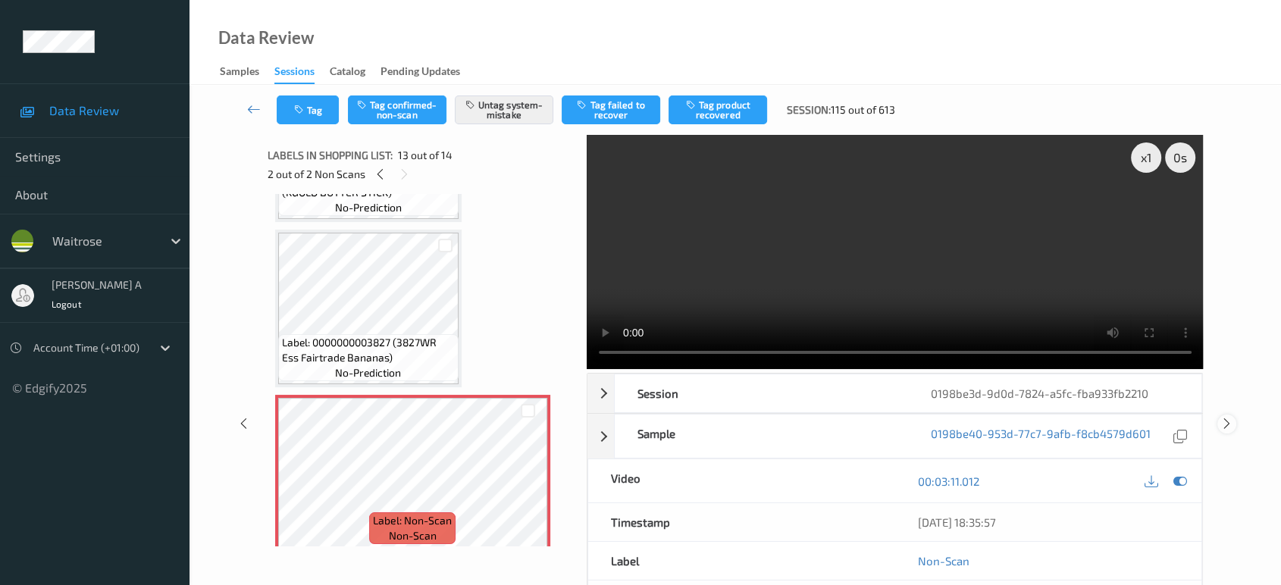
click at [1229, 430] on div at bounding box center [1227, 424] width 19 height 19
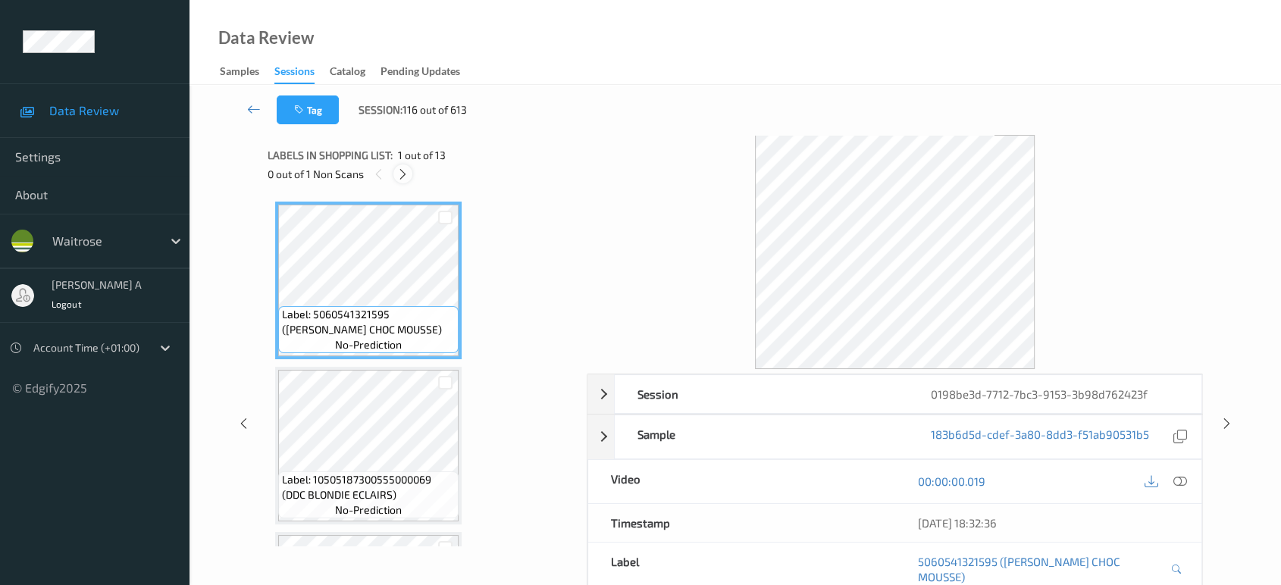
click at [402, 177] on icon at bounding box center [403, 175] width 13 height 14
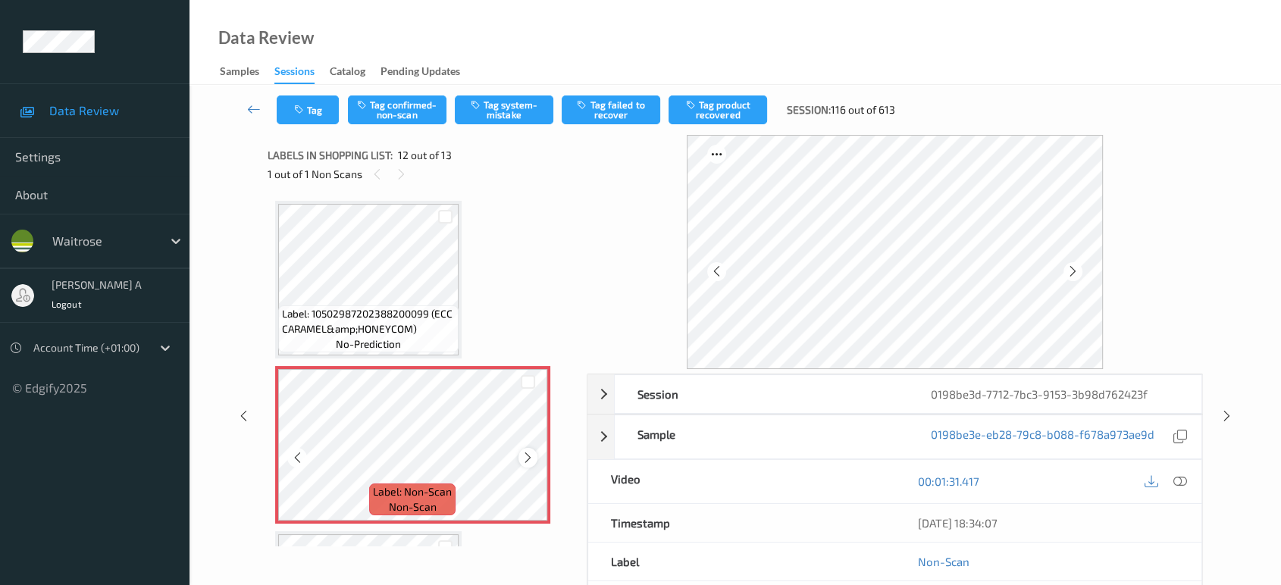
click at [527, 451] on icon at bounding box center [528, 458] width 13 height 14
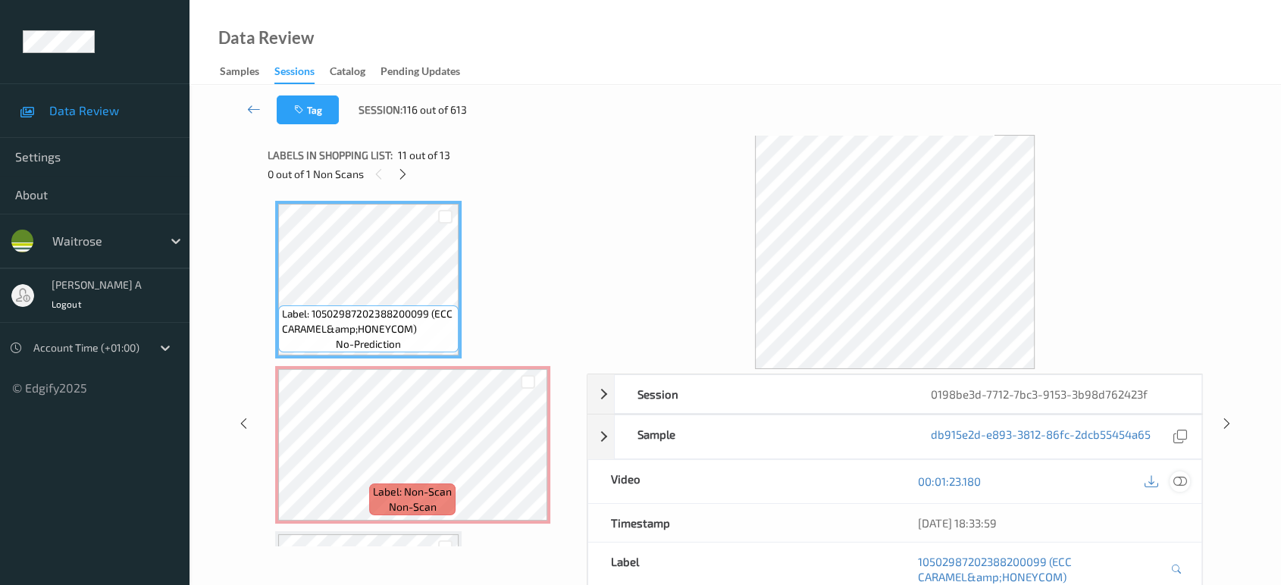
click at [1174, 481] on icon at bounding box center [1181, 482] width 14 height 14
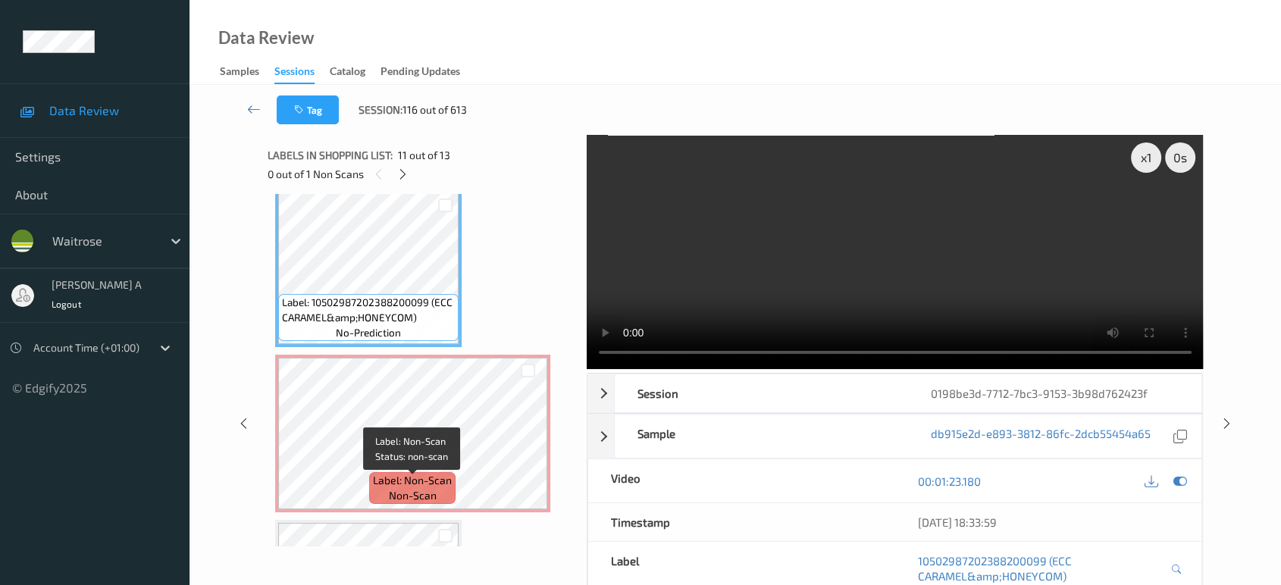
scroll to position [1541, 0]
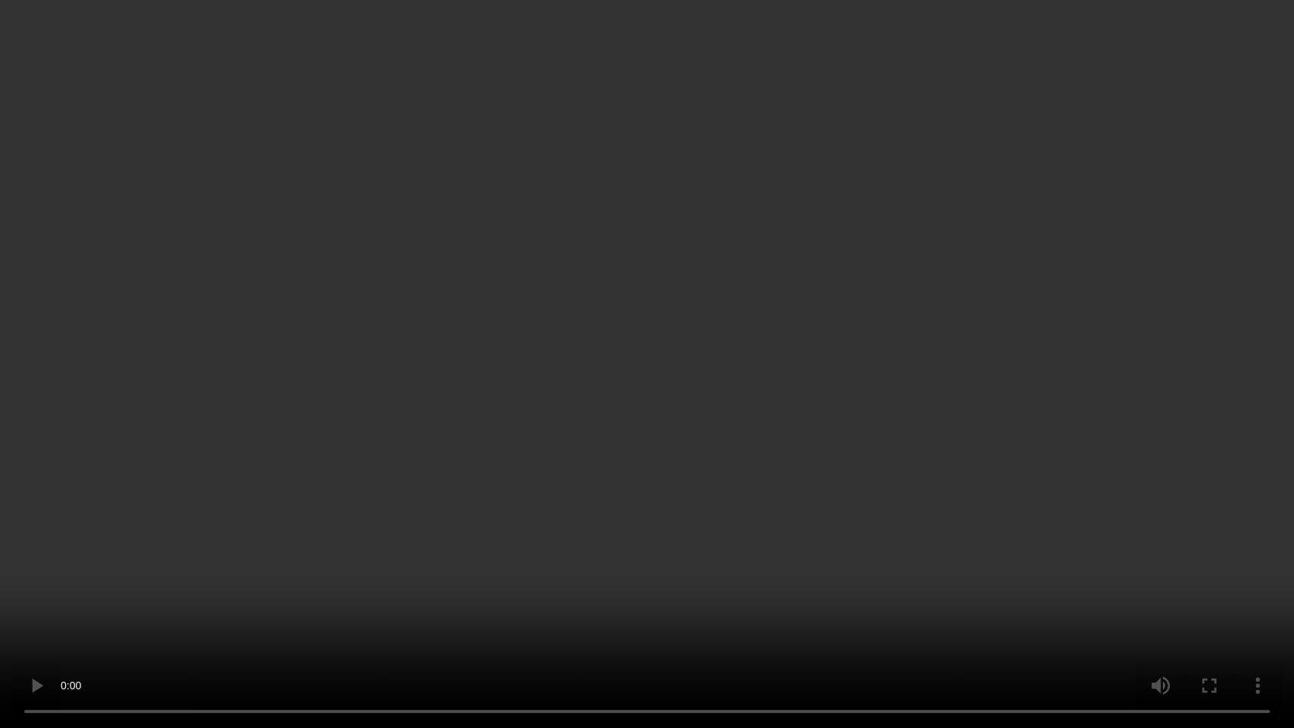
click at [637, 418] on video at bounding box center [647, 364] width 1294 height 728
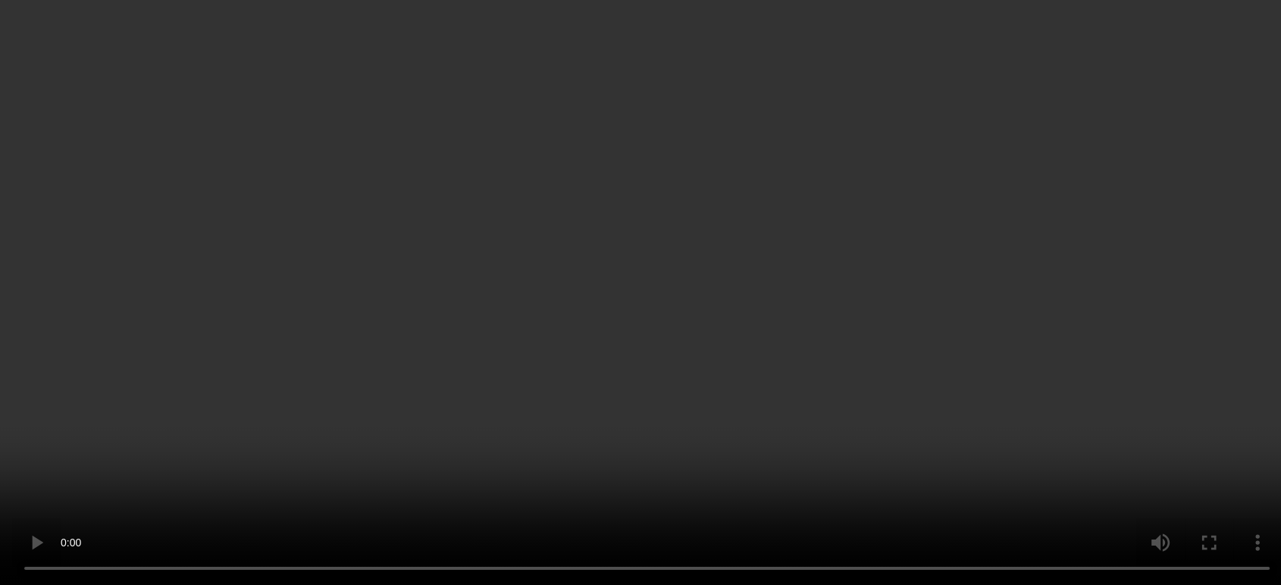
scroll to position [1711, 0]
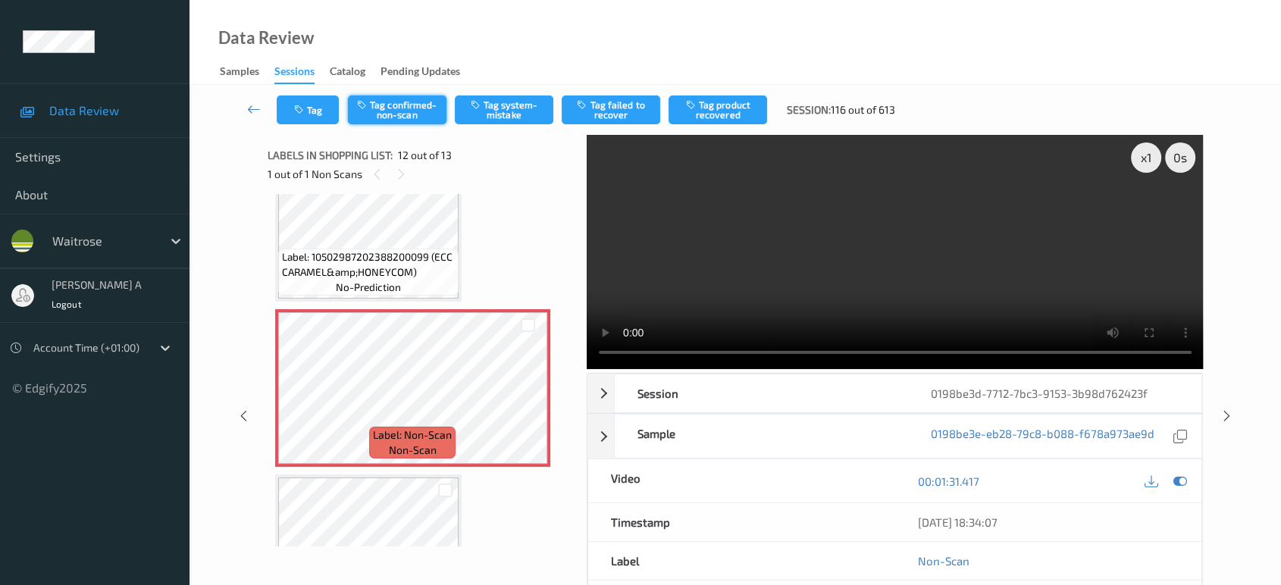
click at [406, 111] on button "Tag confirmed-non-scan" at bounding box center [397, 110] width 99 height 29
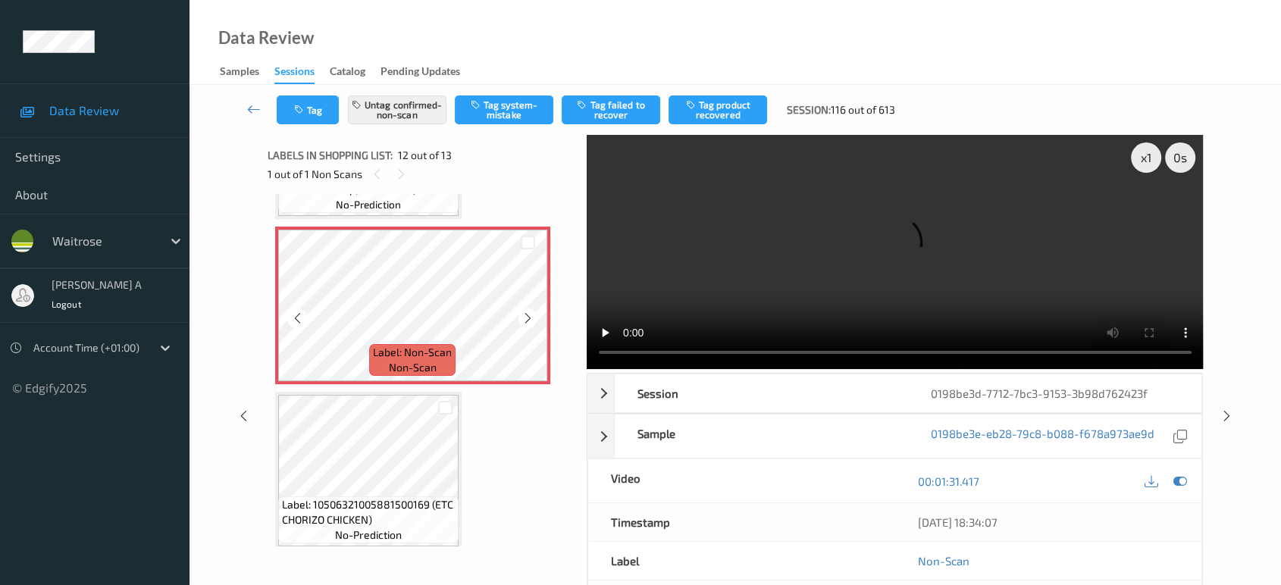
scroll to position [1795, 0]
click at [696, 114] on button "Tag product recovered" at bounding box center [718, 110] width 99 height 29
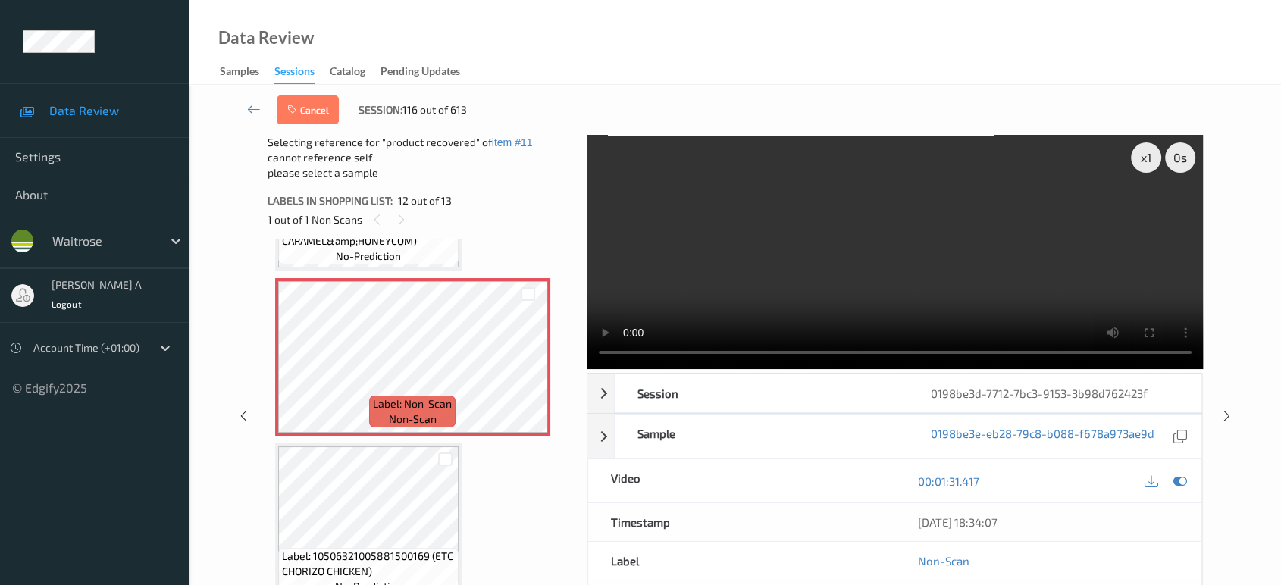
scroll to position [1794, 0]
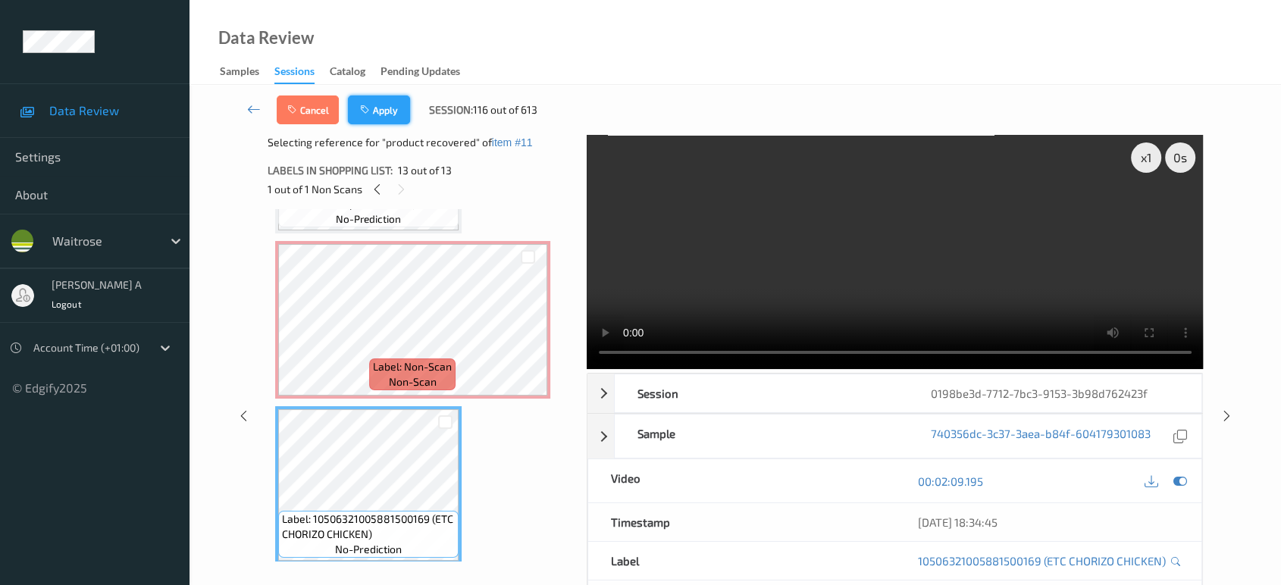
click at [381, 108] on button "Apply" at bounding box center [379, 110] width 62 height 29
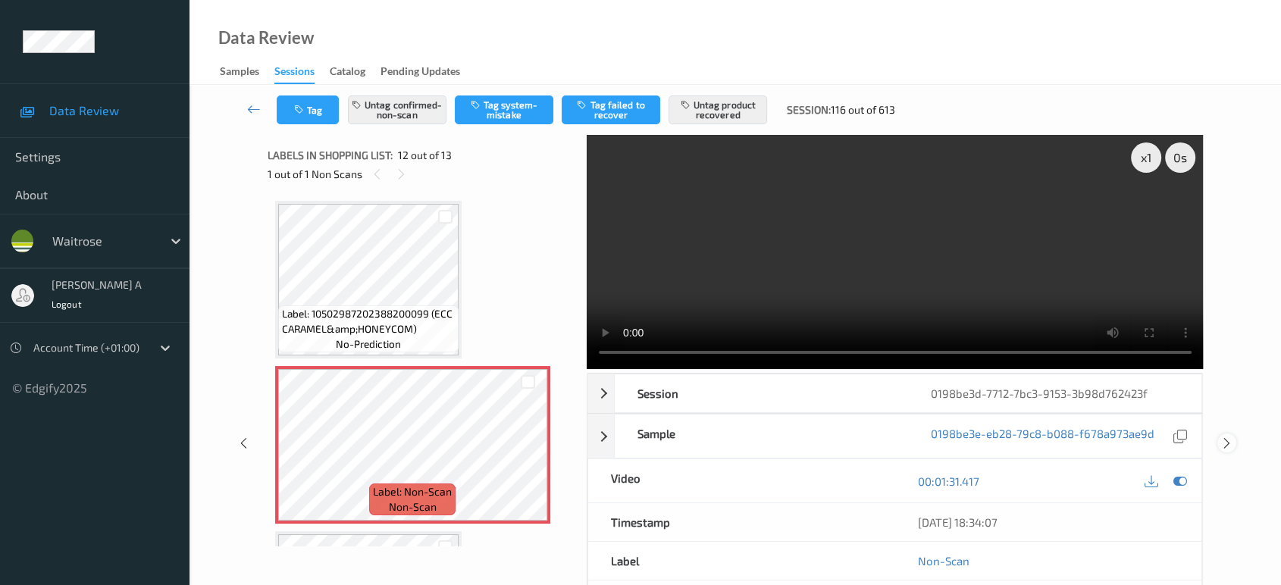
click at [1232, 437] on icon at bounding box center [1227, 444] width 13 height 14
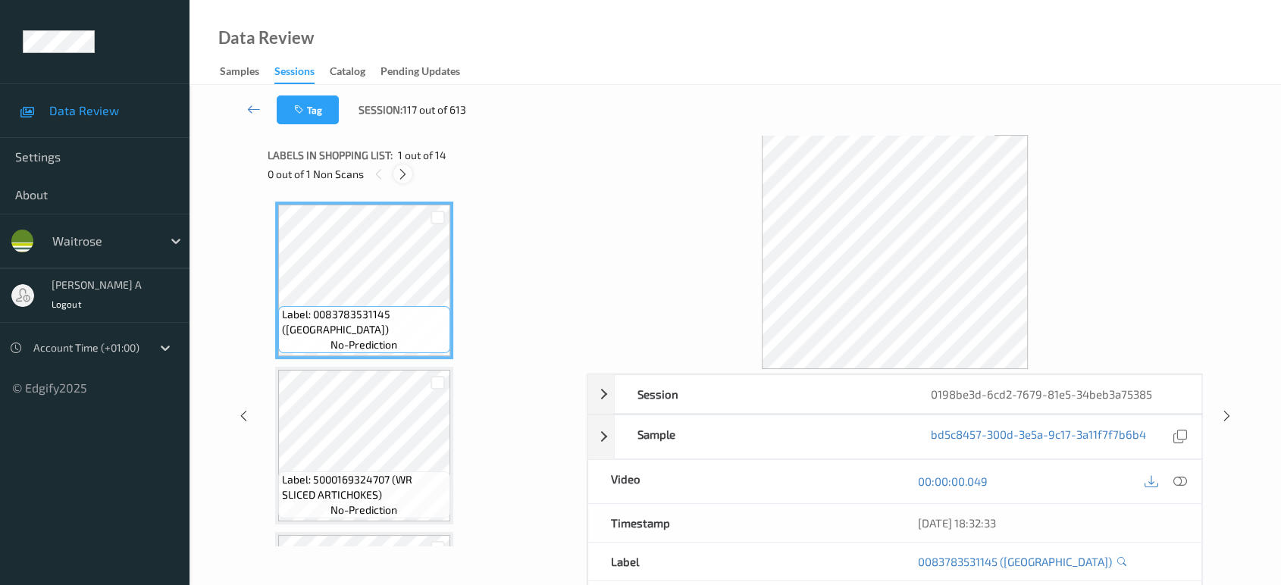
click at [402, 172] on icon at bounding box center [403, 175] width 13 height 14
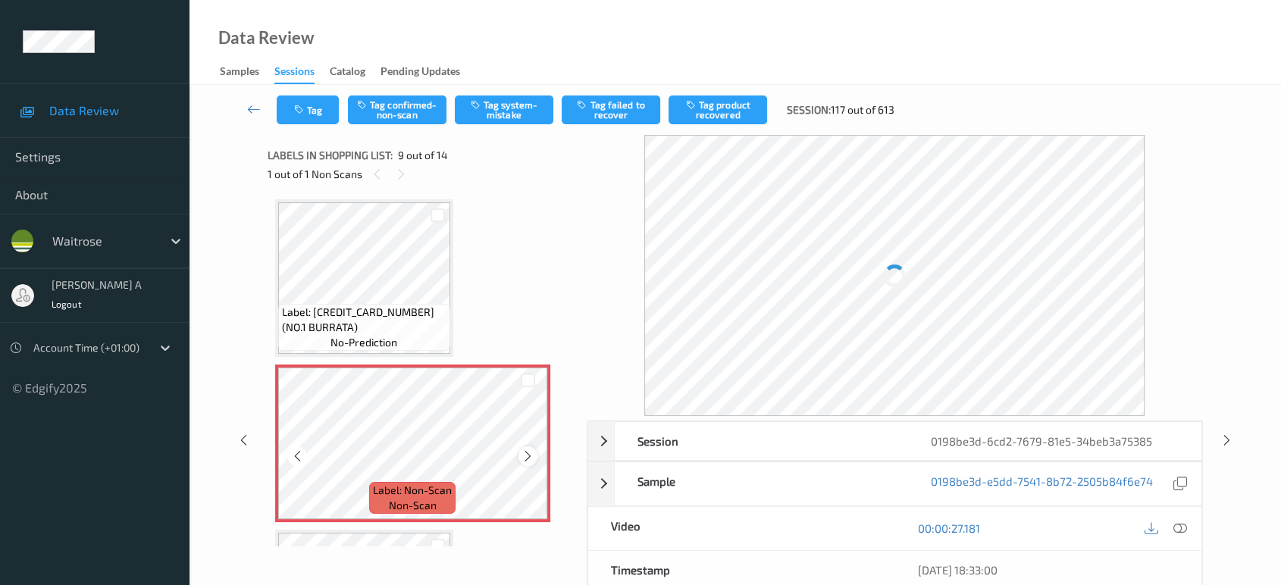
click at [528, 450] on icon at bounding box center [528, 457] width 13 height 14
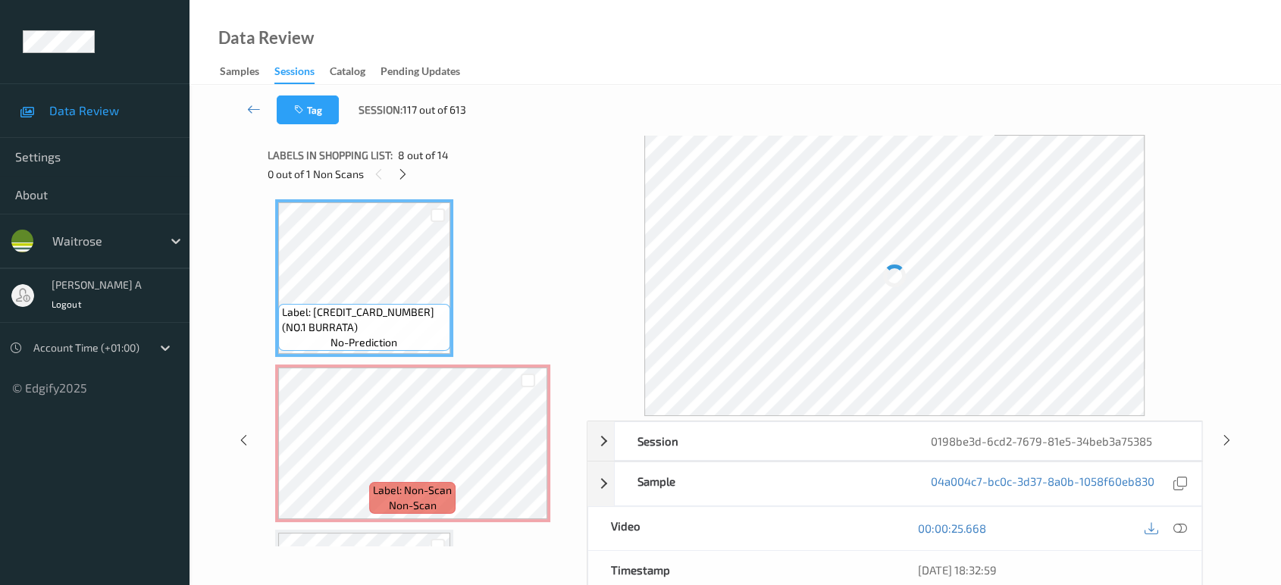
drag, startPoint x: 1178, startPoint y: 519, endPoint x: 1162, endPoint y: 502, distance: 23.1
click at [1178, 519] on div at bounding box center [1180, 529] width 20 height 20
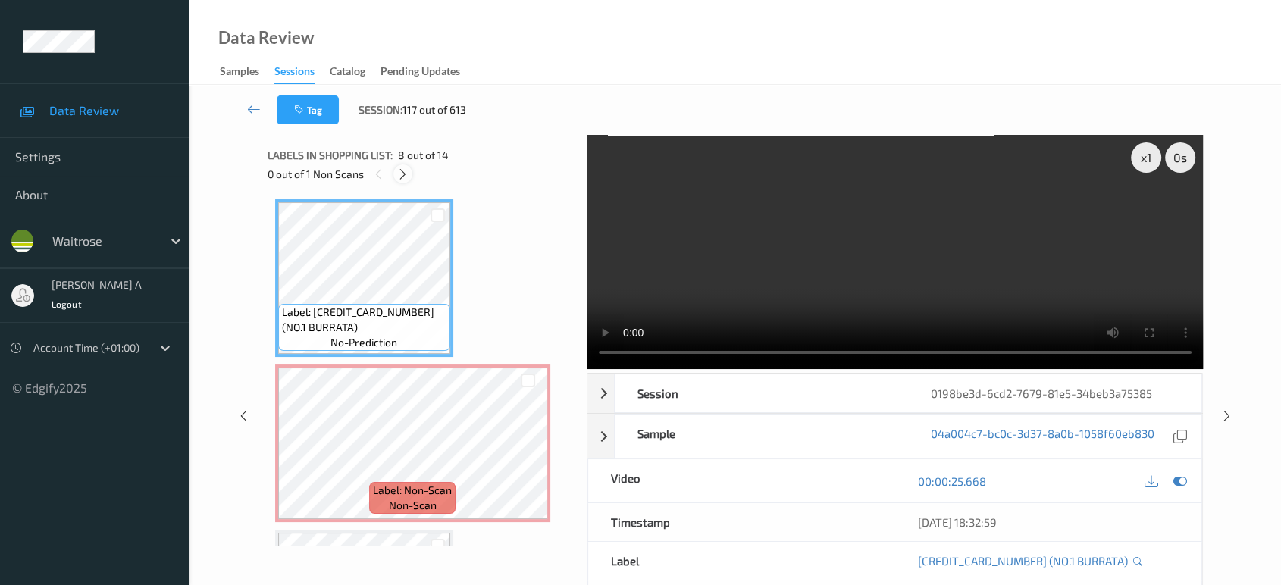
click at [397, 168] on icon at bounding box center [403, 175] width 13 height 14
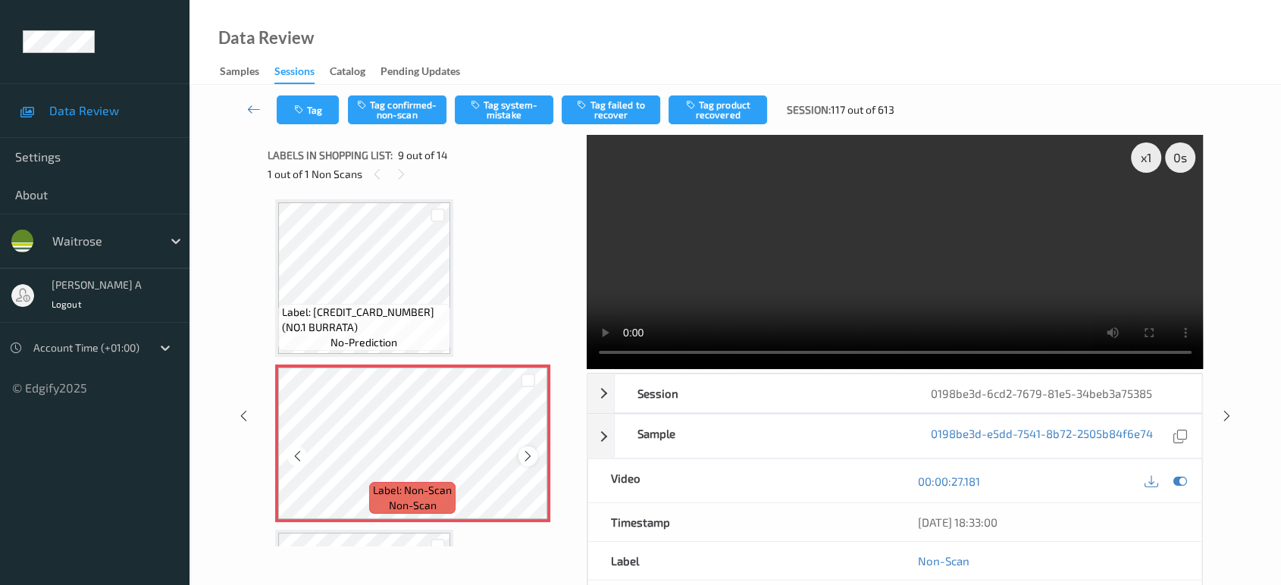
click at [525, 453] on icon at bounding box center [528, 457] width 13 height 14
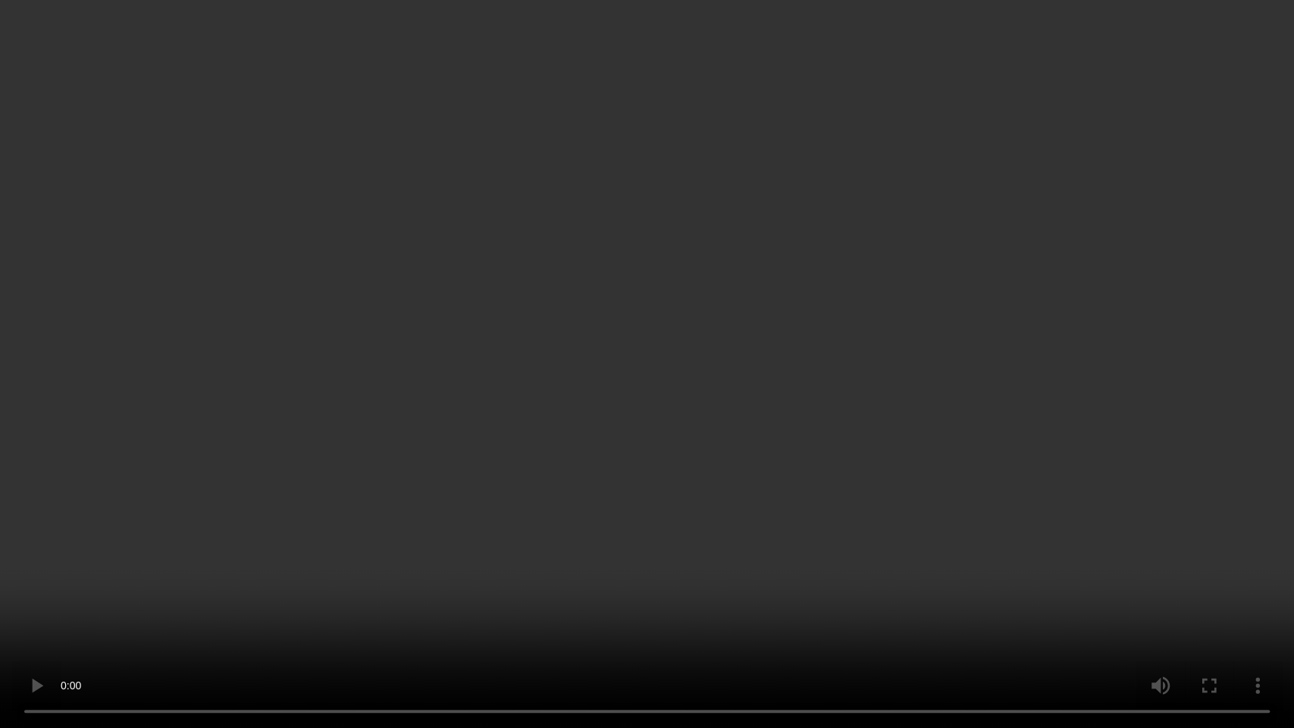
click at [648, 416] on video at bounding box center [647, 364] width 1294 height 728
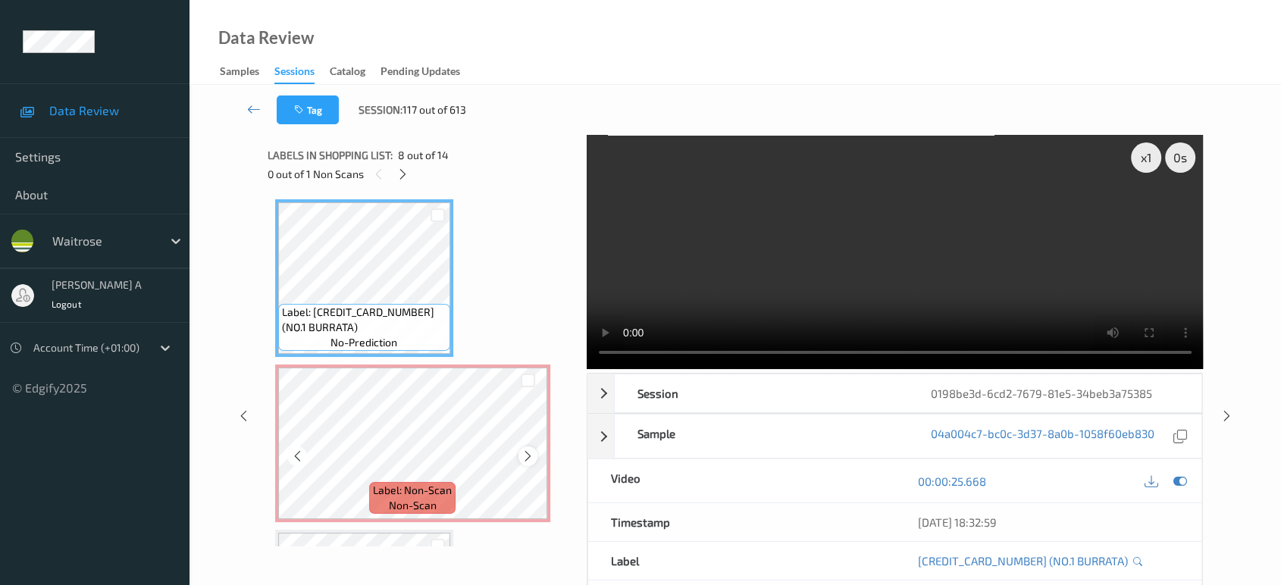
click at [525, 451] on icon at bounding box center [528, 457] width 13 height 14
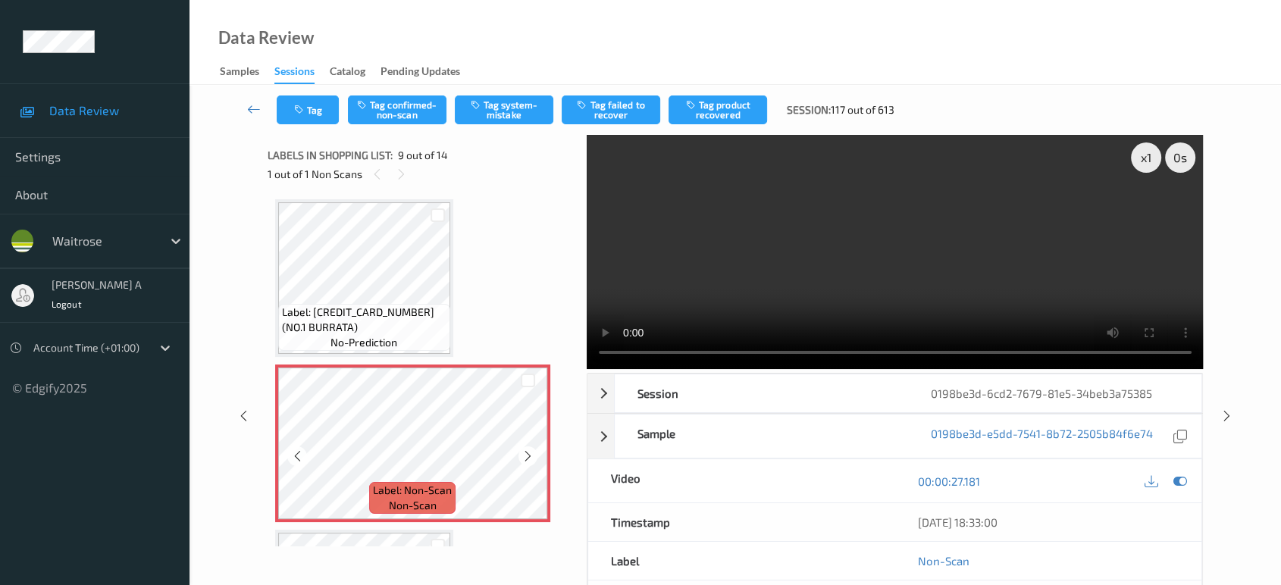
click at [525, 451] on icon at bounding box center [528, 457] width 13 height 14
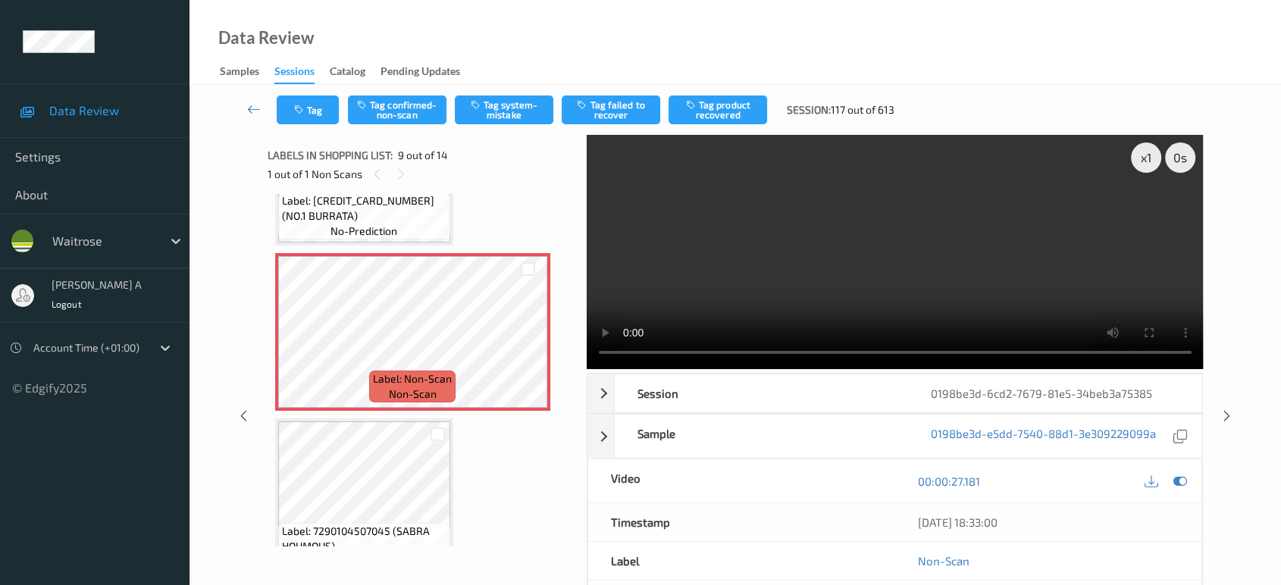
scroll to position [1243, 0]
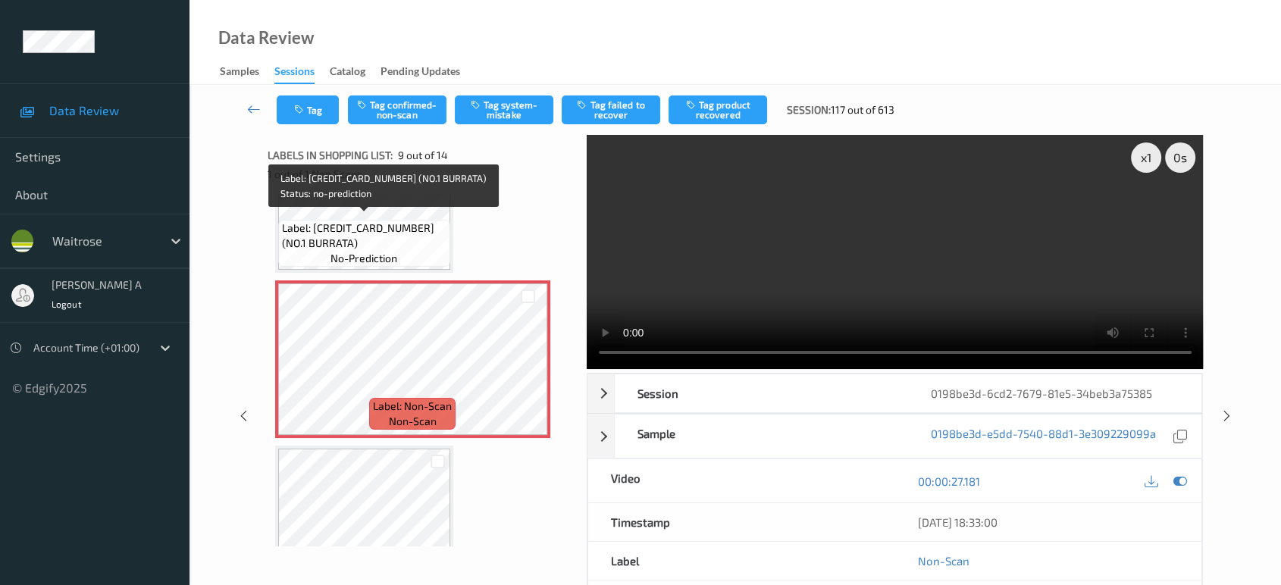
click at [362, 222] on span "Label: [CREDIT_CARD_NUMBER] (NO.1 BURRATA)" at bounding box center [364, 236] width 165 height 30
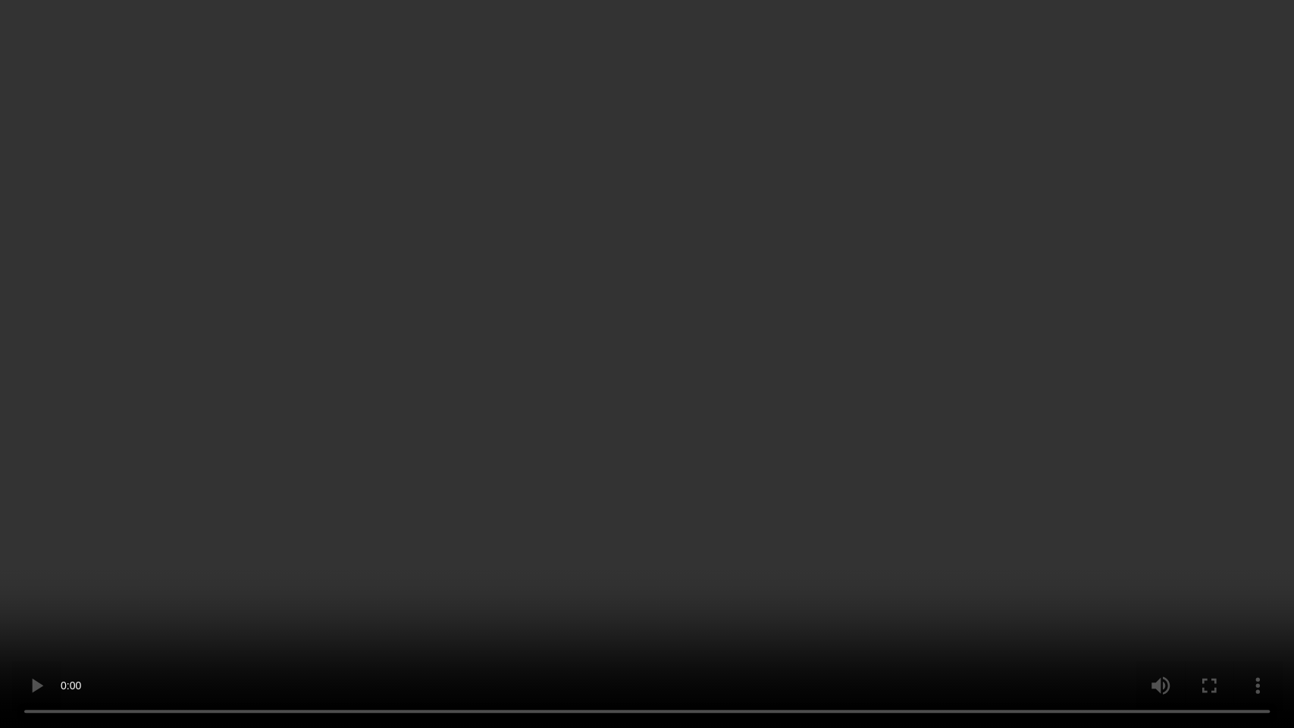
click at [676, 390] on video at bounding box center [647, 364] width 1294 height 728
click at [791, 414] on video at bounding box center [647, 364] width 1294 height 728
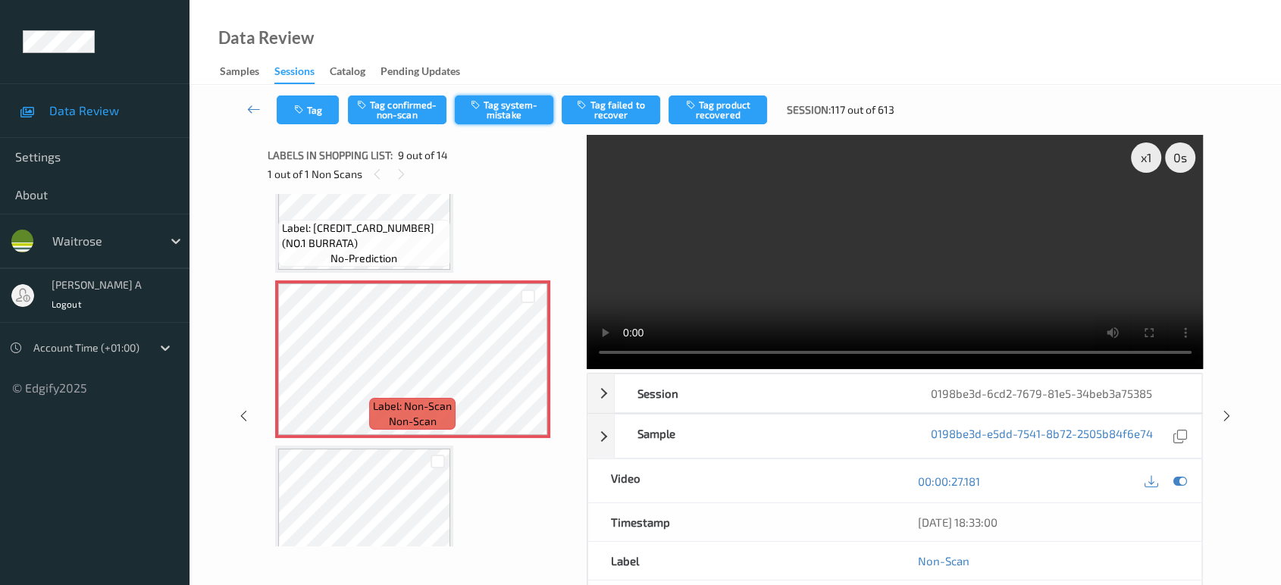
click at [495, 117] on button "Tag system-mistake" at bounding box center [504, 110] width 99 height 29
click at [1221, 409] on icon at bounding box center [1227, 416] width 13 height 14
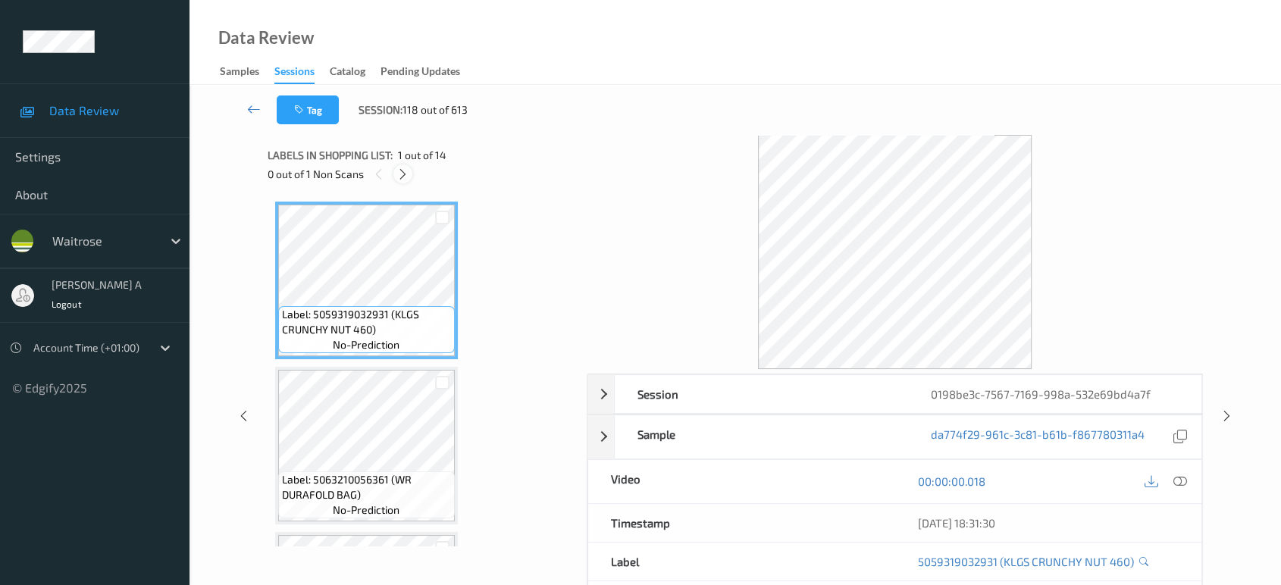
click at [405, 173] on icon at bounding box center [403, 175] width 13 height 14
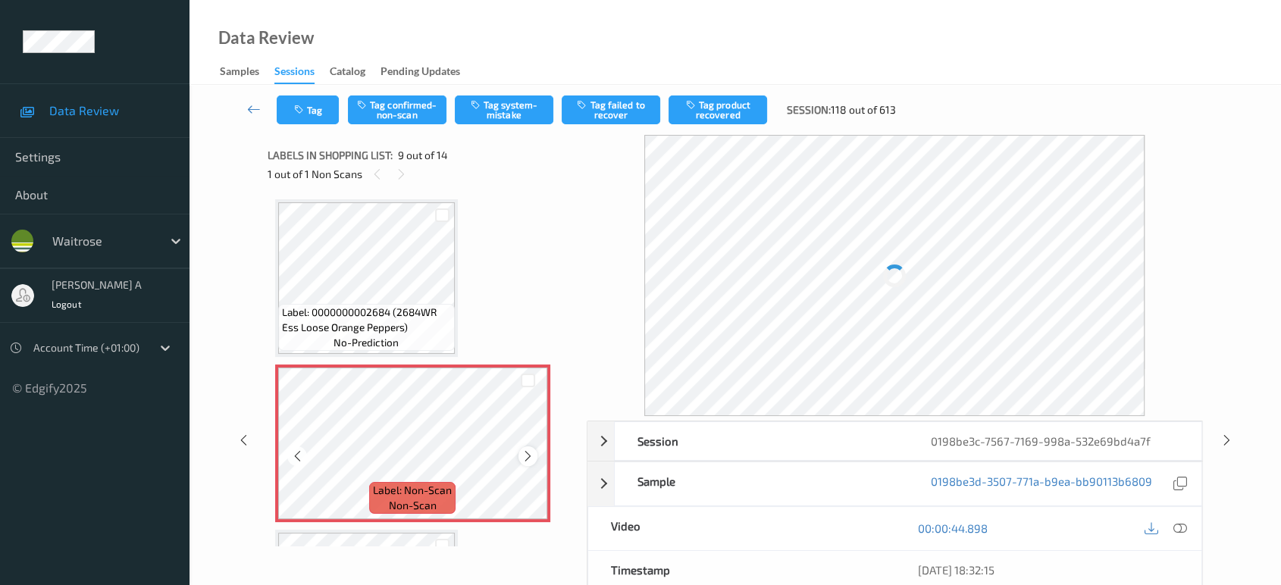
click at [532, 450] on icon at bounding box center [528, 457] width 13 height 14
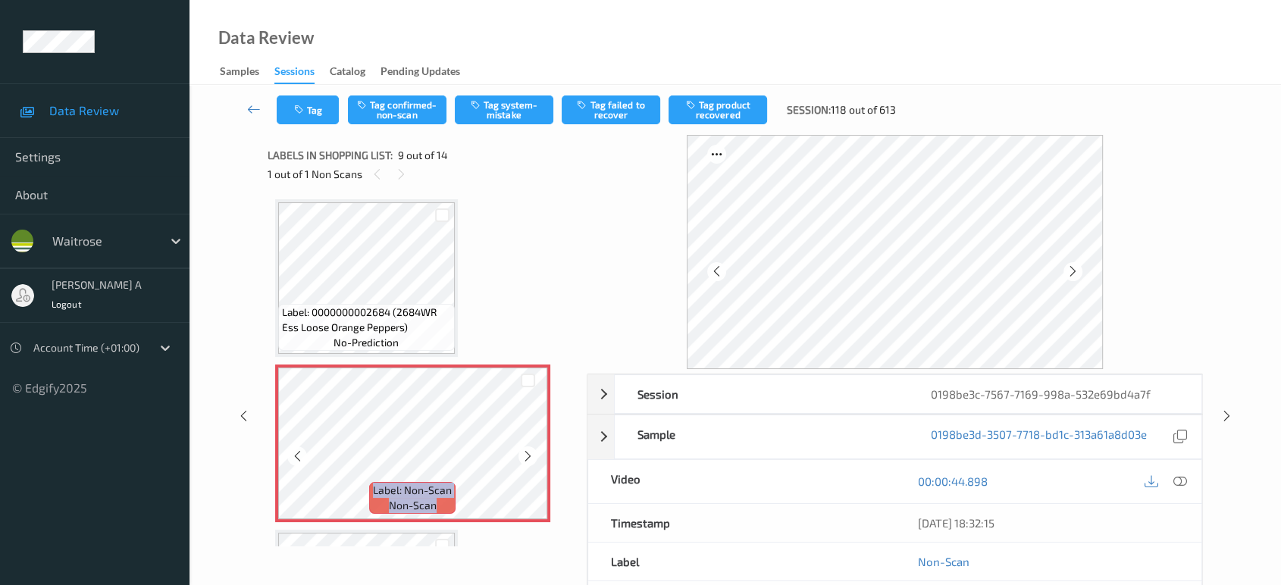
click at [532, 450] on icon at bounding box center [528, 457] width 13 height 14
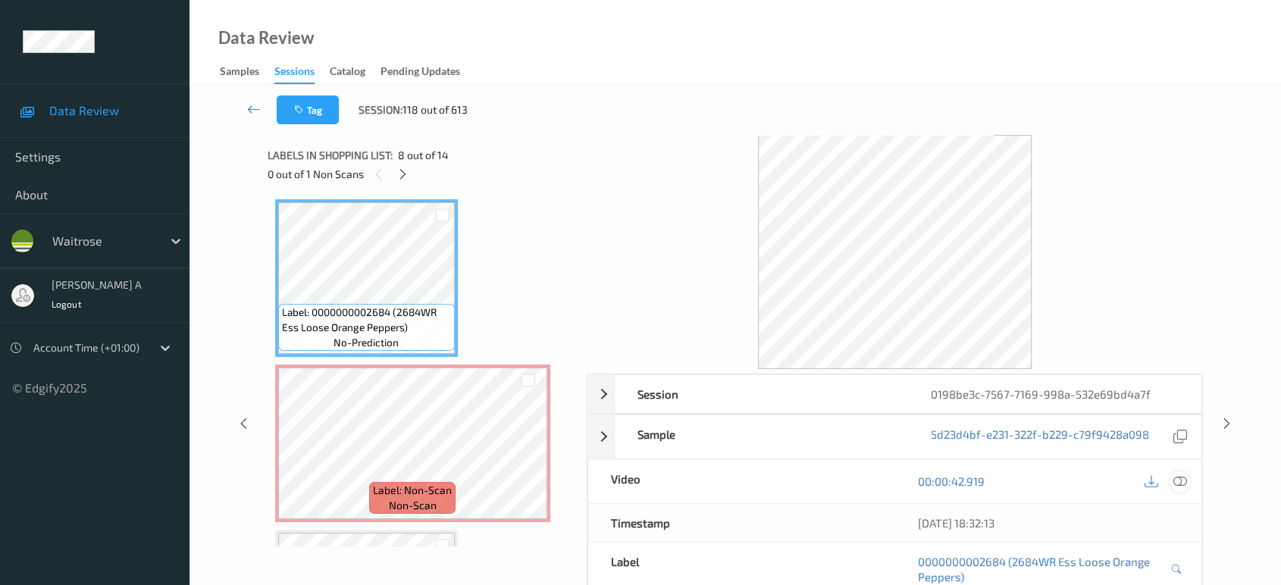
click at [1177, 478] on icon at bounding box center [1181, 482] width 14 height 14
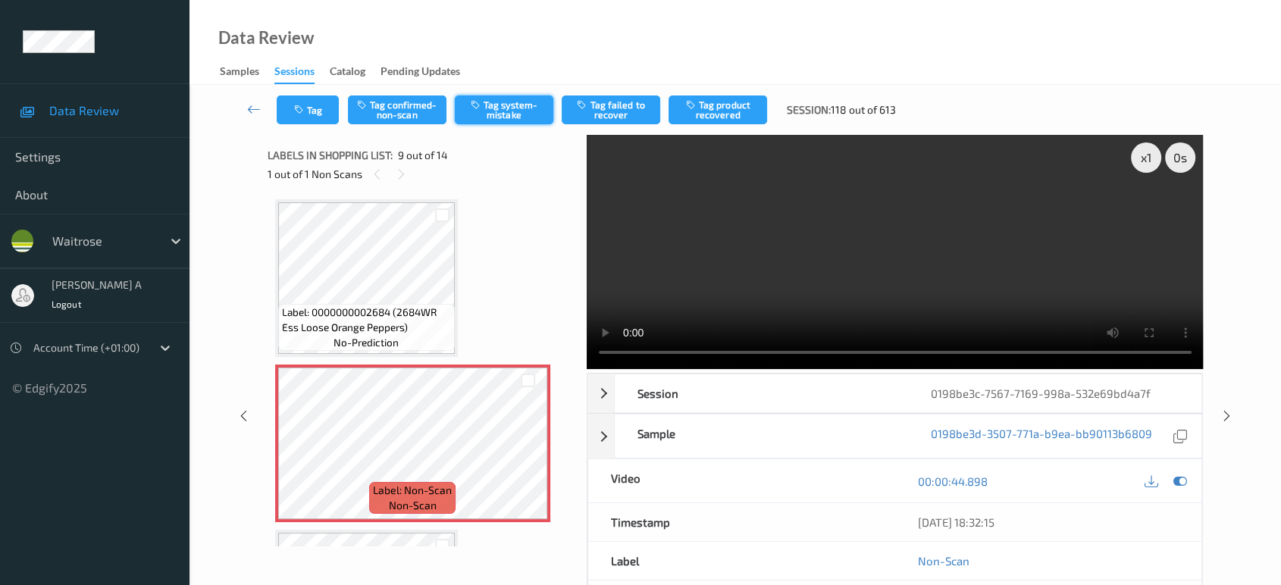
click at [499, 99] on button "Tag system-mistake" at bounding box center [504, 110] width 99 height 29
click at [321, 105] on button "Tag" at bounding box center [308, 110] width 62 height 29
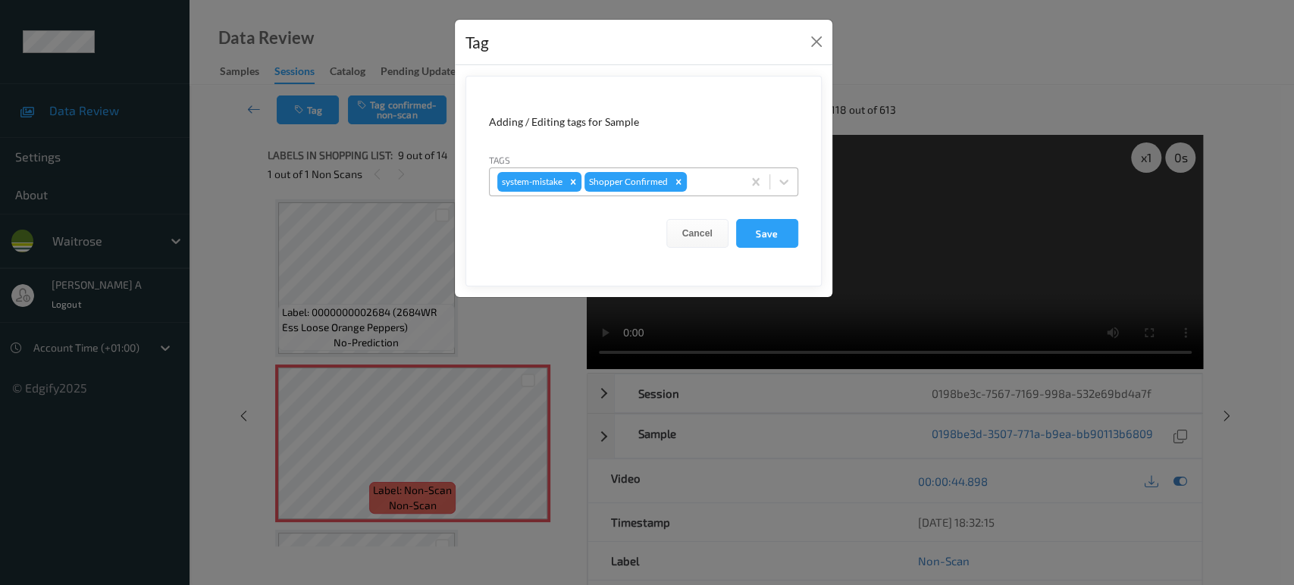
click at [699, 175] on div at bounding box center [712, 182] width 45 height 18
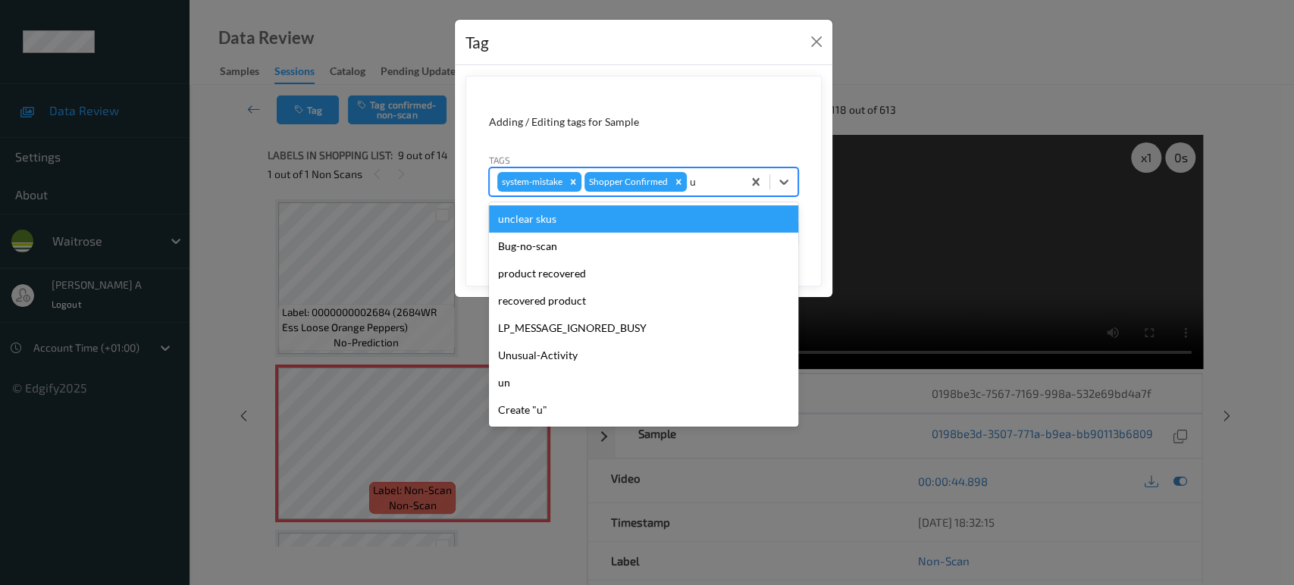
type input "un"
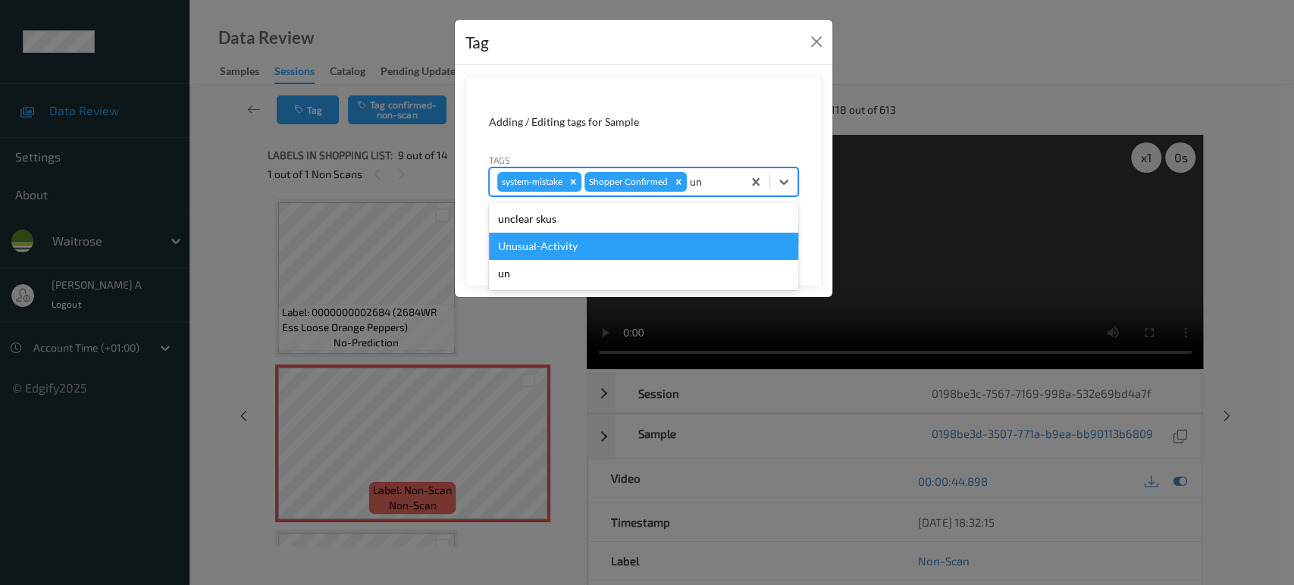
click at [651, 243] on div "Unusual-Activity" at bounding box center [643, 246] width 309 height 27
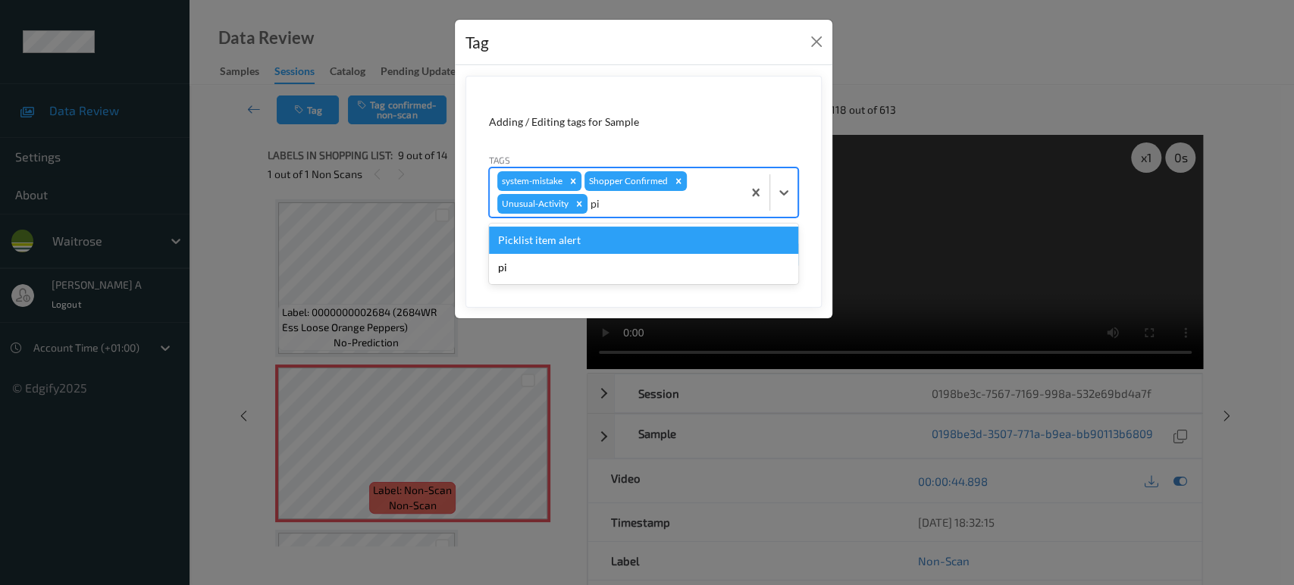
type input "pic"
click at [650, 243] on div "Picklist item alert" at bounding box center [643, 240] width 309 height 27
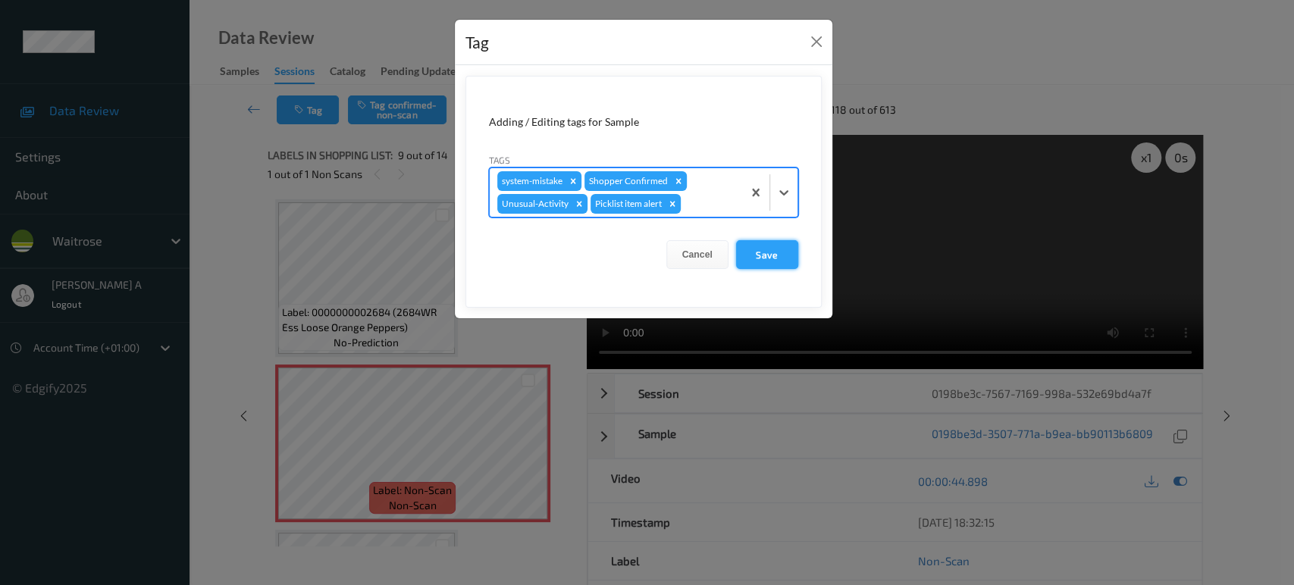
click at [770, 258] on button "Save" at bounding box center [767, 254] width 62 height 29
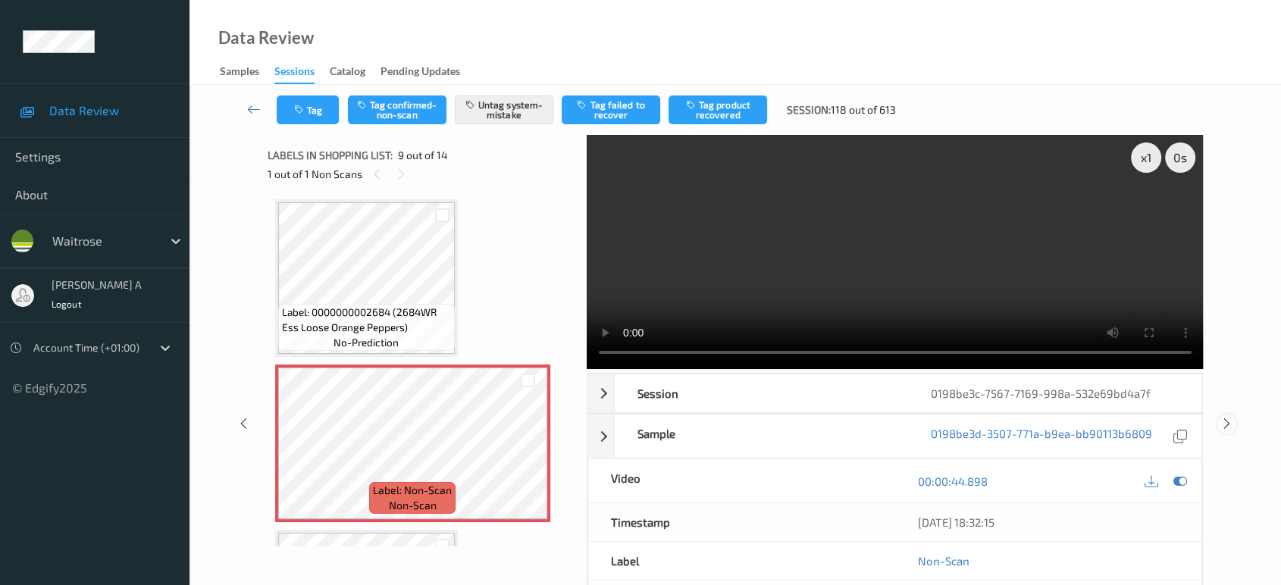
click at [1228, 417] on icon at bounding box center [1227, 424] width 13 height 14
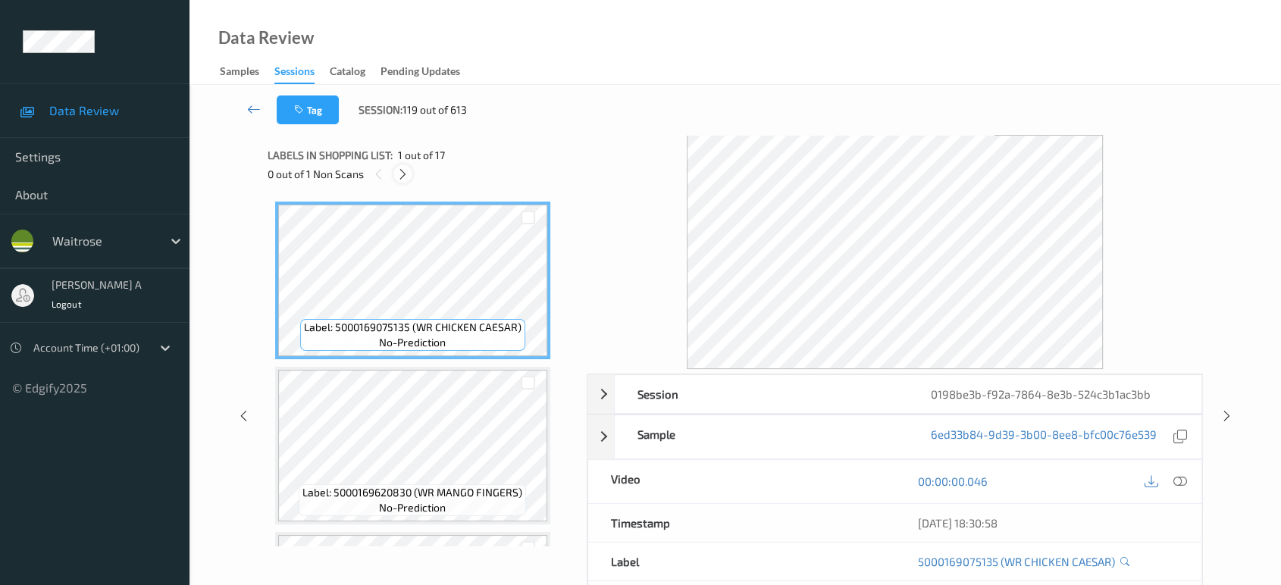
click at [403, 171] on icon at bounding box center [403, 175] width 13 height 14
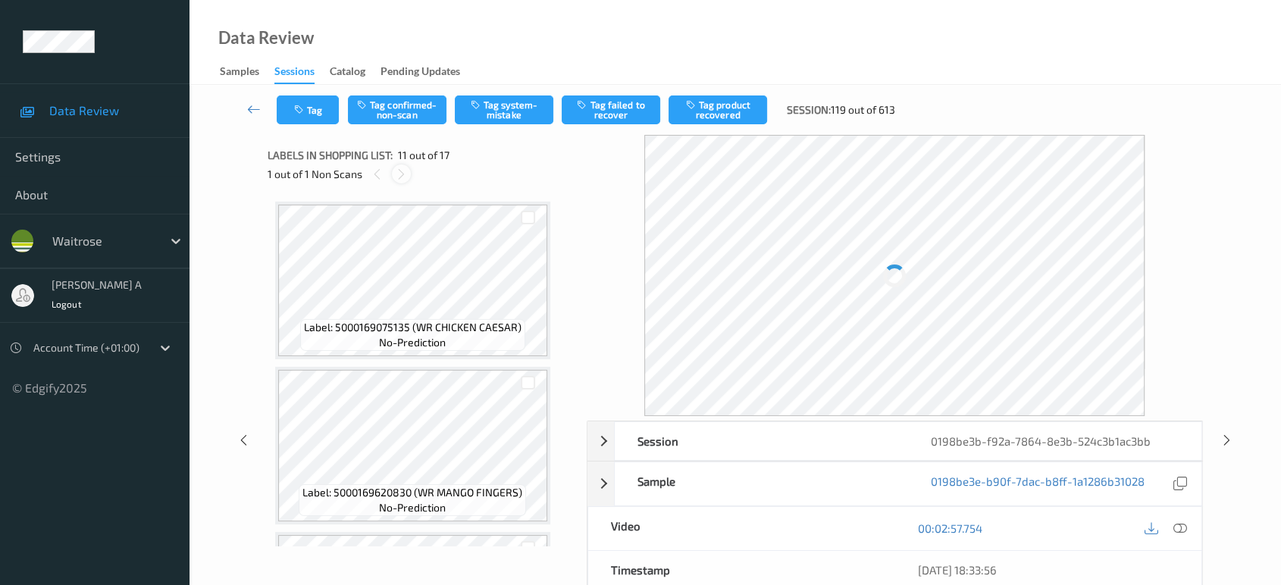
scroll to position [1489, 0]
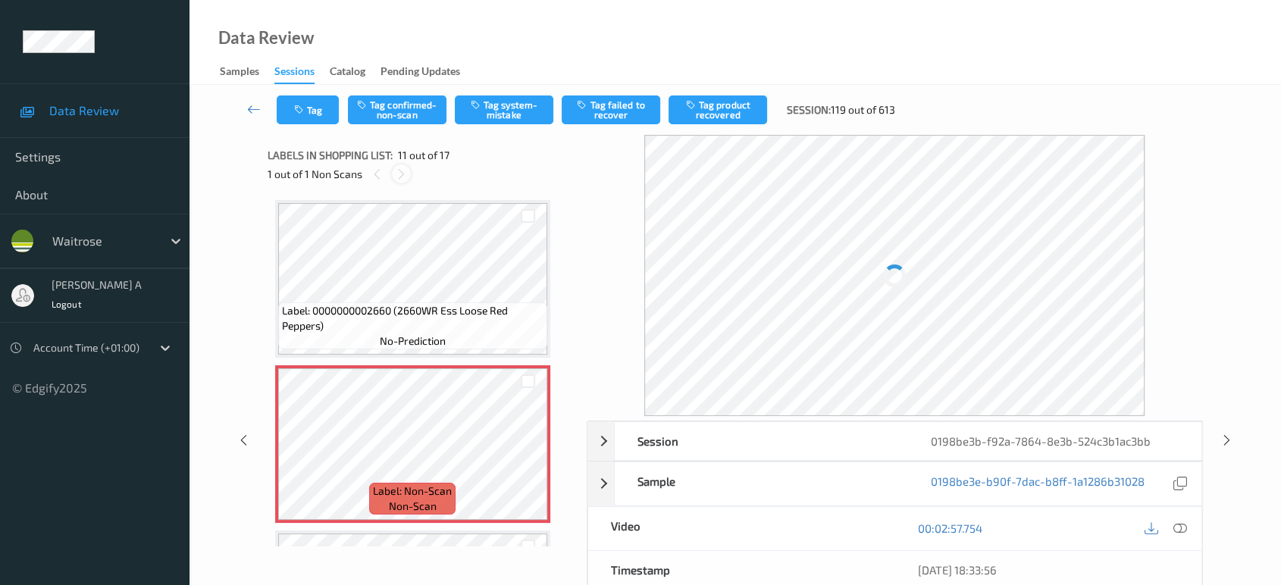
click at [403, 171] on icon at bounding box center [401, 175] width 13 height 14
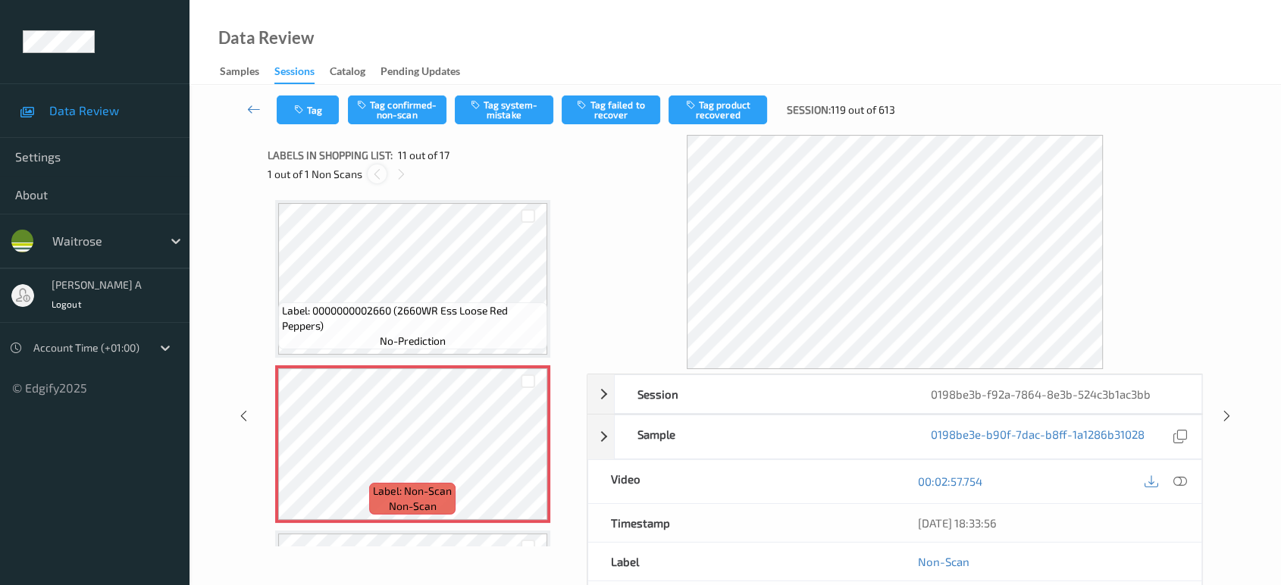
click at [376, 177] on icon at bounding box center [377, 175] width 13 height 14
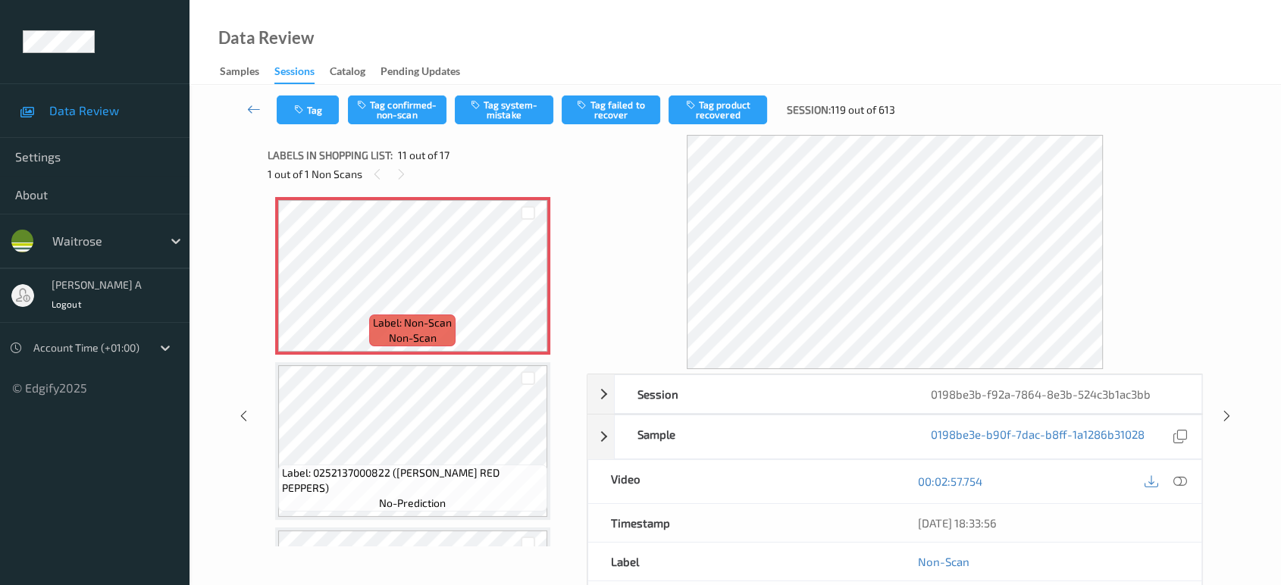
scroll to position [1742, 0]
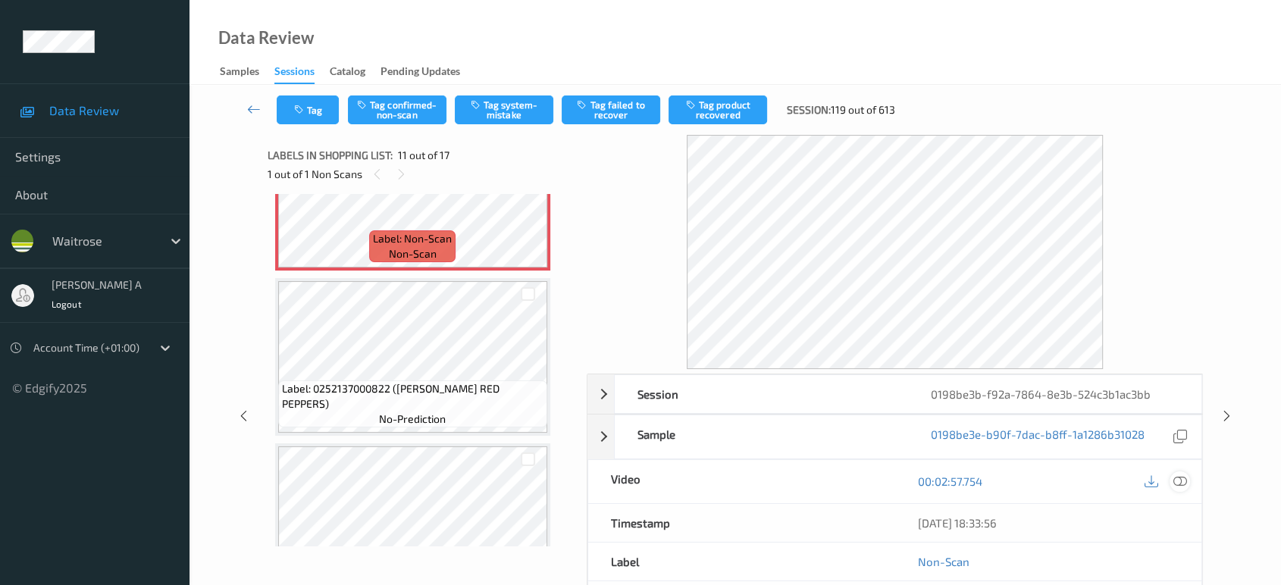
click at [1175, 477] on icon at bounding box center [1181, 482] width 14 height 14
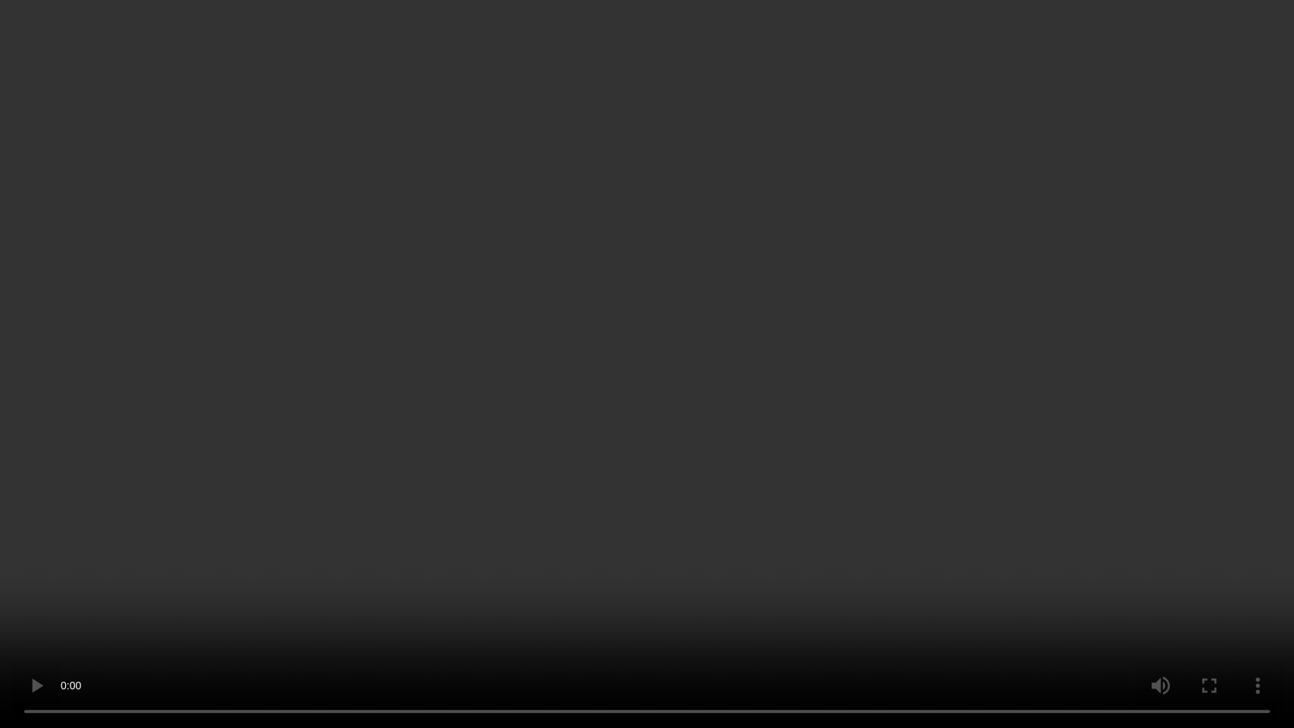
drag, startPoint x: 770, startPoint y: 270, endPoint x: 749, endPoint y: 153, distance: 118.7
click at [770, 270] on video at bounding box center [647, 364] width 1294 height 728
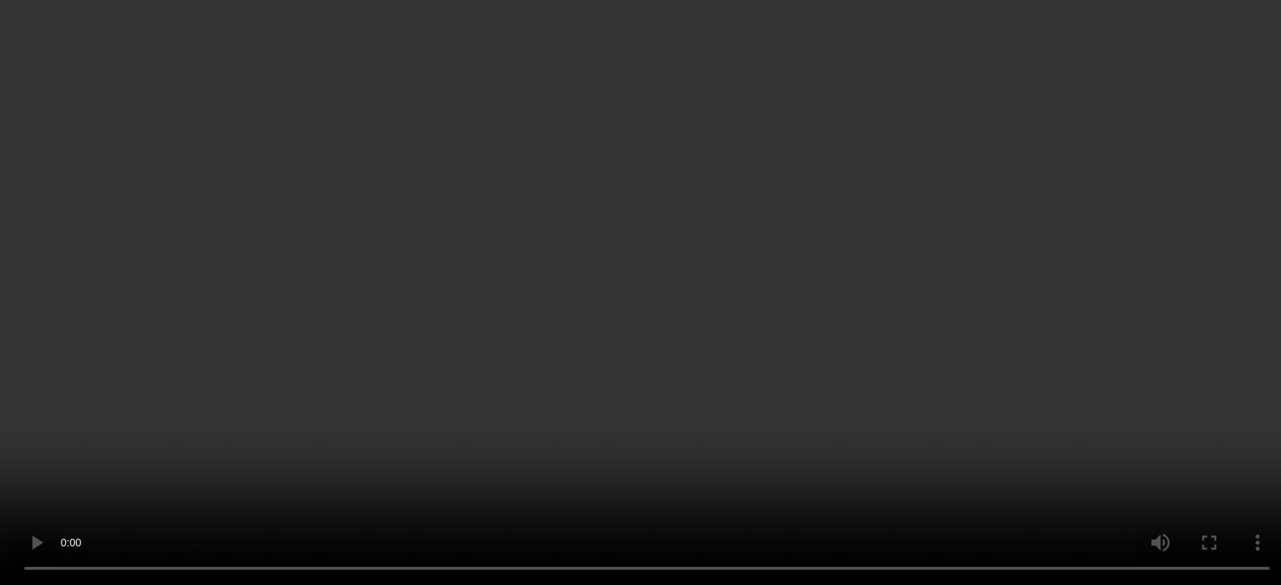
scroll to position [1573, 0]
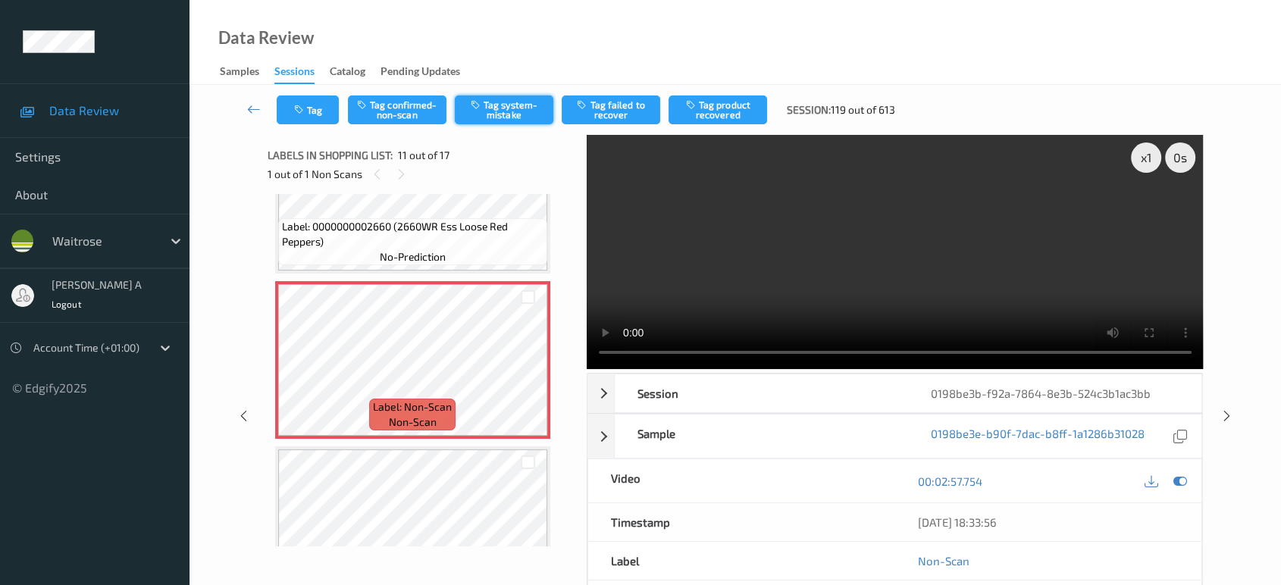
click at [503, 116] on button "Tag system-mistake" at bounding box center [504, 110] width 99 height 29
click at [321, 122] on button "Tag" at bounding box center [308, 110] width 62 height 29
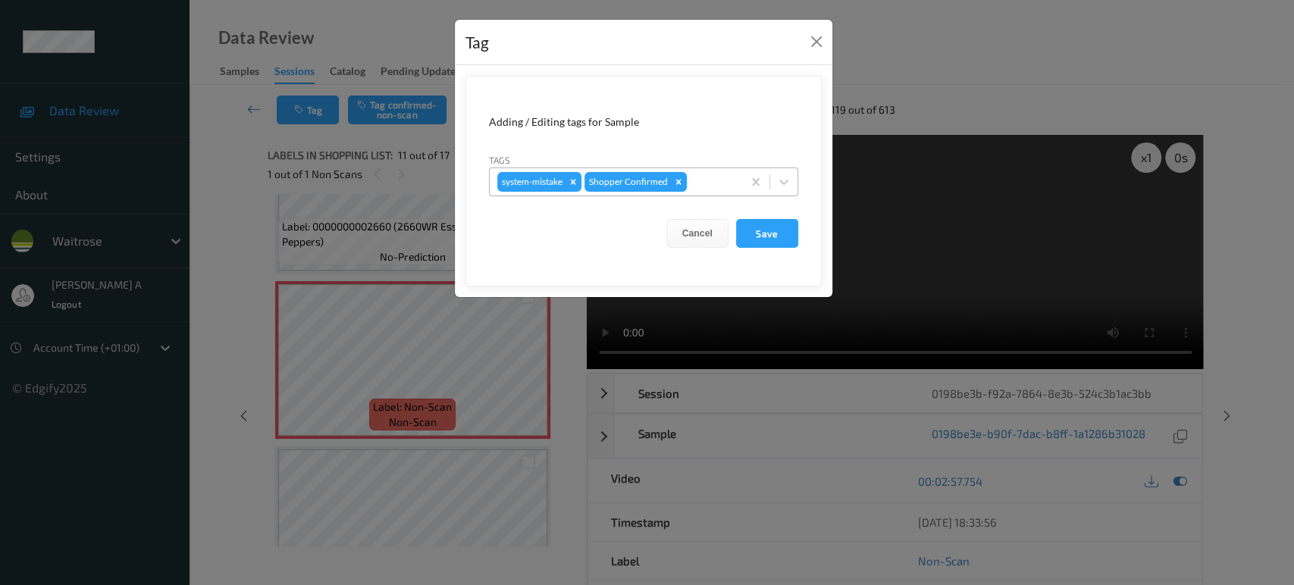
click at [718, 174] on div at bounding box center [712, 182] width 45 height 18
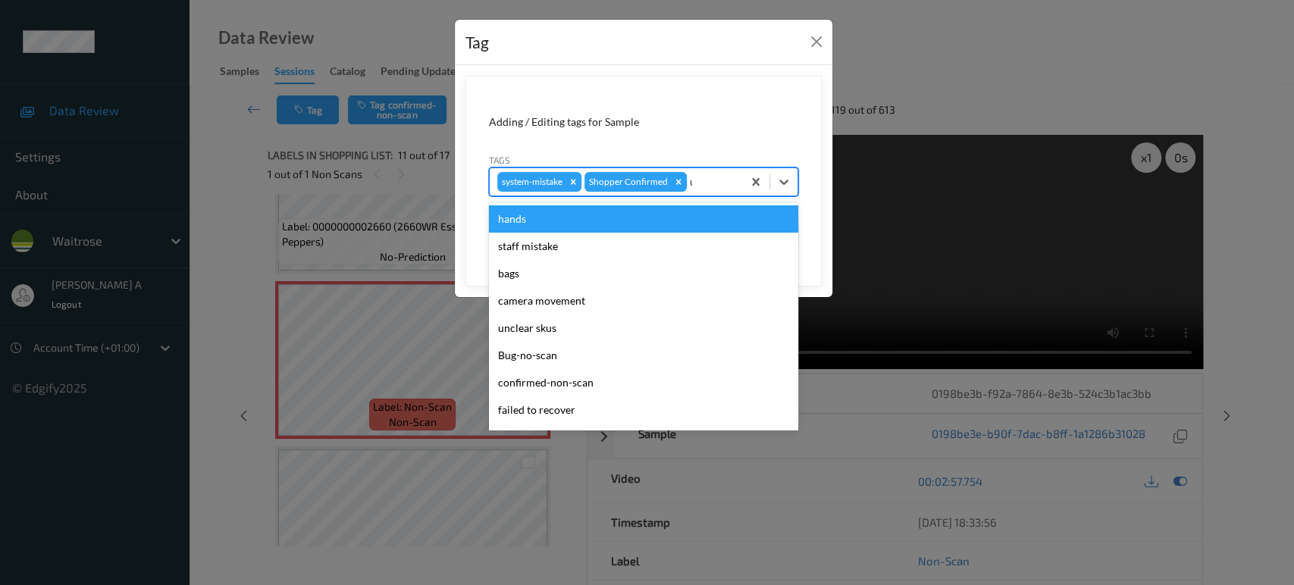
type input "un"
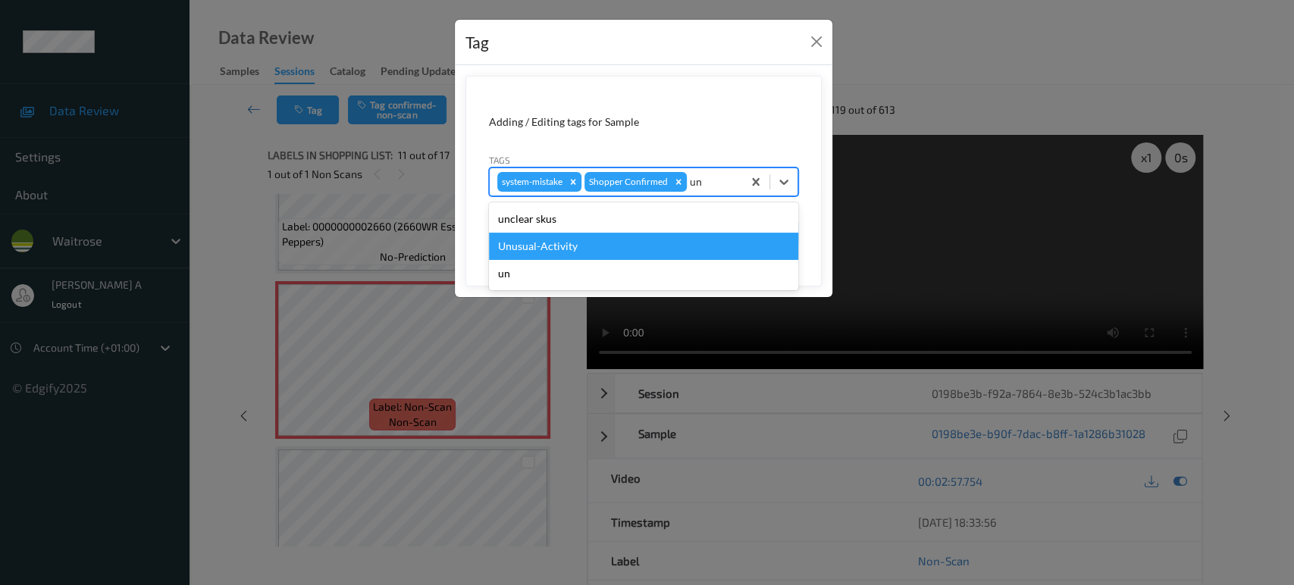
click at [624, 240] on div "Unusual-Activity" at bounding box center [643, 246] width 309 height 27
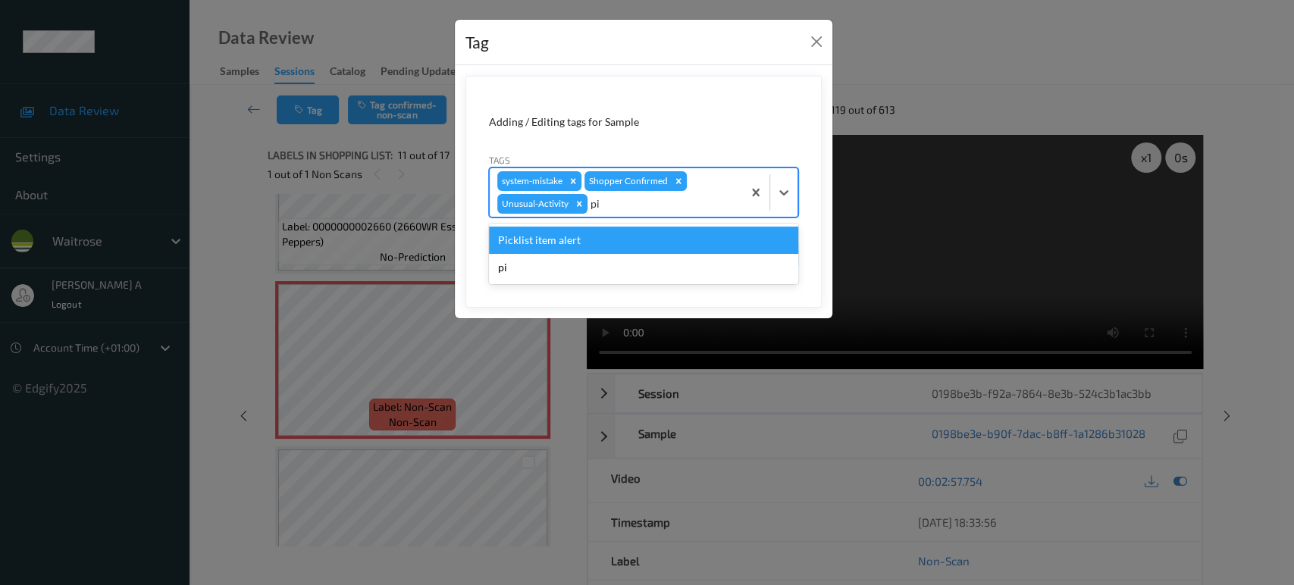
type input "pic"
click at [621, 237] on div "Picklist item alert" at bounding box center [643, 240] width 309 height 27
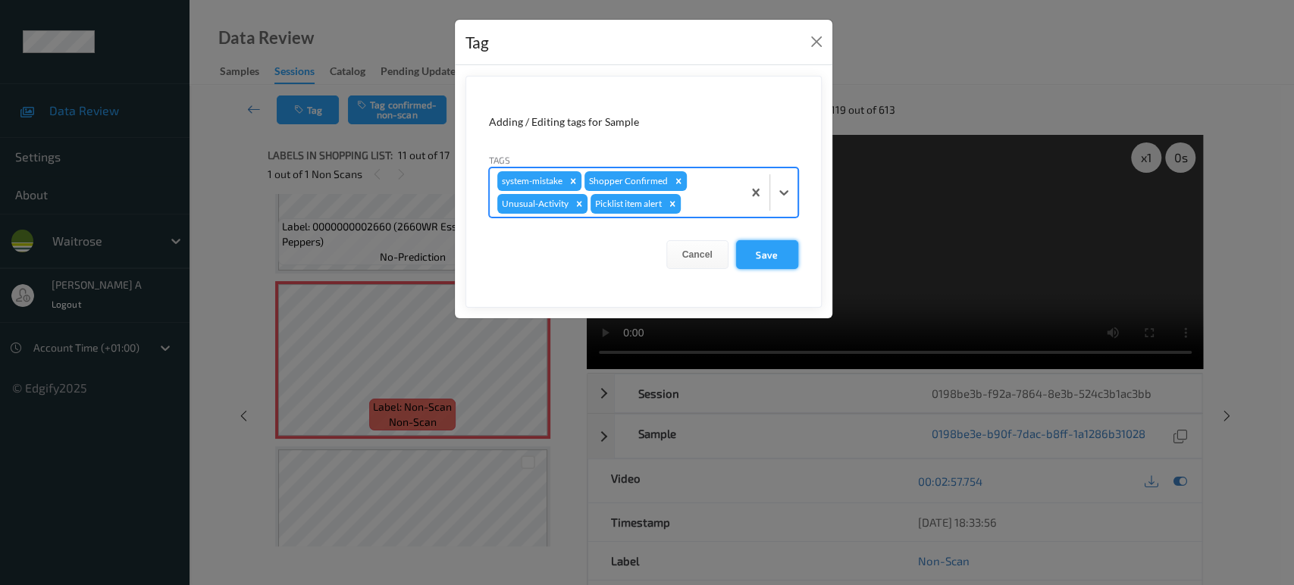
click at [768, 256] on button "Save" at bounding box center [767, 254] width 62 height 29
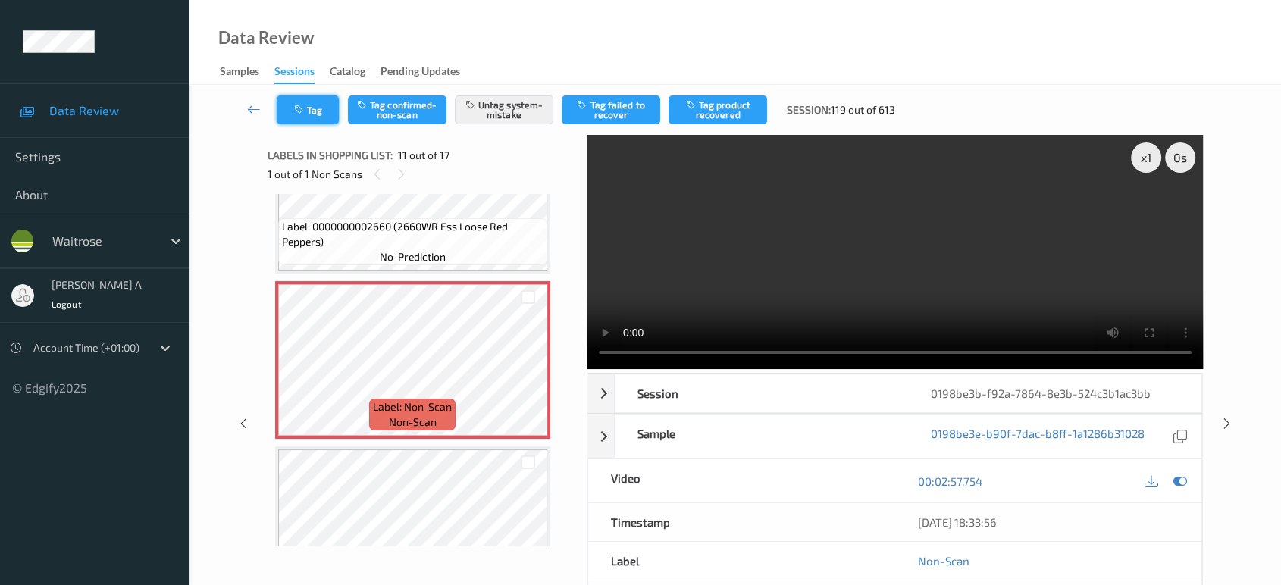
click at [318, 115] on button "Tag" at bounding box center [308, 110] width 62 height 29
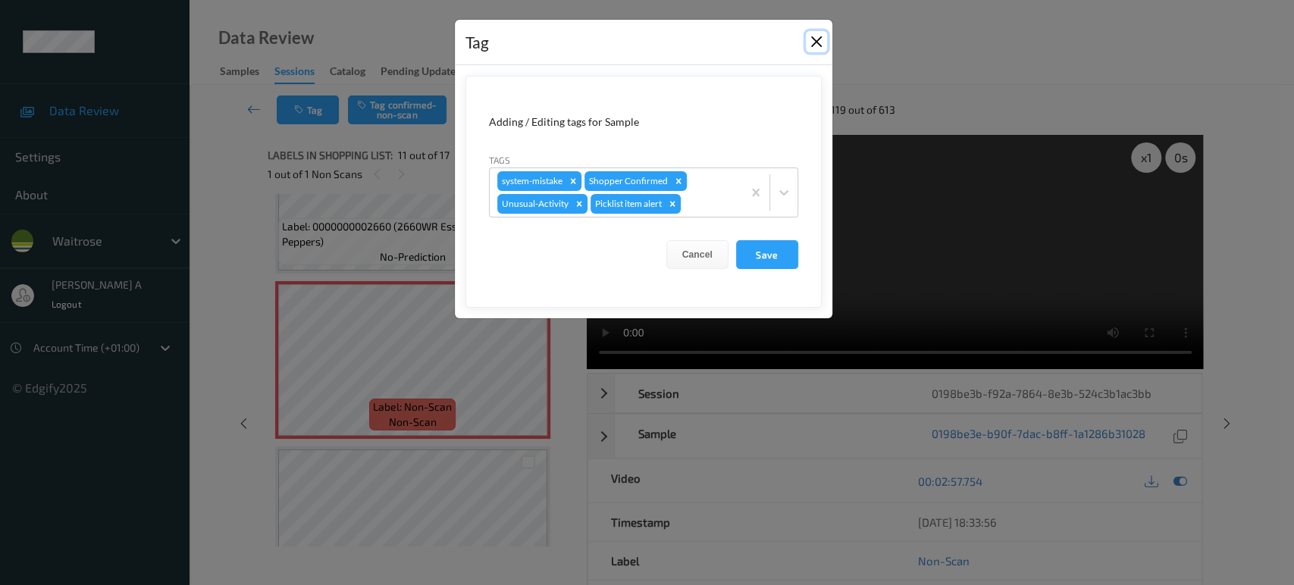
click at [814, 38] on button "Close" at bounding box center [816, 41] width 21 height 21
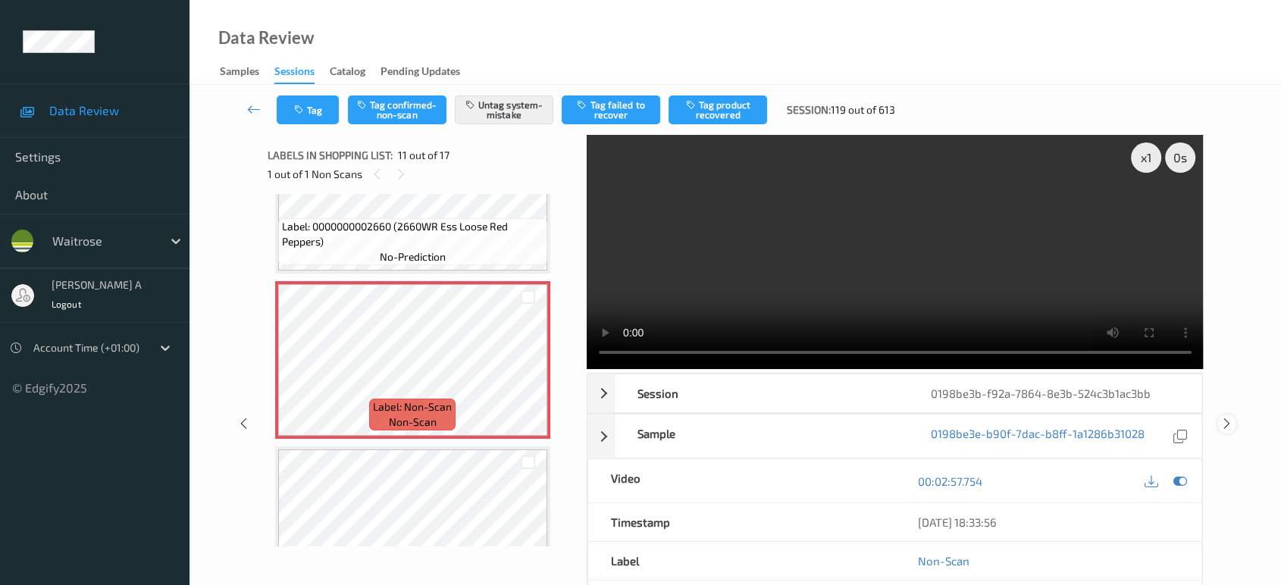
drag, startPoint x: 1231, startPoint y: 420, endPoint x: 763, endPoint y: 2, distance: 628.3
click at [1231, 421] on icon at bounding box center [1227, 424] width 13 height 14
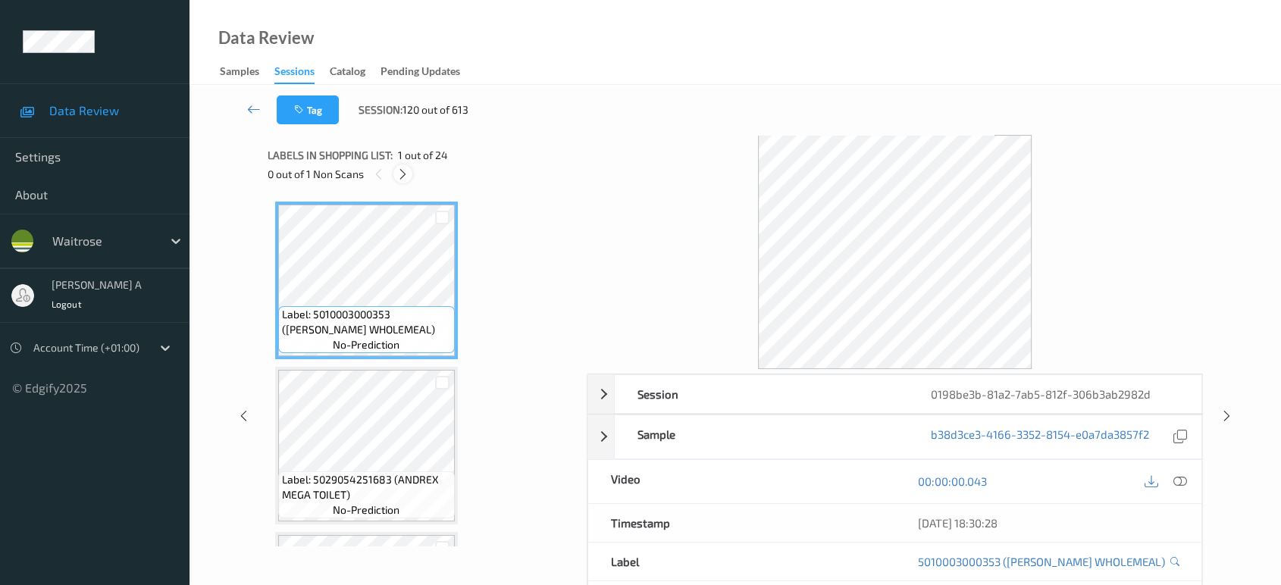
click at [403, 175] on icon at bounding box center [403, 175] width 13 height 14
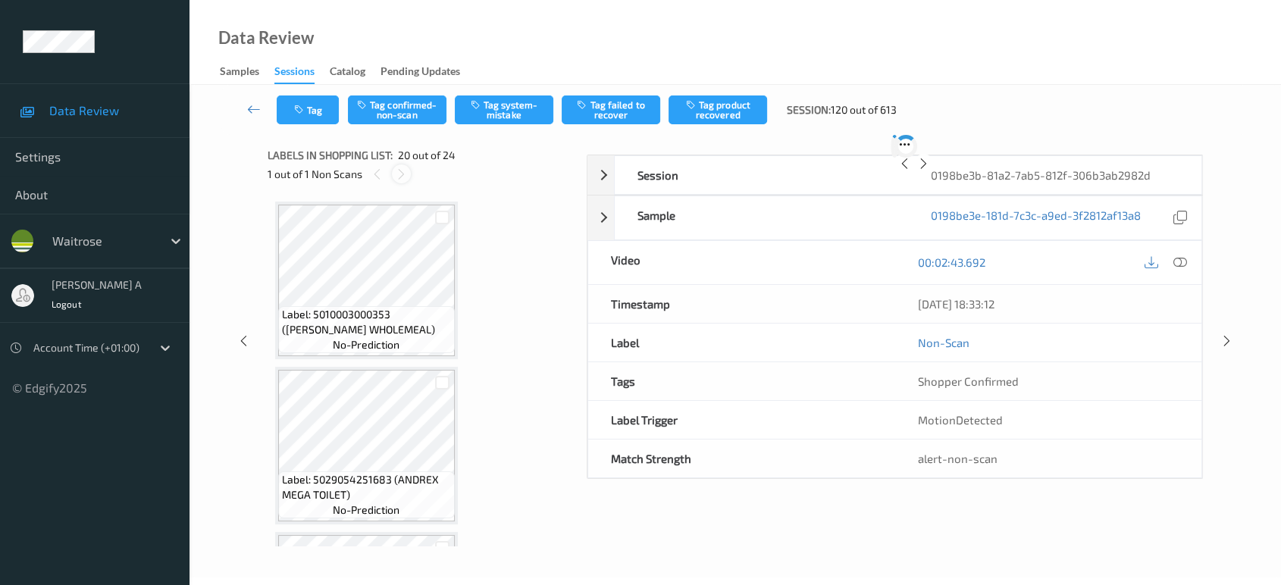
scroll to position [2971, 0]
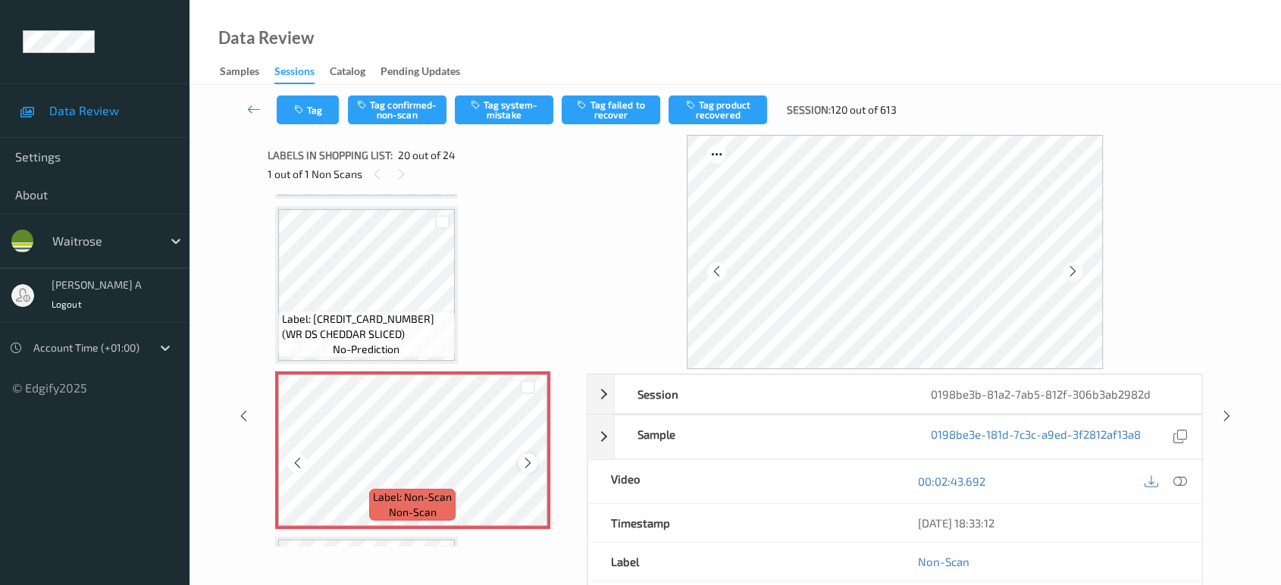
click at [522, 456] on icon at bounding box center [528, 463] width 13 height 14
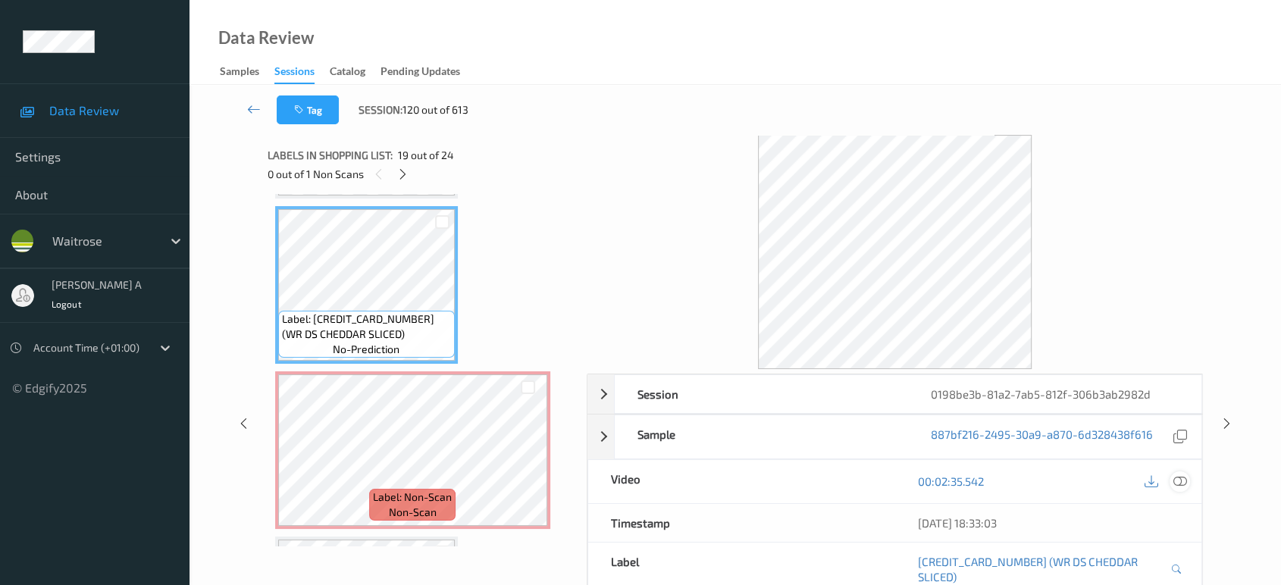
click at [1171, 475] on div at bounding box center [1180, 482] width 20 height 20
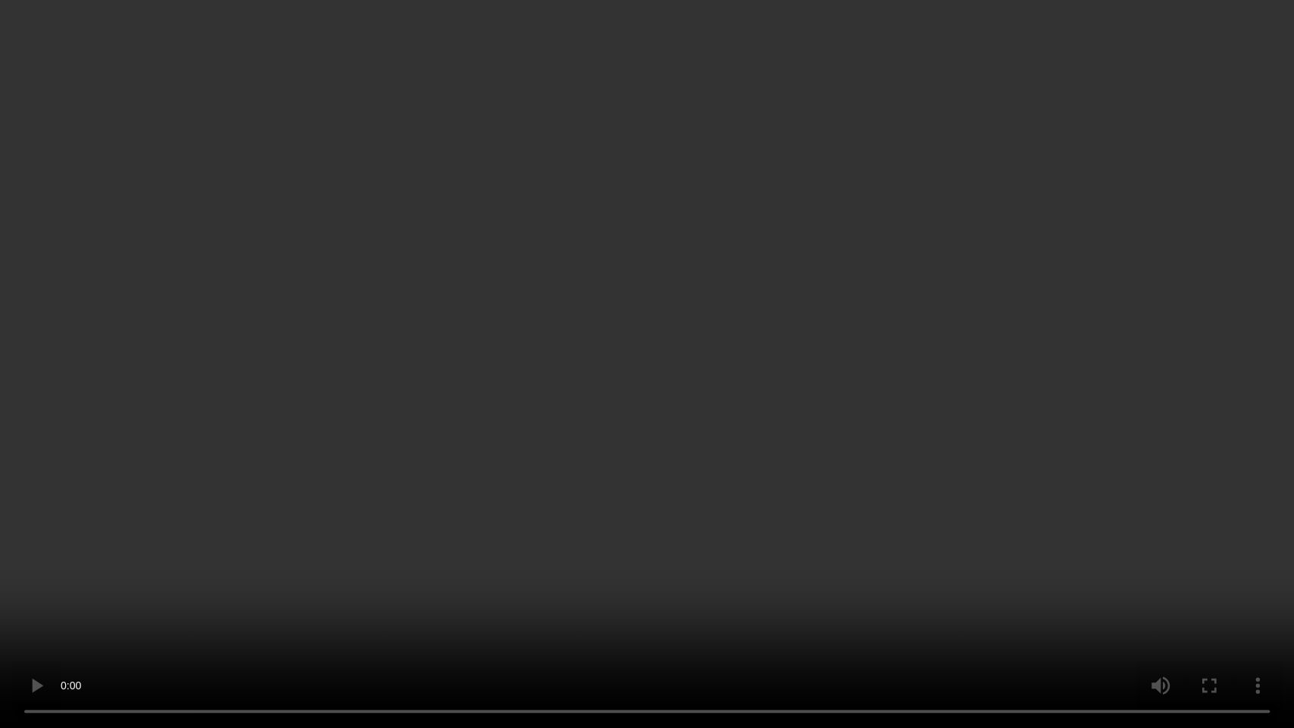
click at [407, 315] on video at bounding box center [647, 364] width 1294 height 728
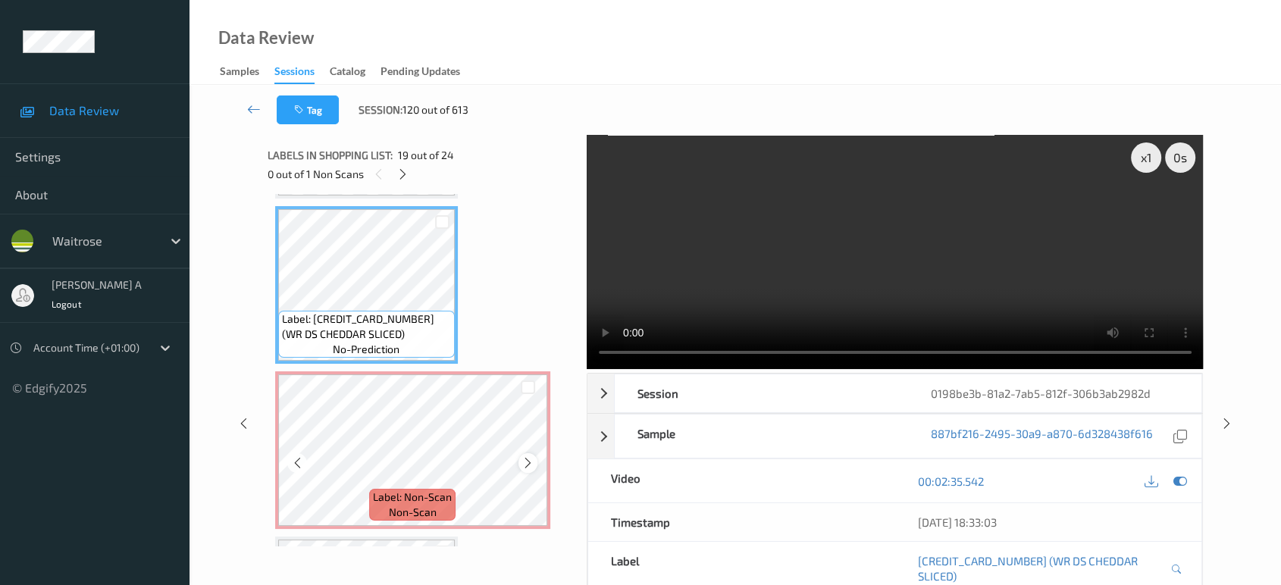
click at [522, 456] on icon at bounding box center [528, 463] width 13 height 14
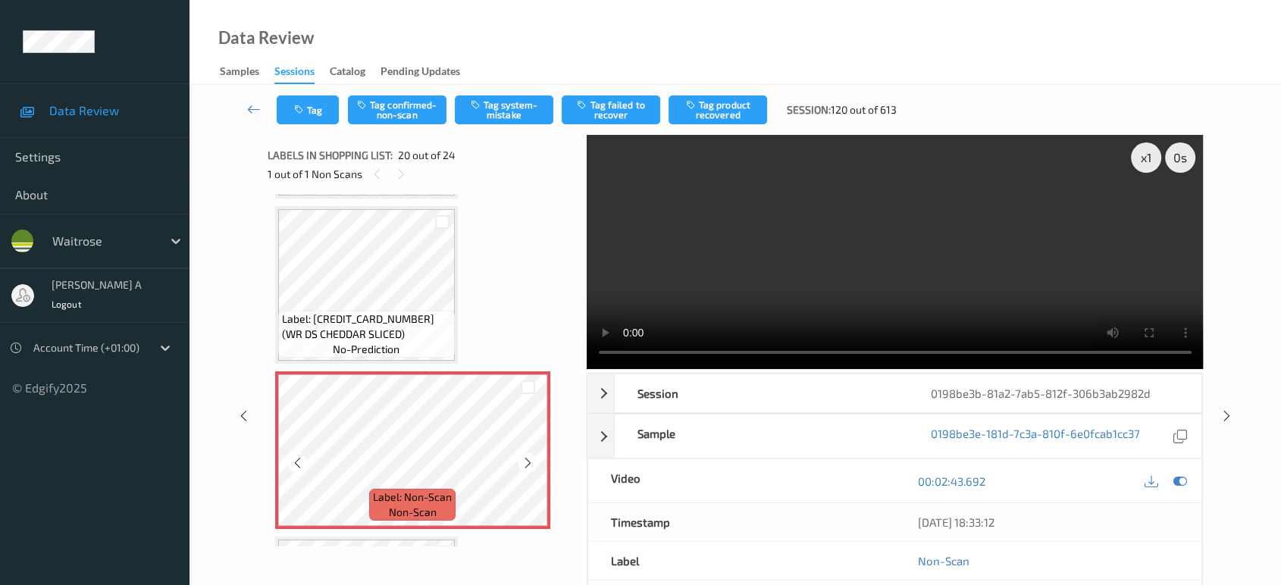
click at [522, 456] on icon at bounding box center [528, 463] width 13 height 14
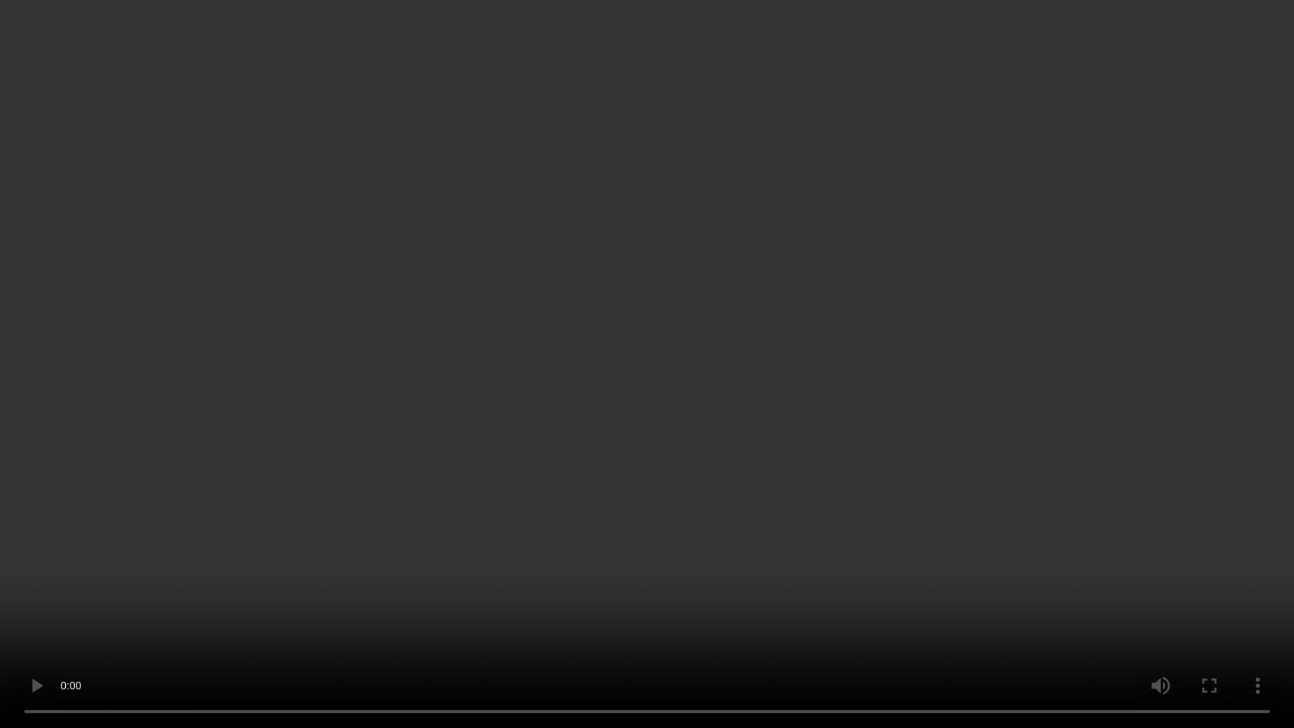
click at [781, 404] on video at bounding box center [647, 364] width 1294 height 728
click at [470, 363] on video at bounding box center [647, 364] width 1294 height 728
click at [682, 504] on video at bounding box center [647, 364] width 1294 height 728
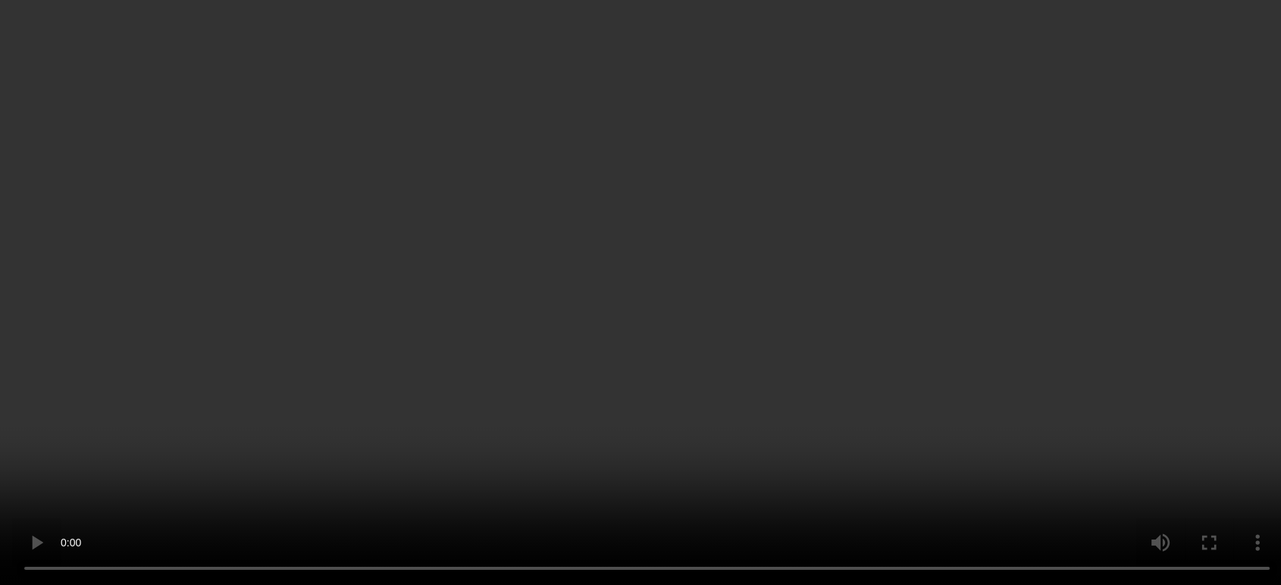
scroll to position [3307, 0]
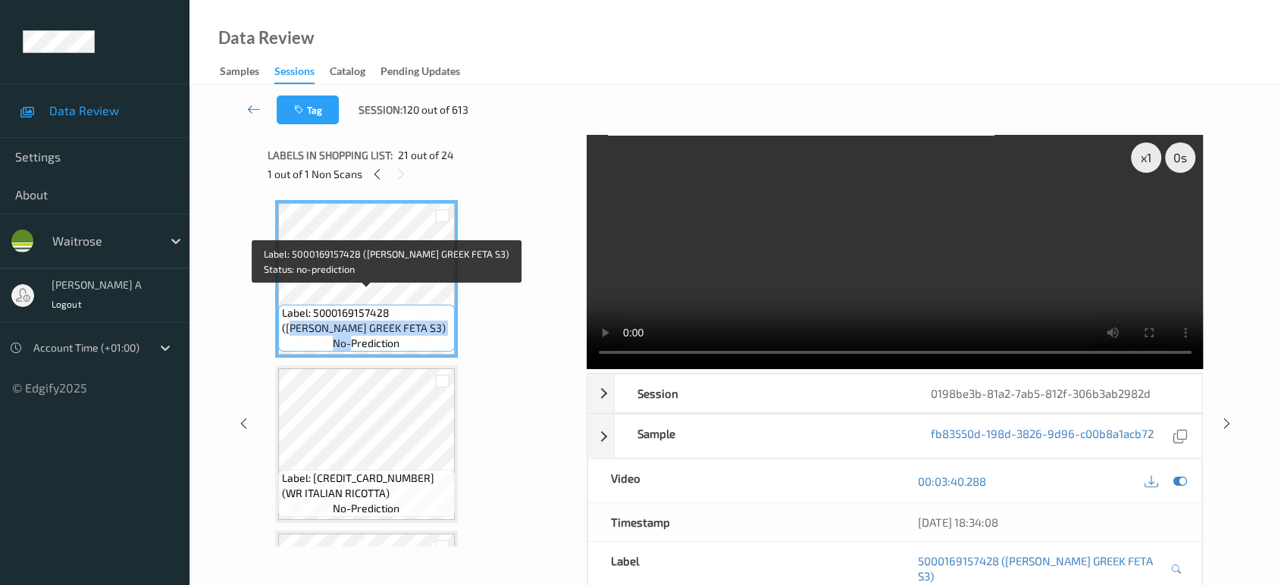
drag, startPoint x: 400, startPoint y: 296, endPoint x: 350, endPoint y: 321, distance: 55.9
click at [350, 321] on div "Label: 5000169157428 ([PERSON_NAME] GREEK FETA S3) no-prediction" at bounding box center [366, 328] width 177 height 47
drag, startPoint x: 394, startPoint y: 296, endPoint x: 350, endPoint y: 314, distance: 47.6
click at [350, 314] on span "Label: 5000169157428 ([PERSON_NAME] GREEK FETA S3)" at bounding box center [366, 321] width 169 height 30
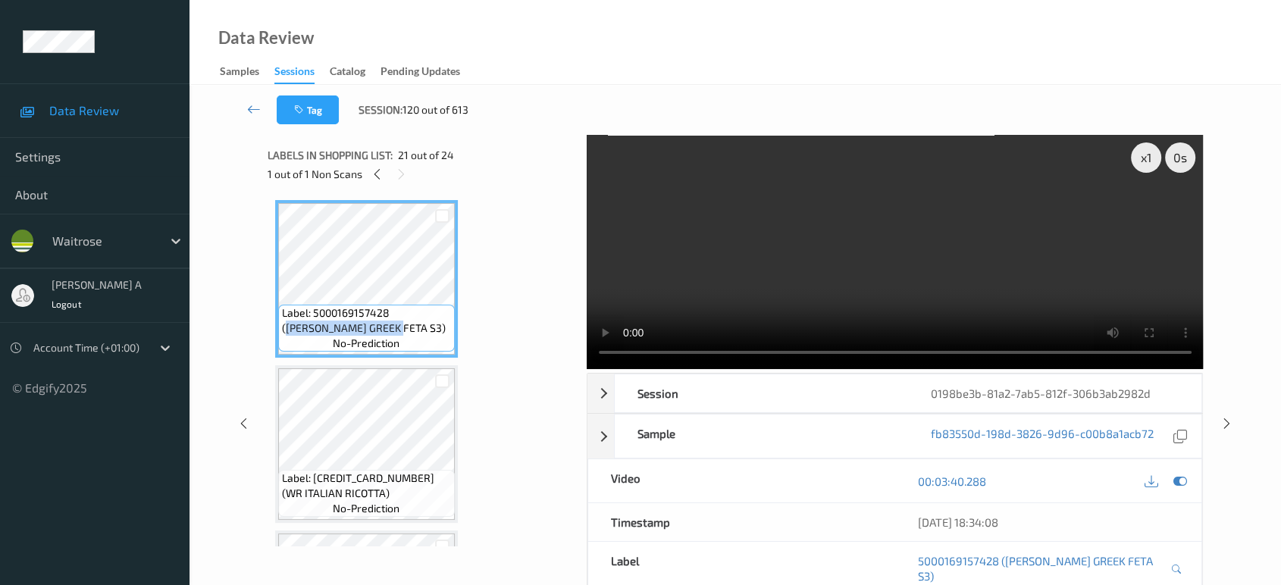
copy span "[PERSON_NAME] GREEK FETA S3"
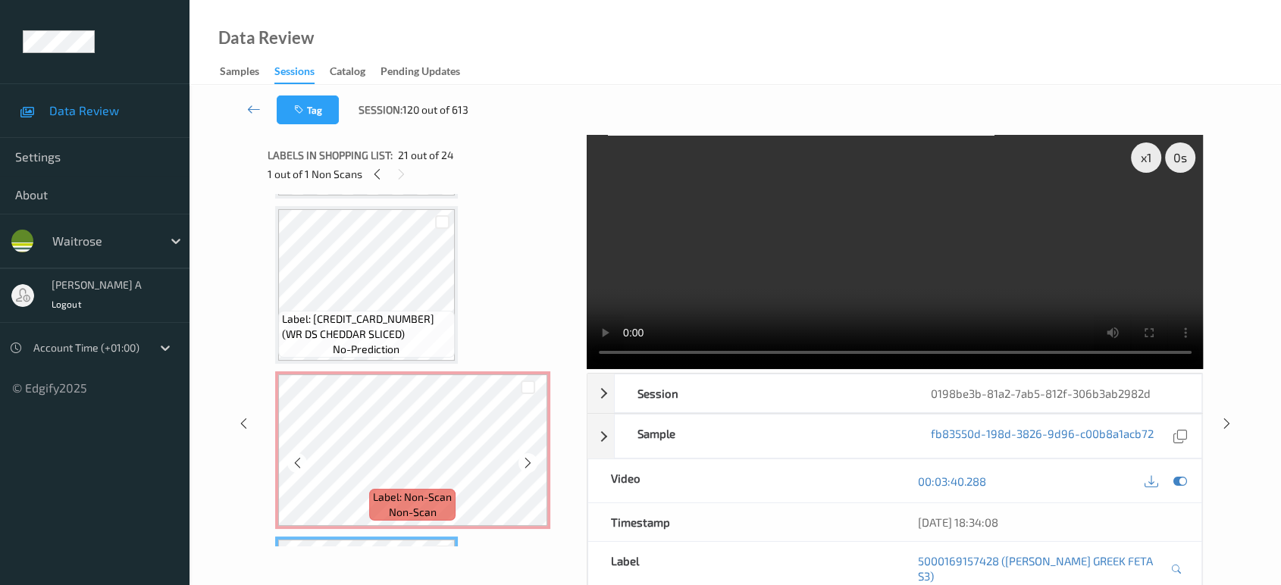
scroll to position [2887, 0]
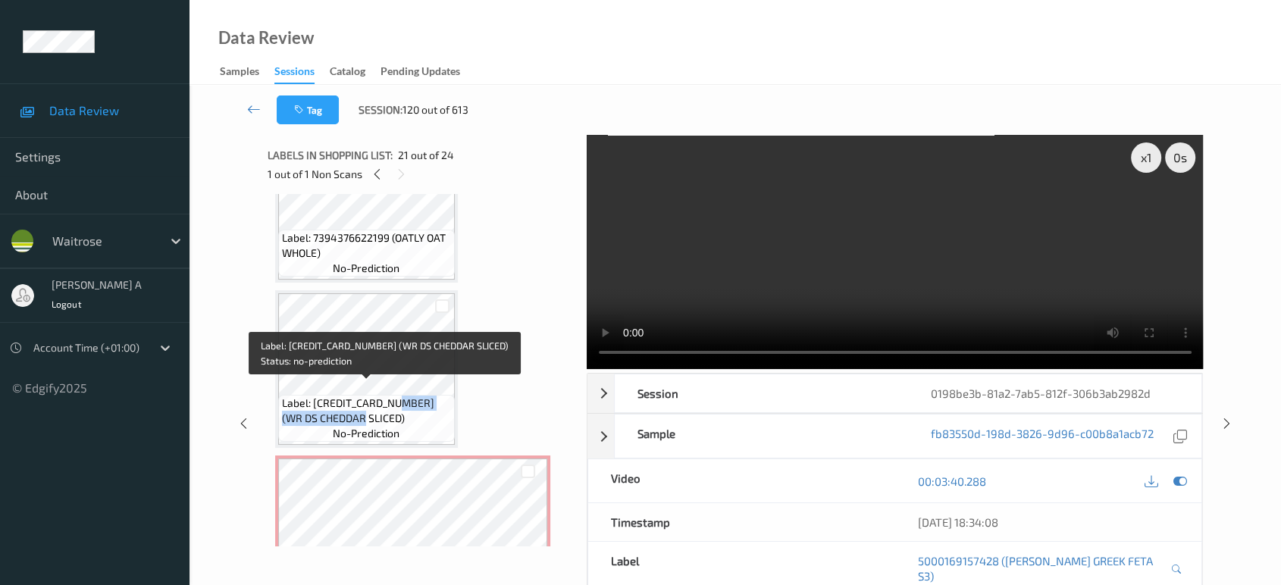
drag, startPoint x: 399, startPoint y: 387, endPoint x: 364, endPoint y: 412, distance: 43.4
click at [364, 412] on div "Label: [CREDIT_CARD_NUMBER] (WR DS CHEDDAR SLICED) no-prediction" at bounding box center [366, 418] width 177 height 47
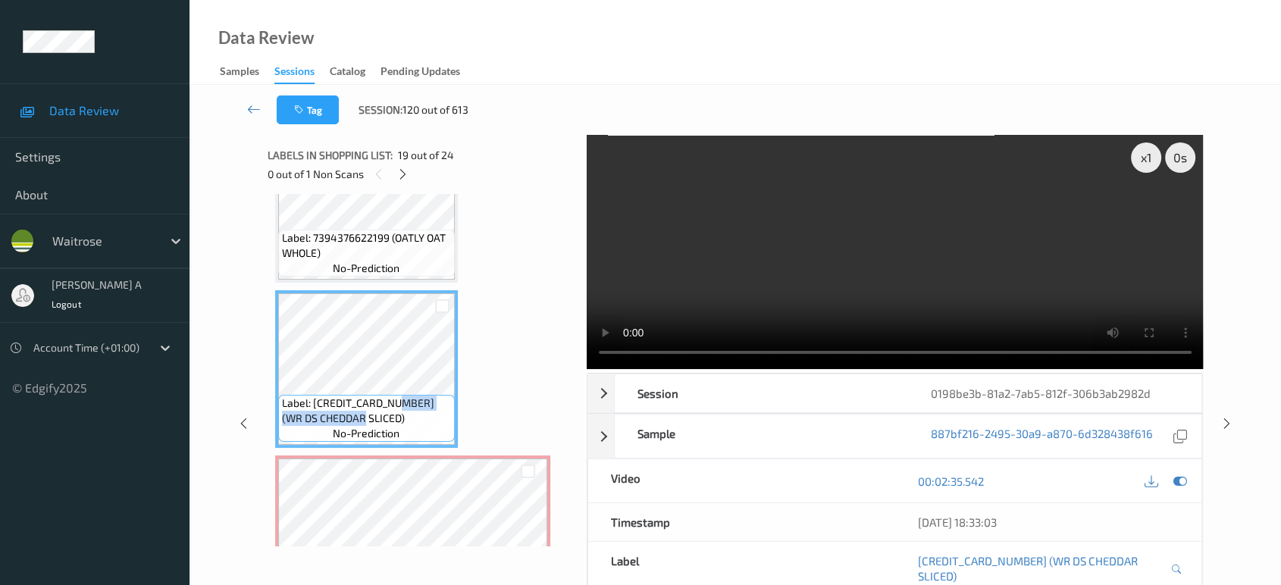
copy span "WR DS CHEDDAR SLICED"
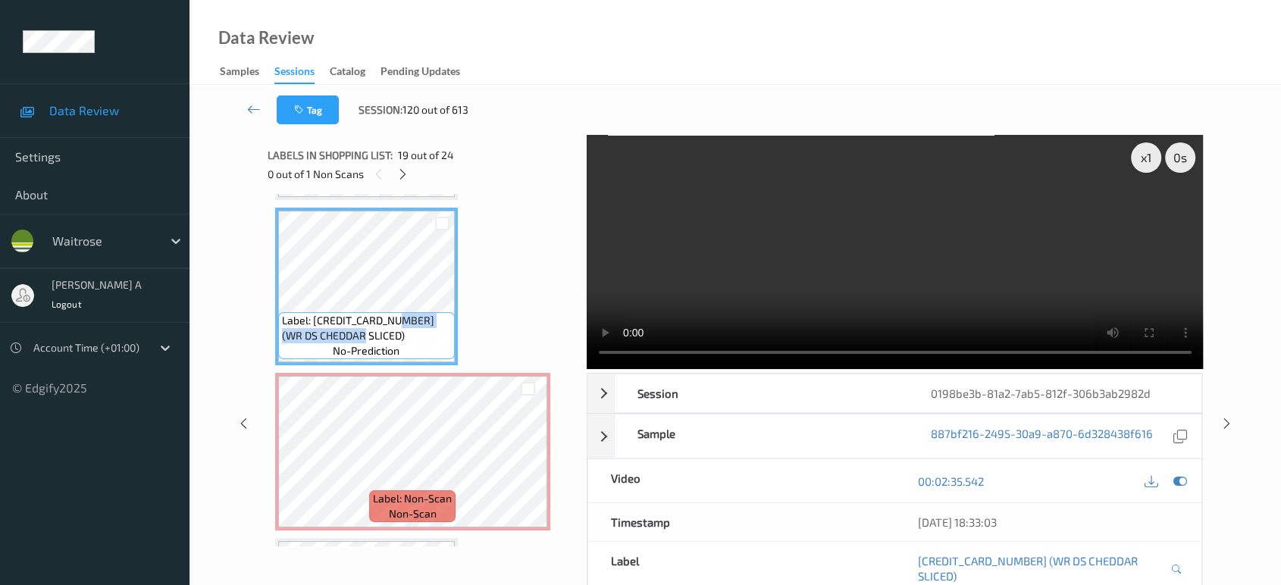
scroll to position [2971, 0]
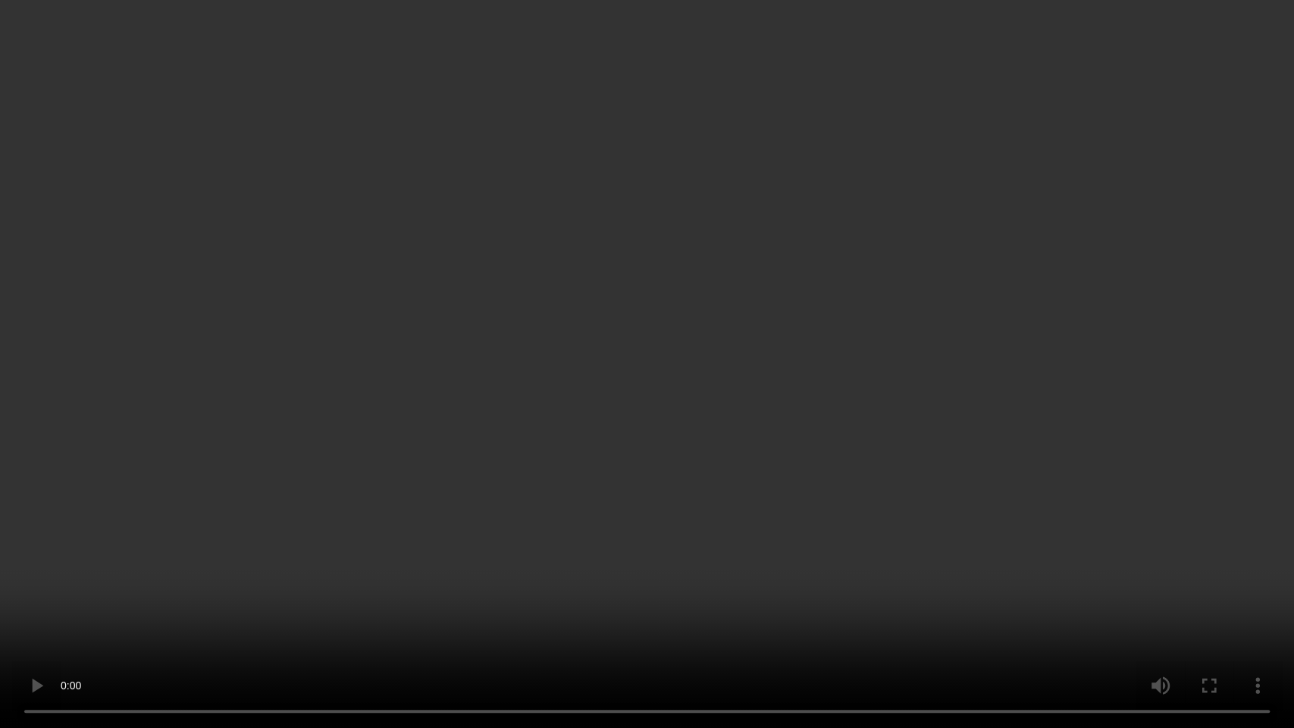
click at [447, 412] on video at bounding box center [647, 364] width 1294 height 728
click at [770, 444] on video at bounding box center [647, 364] width 1294 height 728
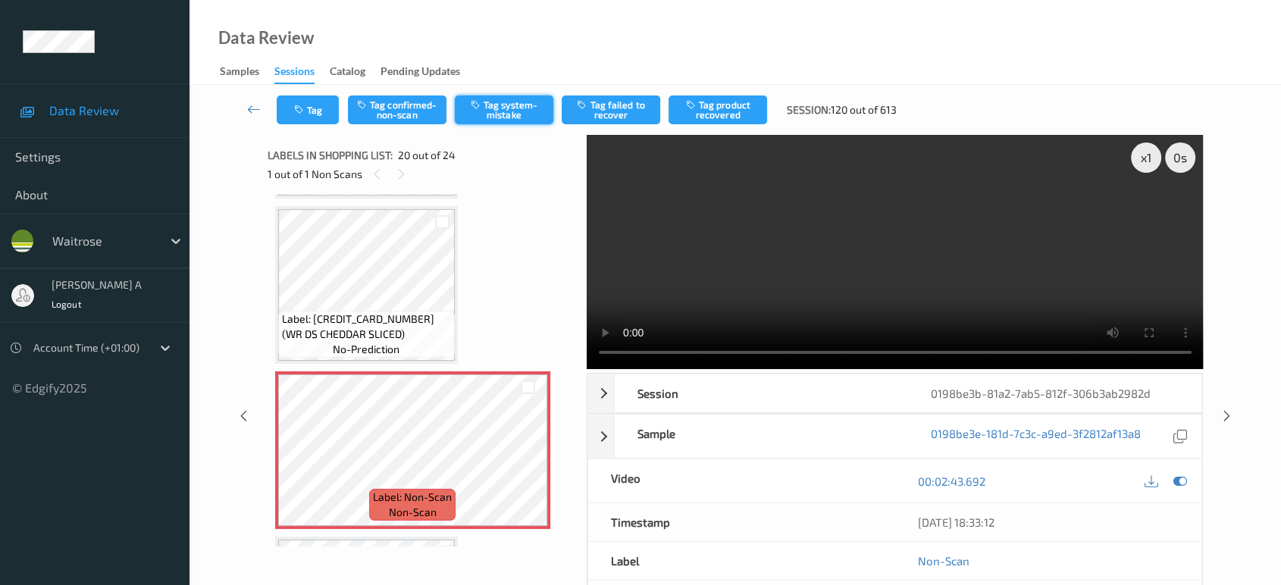
click at [504, 109] on button "Tag system-mistake" at bounding box center [504, 110] width 99 height 29
click at [304, 108] on icon "button" at bounding box center [300, 110] width 13 height 11
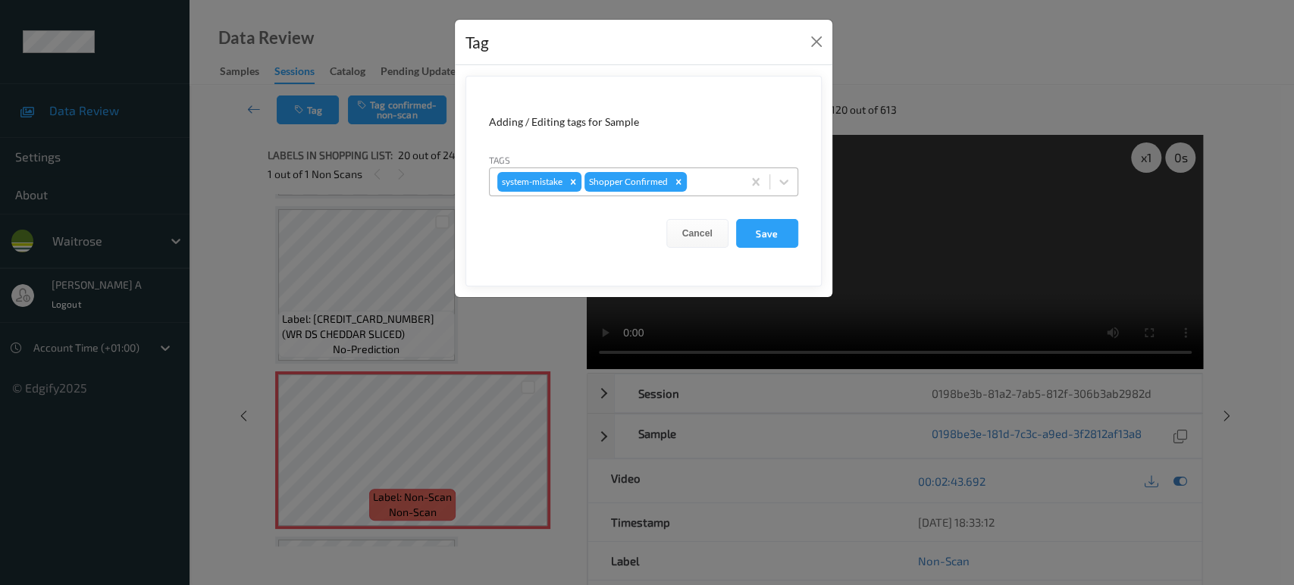
click at [709, 176] on div at bounding box center [712, 182] width 45 height 18
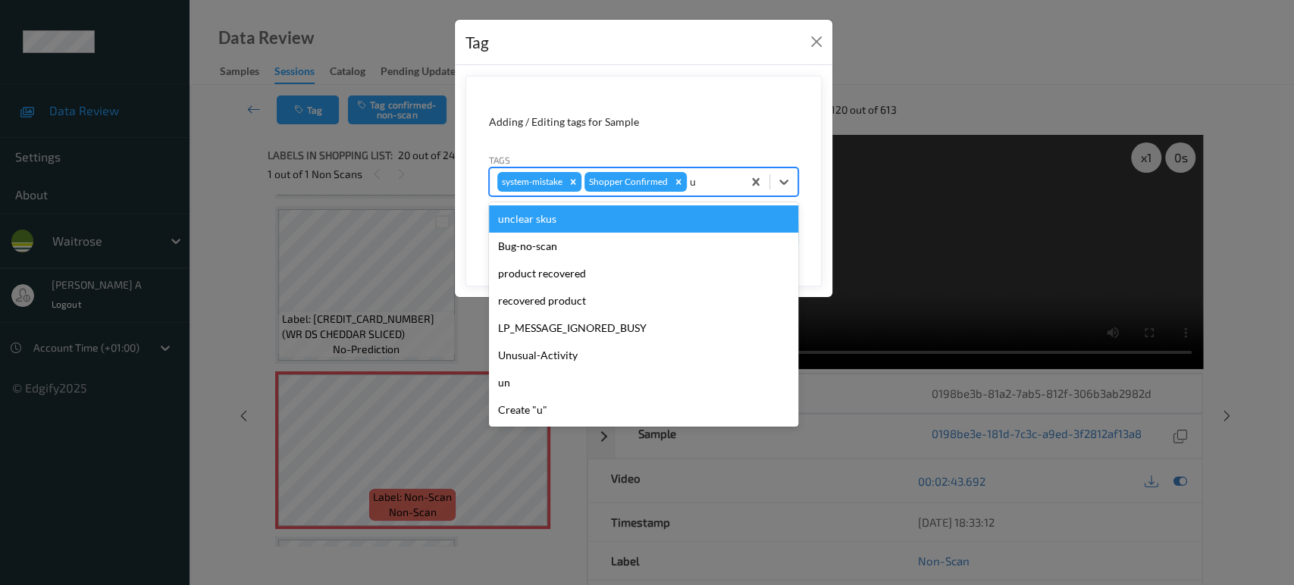
type input "un"
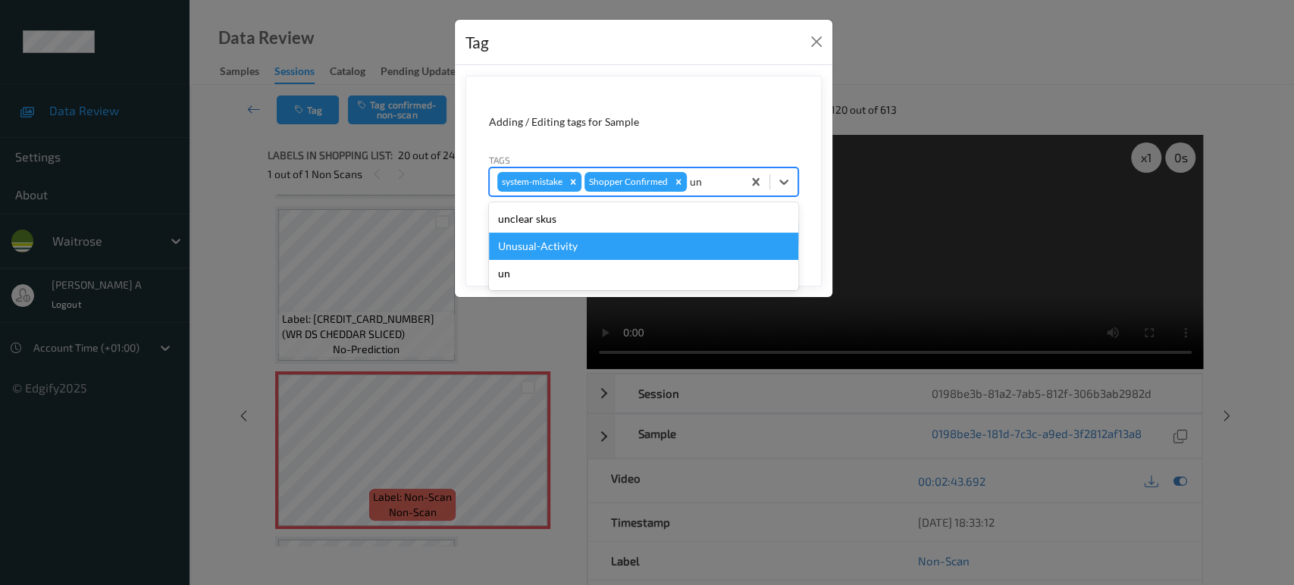
click at [546, 241] on div "Unusual-Activity" at bounding box center [643, 246] width 309 height 27
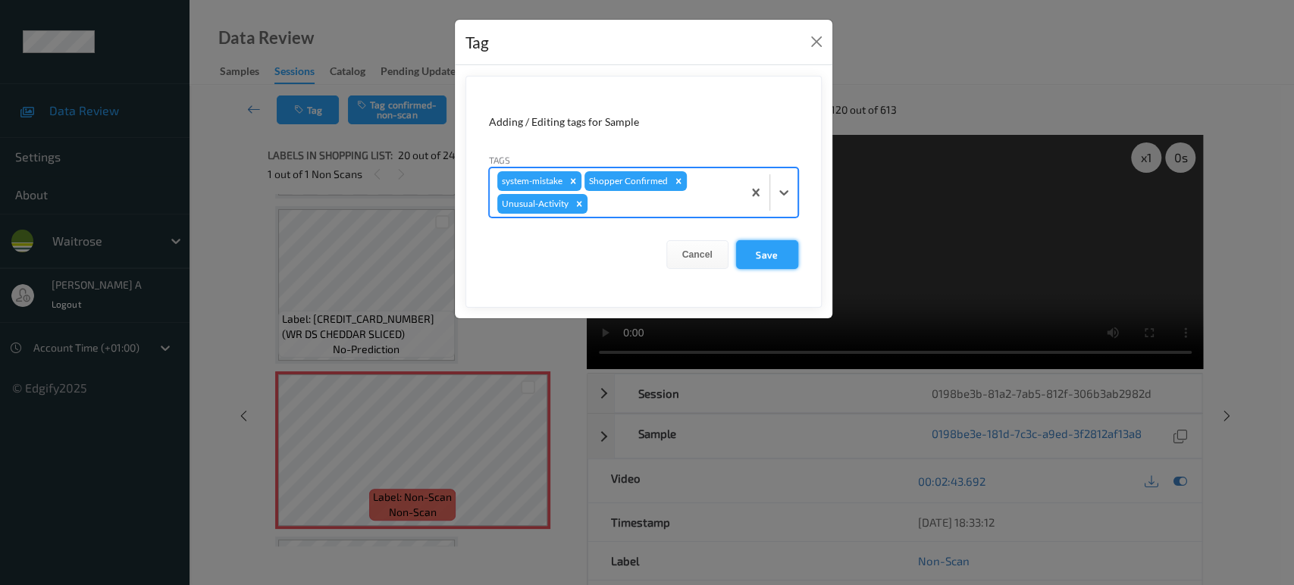
click at [782, 262] on button "Save" at bounding box center [767, 254] width 62 height 29
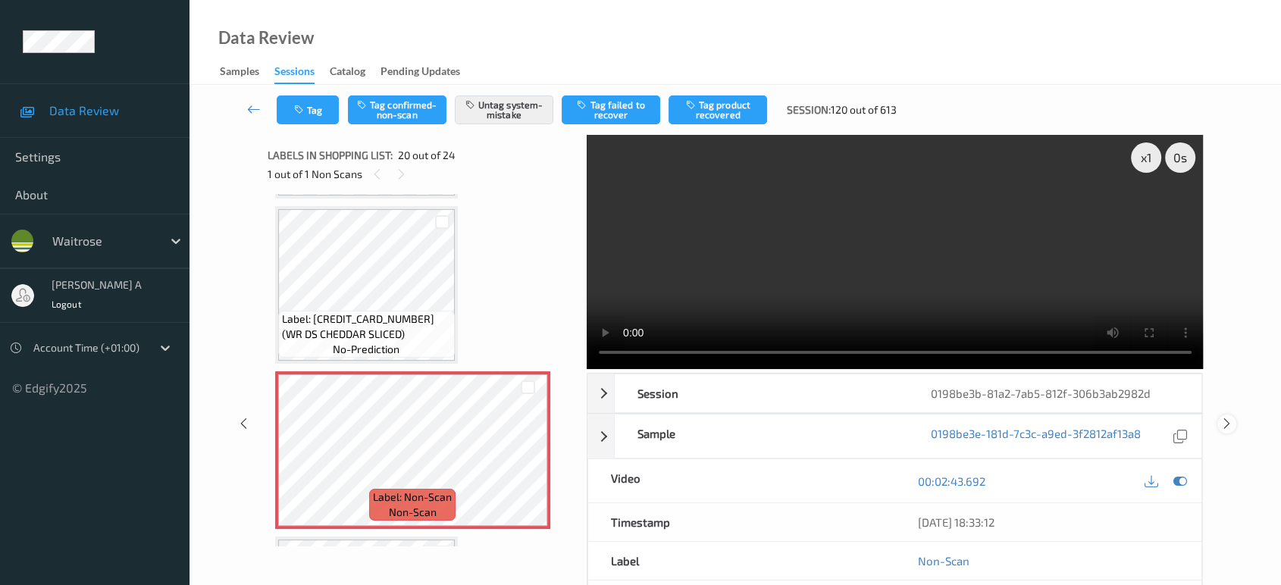
click at [1228, 422] on icon at bounding box center [1227, 424] width 13 height 14
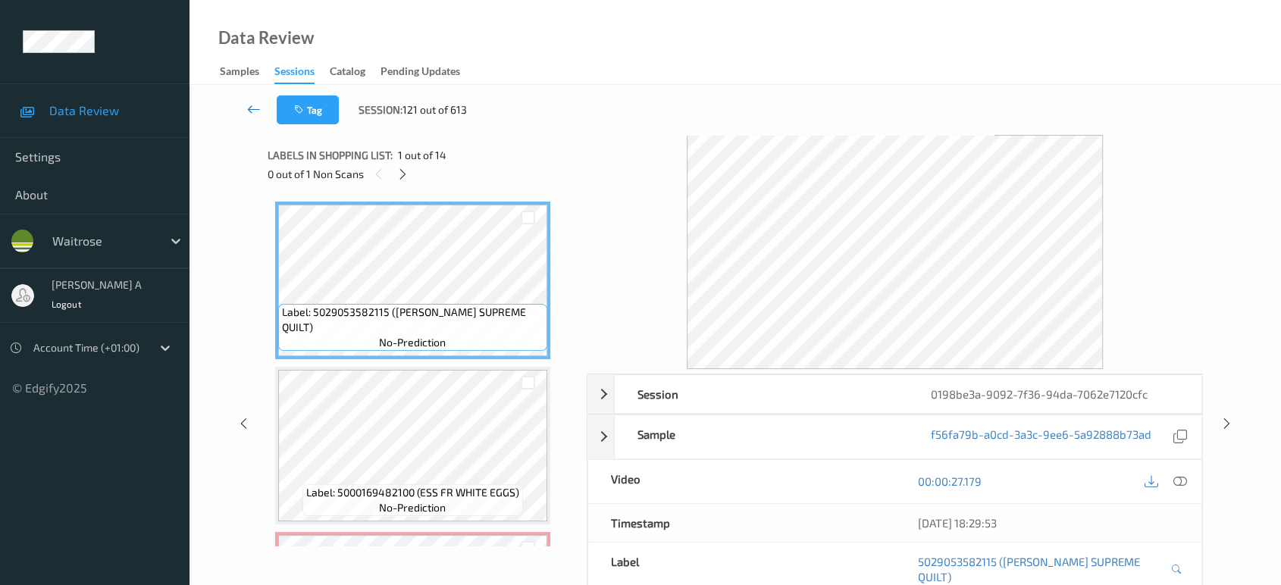
click at [249, 108] on icon at bounding box center [254, 109] width 14 height 15
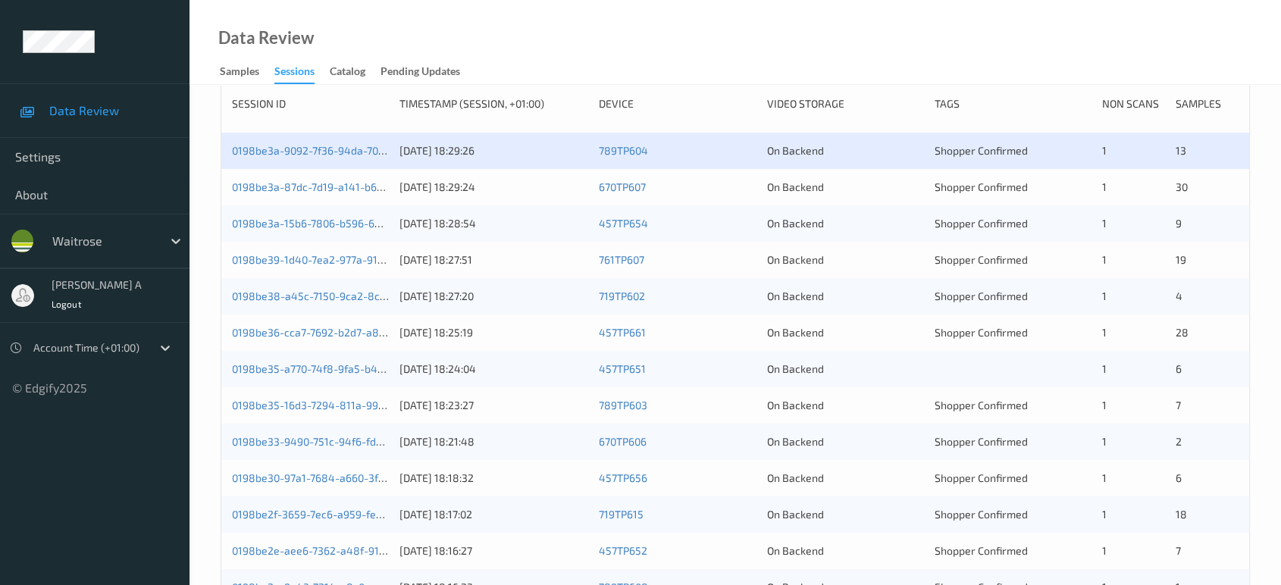
scroll to position [270, 0]
click at [305, 144] on div "0198be3a-9092-7f36-94da-7062e7120cfc" at bounding box center [310, 151] width 157 height 15
click at [303, 148] on link "0198be3a-9092-7f36-94da-7062e7120cfc" at bounding box center [332, 151] width 201 height 13
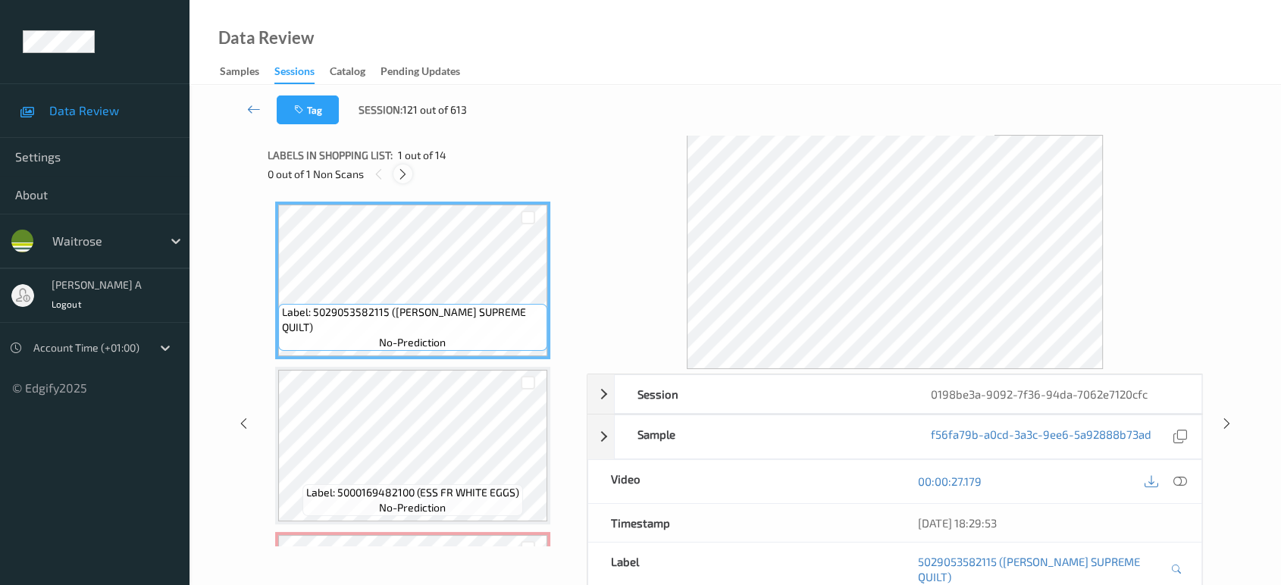
click at [412, 171] on div at bounding box center [403, 174] width 19 height 19
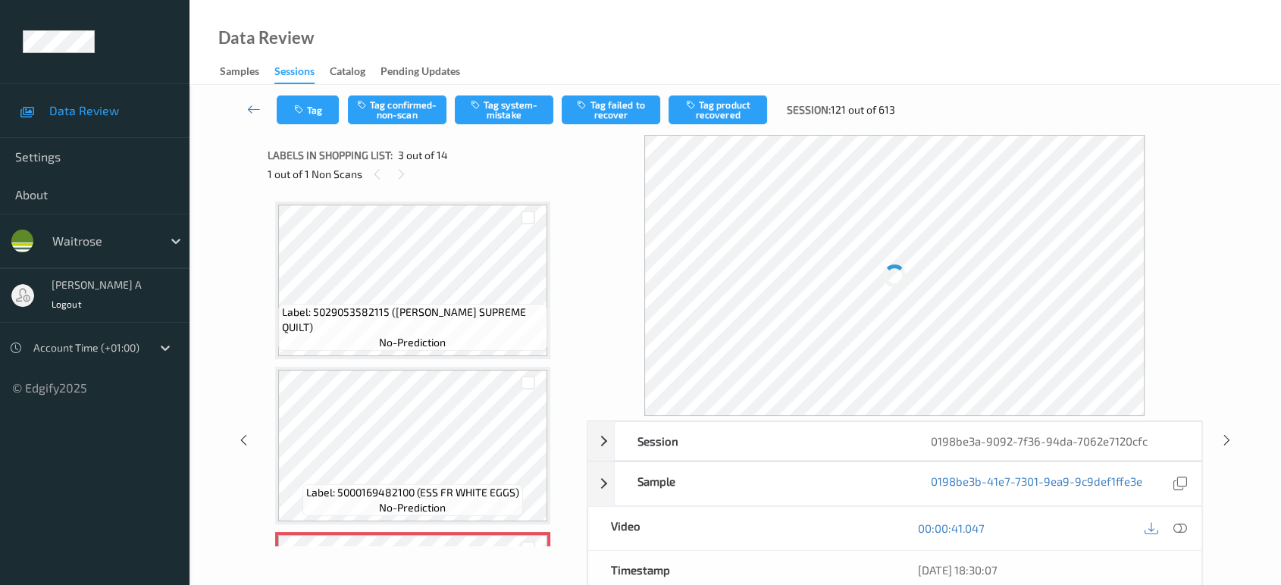
scroll to position [171, 0]
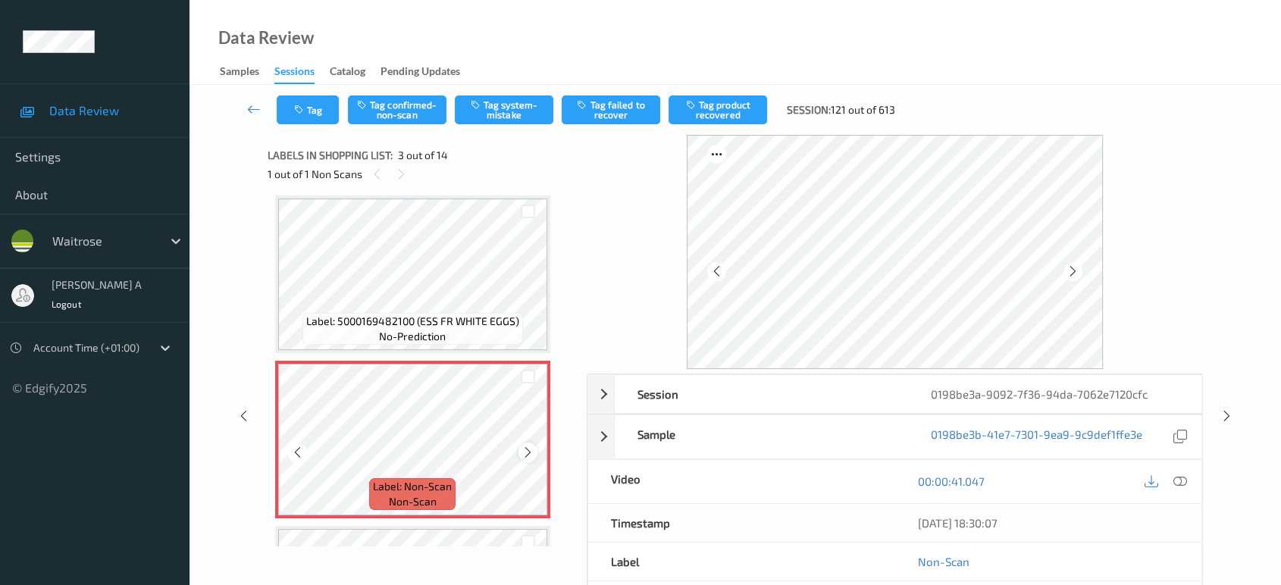
click at [527, 457] on div at bounding box center [528, 452] width 19 height 19
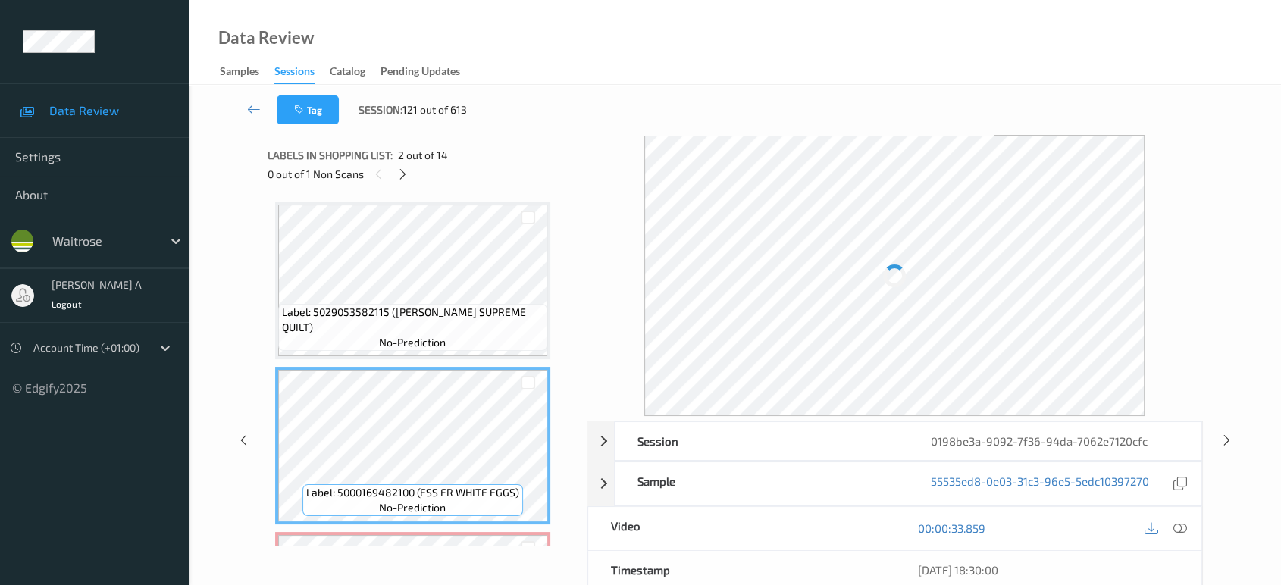
scroll to position [0, 0]
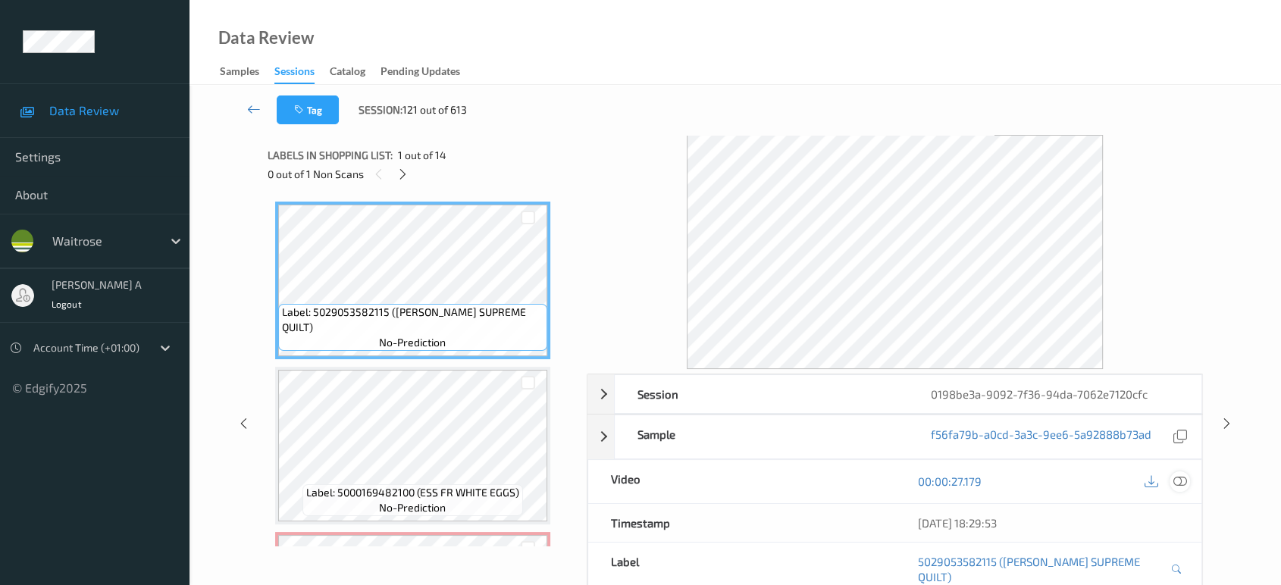
click at [1178, 484] on icon at bounding box center [1181, 482] width 14 height 14
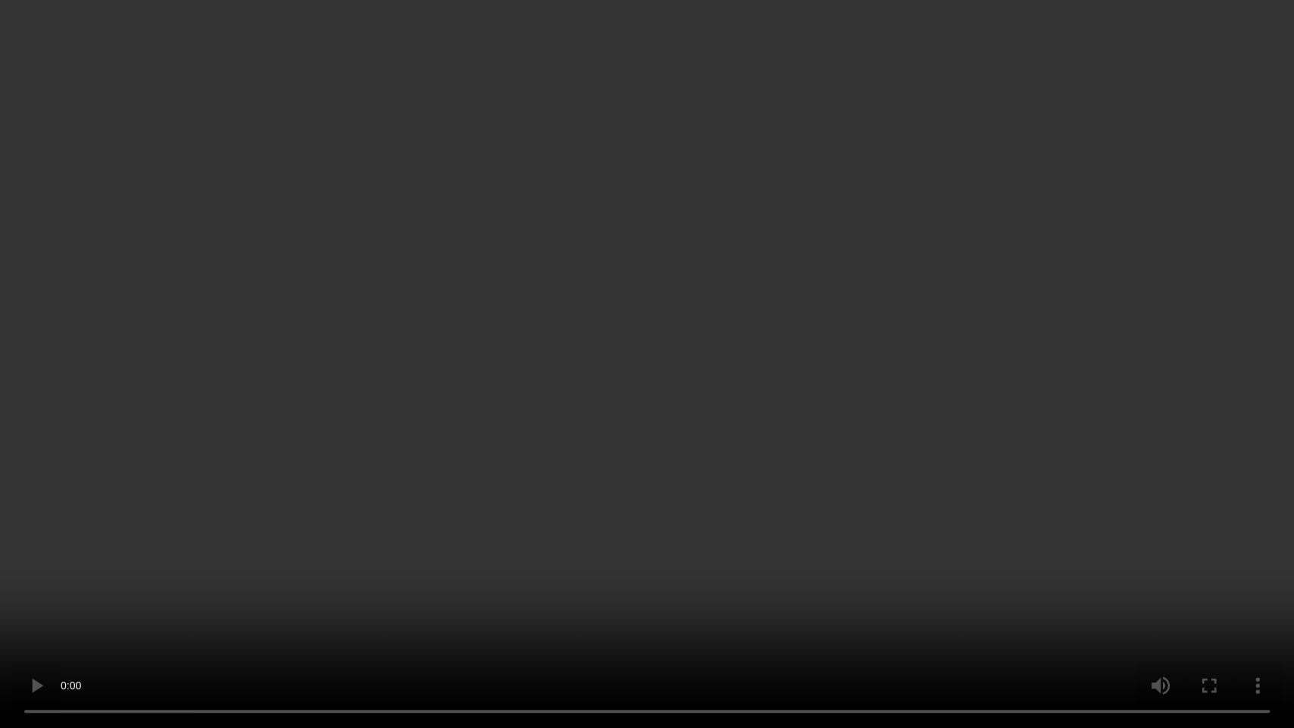
click at [711, 388] on video at bounding box center [647, 364] width 1294 height 728
click at [723, 479] on video at bounding box center [647, 364] width 1294 height 728
click at [623, 441] on video at bounding box center [647, 364] width 1294 height 728
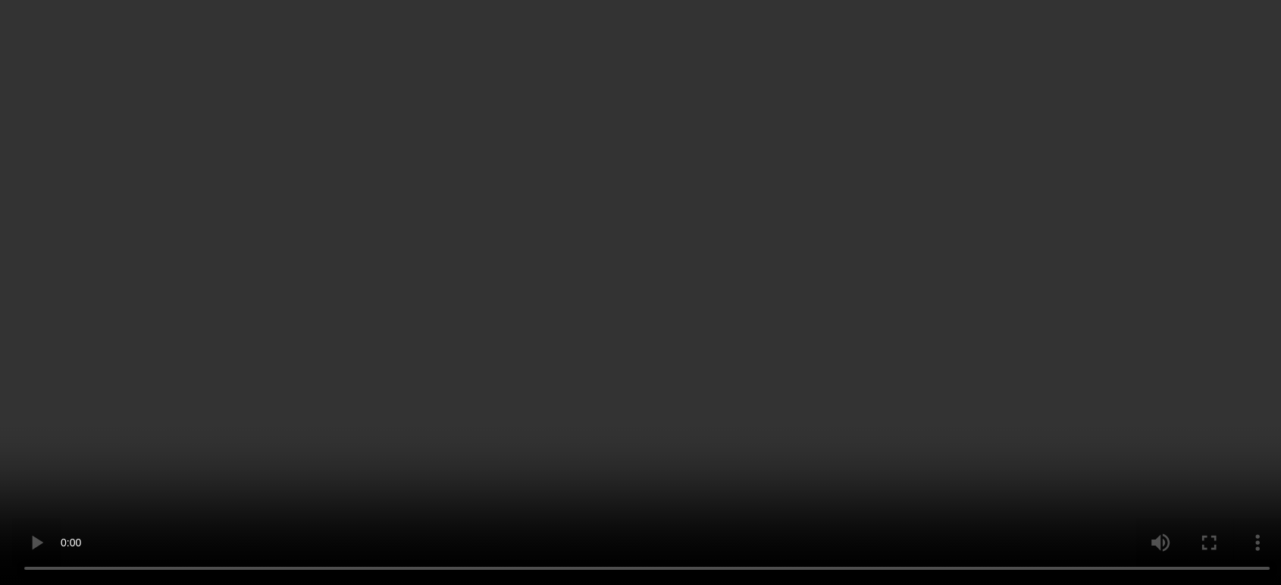
scroll to position [337, 0]
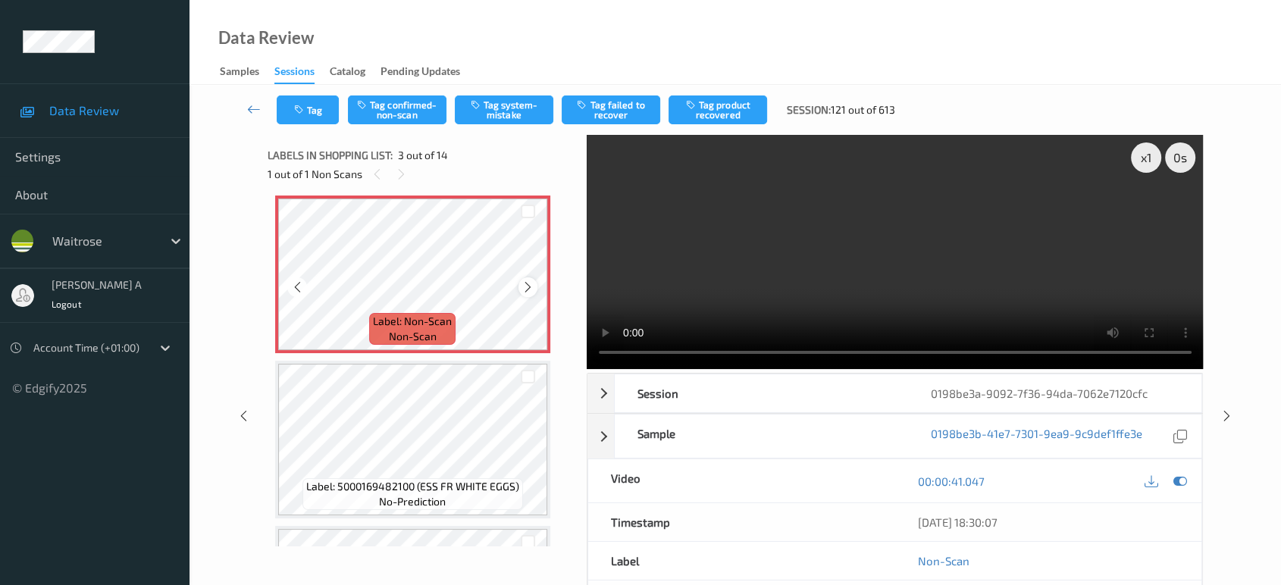
click at [525, 286] on icon at bounding box center [528, 288] width 13 height 14
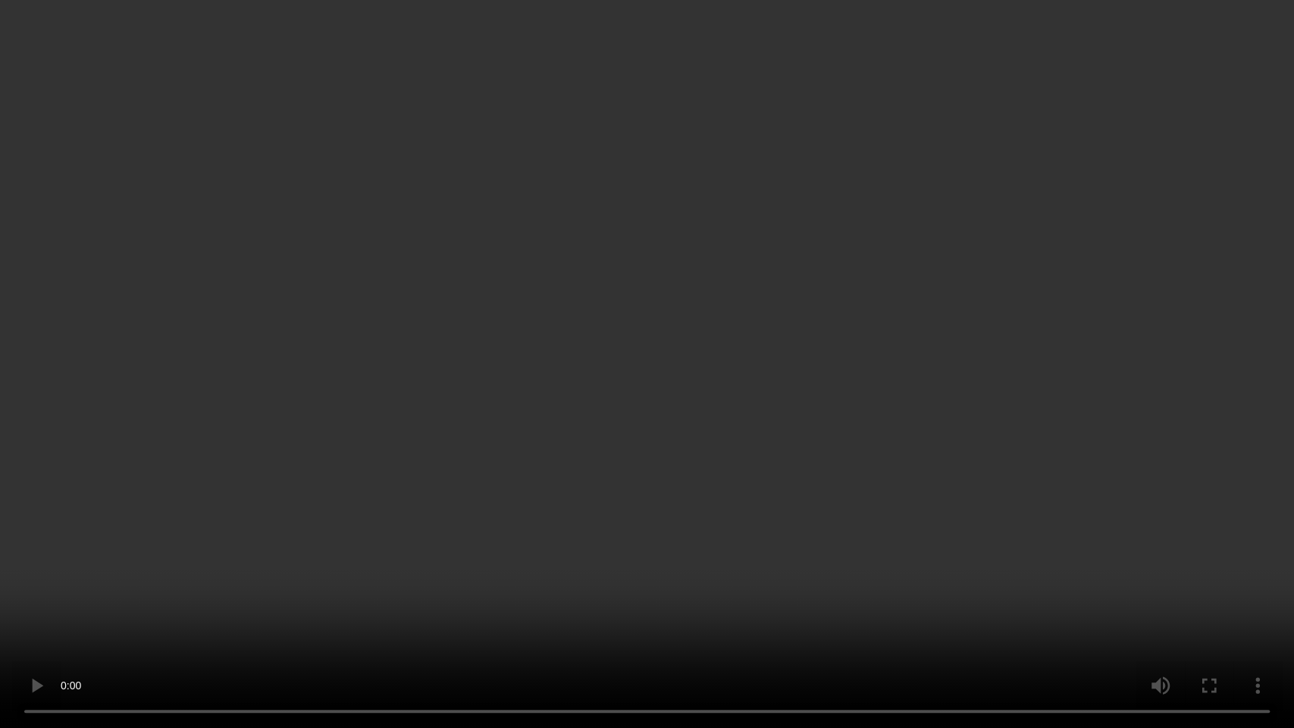
click at [424, 493] on video at bounding box center [647, 364] width 1294 height 728
click at [676, 371] on video at bounding box center [647, 364] width 1294 height 728
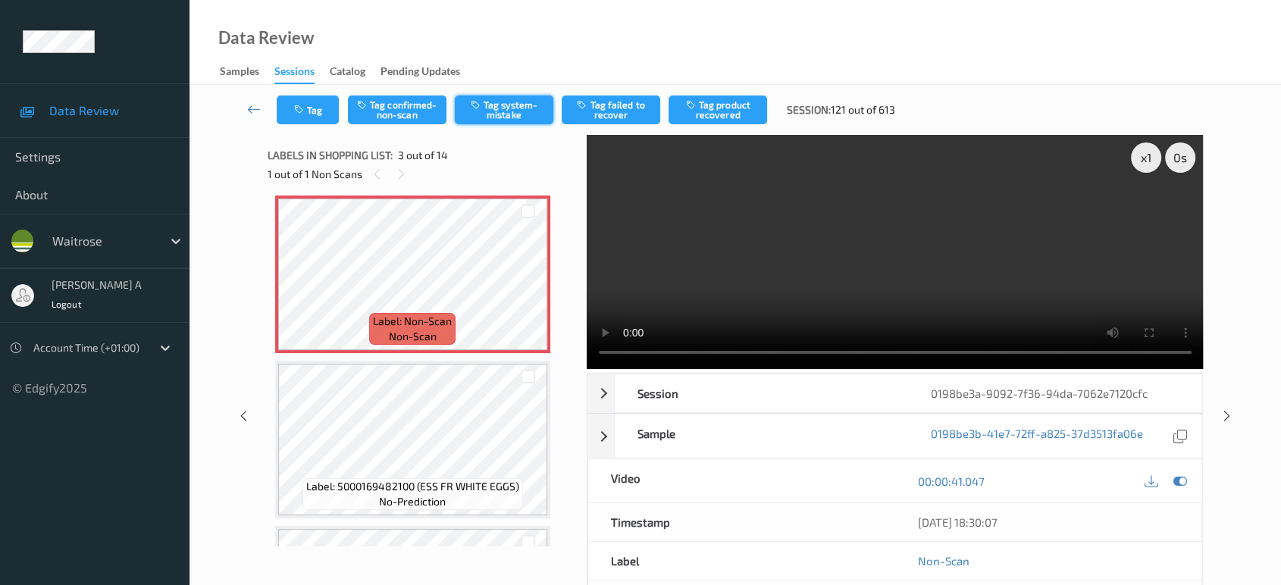
click at [501, 108] on button "Tag system-mistake" at bounding box center [504, 110] width 99 height 29
click at [313, 119] on button "Tag" at bounding box center [308, 110] width 62 height 29
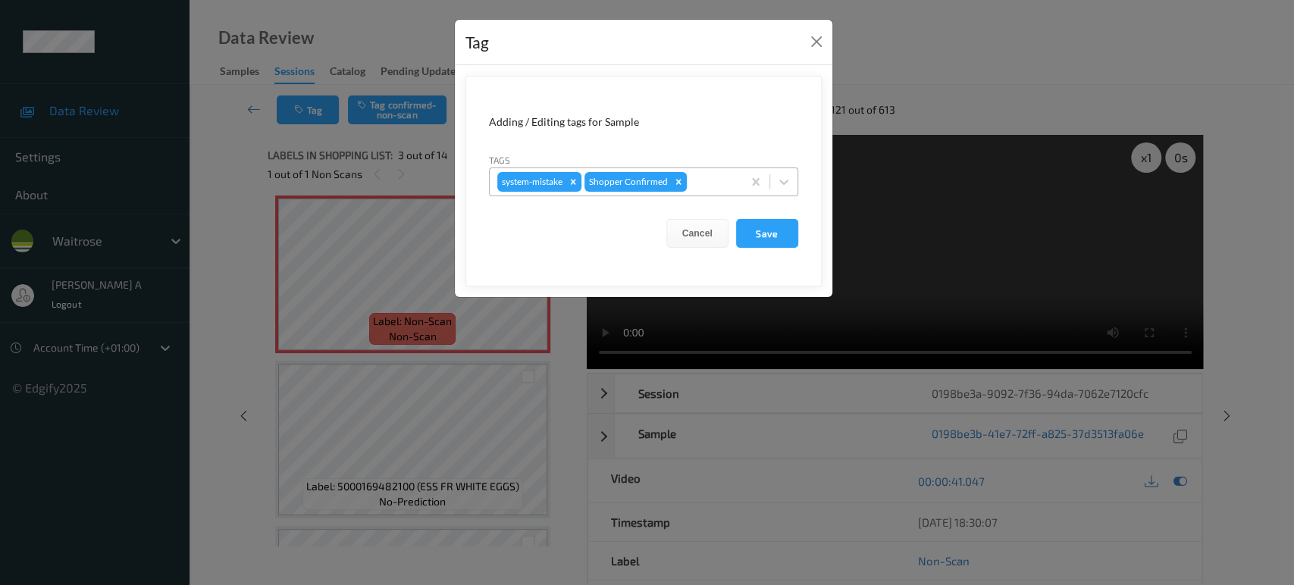
click at [725, 180] on div at bounding box center [712, 182] width 45 height 18
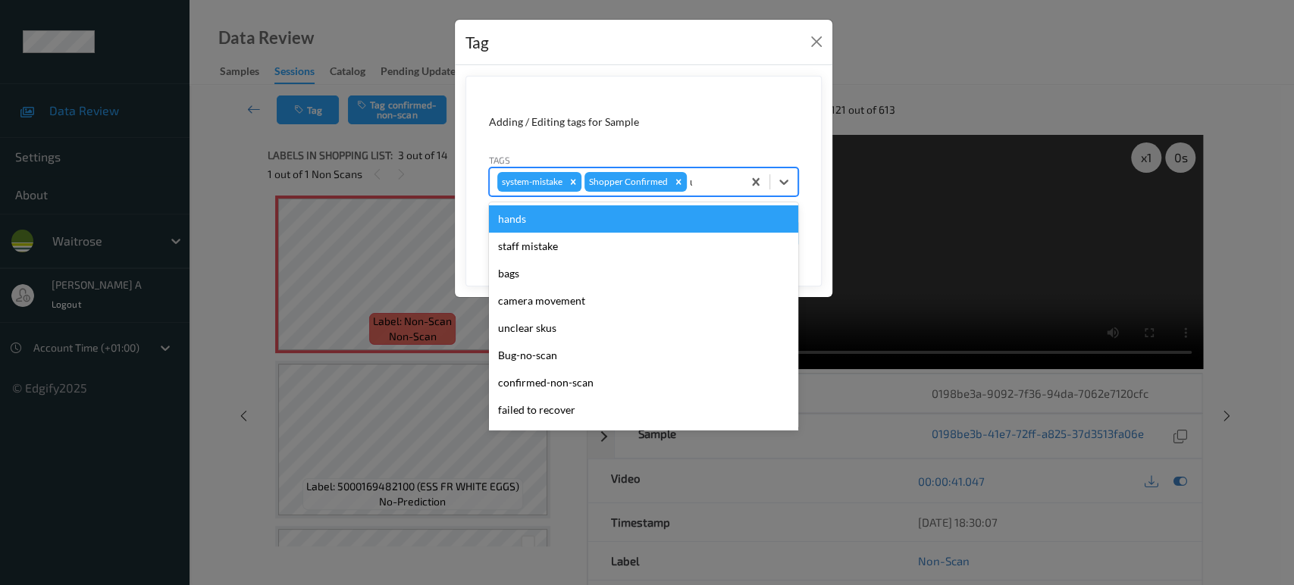
type input "un"
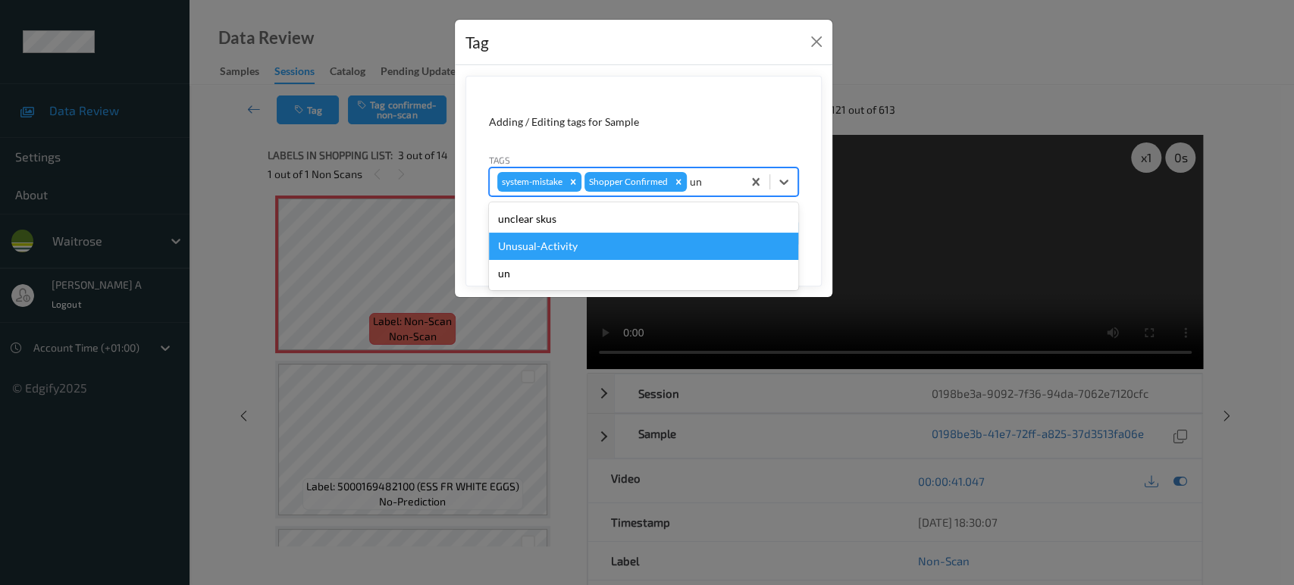
click at [627, 237] on div "Unusual-Activity" at bounding box center [643, 246] width 309 height 27
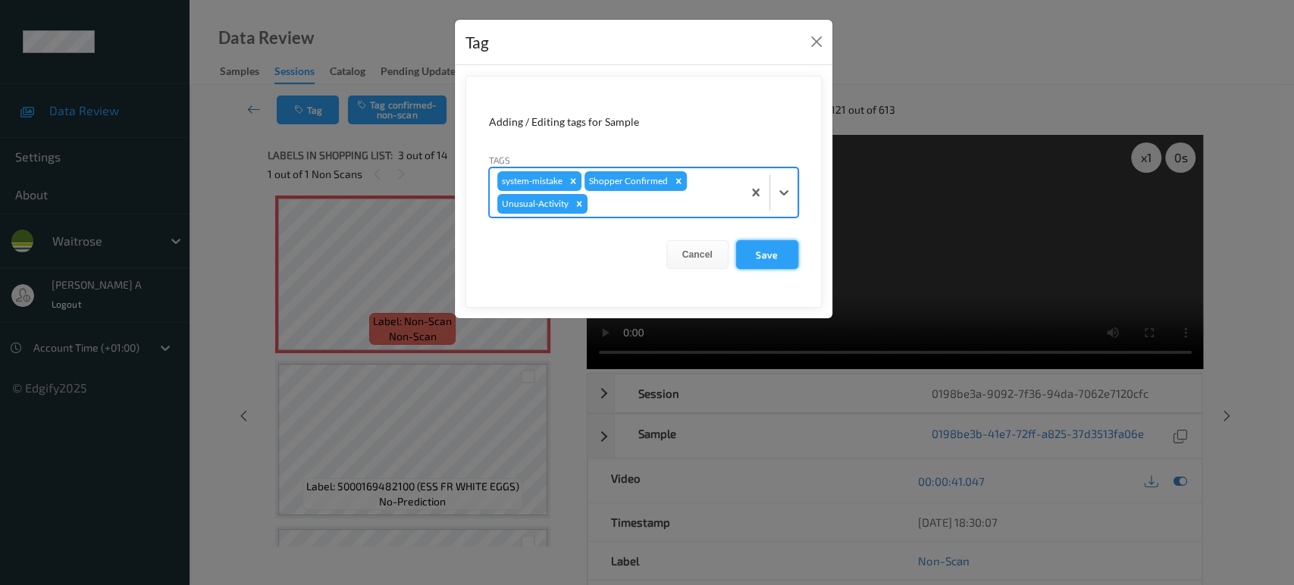
click at [754, 260] on button "Save" at bounding box center [767, 254] width 62 height 29
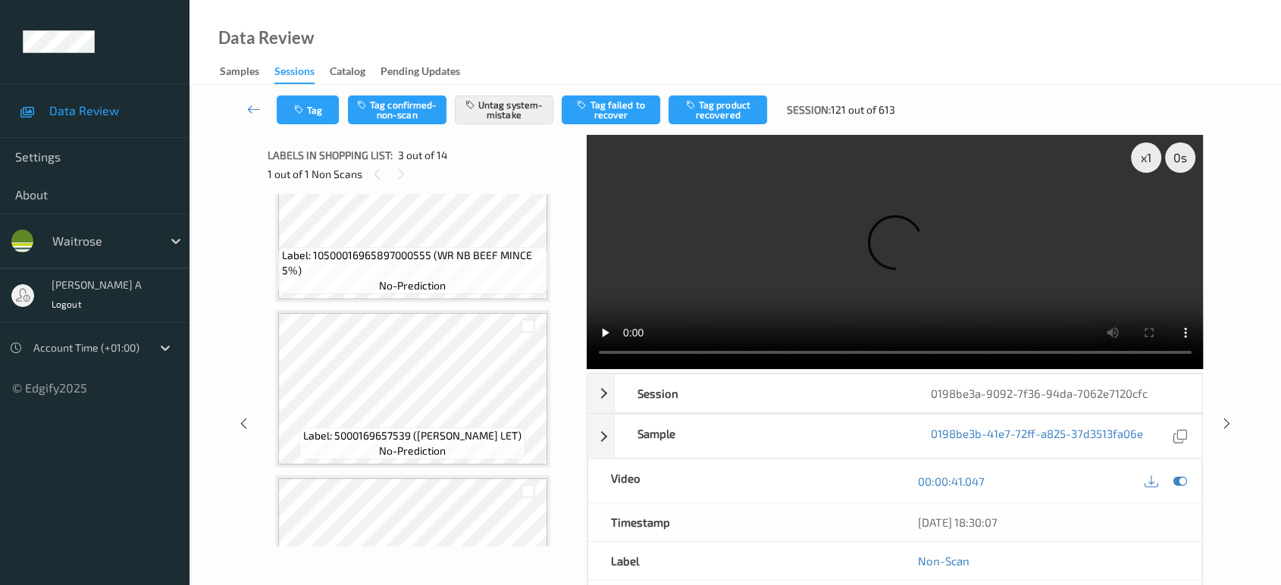
scroll to position [1874, 0]
click at [1226, 417] on icon at bounding box center [1227, 424] width 13 height 14
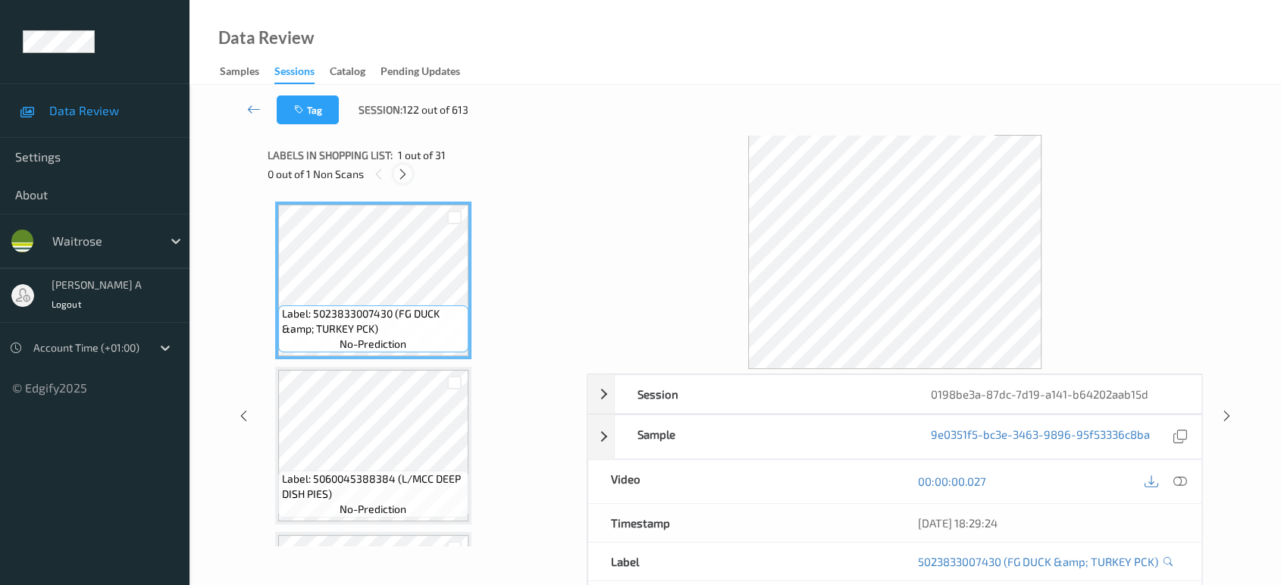
click at [403, 171] on icon at bounding box center [403, 175] width 13 height 14
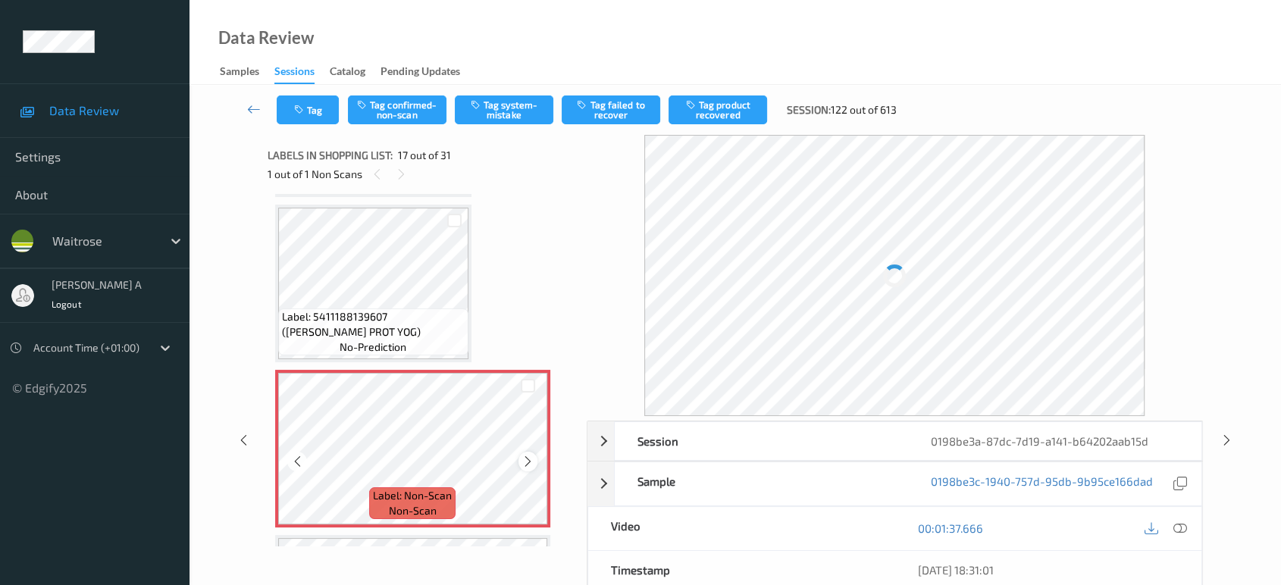
click at [522, 455] on icon at bounding box center [528, 462] width 13 height 14
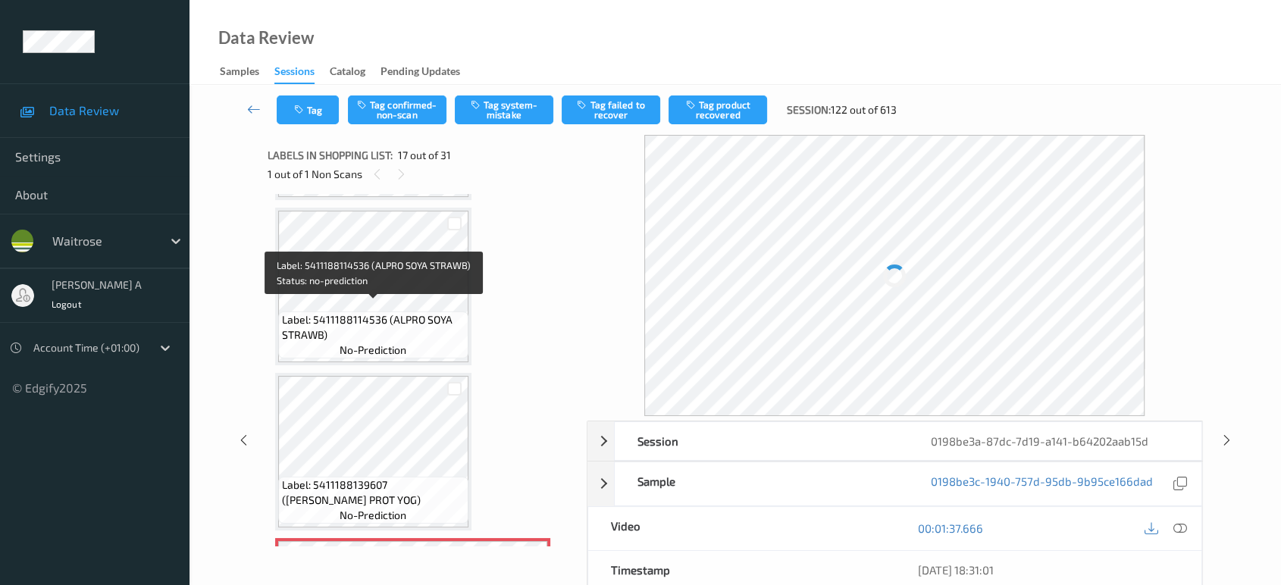
scroll to position [2392, 0]
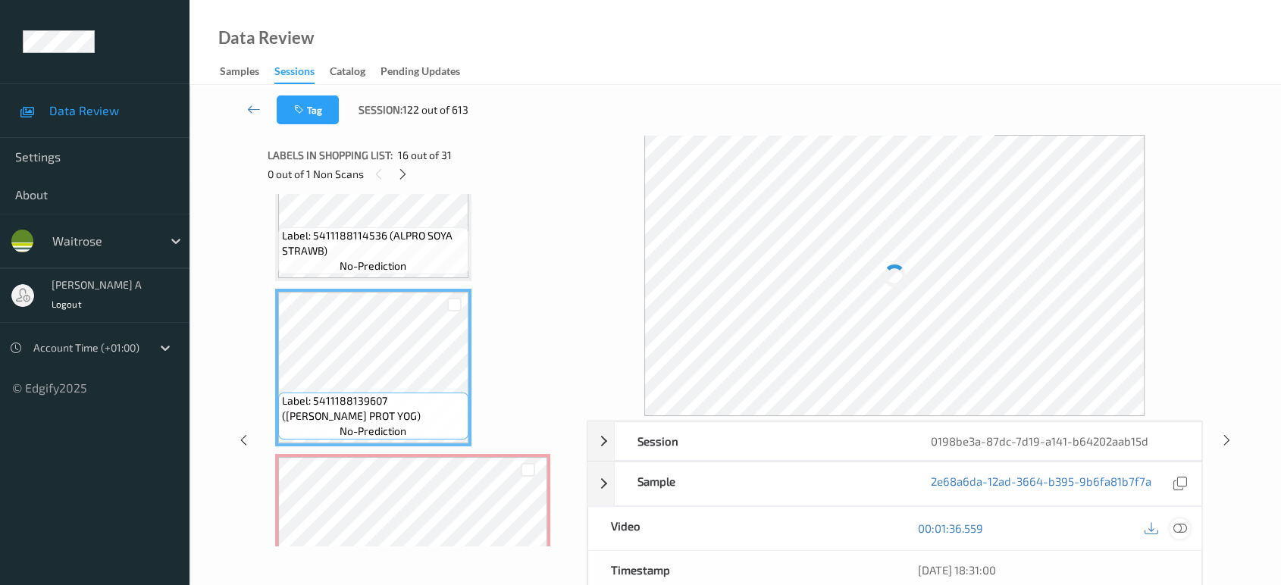
click at [1178, 531] on icon at bounding box center [1181, 529] width 14 height 14
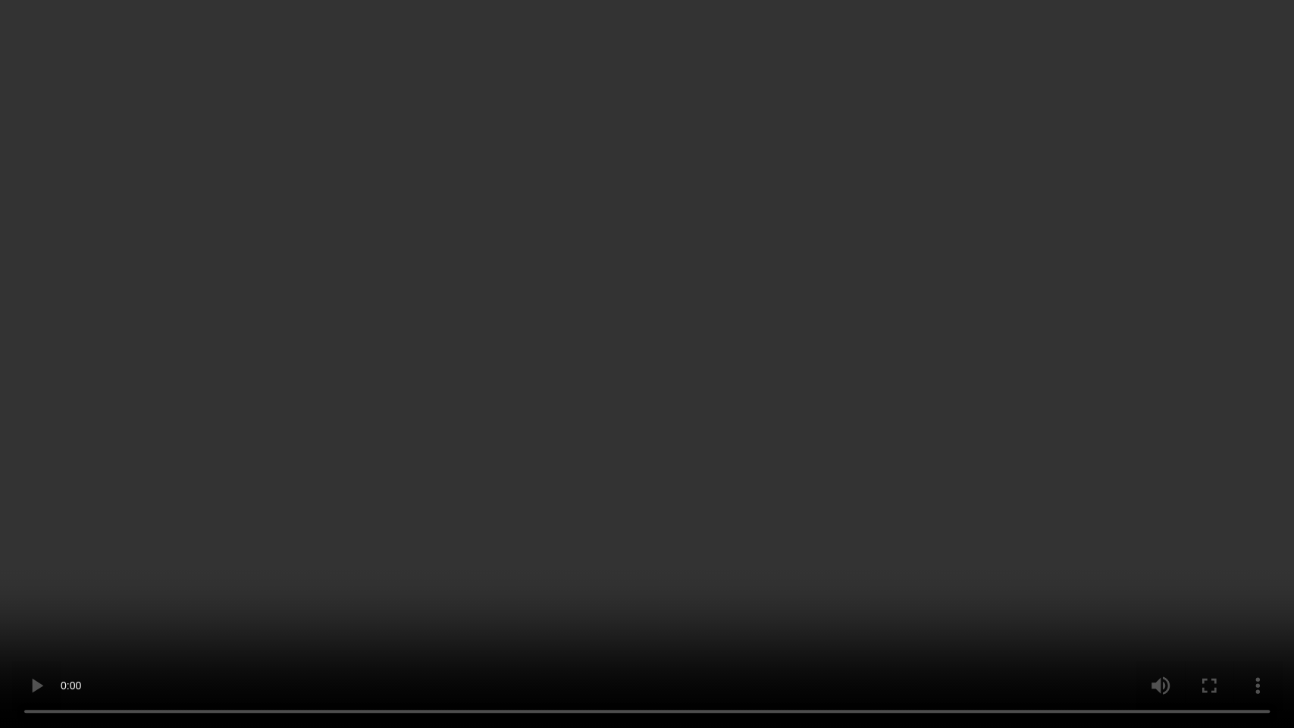
click at [685, 437] on video at bounding box center [647, 364] width 1294 height 728
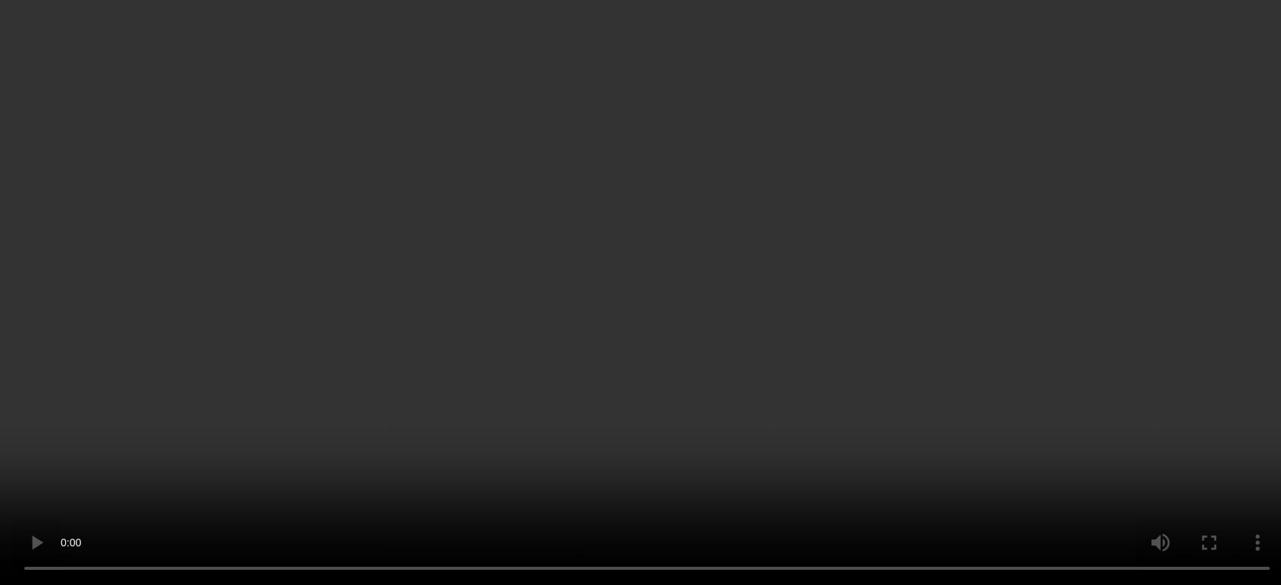
scroll to position [2561, 0]
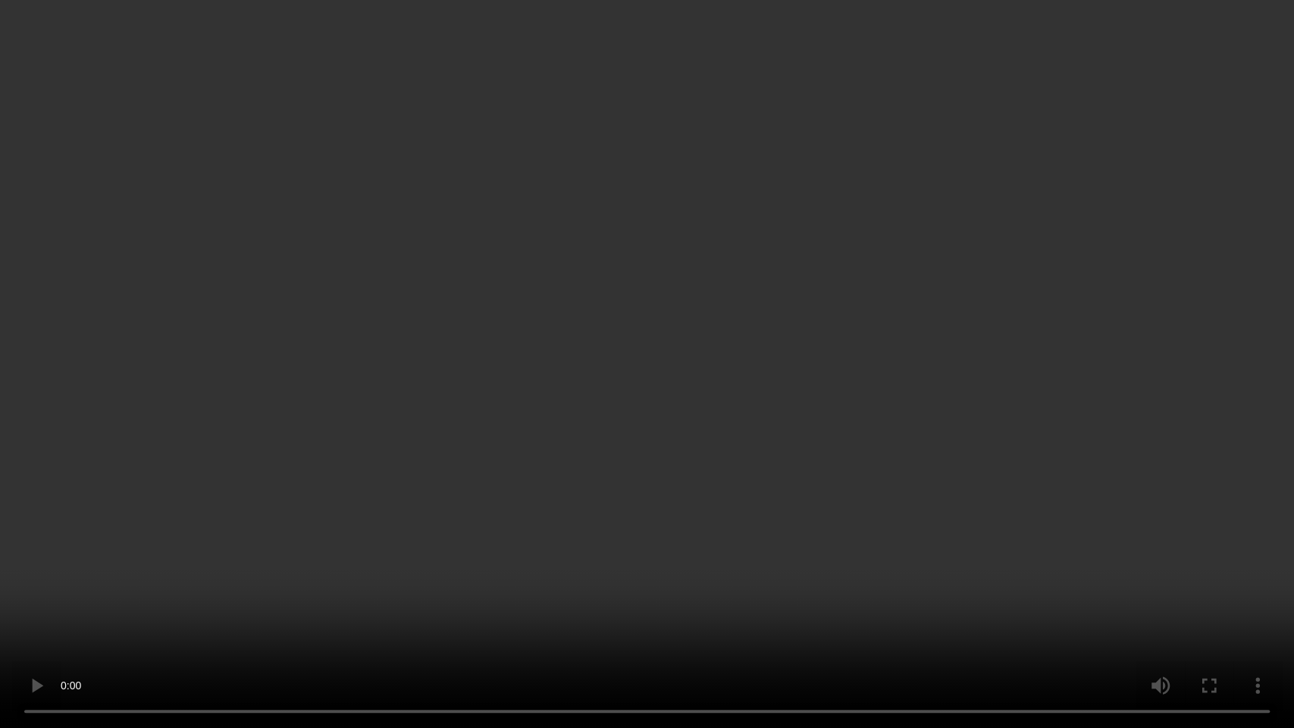
click at [629, 413] on video at bounding box center [647, 364] width 1294 height 728
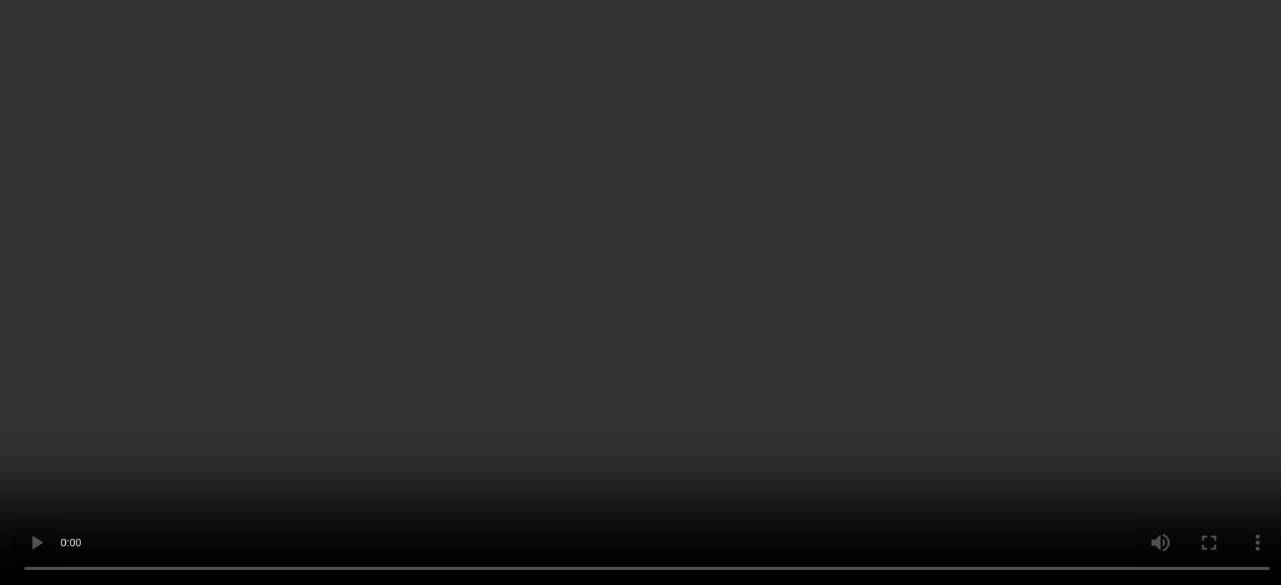
scroll to position [2392, 0]
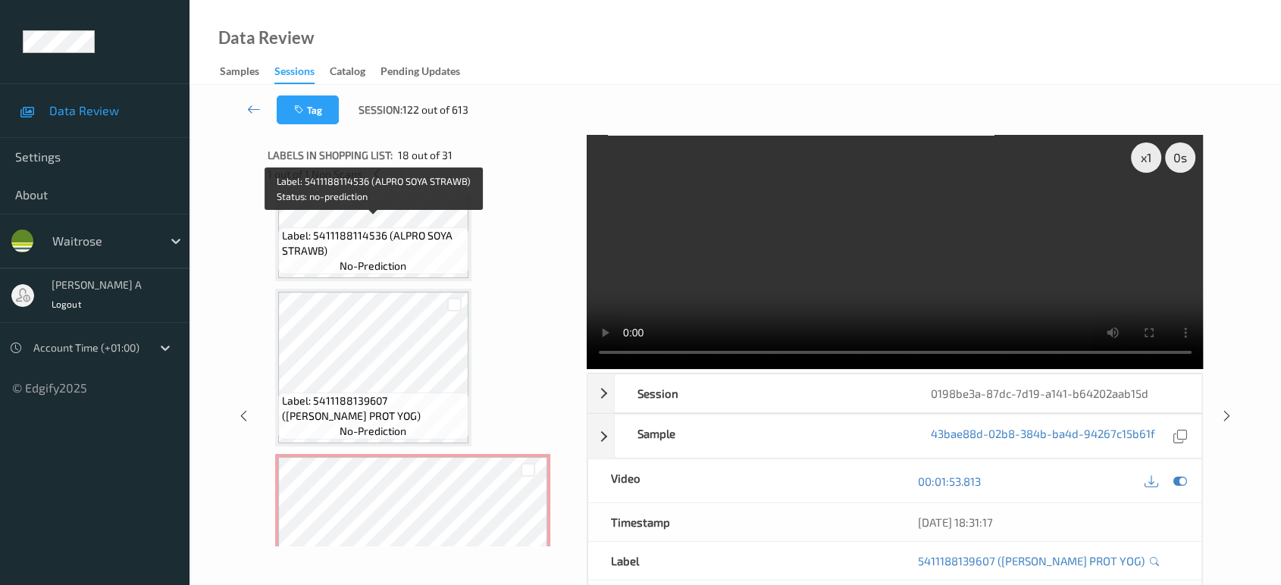
click at [419, 228] on span "Label: 5411188114536 (ALPRO SOYA STRAWB)" at bounding box center [373, 243] width 183 height 30
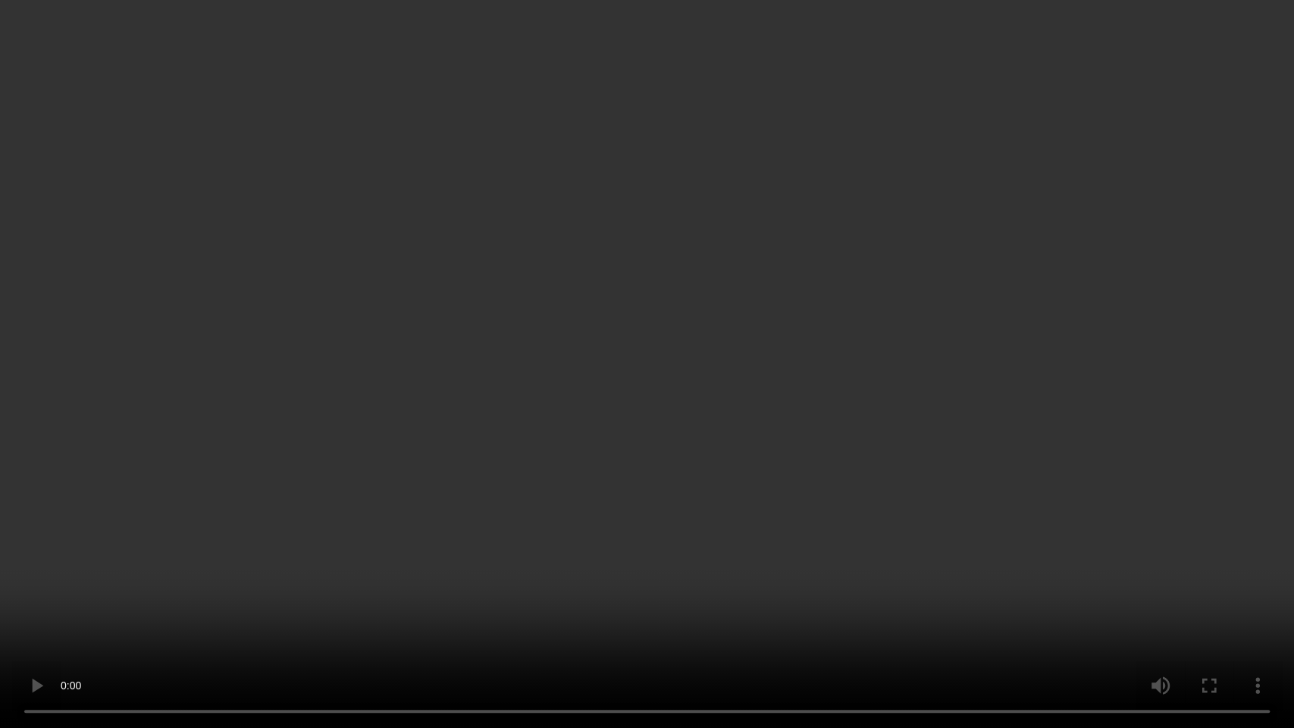
click at [704, 388] on video at bounding box center [647, 364] width 1294 height 728
click at [641, 431] on video at bounding box center [647, 364] width 1294 height 728
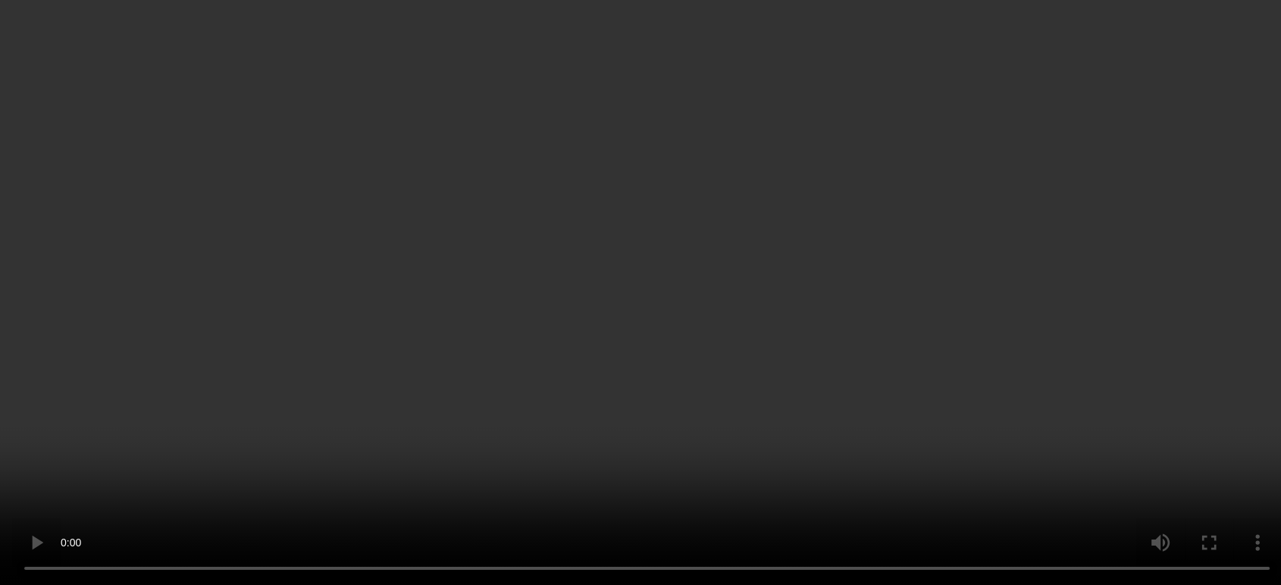
scroll to position [2645, 0]
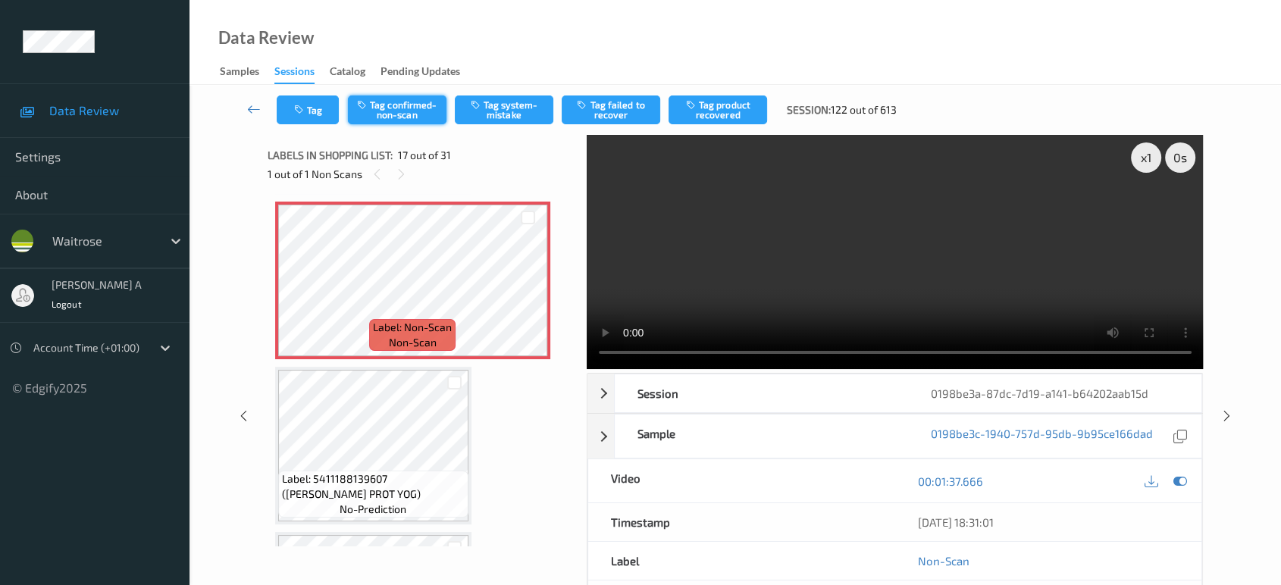
click at [384, 111] on button "Tag confirmed-non-scan" at bounding box center [397, 110] width 99 height 29
click at [719, 113] on button "Tag product recovered" at bounding box center [718, 110] width 99 height 29
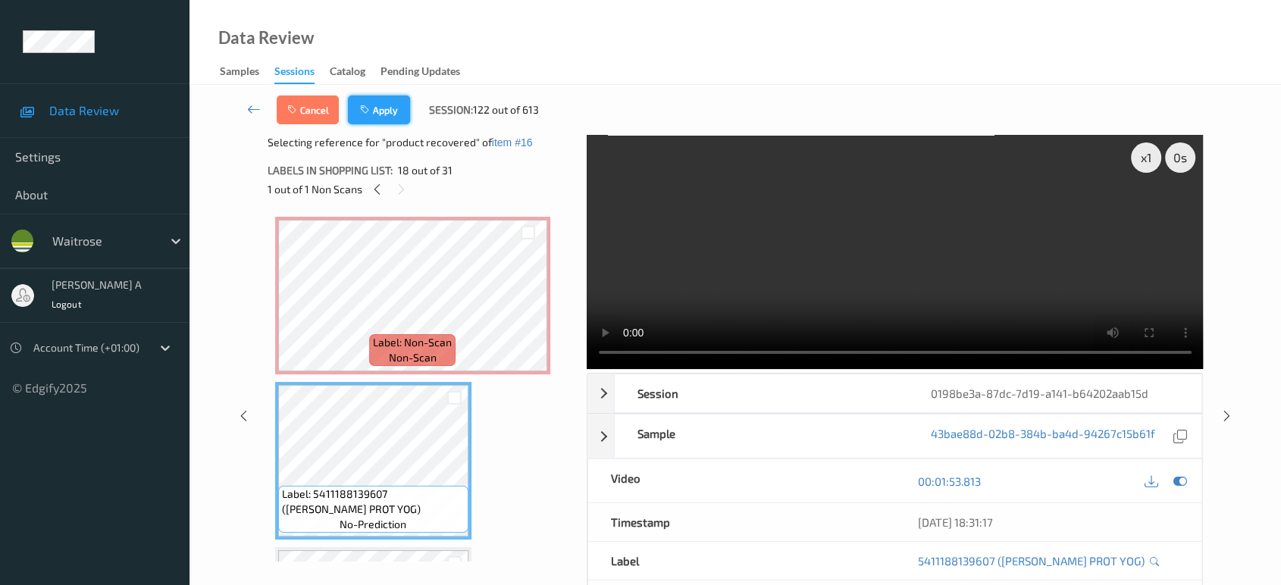
click at [387, 102] on button "Apply" at bounding box center [379, 110] width 62 height 29
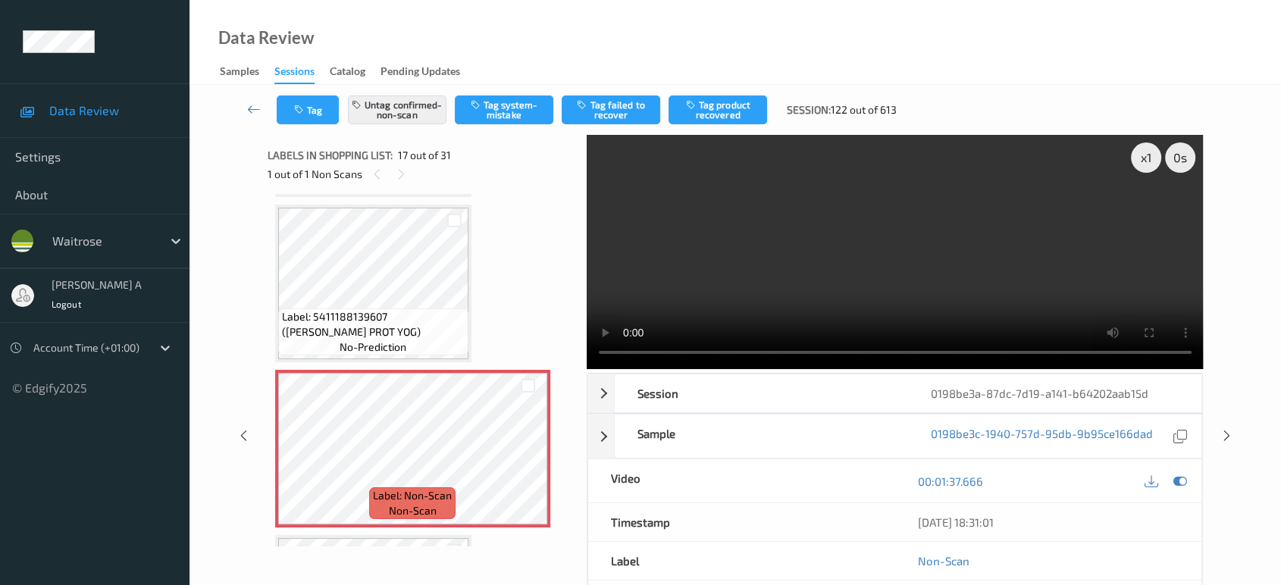
click at [390, 168] on div "1 out of 1 Non Scans" at bounding box center [422, 174] width 309 height 19
click at [401, 168] on icon at bounding box center [401, 175] width 13 height 14
click at [375, 168] on icon at bounding box center [377, 175] width 13 height 14
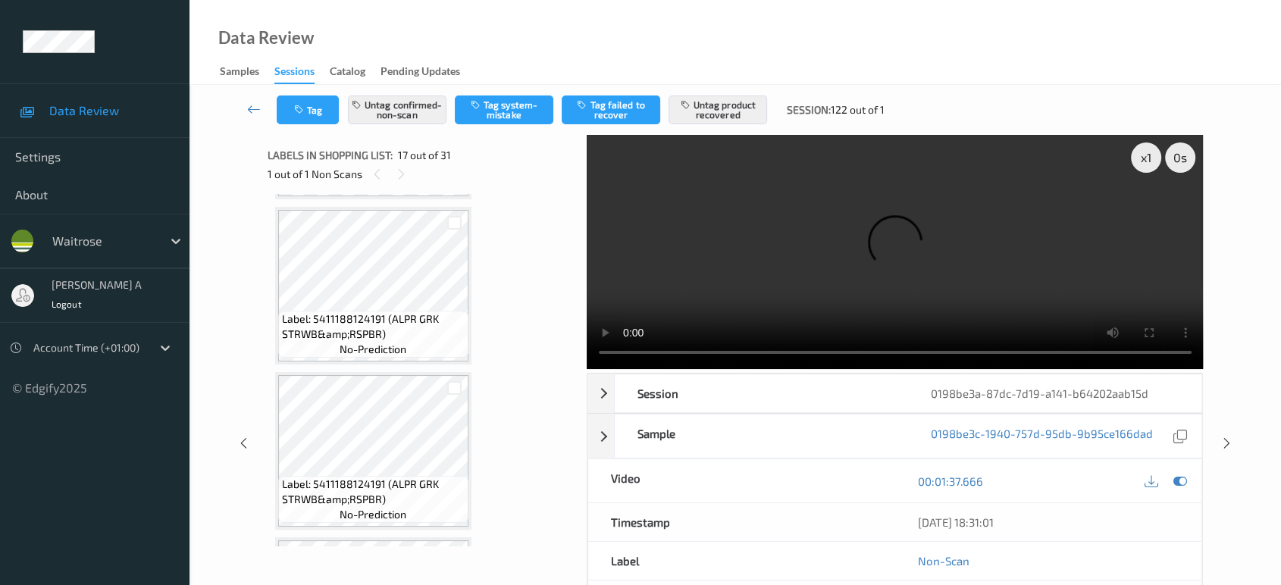
scroll to position [3319, 0]
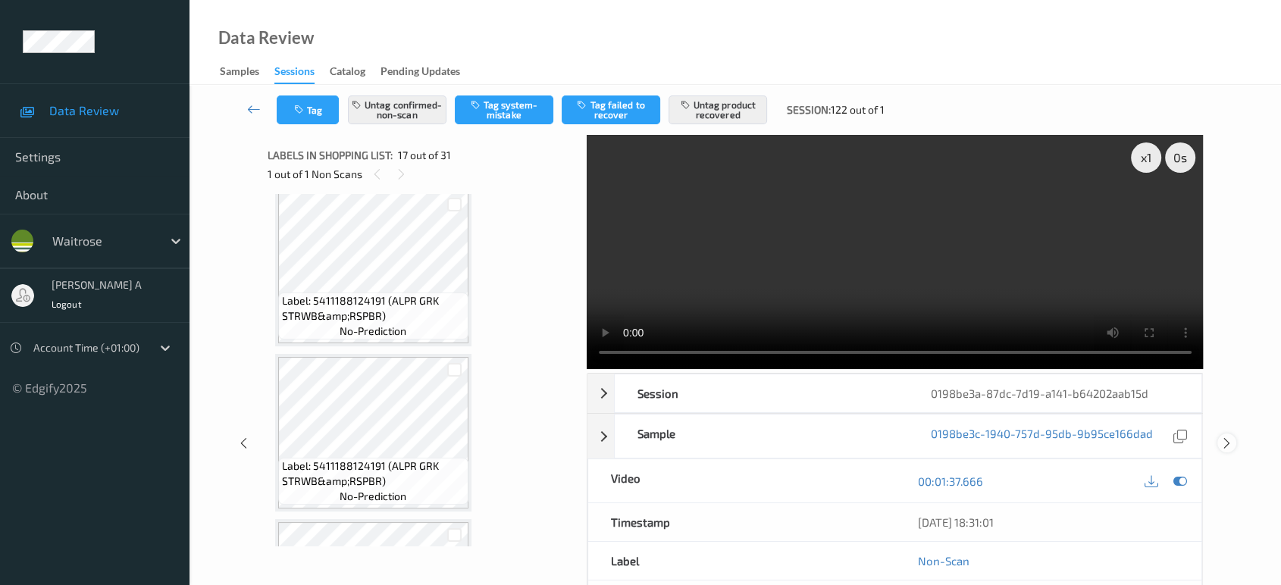
click at [1231, 437] on icon at bounding box center [1227, 444] width 13 height 14
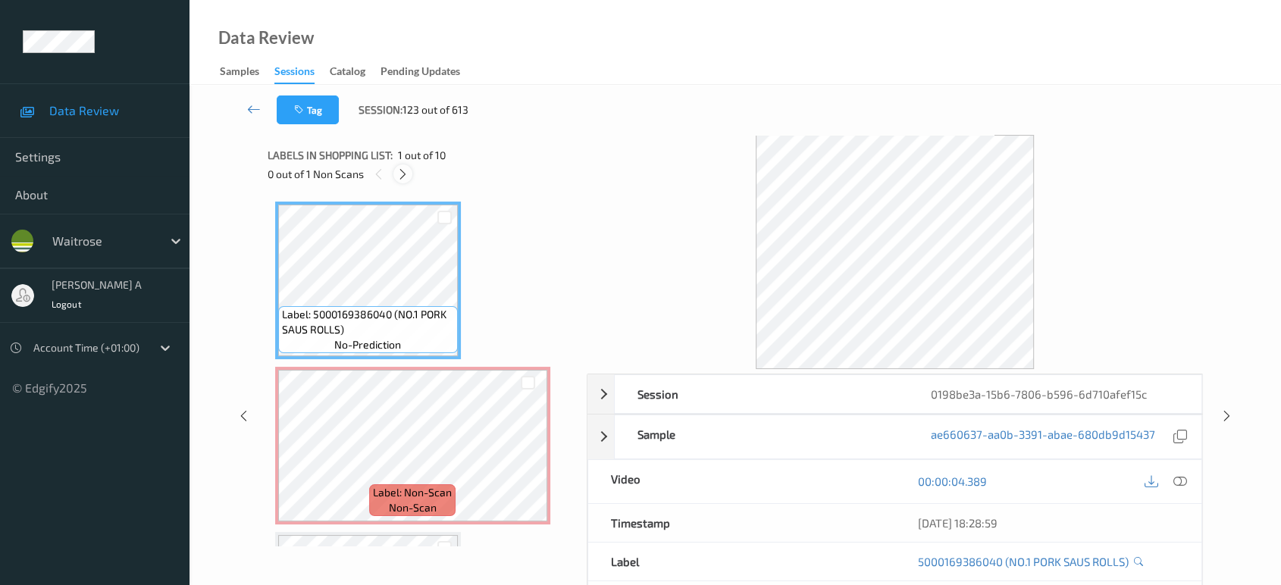
click at [408, 174] on icon at bounding box center [403, 175] width 13 height 14
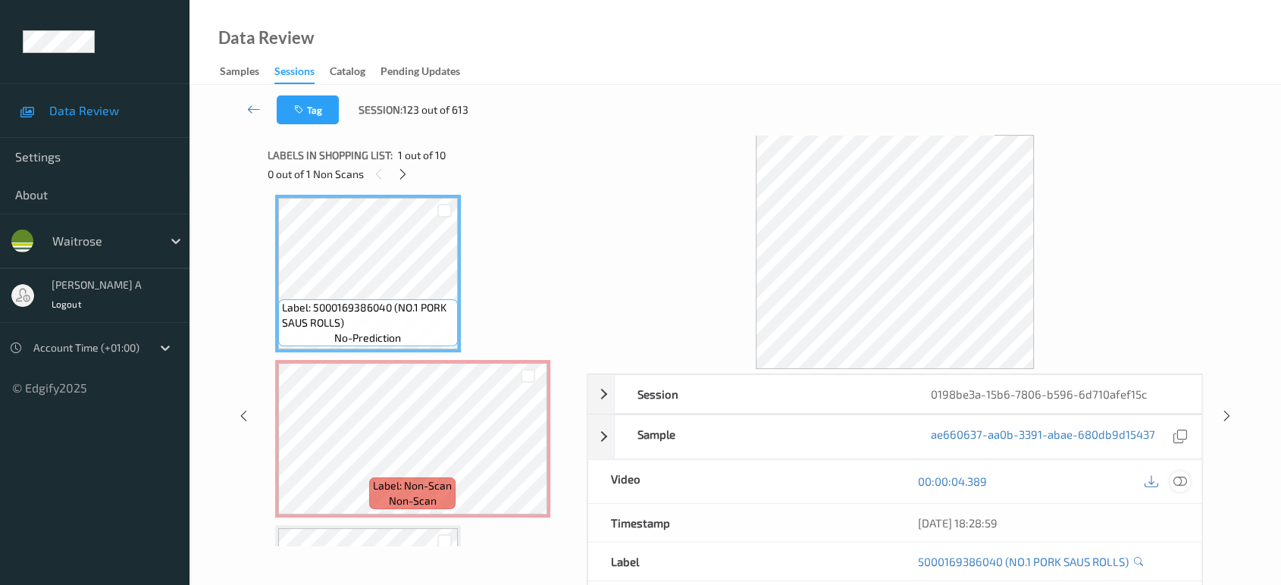
click at [1180, 478] on icon at bounding box center [1181, 482] width 14 height 14
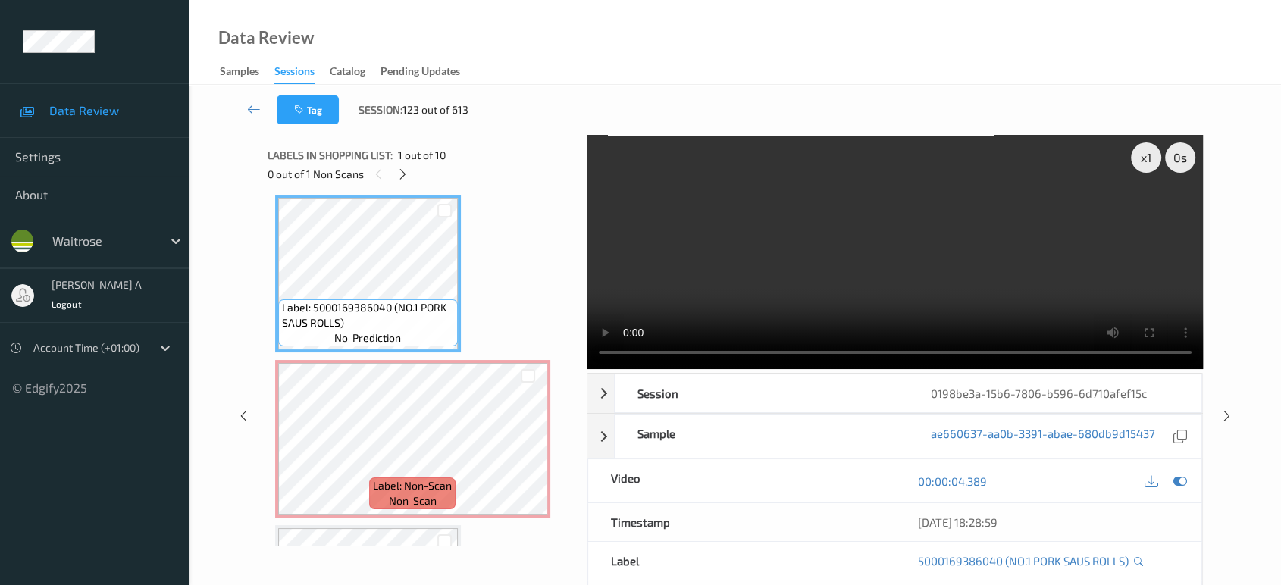
click at [890, 291] on video at bounding box center [895, 252] width 617 height 234
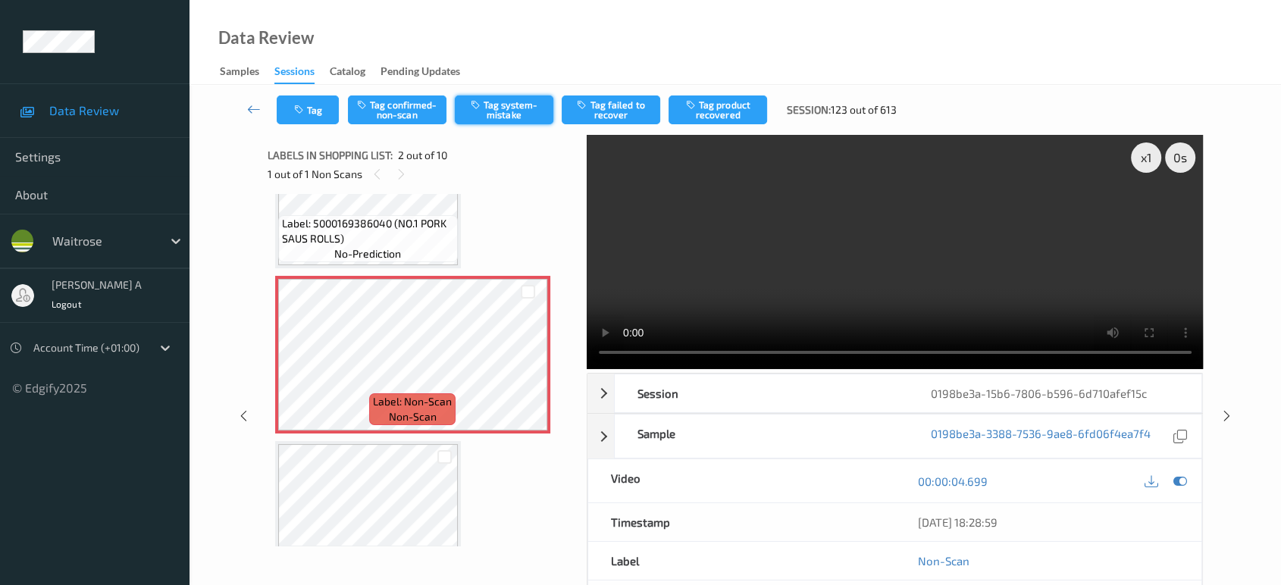
click at [485, 105] on button "Tag system-mistake" at bounding box center [504, 110] width 99 height 29
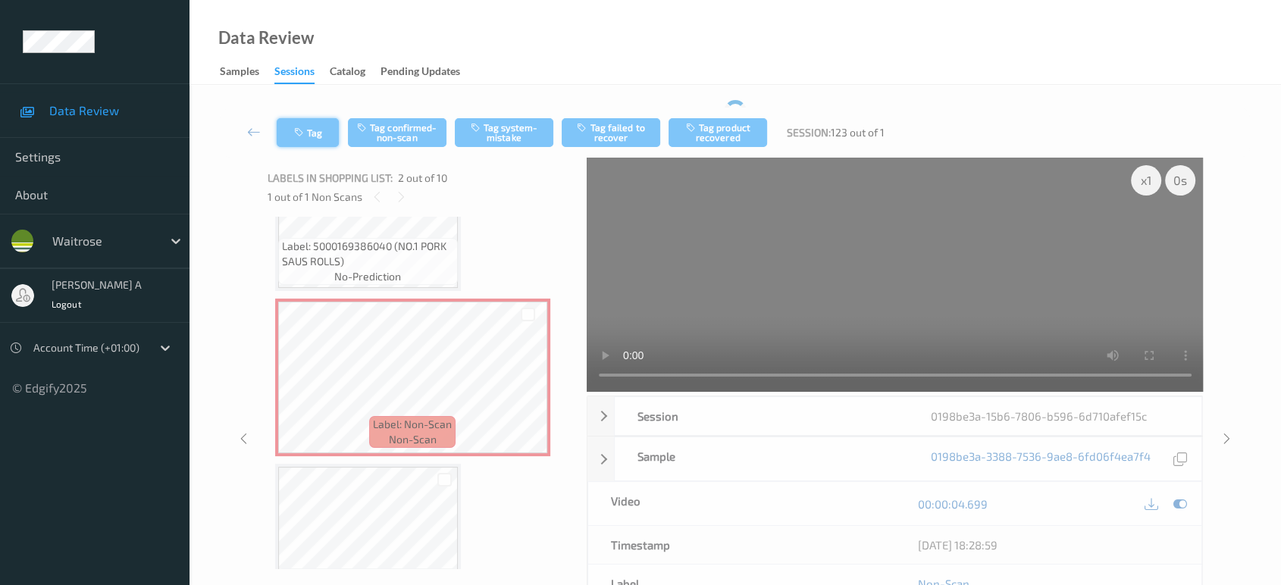
click at [319, 118] on button "Tag" at bounding box center [308, 132] width 62 height 29
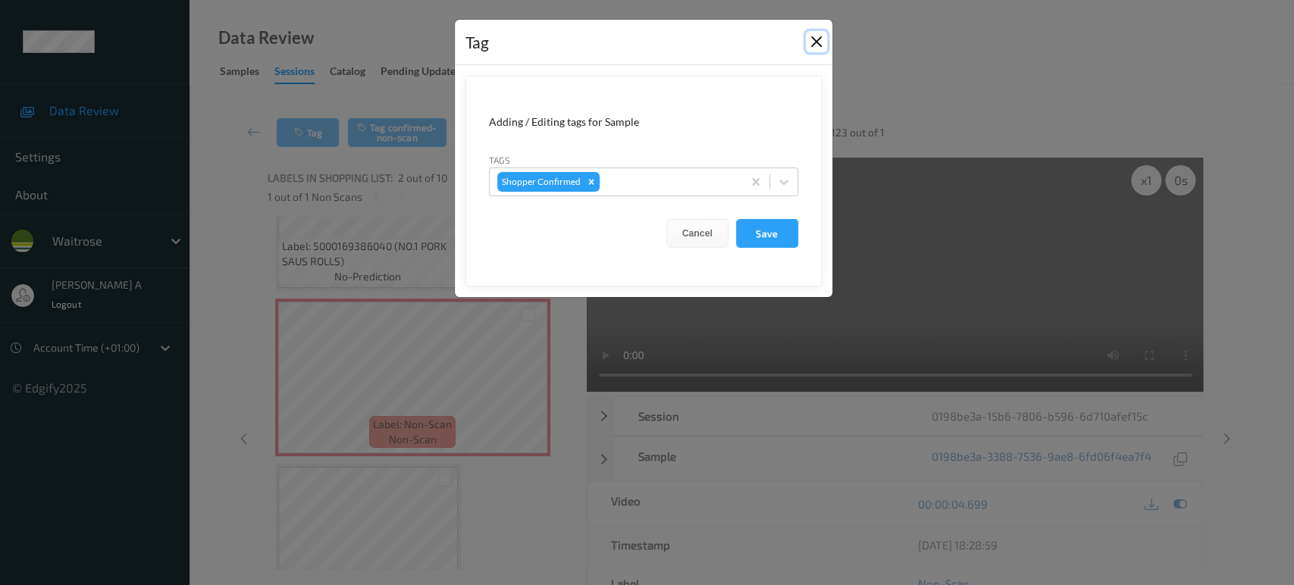
click at [808, 45] on button "Close" at bounding box center [816, 41] width 21 height 21
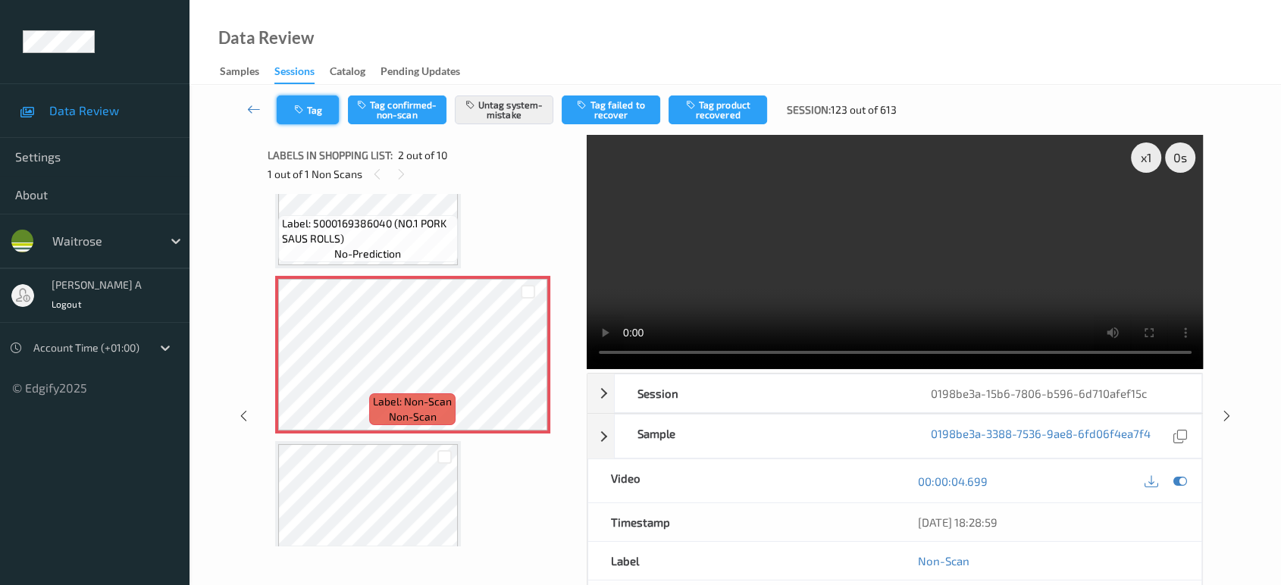
click at [303, 114] on icon "button" at bounding box center [300, 110] width 13 height 11
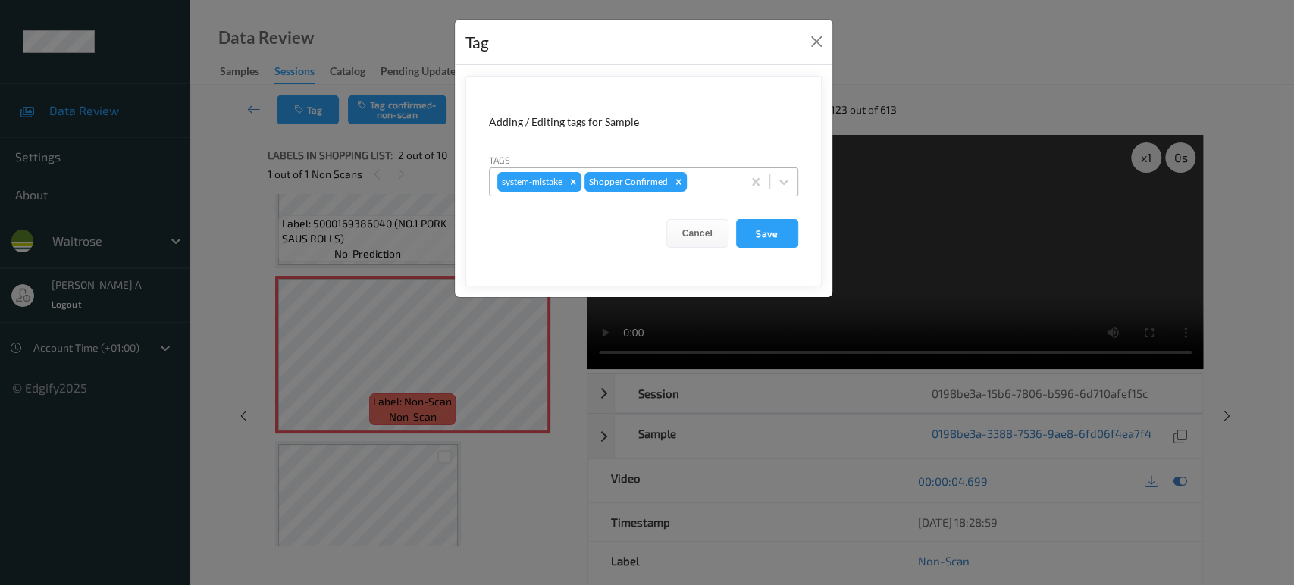
click at [707, 186] on div at bounding box center [712, 182] width 45 height 18
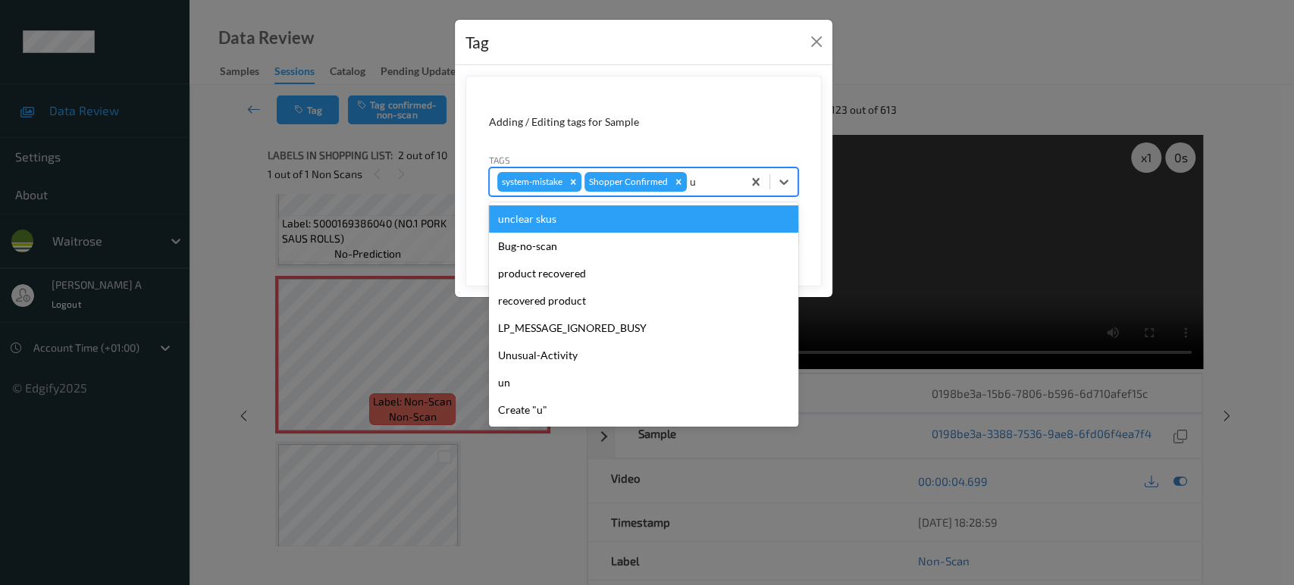
type input "un"
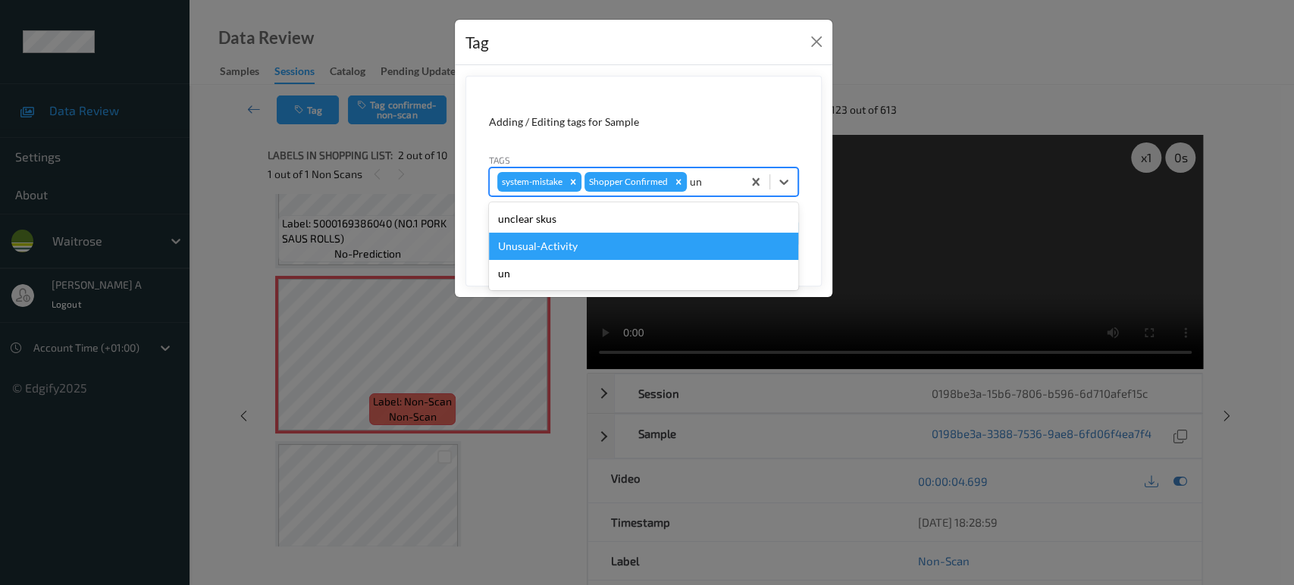
click at [613, 245] on div "Unusual-Activity" at bounding box center [643, 246] width 309 height 27
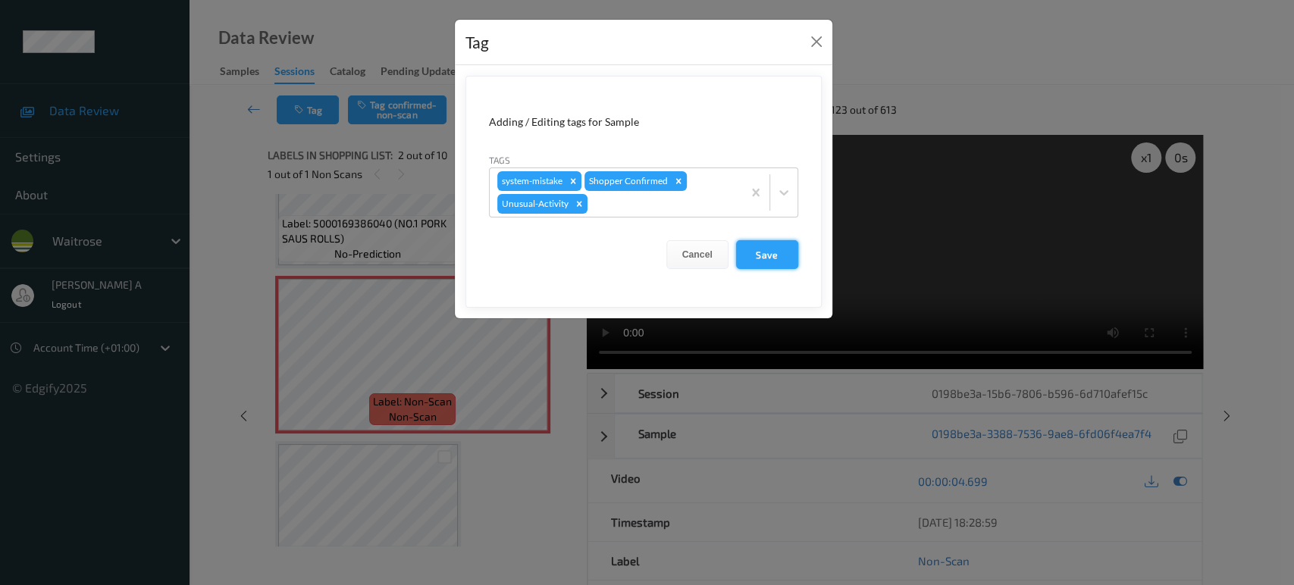
click at [777, 259] on button "Save" at bounding box center [767, 254] width 62 height 29
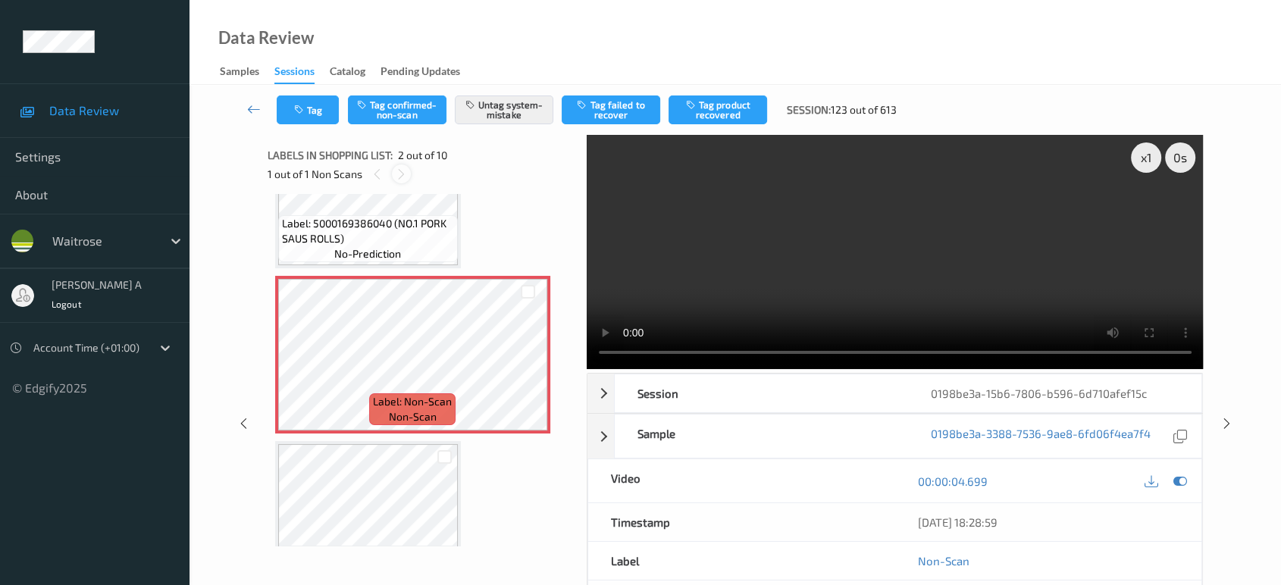
click at [405, 177] on div at bounding box center [401, 174] width 19 height 19
click at [399, 175] on icon at bounding box center [401, 175] width 13 height 14
click at [1231, 420] on icon at bounding box center [1227, 424] width 13 height 14
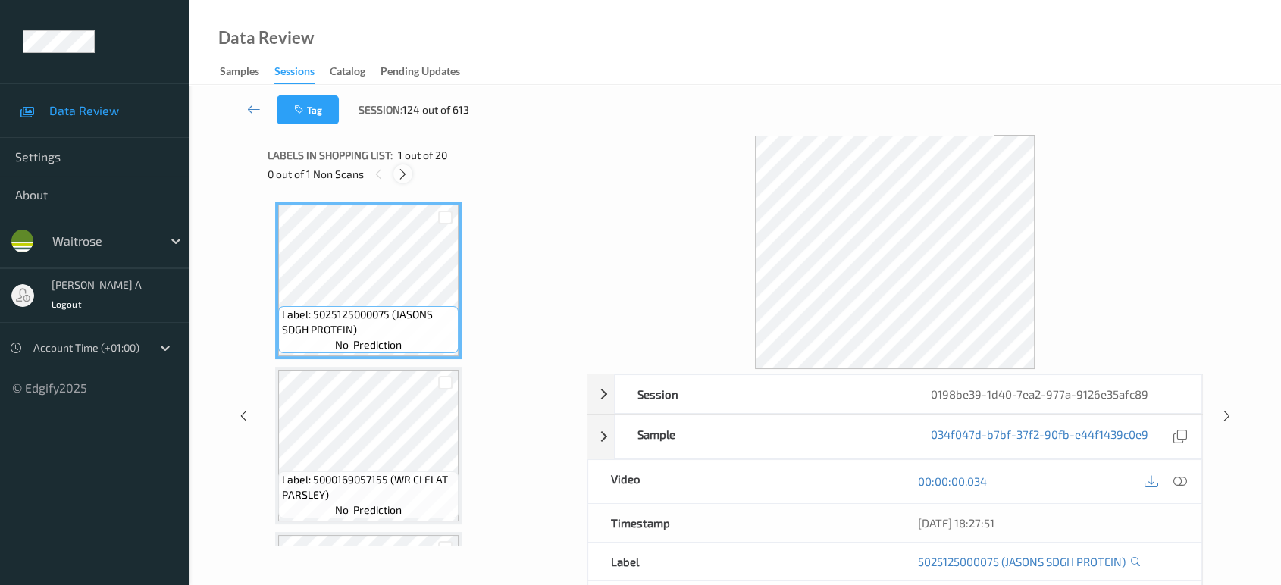
click at [411, 177] on div at bounding box center [403, 174] width 19 height 19
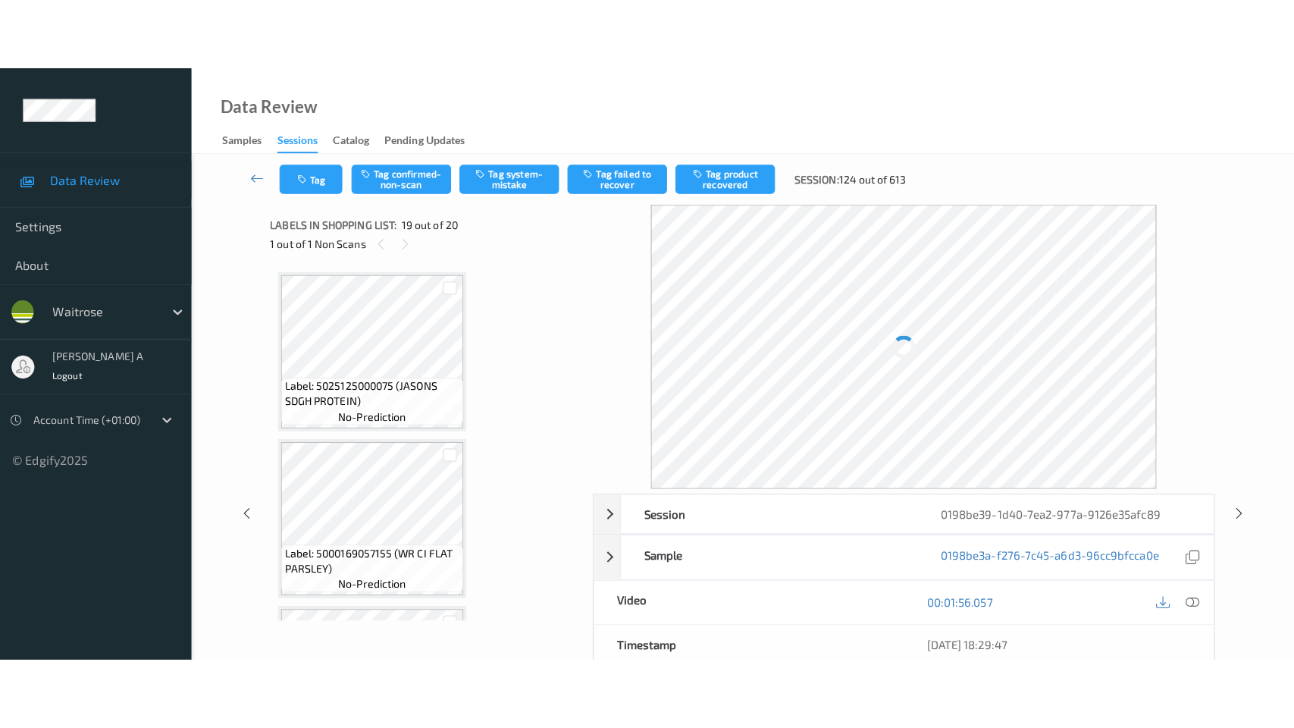
scroll to position [2806, 0]
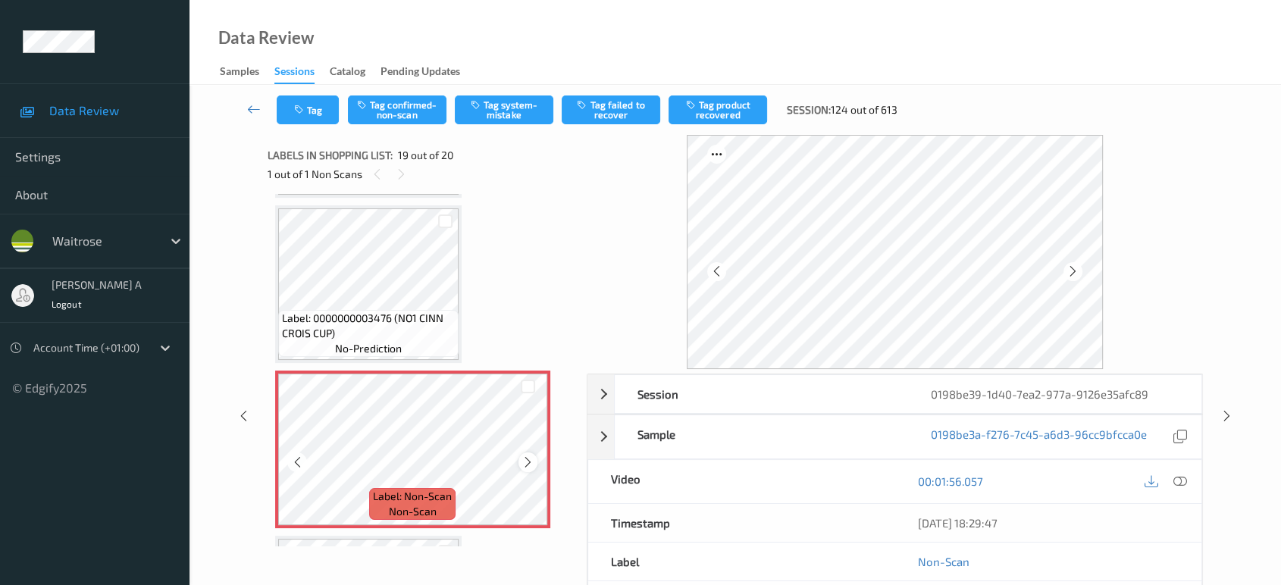
click at [532, 456] on icon at bounding box center [528, 463] width 13 height 14
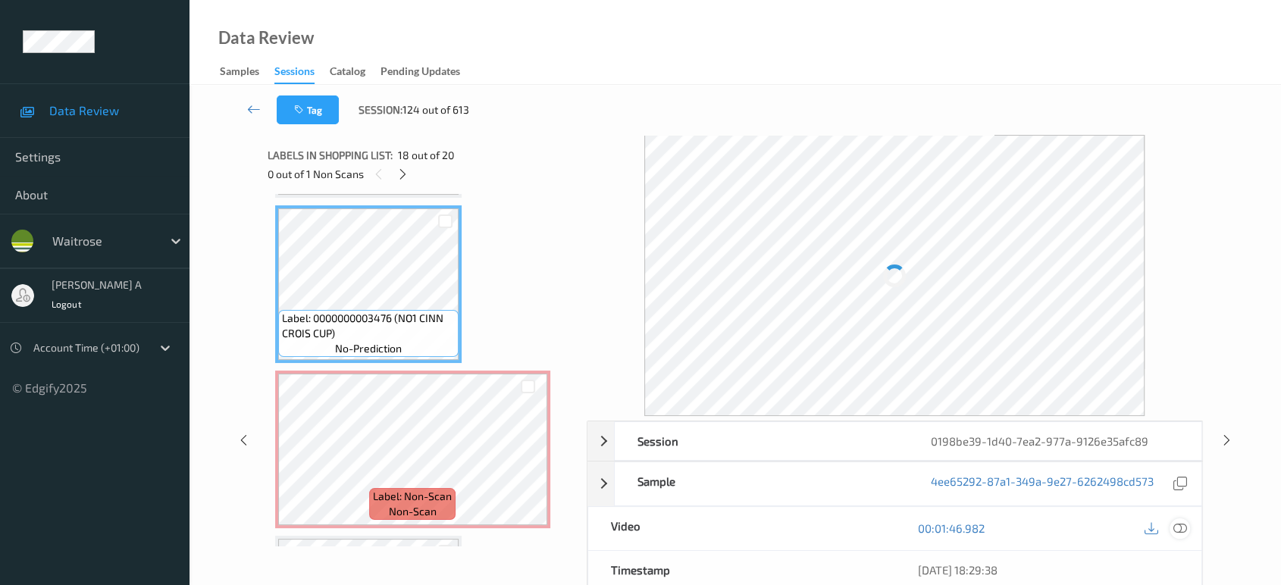
click at [1177, 526] on icon at bounding box center [1181, 529] width 14 height 14
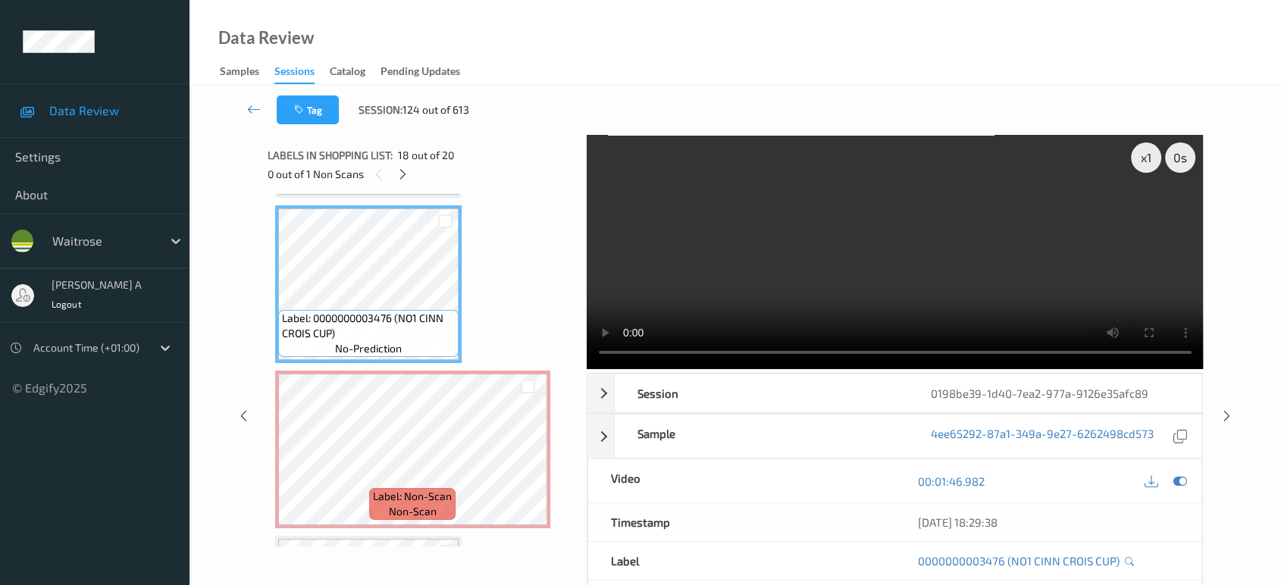
scroll to position [2804, 0]
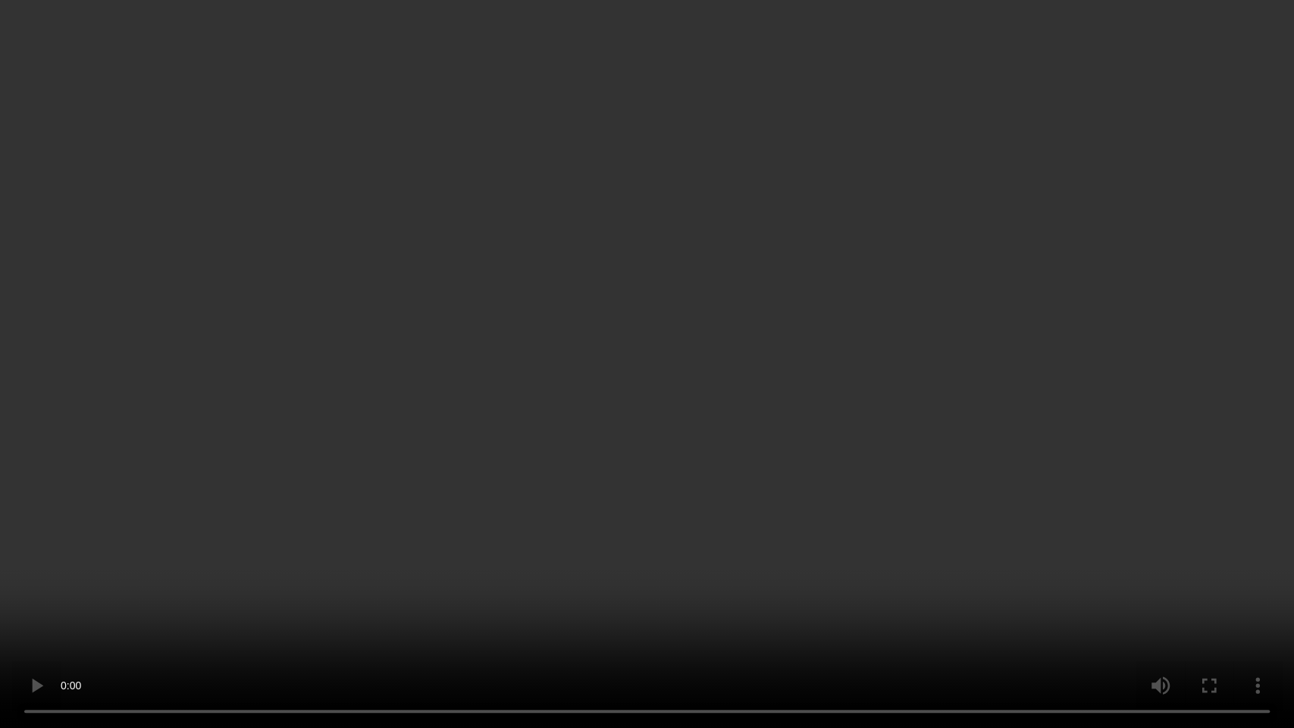
click at [580, 440] on video at bounding box center [647, 364] width 1294 height 728
click at [640, 452] on video at bounding box center [647, 364] width 1294 height 728
click at [678, 388] on video at bounding box center [647, 364] width 1294 height 728
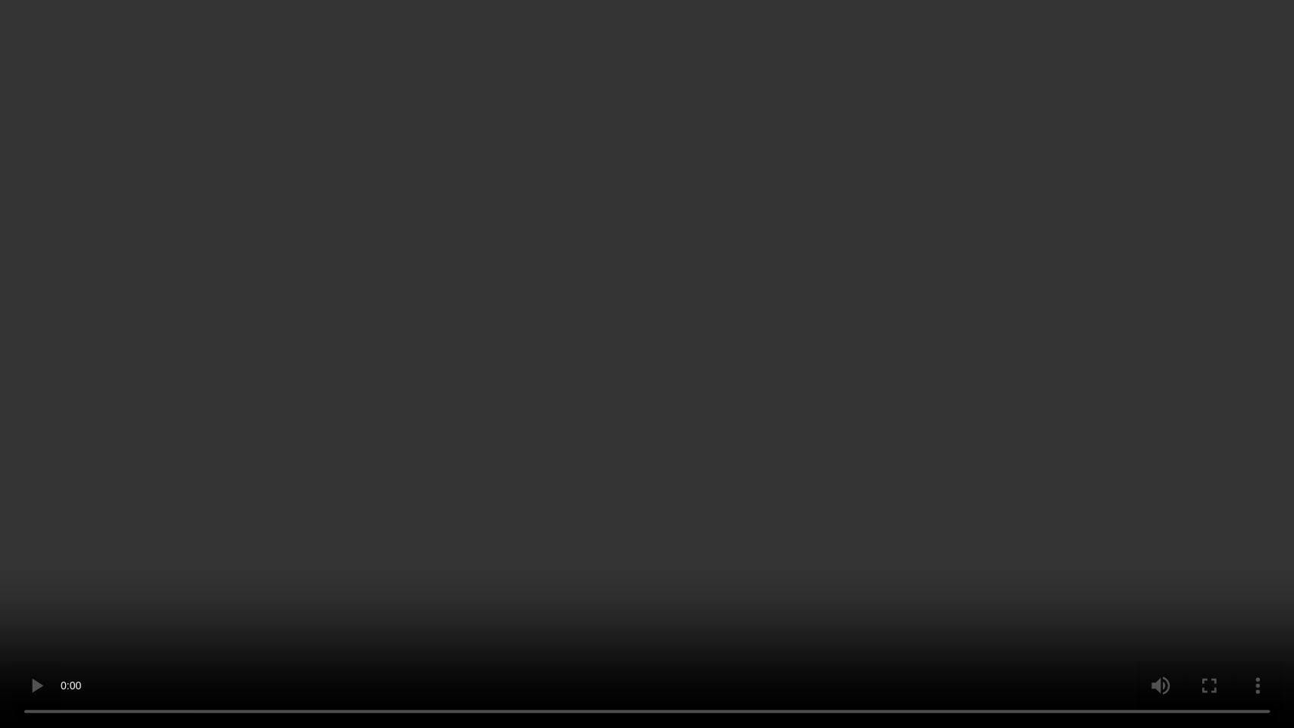
click at [701, 407] on video at bounding box center [647, 364] width 1294 height 728
click at [800, 438] on video at bounding box center [647, 364] width 1294 height 728
click at [591, 372] on video at bounding box center [647, 364] width 1294 height 728
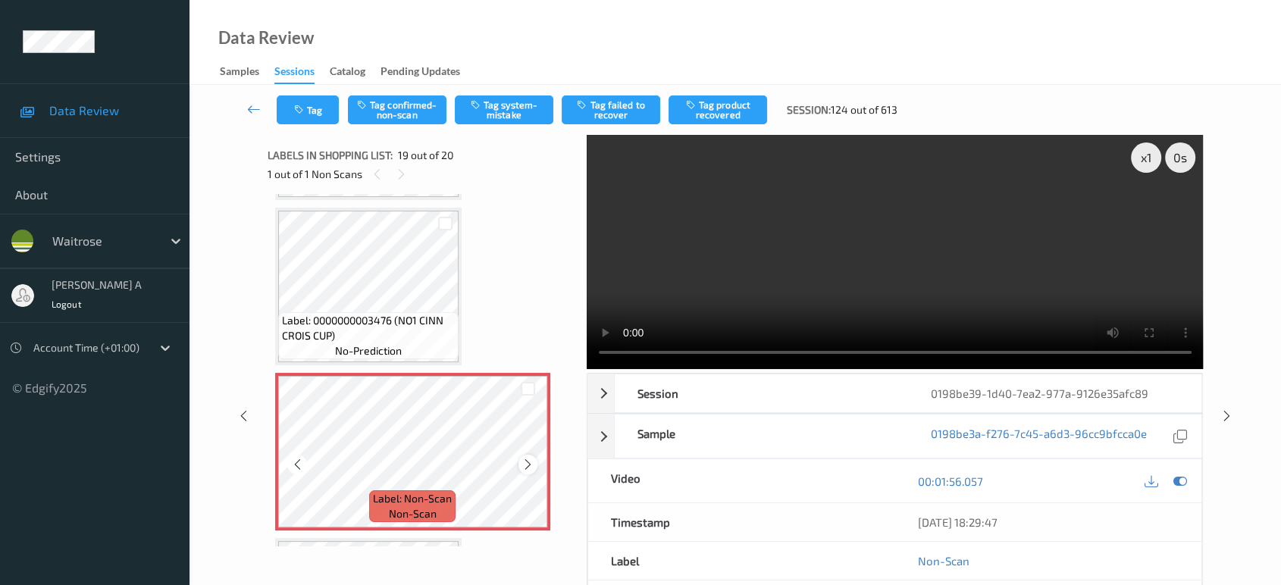
click at [525, 458] on icon at bounding box center [528, 465] width 13 height 14
click at [528, 108] on button "Tag system-mistake" at bounding box center [504, 110] width 99 height 29
click at [307, 110] on button "Tag" at bounding box center [308, 110] width 62 height 29
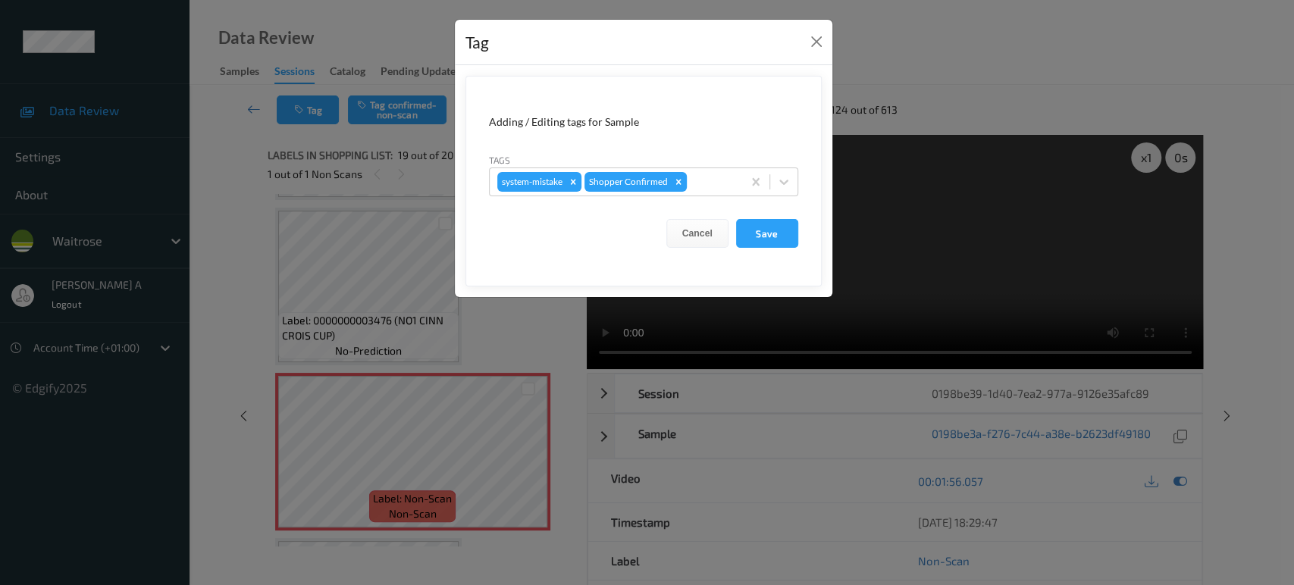
click at [710, 171] on div "system-mistake Shopper Confirmed" at bounding box center [616, 182] width 252 height 26
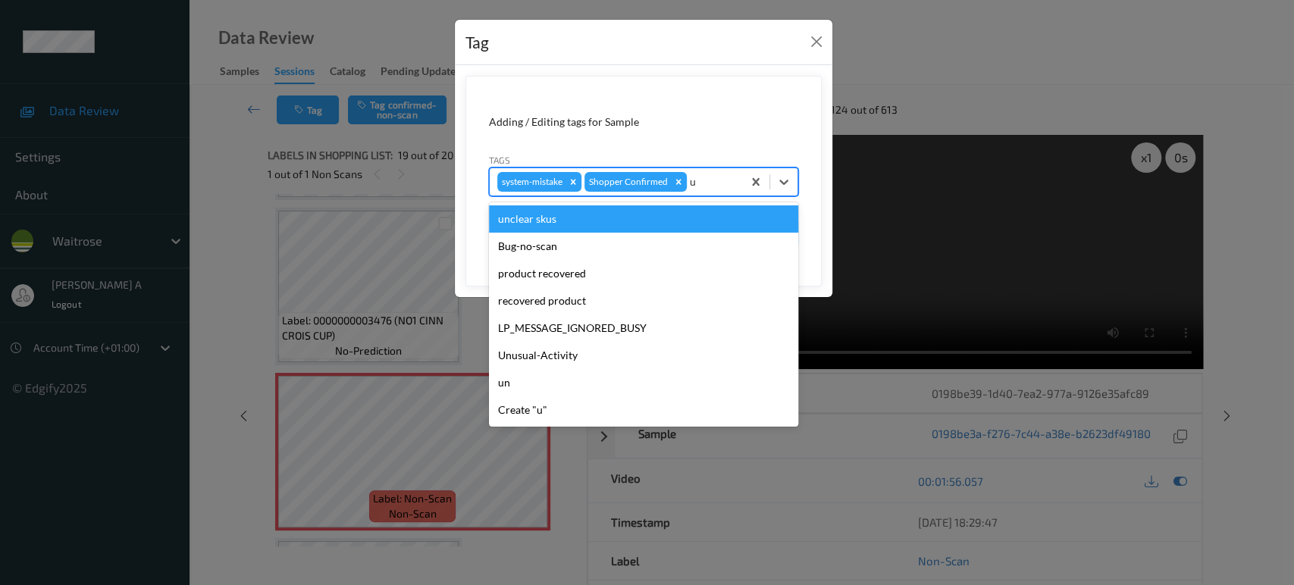
type input "un"
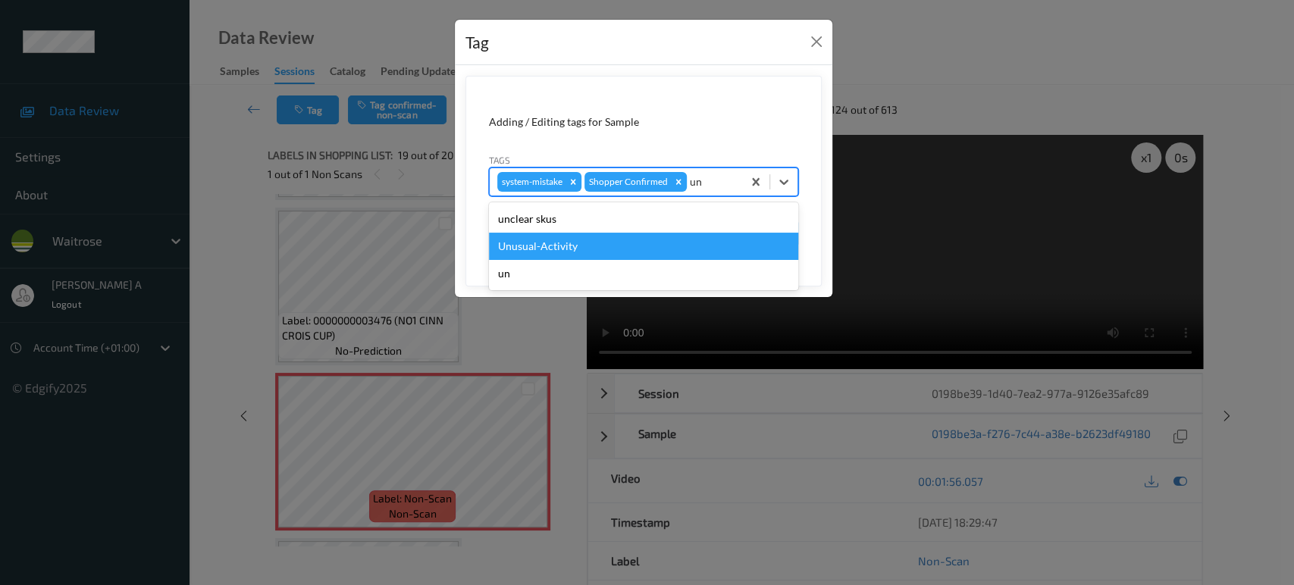
click at [558, 242] on div "Unusual-Activity" at bounding box center [643, 246] width 309 height 27
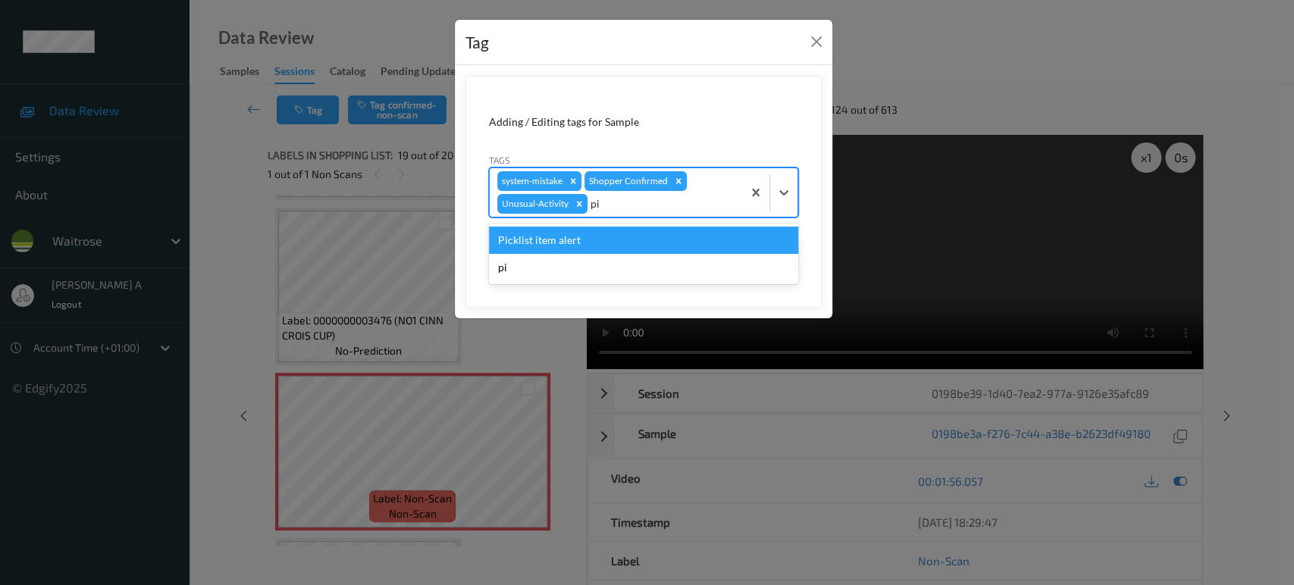
type input "pic"
click at [558, 242] on div "Picklist item alert" at bounding box center [643, 240] width 309 height 27
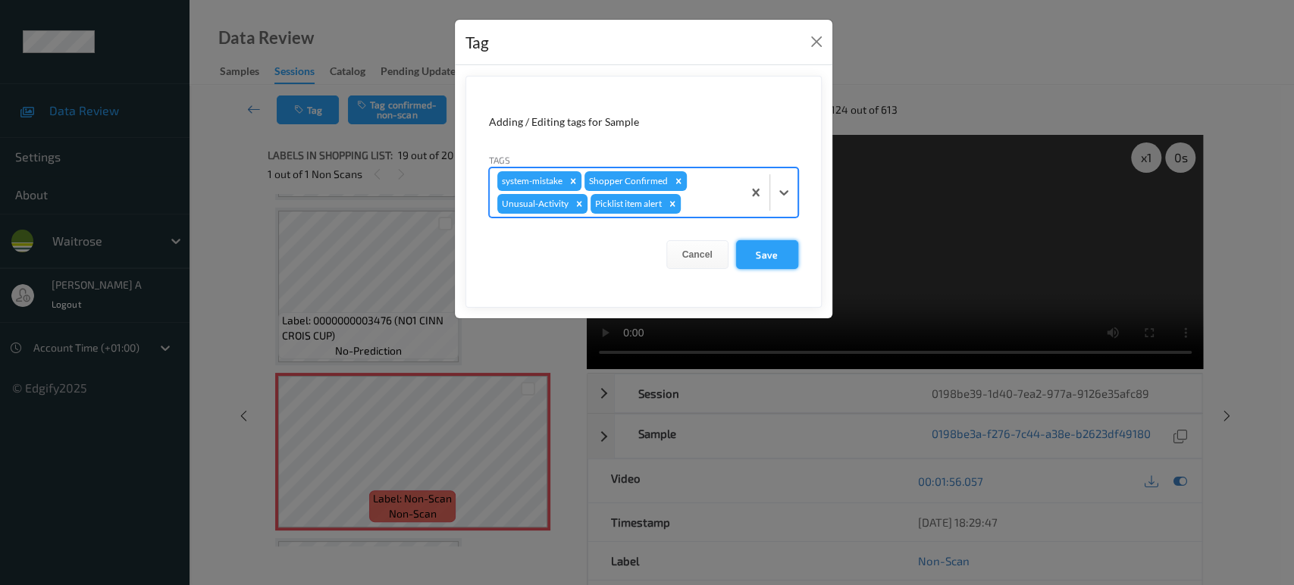
click at [764, 264] on button "Save" at bounding box center [767, 254] width 62 height 29
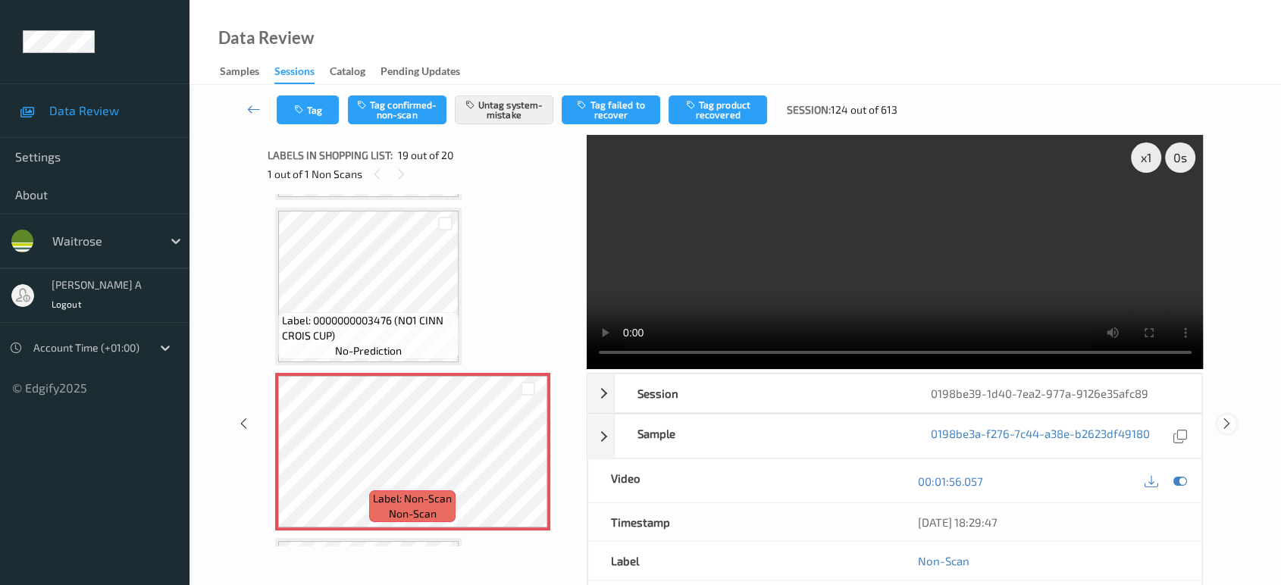
click at [1225, 417] on icon at bounding box center [1227, 424] width 13 height 14
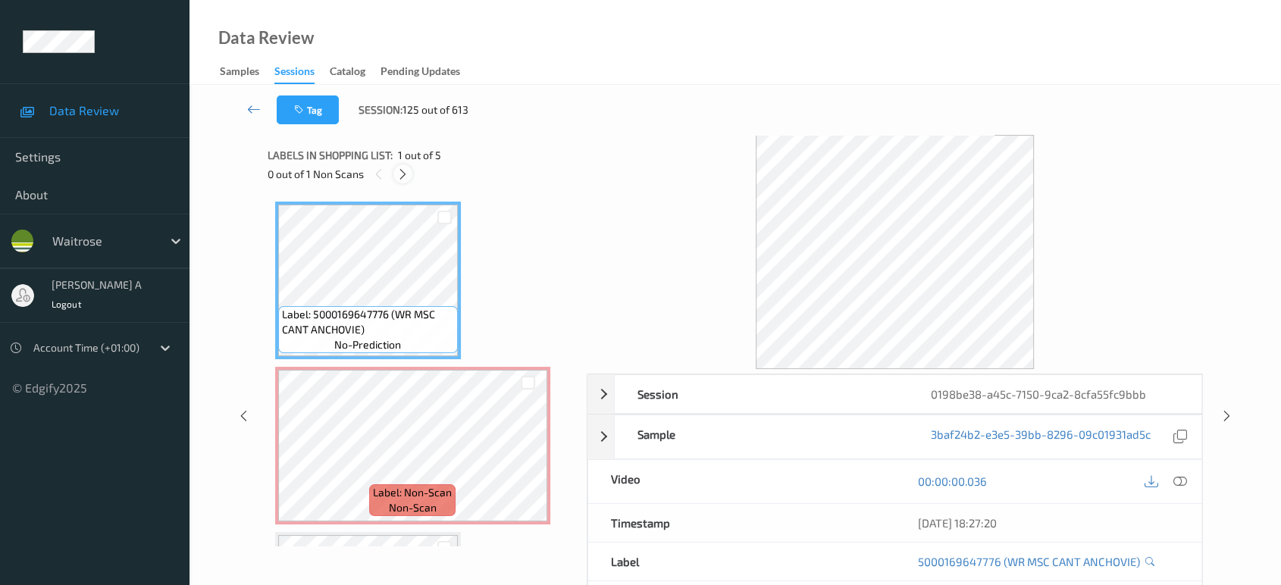
click at [403, 171] on icon at bounding box center [403, 175] width 13 height 14
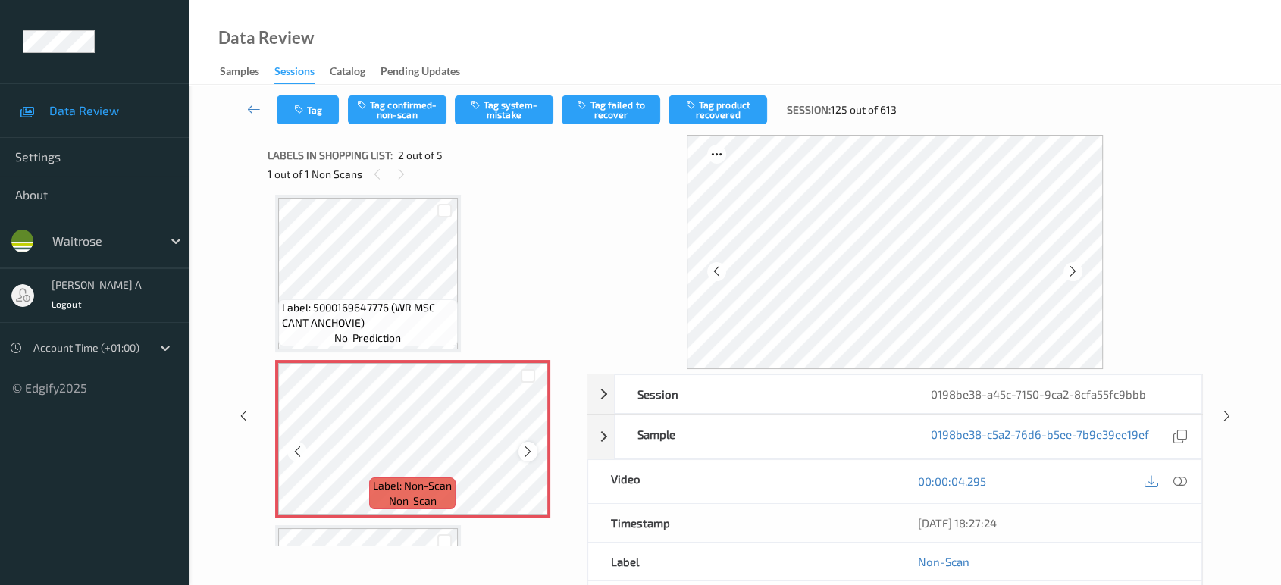
click at [522, 450] on icon at bounding box center [528, 452] width 13 height 14
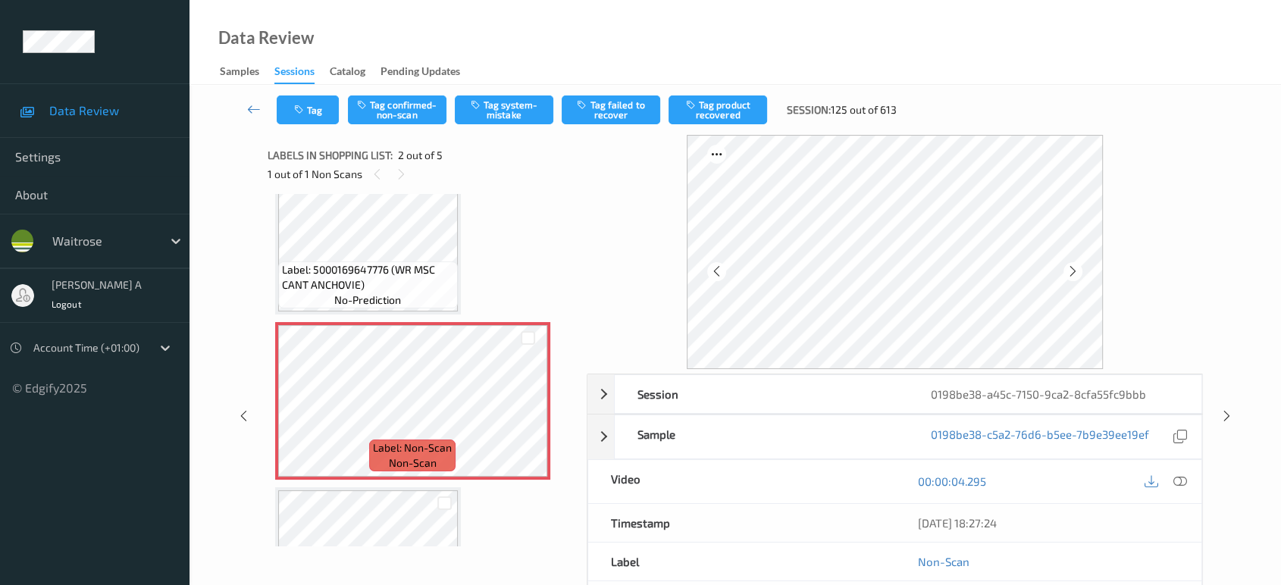
scroll to position [0, 0]
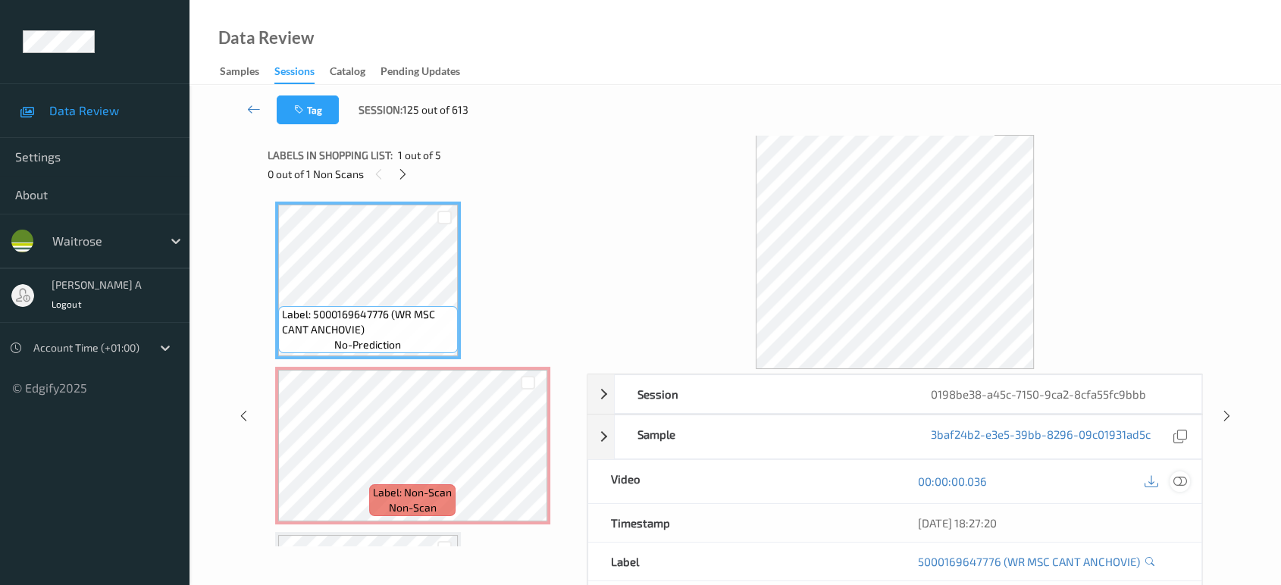
click at [1186, 479] on icon at bounding box center [1181, 482] width 14 height 14
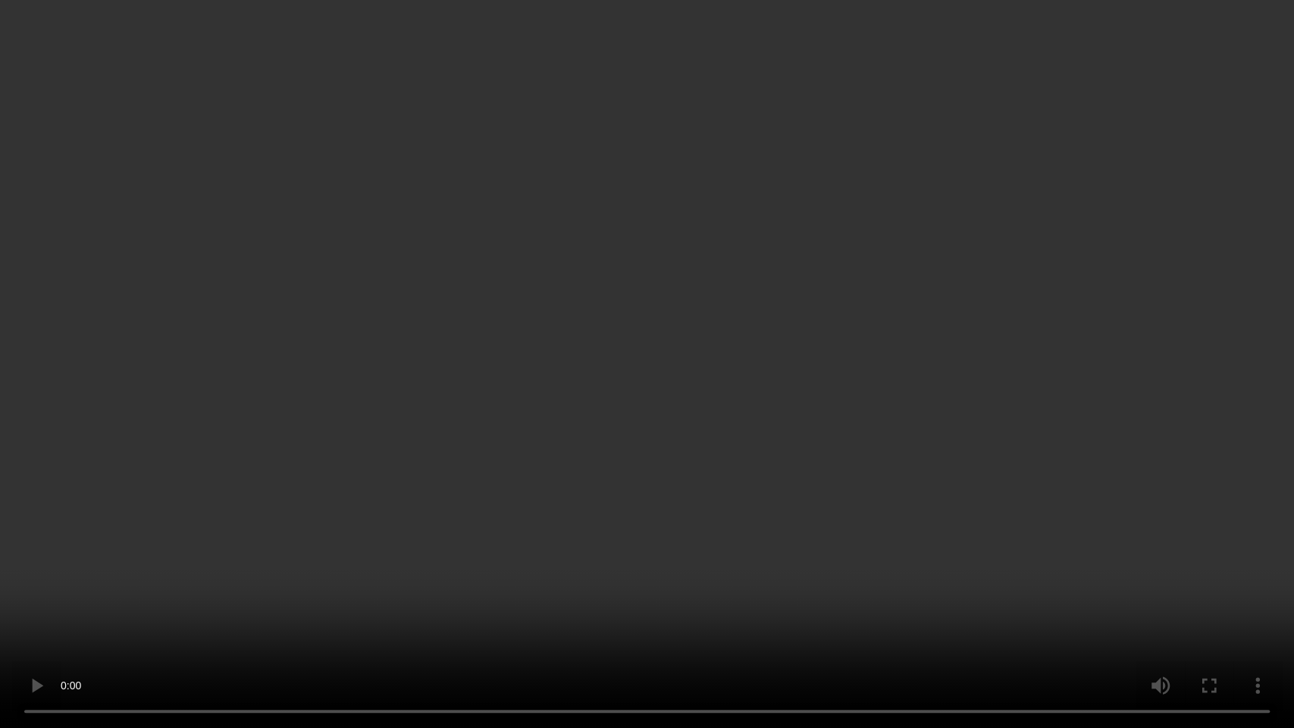
click at [461, 438] on video at bounding box center [647, 364] width 1294 height 728
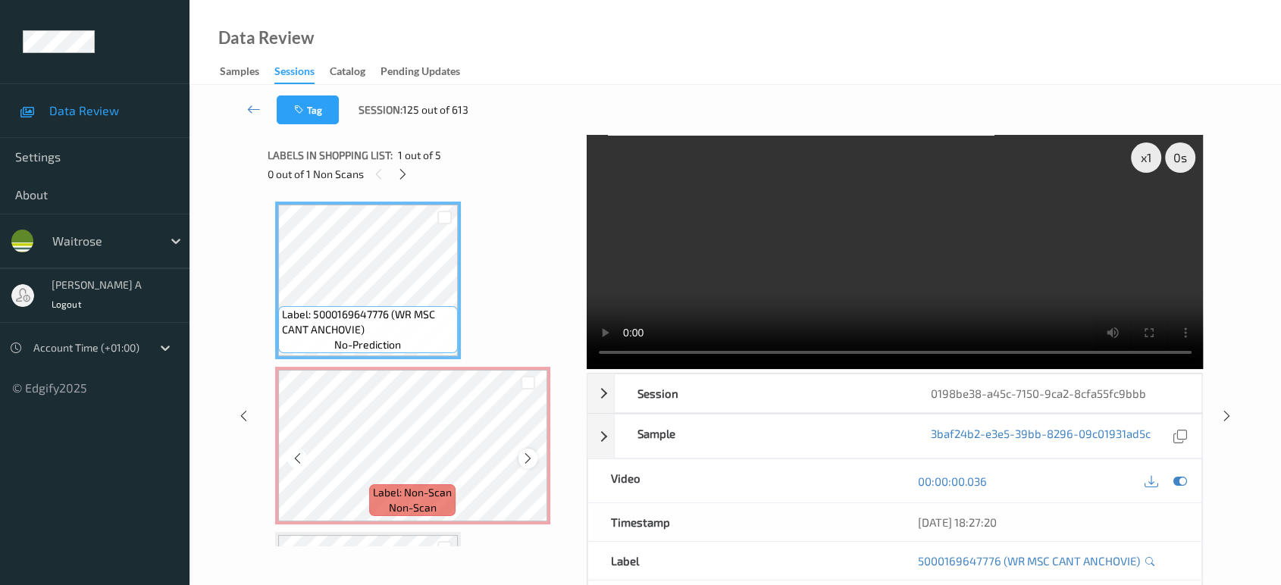
click at [529, 458] on icon at bounding box center [528, 459] width 13 height 14
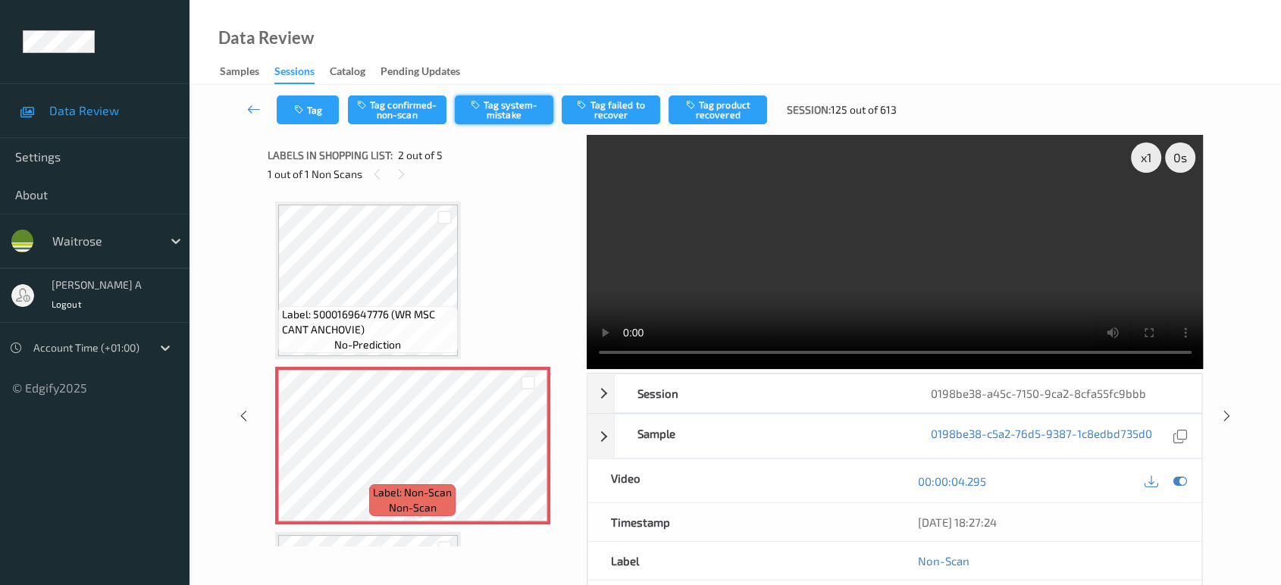
click at [522, 113] on button "Tag system-mistake" at bounding box center [504, 110] width 99 height 29
click at [310, 120] on button "Tag" at bounding box center [308, 110] width 62 height 29
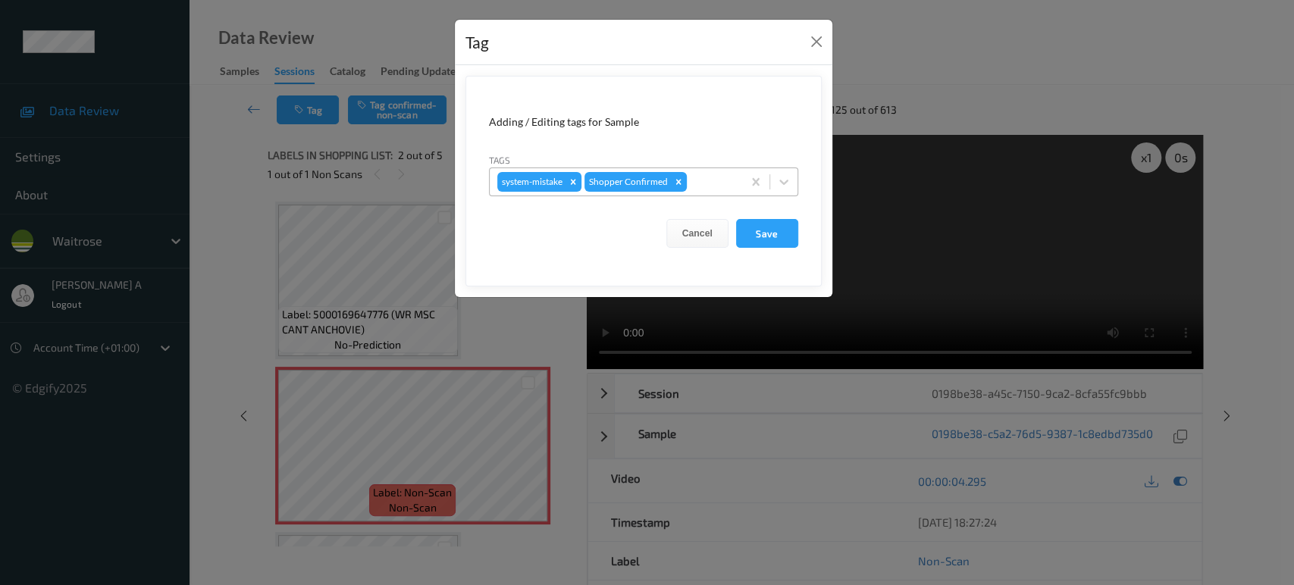
click at [712, 182] on div at bounding box center [712, 182] width 45 height 18
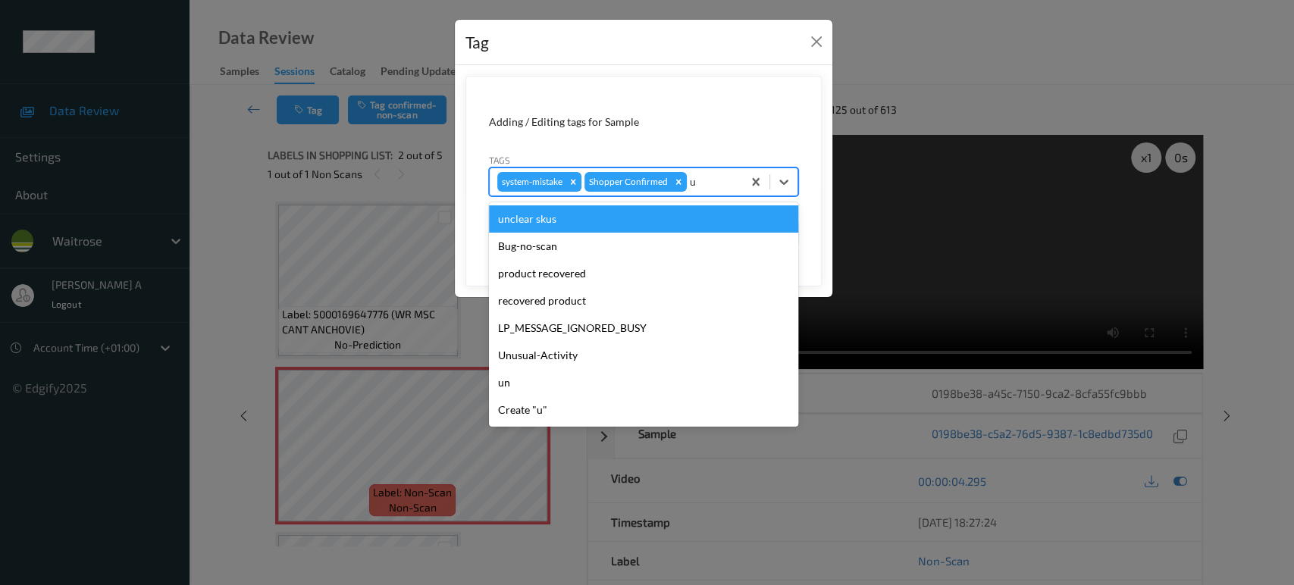
type input "un"
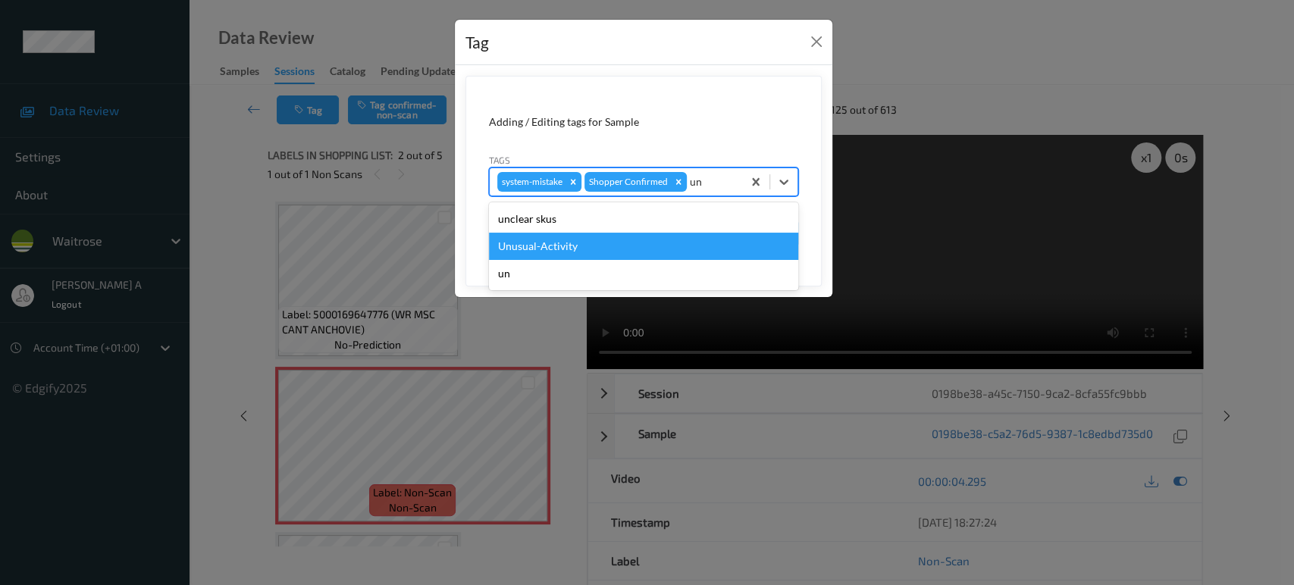
click at [613, 246] on div "Unusual-Activity" at bounding box center [643, 246] width 309 height 27
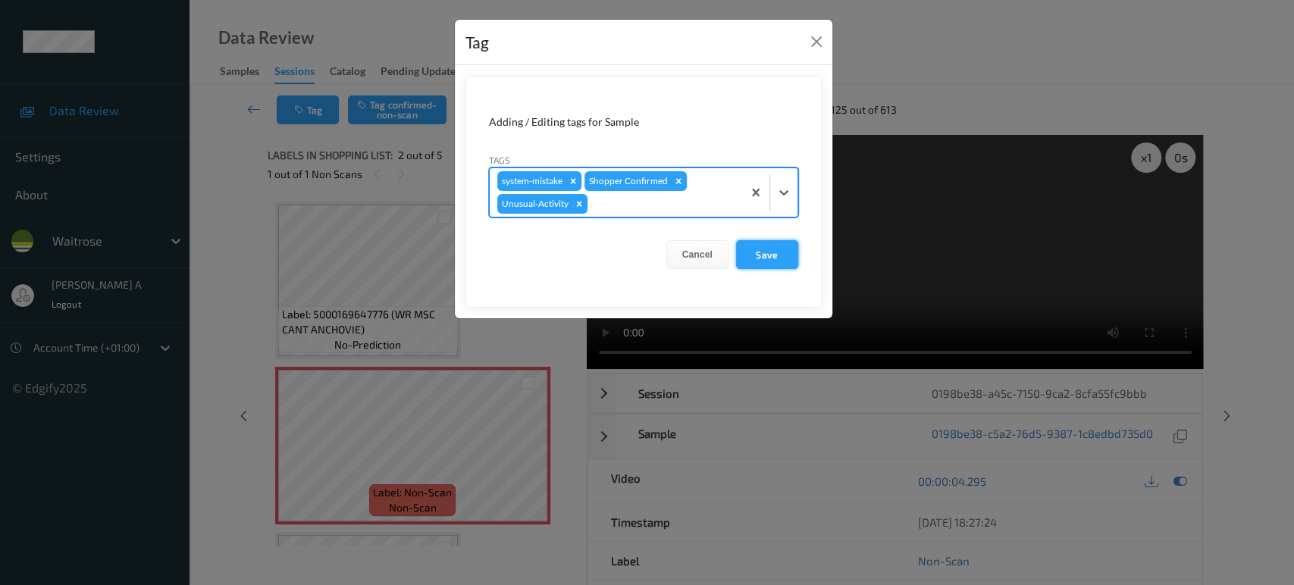
click at [743, 249] on button "Save" at bounding box center [767, 254] width 62 height 29
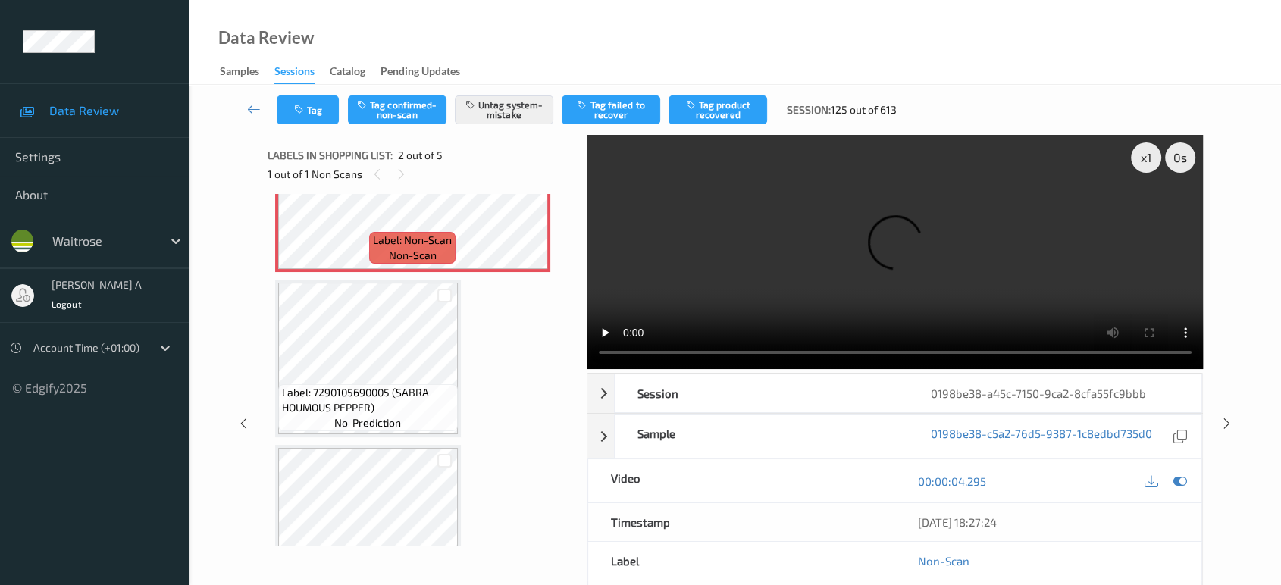
scroll to position [84, 0]
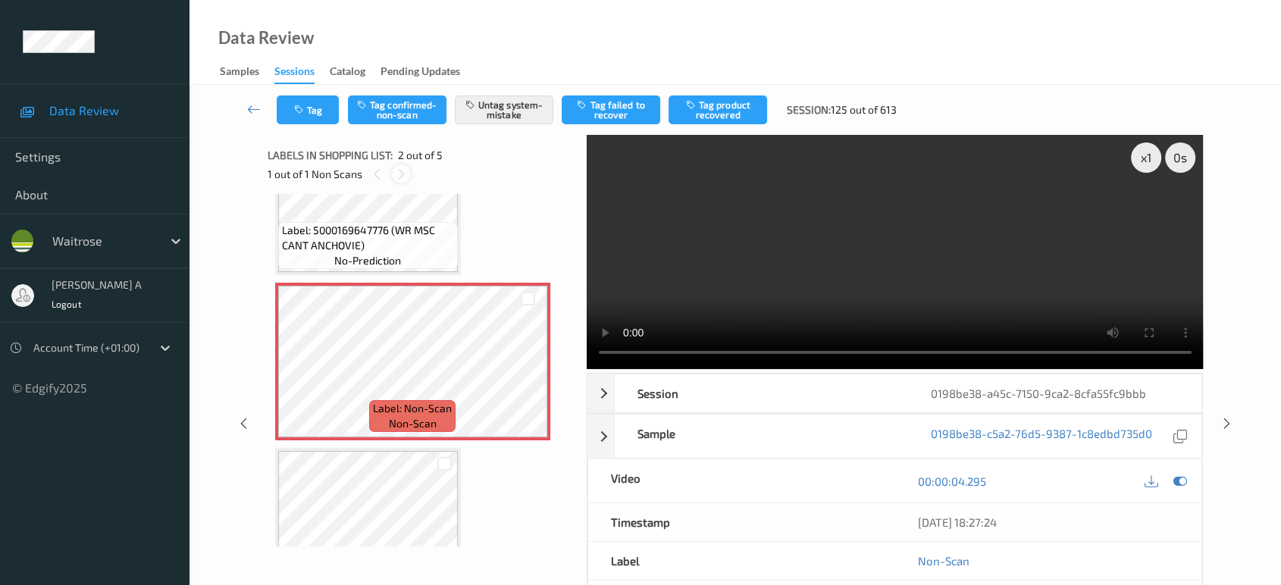
click at [396, 175] on icon at bounding box center [401, 175] width 13 height 14
click at [382, 169] on div at bounding box center [377, 174] width 19 height 19
click at [1228, 422] on icon at bounding box center [1227, 424] width 13 height 14
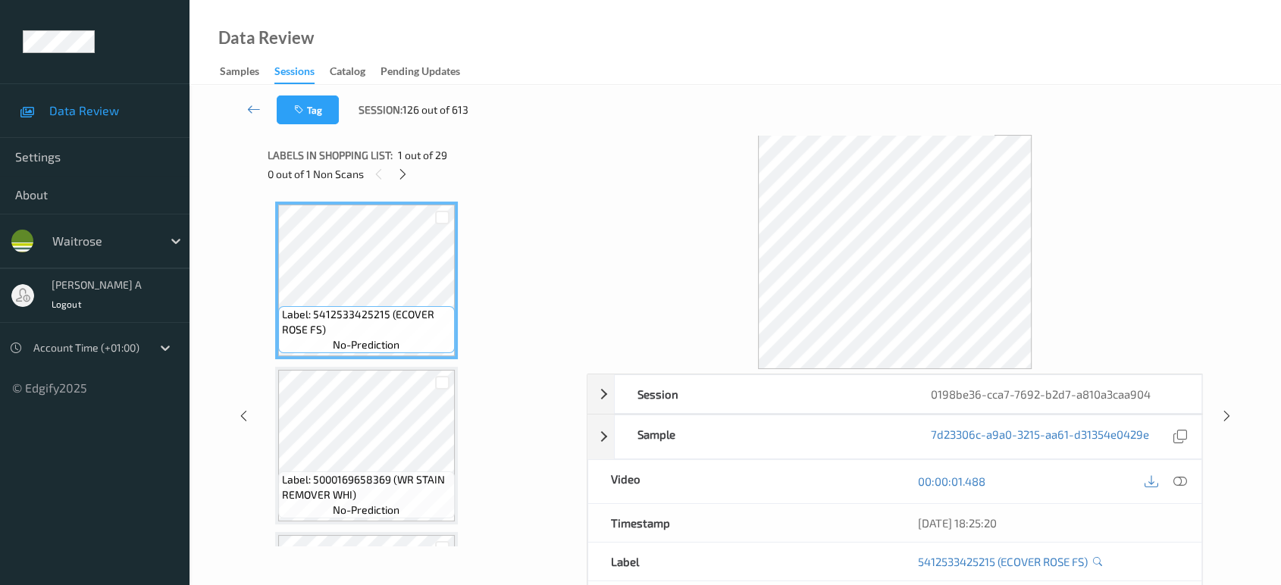
drag, startPoint x: 245, startPoint y: 415, endPoint x: 266, endPoint y: 362, distance: 57.2
click at [245, 415] on icon at bounding box center [243, 416] width 13 height 14
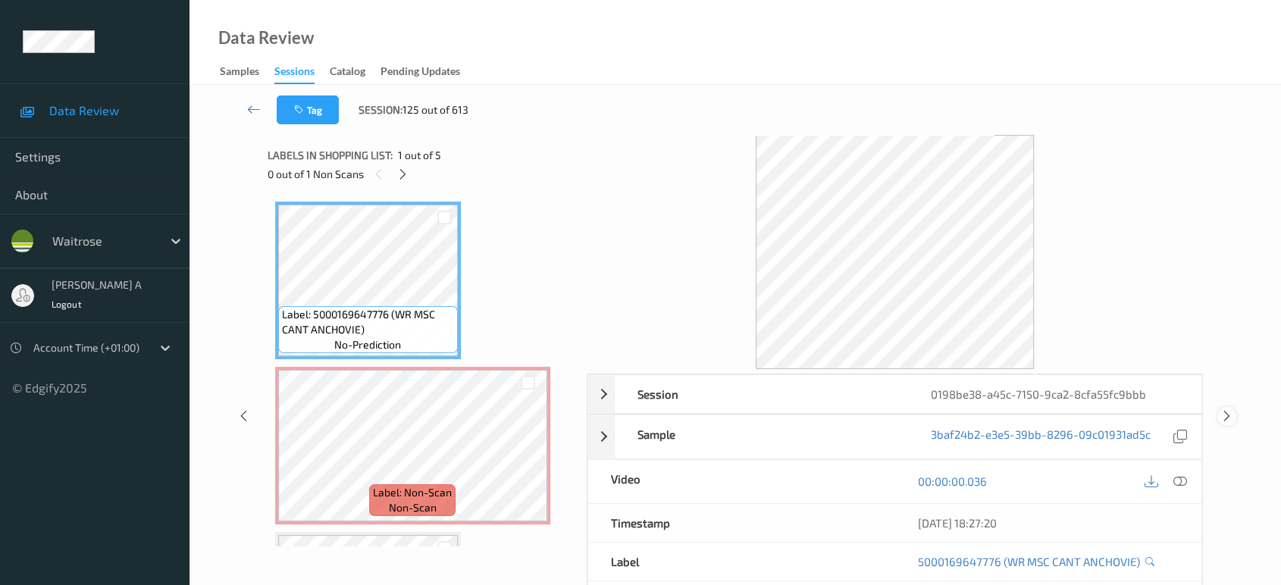
click at [1225, 416] on icon at bounding box center [1227, 416] width 13 height 14
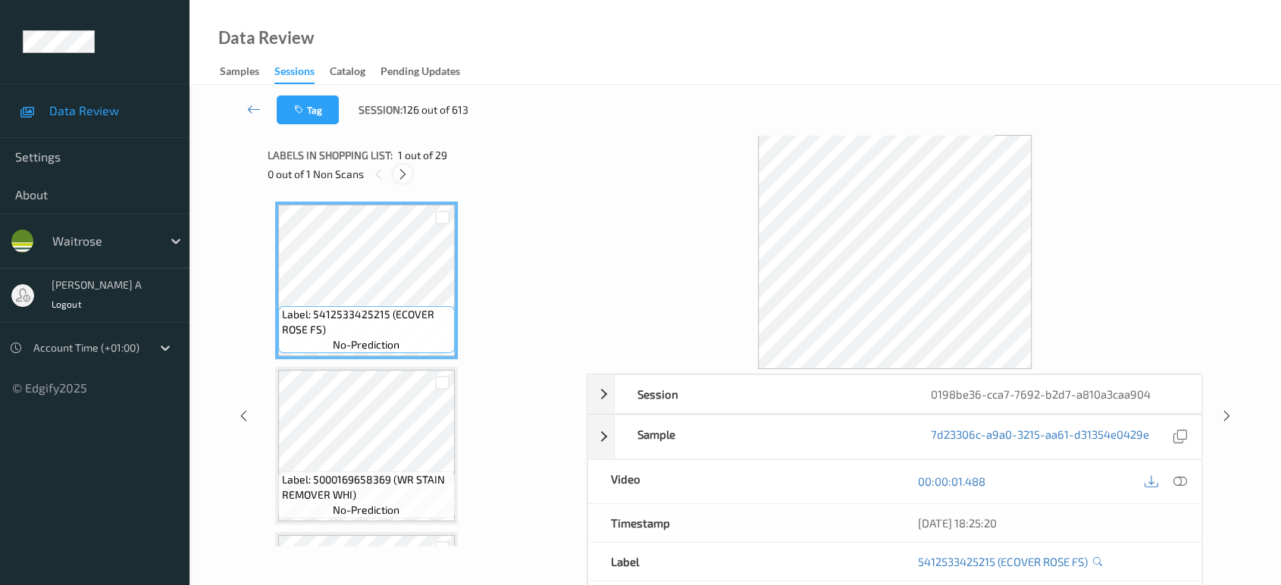
click at [406, 169] on icon at bounding box center [403, 175] width 13 height 14
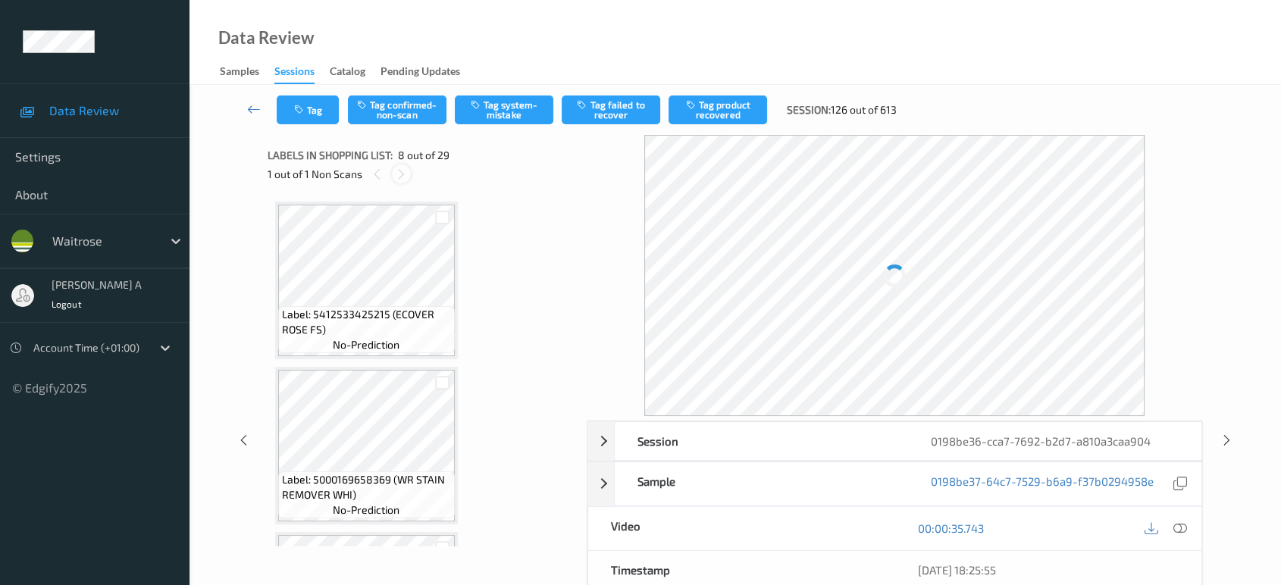
scroll to position [995, 0]
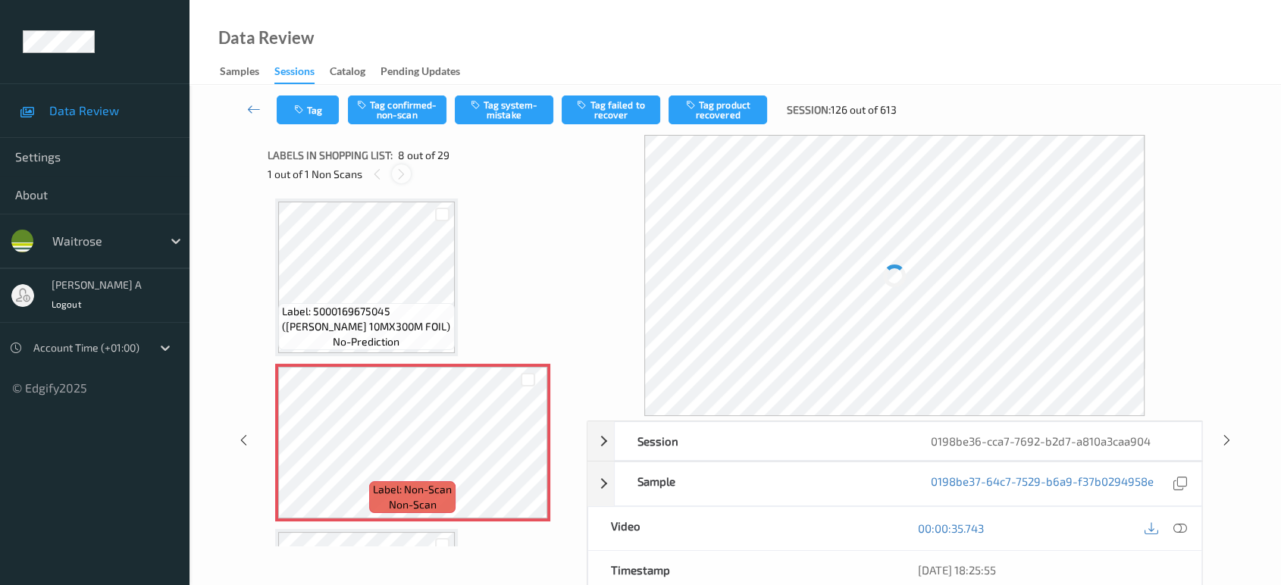
click at [406, 169] on icon at bounding box center [401, 175] width 13 height 14
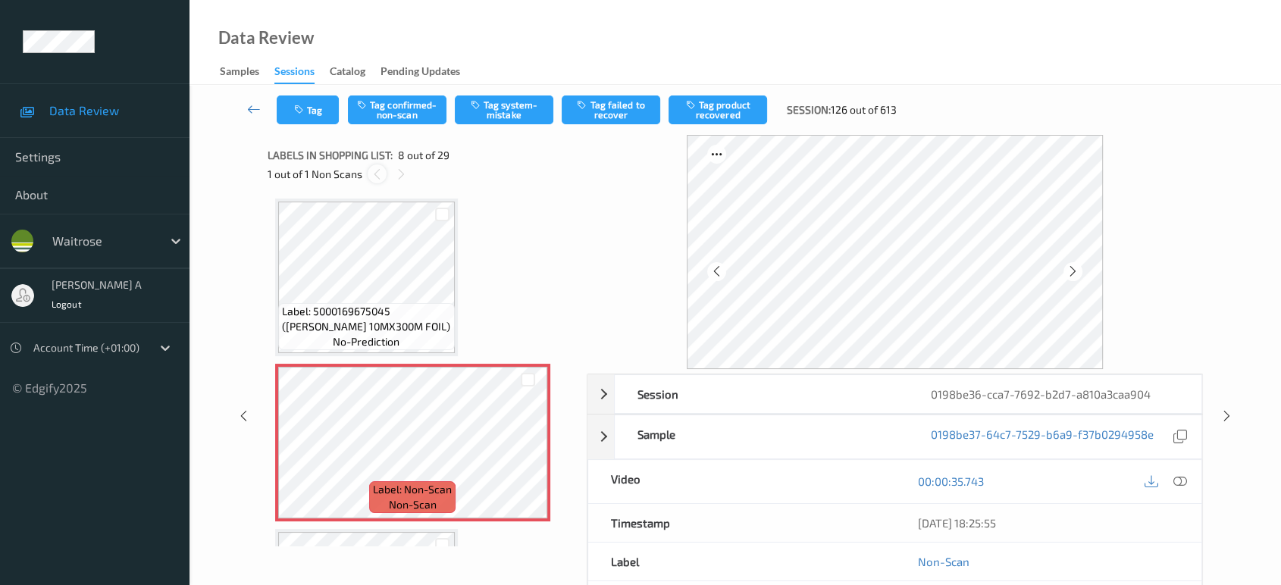
click at [378, 170] on icon at bounding box center [377, 175] width 13 height 14
click at [522, 449] on icon at bounding box center [528, 456] width 13 height 14
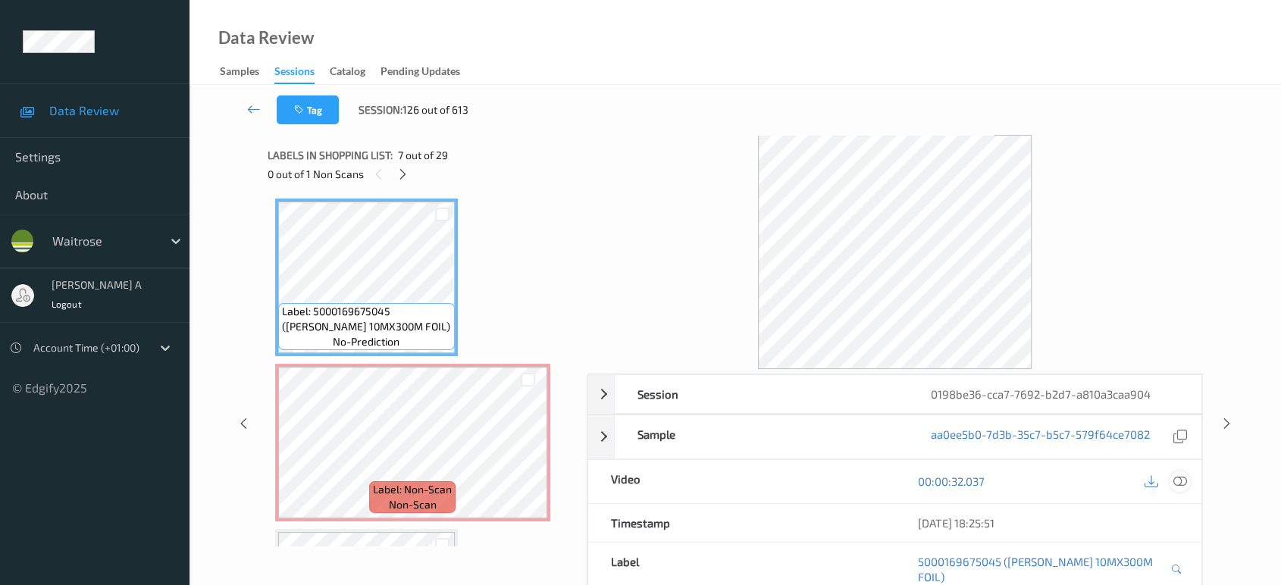
click at [1172, 484] on div at bounding box center [1180, 482] width 20 height 20
